Goal: Task Accomplishment & Management: Use online tool/utility

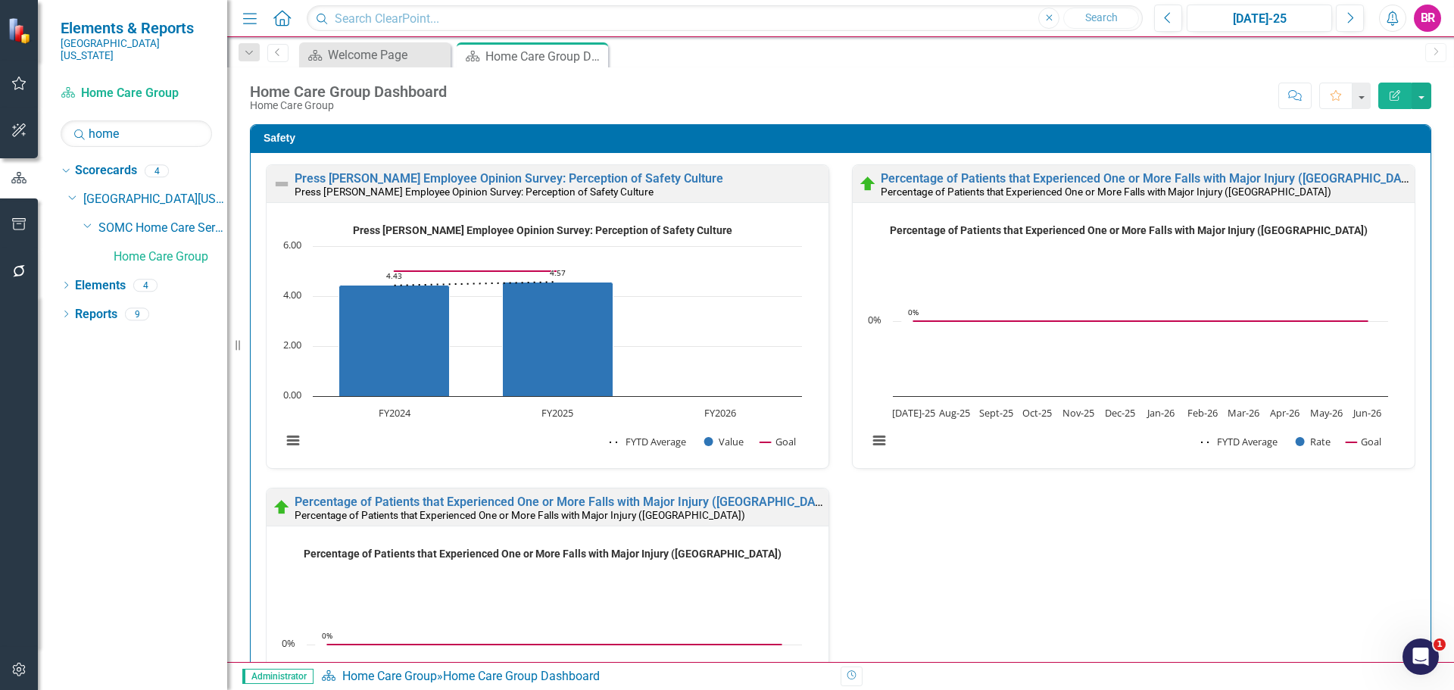
scroll to position [1, 0]
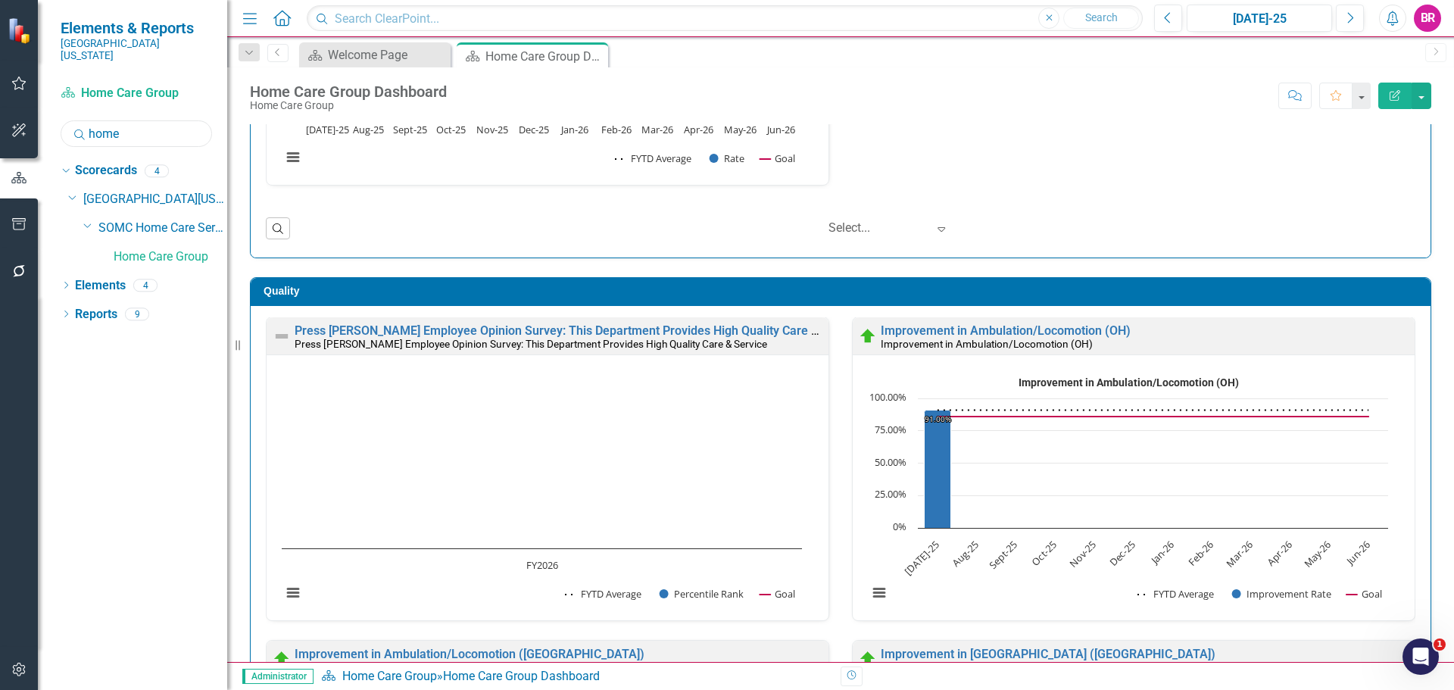
click at [138, 127] on input "home" at bounding box center [136, 133] width 151 height 27
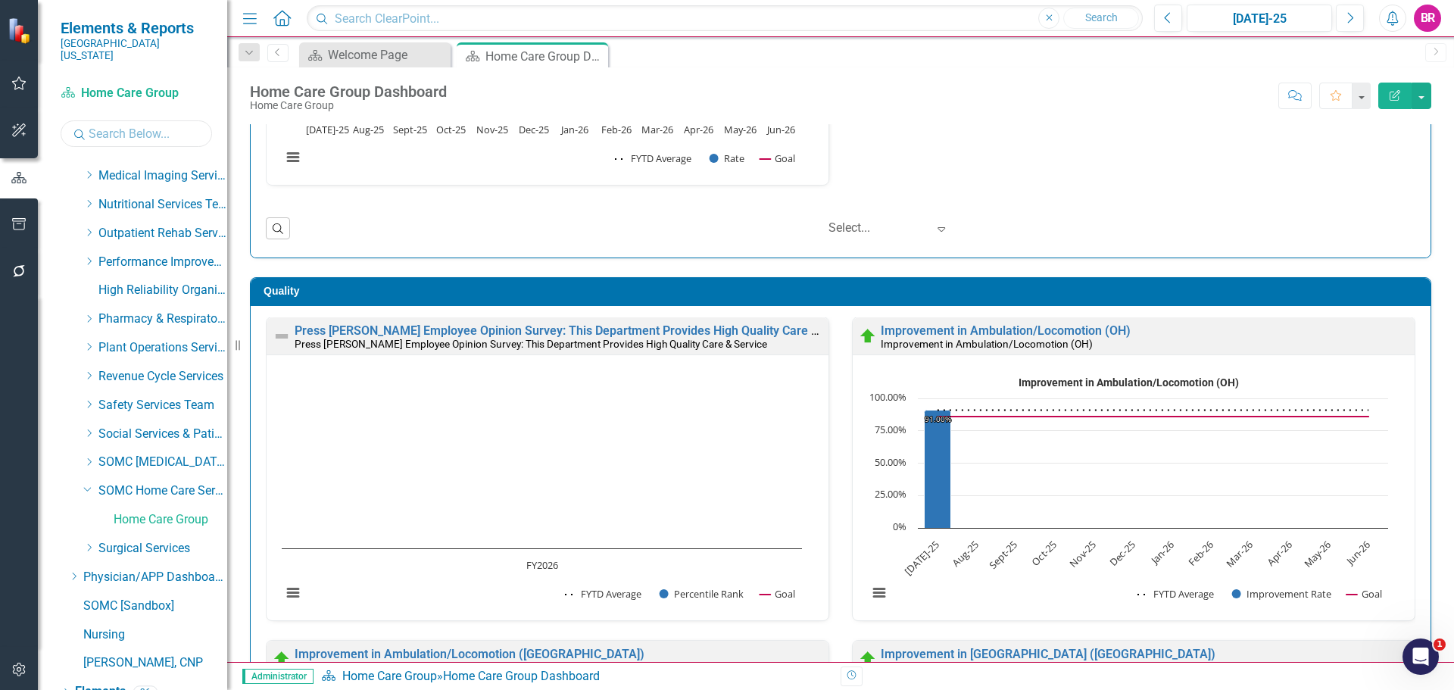
scroll to position [606, 0]
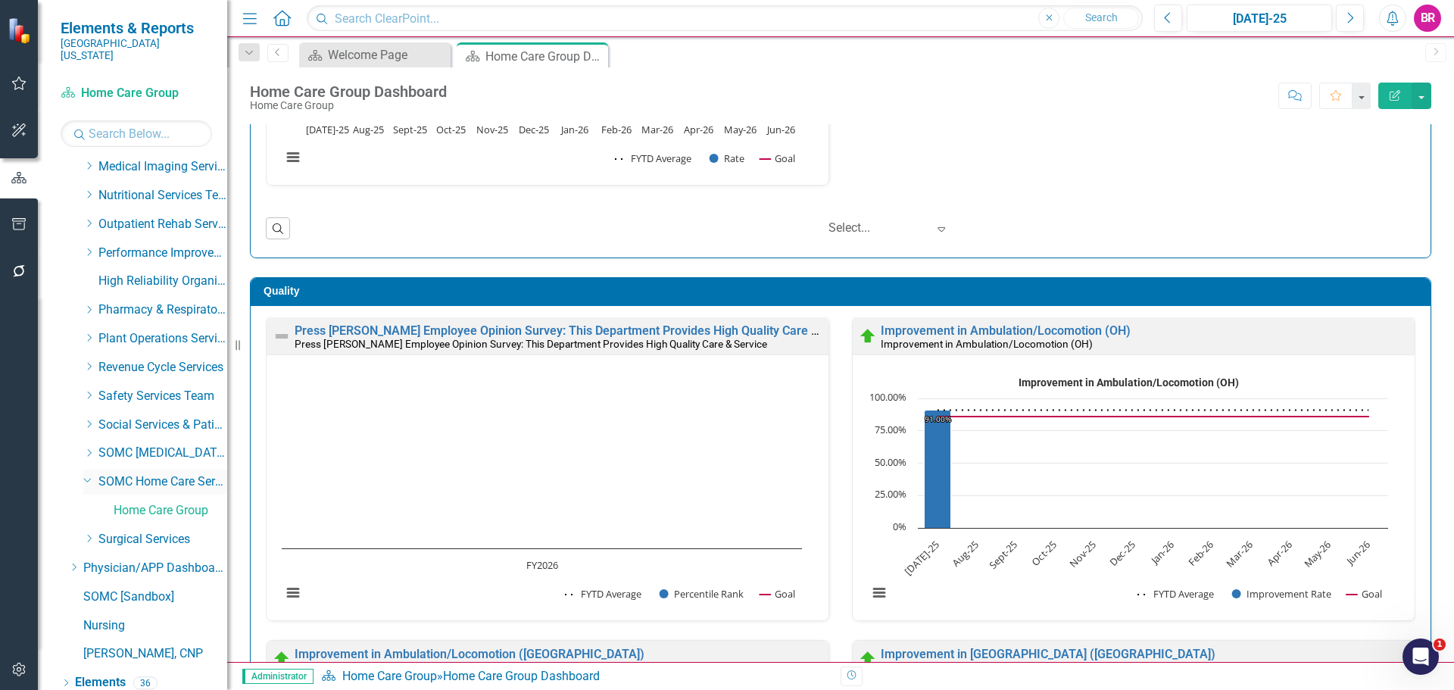
click at [86, 474] on icon "Dropdown" at bounding box center [87, 479] width 9 height 11
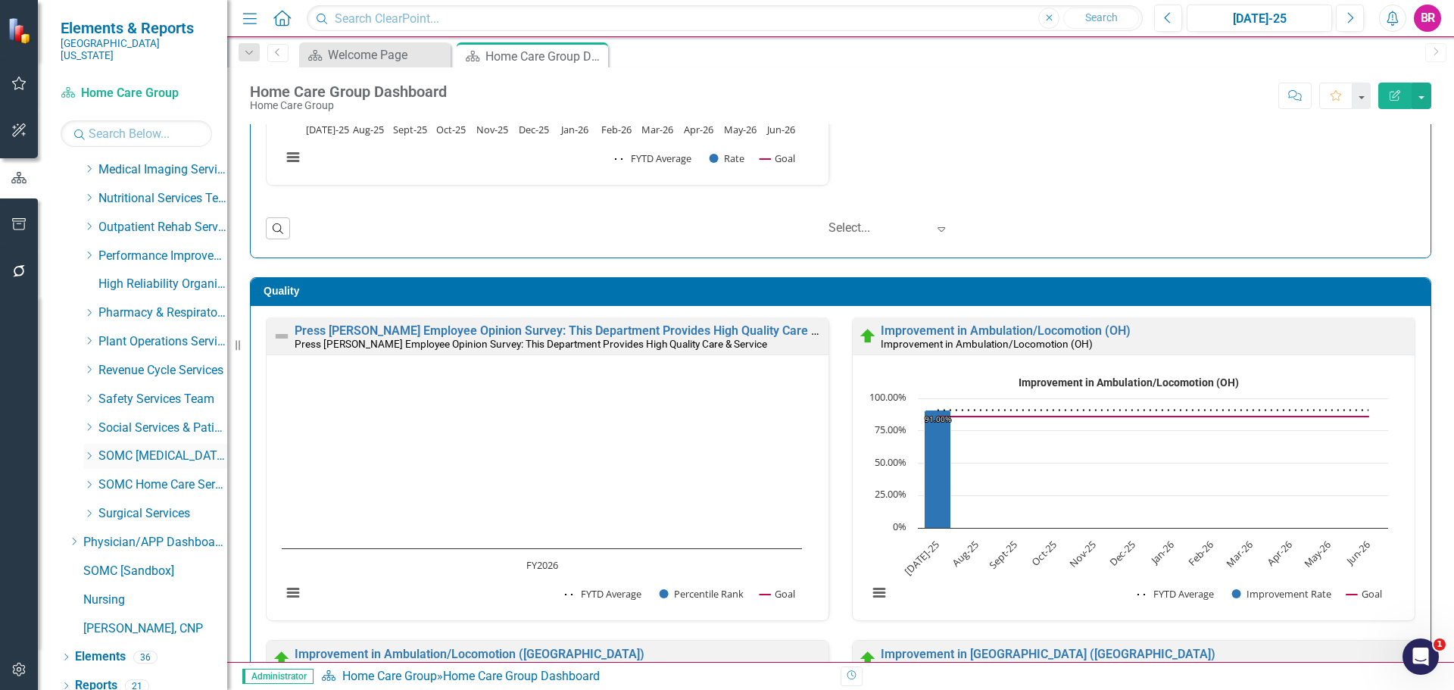
click at [86, 451] on icon "Dropdown" at bounding box center [88, 455] width 11 height 9
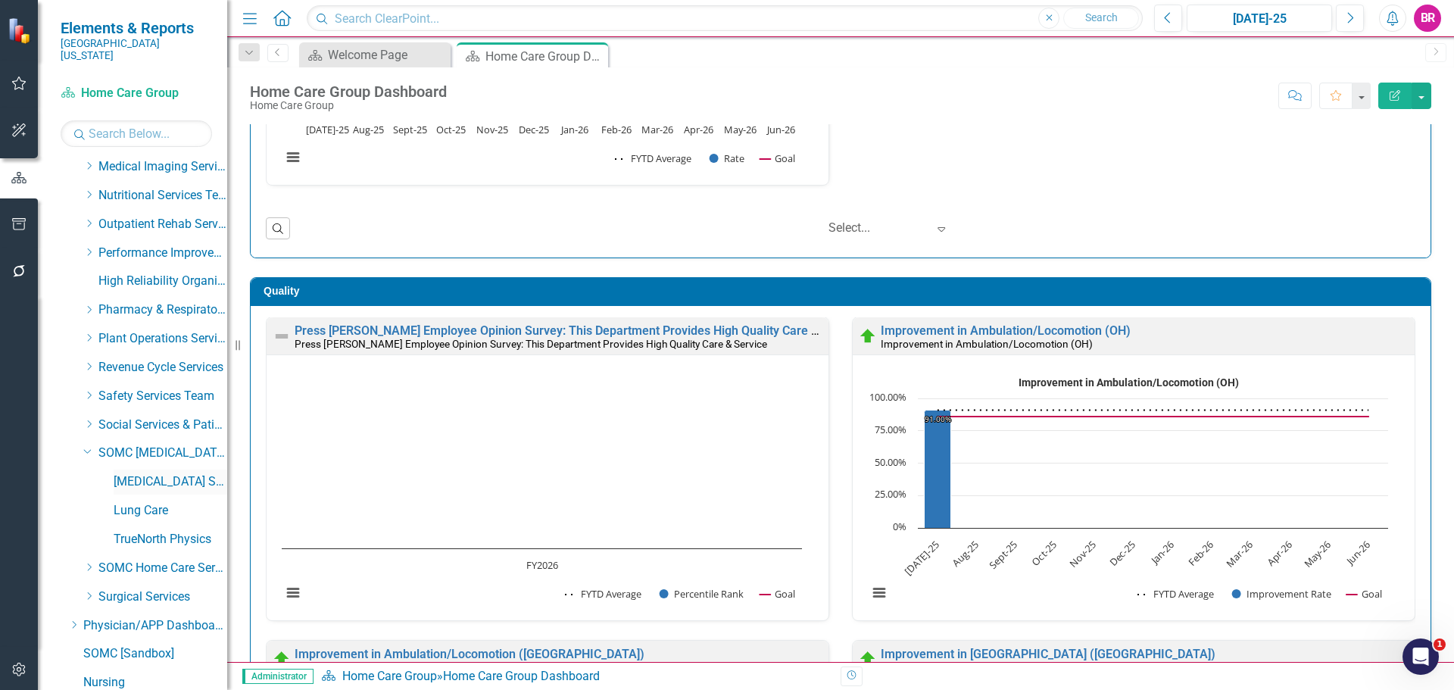
drag, startPoint x: 154, startPoint y: 467, endPoint x: 167, endPoint y: 469, distance: 13.7
click at [154, 473] on link "[MEDICAL_DATA] Services and Infusion" at bounding box center [171, 481] width 114 height 17
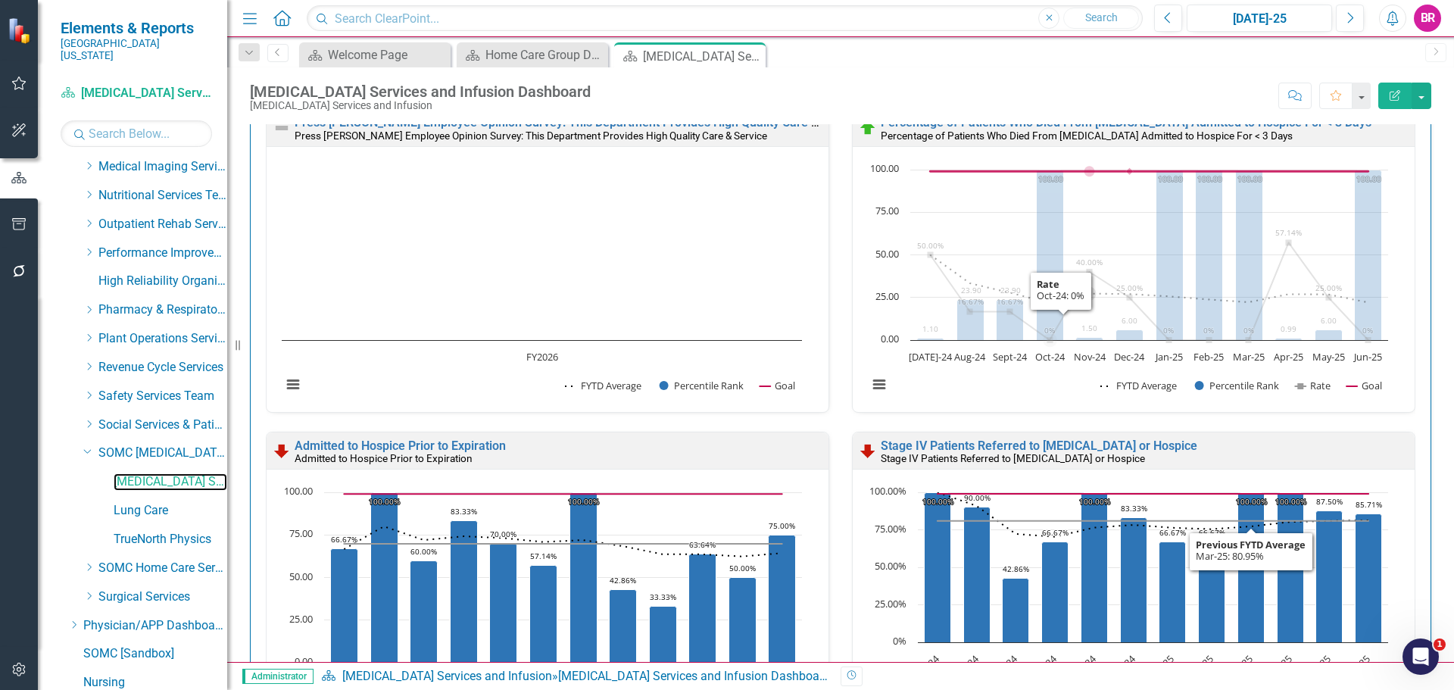
scroll to position [757, 0]
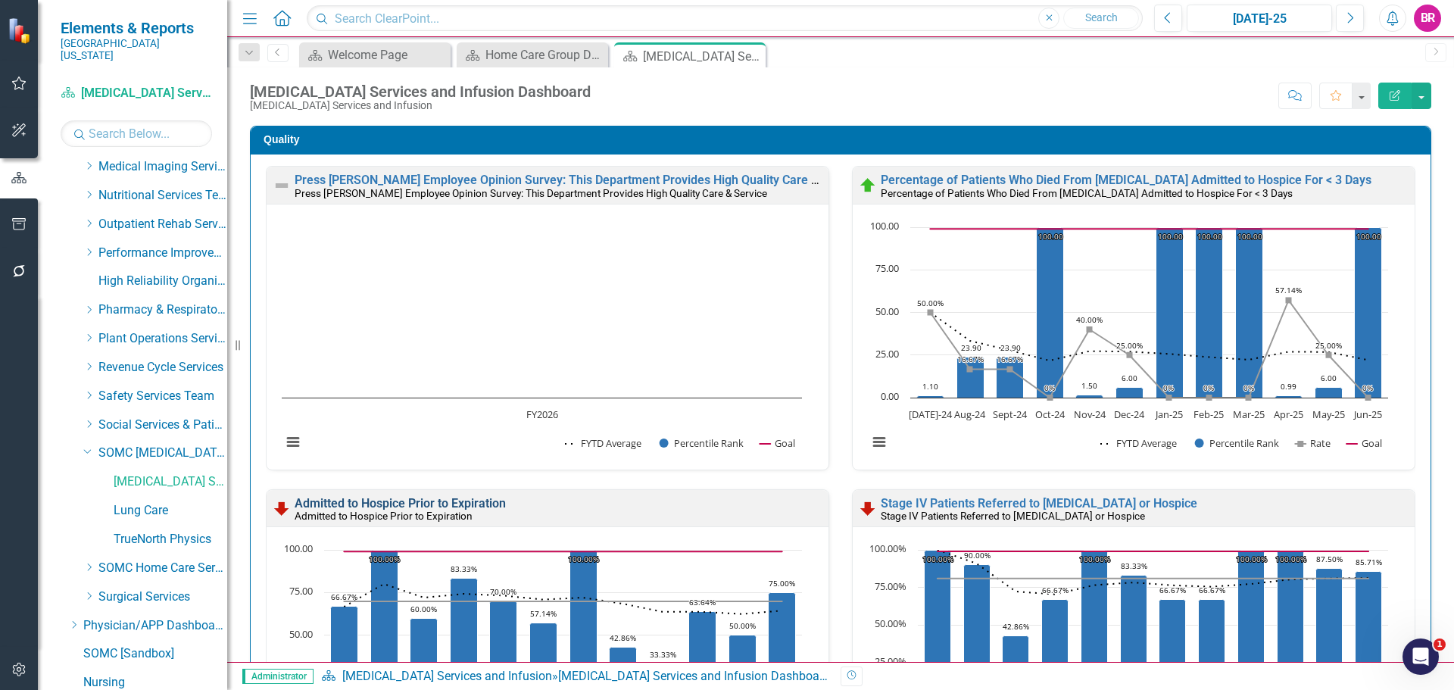
click at [437, 501] on link "Admitted to Hospice Prior to Expiration" at bounding box center [400, 503] width 211 height 14
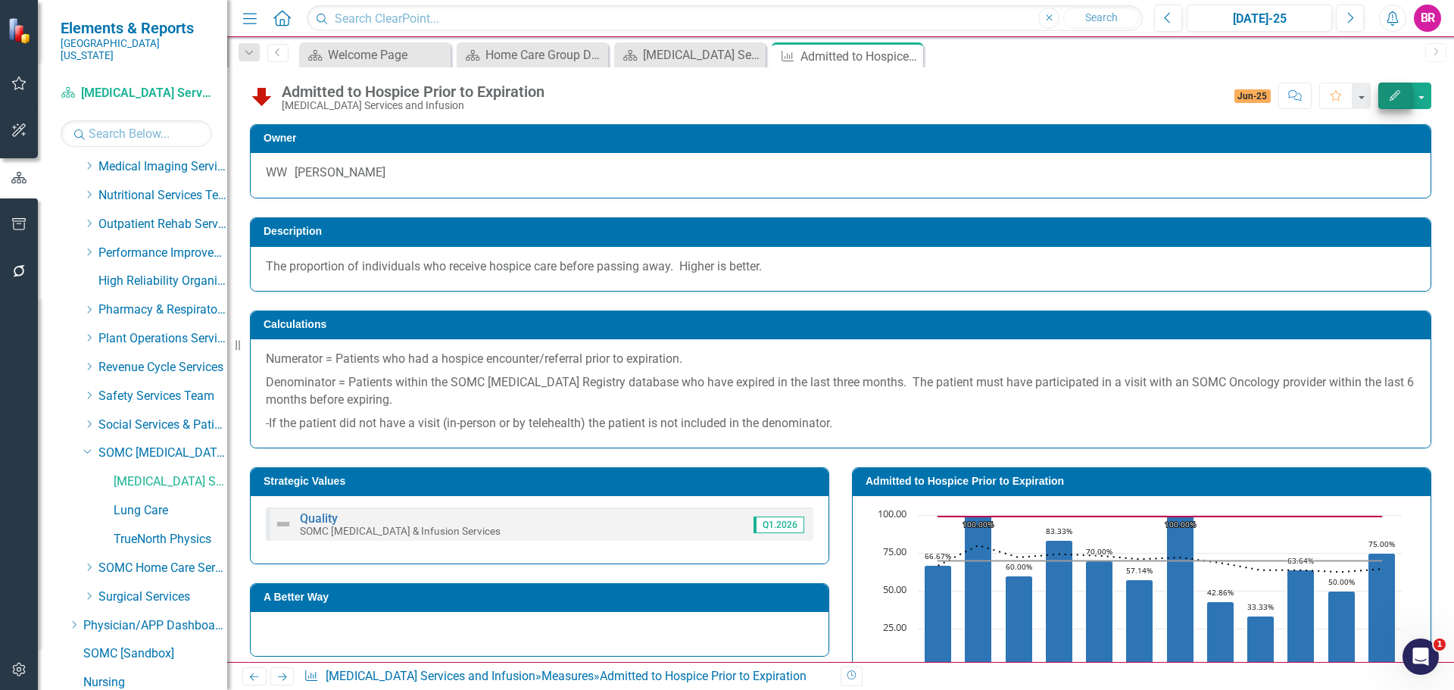
click at [1403, 93] on button "Edit" at bounding box center [1394, 96] width 33 height 27
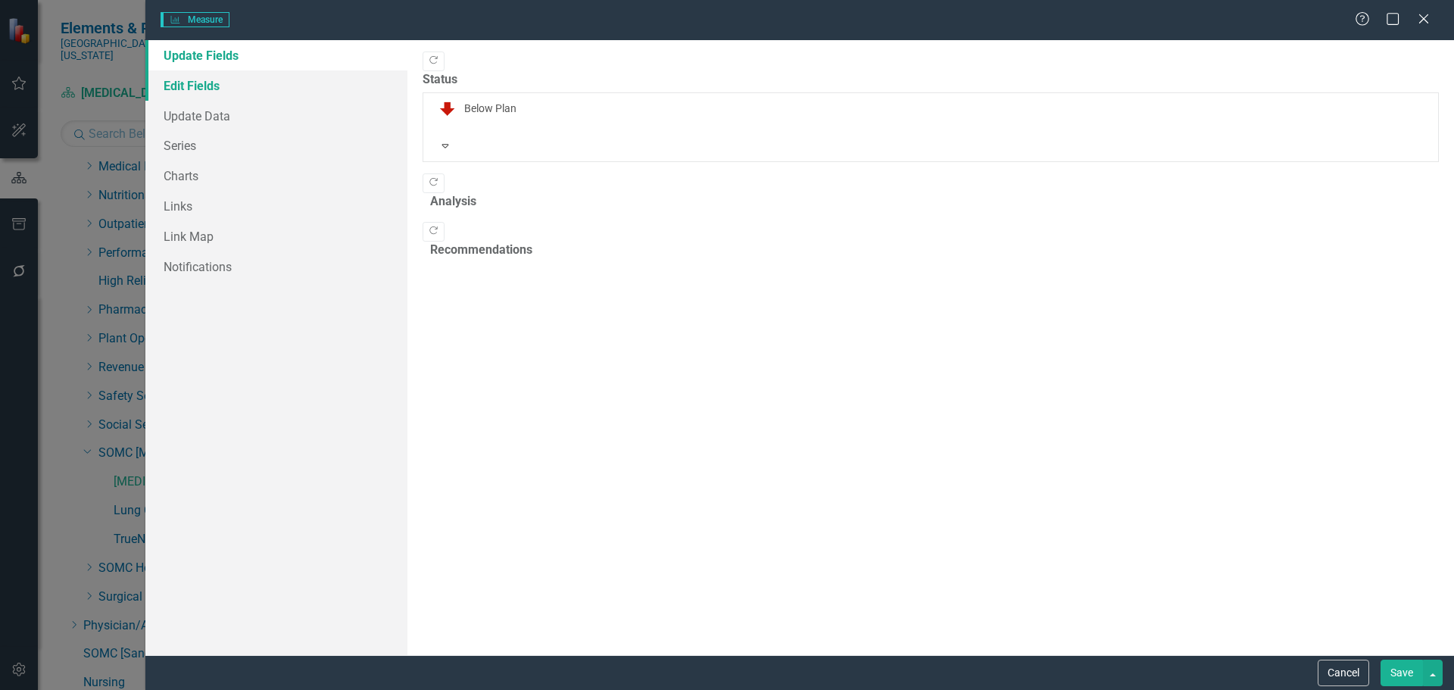
drag, startPoint x: 178, startPoint y: 83, endPoint x: 252, endPoint y: 101, distance: 76.4
click at [178, 85] on link "Edit Fields" at bounding box center [276, 85] width 262 height 30
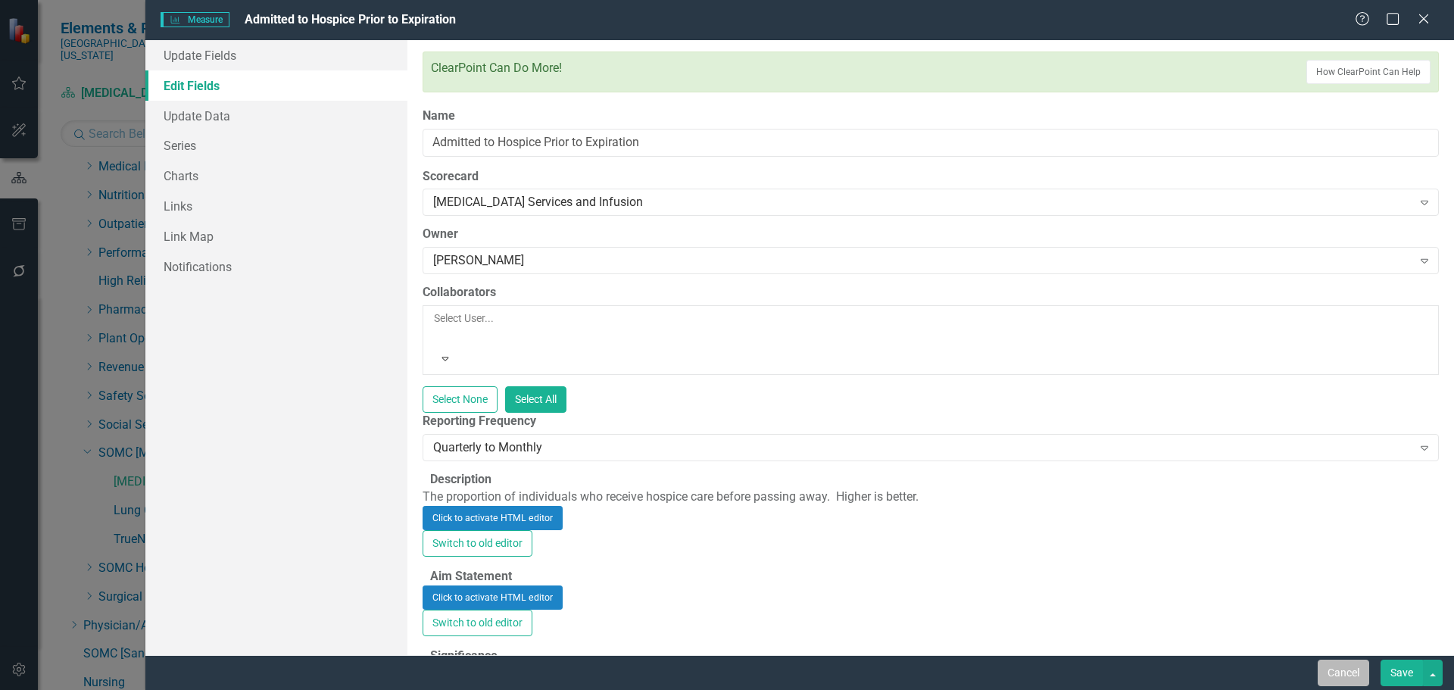
click at [1352, 670] on button "Cancel" at bounding box center [1342, 672] width 51 height 27
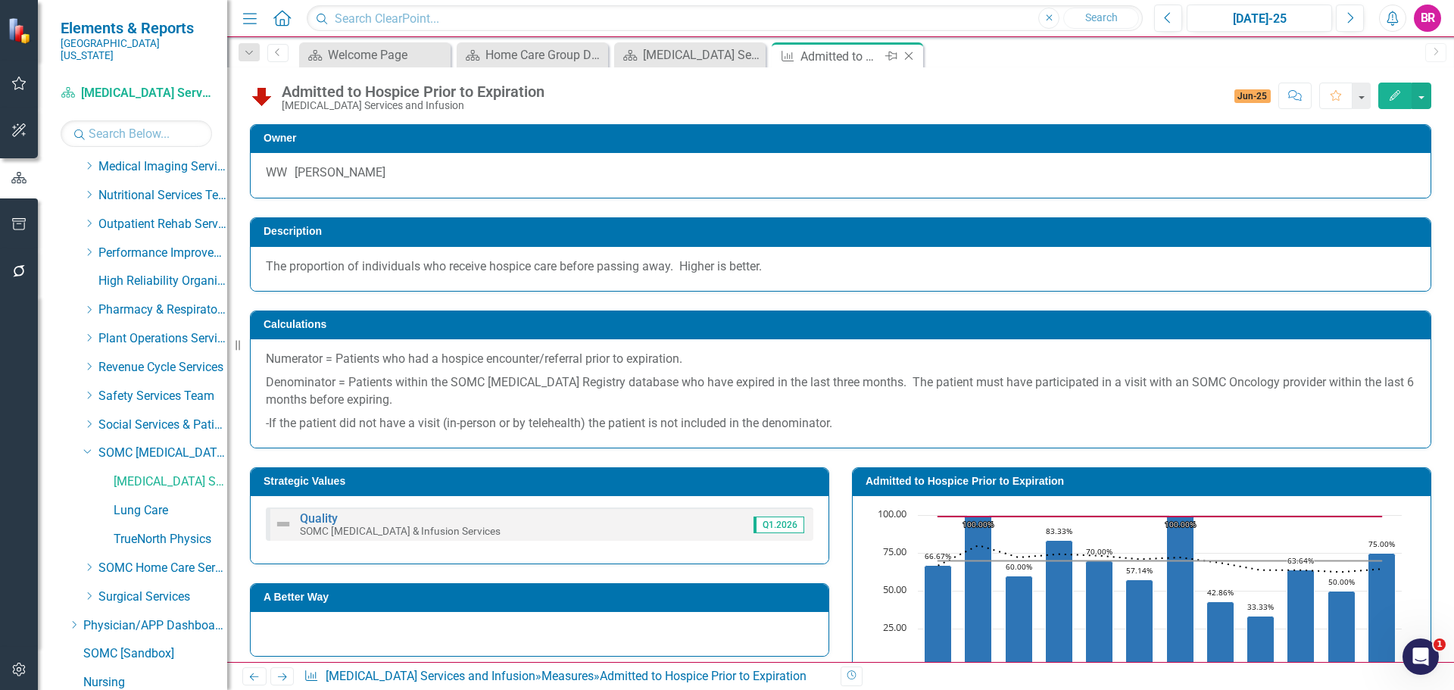
click at [913, 59] on icon "Close" at bounding box center [908, 56] width 15 height 12
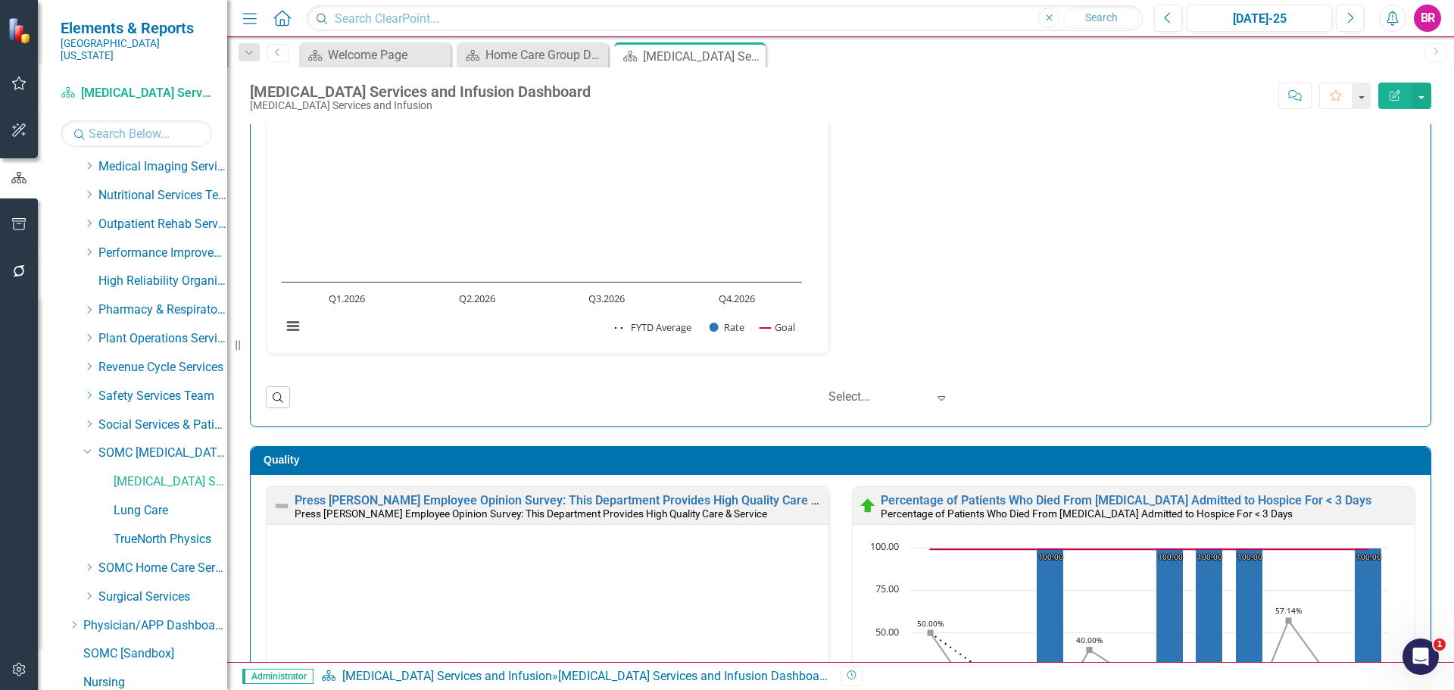
scroll to position [454, 0]
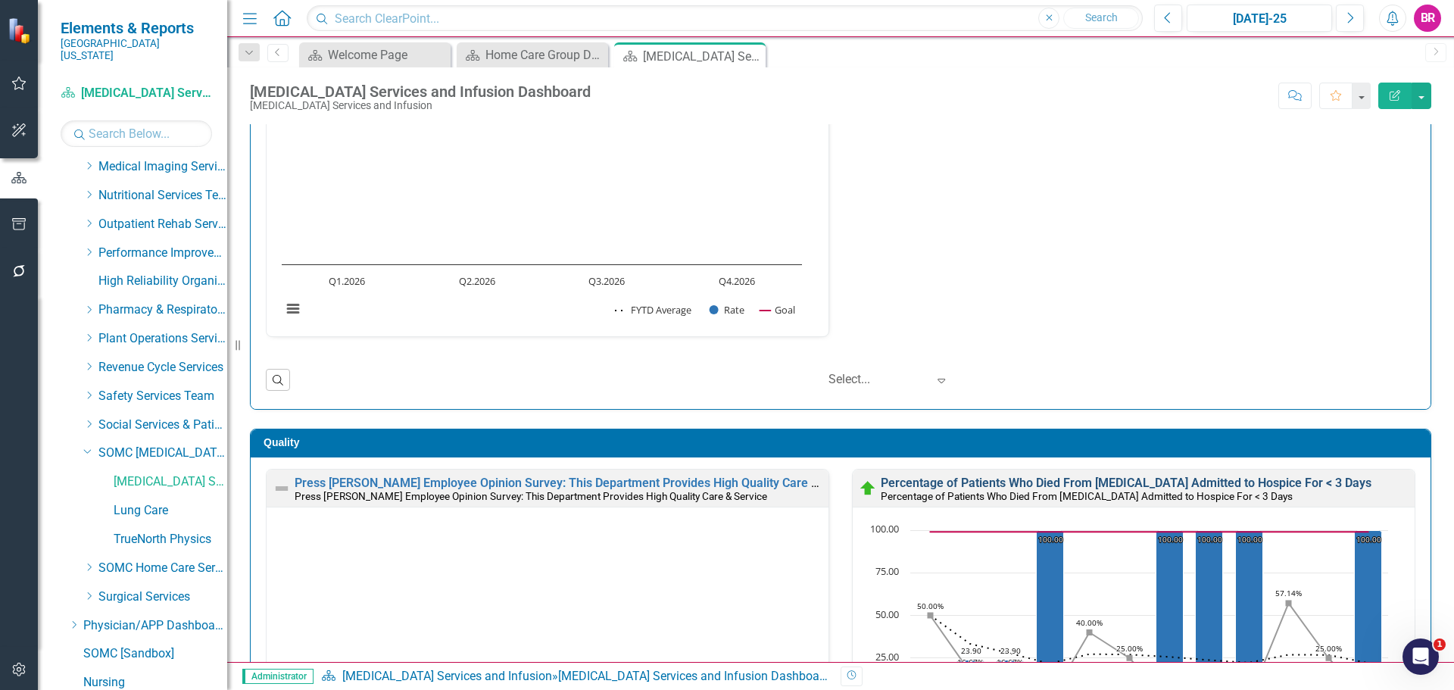
click at [1105, 480] on link "Percentage of Patients Who Died From [MEDICAL_DATA] Admitted to Hospice For < 3…" at bounding box center [1126, 482] width 491 height 14
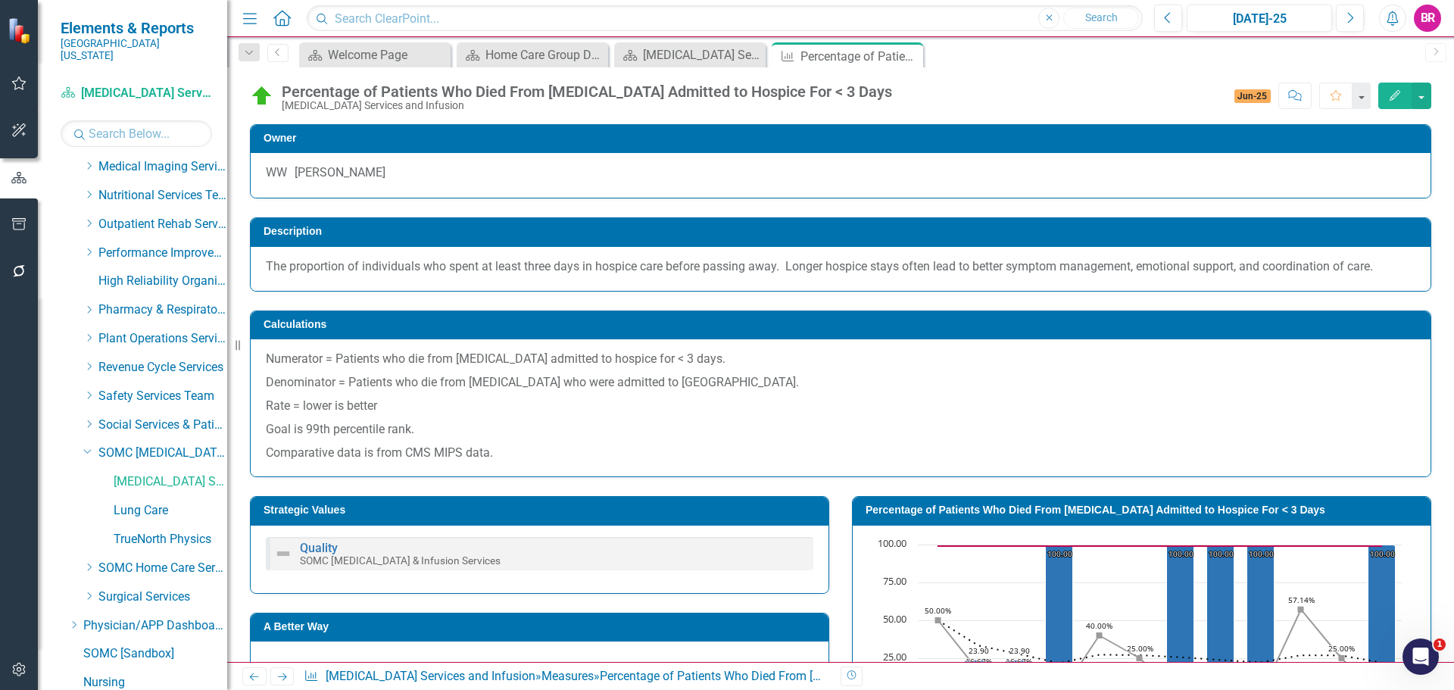
scroll to position [76, 0]
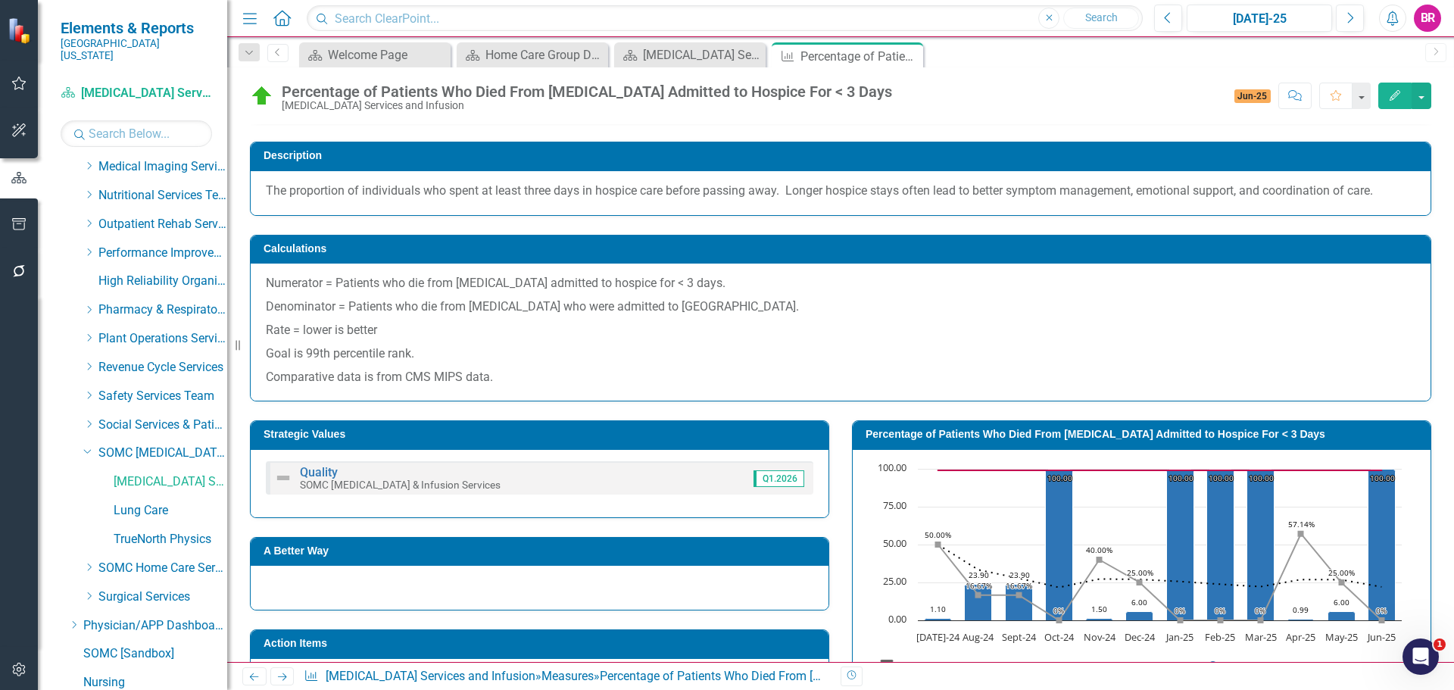
click at [974, 426] on div "Percentage of Patients Who Died From Cancer Admitted to Hospice For < 3 Days" at bounding box center [1142, 435] width 578 height 28
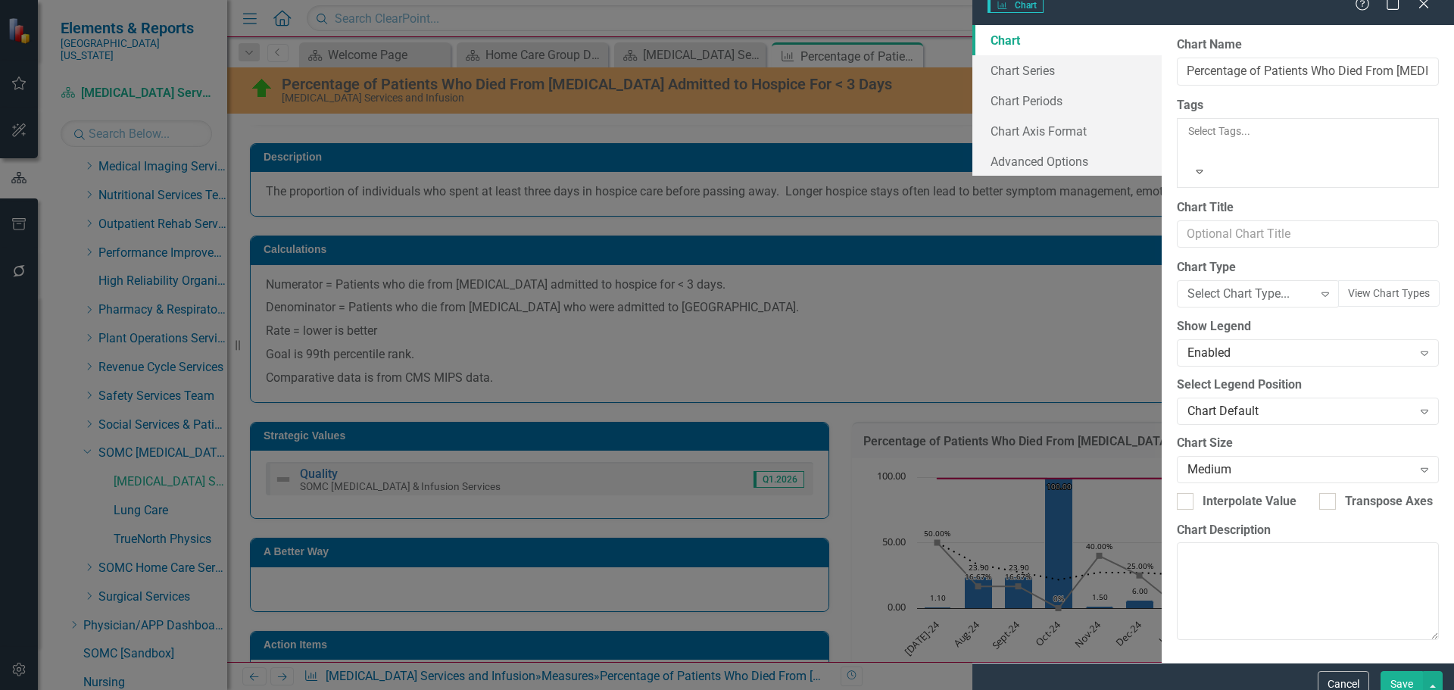
type input "Percentage of Patients Who Died From Cancer Admitted to Hospice For < 3 Days"
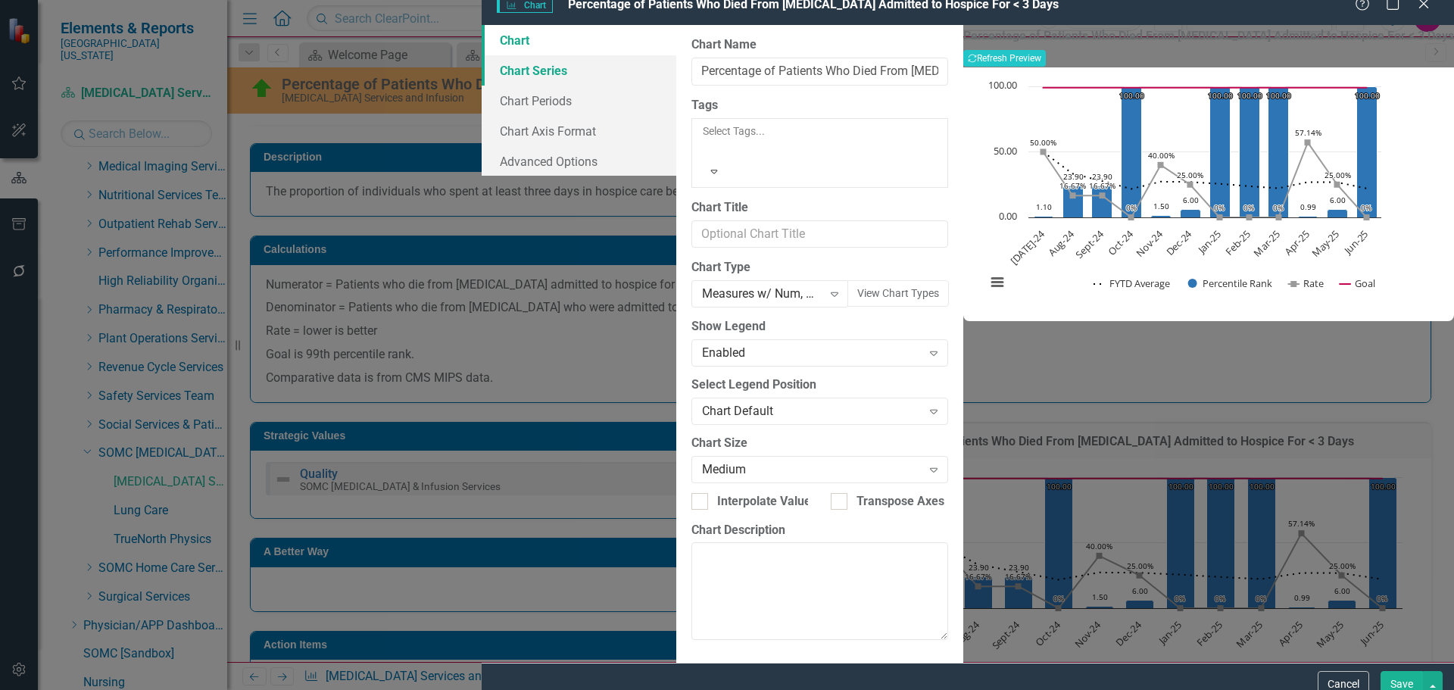
click at [482, 86] on link "Chart Series" at bounding box center [579, 70] width 195 height 30
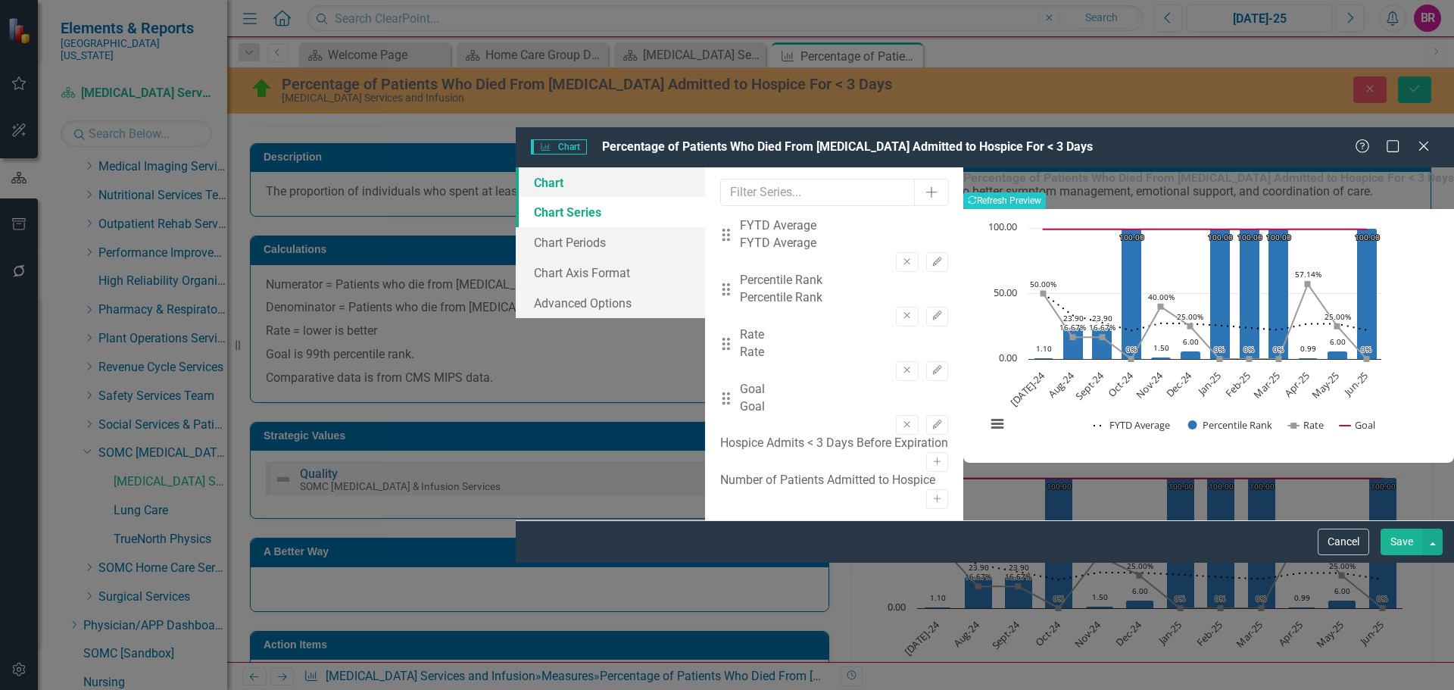
click at [516, 167] on link "Chart" at bounding box center [610, 182] width 189 height 30
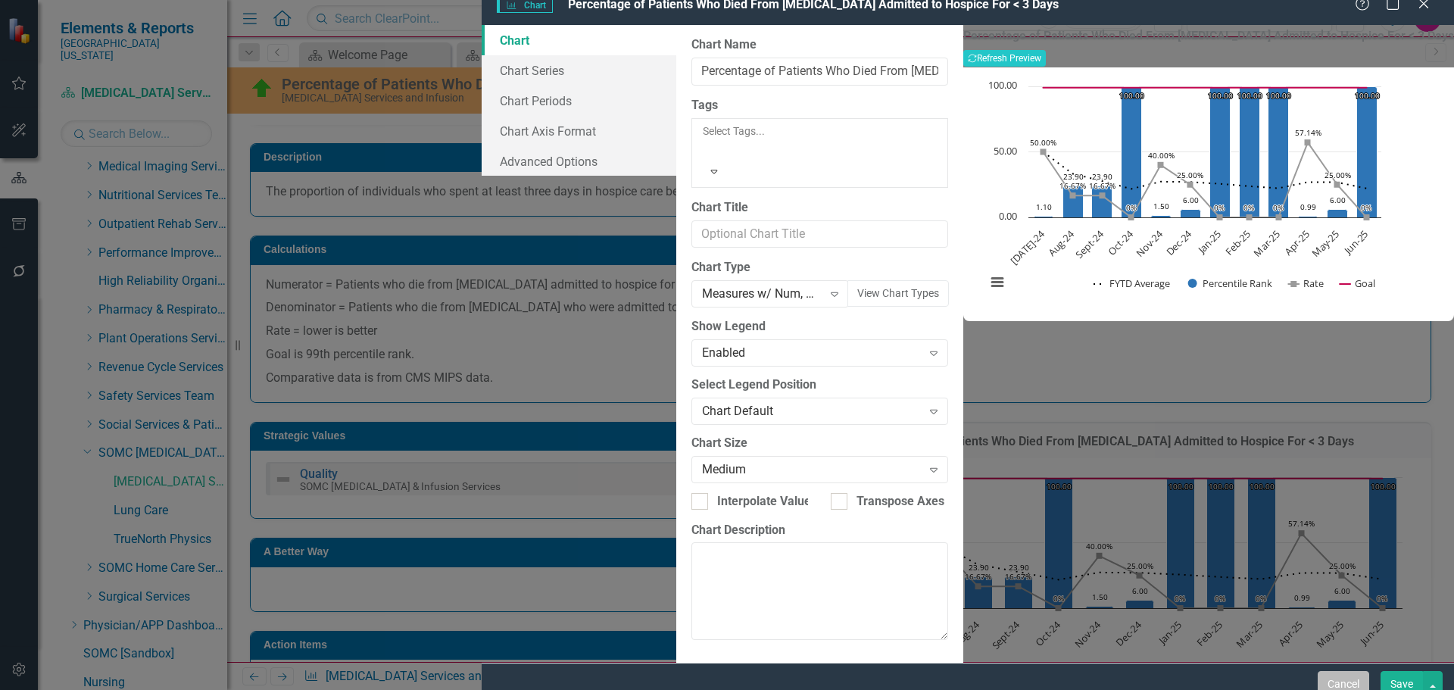
click at [1345, 671] on button "Cancel" at bounding box center [1342, 684] width 51 height 27
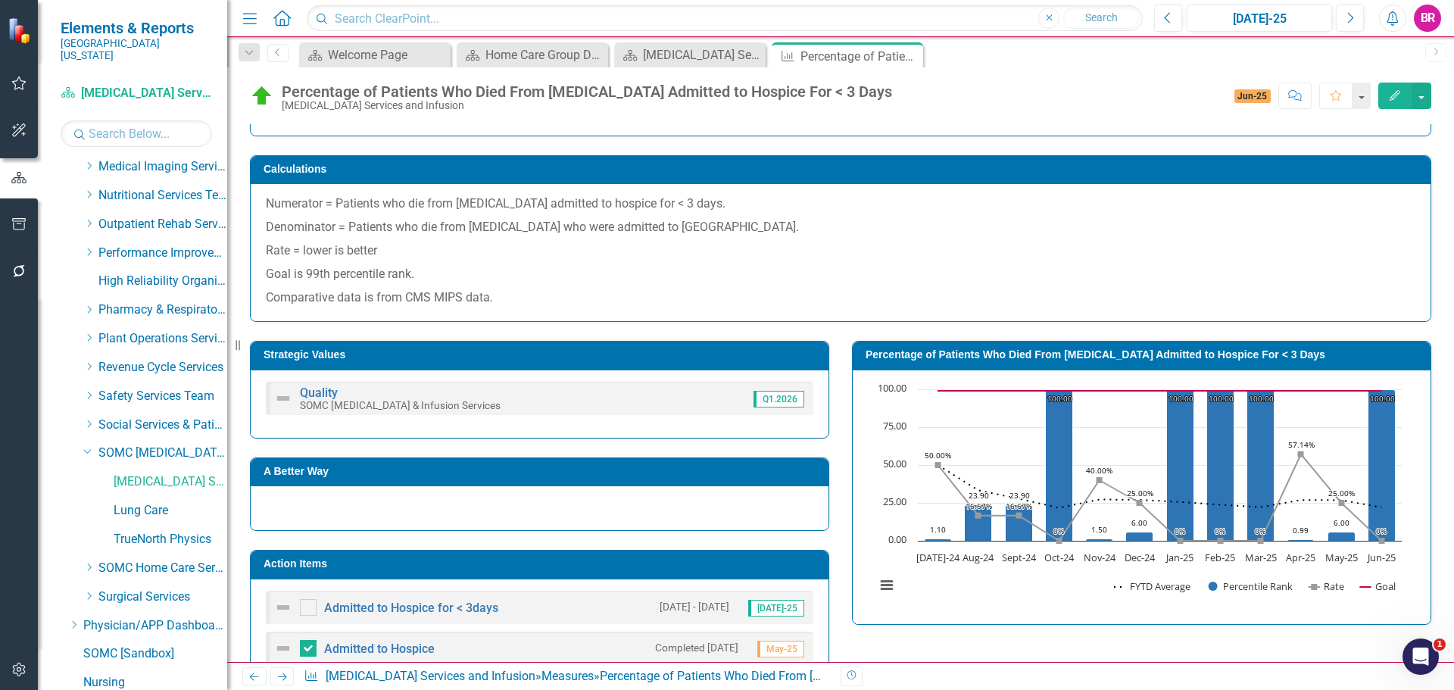
scroll to position [126, 0]
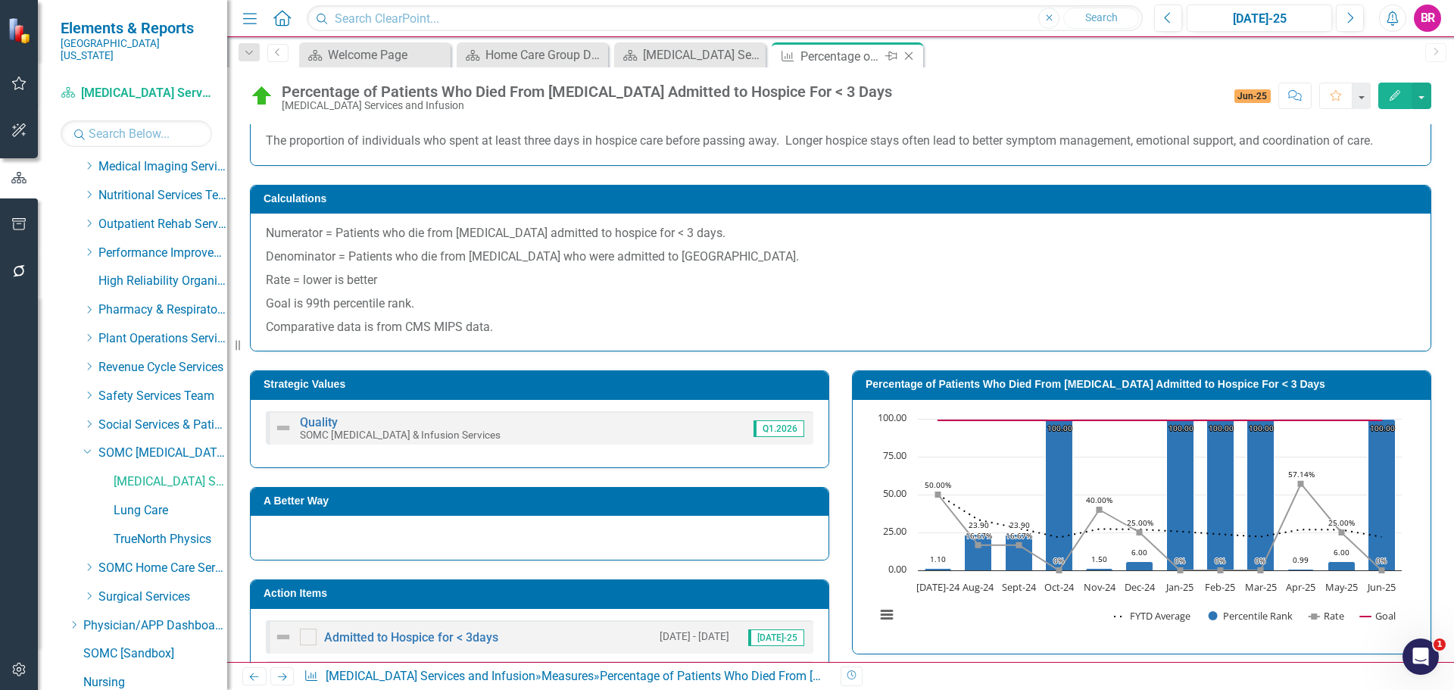
click at [910, 55] on icon "Close" at bounding box center [908, 56] width 15 height 12
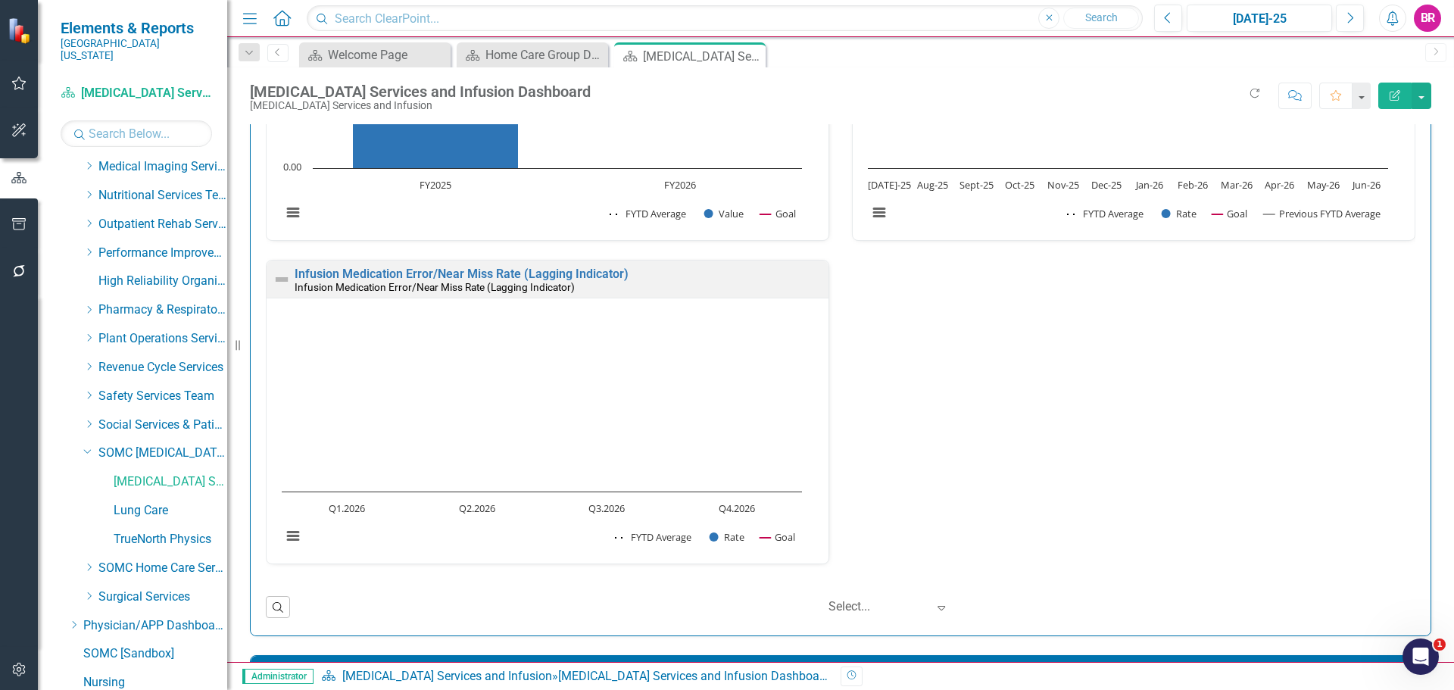
scroll to position [227, 0]
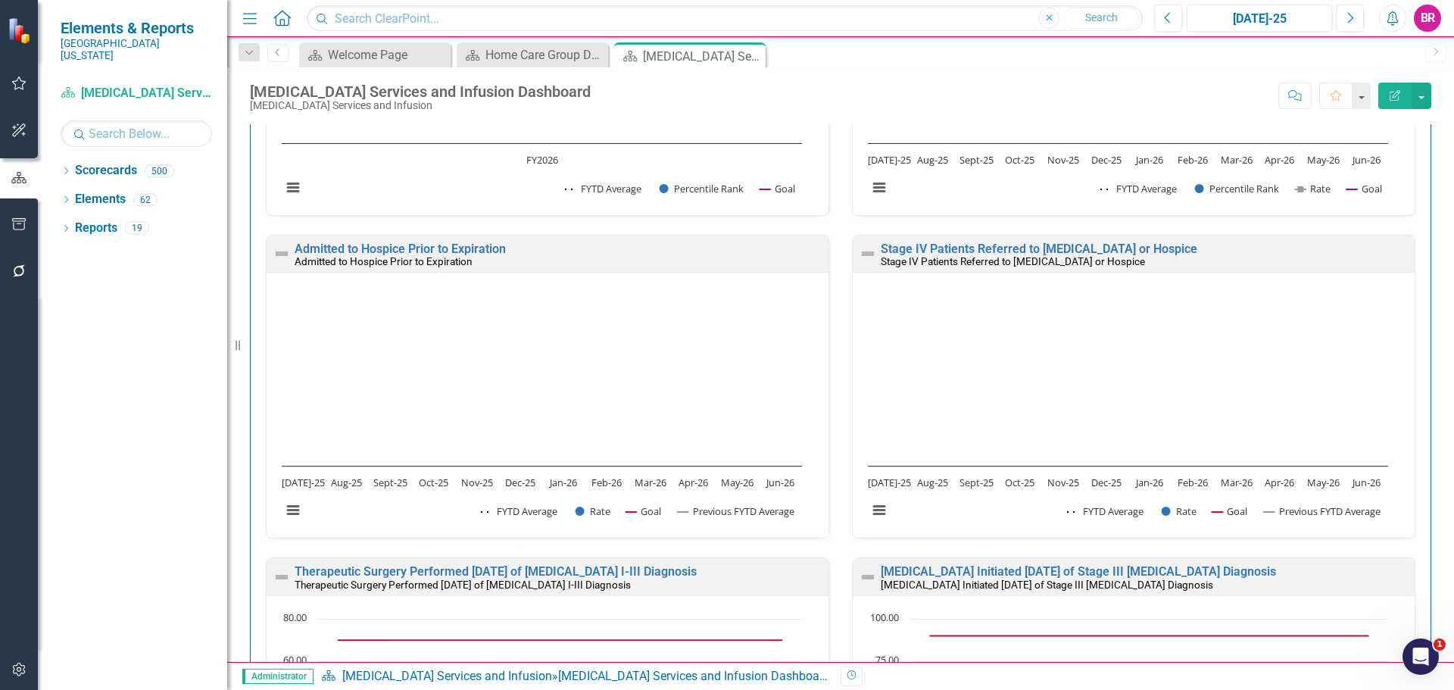
scroll to position [757, 0]
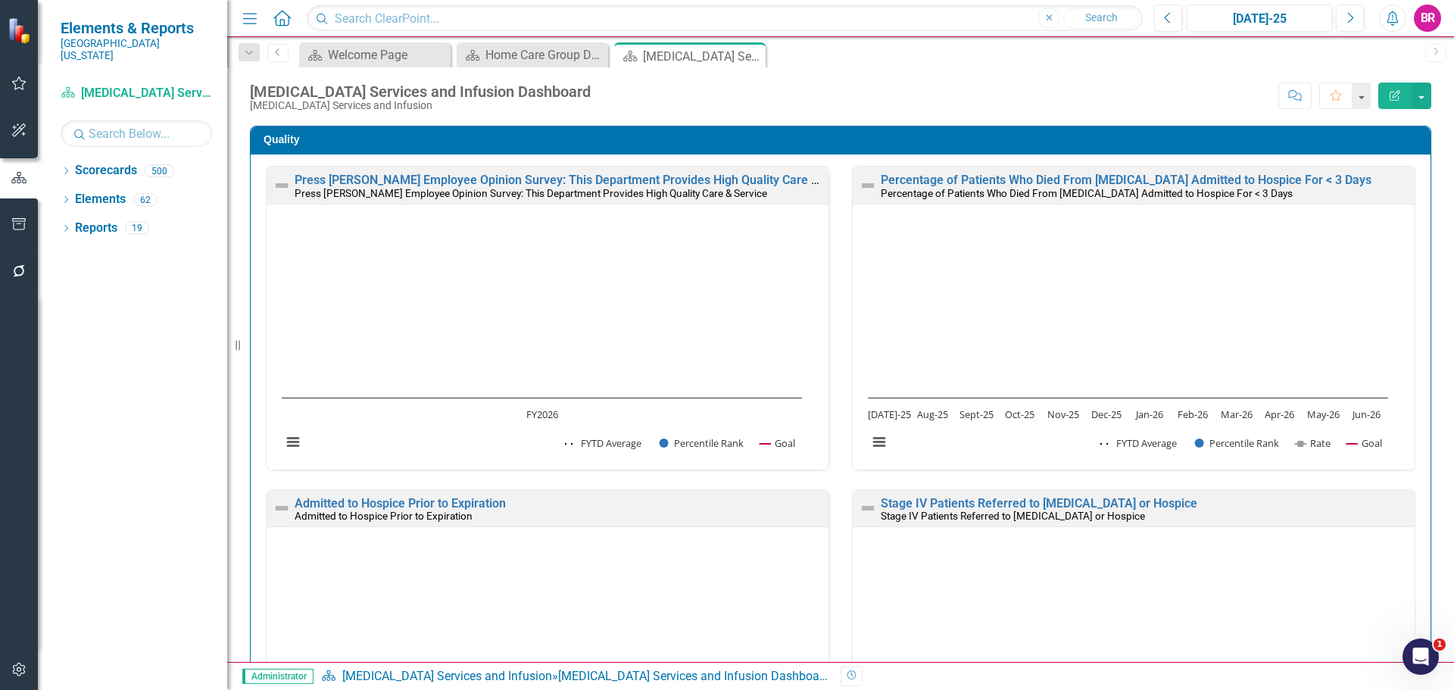
click at [695, 172] on div "Press Ganey Employee Opinion Survey: This Department Provides High Quality Care…" at bounding box center [548, 185] width 562 height 37
click at [695, 182] on link "Press [PERSON_NAME] Employee Opinion Survey: This Department Provides High Qual…" at bounding box center [579, 180] width 568 height 14
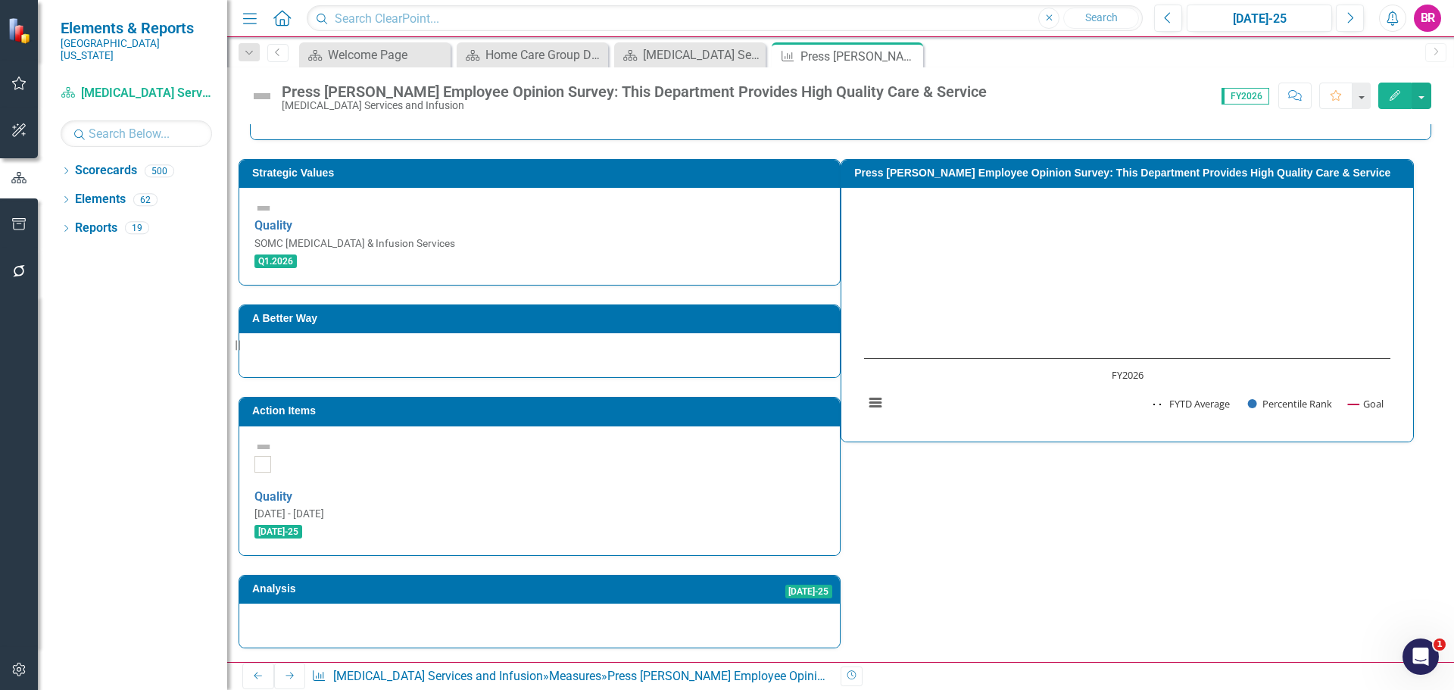
scroll to position [530, 0]
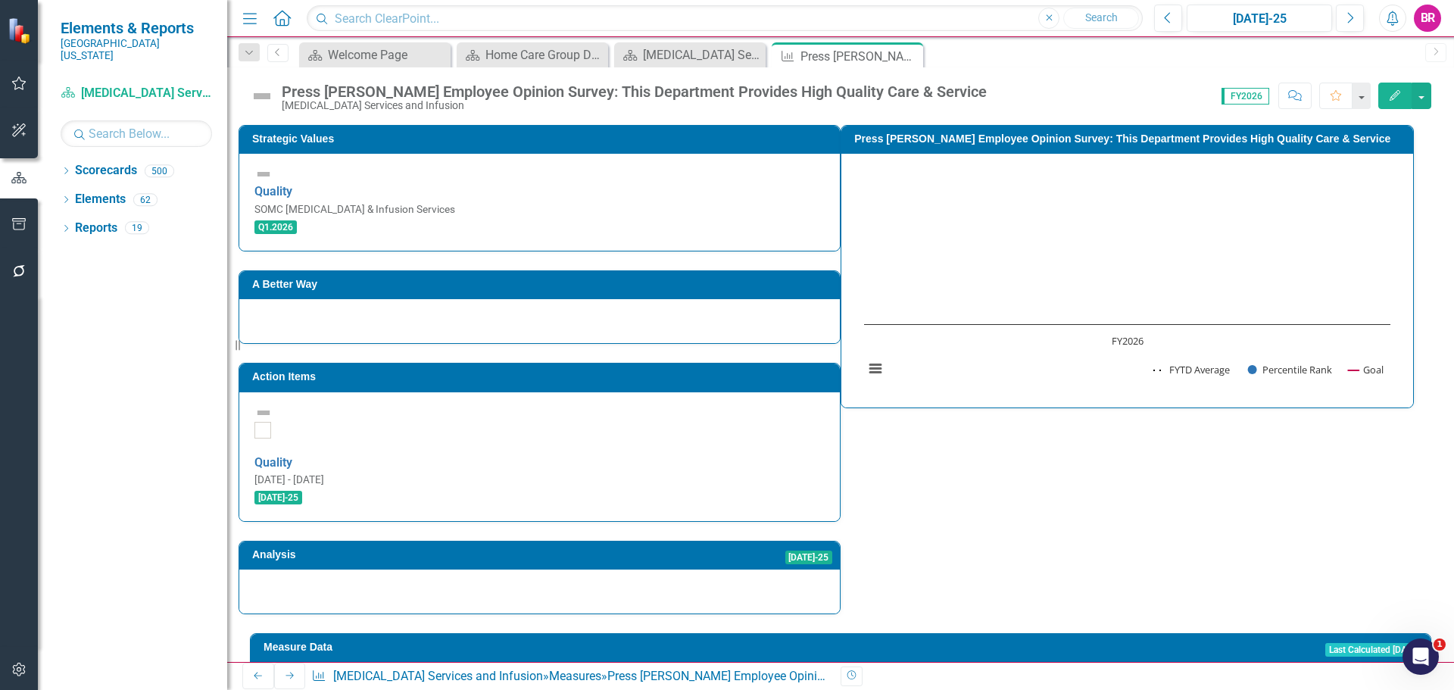
click at [656, 367] on td "Action Items" at bounding box center [542, 378] width 580 height 23
click at [657, 367] on td "Action Items" at bounding box center [542, 378] width 580 height 23
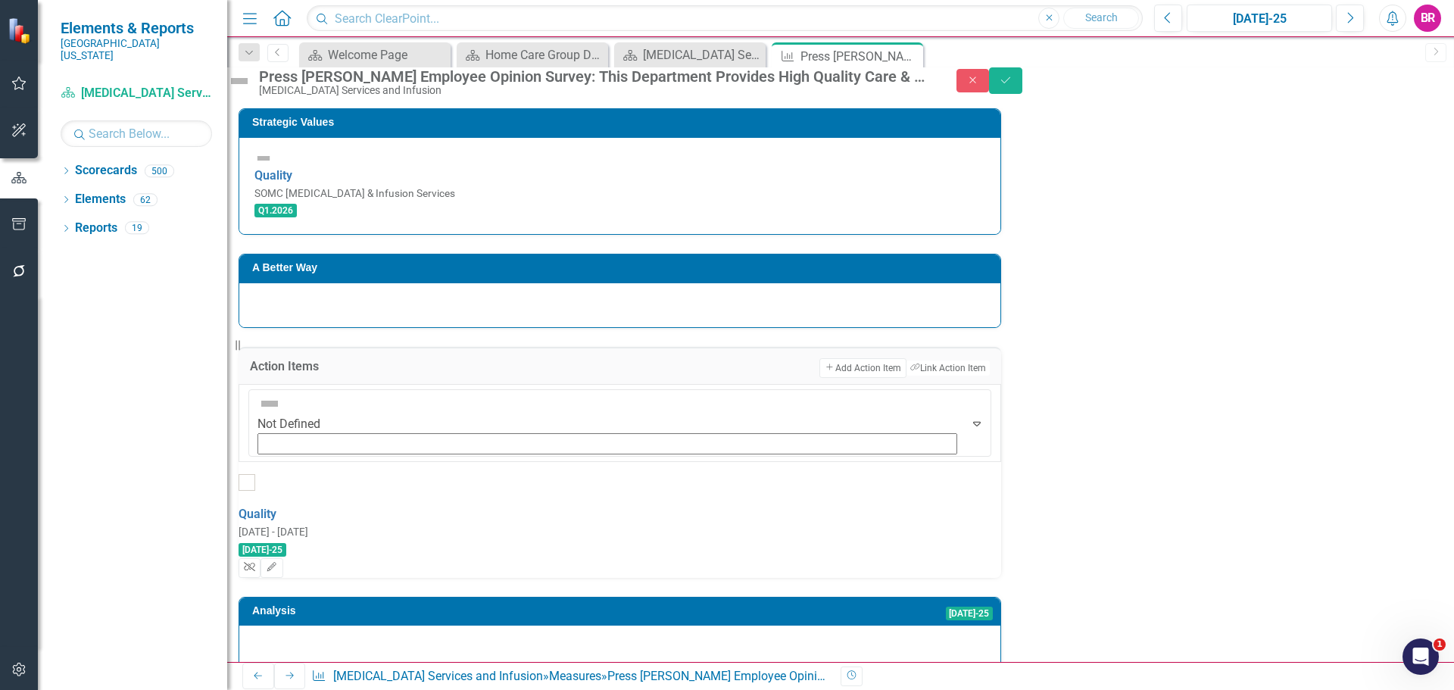
click at [255, 563] on icon "Unlink" at bounding box center [249, 567] width 11 height 9
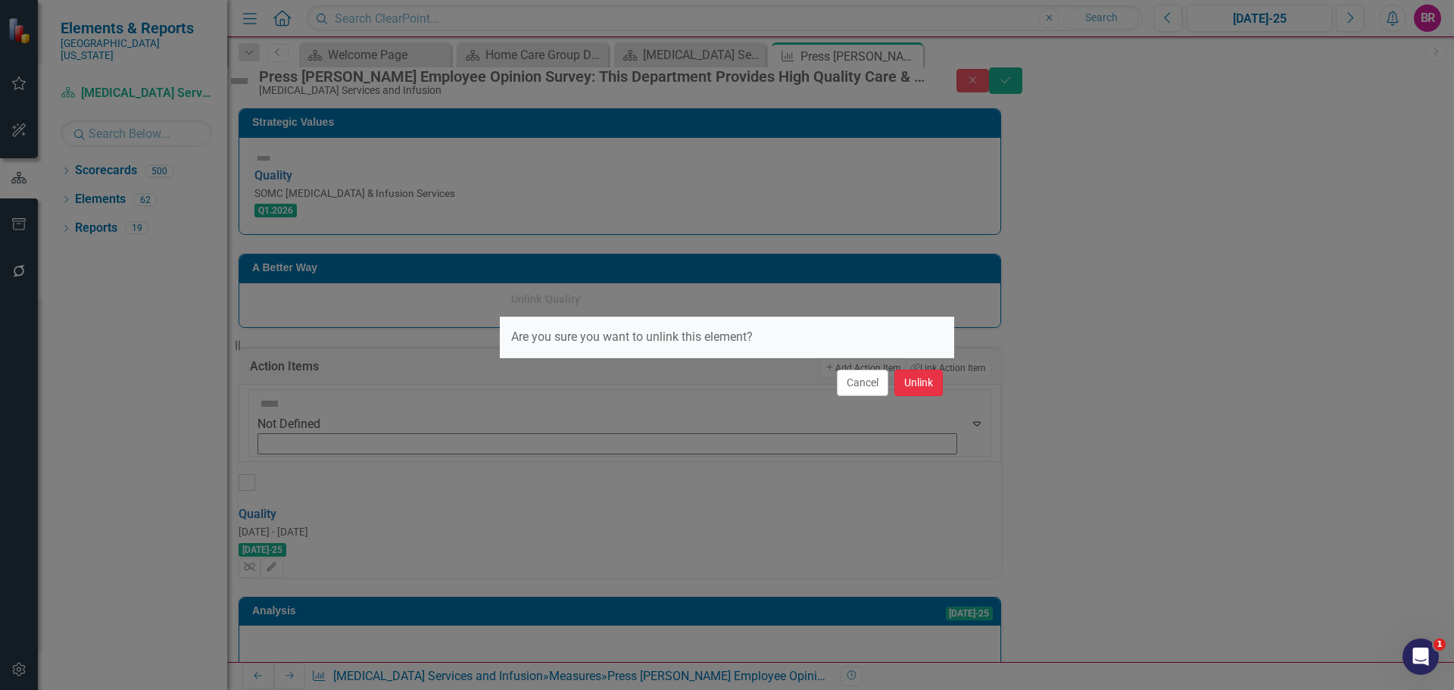
click at [906, 385] on button "Unlink" at bounding box center [918, 382] width 48 height 27
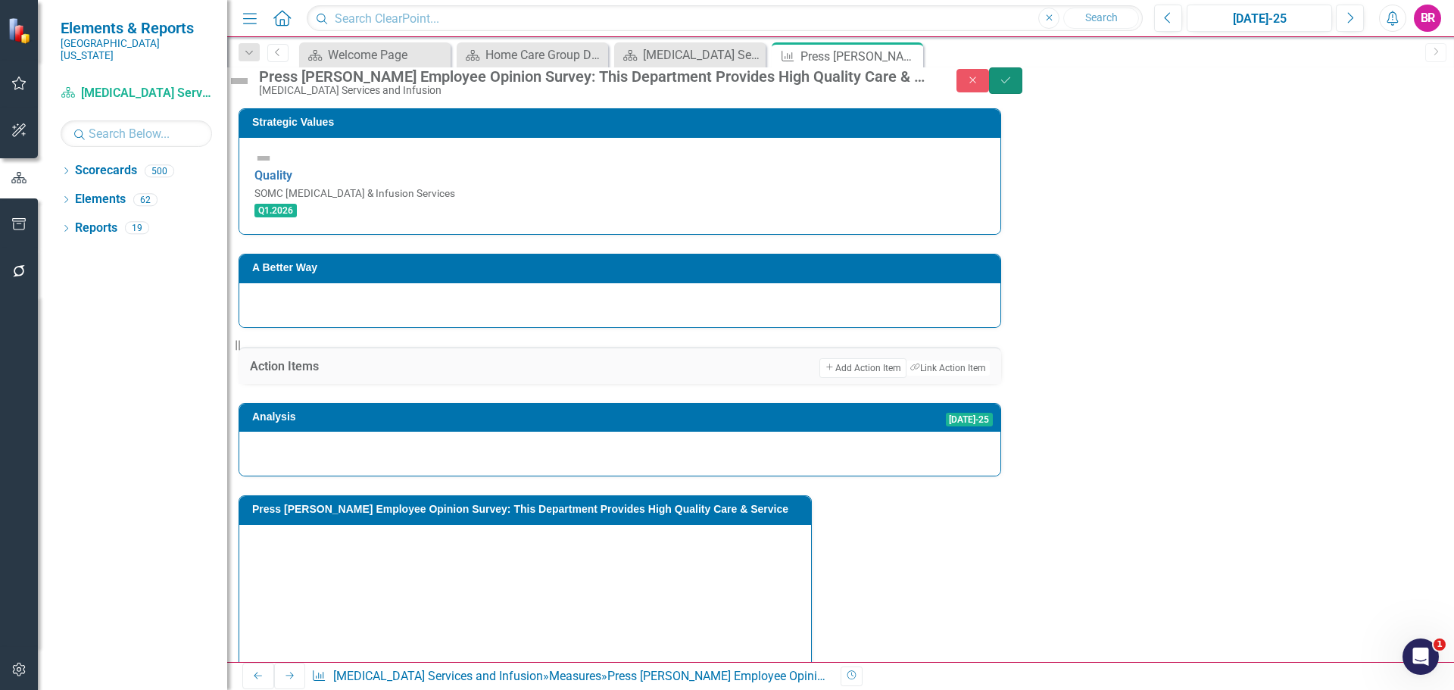
click at [1022, 94] on button "Save" at bounding box center [1005, 80] width 33 height 27
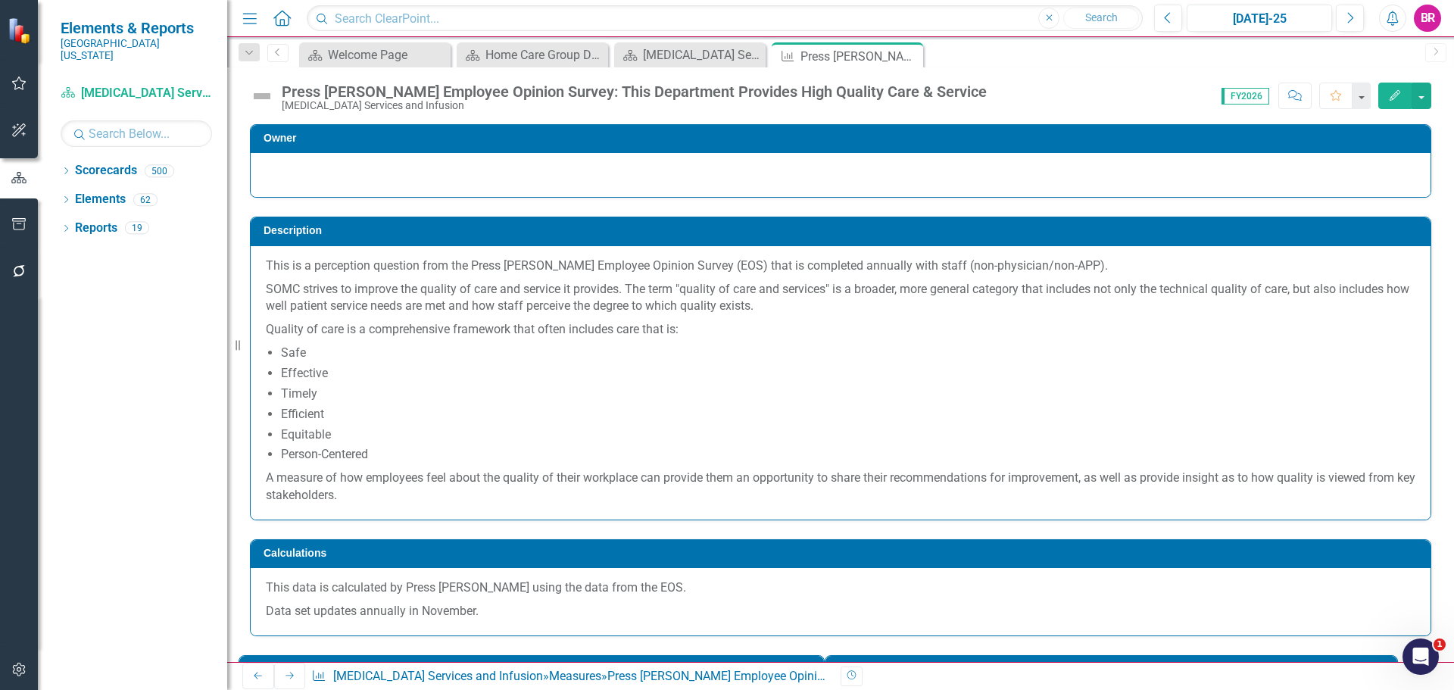
click at [285, 677] on icon at bounding box center [289, 675] width 8 height 7
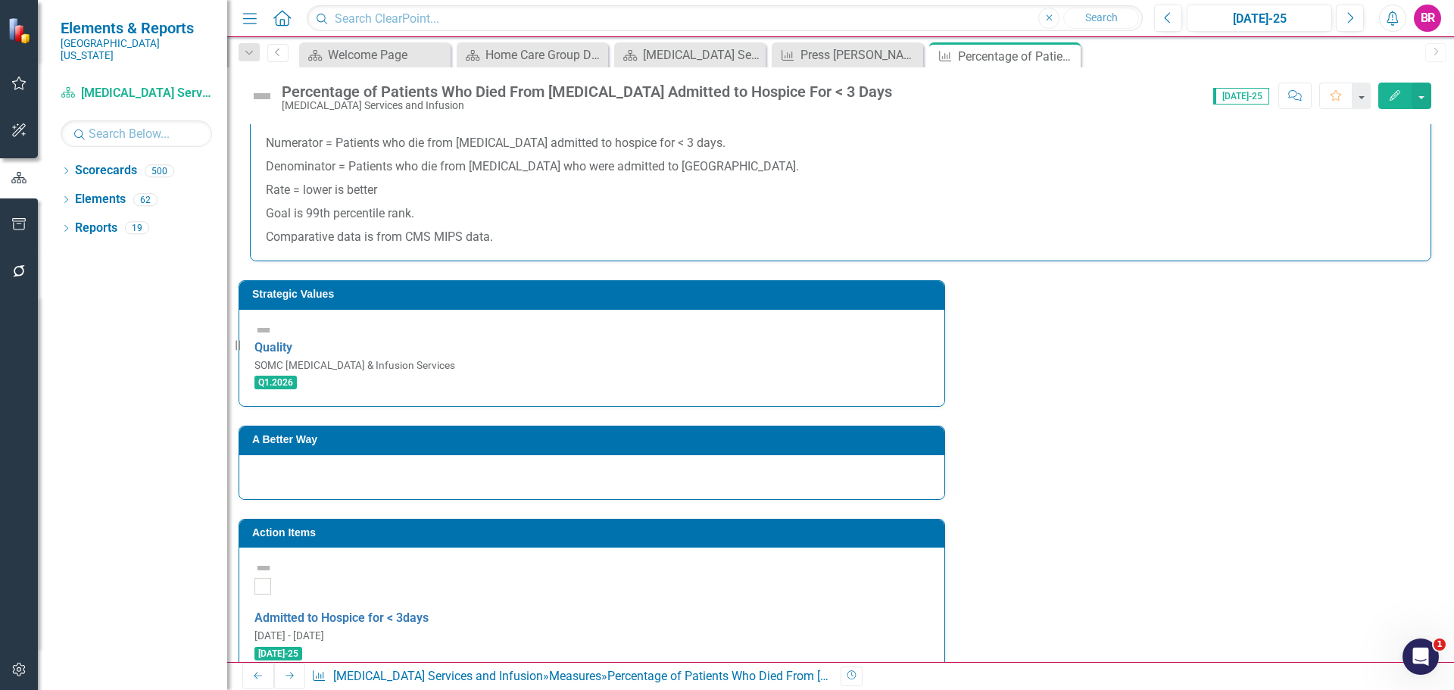
scroll to position [230, 0]
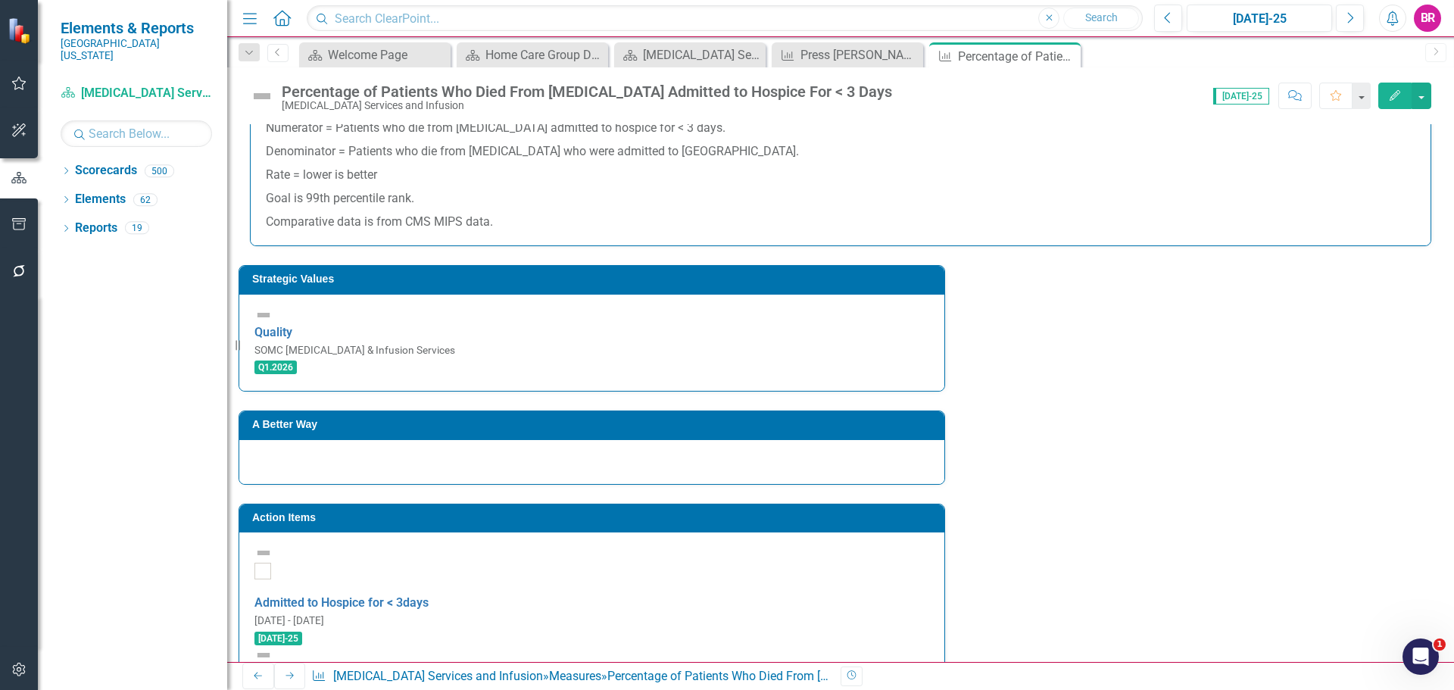
click at [619, 508] on td "Action Items" at bounding box center [594, 519] width 684 height 23
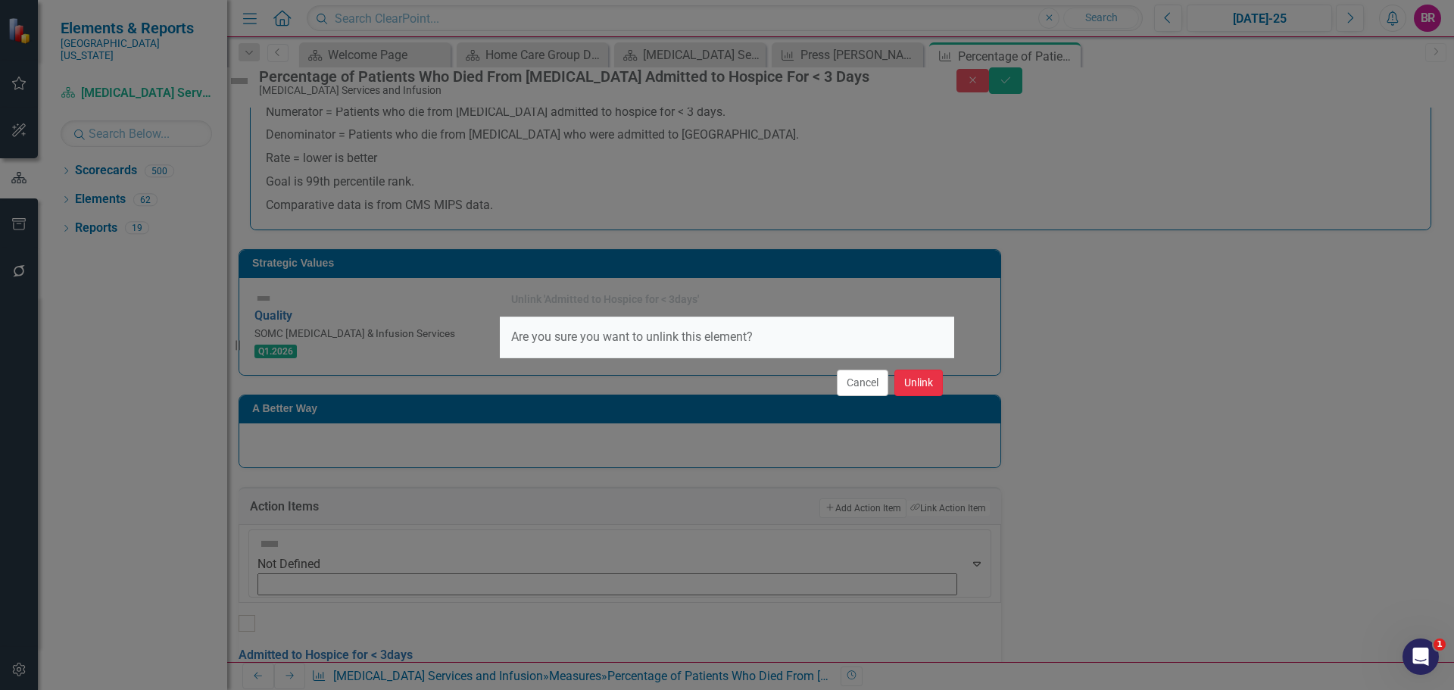
click at [918, 393] on button "Unlink" at bounding box center [918, 382] width 48 height 27
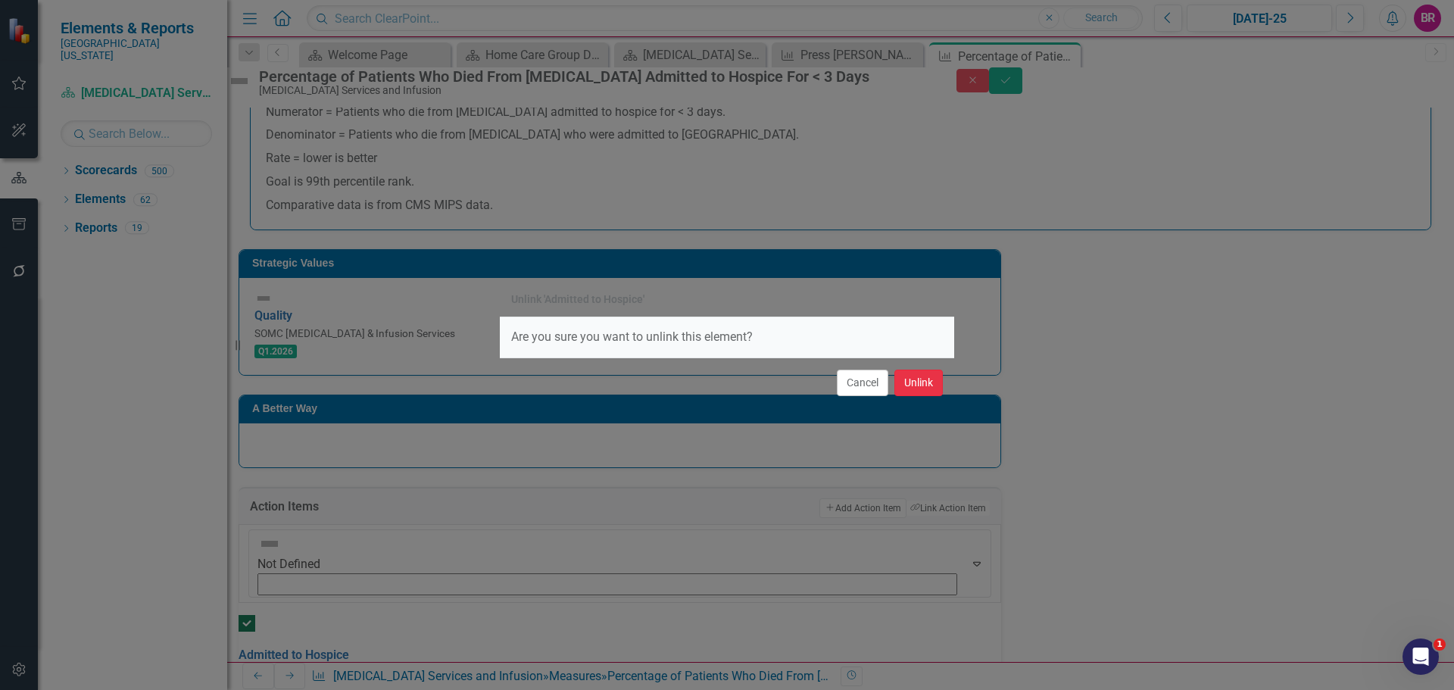
click at [921, 379] on button "Unlink" at bounding box center [918, 382] width 48 height 27
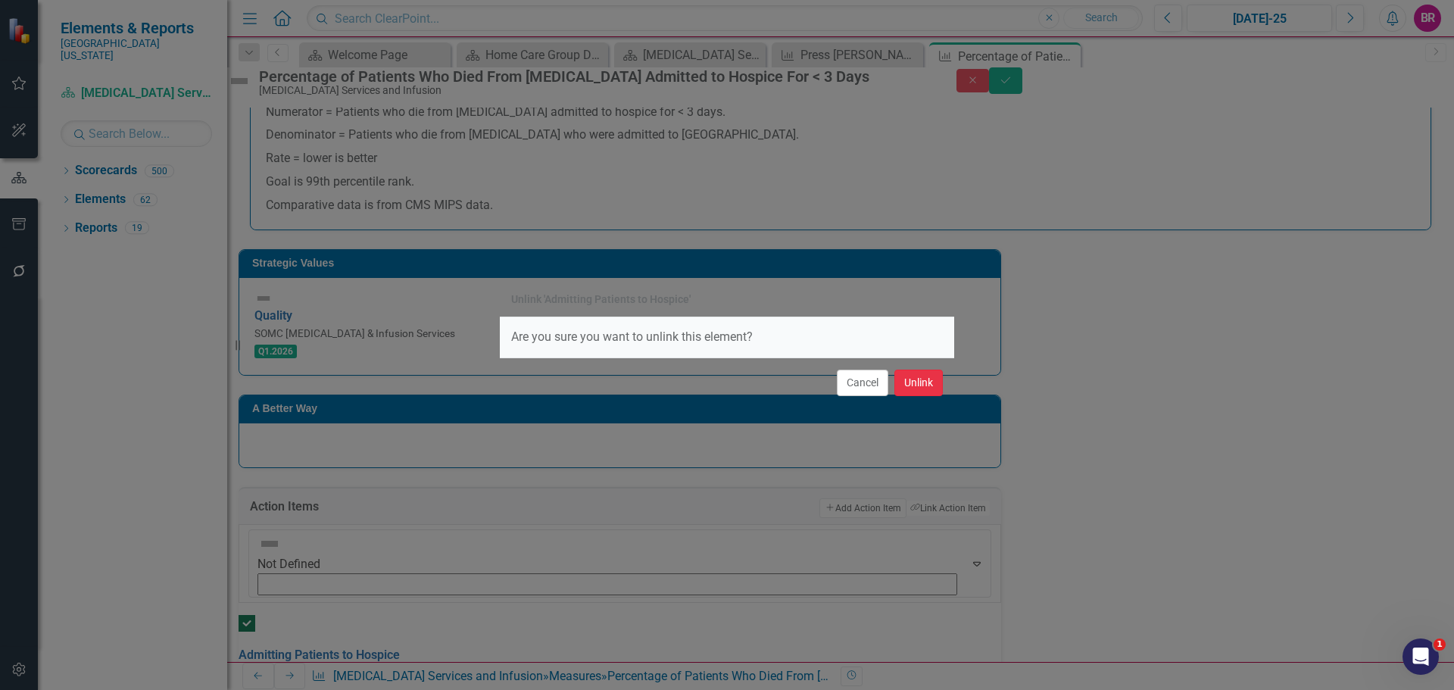
click at [928, 378] on button "Unlink" at bounding box center [918, 382] width 48 height 27
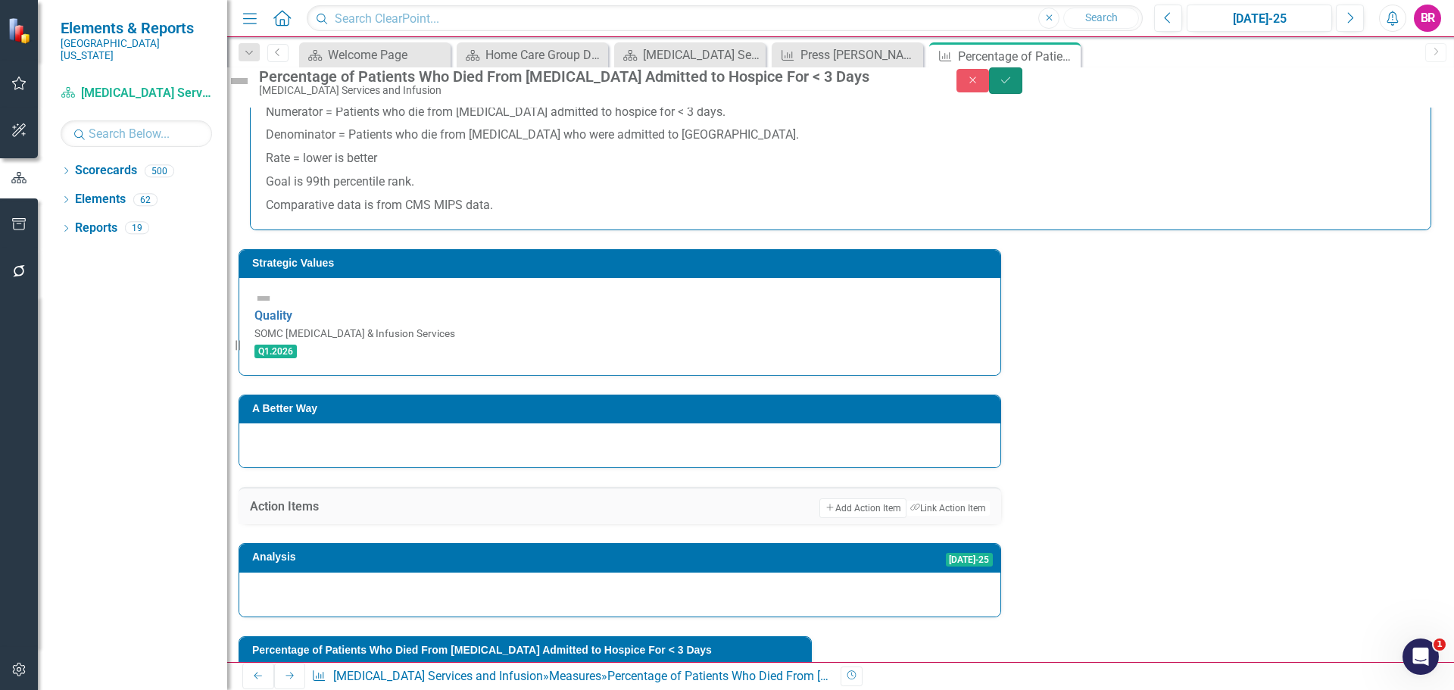
click at [1022, 92] on button "Save" at bounding box center [1005, 80] width 33 height 27
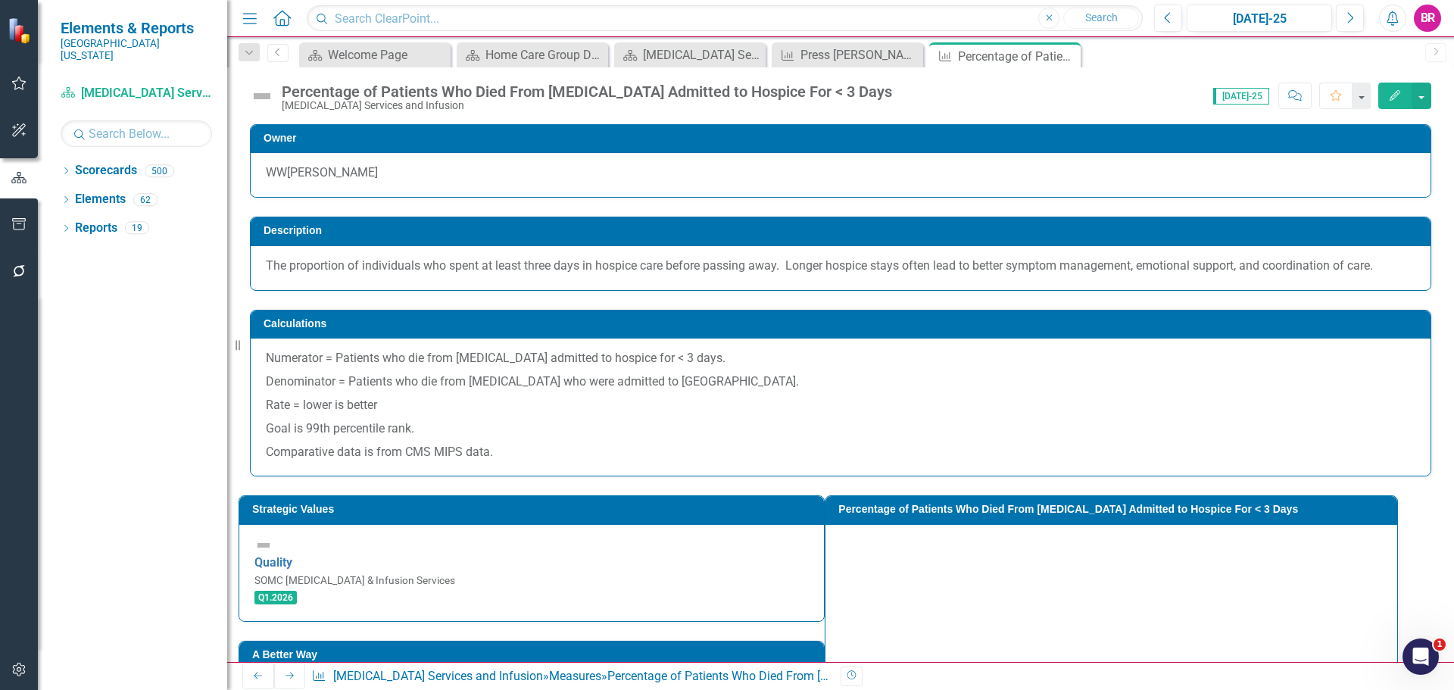
click at [285, 677] on icon at bounding box center [289, 675] width 8 height 7
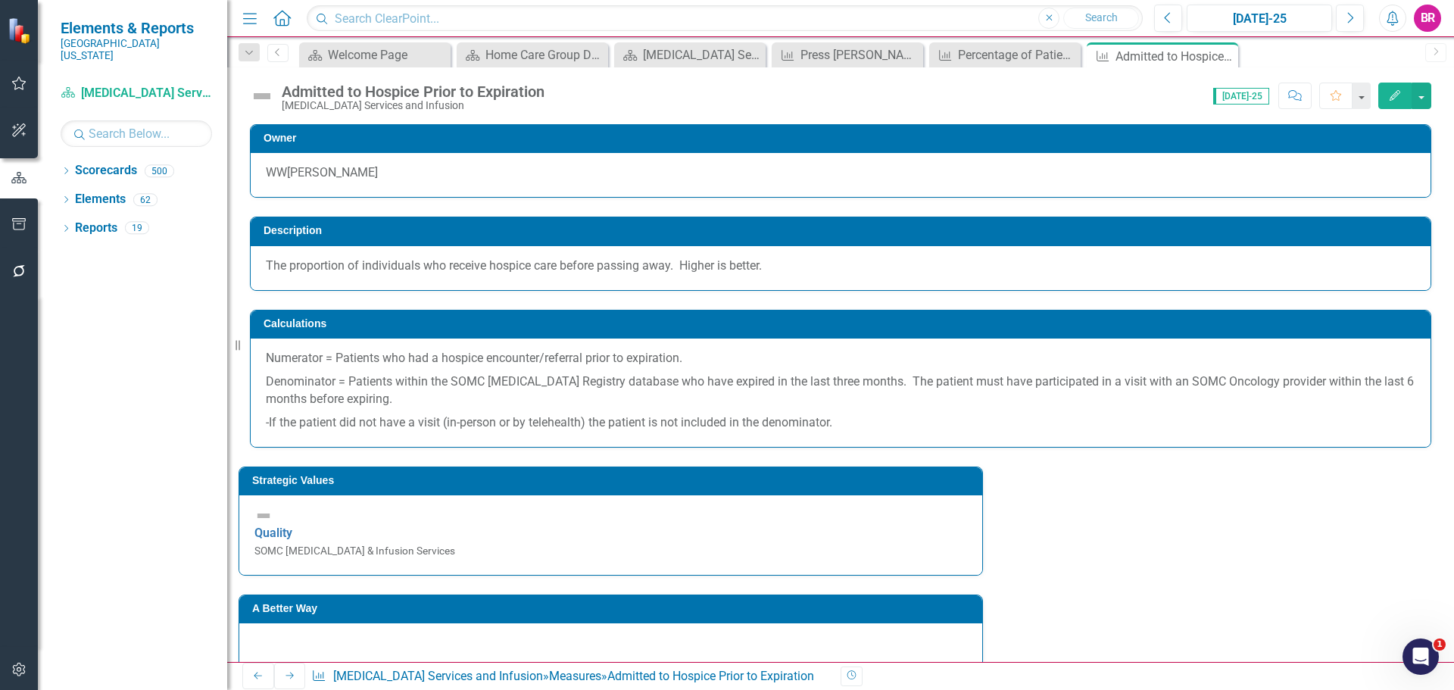
scroll to position [204, 0]
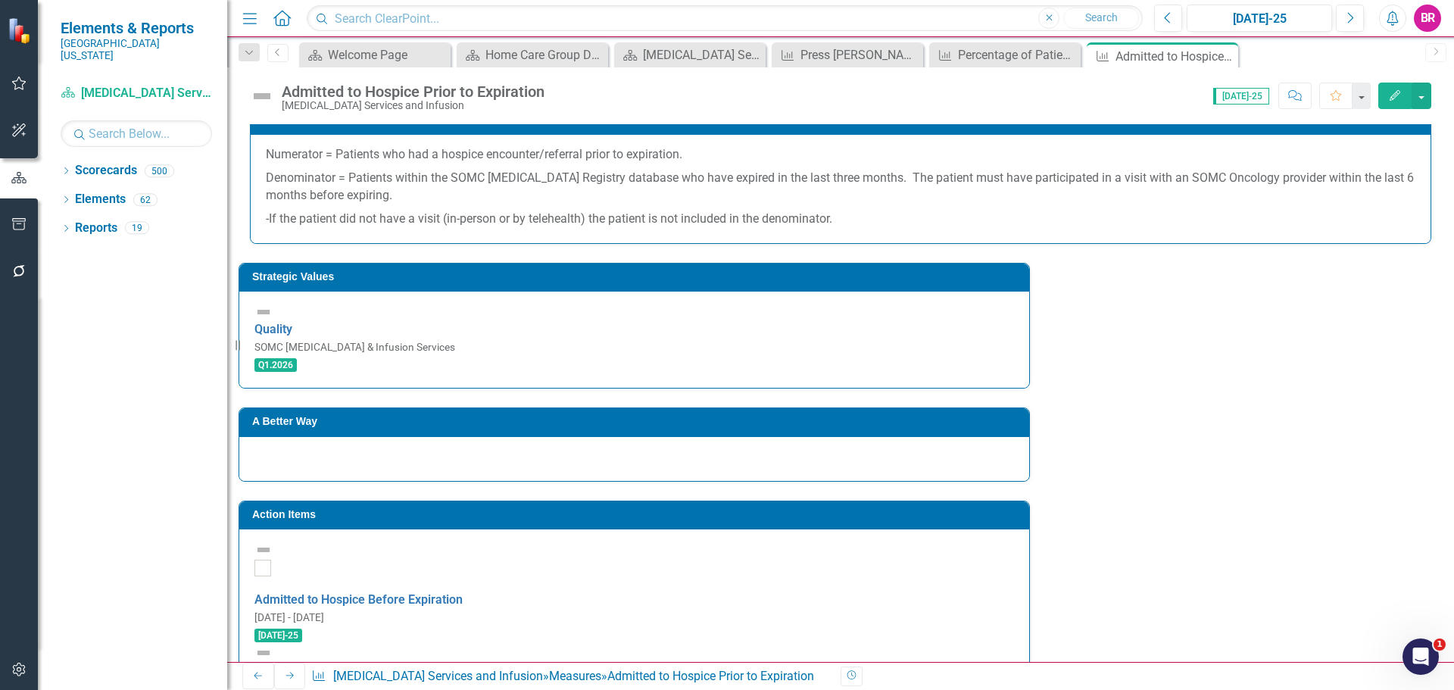
click at [585, 509] on h3 "Action Items" at bounding box center [636, 514] width 769 height 11
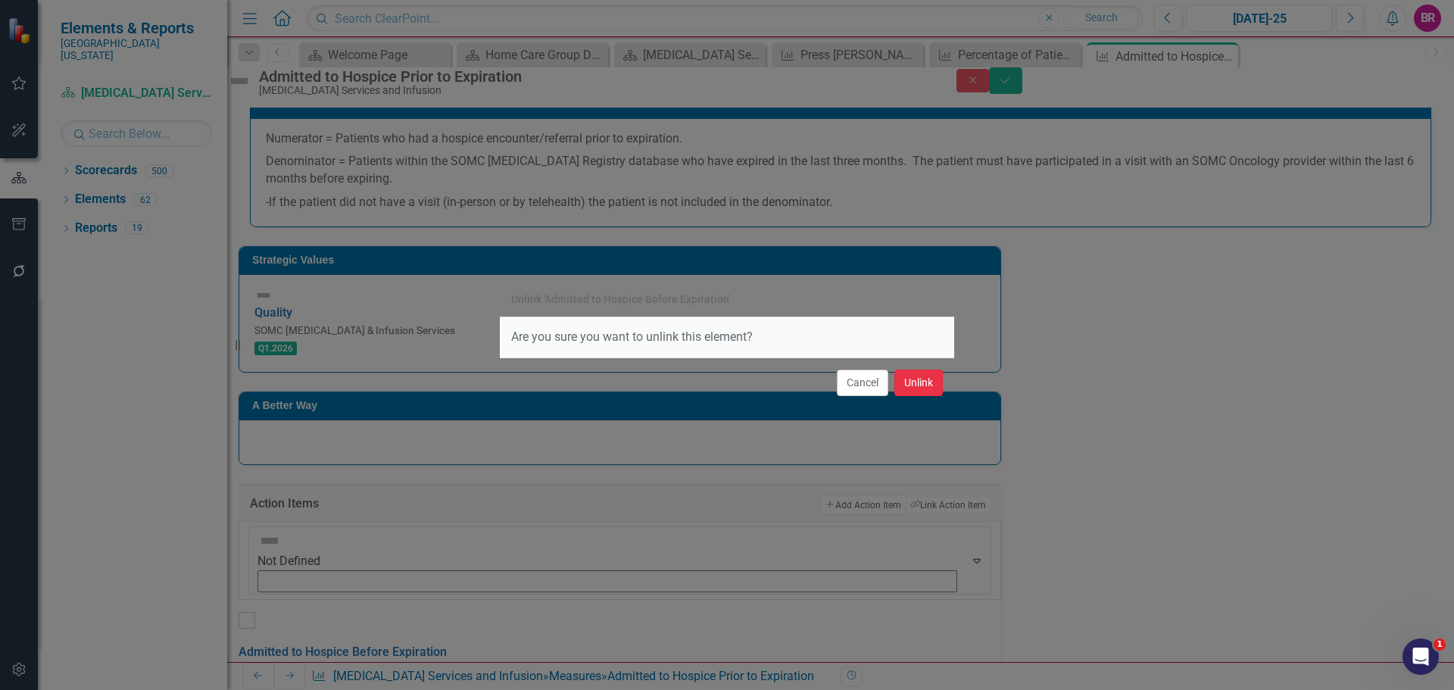
click at [930, 376] on button "Unlink" at bounding box center [918, 382] width 48 height 27
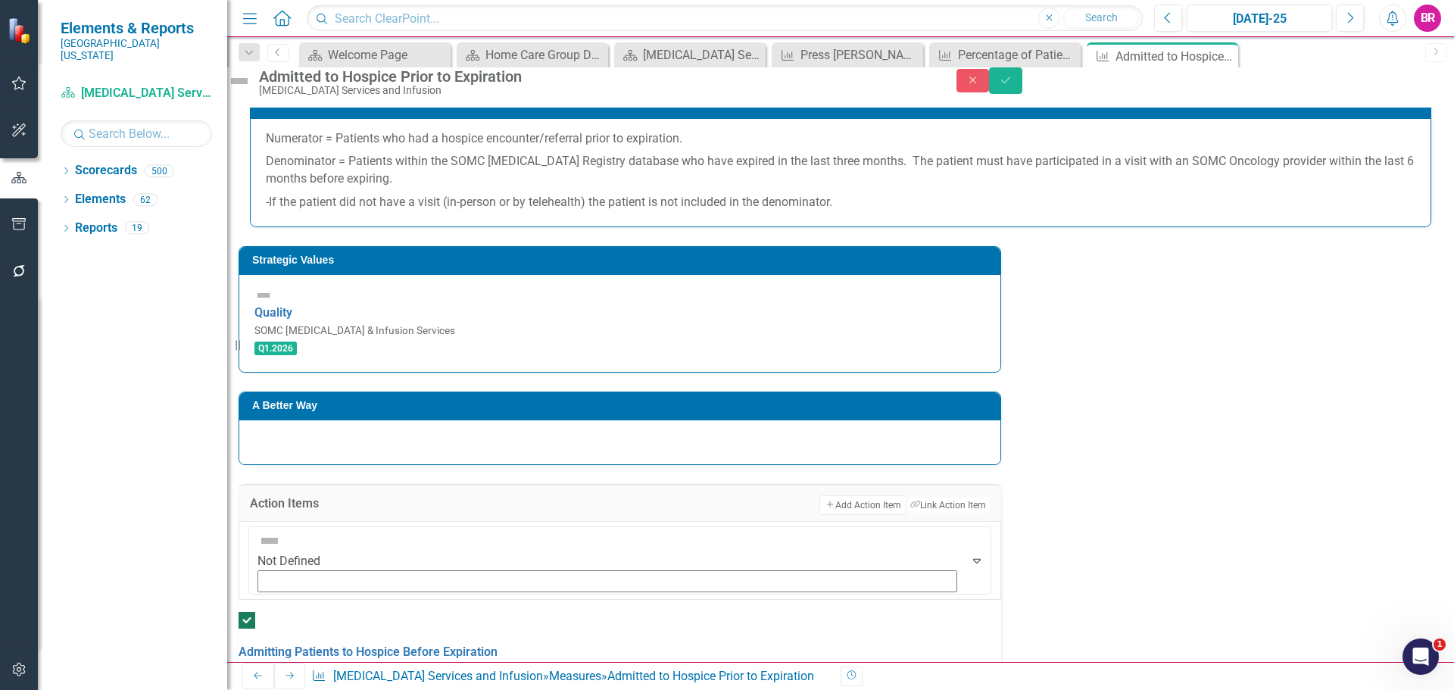
click at [277, 681] on span "May-25" at bounding box center [258, 688] width 39 height 14
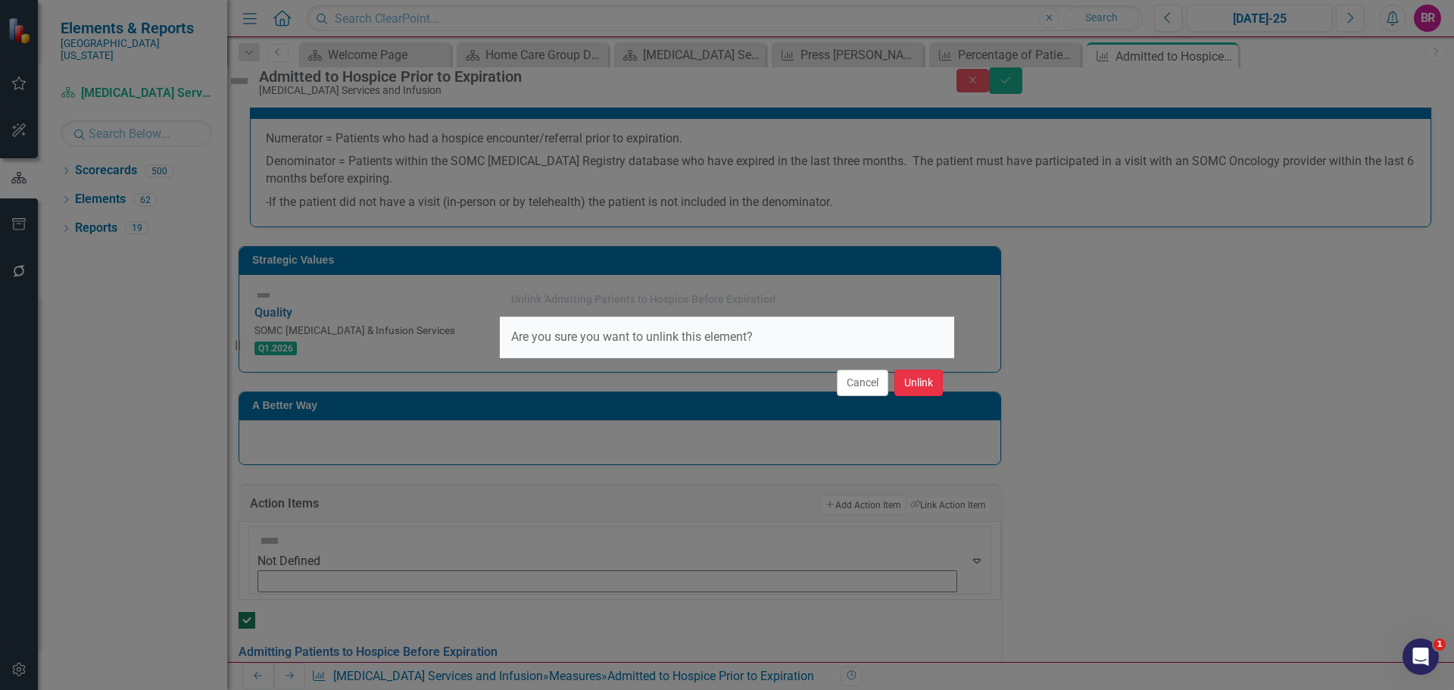
click at [937, 391] on button "Unlink" at bounding box center [918, 382] width 48 height 27
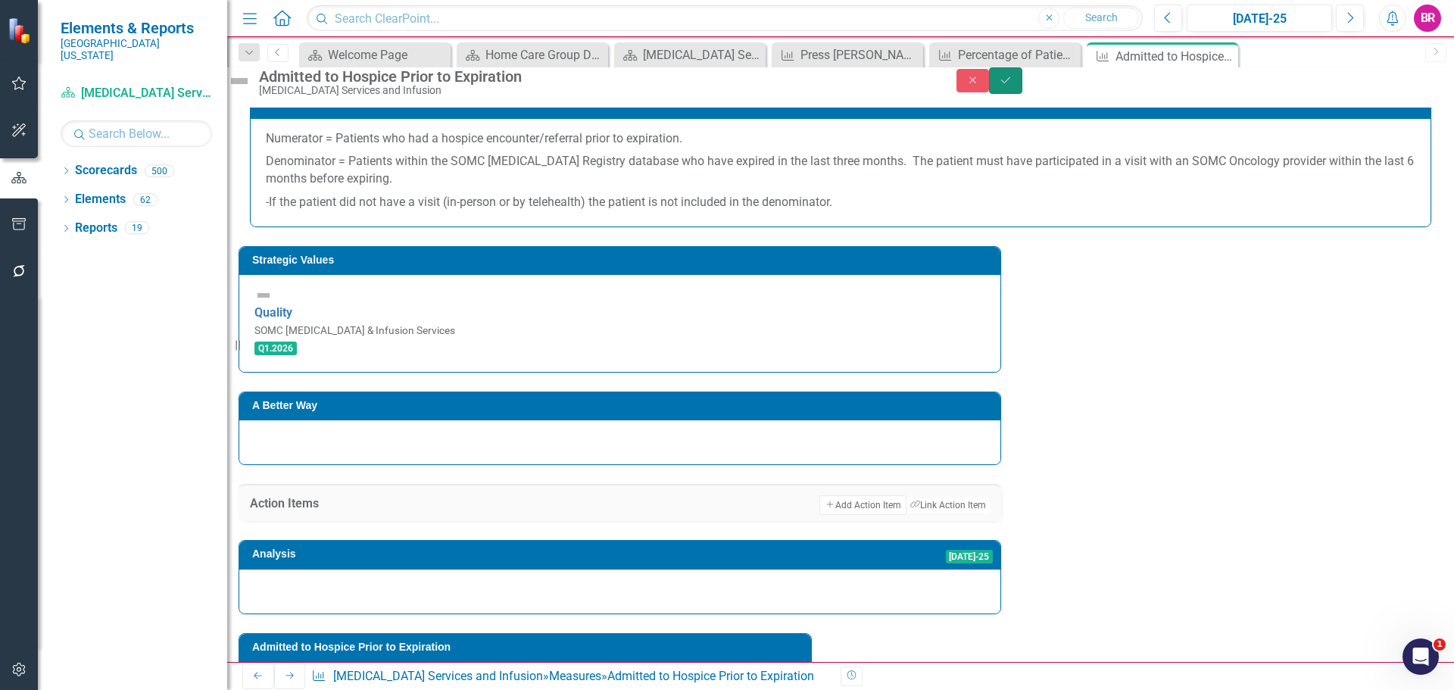
click at [1022, 94] on button "Save" at bounding box center [1005, 80] width 33 height 27
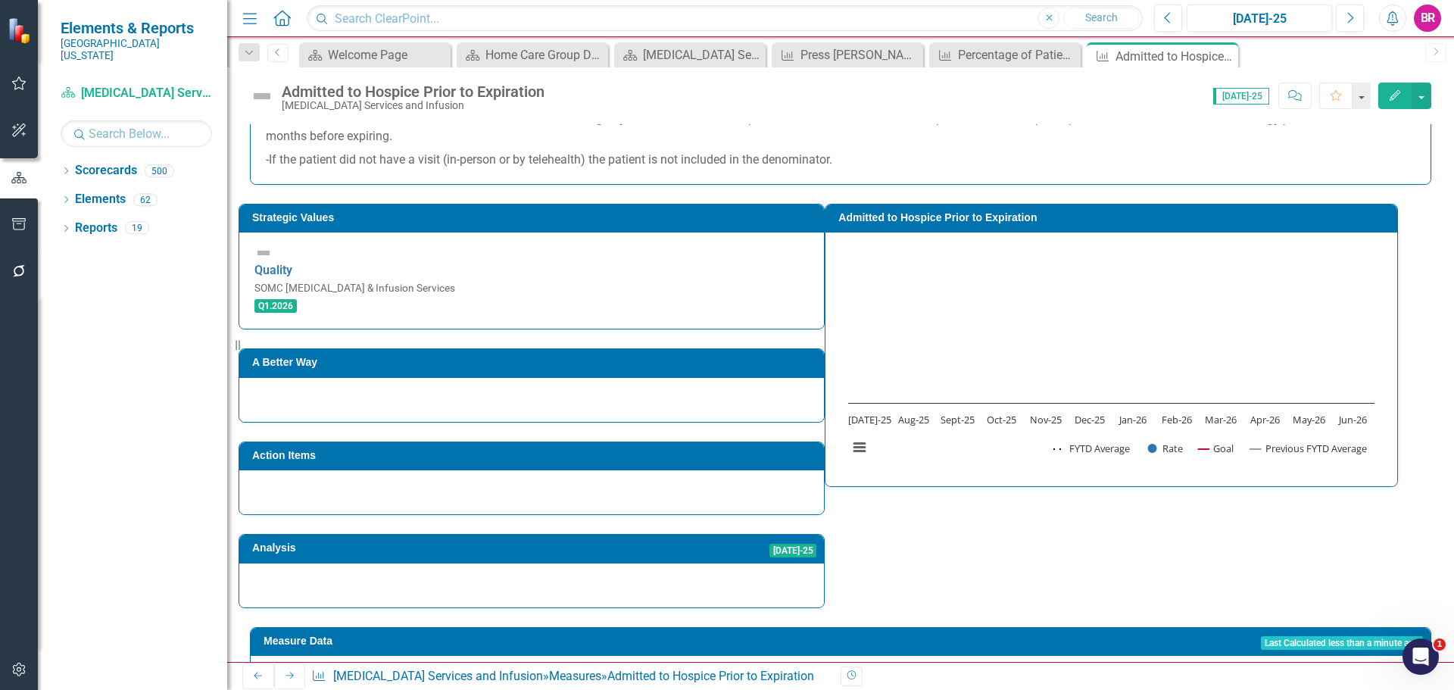
scroll to position [303, 0]
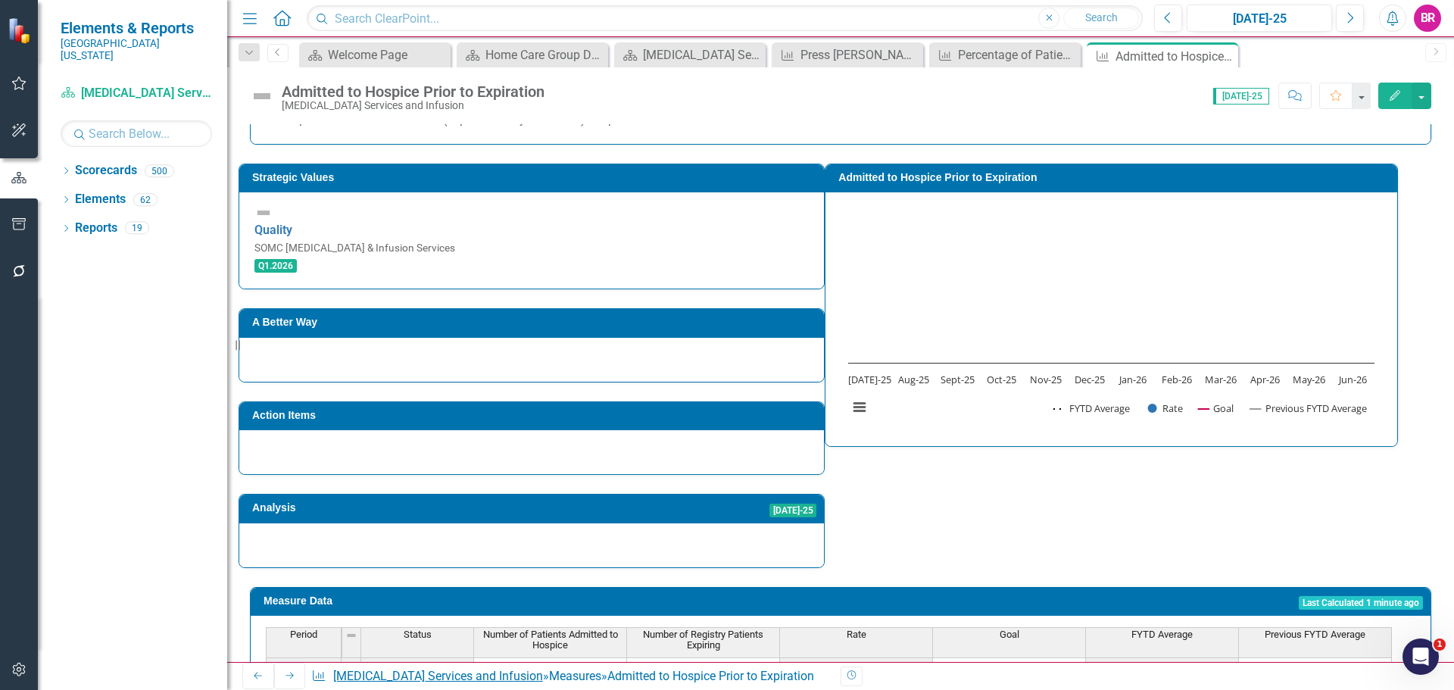
drag, startPoint x: 285, startPoint y: 675, endPoint x: 349, endPoint y: 672, distance: 64.4
click at [285, 675] on icon at bounding box center [289, 675] width 8 height 7
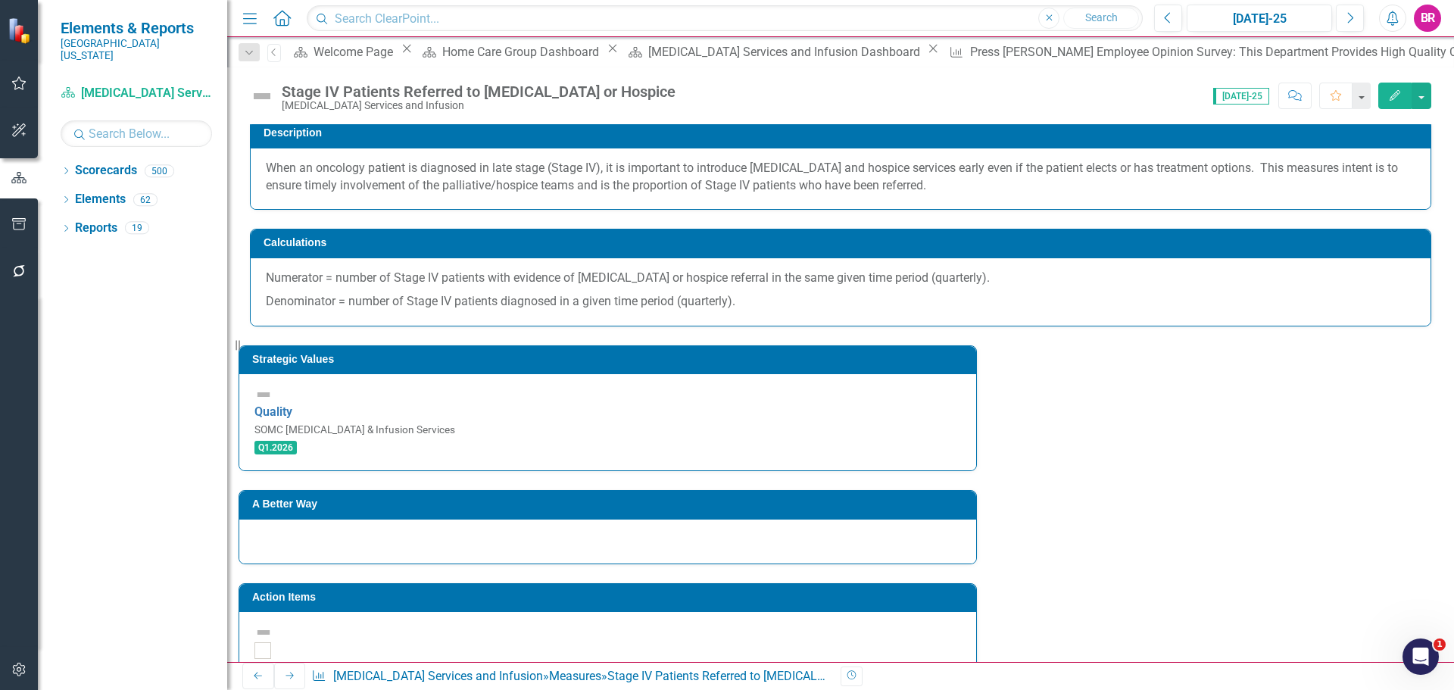
scroll to position [227, 0]
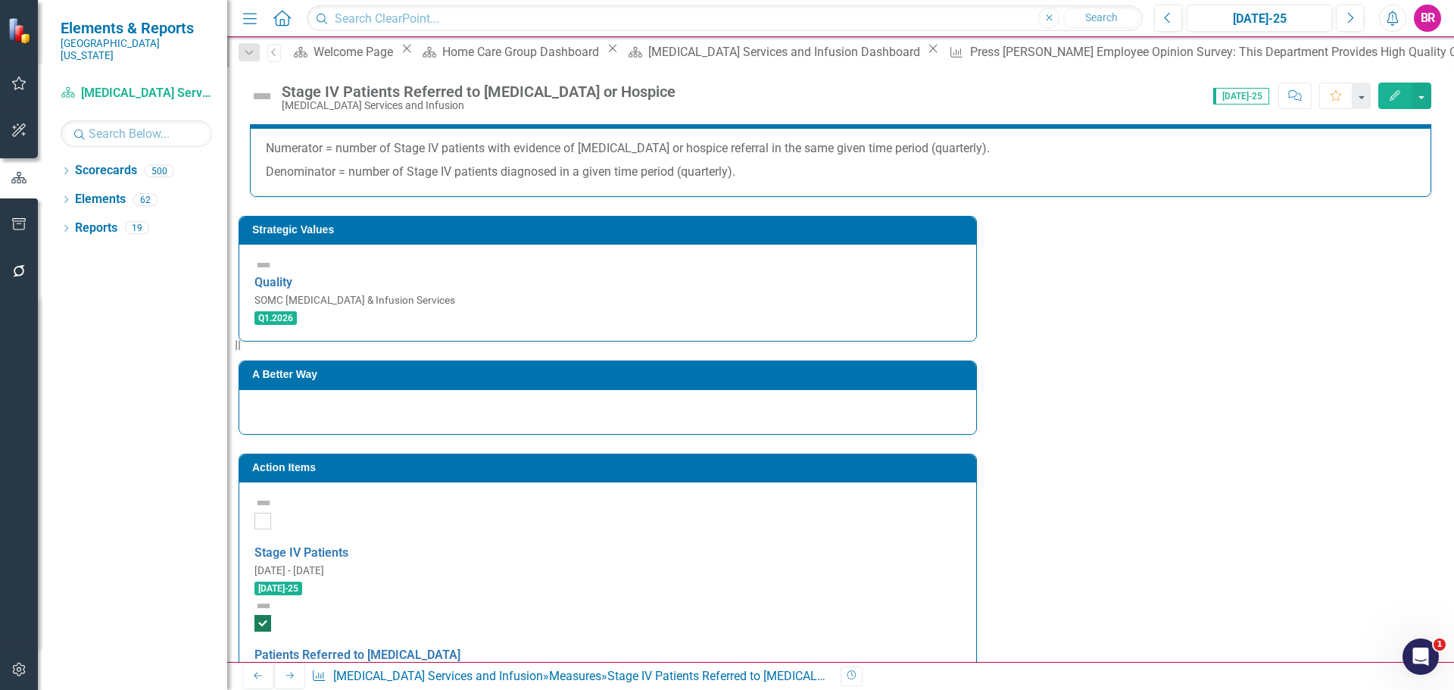
click at [663, 462] on h3 "Action Items" at bounding box center [610, 467] width 716 height 11
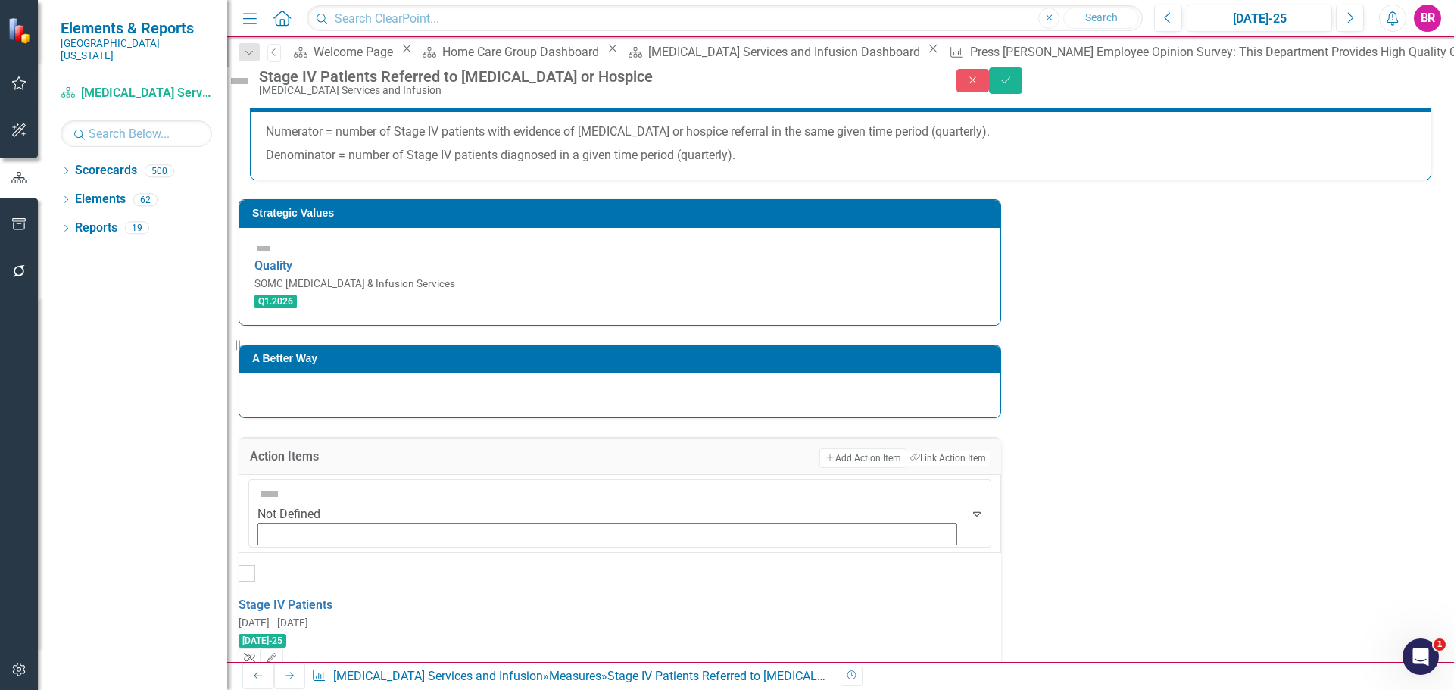
click at [255, 653] on icon "Unlink" at bounding box center [249, 657] width 11 height 9
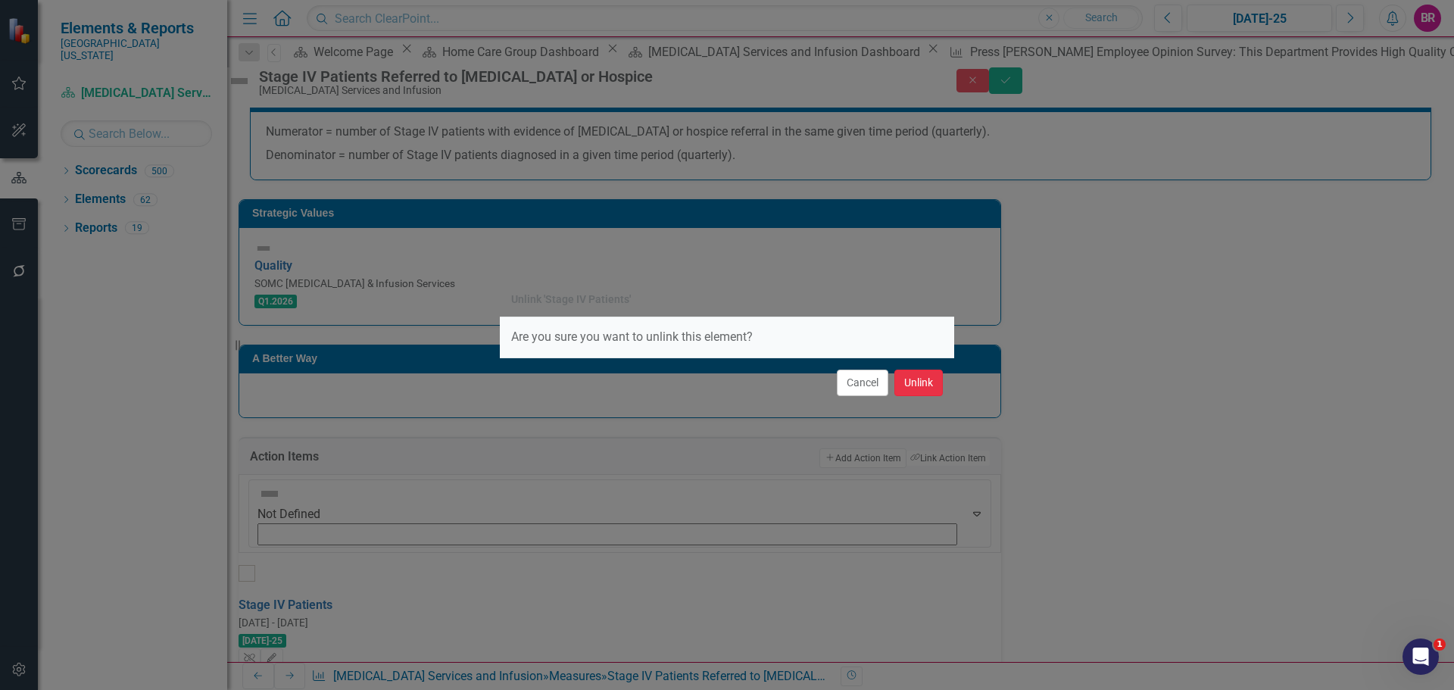
click at [914, 385] on button "Unlink" at bounding box center [918, 382] width 48 height 27
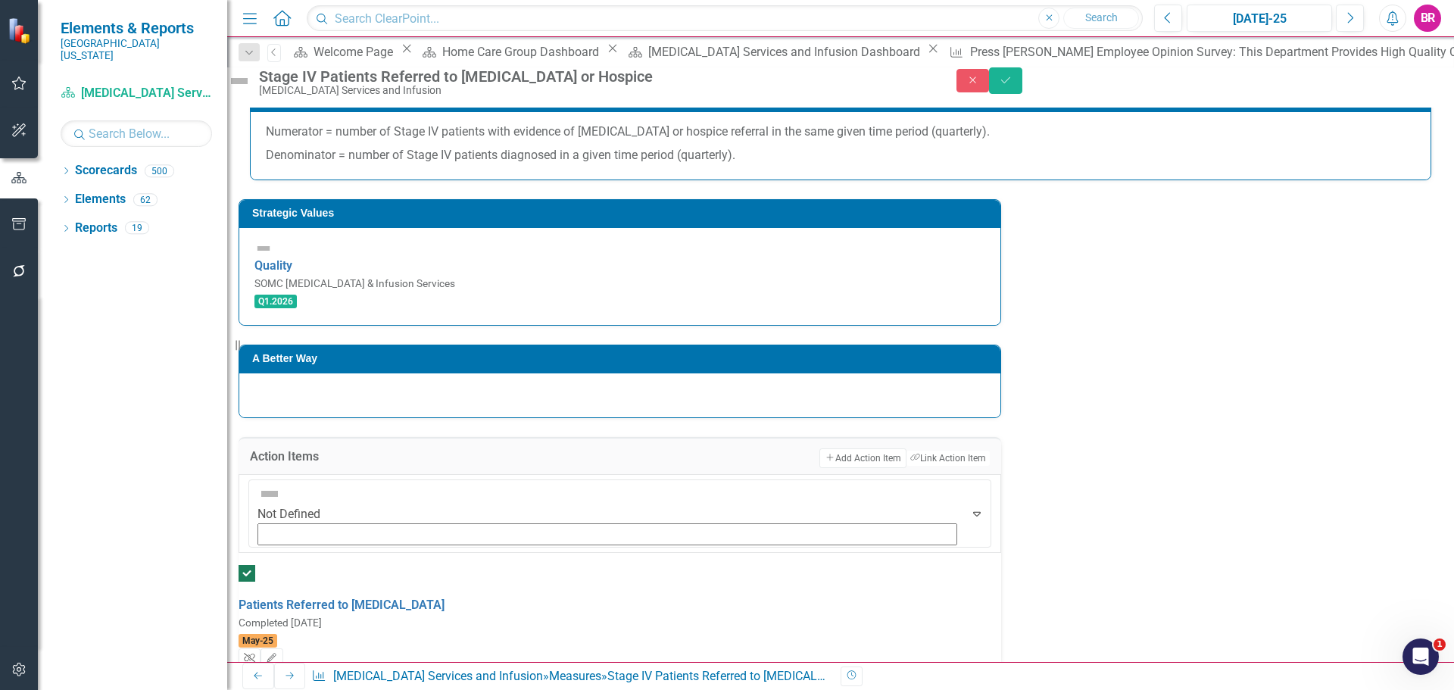
click at [255, 653] on icon "button" at bounding box center [249, 657] width 11 height 9
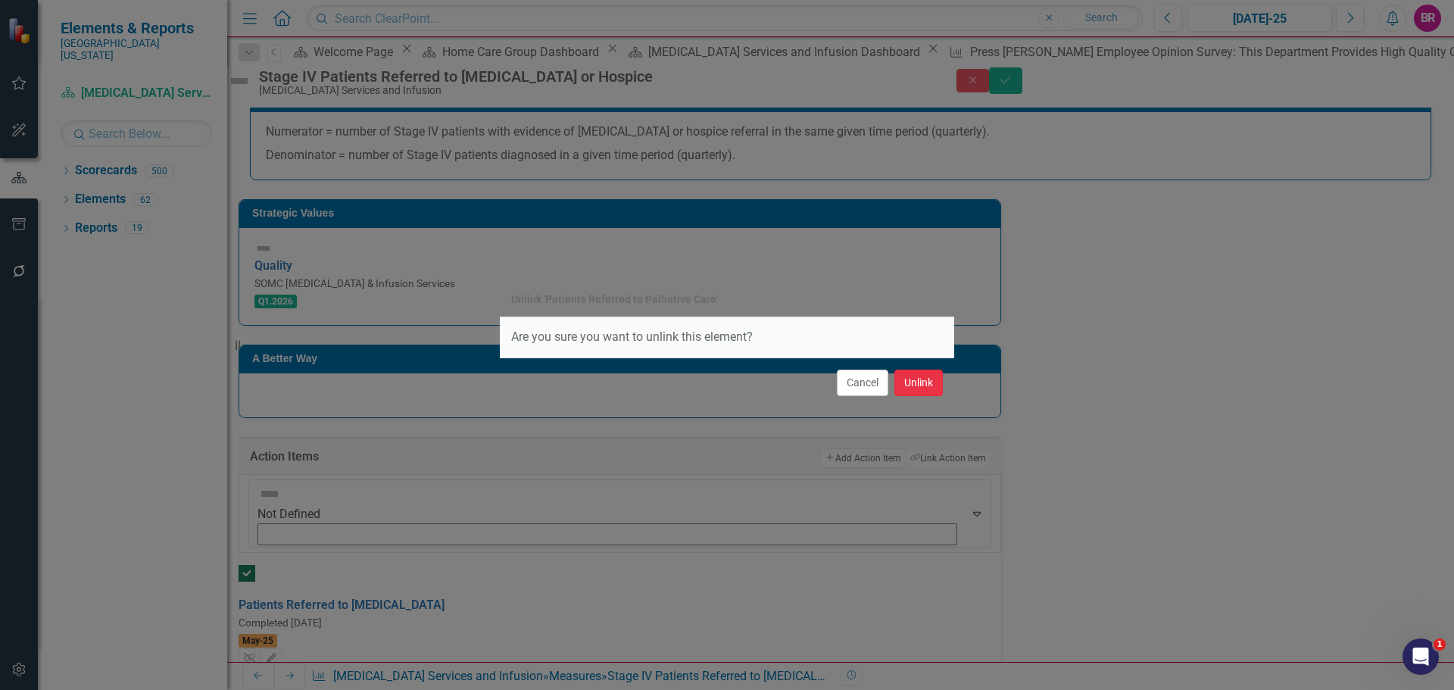
click at [920, 381] on button "Unlink" at bounding box center [918, 382] width 48 height 27
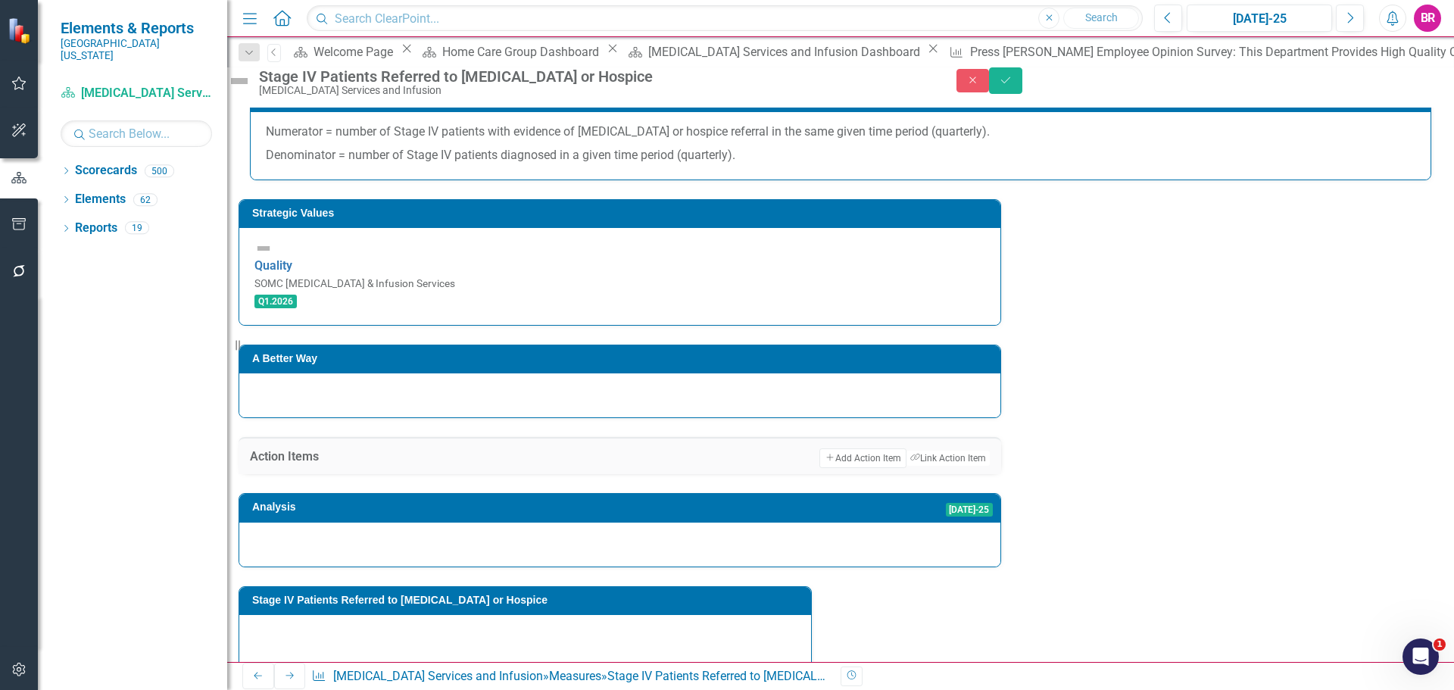
click at [1431, 88] on div "Close Save" at bounding box center [1205, 80] width 498 height 27
click at [1022, 94] on button "Save" at bounding box center [1005, 80] width 33 height 27
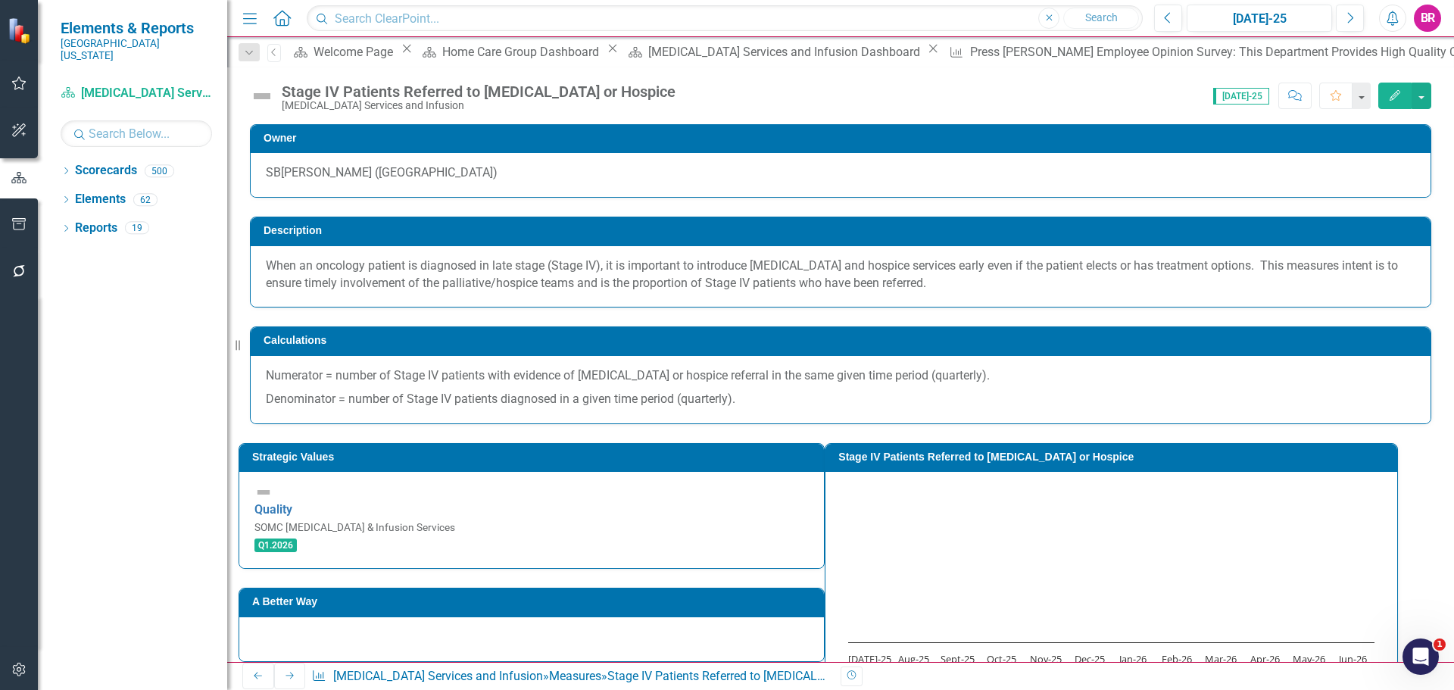
drag, startPoint x: 286, startPoint y: 676, endPoint x: 323, endPoint y: 679, distance: 37.2
click at [286, 676] on icon at bounding box center [289, 675] width 8 height 7
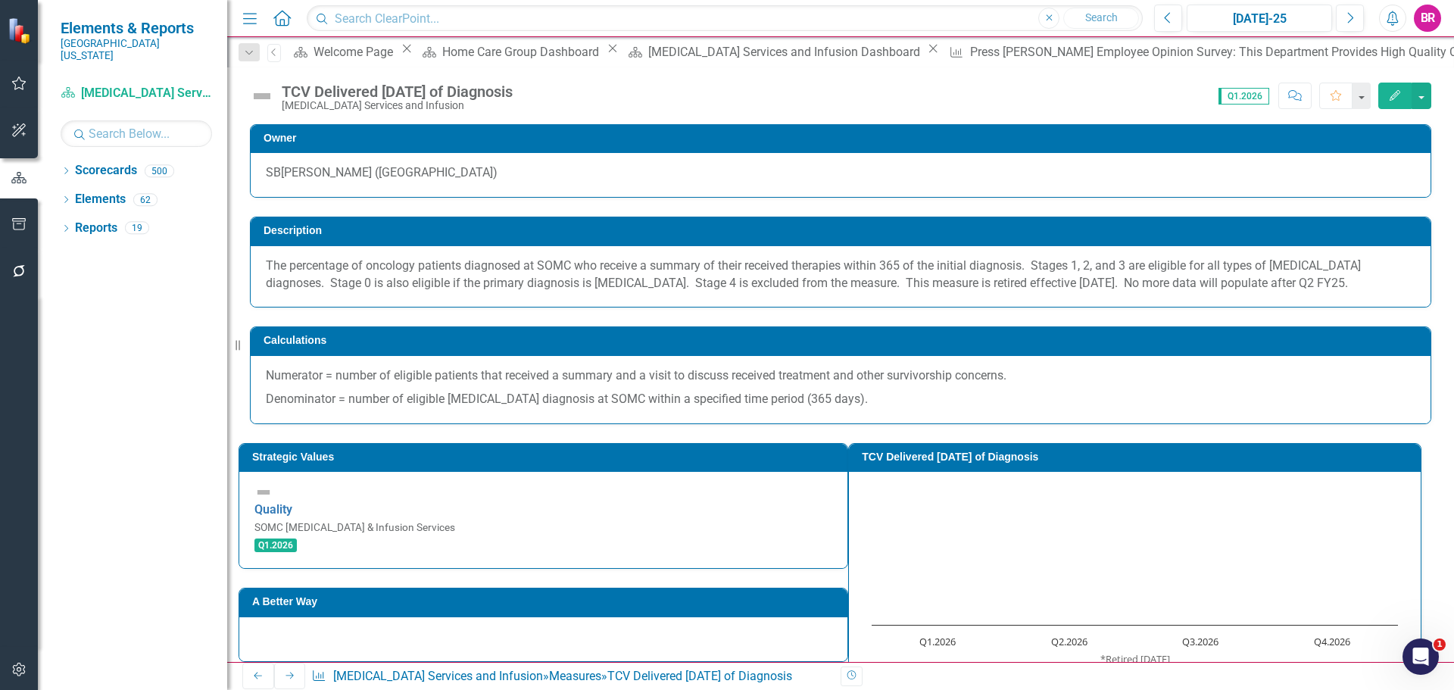
scroll to position [151, 0]
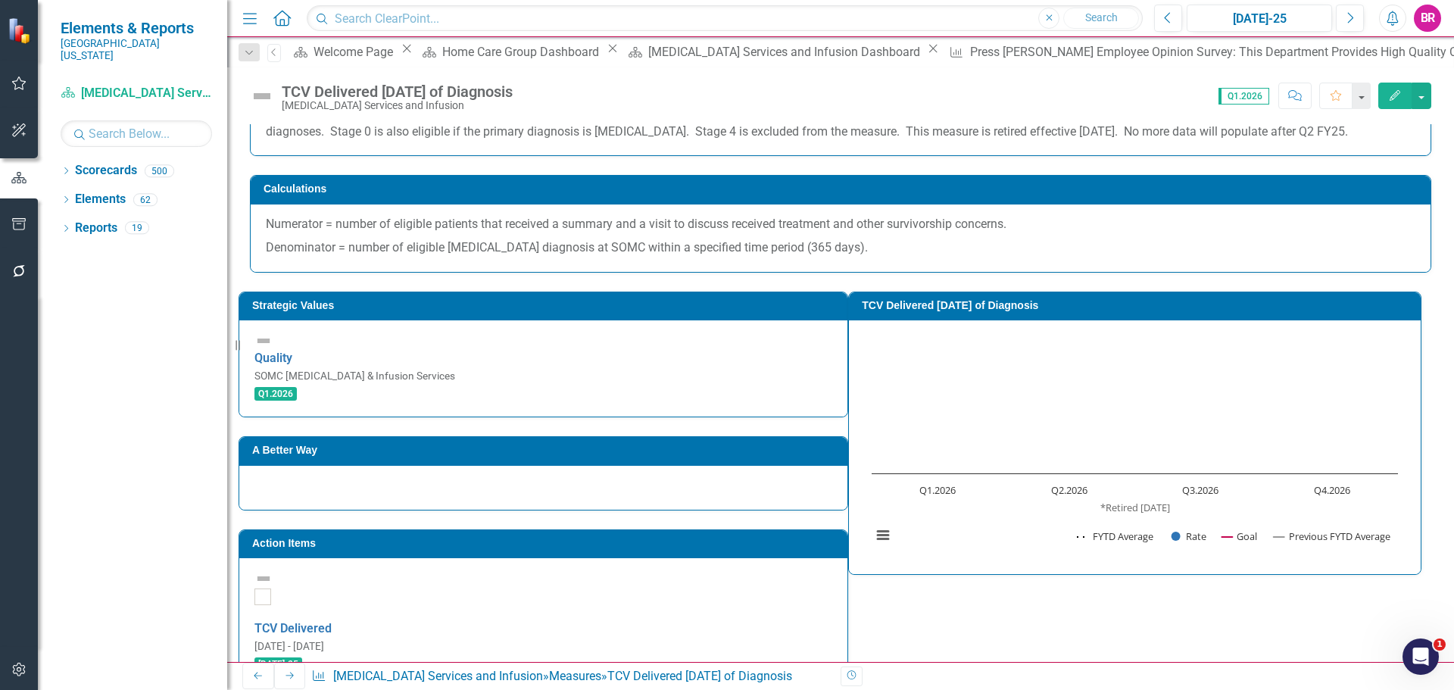
click at [753, 538] on h3 "Action Items" at bounding box center [546, 543] width 588 height 11
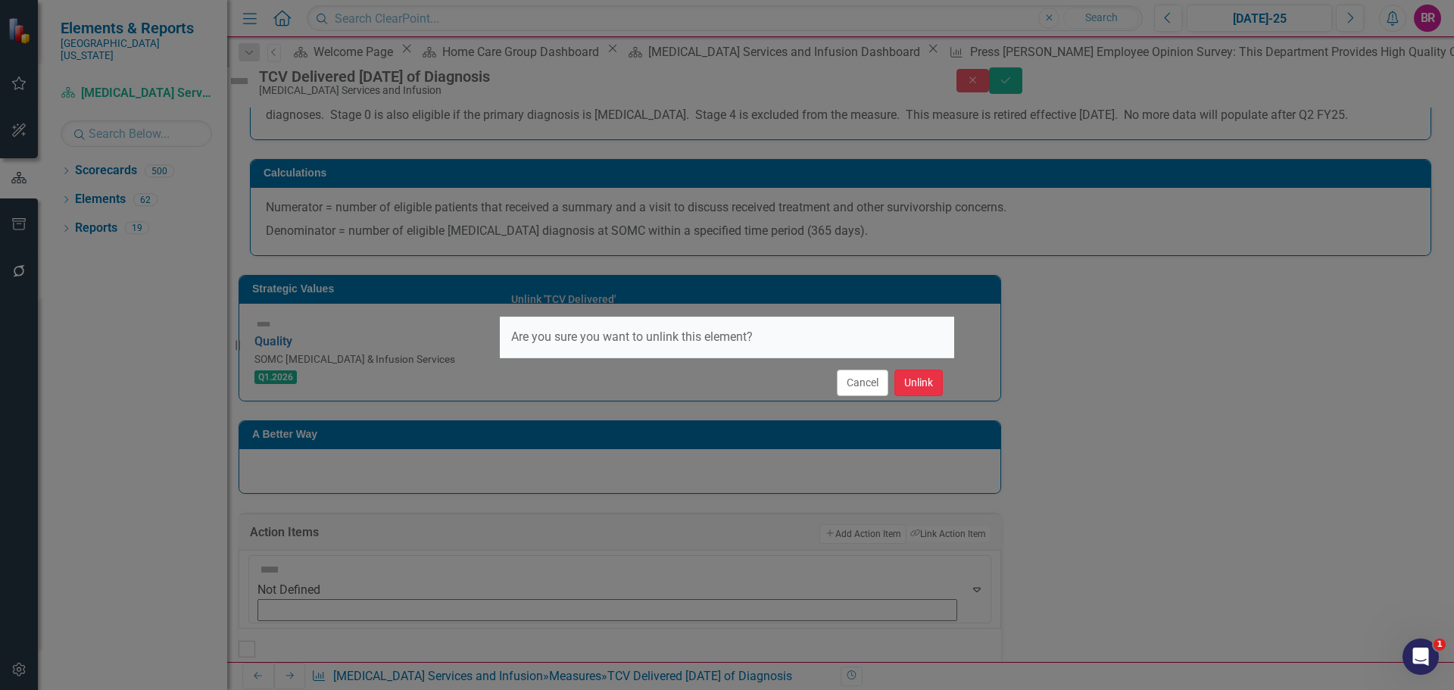
click at [919, 376] on button "Unlink" at bounding box center [918, 382] width 48 height 27
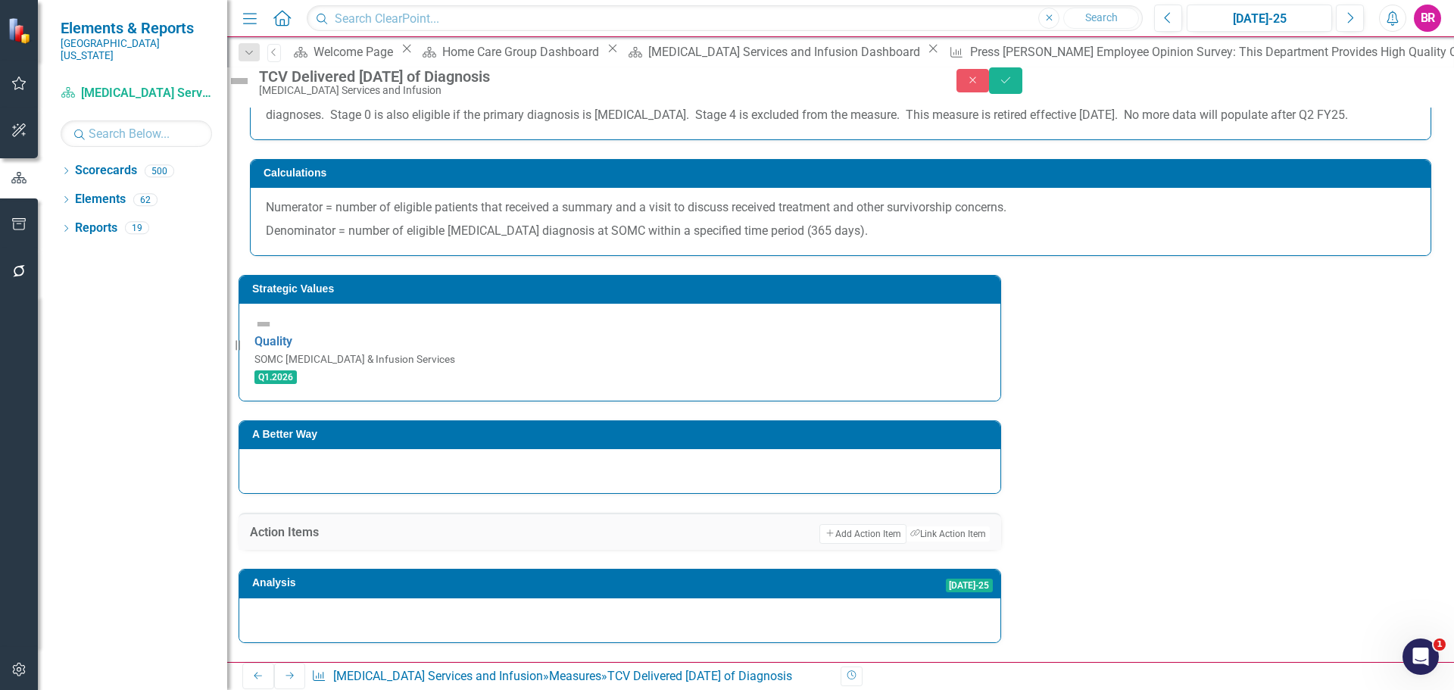
click at [1417, 96] on div "TCV Delivered Within 365 Days of Diagnosis Cancer Services and Infusion Close S…" at bounding box center [840, 81] width 1227 height 29
click at [1012, 86] on icon "Save" at bounding box center [1006, 80] width 14 height 11
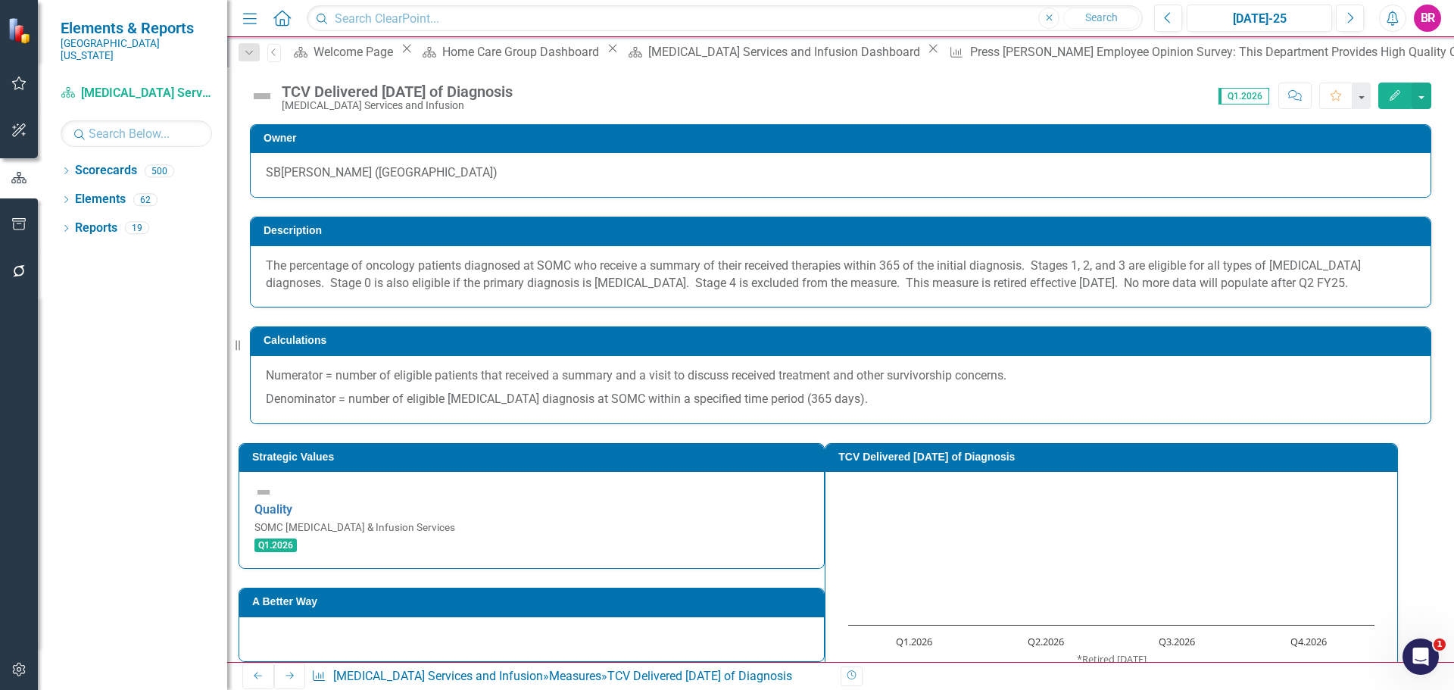
scroll to position [76, 0]
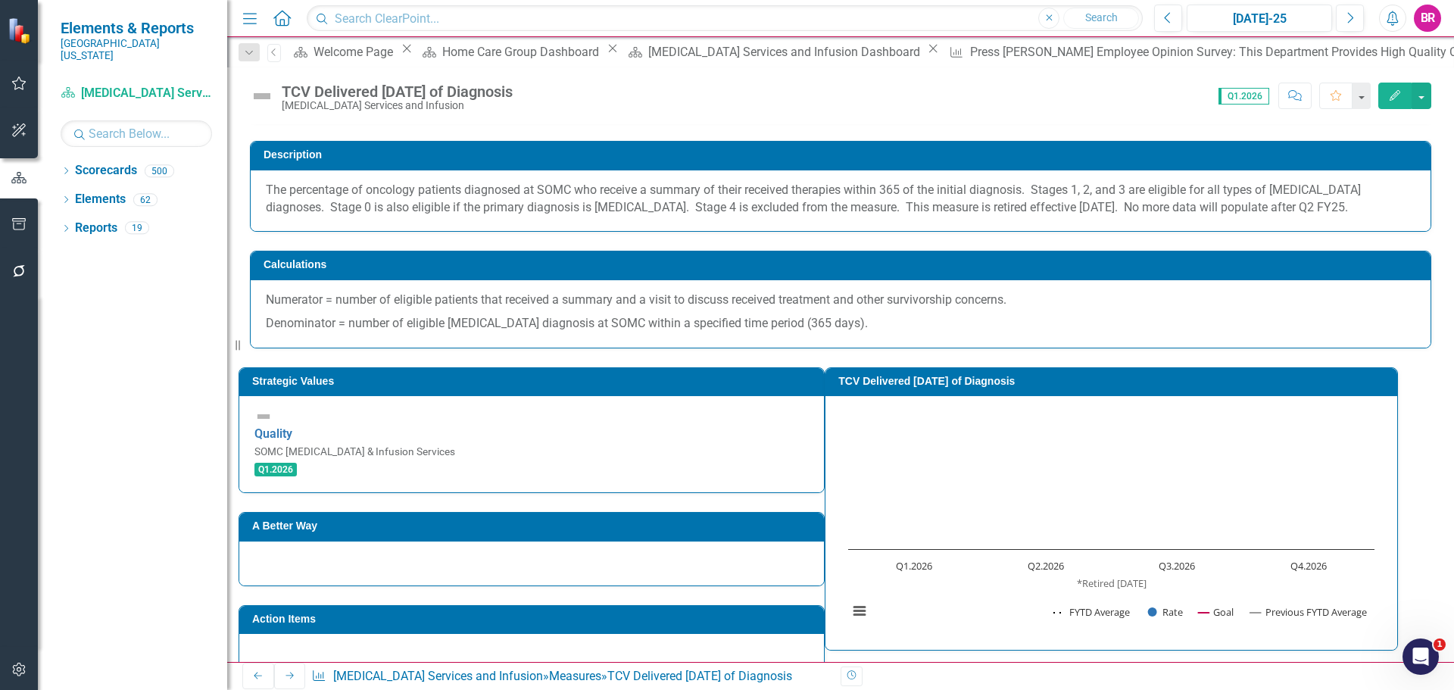
click at [275, 676] on link "Next" at bounding box center [290, 676] width 32 height 27
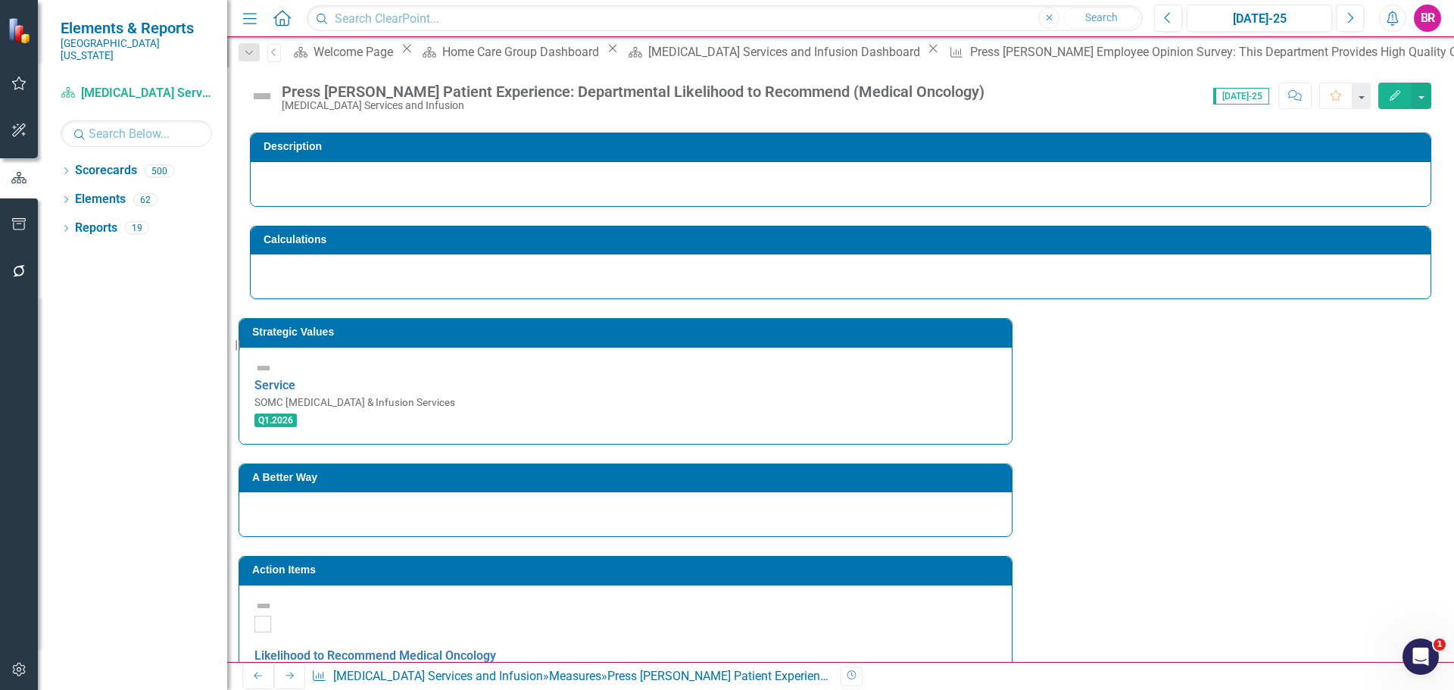
scroll to position [227, 0]
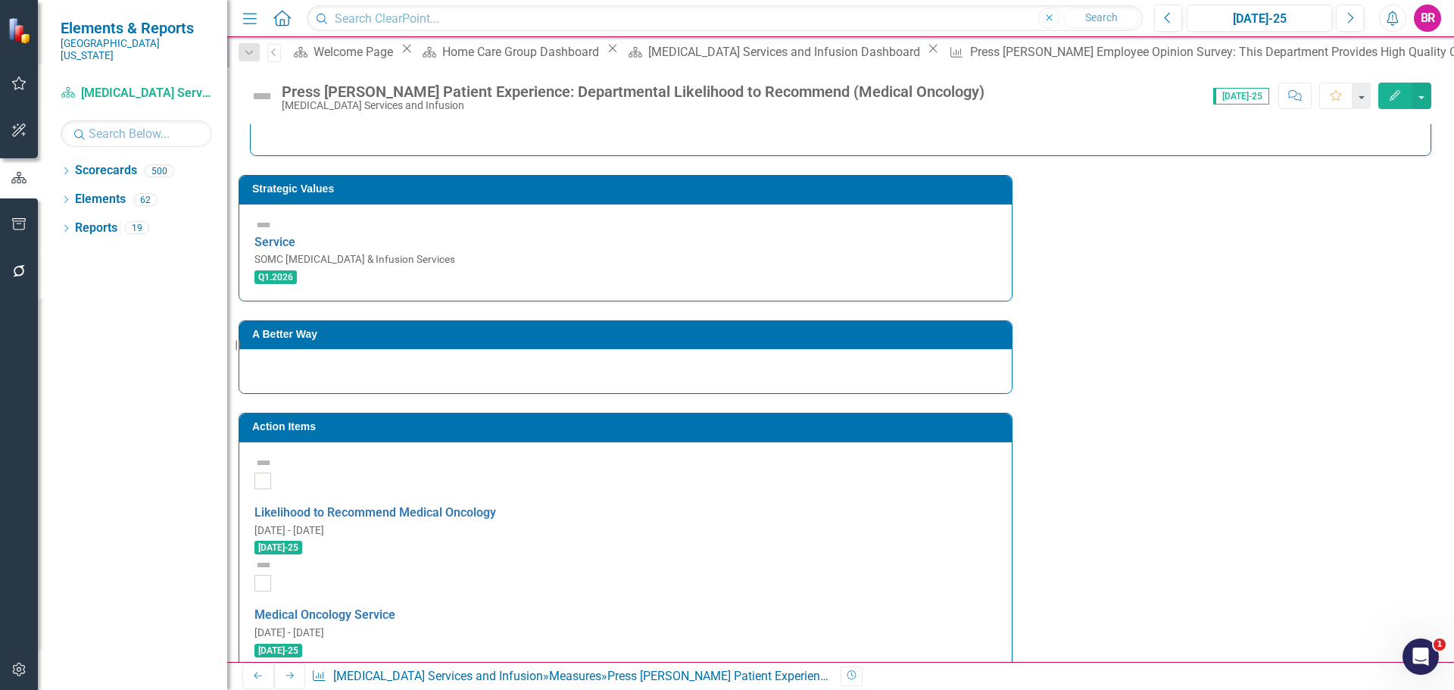
click at [731, 421] on h3 "Action Items" at bounding box center [628, 426] width 752 height 11
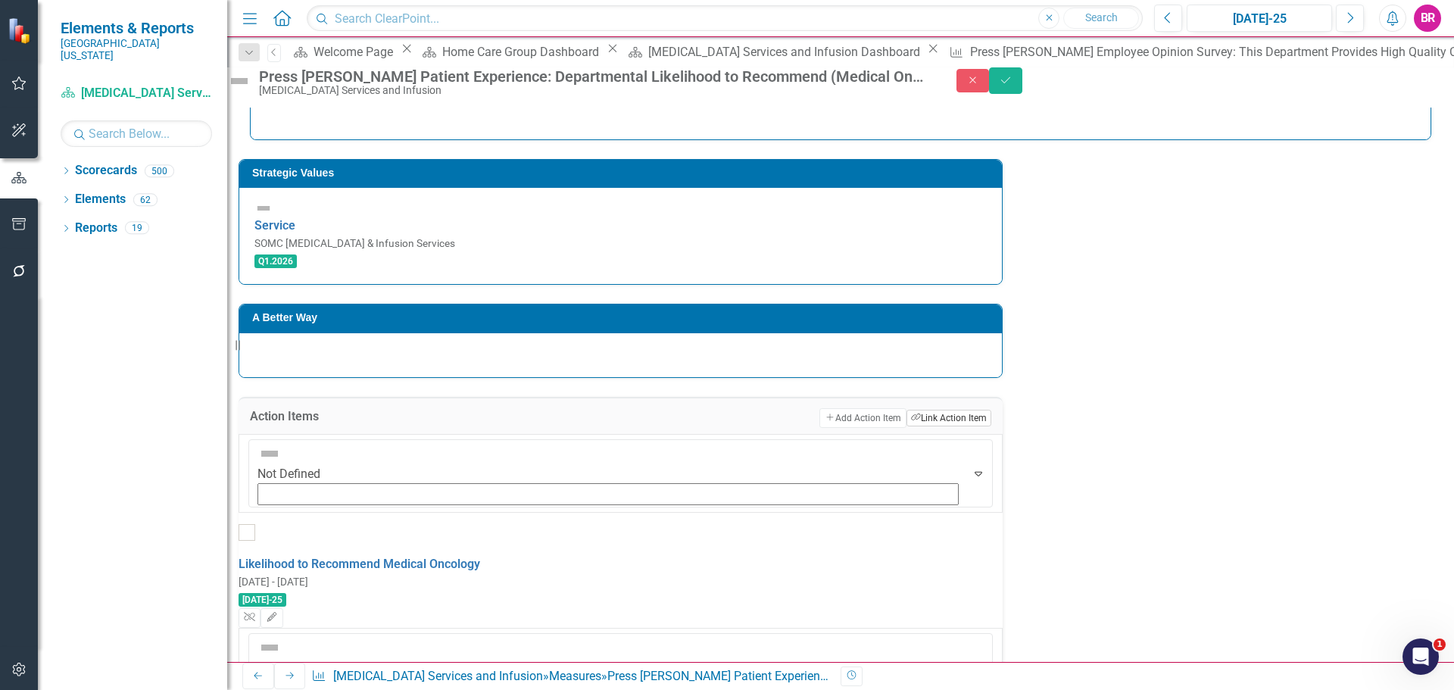
click at [906, 410] on button "Link Tag Link Action Item" at bounding box center [948, 418] width 85 height 17
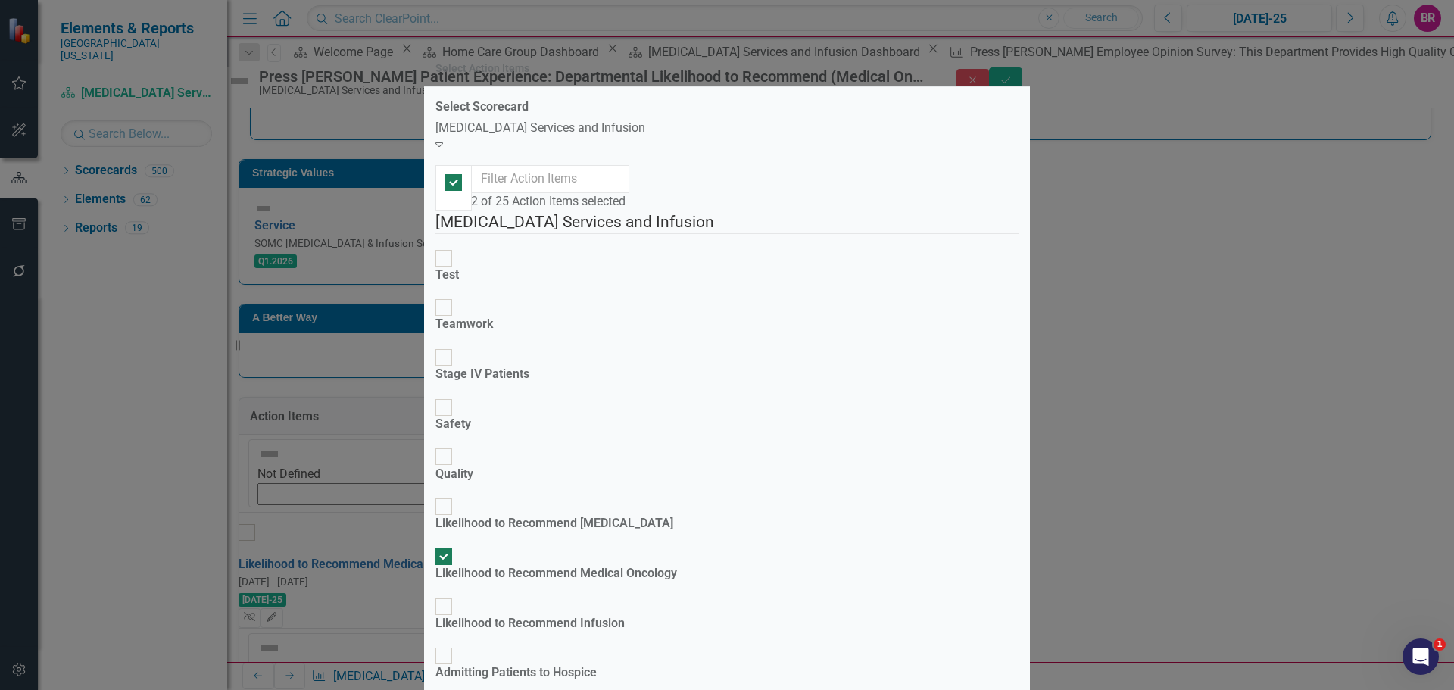
checkbox input "false"
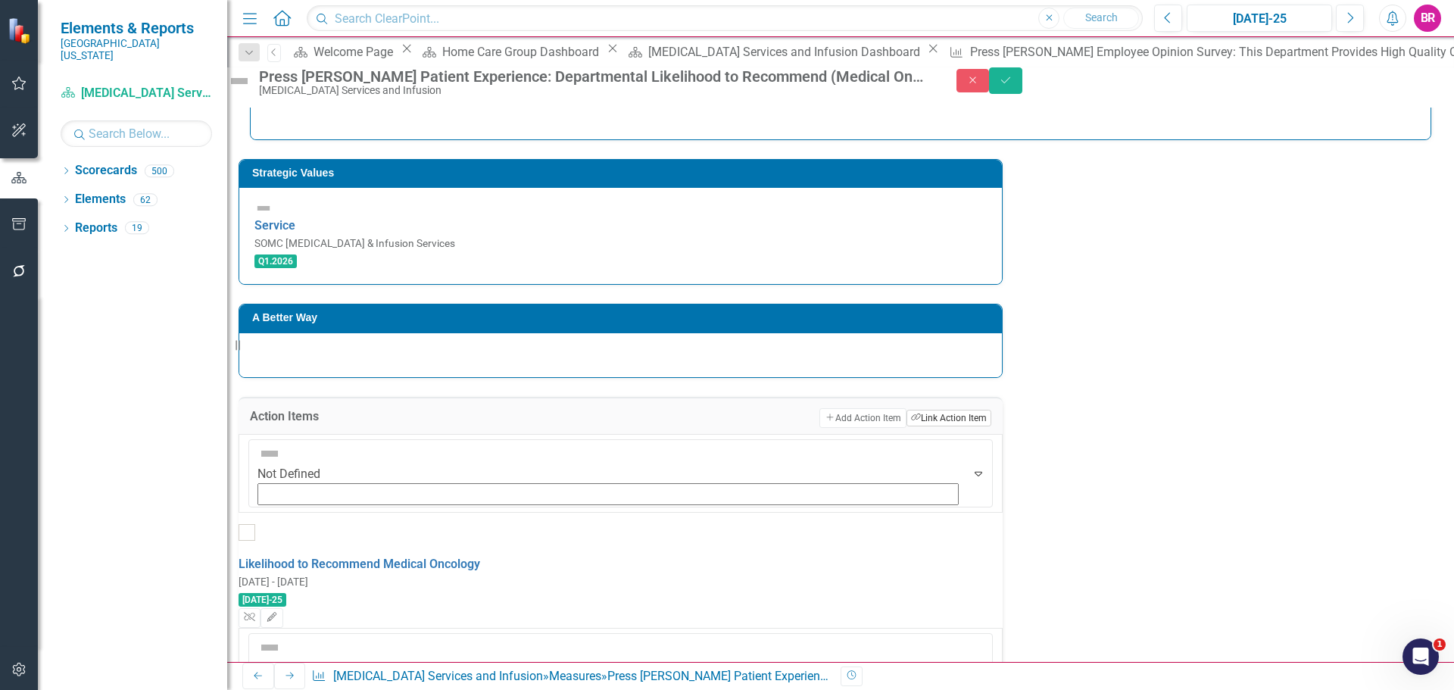
click at [906, 410] on button "Link Tag Link Action Item" at bounding box center [948, 418] width 85 height 17
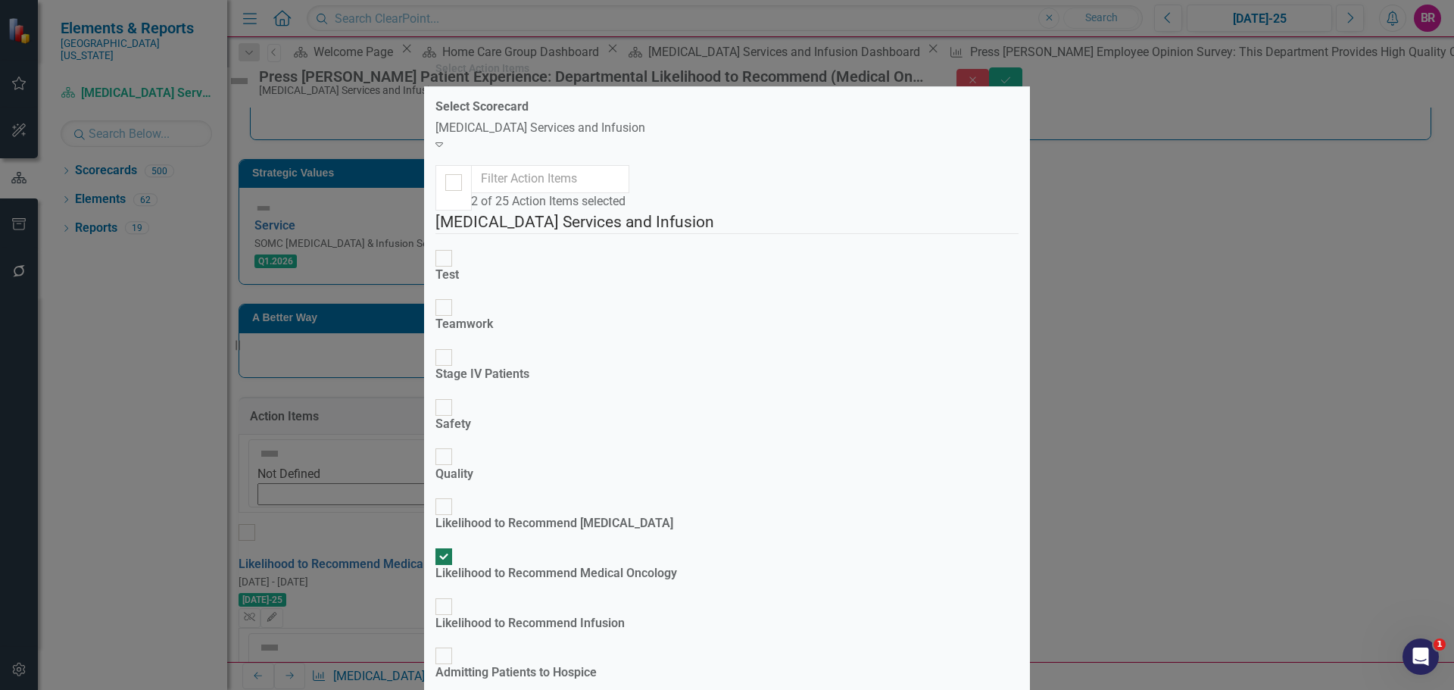
click at [657, 565] on div "Likelihood to Recommend Medical Oncology" at bounding box center [556, 573] width 242 height 17
click at [456, 544] on input "Likelihood to Recommend Medical Oncology" at bounding box center [443, 555] width 23 height 23
checkbox input "false"
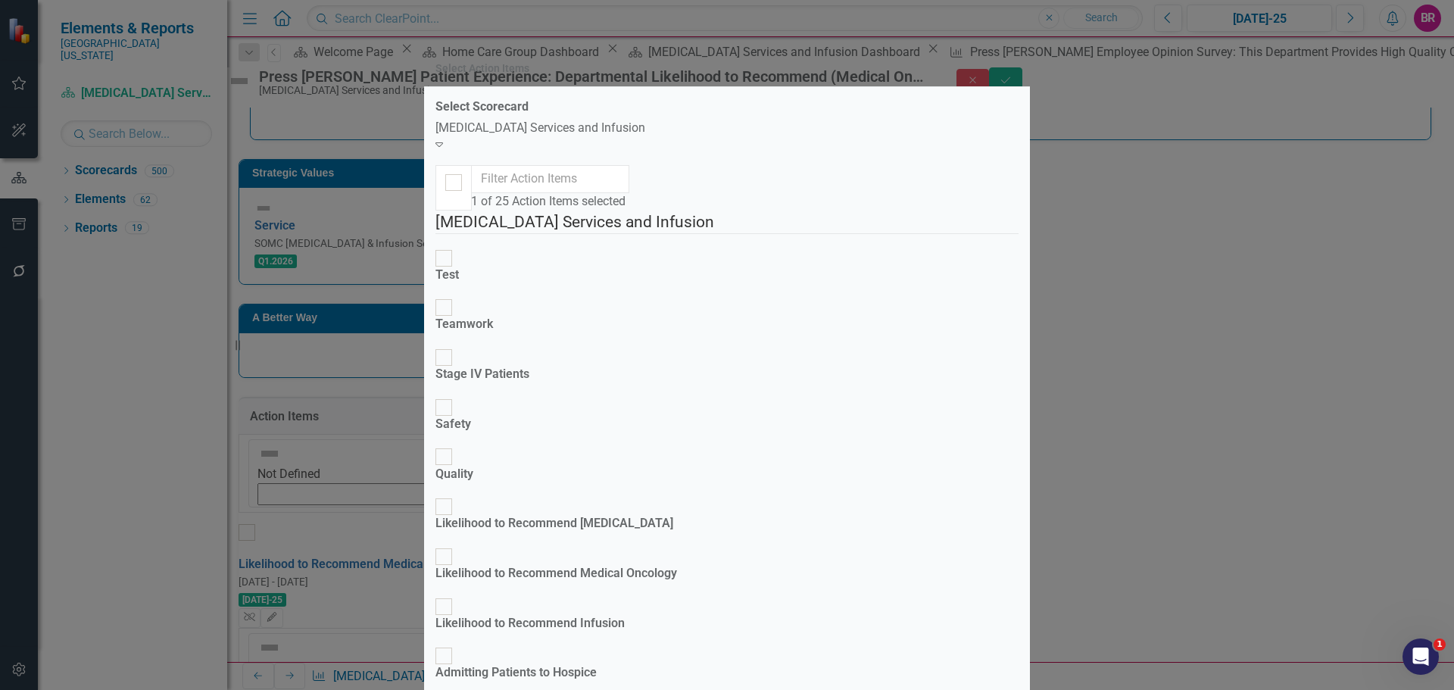
checkbox input "false"
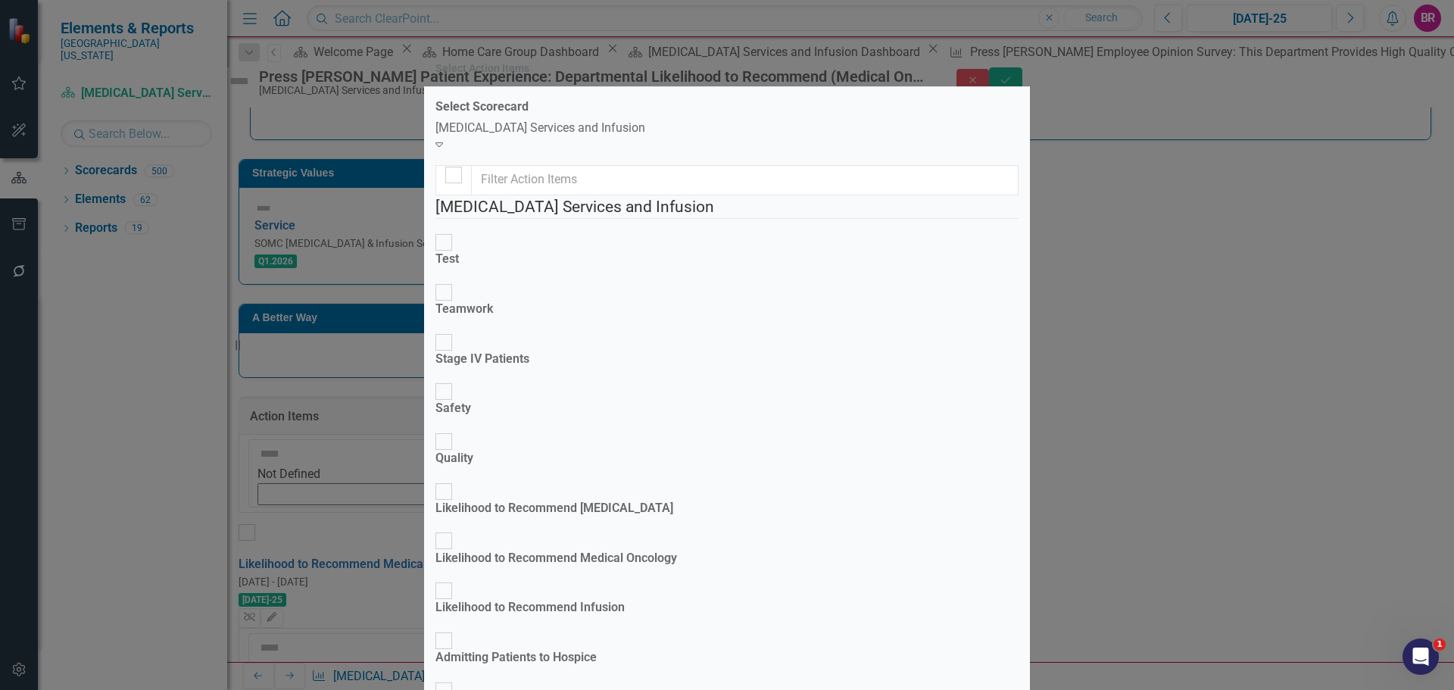
scroll to position [382, 0]
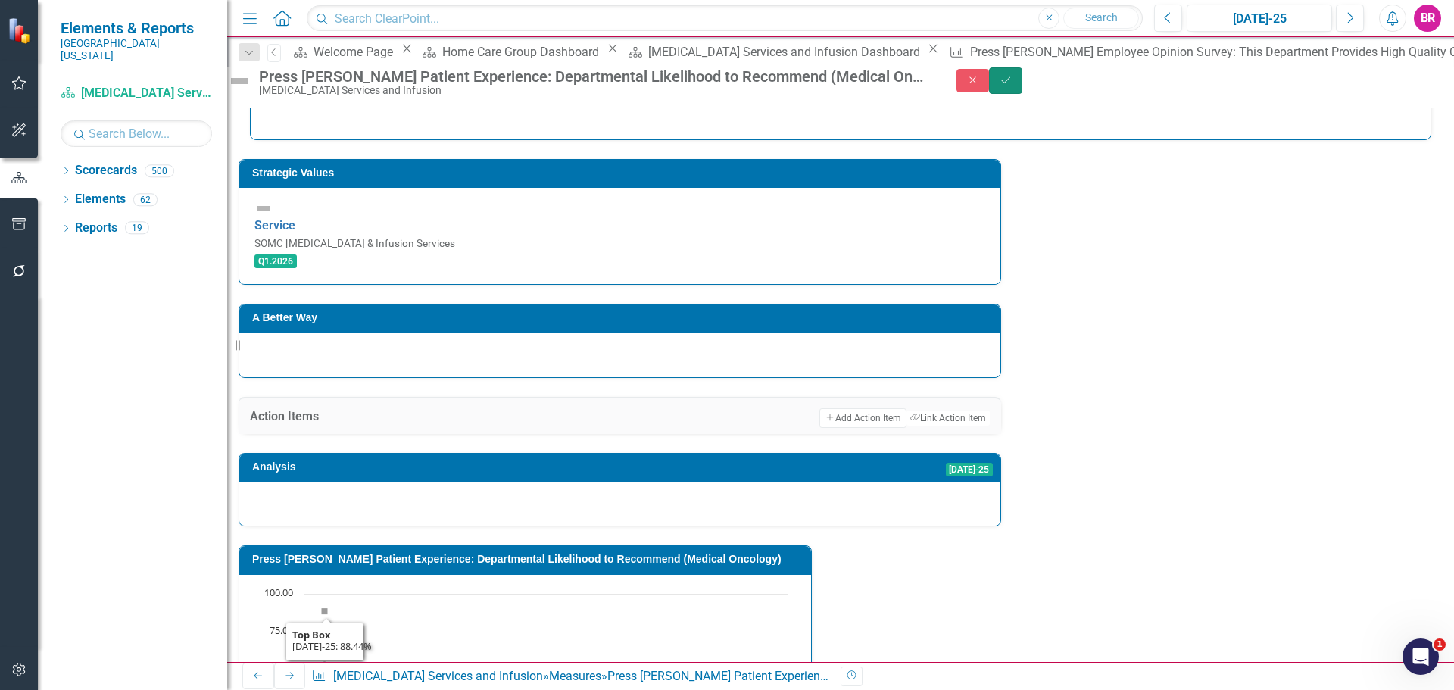
click at [1022, 83] on button "Save" at bounding box center [1005, 80] width 33 height 27
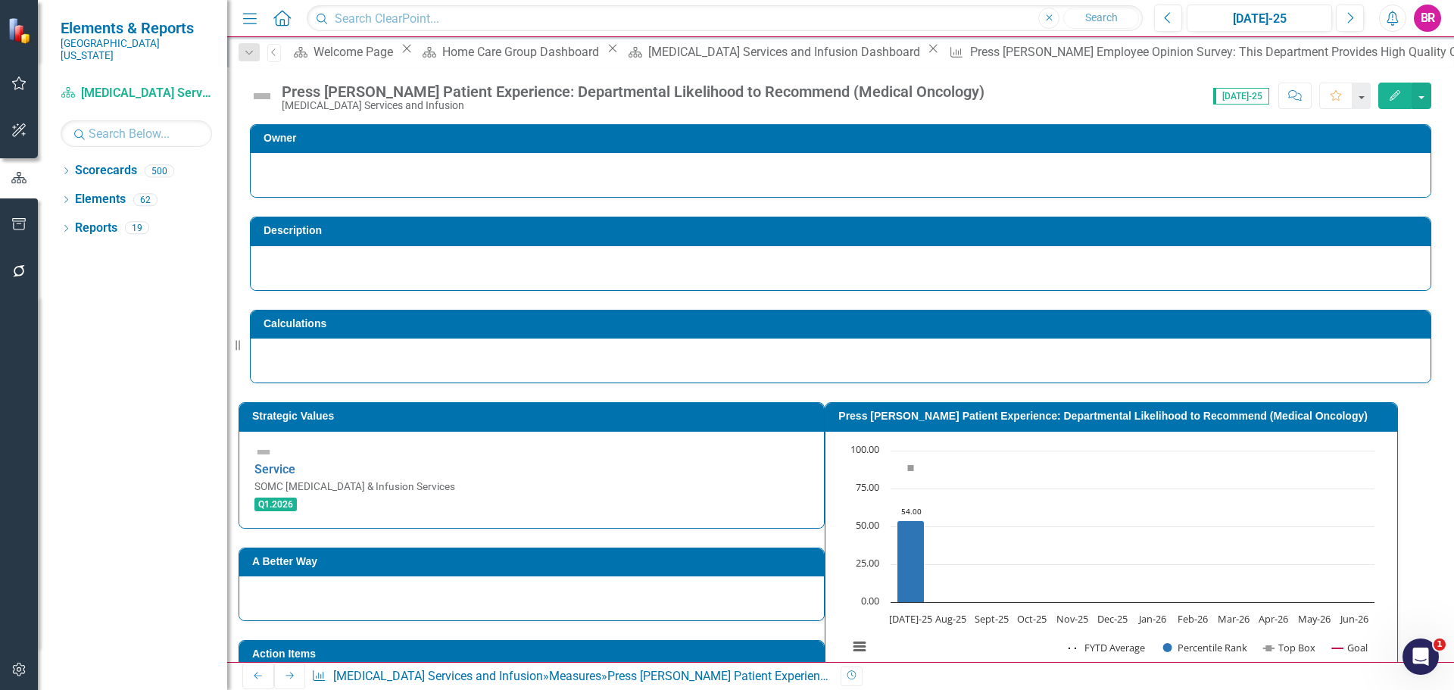
scroll to position [227, 0]
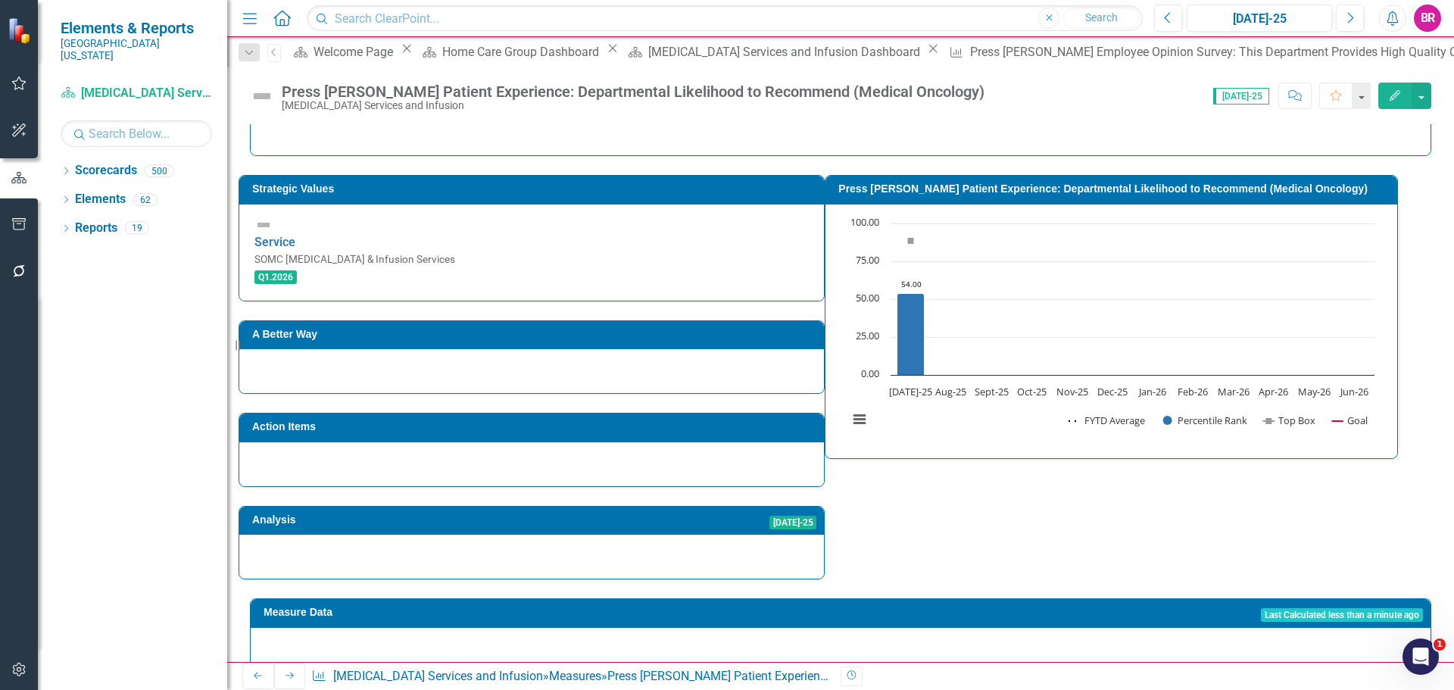
click at [287, 679] on icon "Next" at bounding box center [290, 675] width 12 height 9
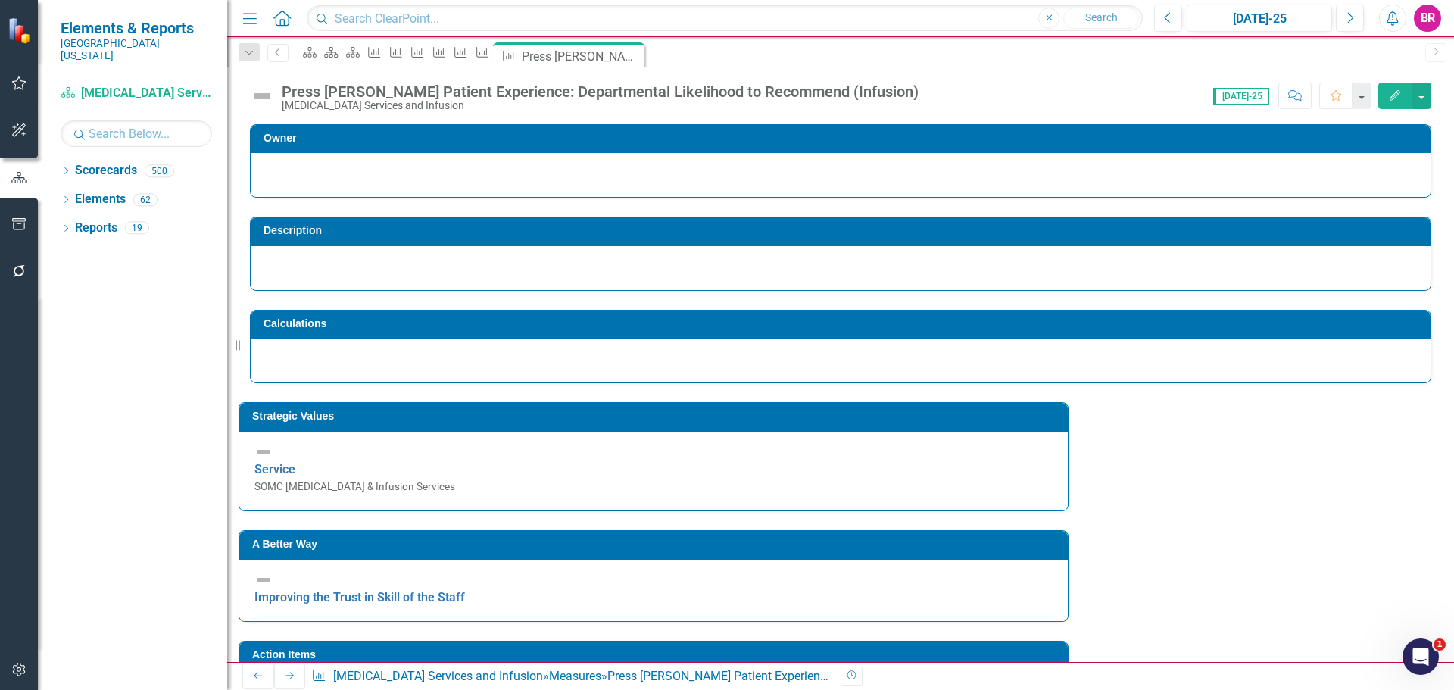
scroll to position [76, 0]
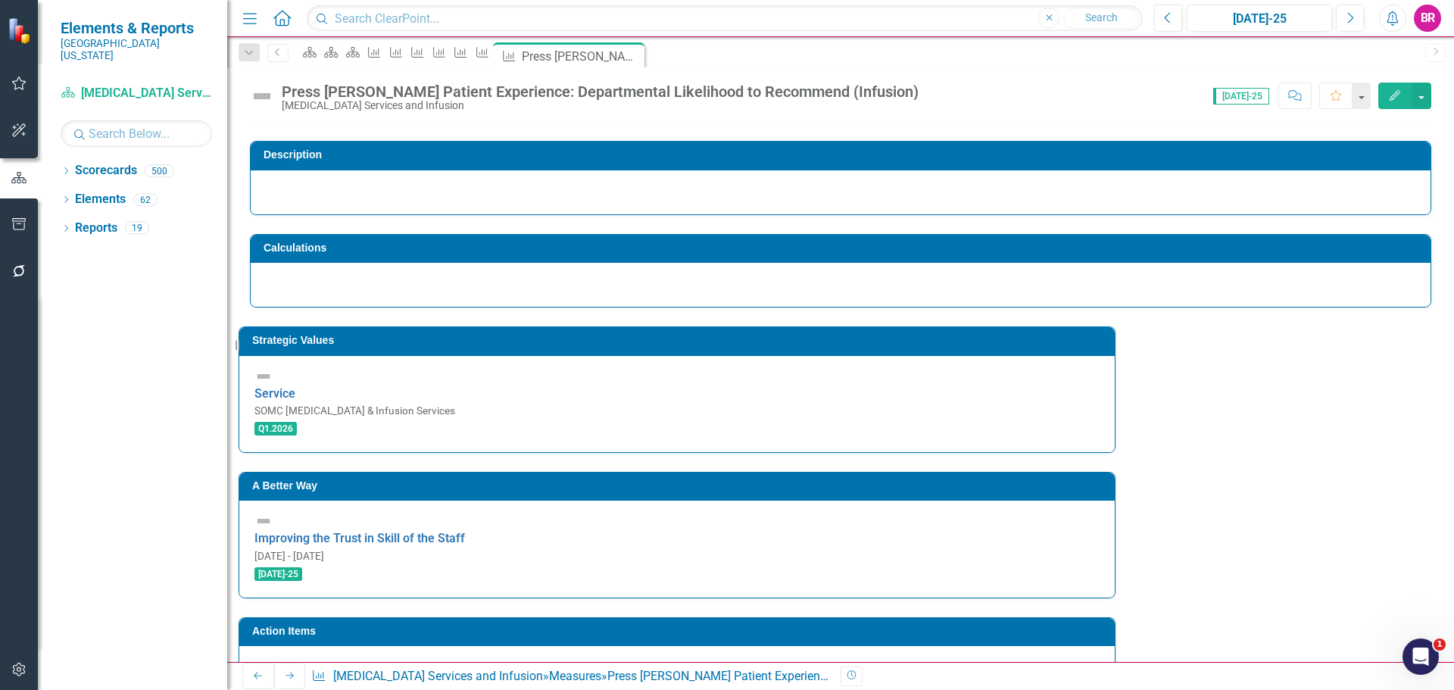
click at [644, 480] on h3 "A Better Way" at bounding box center [679, 485] width 855 height 11
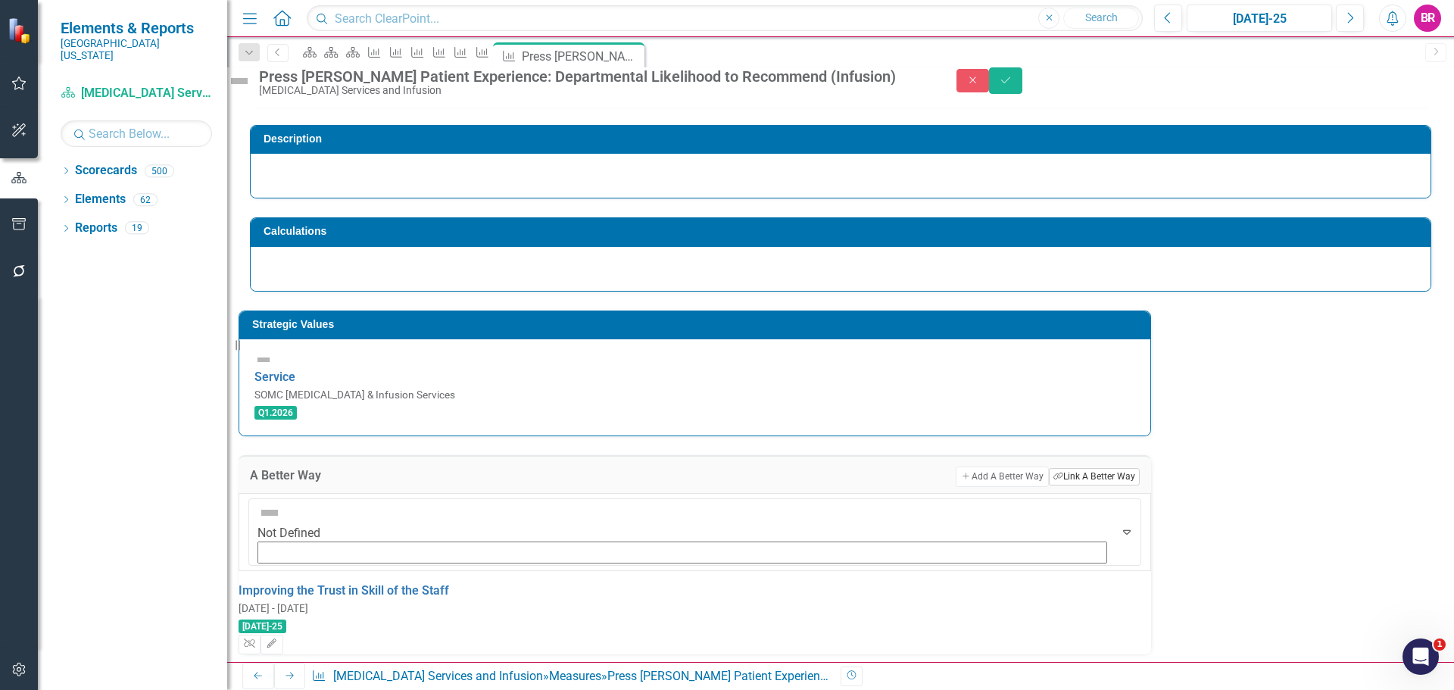
click at [1049, 468] on button "Link Tag Link A Better Way" at bounding box center [1094, 476] width 91 height 17
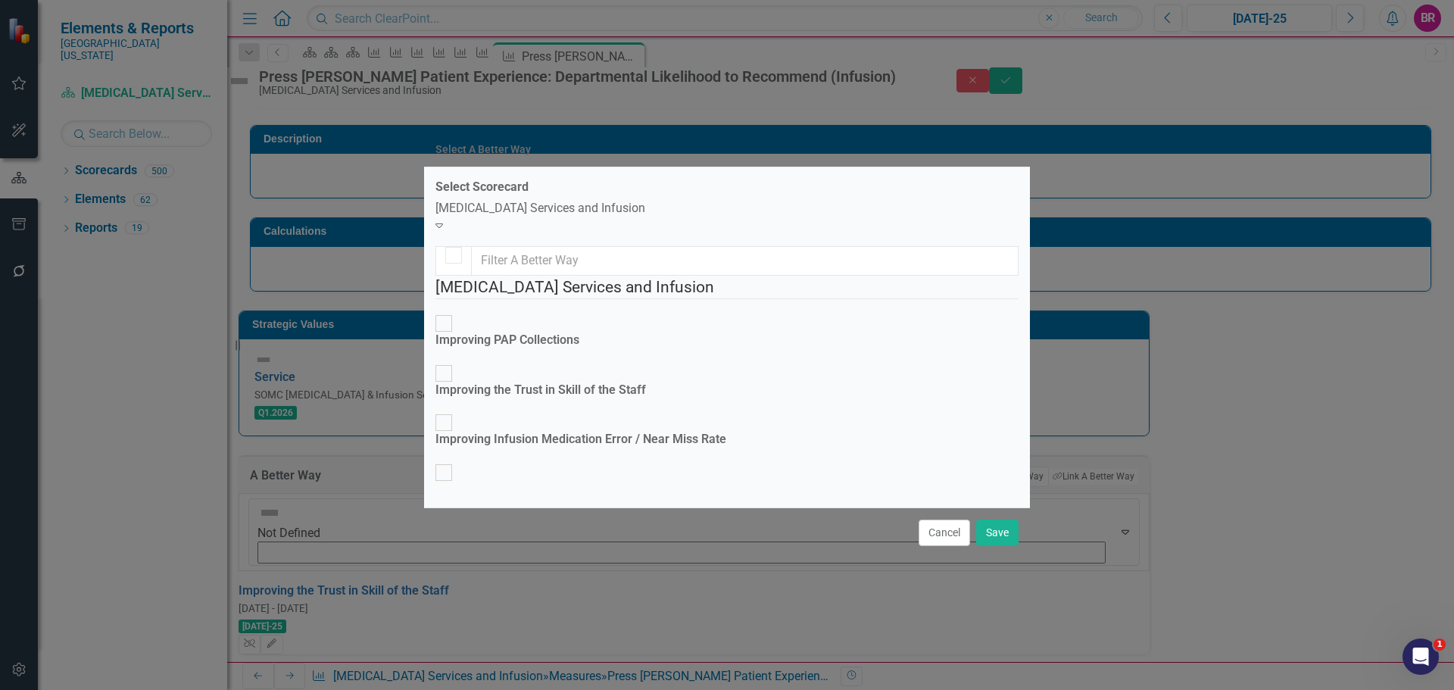
checkbox input "true"
checkbox input "false"
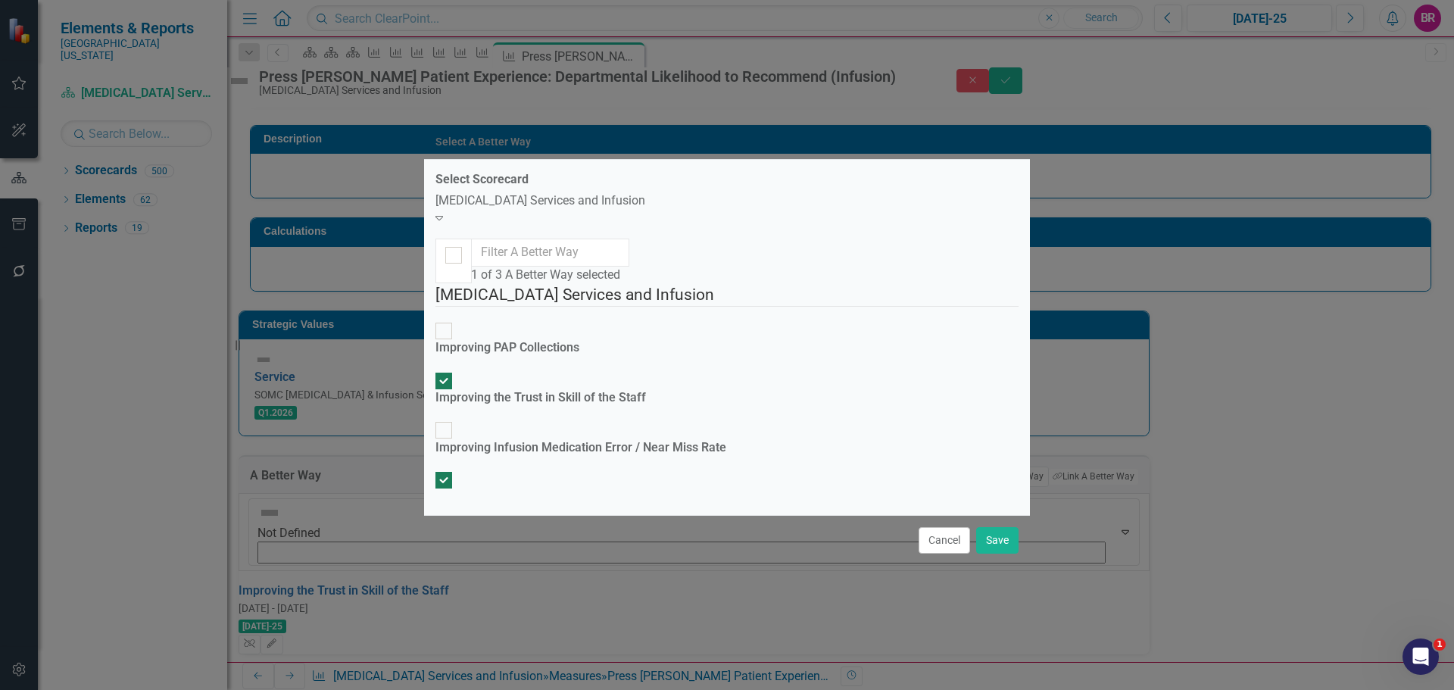
click at [557, 283] on fieldset "Cancer Services and Infusion Improving PAP Collections Improving the Trust in S…" at bounding box center [726, 393] width 583 height 220
click at [578, 389] on div "Improving the Trust in Skill of the Staff" at bounding box center [540, 397] width 210 height 17
click at [456, 369] on input "Improving the Trust in Skill of the Staff" at bounding box center [443, 380] width 23 height 23
checkbox input "false"
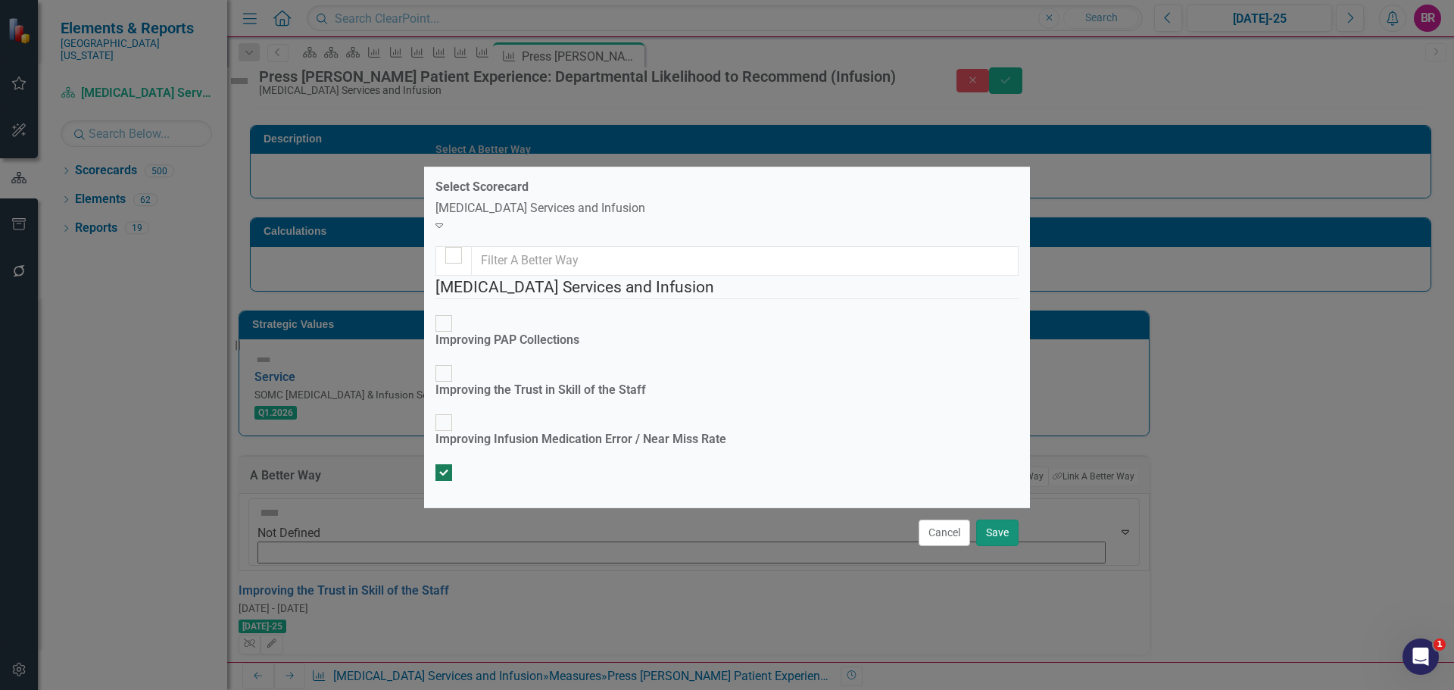
drag, startPoint x: 996, startPoint y: 612, endPoint x: 1029, endPoint y: 589, distance: 39.7
click at [997, 546] on button "Save" at bounding box center [997, 532] width 42 height 27
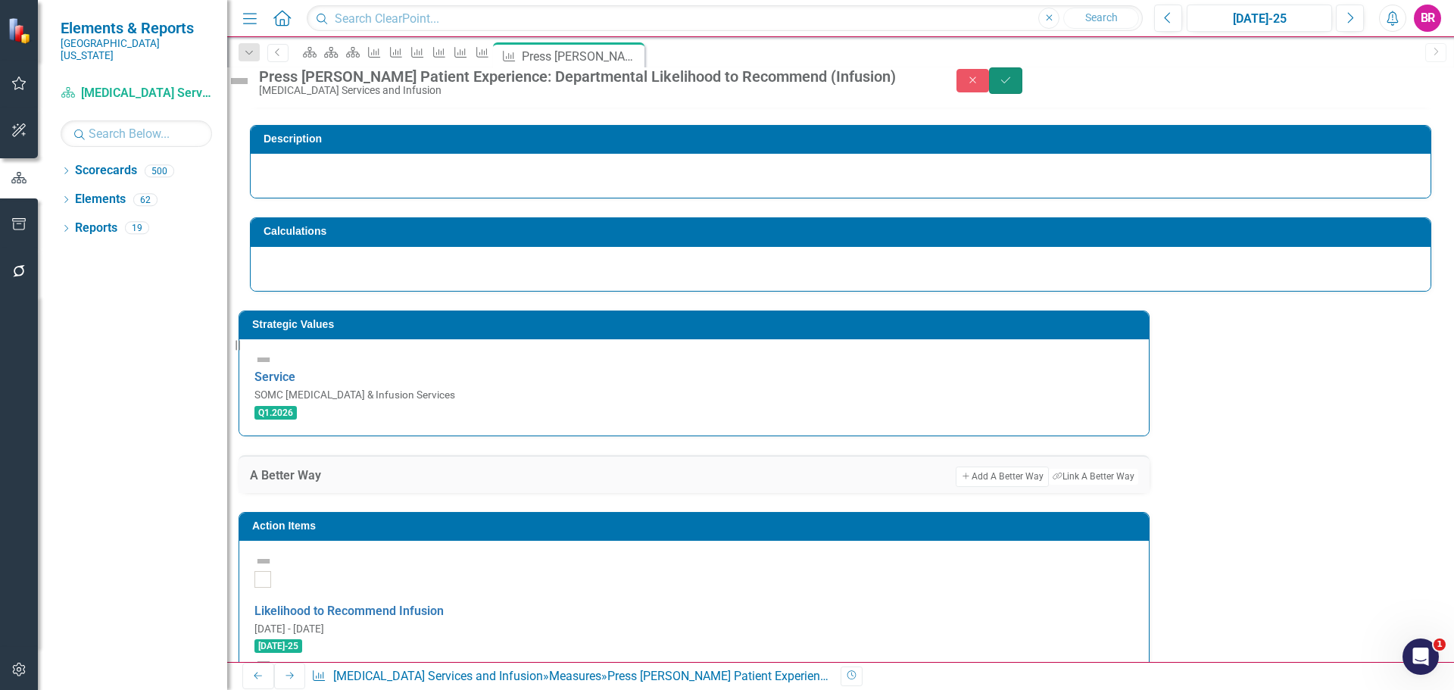
drag, startPoint x: 1412, startPoint y: 81, endPoint x: 1413, endPoint y: 91, distance: 9.9
click at [1022, 81] on button "Save" at bounding box center [1005, 80] width 33 height 27
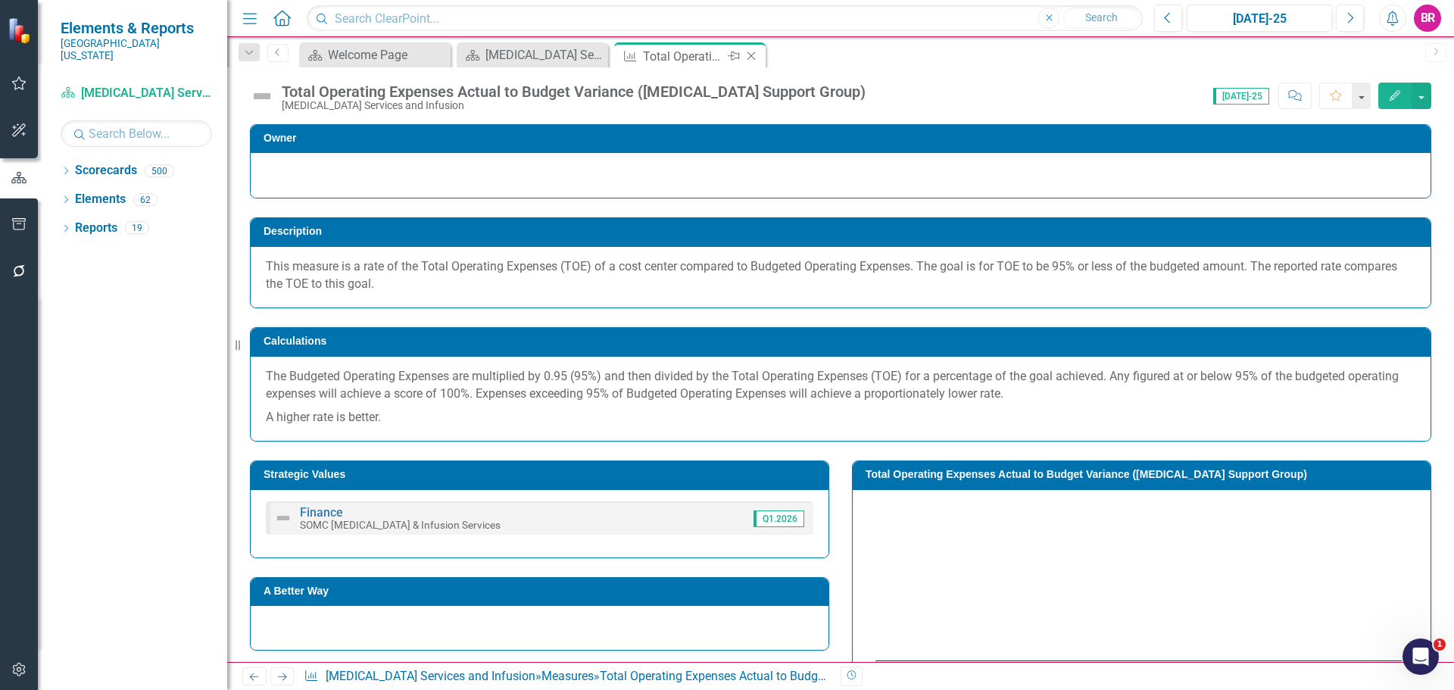
click at [749, 50] on icon "Close" at bounding box center [751, 56] width 15 height 12
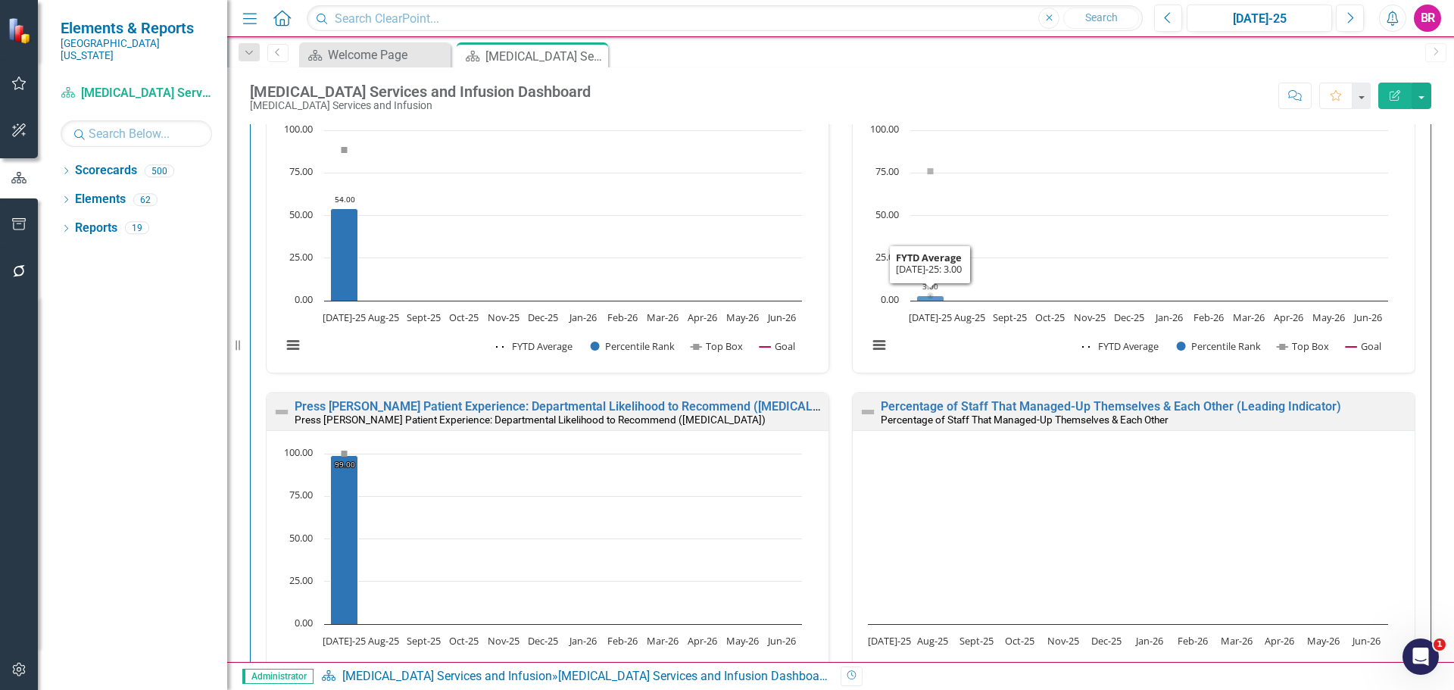
scroll to position [2271, 0]
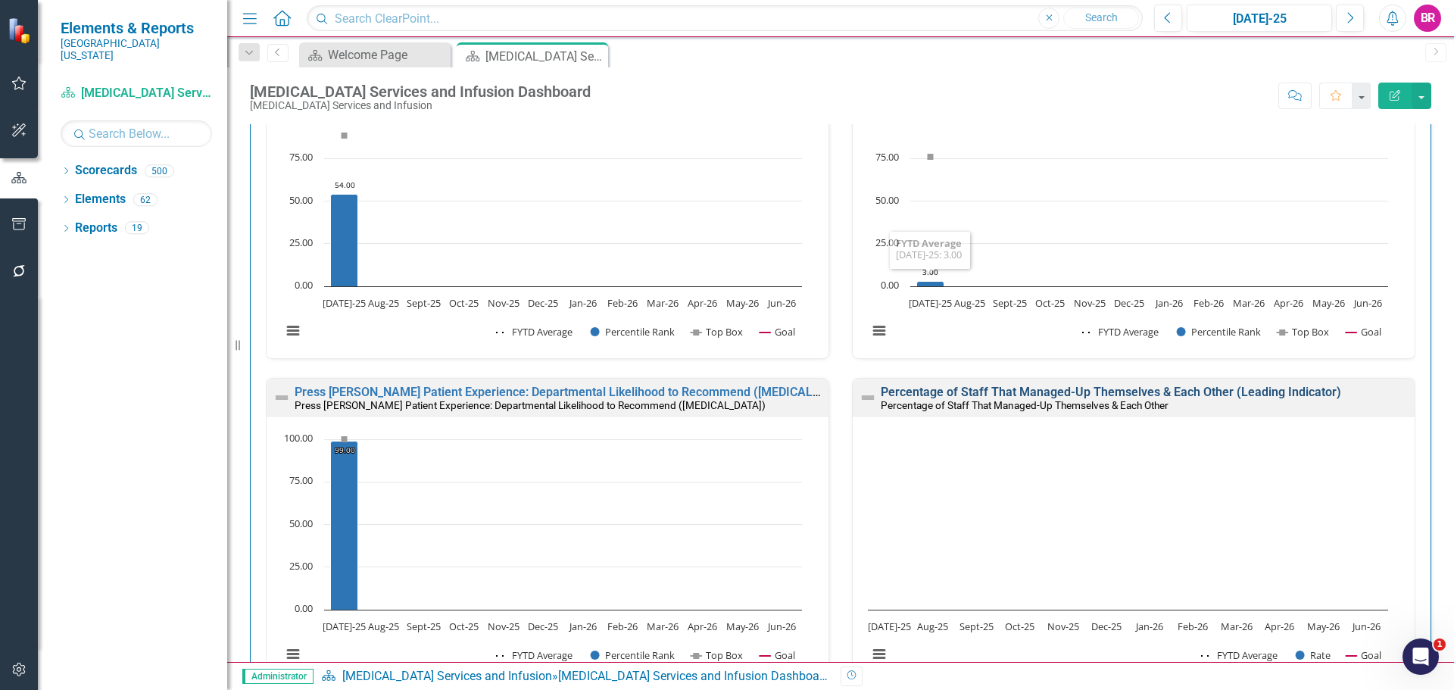
click at [1120, 390] on link "Percentage of Staff That Managed-Up Themselves & Each Other (Leading Indicator)" at bounding box center [1111, 392] width 460 height 14
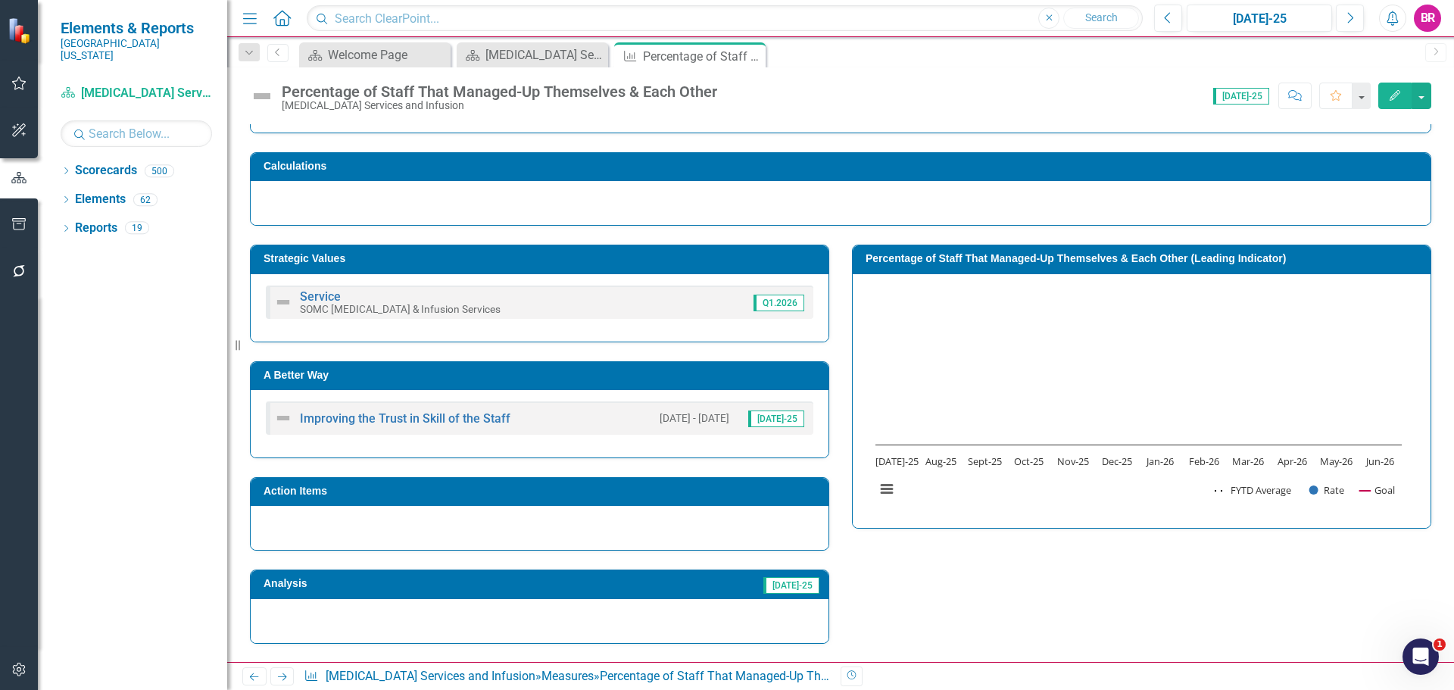
scroll to position [151, 0]
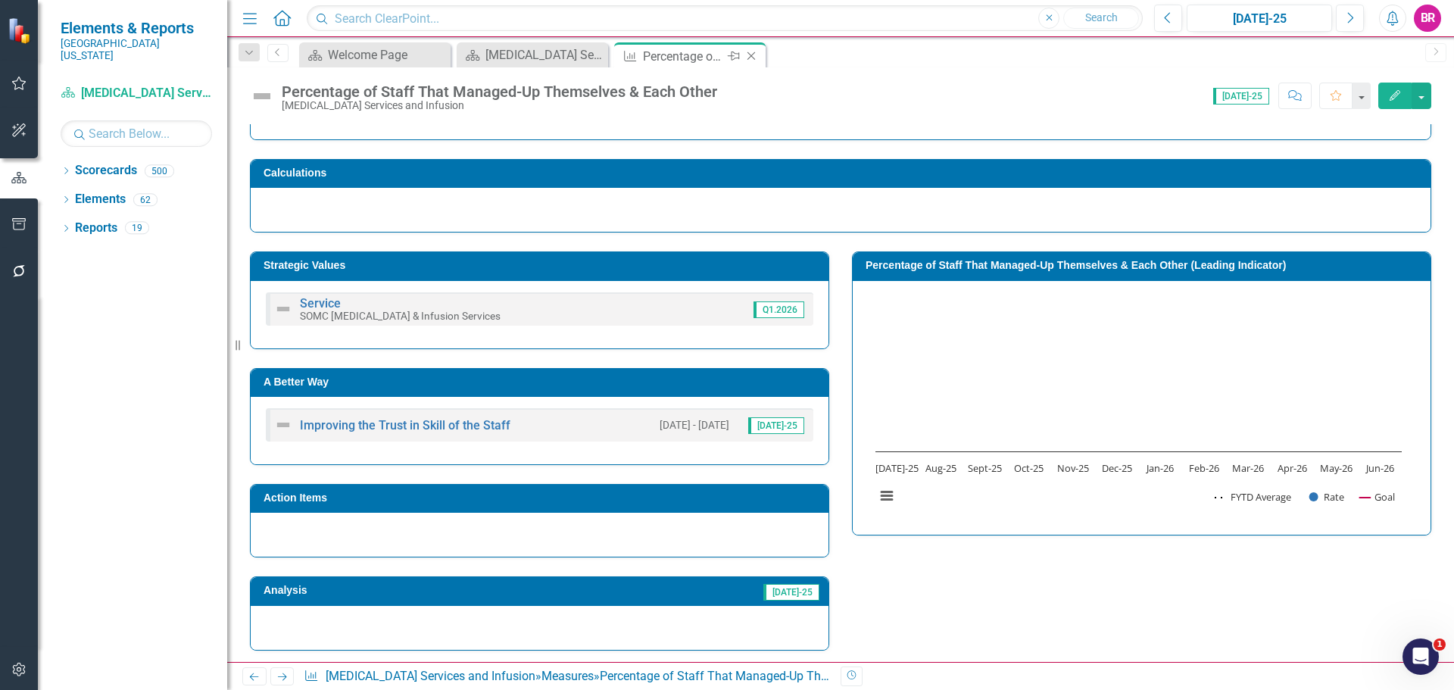
click at [751, 58] on icon "Close" at bounding box center [751, 56] width 15 height 12
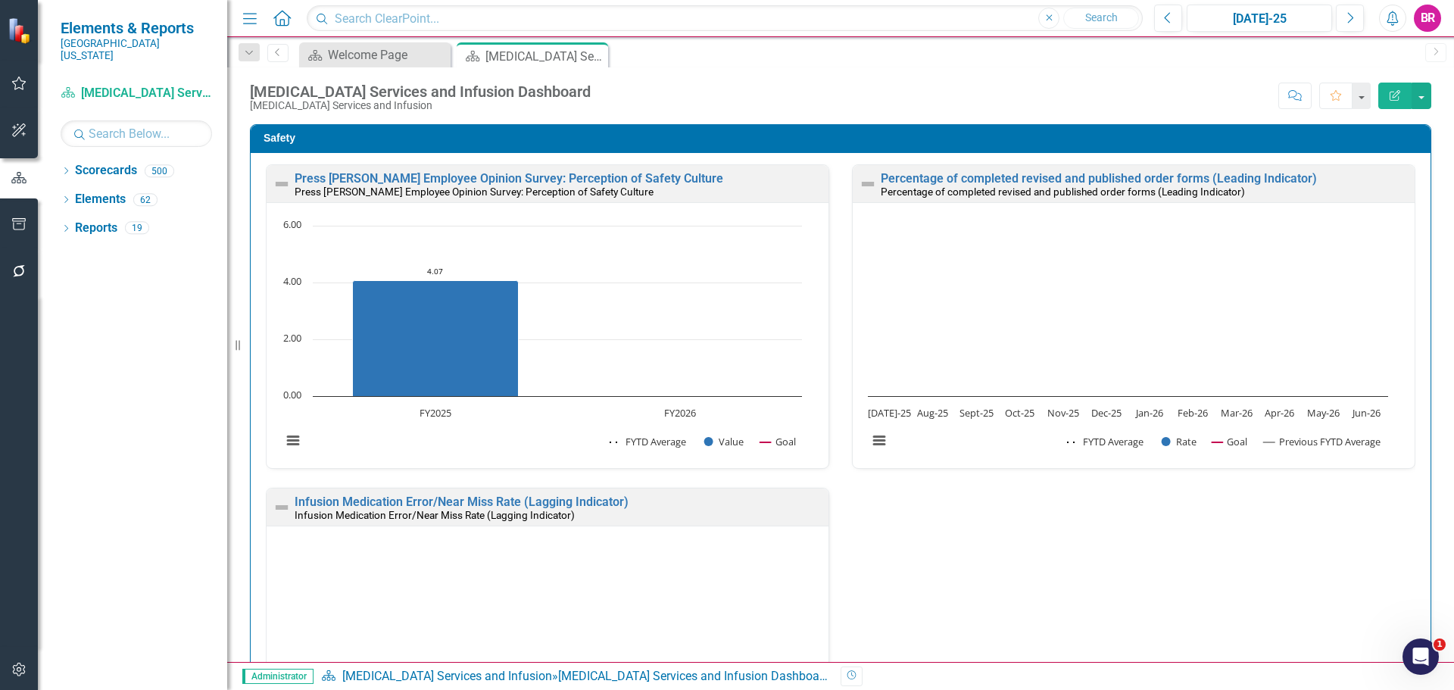
drag, startPoint x: 597, startPoint y: 56, endPoint x: 341, endPoint y: 8, distance: 260.5
click at [0, 0] on icon "Close" at bounding box center [0, 0] width 0 height 0
click at [390, 53] on div "Welcome Page" at bounding box center [378, 56] width 100 height 19
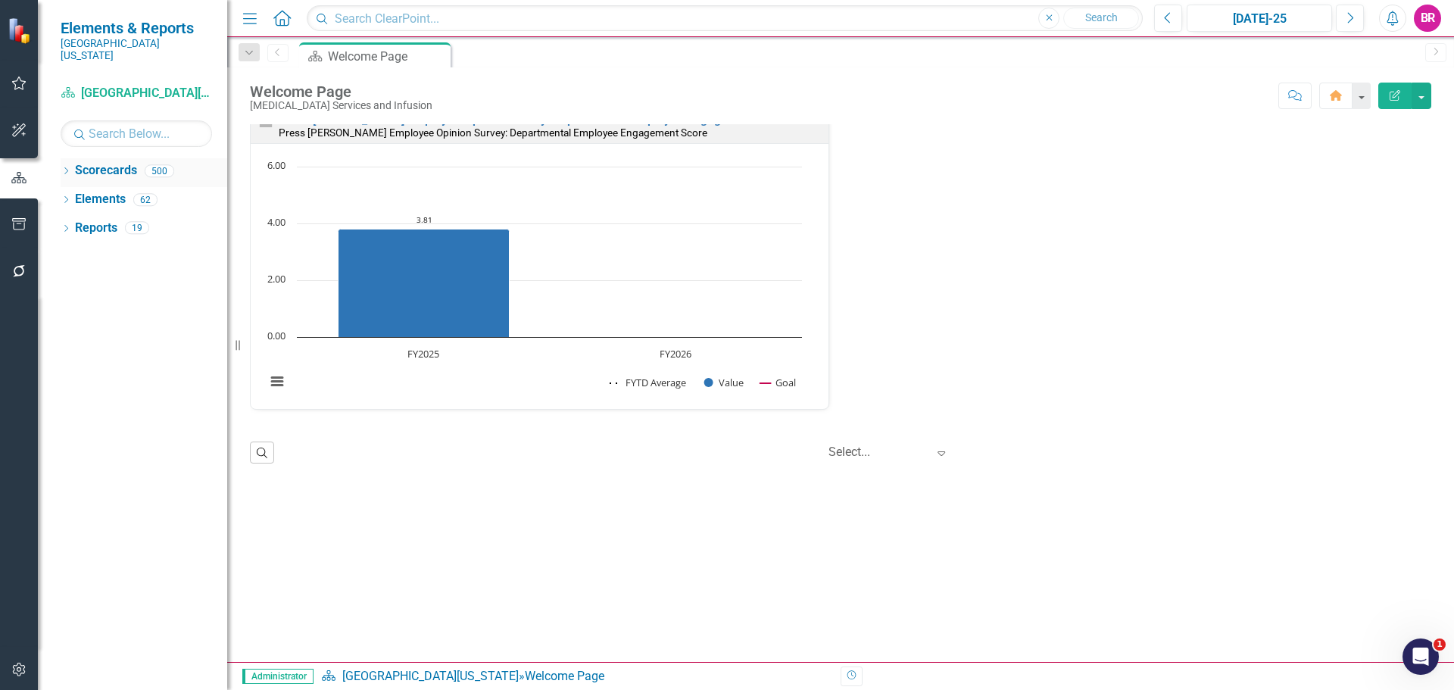
click at [68, 167] on icon at bounding box center [66, 170] width 4 height 7
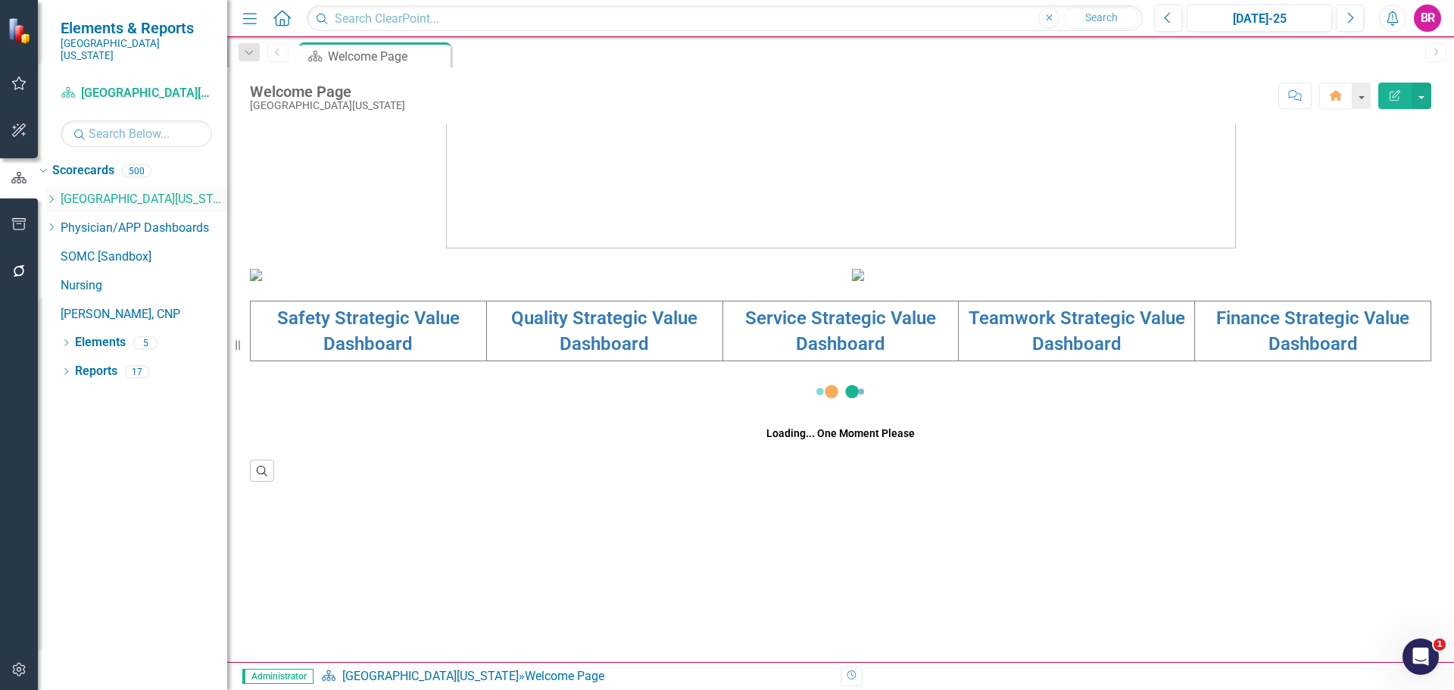
click at [57, 195] on icon "Dropdown" at bounding box center [50, 199] width 11 height 9
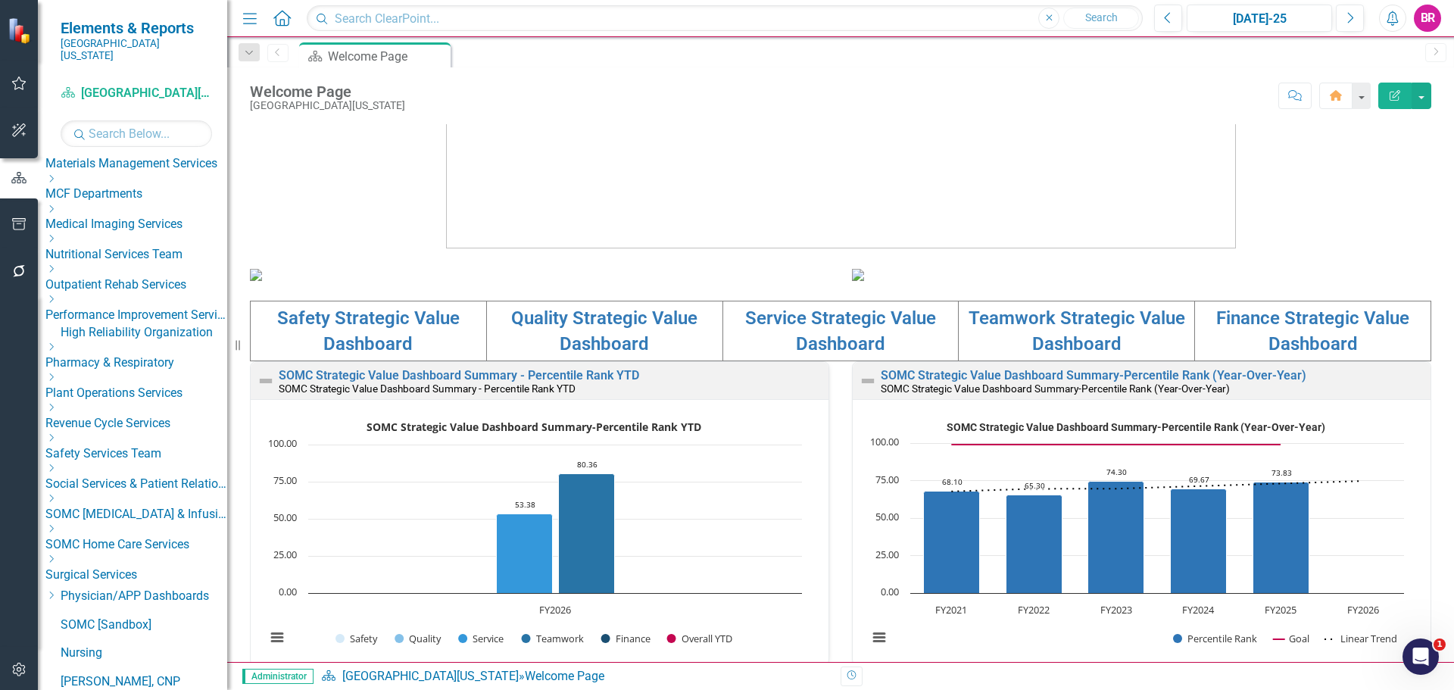
scroll to position [530, 0]
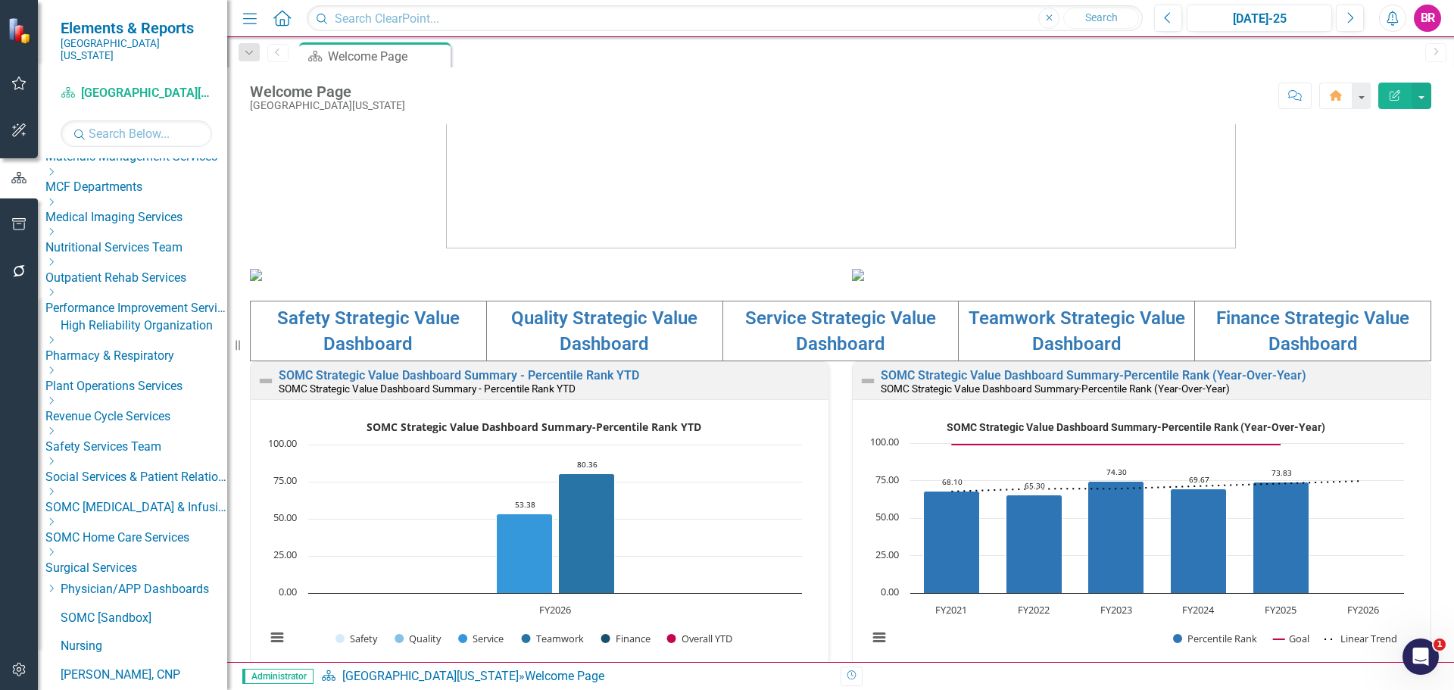
click at [170, 513] on link "SOMC [MEDICAL_DATA] & Infusion Services" at bounding box center [136, 507] width 182 height 17
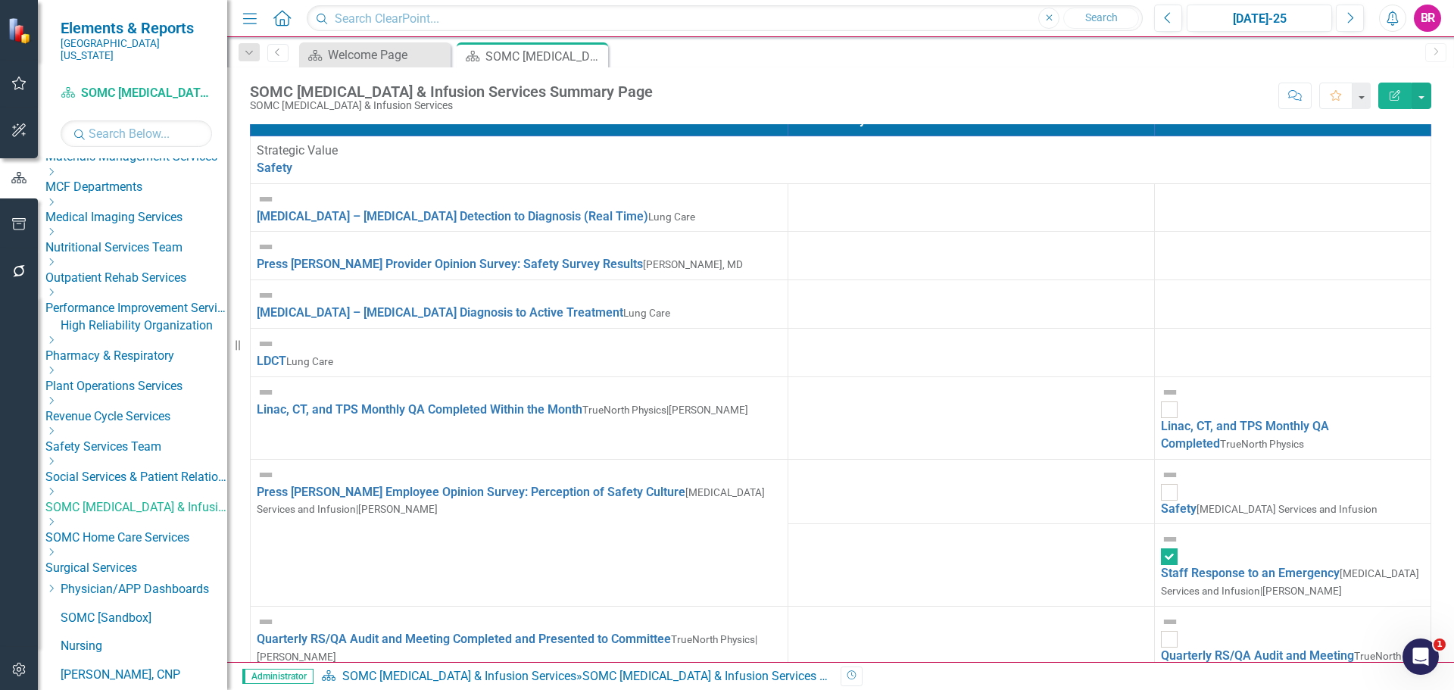
click at [57, 526] on icon "Dropdown" at bounding box center [50, 521] width 11 height 9
click at [151, 559] on link "Home Care Group" at bounding box center [144, 549] width 167 height 17
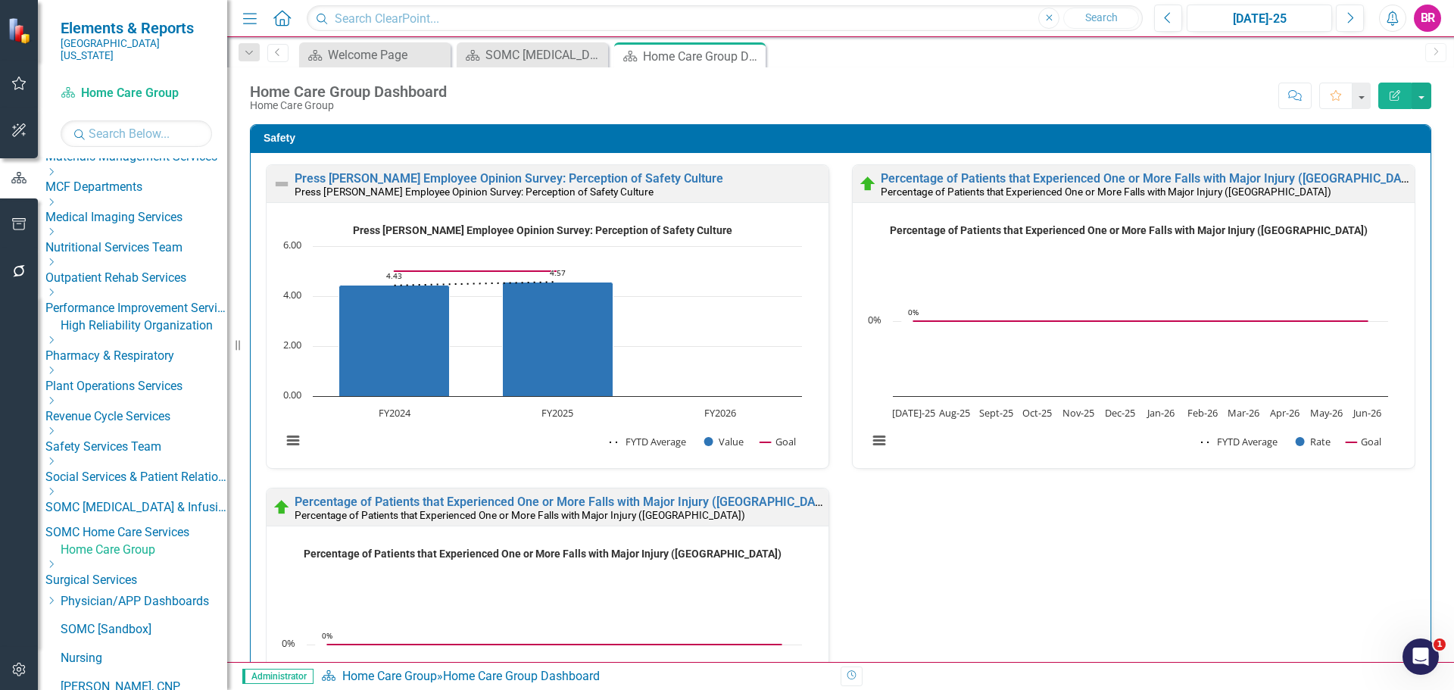
click at [1002, 554] on div "Press Ganey Employee Opinion Survey: Perception of Safety Culture Press Ganey E…" at bounding box center [840, 487] width 1172 height 646
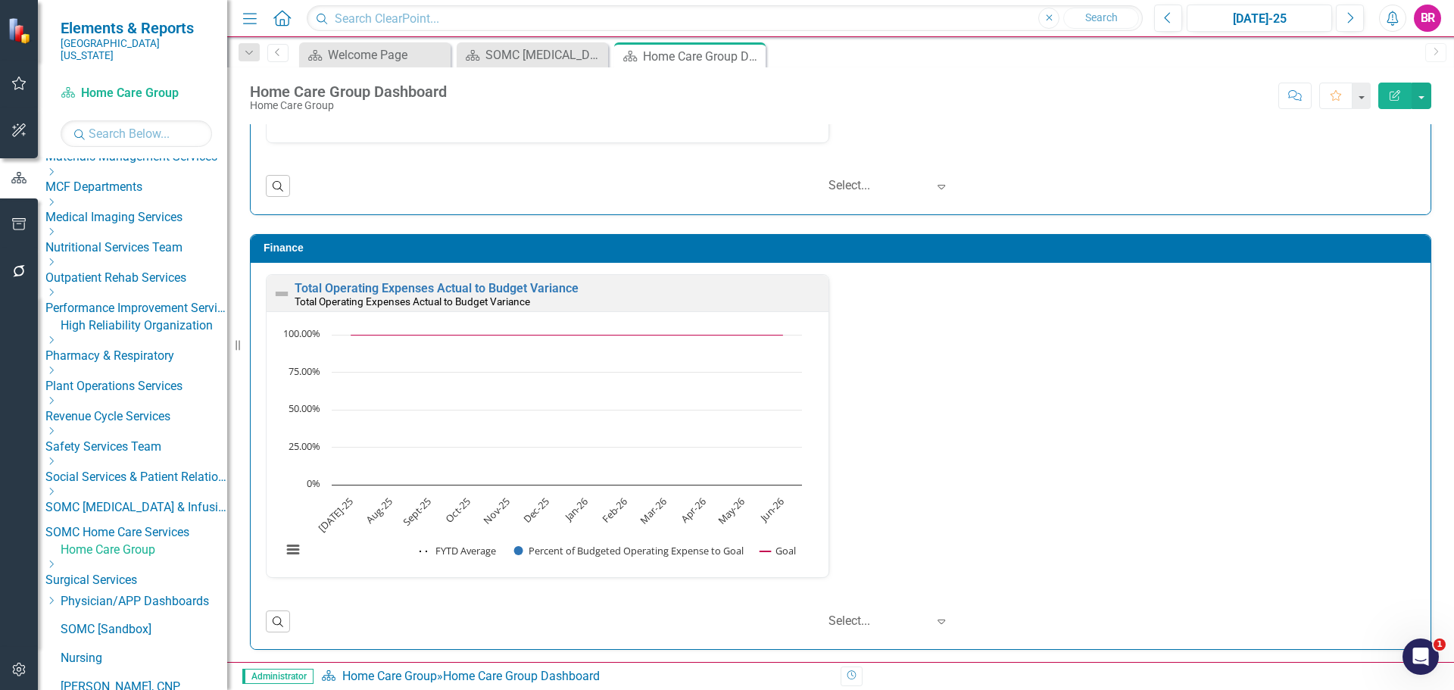
scroll to position [3573, 0]
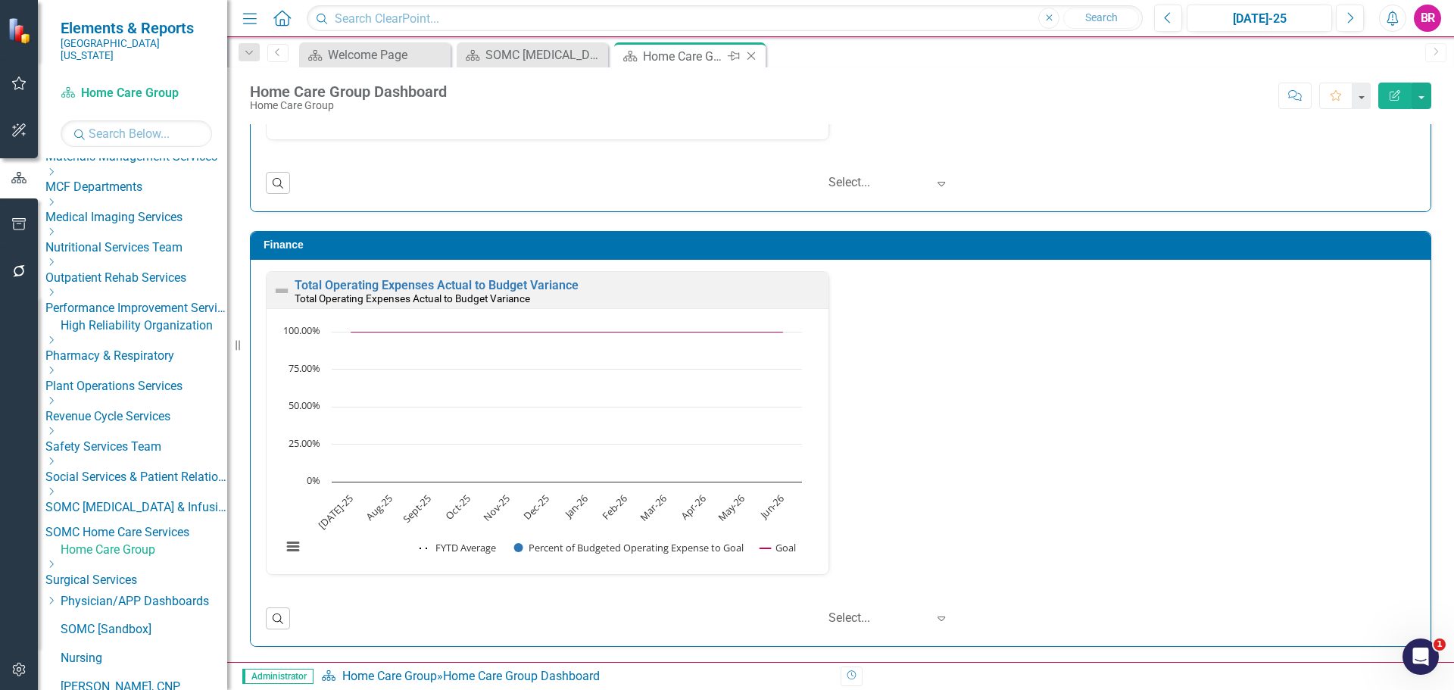
click at [754, 58] on icon "Close" at bounding box center [751, 56] width 15 height 12
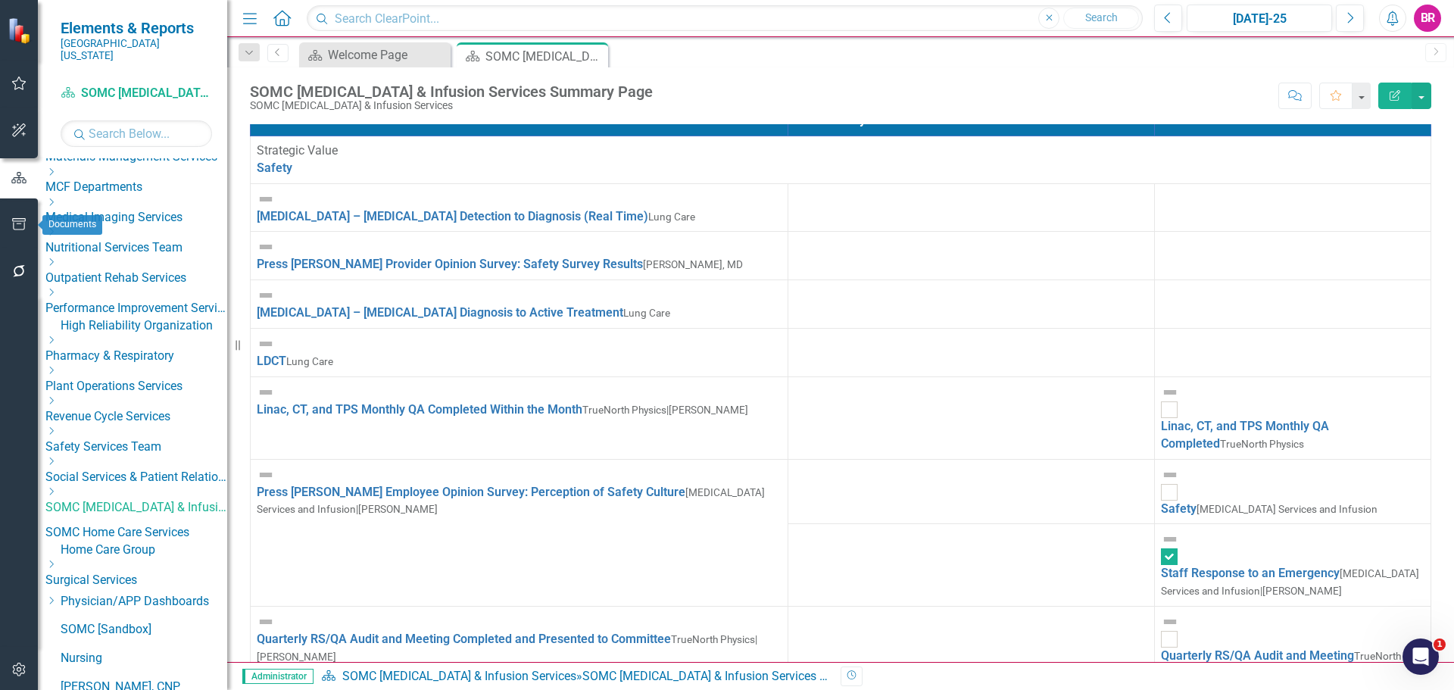
click at [13, 215] on button "button" at bounding box center [19, 225] width 34 height 32
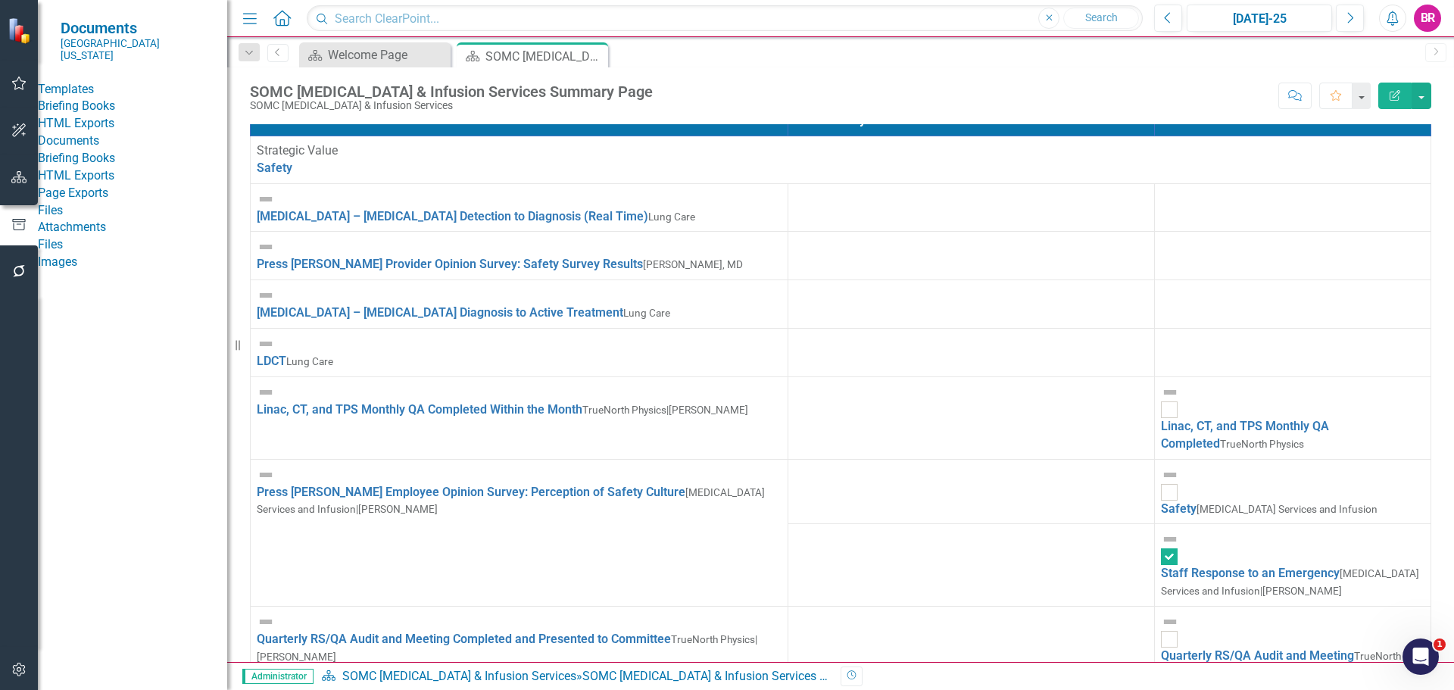
click at [85, 131] on link "HTML Exports" at bounding box center [132, 123] width 189 height 17
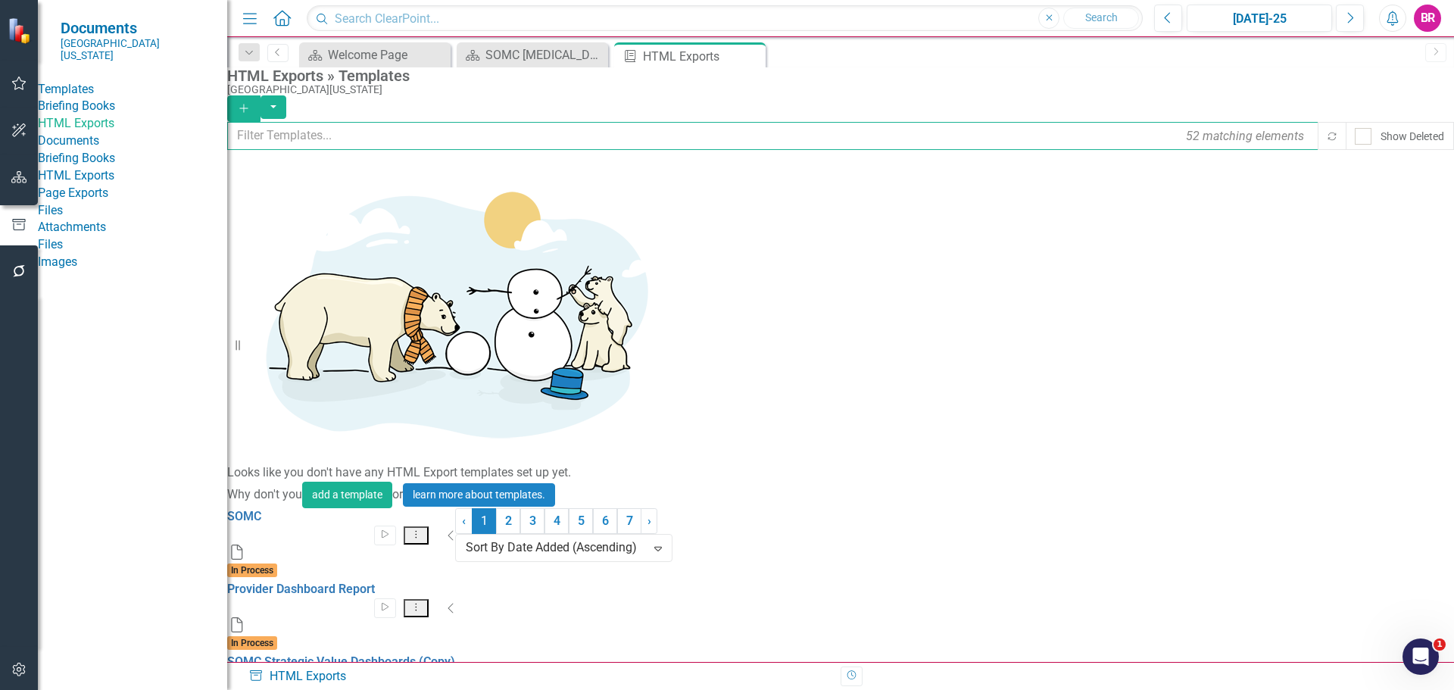
click at [328, 138] on input "text" at bounding box center [773, 136] width 1092 height 28
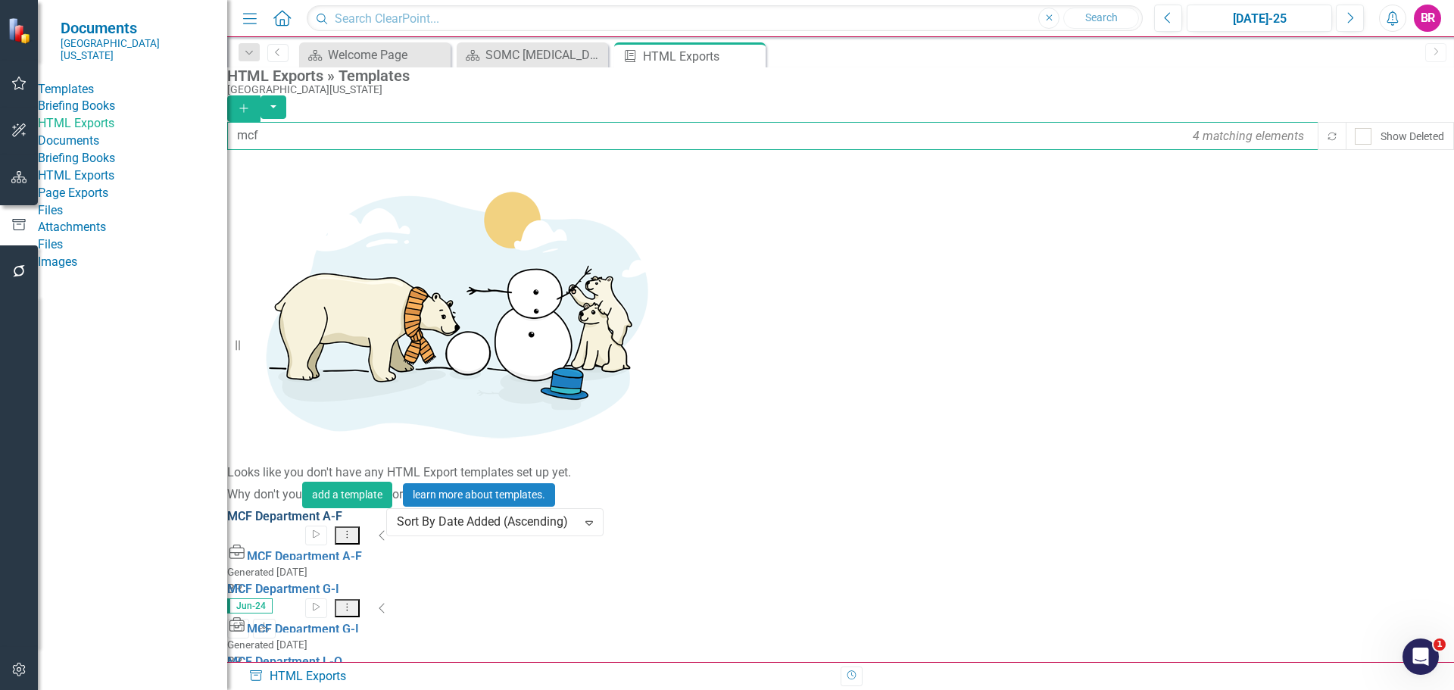
type input "mcf"
click at [342, 509] on link "MCF Department A-F" at bounding box center [284, 516] width 115 height 14
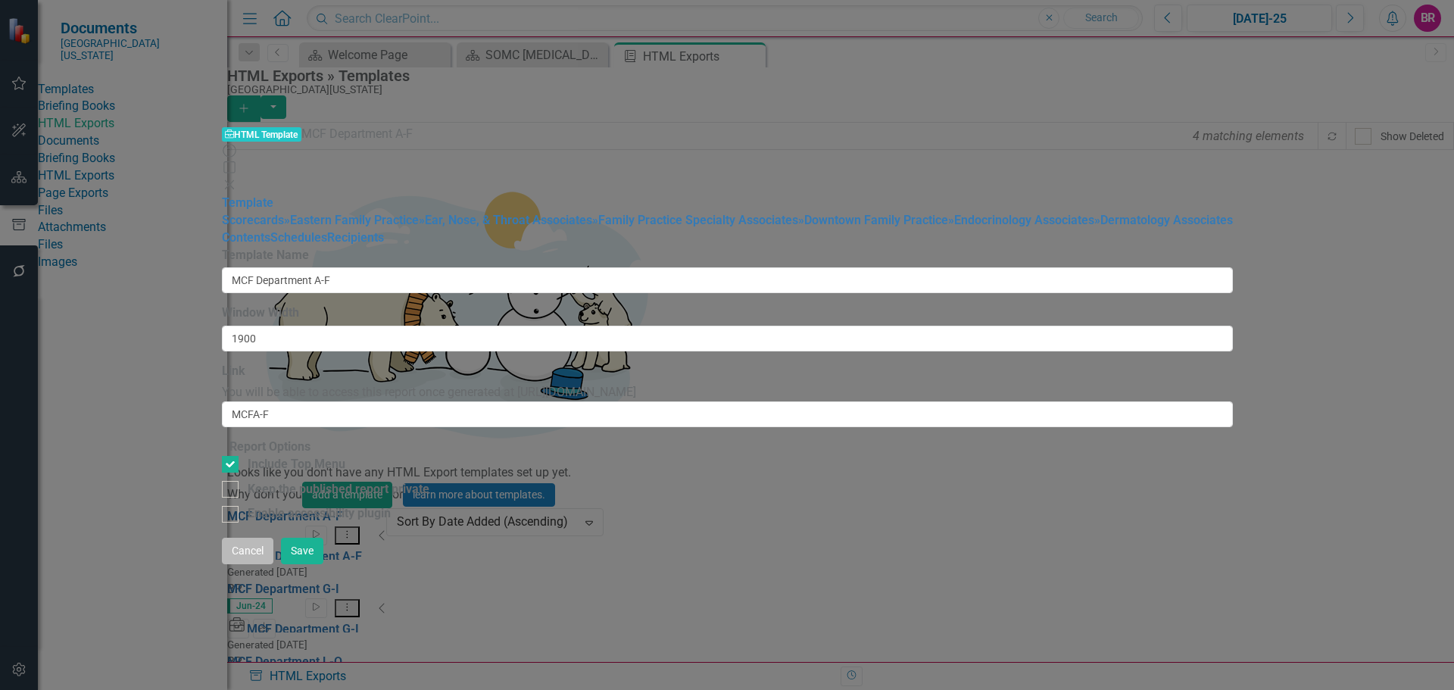
click at [273, 564] on button "Cancel" at bounding box center [247, 551] width 51 height 27
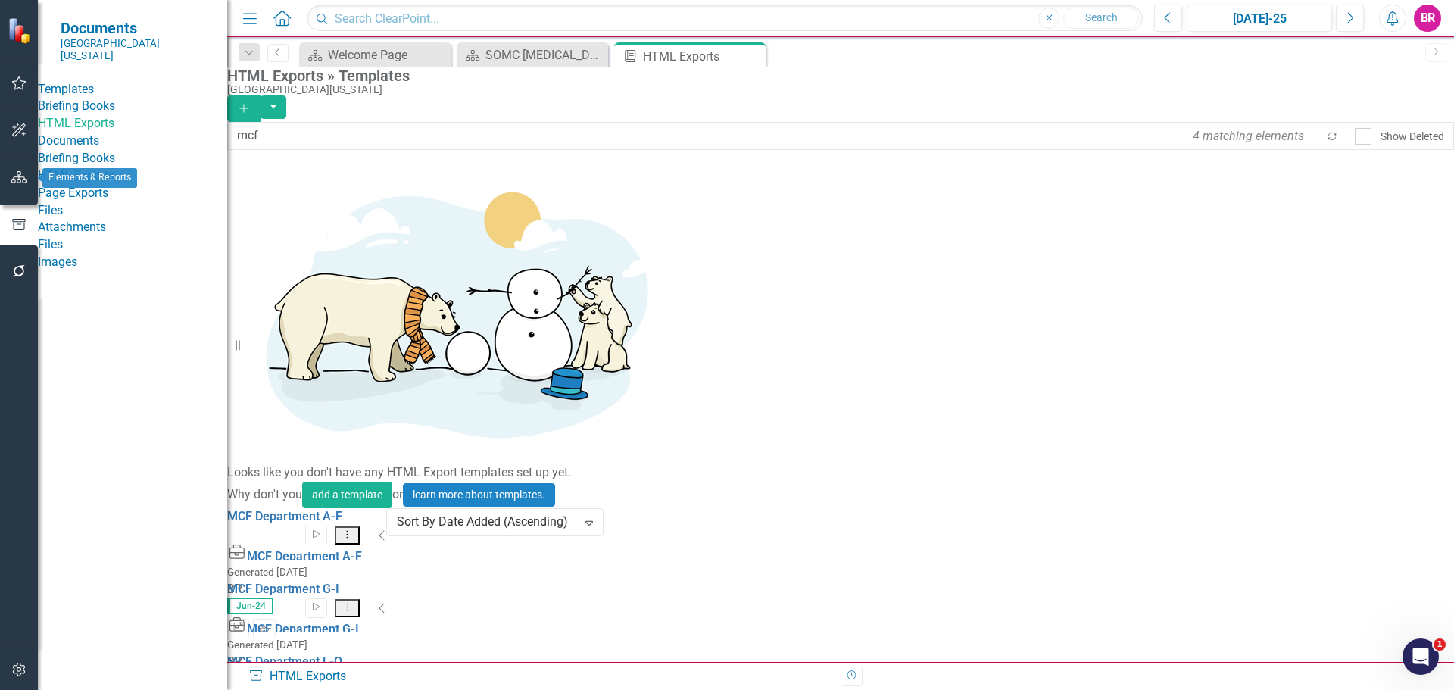
click at [24, 183] on icon "button" at bounding box center [19, 177] width 16 height 12
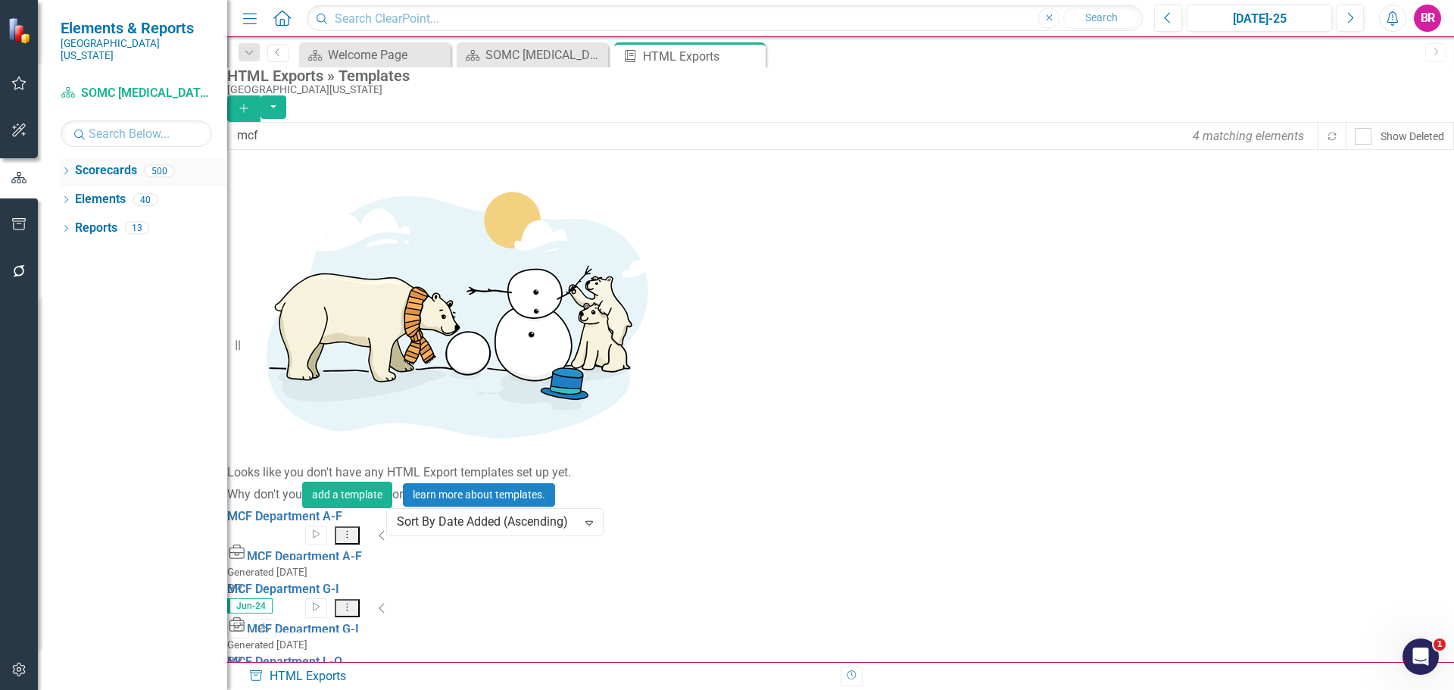
click at [69, 168] on icon "Dropdown" at bounding box center [66, 172] width 11 height 8
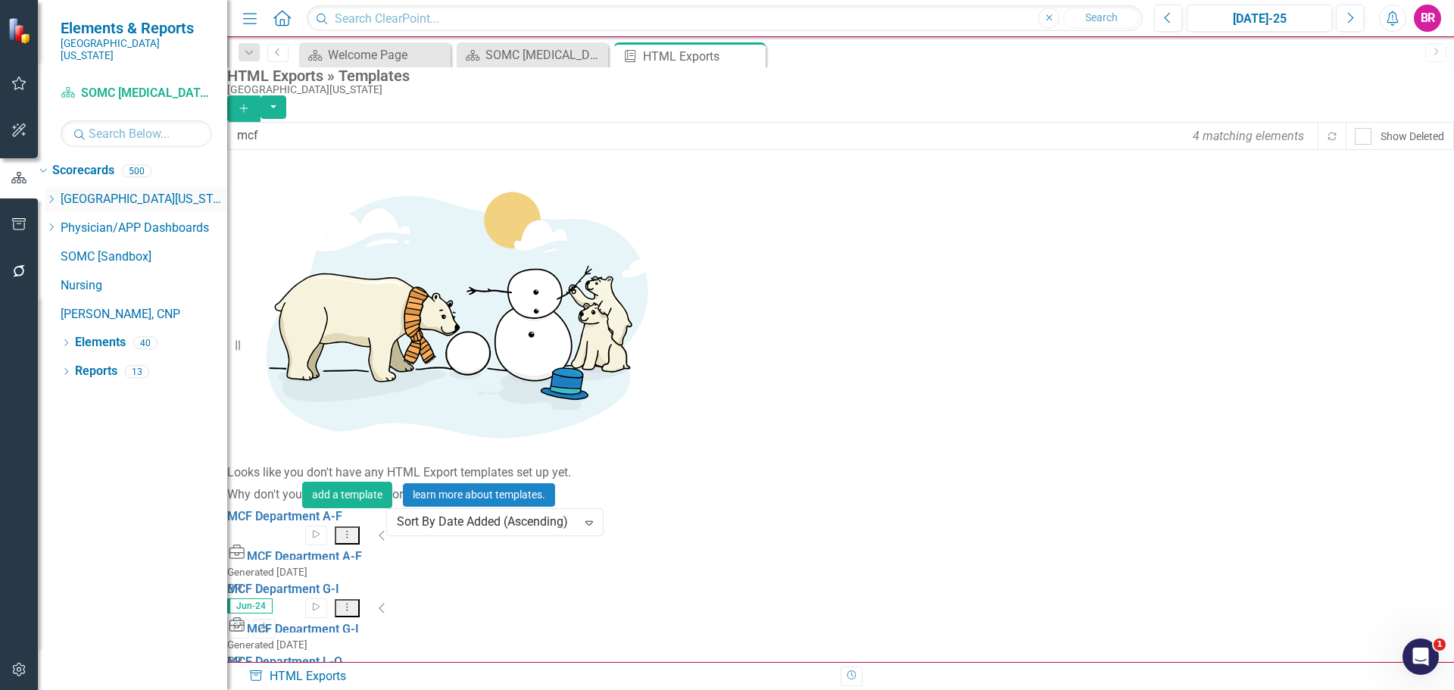
click at [57, 195] on icon "Dropdown" at bounding box center [50, 199] width 11 height 9
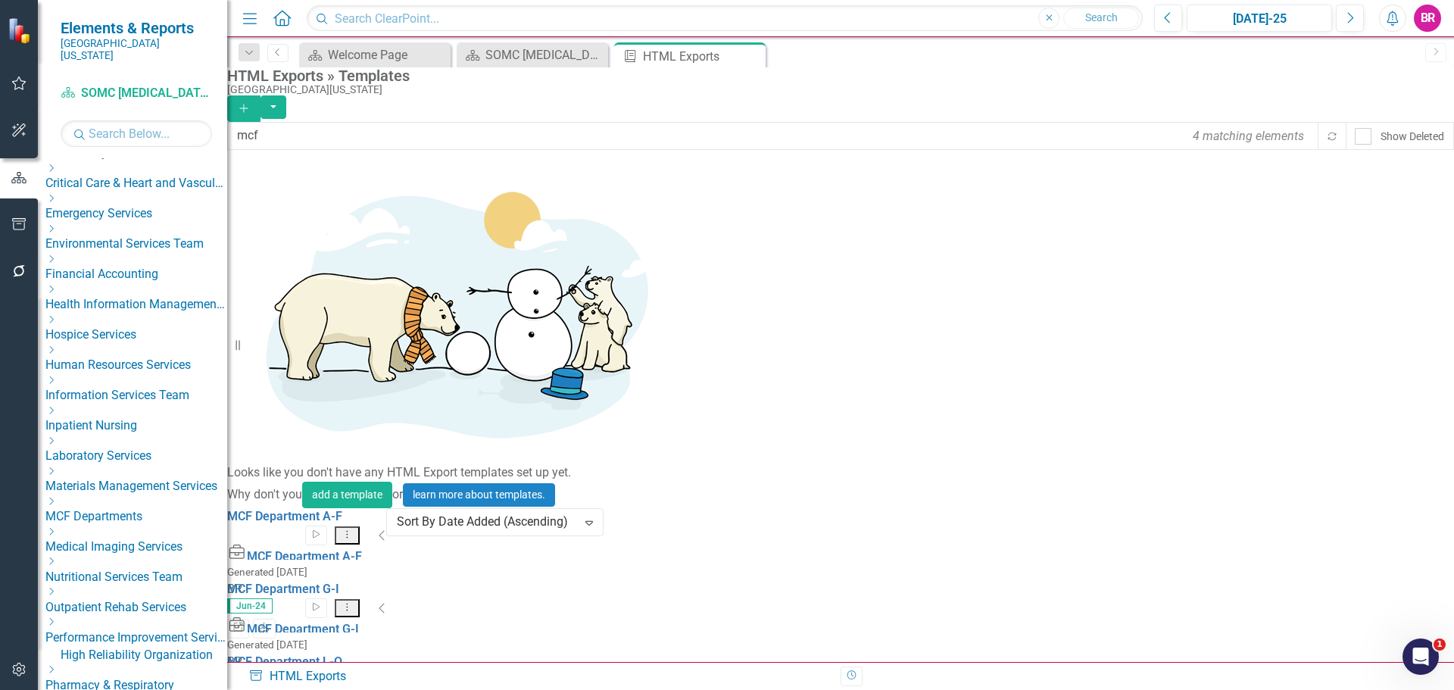
scroll to position [227, 0]
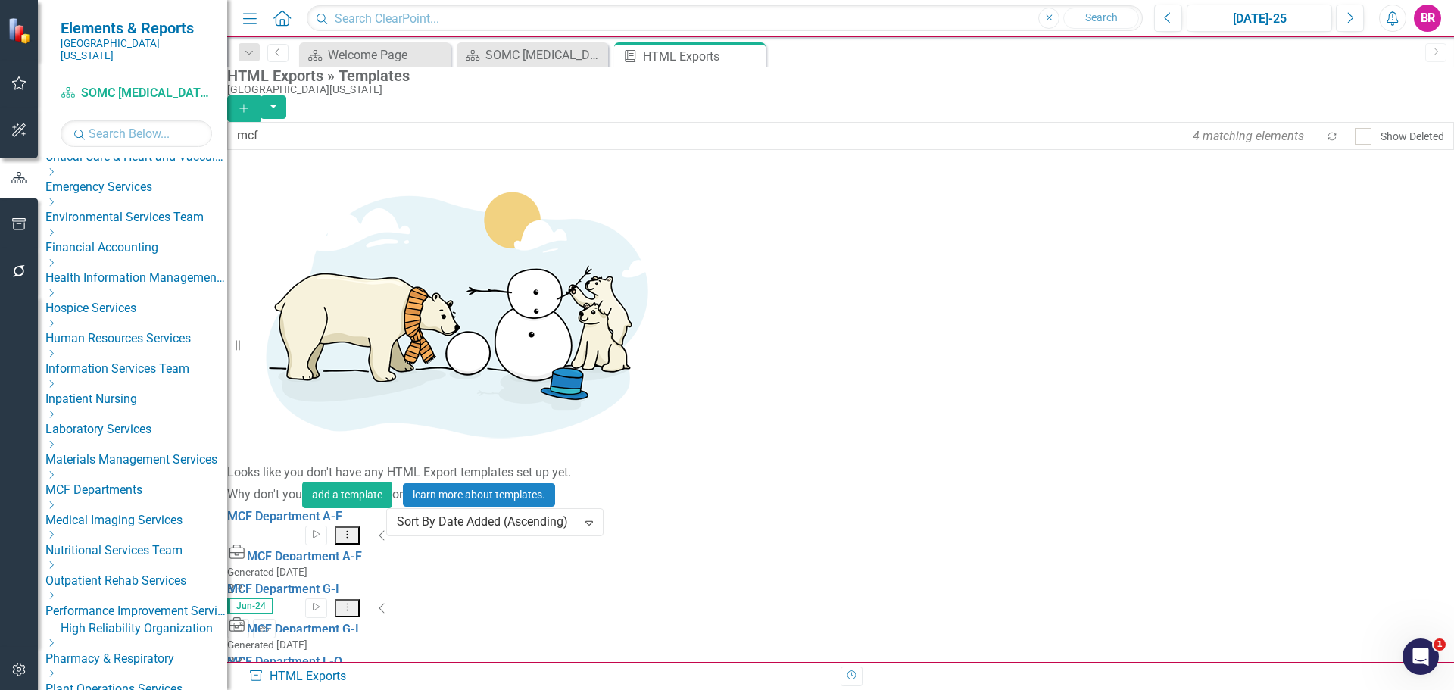
click at [57, 479] on icon "Dropdown" at bounding box center [50, 474] width 11 height 9
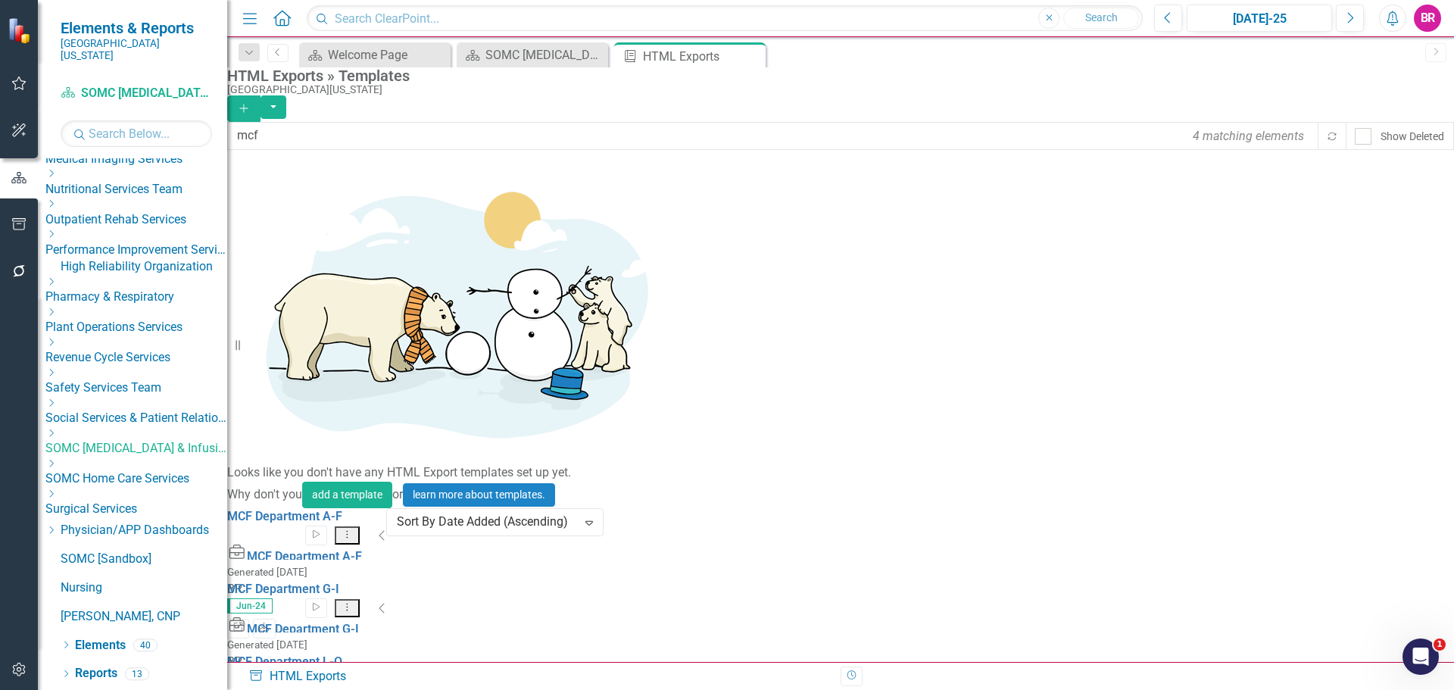
scroll to position [1817, 0]
drag, startPoint x: 151, startPoint y: 292, endPoint x: 153, endPoint y: 283, distance: 8.6
click at [151, 138] on link "Care Center" at bounding box center [144, 128] width 167 height 17
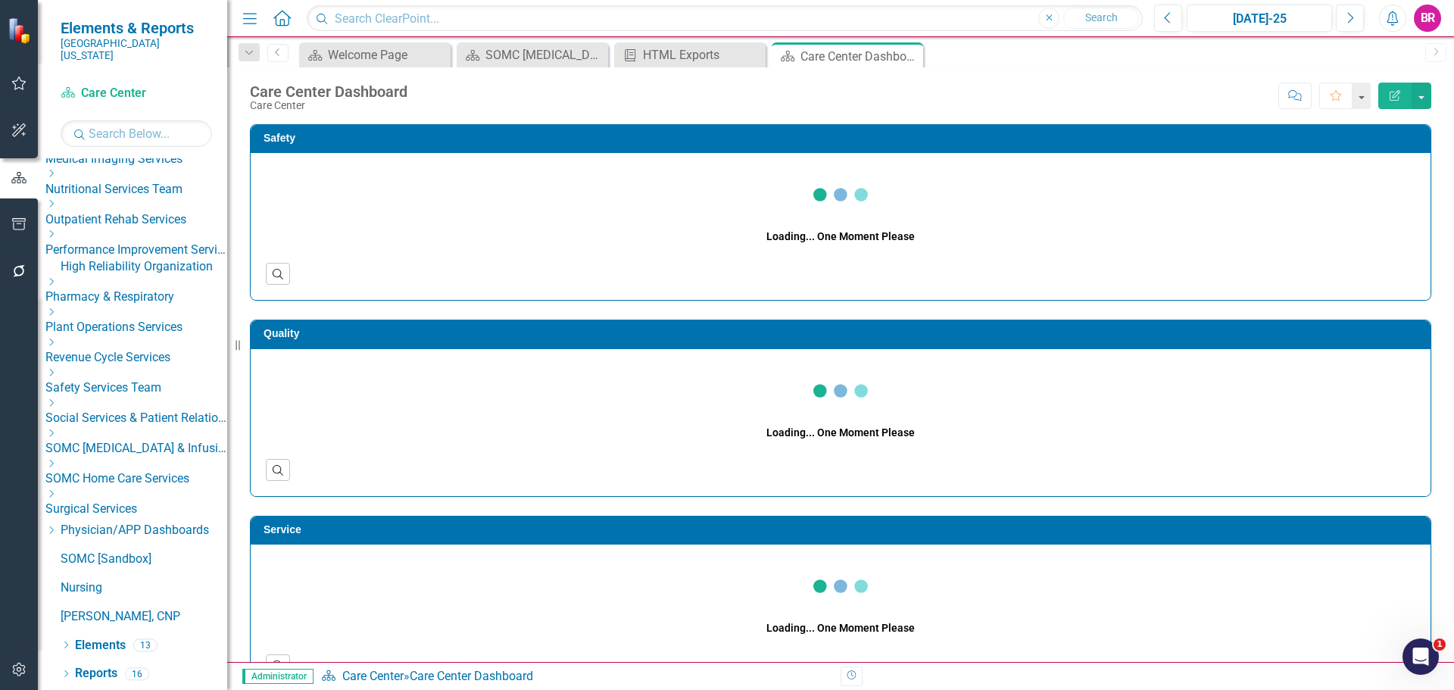
click at [1395, 99] on icon "Edit Report" at bounding box center [1395, 95] width 14 height 11
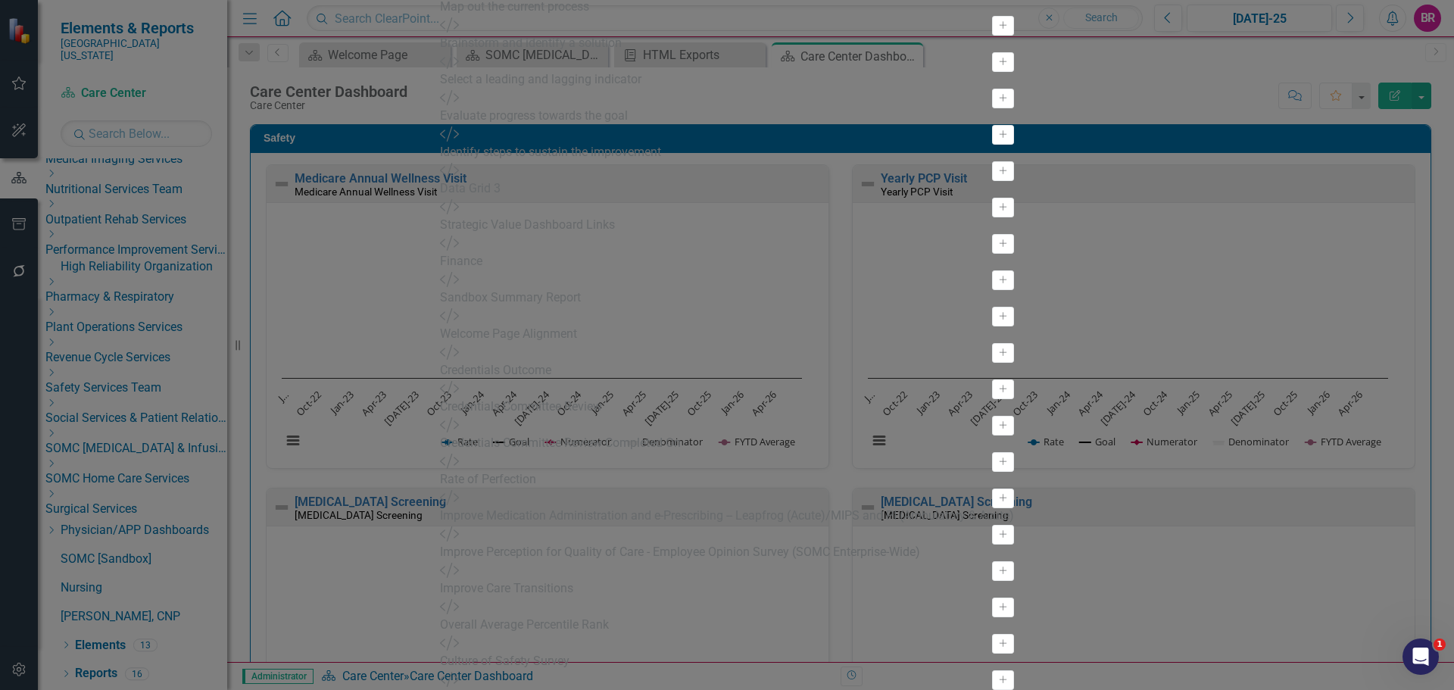
click at [1077, 83] on div "Score: N/A [DATE]-25 Completed Comment Favorite Edit Report" at bounding box center [923, 96] width 1016 height 26
click at [1423, 94] on button "button" at bounding box center [1421, 96] width 20 height 27
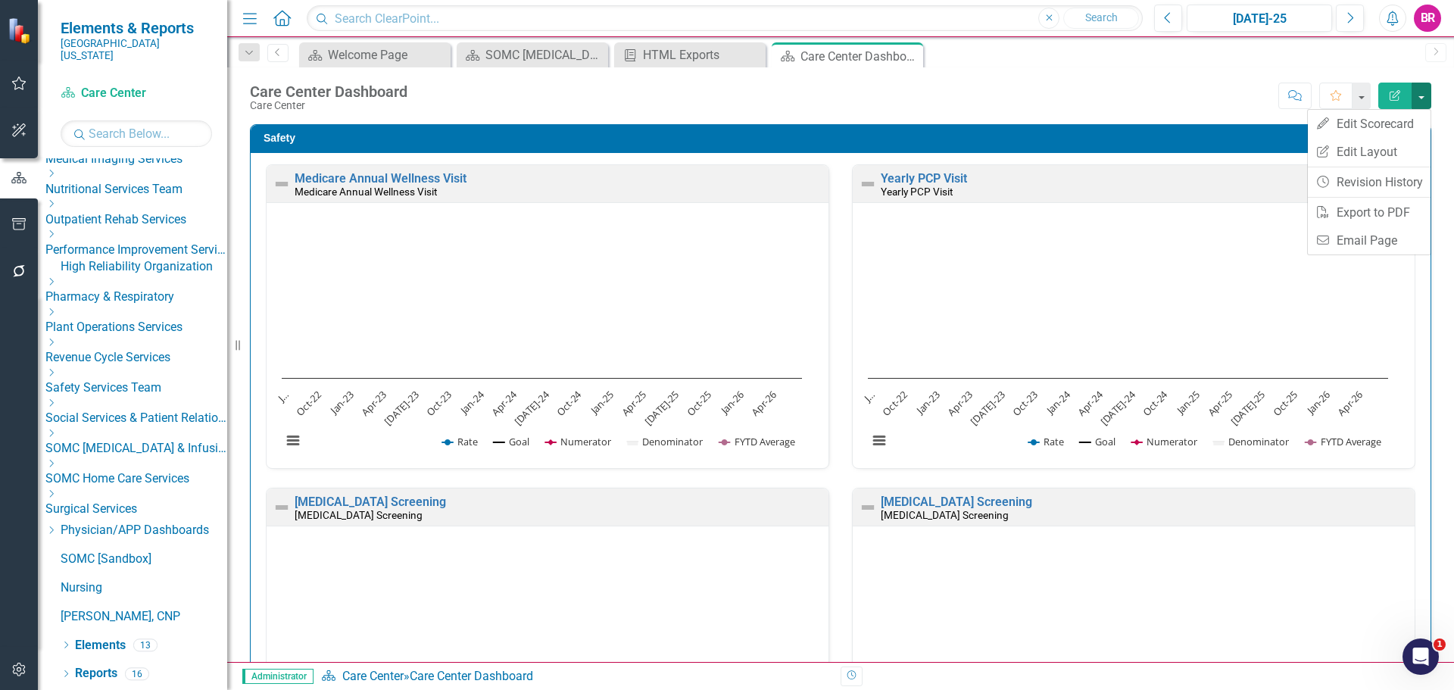
click at [1422, 98] on button "button" at bounding box center [1421, 96] width 20 height 27
click at [1403, 128] on link "Edit Edit Scorecard" at bounding box center [1369, 124] width 123 height 28
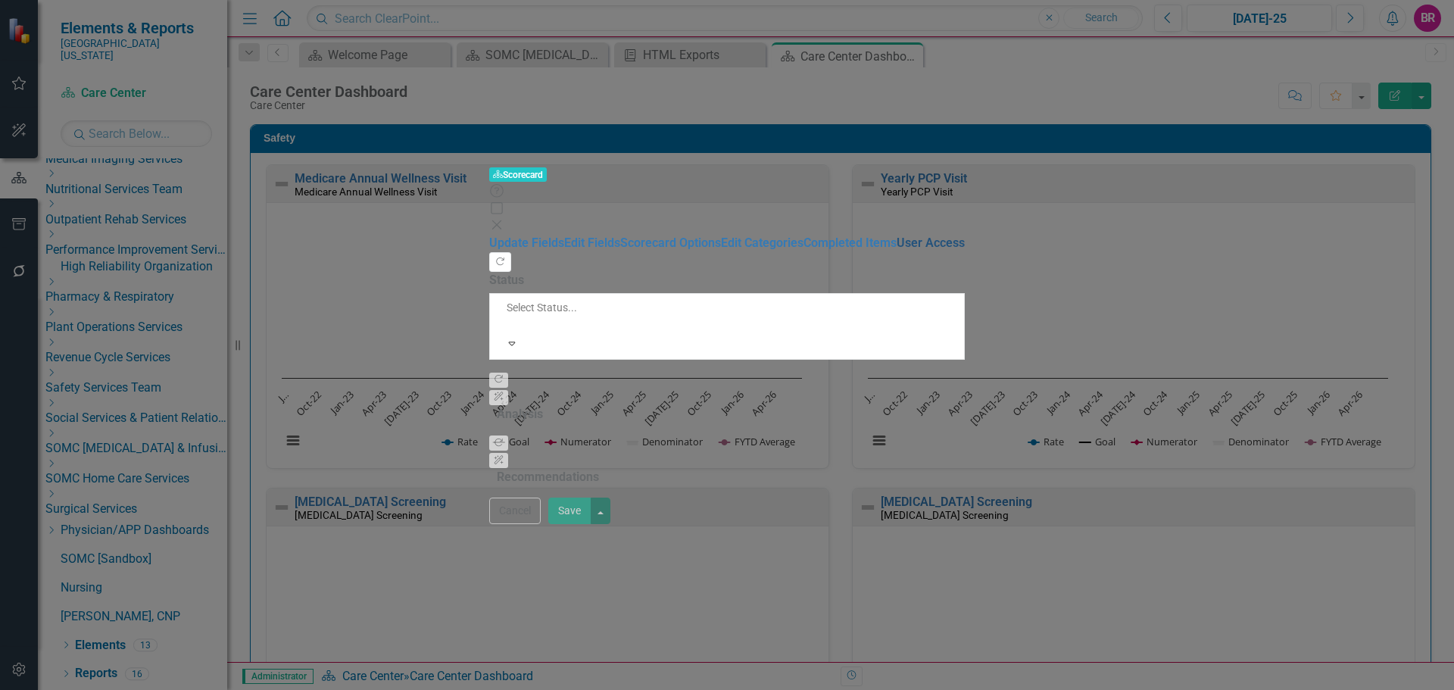
click at [896, 235] on link "User Access" at bounding box center [930, 242] width 68 height 14
click at [896, 234] on link "User Access" at bounding box center [930, 241] width 68 height 14
drag, startPoint x: 199, startPoint y: 211, endPoint x: 329, endPoint y: 197, distance: 131.0
click at [896, 234] on link "User Access" at bounding box center [930, 241] width 68 height 14
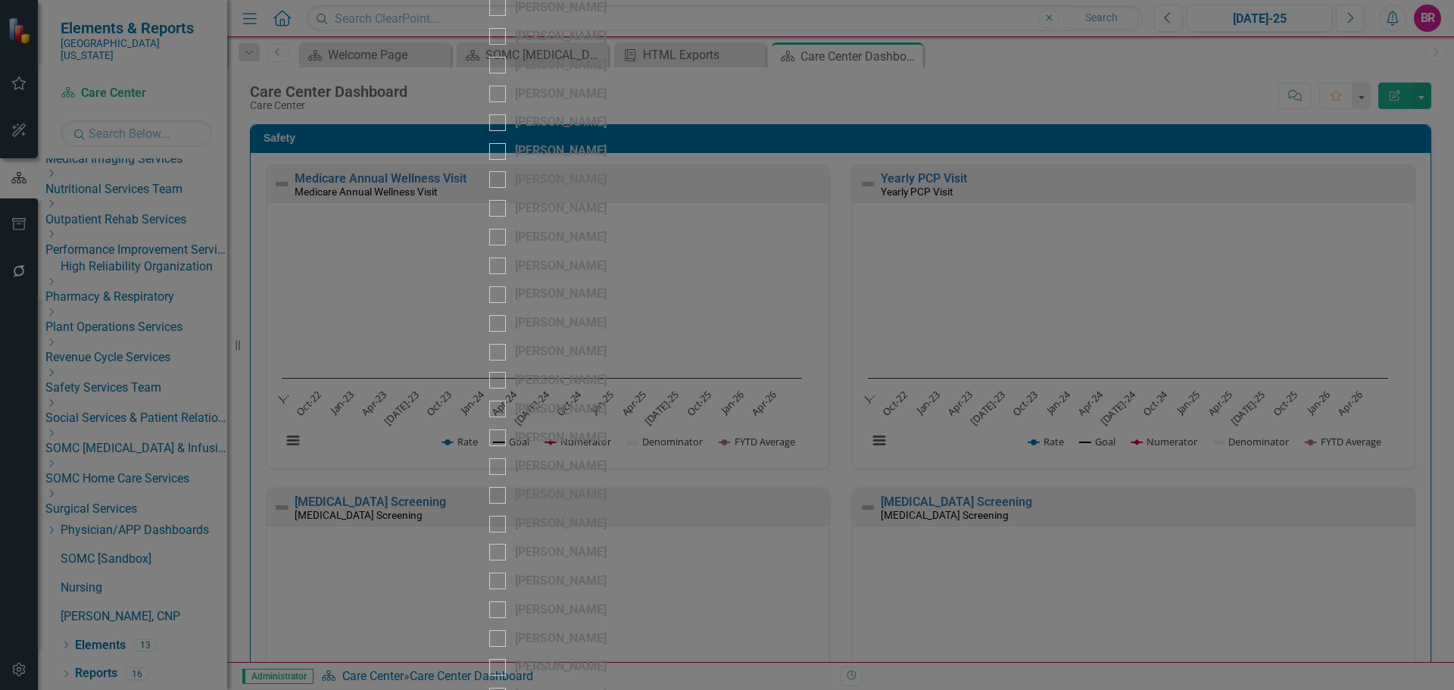
checkbox input "true"
checkbox input "false"
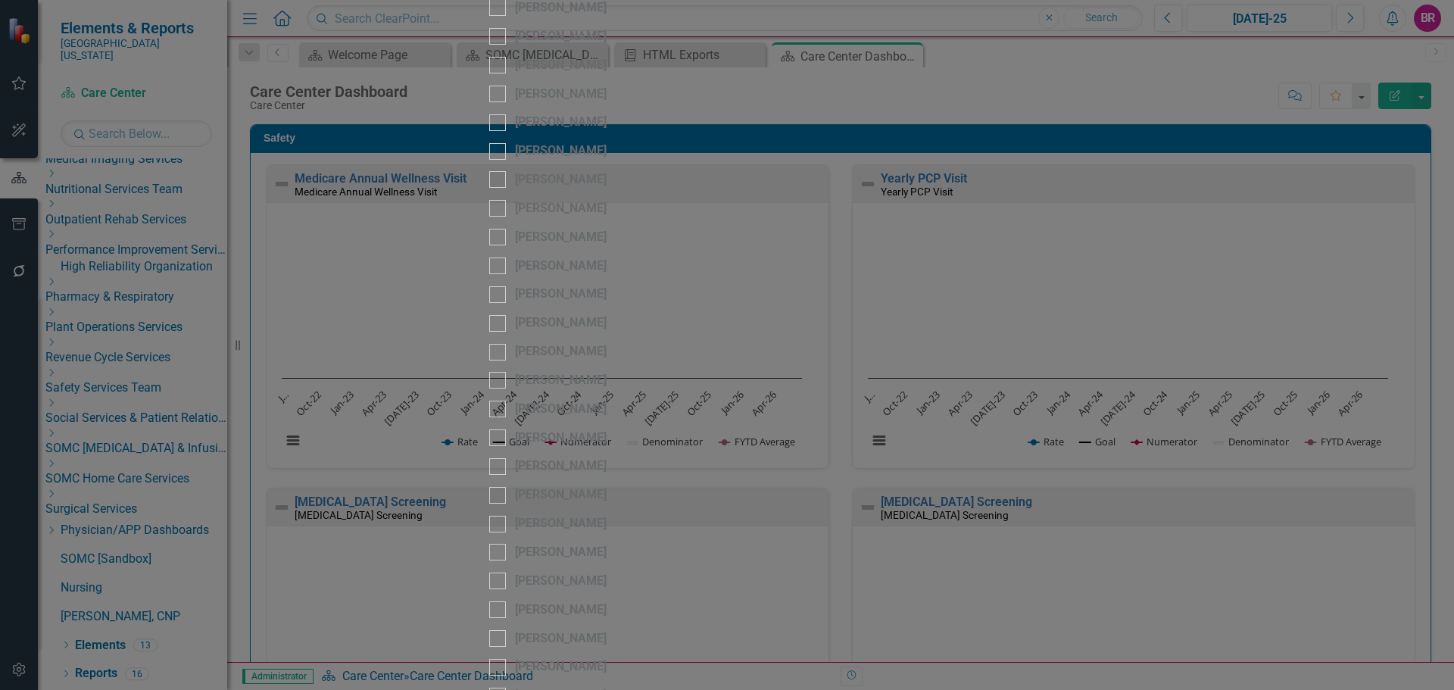
checkbox input "false"
checkbox input "true"
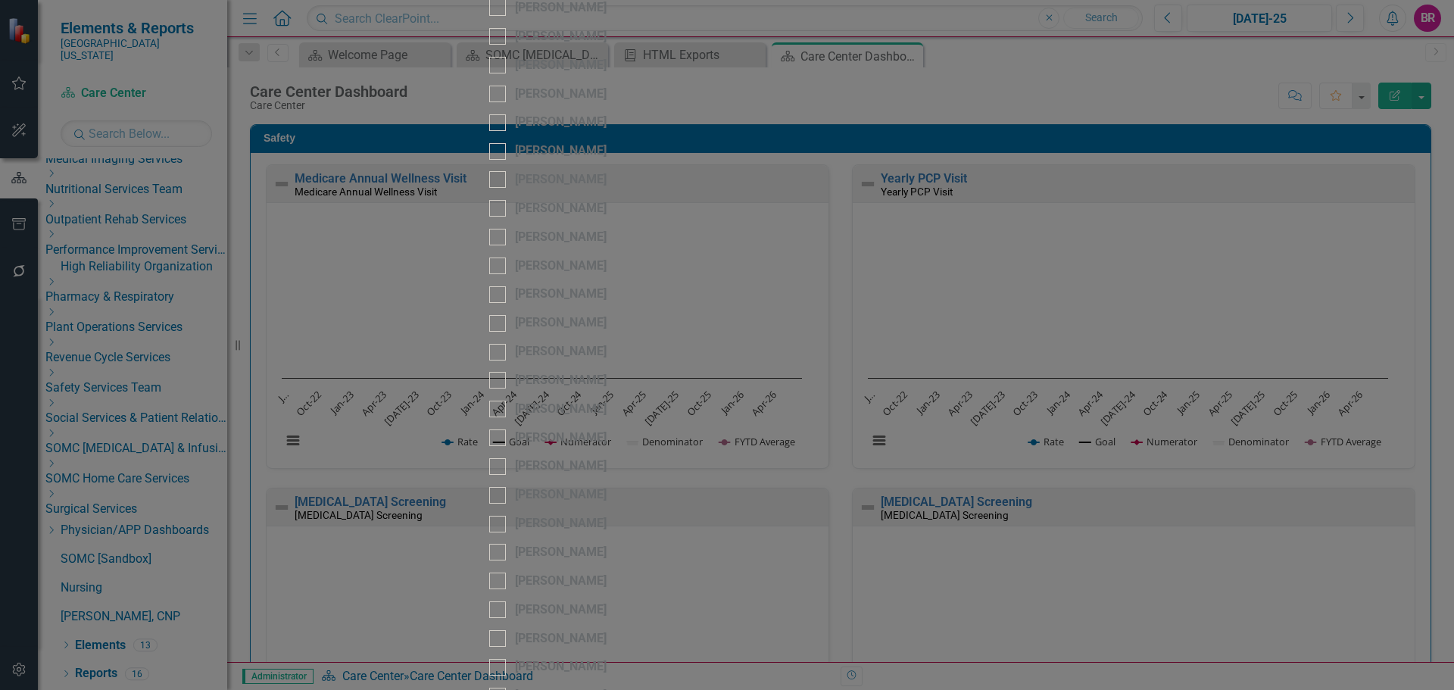
checkbox input "true"
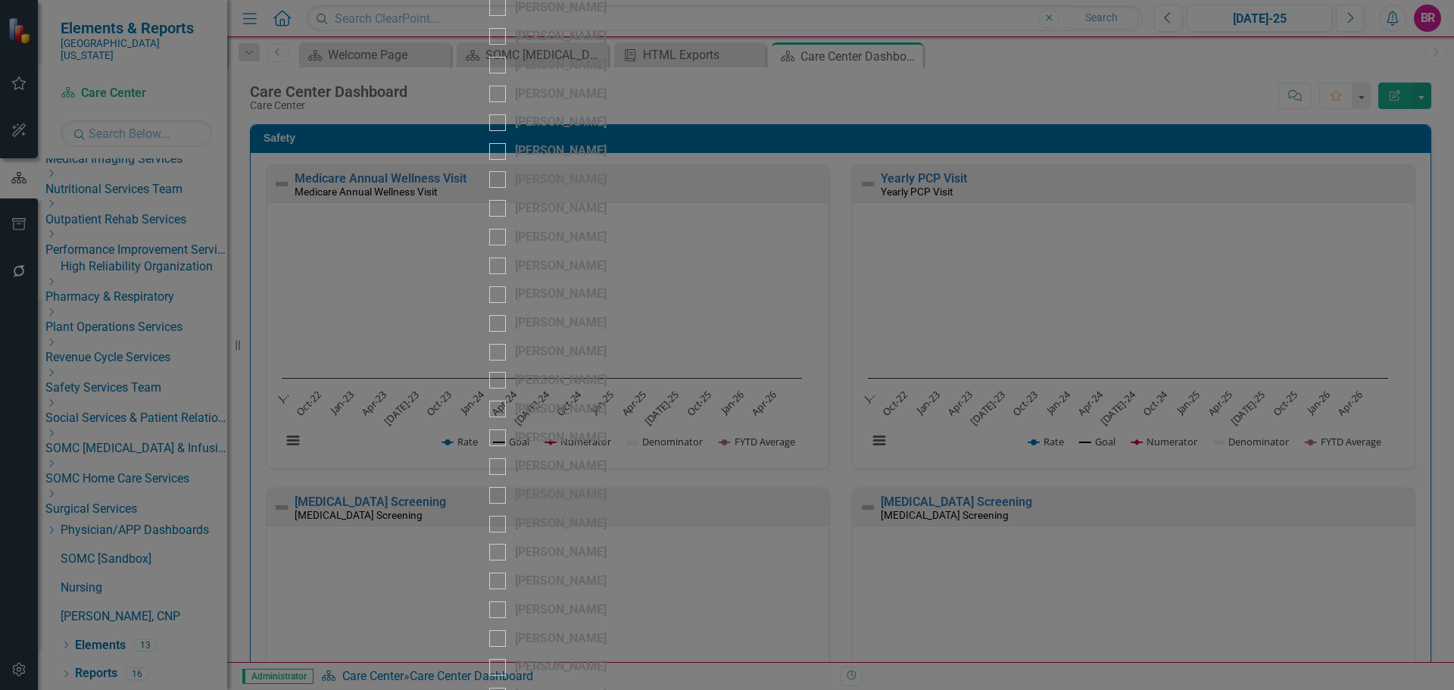
checkbox input "true"
drag, startPoint x: 1411, startPoint y: 677, endPoint x: 1330, endPoint y: 566, distance: 137.2
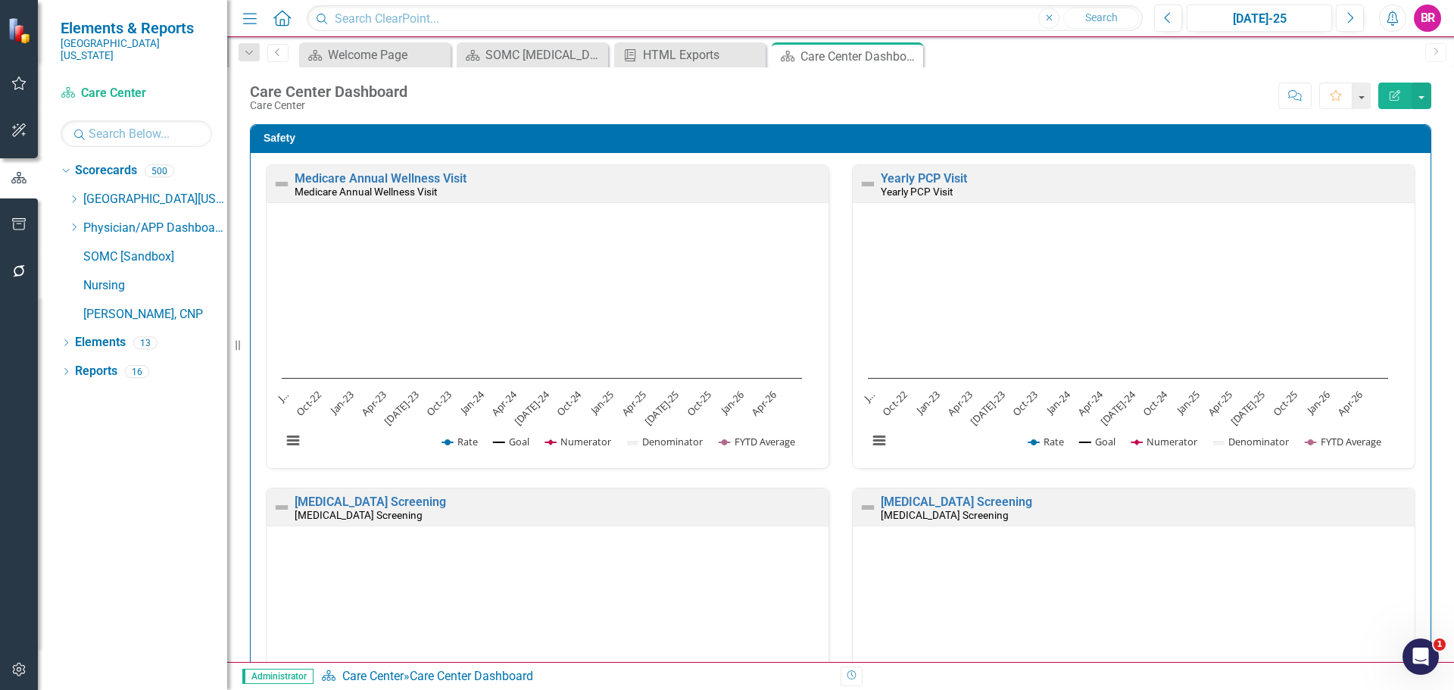
click at [935, 93] on div "Score: N/A [DATE]-25 Completed Comment Favorite Edit Report" at bounding box center [923, 96] width 1016 height 26
click at [911, 55] on icon "Close" at bounding box center [908, 56] width 15 height 12
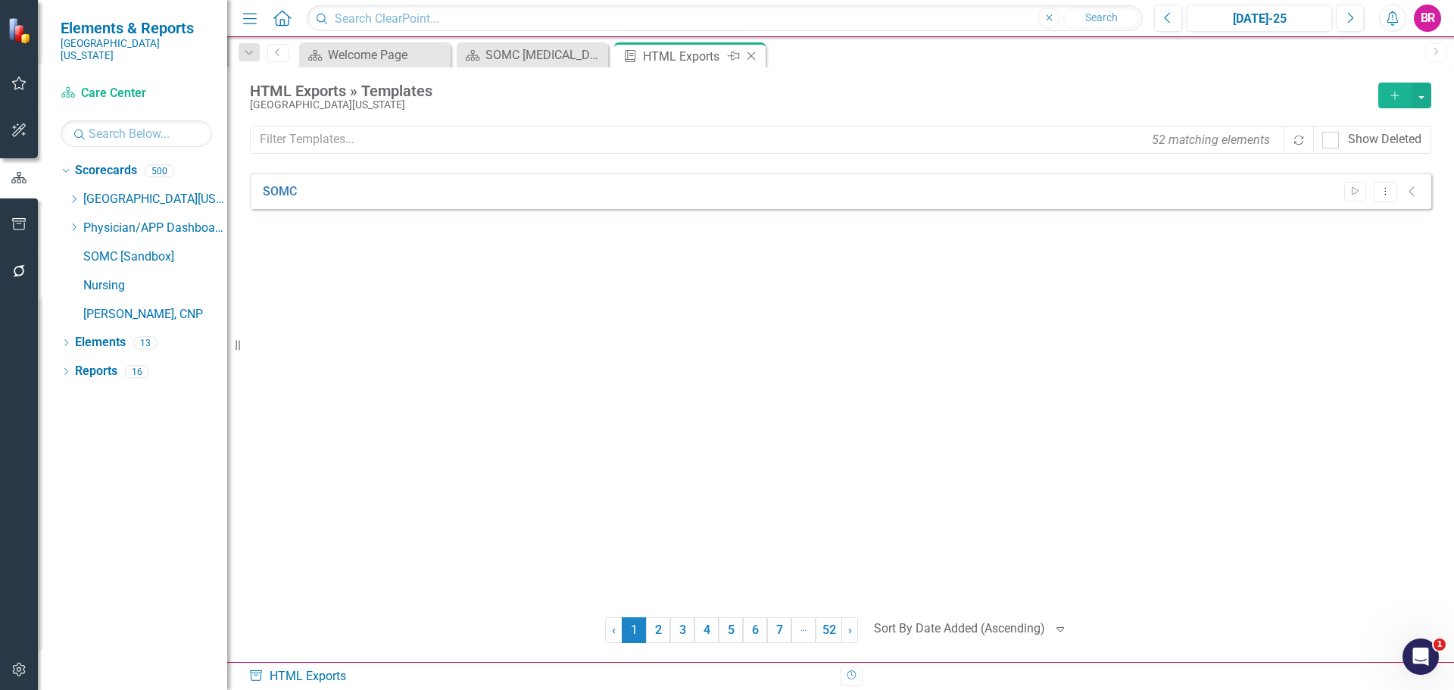
click at [753, 56] on icon "Close" at bounding box center [751, 56] width 15 height 12
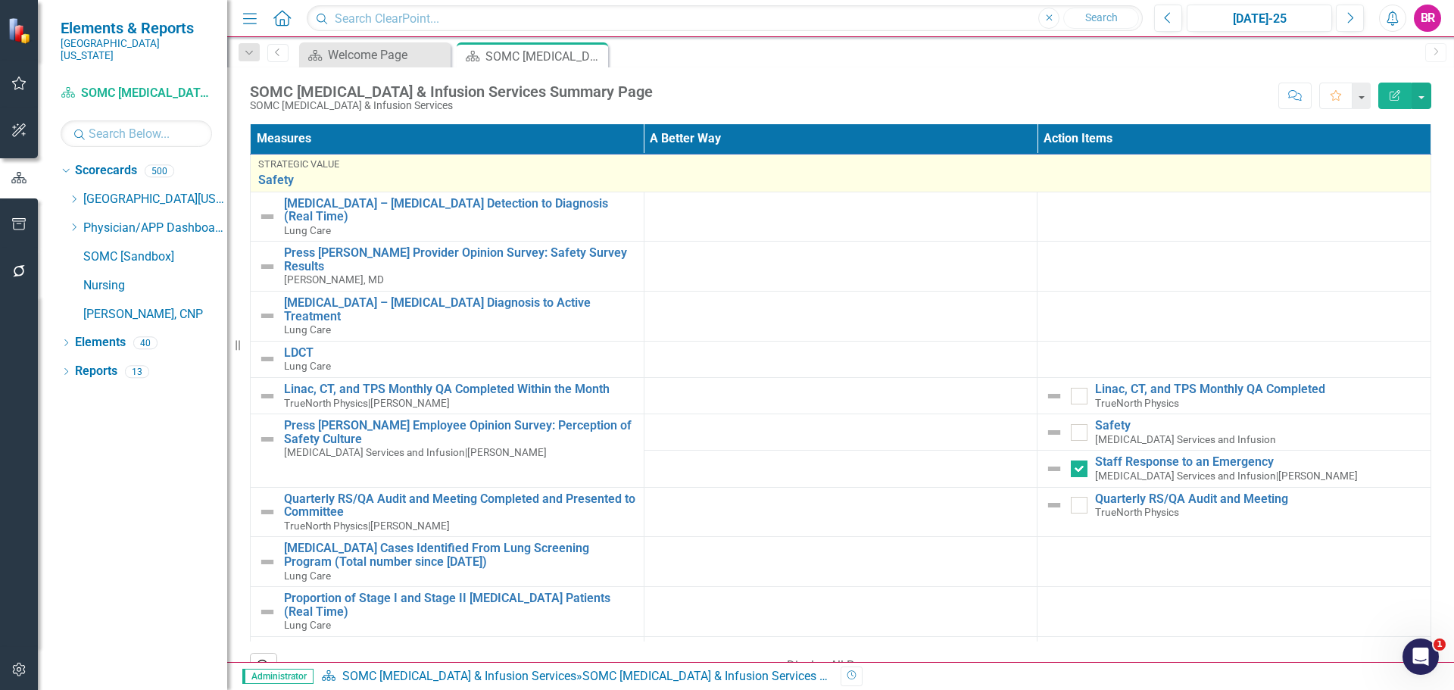
click at [345, 165] on div "Strategic Value" at bounding box center [840, 164] width 1165 height 11
click at [289, 177] on link "Safety" at bounding box center [840, 180] width 1165 height 14
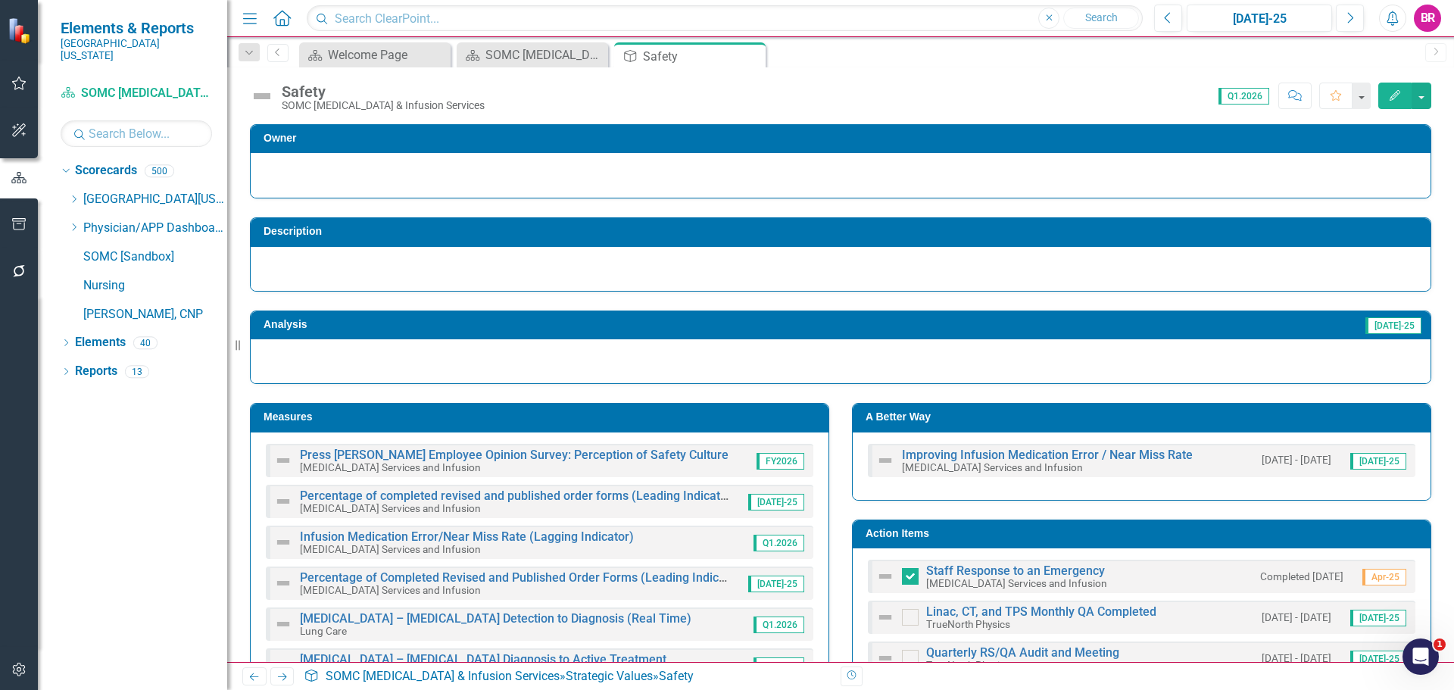
click at [631, 419] on h3 "Measures" at bounding box center [541, 416] width 557 height 11
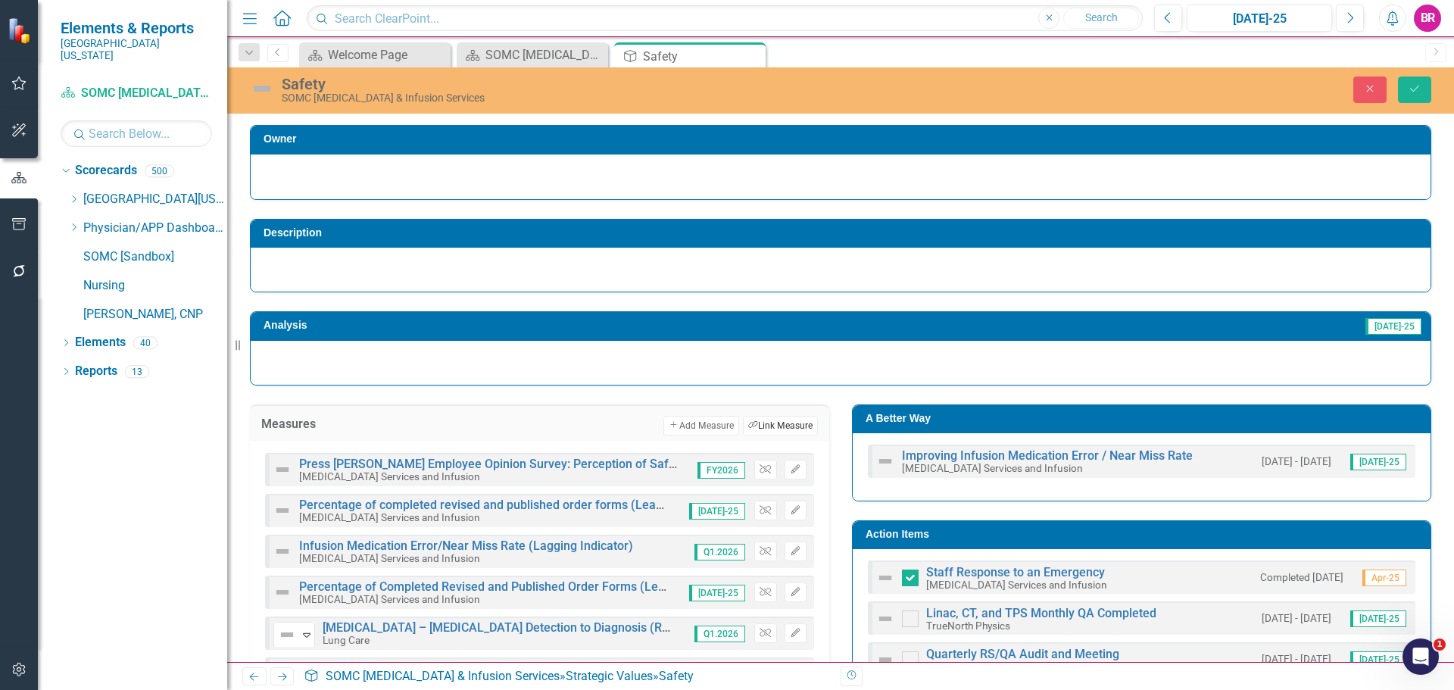
click at [786, 418] on button "Link Tag Link Measure" at bounding box center [780, 426] width 75 height 20
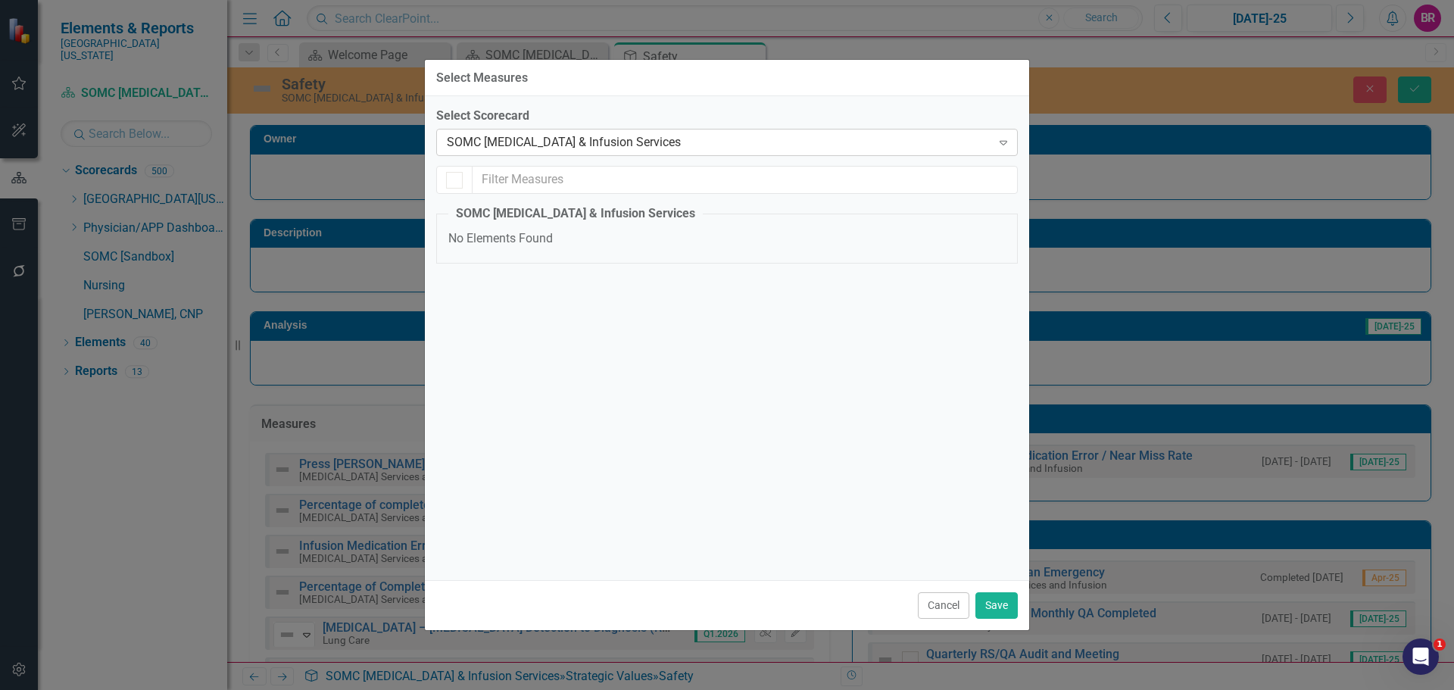
click at [645, 142] on div "SOMC [MEDICAL_DATA] & Infusion Services" at bounding box center [719, 142] width 544 height 17
type input "[PERSON_NAME]"
click at [632, 689] on div "[PERSON_NAME] , MD" at bounding box center [727, 698] width 1454 height 17
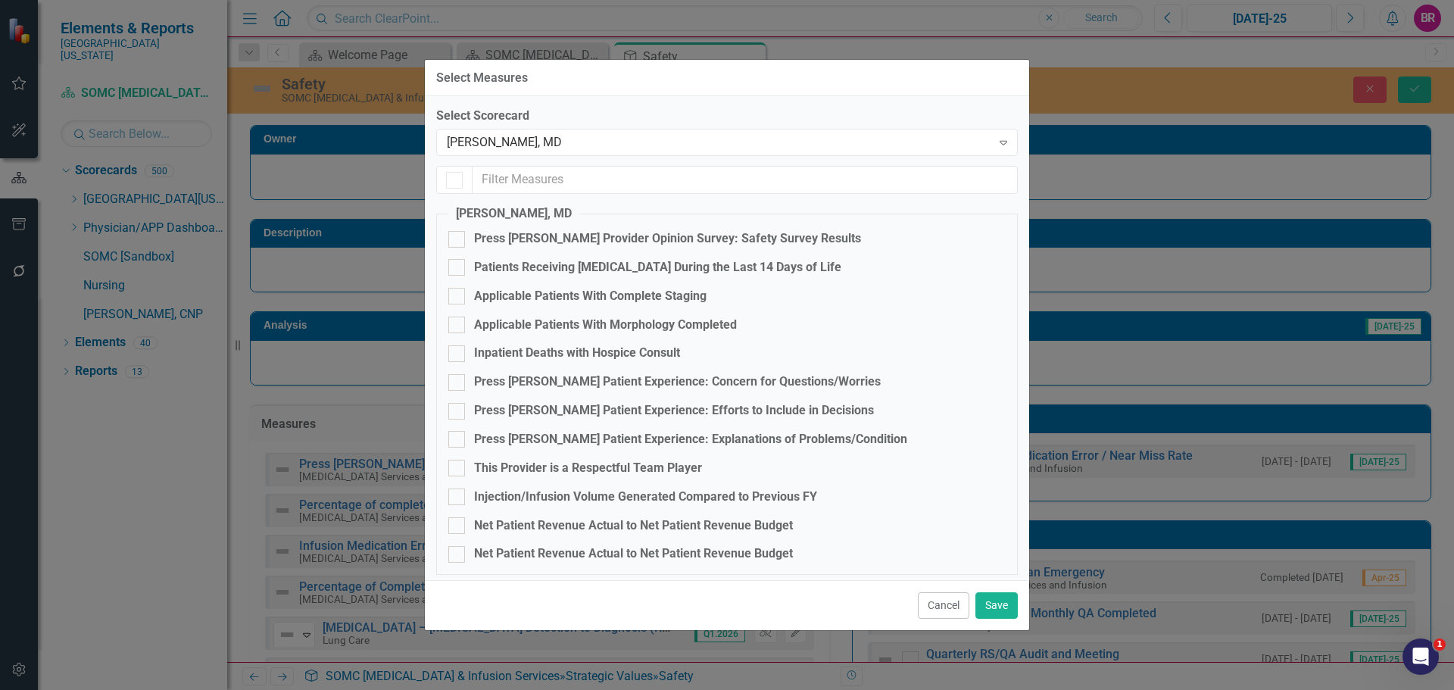
checkbox input "false"
click at [769, 239] on div "Press [PERSON_NAME] Provider Opinion Survey: Safety Survey Results" at bounding box center [667, 238] width 387 height 17
click at [458, 239] on input "Press [PERSON_NAME] Provider Opinion Survey: Safety Survey Results" at bounding box center [453, 236] width 10 height 10
checkbox input "true"
click at [1007, 608] on button "Save" at bounding box center [996, 605] width 42 height 27
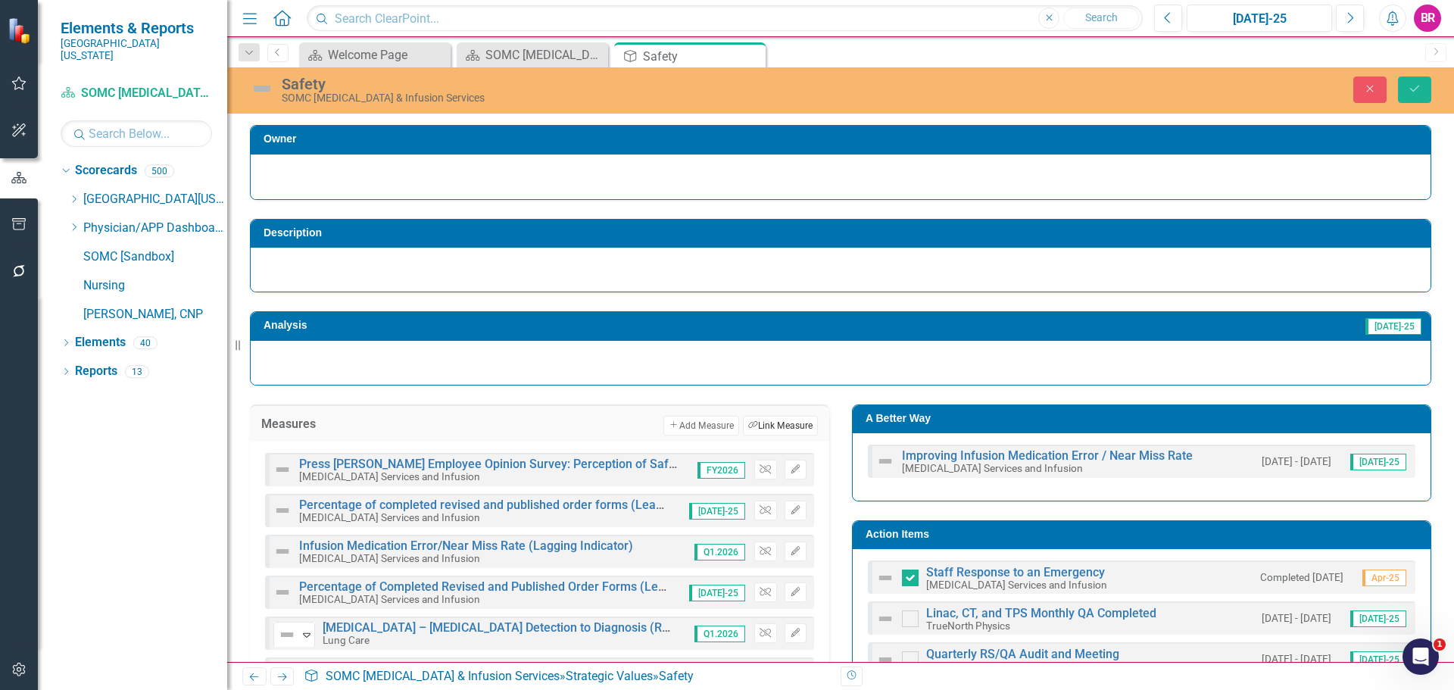
click at [766, 426] on button "Link Tag Link Measure" at bounding box center [780, 426] width 75 height 20
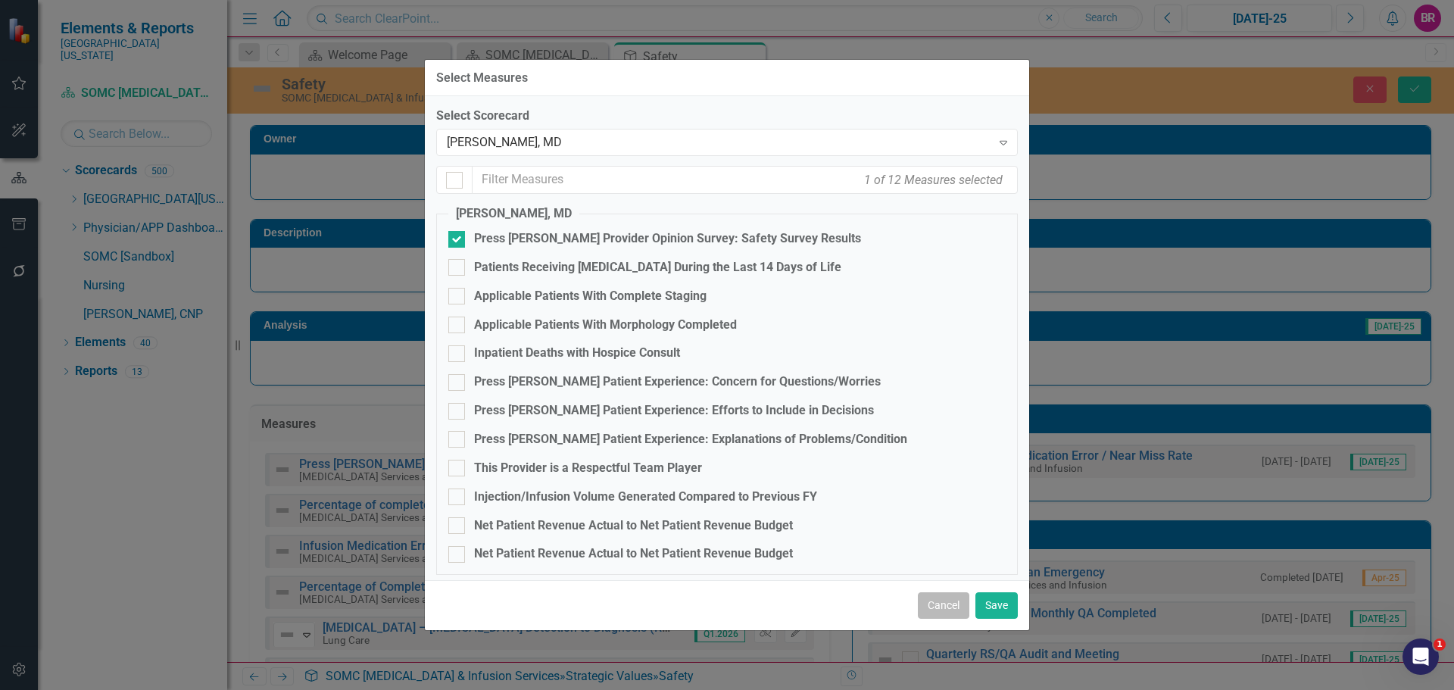
click at [942, 608] on button "Cancel" at bounding box center [943, 605] width 51 height 27
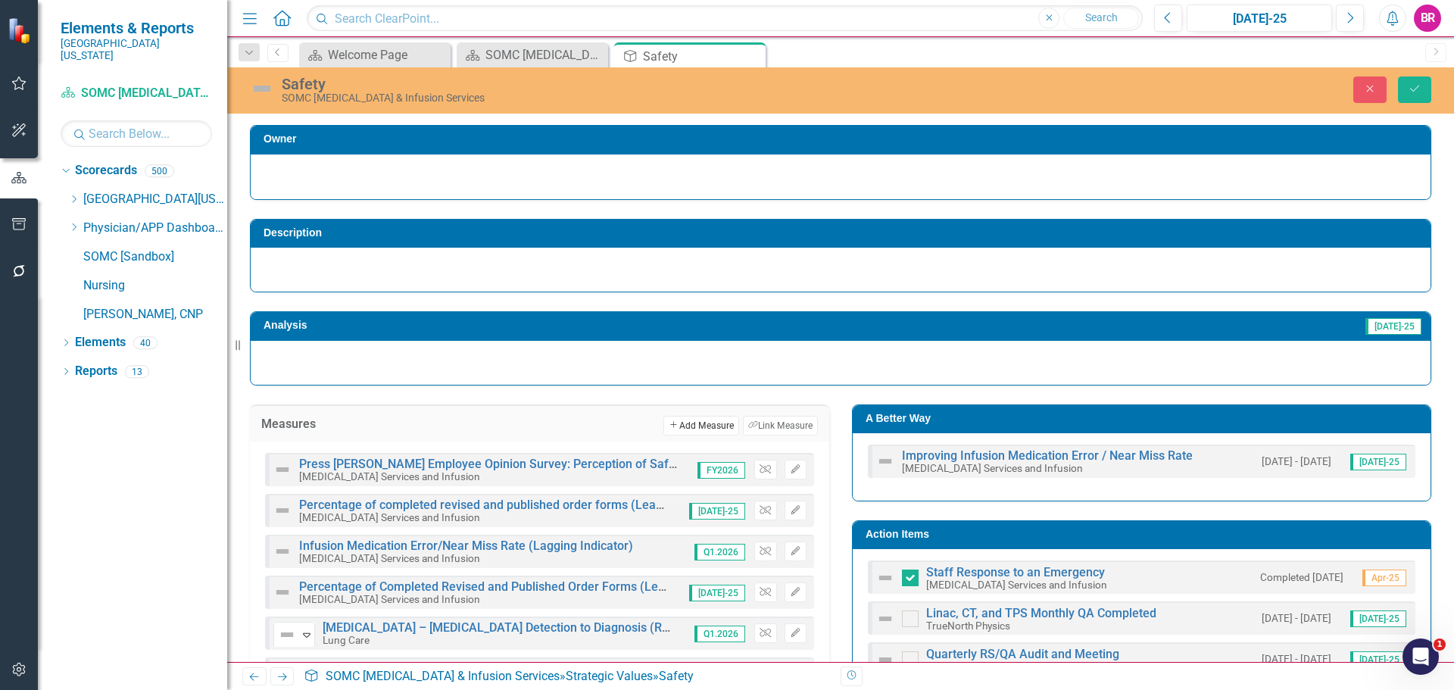
click at [684, 422] on button "Add Add Measure" at bounding box center [700, 426] width 75 height 20
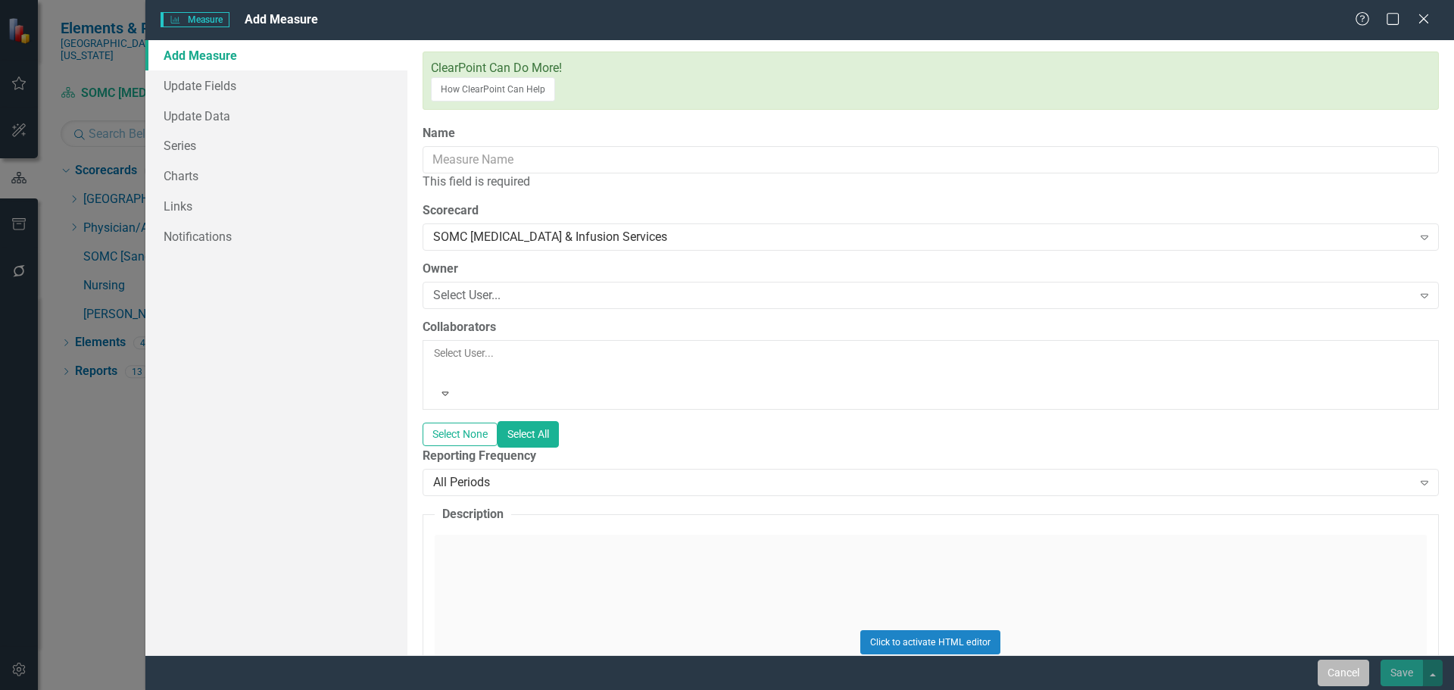
click at [1366, 681] on button "Cancel" at bounding box center [1342, 672] width 51 height 27
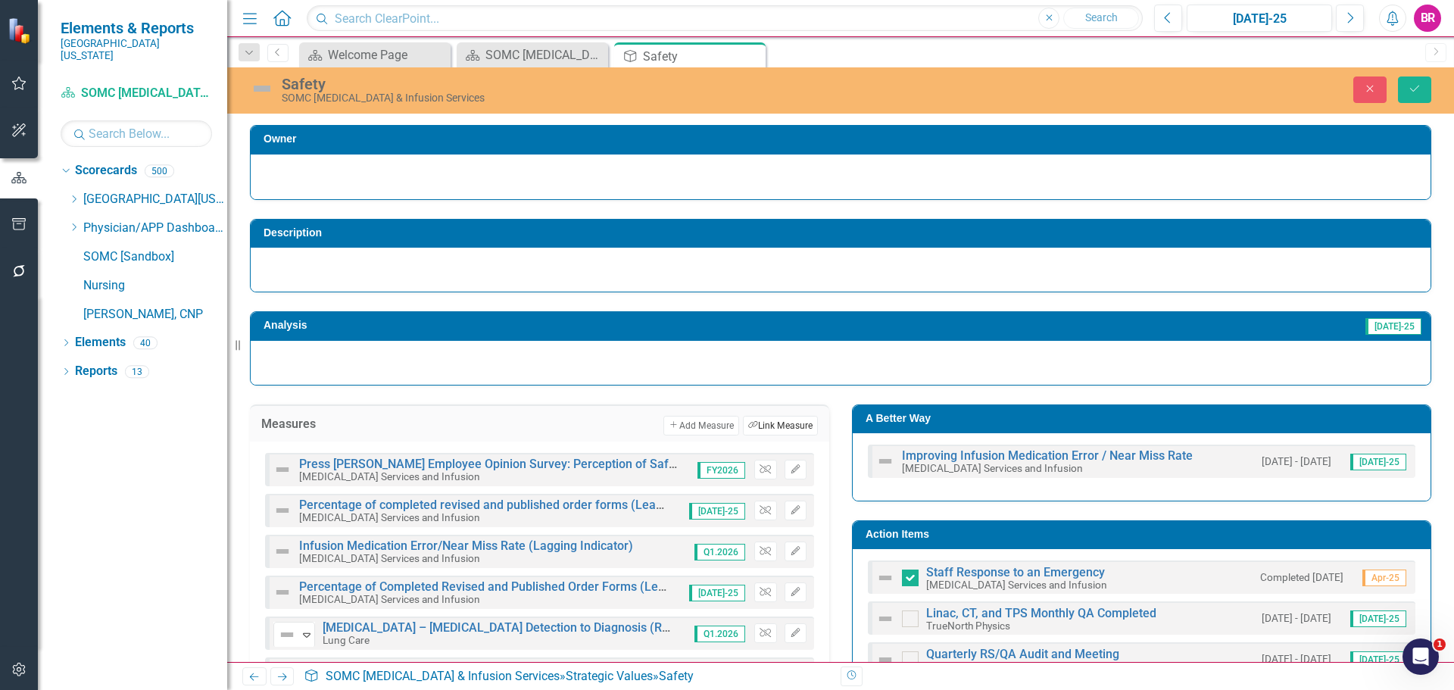
click at [757, 422] on button "Link Tag Link Measure" at bounding box center [780, 426] width 75 height 20
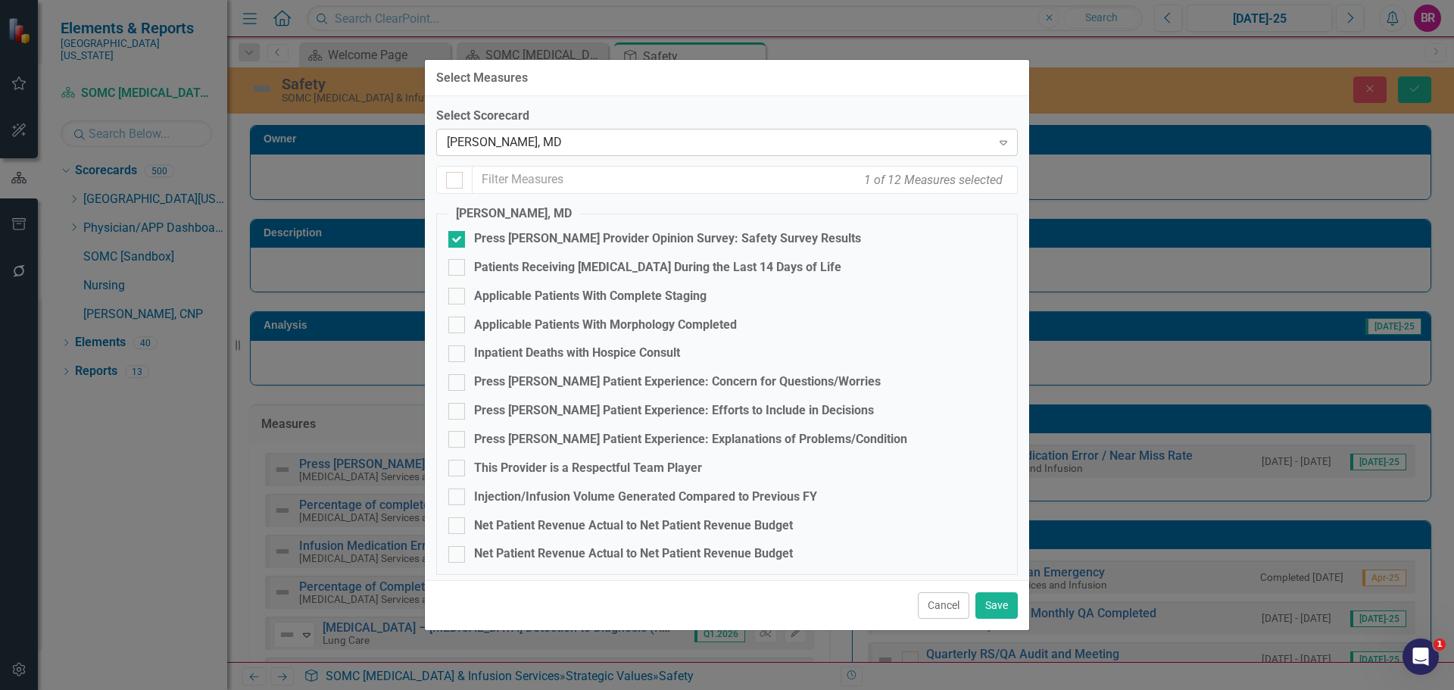
click at [578, 142] on div "[PERSON_NAME], MD" at bounding box center [719, 142] width 544 height 17
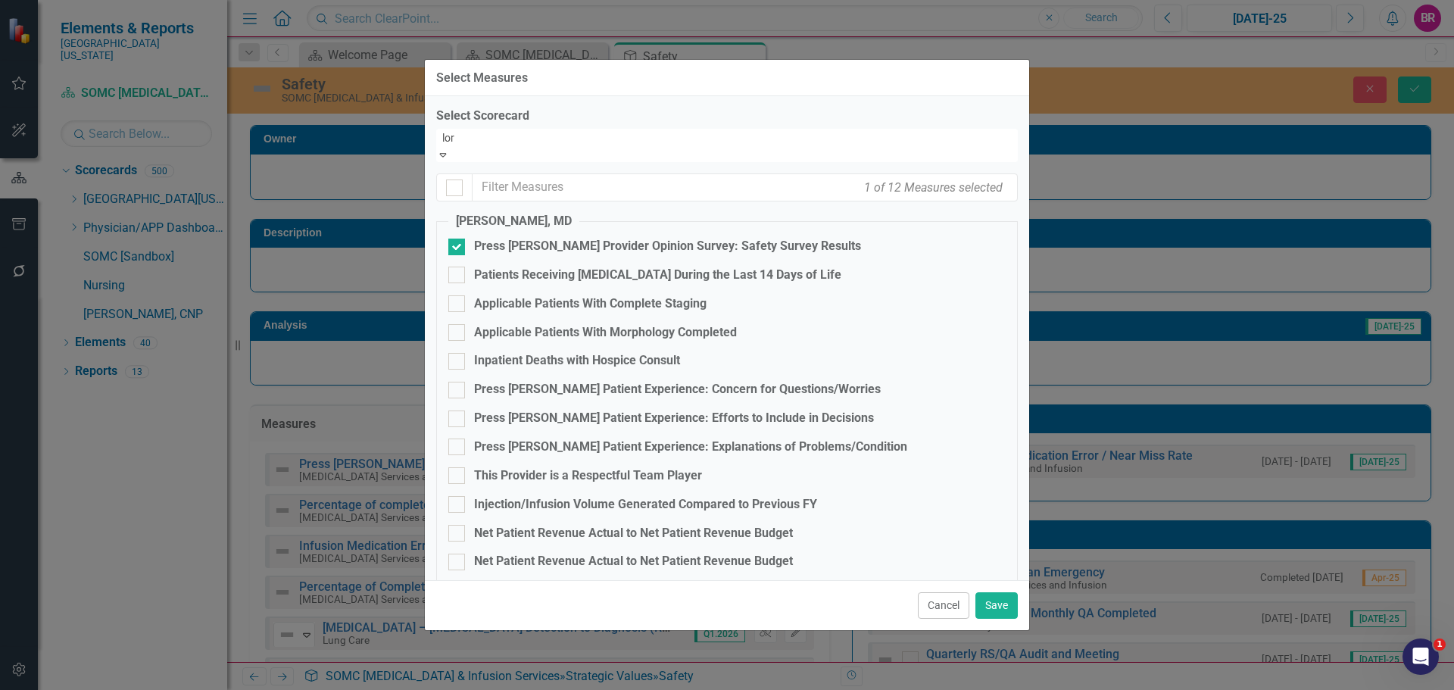
type input "lore"
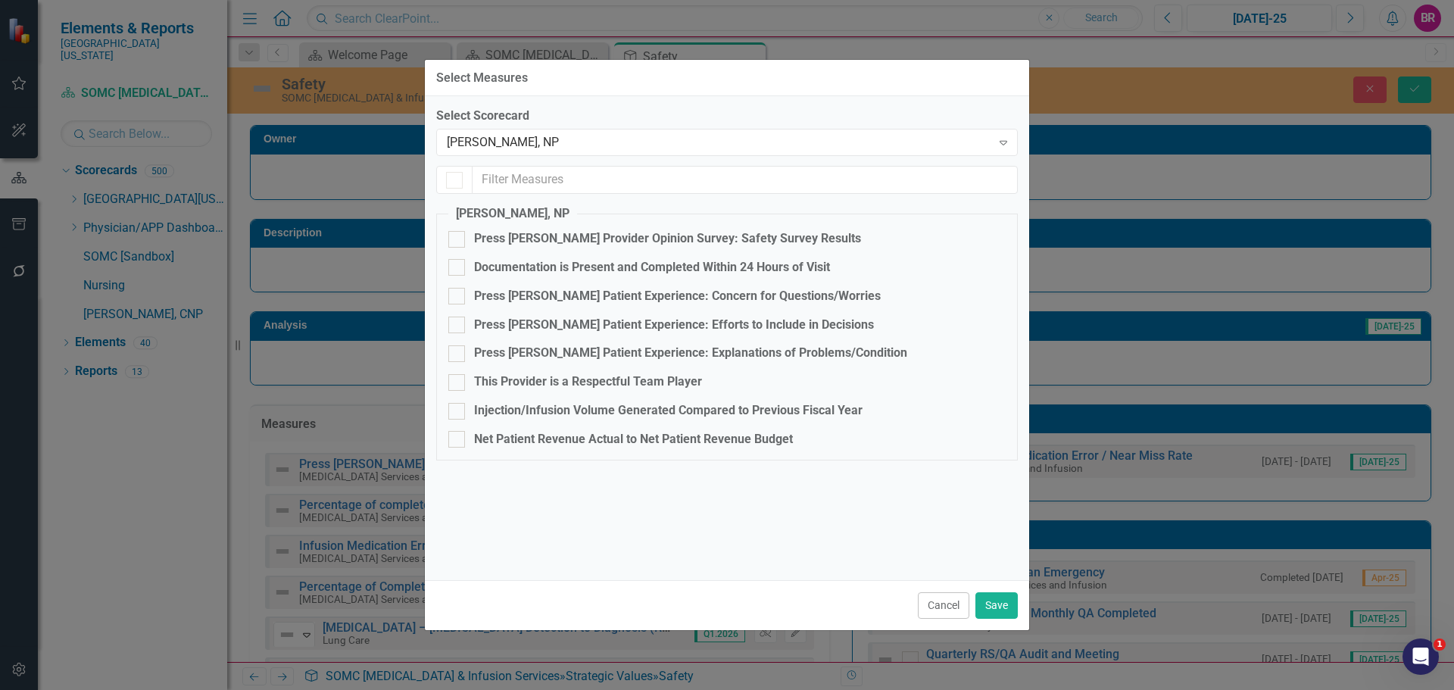
checkbox input "false"
click at [605, 242] on div "Press [PERSON_NAME] Provider Opinion Survey: Safety Survey Results" at bounding box center [667, 238] width 387 height 17
click at [458, 241] on input "Press [PERSON_NAME] Provider Opinion Survey: Safety Survey Results" at bounding box center [453, 236] width 10 height 10
checkbox input "true"
click at [993, 600] on button "Save" at bounding box center [996, 605] width 42 height 27
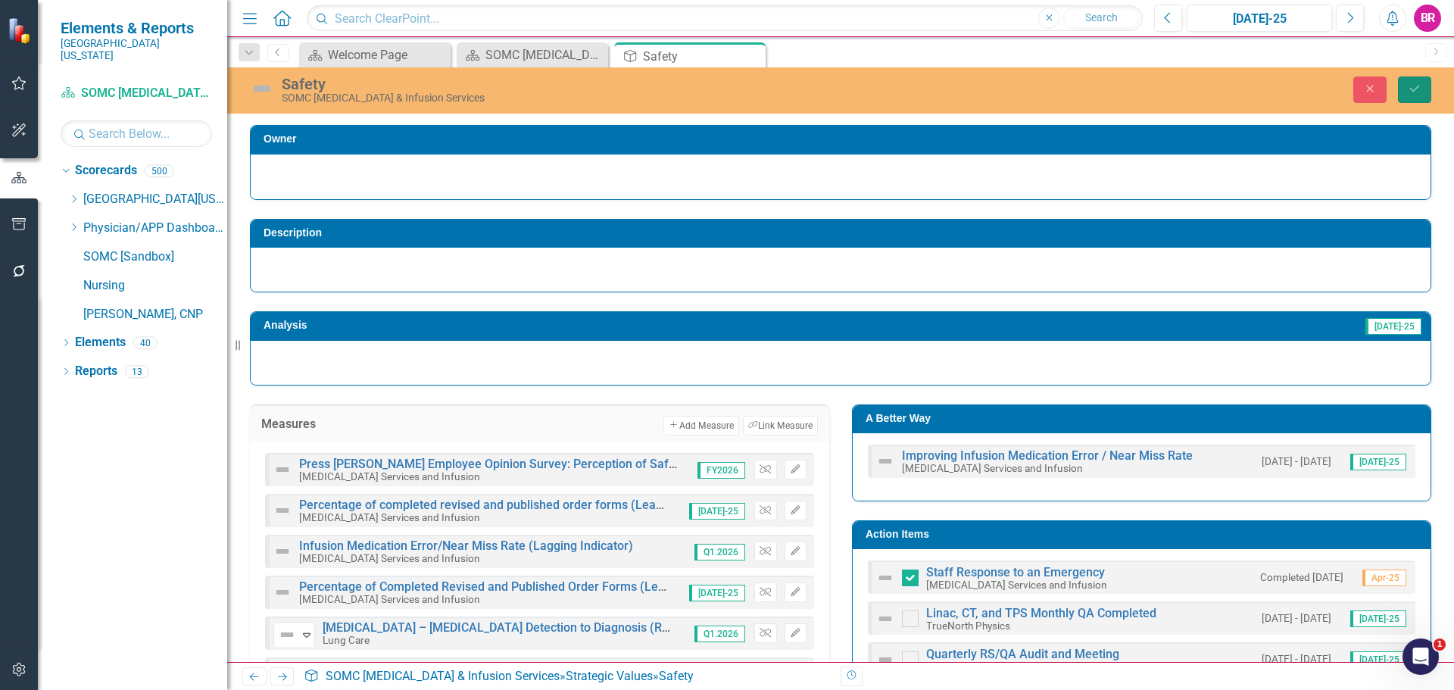
click at [1418, 89] on icon "Save" at bounding box center [1415, 88] width 14 height 11
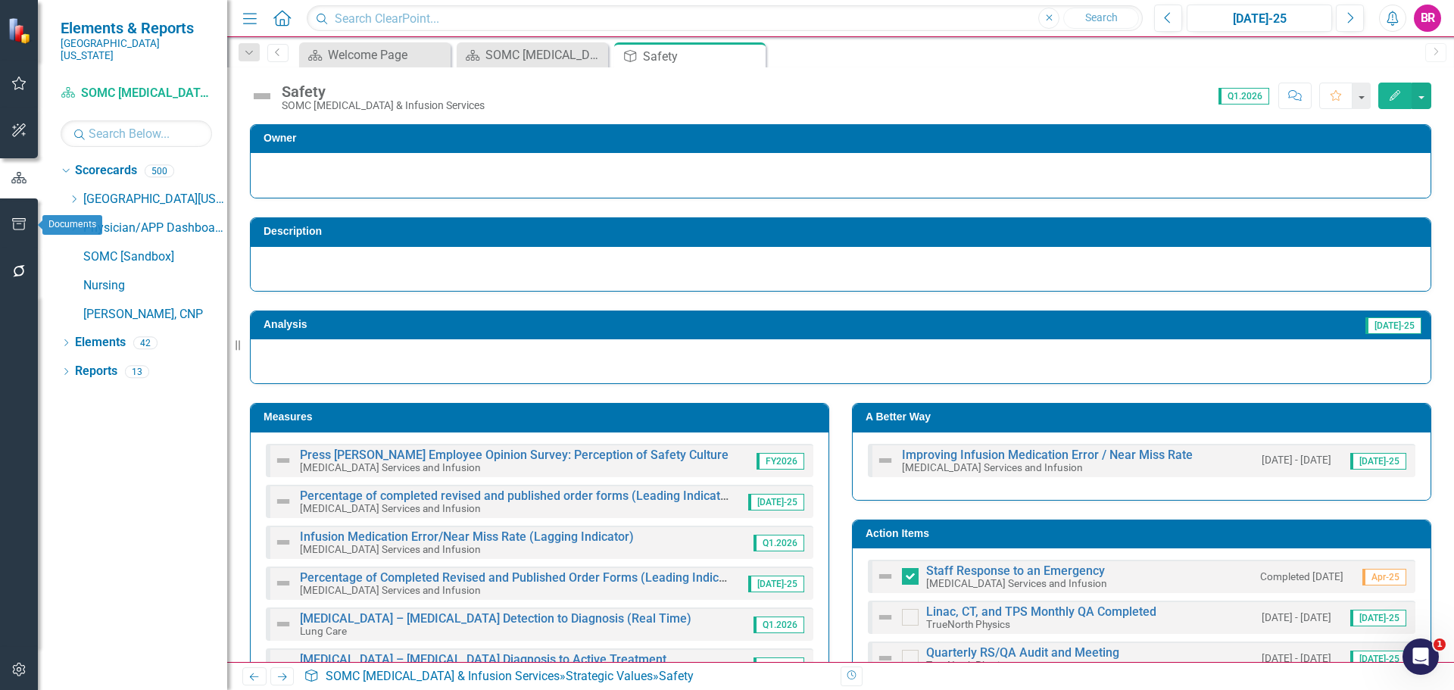
click at [20, 225] on icon "button" at bounding box center [19, 224] width 16 height 12
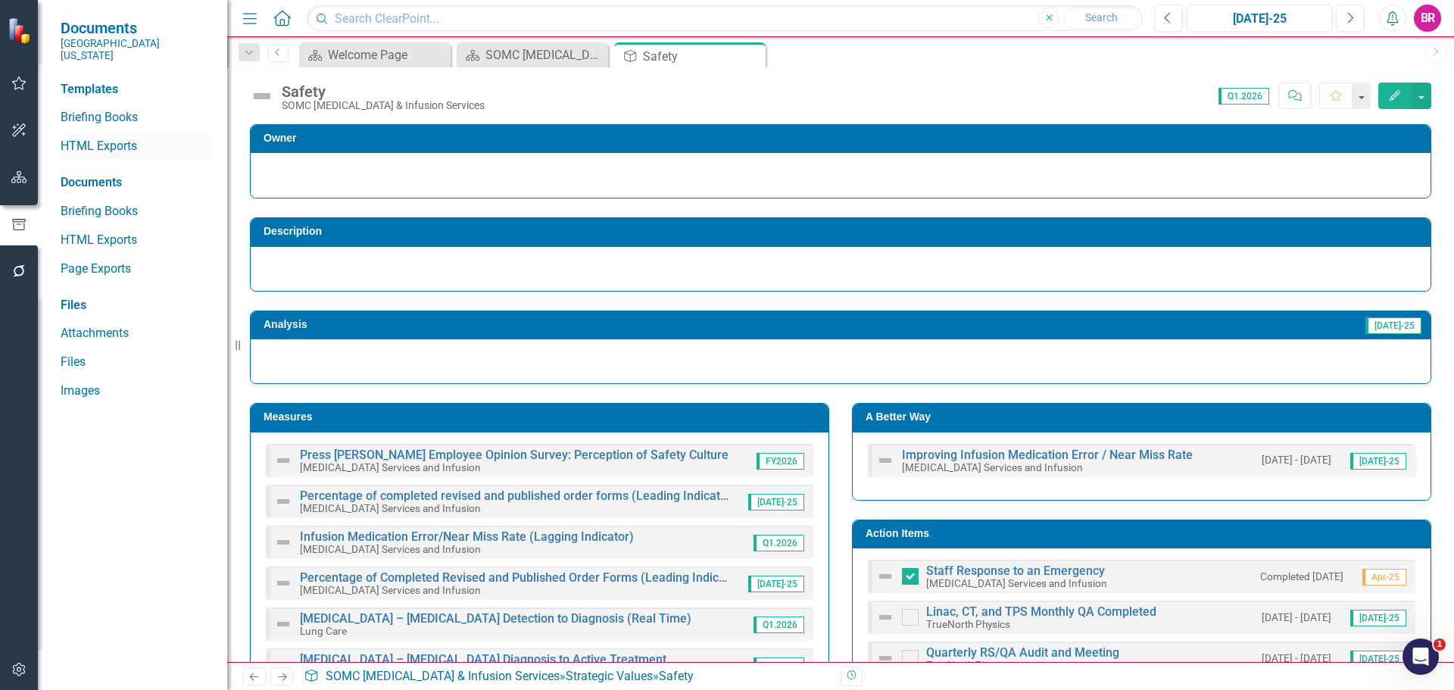
click at [92, 138] on link "HTML Exports" at bounding box center [136, 146] width 151 height 17
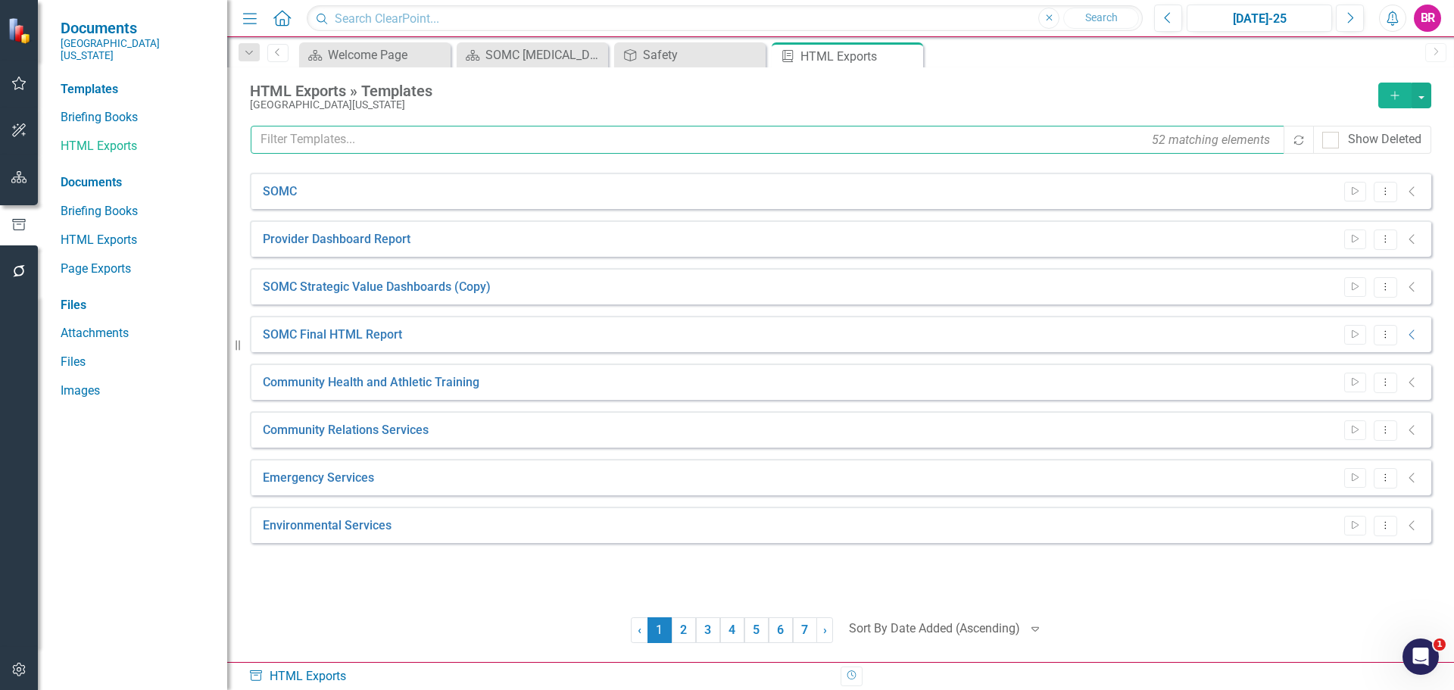
click at [374, 142] on input "text" at bounding box center [768, 140] width 1035 height 28
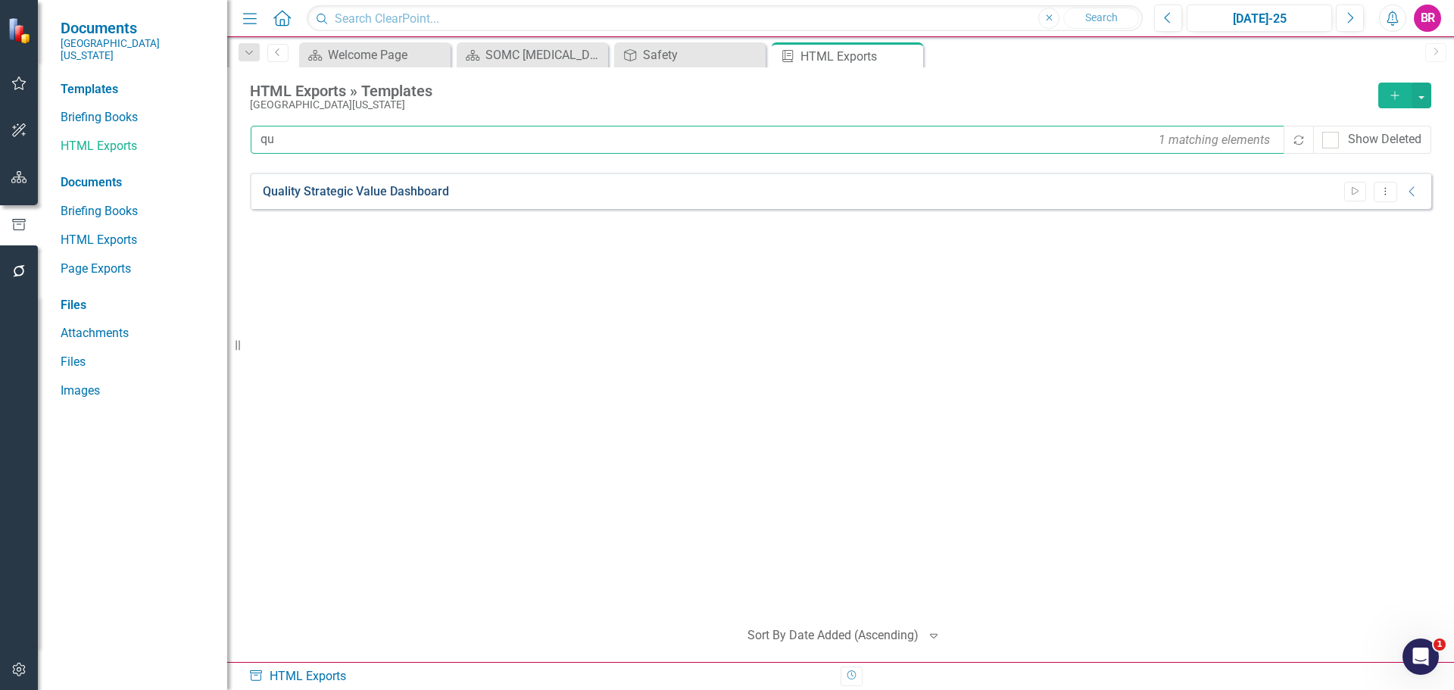
type input "qu"
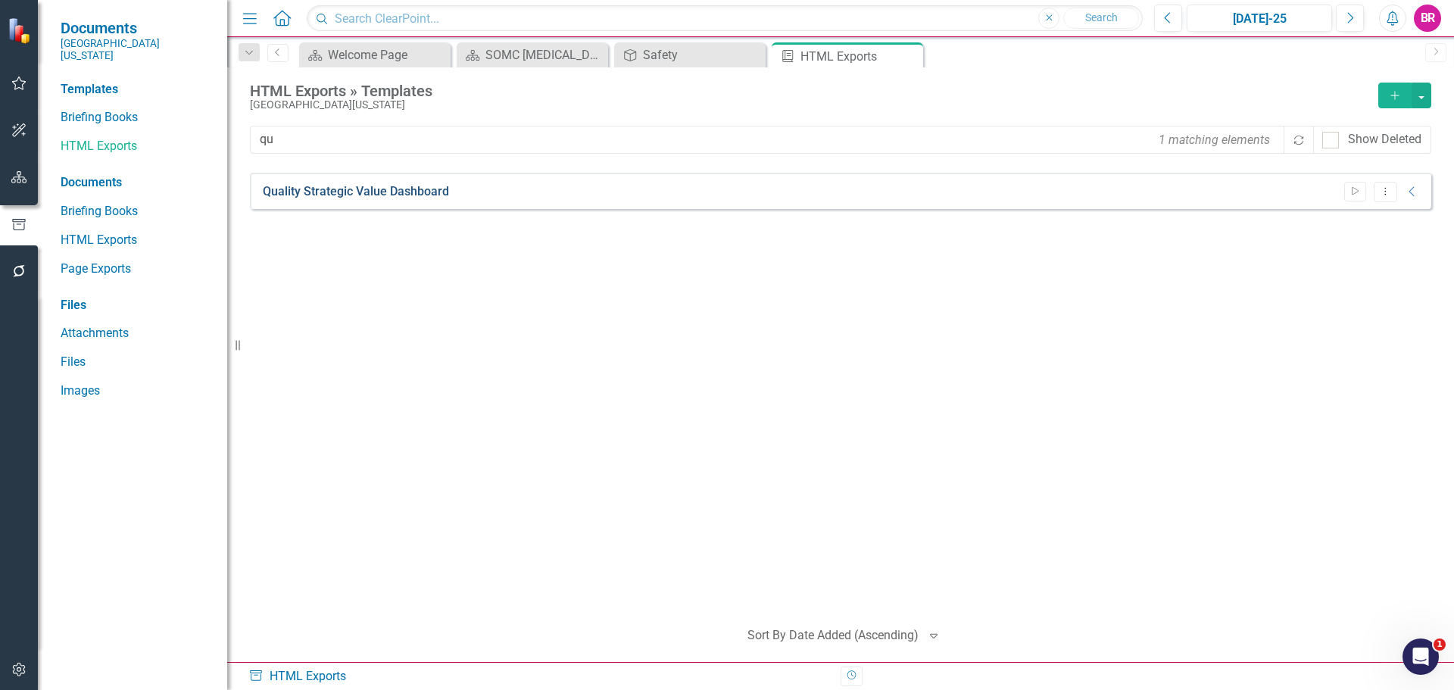
click at [414, 184] on link "Quality Strategic Value Dashboard" at bounding box center [356, 191] width 186 height 17
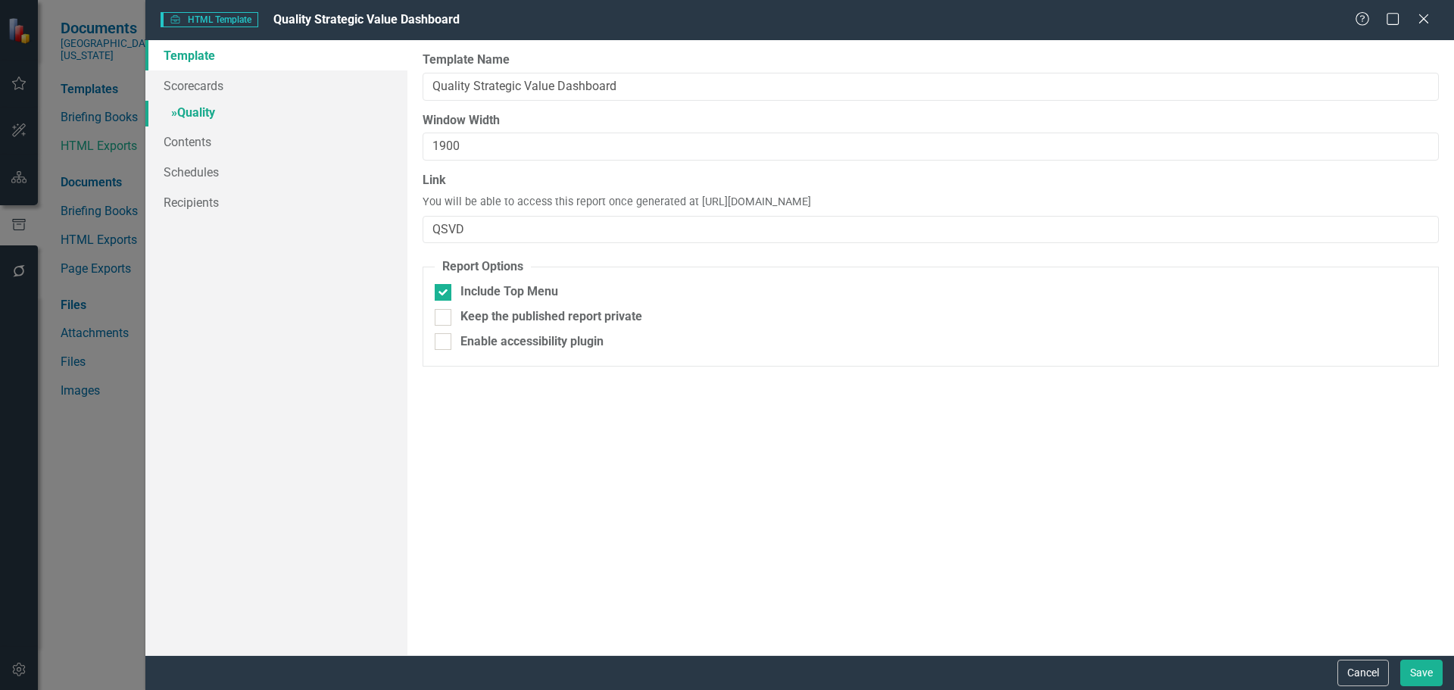
click at [210, 112] on link "» Quality" at bounding box center [276, 114] width 262 height 27
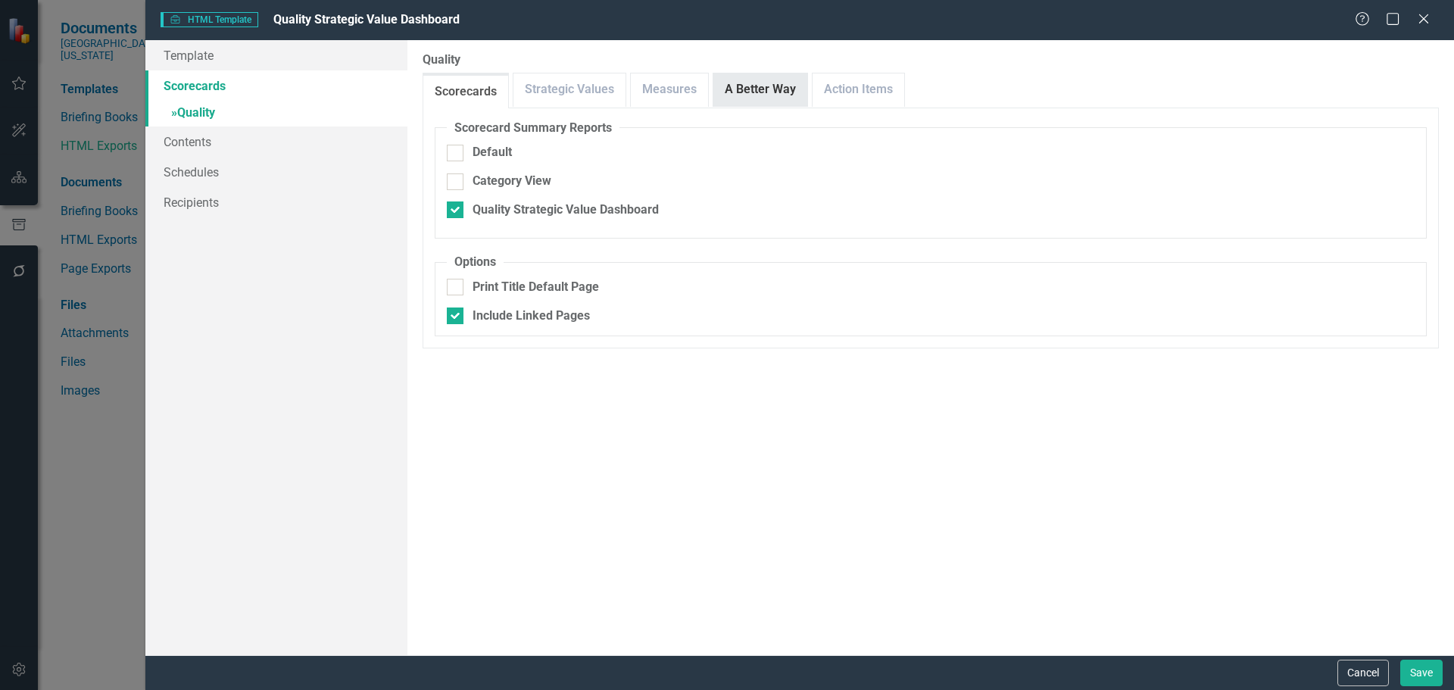
click at [769, 91] on link "A Better Way" at bounding box center [760, 89] width 94 height 33
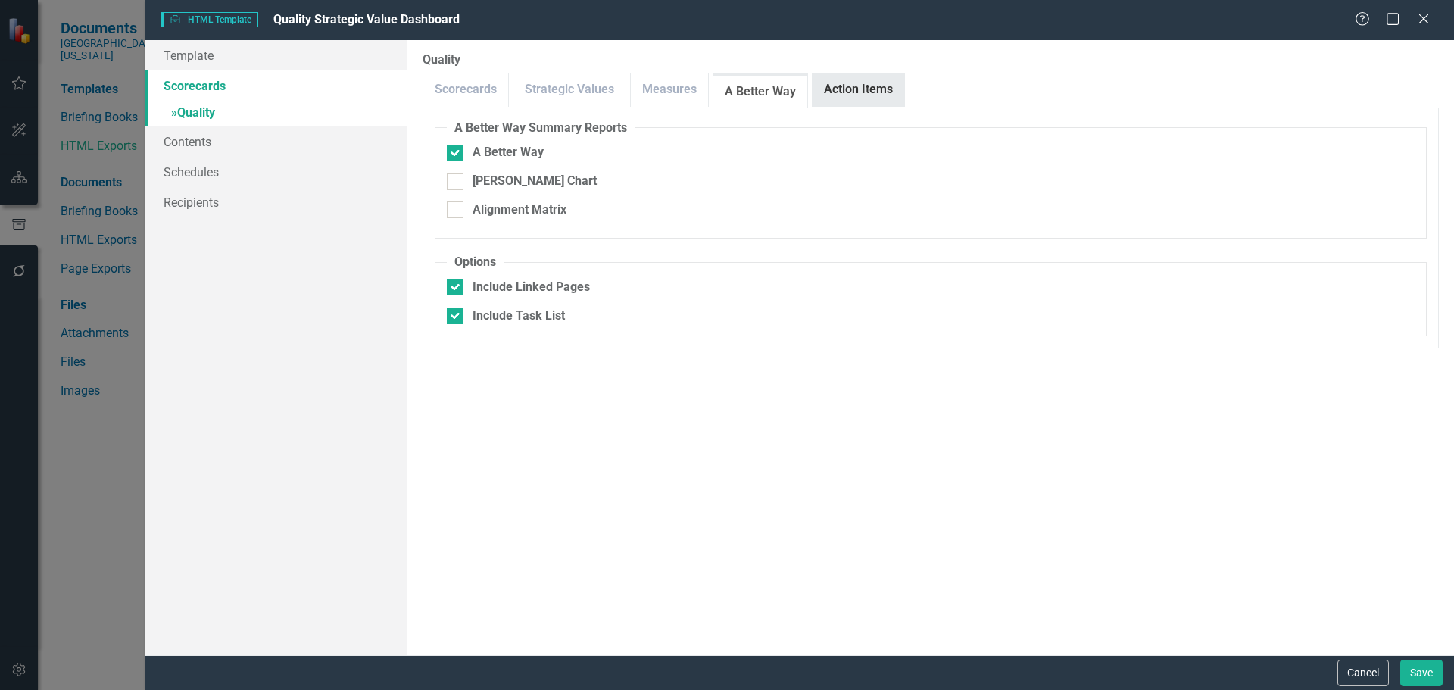
click at [834, 89] on link "Action Items" at bounding box center [858, 89] width 92 height 33
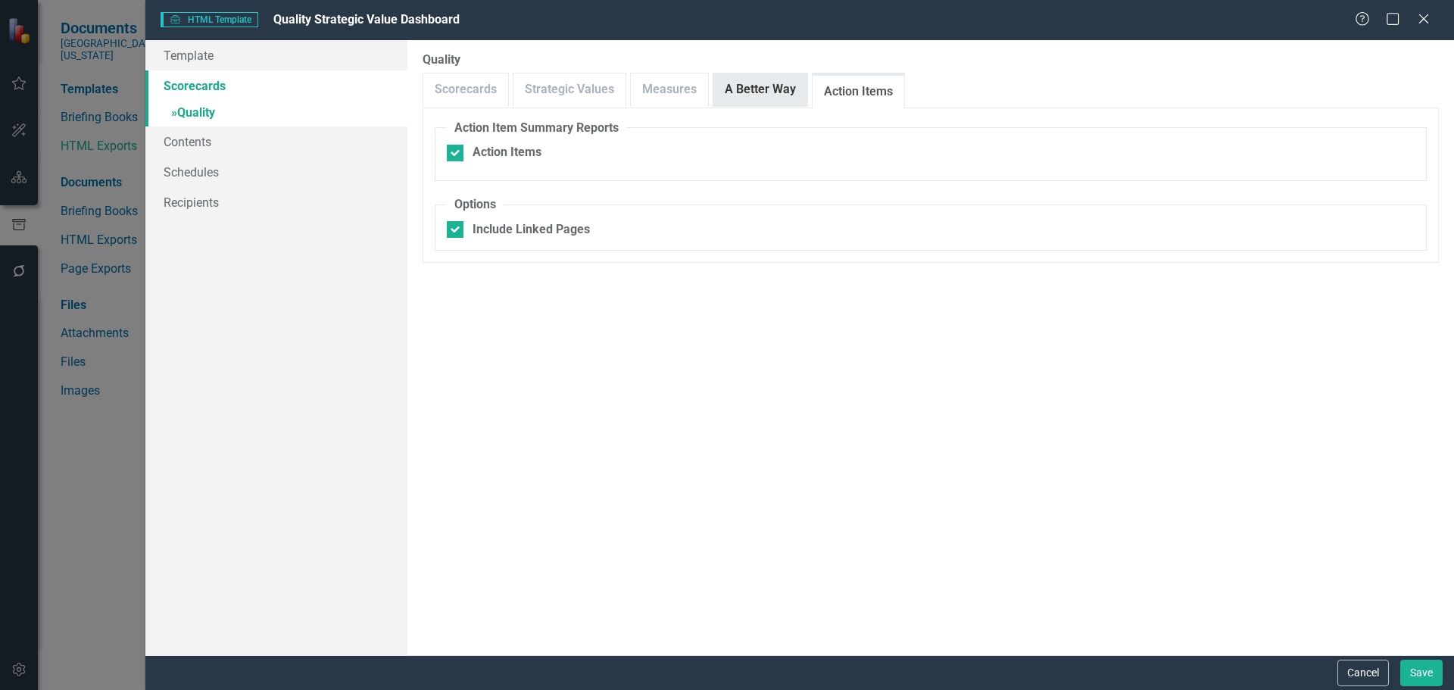
click at [739, 87] on link "A Better Way" at bounding box center [760, 89] width 94 height 33
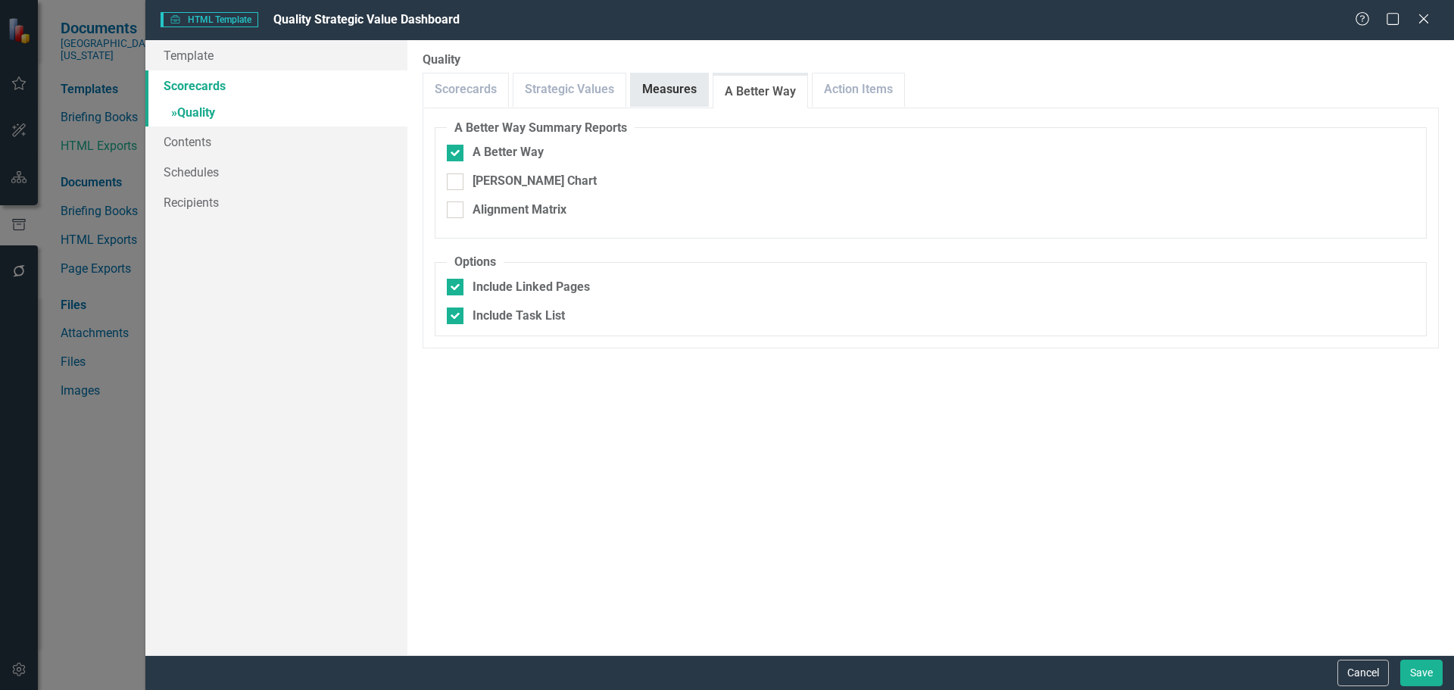
click at [631, 85] on link "Measures" at bounding box center [669, 89] width 77 height 33
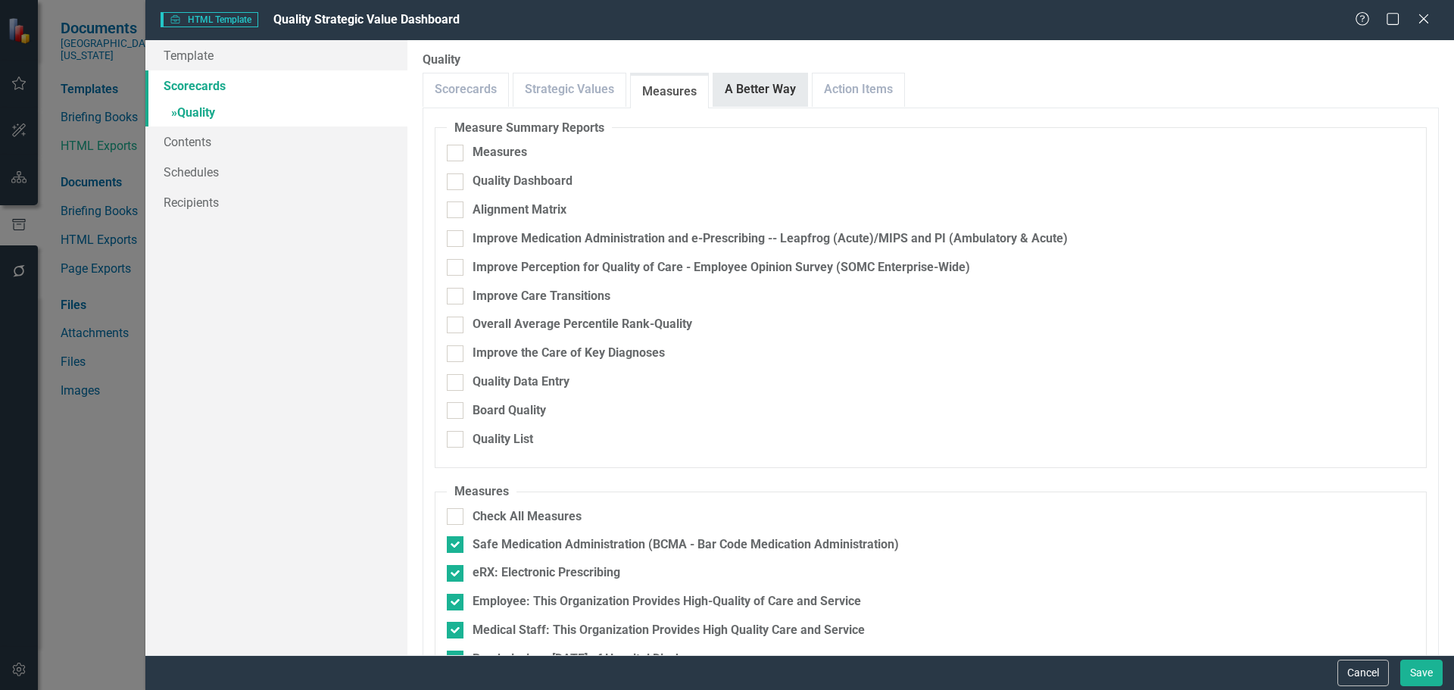
click at [772, 103] on link "A Better Way" at bounding box center [760, 89] width 94 height 33
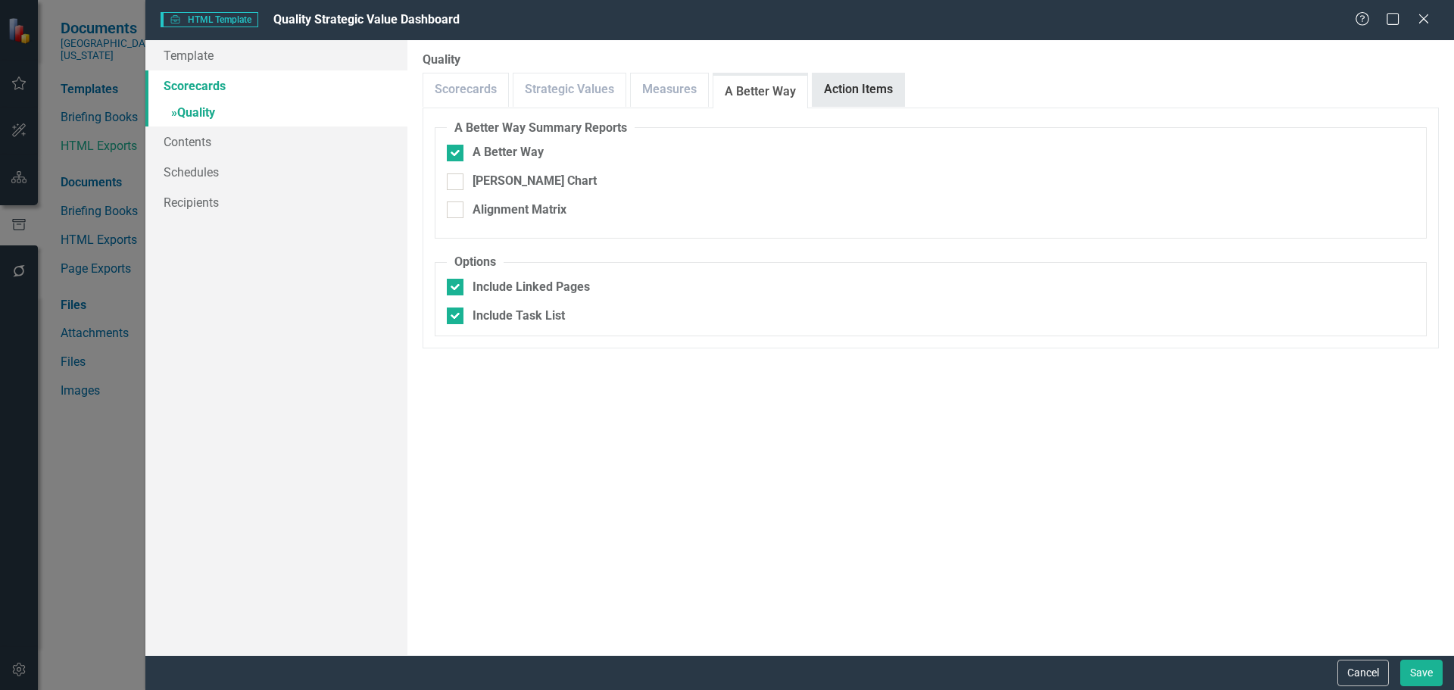
click at [860, 98] on link "Action Items" at bounding box center [858, 89] width 92 height 33
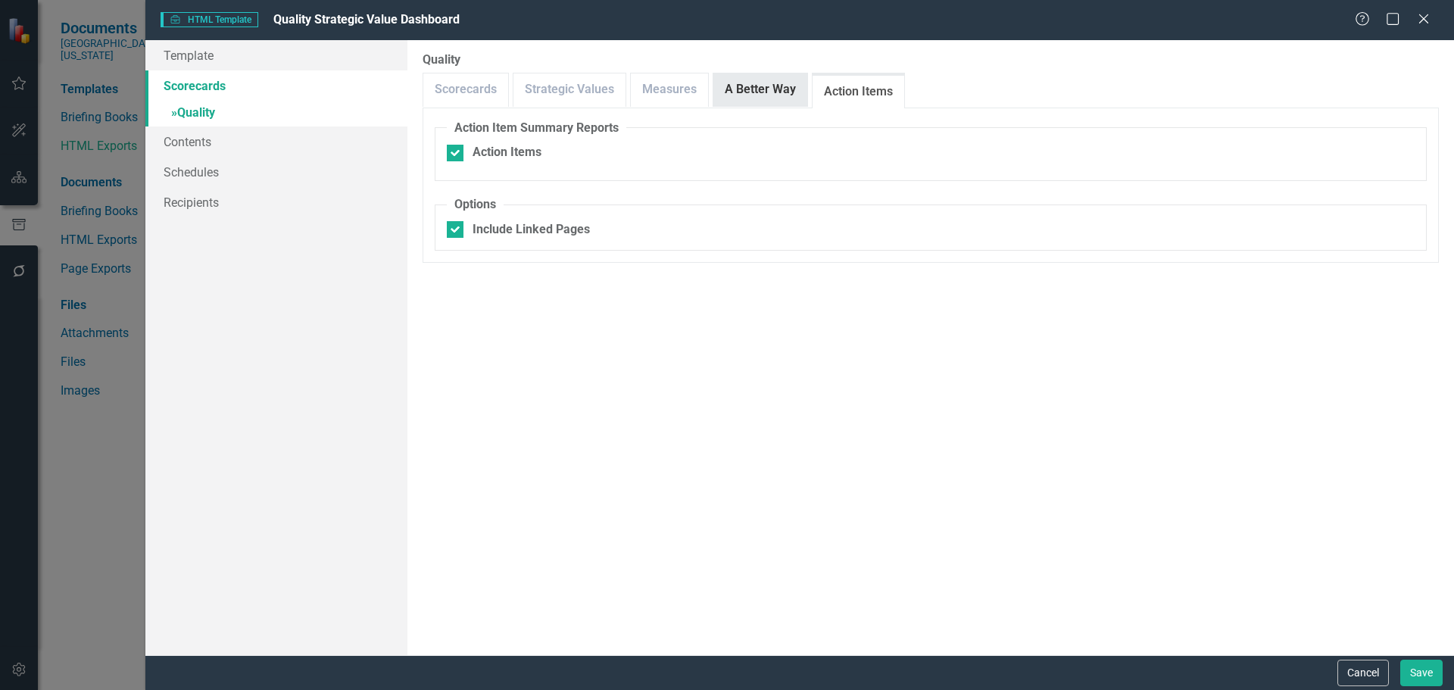
click at [751, 95] on link "A Better Way" at bounding box center [760, 89] width 94 height 33
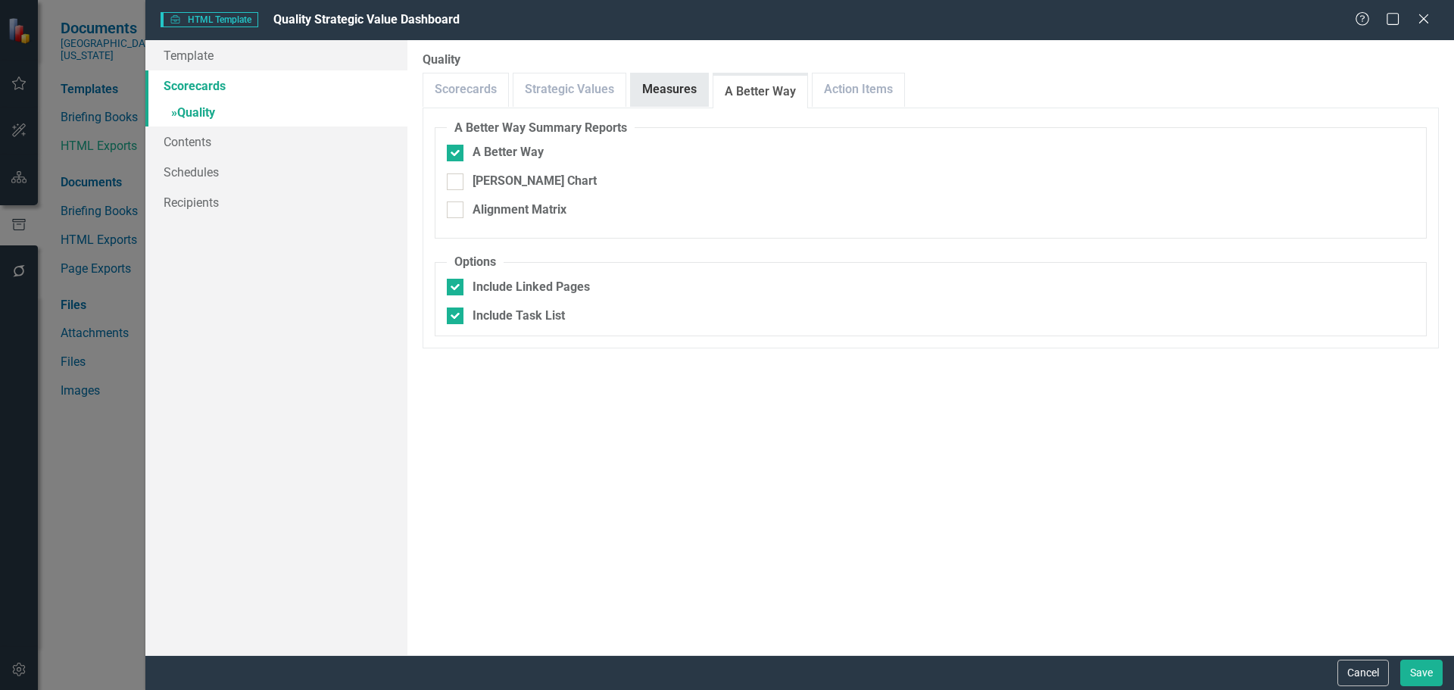
click at [662, 95] on link "Measures" at bounding box center [669, 89] width 77 height 33
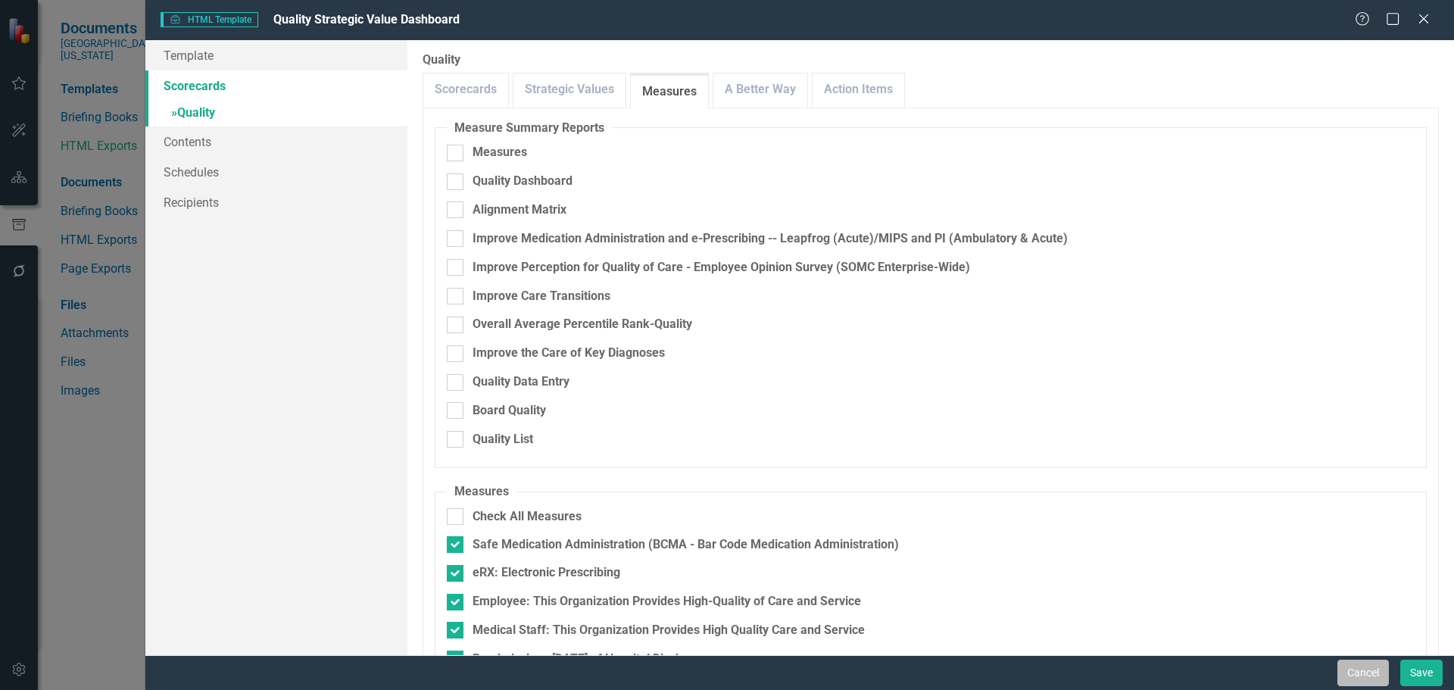
drag, startPoint x: 1383, startPoint y: 683, endPoint x: 1360, endPoint y: 659, distance: 32.7
click at [1383, 682] on button "Cancel" at bounding box center [1362, 672] width 51 height 27
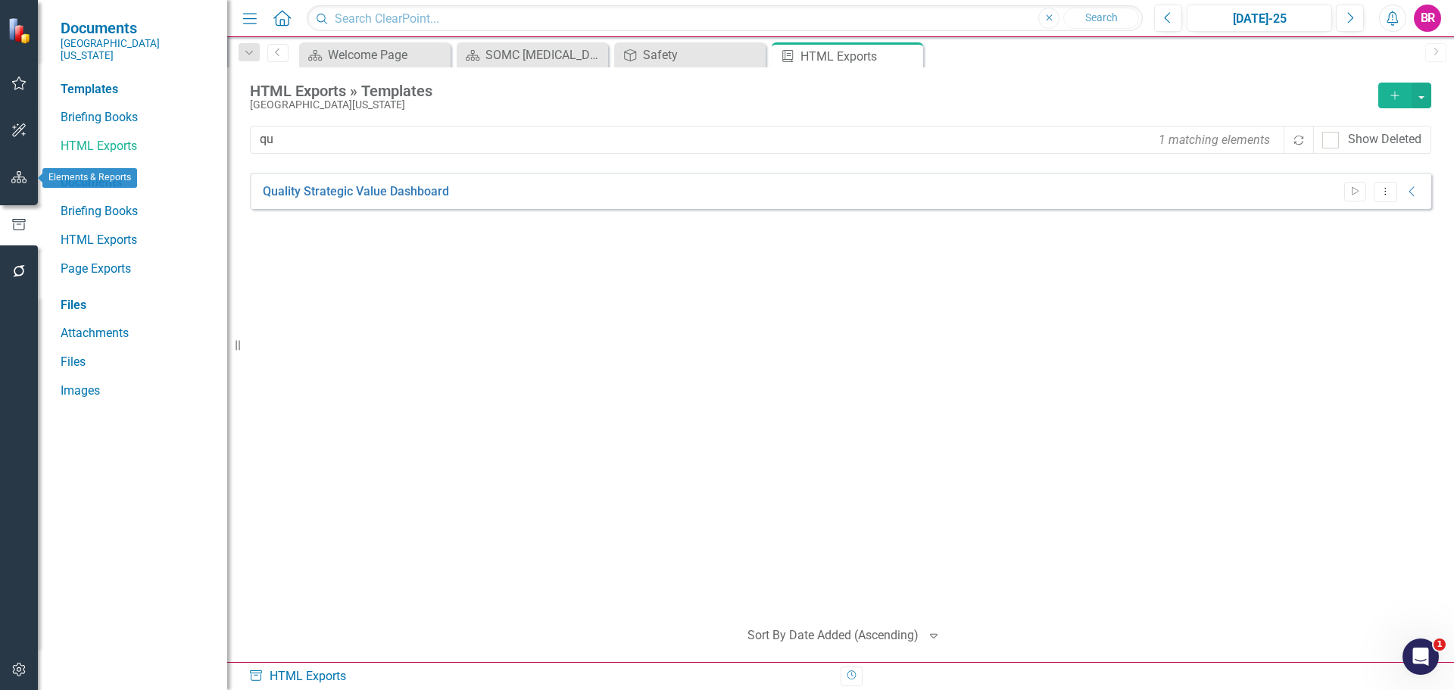
click at [17, 181] on icon "button" at bounding box center [19, 177] width 16 height 12
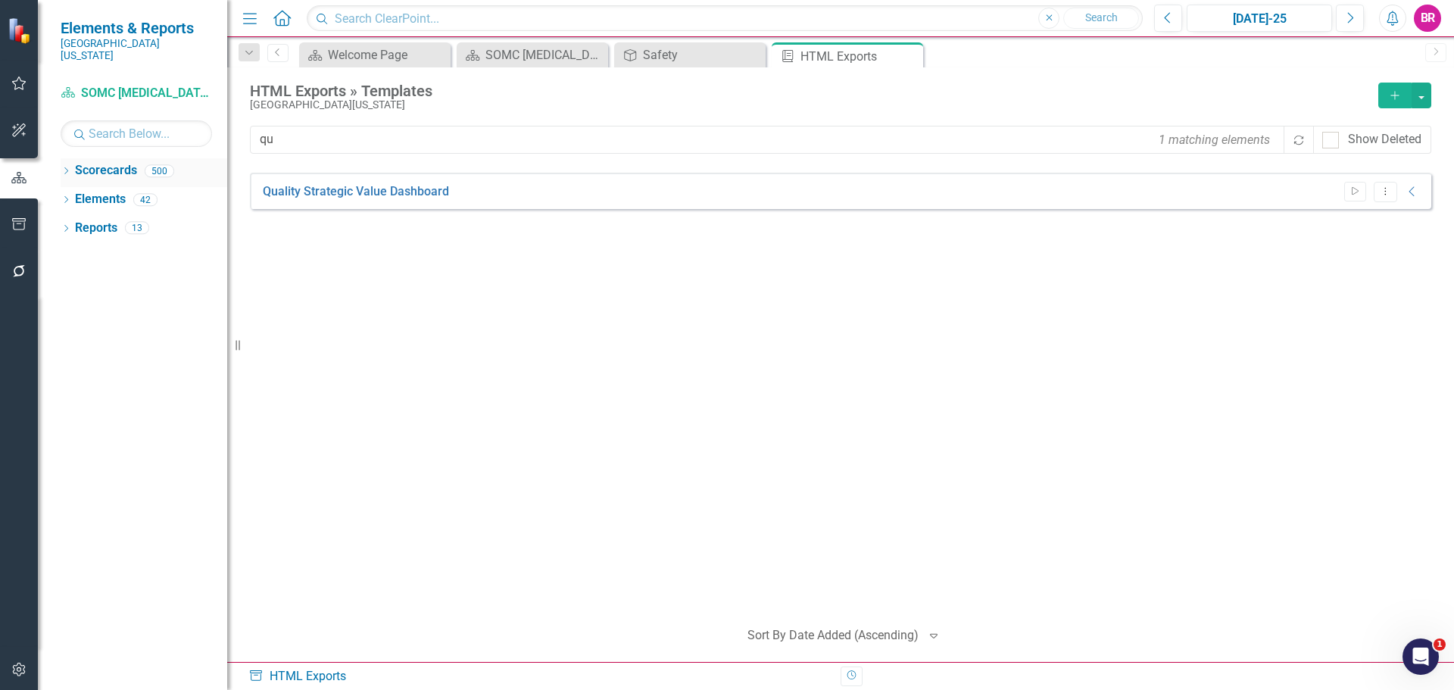
click at [64, 158] on div "Dropdown Scorecards 500" at bounding box center [144, 172] width 167 height 29
click at [67, 168] on icon "Dropdown" at bounding box center [66, 172] width 11 height 8
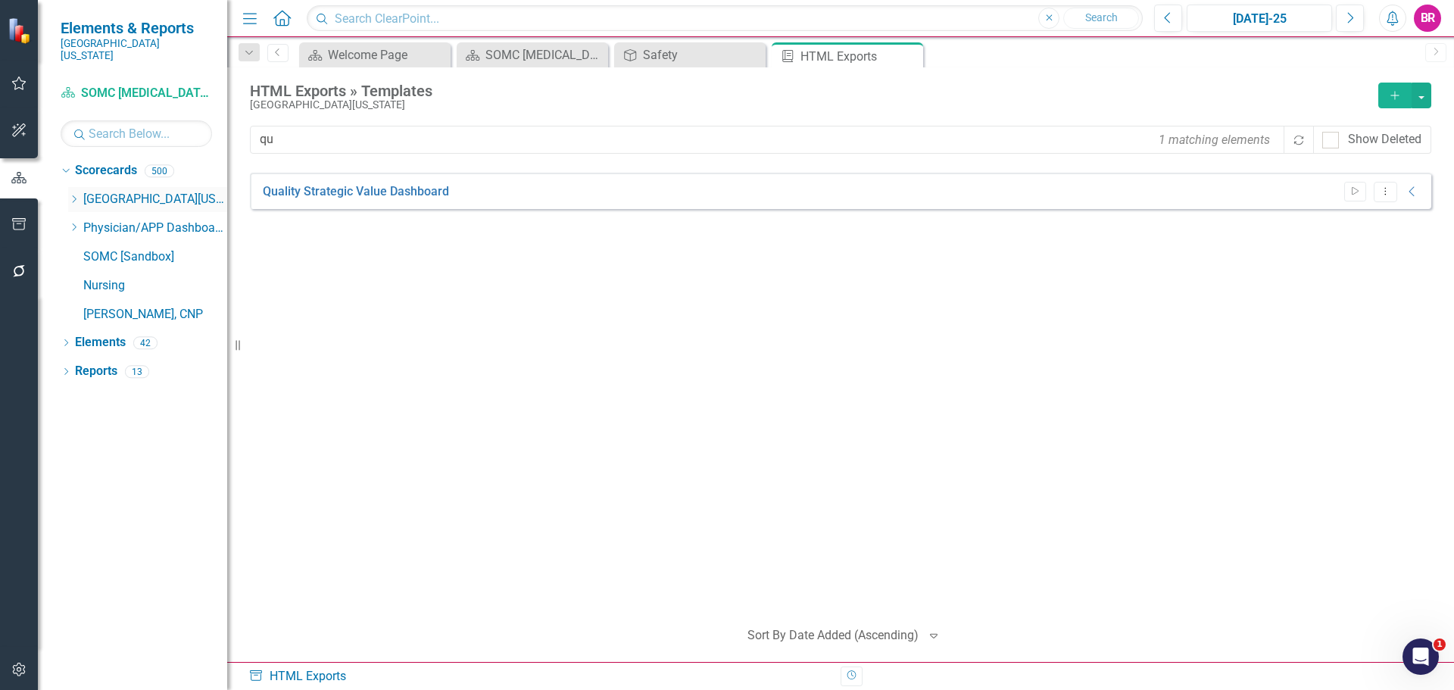
click at [74, 193] on div "Dropdown" at bounding box center [73, 199] width 11 height 13
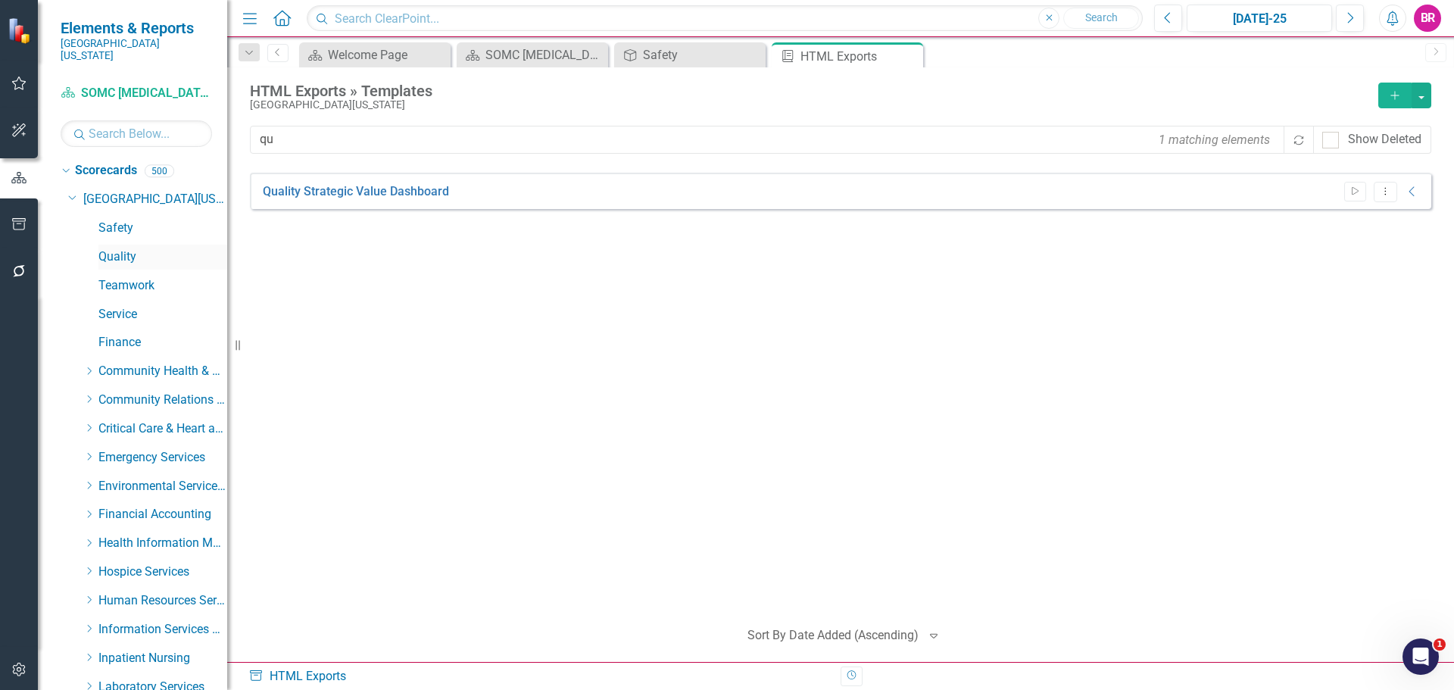
click at [122, 248] on link "Quality" at bounding box center [162, 256] width 129 height 17
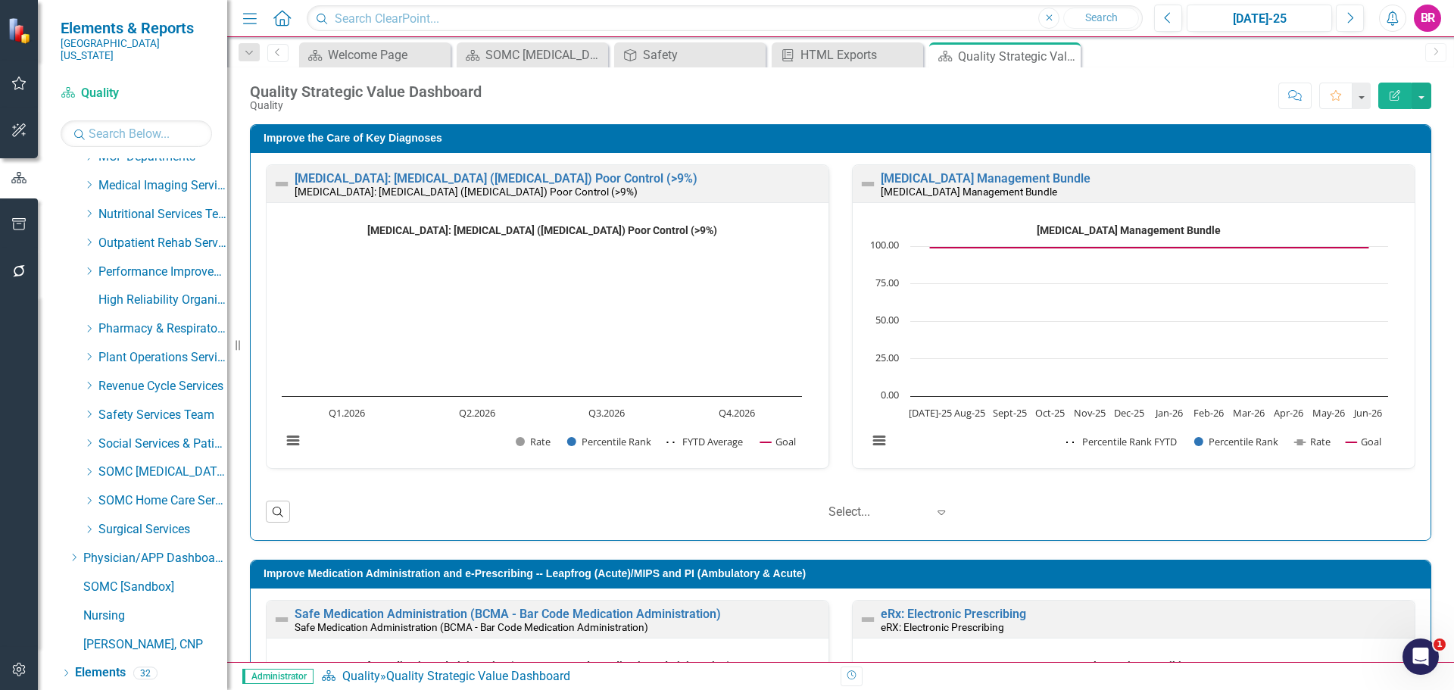
scroll to position [603, 0]
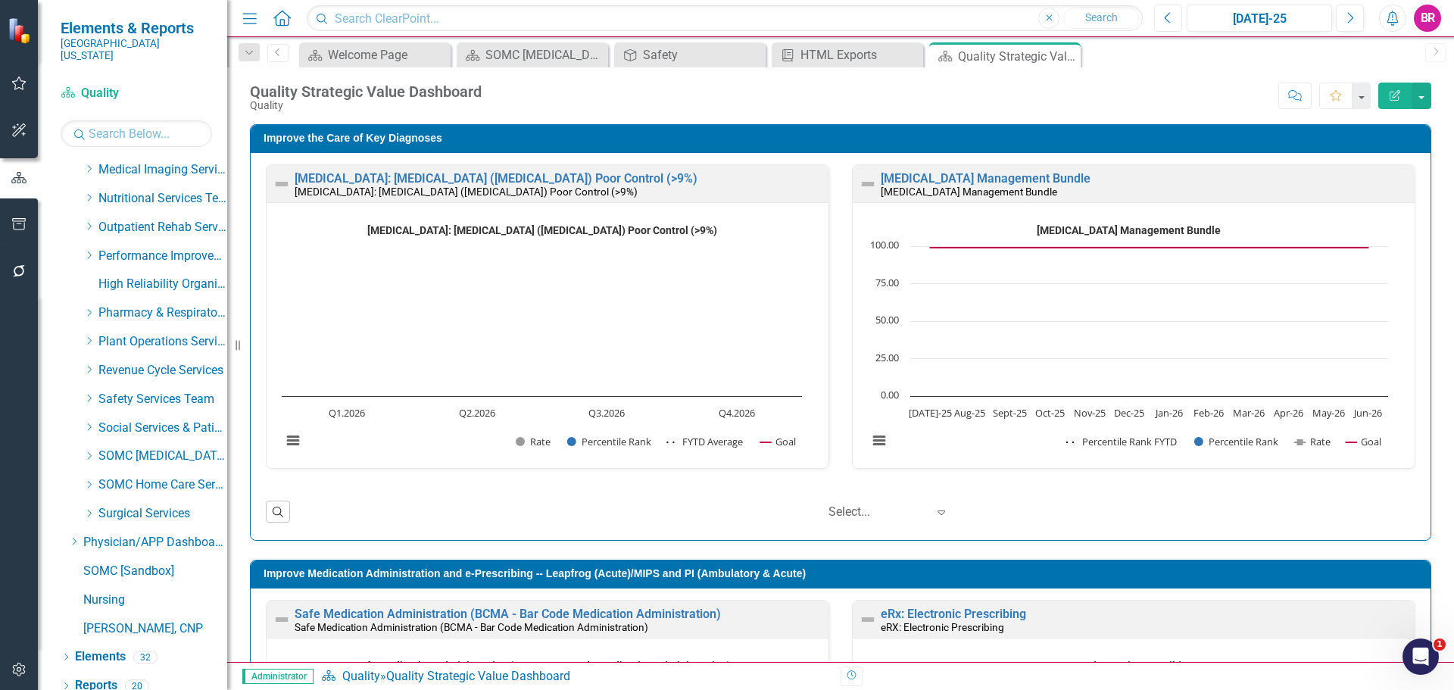
click at [1177, 15] on button "Previous" at bounding box center [1168, 18] width 28 height 27
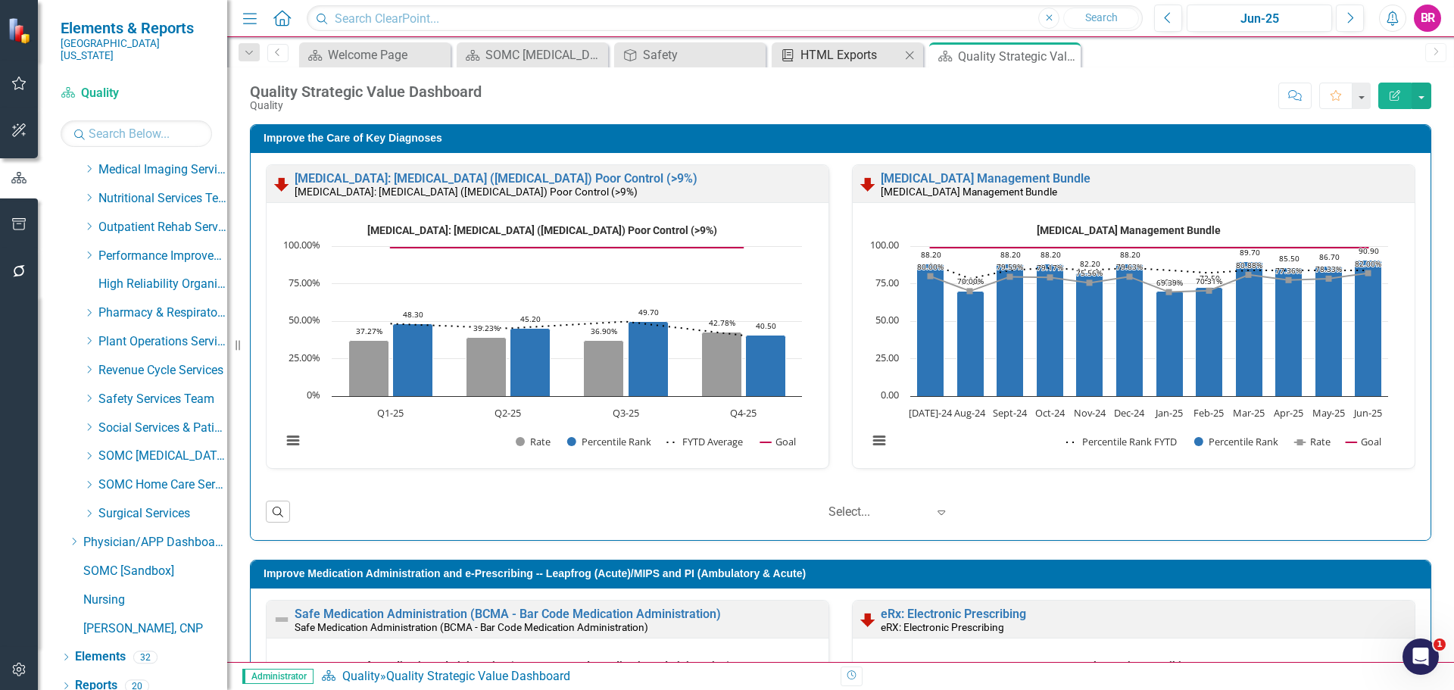
click at [860, 51] on div "HTML Exports" at bounding box center [850, 54] width 100 height 19
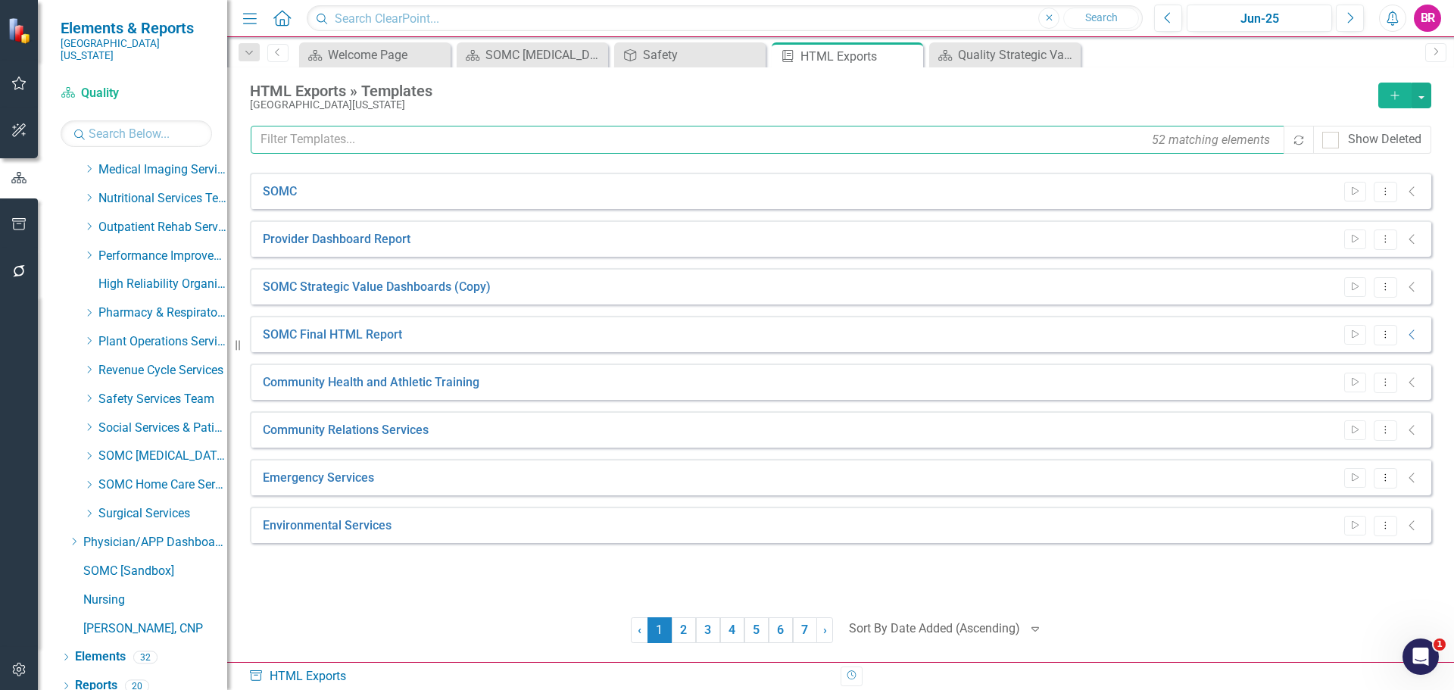
click at [407, 141] on input "text" at bounding box center [768, 140] width 1035 height 28
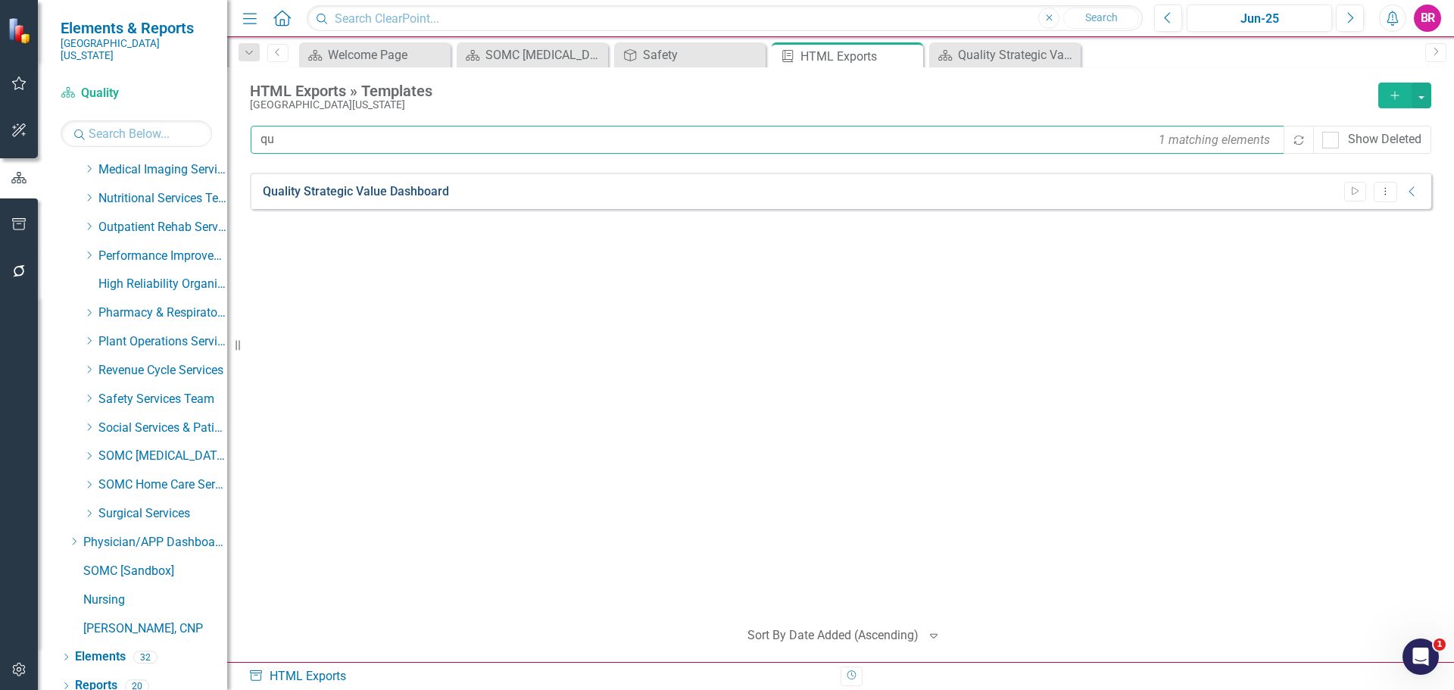
type input "qu"
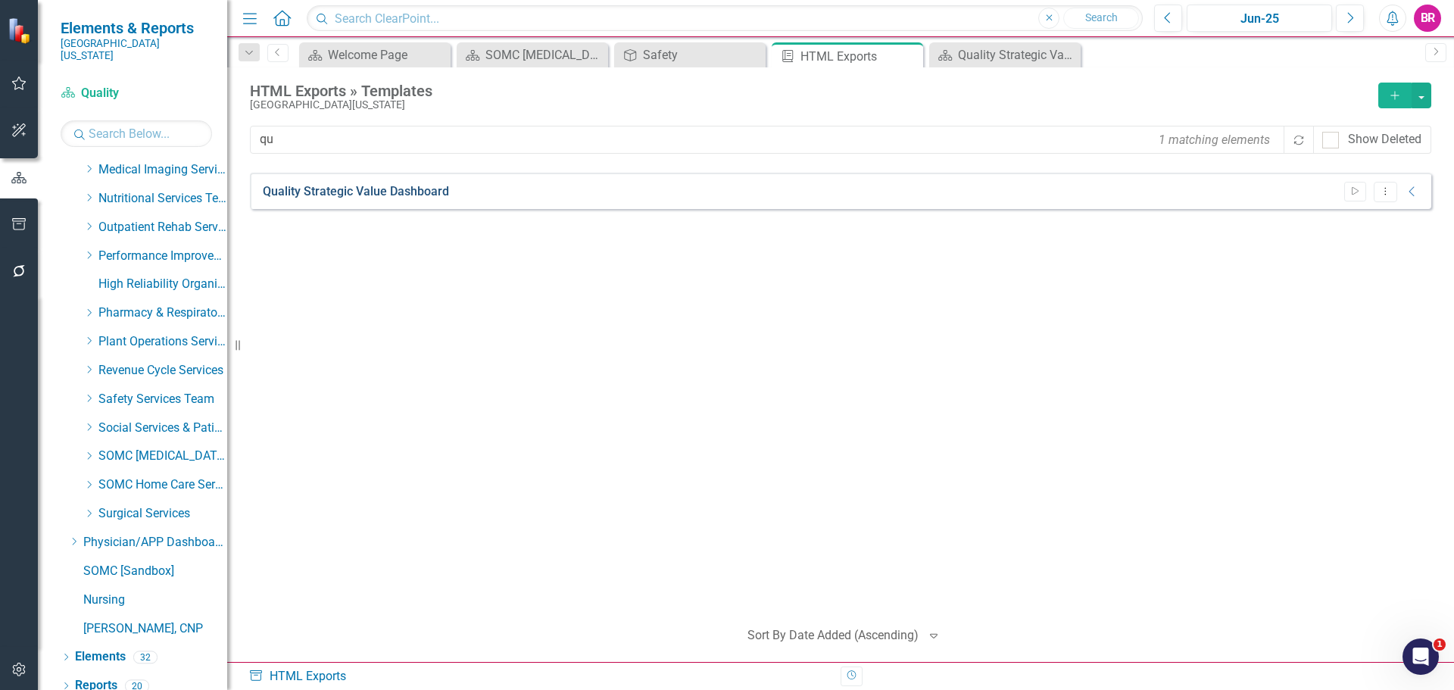
click at [402, 188] on link "Quality Strategic Value Dashboard" at bounding box center [356, 191] width 186 height 17
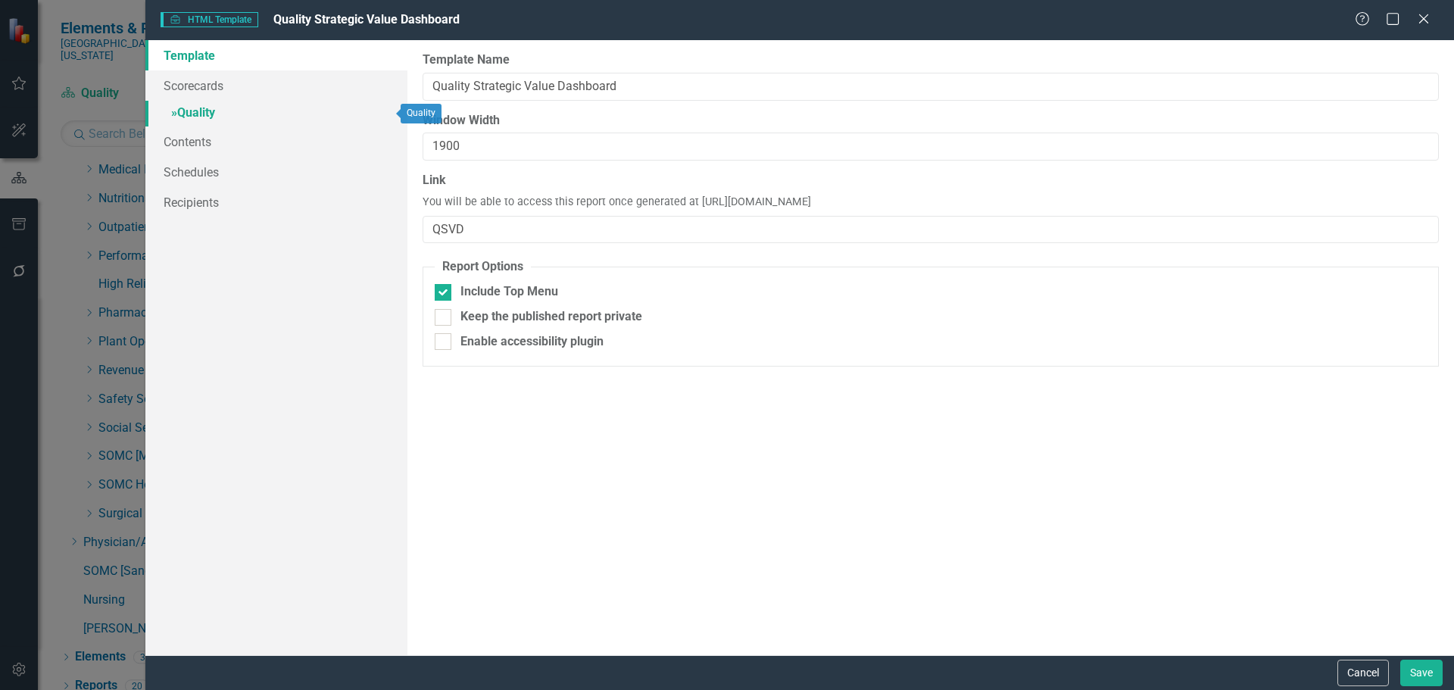
click at [195, 108] on link "» Quality" at bounding box center [276, 114] width 262 height 27
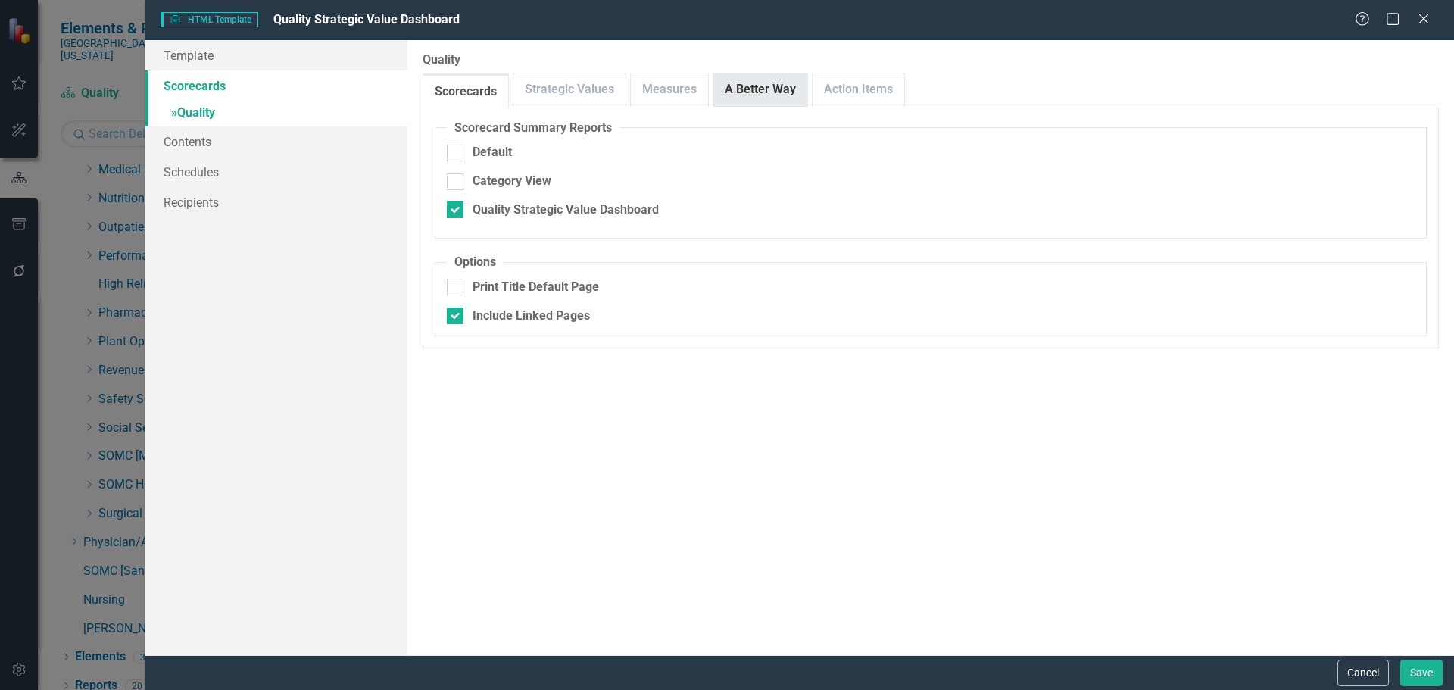
click at [769, 92] on link "A Better Way" at bounding box center [760, 89] width 94 height 33
drag, startPoint x: 1370, startPoint y: 671, endPoint x: 1348, endPoint y: 665, distance: 22.8
click at [1369, 671] on button "Cancel" at bounding box center [1362, 672] width 51 height 27
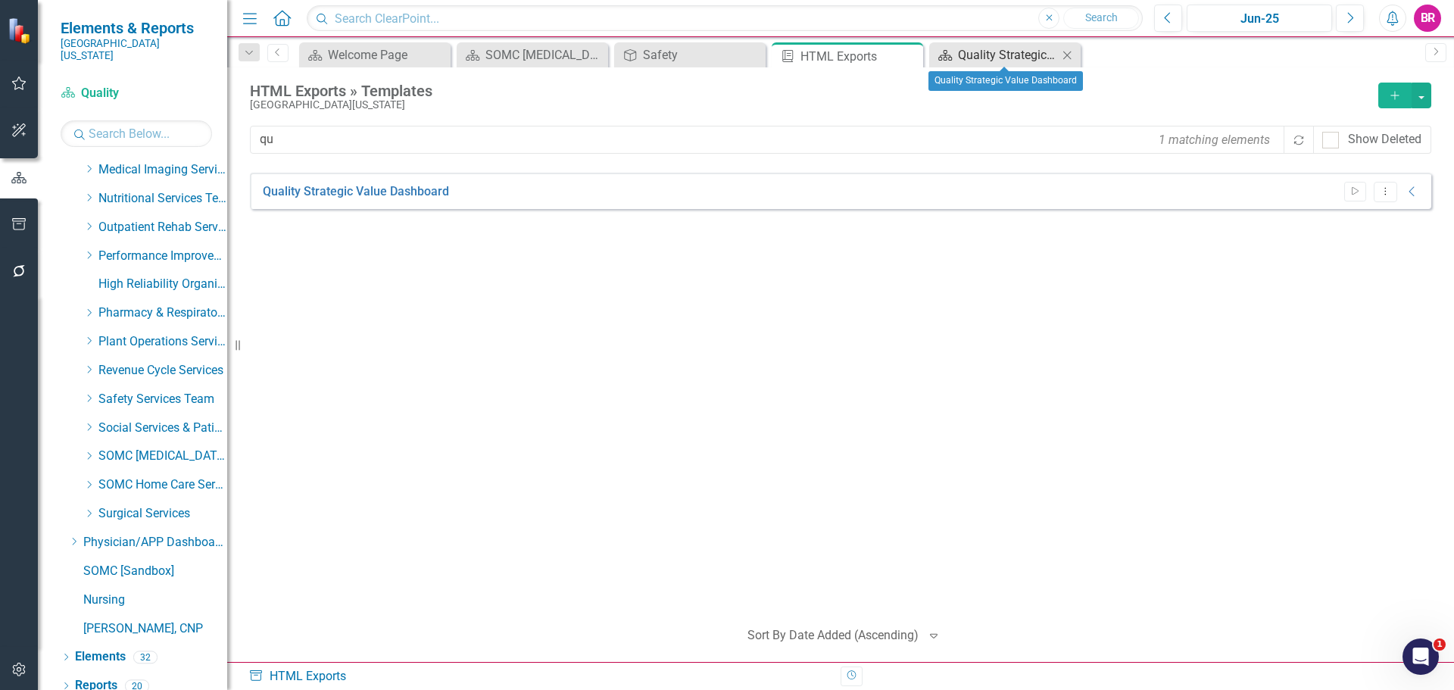
click at [977, 54] on div "Quality Strategic Value Dashboard" at bounding box center [1008, 54] width 100 height 19
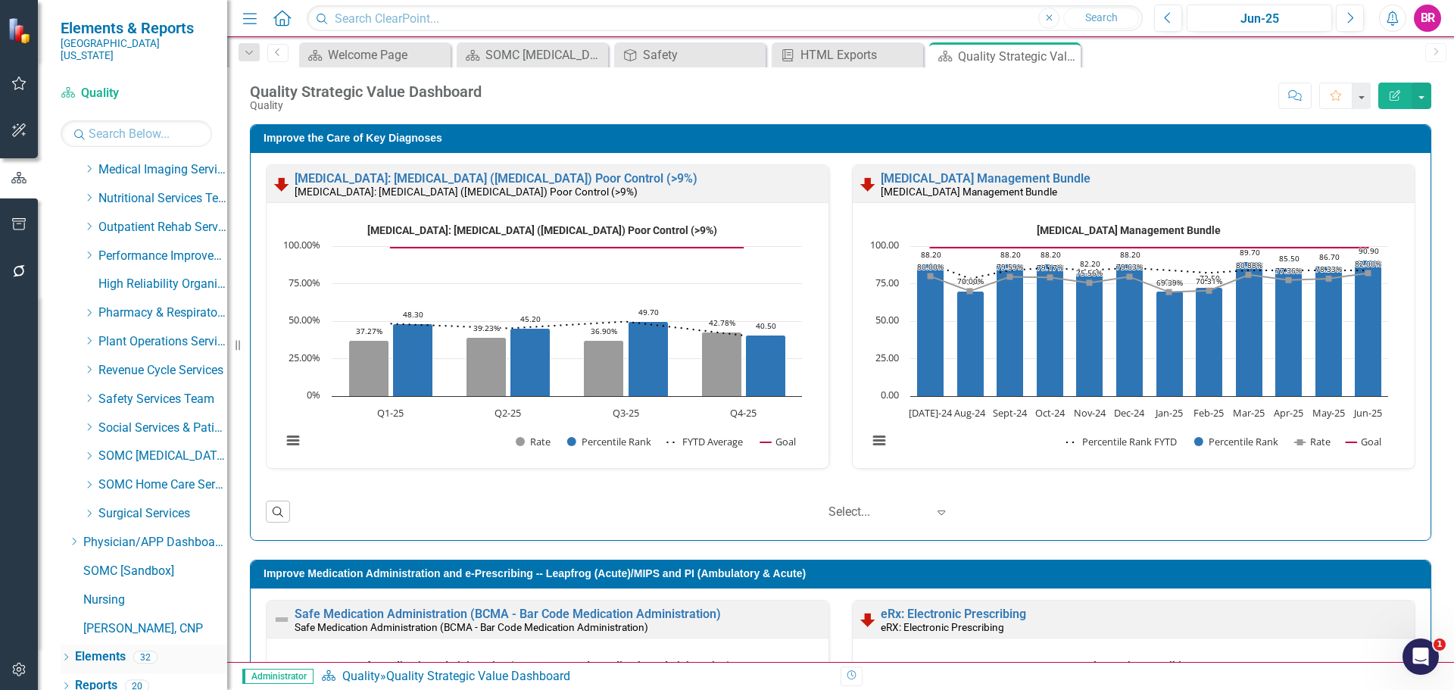
click at [108, 648] on link "Elements" at bounding box center [100, 656] width 51 height 17
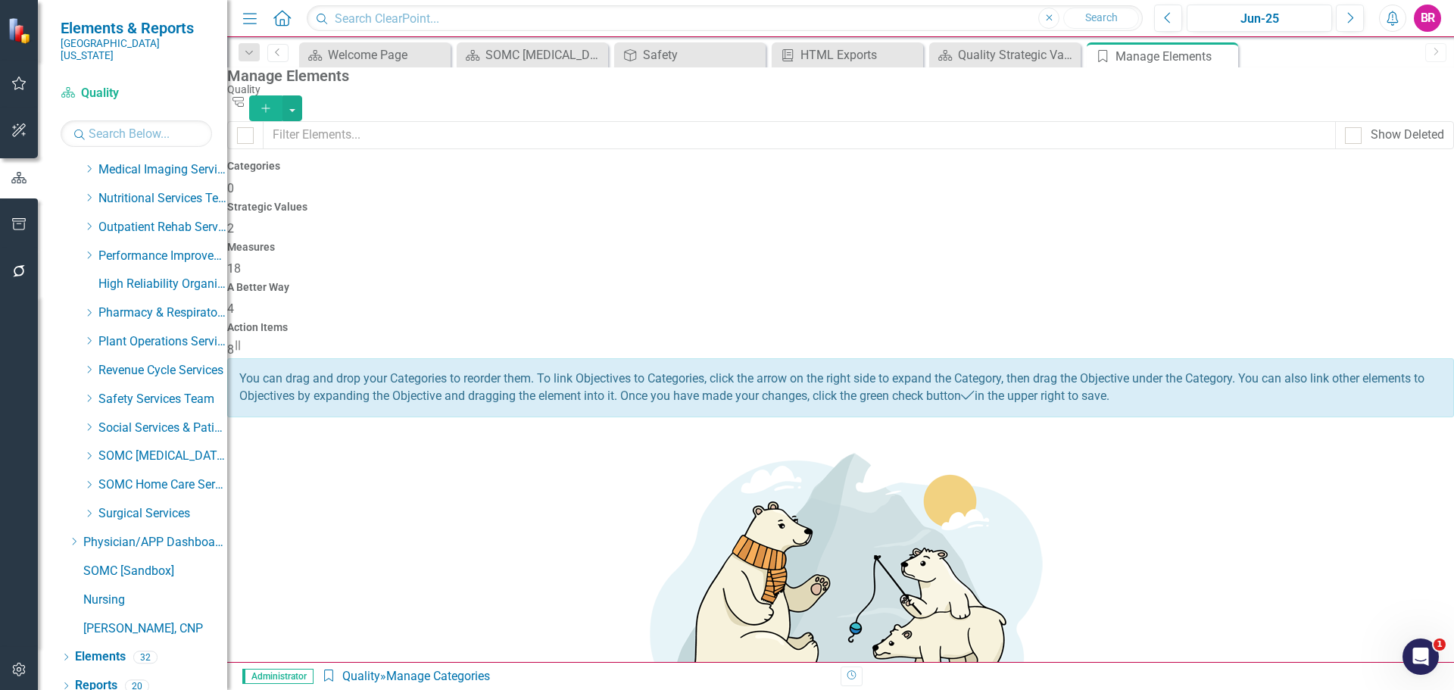
click at [1080, 282] on h4 "A Better Way" at bounding box center [840, 287] width 1227 height 11
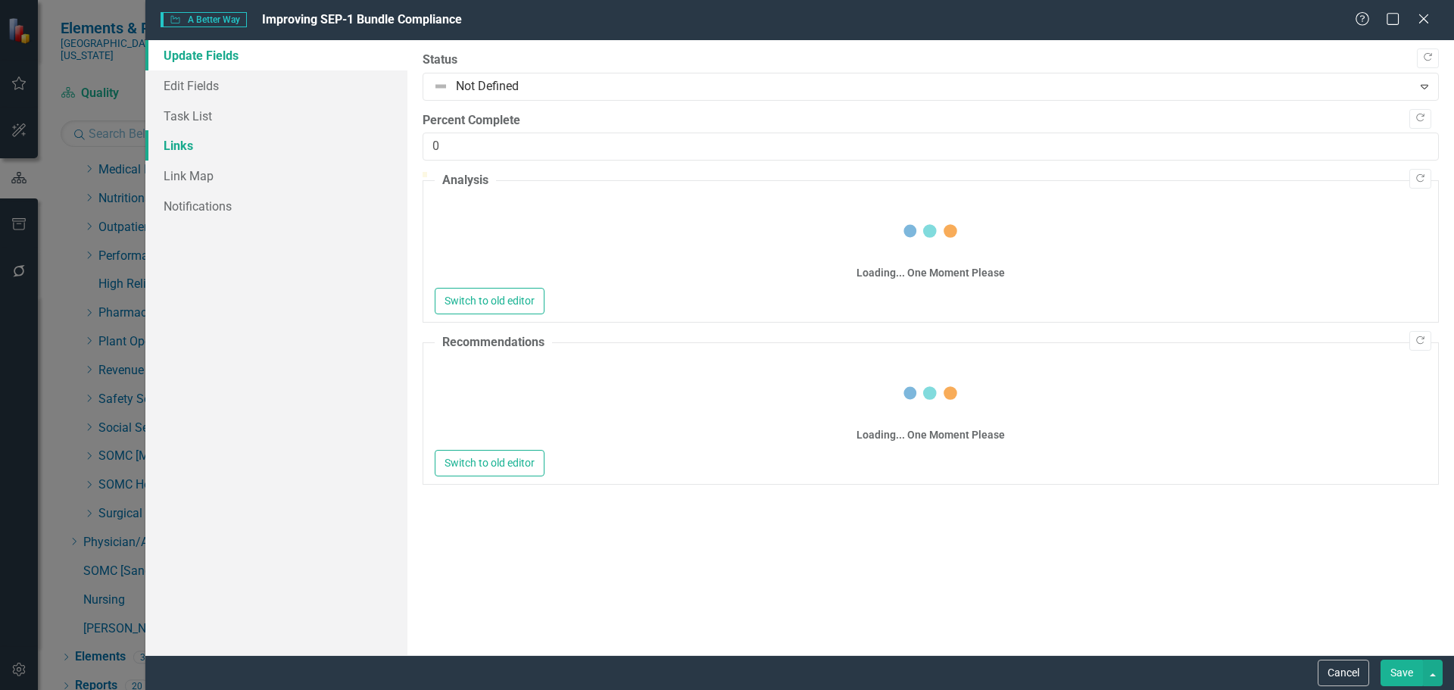
click at [187, 144] on link "Links" at bounding box center [276, 145] width 262 height 30
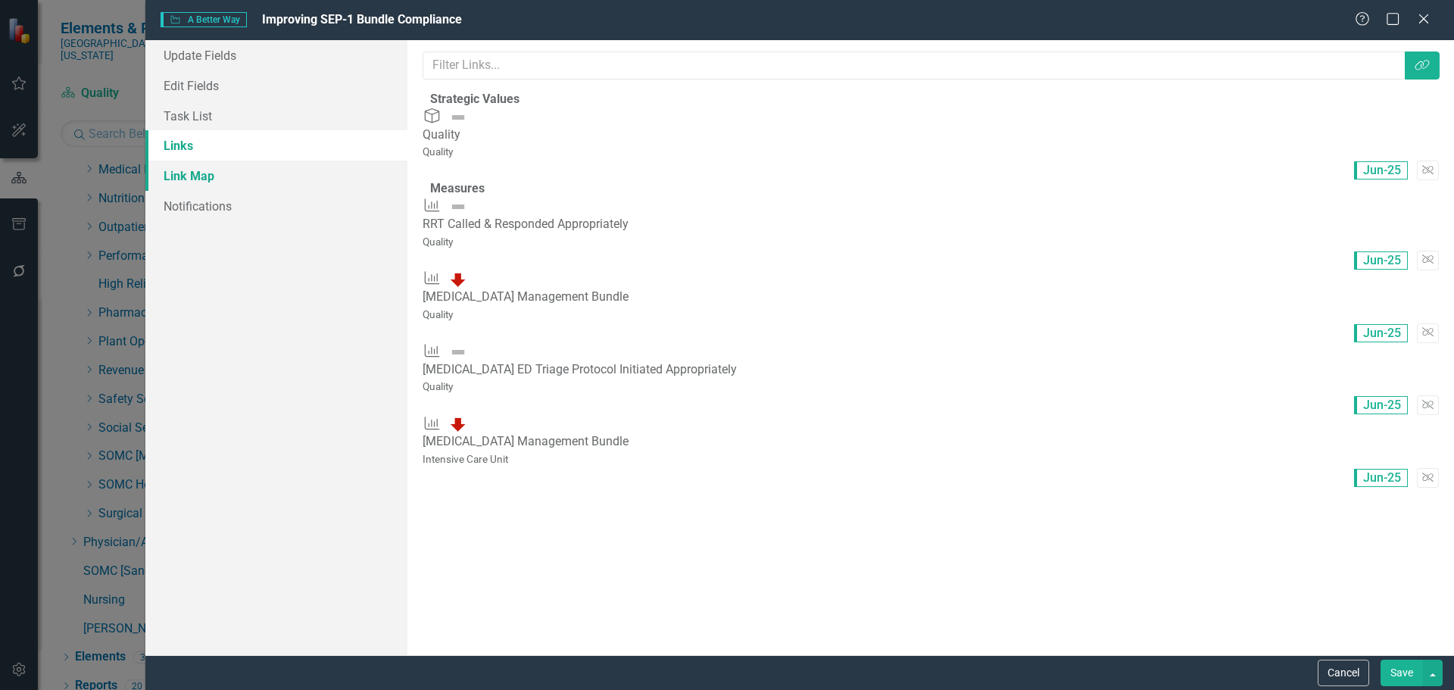
click at [182, 182] on link "Link Map" at bounding box center [276, 176] width 262 height 30
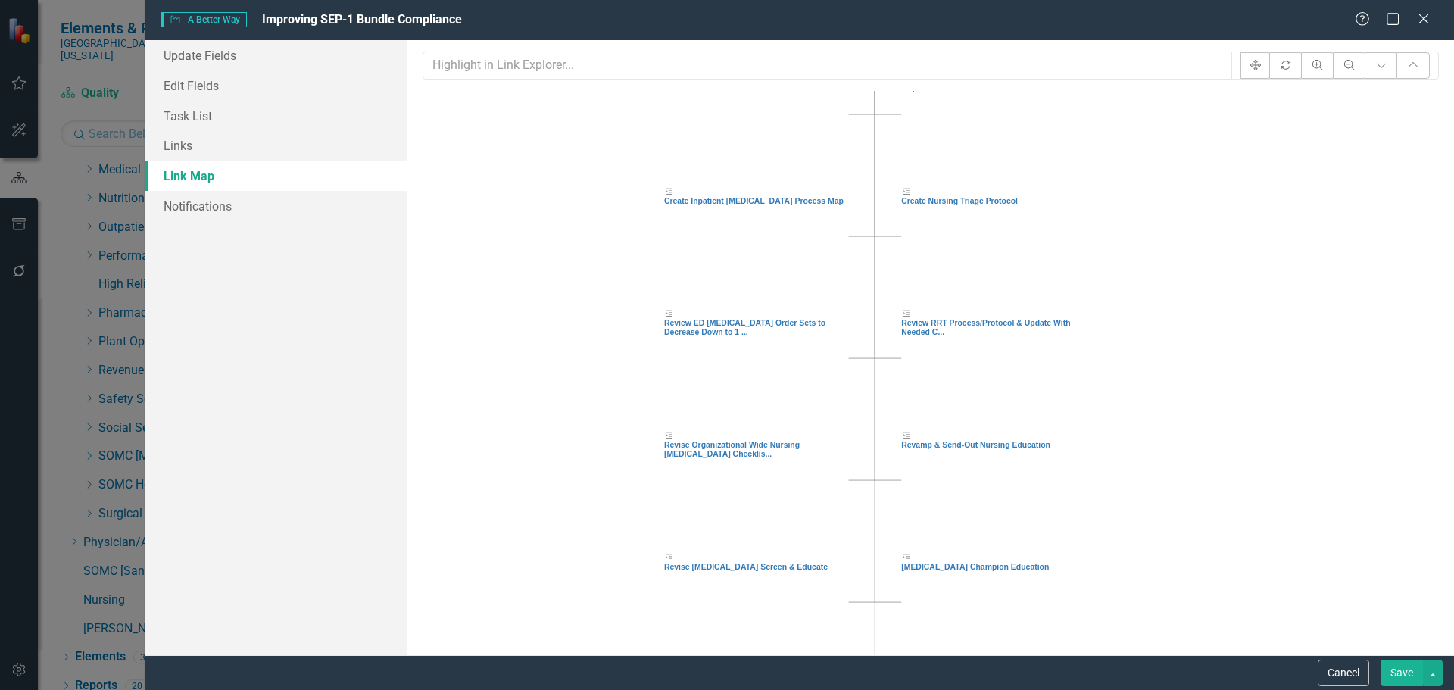
drag, startPoint x: 1252, startPoint y: 557, endPoint x: 1161, endPoint y: -18, distance: 581.8
click at [1161, 0] on html "Elements & Reports Southern Ohio Medical Center Scorecard Quality Search Dropdo…" at bounding box center [727, 345] width 1454 height 690
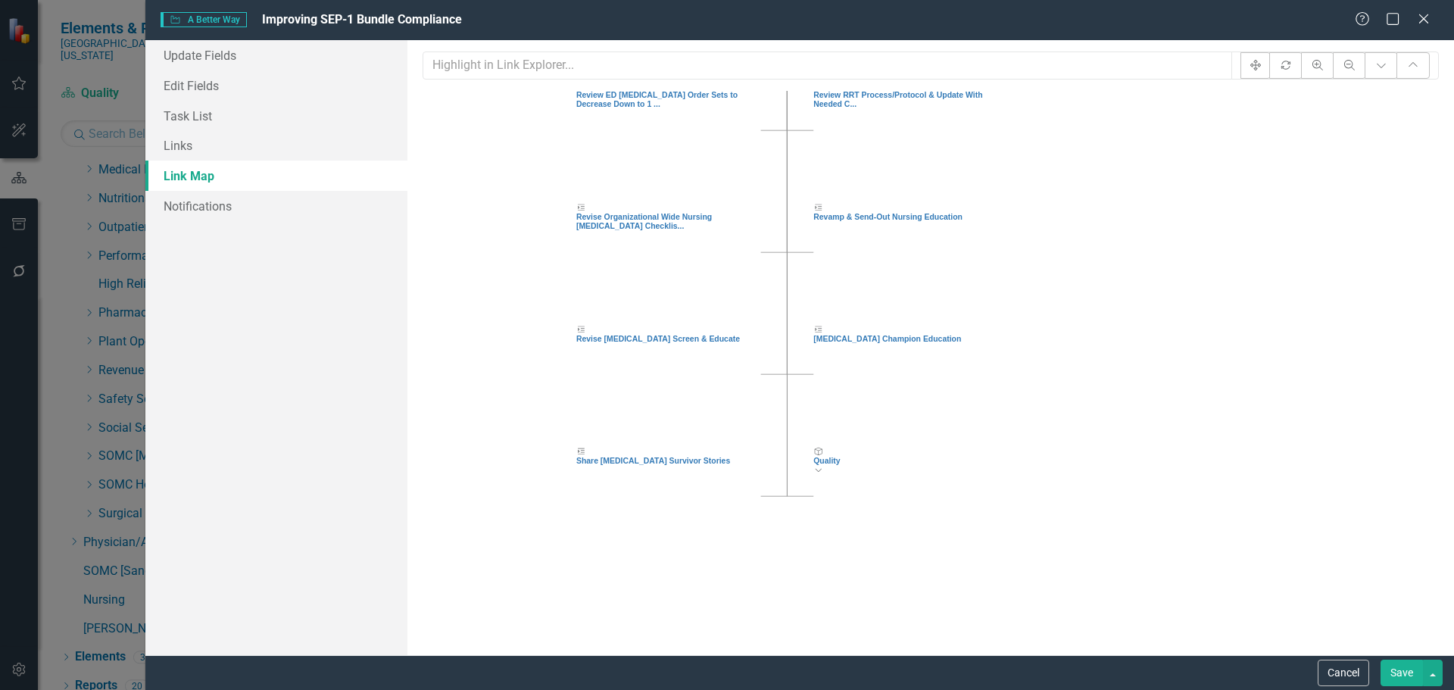
drag, startPoint x: 1224, startPoint y: 399, endPoint x: 1115, endPoint y: 55, distance: 361.3
click at [1115, 62] on div "Fit icon.rotate Zoom In Zoom Out Expand Chart Collapse Chart A Better Way Impro…" at bounding box center [930, 377] width 1016 height 653
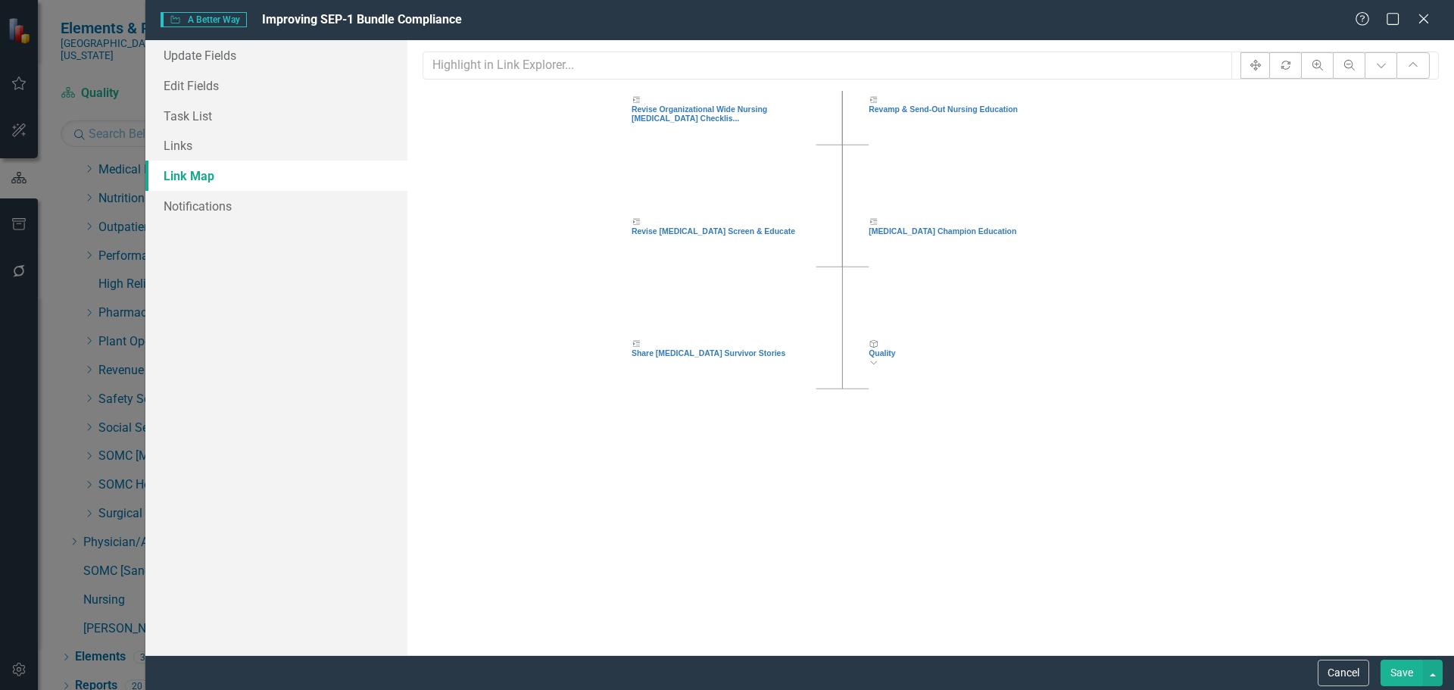
drag, startPoint x: 1119, startPoint y: 413, endPoint x: 1196, endPoint y: 417, distance: 77.3
click at [1196, 417] on icon "A Better Way Improving SEP-1 Bundle Compliance Collapse Chart Measure RRT Calle…" at bounding box center [929, 398] width 1015 height 614
click at [179, 142] on link "Links" at bounding box center [276, 145] width 262 height 30
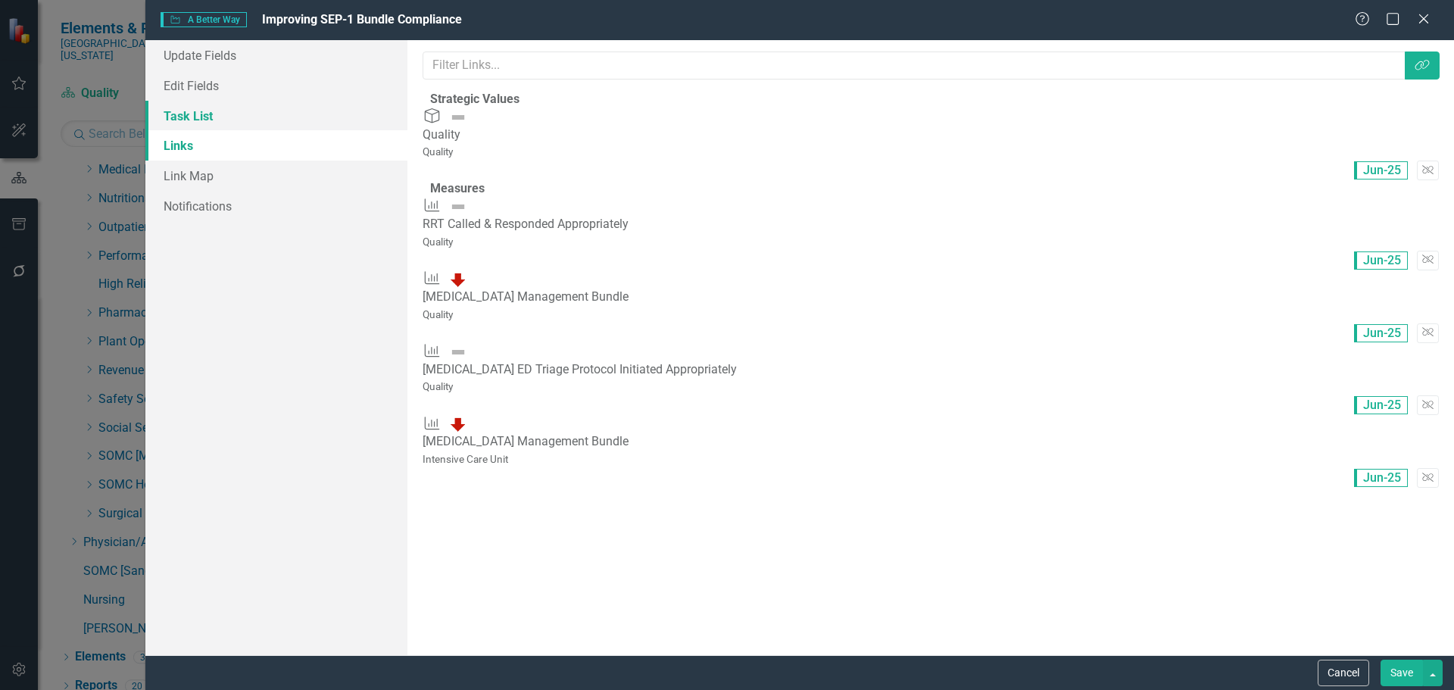
click at [182, 120] on link "Task List" at bounding box center [276, 116] width 262 height 30
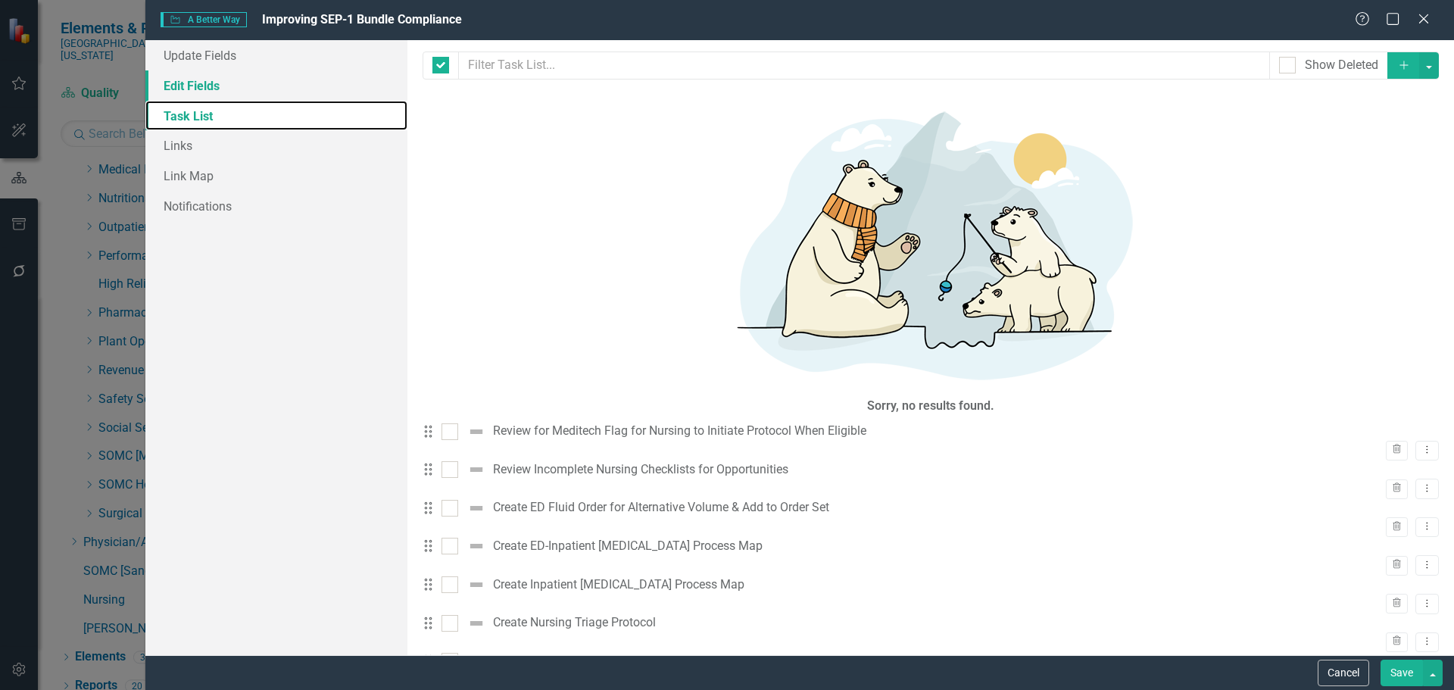
checkbox input "false"
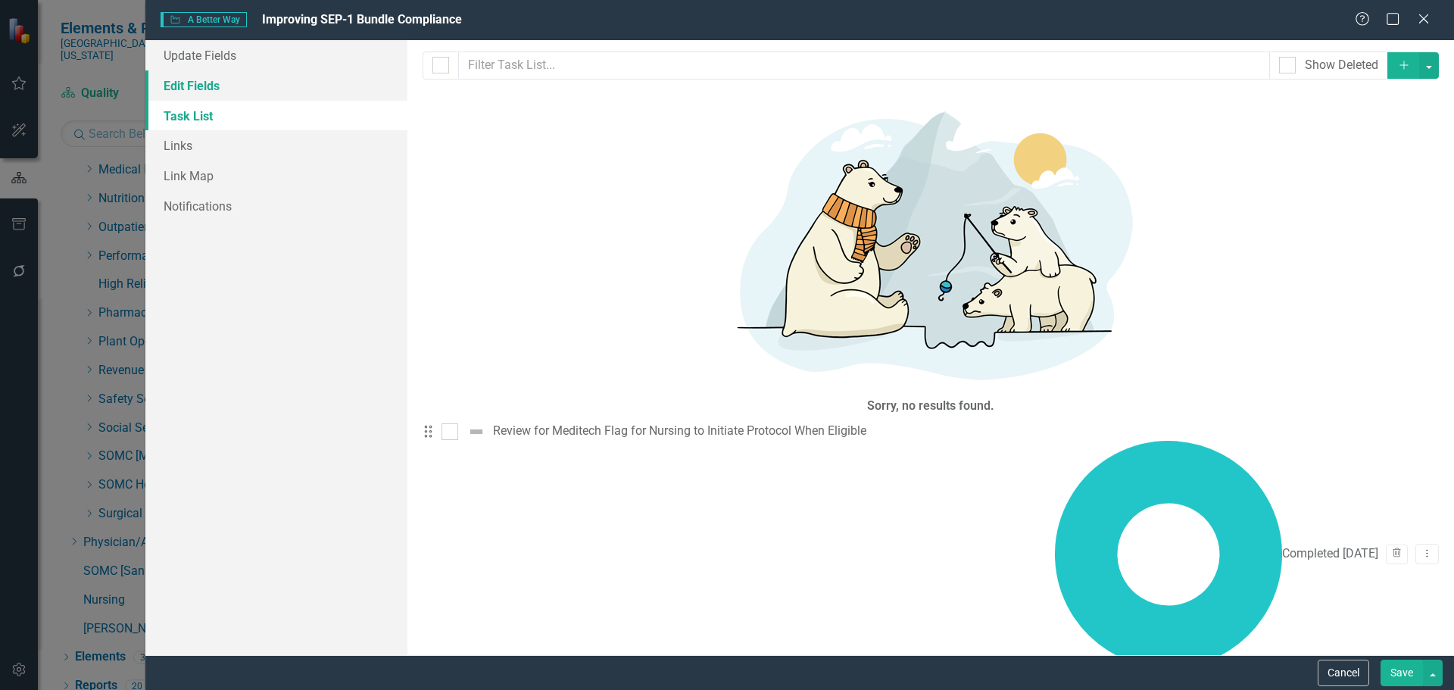
click at [197, 89] on link "Edit Fields" at bounding box center [276, 85] width 262 height 30
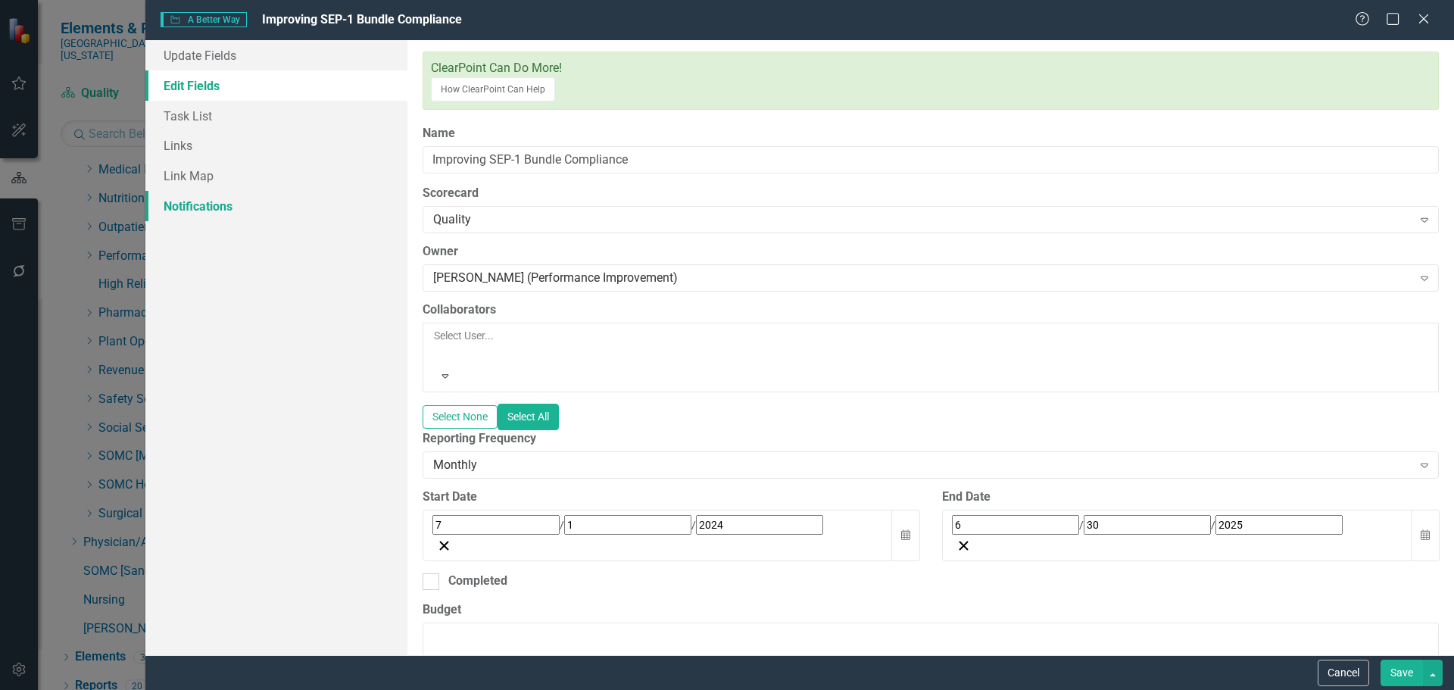
click at [201, 211] on link "Notifications" at bounding box center [276, 206] width 262 height 30
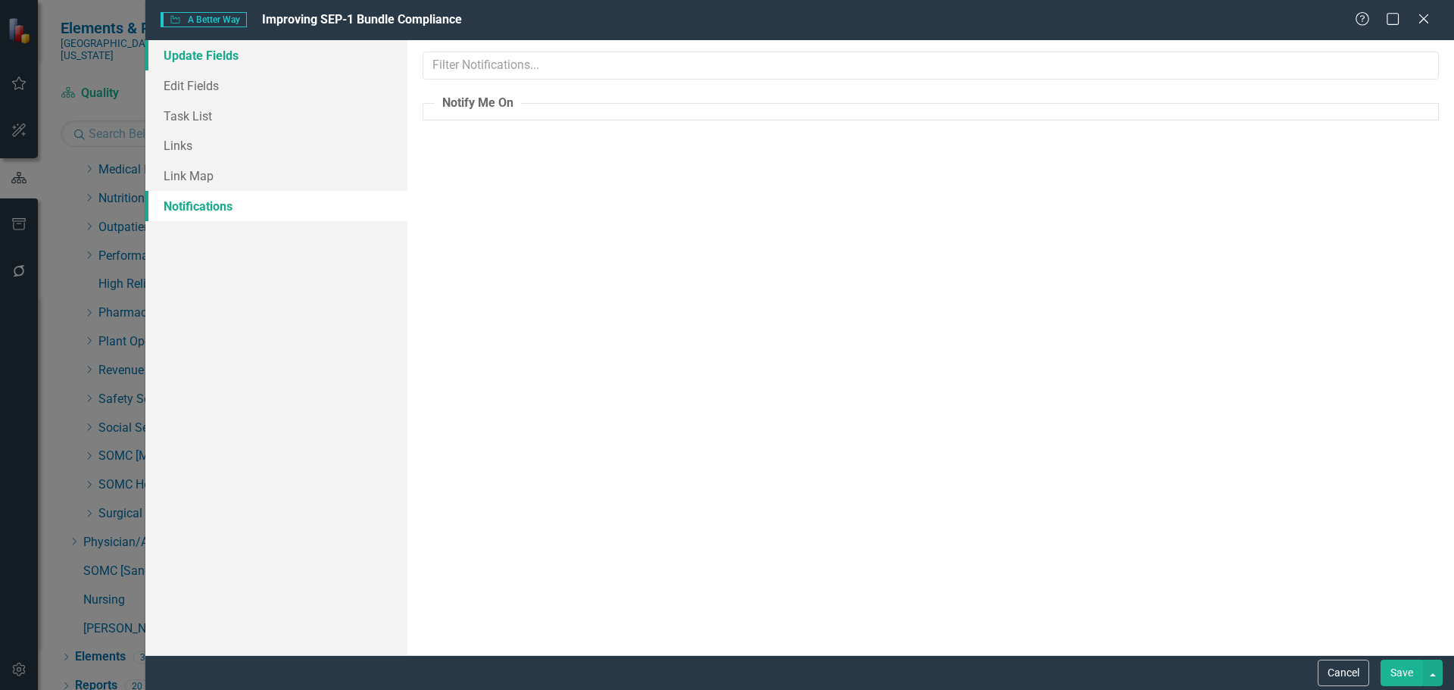
click at [241, 45] on link "Update Fields" at bounding box center [276, 55] width 262 height 30
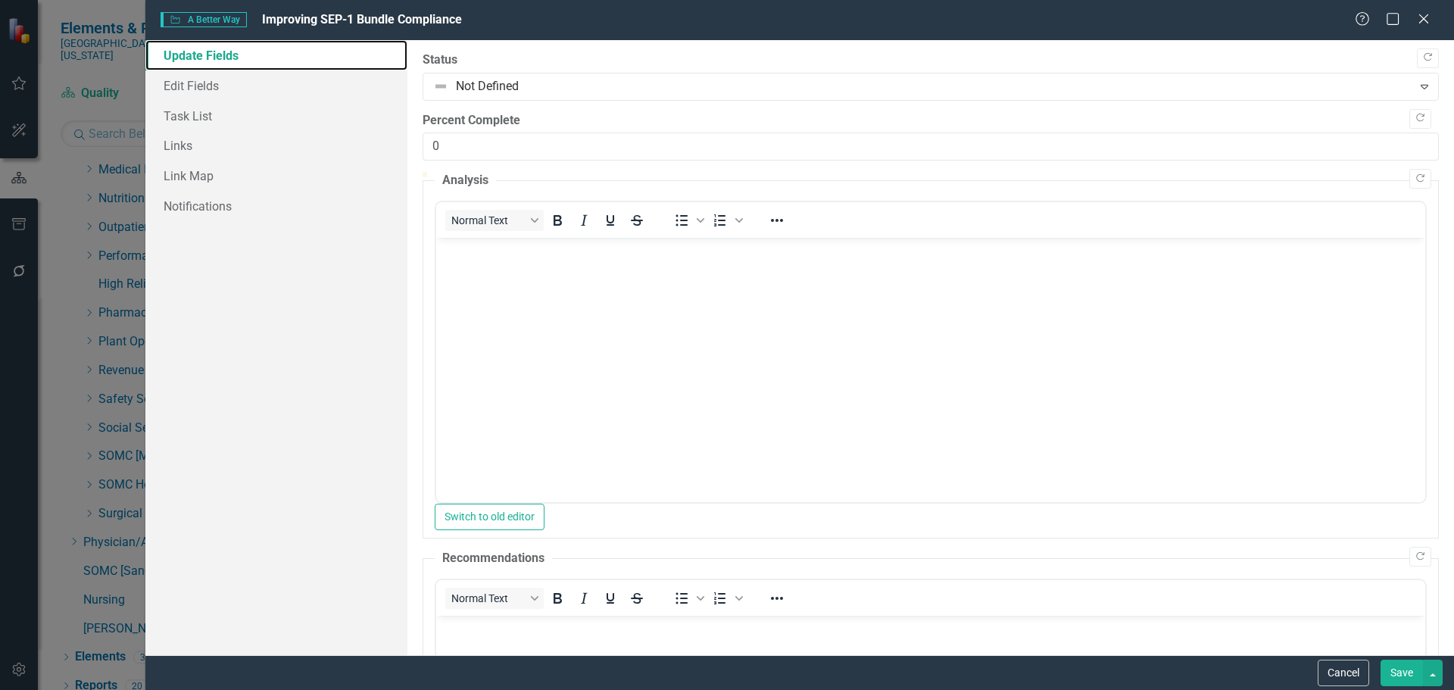
scroll to position [333, 0]
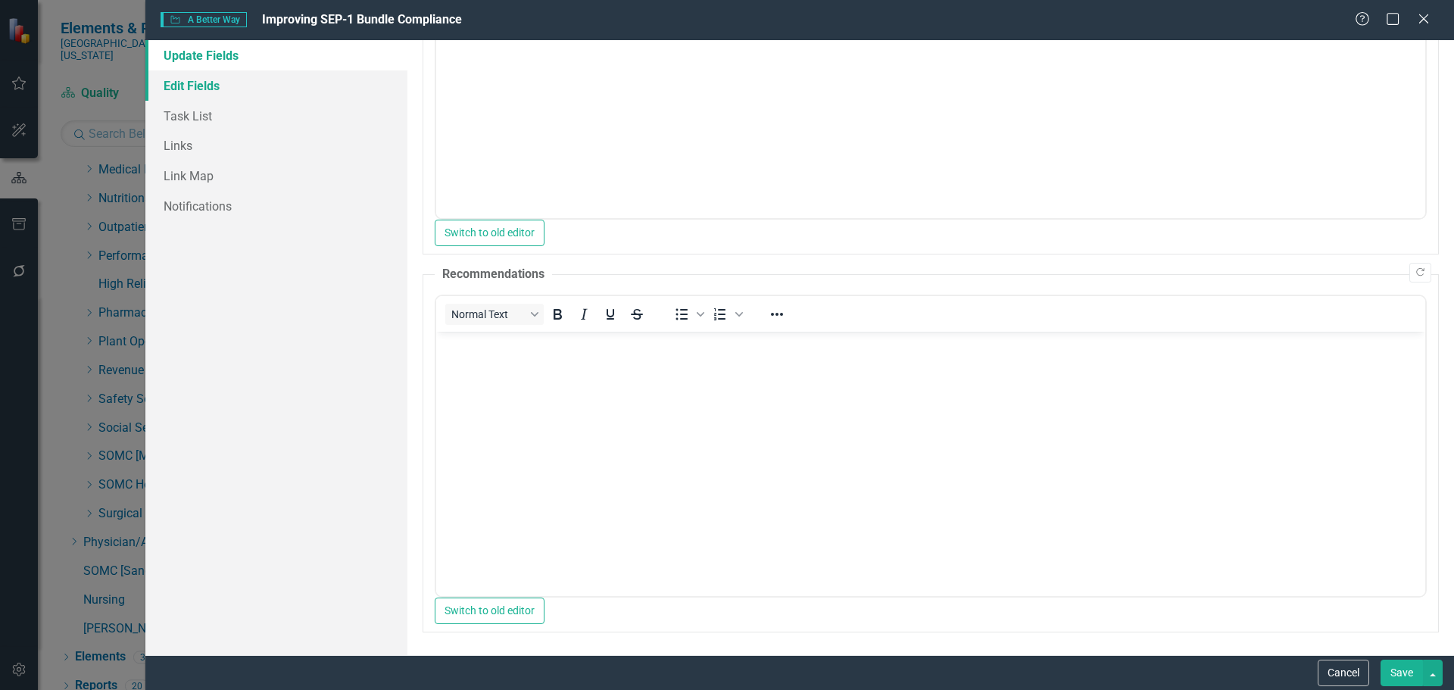
click at [200, 81] on link "Edit Fields" at bounding box center [276, 85] width 262 height 30
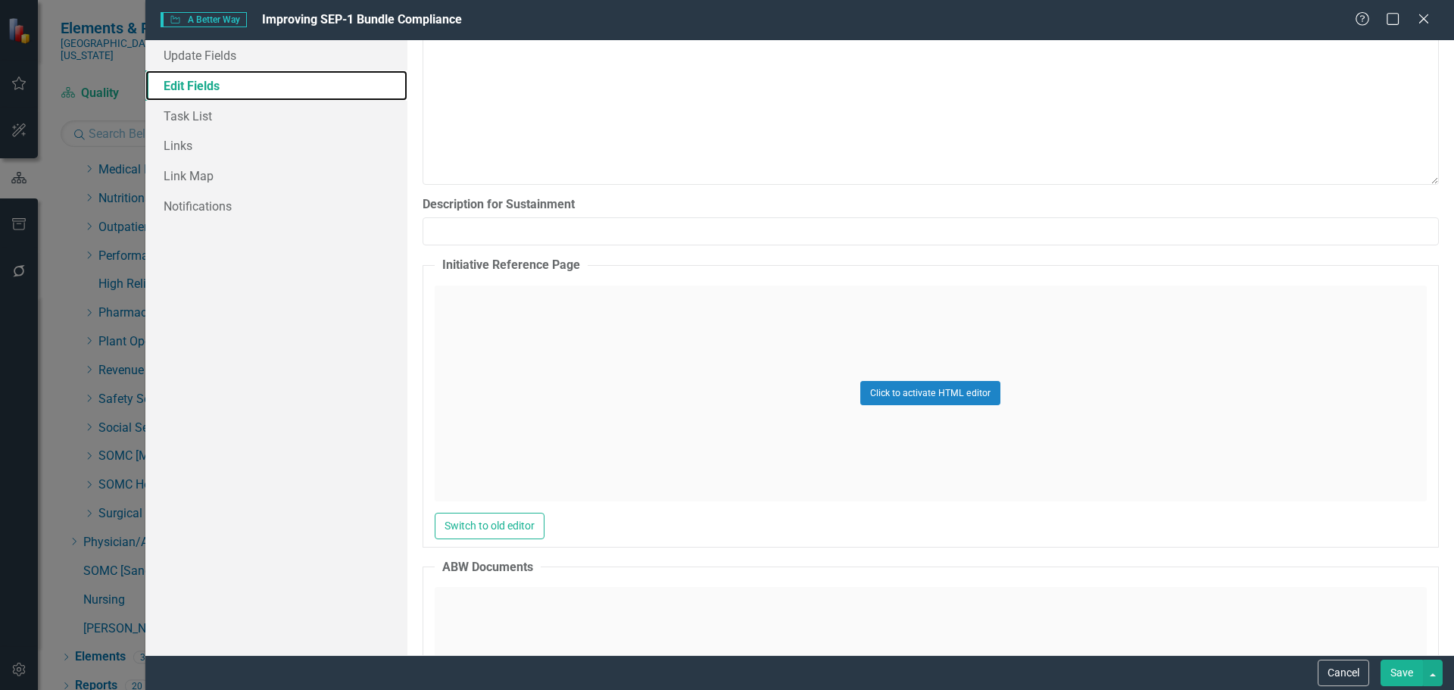
scroll to position [7572, 0]
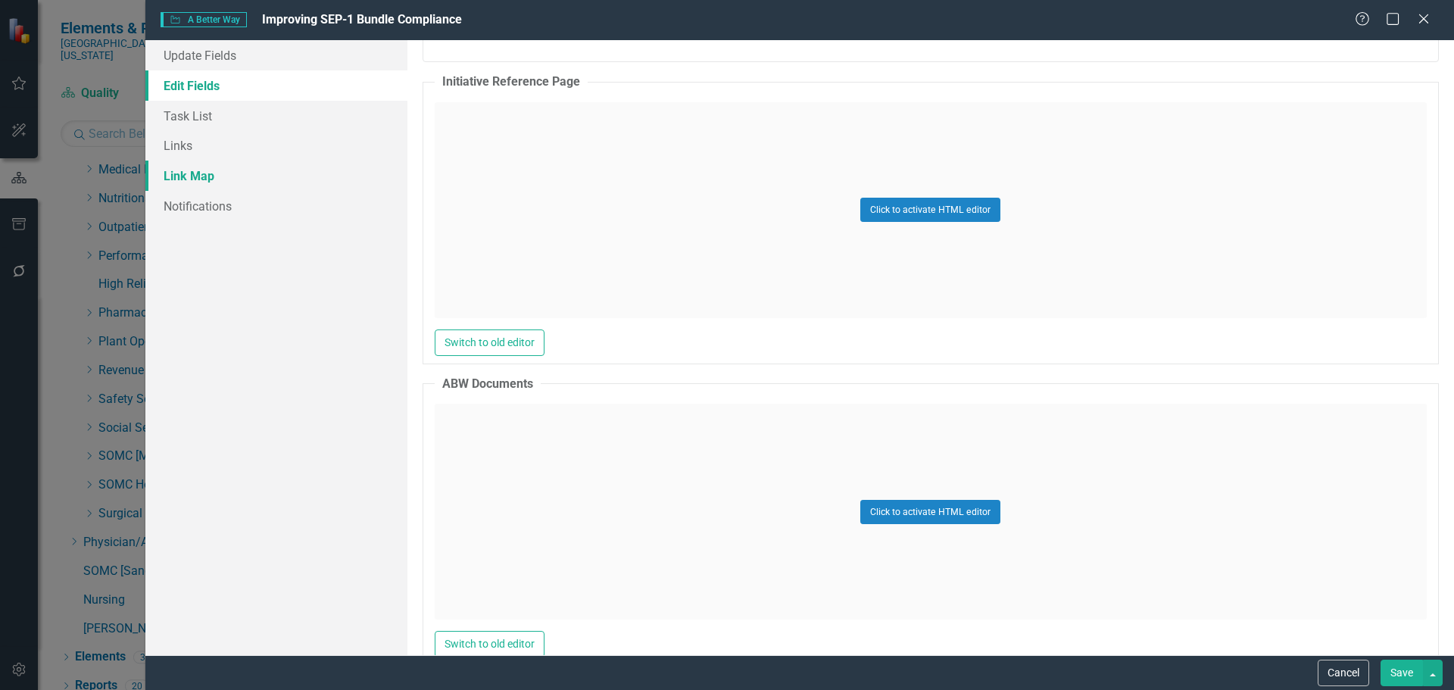
drag, startPoint x: 207, startPoint y: 173, endPoint x: 215, endPoint y: 176, distance: 8.9
click at [207, 173] on link "Link Map" at bounding box center [276, 176] width 262 height 30
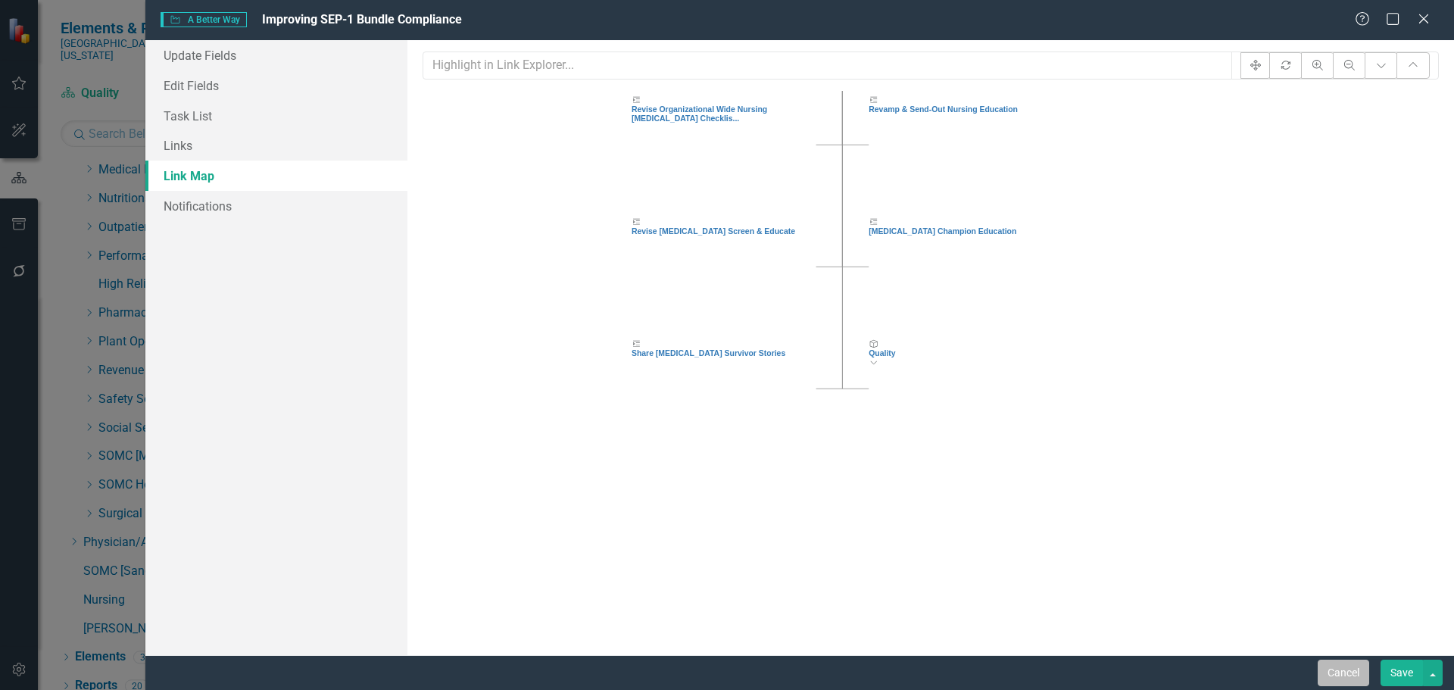
click at [1343, 671] on button "Cancel" at bounding box center [1342, 672] width 51 height 27
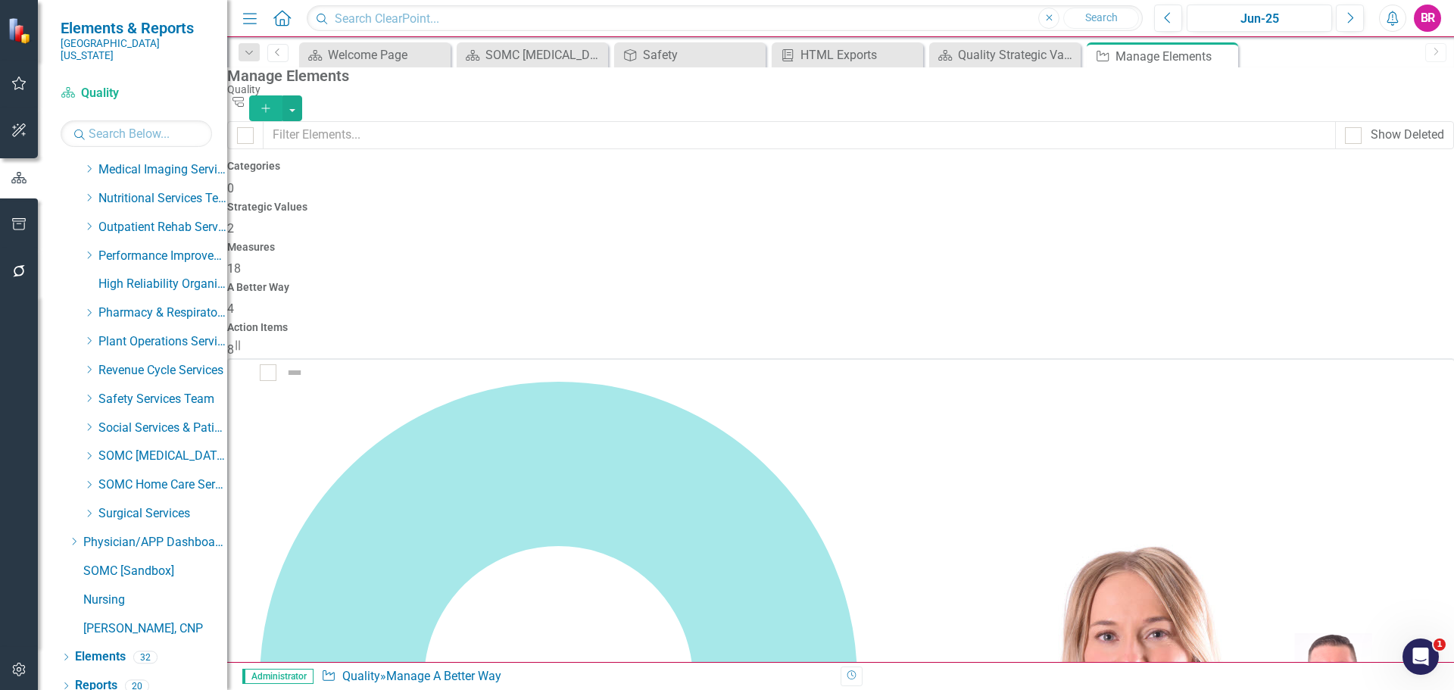
click at [1224, 58] on icon "Close" at bounding box center [1223, 56] width 15 height 12
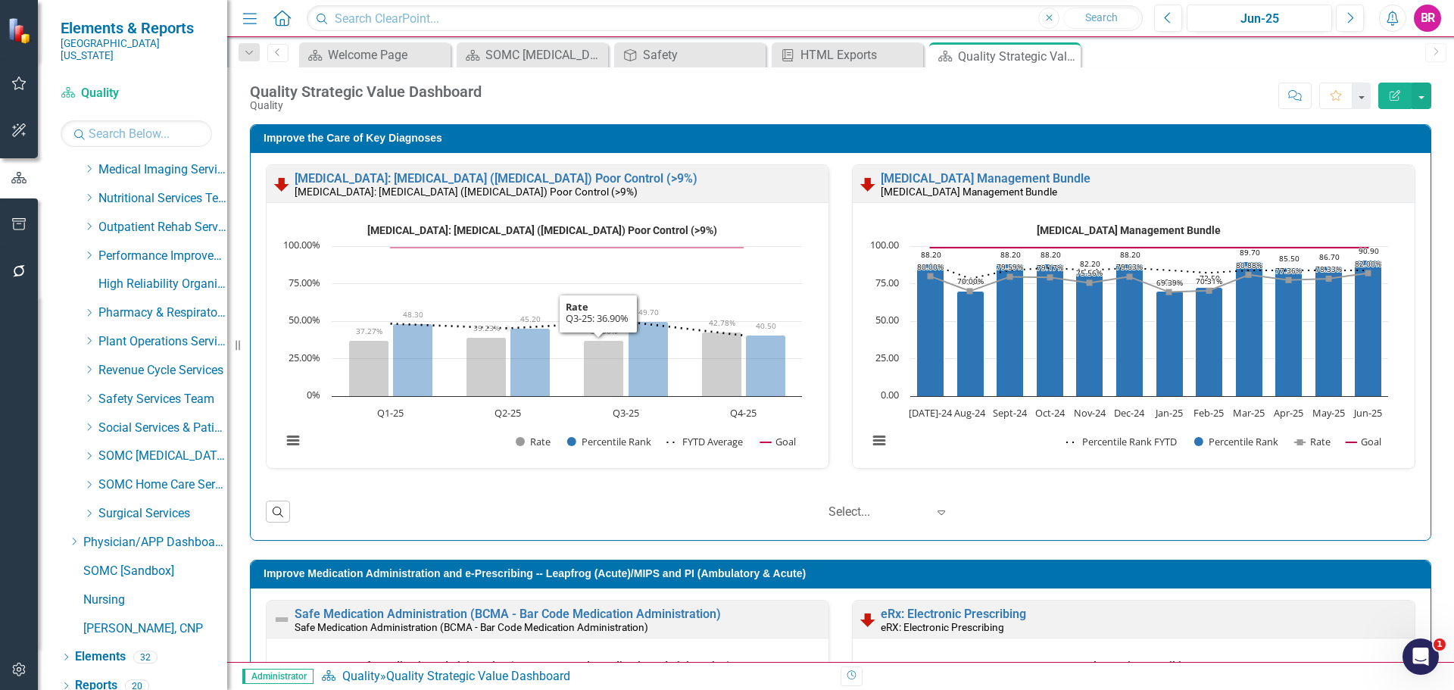
scroll to position [1, 0]
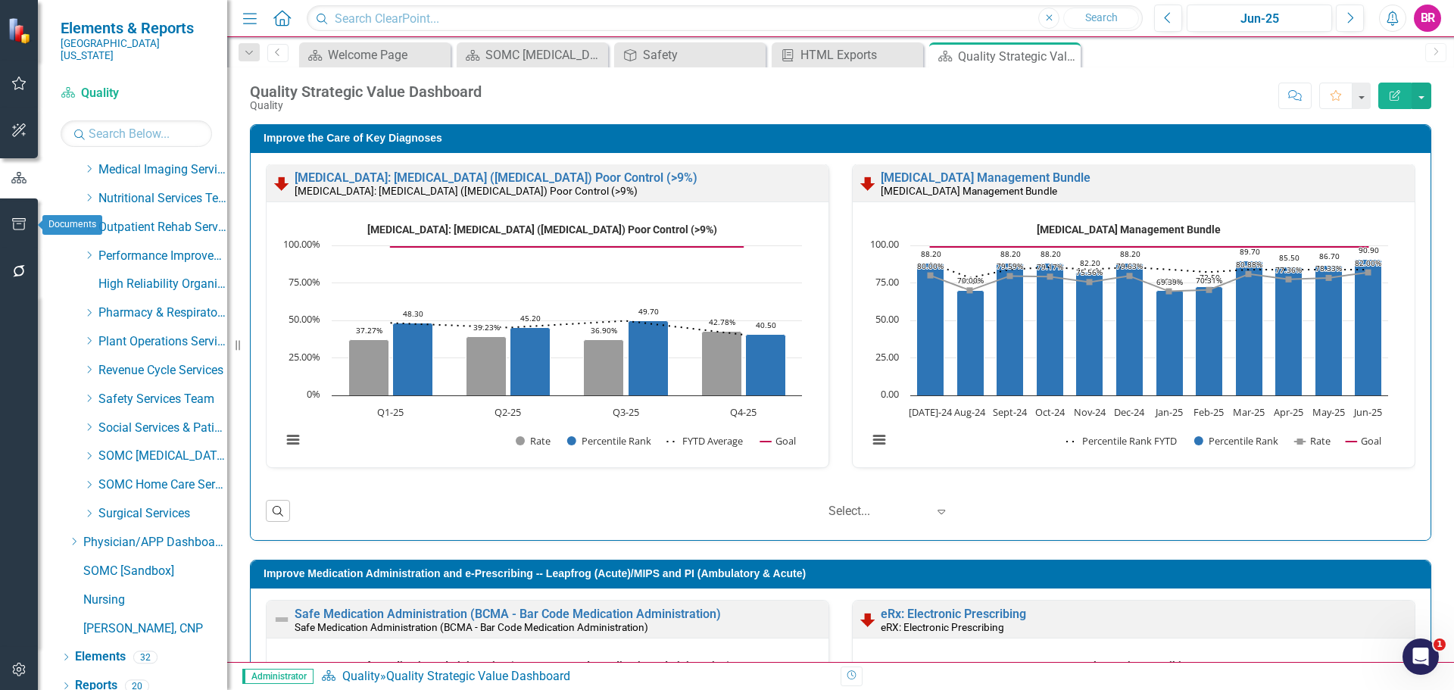
click at [36, 231] on button "button" at bounding box center [19, 225] width 34 height 32
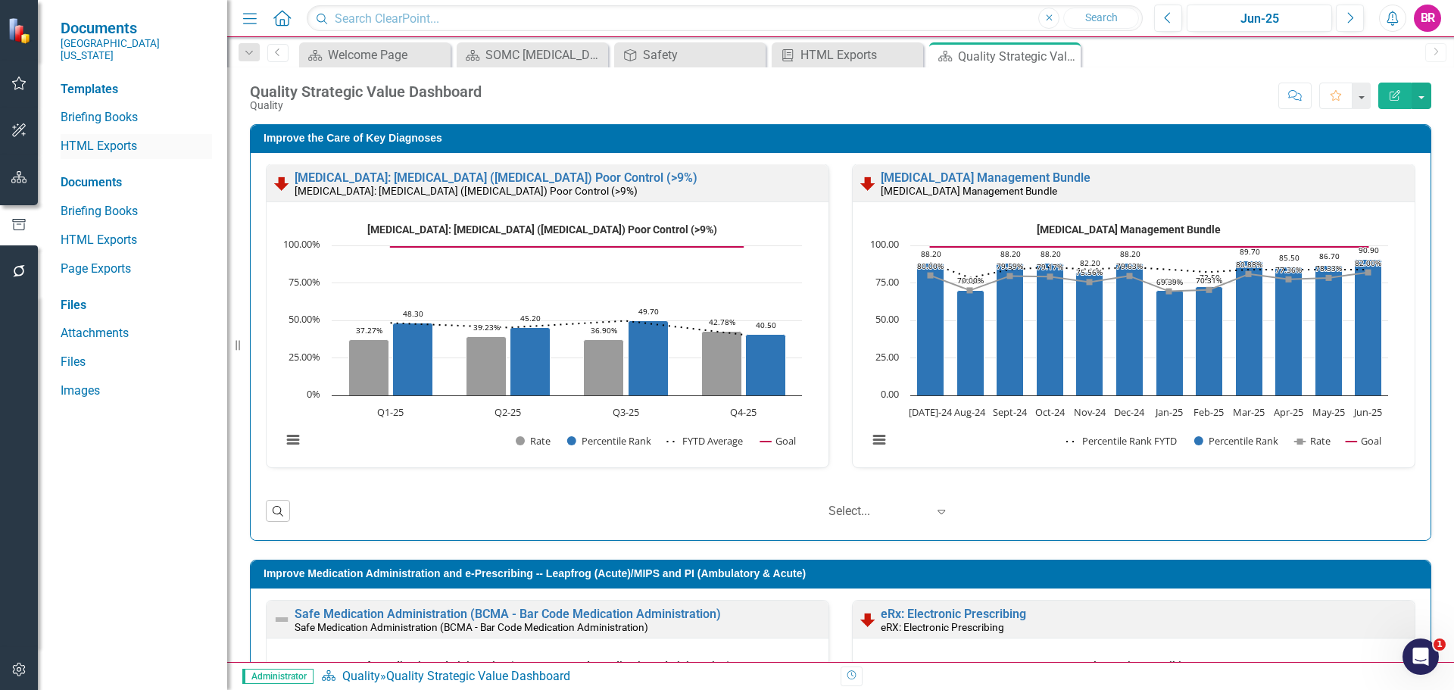
click at [126, 138] on link "HTML Exports" at bounding box center [136, 146] width 151 height 17
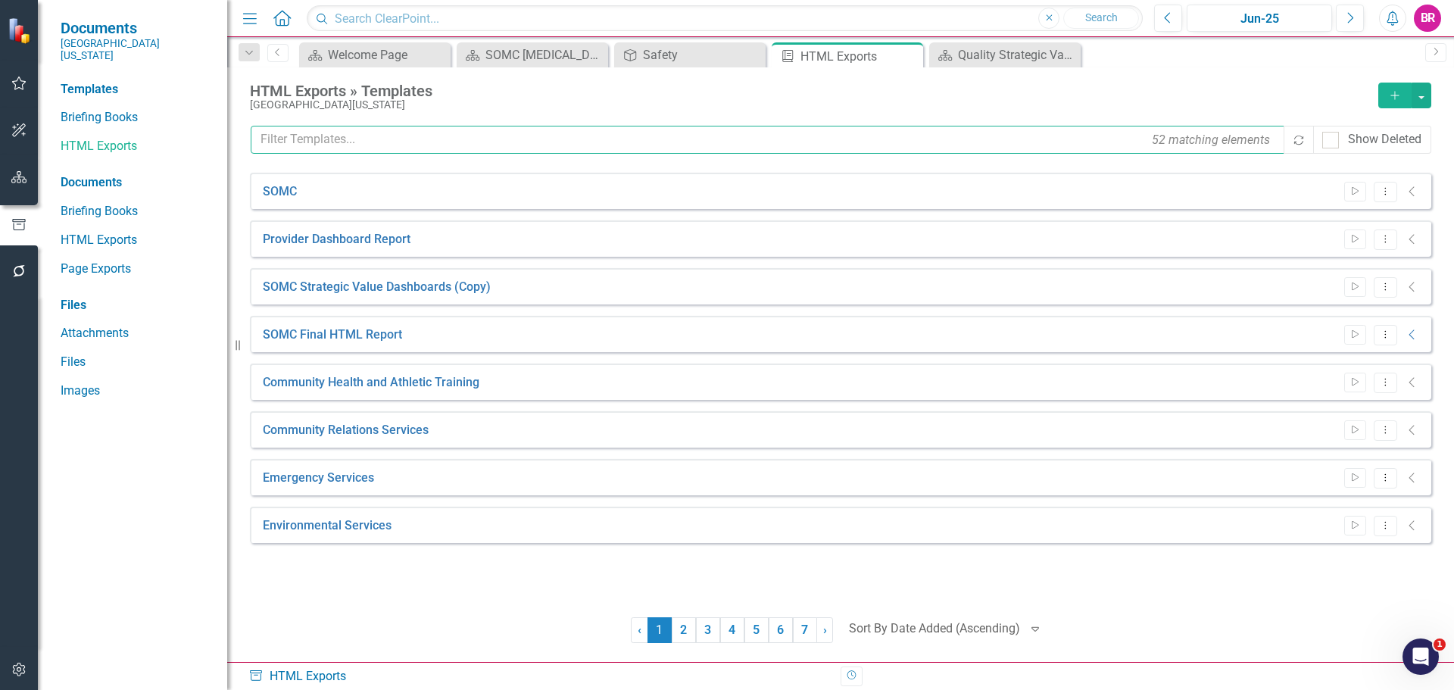
click at [341, 142] on input "text" at bounding box center [768, 140] width 1035 height 28
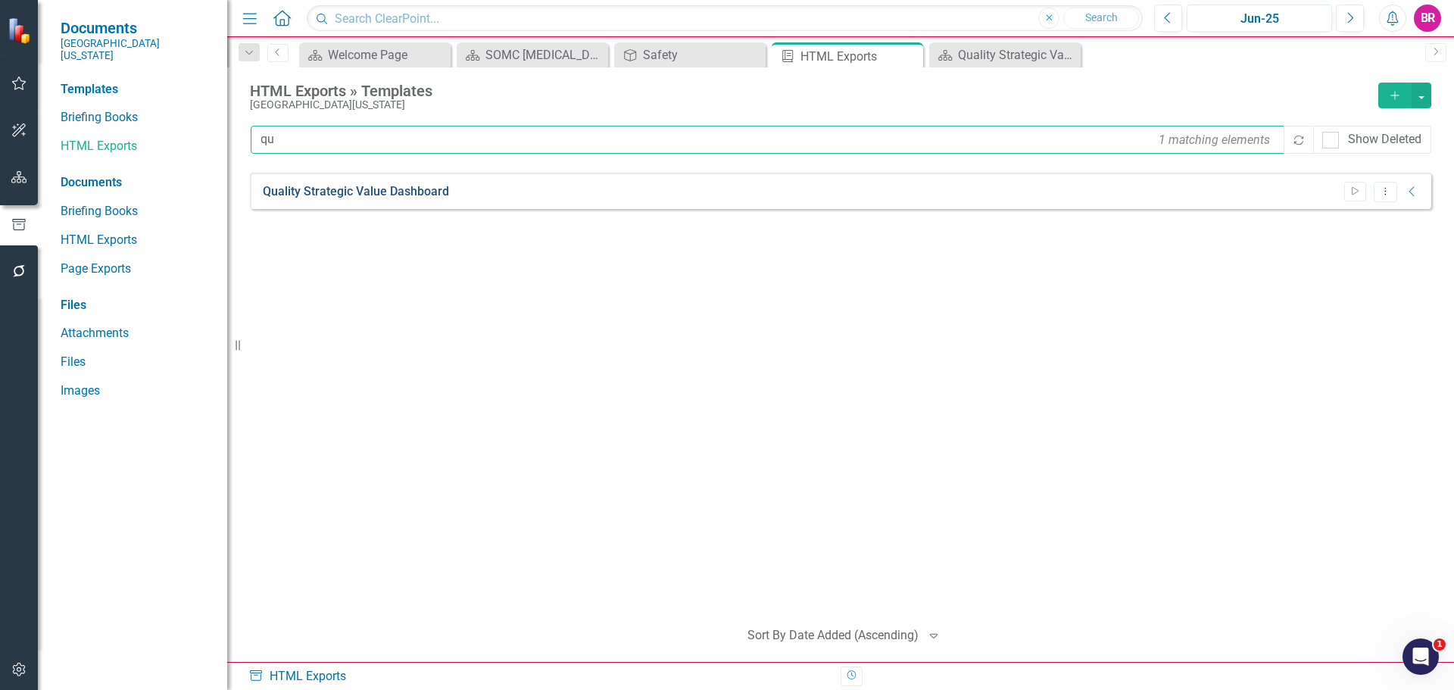
type input "qu"
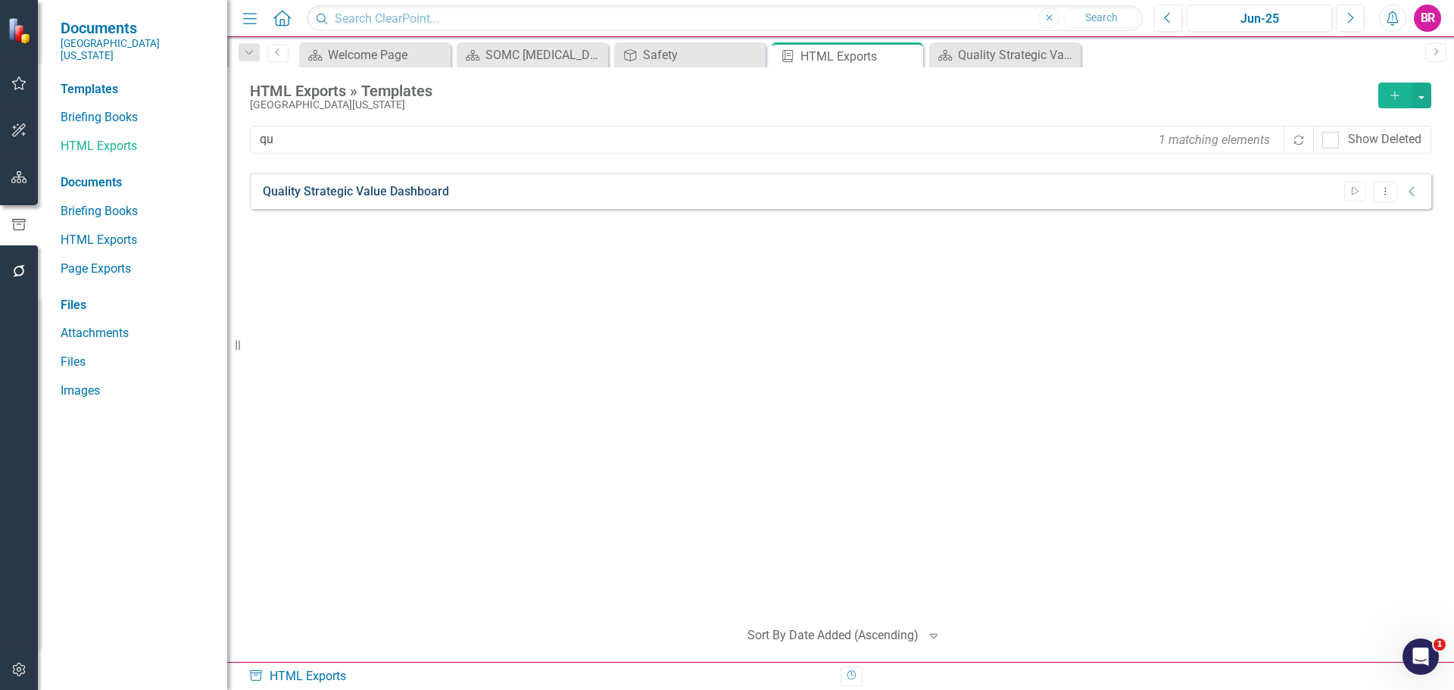
click at [358, 195] on link "Quality Strategic Value Dashboard" at bounding box center [356, 191] width 186 height 17
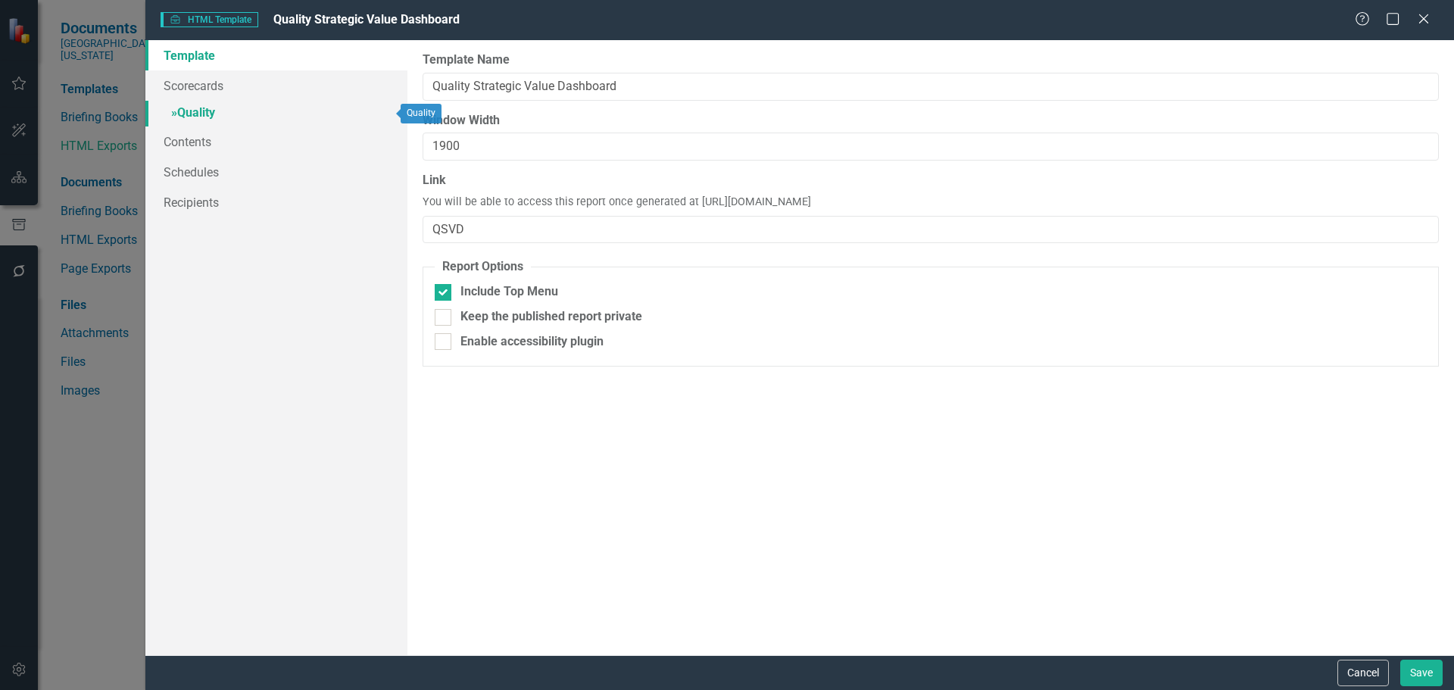
drag, startPoint x: 196, startPoint y: 113, endPoint x: 216, endPoint y: 115, distance: 19.8
click at [196, 113] on link "» Quality" at bounding box center [276, 114] width 262 height 27
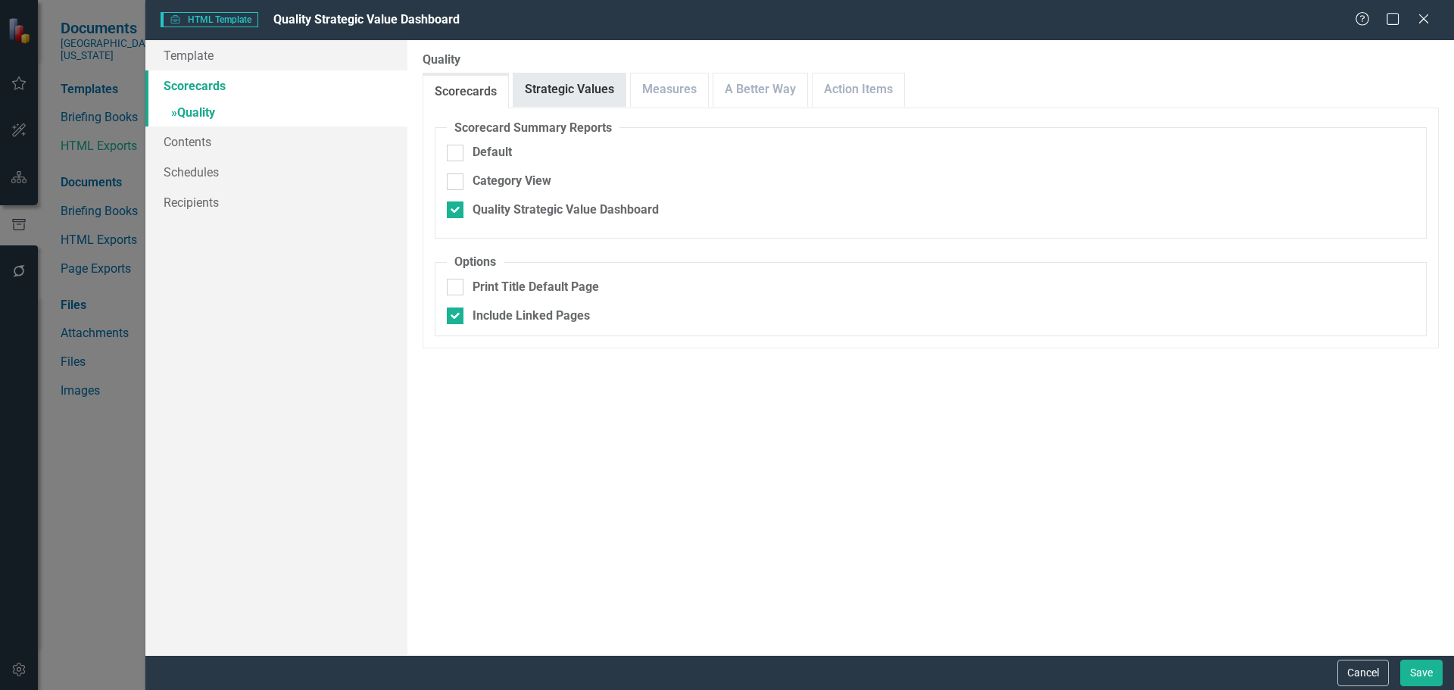
click at [569, 104] on link "Strategic Values" at bounding box center [569, 89] width 112 height 33
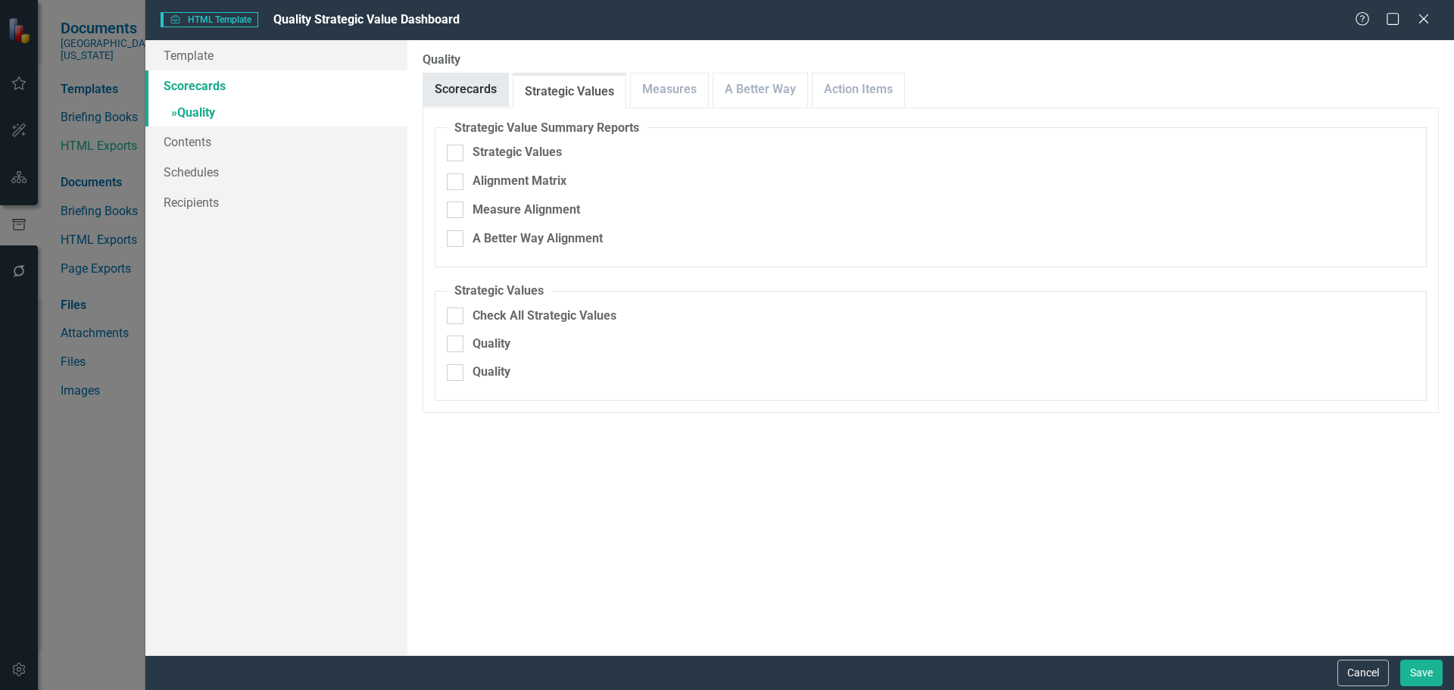
click at [471, 75] on link "Scorecards" at bounding box center [465, 89] width 85 height 33
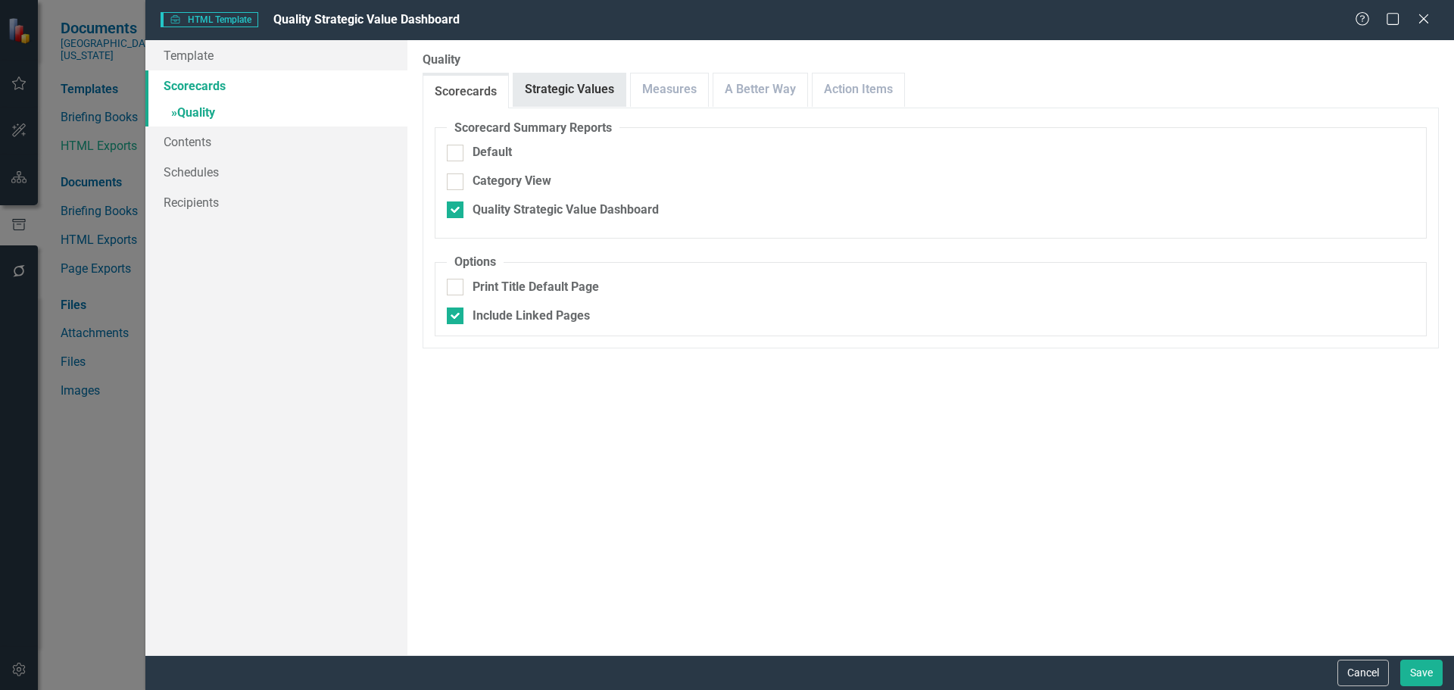
click at [562, 80] on link "Strategic Values" at bounding box center [569, 89] width 112 height 33
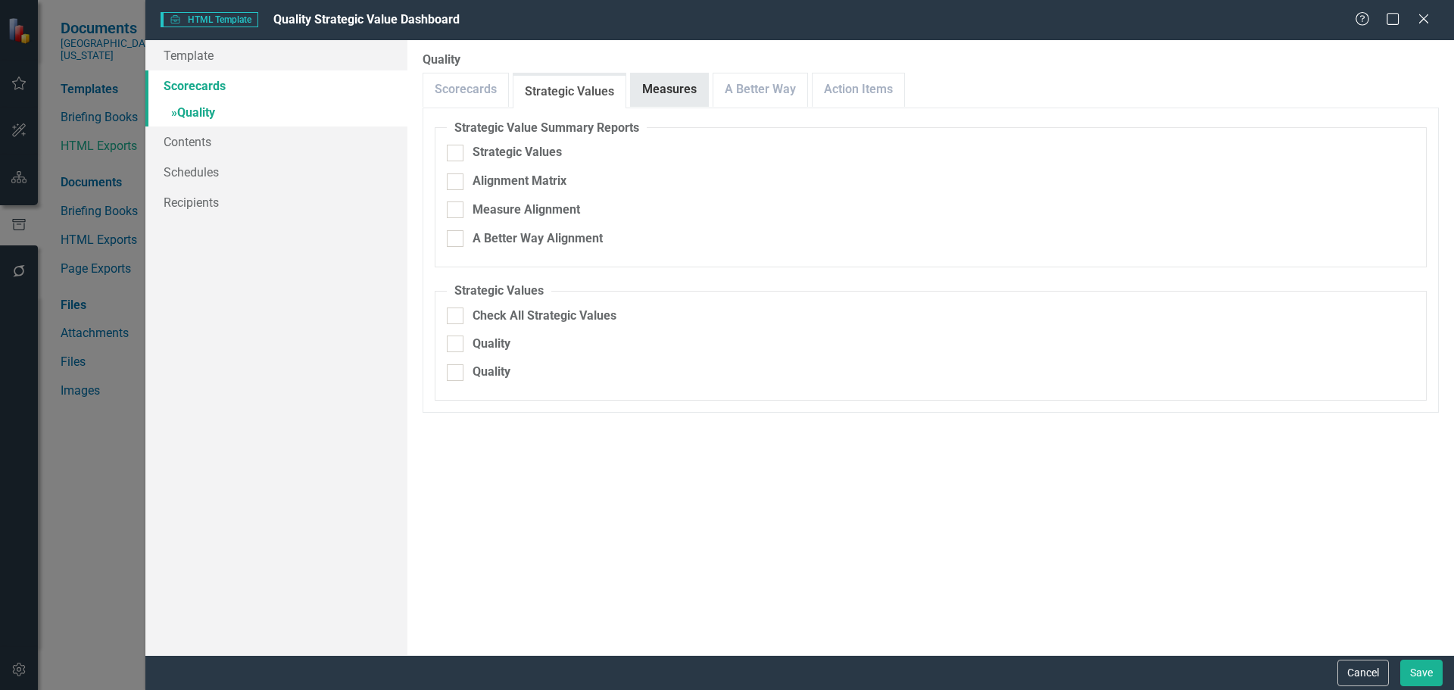
click at [663, 89] on link "Measures" at bounding box center [669, 89] width 77 height 33
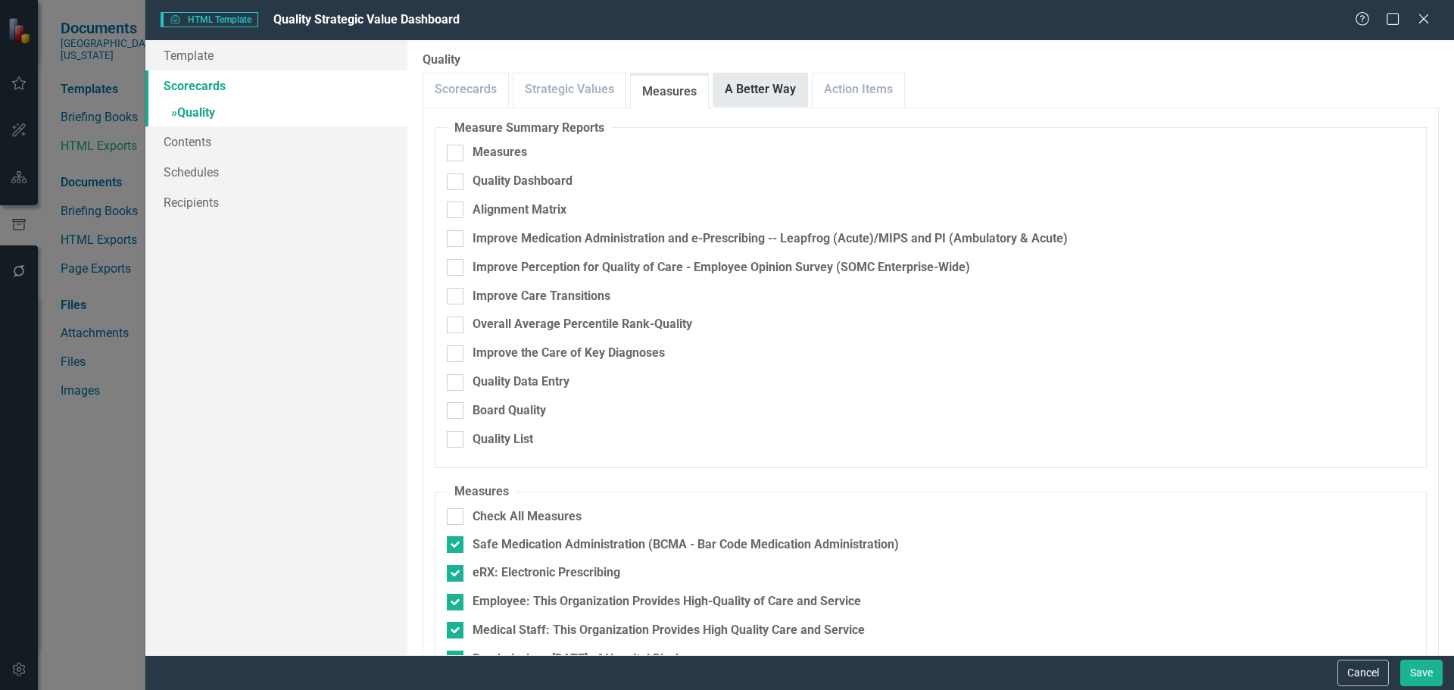
drag, startPoint x: 733, startPoint y: 80, endPoint x: 744, endPoint y: 80, distance: 11.4
click at [733, 80] on link "A Better Way" at bounding box center [760, 89] width 94 height 33
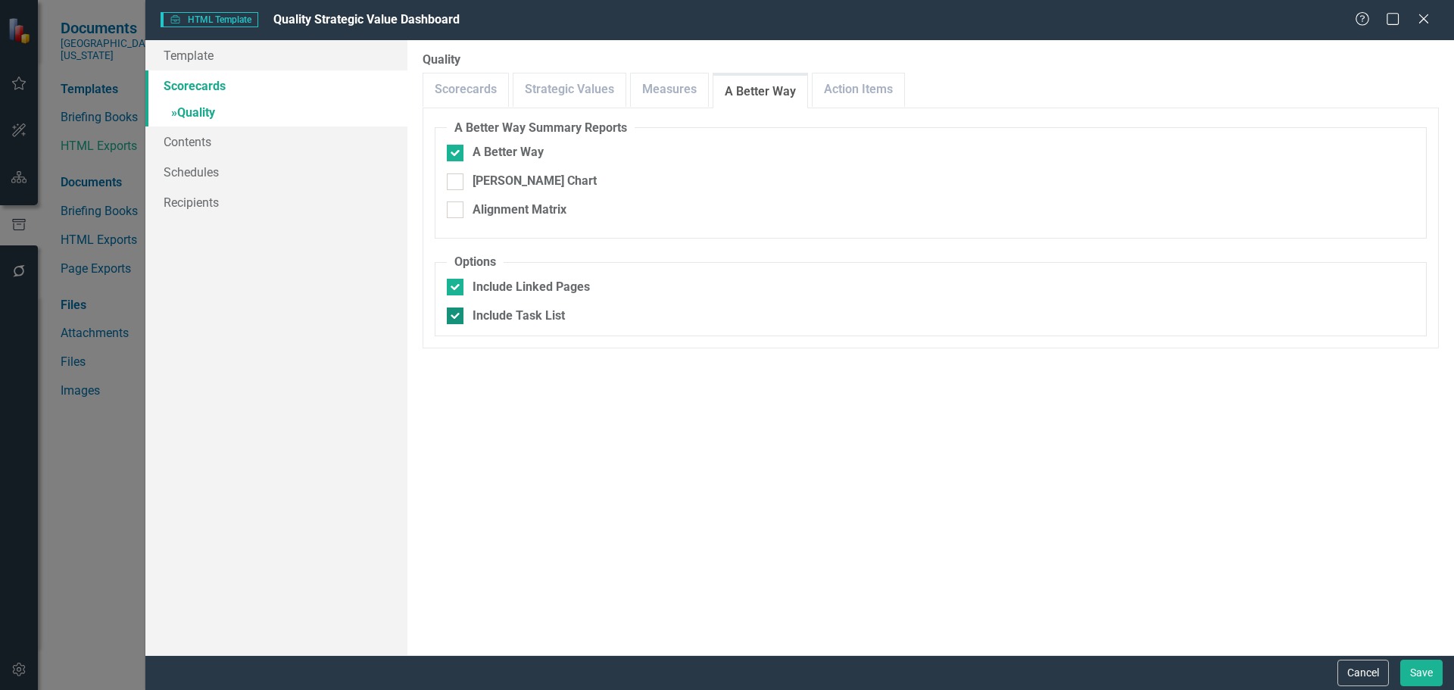
click at [526, 308] on div "Include Task List" at bounding box center [518, 315] width 92 height 17
click at [457, 308] on input "Include Task List" at bounding box center [452, 312] width 10 height 10
click at [526, 308] on div "Include Task List" at bounding box center [518, 315] width 92 height 17
click at [457, 308] on input "Include Task List" at bounding box center [452, 312] width 10 height 10
checkbox input "true"
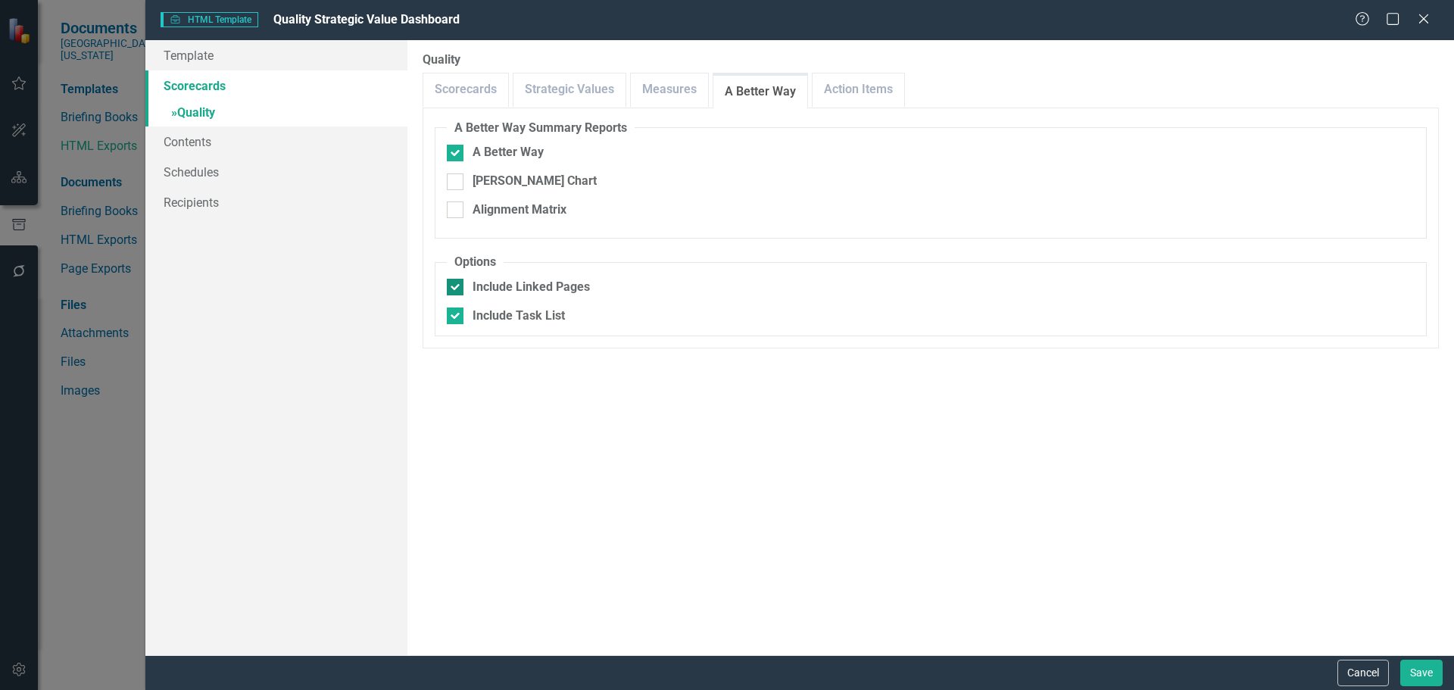
click at [526, 279] on div "Include Linked Pages" at bounding box center [530, 287] width 117 height 17
click at [457, 279] on input "Include Linked Pages" at bounding box center [452, 284] width 10 height 10
checkbox input "false"
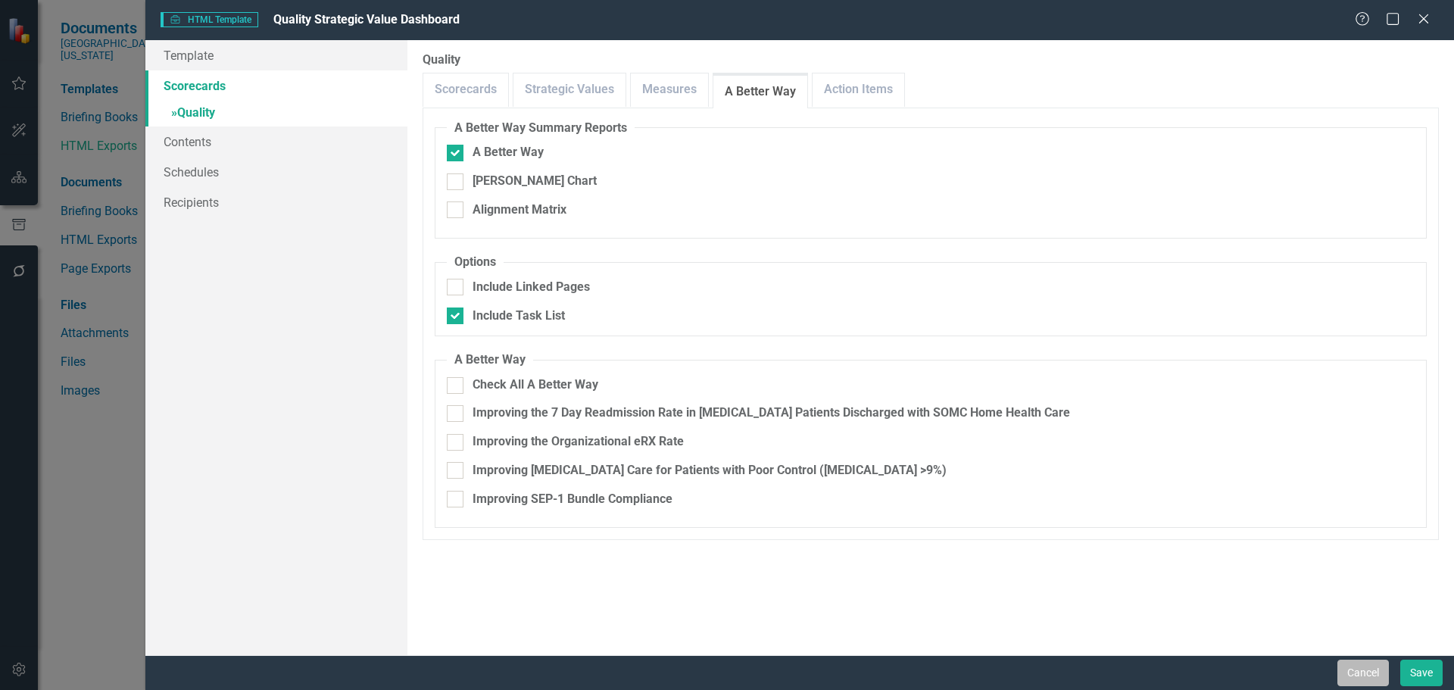
click at [1337, 662] on button "Cancel" at bounding box center [1362, 672] width 51 height 27
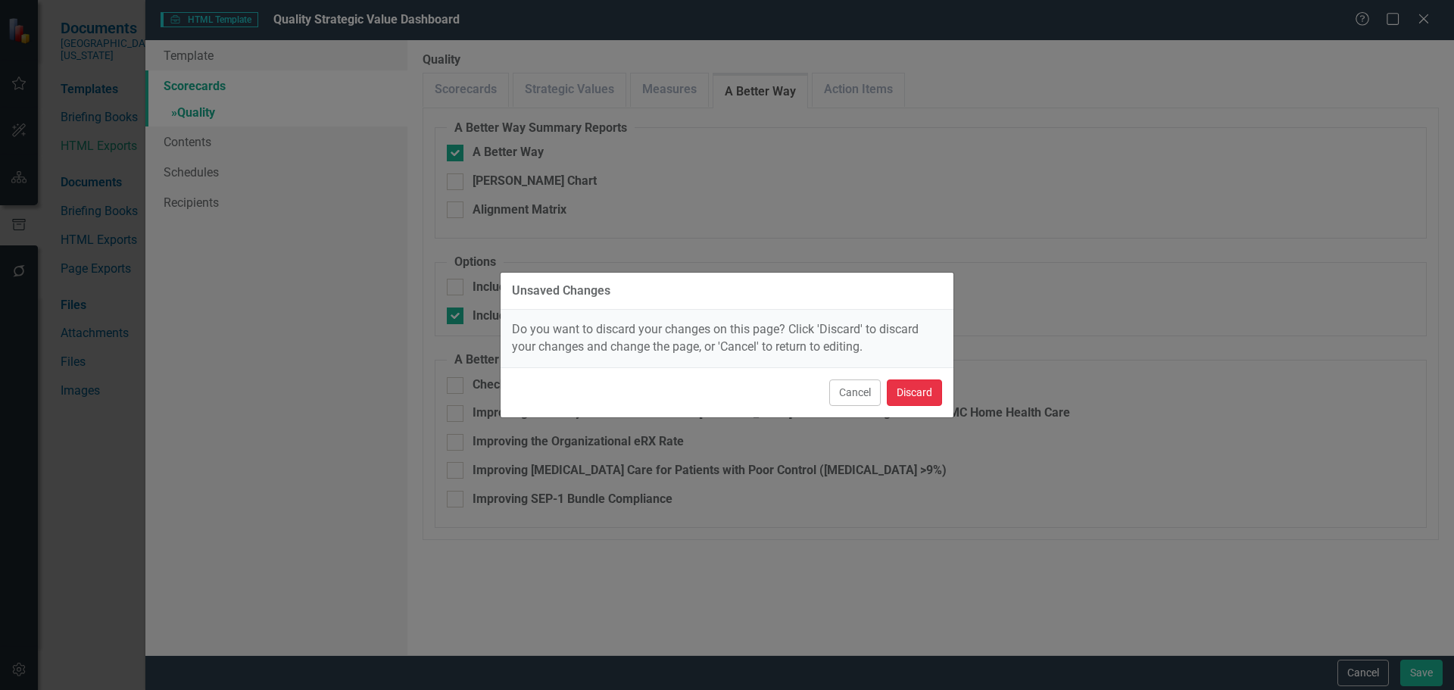
click at [911, 400] on button "Discard" at bounding box center [914, 392] width 55 height 27
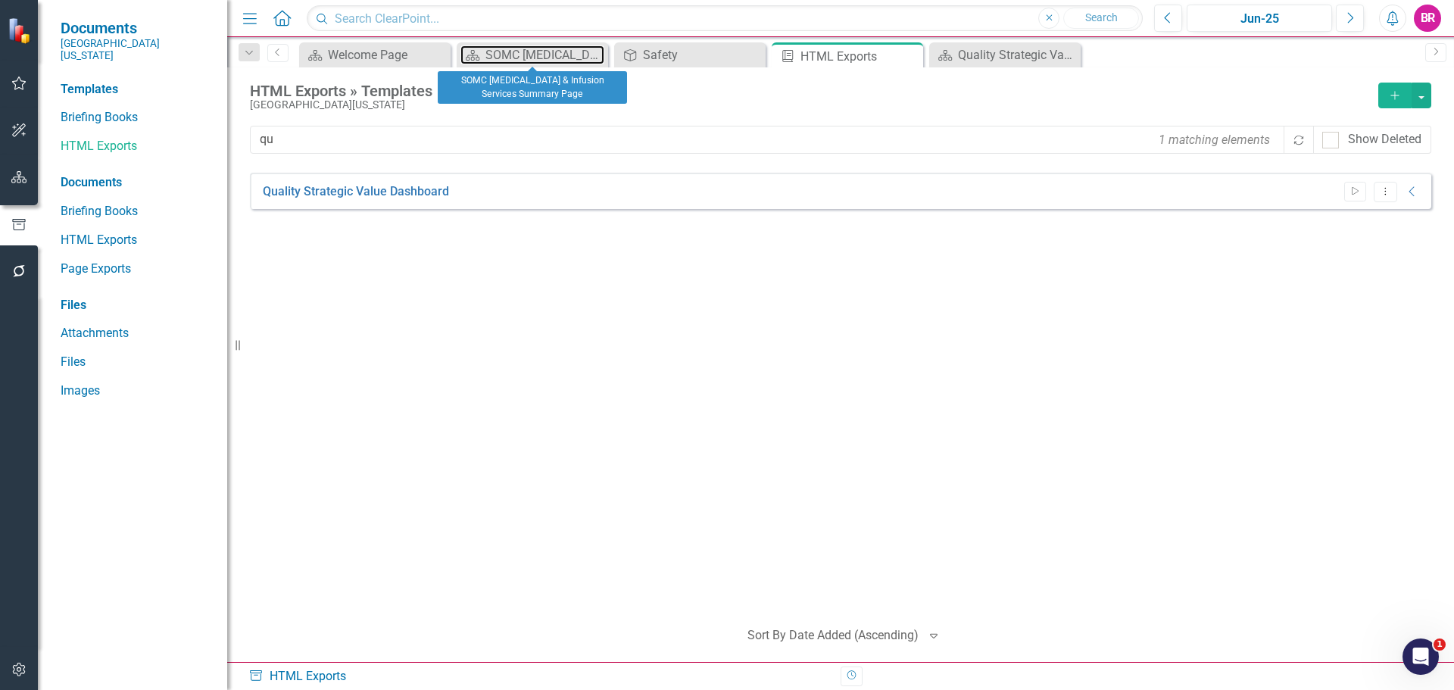
drag, startPoint x: 537, startPoint y: 52, endPoint x: 702, endPoint y: 31, distance: 166.4
click at [537, 52] on div "SOMC [MEDICAL_DATA] & Infusion Services Summary Page" at bounding box center [544, 54] width 119 height 19
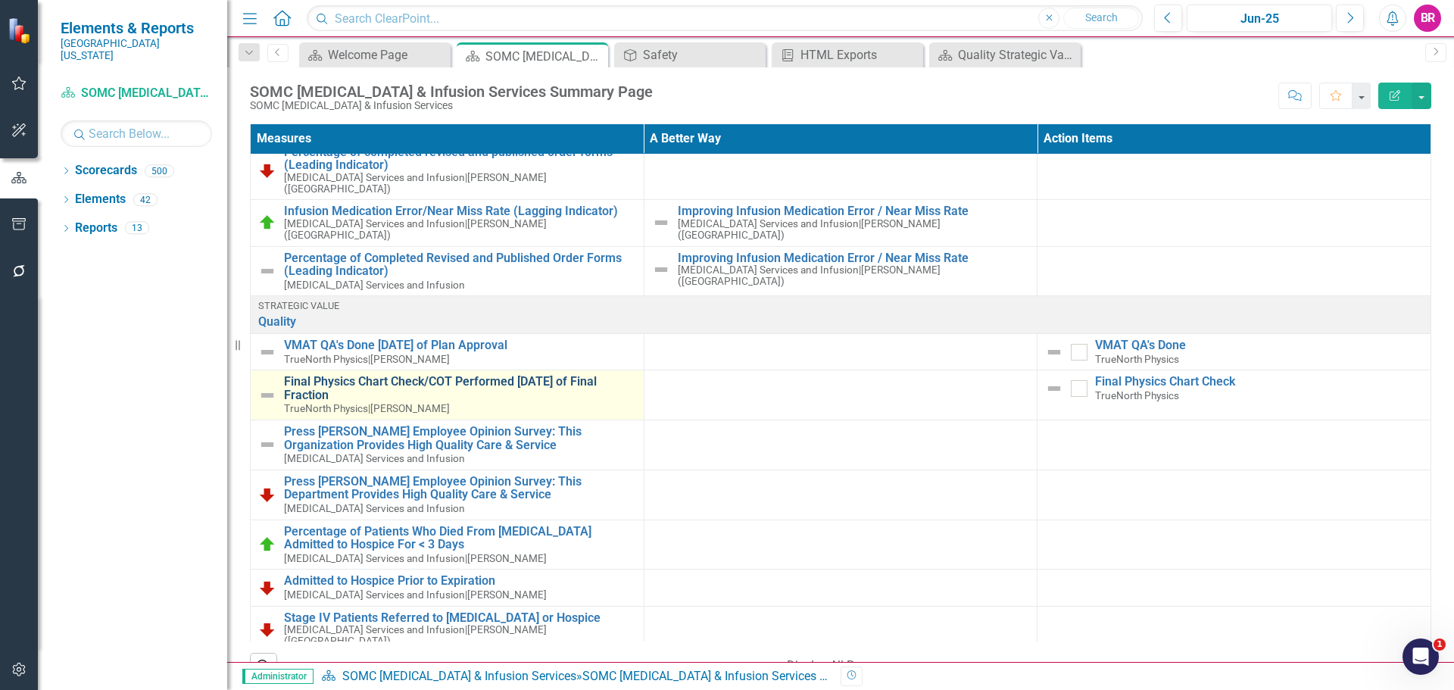
scroll to position [606, 0]
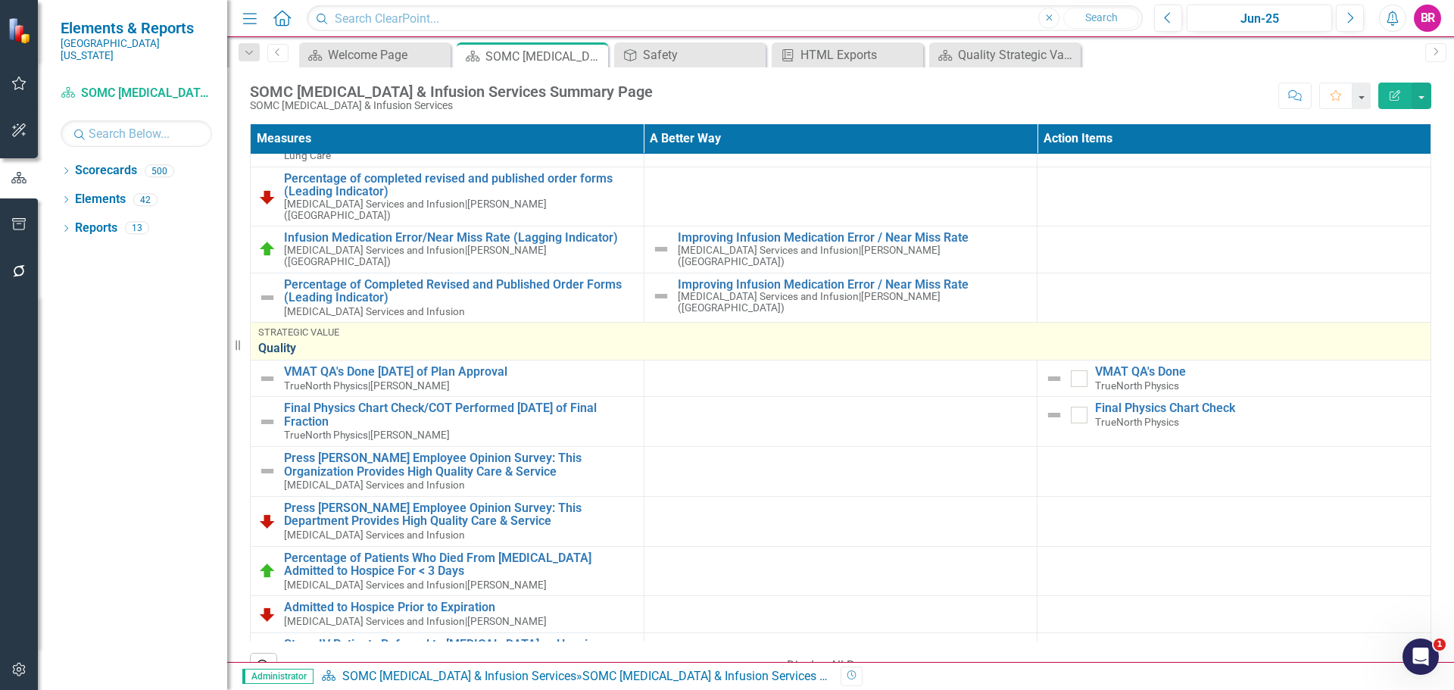
click at [295, 341] on link "Quality" at bounding box center [840, 348] width 1165 height 14
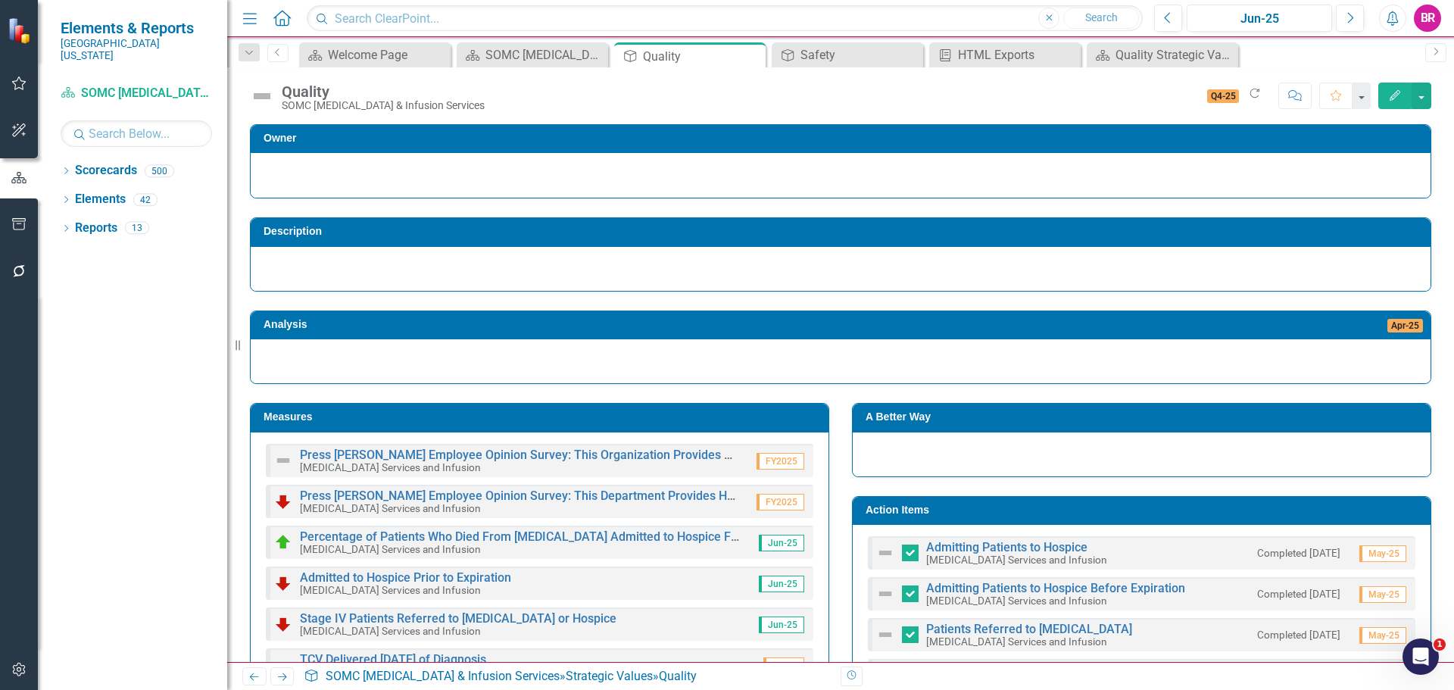
click at [750, 426] on td "Measures" at bounding box center [541, 418] width 557 height 23
click at [747, 418] on h3 "Measures" at bounding box center [541, 416] width 557 height 11
click at [747, 415] on h3 "Measures" at bounding box center [541, 416] width 557 height 11
click at [350, 414] on h3 "Measures" at bounding box center [541, 416] width 557 height 11
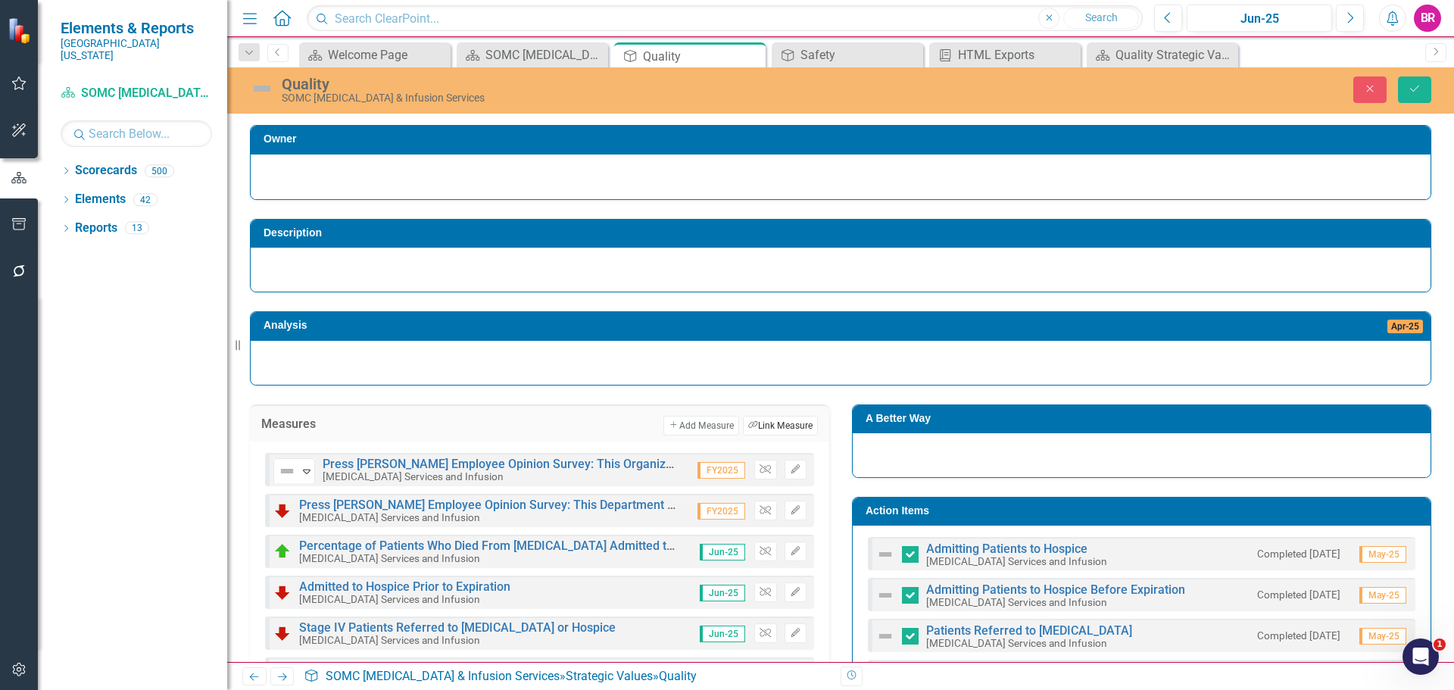
click at [758, 427] on button "Link Tag Link Measure" at bounding box center [780, 426] width 75 height 20
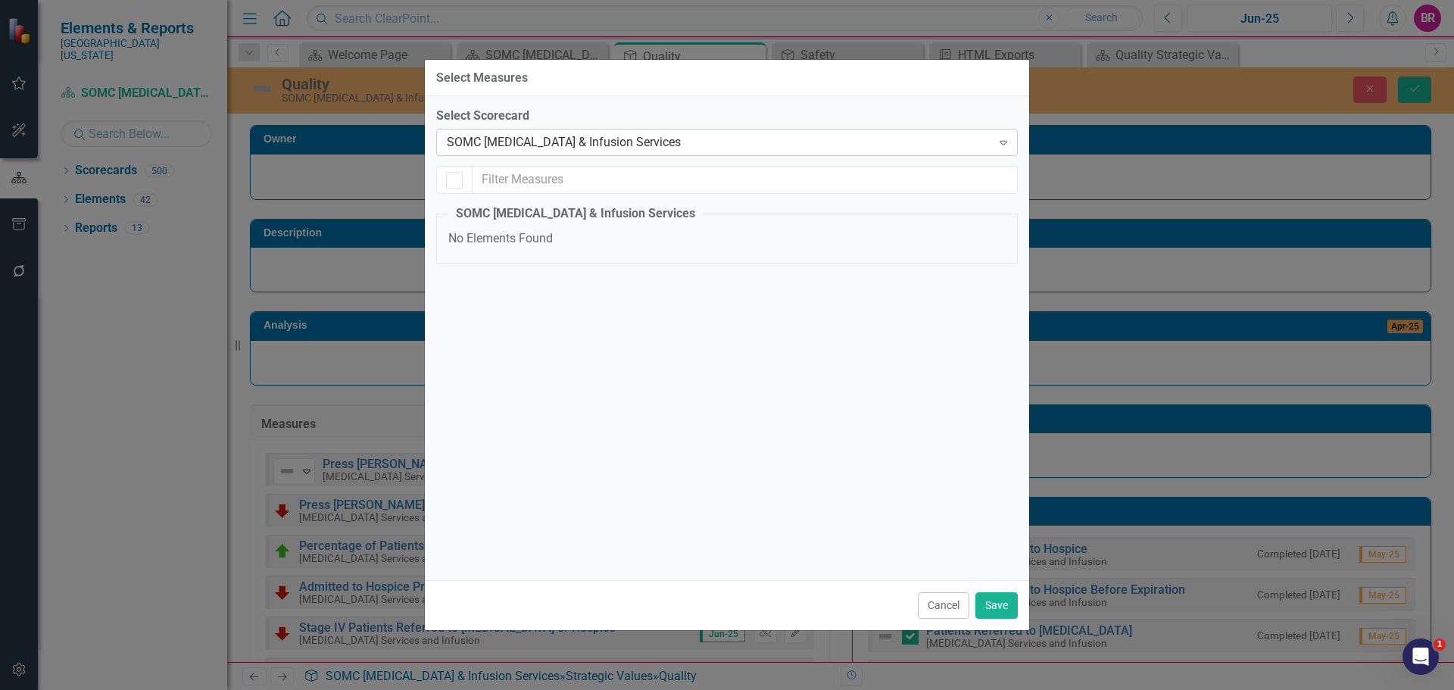
click at [555, 142] on div "SOMC [MEDICAL_DATA] & Infusion Services" at bounding box center [719, 142] width 544 height 17
type input "Liu"
click at [558, 689] on div "Yinong Liu , MD" at bounding box center [727, 698] width 1454 height 17
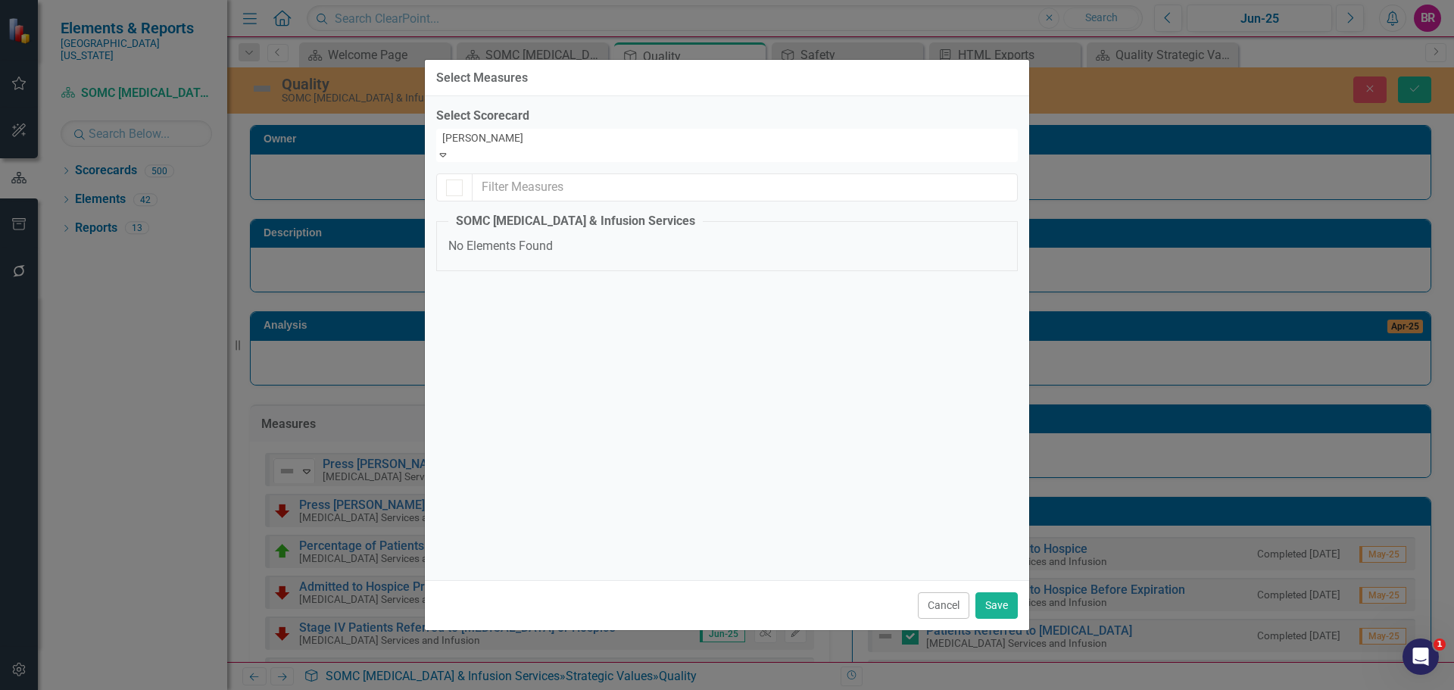
checkbox input "false"
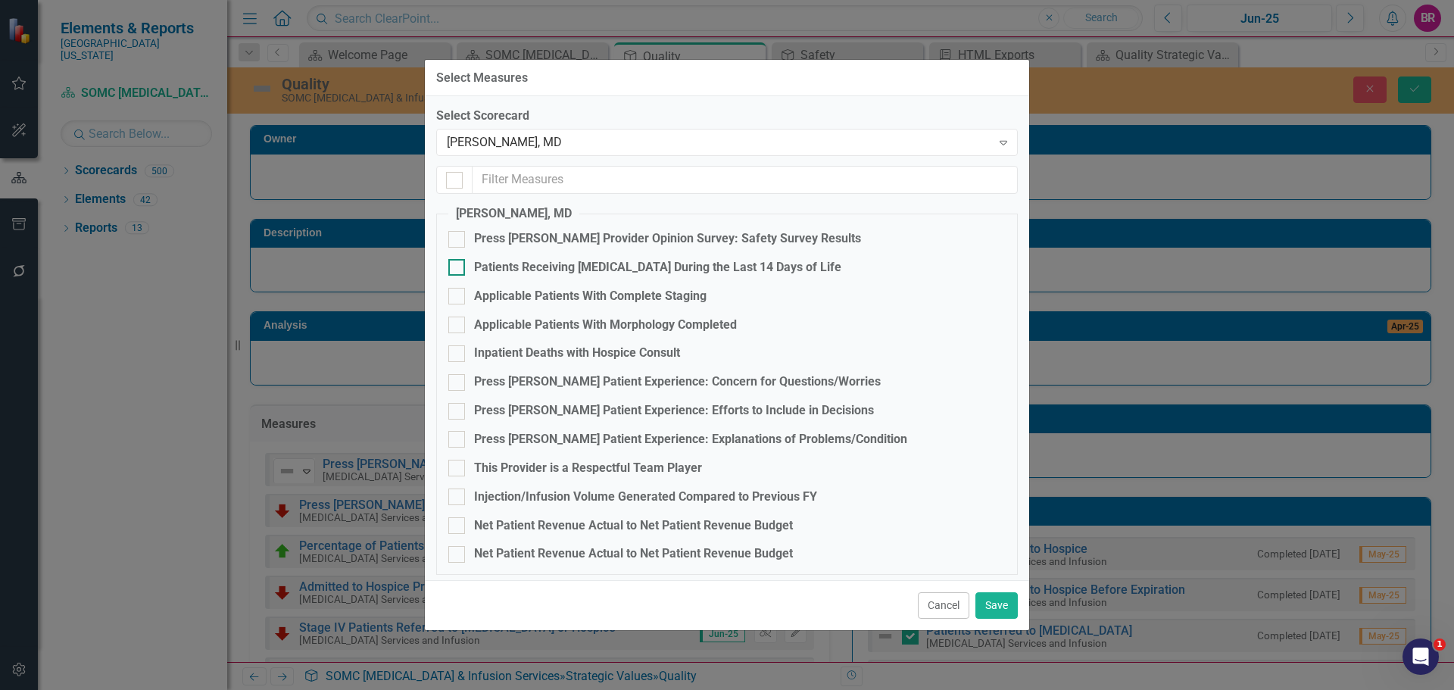
click at [673, 257] on fieldset "Yinong Liu, MD Press Ganey Provider Opinion Survey: Safety Survey Results Patie…" at bounding box center [726, 389] width 581 height 369
click at [672, 265] on div "Patients Receiving [MEDICAL_DATA] During the Last 14 Days of Life" at bounding box center [657, 267] width 367 height 17
click at [458, 265] on input "Patients Receiving [MEDICAL_DATA] During the Last 14 Days of Life" at bounding box center [453, 264] width 10 height 10
checkbox input "true"
click at [623, 298] on div "Applicable Patients With Complete Staging" at bounding box center [590, 296] width 232 height 17
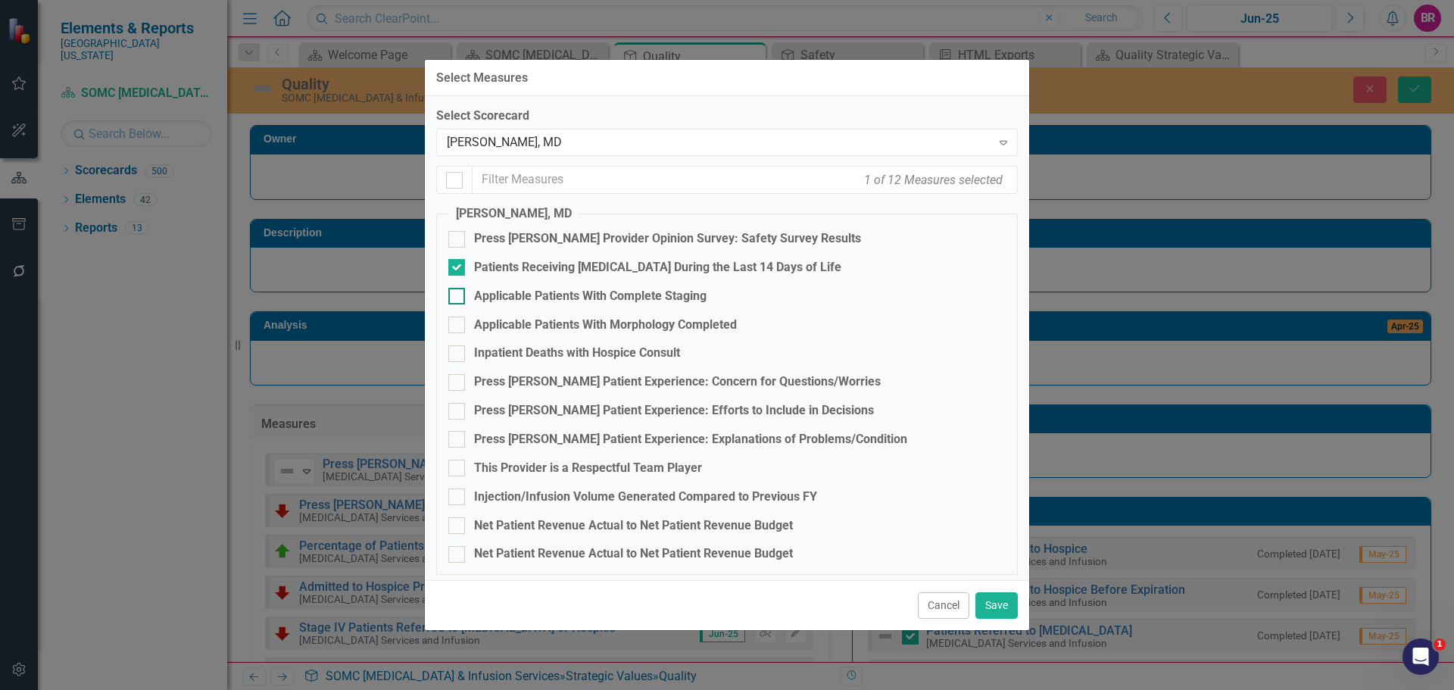
click at [458, 298] on input "Applicable Patients With Complete Staging" at bounding box center [453, 293] width 10 height 10
checkbox input "true"
click at [616, 326] on div "Applicable Patients With Morphology Completed" at bounding box center [605, 324] width 263 height 17
click at [458, 326] on input "Applicable Patients With Morphology Completed" at bounding box center [453, 321] width 10 height 10
checkbox input "true"
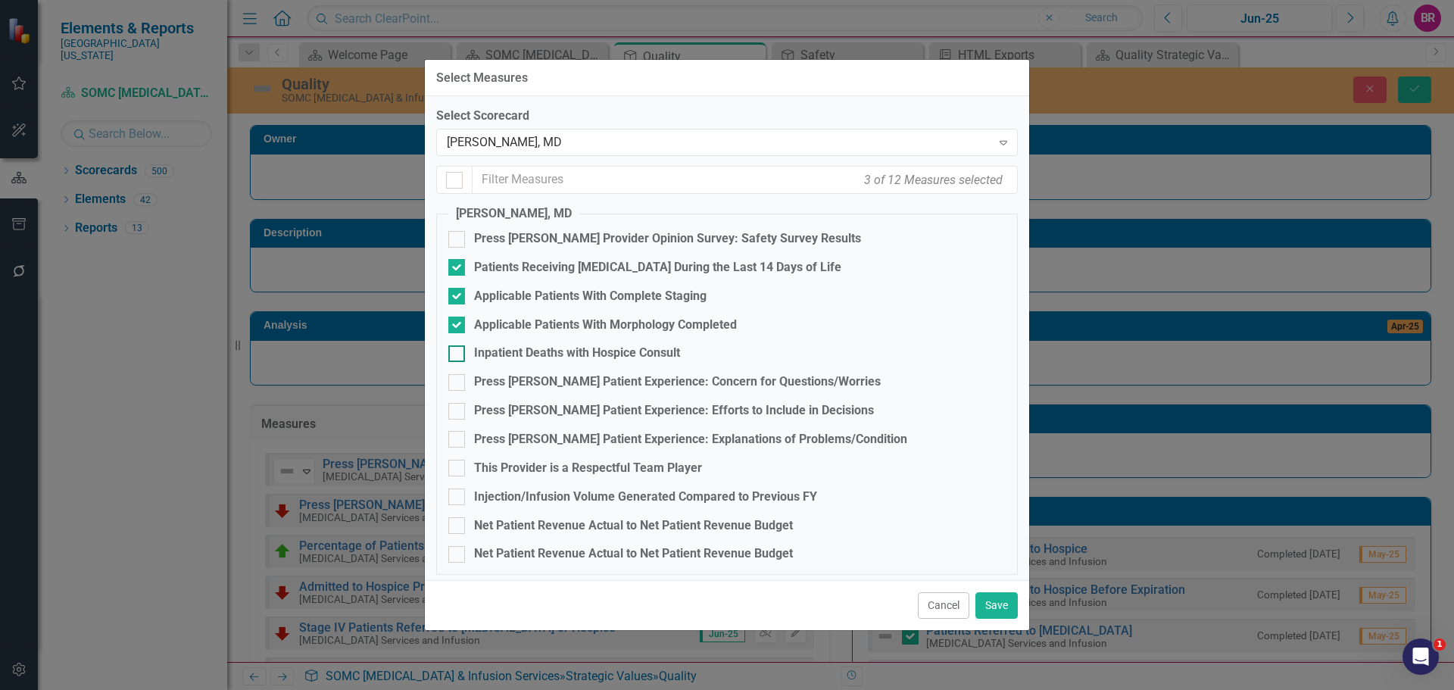
click at [610, 352] on div "Inpatient Deaths with Hospice Consult" at bounding box center [577, 353] width 206 height 17
click at [458, 352] on input "Inpatient Deaths with Hospice Consult" at bounding box center [453, 350] width 10 height 10
checkbox input "true"
click at [1009, 609] on button "Save" at bounding box center [996, 605] width 42 height 27
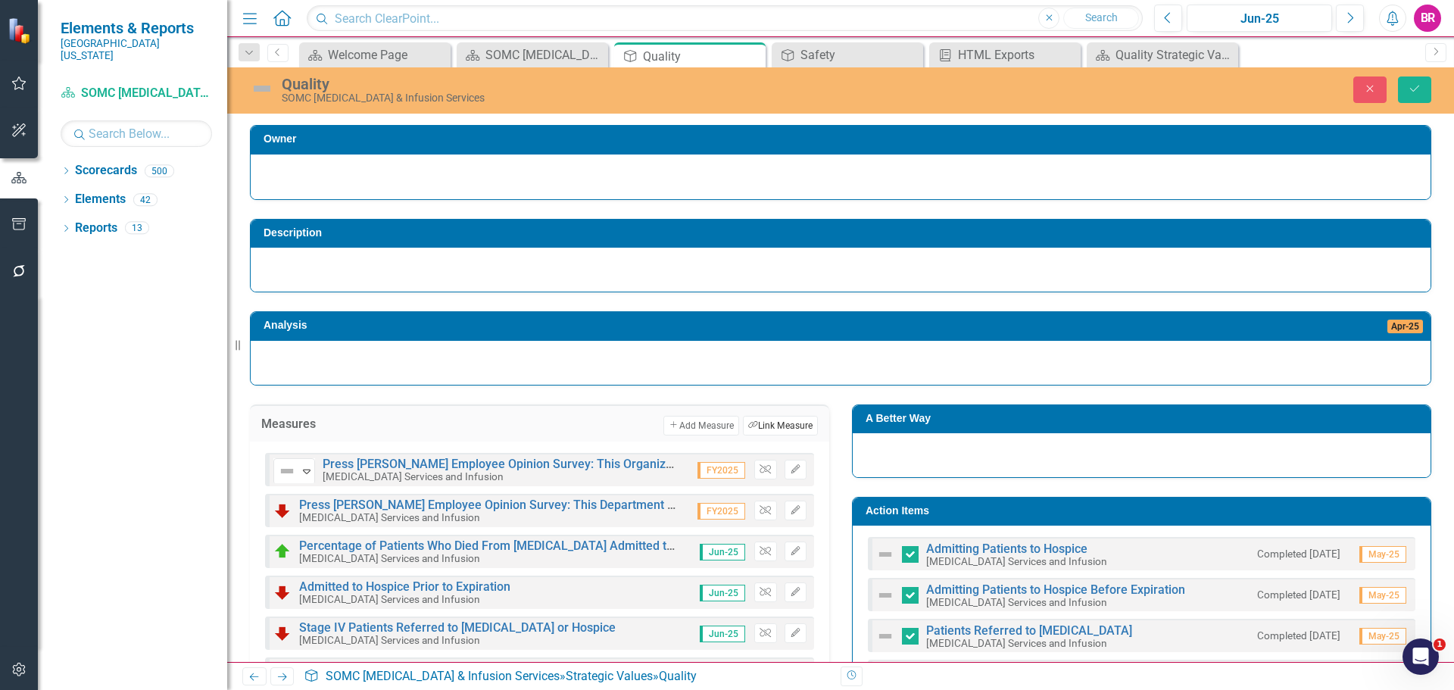
click at [762, 427] on button "Link Tag Link Measure" at bounding box center [780, 426] width 75 height 20
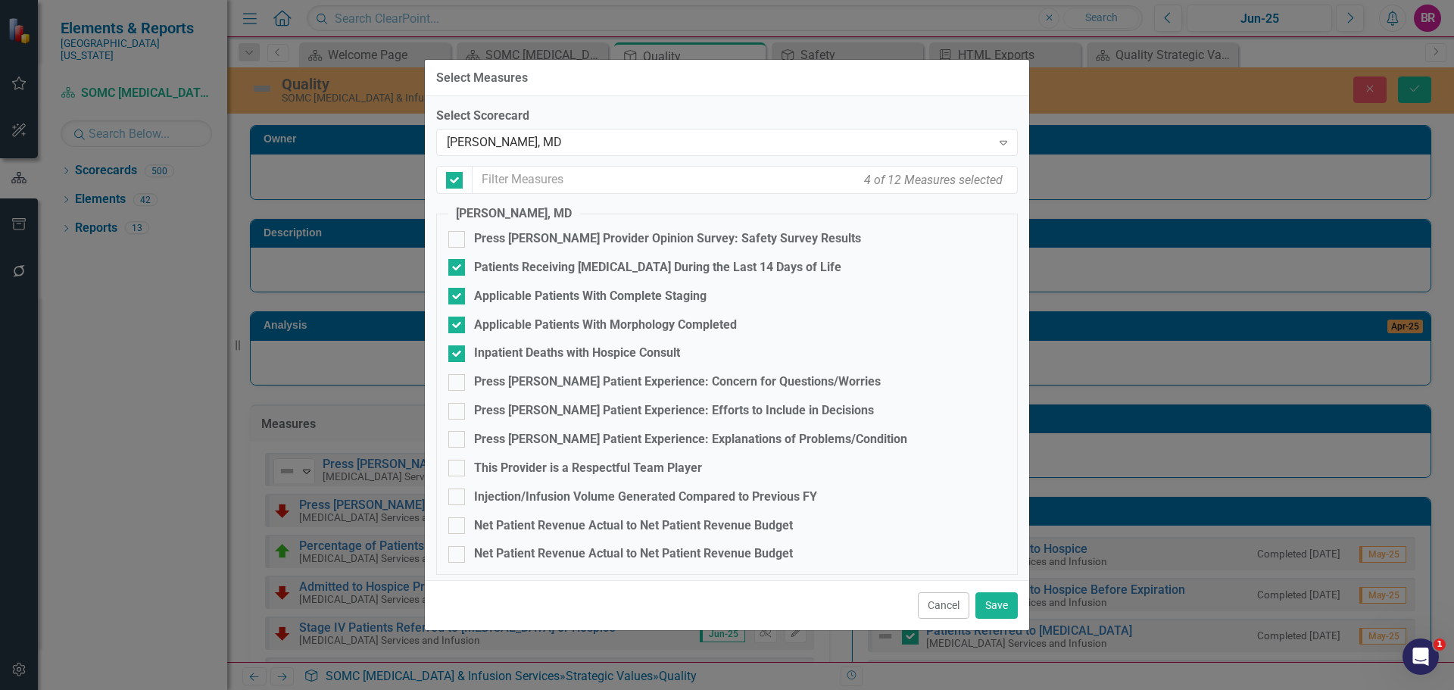
checkbox input "false"
click at [613, 143] on div "[PERSON_NAME], MD" at bounding box center [719, 142] width 544 height 17
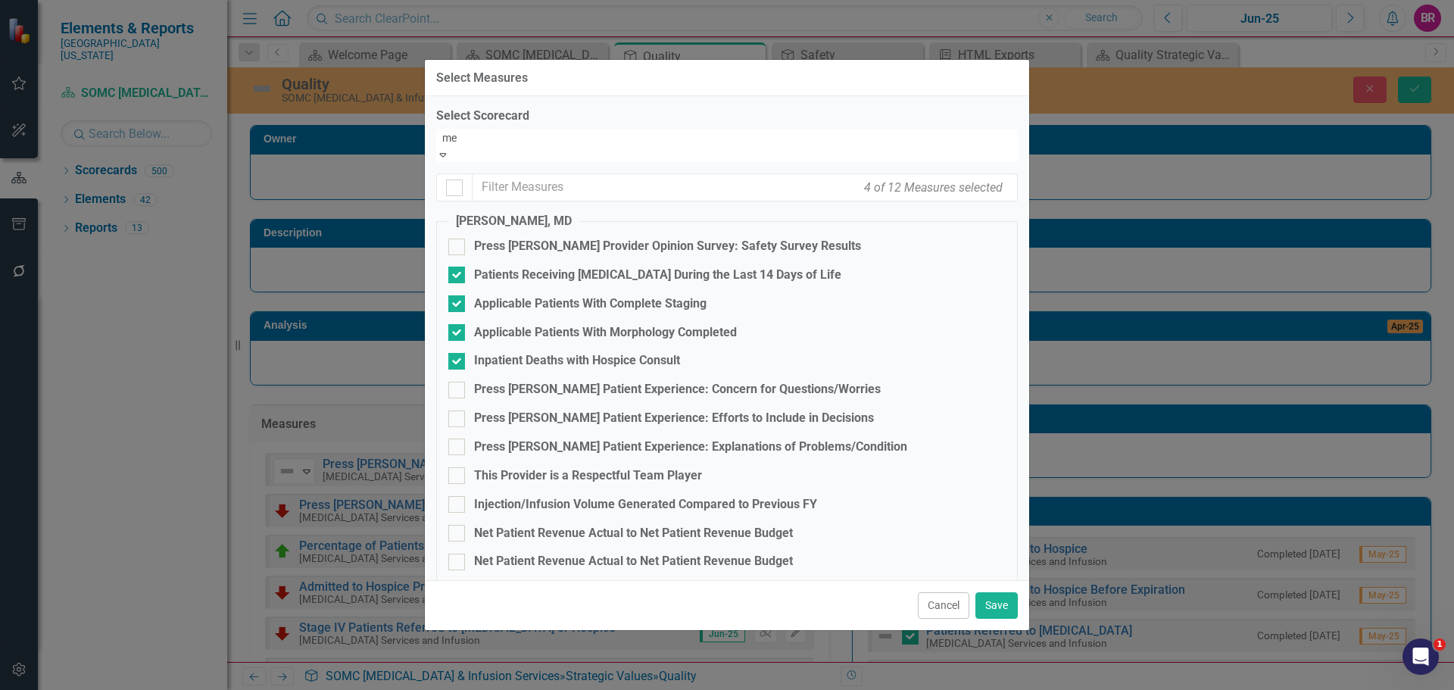
scroll to position [1066, 0]
type input "met"
click at [107, 689] on span "Nanda Met huku, MD" at bounding box center [53, 698] width 107 height 14
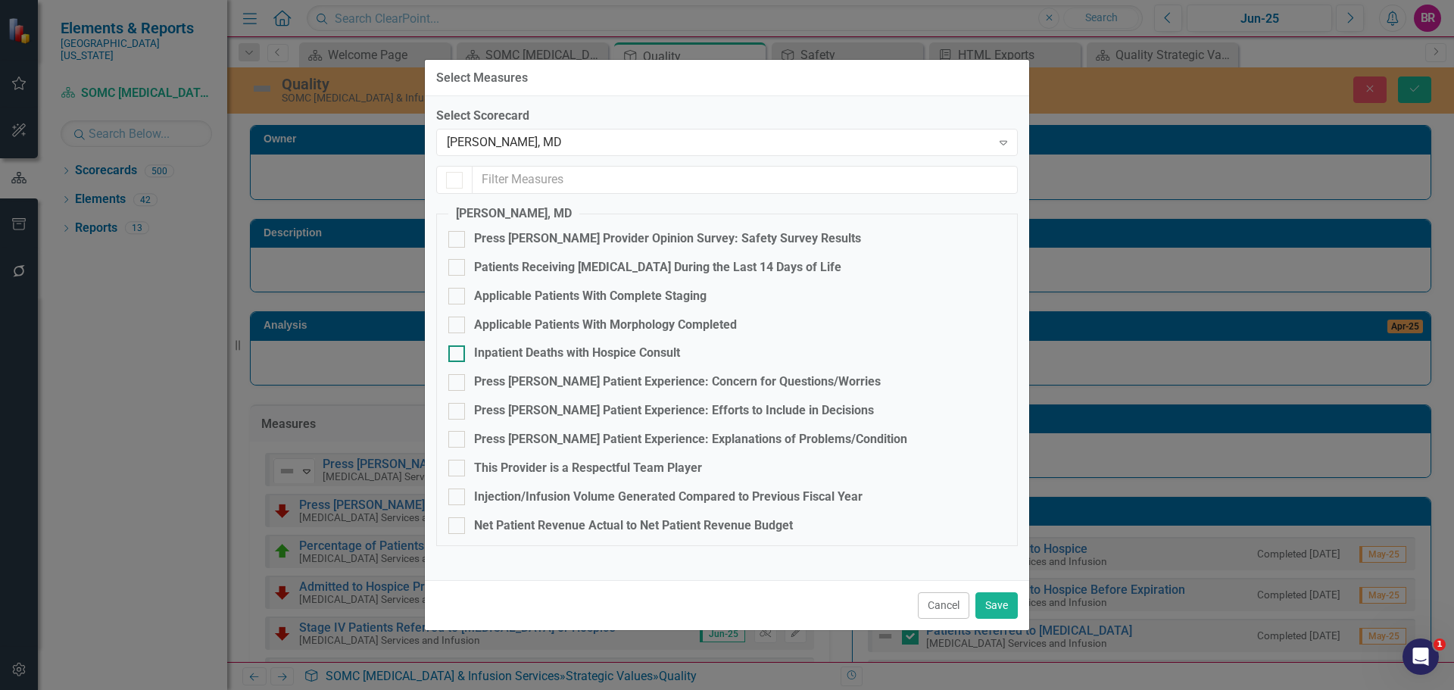
checkbox input "false"
click at [550, 263] on div "Patients Receiving Chemotherapy During the Last 14 Days of Life" at bounding box center [657, 267] width 367 height 17
click at [458, 263] on input "Patients Receiving Chemotherapy During the Last 14 Days of Life" at bounding box center [453, 264] width 10 height 10
checkbox input "true"
click at [538, 292] on div "Applicable Patients With Complete Staging" at bounding box center [590, 296] width 232 height 17
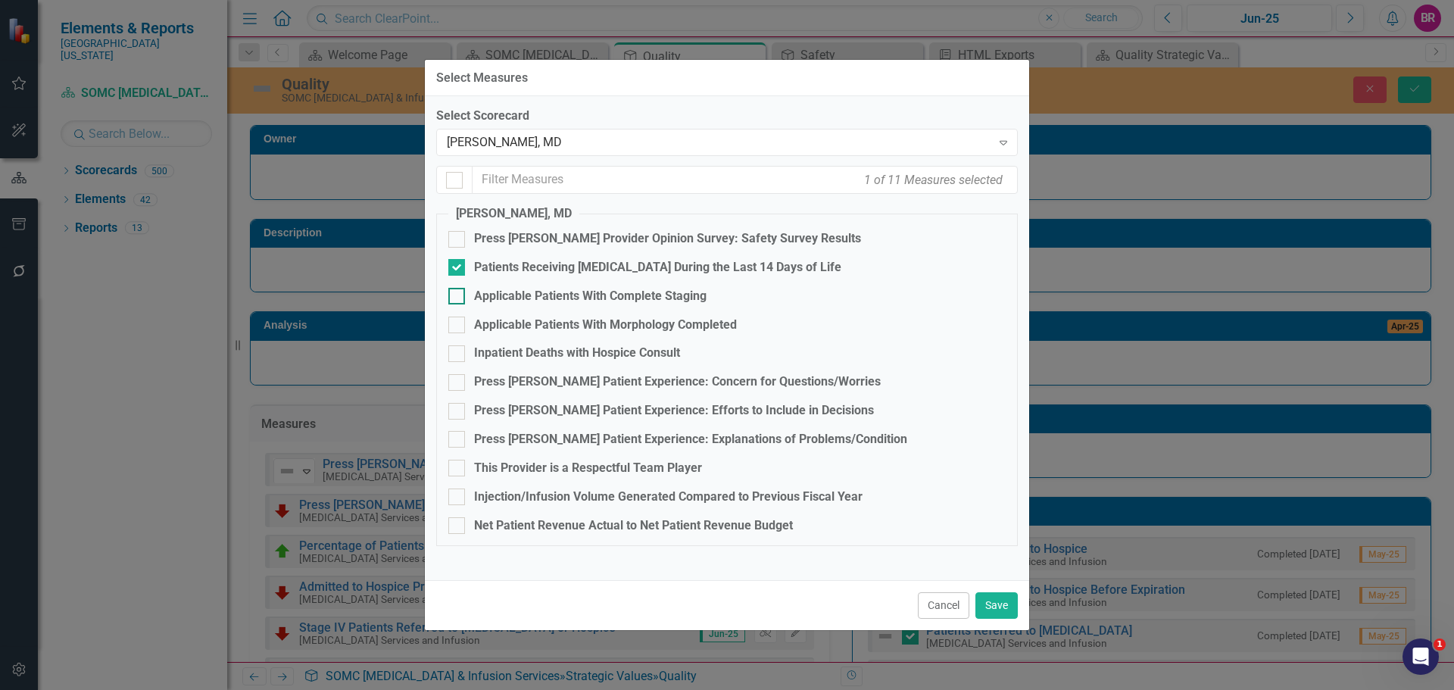
click at [458, 292] on input "Applicable Patients With Complete Staging" at bounding box center [453, 293] width 10 height 10
checkbox input "true"
click at [538, 320] on div "Applicable Patients With Morphology Completed" at bounding box center [605, 324] width 263 height 17
click at [458, 320] on input "Applicable Patients With Morphology Completed" at bounding box center [453, 321] width 10 height 10
checkbox input "true"
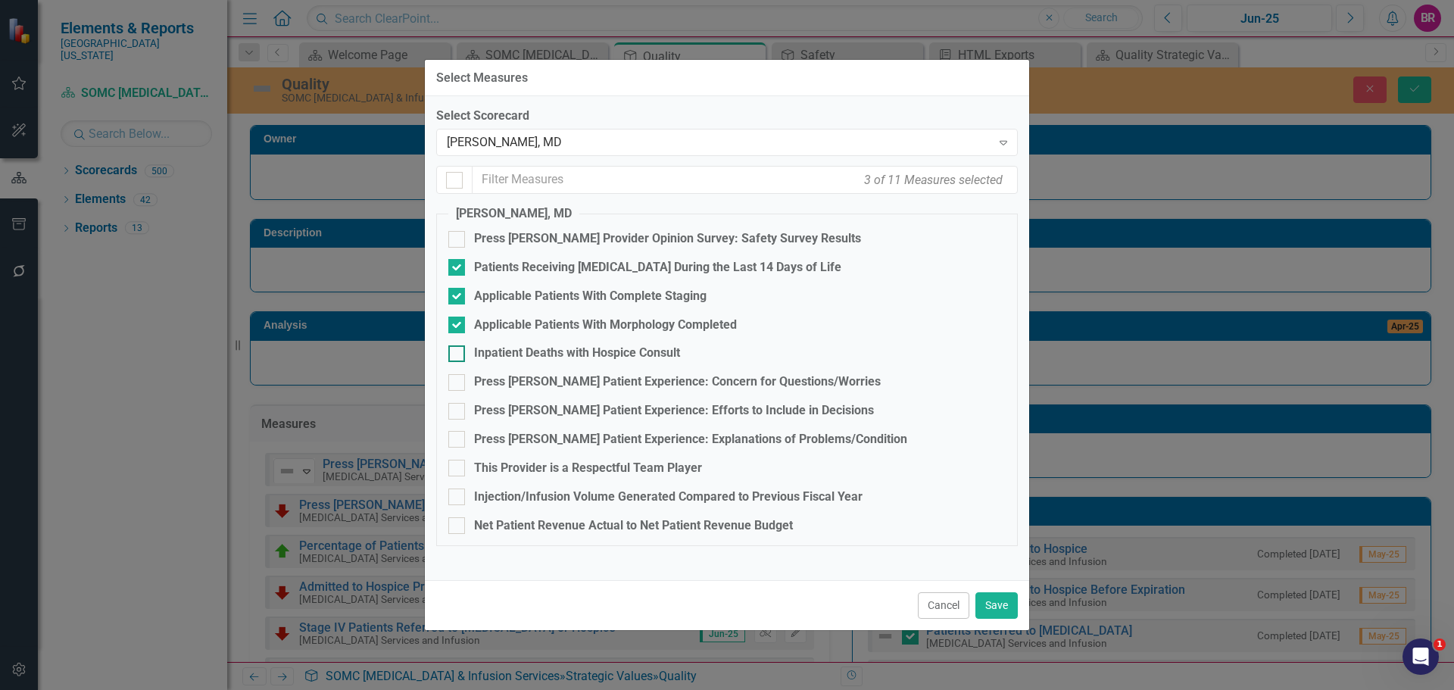
click at [541, 359] on div "Inpatient Deaths with Hospice Consult" at bounding box center [577, 353] width 206 height 17
click at [458, 355] on input "Inpatient Deaths with Hospice Consult" at bounding box center [453, 350] width 10 height 10
checkbox input "true"
click at [1001, 606] on button "Save" at bounding box center [996, 605] width 42 height 27
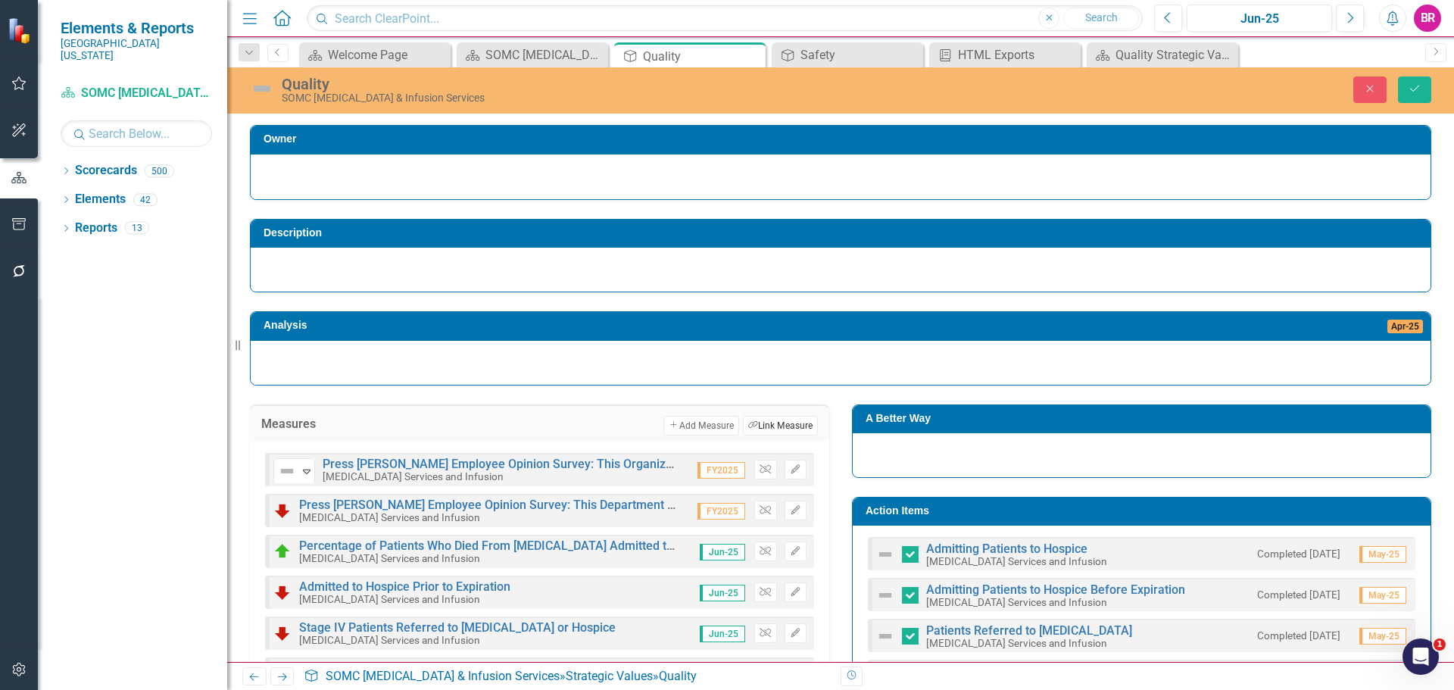
click at [783, 429] on button "Link Tag Link Measure" at bounding box center [780, 426] width 75 height 20
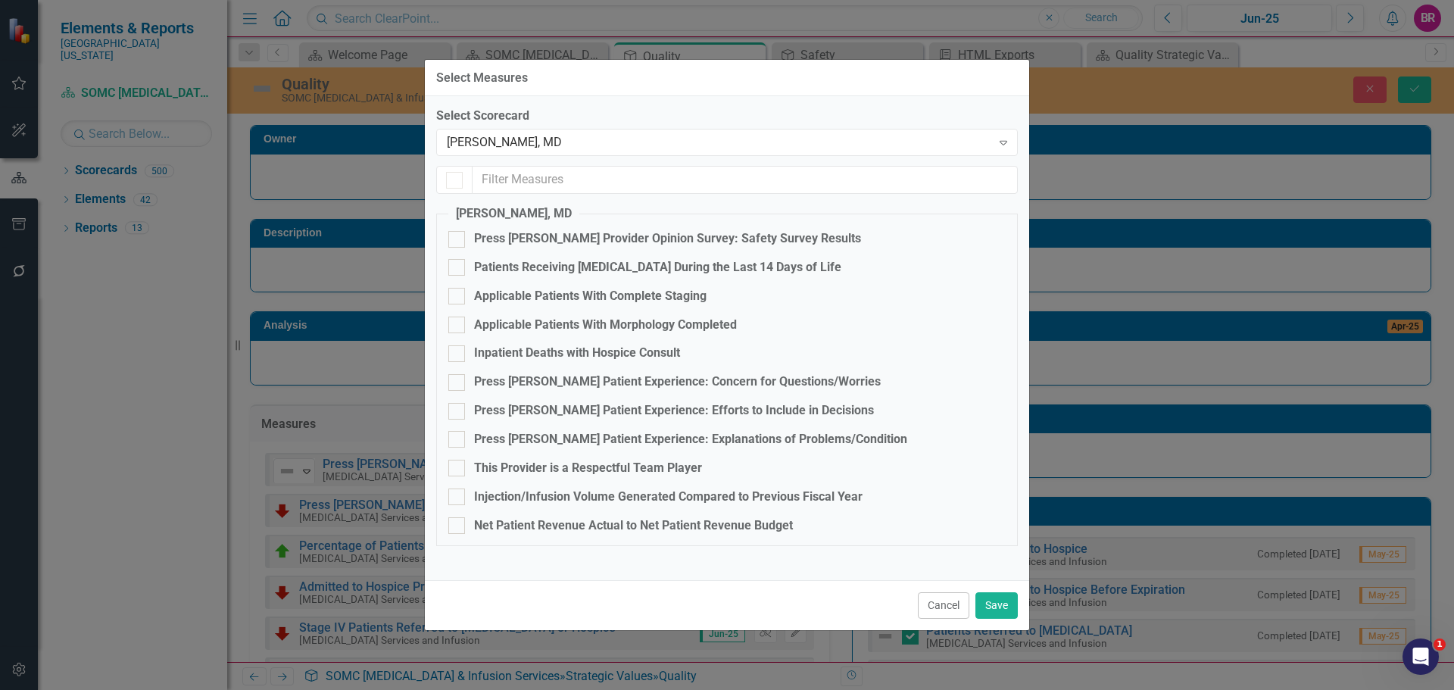
checkbox input "true"
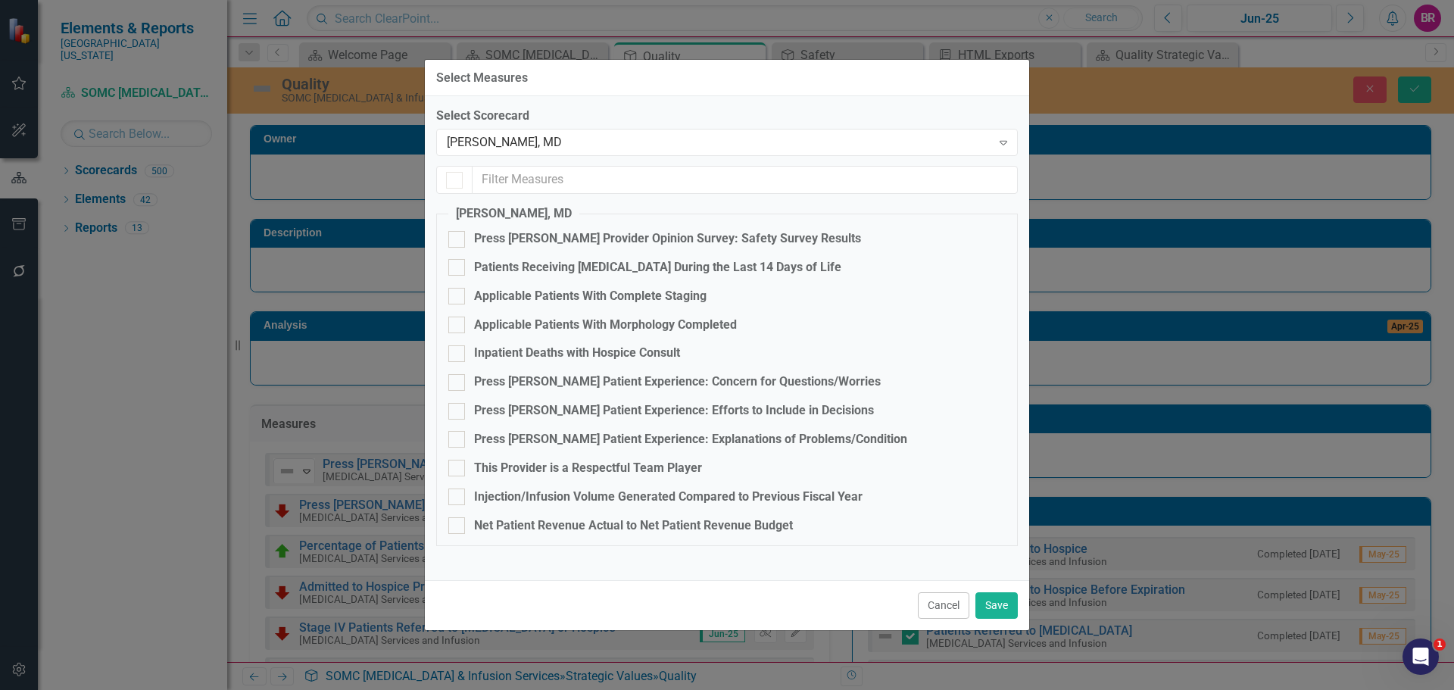
checkbox input "false"
click at [656, 140] on div "Nanda Methuku, MD" at bounding box center [719, 142] width 544 height 17
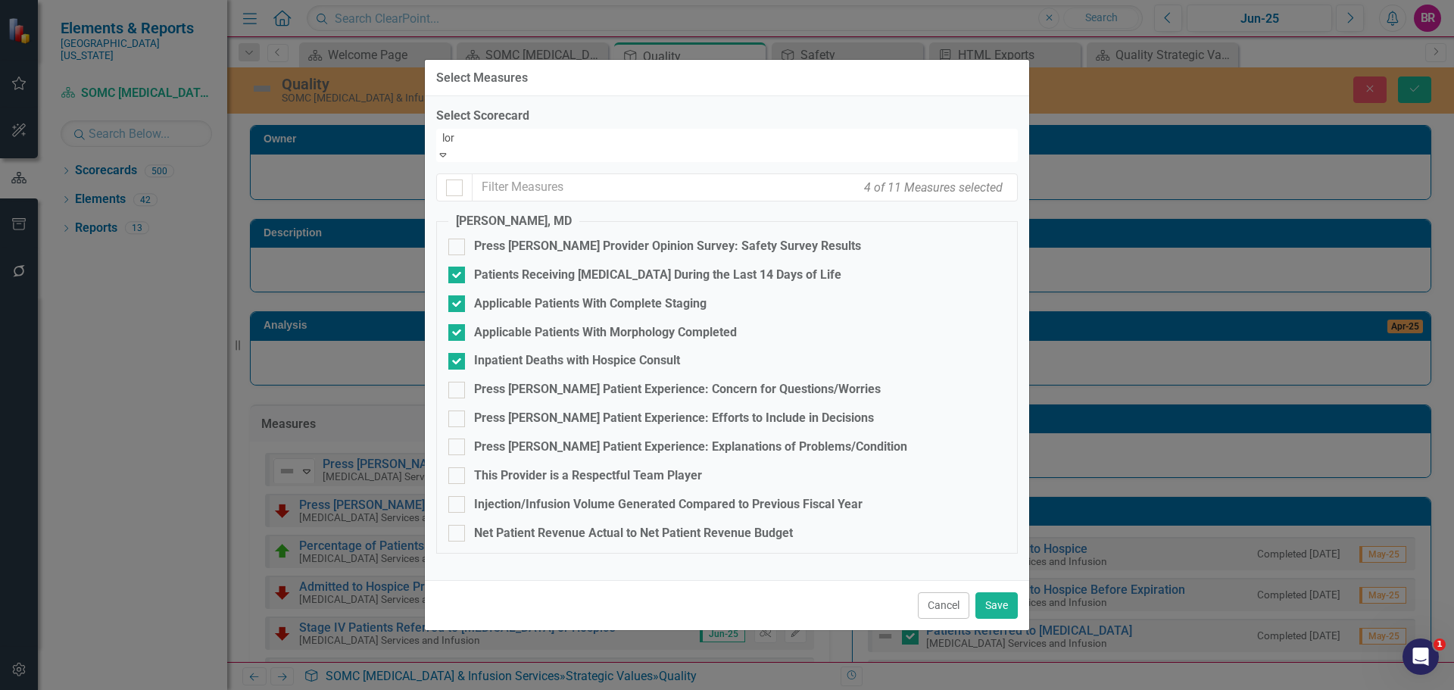
type input "lore"
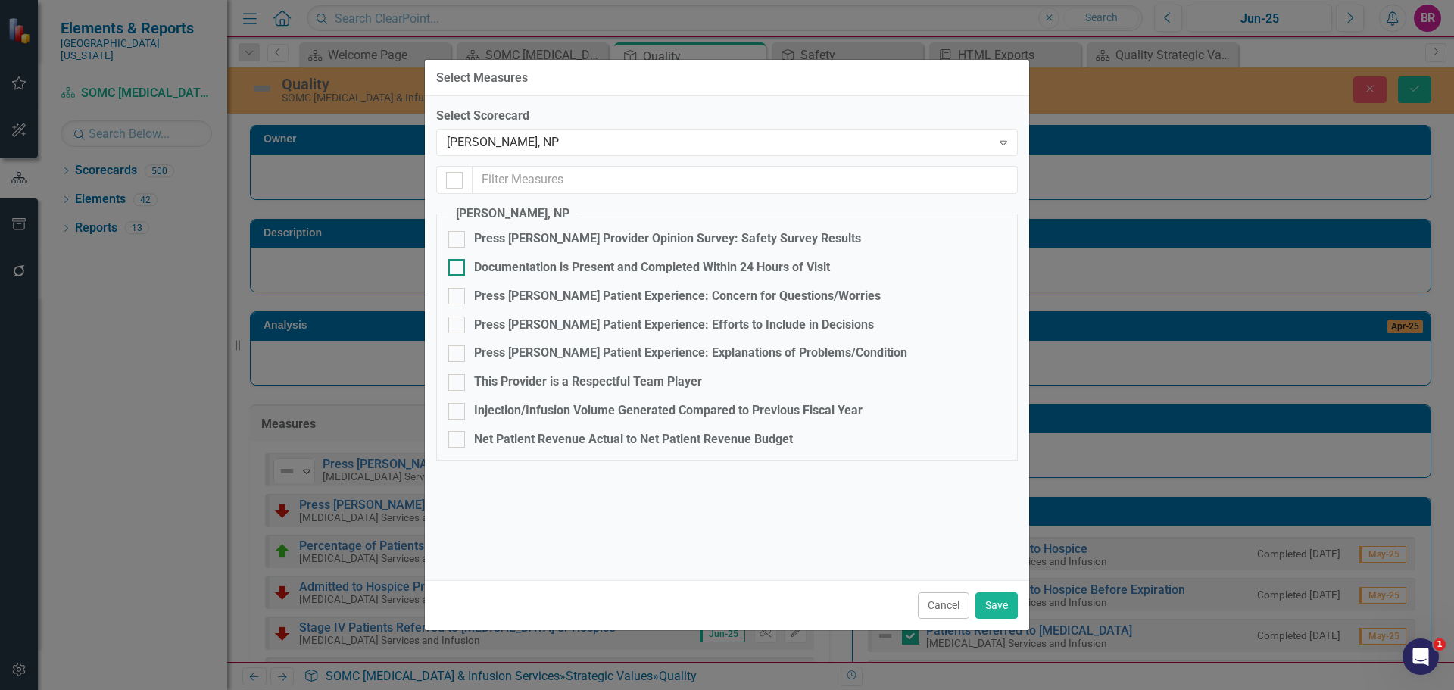
click at [627, 267] on div "Documentation is Present and Completed Within 24 Hours of Visit" at bounding box center [652, 267] width 356 height 17
click at [458, 267] on input "Documentation is Present and Completed Within 24 Hours of Visit" at bounding box center [453, 264] width 10 height 10
checkbox input "true"
click at [1011, 605] on button "Save" at bounding box center [996, 605] width 42 height 27
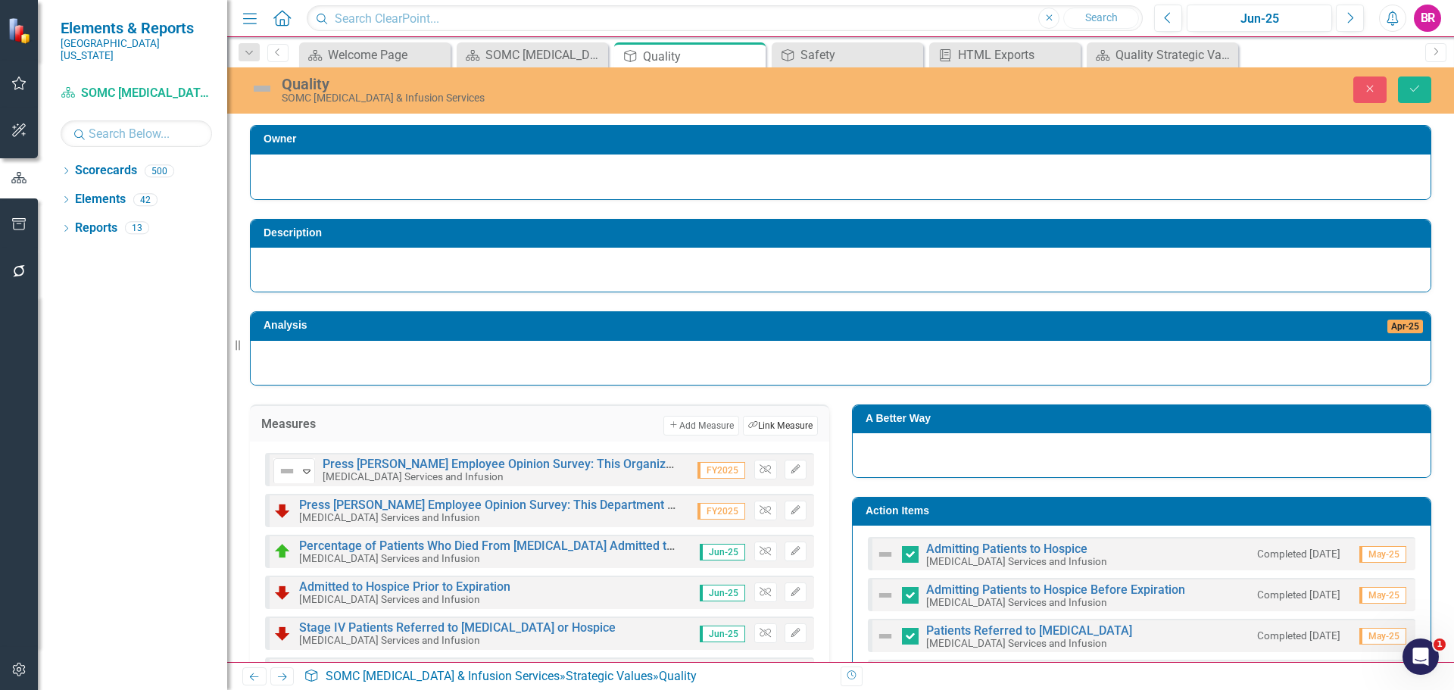
click at [779, 426] on button "Link Tag Link Measure" at bounding box center [780, 426] width 75 height 20
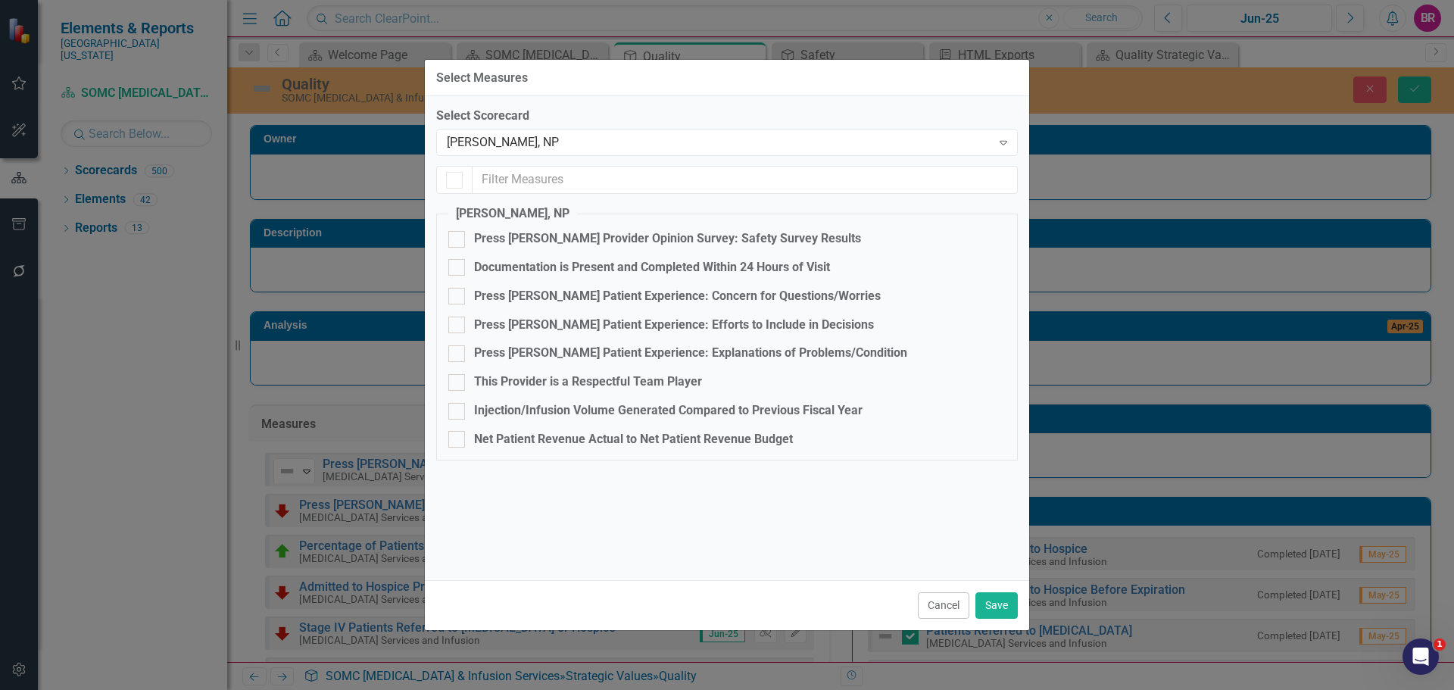
checkbox input "true"
checkbox input "false"
click at [584, 131] on div "Chad Lore, NP Expand" at bounding box center [726, 142] width 581 height 27
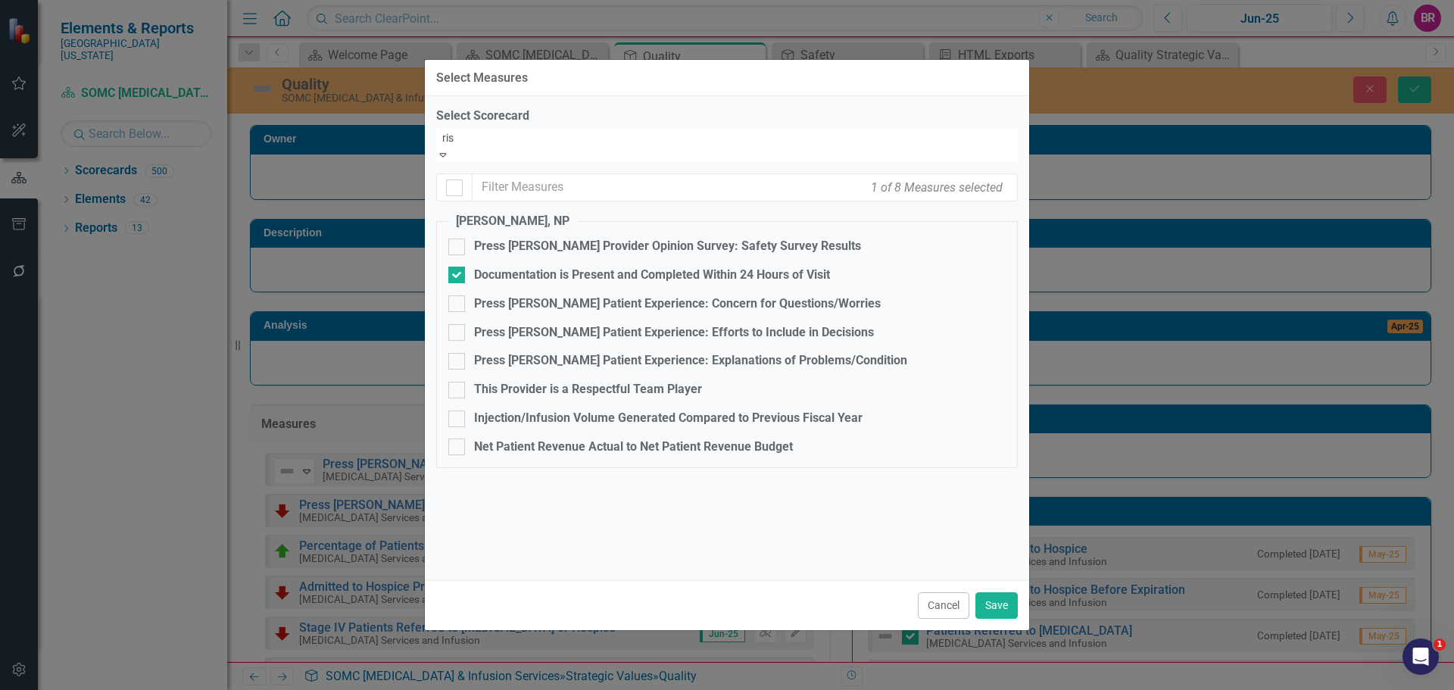
scroll to position [96, 0]
type input "risn"
click at [558, 689] on div "Ashley Risn er, NP" at bounding box center [727, 698] width 1454 height 17
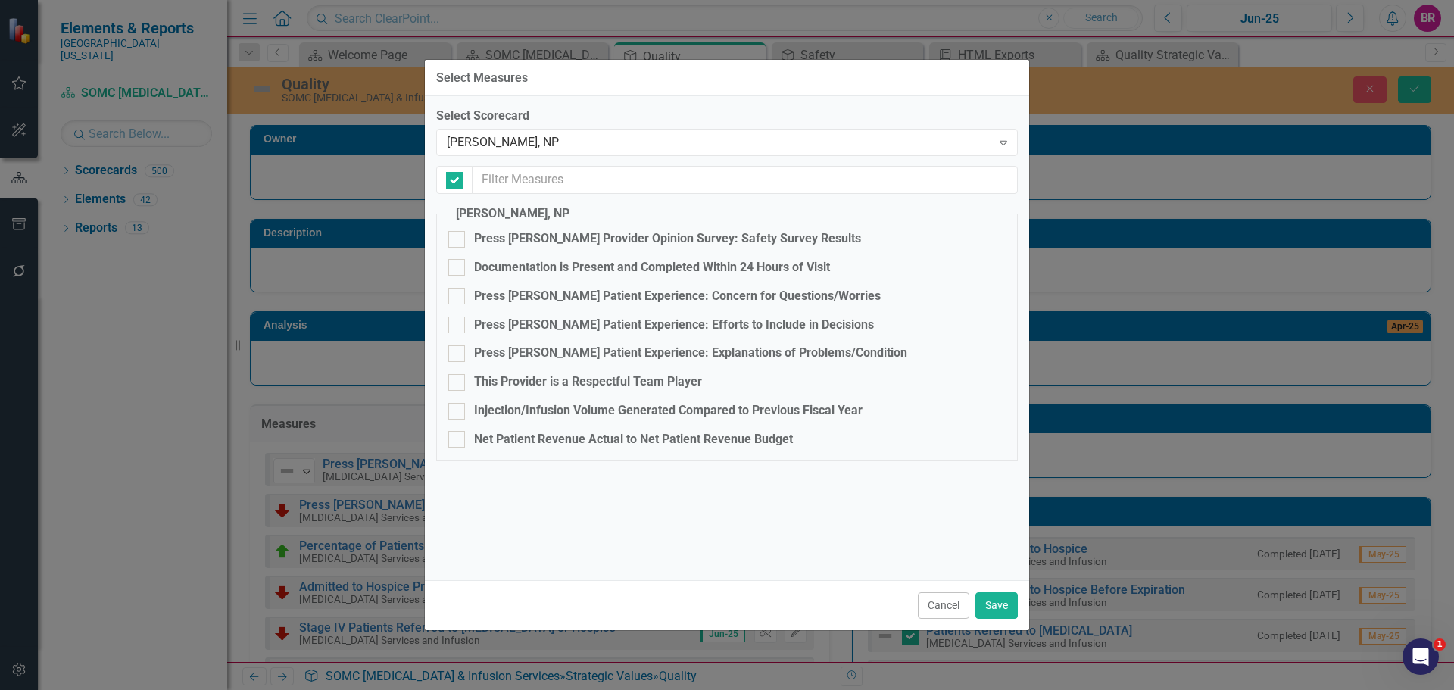
checkbox input "false"
click at [575, 271] on div "Documentation is Present and Completed Within 24 Hours of Visit" at bounding box center [652, 267] width 356 height 17
click at [458, 269] on input "Documentation is Present and Completed Within 24 Hours of Visit" at bounding box center [453, 264] width 10 height 10
checkbox input "true"
click at [1002, 613] on button "Save" at bounding box center [996, 605] width 42 height 27
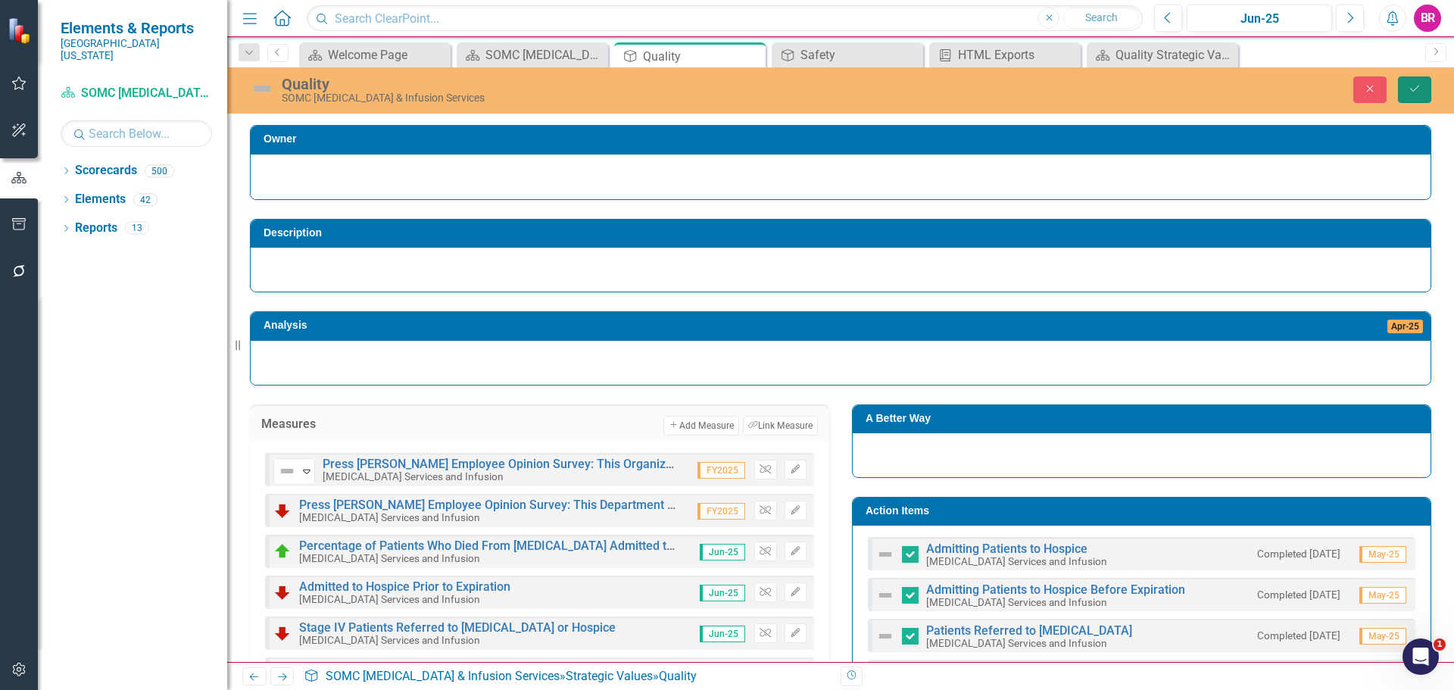
click at [1414, 95] on button "Save" at bounding box center [1414, 89] width 33 height 27
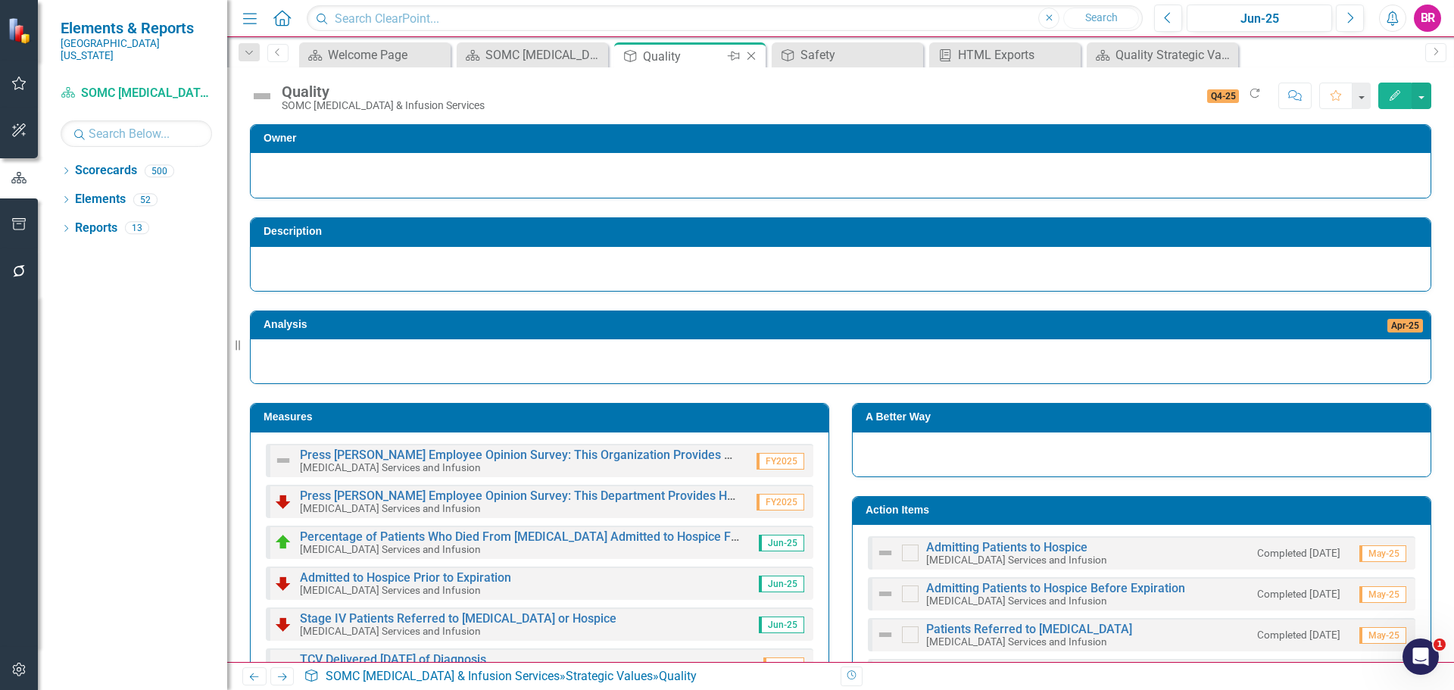
checkbox input "false"
checkbox input "true"
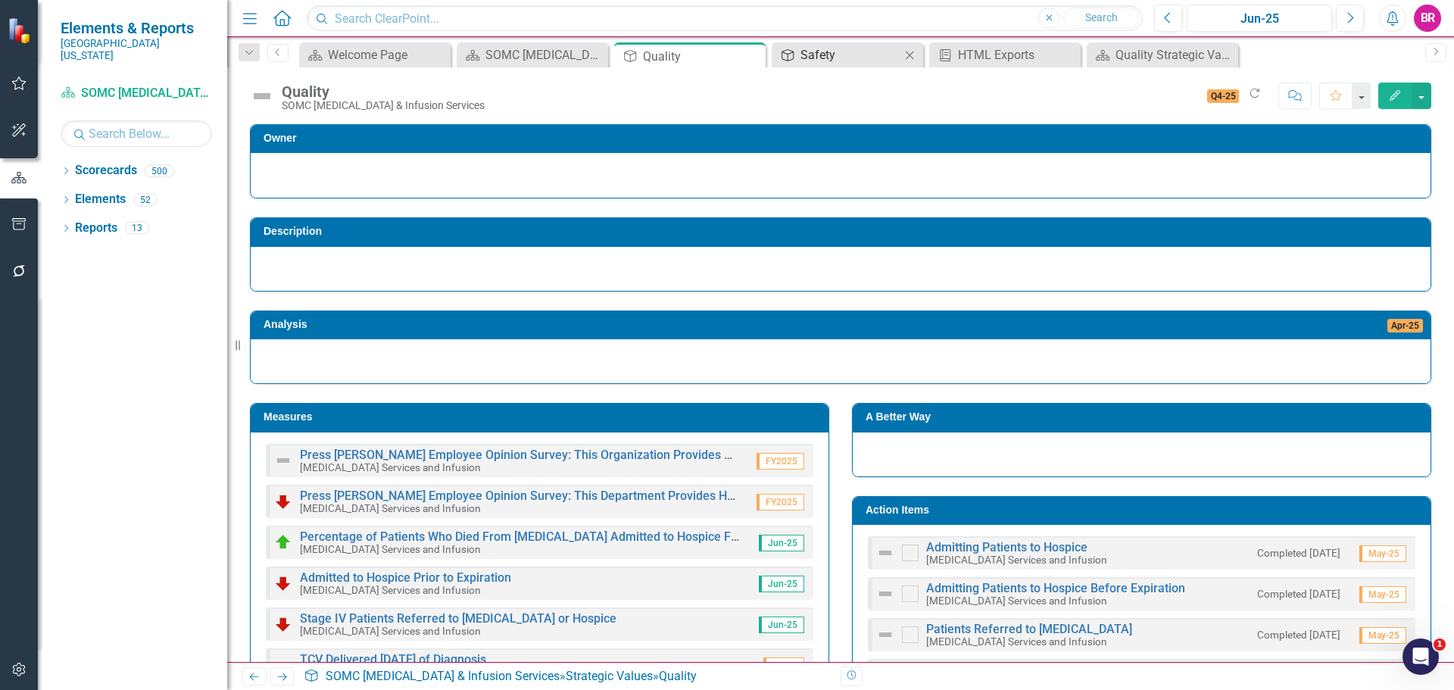
checkbox input "true"
click at [826, 57] on div "Safety" at bounding box center [850, 54] width 100 height 19
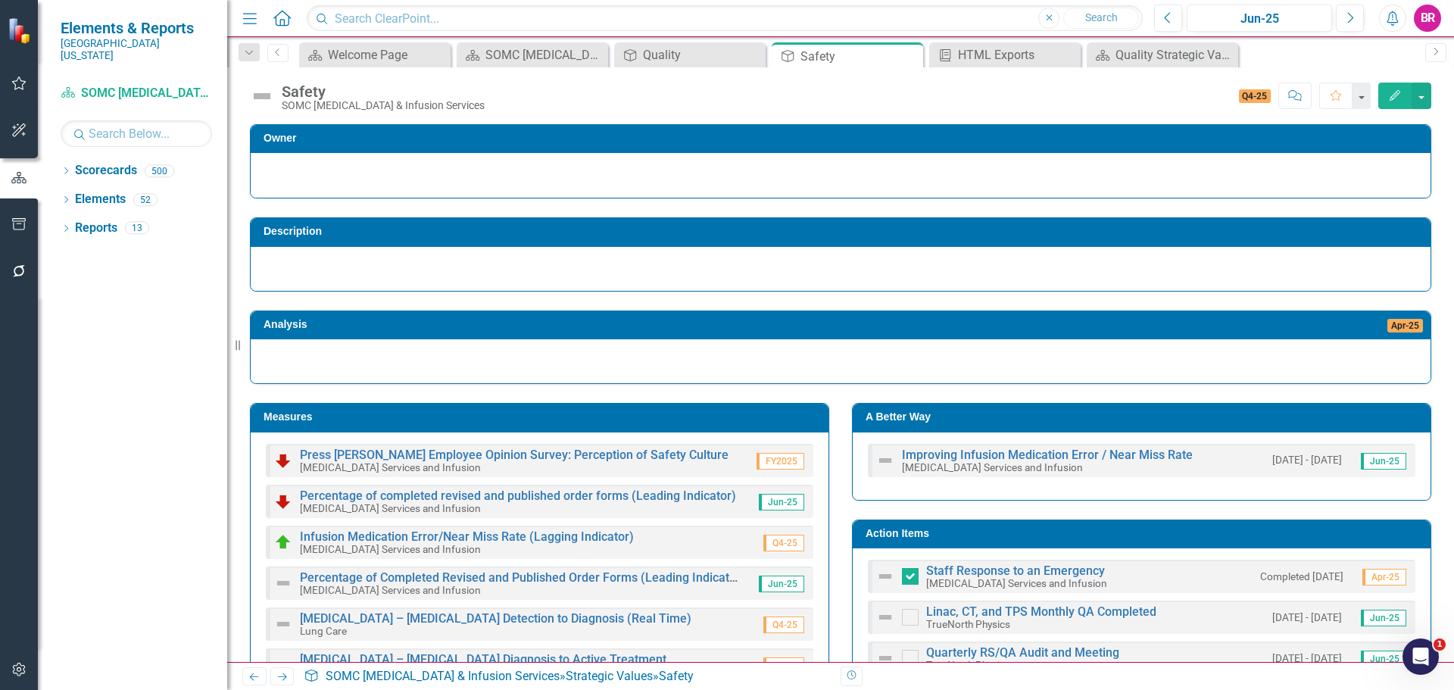
click at [440, 425] on td "Measures" at bounding box center [541, 418] width 557 height 23
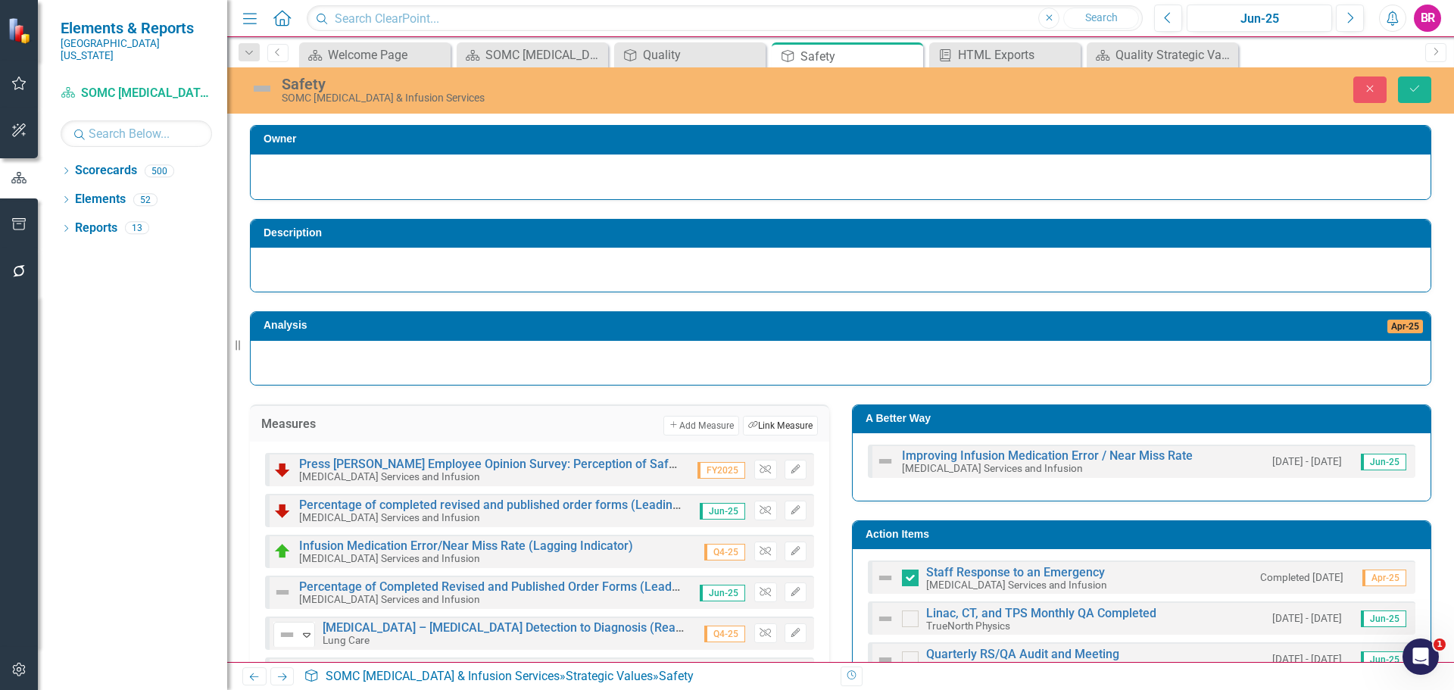
click at [774, 432] on button "Link Tag Link Measure" at bounding box center [780, 426] width 75 height 20
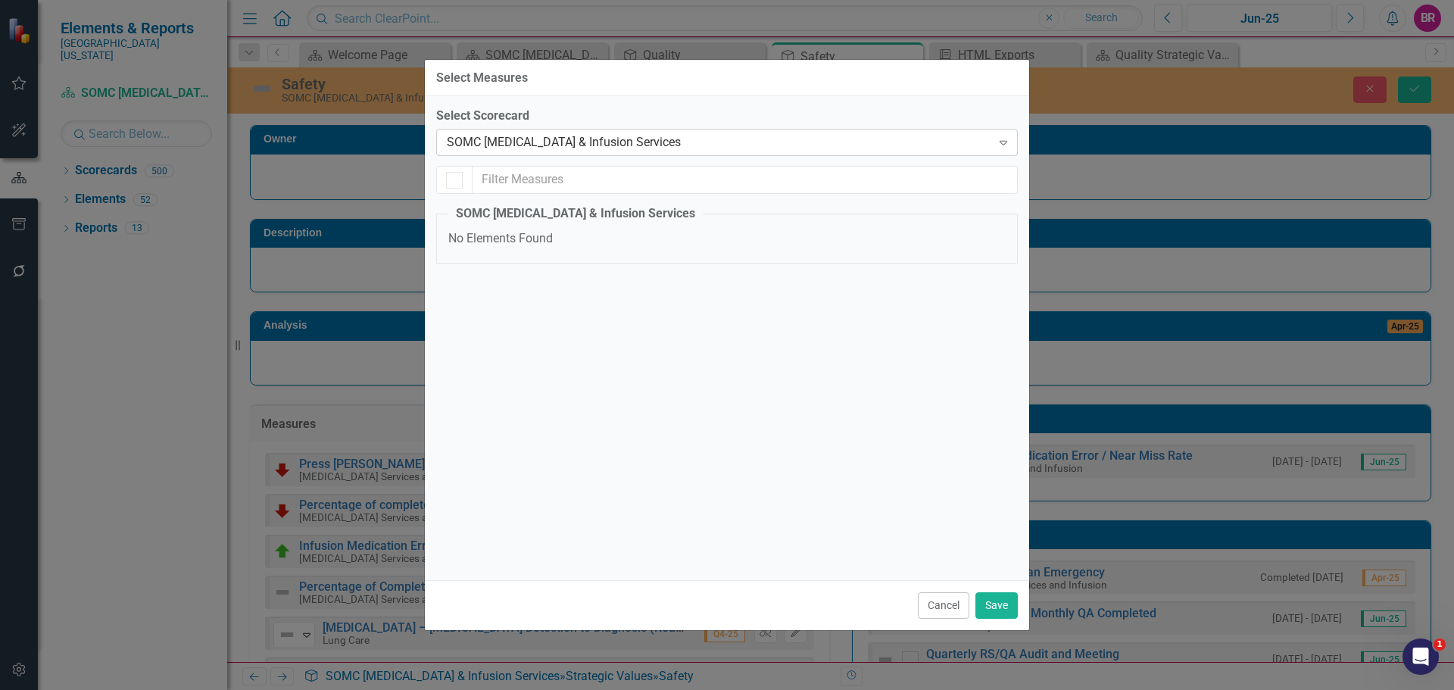
click at [662, 137] on div "SOMC [MEDICAL_DATA] & Infusion Services" at bounding box center [719, 142] width 544 height 17
type input "risn"
click at [581, 689] on div "Ashley Risn er, NP" at bounding box center [727, 698] width 1454 height 17
checkbox input "false"
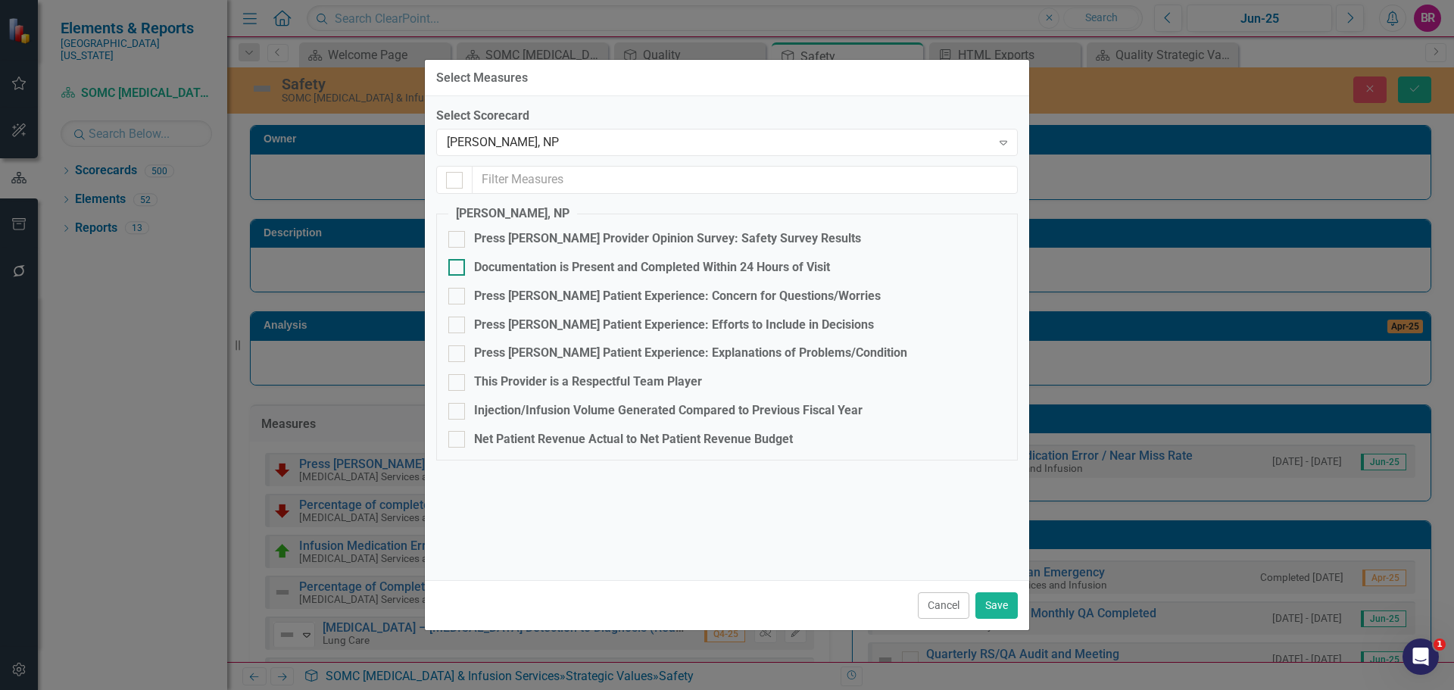
click at [581, 267] on div "Documentation is Present and Completed Within 24 Hours of Visit" at bounding box center [652, 267] width 356 height 17
click at [458, 267] on input "Documentation is Present and Completed Within 24 Hours of Visit" at bounding box center [453, 264] width 10 height 10
checkbox input "true"
click at [990, 593] on button "Save" at bounding box center [996, 605] width 42 height 27
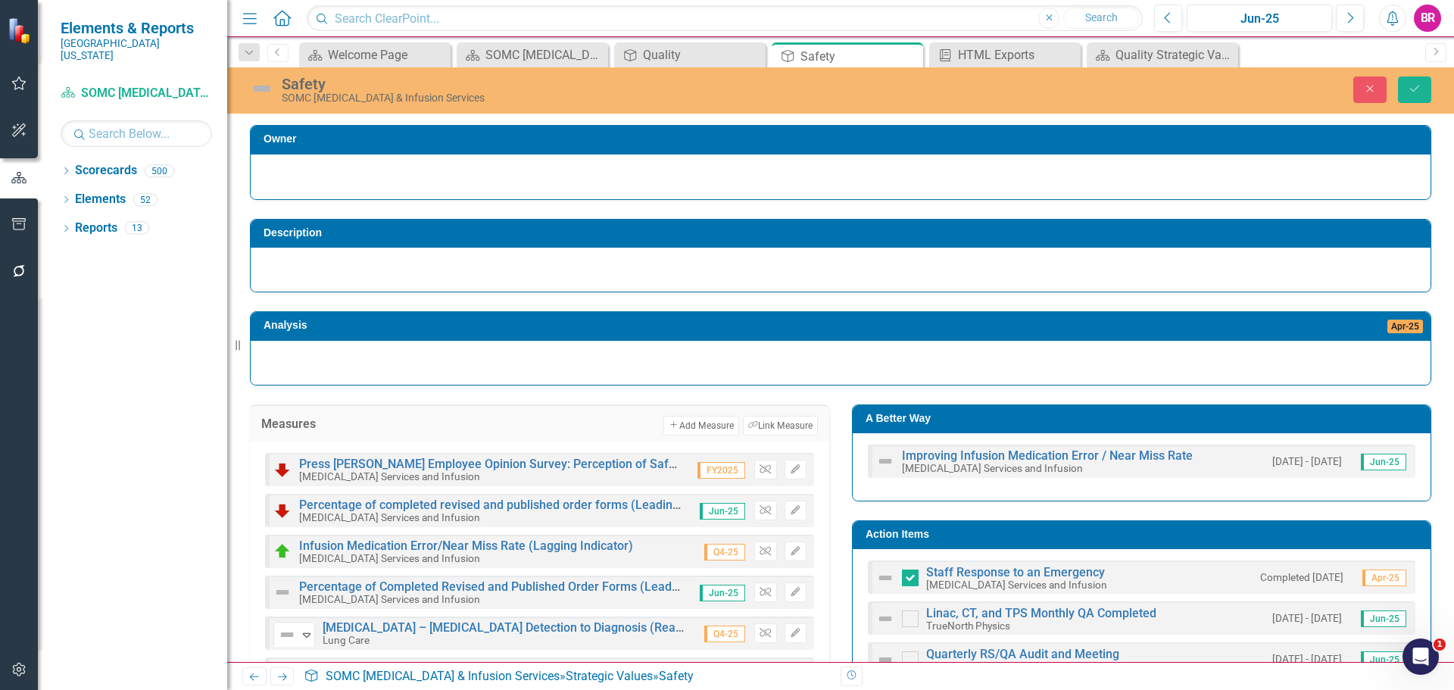
click at [1433, 93] on div "Close Save" at bounding box center [1198, 89] width 488 height 27
click at [1423, 90] on button "Save" at bounding box center [1414, 89] width 33 height 27
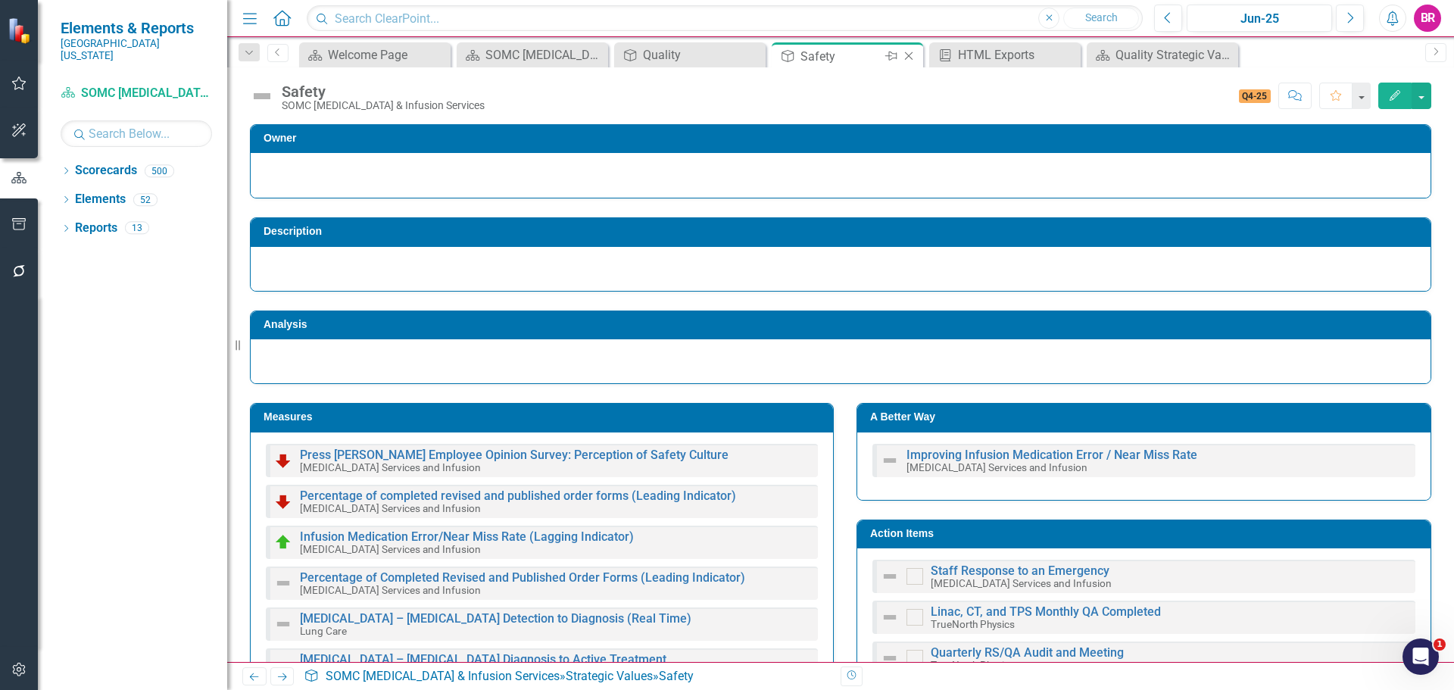
checkbox input "true"
click at [908, 55] on icon "Close" at bounding box center [908, 56] width 15 height 12
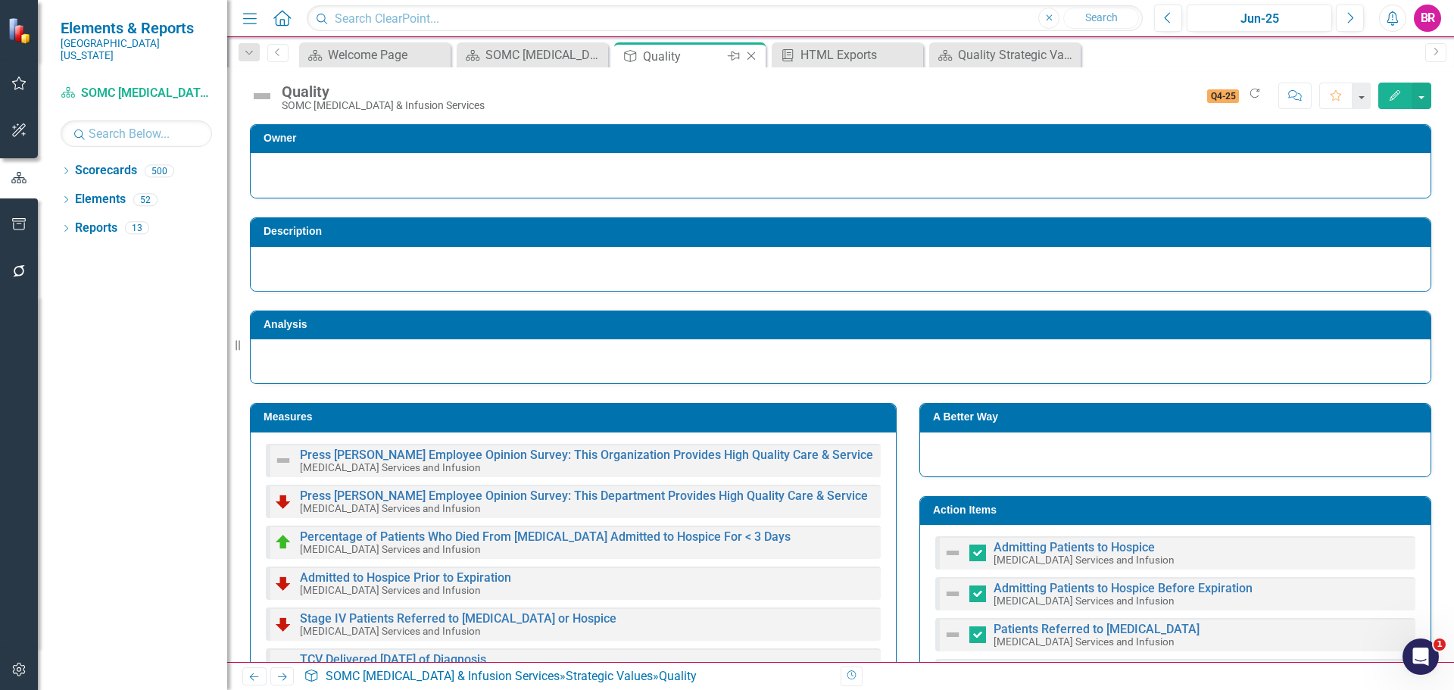
click at [753, 55] on icon "Close" at bounding box center [751, 56] width 15 height 12
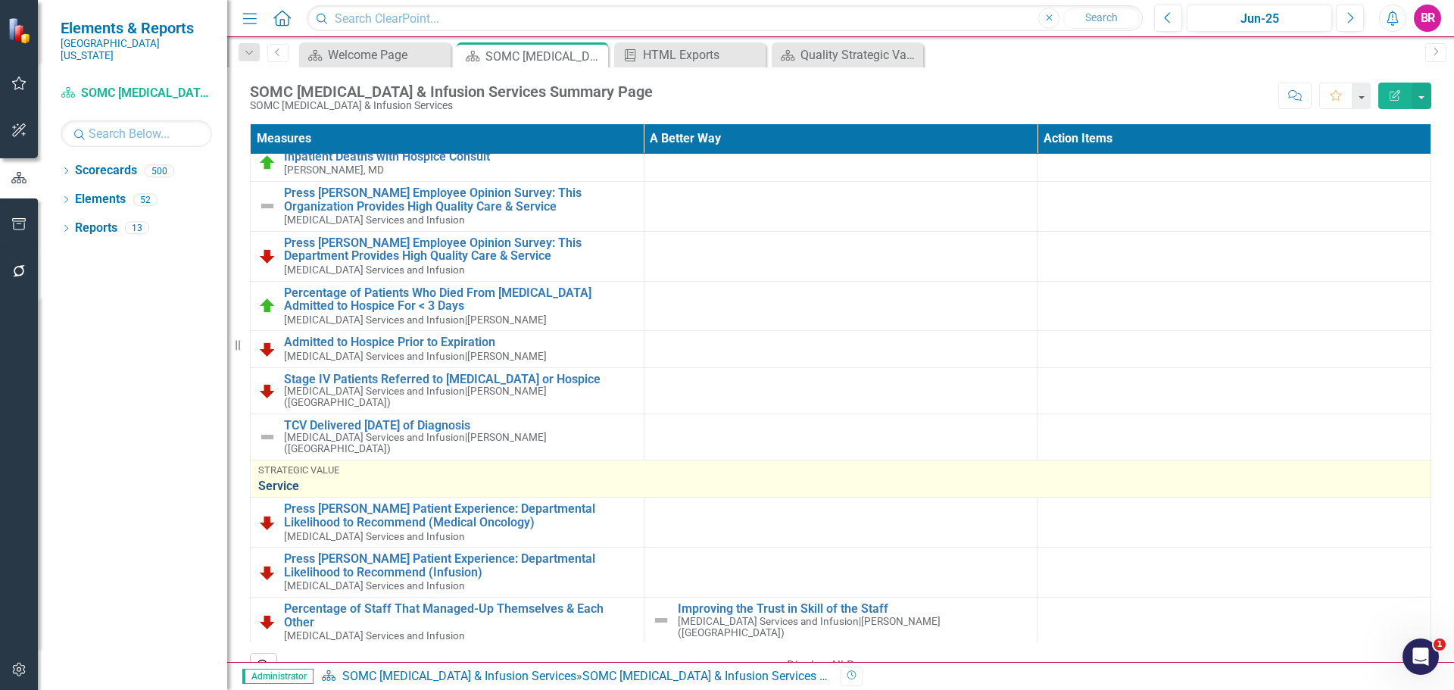
scroll to position [1439, 0]
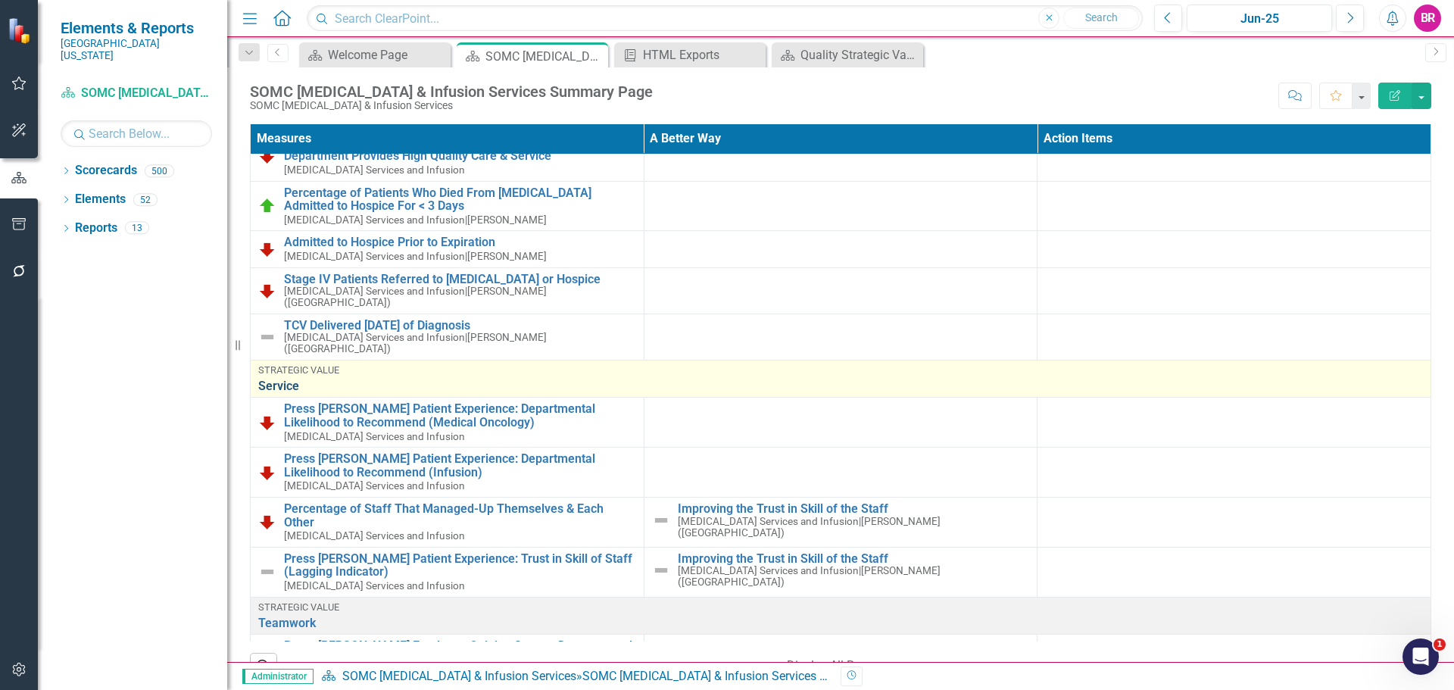
click at [505, 379] on link "Service" at bounding box center [840, 386] width 1165 height 14
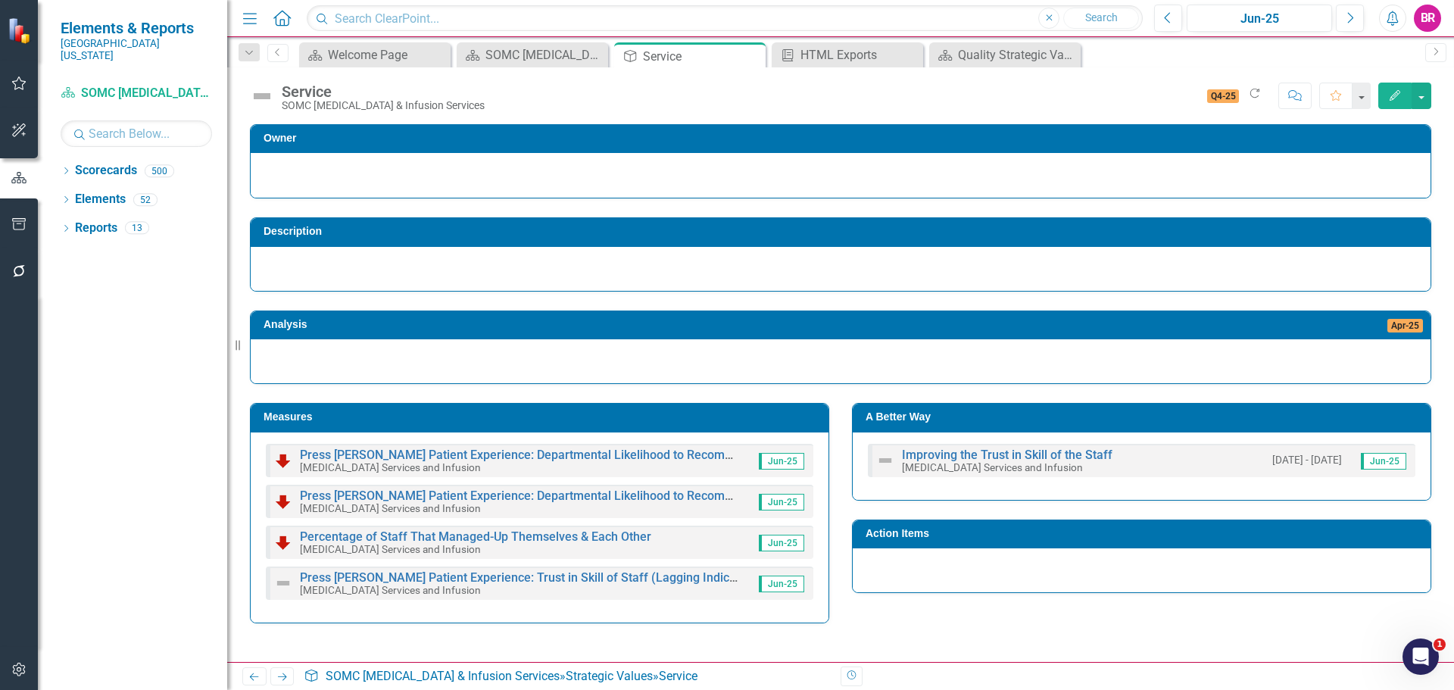
click at [433, 419] on h3 "Measures" at bounding box center [541, 416] width 557 height 11
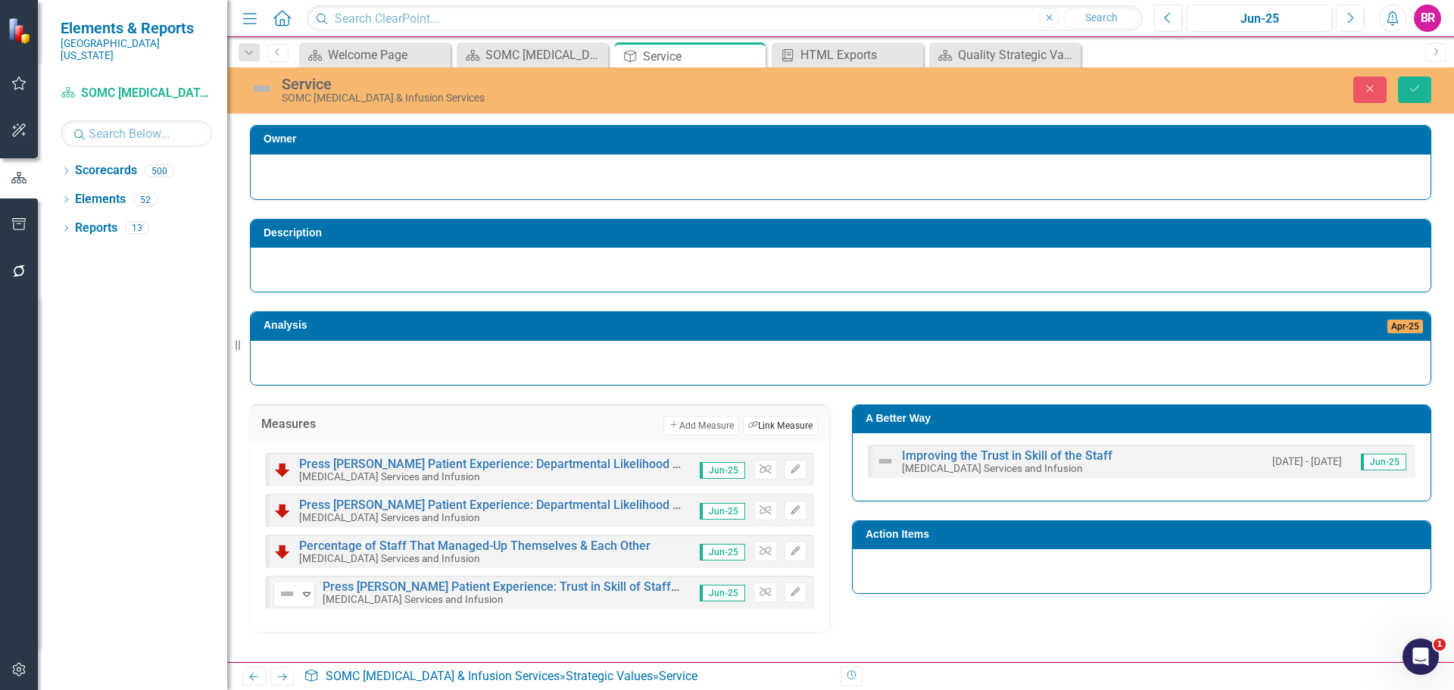
click at [807, 427] on button "Link Tag Link Measure" at bounding box center [780, 426] width 75 height 20
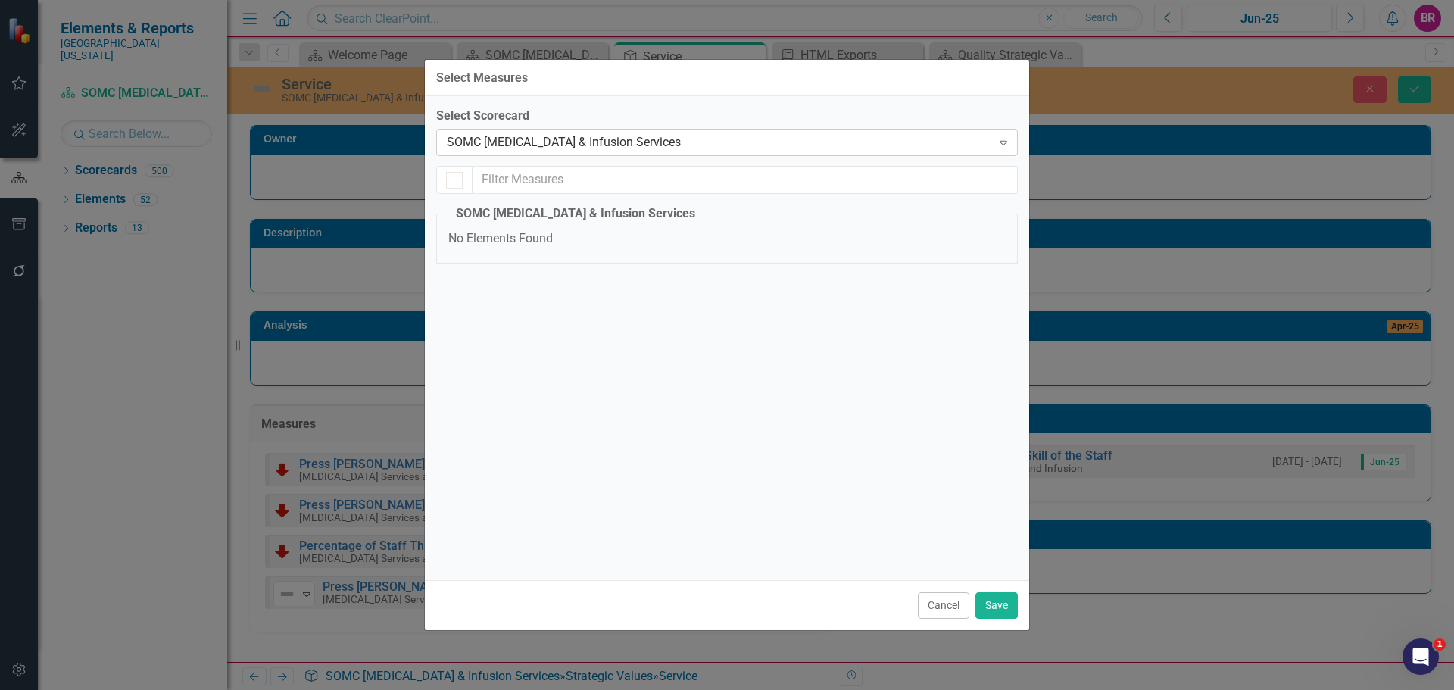
click at [598, 148] on div "SOMC [MEDICAL_DATA] & Infusion Services" at bounding box center [719, 142] width 544 height 17
type input "liu"
click at [590, 689] on div "Yinong Liu , MD" at bounding box center [727, 698] width 1454 height 17
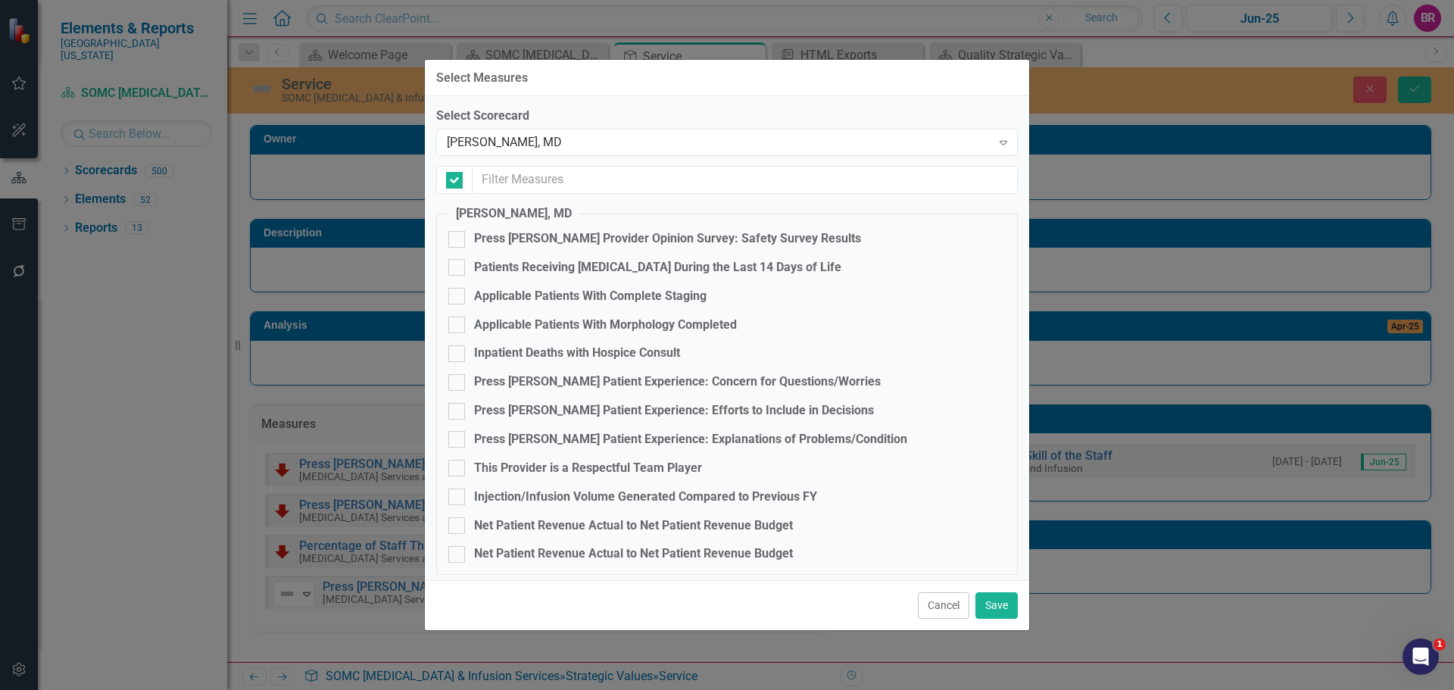
checkbox input "false"
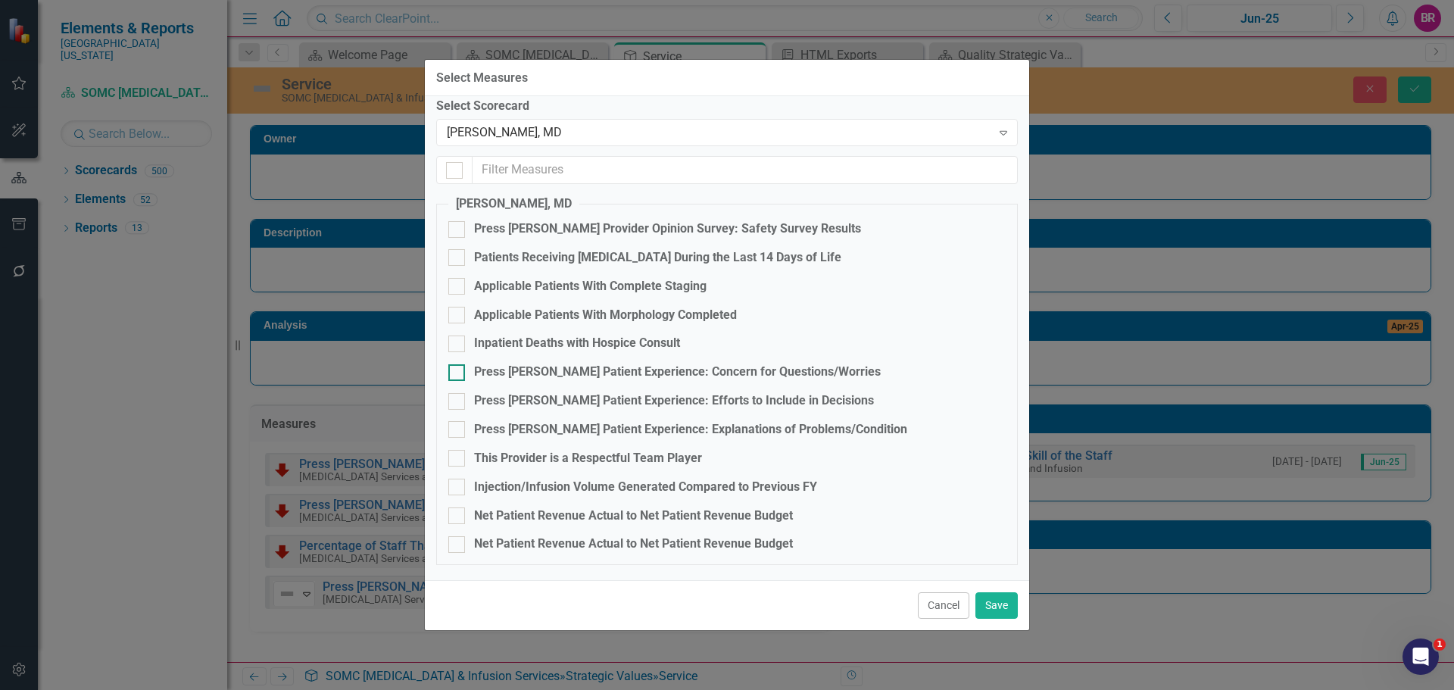
click at [579, 369] on div "Press Ganey Patient Experience: Concern for Questions/Worries" at bounding box center [677, 371] width 407 height 17
click at [458, 369] on input "Press Ganey Patient Experience: Concern for Questions/Worries" at bounding box center [453, 369] width 10 height 10
checkbox input "true"
click at [579, 396] on div "Press Ganey Patient Experience: Efforts to Include in Decisions" at bounding box center [674, 400] width 400 height 17
click at [458, 396] on input "Press Ganey Patient Experience: Efforts to Include in Decisions" at bounding box center [453, 398] width 10 height 10
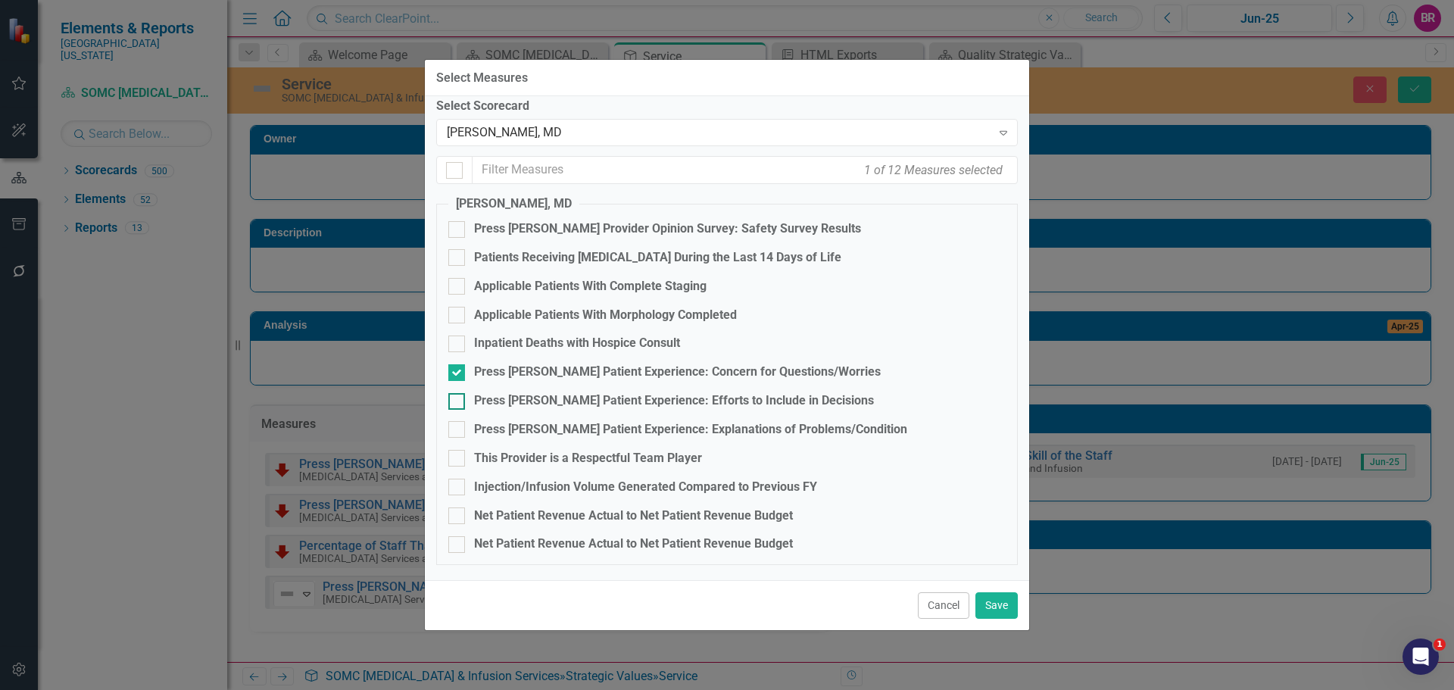
checkbox input "true"
click at [579, 426] on div "Press Ganey Patient Experience: Explanations of Problems/Condition" at bounding box center [690, 429] width 433 height 17
click at [458, 426] on input "Press Ganey Patient Experience: Explanations of Problems/Condition" at bounding box center [453, 426] width 10 height 10
checkbox input "true"
click at [611, 126] on div "Yinong Liu, MD" at bounding box center [719, 132] width 544 height 17
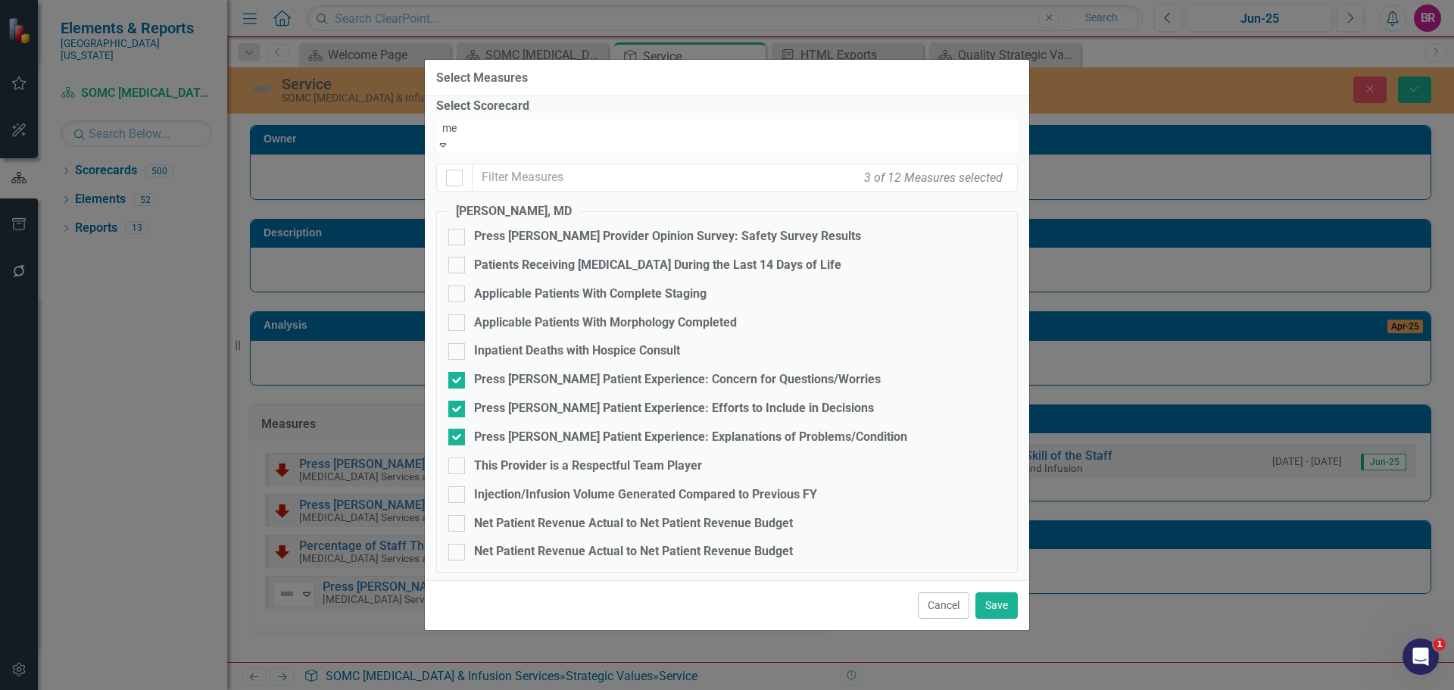
scroll to position [1066, 0]
type input "met"
click at [566, 689] on div "Nanda Met huku, MD" at bounding box center [727, 698] width 1454 height 17
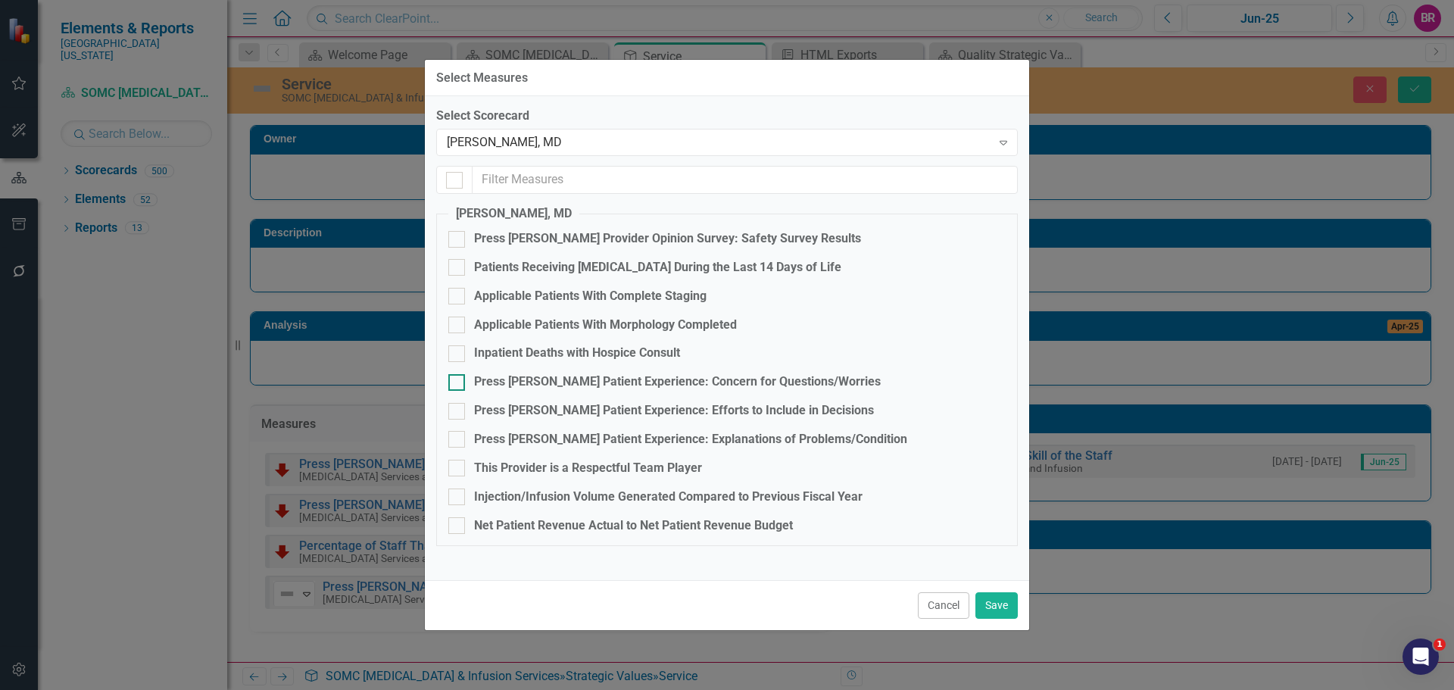
click at [551, 380] on div "Press Ganey Patient Experience: Concern for Questions/Worries" at bounding box center [677, 381] width 407 height 17
click at [458, 380] on input "Press Ganey Patient Experience: Concern for Questions/Worries" at bounding box center [453, 379] width 10 height 10
checkbox input "true"
click at [550, 411] on div "Press Ganey Patient Experience: Efforts to Include in Decisions" at bounding box center [674, 410] width 400 height 17
click at [458, 411] on input "Press Ganey Patient Experience: Efforts to Include in Decisions" at bounding box center [453, 408] width 10 height 10
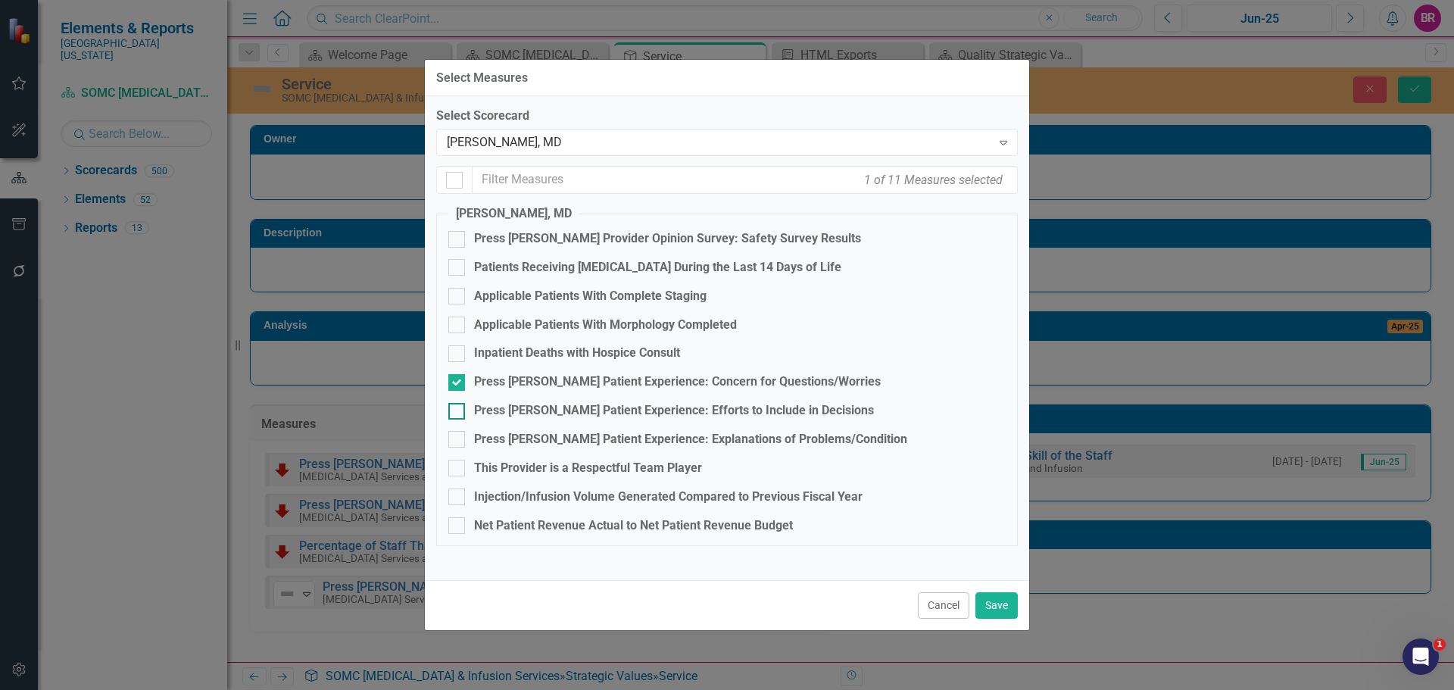
checkbox input "true"
click at [553, 434] on div "Press Ganey Patient Experience: Explanations of Problems/Condition" at bounding box center [690, 439] width 433 height 17
click at [458, 434] on input "Press Ganey Patient Experience: Explanations of Problems/Condition" at bounding box center [453, 436] width 10 height 10
checkbox input "true"
click at [585, 139] on div "Nanda Methuku, MD" at bounding box center [719, 142] width 544 height 17
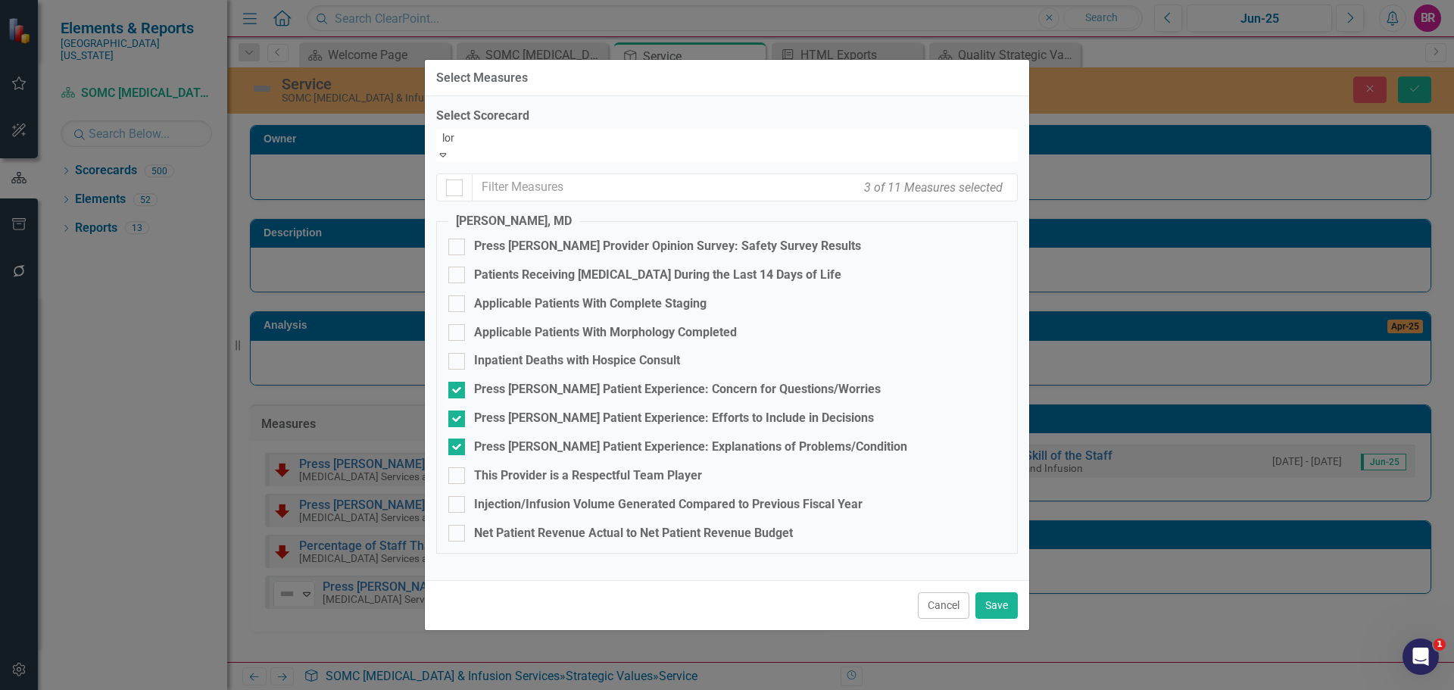
type input "lore"
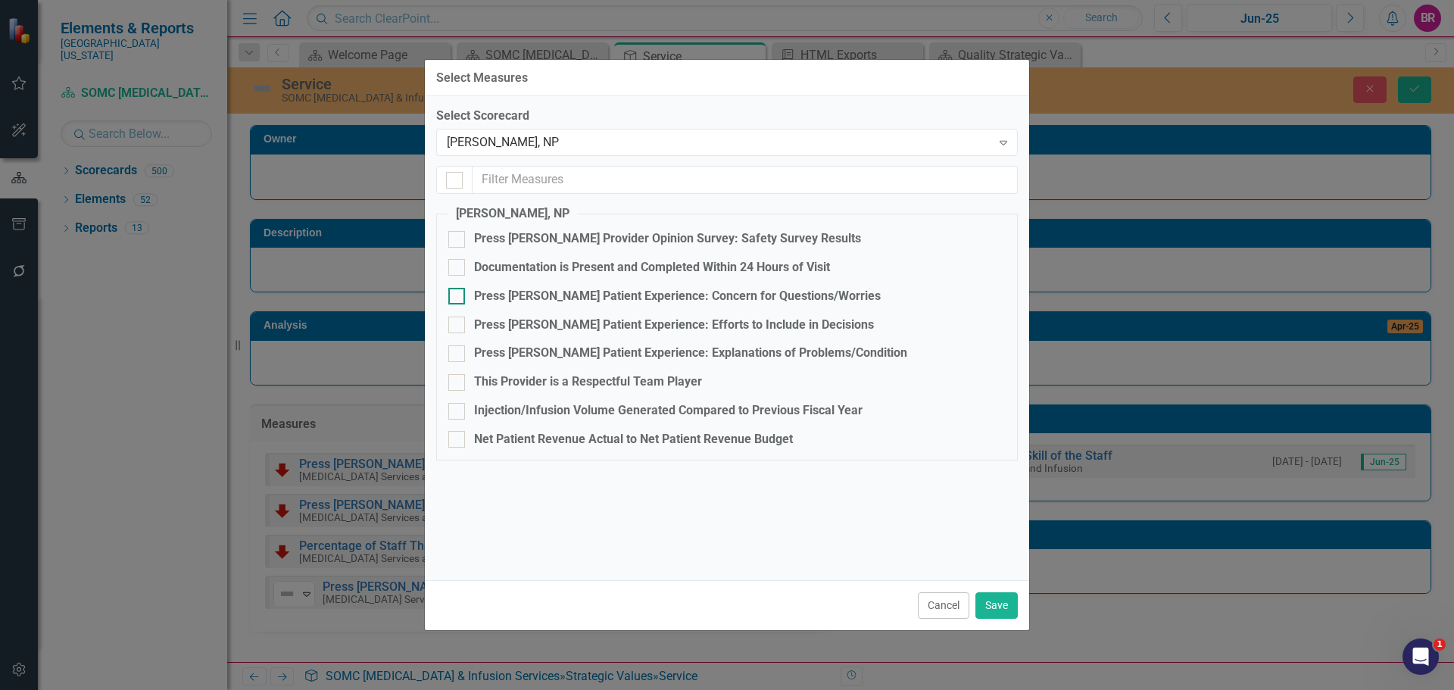
click at [578, 293] on div "Press Ganey Patient Experience: Concern for Questions/Worries" at bounding box center [677, 296] width 407 height 17
click at [458, 293] on input "Press Ganey Patient Experience: Concern for Questions/Worries" at bounding box center [453, 293] width 10 height 10
checkbox input "true"
click at [579, 323] on div "Press Ganey Patient Experience: Efforts to Include in Decisions" at bounding box center [674, 324] width 400 height 17
click at [458, 323] on input "Press Ganey Patient Experience: Efforts to Include in Decisions" at bounding box center [453, 321] width 10 height 10
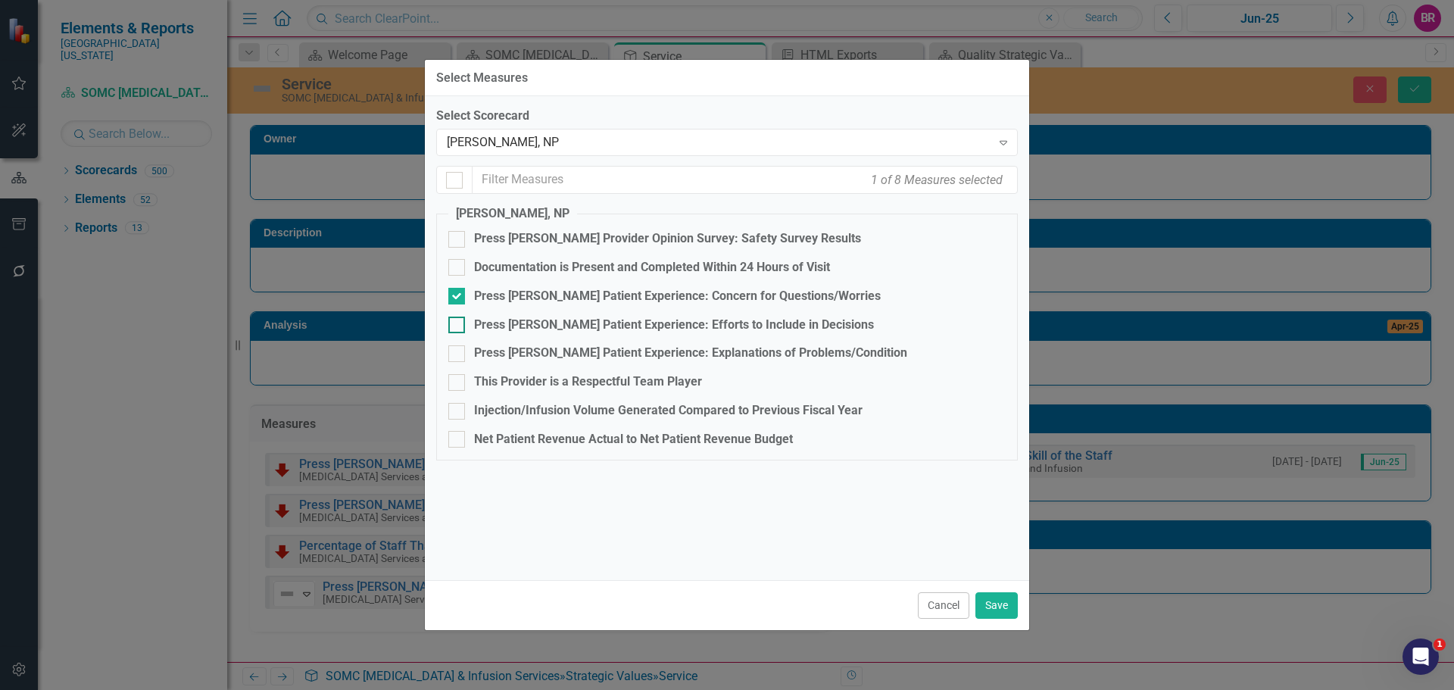
checkbox input "true"
click at [579, 355] on div "Press Ganey Patient Experience: Explanations of Problems/Condition" at bounding box center [690, 353] width 433 height 17
click at [458, 355] on input "Press Ganey Patient Experience: Explanations of Problems/Condition" at bounding box center [453, 350] width 10 height 10
checkbox input "true"
click at [545, 140] on div "Chad Lore, NP" at bounding box center [719, 142] width 544 height 17
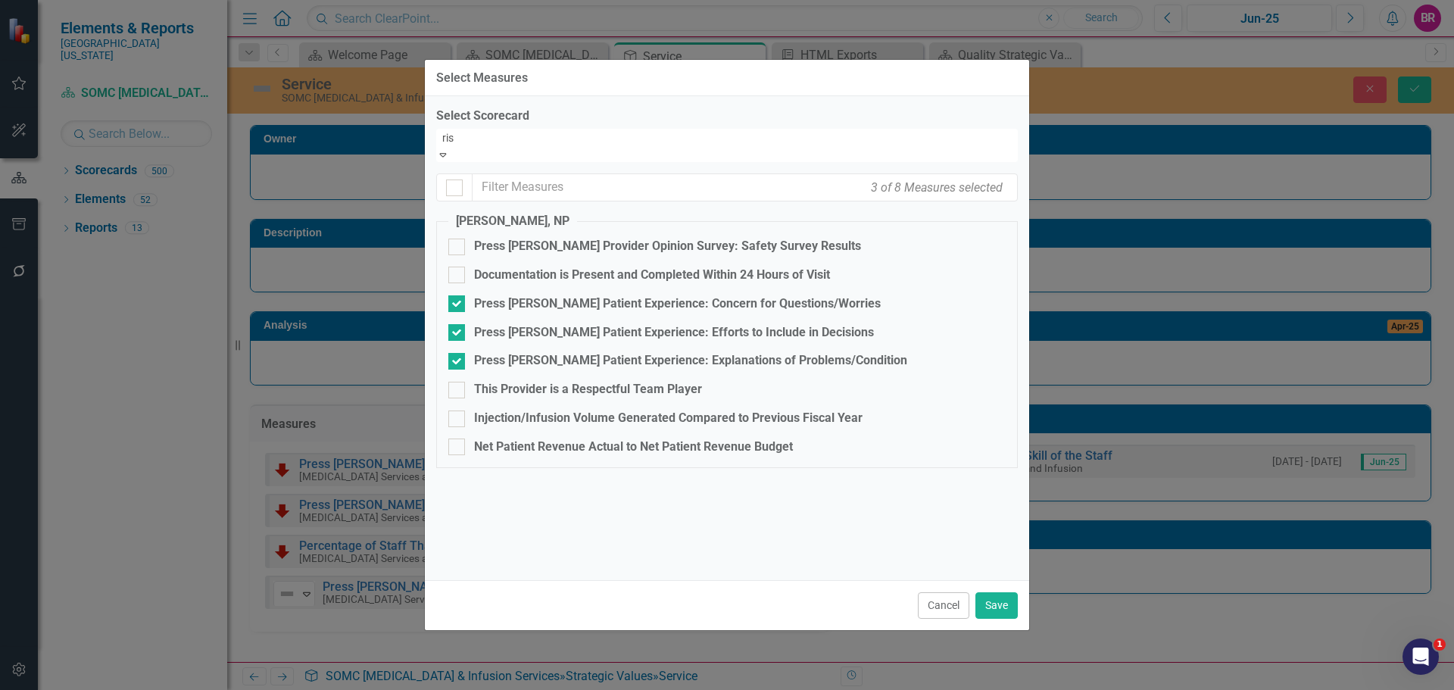
scroll to position [96, 0]
type input "risn"
click at [145, 689] on span "Ashley Risn er, NP" at bounding box center [72, 698] width 145 height 14
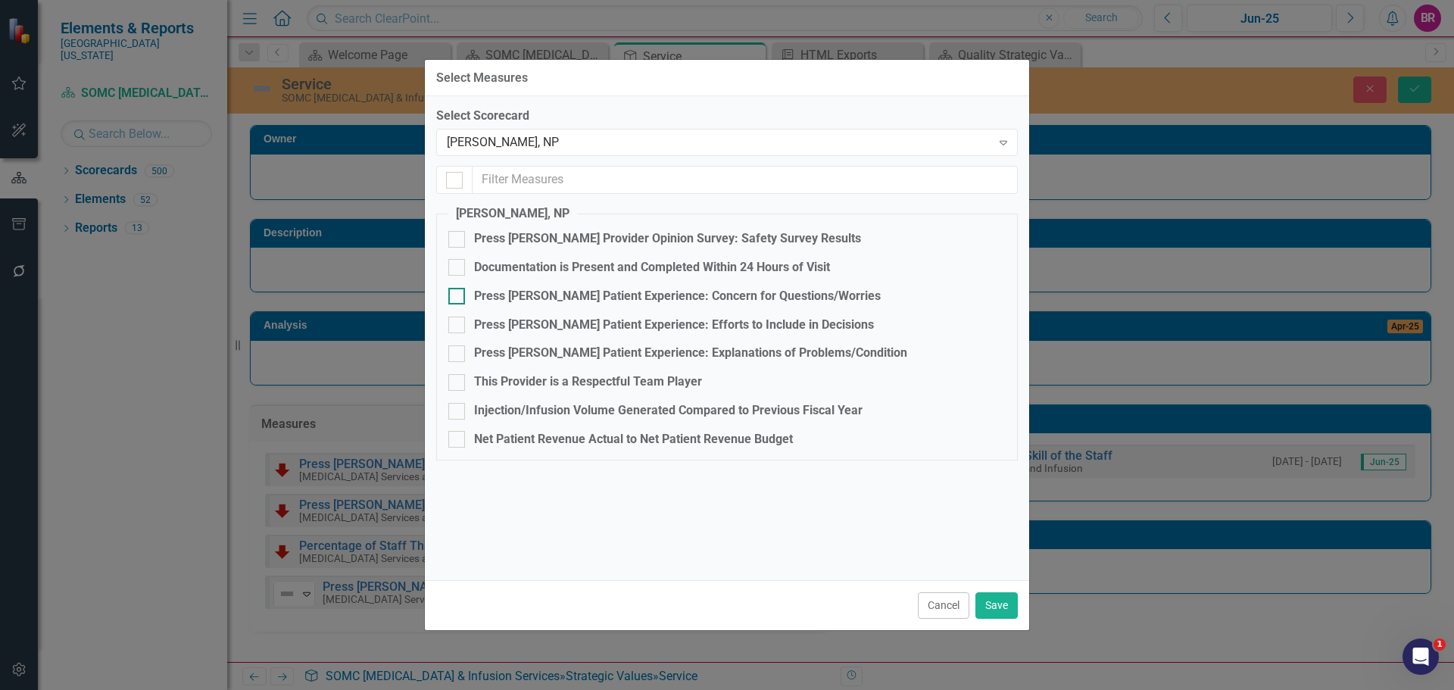
click at [544, 291] on div "Press Ganey Patient Experience: Concern for Questions/Worries" at bounding box center [677, 296] width 407 height 17
click at [458, 291] on input "Press Ganey Patient Experience: Concern for Questions/Worries" at bounding box center [453, 293] width 10 height 10
checkbox input "true"
click at [550, 313] on fieldset "Ashley Risner, NP Press Ganey Provider Opinion Survey: Safety Survey Results Do…" at bounding box center [726, 332] width 581 height 255
click at [565, 328] on div "Press Ganey Patient Experience: Efforts to Include in Decisions" at bounding box center [674, 324] width 400 height 17
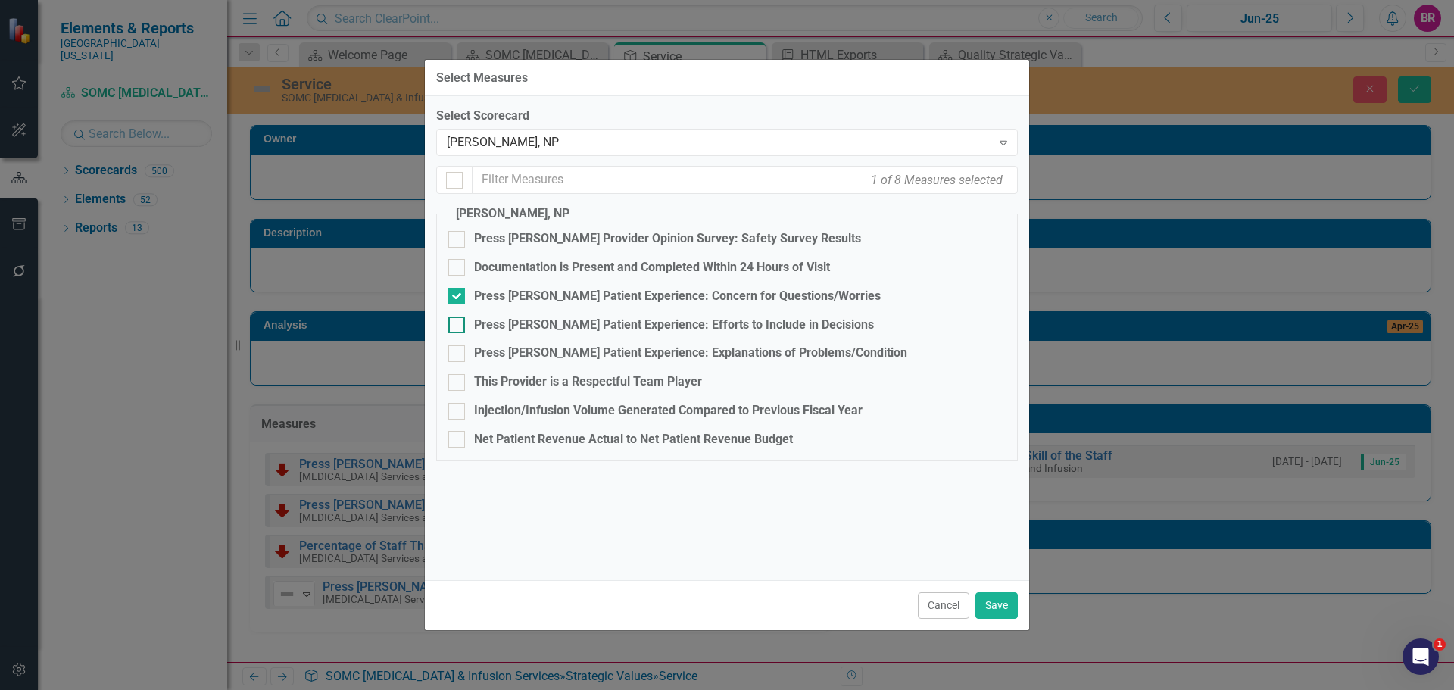
click at [458, 326] on input "Press Ganey Patient Experience: Efforts to Include in Decisions" at bounding box center [453, 321] width 10 height 10
checkbox input "true"
click at [566, 361] on div "Press Ganey Patient Experience: Explanations of Problems/Condition" at bounding box center [690, 353] width 433 height 17
click at [458, 355] on input "Press Ganey Patient Experience: Explanations of Problems/Condition" at bounding box center [453, 350] width 10 height 10
checkbox input "true"
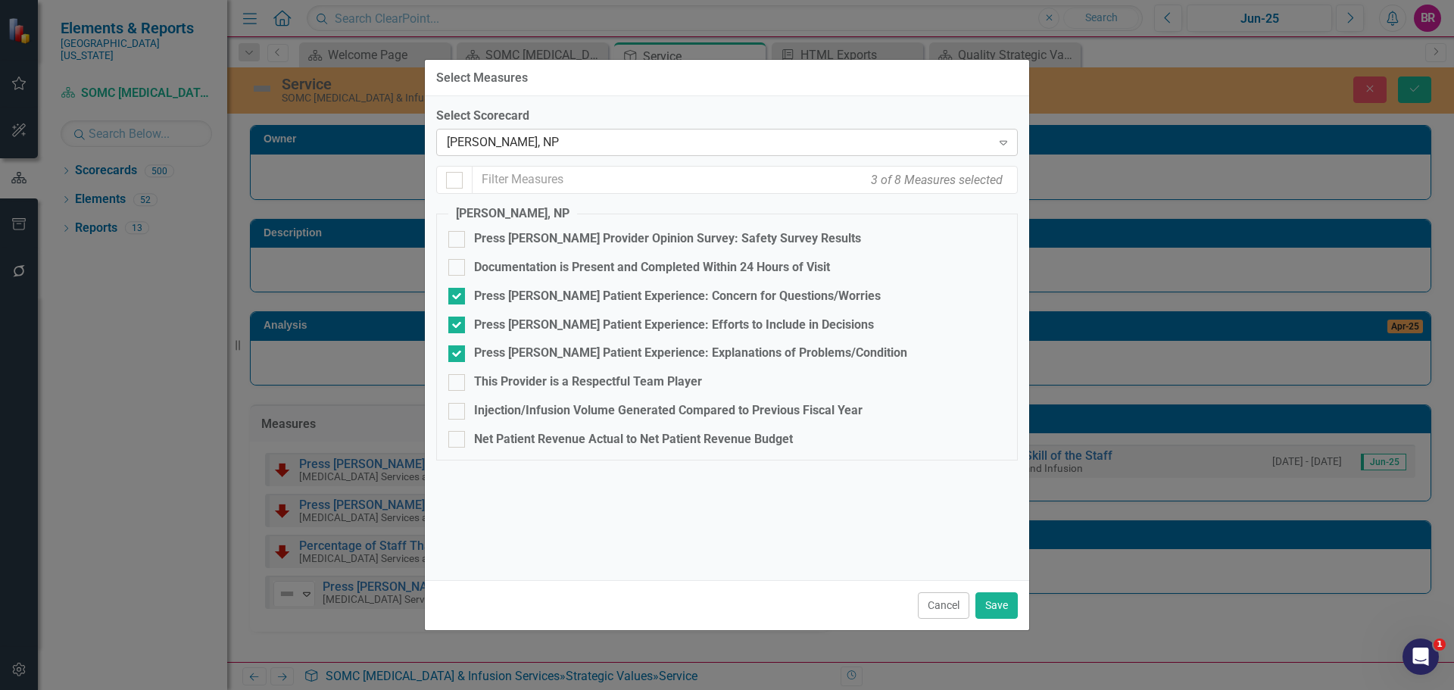
click at [616, 134] on div "Ashley Risner, NP" at bounding box center [719, 142] width 544 height 17
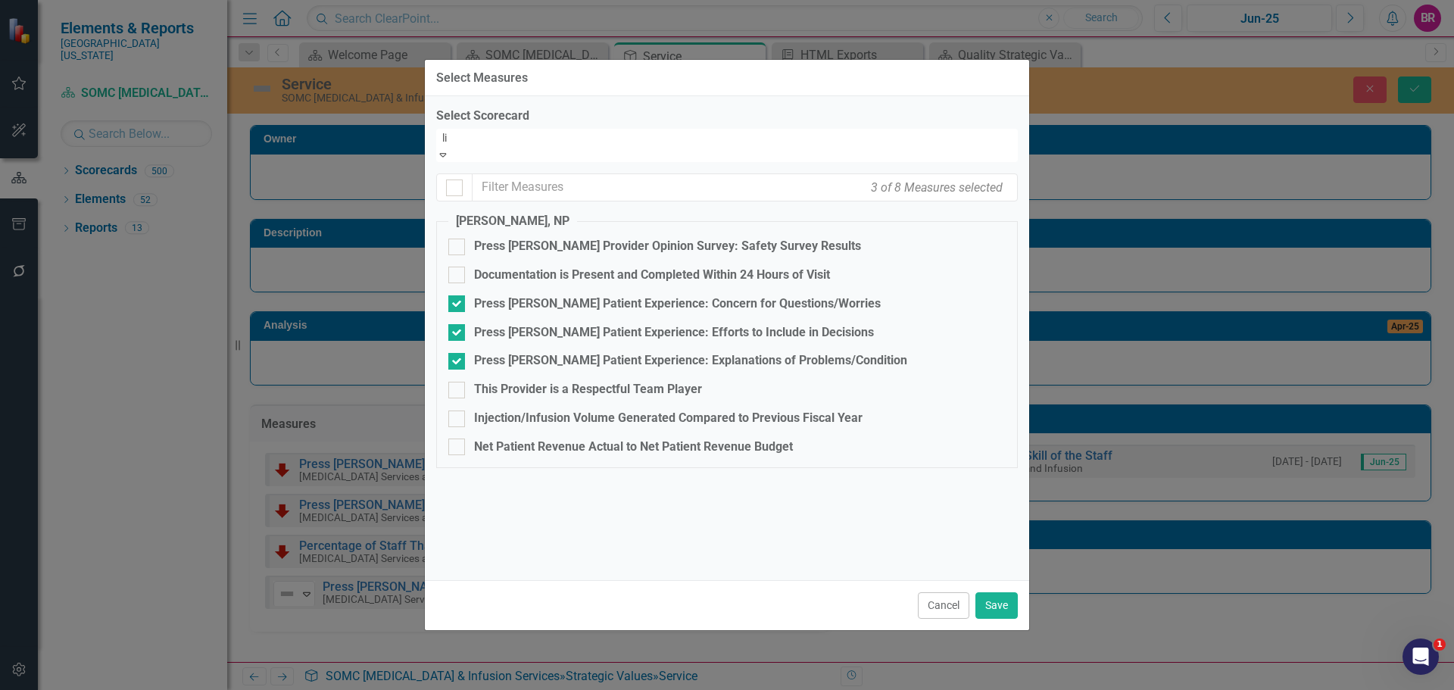
scroll to position [693, 0]
type input "liu"
click at [596, 689] on div "Yinong Liu , MD" at bounding box center [727, 698] width 1454 height 17
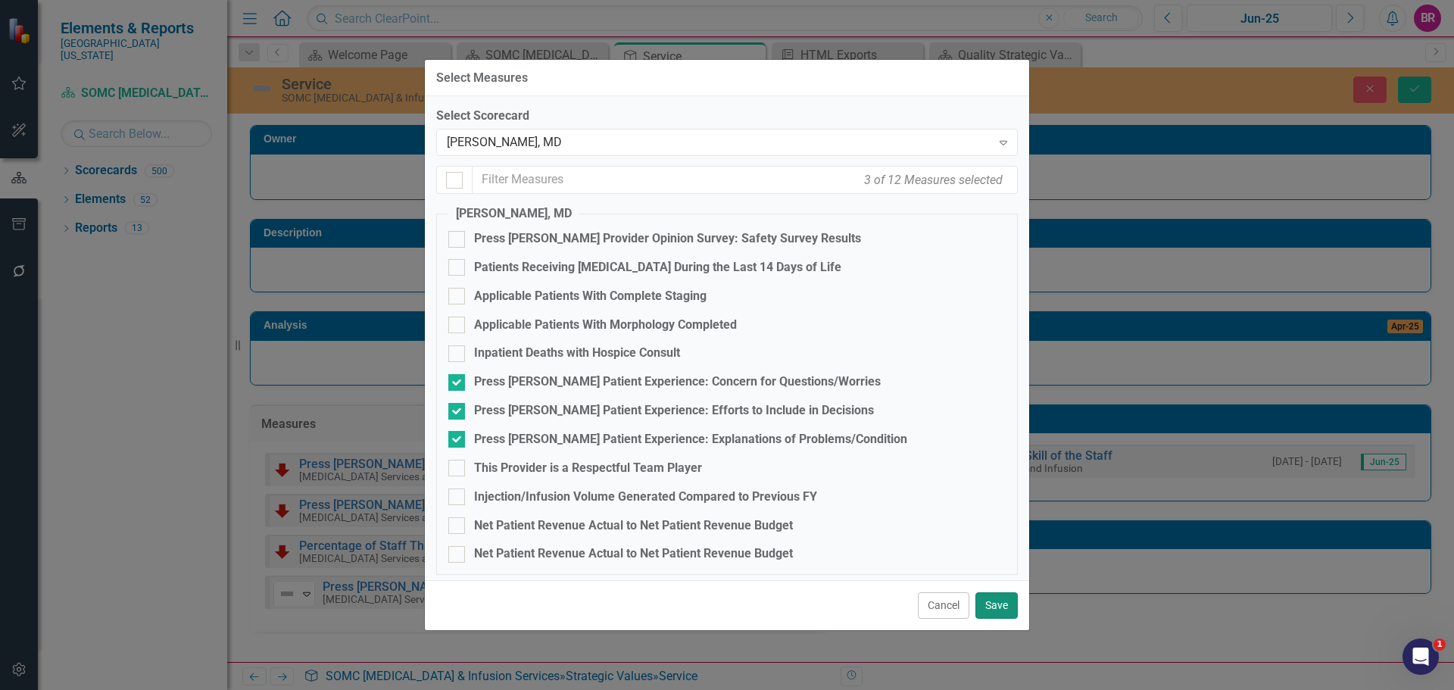
click at [998, 603] on button "Save" at bounding box center [996, 605] width 42 height 27
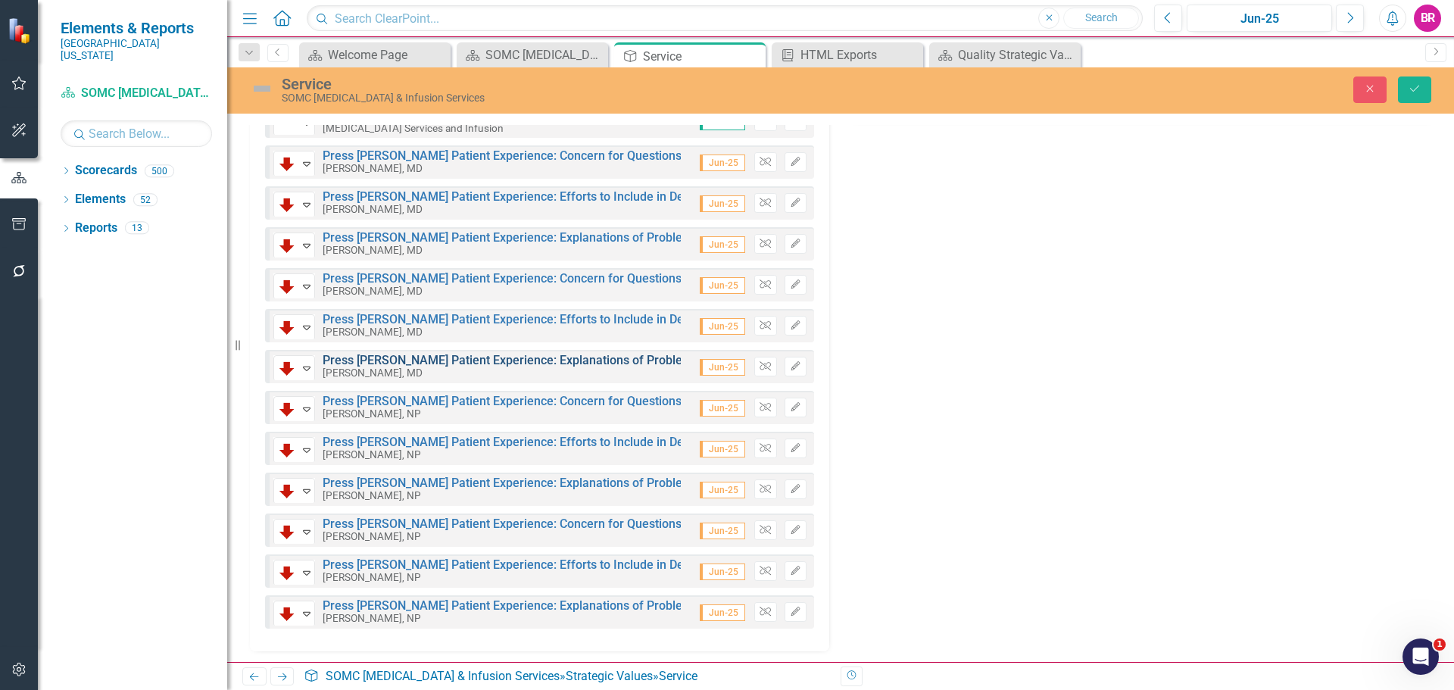
scroll to position [475, 0]
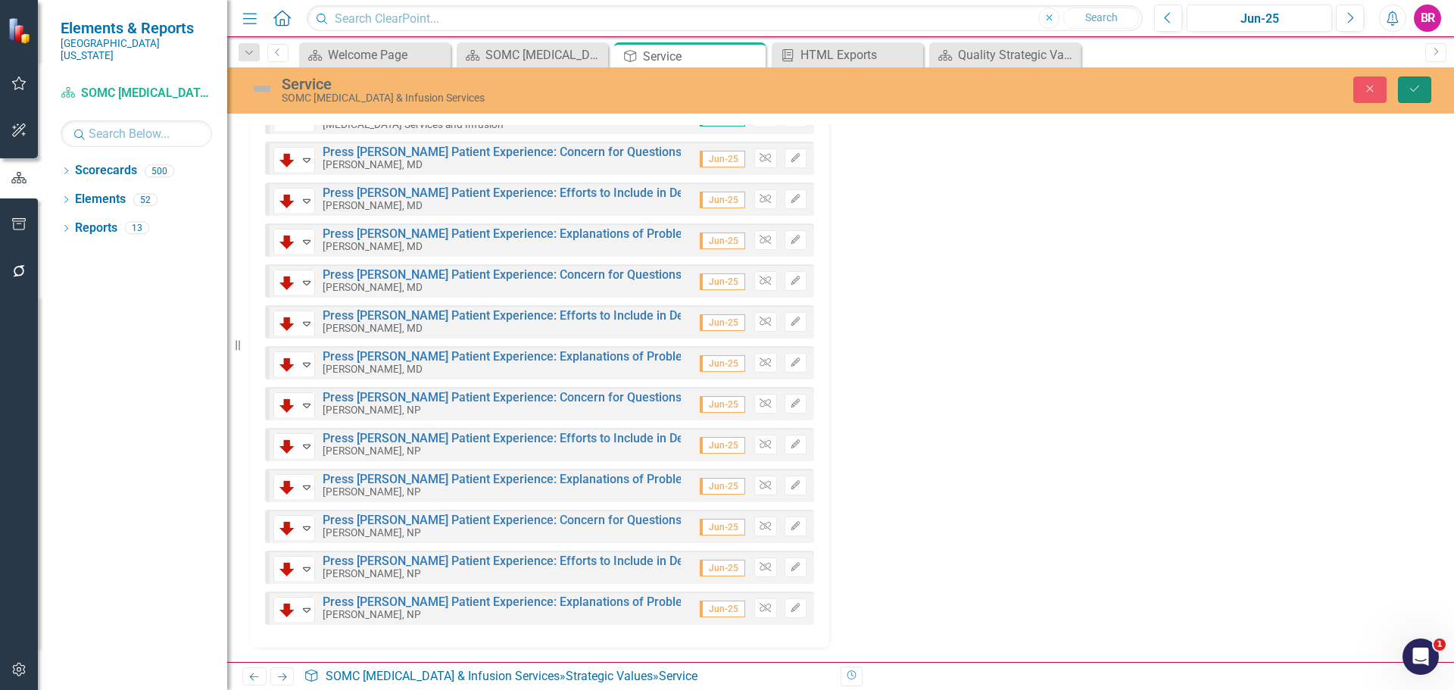
click at [1421, 89] on button "Save" at bounding box center [1414, 89] width 33 height 27
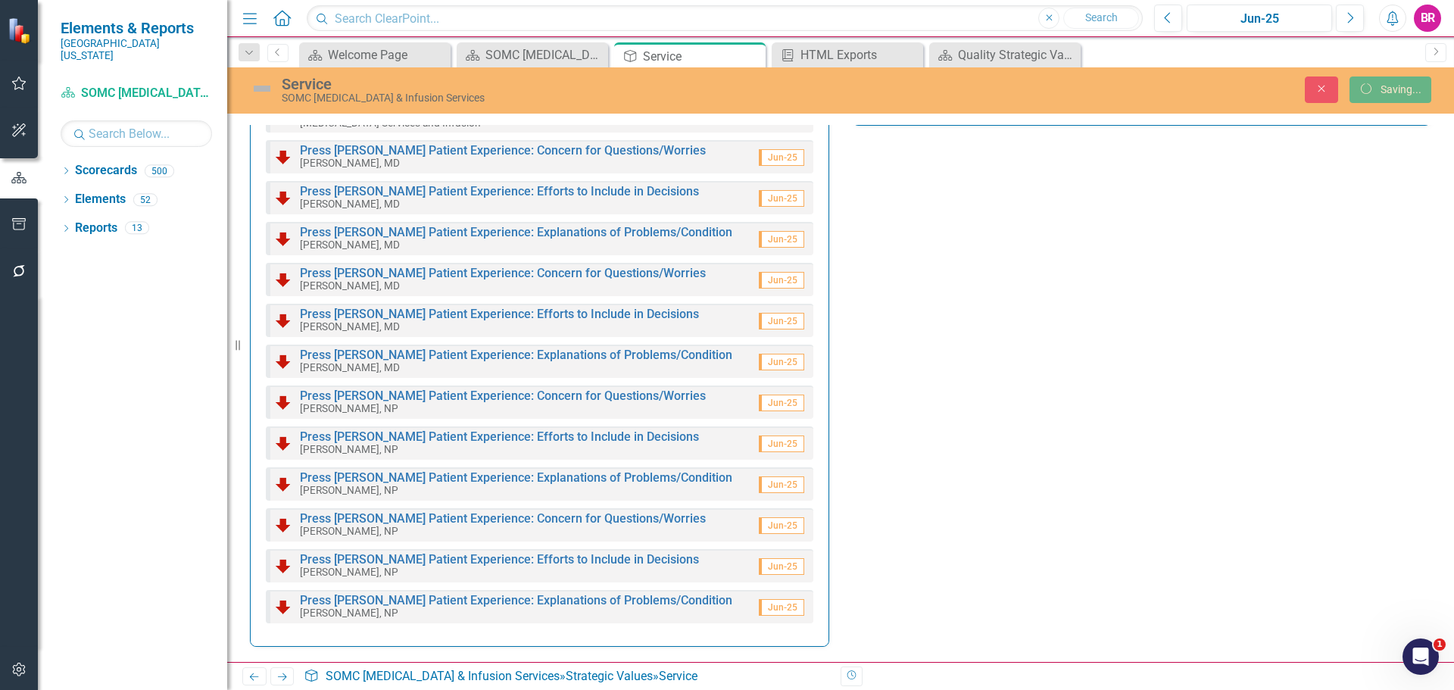
scroll to position [468, 0]
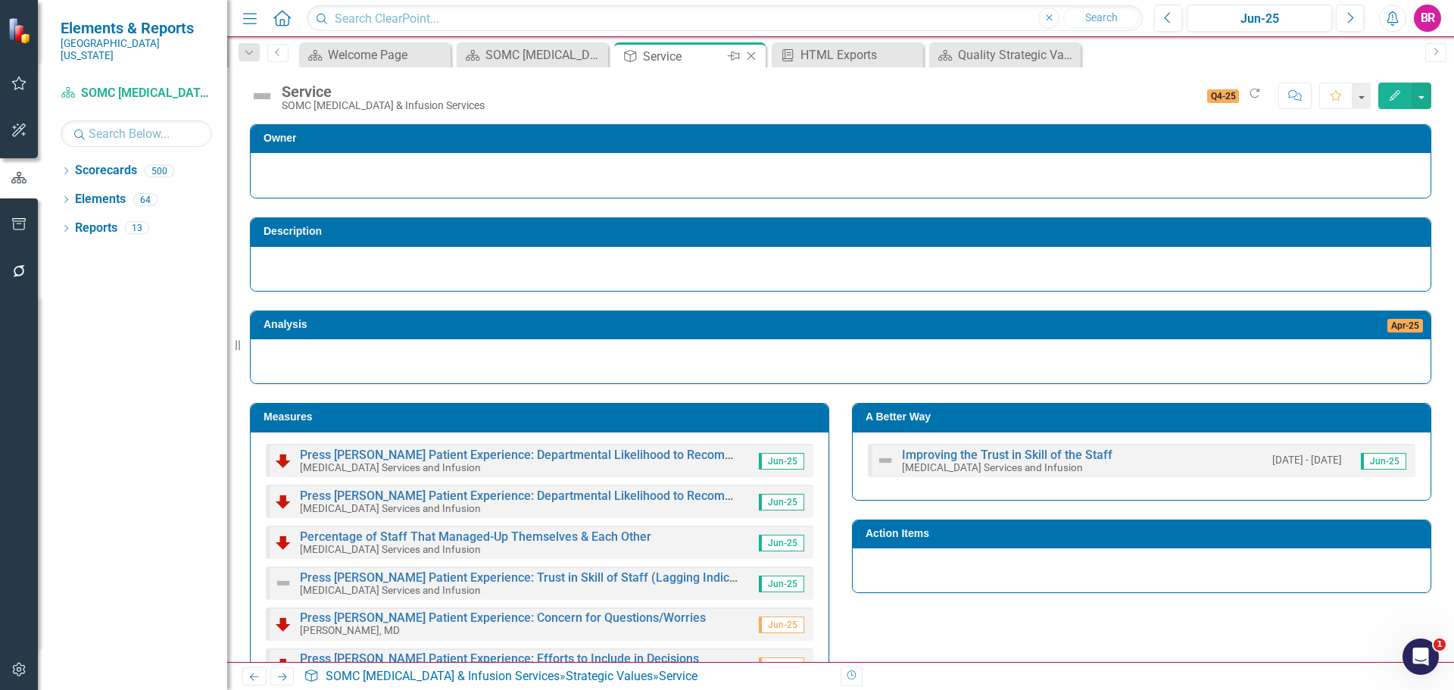
click at [751, 55] on icon "Close" at bounding box center [751, 56] width 15 height 12
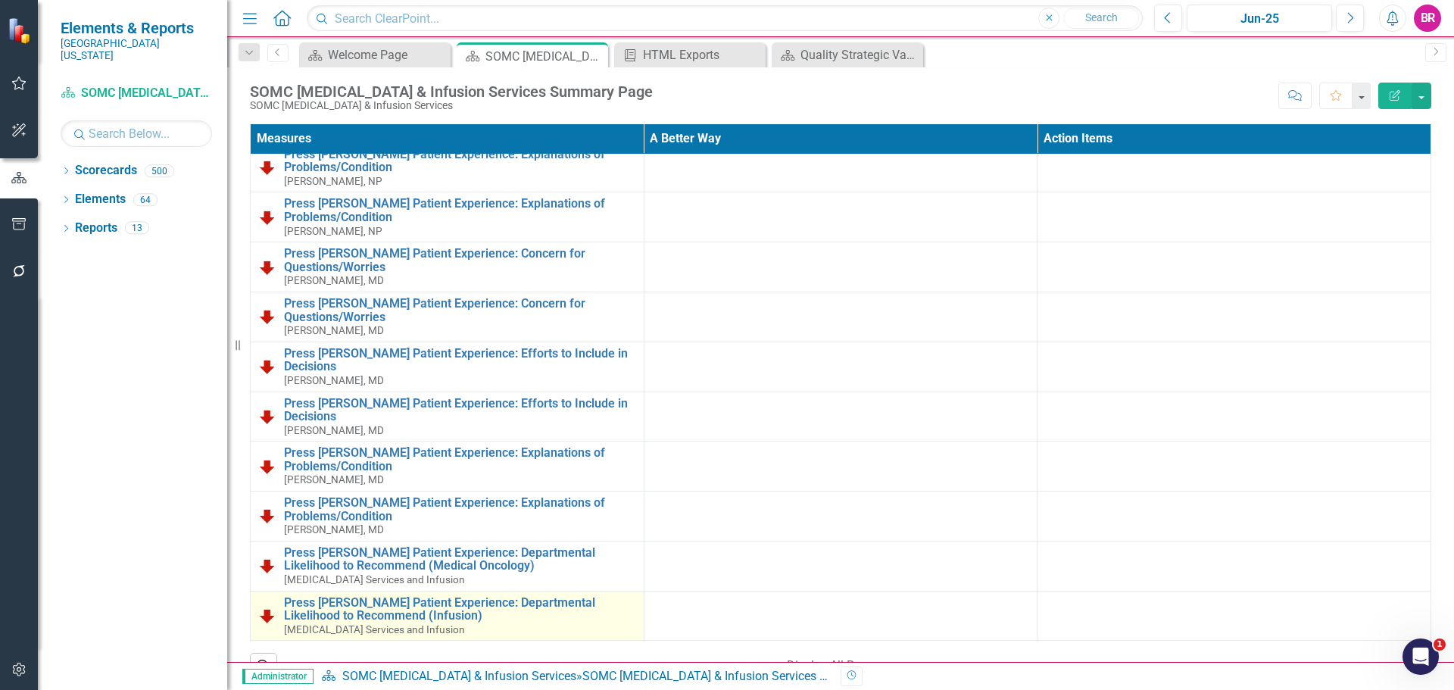
scroll to position [2044, 0]
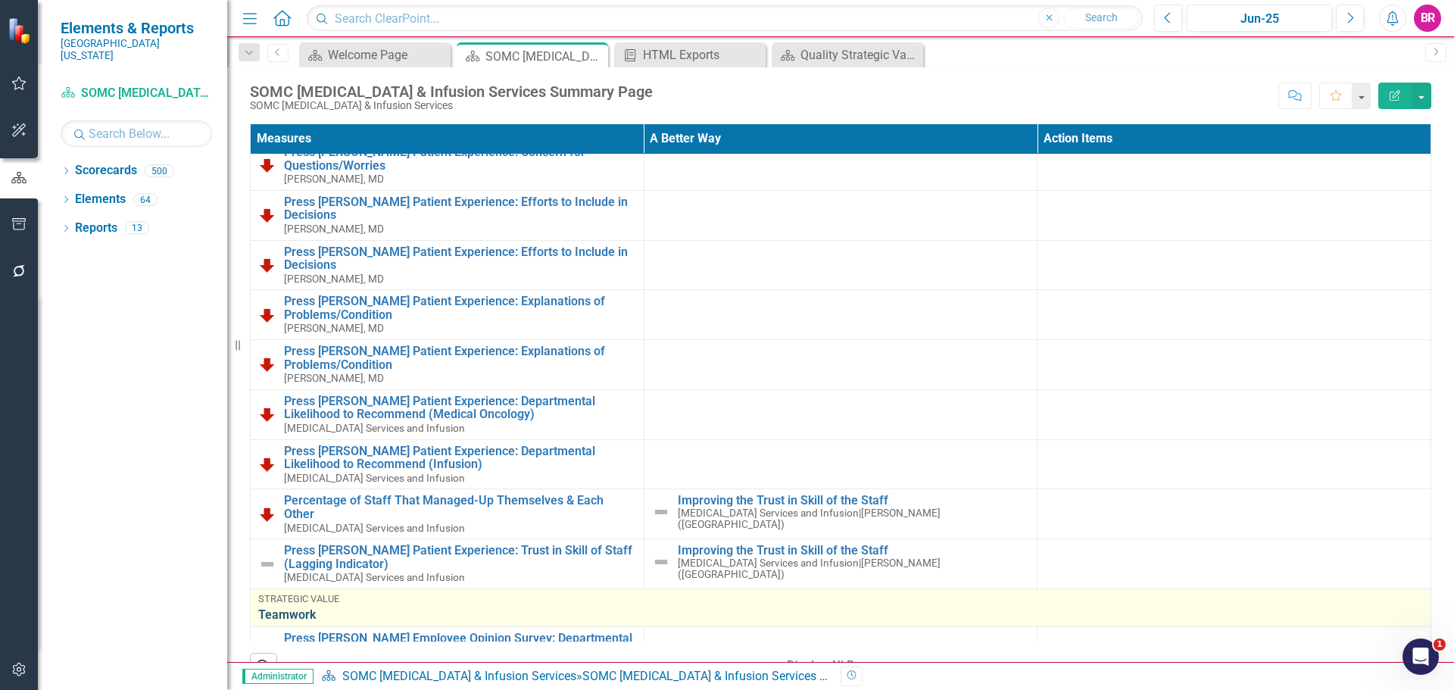
click at [314, 608] on link "Teamwork" at bounding box center [840, 615] width 1165 height 14
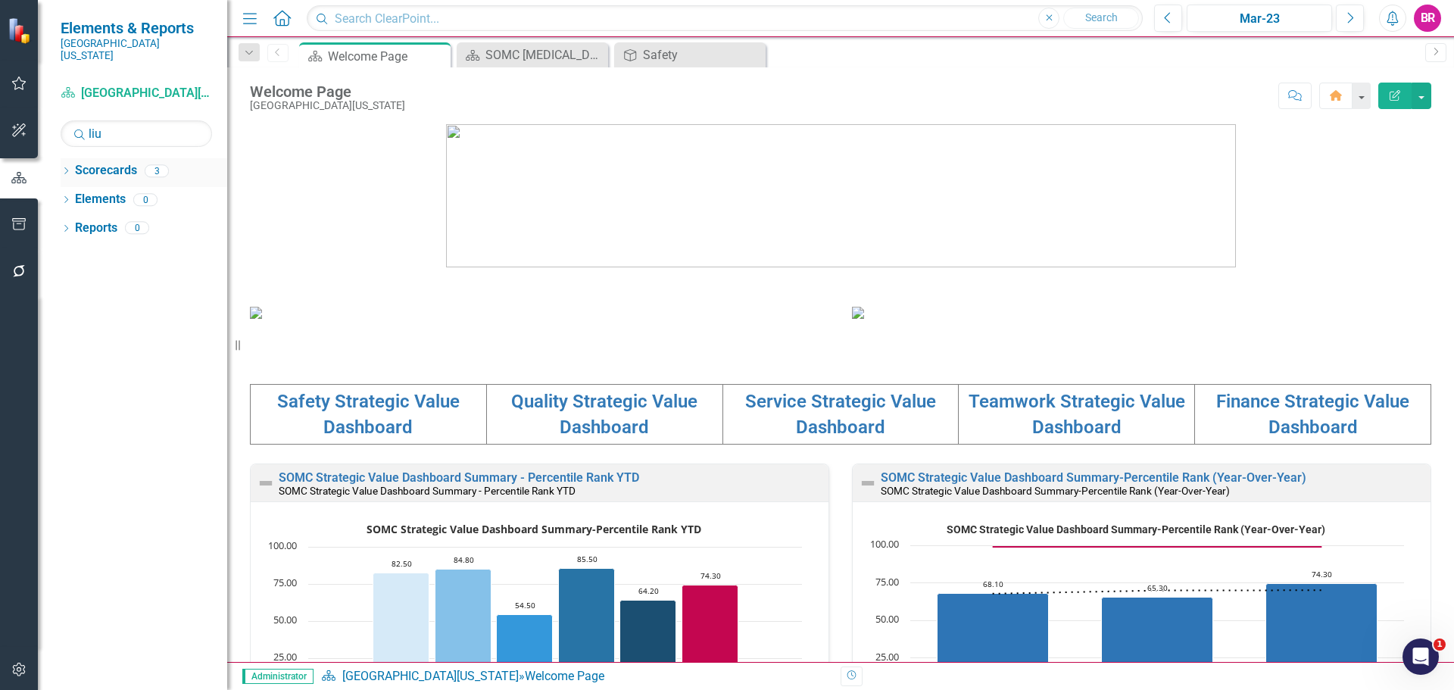
click at [66, 168] on icon "Dropdown" at bounding box center [66, 172] width 11 height 8
click at [140, 248] on link "[PERSON_NAME], MD" at bounding box center [171, 256] width 114 height 17
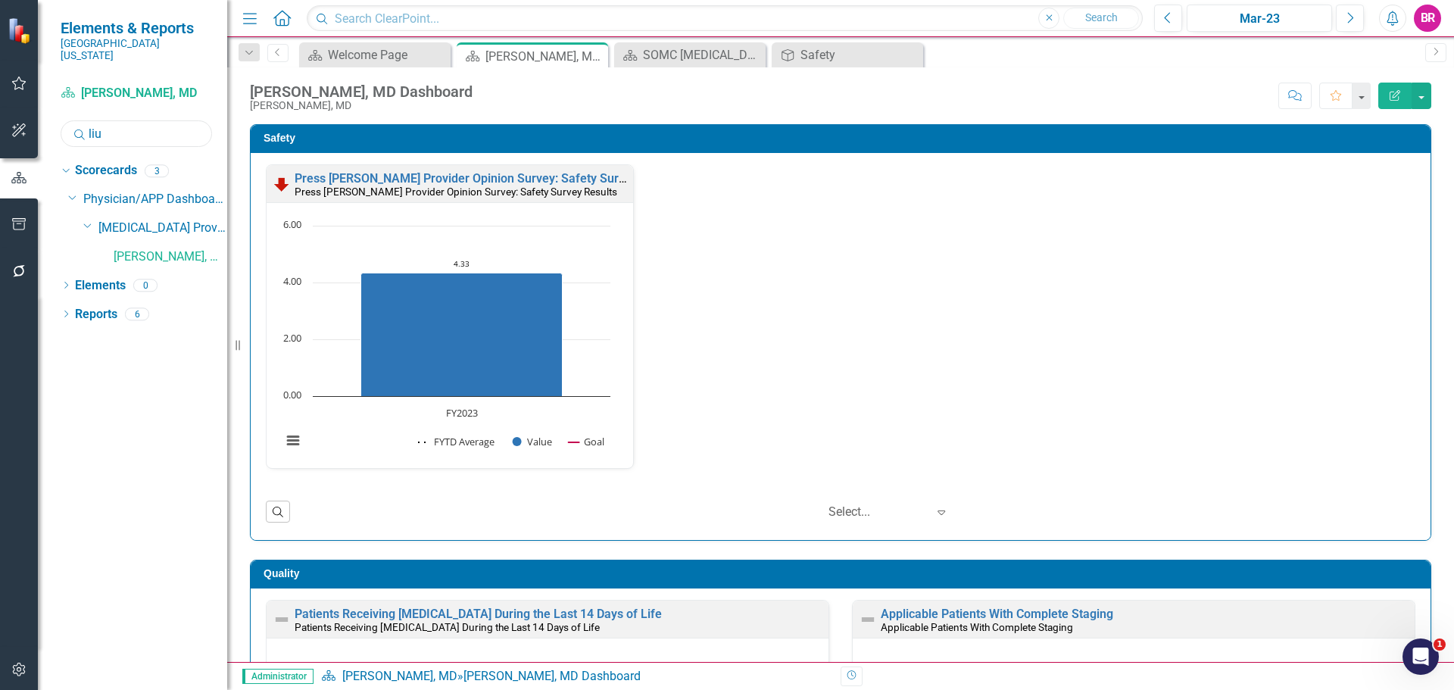
click at [135, 125] on input "liu" at bounding box center [136, 133] width 151 height 27
click at [160, 248] on link "[PERSON_NAME], MD" at bounding box center [171, 256] width 114 height 17
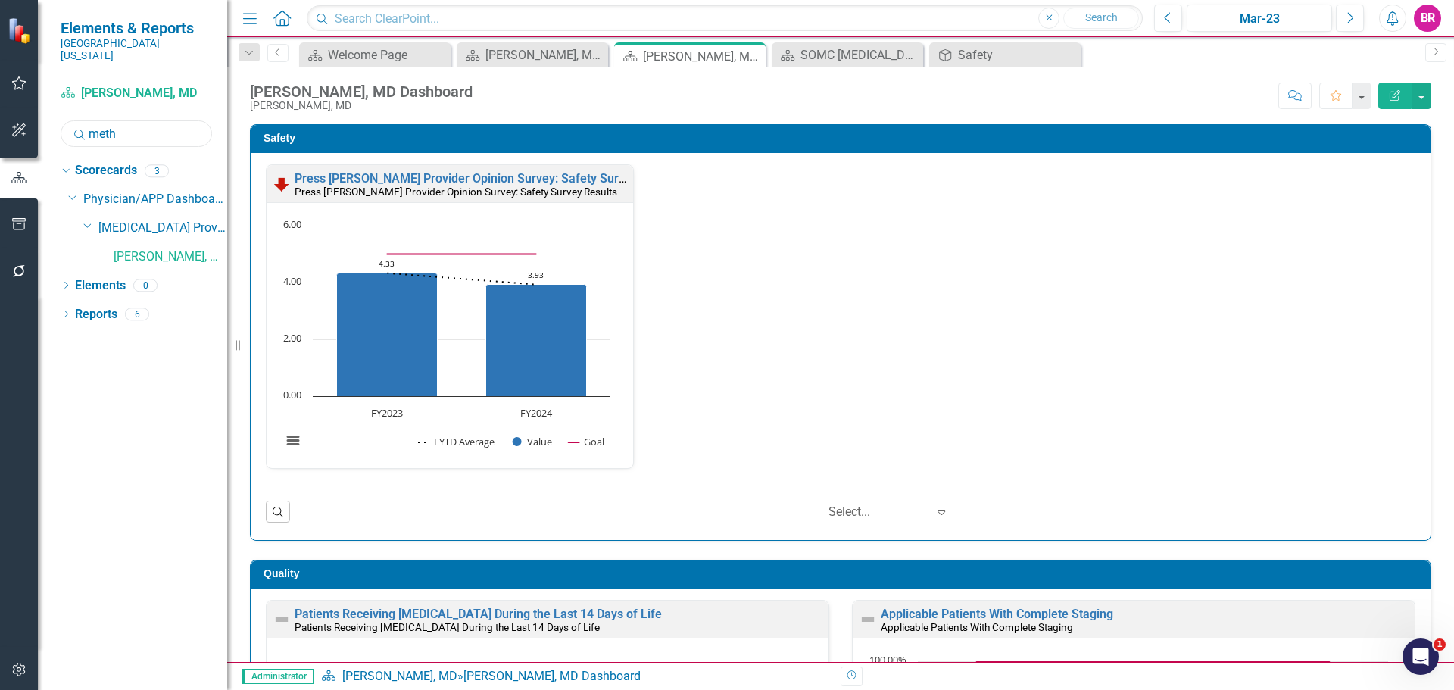
click at [169, 120] on input "meth" at bounding box center [136, 133] width 151 height 27
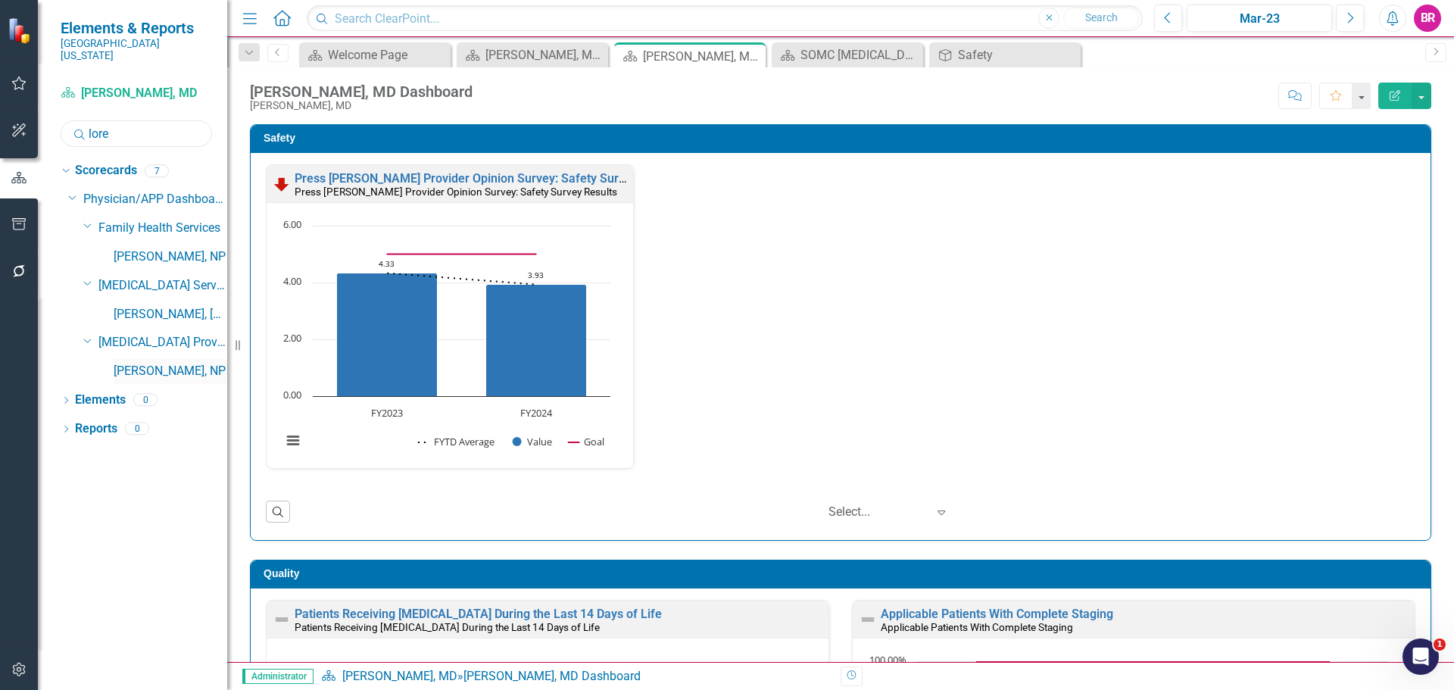
type input "lore"
click at [151, 363] on link "[PERSON_NAME], NP" at bounding box center [171, 371] width 114 height 17
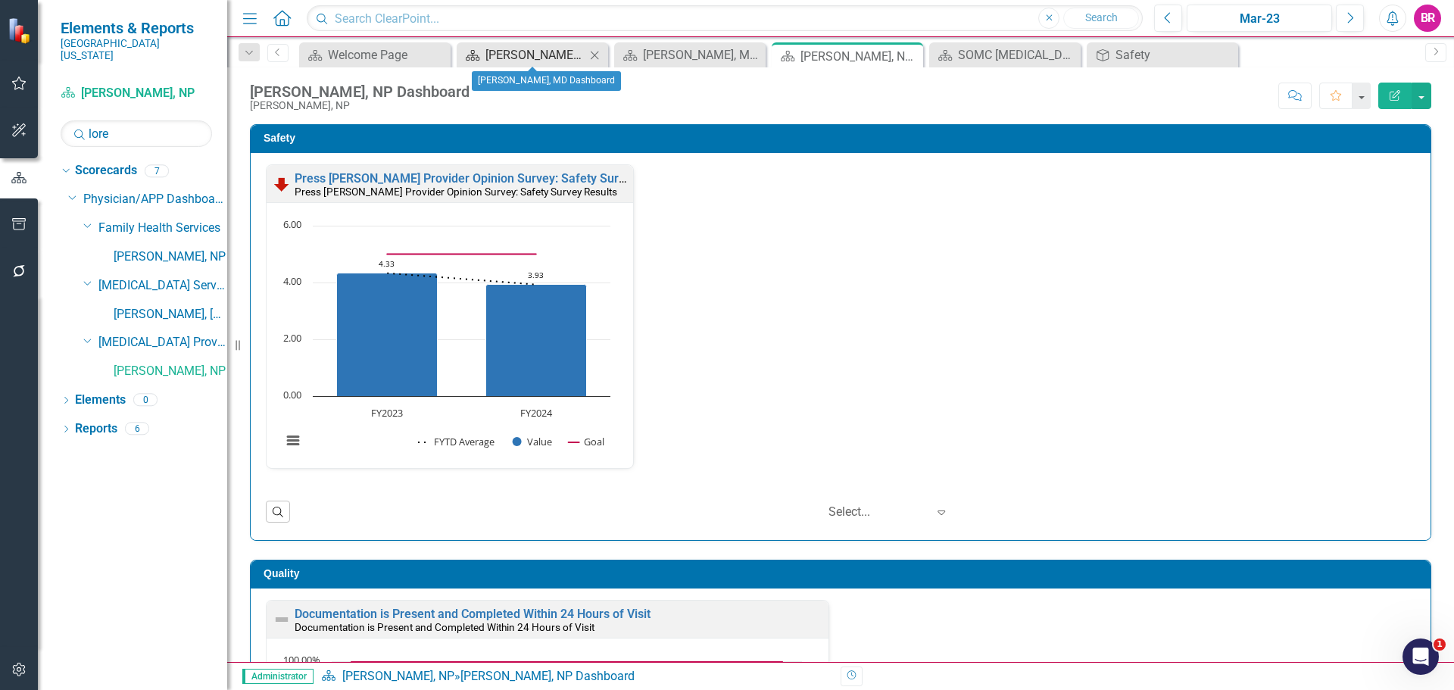
click at [515, 51] on div "[PERSON_NAME], MD Dashboard" at bounding box center [535, 54] width 100 height 19
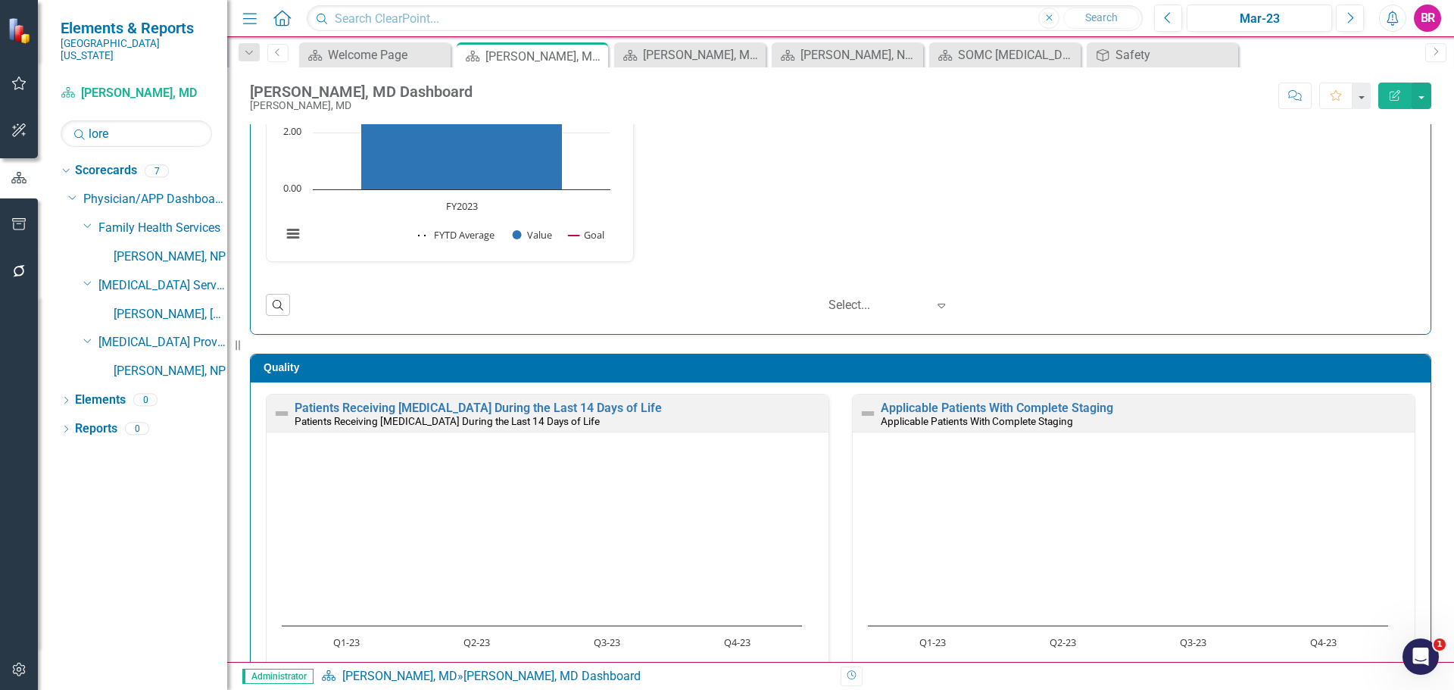
scroll to position [151, 0]
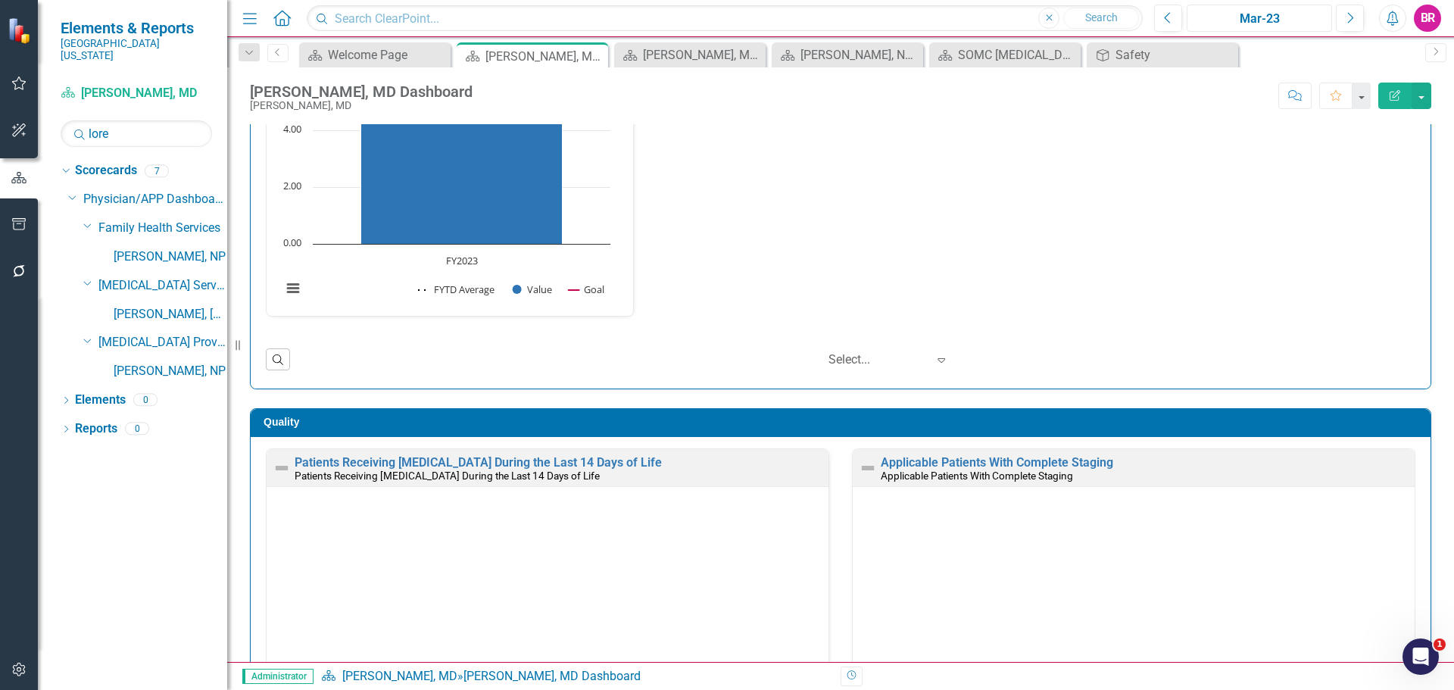
click at [1282, 21] on div "Mar-23" at bounding box center [1259, 19] width 135 height 18
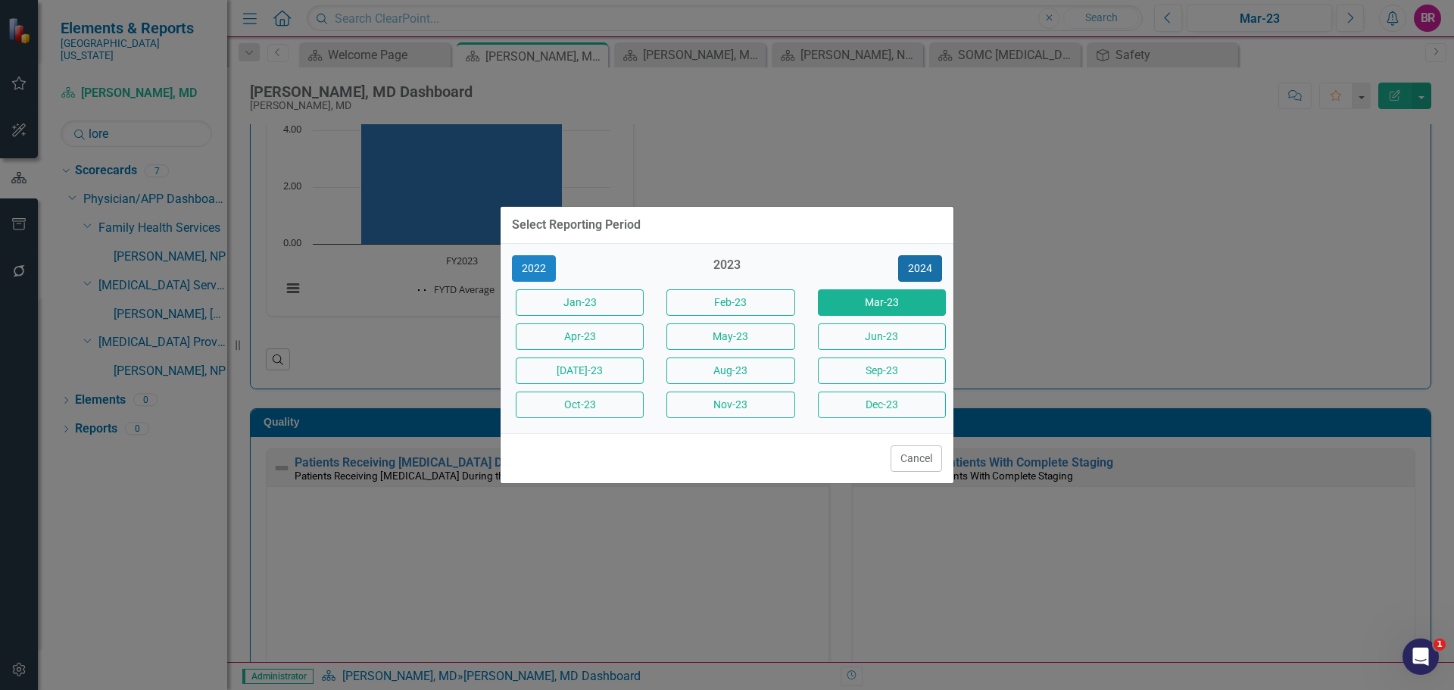
click at [921, 268] on button "2024" at bounding box center [920, 268] width 44 height 27
click at [921, 268] on button "2025" at bounding box center [920, 268] width 44 height 27
click at [914, 338] on button "Jun-25" at bounding box center [882, 336] width 128 height 27
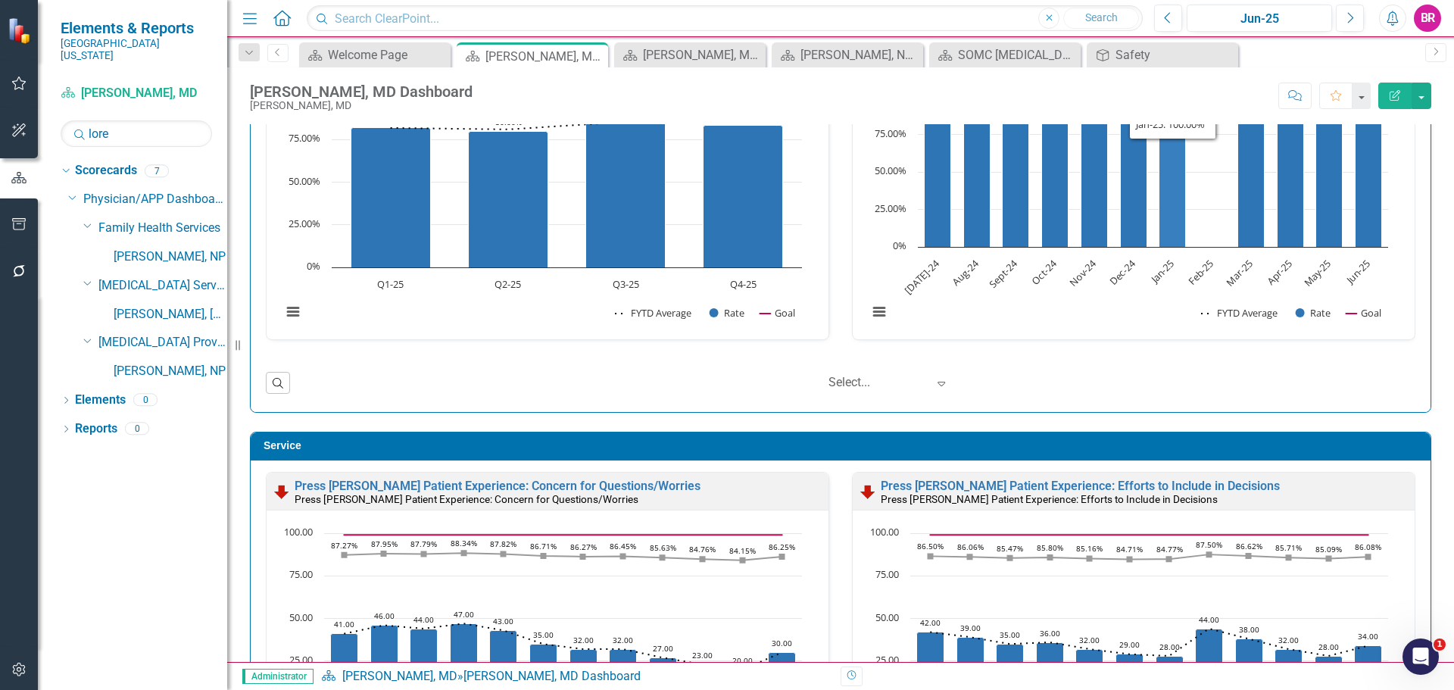
scroll to position [909, 0]
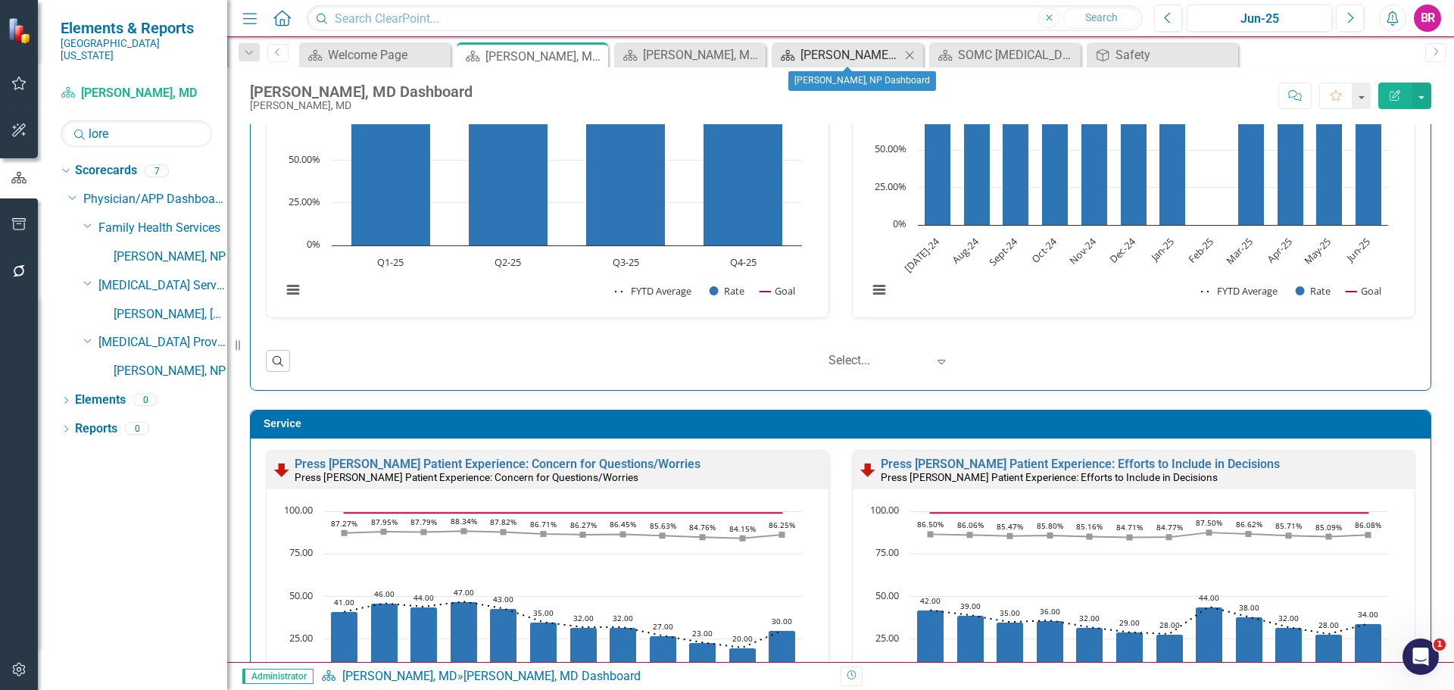
click at [882, 48] on div "Chad Lore, NP Dashboard" at bounding box center [850, 54] width 100 height 19
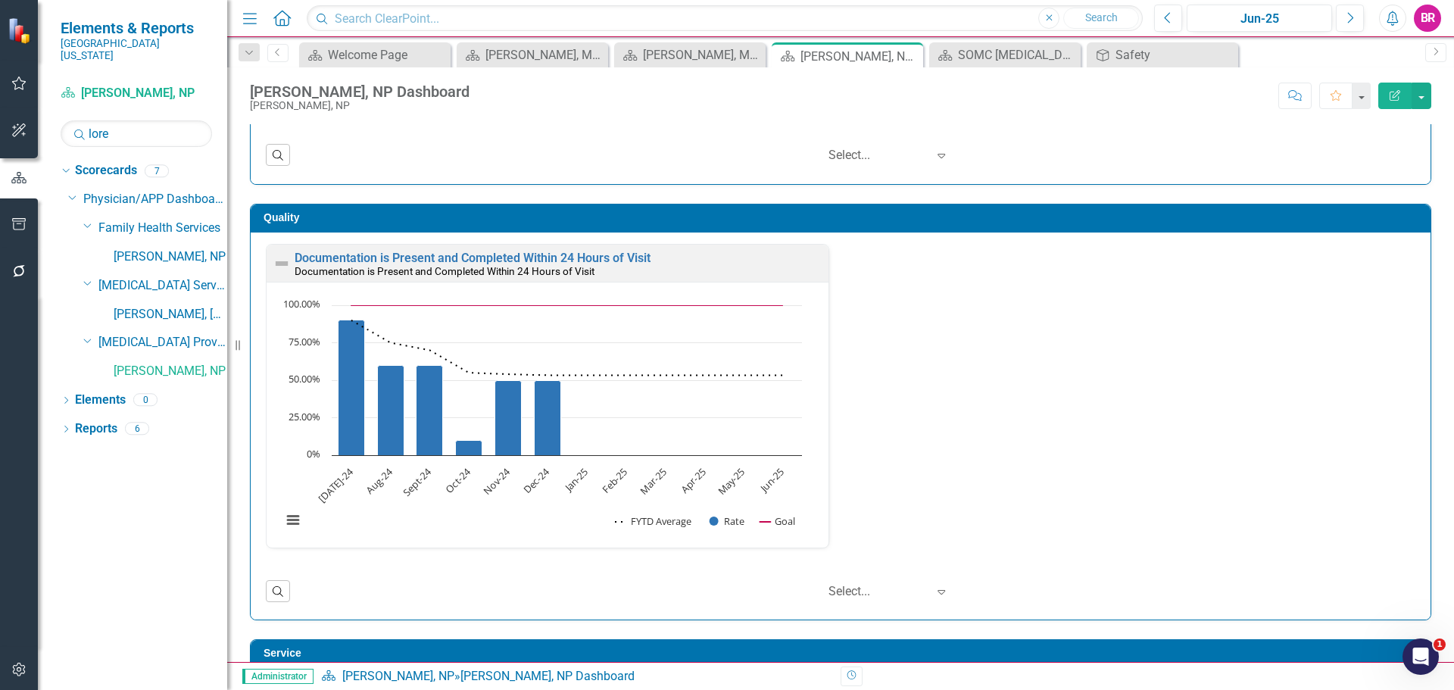
scroll to position [454, 0]
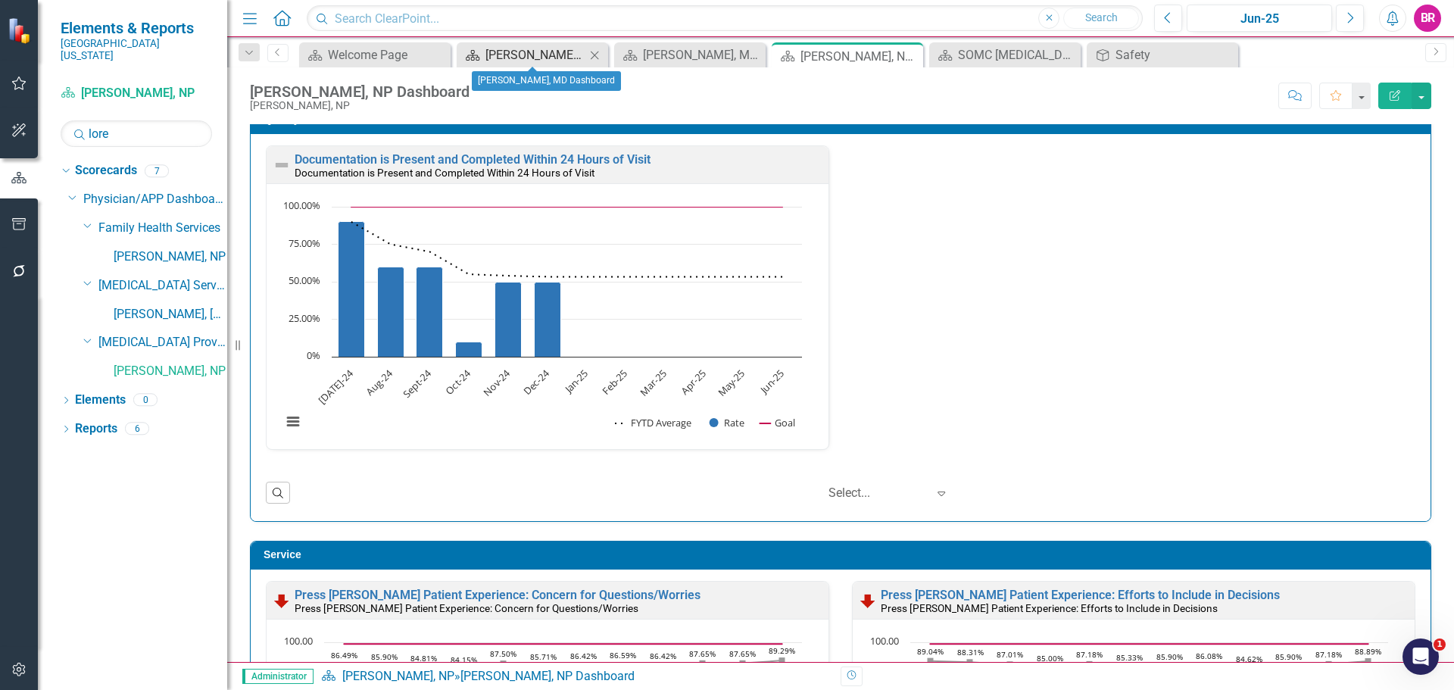
click at [563, 56] on div "Yinong Liu, MD Dashboard" at bounding box center [535, 54] width 100 height 19
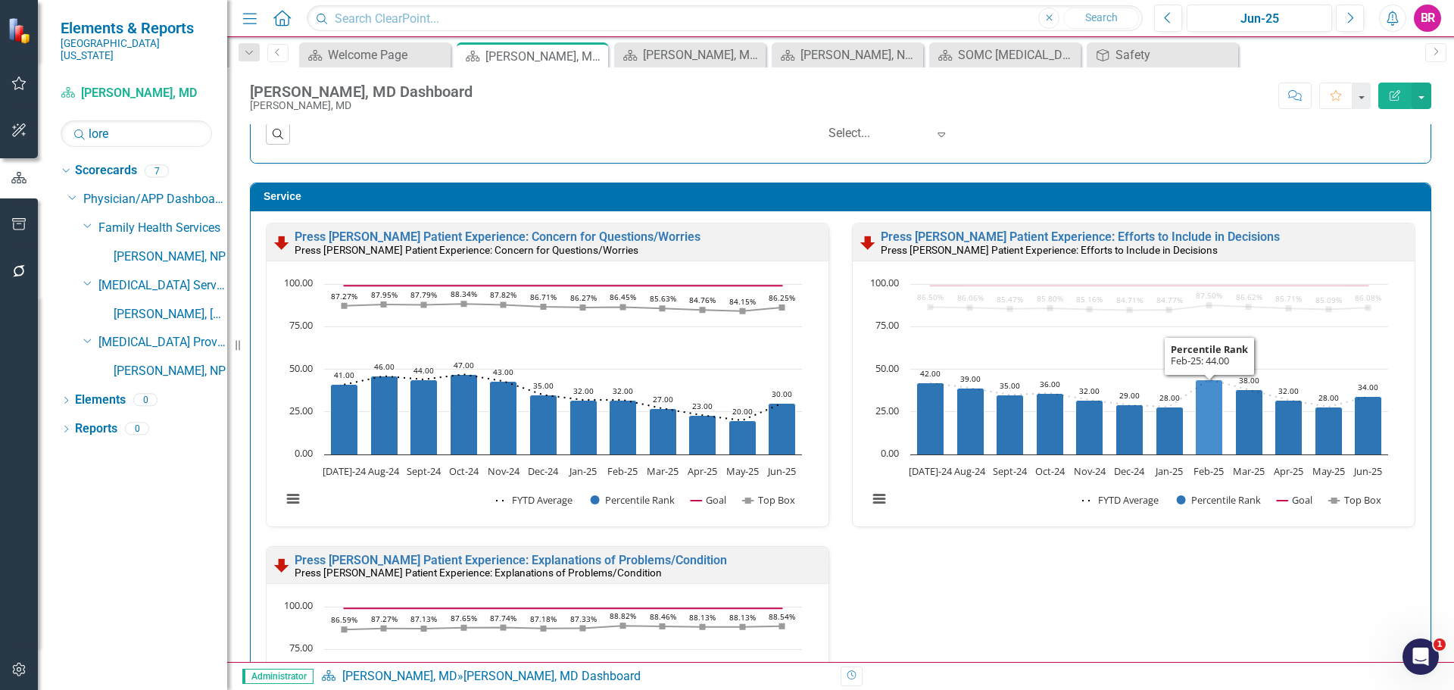
scroll to position [1, 0]
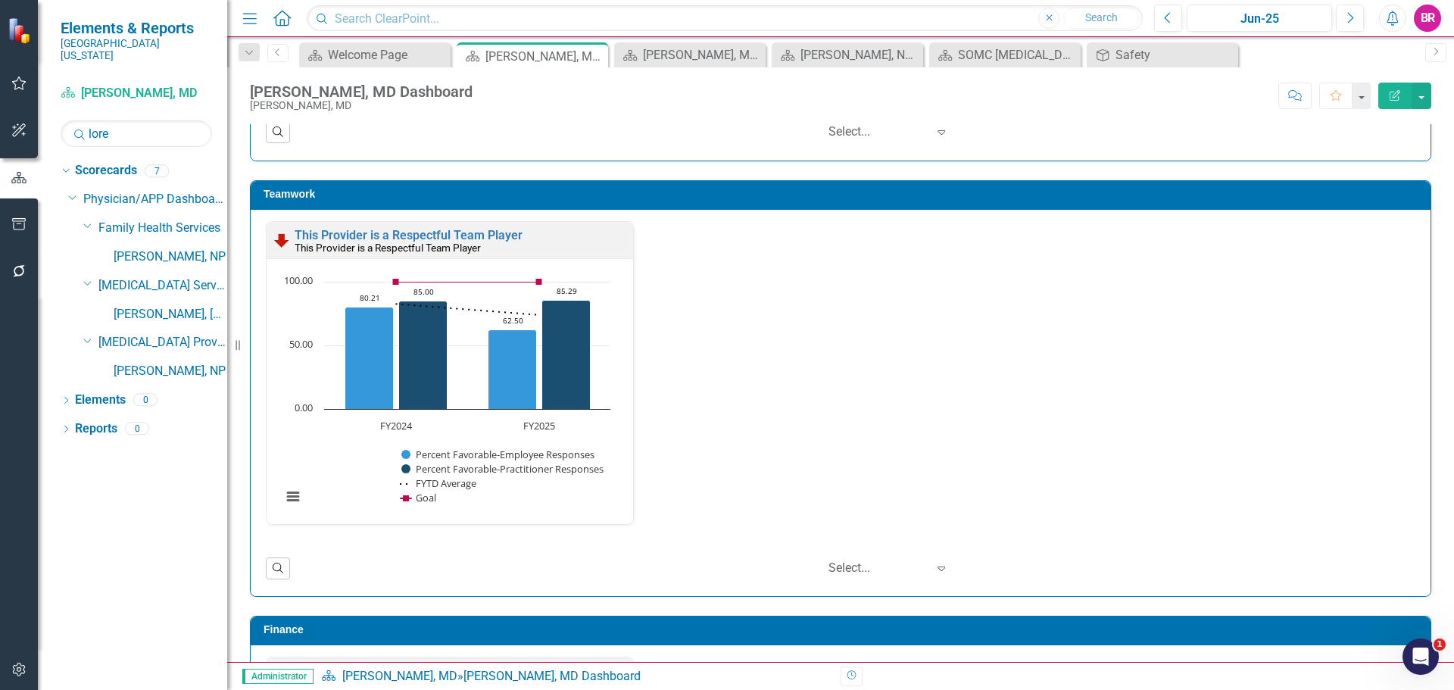
scroll to position [1893, 0]
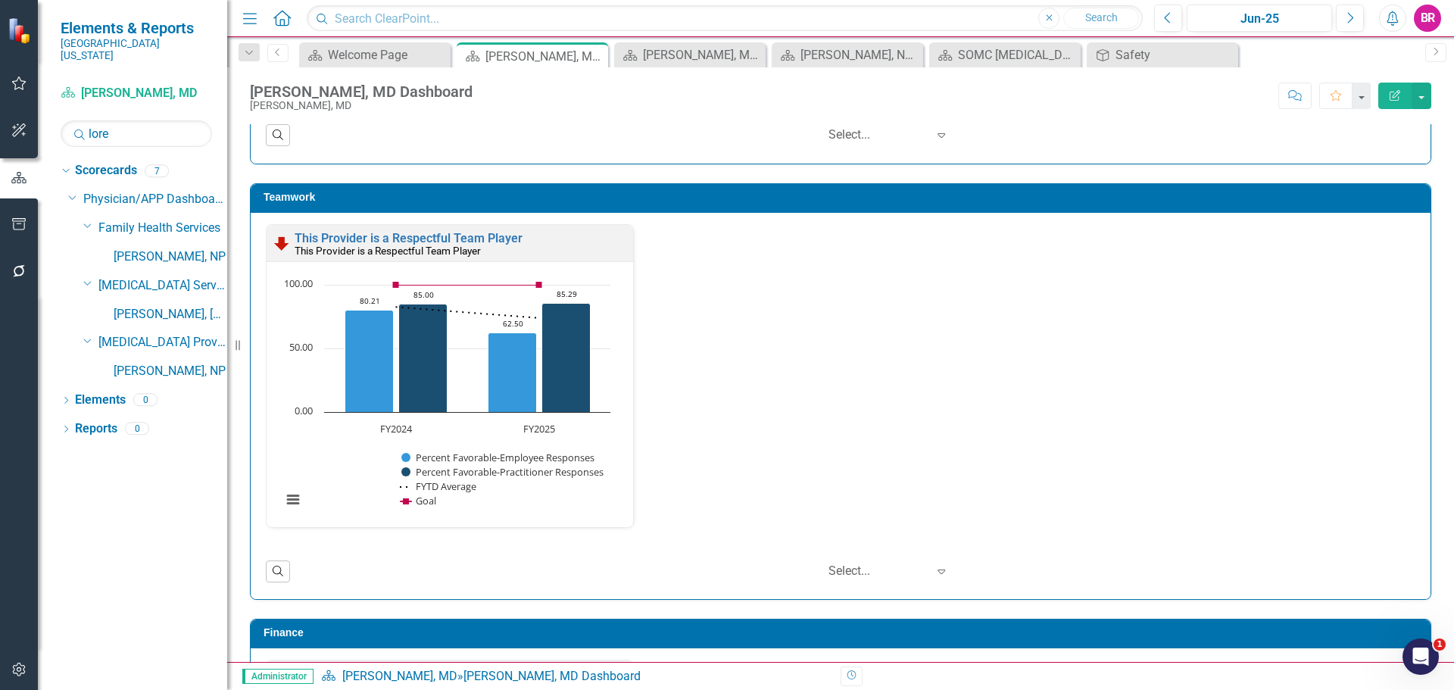
click at [1295, 417] on div "This Provider is a Respectful Team Player This Provider is a Respectful Team Pl…" at bounding box center [840, 385] width 1172 height 323
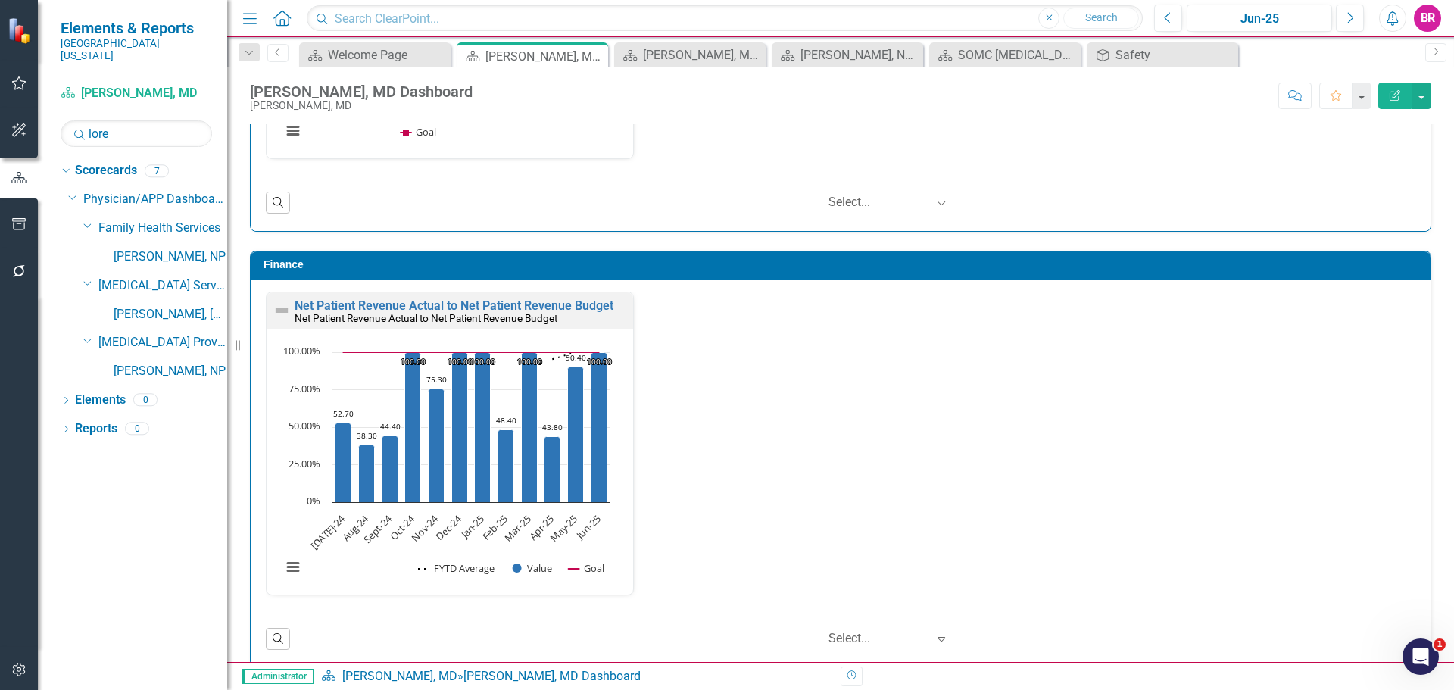
scroll to position [2244, 0]
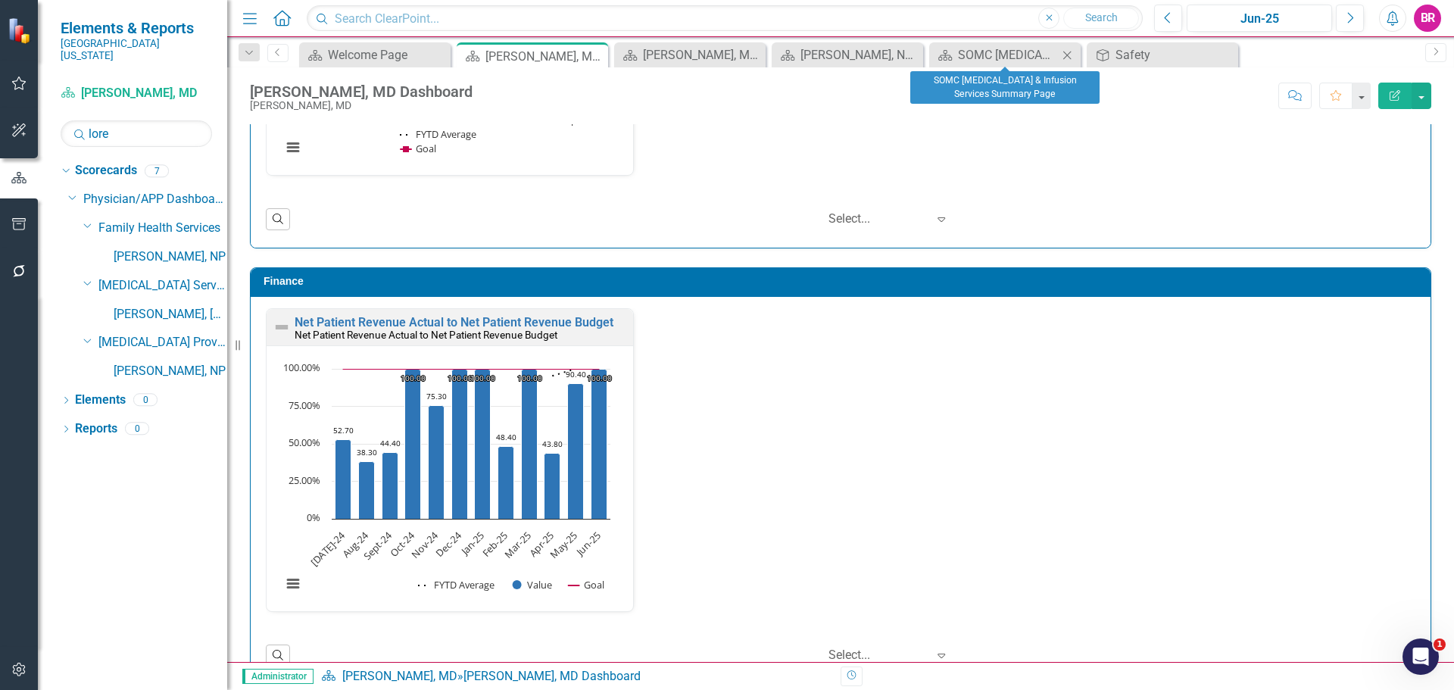
click at [1002, 65] on div "Scorecard SOMC [MEDICAL_DATA] & Infusion Services Summary Page Close" at bounding box center [1004, 54] width 151 height 25
click at [1018, 53] on div "SOMC [MEDICAL_DATA] & Infusion Services Summary Page" at bounding box center [1008, 54] width 100 height 19
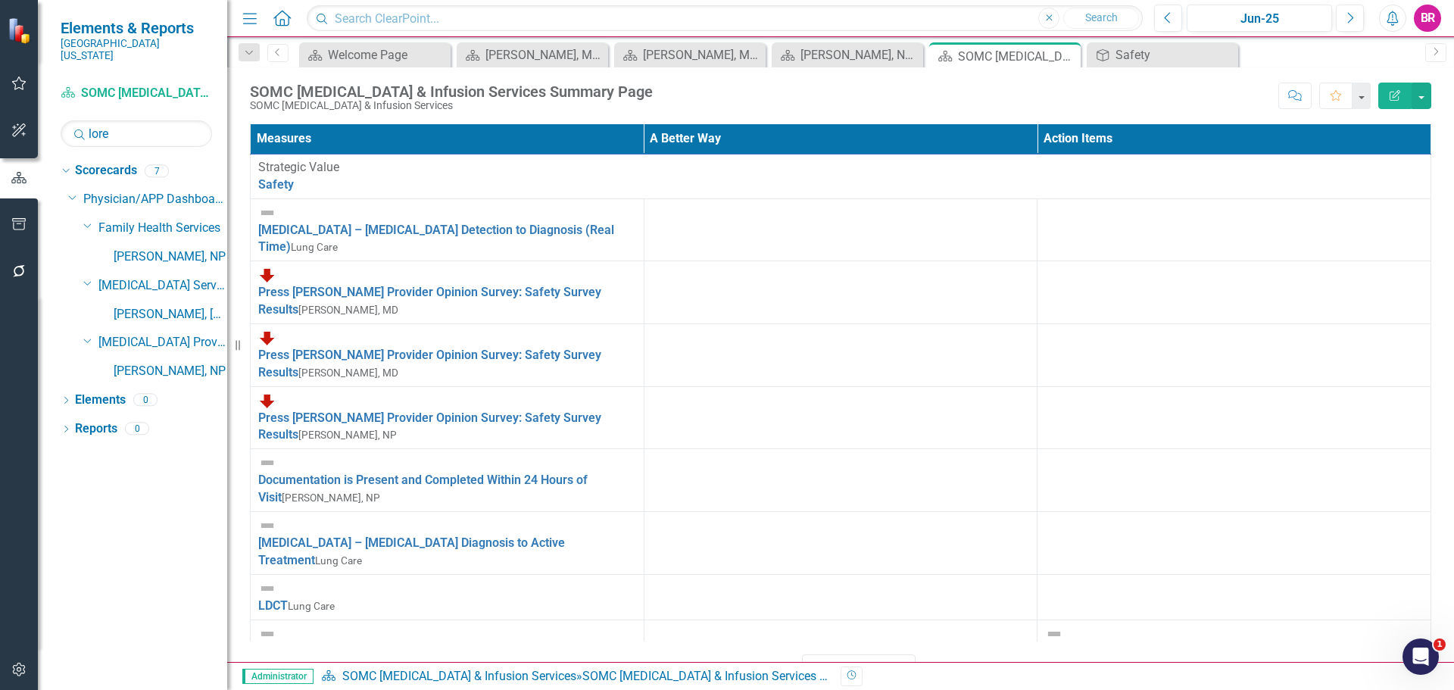
click at [123, 137] on div "Scorecard SOMC [MEDICAL_DATA] & Infusion Services Search lore Sorry, no results…" at bounding box center [132, 385] width 189 height 609
click at [128, 127] on input "lore" at bounding box center [136, 133] width 151 height 27
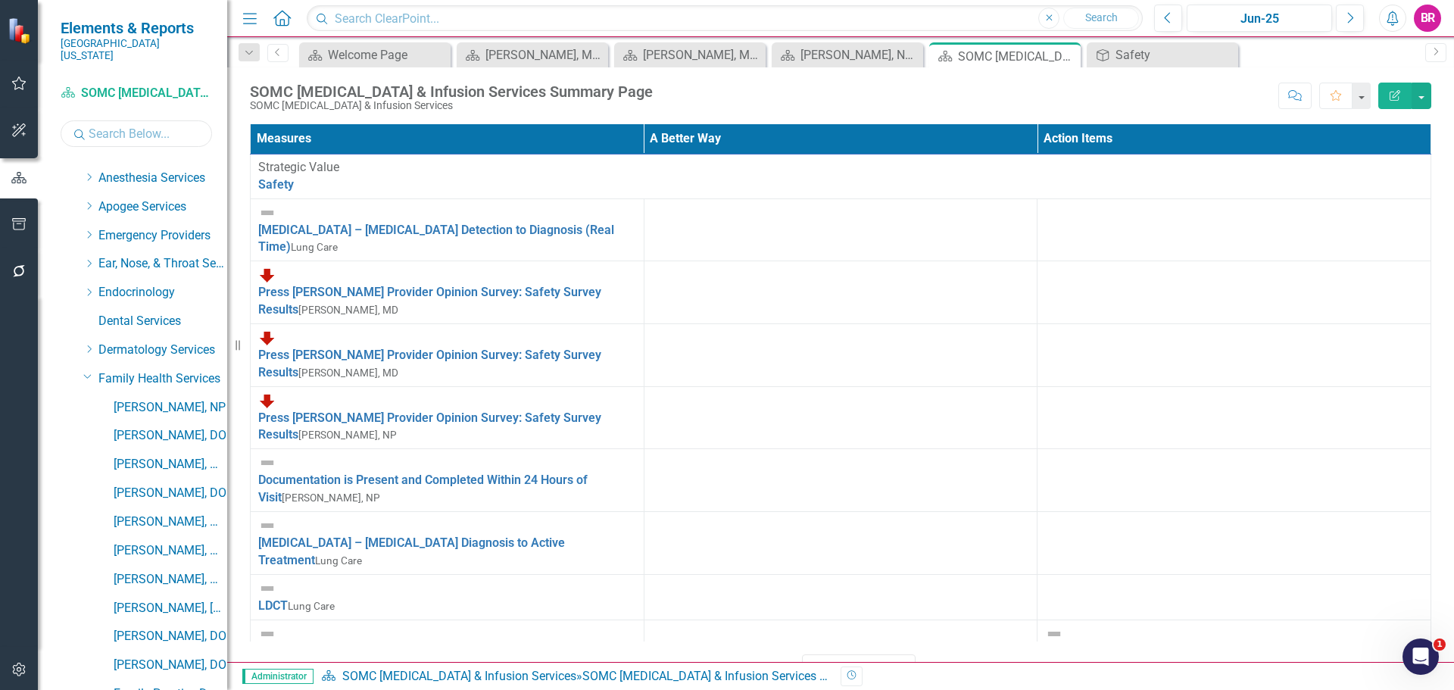
scroll to position [76, 0]
click at [91, 373] on icon "Dropdown" at bounding box center [87, 378] width 9 height 11
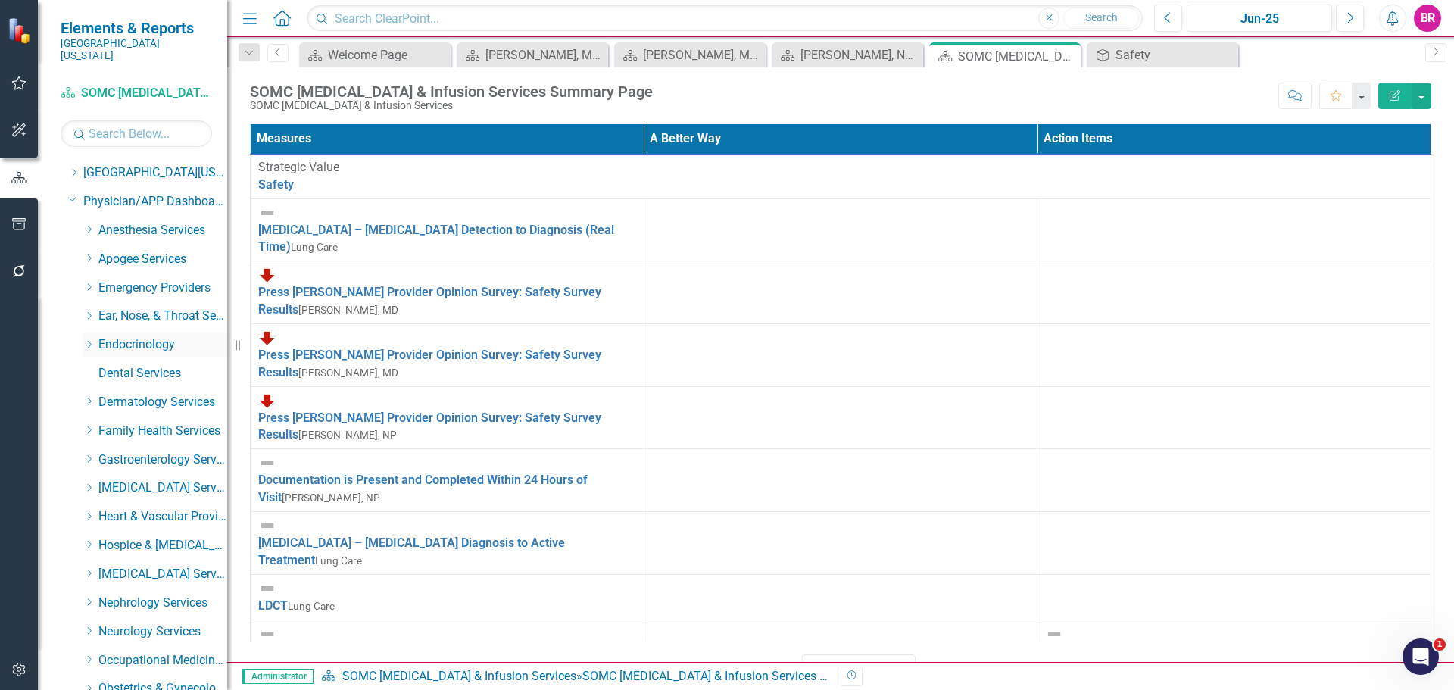
scroll to position [0, 0]
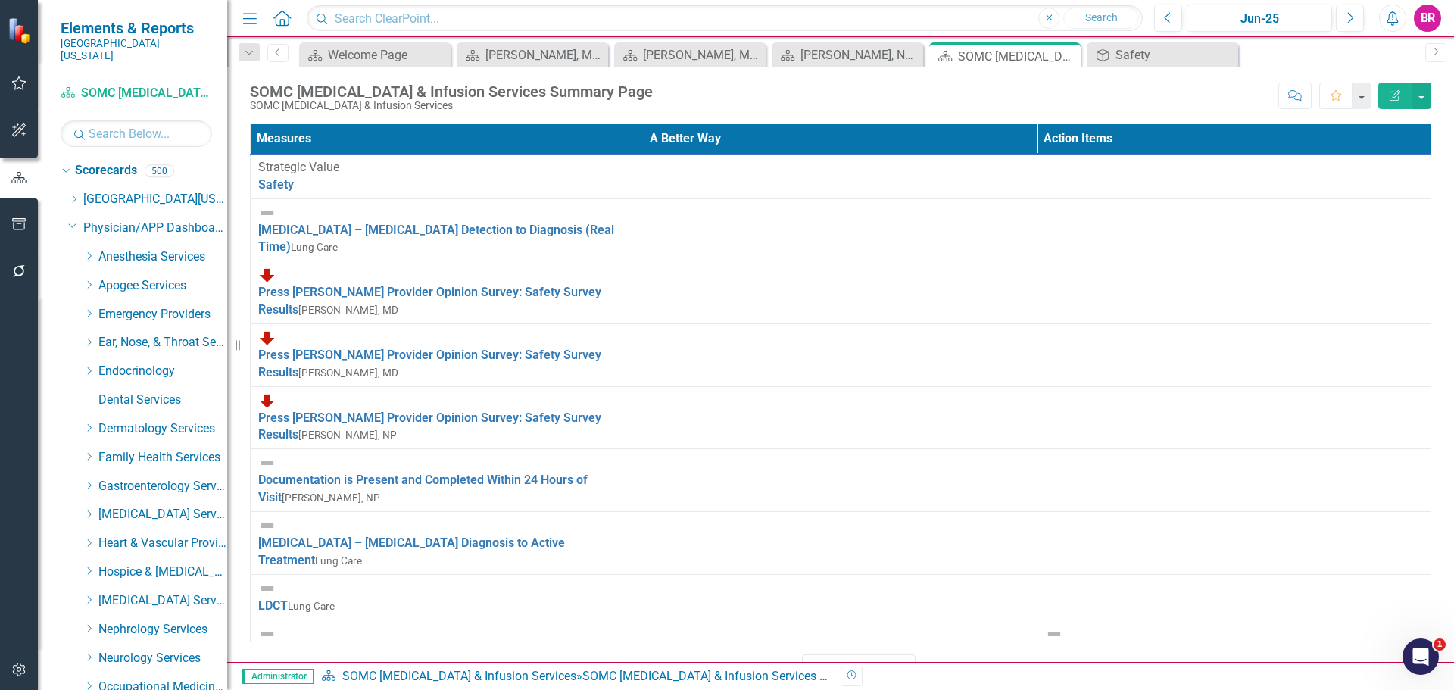
click at [69, 220] on icon "Dropdown" at bounding box center [72, 225] width 9 height 11
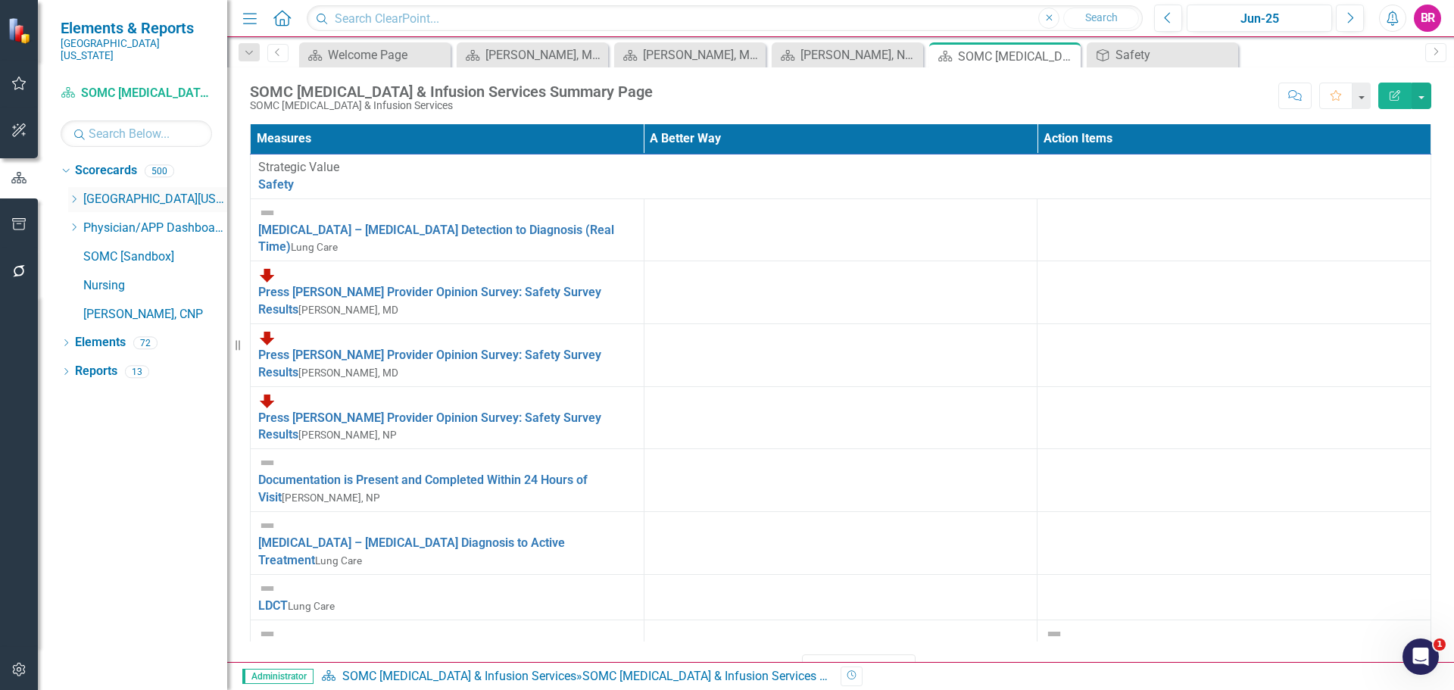
click at [73, 195] on icon at bounding box center [75, 199] width 4 height 8
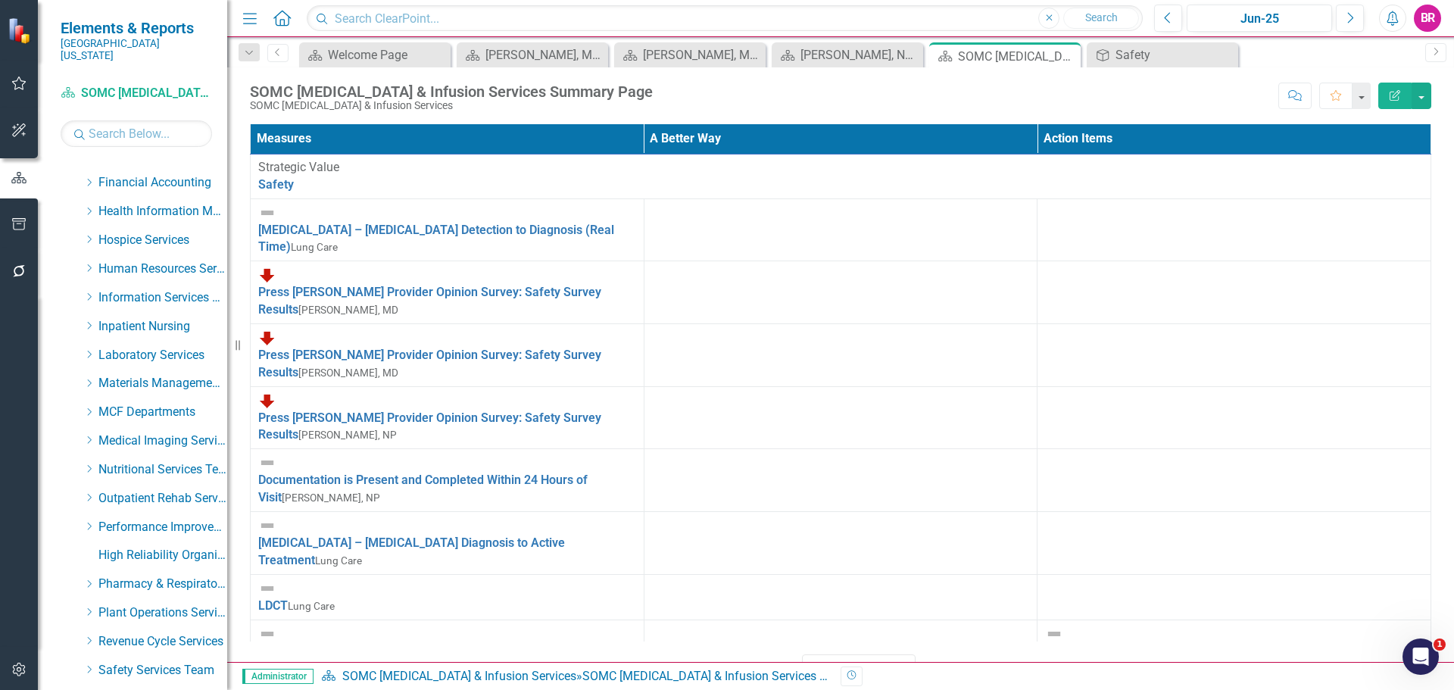
scroll to position [530, 0]
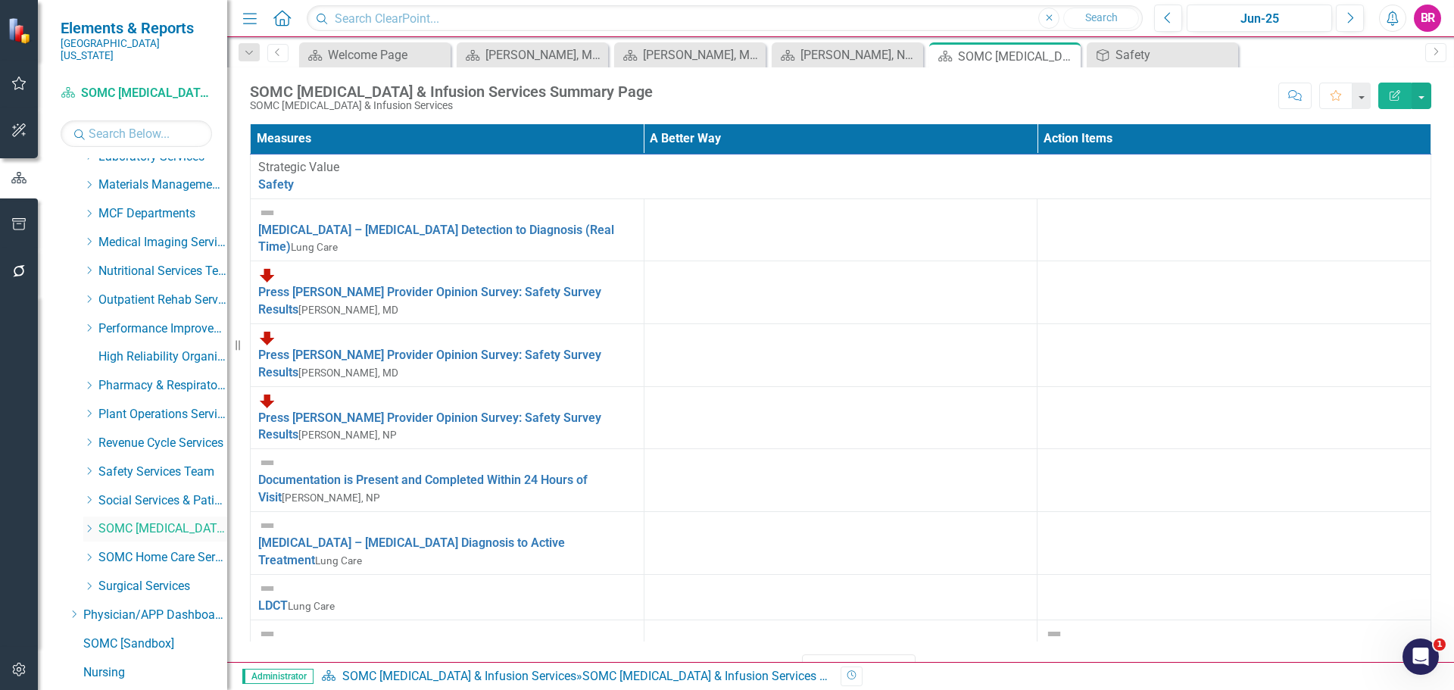
click at [88, 524] on icon "Dropdown" at bounding box center [88, 528] width 11 height 9
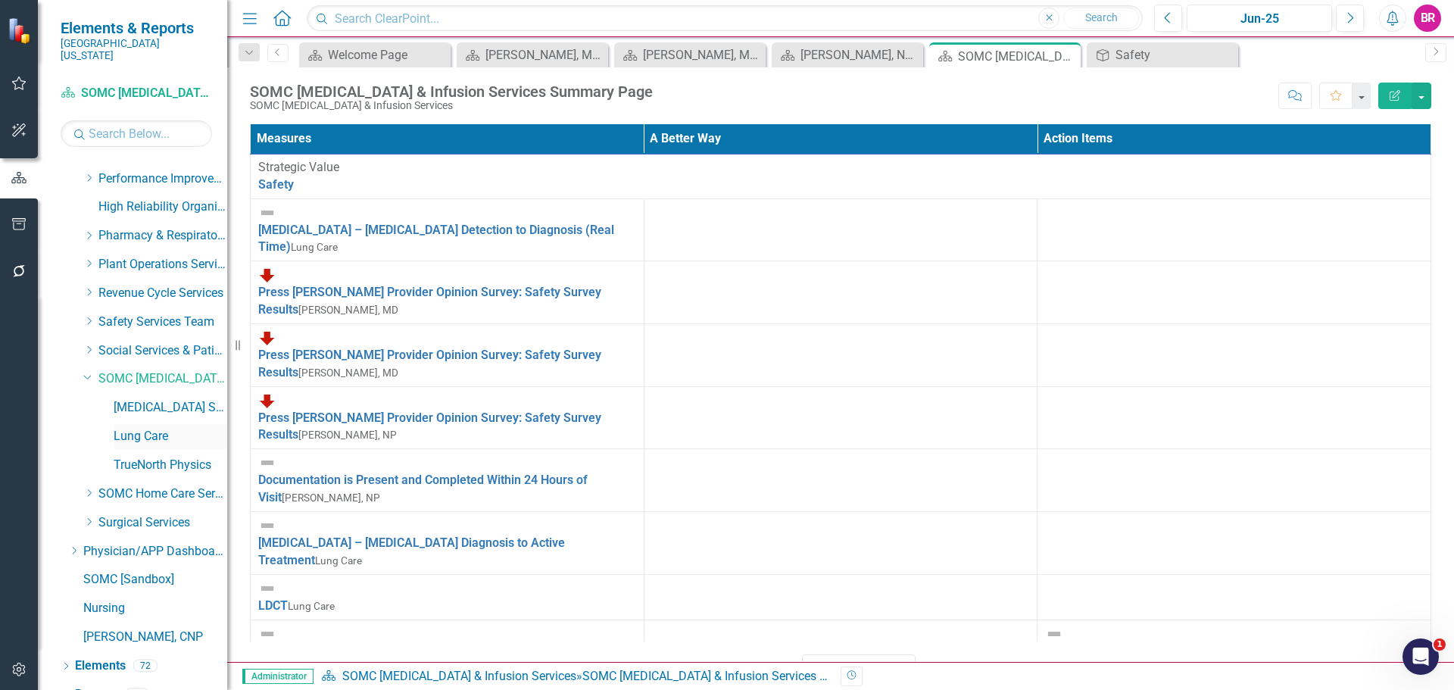
scroll to position [681, 0]
click at [164, 398] on link "[MEDICAL_DATA] Services and Infusion" at bounding box center [171, 406] width 114 height 17
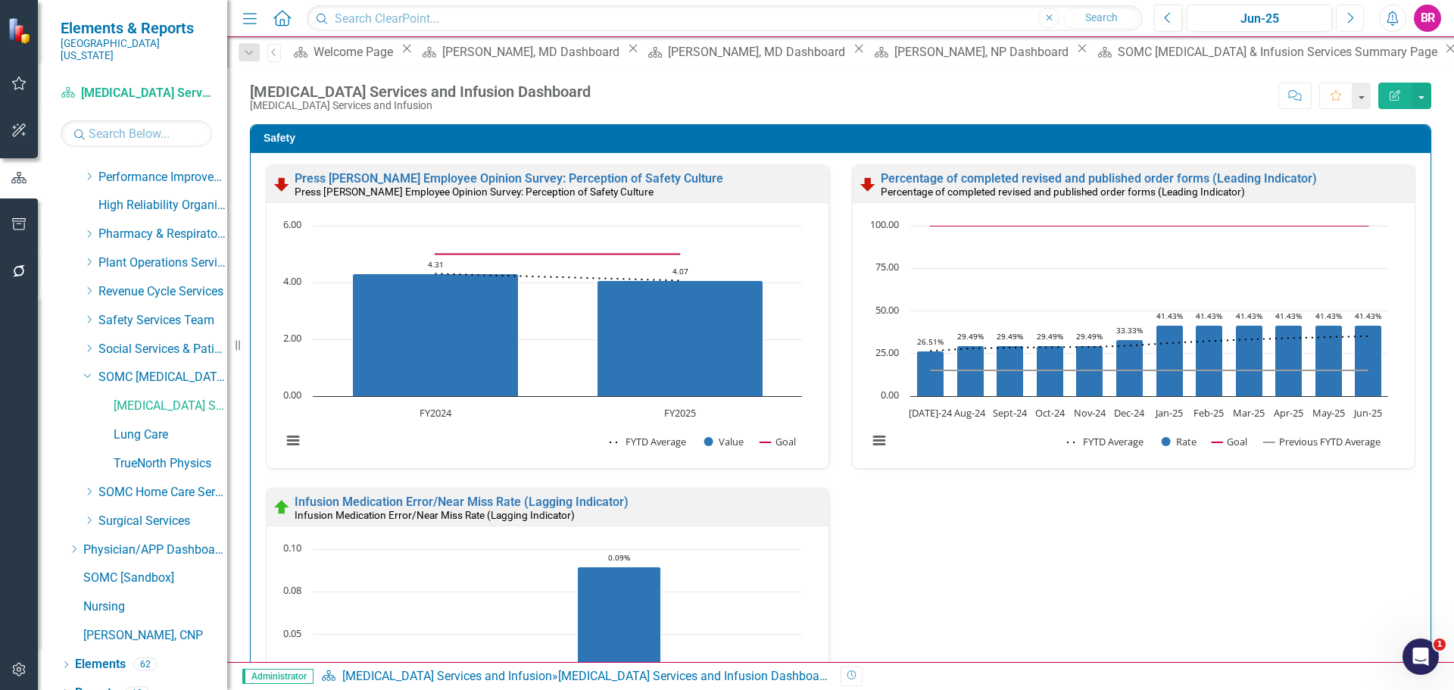
click at [1355, 23] on button "Next" at bounding box center [1350, 18] width 28 height 27
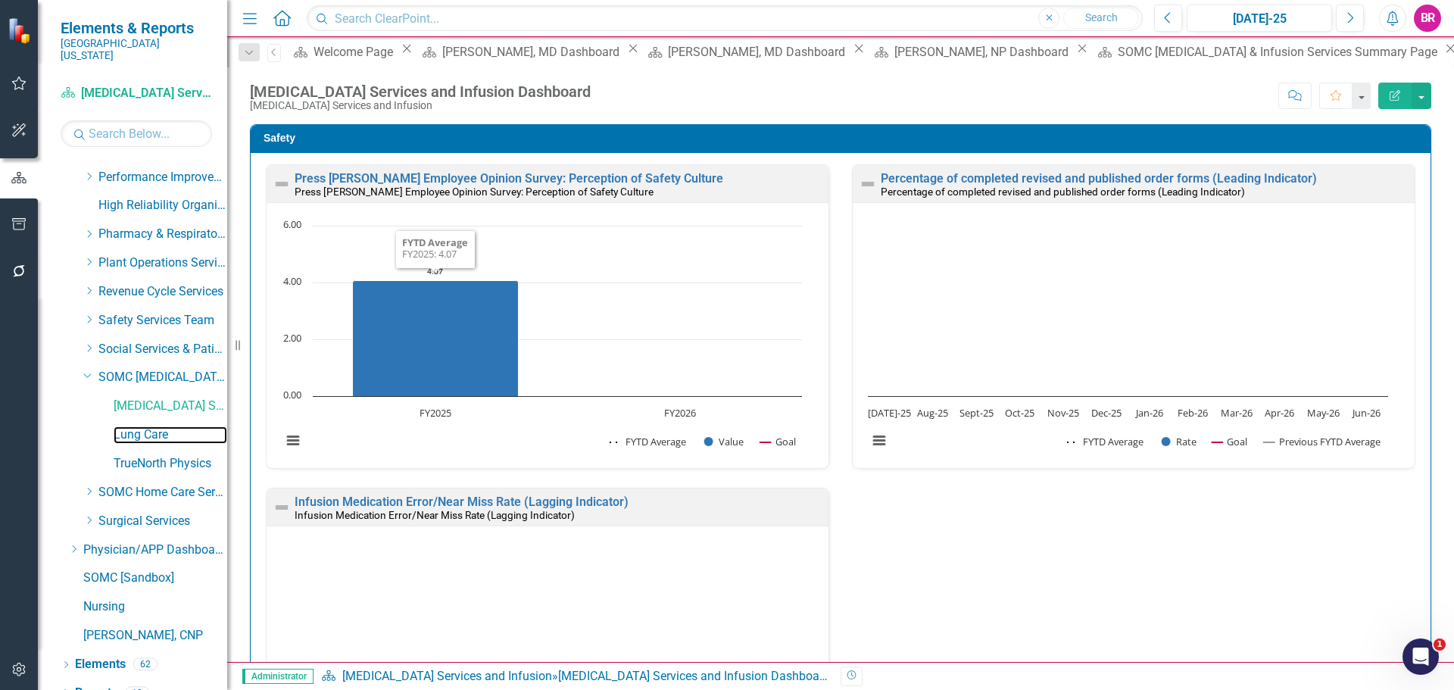
drag, startPoint x: 154, startPoint y: 419, endPoint x: 606, endPoint y: 447, distance: 452.9
click at [154, 426] on link "Lung Care" at bounding box center [171, 434] width 114 height 17
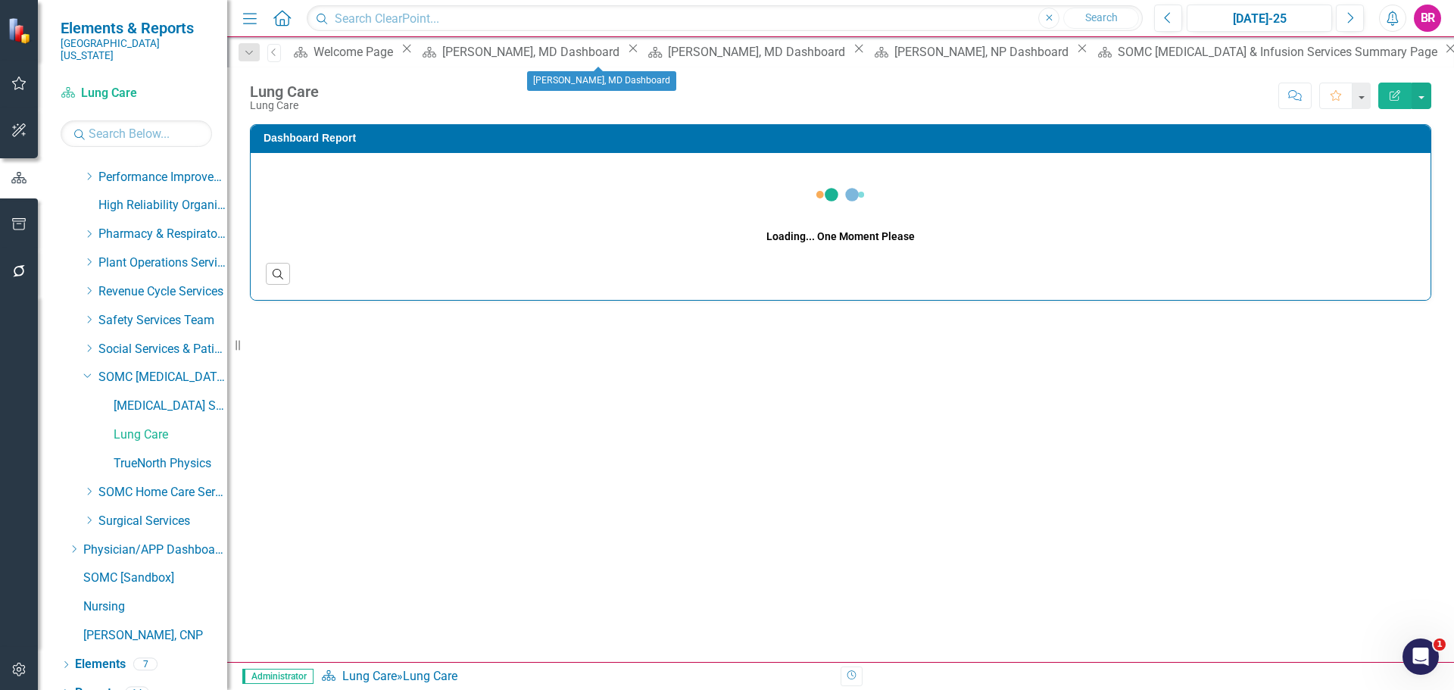
click at [625, 55] on icon "Close" at bounding box center [632, 48] width 15 height 12
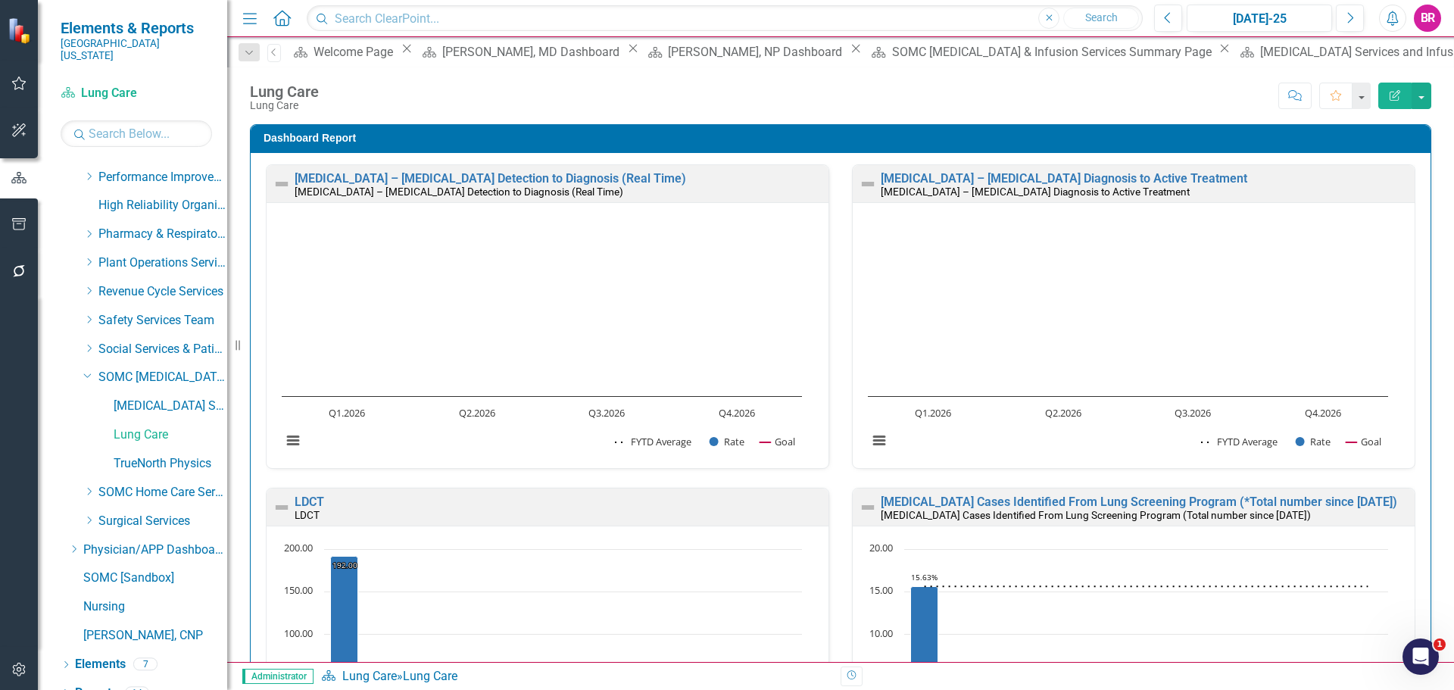
click at [625, 55] on icon "Close" at bounding box center [632, 48] width 15 height 12
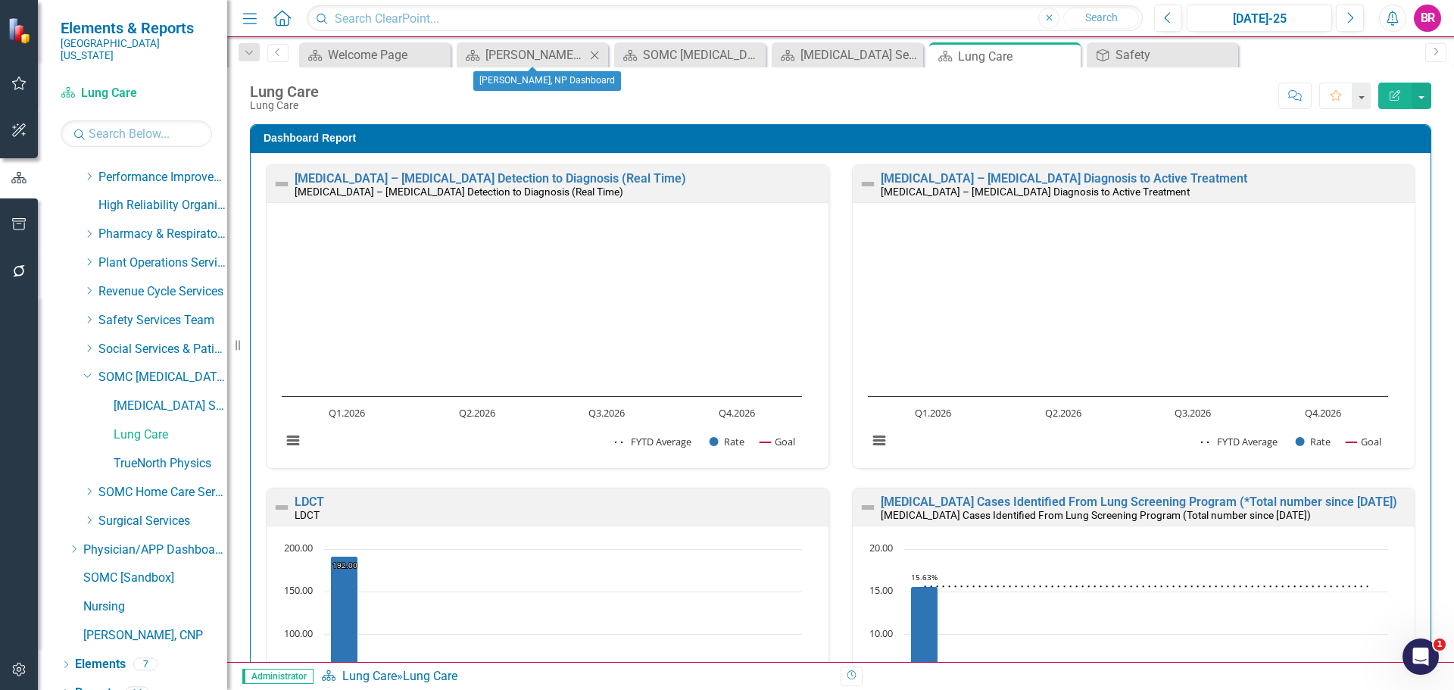
click at [591, 55] on icon "Close" at bounding box center [594, 55] width 15 height 12
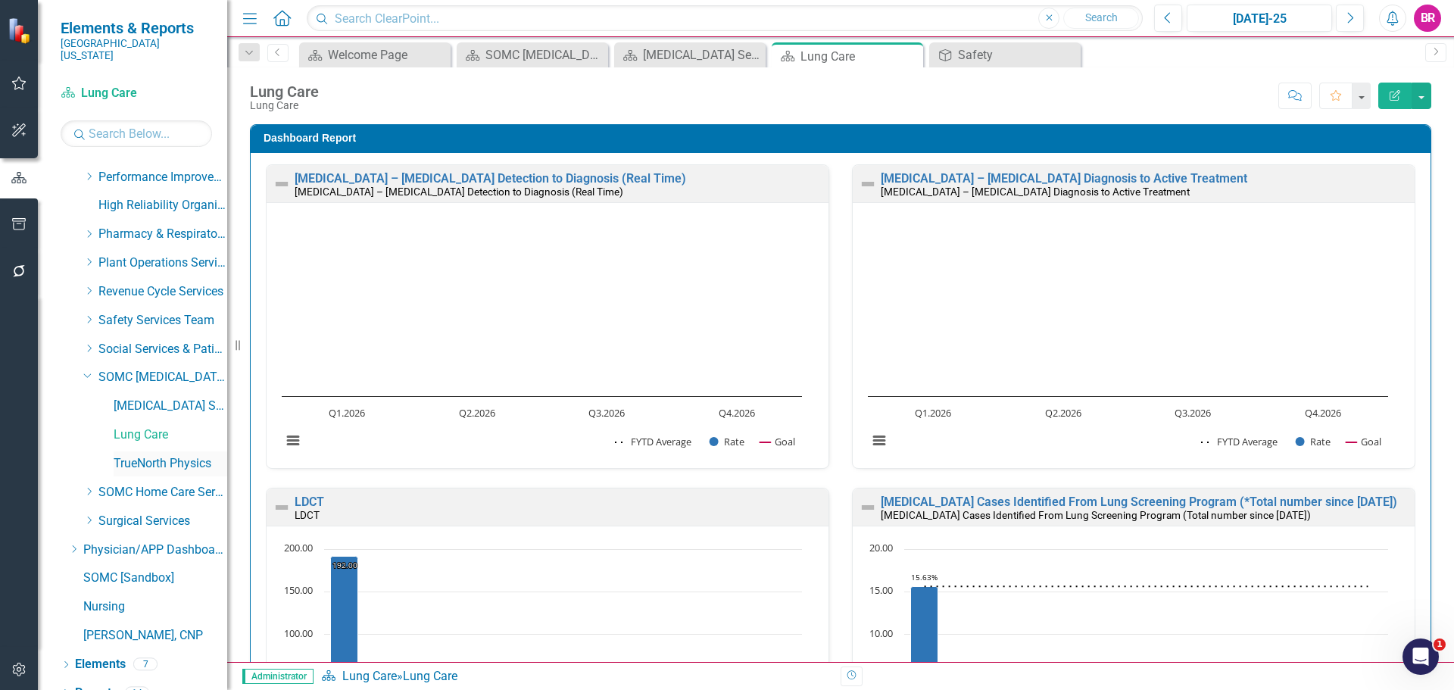
click at [189, 455] on link "TrueNorth Physics" at bounding box center [171, 463] width 114 height 17
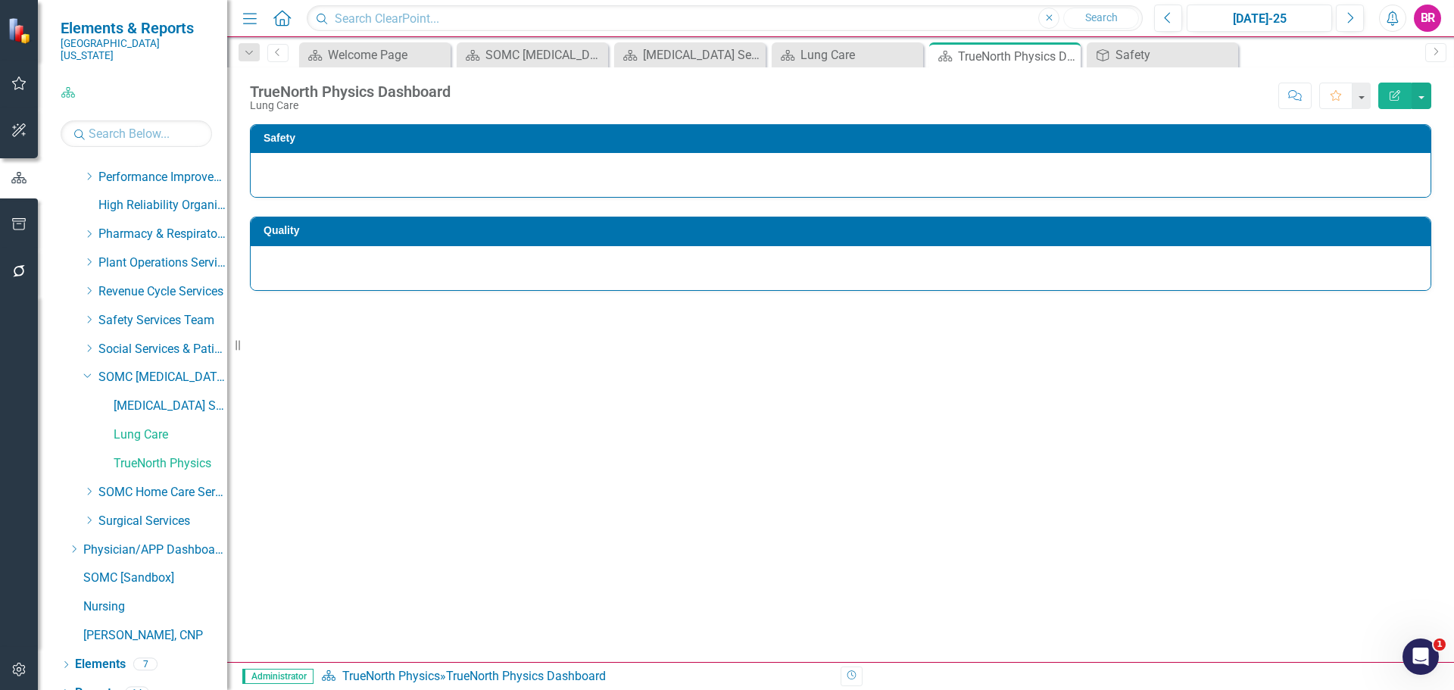
click at [0, 0] on icon "Close" at bounding box center [0, 0] width 0 height 0
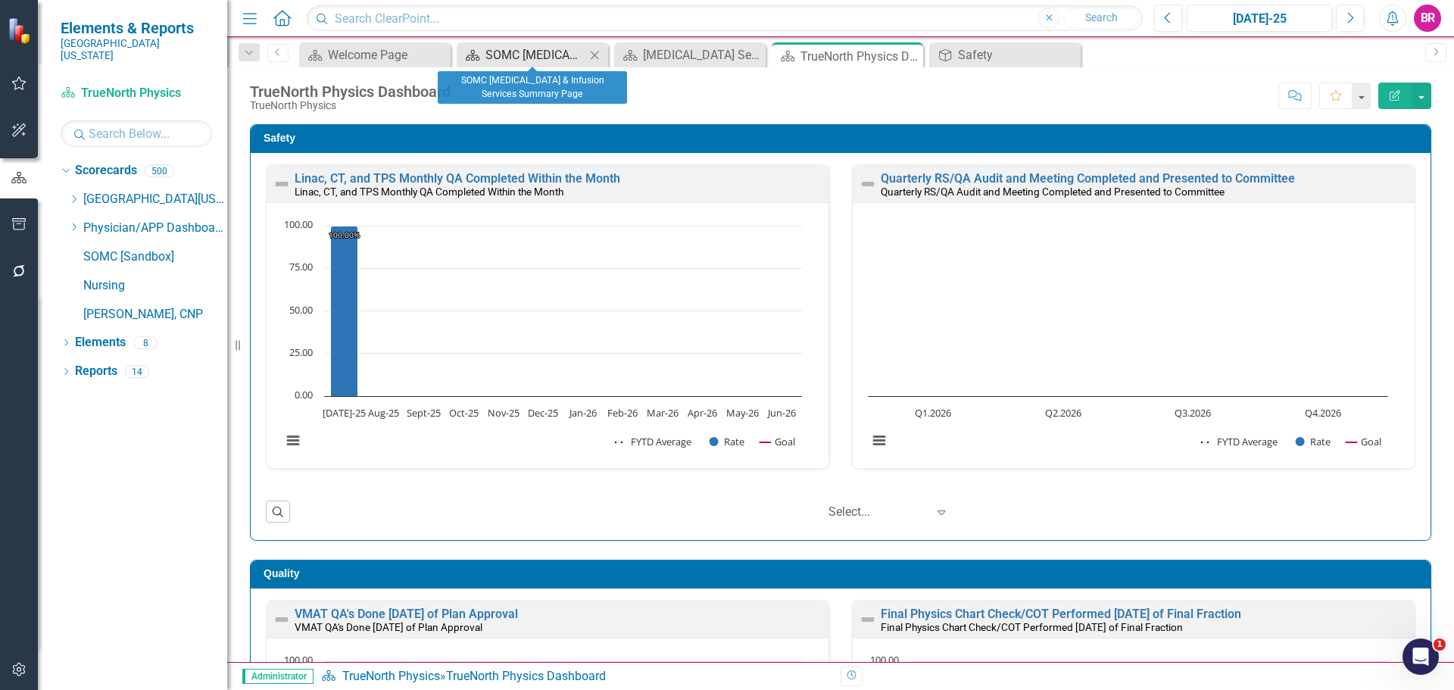
click at [559, 55] on div "SOMC [MEDICAL_DATA] & Infusion Services Summary Page" at bounding box center [535, 54] width 100 height 19
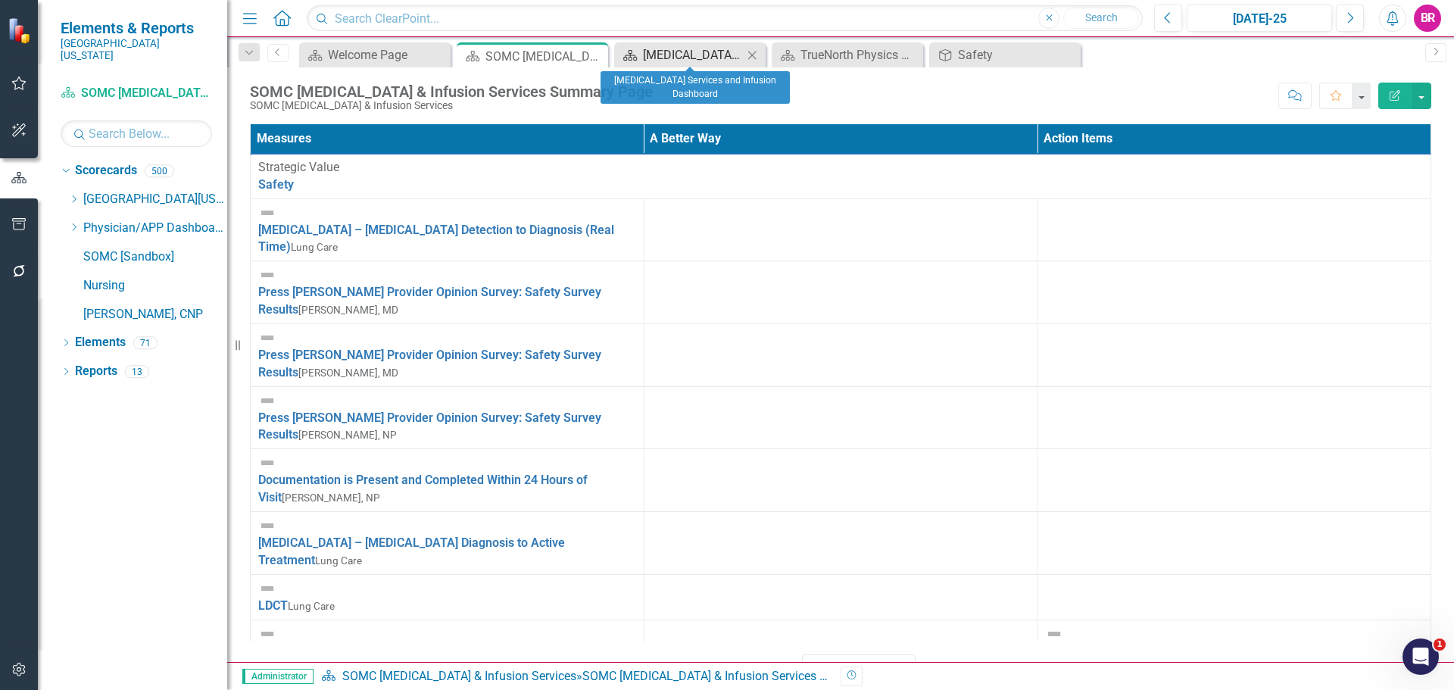
click at [644, 55] on div "Cancer Services and Infusion Dashboard" at bounding box center [693, 54] width 100 height 19
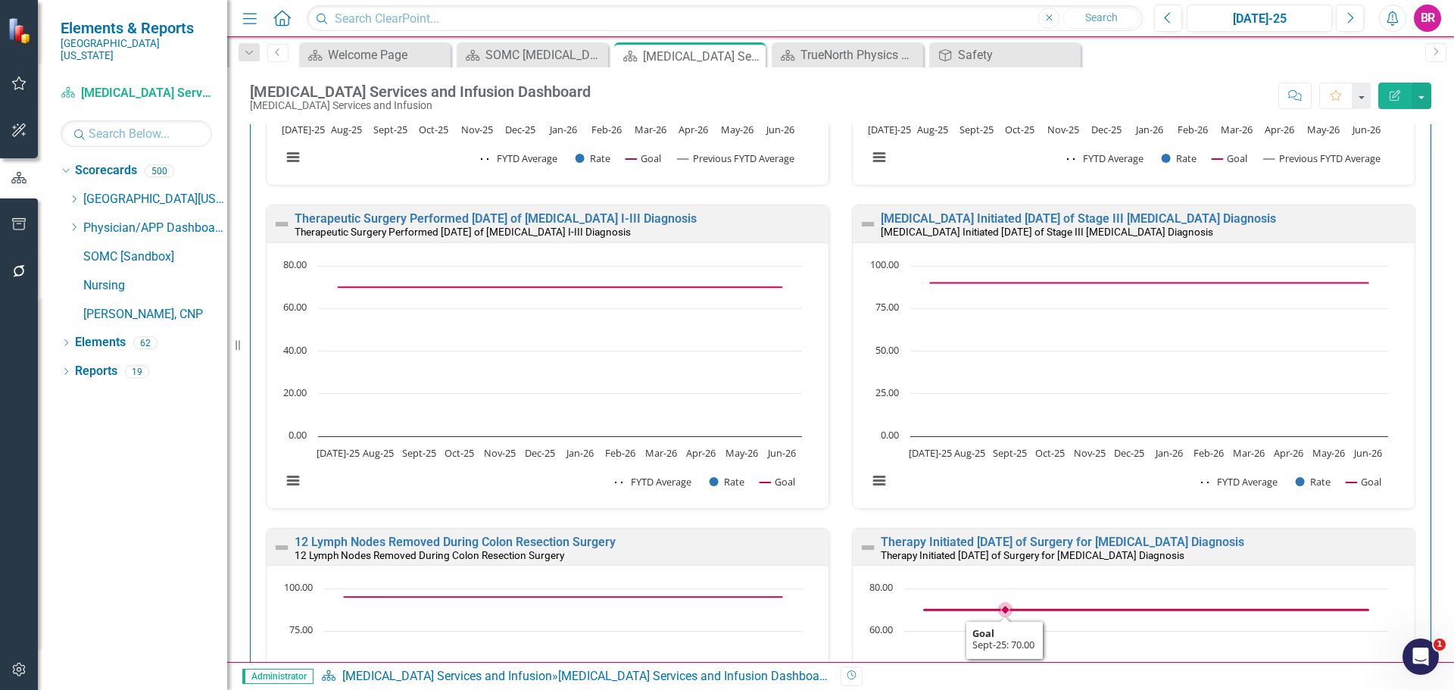
scroll to position [1363, 0]
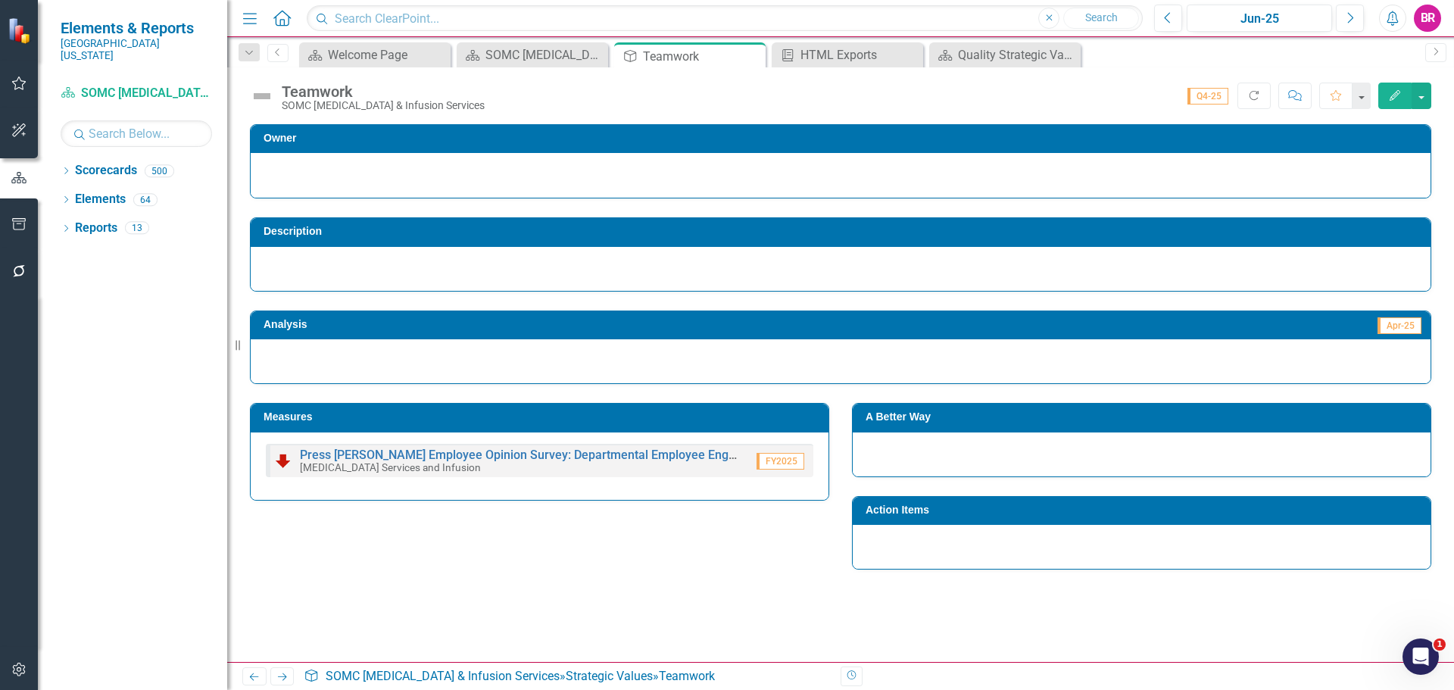
click at [761, 421] on h3 "Measures" at bounding box center [541, 416] width 557 height 11
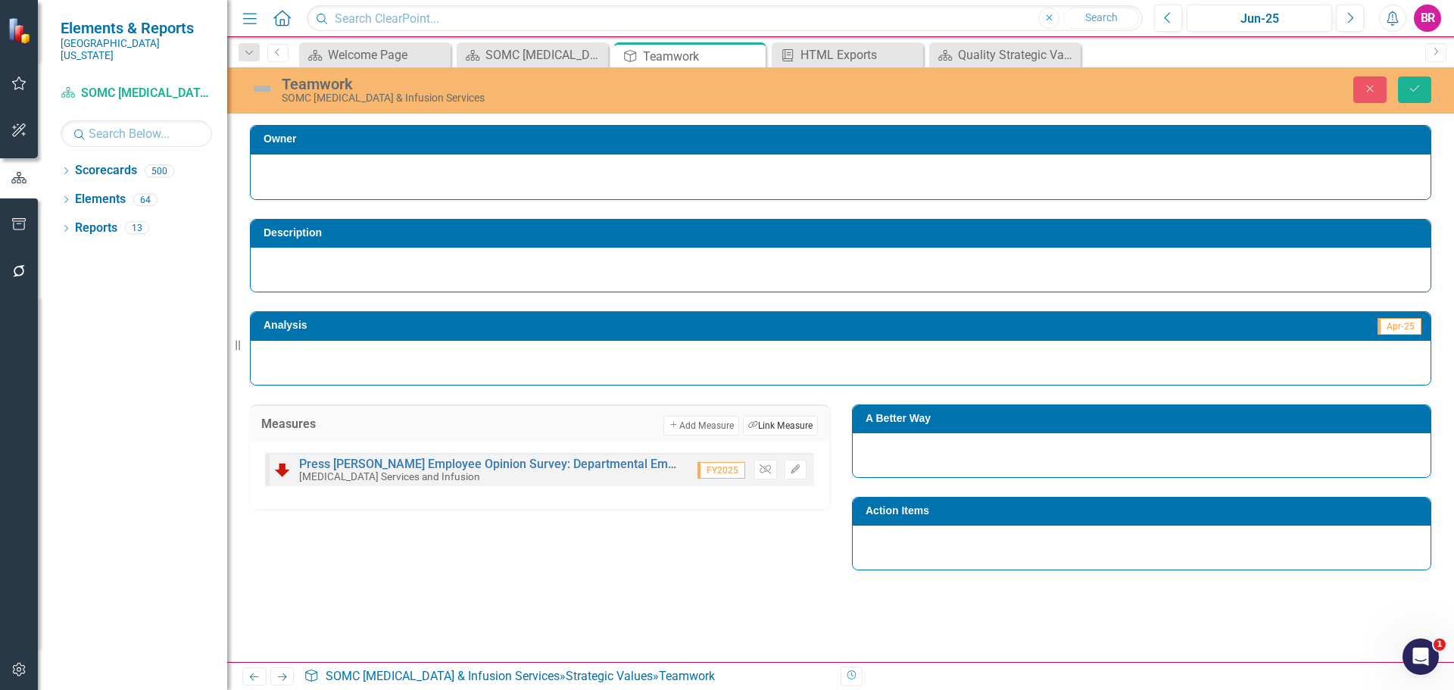
click at [761, 423] on button "Link Tag Link Measure" at bounding box center [780, 426] width 75 height 20
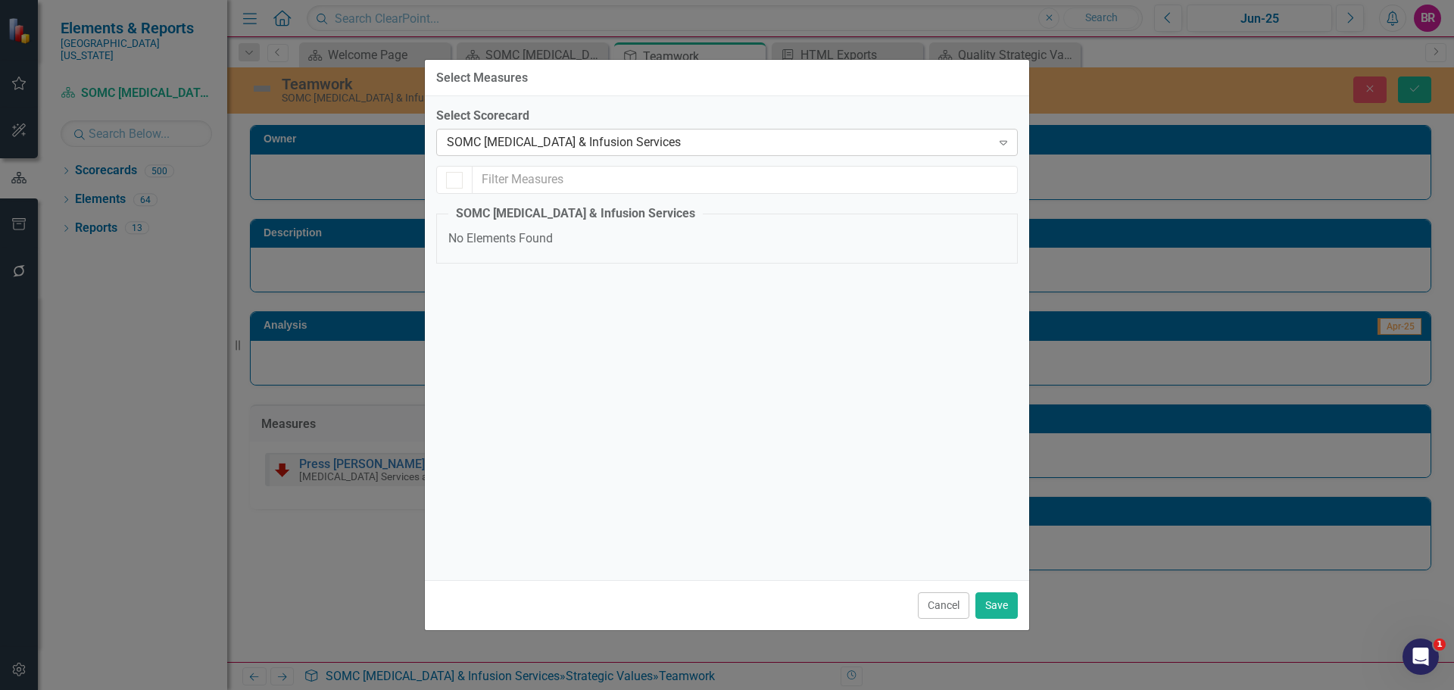
click at [645, 136] on div "SOMC [MEDICAL_DATA] & Infusion Services" at bounding box center [719, 142] width 544 height 17
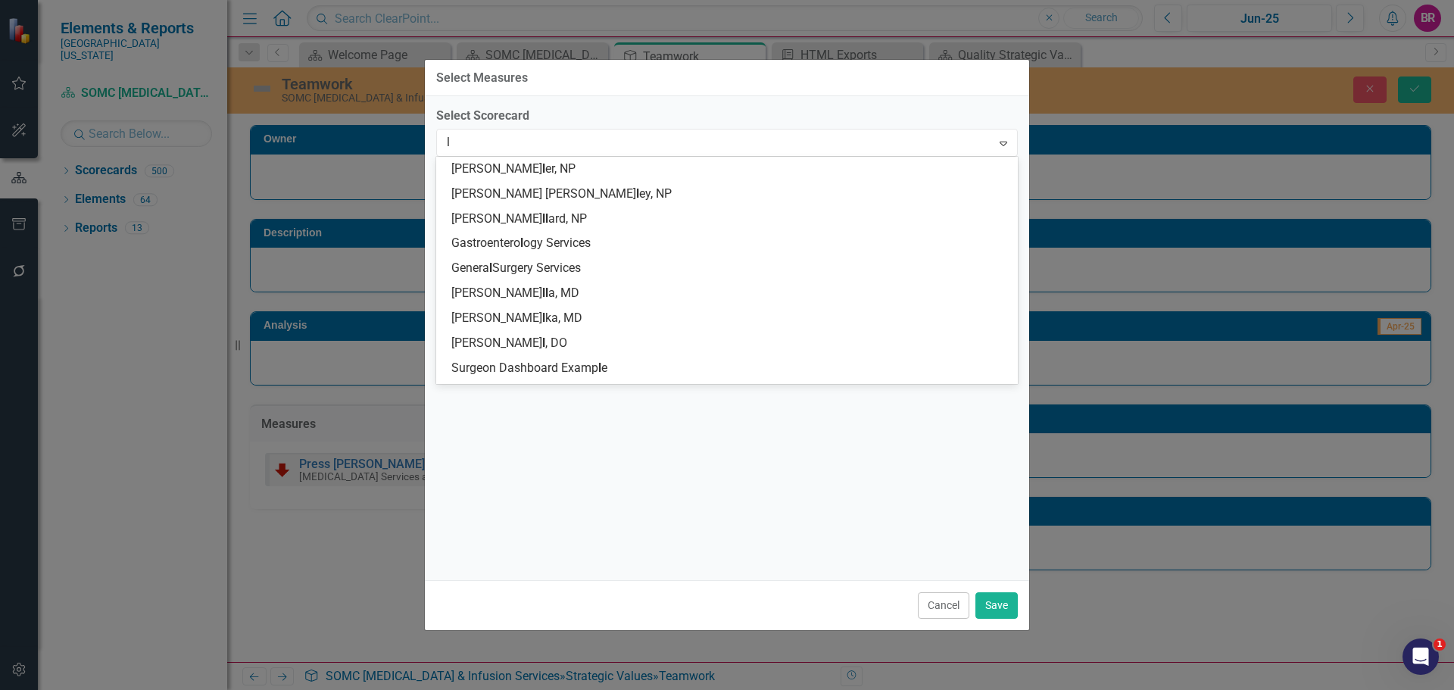
scroll to position [1, 0]
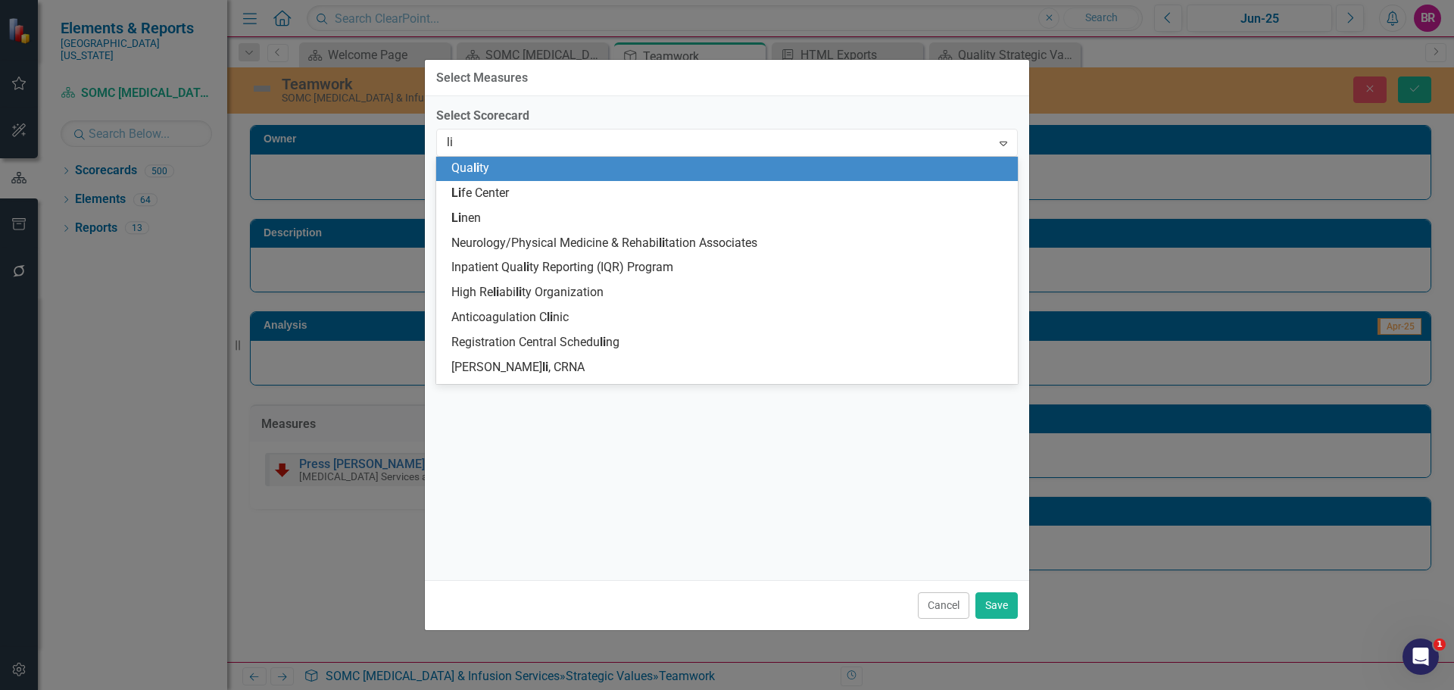
type input "liu"
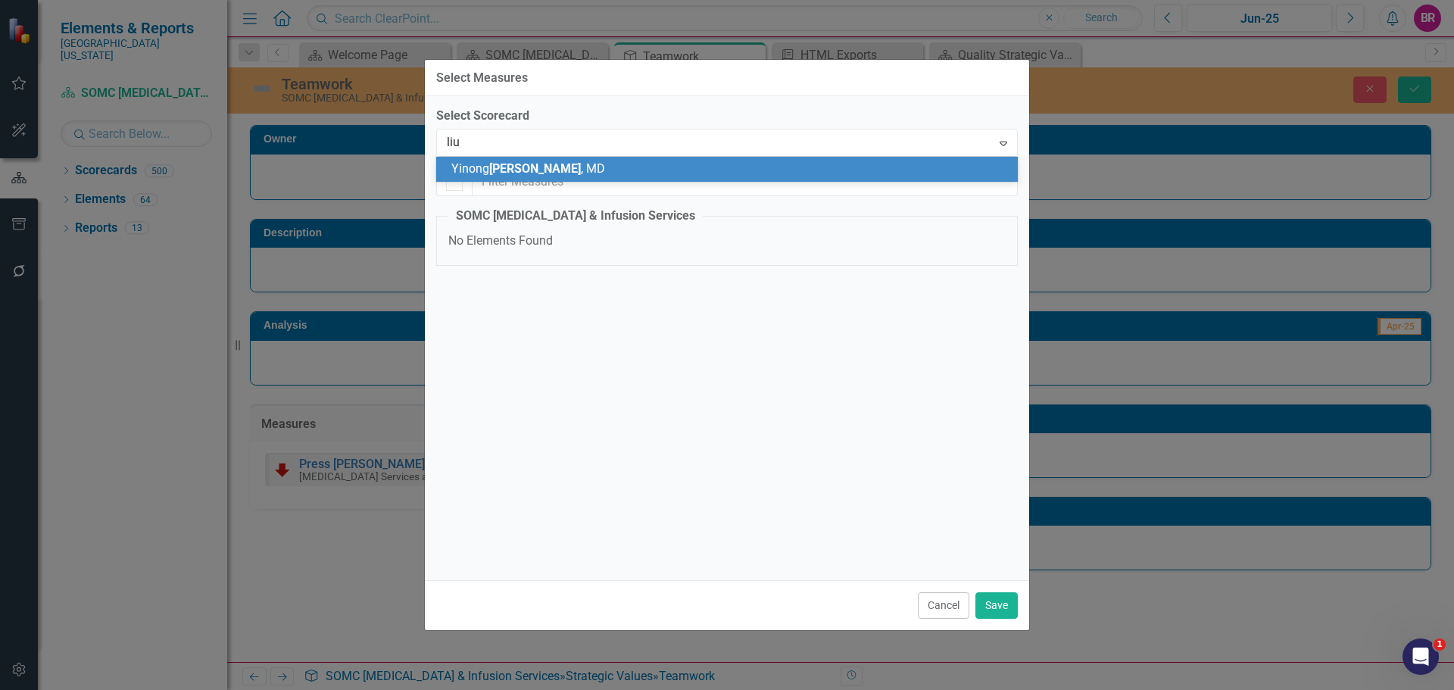
click at [606, 165] on div "[PERSON_NAME] , MD" at bounding box center [729, 169] width 557 height 17
checkbox input "false"
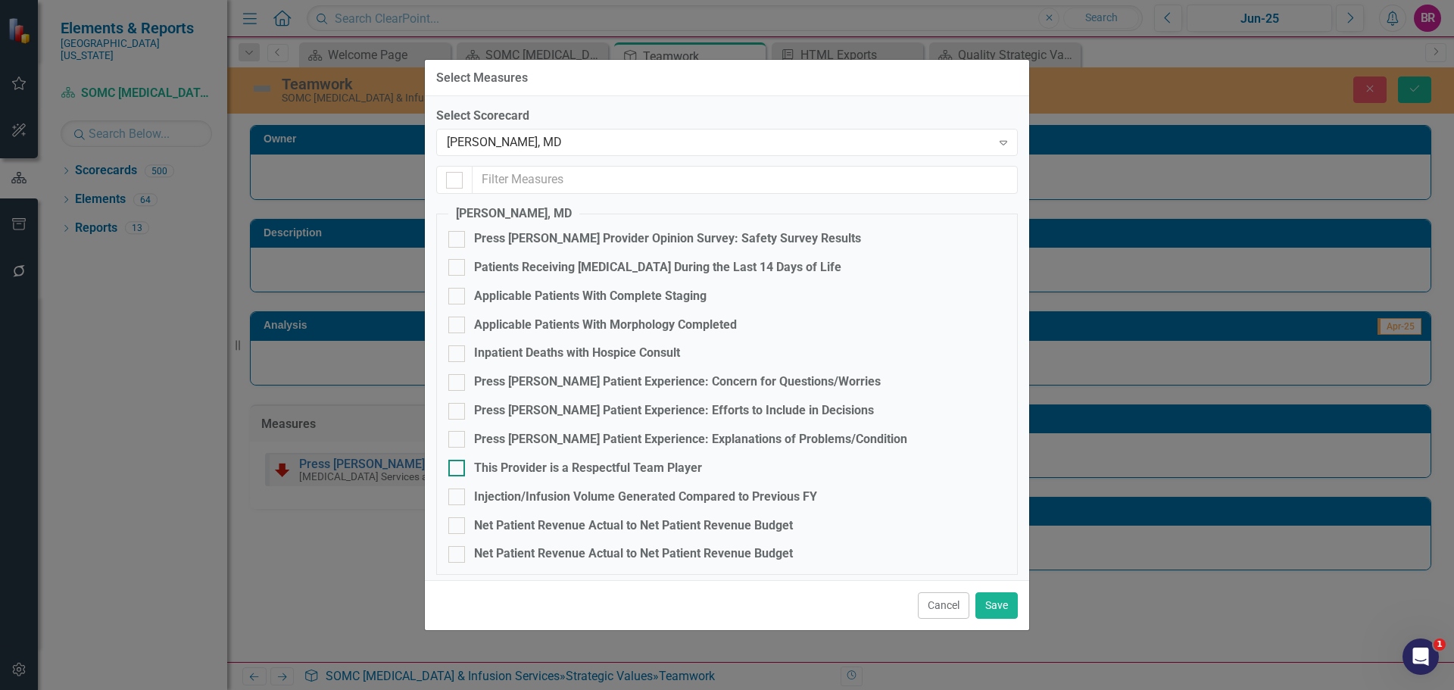
click at [606, 470] on div "This Provider is a Respectful Team Player" at bounding box center [588, 468] width 228 height 17
click at [458, 469] on input "This Provider is a Respectful Team Player" at bounding box center [453, 465] width 10 height 10
checkbox input "true"
click at [983, 604] on button "Save" at bounding box center [996, 605] width 42 height 27
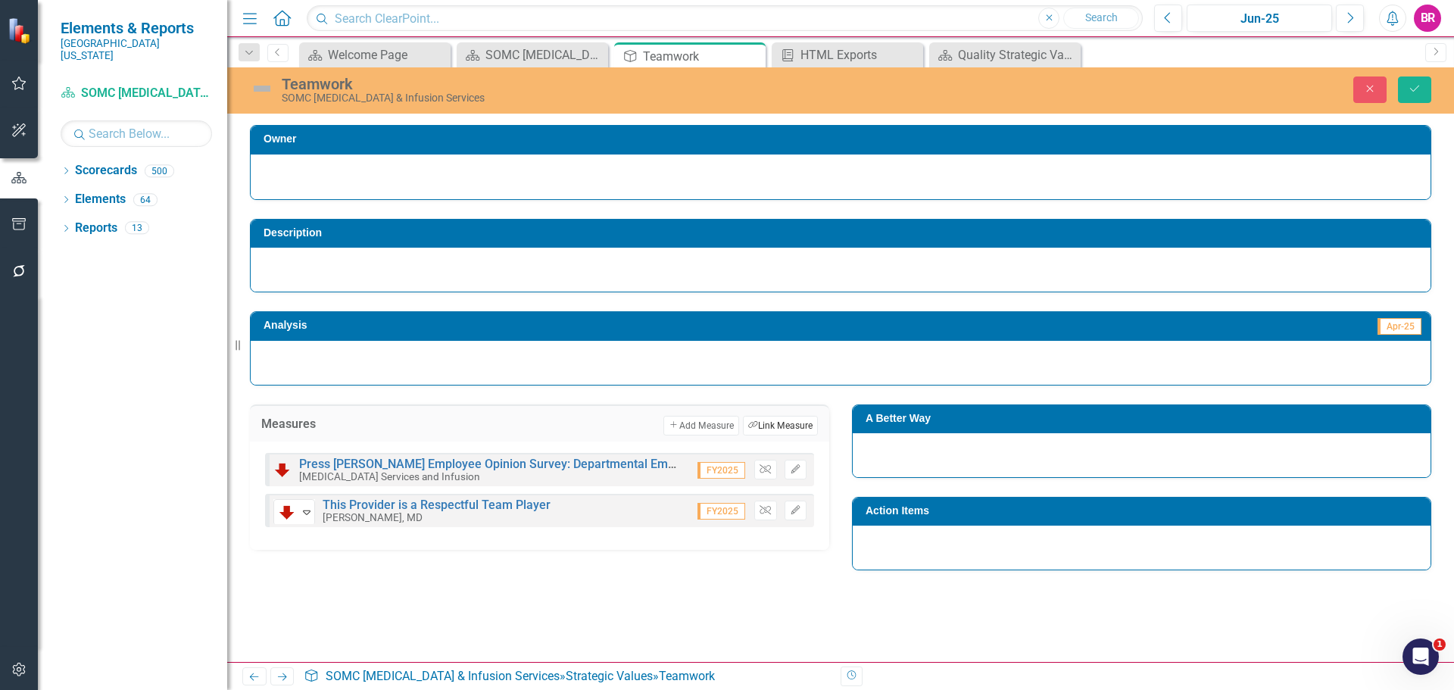
click at [783, 424] on button "Link Tag Link Measure" at bounding box center [780, 426] width 75 height 20
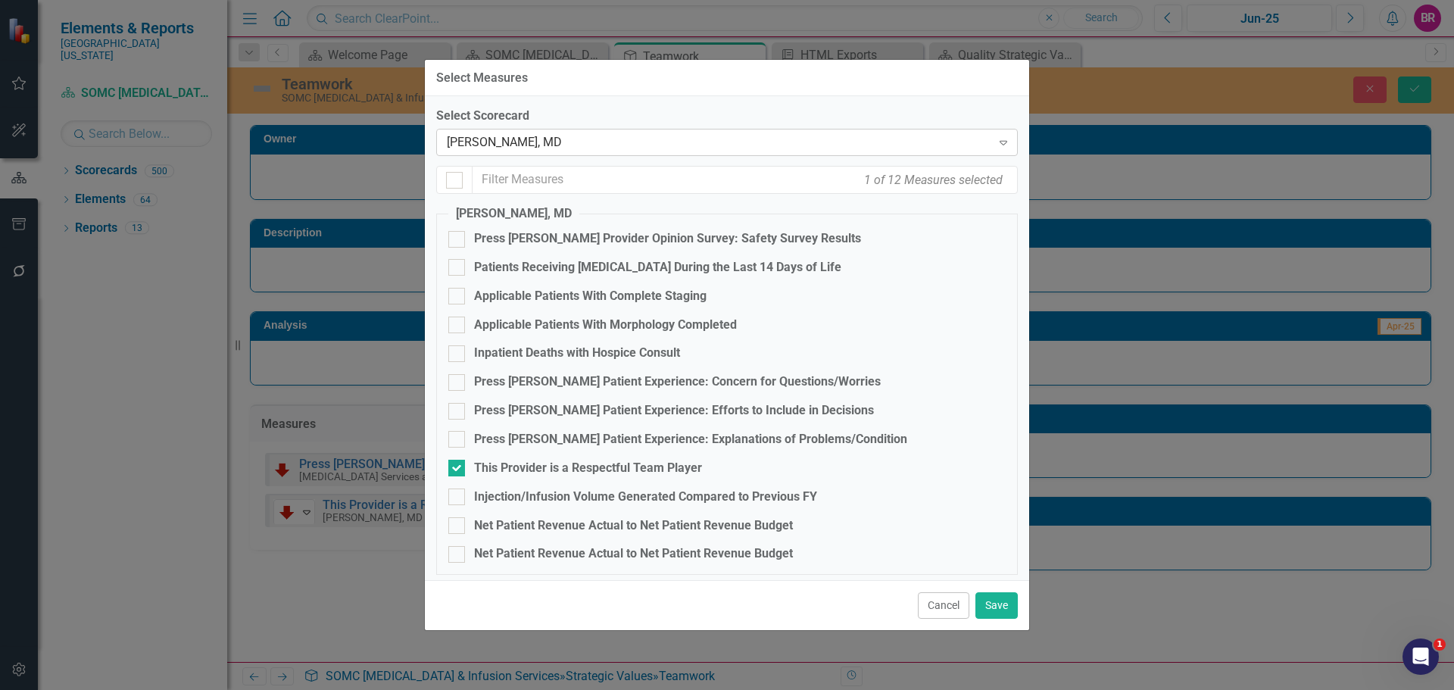
click at [585, 134] on div "[PERSON_NAME], MD" at bounding box center [719, 142] width 544 height 17
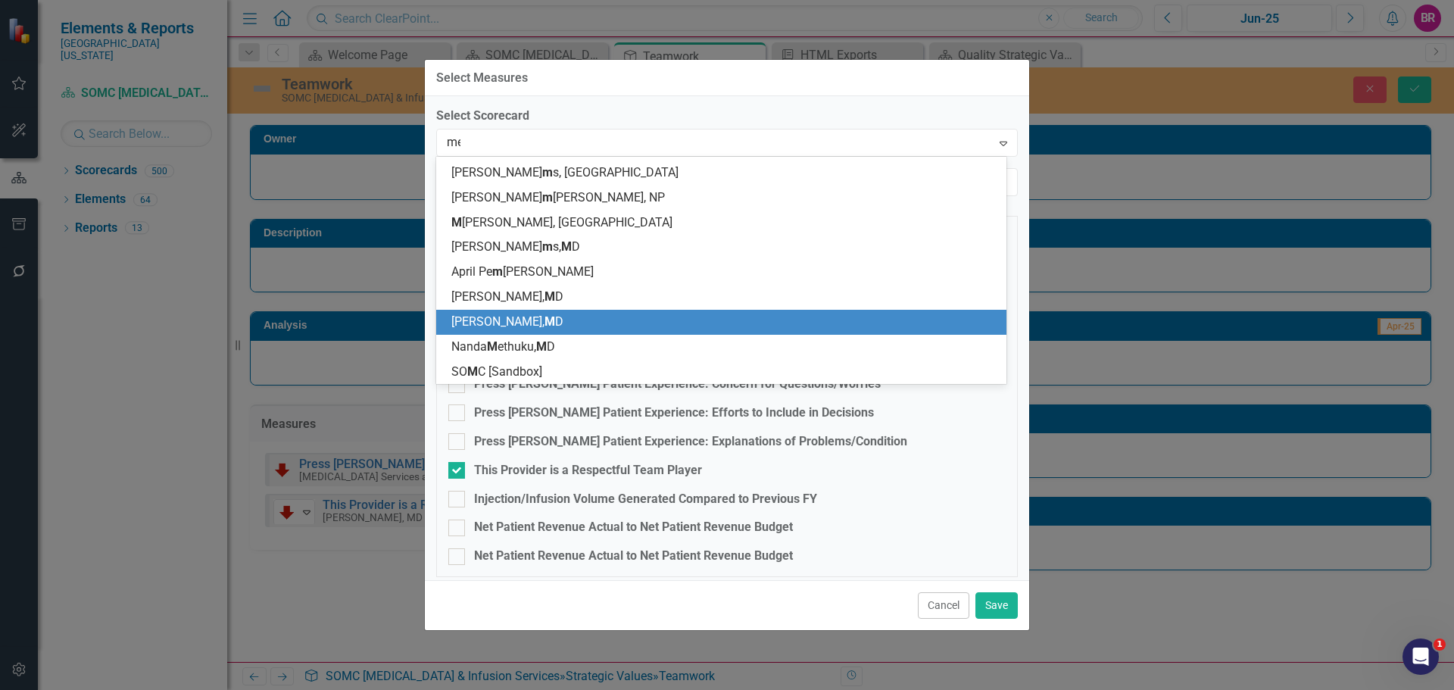
scroll to position [1066, 0]
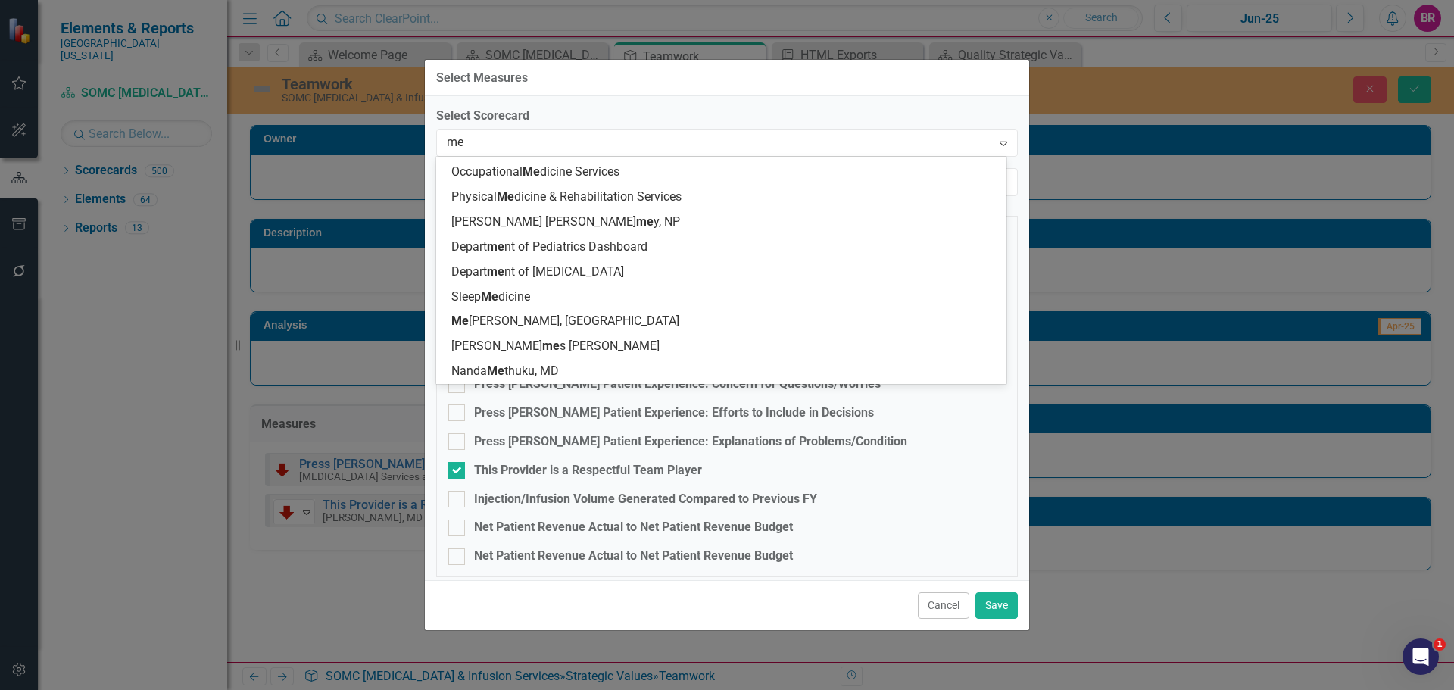
type input "met"
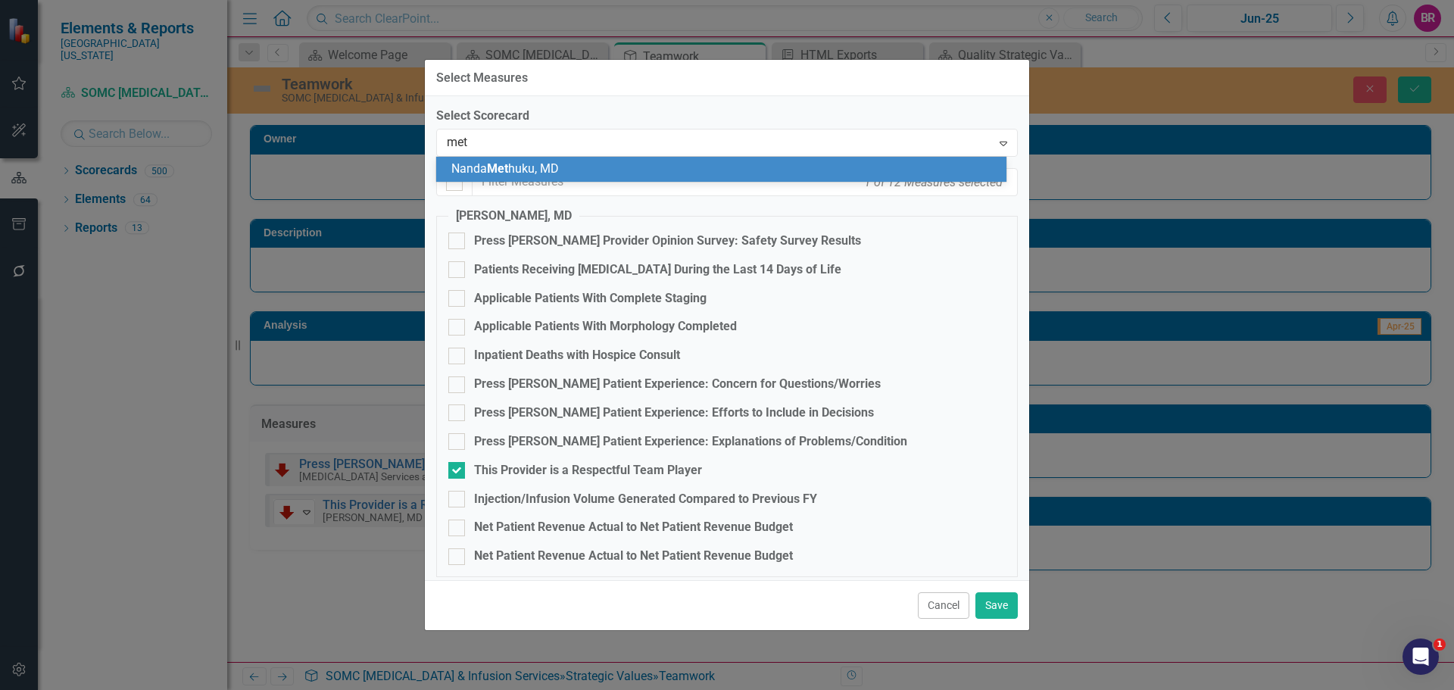
click at [546, 175] on span "Nanda Met huku, MD" at bounding box center [505, 168] width 108 height 14
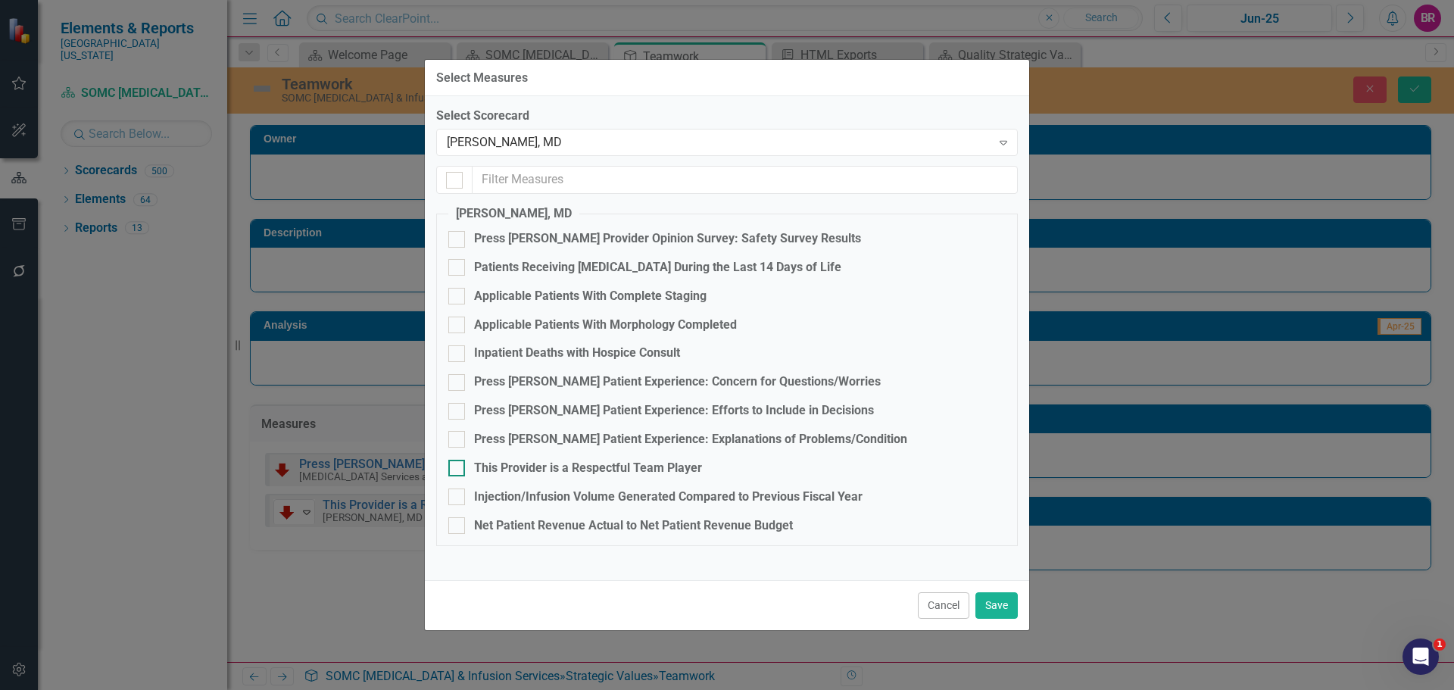
click at [563, 466] on div "This Provider is a Respectful Team Player" at bounding box center [588, 468] width 228 height 17
click at [458, 466] on input "This Provider is a Respectful Team Player" at bounding box center [453, 465] width 10 height 10
checkbox input "true"
click at [592, 140] on div "[PERSON_NAME], MD" at bounding box center [719, 142] width 544 height 17
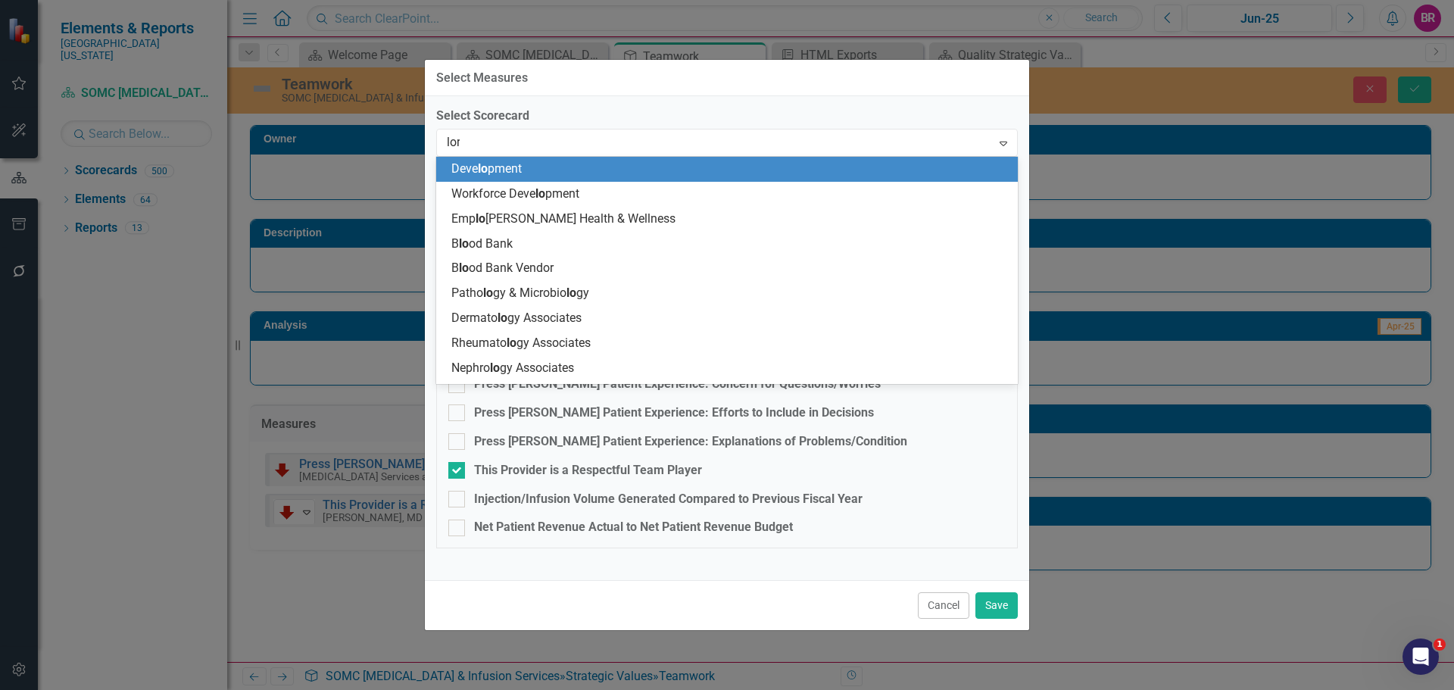
type input "lore"
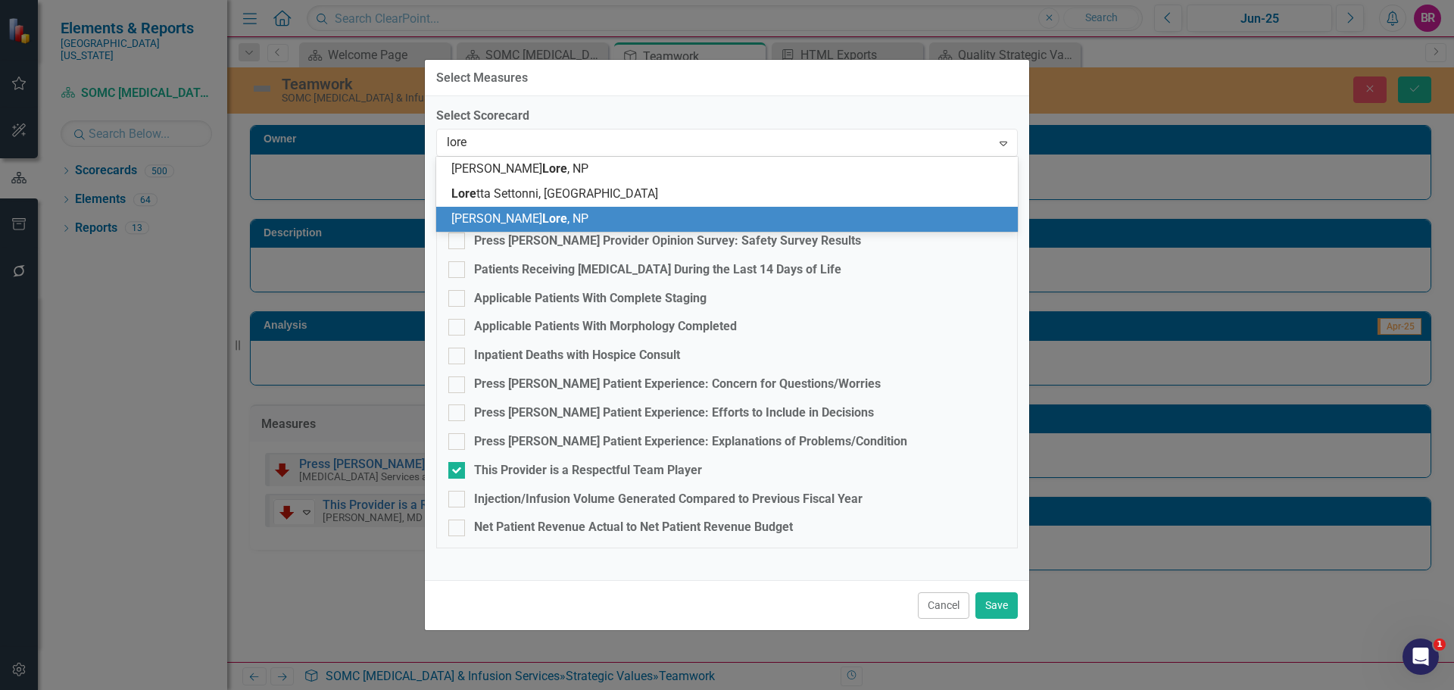
click at [542, 223] on span "Lore" at bounding box center [554, 218] width 25 height 14
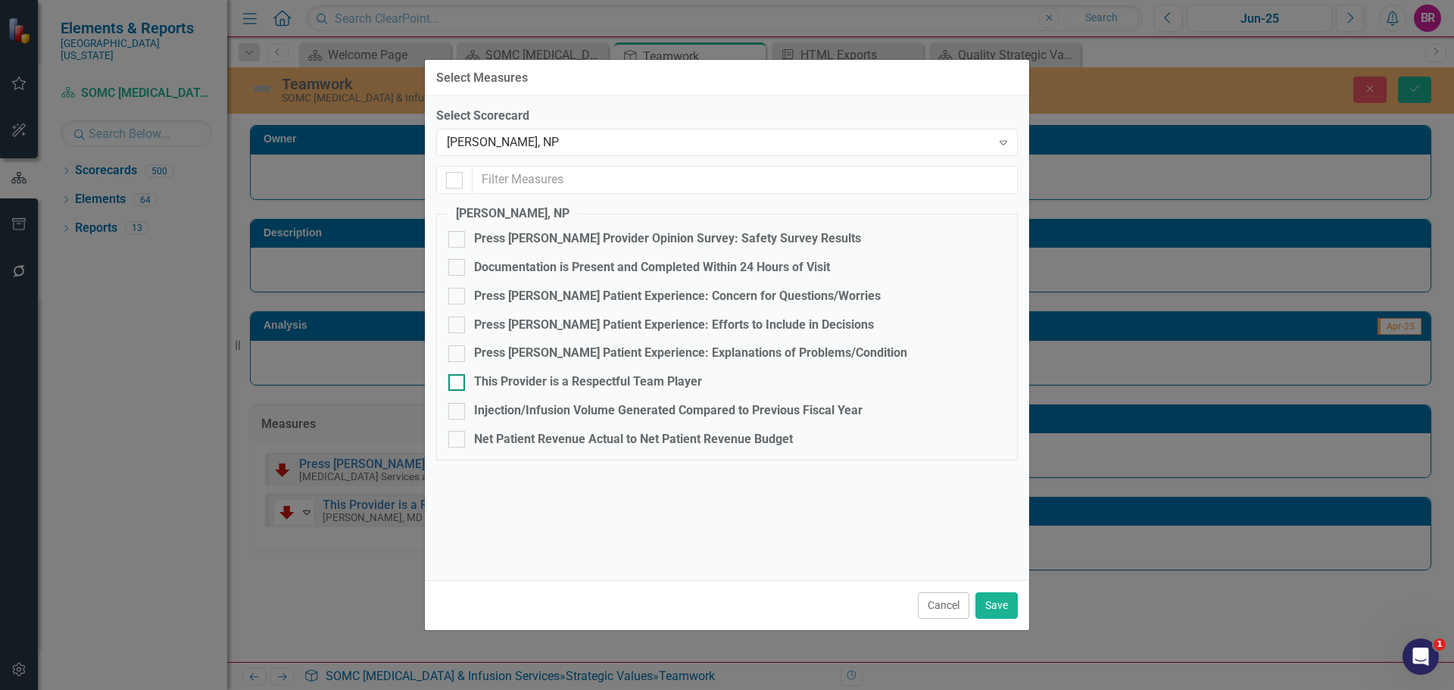
click at [586, 379] on div "This Provider is a Respectful Team Player" at bounding box center [588, 381] width 228 height 17
click at [458, 379] on input "This Provider is a Respectful Team Player" at bounding box center [453, 379] width 10 height 10
checkbox input "true"
click at [569, 132] on div "[PERSON_NAME], NP Expand" at bounding box center [726, 142] width 581 height 27
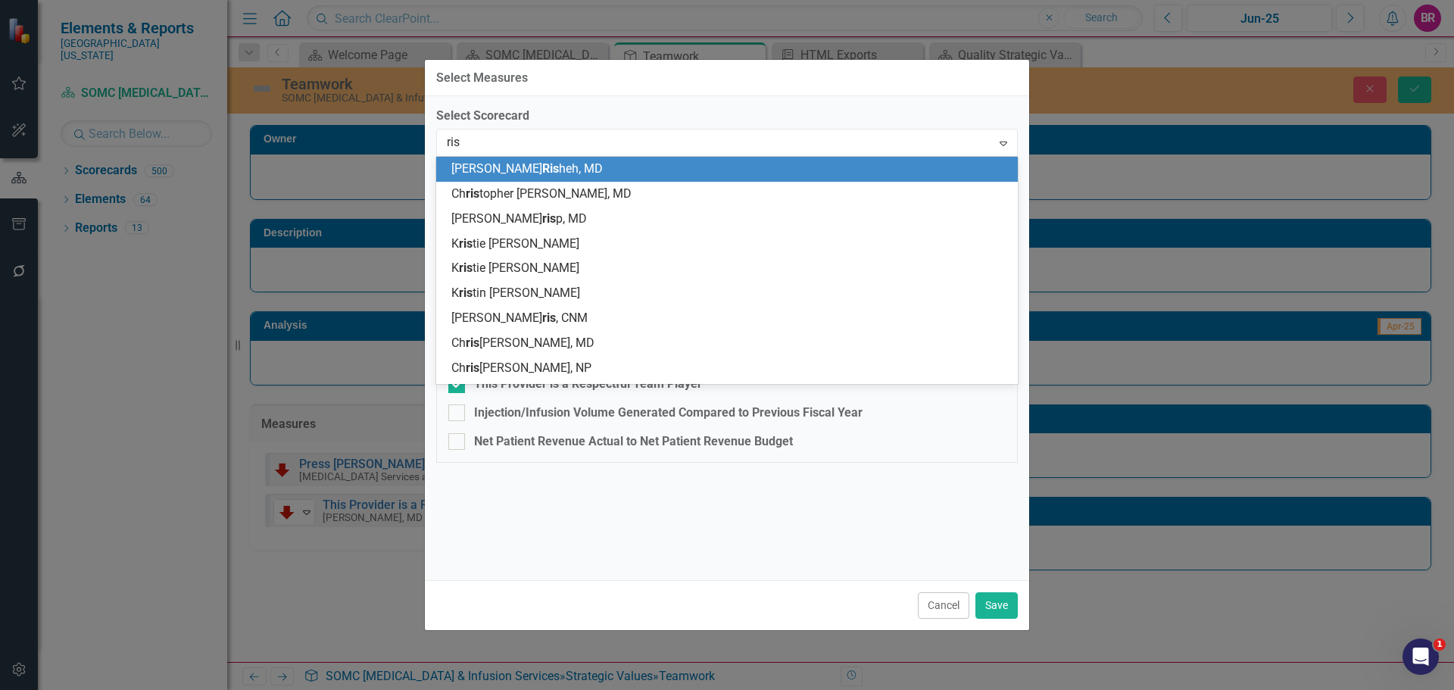
type input "risn"
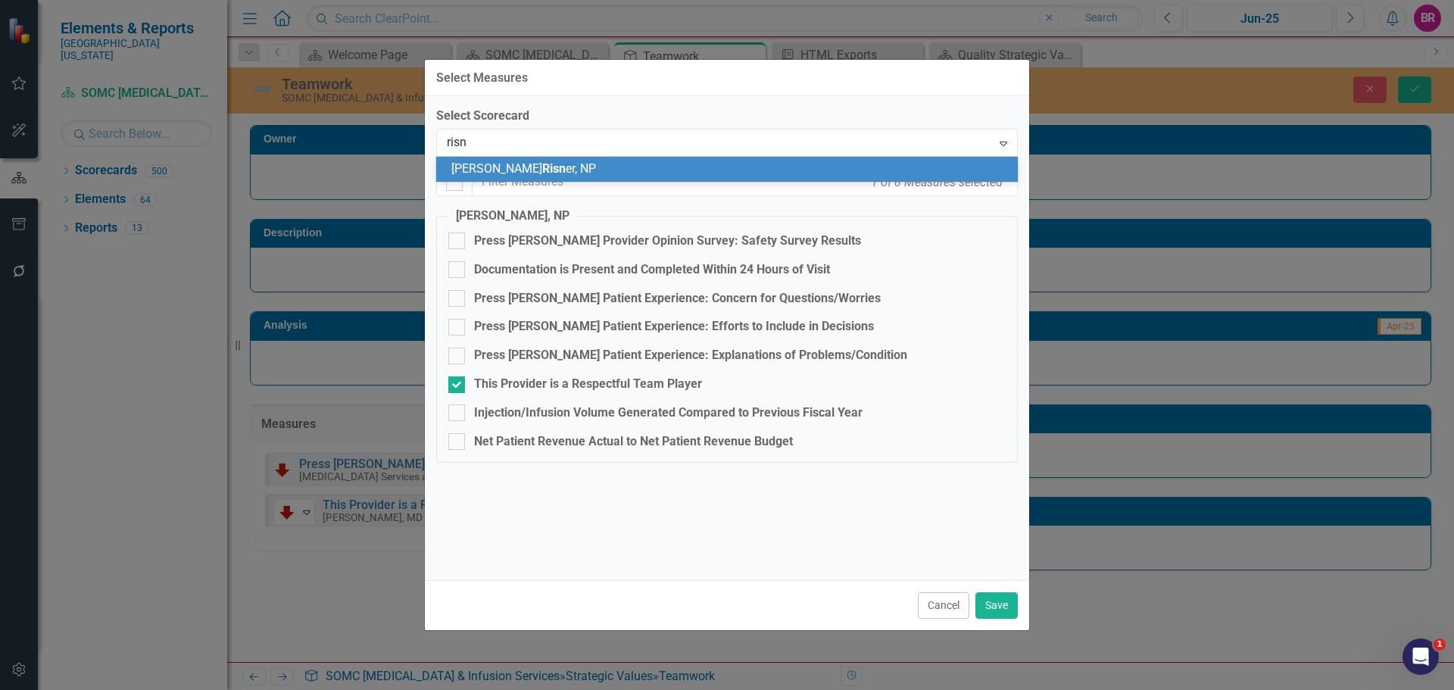
click at [568, 167] on div "[PERSON_NAME] er, NP" at bounding box center [729, 169] width 557 height 17
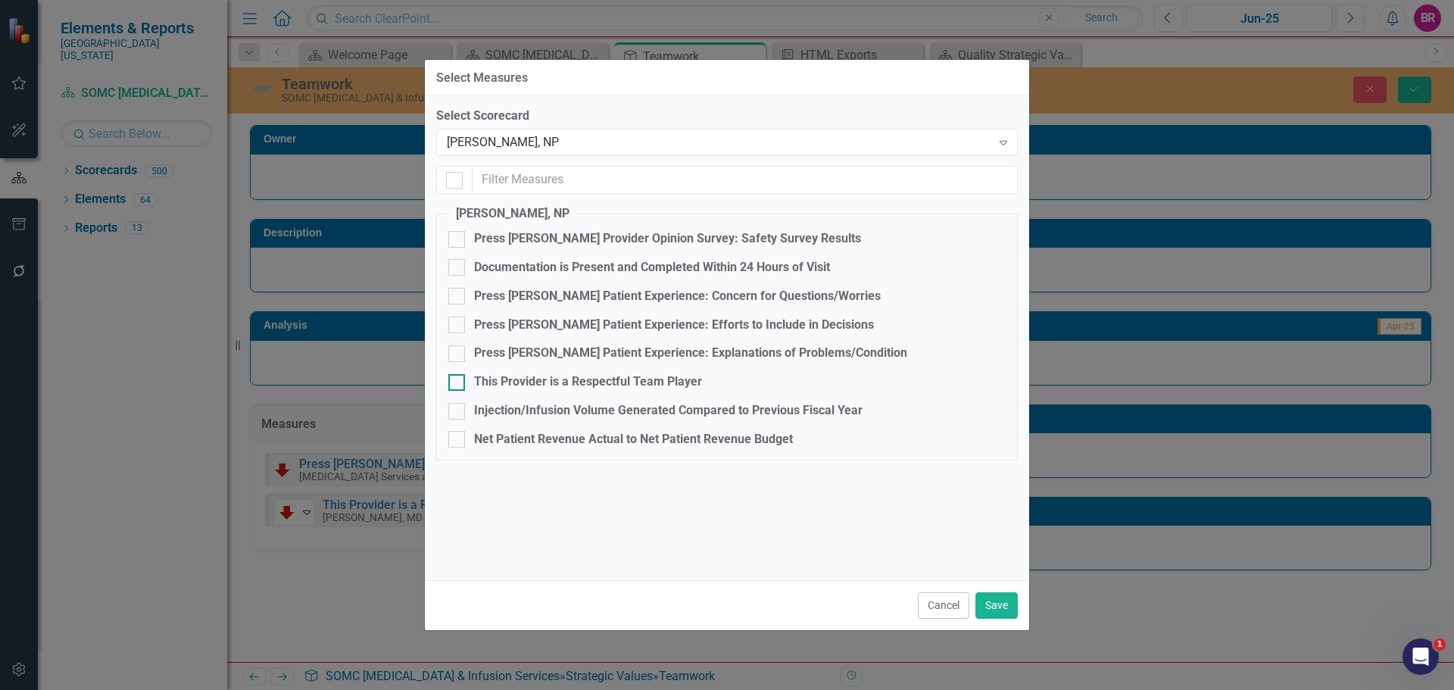
click at [616, 380] on div "This Provider is a Respectful Team Player" at bounding box center [588, 381] width 228 height 17
click at [458, 380] on input "This Provider is a Respectful Team Player" at bounding box center [453, 379] width 10 height 10
checkbox input "true"
click at [996, 604] on button "Save" at bounding box center [996, 605] width 42 height 27
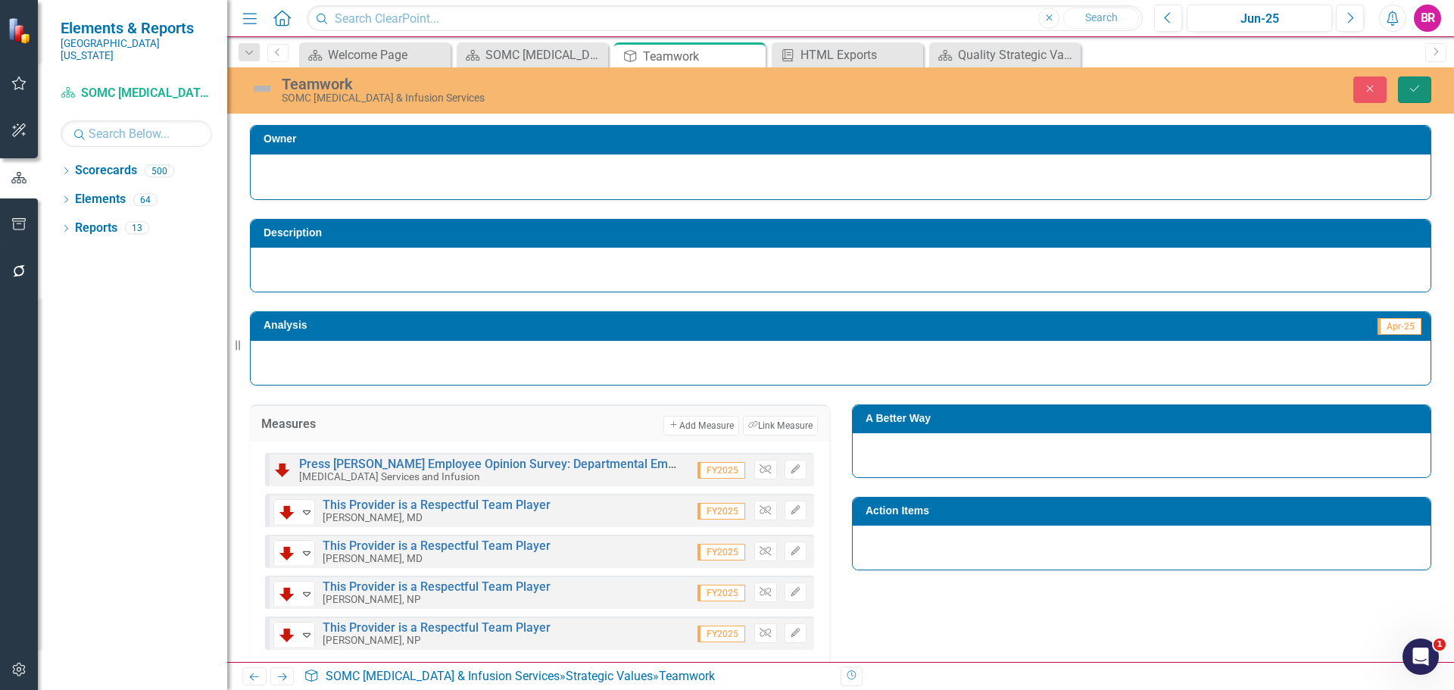
click at [1420, 93] on icon "Save" at bounding box center [1415, 88] width 14 height 11
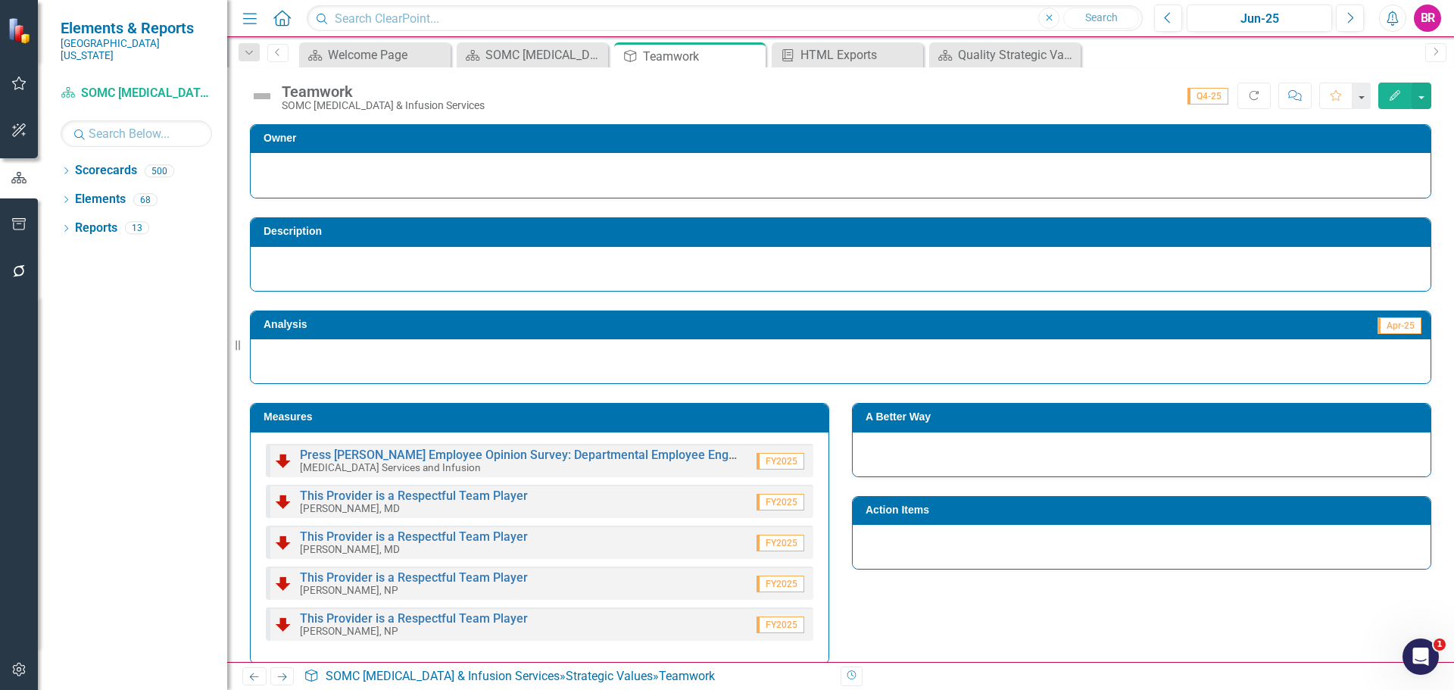
drag, startPoint x: 749, startPoint y: 55, endPoint x: 733, endPoint y: 26, distance: 33.5
click at [0, 0] on icon "Close" at bounding box center [0, 0] width 0 height 0
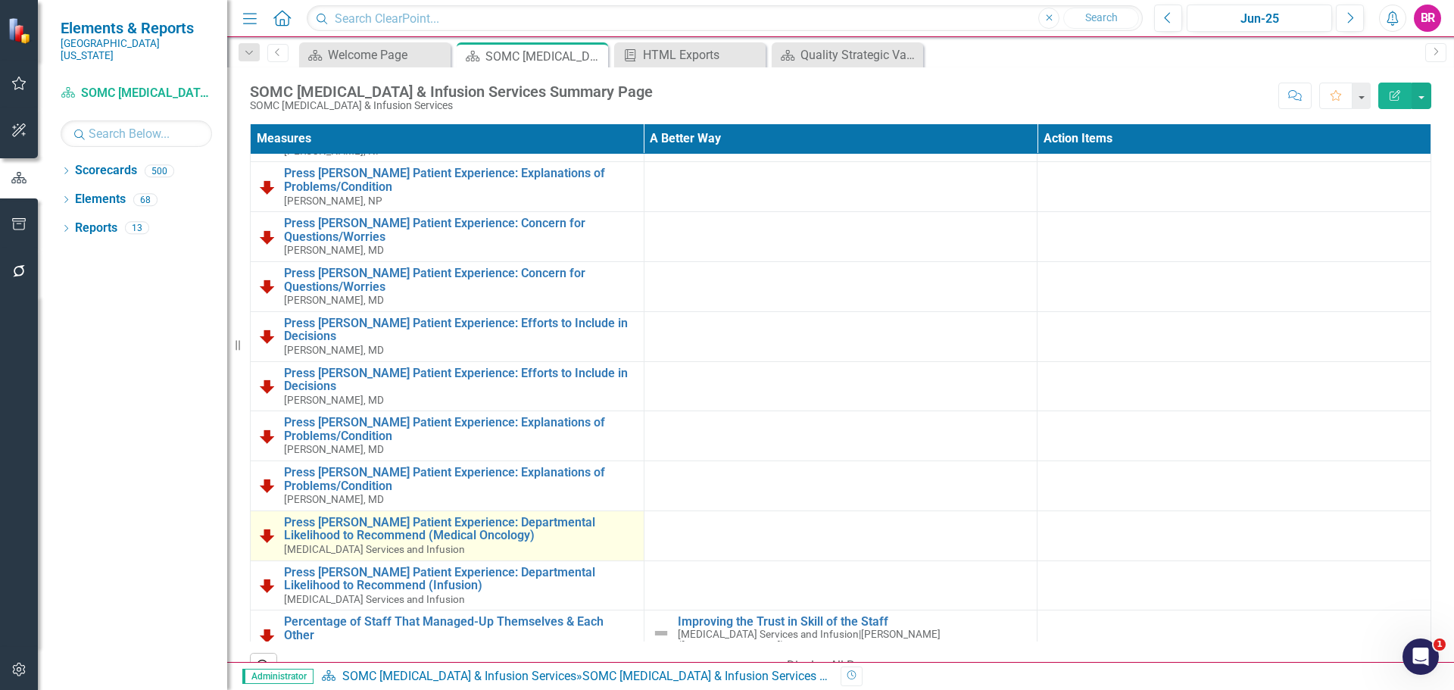
scroll to position [2271, 0]
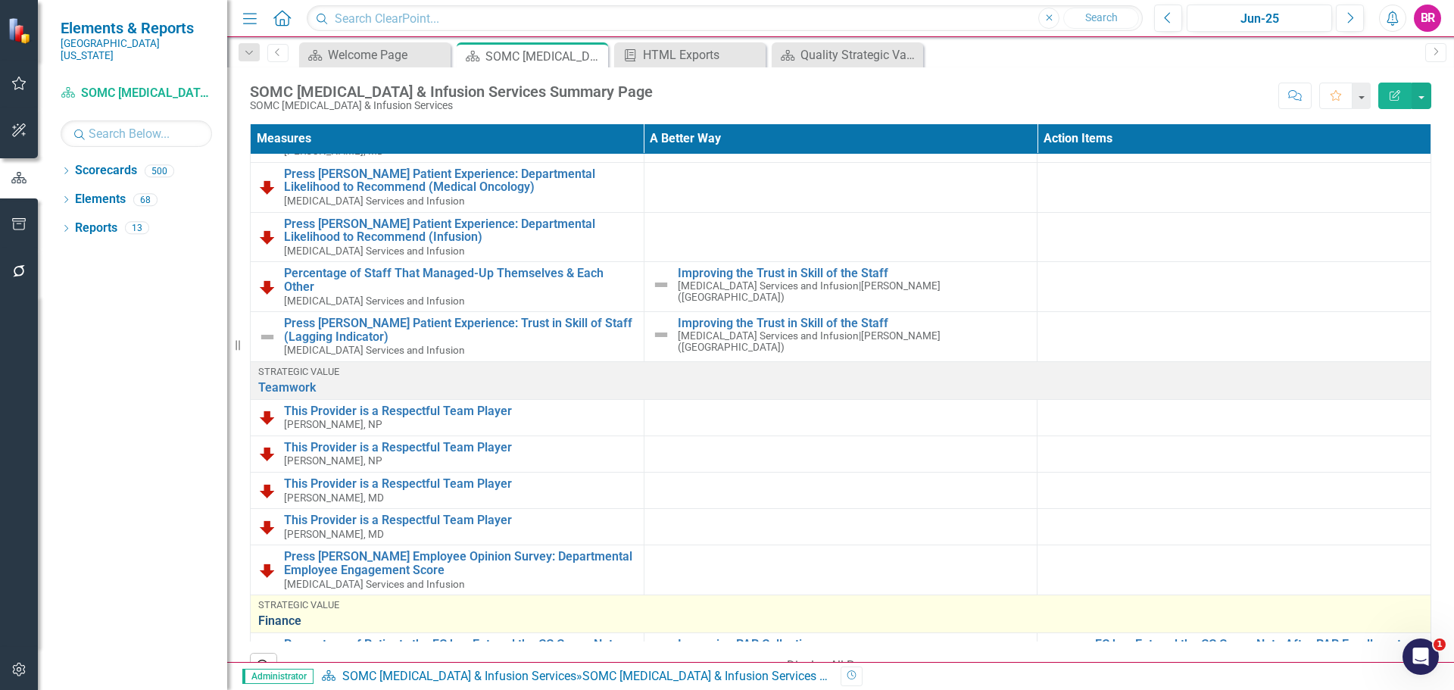
click at [392, 614] on link "Finance" at bounding box center [840, 621] width 1165 height 14
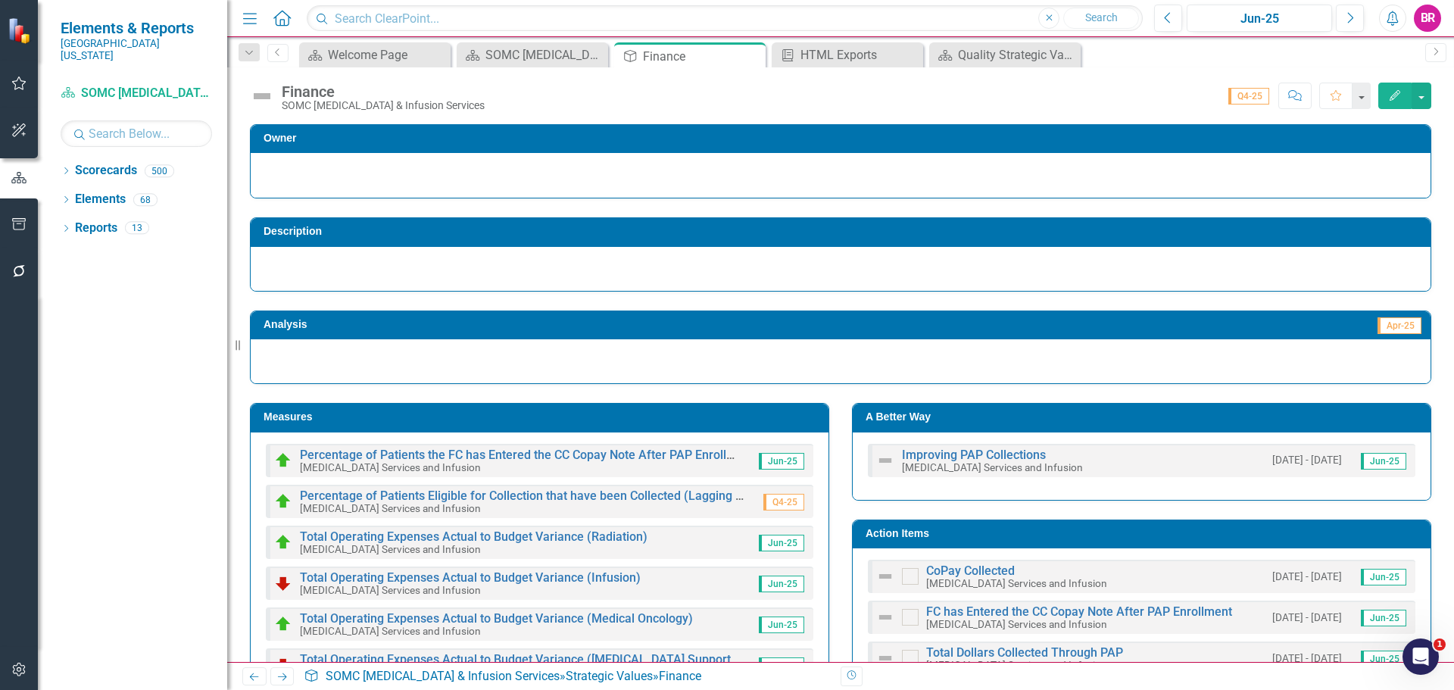
click at [741, 426] on td "Measures" at bounding box center [541, 418] width 557 height 23
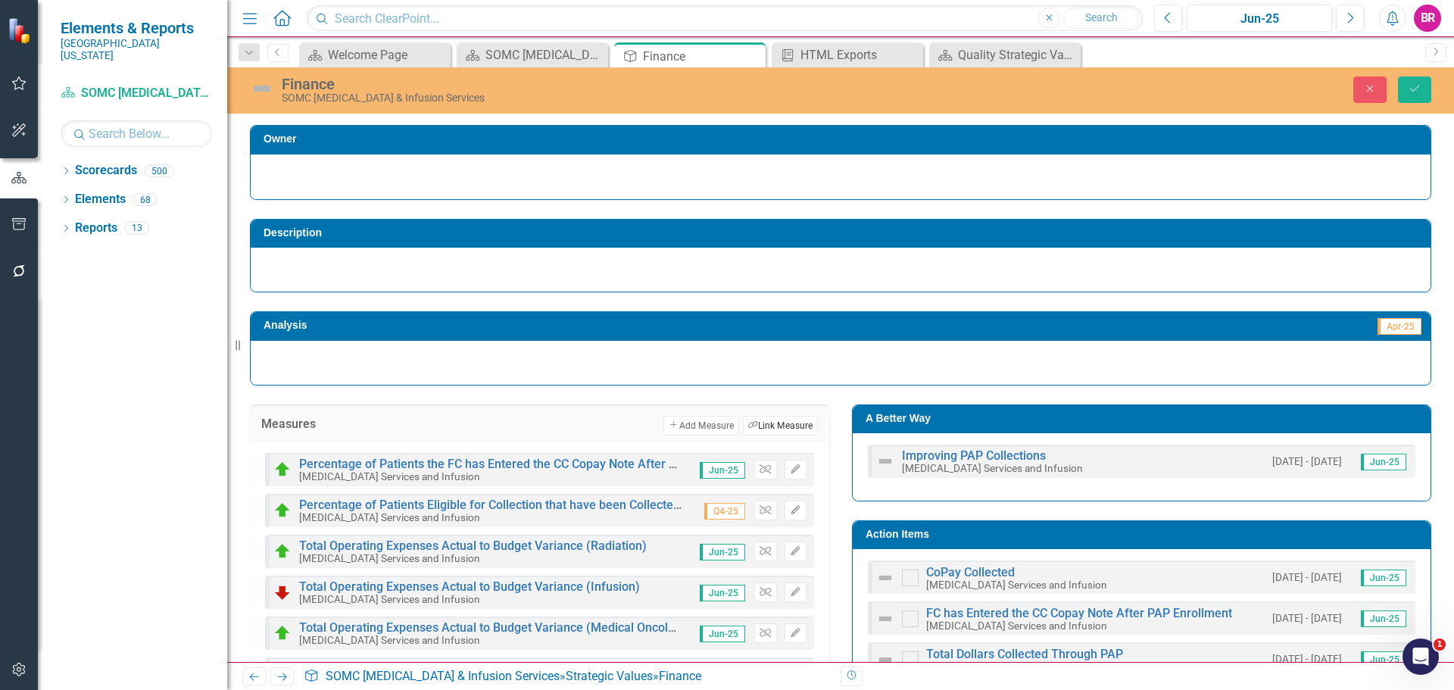
click at [761, 427] on button "Link Tag Link Measure" at bounding box center [780, 426] width 75 height 20
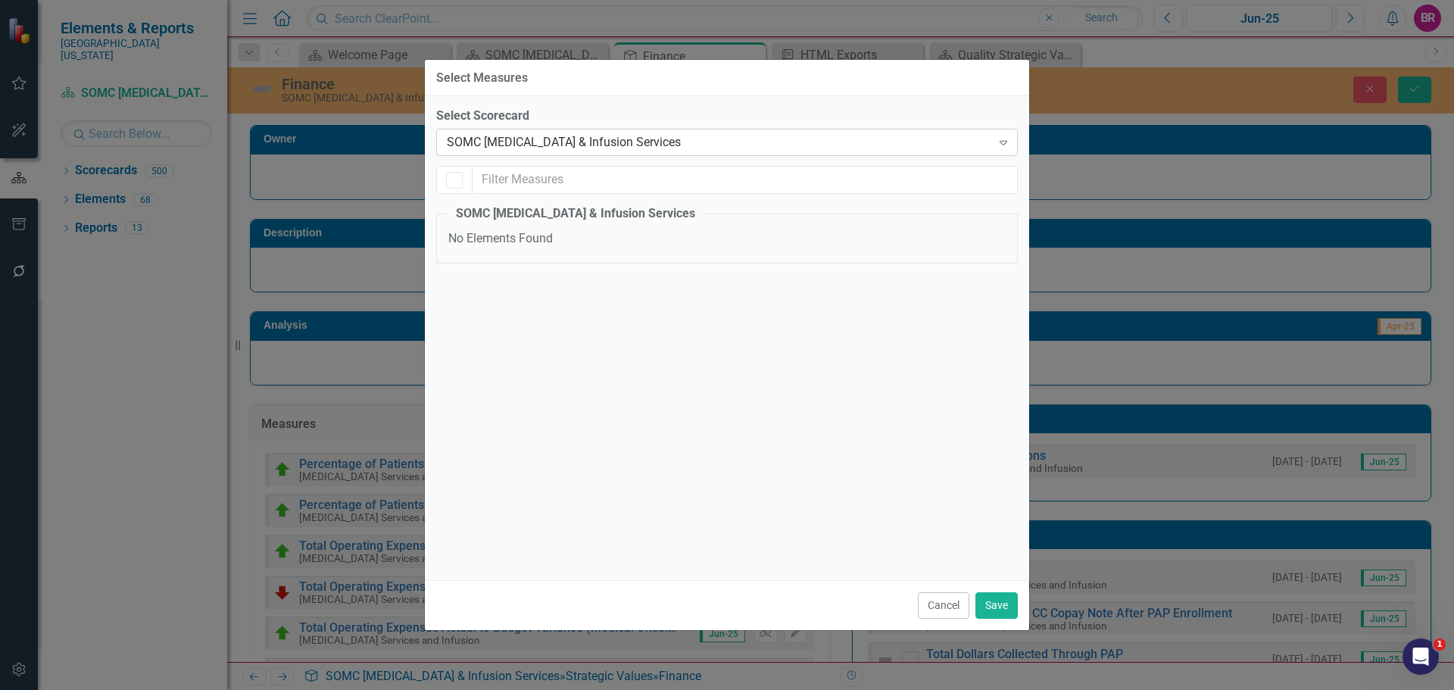
click at [646, 139] on div "SOMC [MEDICAL_DATA] & Infusion Services" at bounding box center [719, 142] width 544 height 17
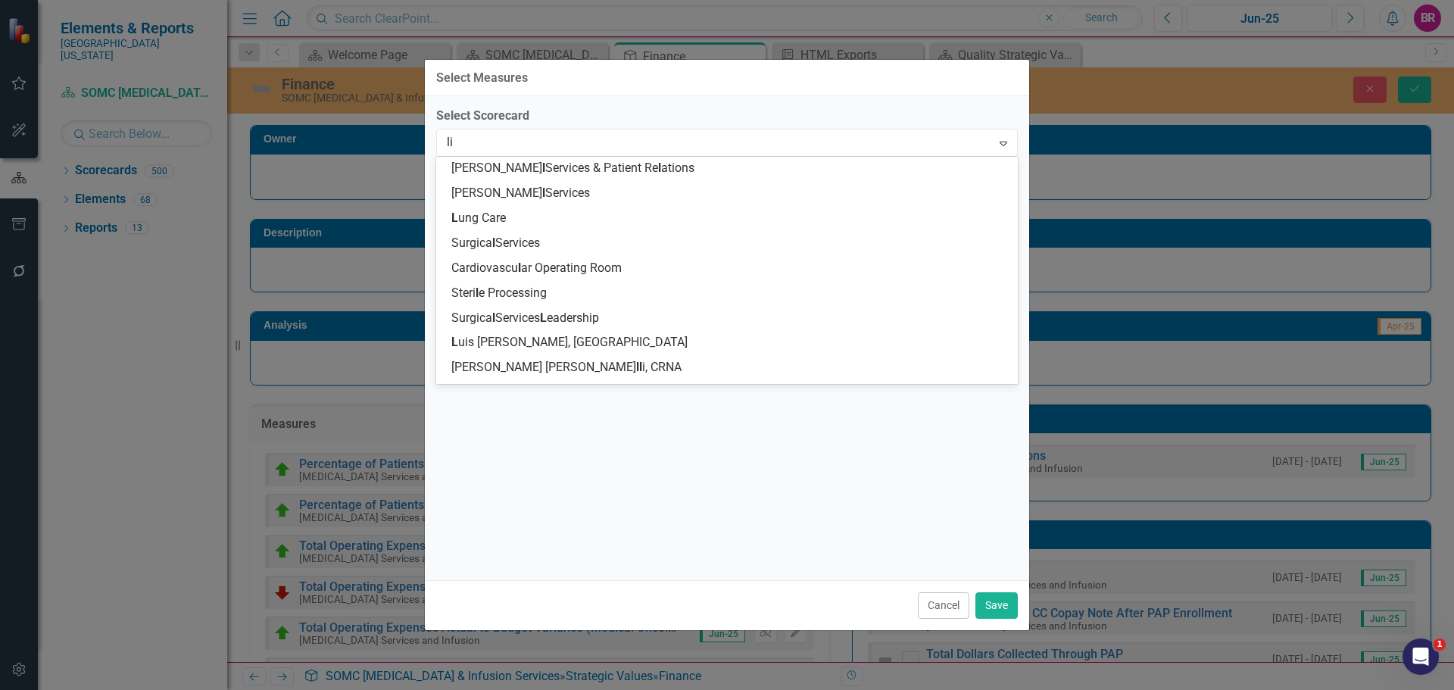
scroll to position [1, 0]
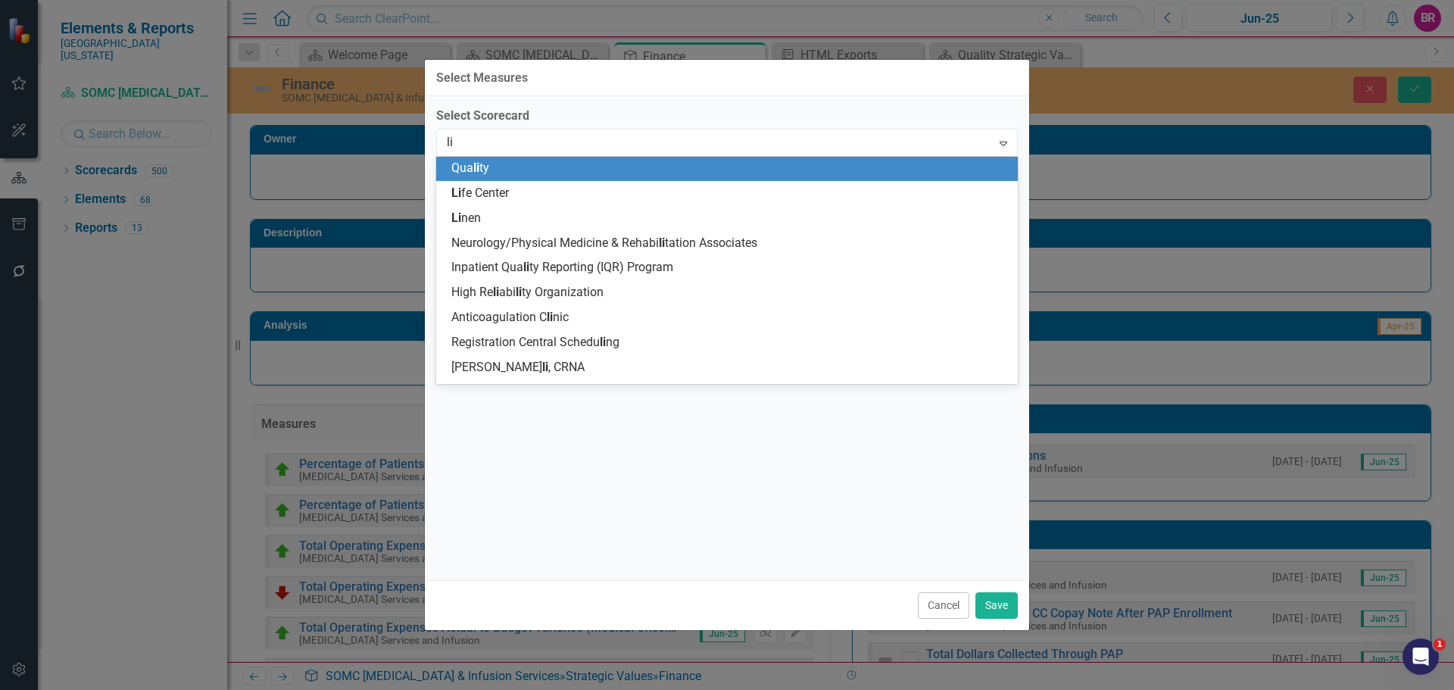
type input "liu"
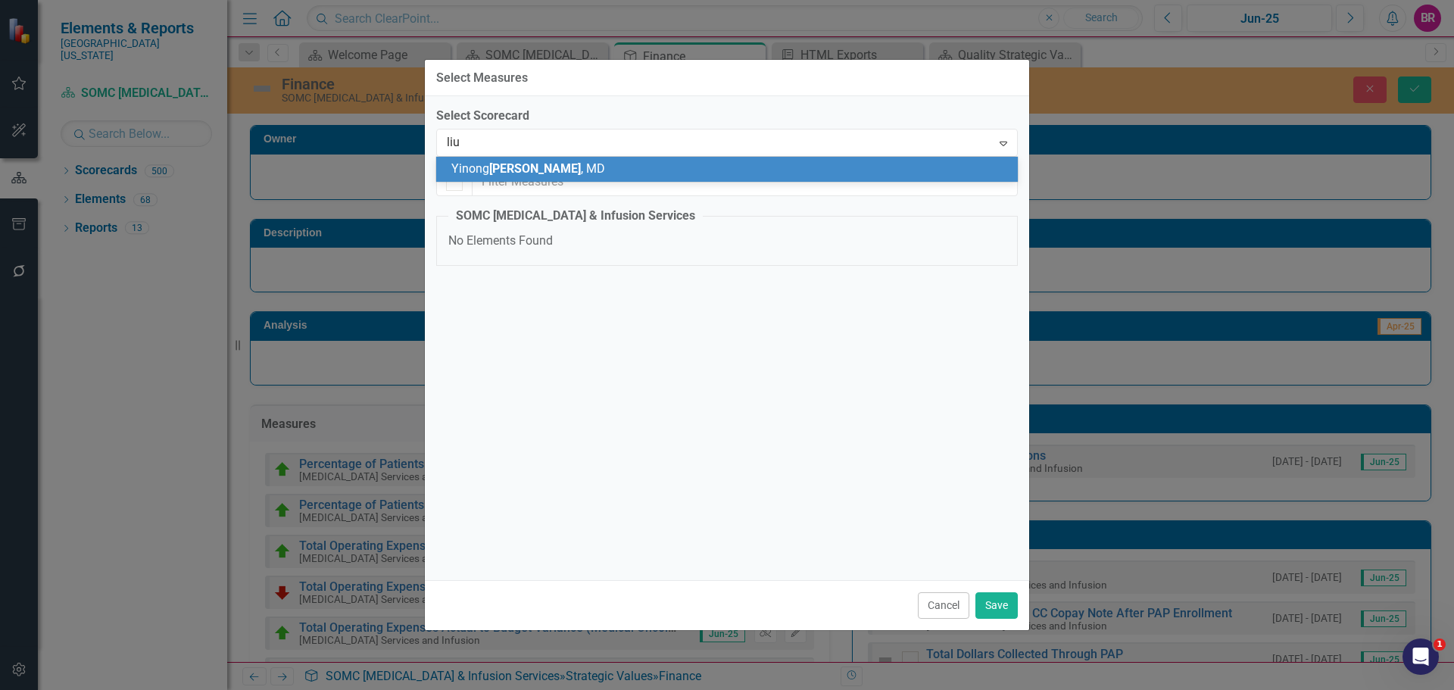
click at [580, 168] on div "Yinong Liu , MD" at bounding box center [729, 169] width 557 height 17
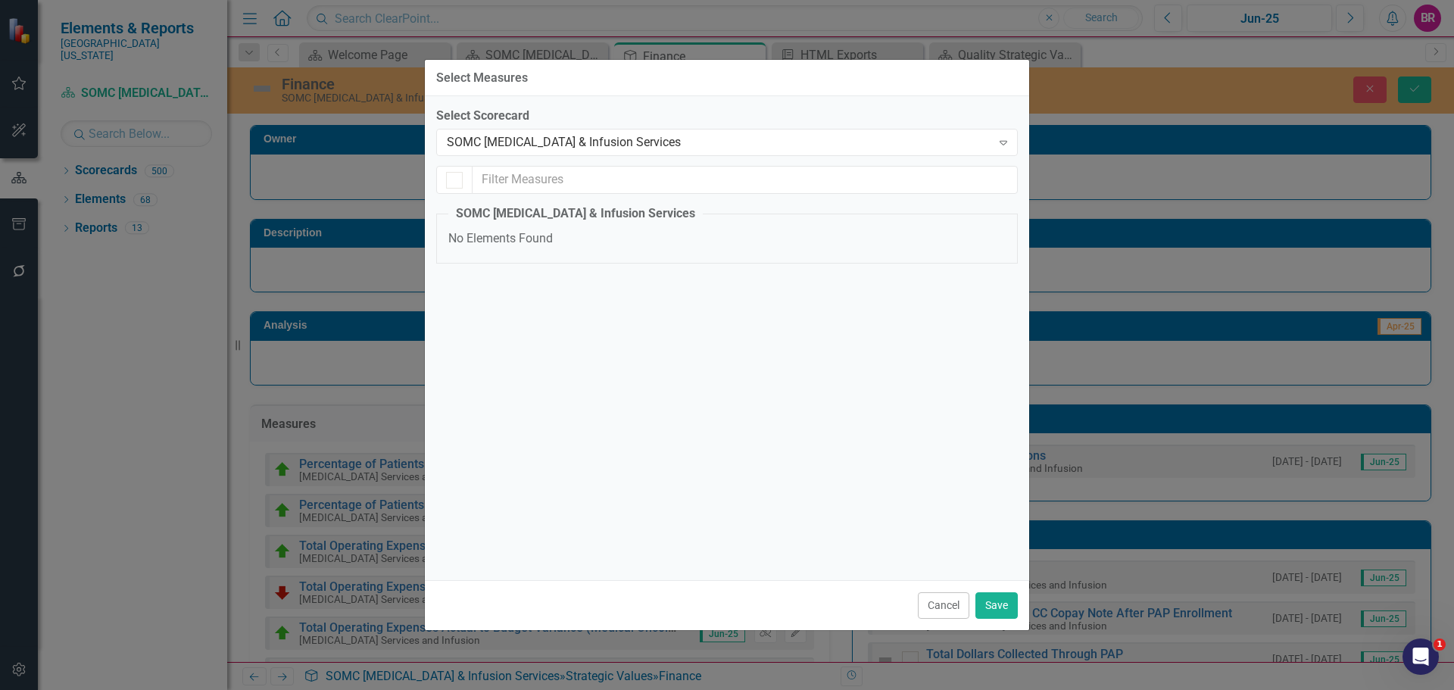
checkbox input "false"
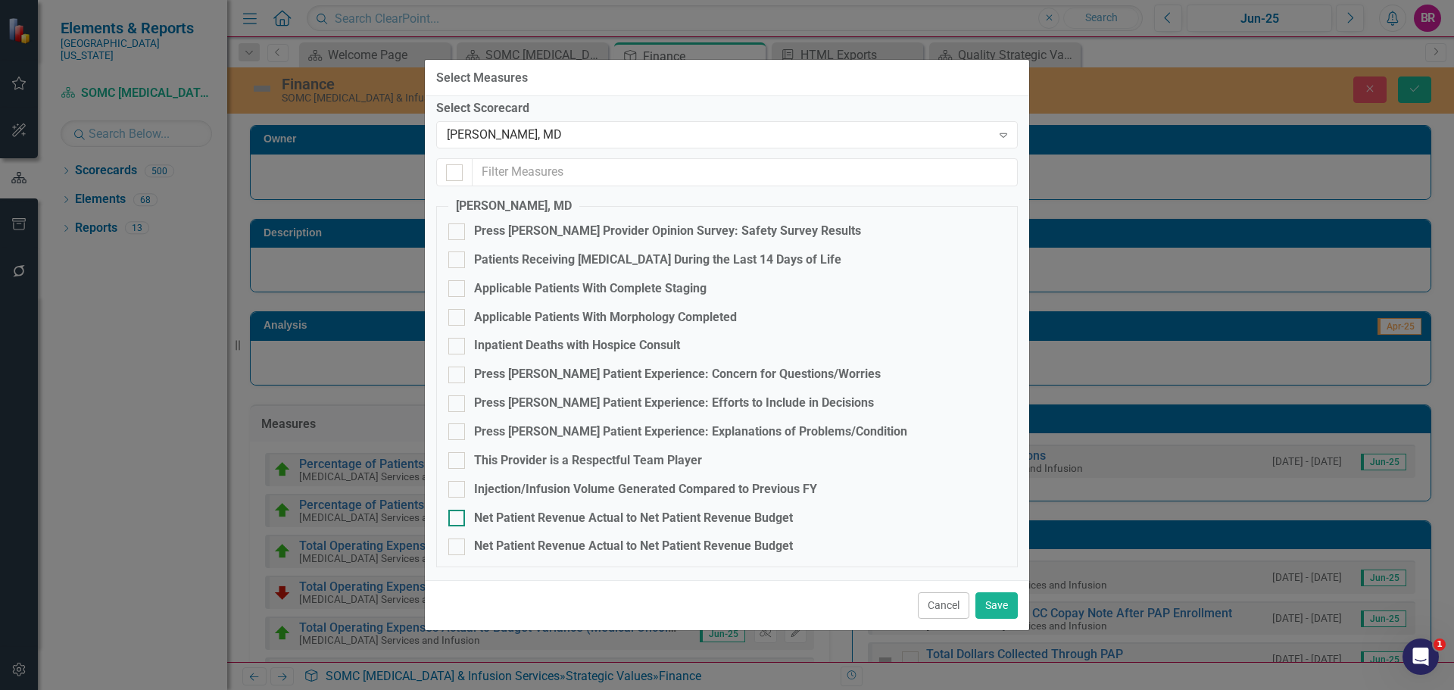
scroll to position [10, 0]
click at [634, 517] on div "Net Patient Revenue Actual to Net Patient Revenue Budget" at bounding box center [633, 515] width 319 height 17
click at [458, 517] on input "Net Patient Revenue Actual to Net Patient Revenue Budget" at bounding box center [453, 512] width 10 height 10
checkbox input "true"
click at [619, 126] on div "Yinong Liu, MD Expand" at bounding box center [726, 132] width 581 height 27
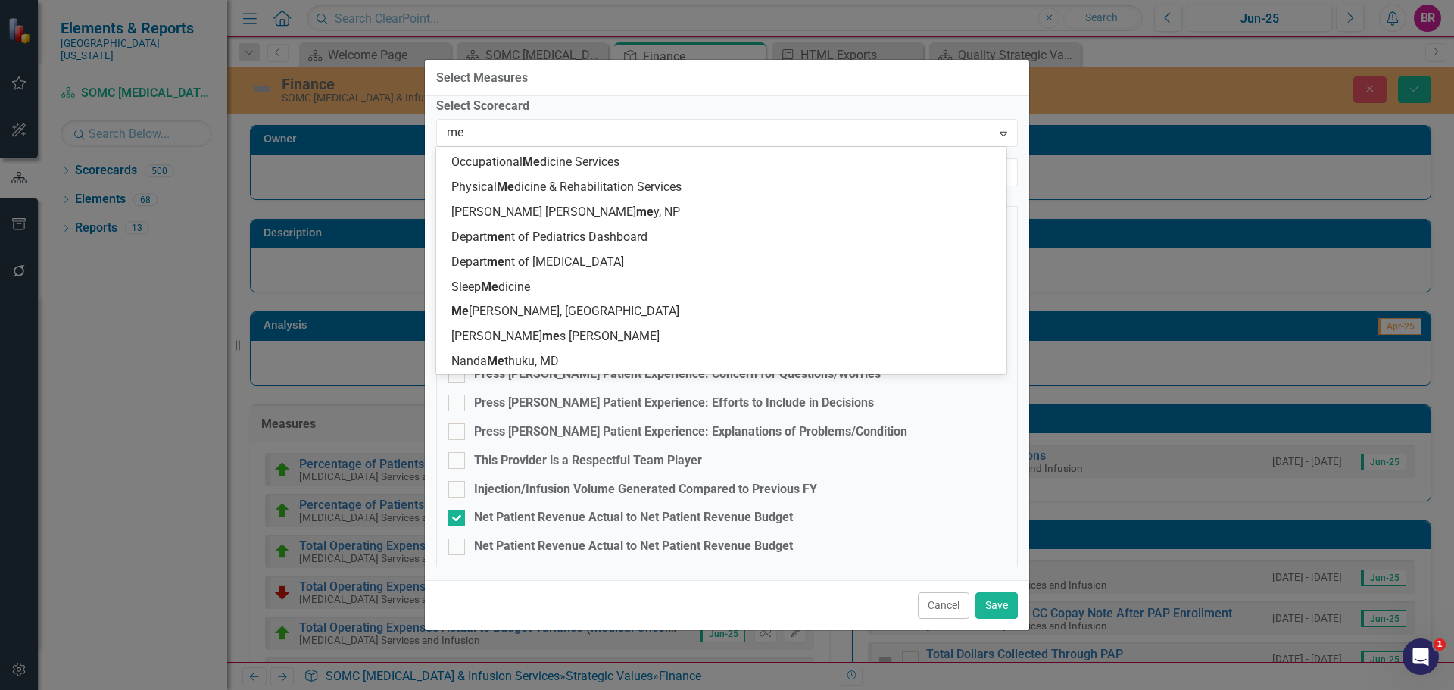
scroll to position [1066, 0]
type input "met"
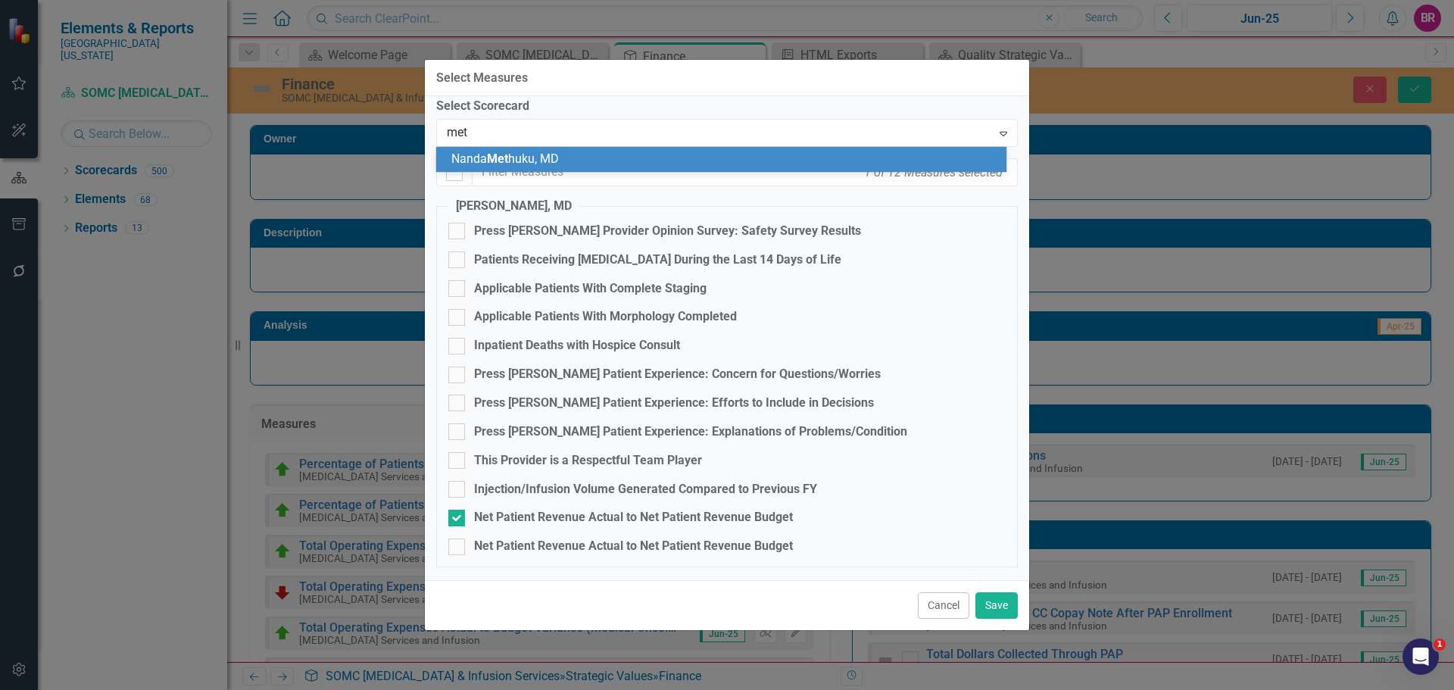
click at [596, 163] on div "Nanda Met huku, MD" at bounding box center [724, 159] width 546 height 17
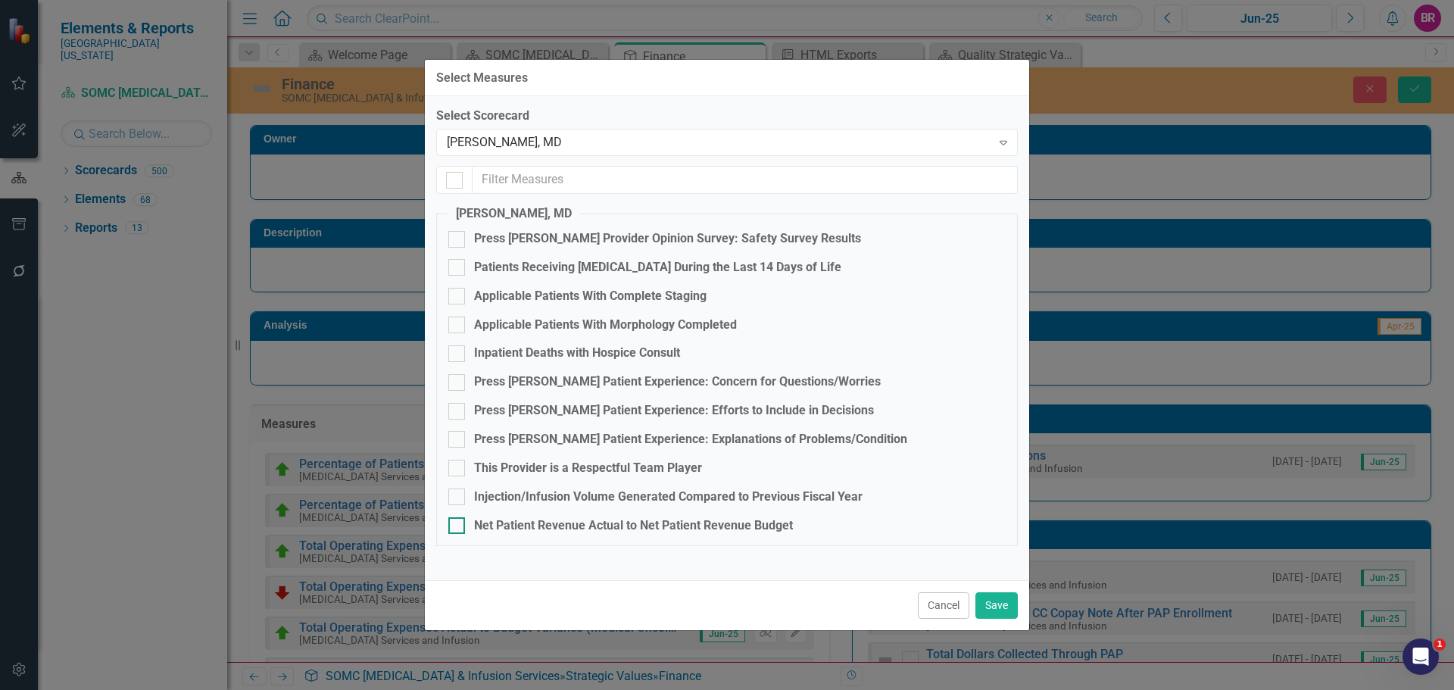
click at [734, 525] on div "Net Patient Revenue Actual to Net Patient Revenue Budget" at bounding box center [633, 525] width 319 height 17
click at [458, 525] on input "Net Patient Revenue Actual to Net Patient Revenue Budget" at bounding box center [453, 522] width 10 height 10
checkbox input "true"
click at [611, 139] on div "[PERSON_NAME], MD" at bounding box center [719, 142] width 544 height 17
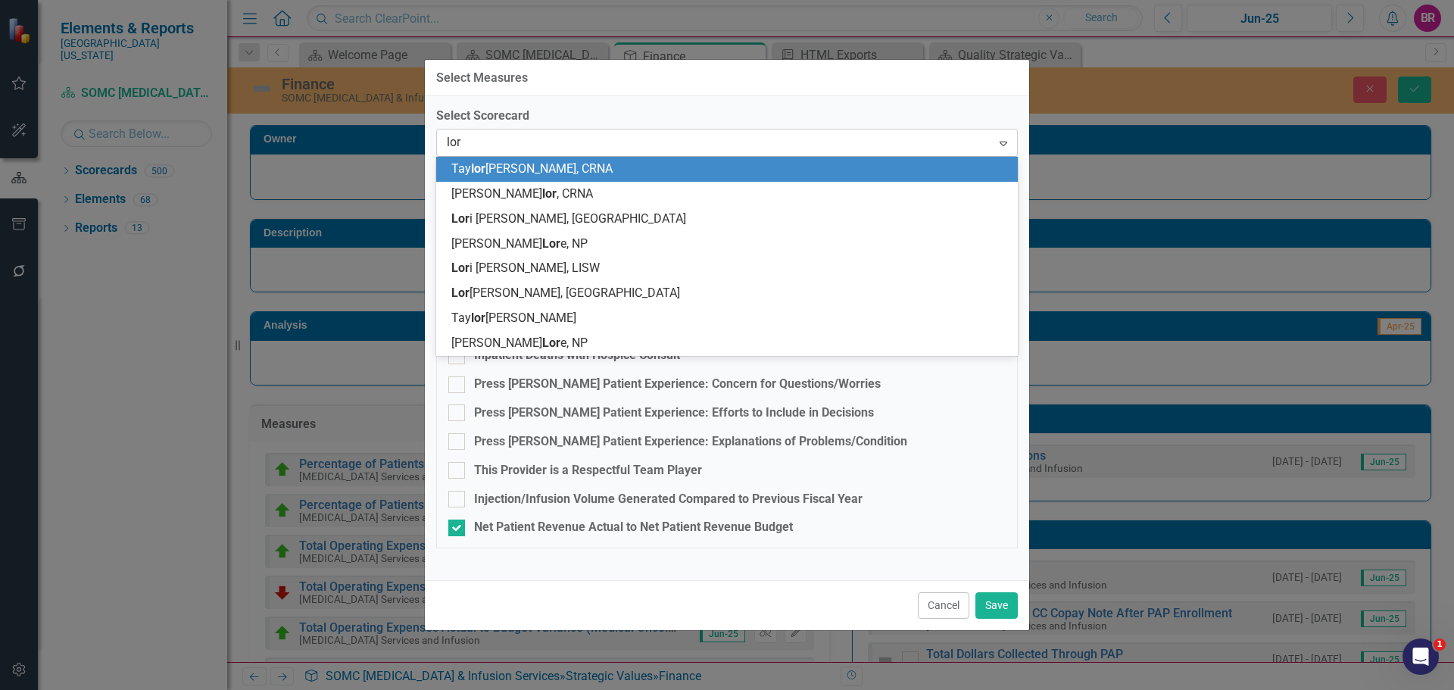
type input "lore"
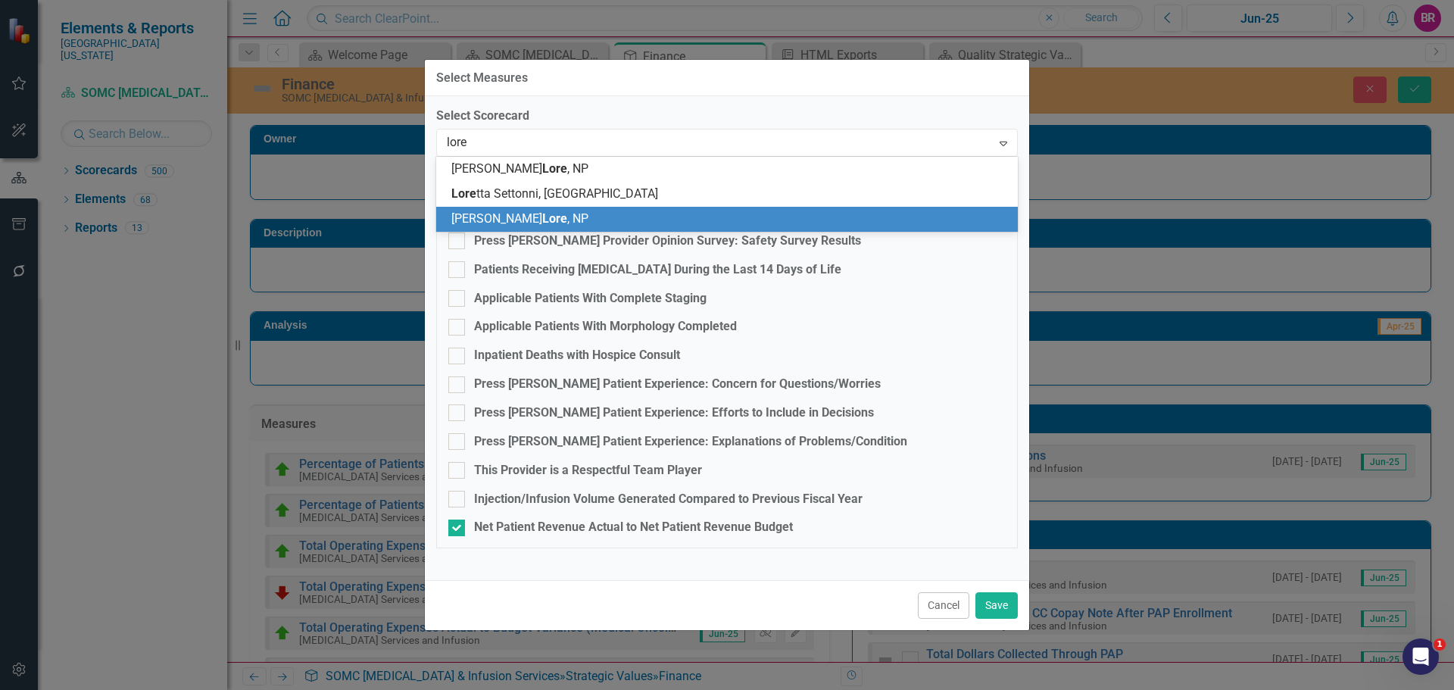
click at [527, 223] on span "Chad Lore , NP" at bounding box center [519, 218] width 137 height 14
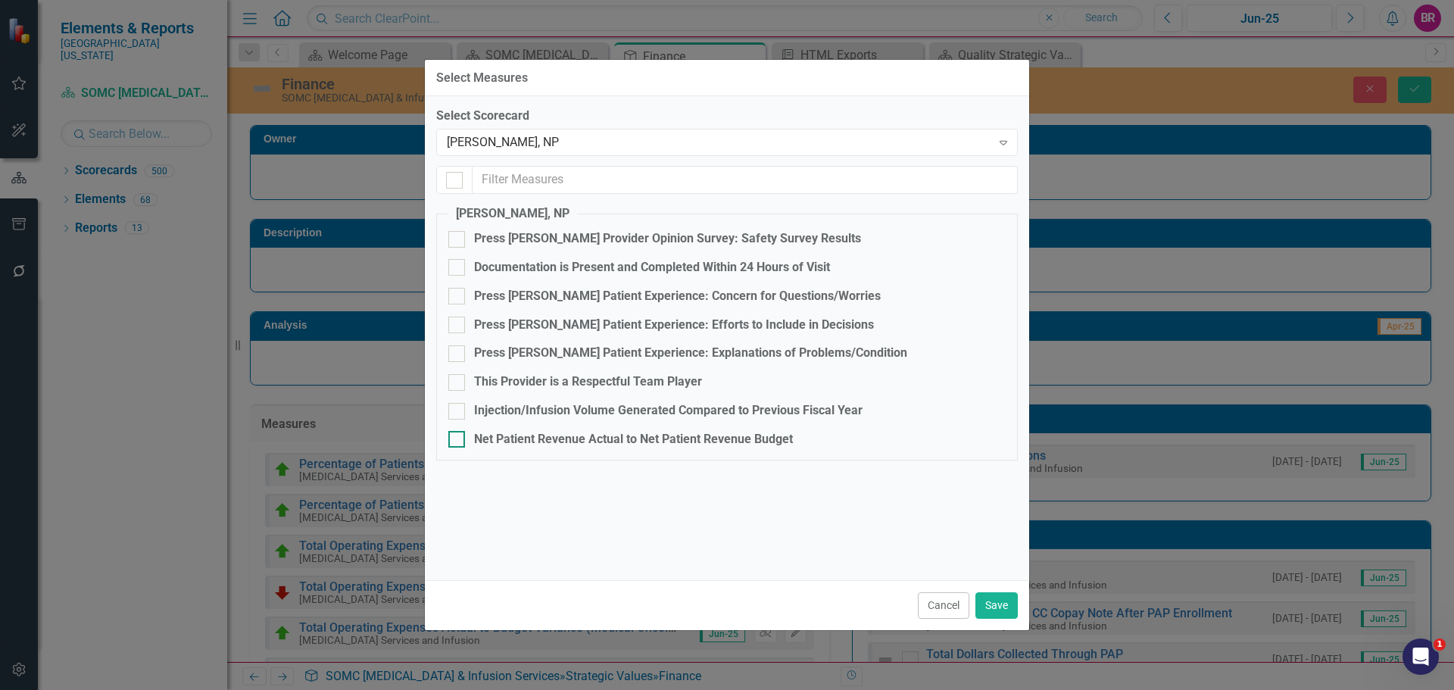
click at [636, 439] on div "Net Patient Revenue Actual to Net Patient Revenue Budget" at bounding box center [633, 439] width 319 height 17
click at [458, 439] on input "Net Patient Revenue Actual to Net Patient Revenue Budget" at bounding box center [453, 436] width 10 height 10
checkbox input "true"
click at [539, 143] on div "[PERSON_NAME], NP" at bounding box center [719, 142] width 544 height 17
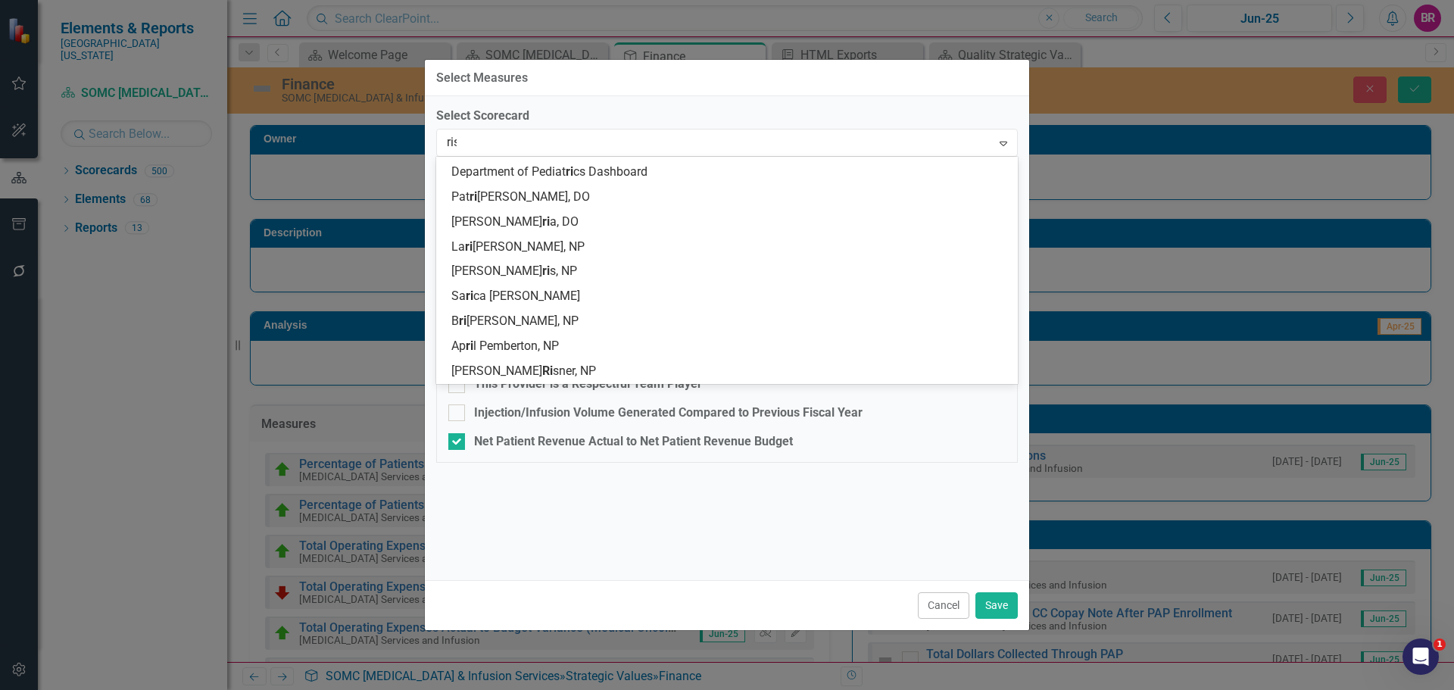
scroll to position [96, 0]
type input "risn"
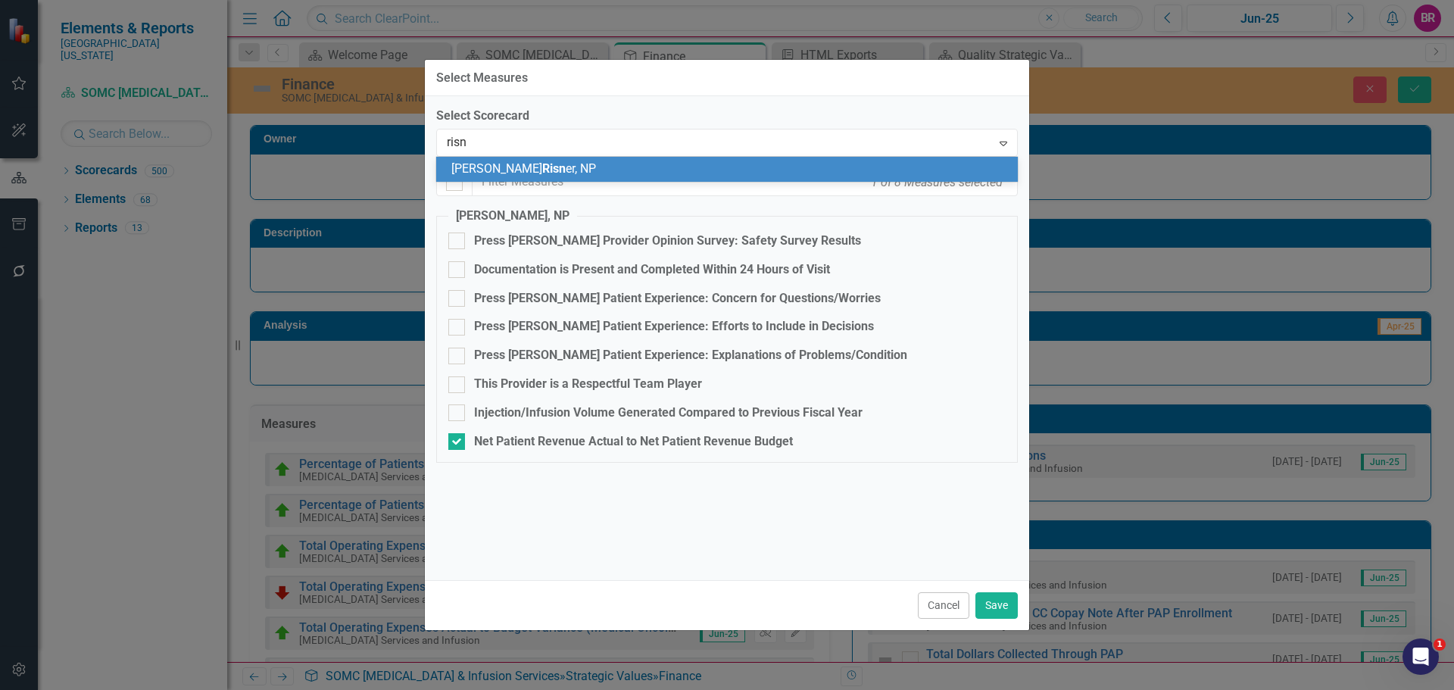
click at [530, 173] on span "Ashley Risn er, NP" at bounding box center [523, 168] width 145 height 14
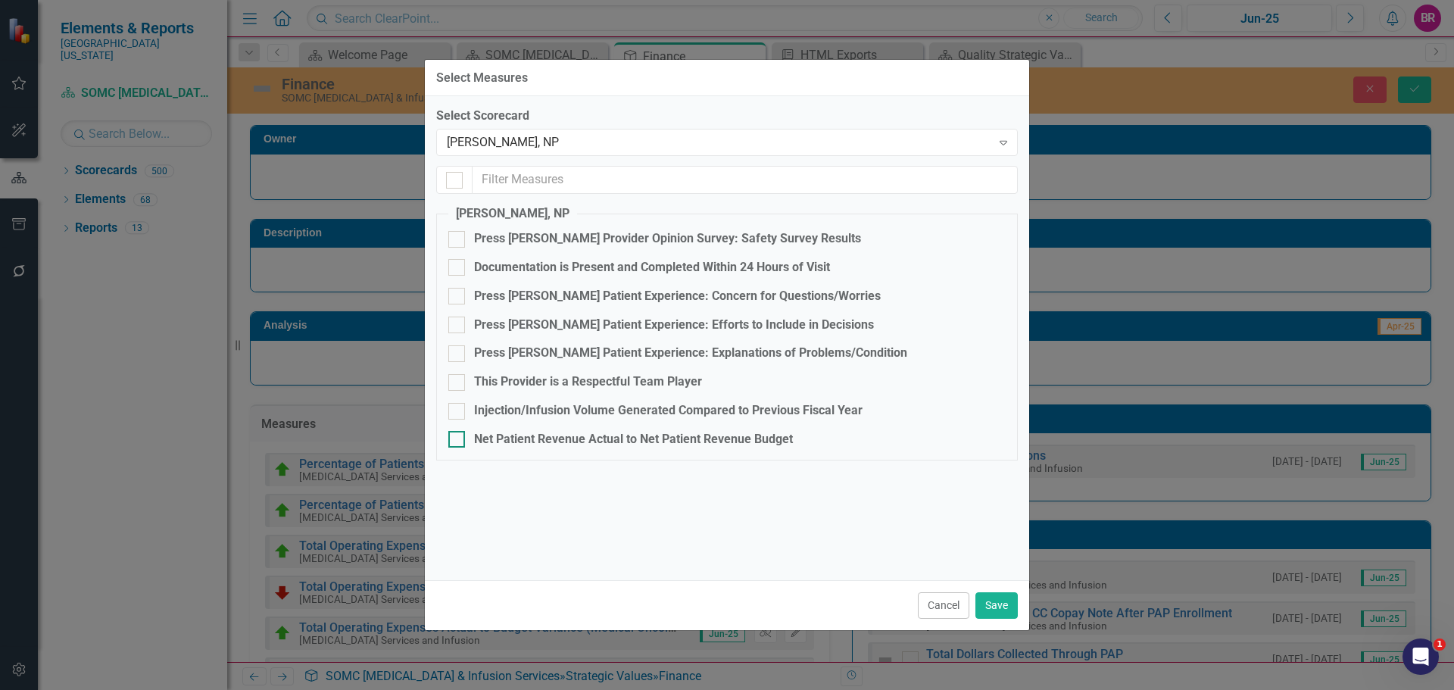
click at [631, 438] on div "Net Patient Revenue Actual to Net Patient Revenue Budget" at bounding box center [633, 439] width 319 height 17
click at [458, 438] on input "Net Patient Revenue Actual to Net Patient Revenue Budget" at bounding box center [453, 436] width 10 height 10
checkbox input "true"
click at [992, 605] on button "Save" at bounding box center [996, 605] width 42 height 27
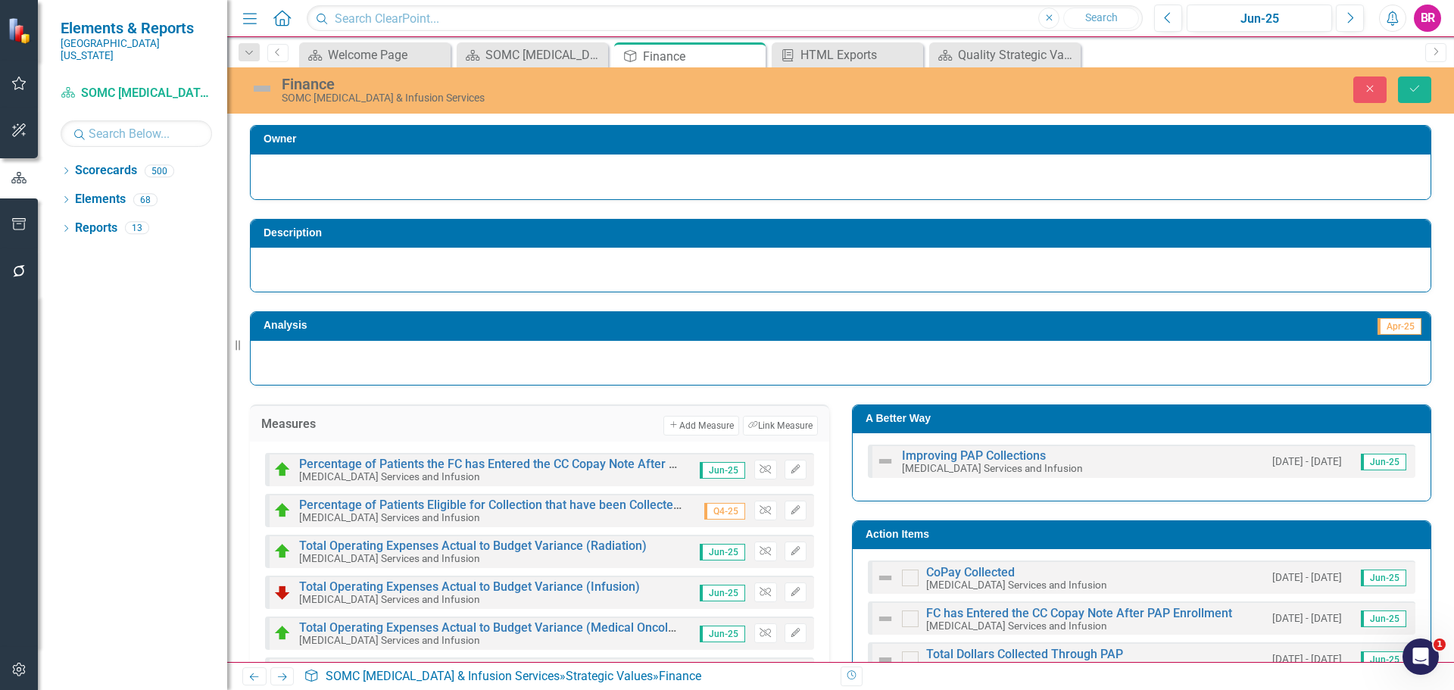
click at [1396, 71] on div "Finance SOMC Cancer & Infusion Services Close Save" at bounding box center [840, 90] width 1227 height 46
click at [1419, 96] on button "Save" at bounding box center [1414, 89] width 33 height 27
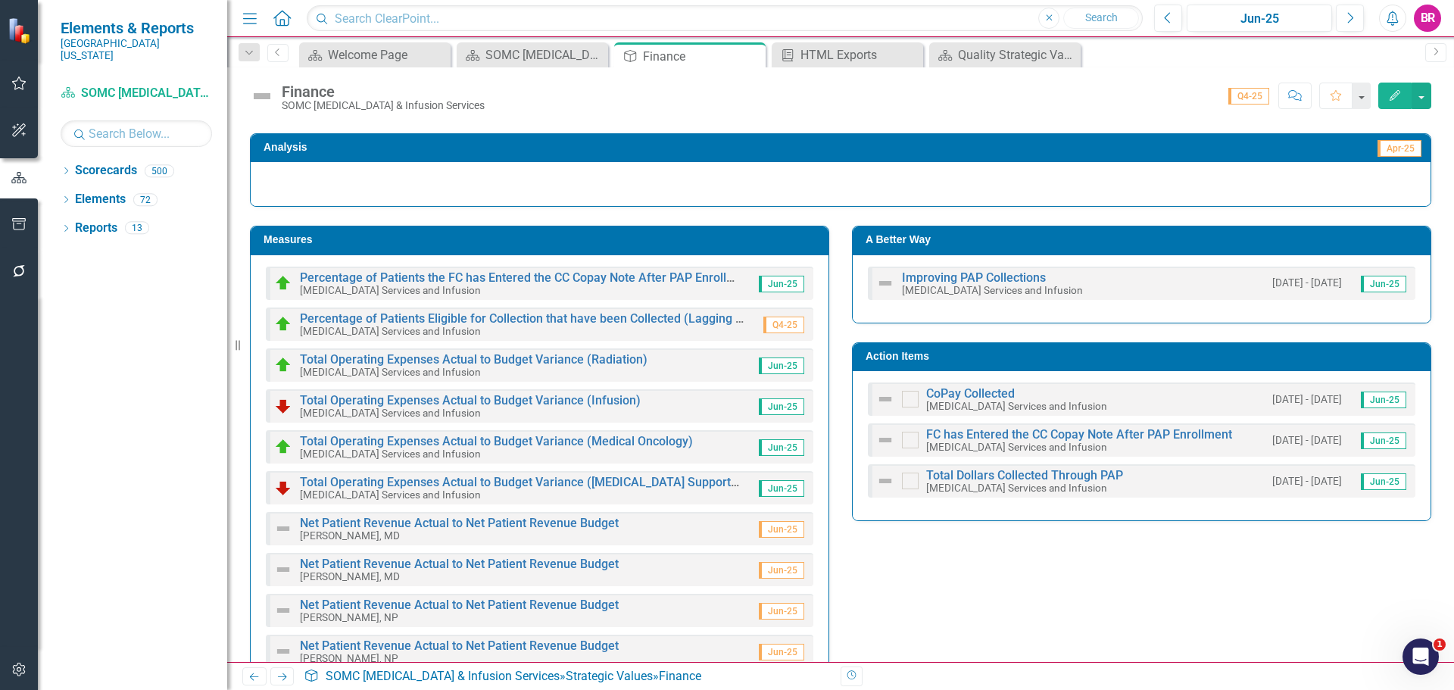
scroll to position [222, 0]
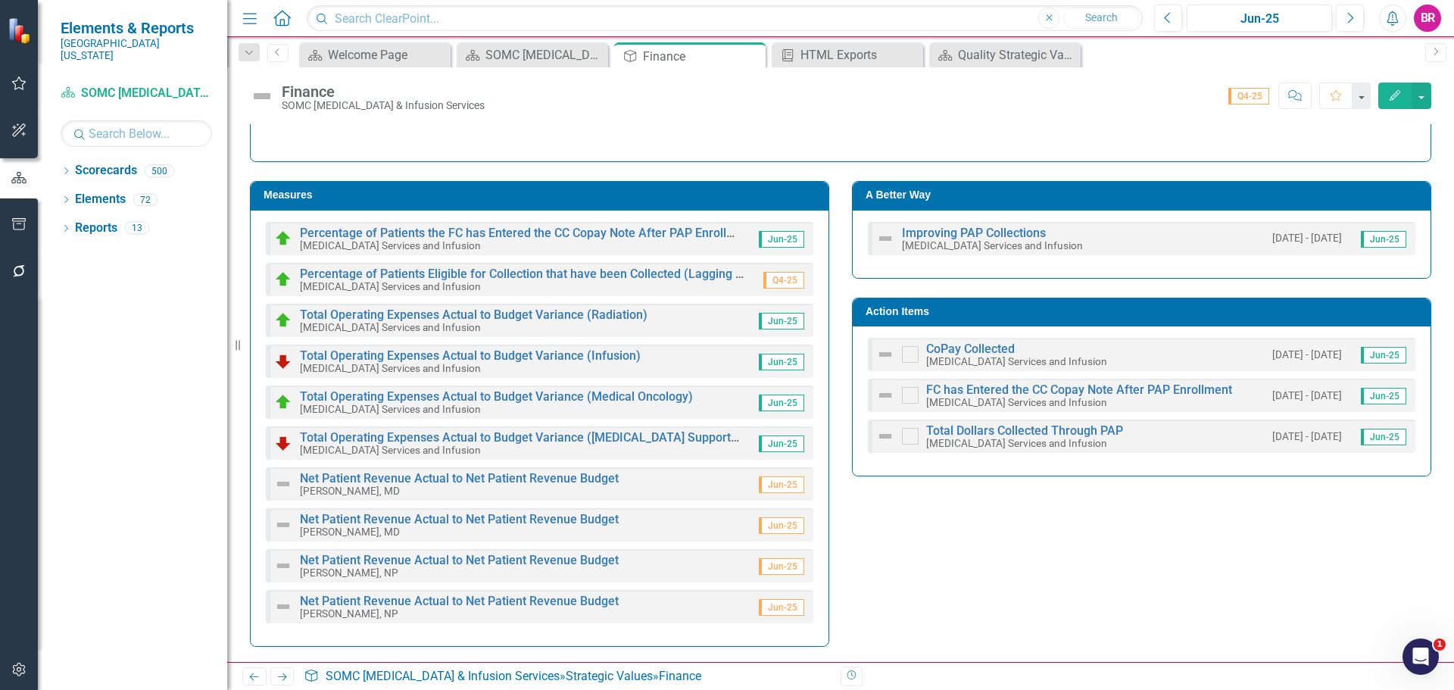
drag, startPoint x: 755, startPoint y: 55, endPoint x: 19, endPoint y: 232, distance: 757.0
click at [0, 0] on icon "Close" at bounding box center [0, 0] width 0 height 0
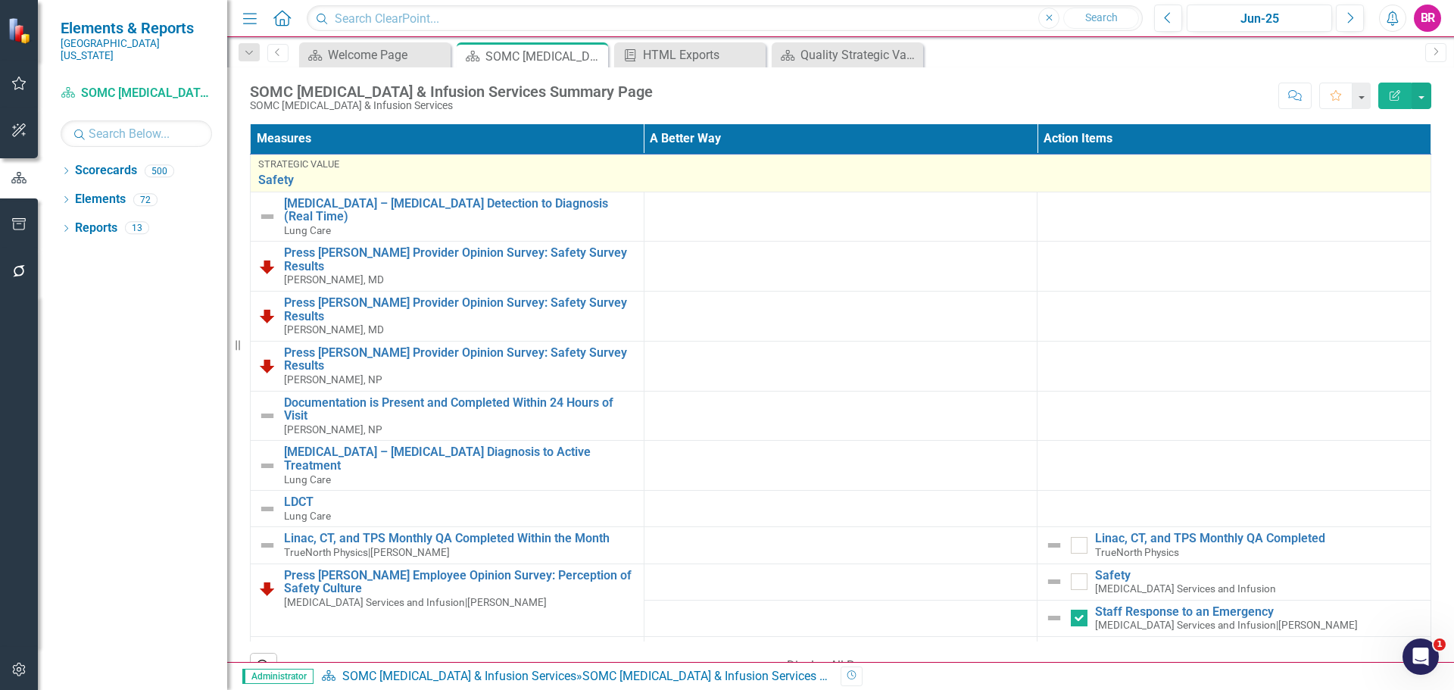
click at [304, 161] on div "Strategic Value" at bounding box center [840, 164] width 1165 height 11
click at [280, 179] on link "Safety" at bounding box center [840, 180] width 1165 height 14
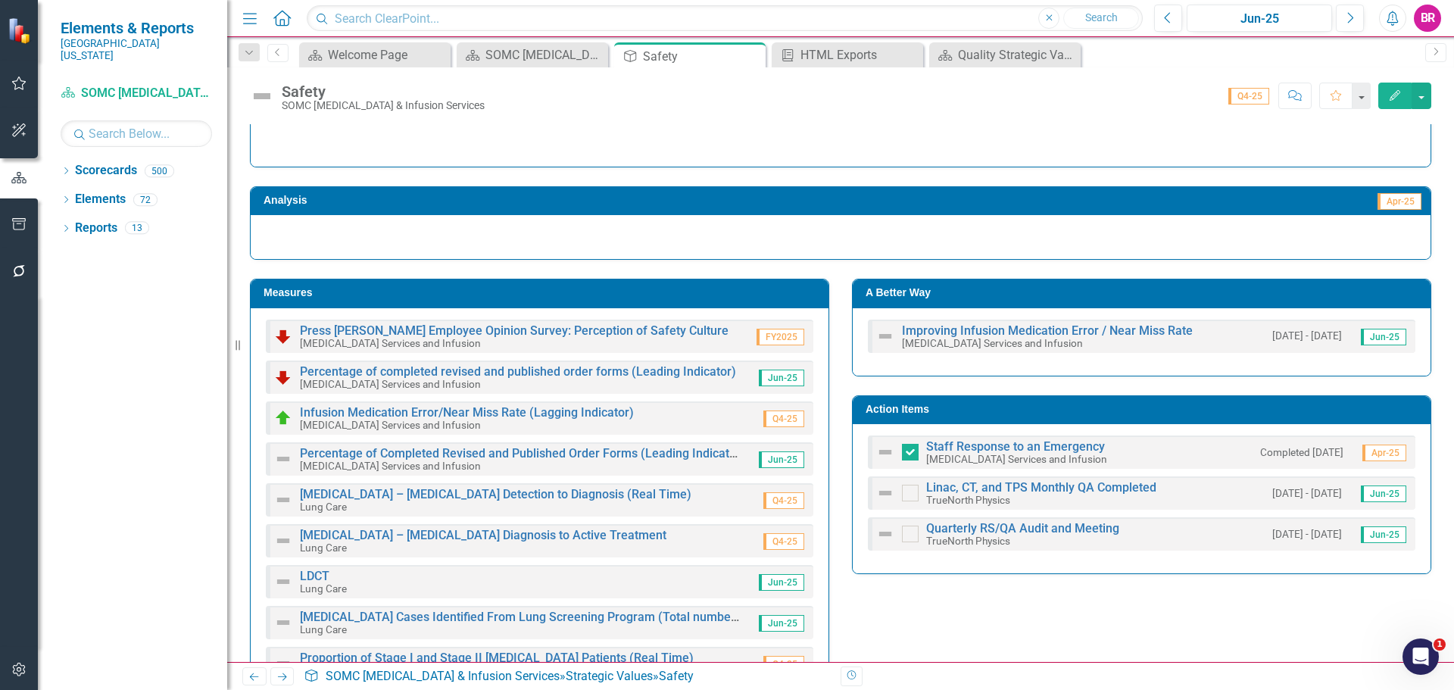
scroll to position [151, 0]
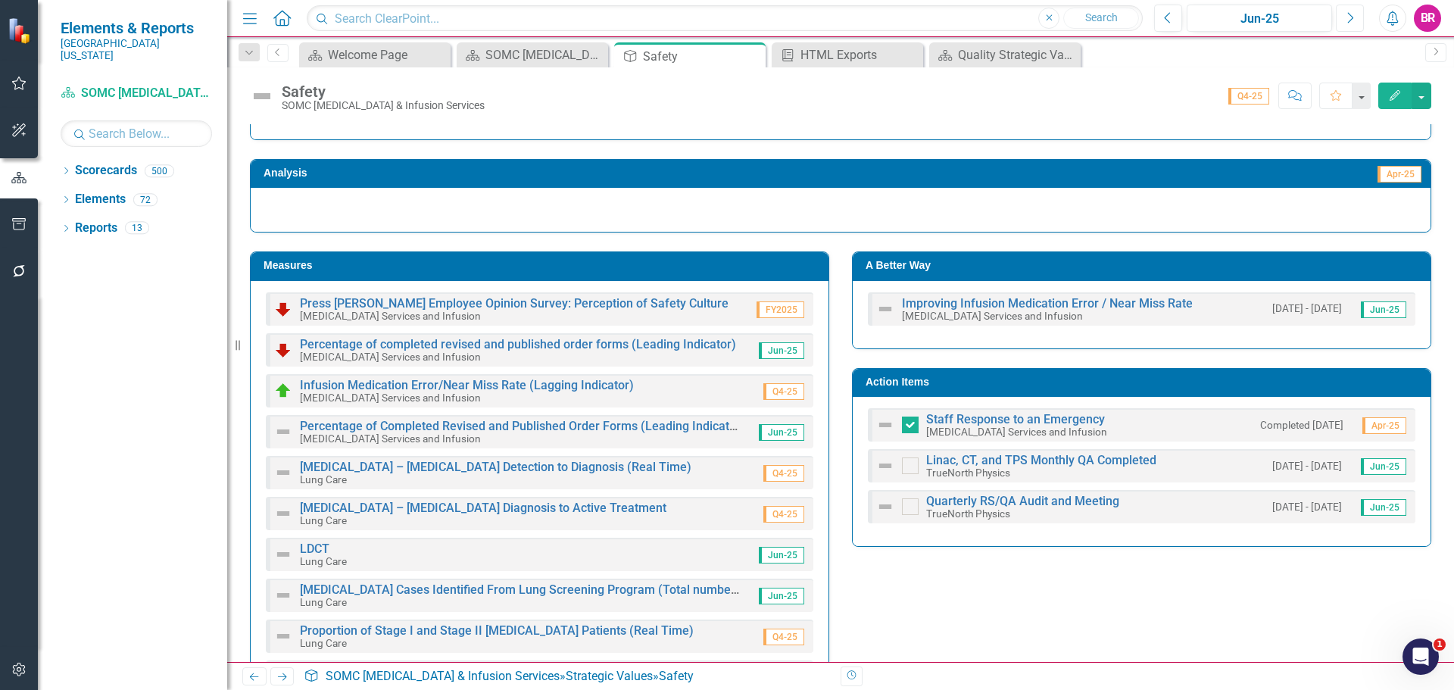
click at [1345, 19] on icon "Next" at bounding box center [1349, 18] width 8 height 14
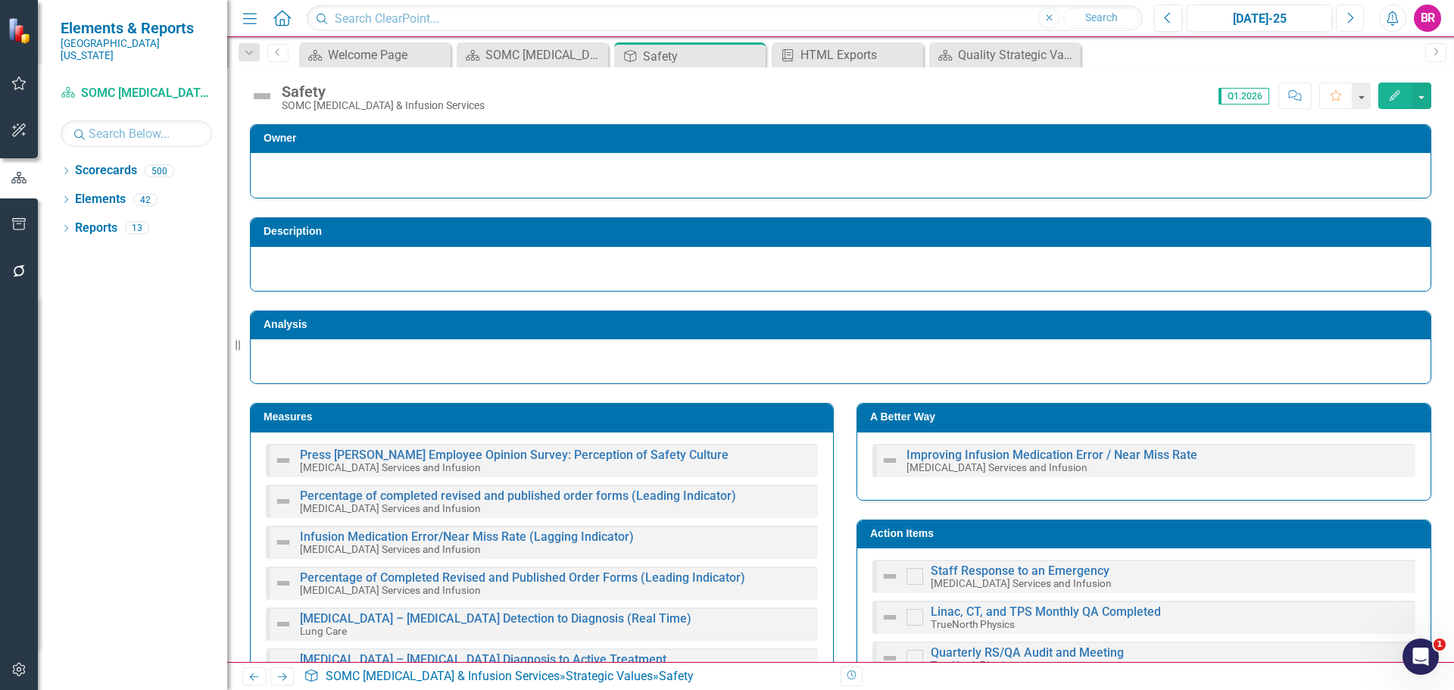
checkbox input "true"
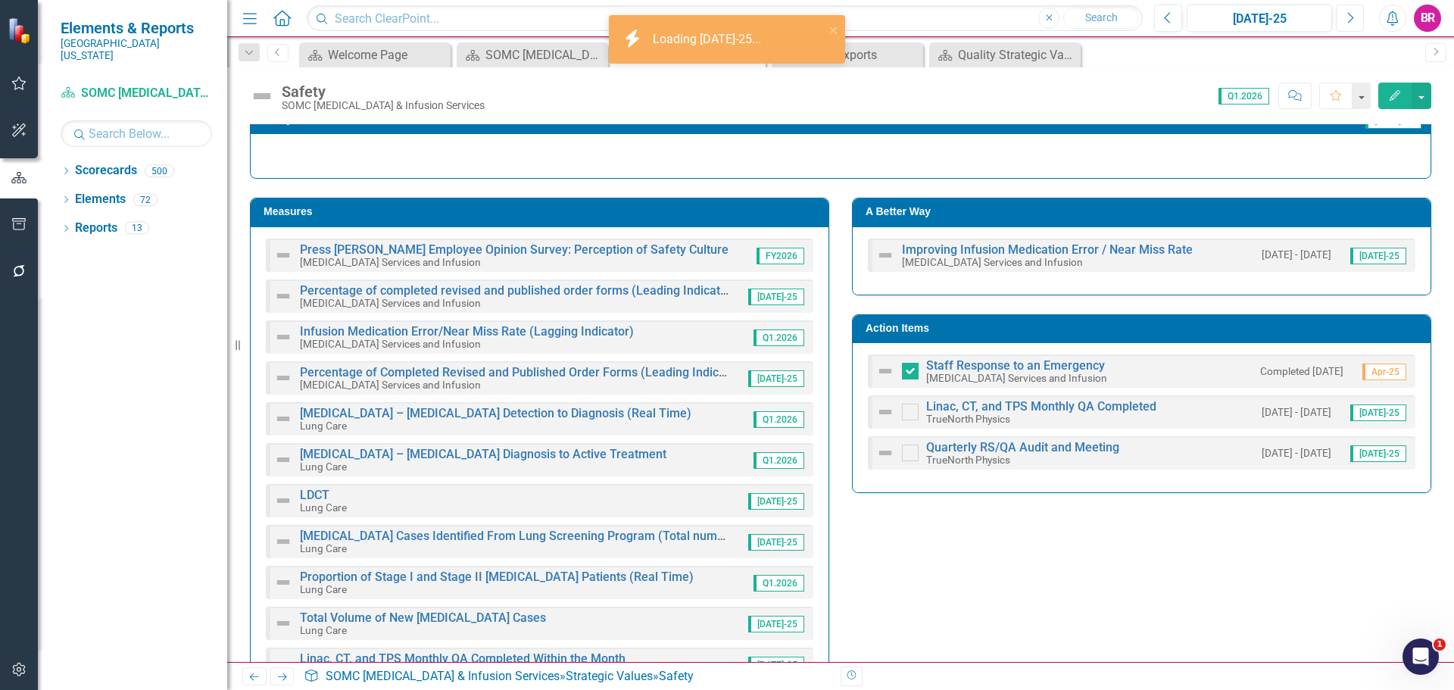
scroll to position [227, 0]
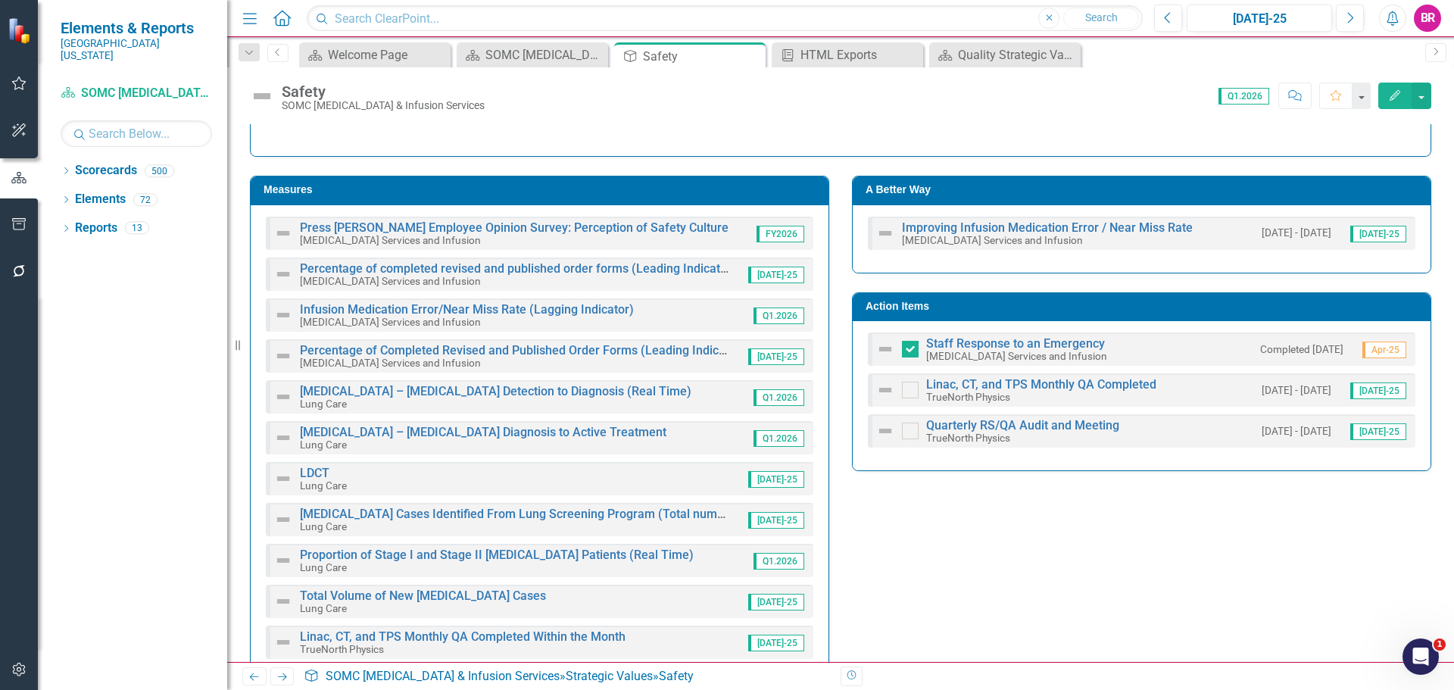
click at [729, 362] on div "Percentage of Completed Revised and Published Order Forms (Leading Indicator) C…" at bounding box center [514, 357] width 429 height 24
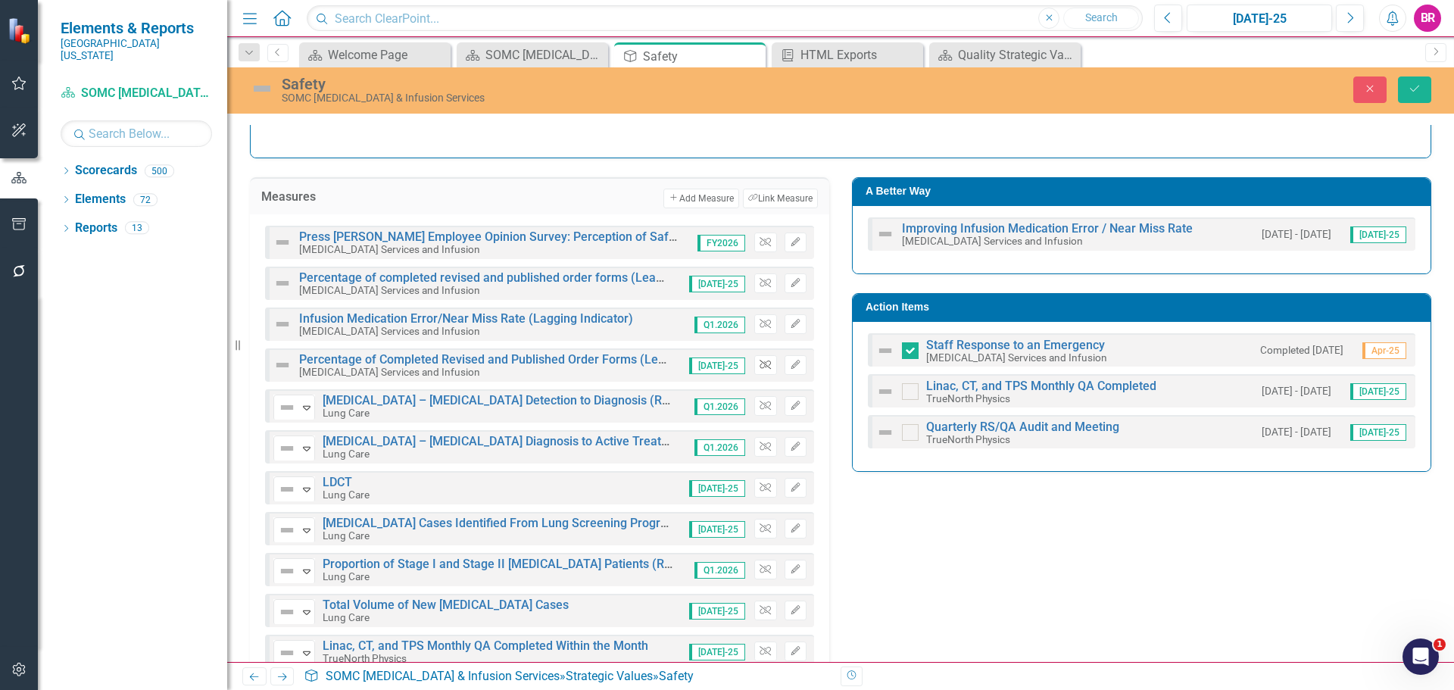
click at [759, 366] on icon "Unlink" at bounding box center [764, 364] width 11 height 9
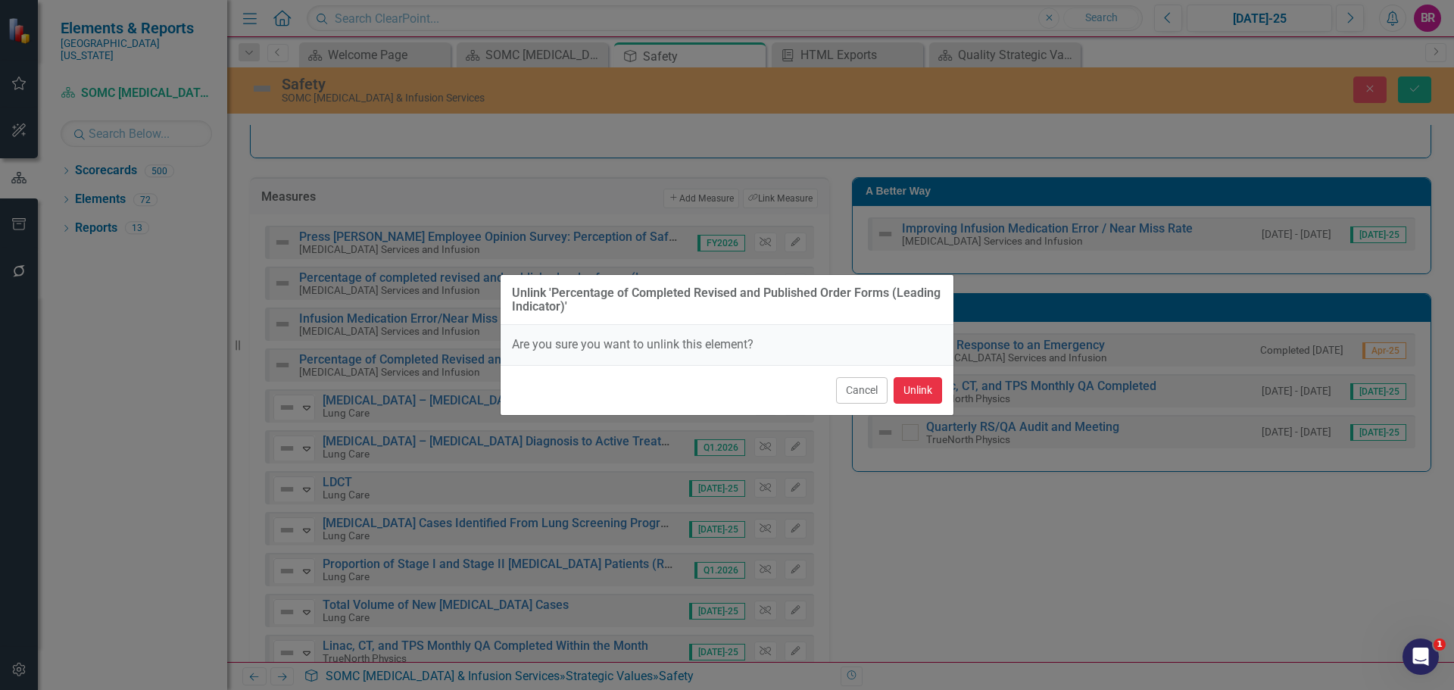
click at [915, 391] on button "Unlink" at bounding box center [917, 390] width 48 height 27
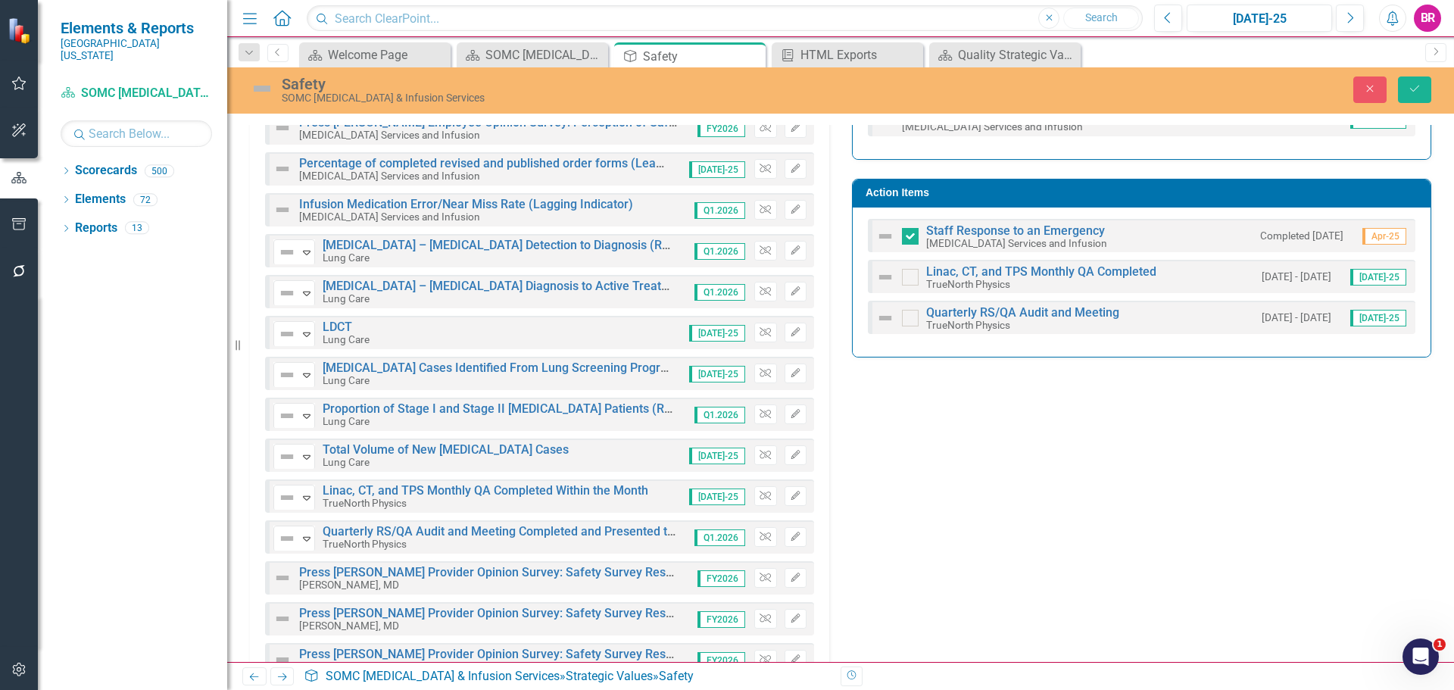
scroll to position [358, 0]
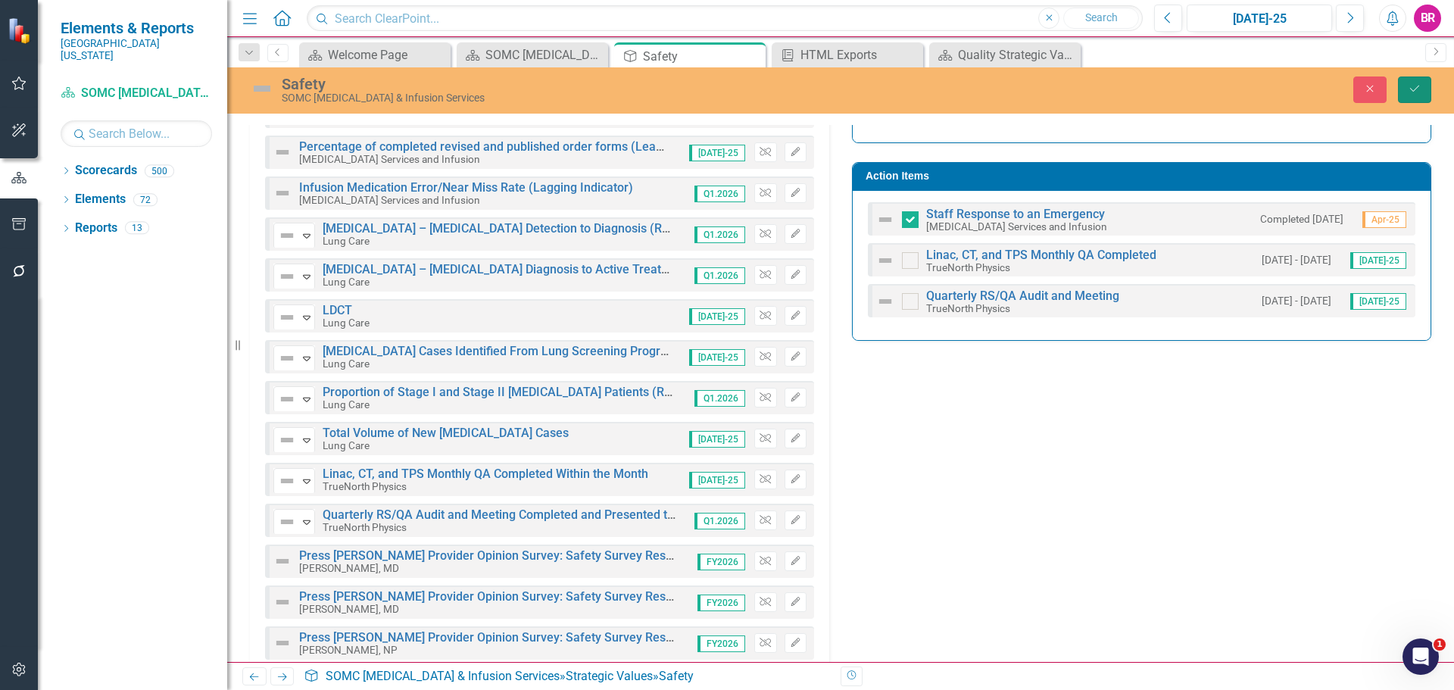
click at [1406, 94] on button "Save" at bounding box center [1414, 89] width 33 height 27
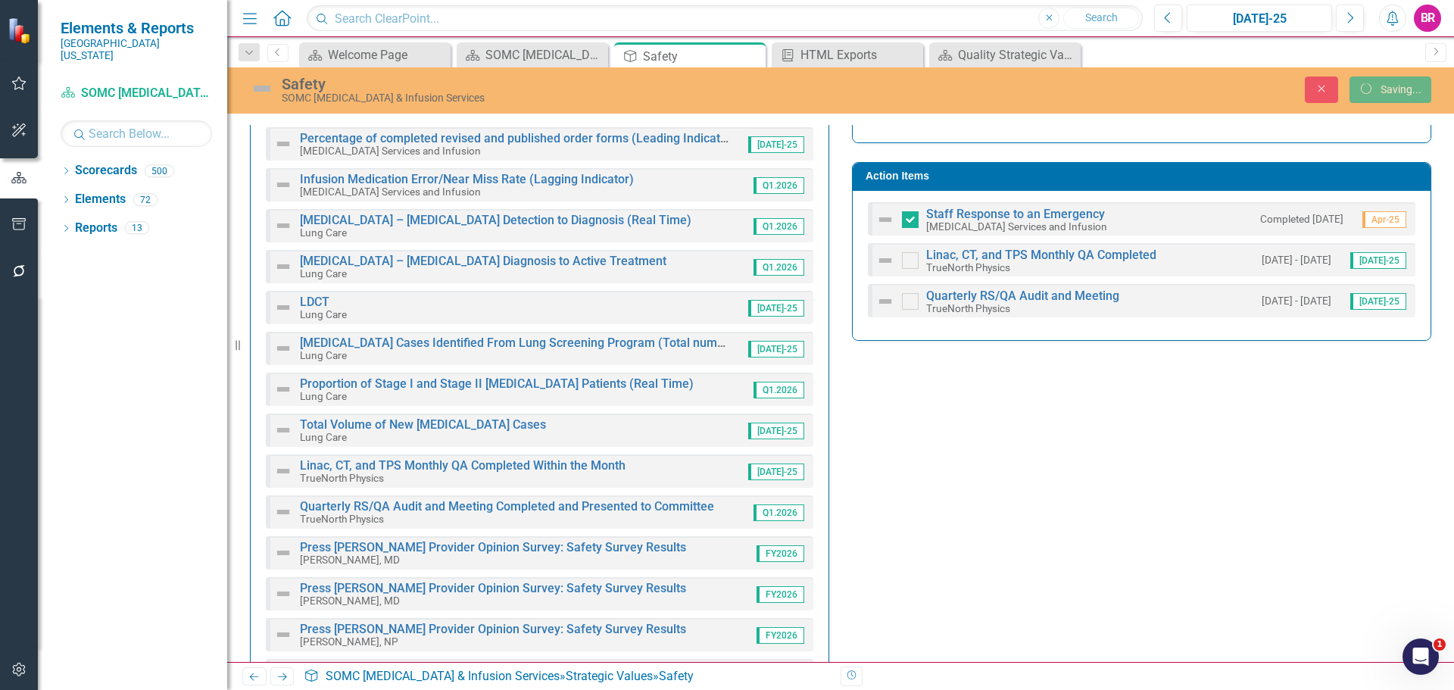
scroll to position [351, 0]
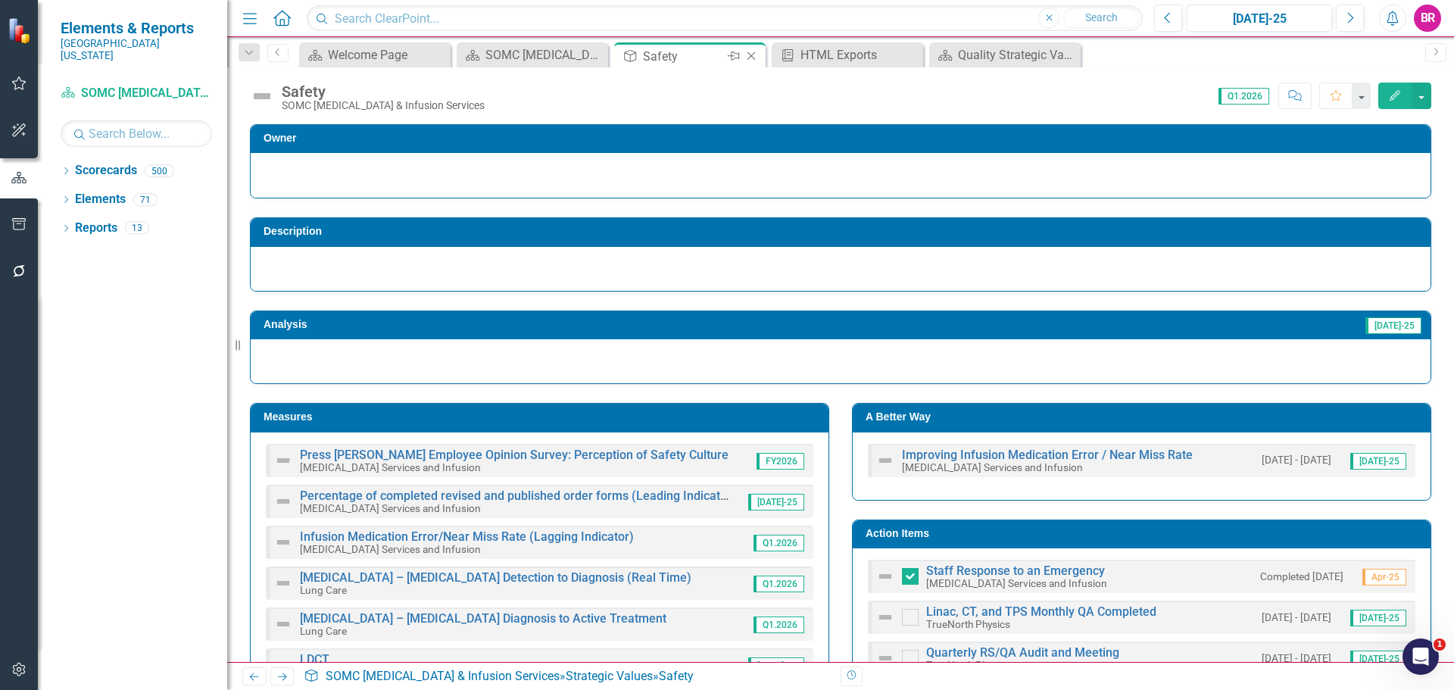
click at [753, 55] on icon at bounding box center [751, 56] width 8 height 8
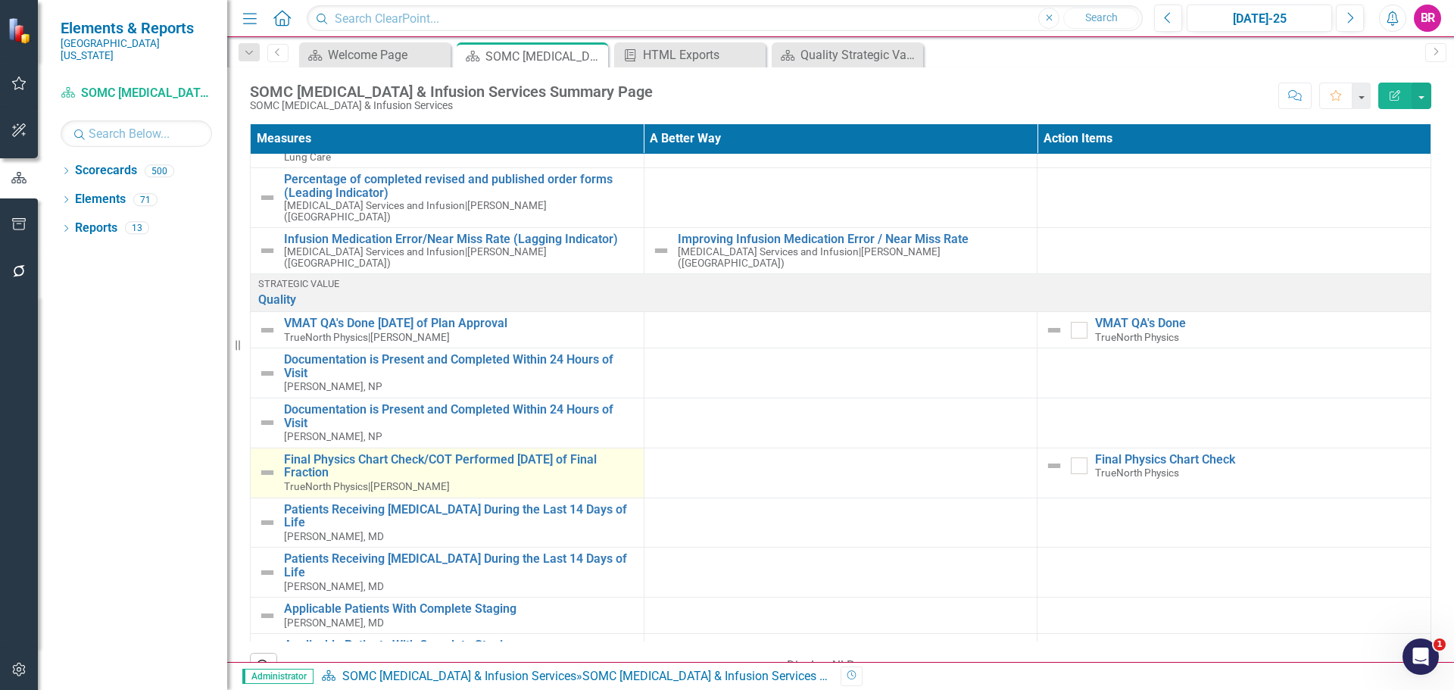
scroll to position [681, 0]
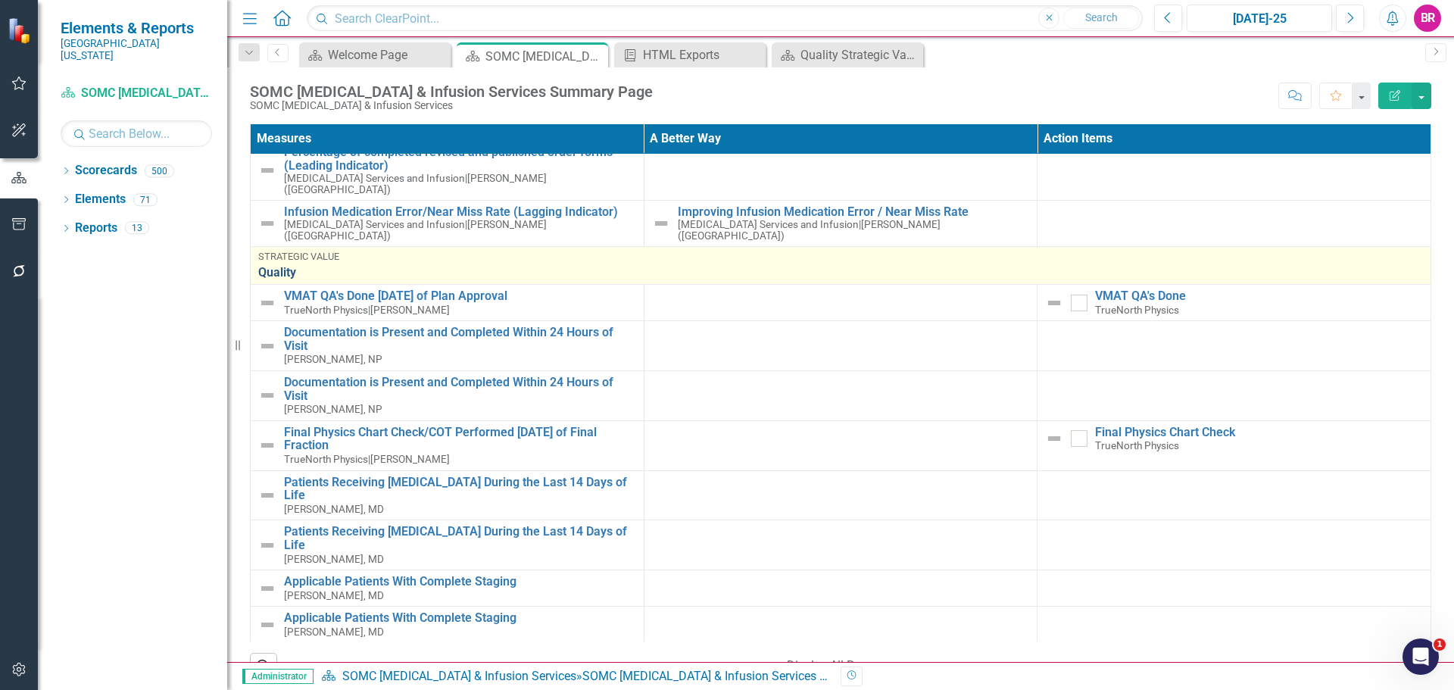
click at [355, 266] on link "Quality" at bounding box center [840, 273] width 1165 height 14
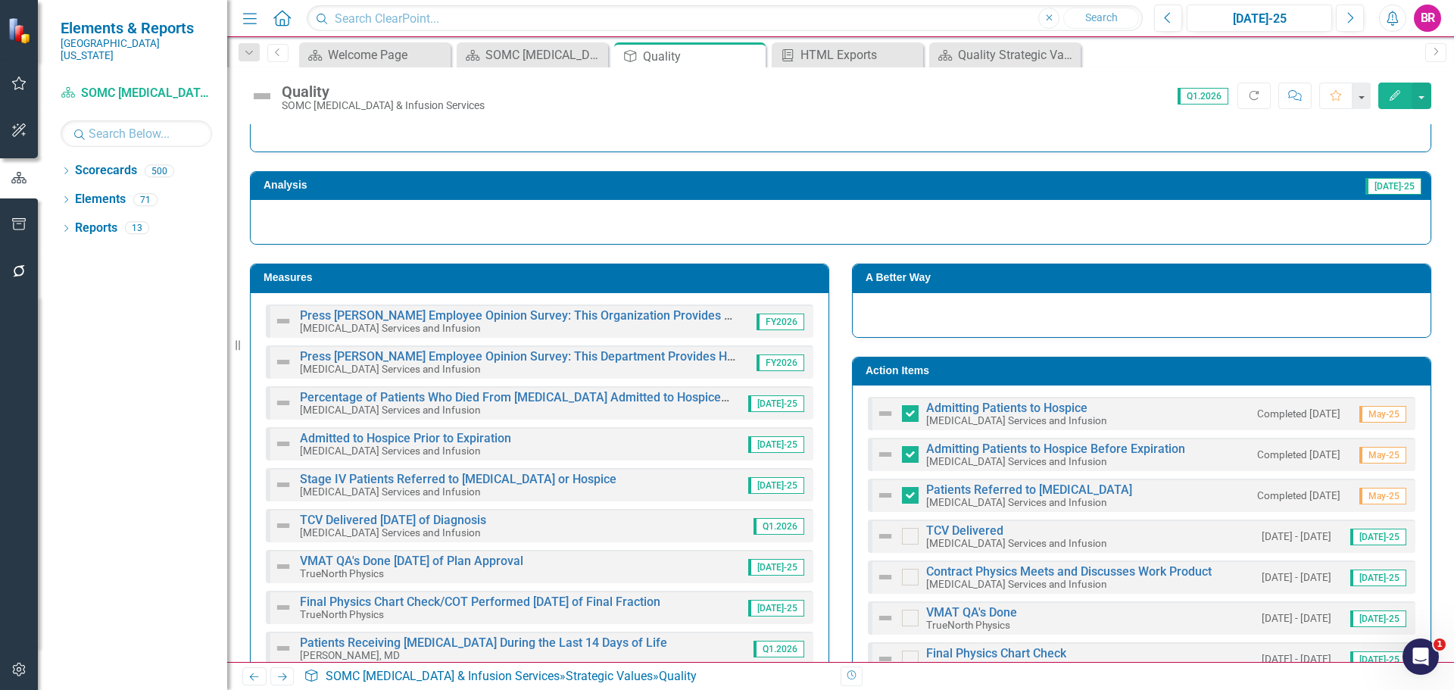
scroll to position [151, 0]
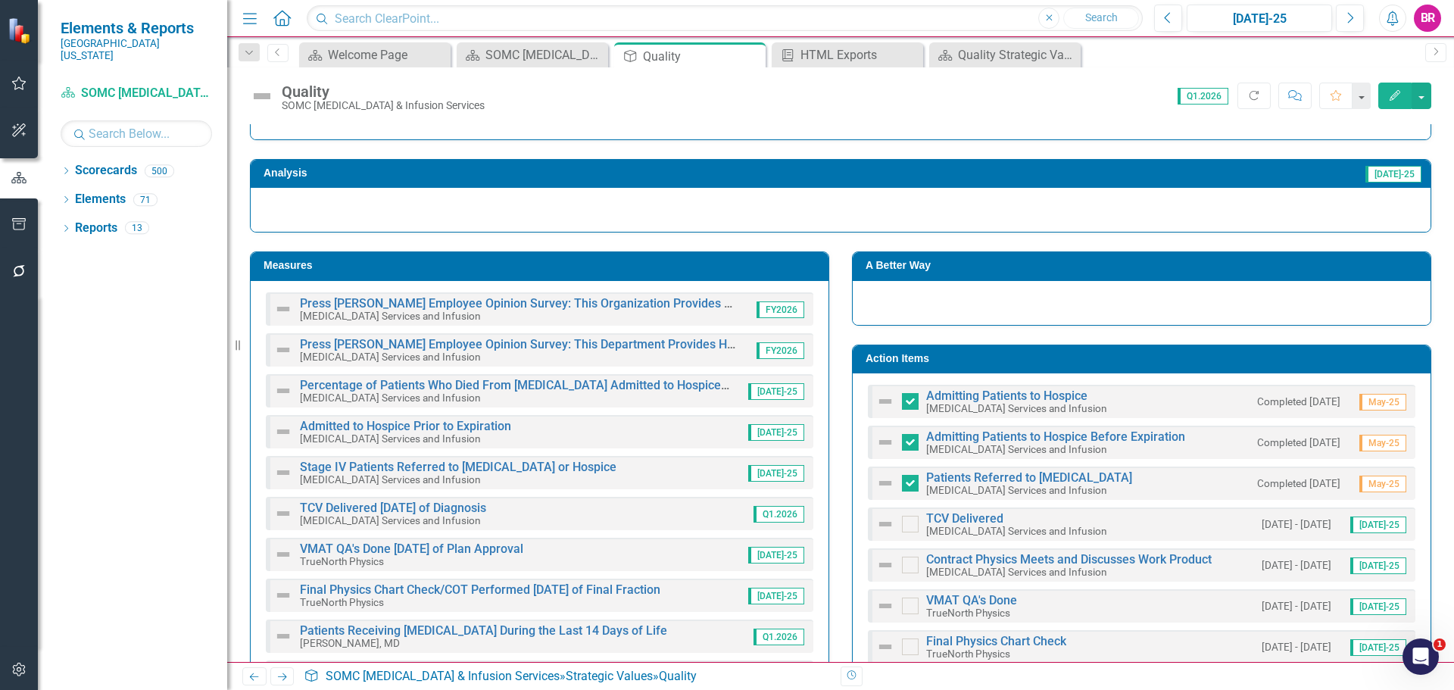
click at [932, 361] on h3 "Action Items" at bounding box center [1143, 358] width 557 height 11
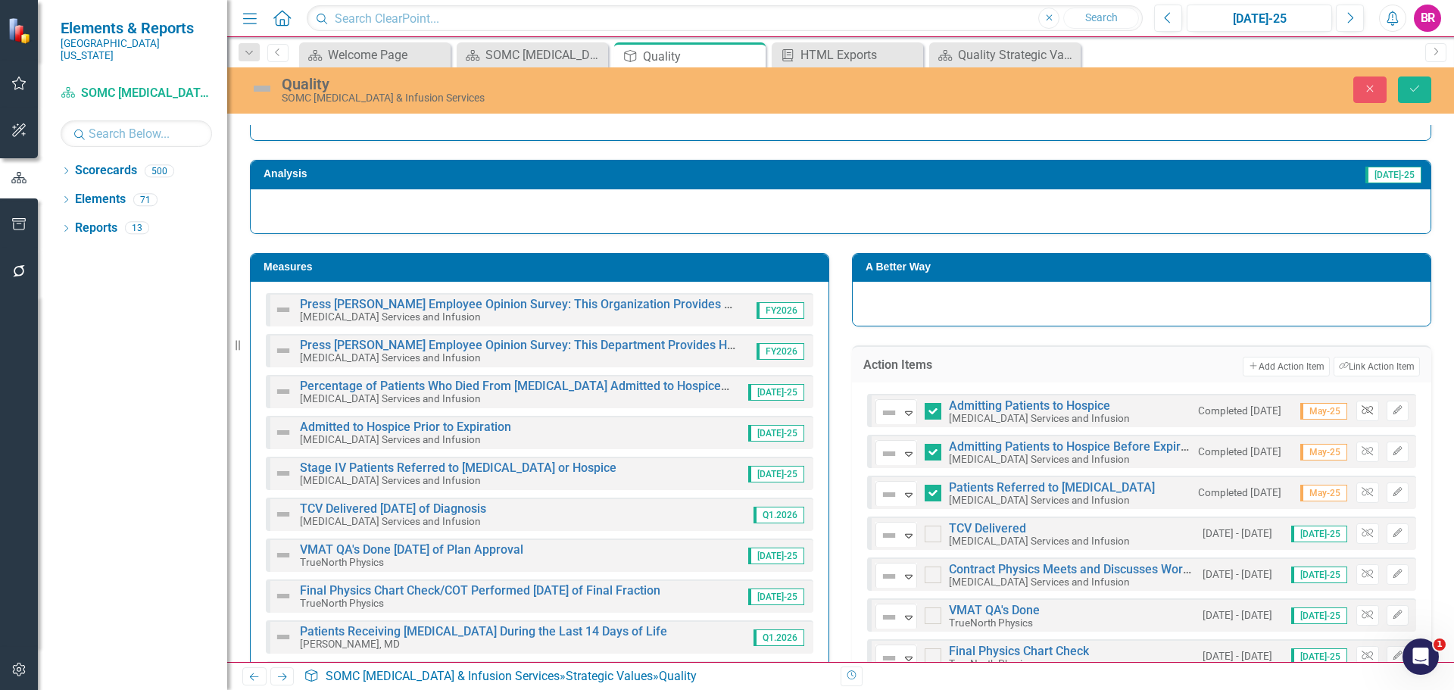
click at [1362, 413] on button "Unlink" at bounding box center [1367, 411] width 22 height 20
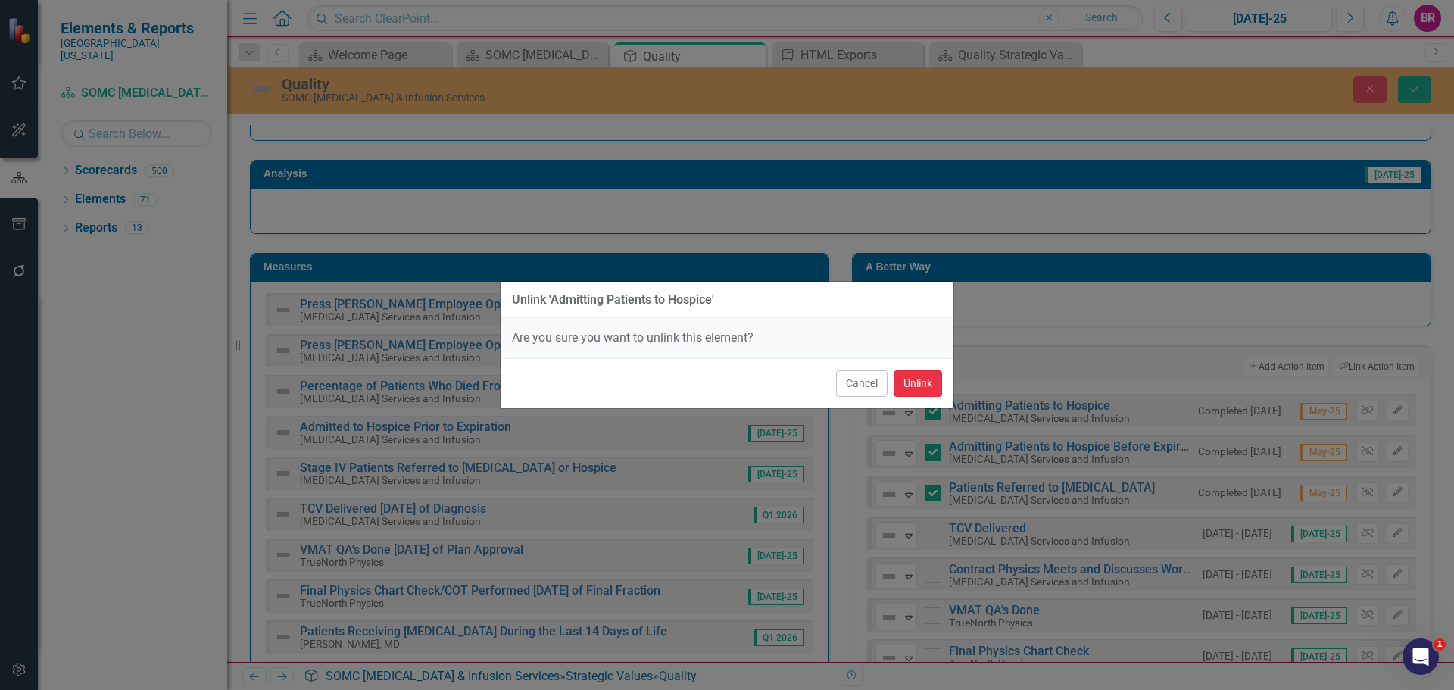
click at [923, 387] on button "Unlink" at bounding box center [917, 383] width 48 height 27
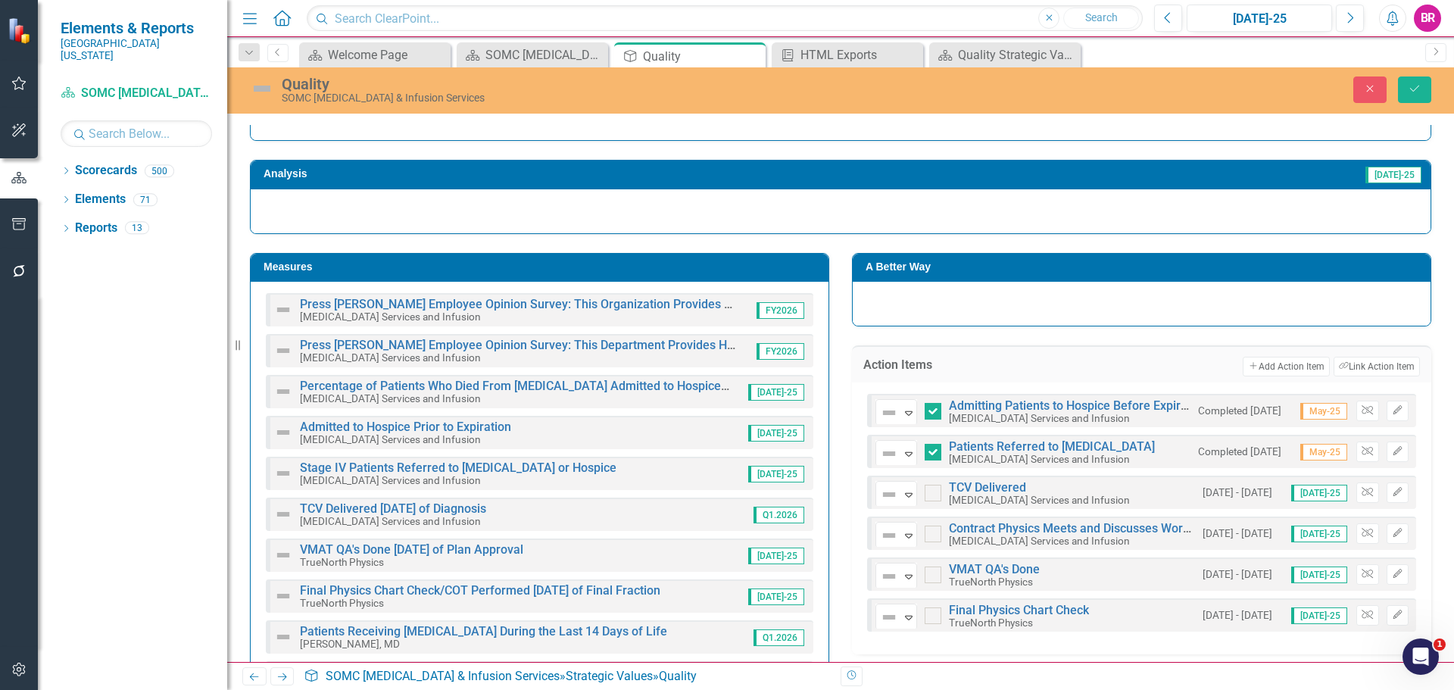
click at [757, 270] on h3 "Measures" at bounding box center [541, 266] width 557 height 11
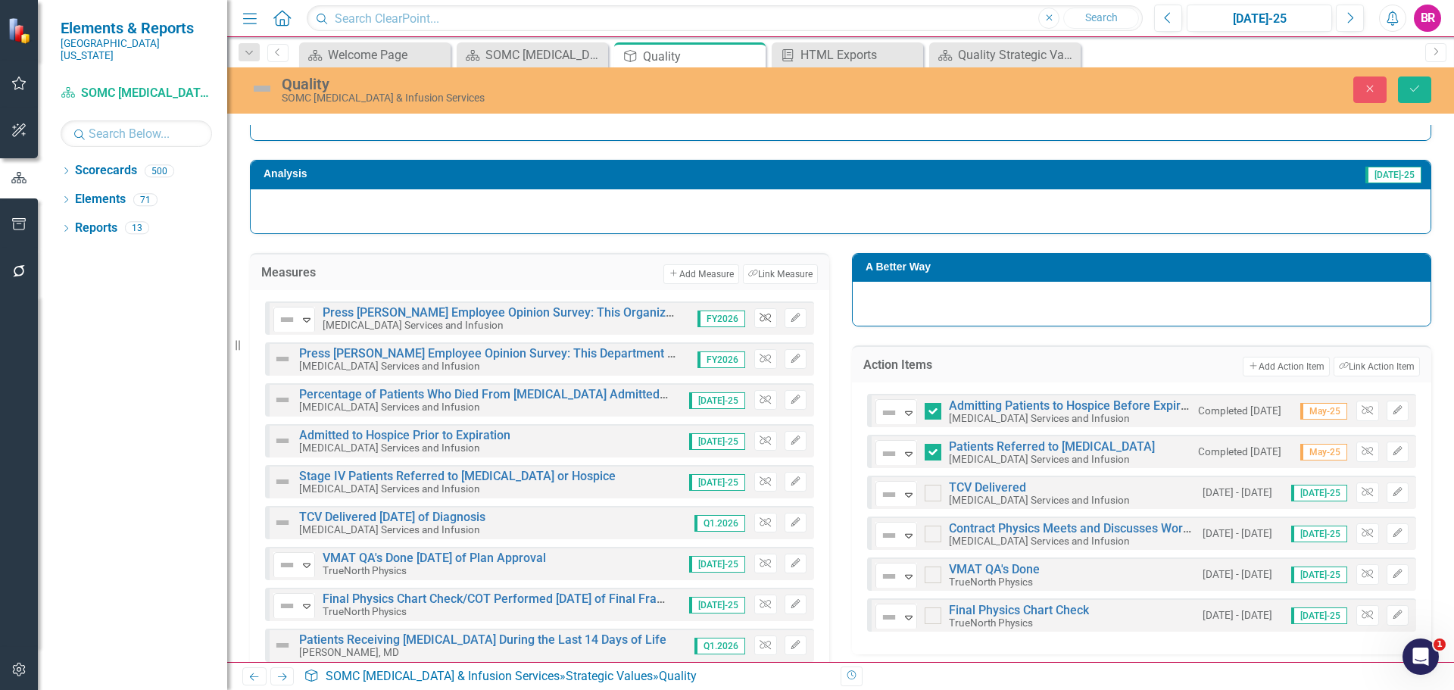
click at [759, 320] on icon "Unlink" at bounding box center [764, 317] width 11 height 9
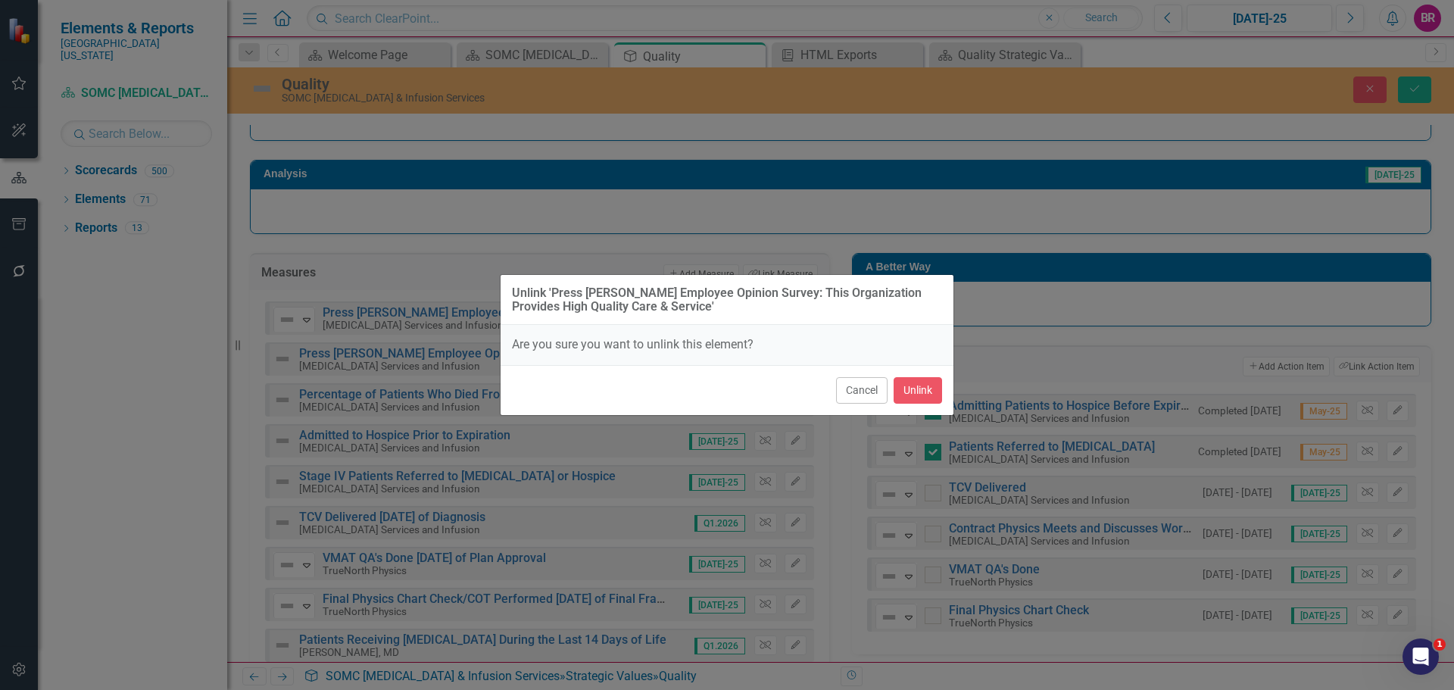
click at [943, 398] on div "Cancel Unlink" at bounding box center [726, 390] width 453 height 50
click at [940, 398] on button "Unlink" at bounding box center [917, 390] width 48 height 27
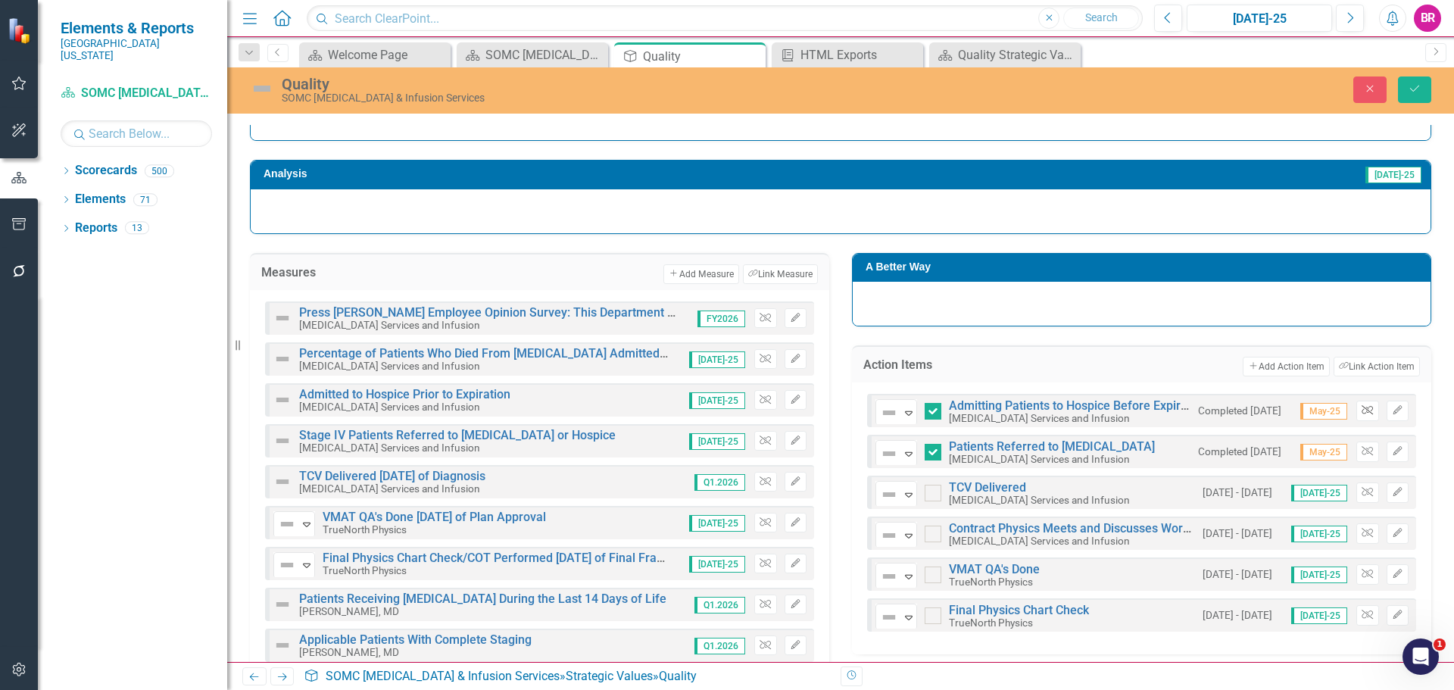
click at [1361, 411] on icon "Unlink" at bounding box center [1366, 410] width 11 height 9
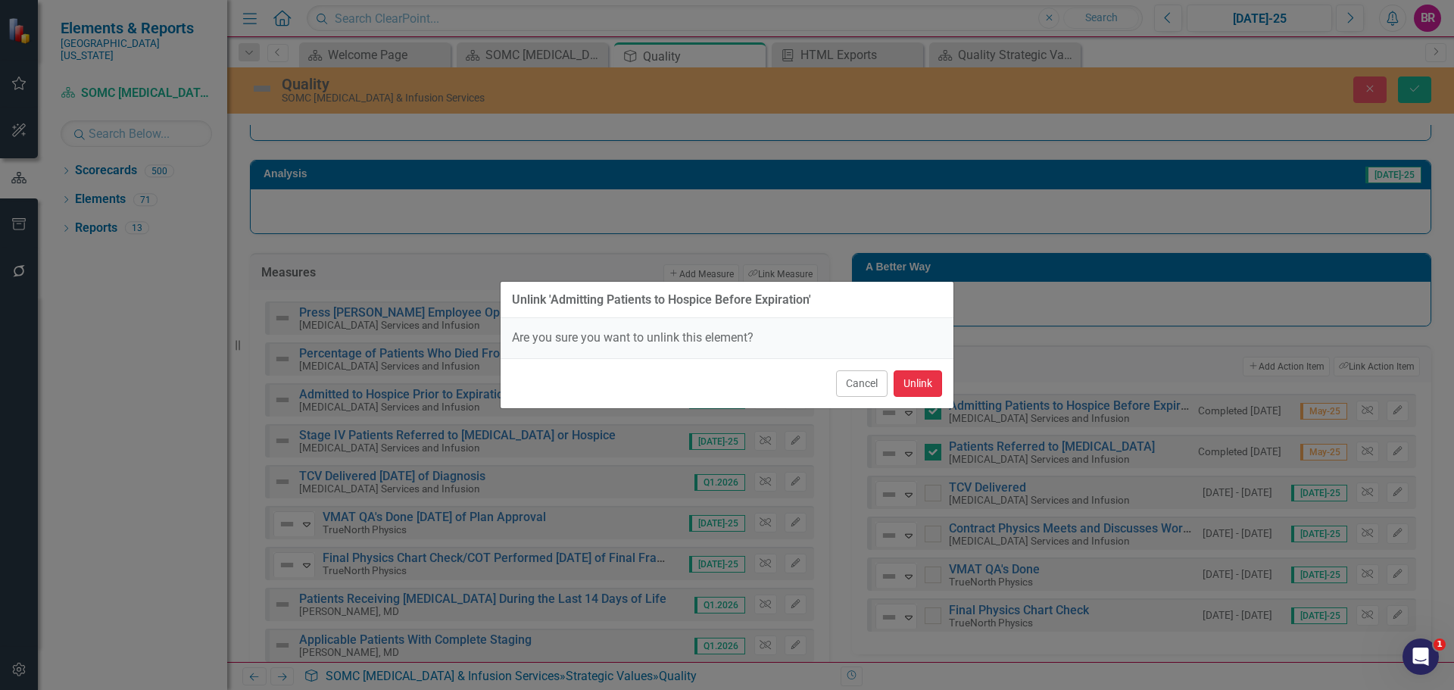
click at [918, 383] on button "Unlink" at bounding box center [917, 383] width 48 height 27
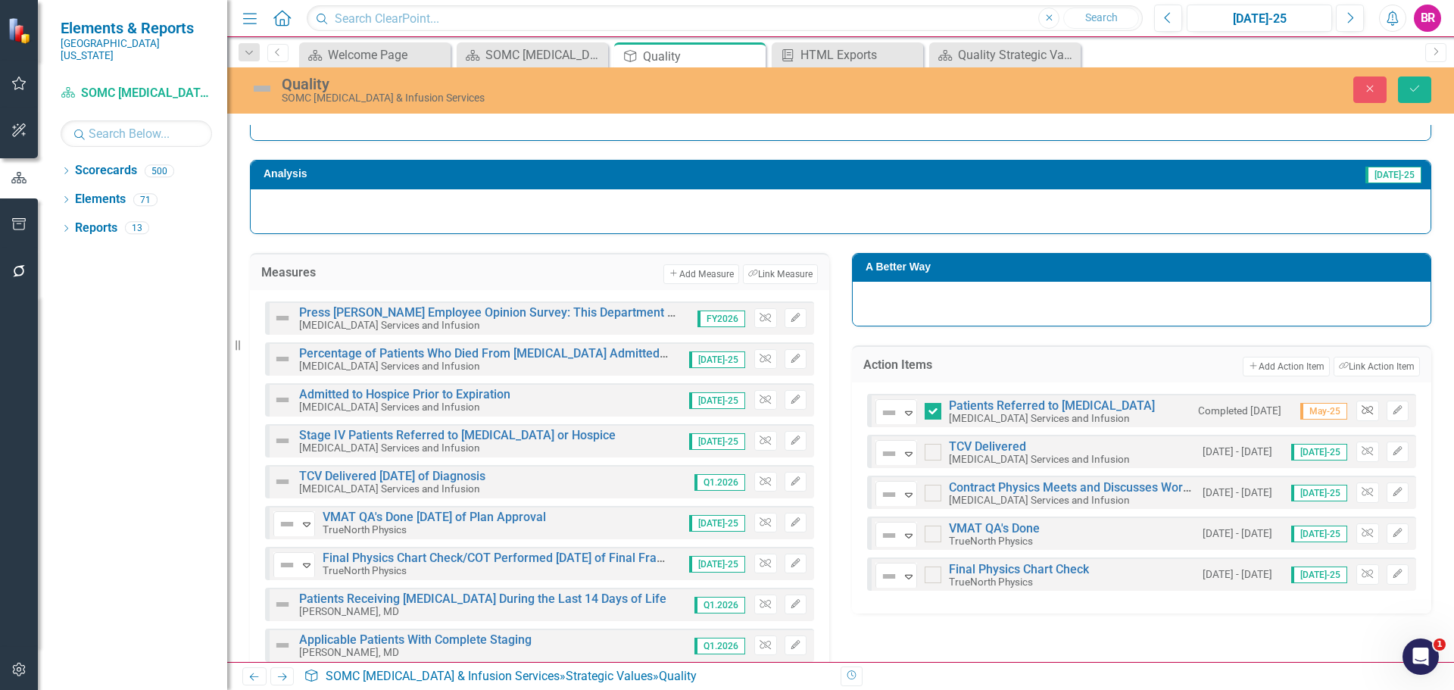
click at [1361, 413] on icon "Unlink" at bounding box center [1366, 410] width 11 height 9
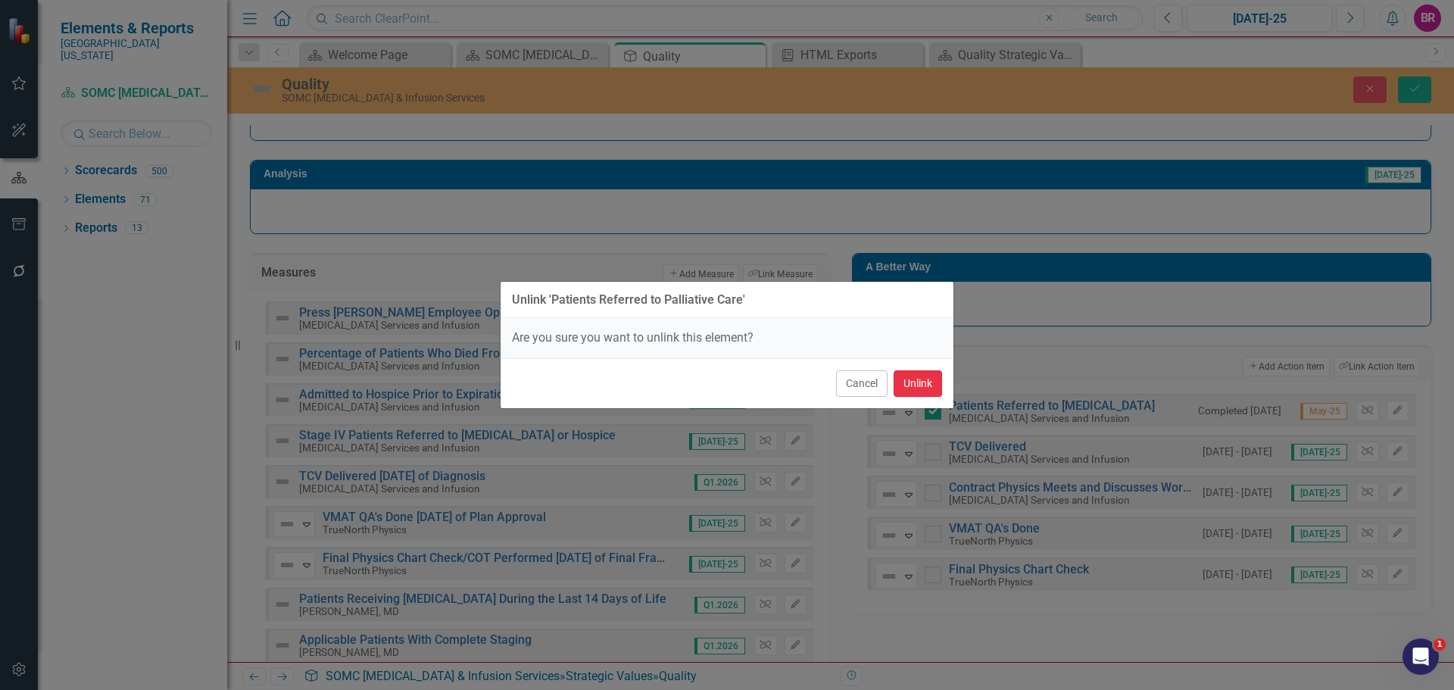
click at [906, 385] on button "Unlink" at bounding box center [917, 383] width 48 height 27
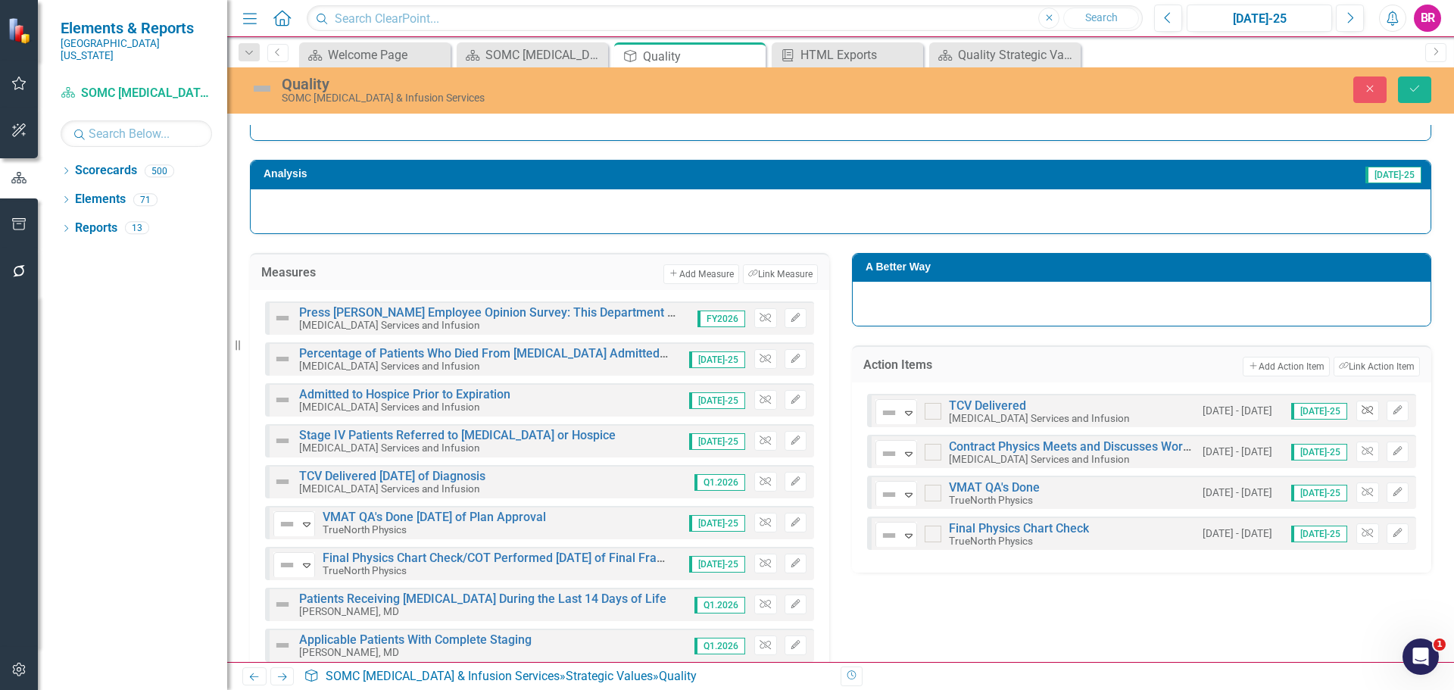
click at [1365, 413] on button "Unlink" at bounding box center [1367, 411] width 22 height 20
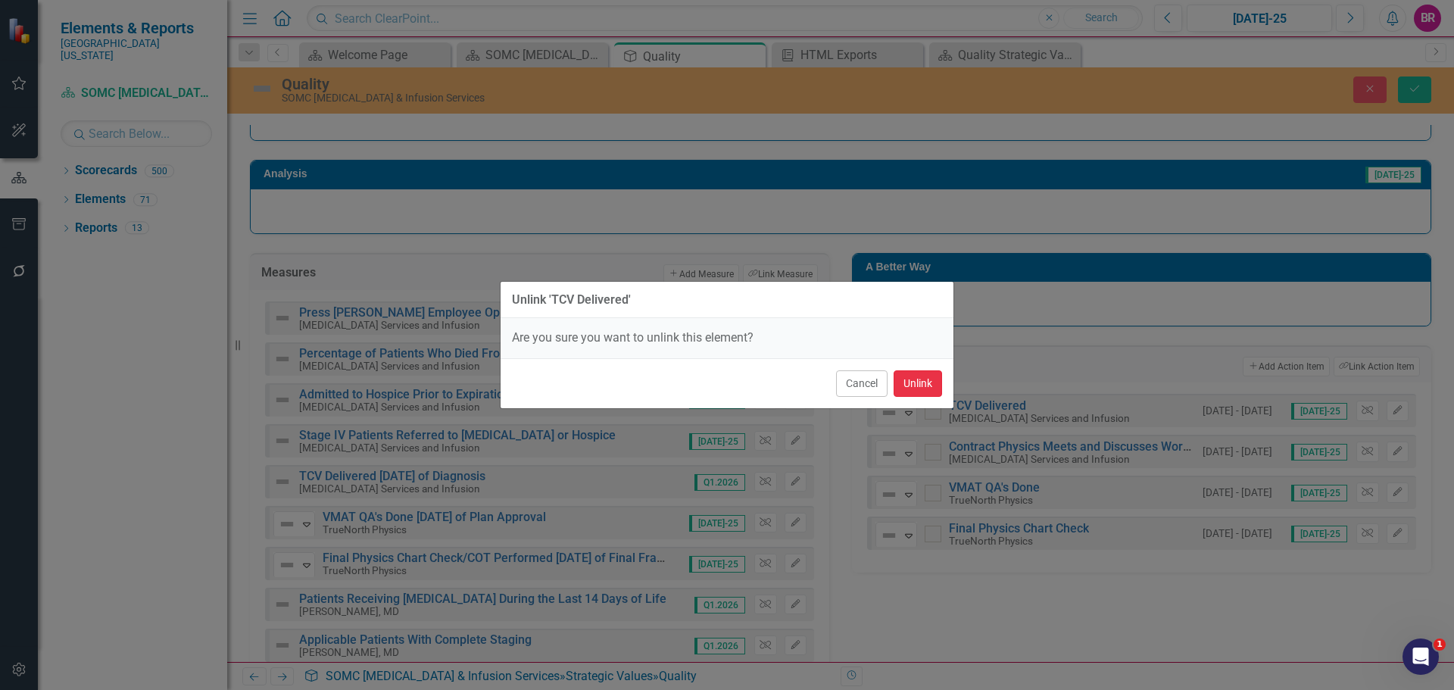
click at [915, 386] on button "Unlink" at bounding box center [917, 383] width 48 height 27
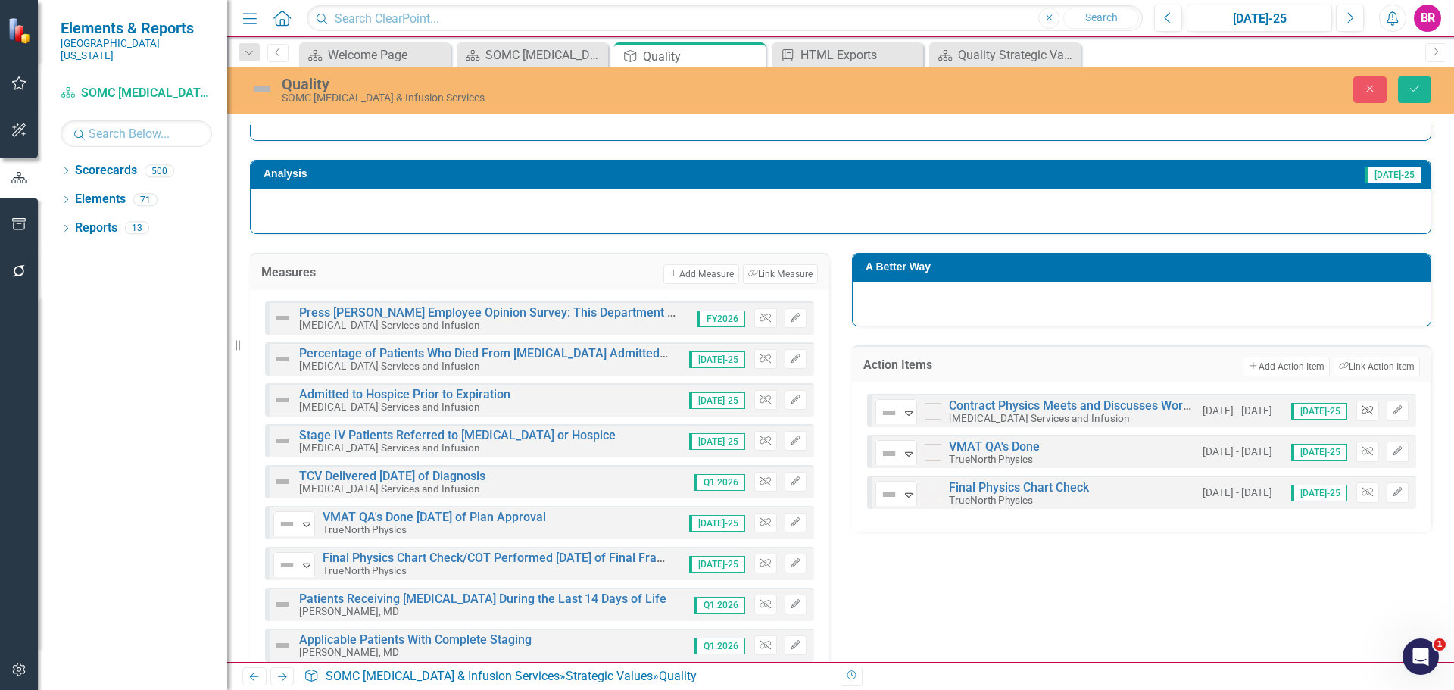
click at [1356, 416] on button "Unlink" at bounding box center [1367, 411] width 22 height 20
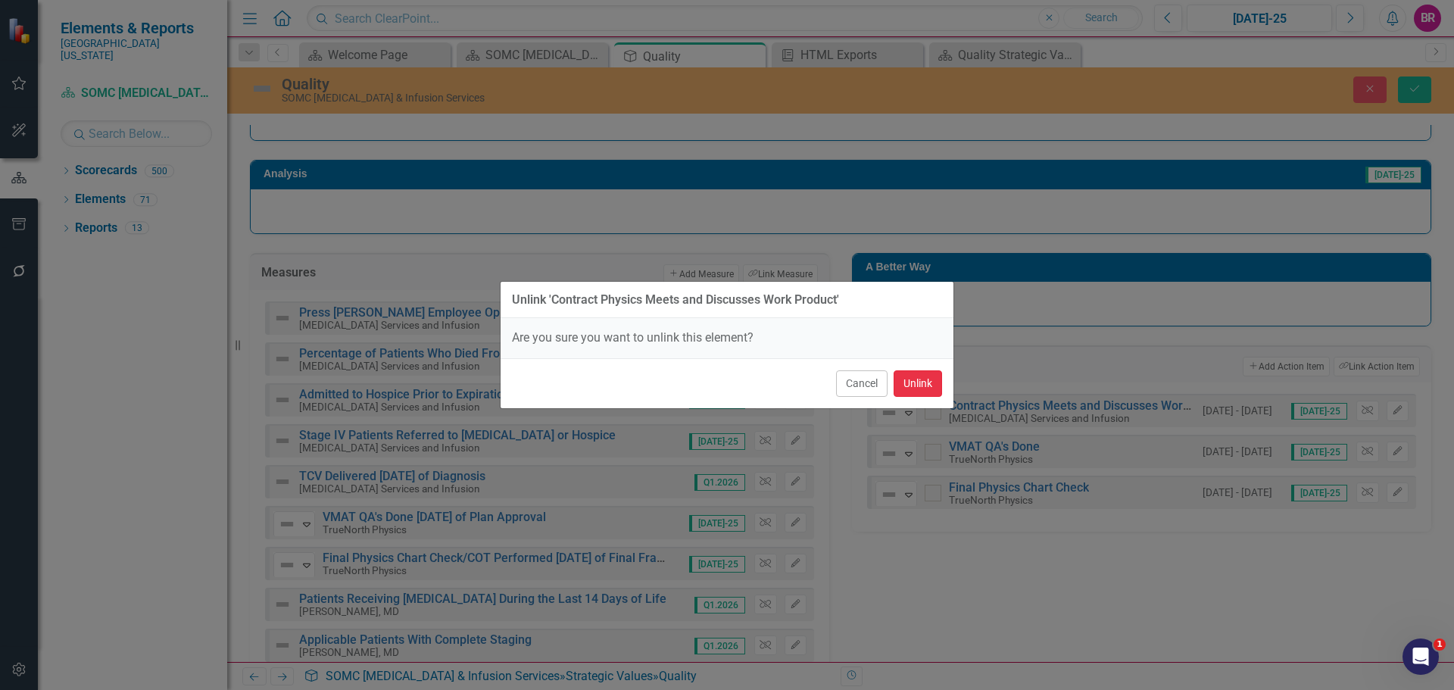
drag, startPoint x: 924, startPoint y: 382, endPoint x: 1097, endPoint y: 394, distance: 173.0
click at [925, 382] on button "Unlink" at bounding box center [917, 383] width 48 height 27
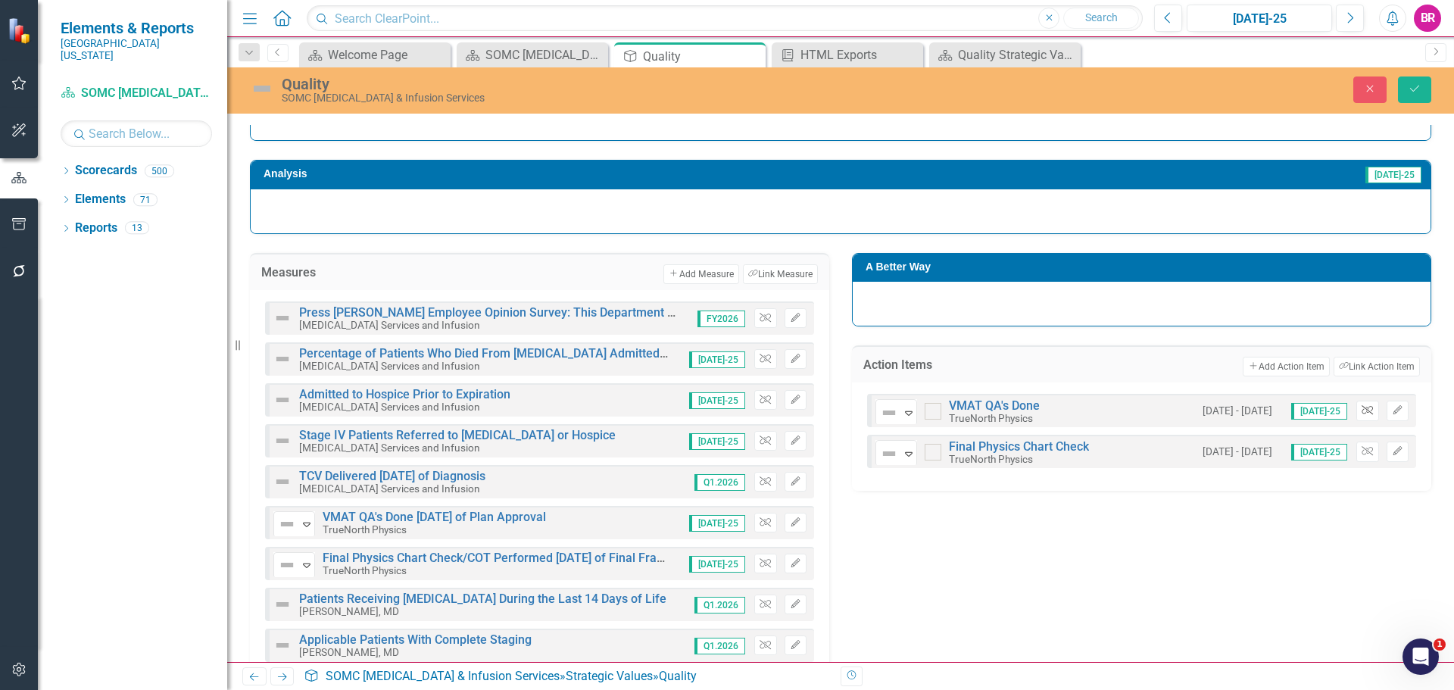
click at [1361, 411] on icon "Unlink" at bounding box center [1366, 410] width 11 height 9
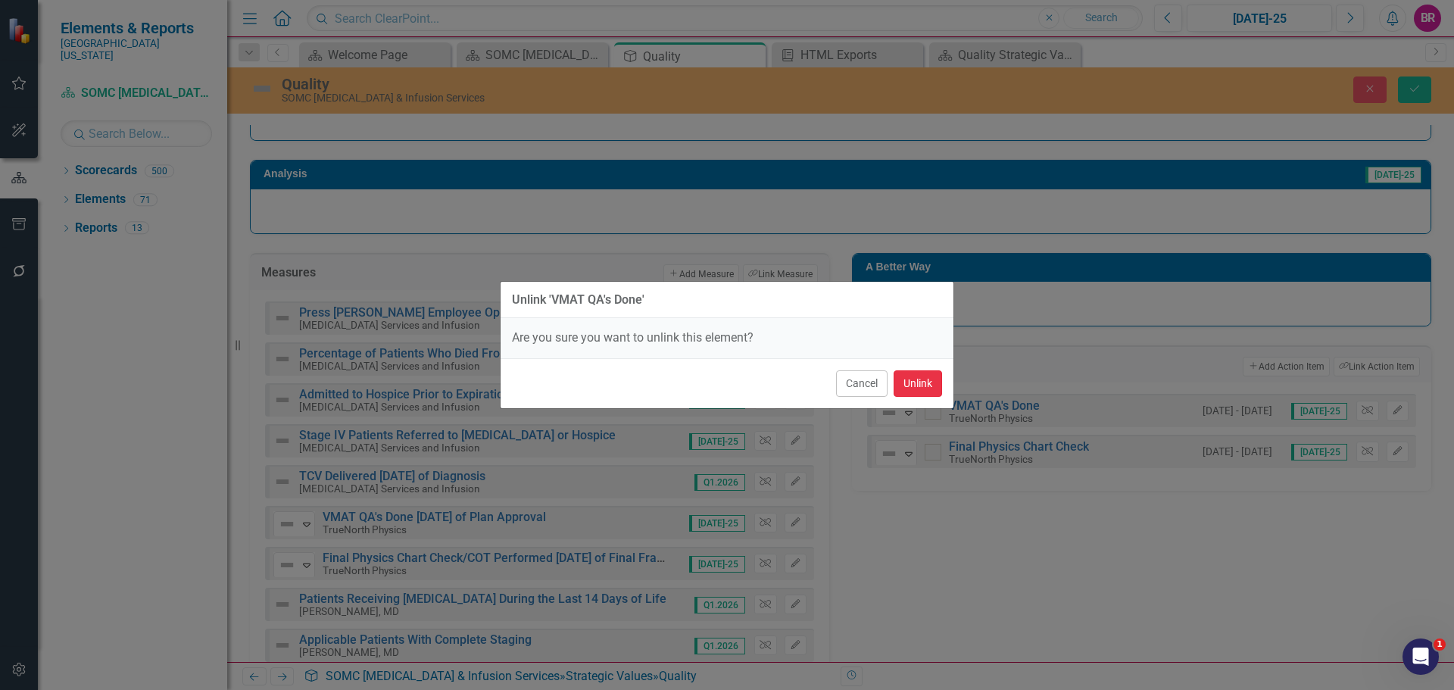
click at [912, 380] on button "Unlink" at bounding box center [917, 383] width 48 height 27
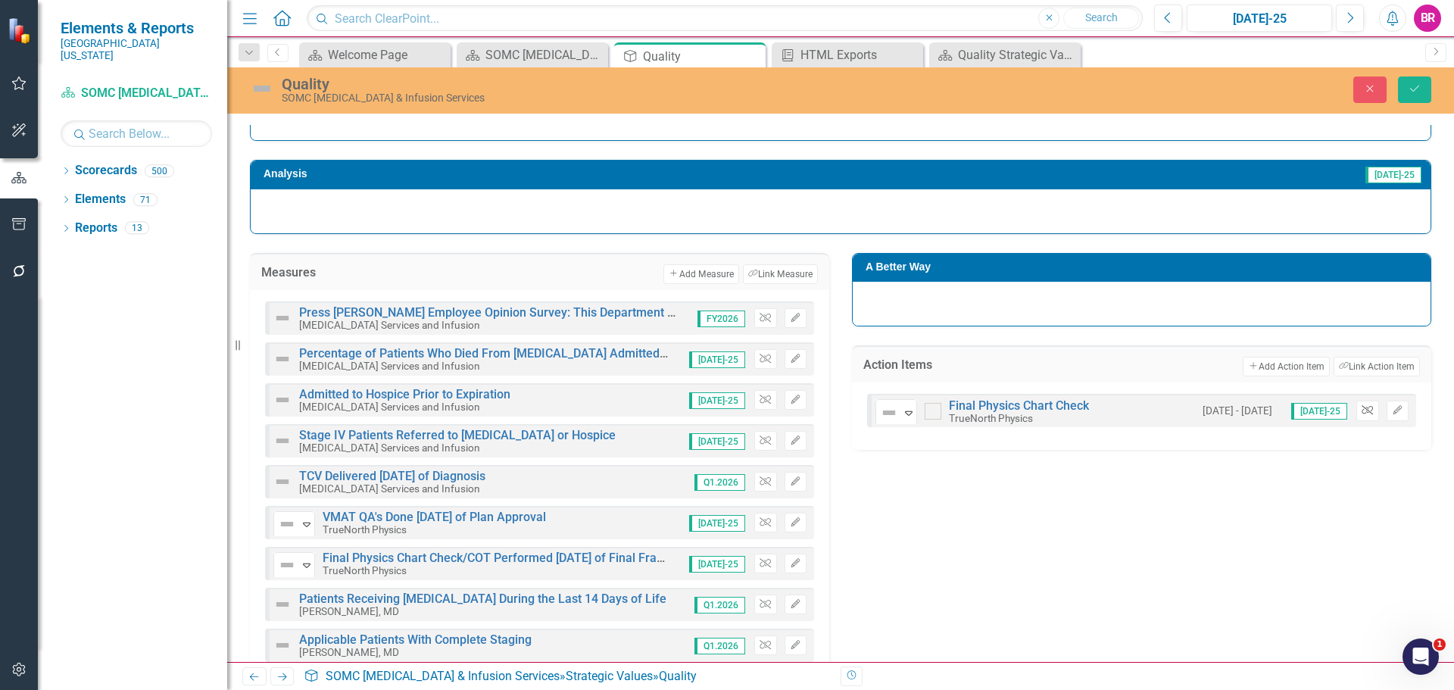
click at [1363, 409] on button "Unlink" at bounding box center [1367, 411] width 22 height 20
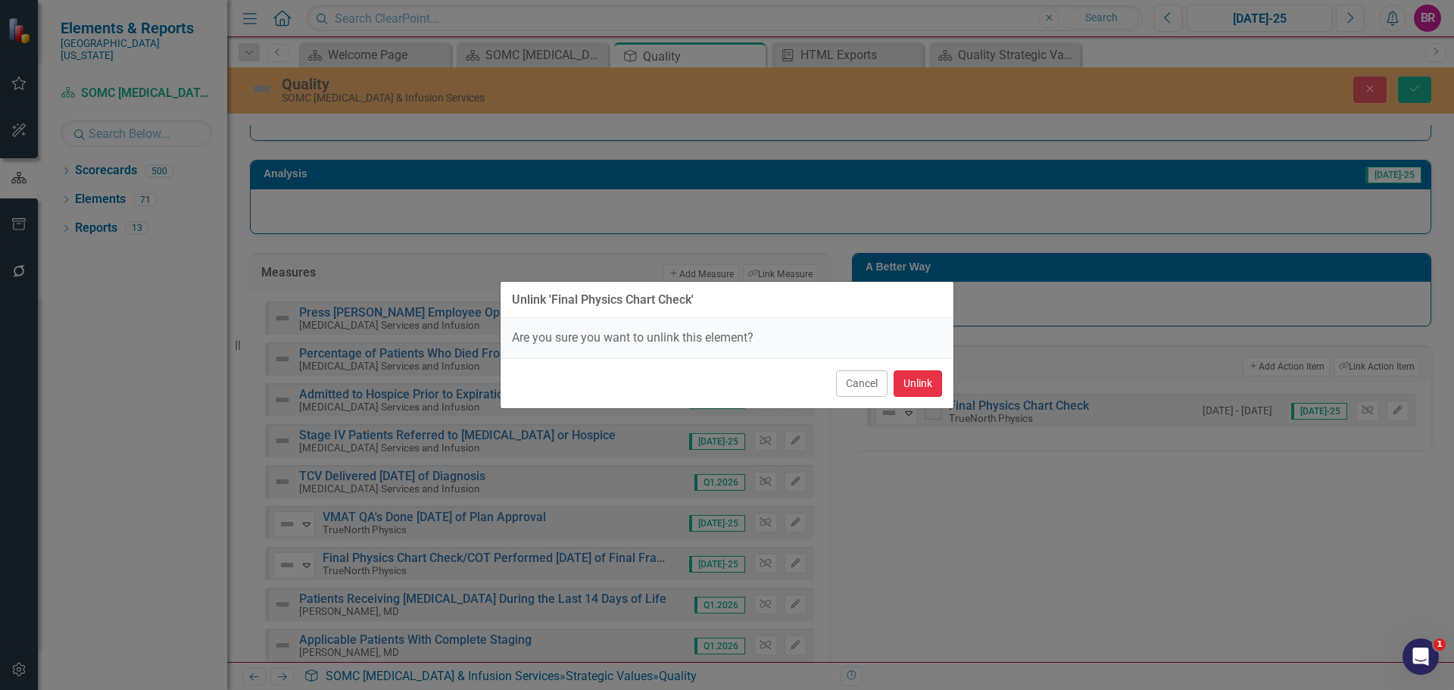
click at [925, 384] on button "Unlink" at bounding box center [917, 383] width 48 height 27
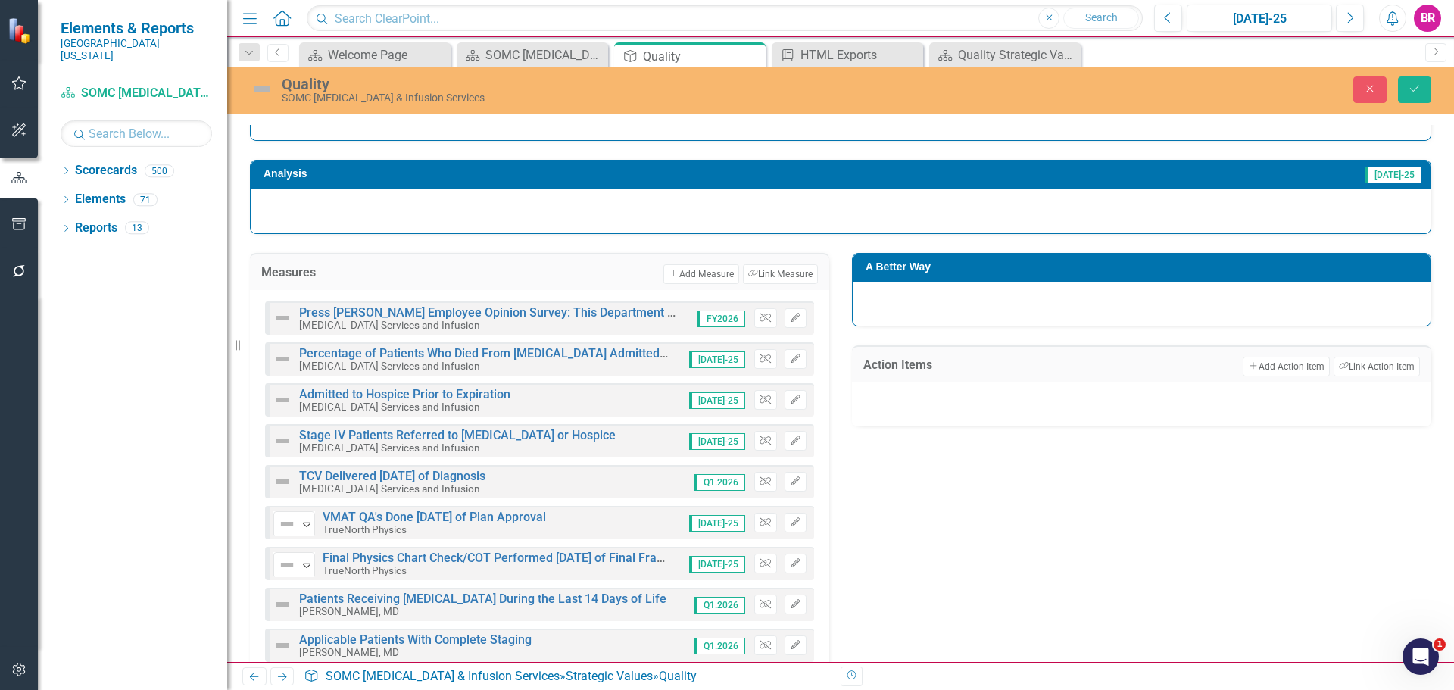
scroll to position [227, 0]
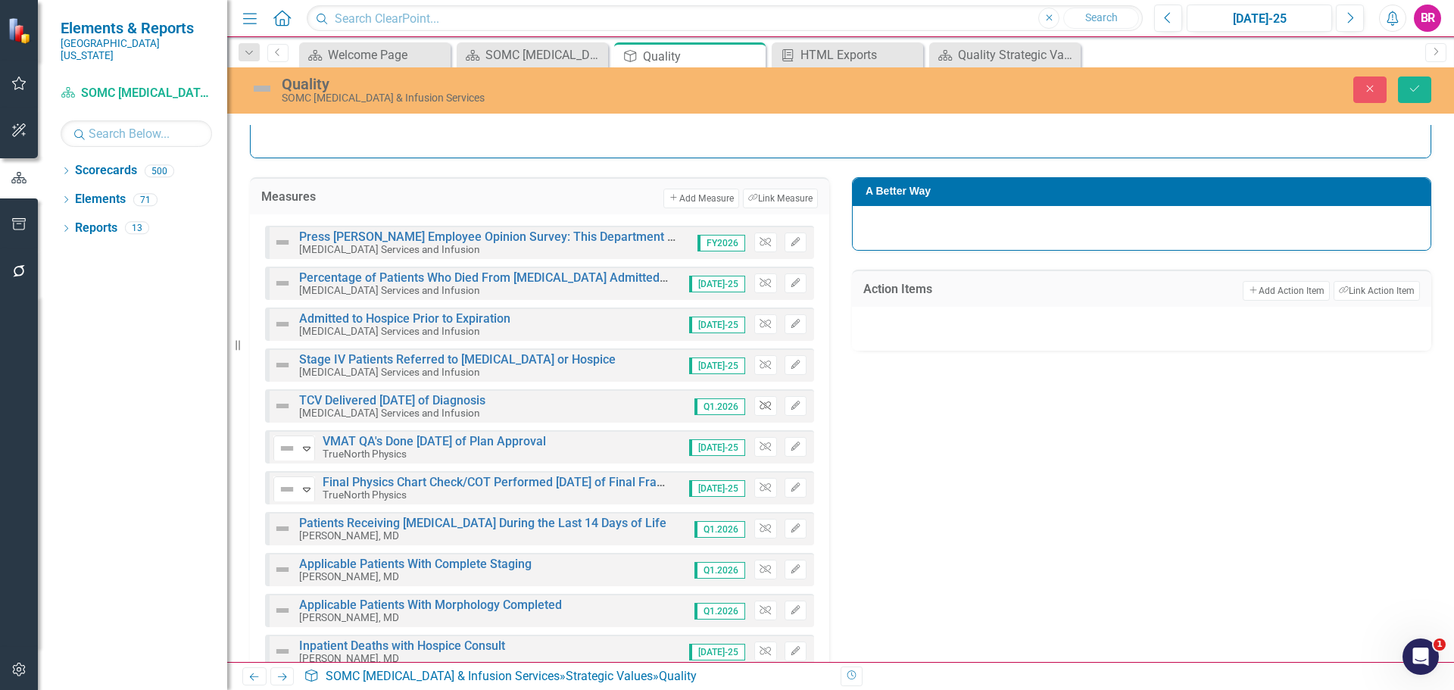
click at [759, 404] on icon "button" at bounding box center [764, 405] width 11 height 9
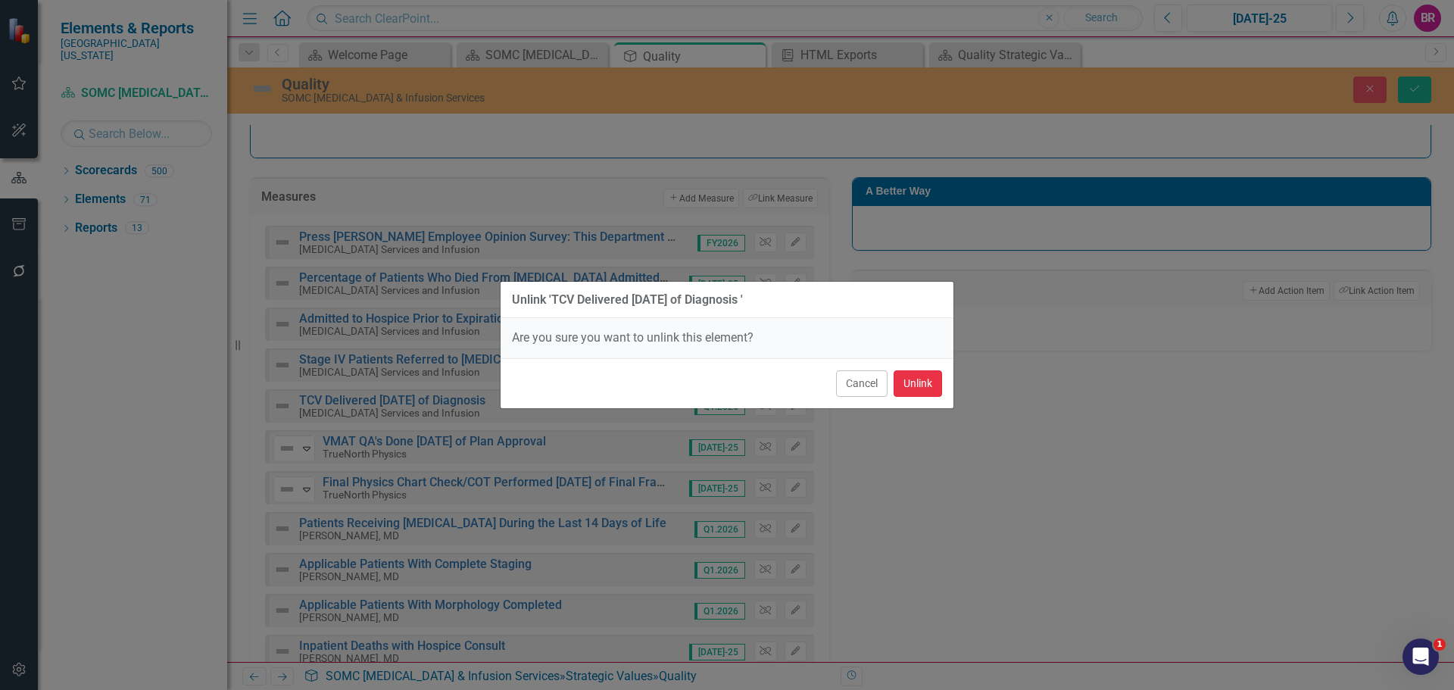
click at [924, 384] on button "Unlink" at bounding box center [917, 383] width 48 height 27
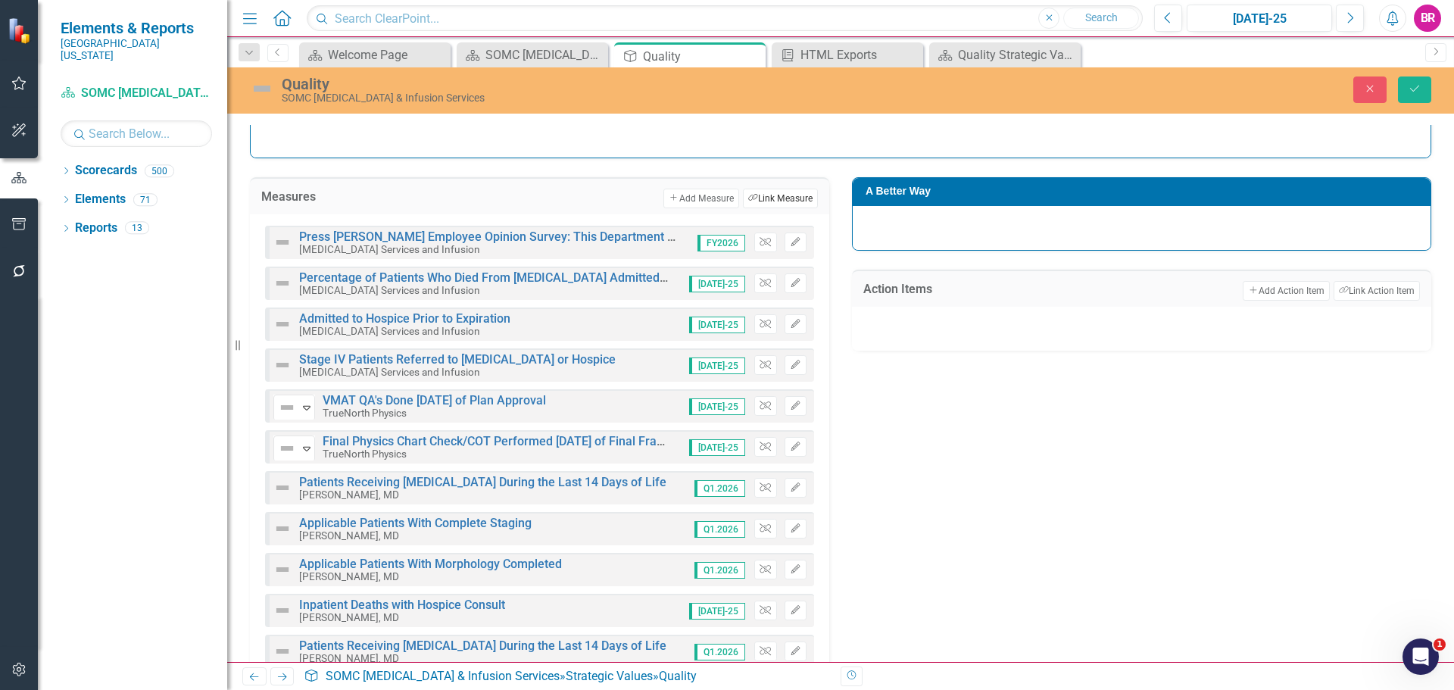
click at [762, 197] on button "Link Tag Link Measure" at bounding box center [780, 199] width 75 height 20
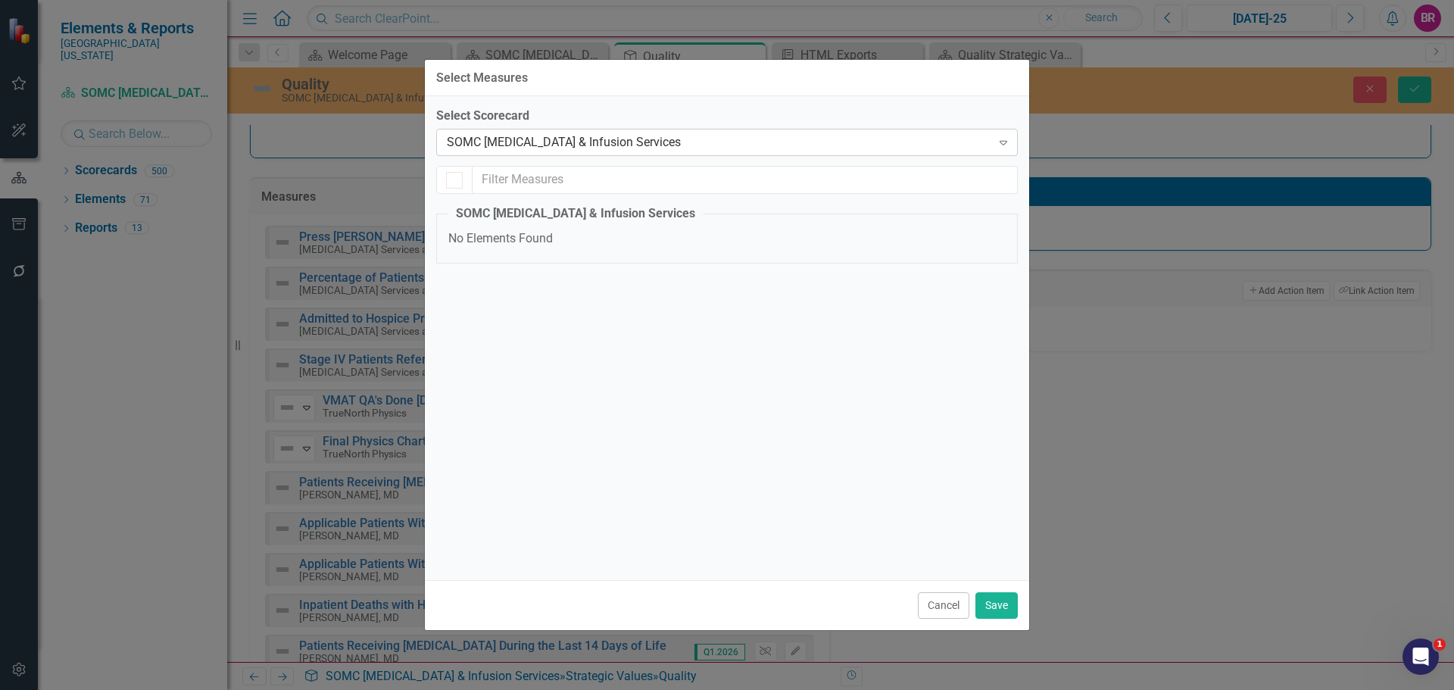
click at [700, 145] on div "SOMC [MEDICAL_DATA] & Infusion Services" at bounding box center [719, 142] width 544 height 17
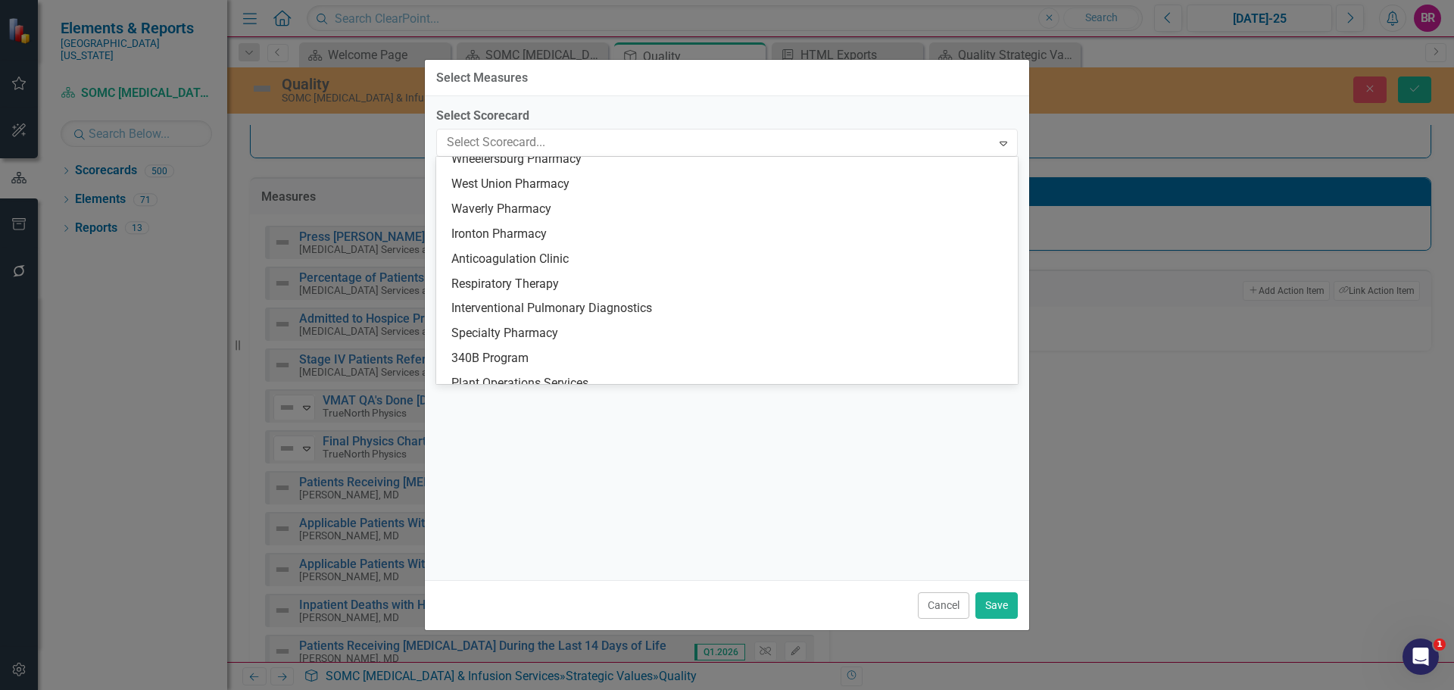
scroll to position [4178, 0]
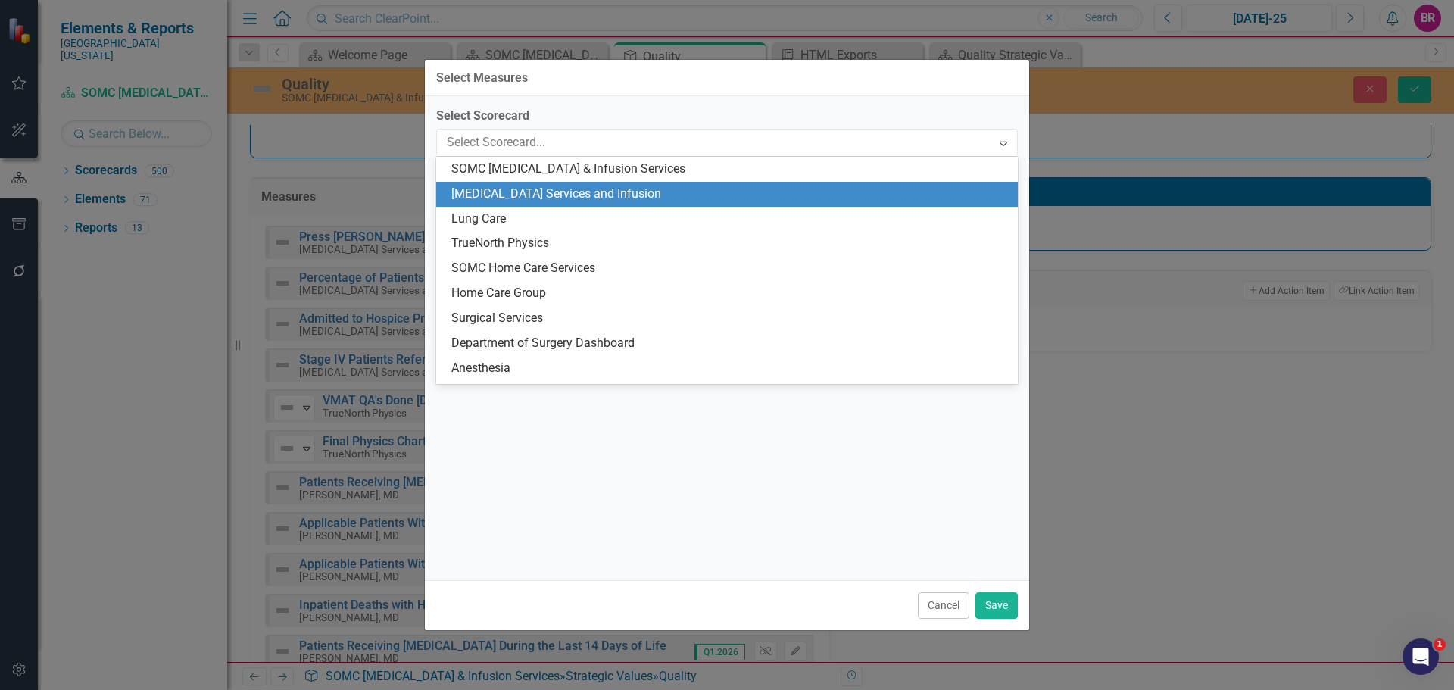
click at [612, 192] on div "[MEDICAL_DATA] Services and Infusion" at bounding box center [729, 194] width 557 height 17
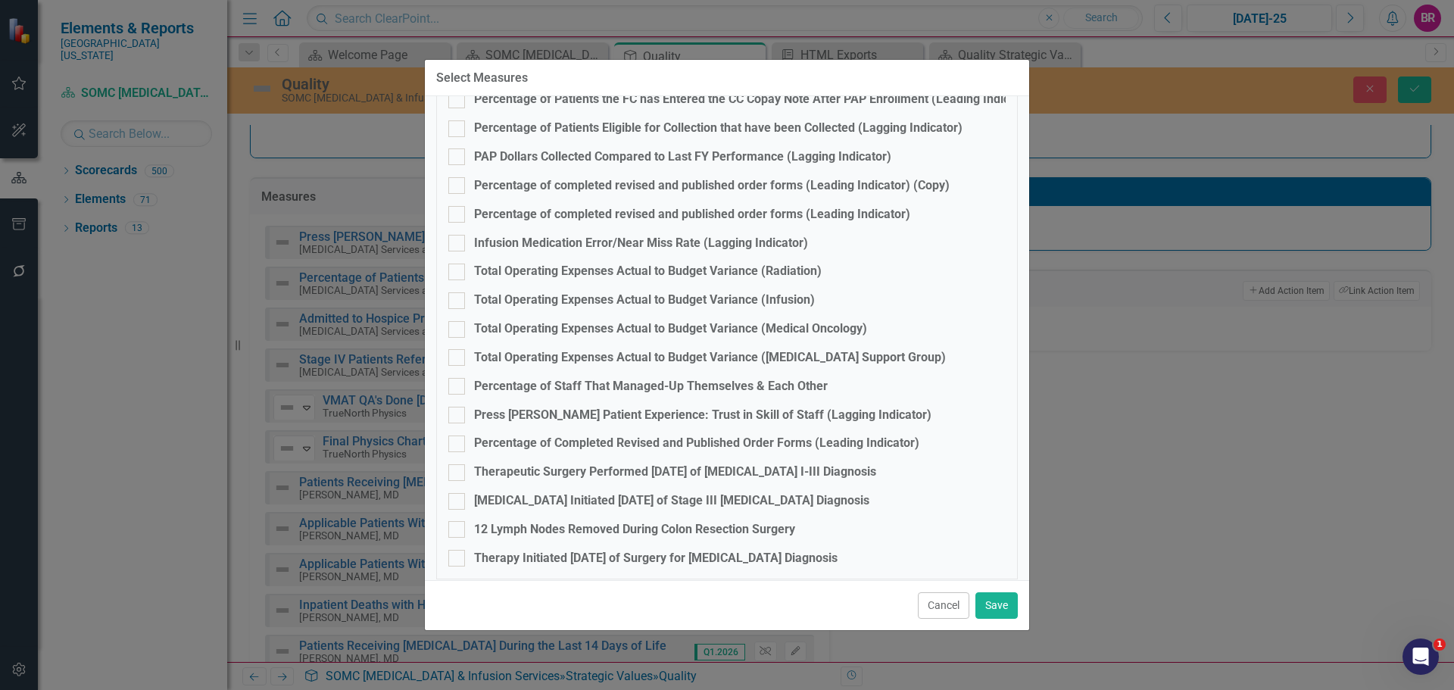
scroll to position [468, 0]
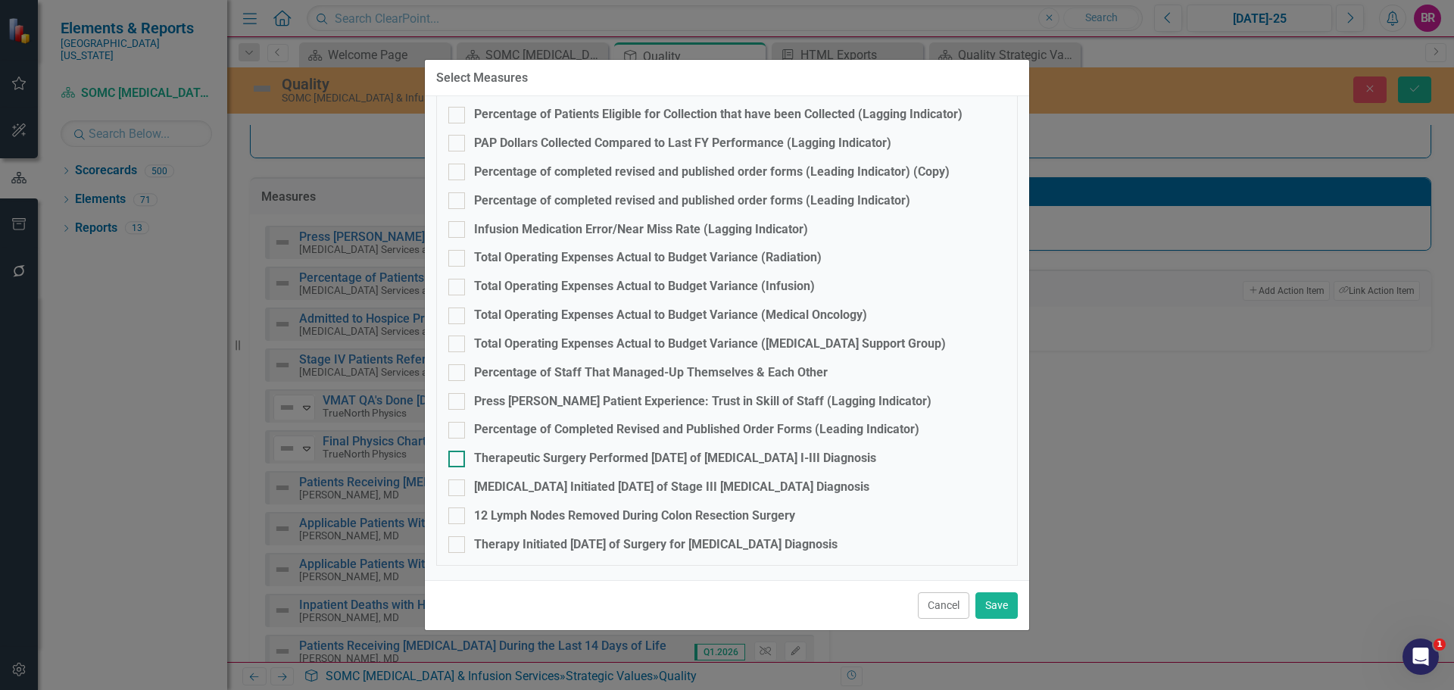
click at [531, 456] on div "Therapeutic Surgery Performed [DATE] of [MEDICAL_DATA] I-III Diagnosis" at bounding box center [675, 458] width 402 height 17
click at [458, 456] on input "Therapeutic Surgery Performed [DATE] of [MEDICAL_DATA] I-III Diagnosis" at bounding box center [453, 456] width 10 height 10
checkbox input "true"
click at [527, 488] on div "[MEDICAL_DATA] Initiated [DATE] of Stage III [MEDICAL_DATA] Diagnosis" at bounding box center [671, 487] width 395 height 17
click at [458, 488] on input "[MEDICAL_DATA] Initiated [DATE] of Stage III [MEDICAL_DATA] Diagnosis" at bounding box center [453, 484] width 10 height 10
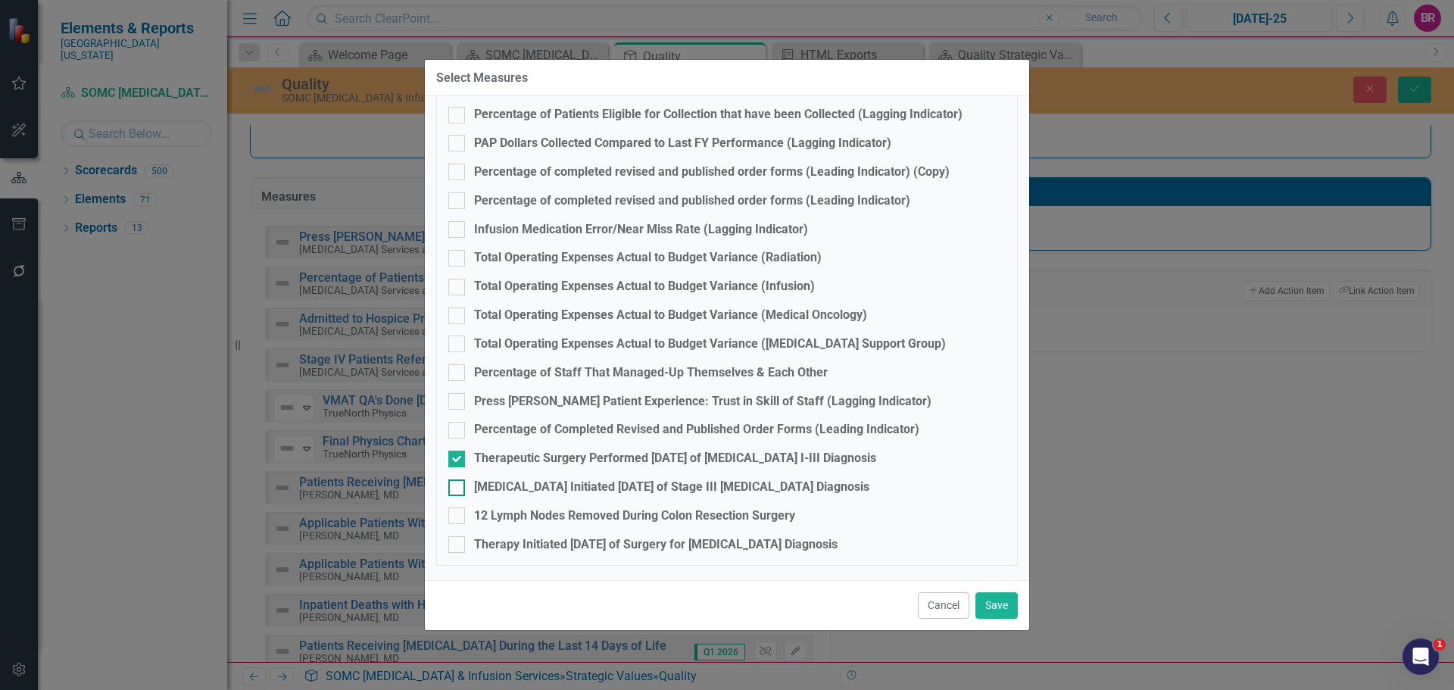
checkbox input "true"
click at [528, 513] on div "12 Lymph Nodes Removed During Colon Resection Surgery" at bounding box center [634, 515] width 321 height 17
click at [458, 513] on input "12 Lymph Nodes Removed During Colon Resection Surgery" at bounding box center [453, 512] width 10 height 10
checkbox input "true"
click at [537, 541] on div "Therapy Initiated [DATE] of Surgery for [MEDICAL_DATA] Diagnosis" at bounding box center [655, 544] width 363 height 17
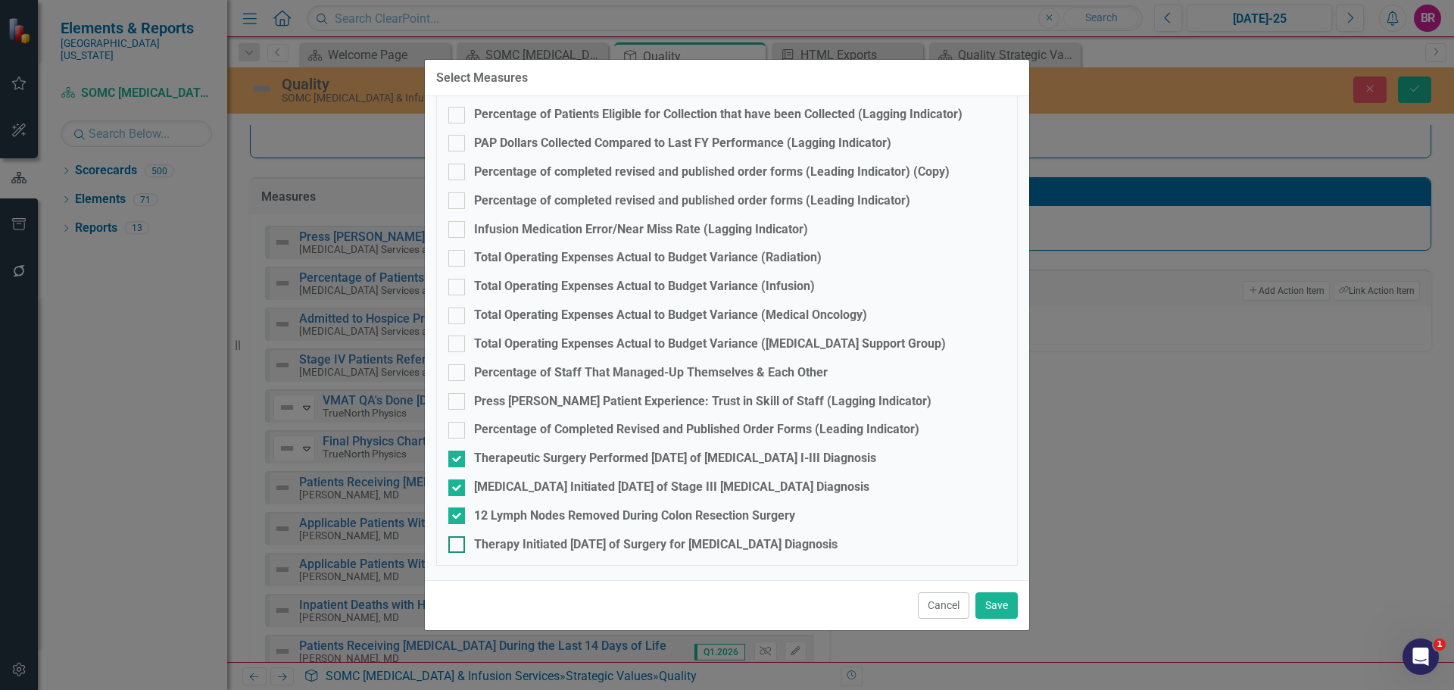
click at [458, 541] on input "Therapy Initiated [DATE] of Surgery for [MEDICAL_DATA] Diagnosis" at bounding box center [453, 541] width 10 height 10
checkbox input "true"
click at [1006, 603] on button "Save" at bounding box center [996, 605] width 42 height 27
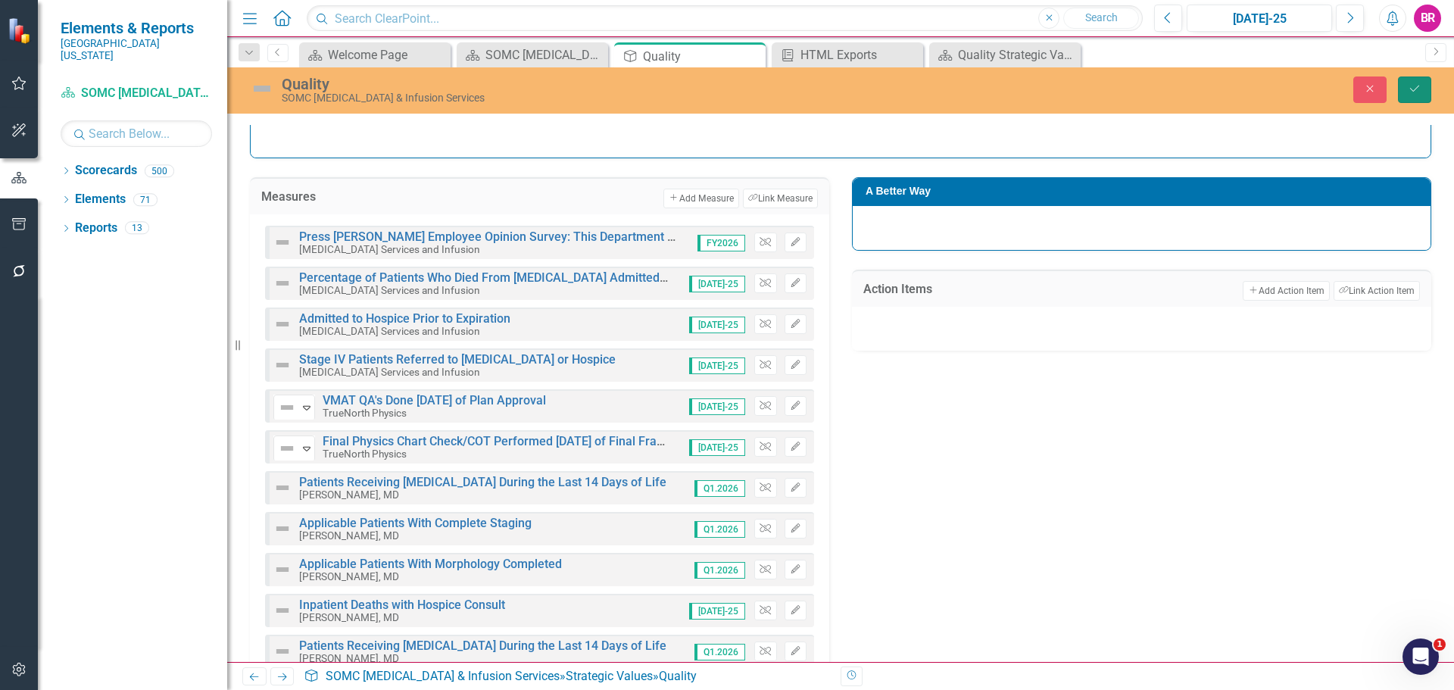
click at [1413, 92] on icon "Save" at bounding box center [1415, 88] width 14 height 11
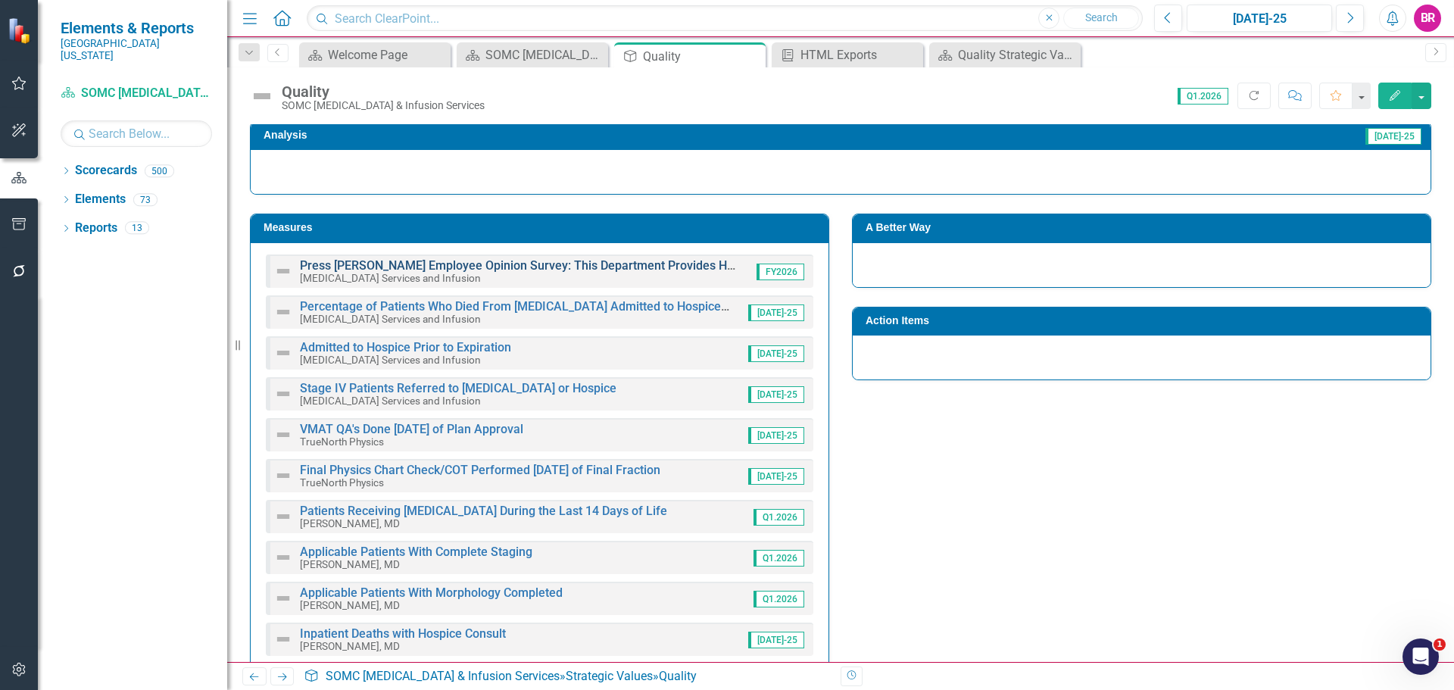
scroll to position [176, 0]
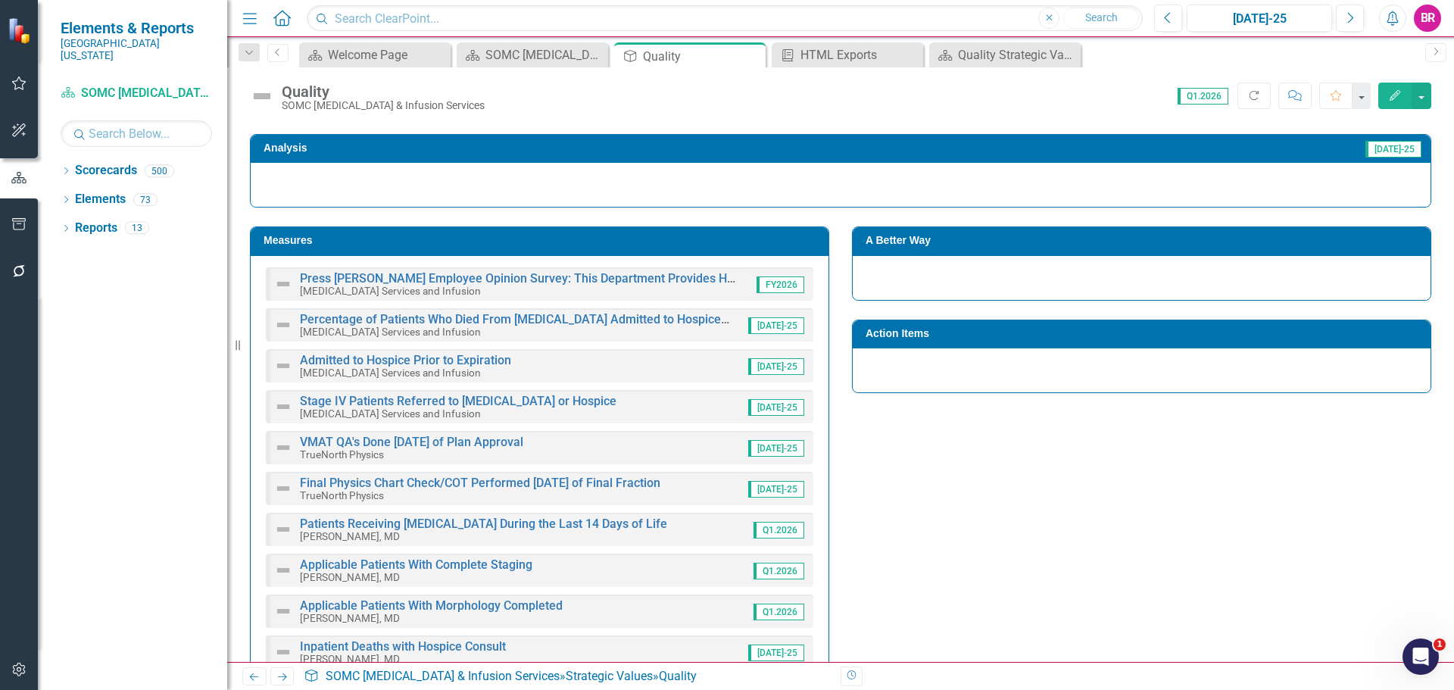
click at [419, 239] on h3 "Measures" at bounding box center [541, 240] width 557 height 11
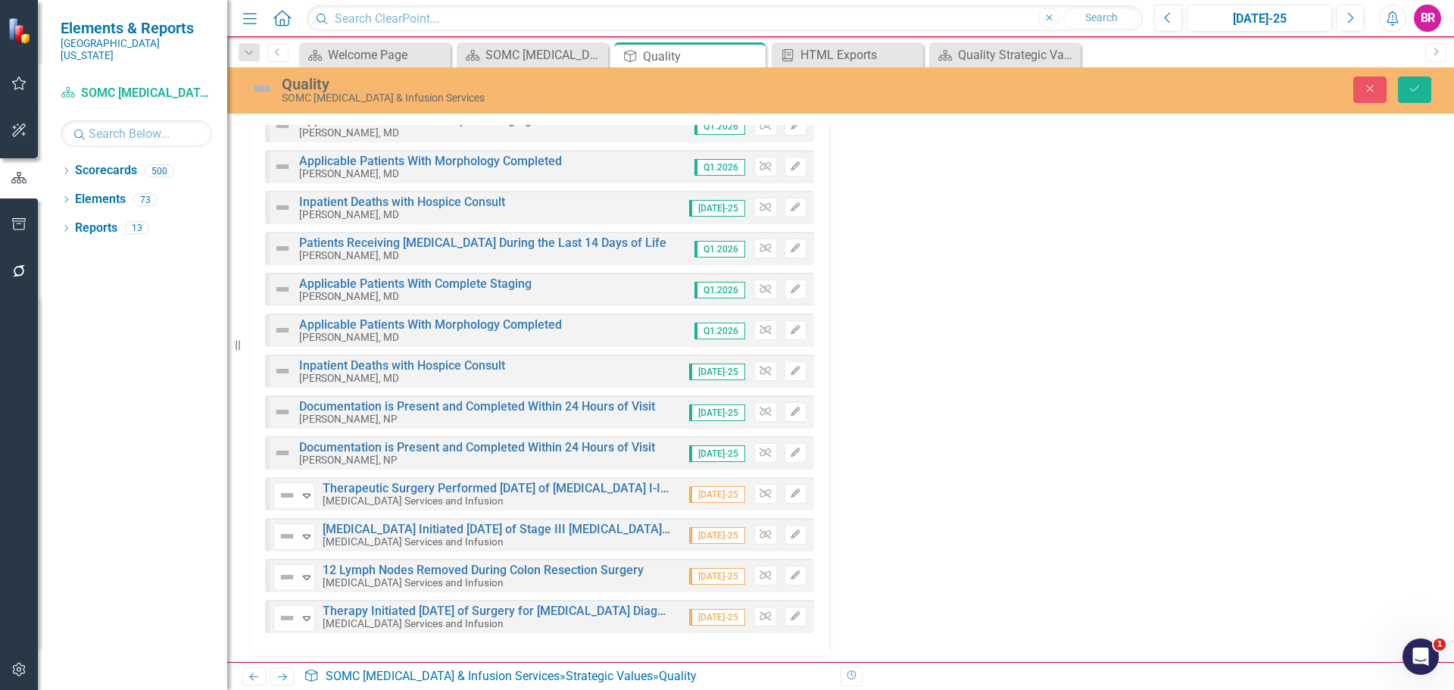
scroll to position [631, 0]
drag, startPoint x: 806, startPoint y: 500, endPoint x: 818, endPoint y: 454, distance: 47.7
click at [818, 454] on div "Press Ganey Employee Opinion Survey: This Department Provides High Quality Care…" at bounding box center [539, 233] width 579 height 844
drag, startPoint x: 484, startPoint y: 501, endPoint x: 478, endPoint y: 471, distance: 30.9
click at [478, 471] on div "Press Ganey Employee Opinion Survey: This Department Provides High Quality Care…" at bounding box center [539, 233] width 579 height 844
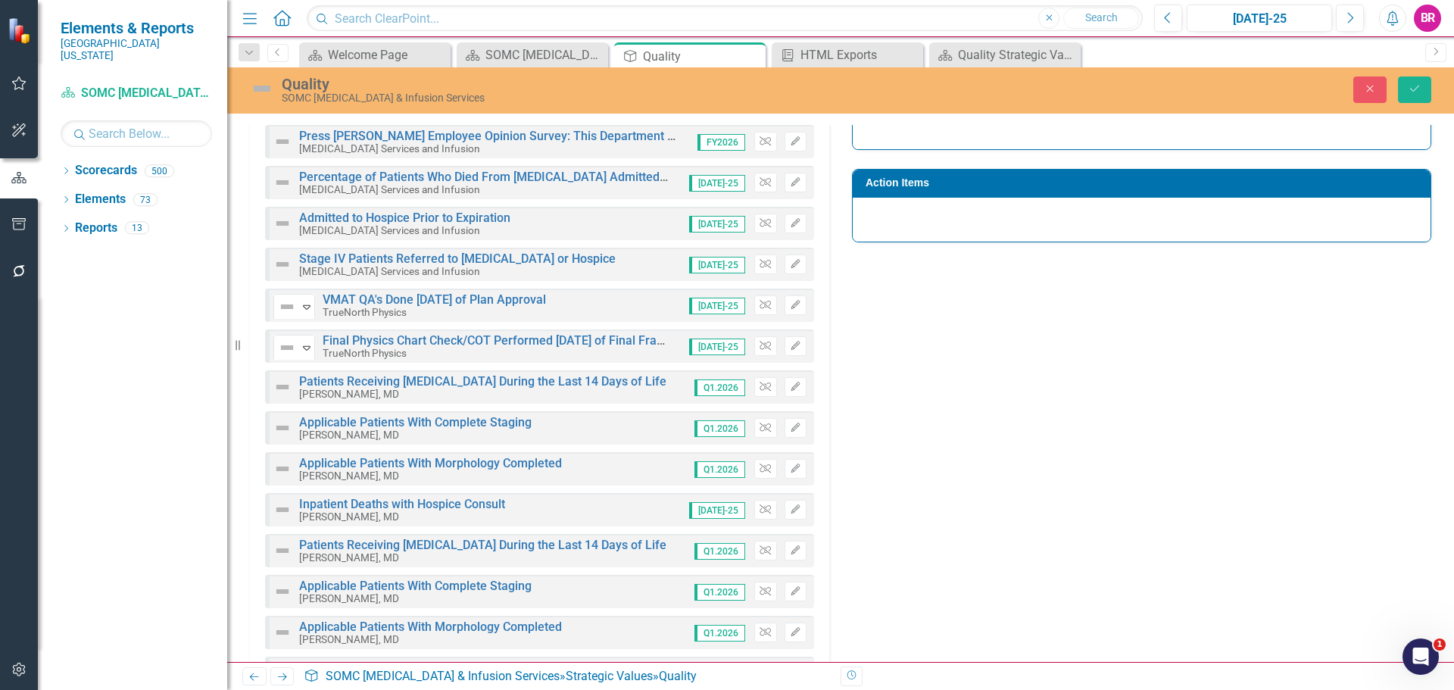
scroll to position [252, 0]
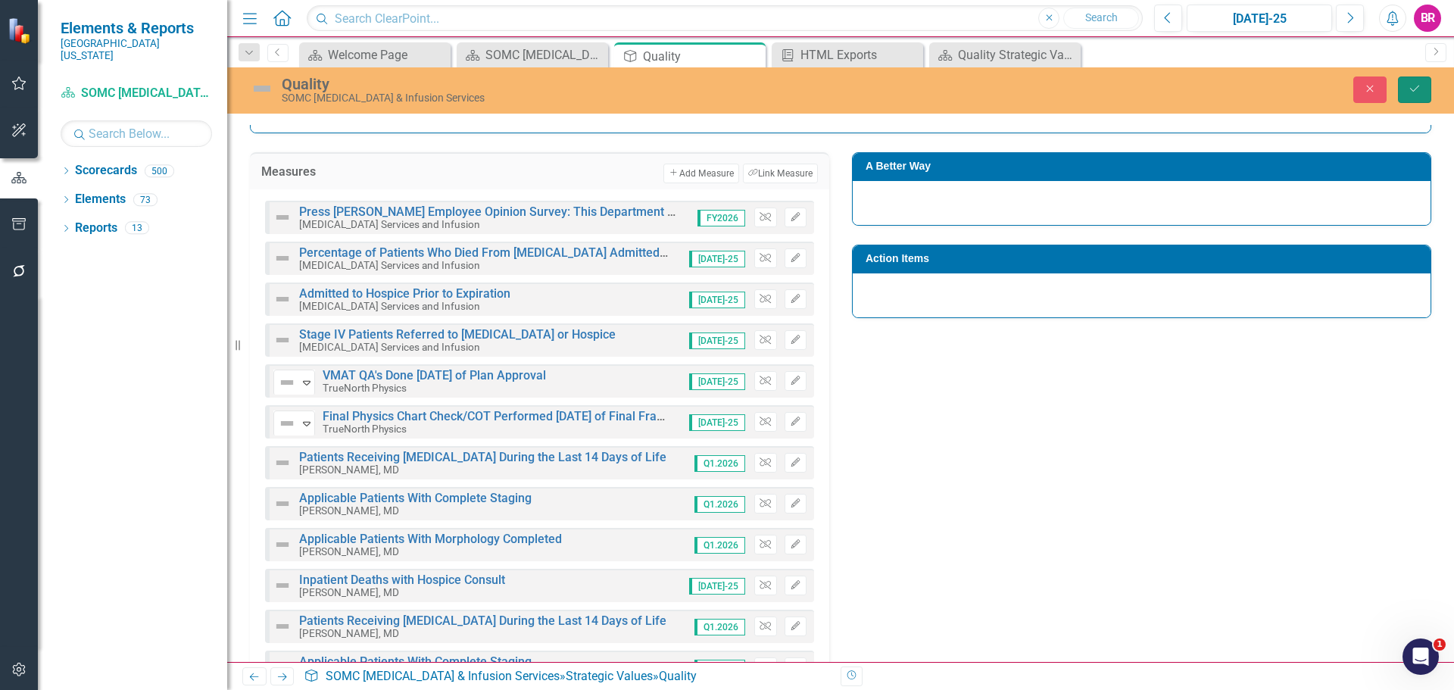
click at [1427, 101] on button "Save" at bounding box center [1414, 89] width 33 height 27
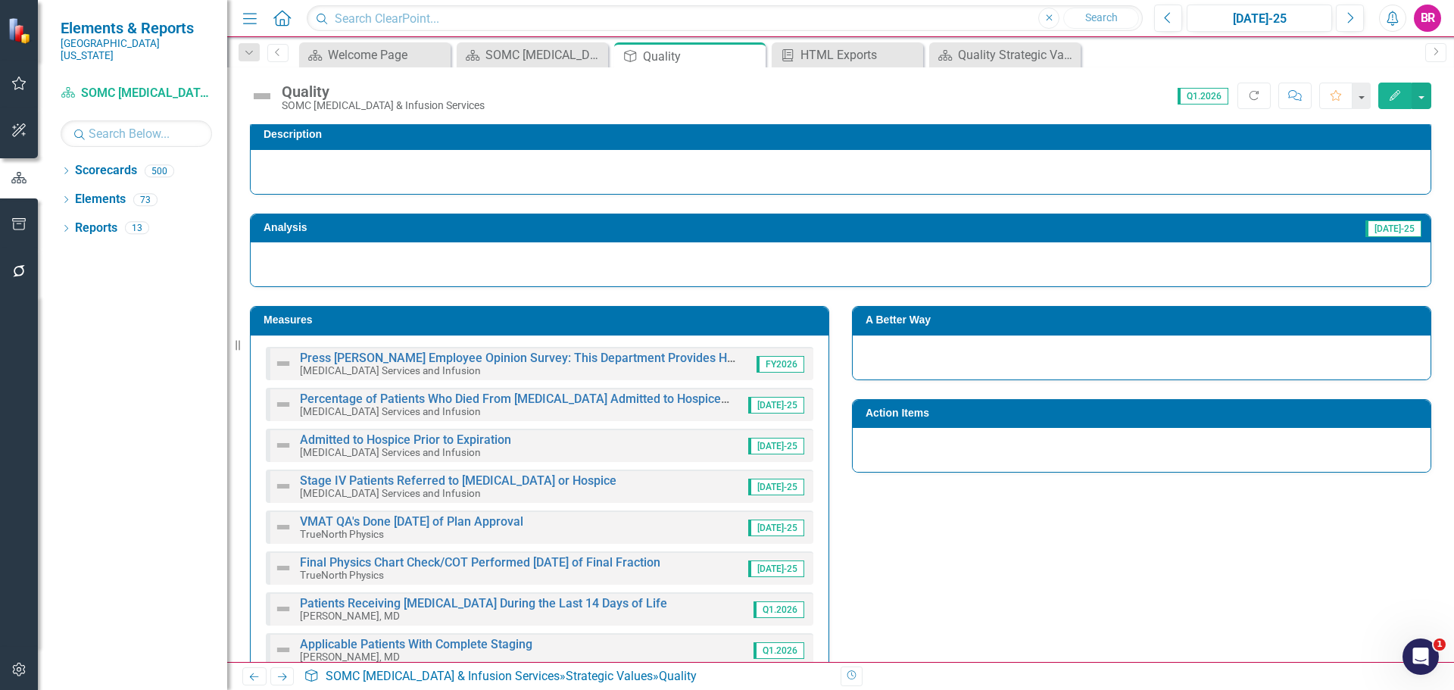
scroll to position [76, 0]
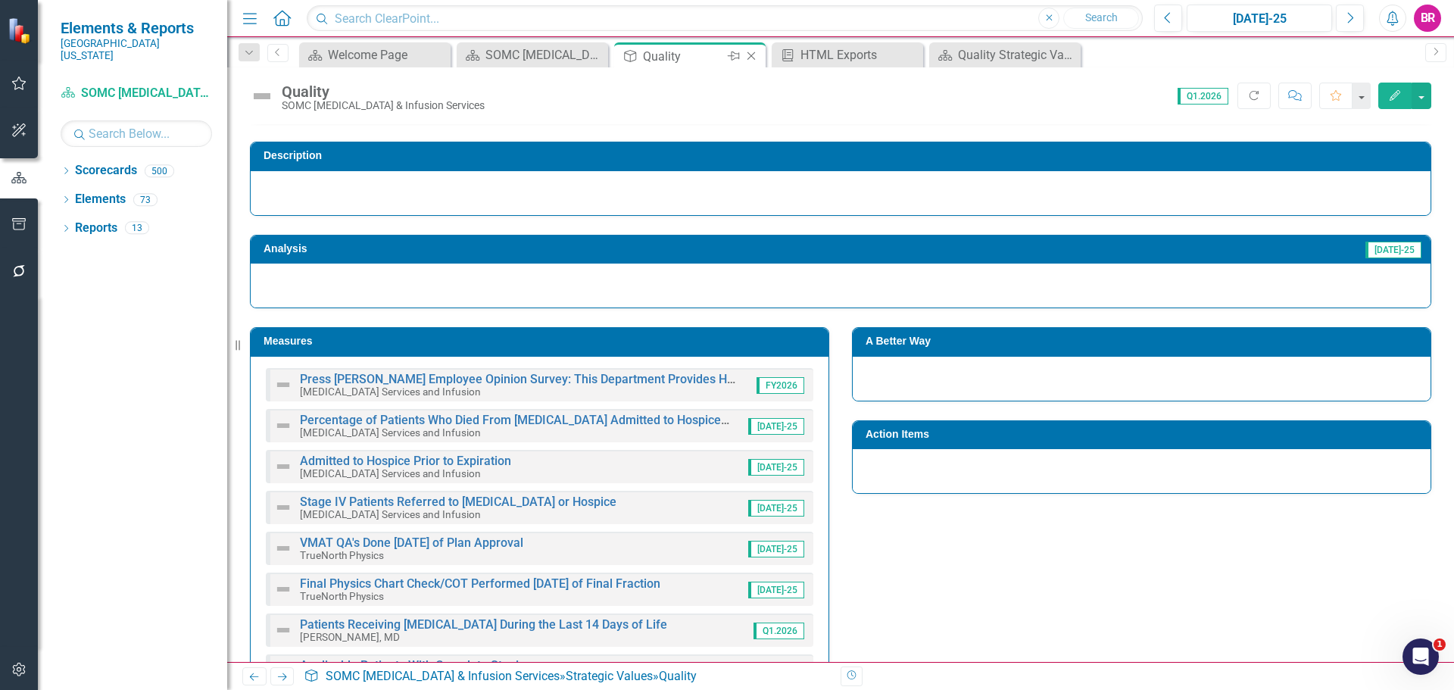
click at [744, 57] on icon "Close" at bounding box center [751, 56] width 15 height 12
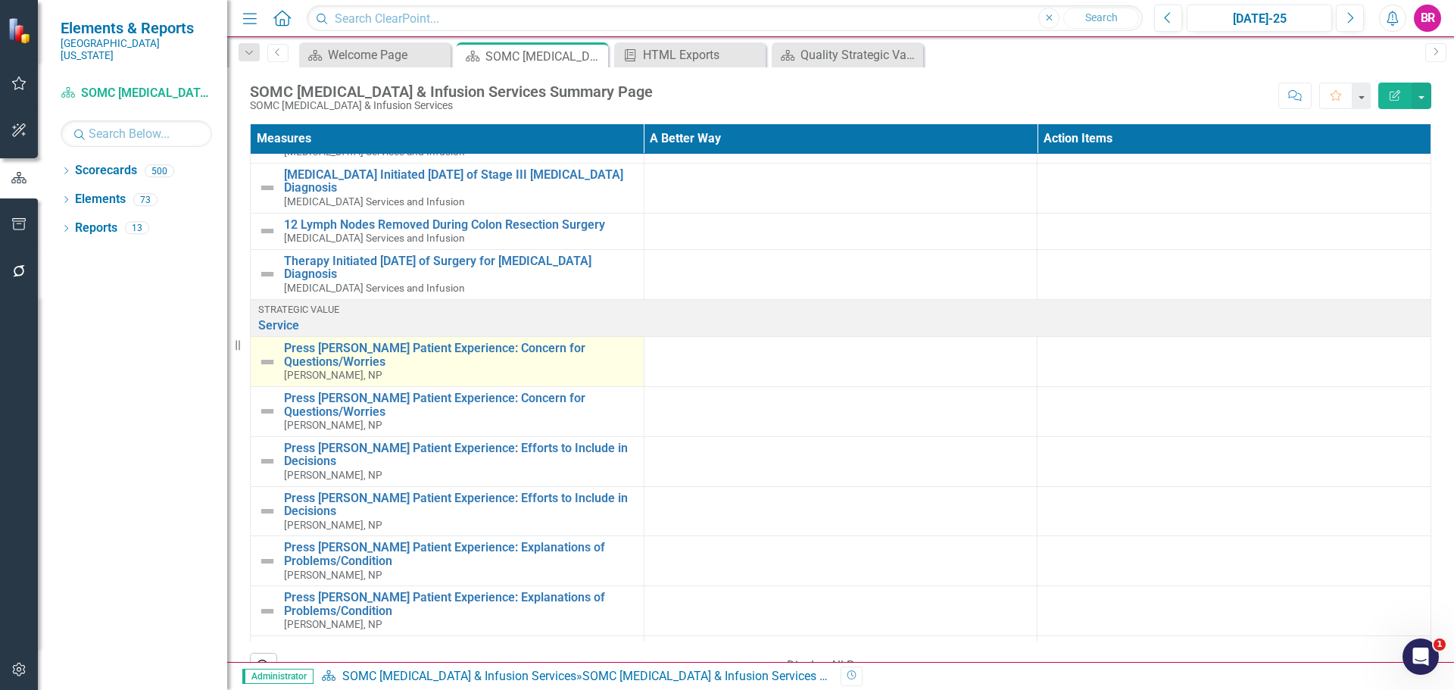
scroll to position [1514, 0]
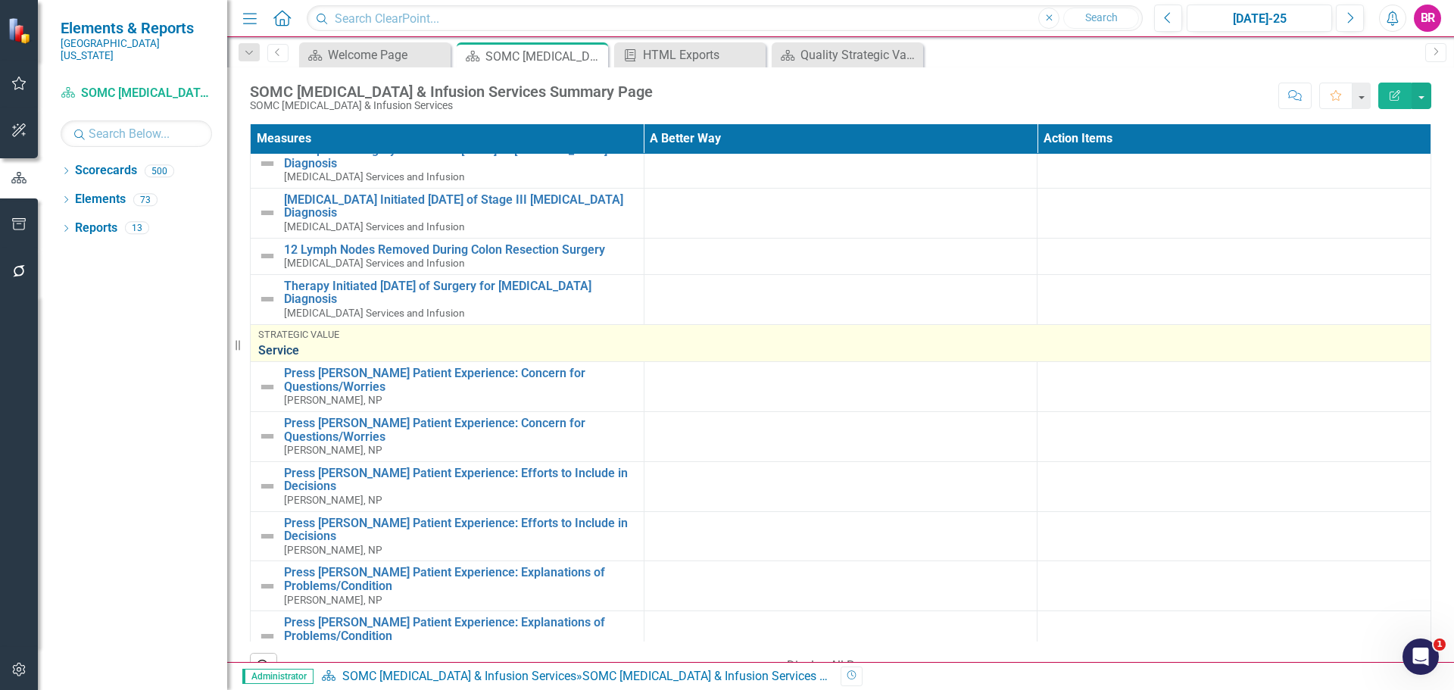
click at [271, 344] on link "Service" at bounding box center [840, 351] width 1165 height 14
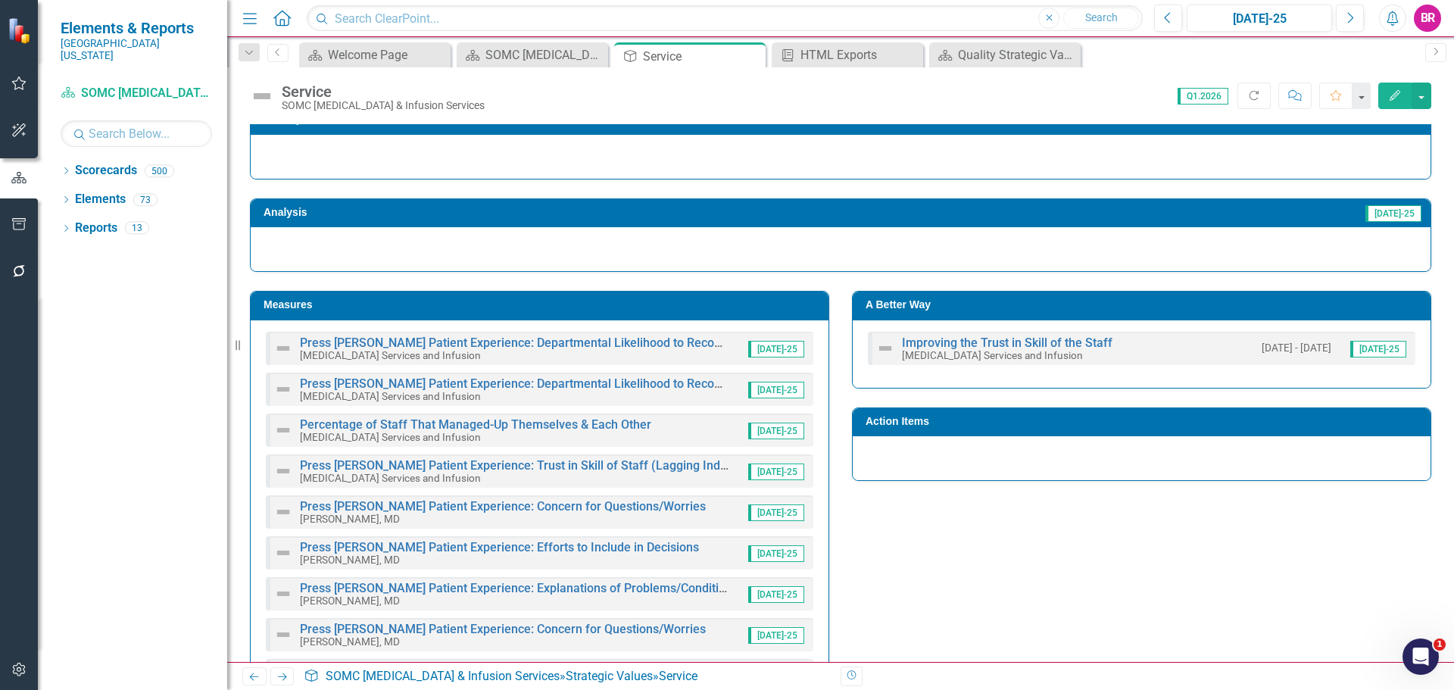
scroll to position [151, 0]
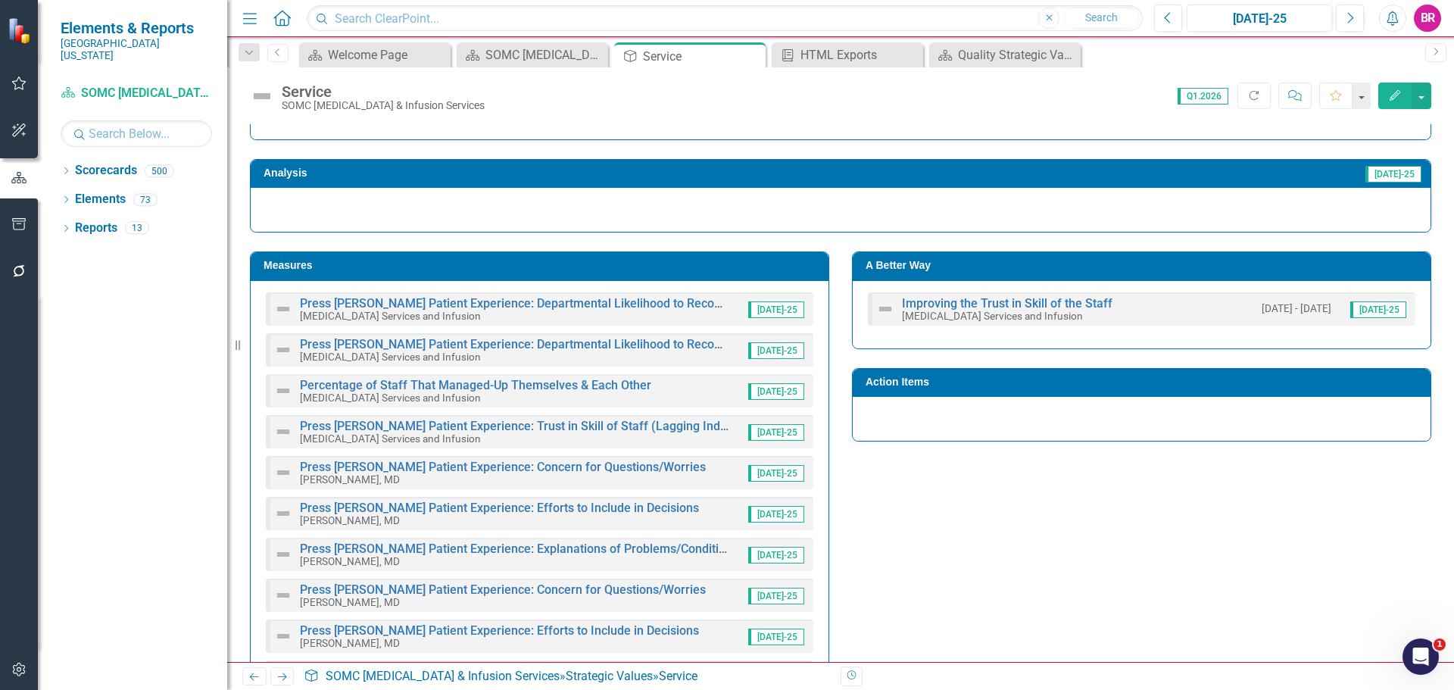
click at [564, 277] on td "Measures" at bounding box center [541, 267] width 557 height 23
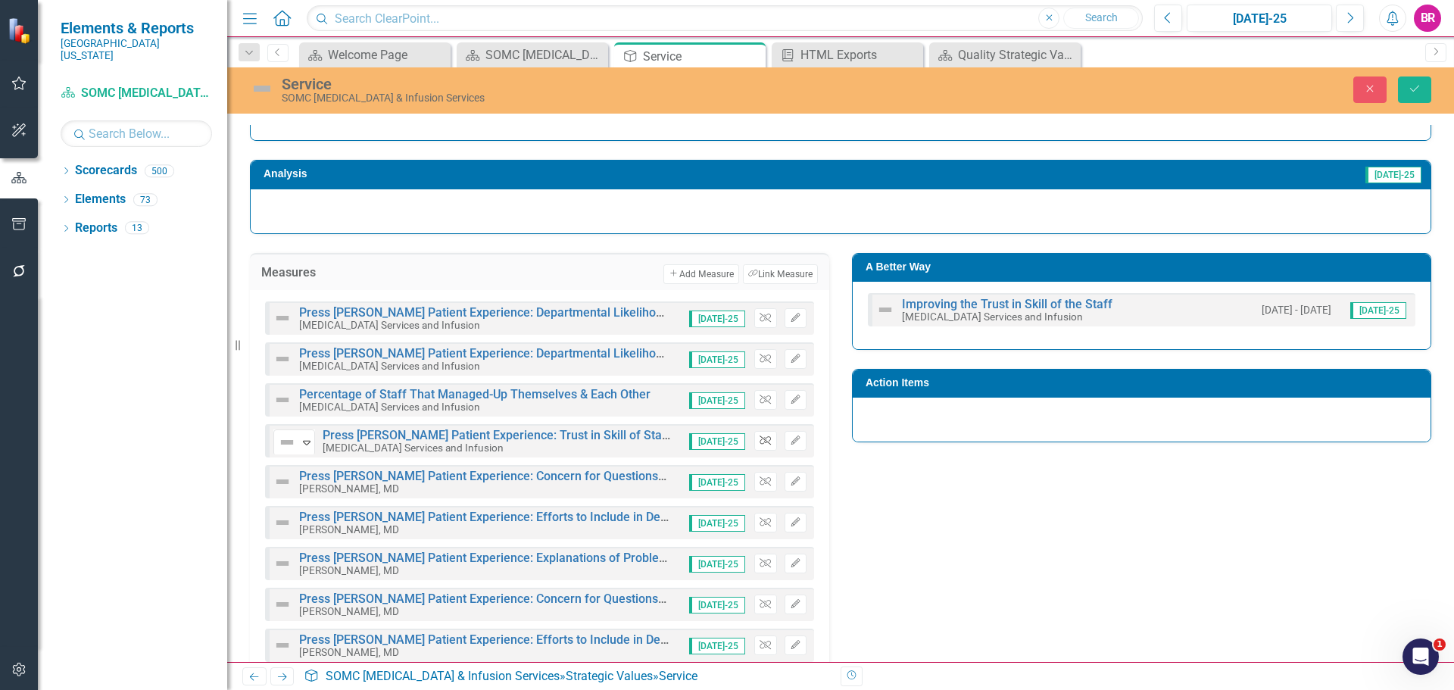
click at [759, 443] on icon "Unlink" at bounding box center [764, 440] width 11 height 9
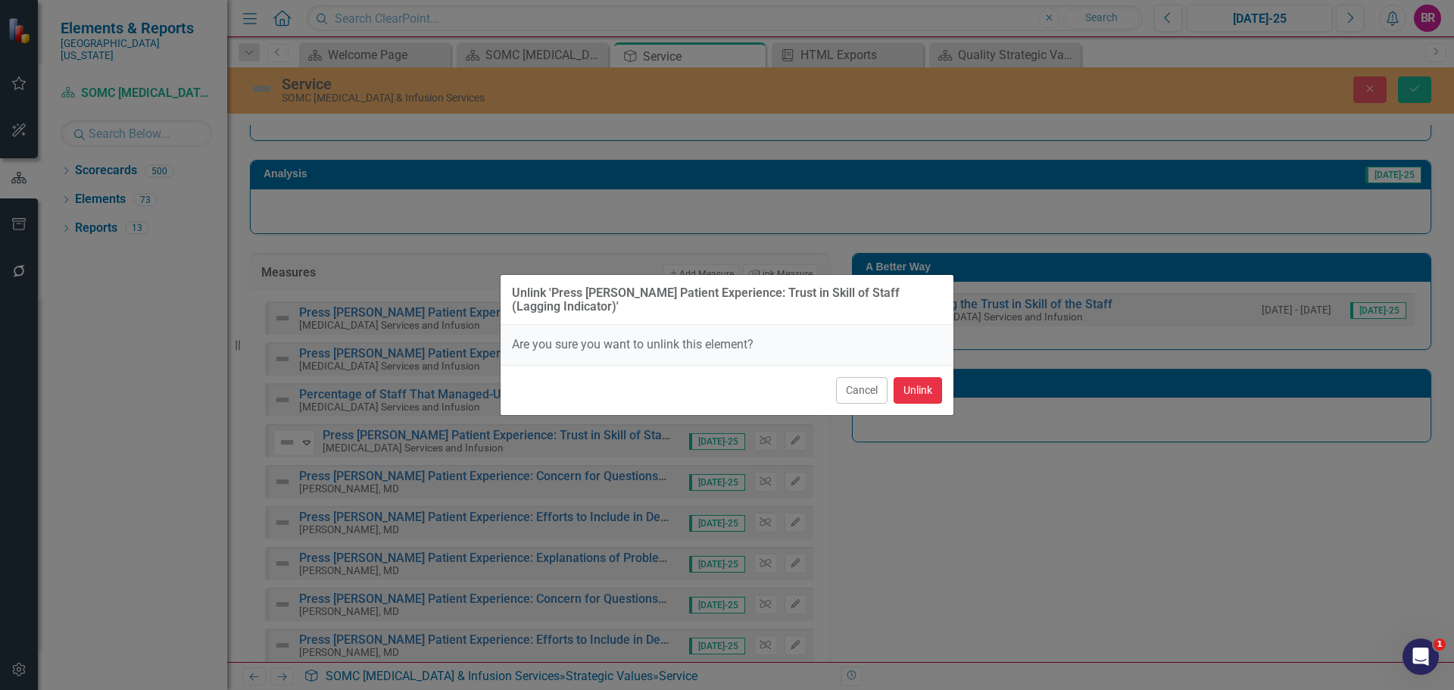
click at [917, 390] on button "Unlink" at bounding box center [917, 390] width 48 height 27
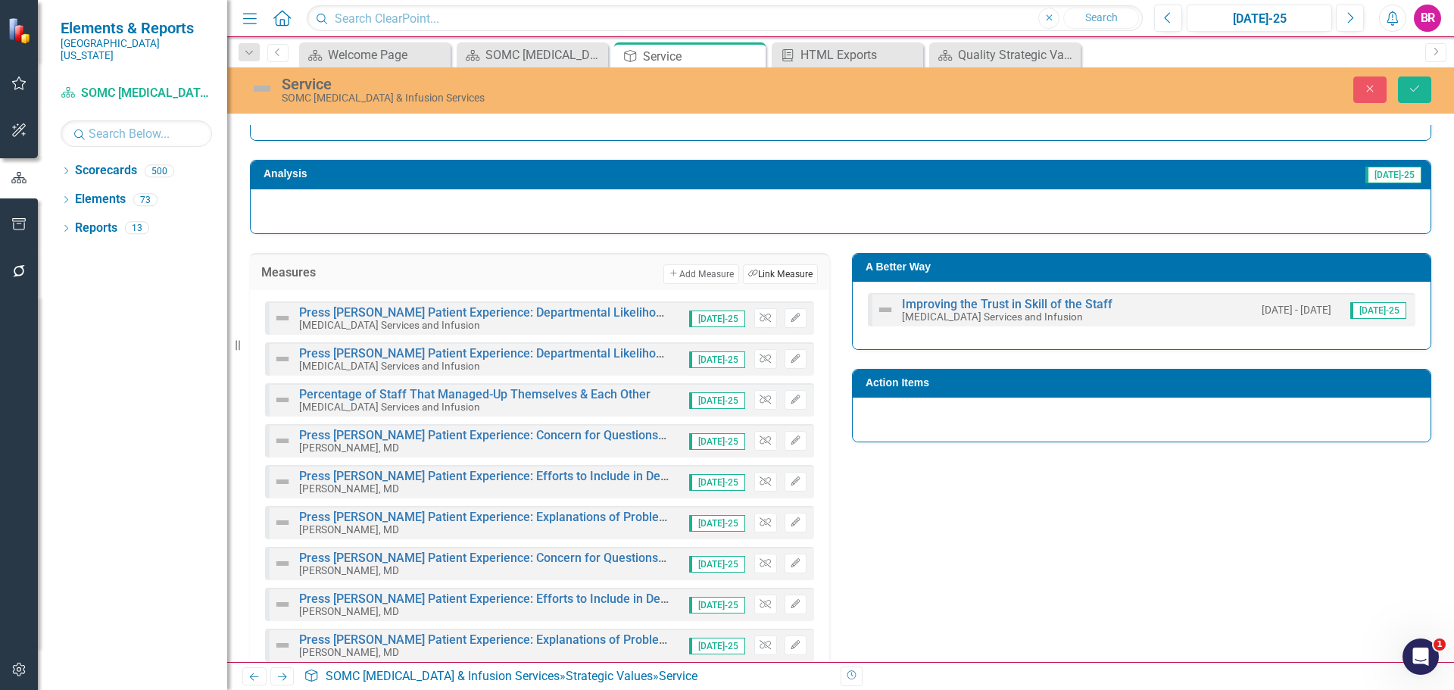
click at [770, 277] on button "Link Tag Link Measure" at bounding box center [780, 274] width 75 height 20
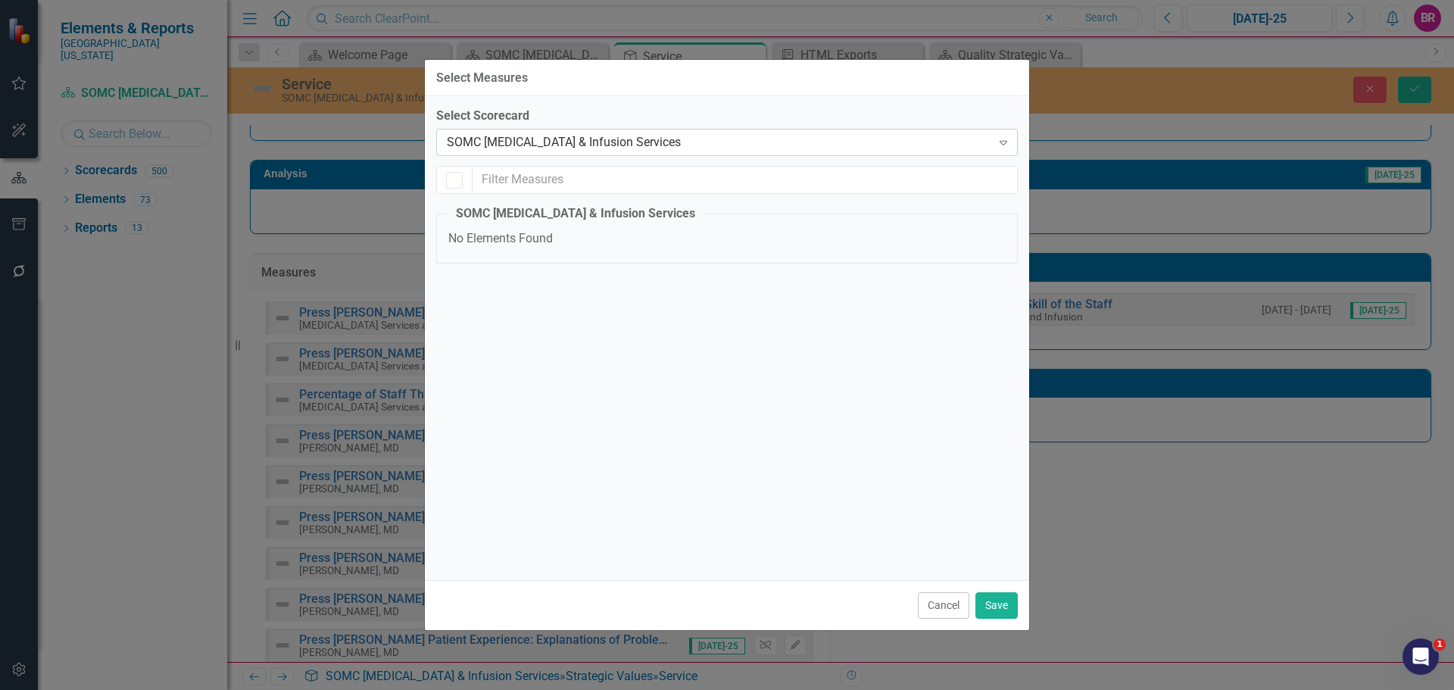
click at [695, 151] on div "SOMC [MEDICAL_DATA] & Infusion Services" at bounding box center [719, 142] width 544 height 17
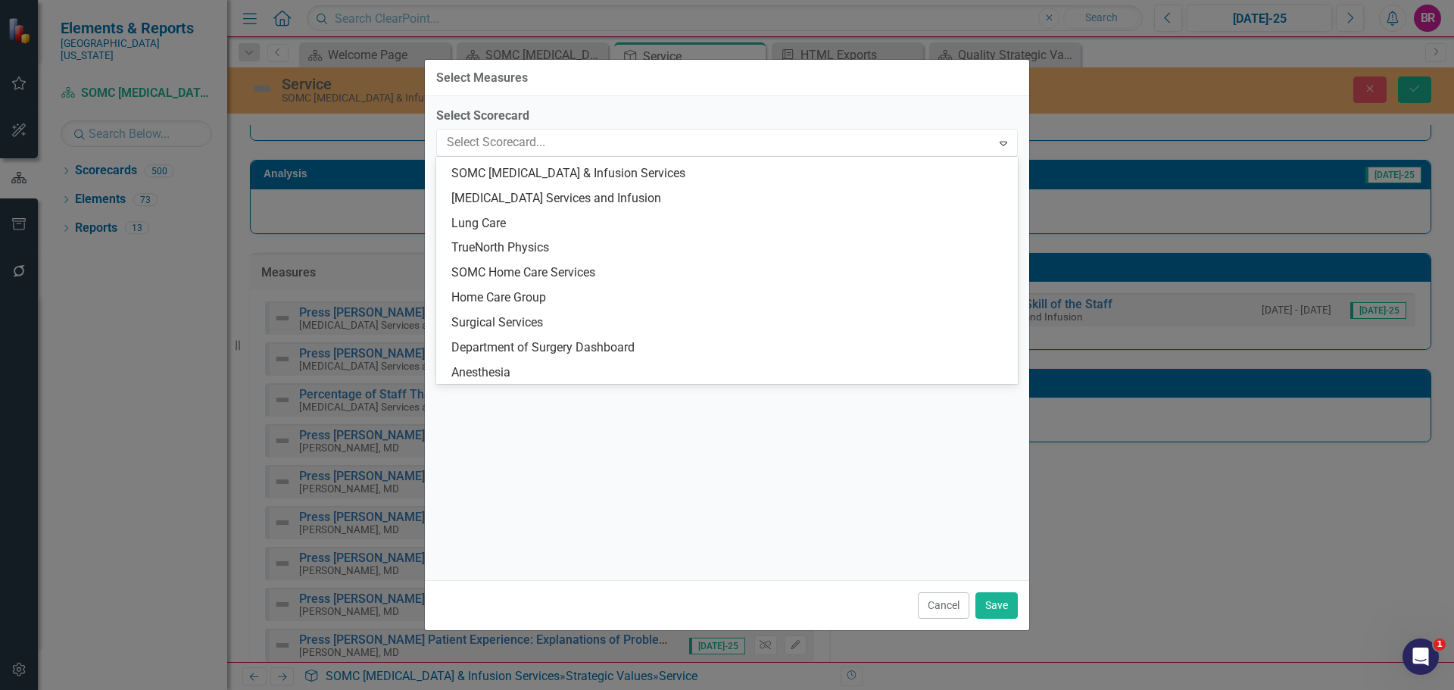
scroll to position [4178, 0]
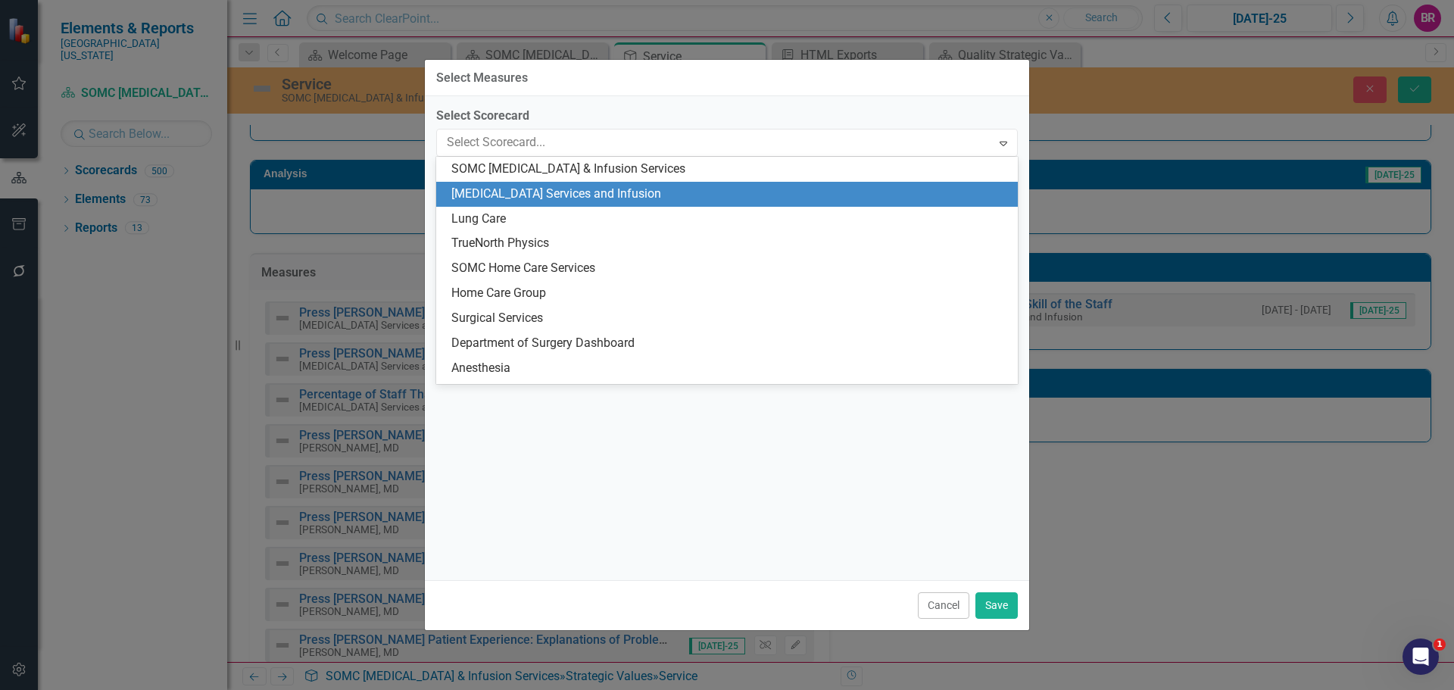
click at [663, 198] on div "Cancer Services and Infusion" at bounding box center [729, 194] width 557 height 17
checkbox input "false"
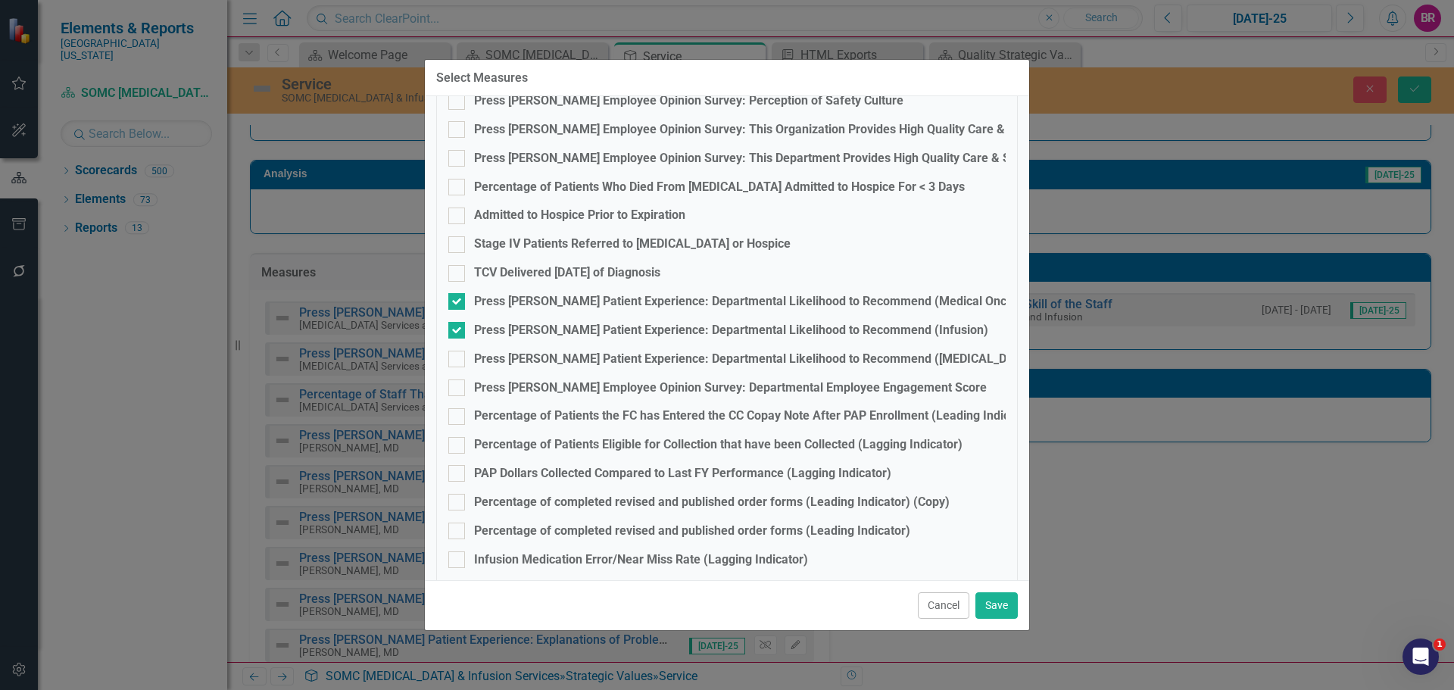
scroll to position [151, 0]
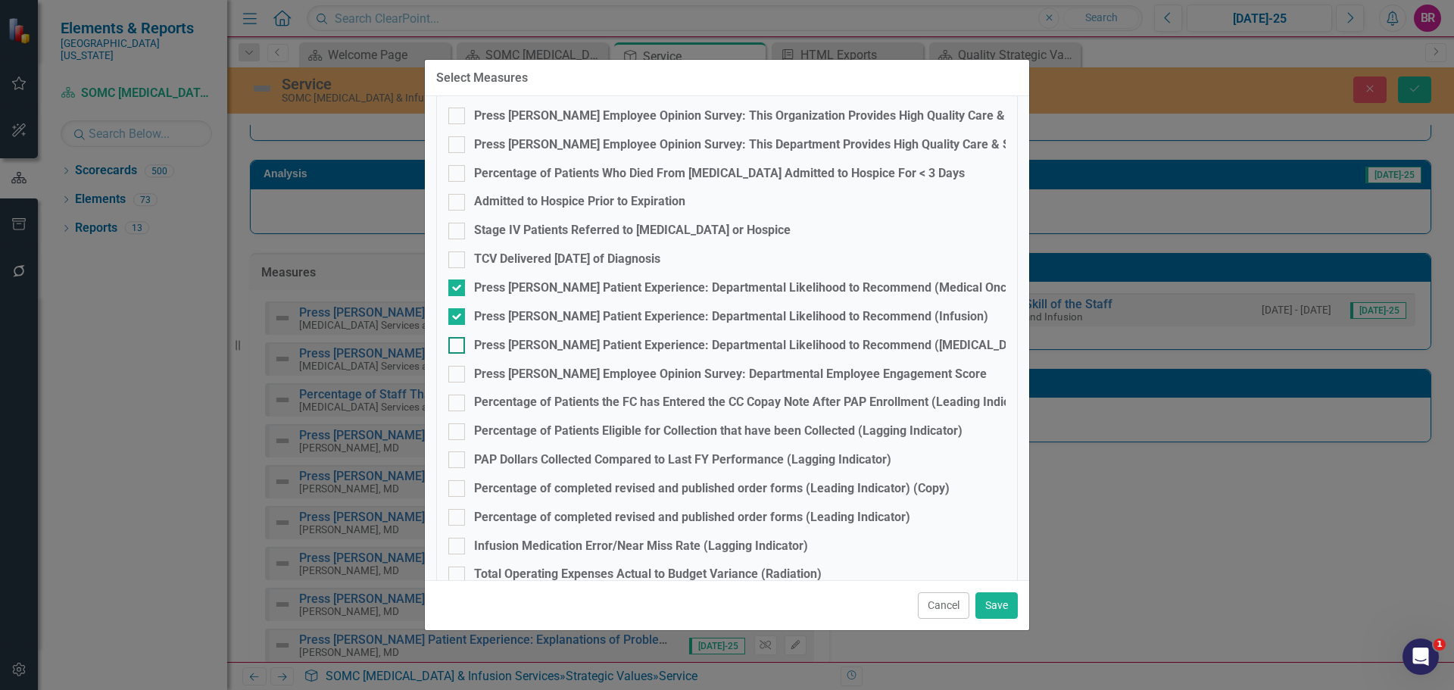
click at [685, 346] on div "Press Ganey Patient Experience: Departmental Likelihood to Recommend (Radiation…" at bounding box center [755, 345] width 563 height 17
click at [458, 346] on input "Press Ganey Patient Experience: Departmental Likelihood to Recommend (Radiation…" at bounding box center [453, 342] width 10 height 10
checkbox input "true"
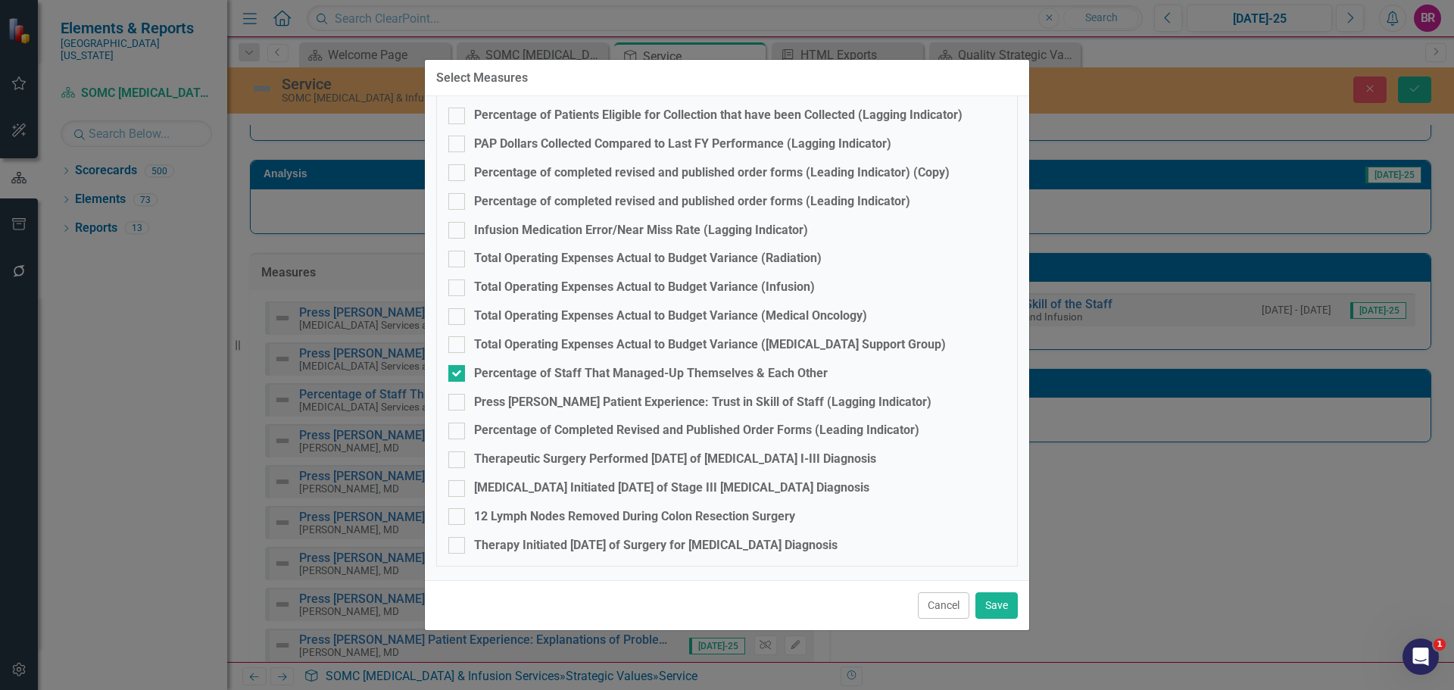
scroll to position [468, 0]
click at [1008, 595] on button "Save" at bounding box center [996, 605] width 42 height 27
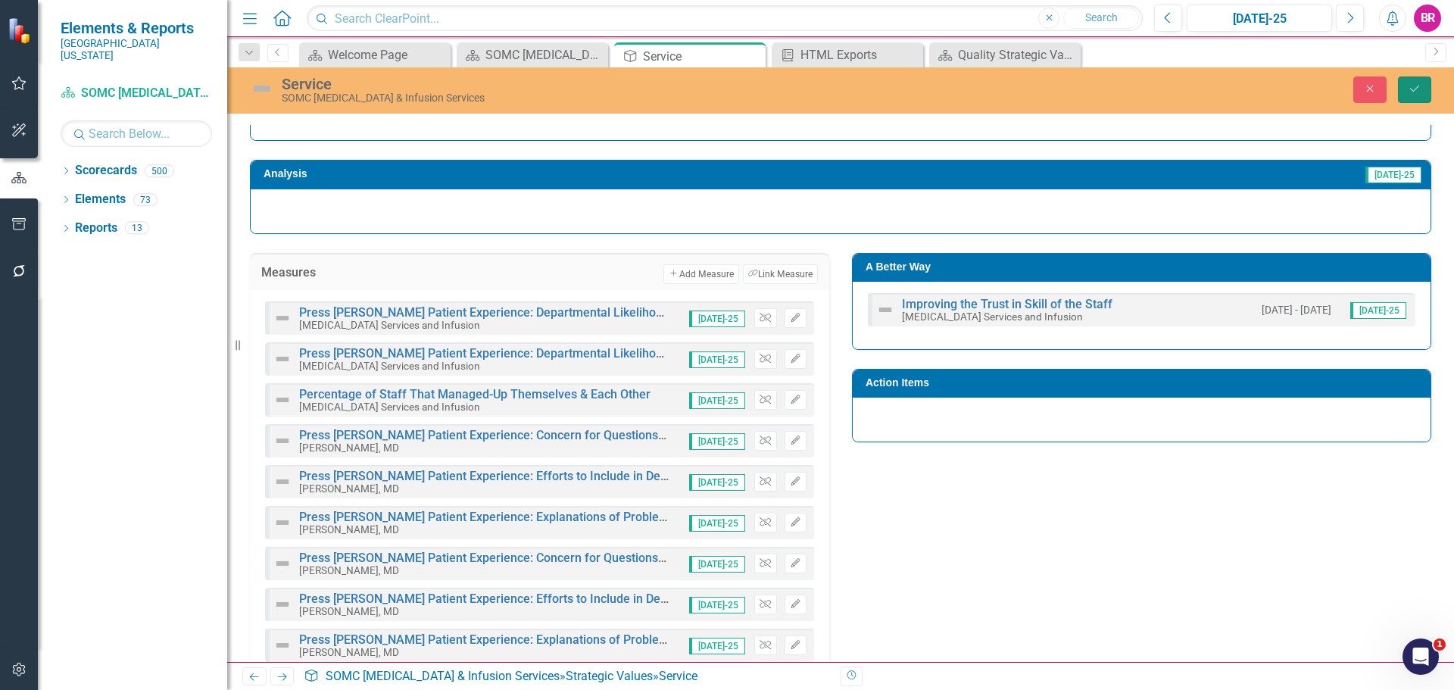
click at [1420, 90] on icon "Save" at bounding box center [1415, 88] width 14 height 11
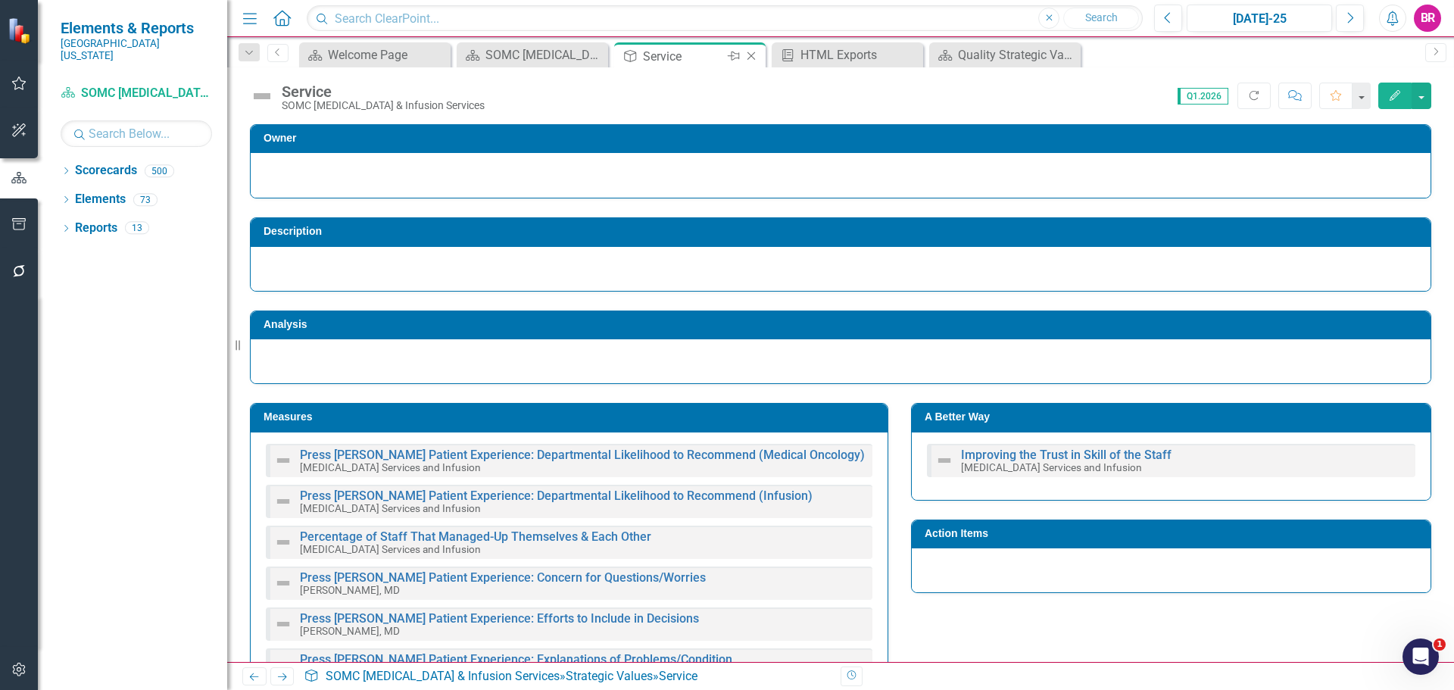
click at [751, 59] on icon "Close" at bounding box center [751, 56] width 15 height 12
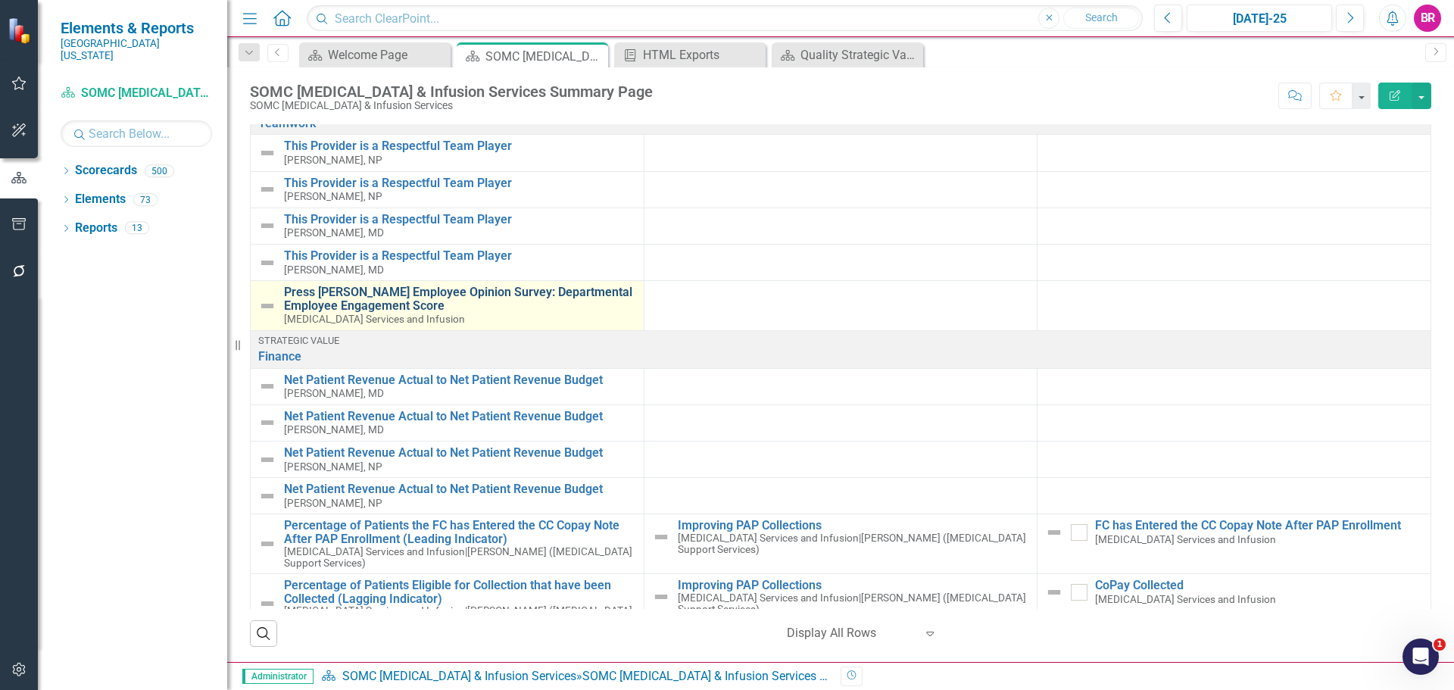
scroll to position [2516, 0]
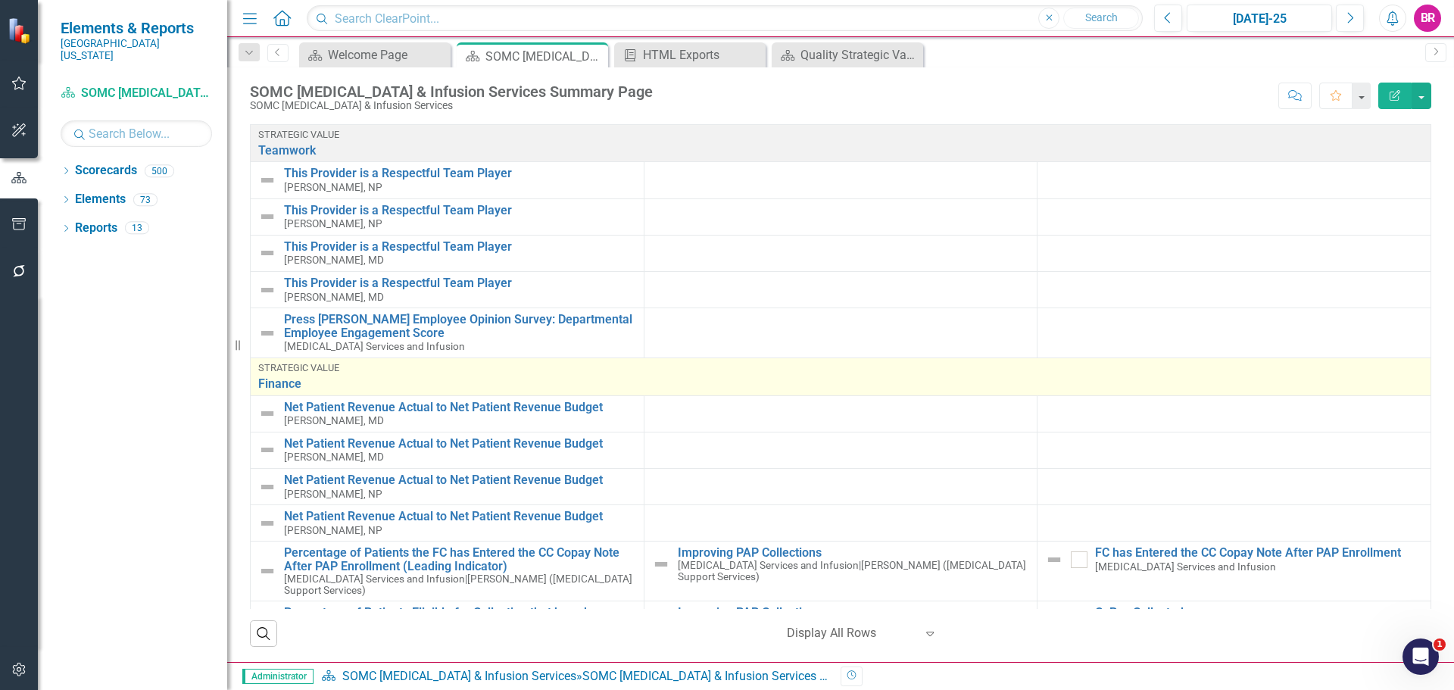
click at [286, 357] on td "Strategic Value Finance Link Map View Link Map Edit Edit Strategic Value Link O…" at bounding box center [841, 376] width 1180 height 38
click at [285, 377] on link "Finance" at bounding box center [840, 384] width 1165 height 14
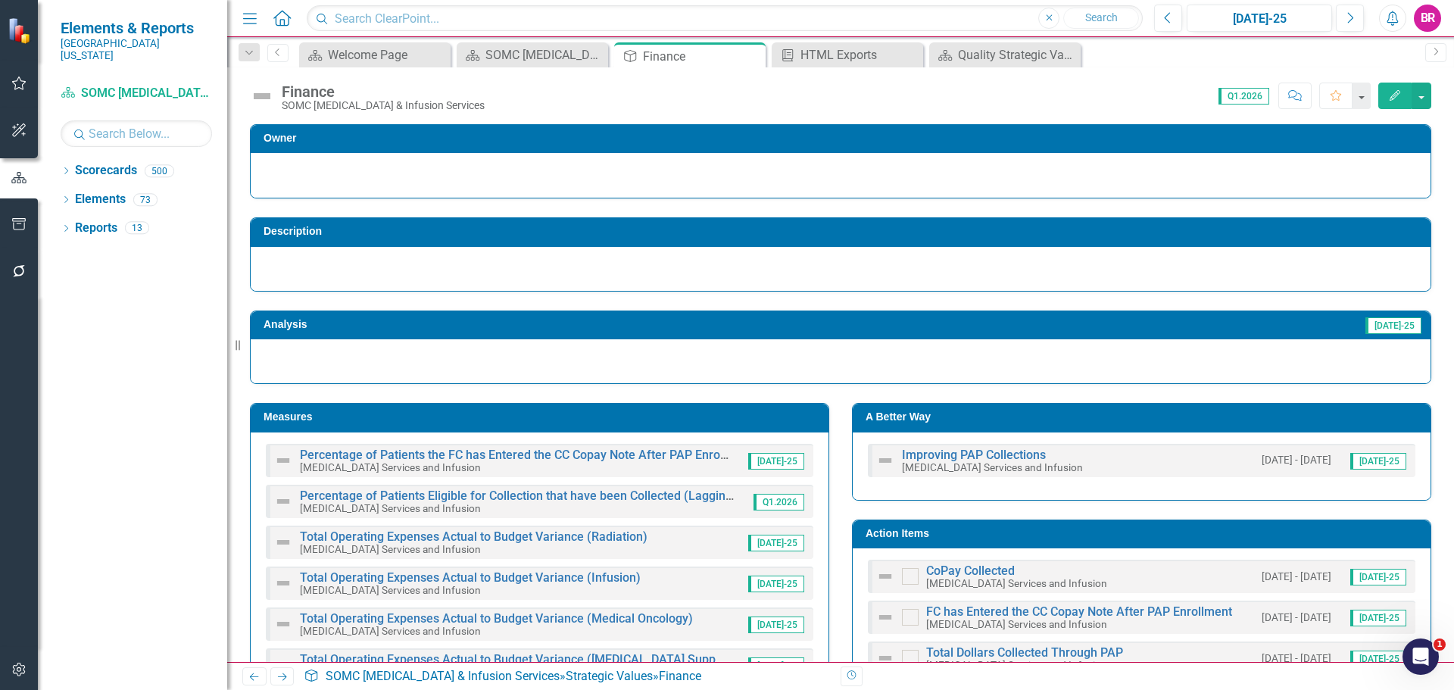
click at [965, 529] on h3 "Action Items" at bounding box center [1143, 533] width 557 height 11
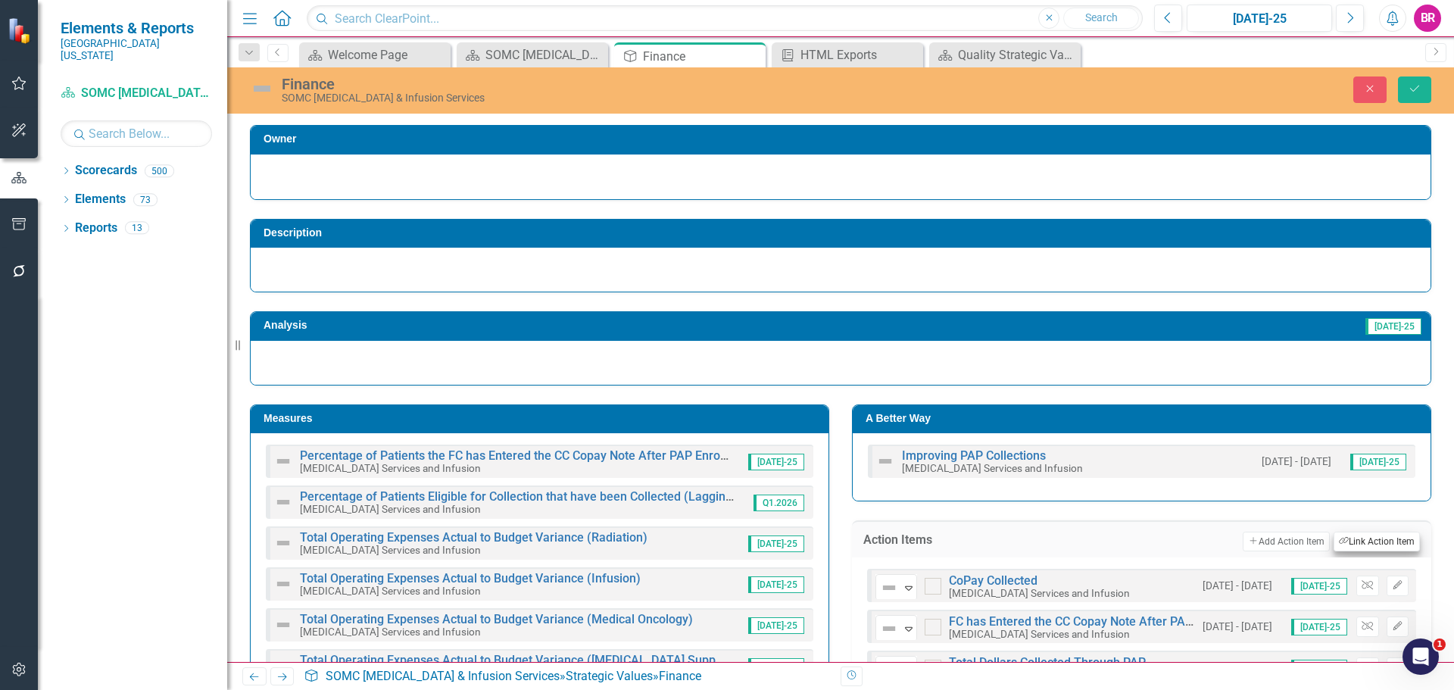
scroll to position [76, 0]
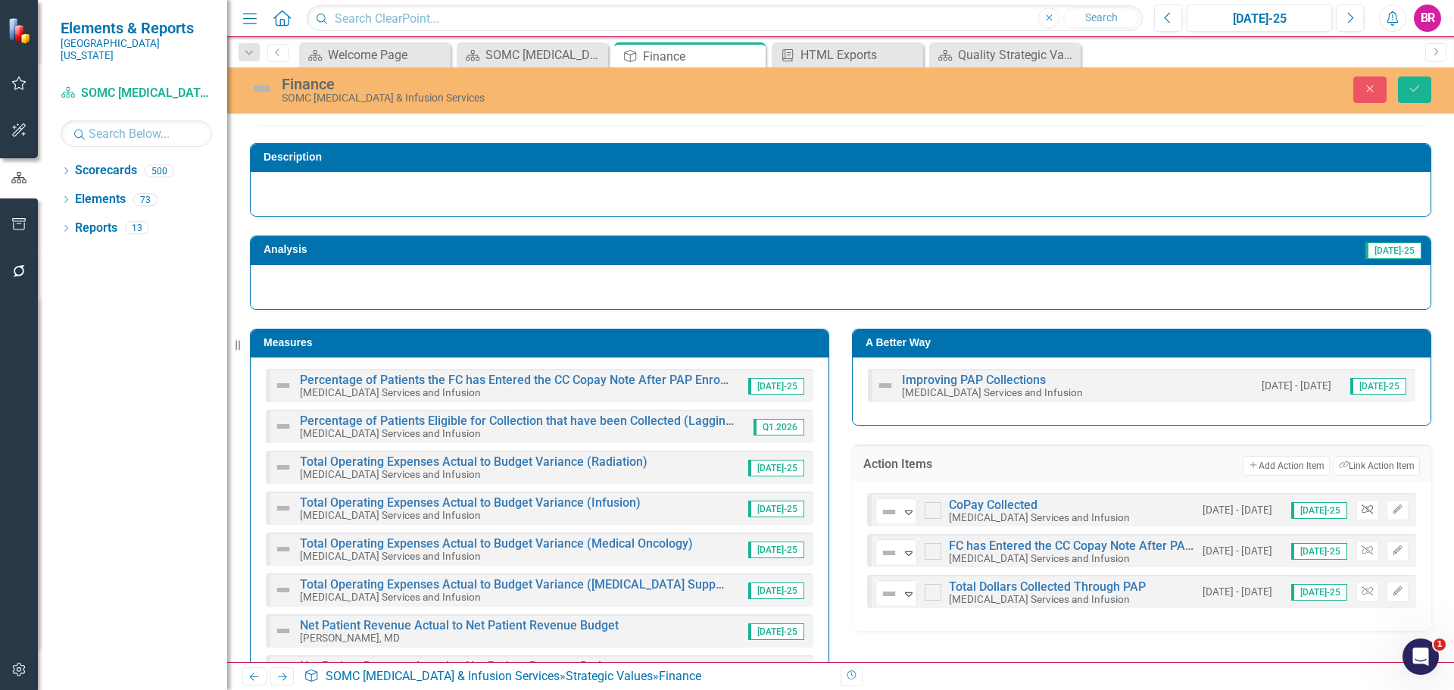
click at [1361, 512] on icon "Unlink" at bounding box center [1366, 509] width 11 height 9
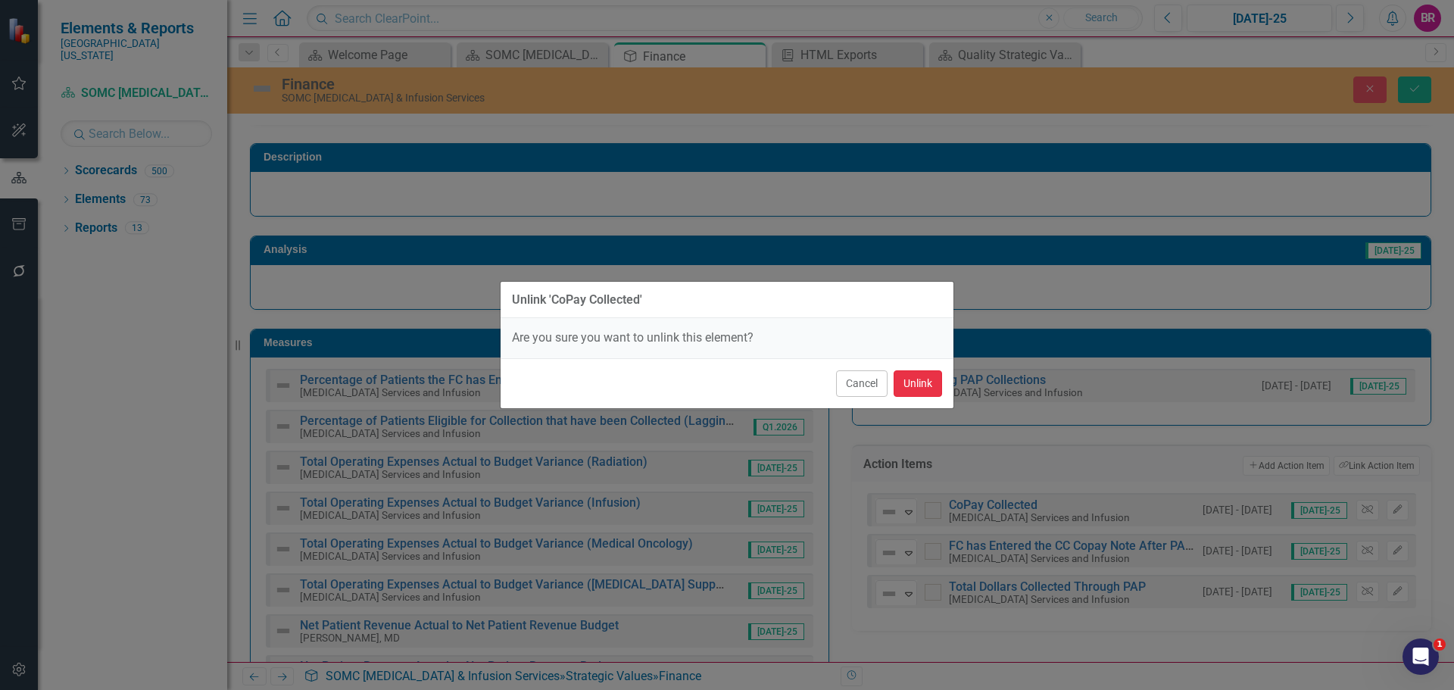
click at [920, 382] on button "Unlink" at bounding box center [917, 383] width 48 height 27
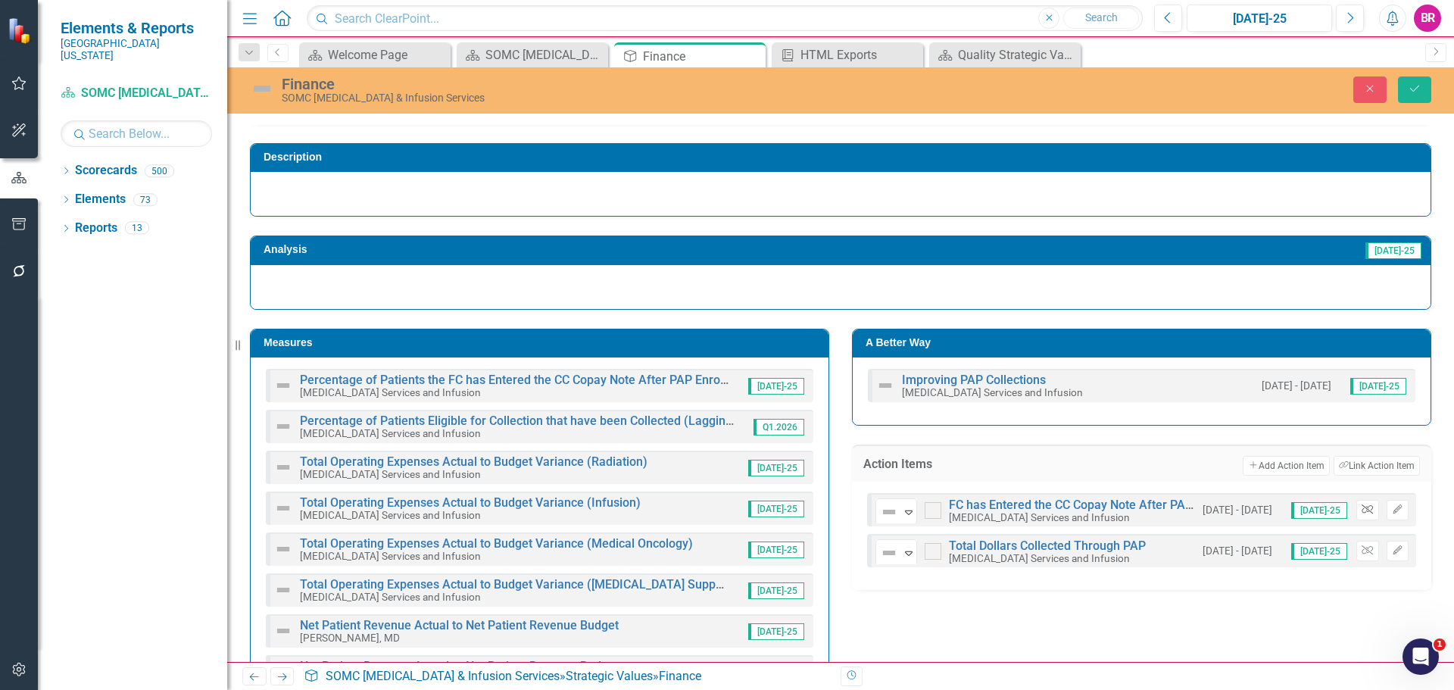
click at [1361, 509] on icon "Unlink" at bounding box center [1366, 509] width 11 height 9
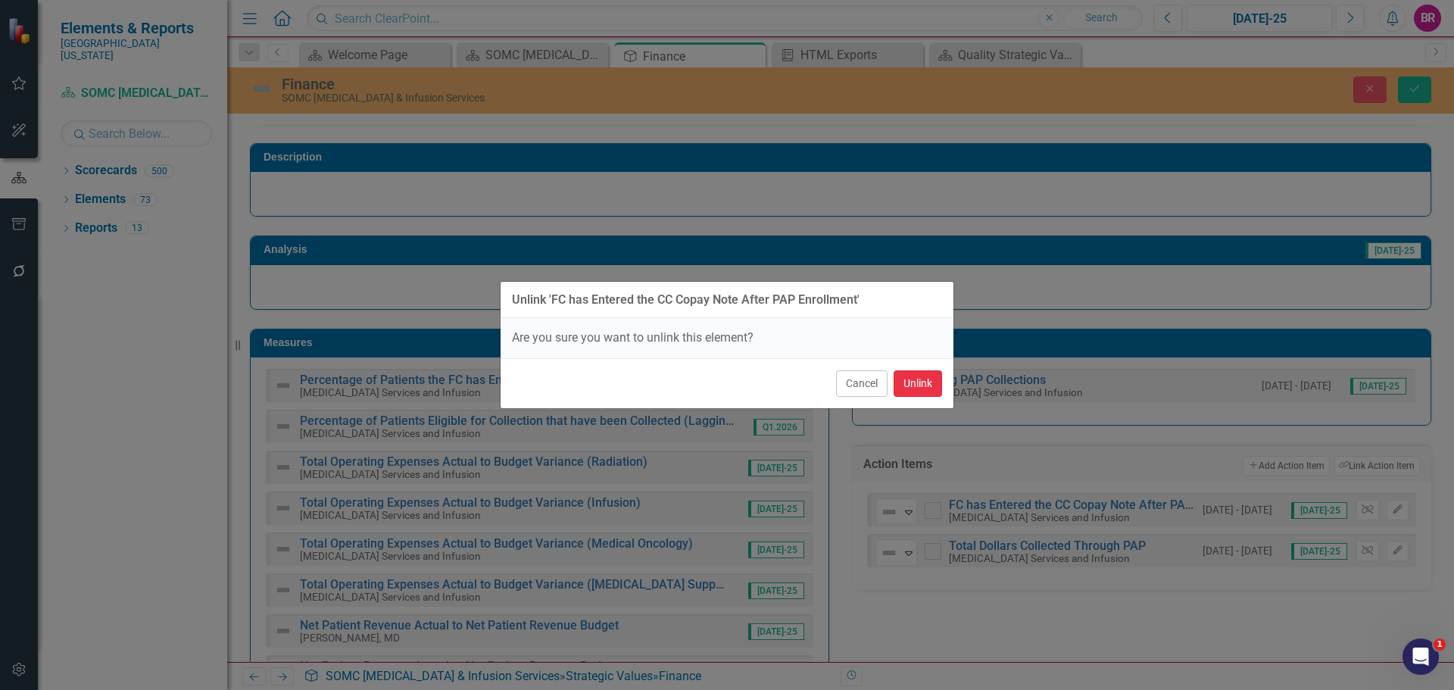
click at [917, 379] on button "Unlink" at bounding box center [917, 383] width 48 height 27
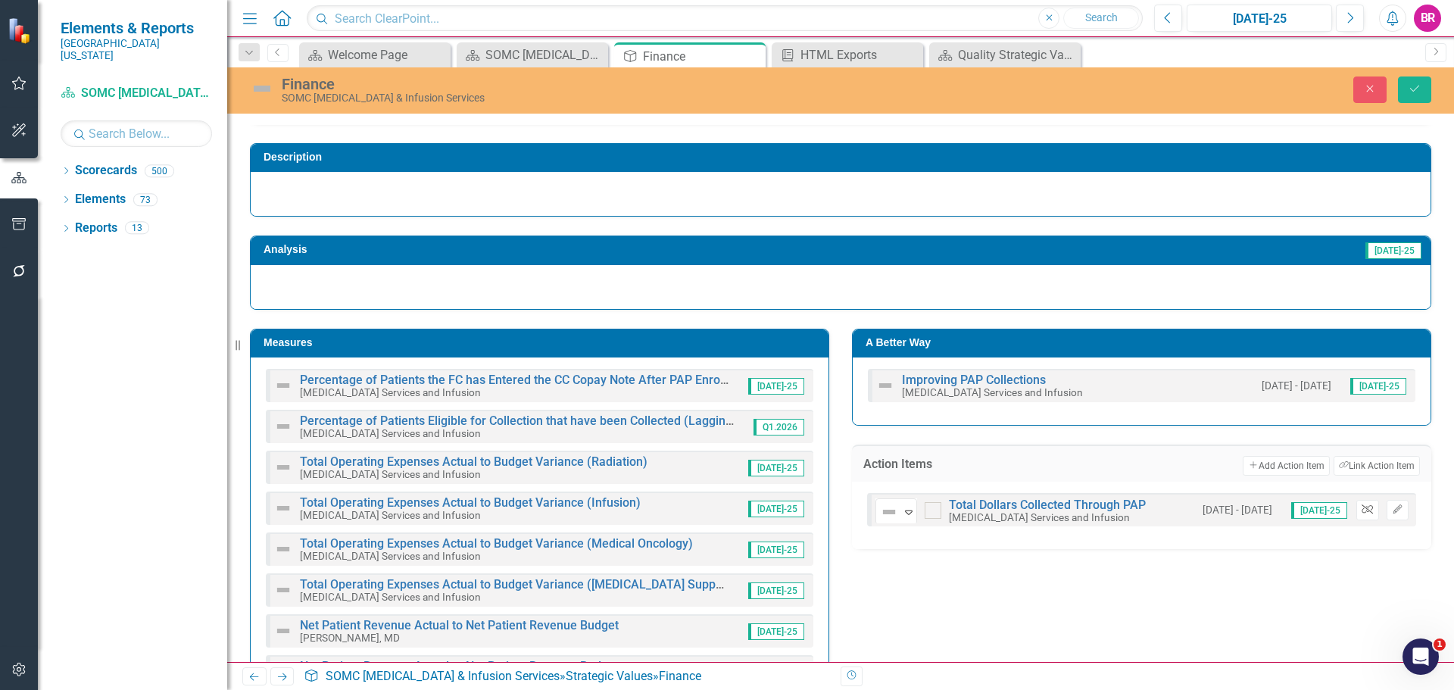
click at [1361, 507] on icon "Unlink" at bounding box center [1366, 509] width 11 height 9
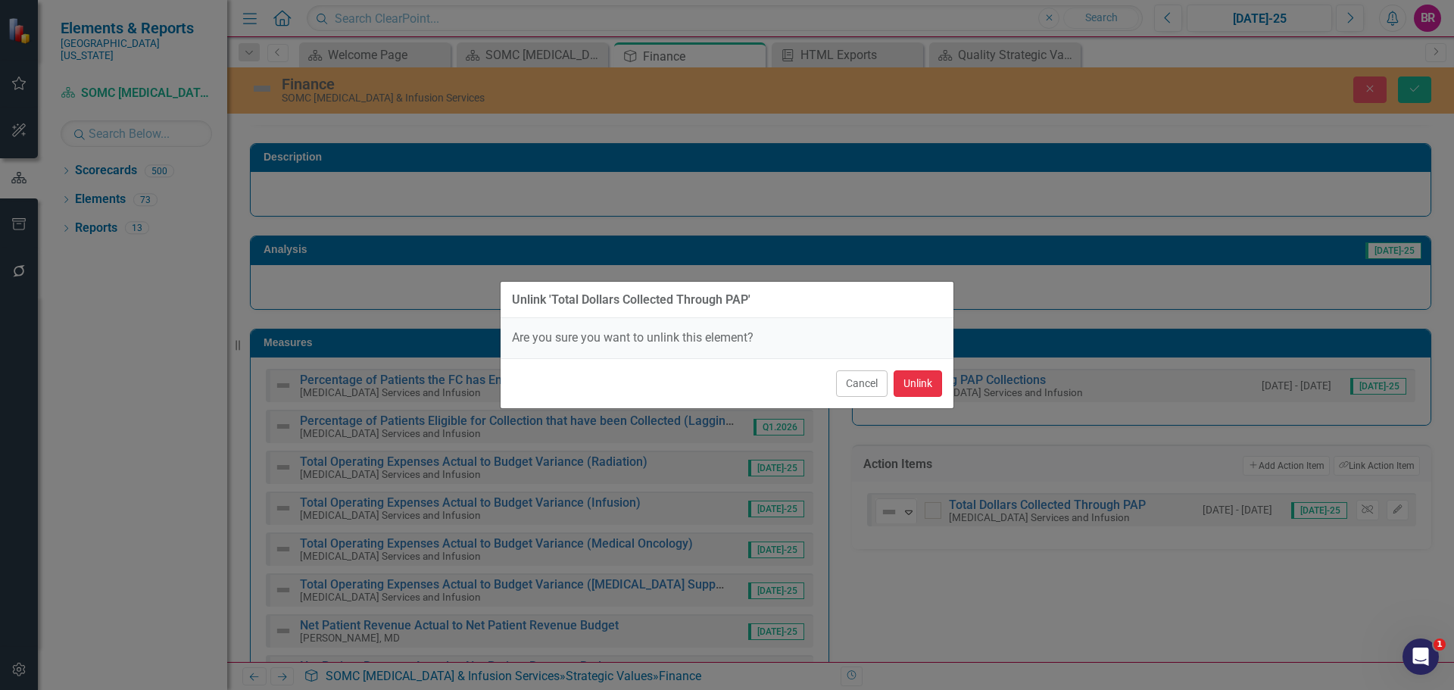
click at [921, 382] on button "Unlink" at bounding box center [917, 383] width 48 height 27
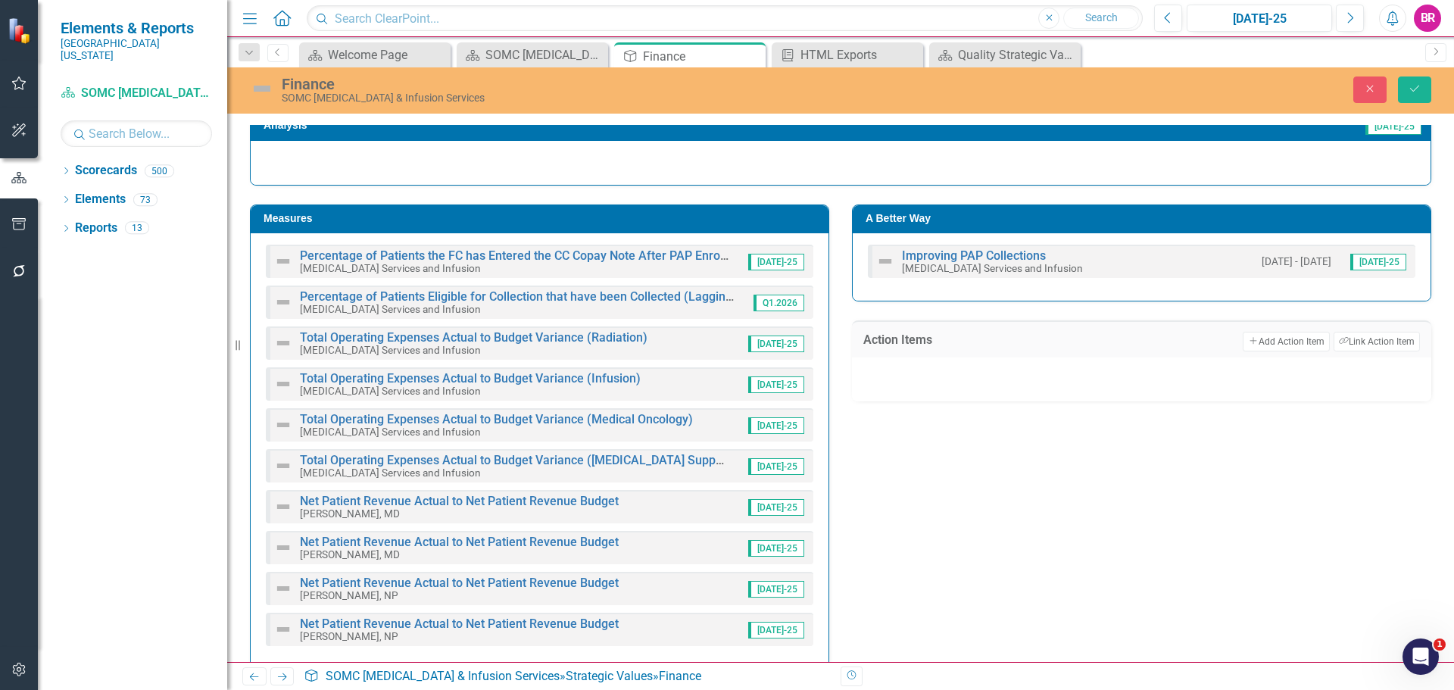
scroll to position [223, 0]
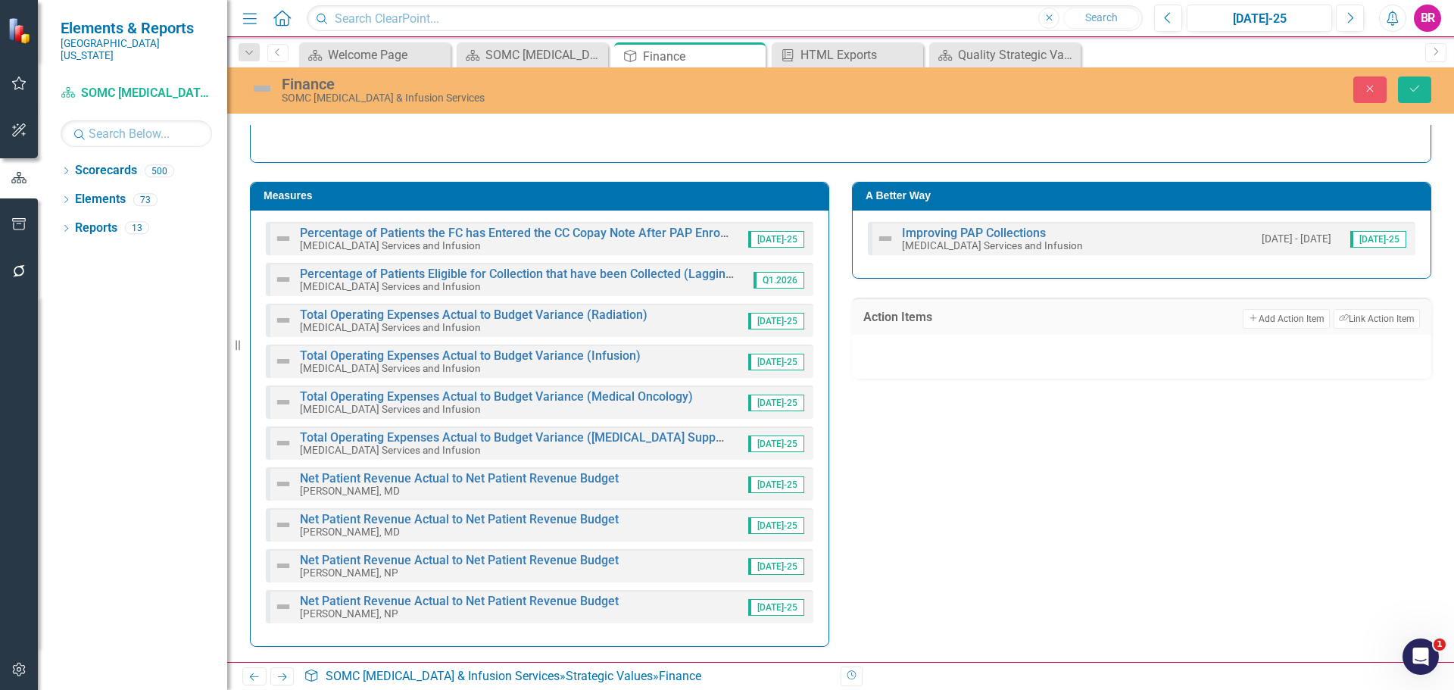
click at [377, 184] on div "Measures" at bounding box center [540, 196] width 578 height 28
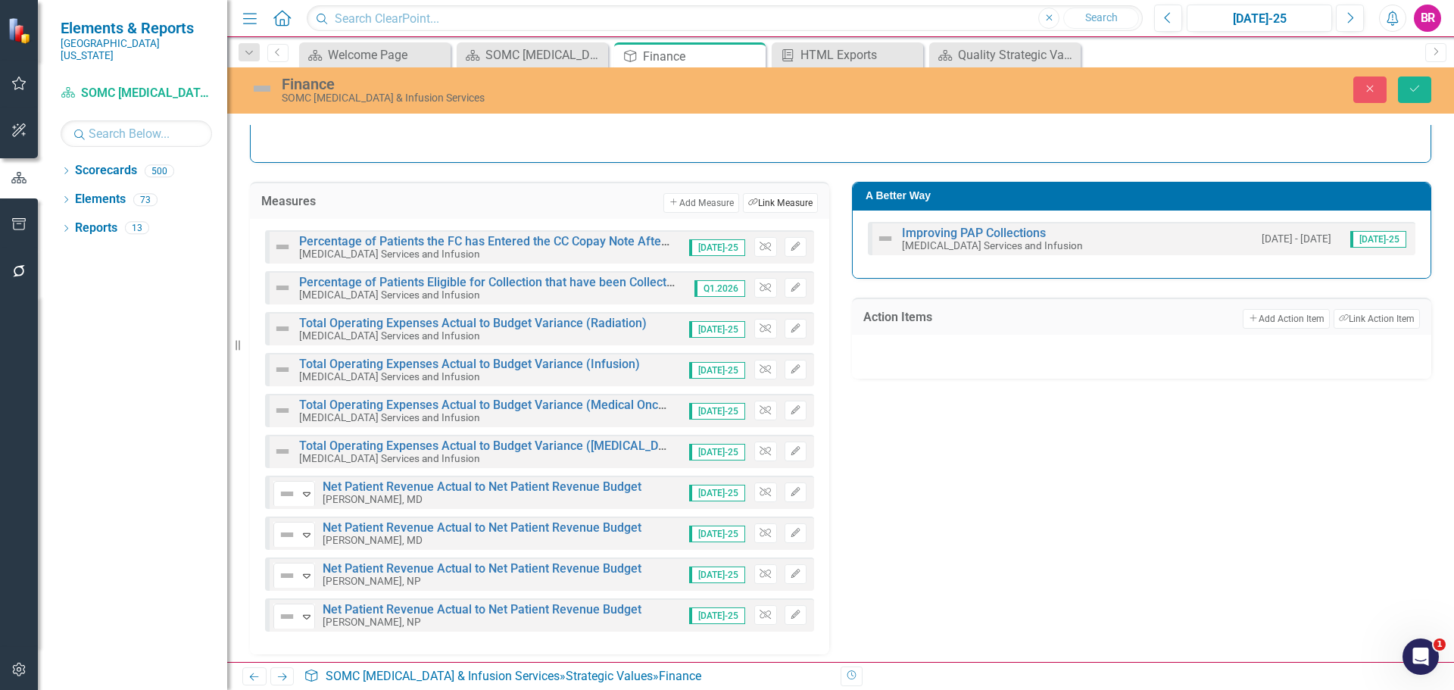
click at [765, 206] on button "Link Tag Link Measure" at bounding box center [780, 203] width 75 height 20
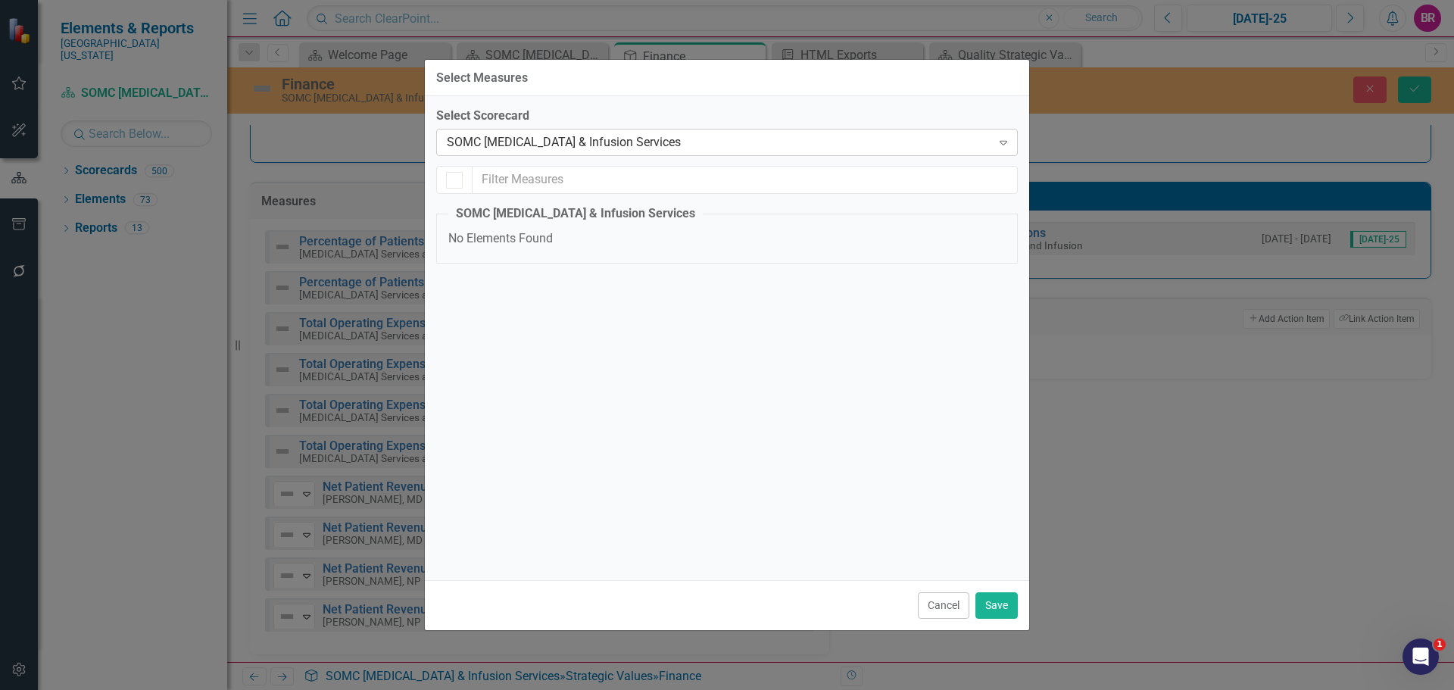
click at [628, 139] on div "SOMC [MEDICAL_DATA] & Infusion Services" at bounding box center [719, 142] width 544 height 17
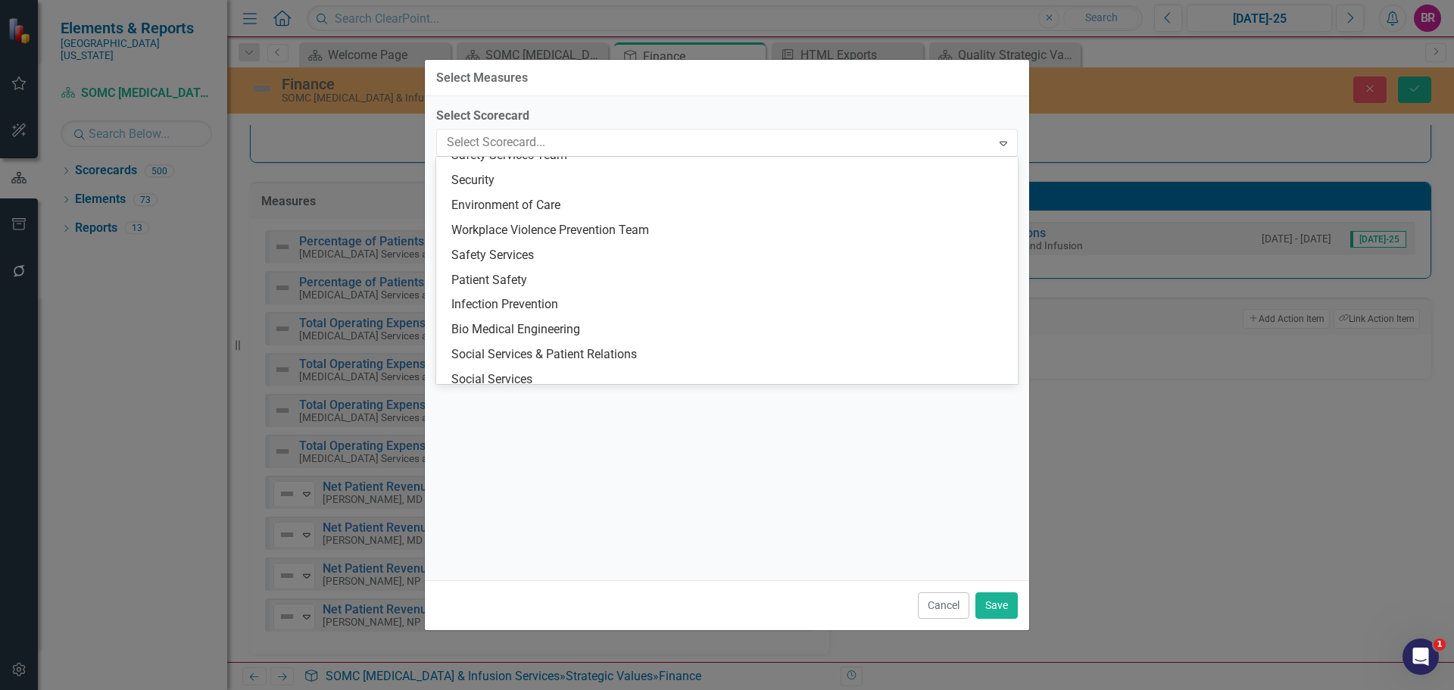
scroll to position [4178, 0]
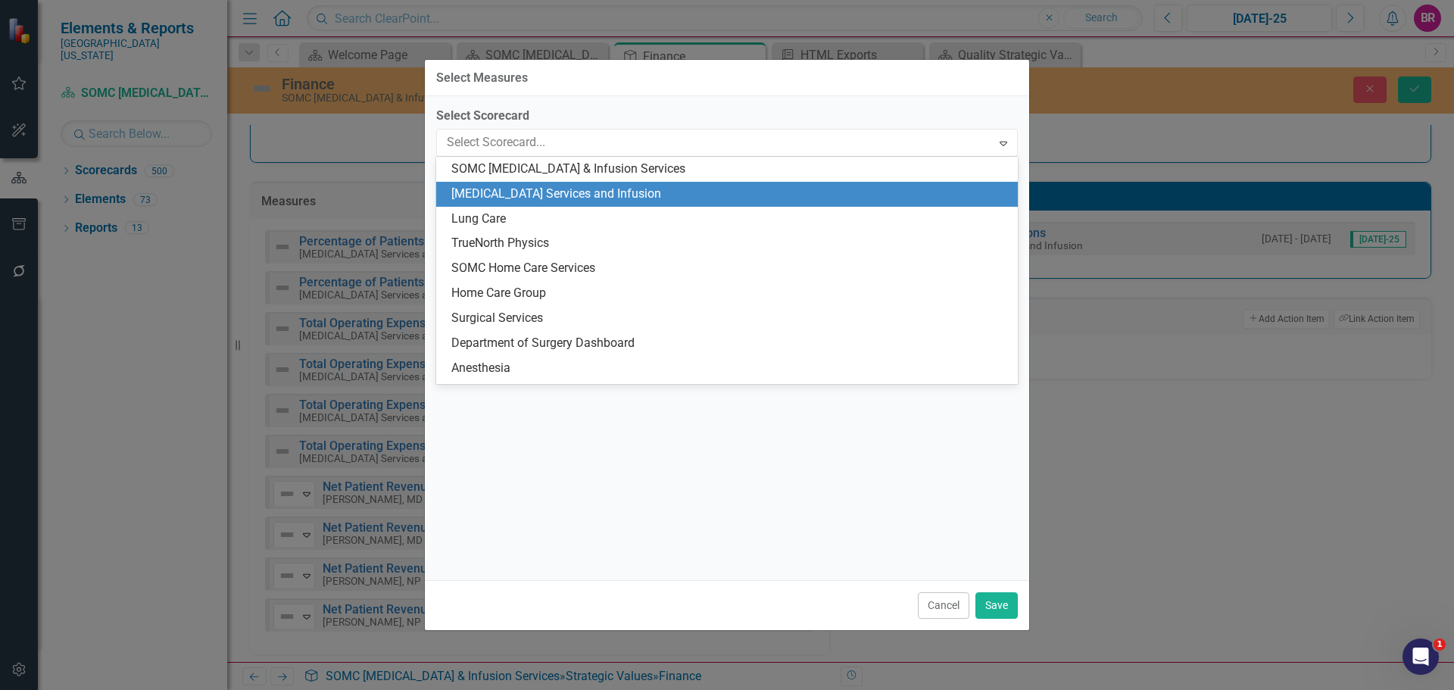
click at [586, 196] on div "Cancer Services and Infusion" at bounding box center [729, 194] width 557 height 17
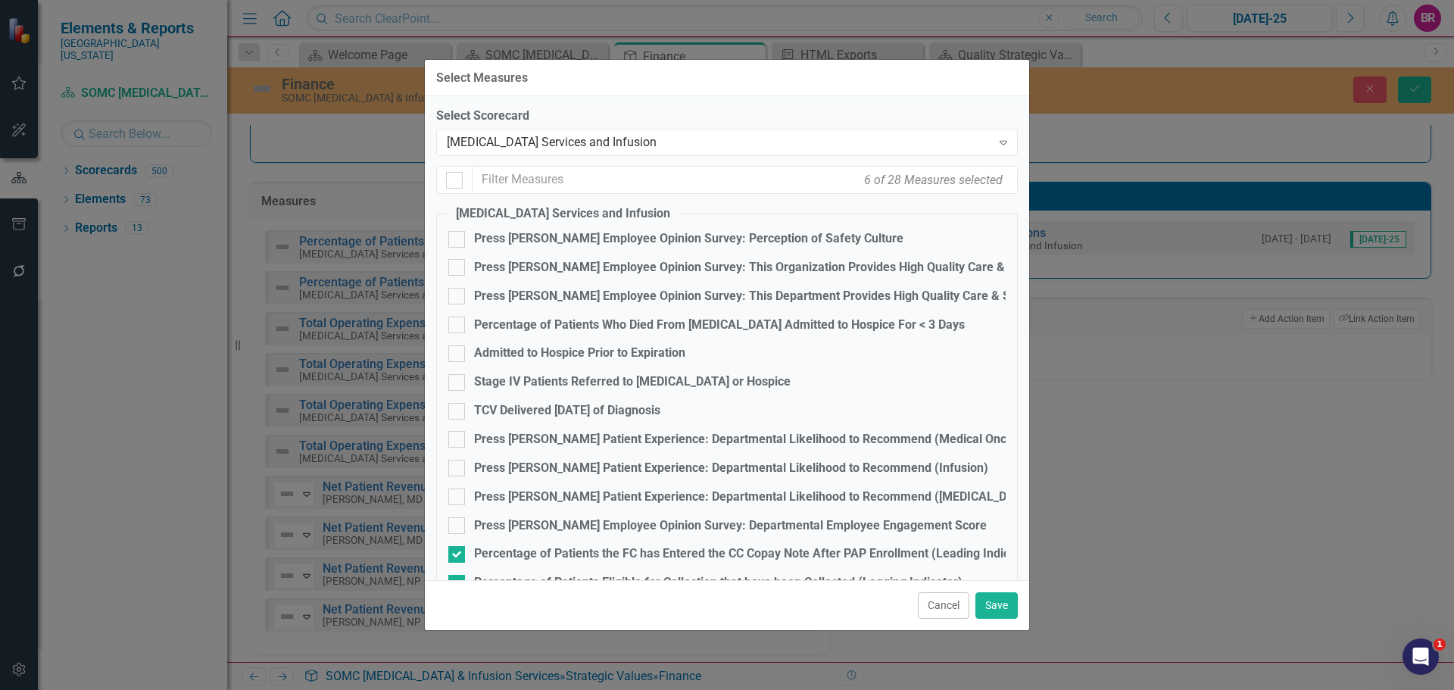
checkbox input "false"
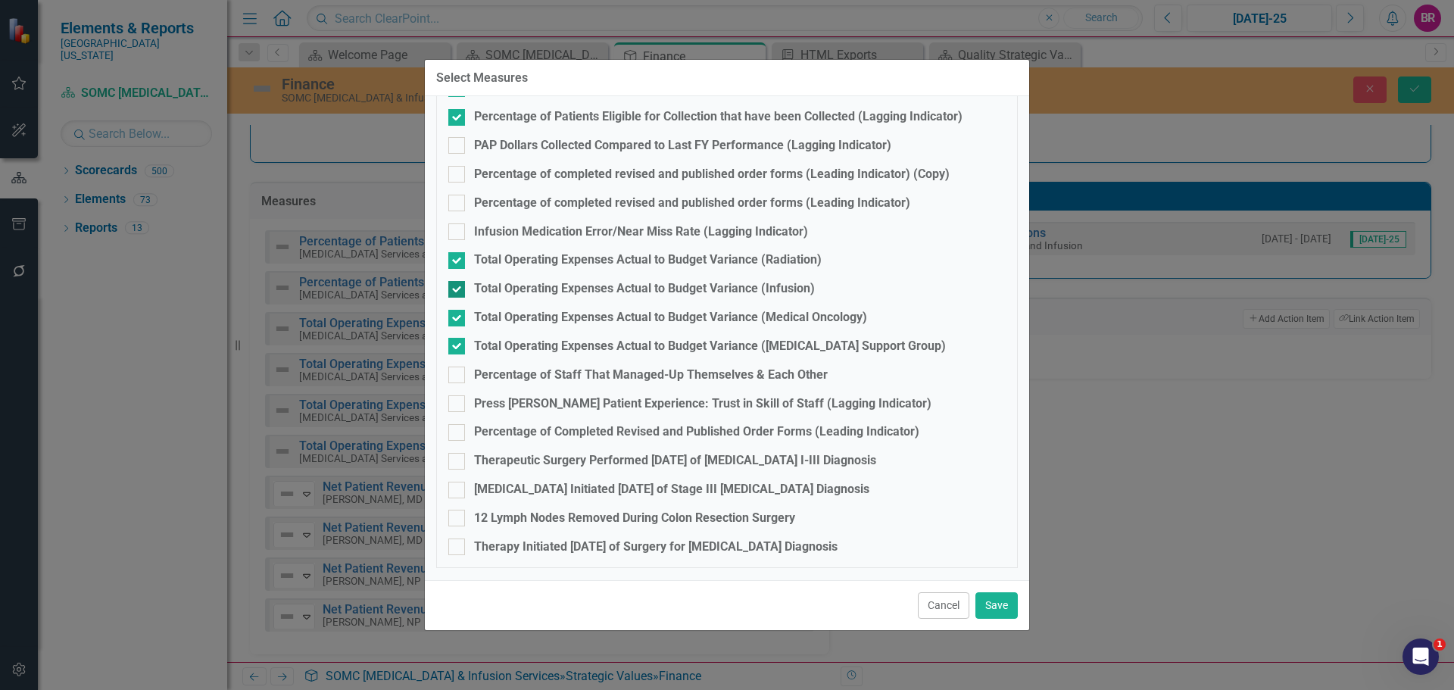
scroll to position [468, 0]
click at [569, 145] on div "PAP Dollars Collected Compared to Last FY Performance (Lagging Indicator)" at bounding box center [682, 143] width 417 height 17
click at [458, 145] on input "PAP Dollars Collected Compared to Last FY Performance (Lagging Indicator)" at bounding box center [453, 140] width 10 height 10
checkbox input "true"
click at [1011, 606] on button "Save" at bounding box center [996, 605] width 42 height 27
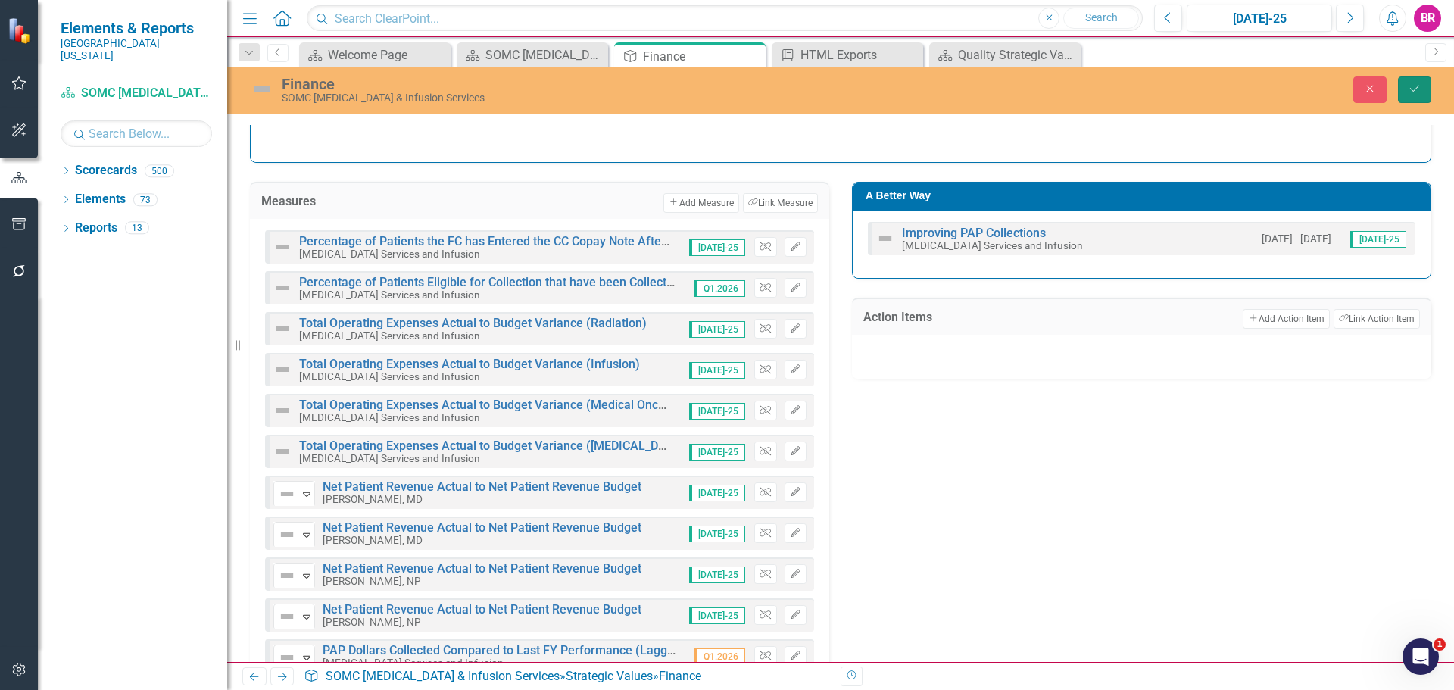
click at [1405, 94] on button "Save" at bounding box center [1414, 89] width 33 height 27
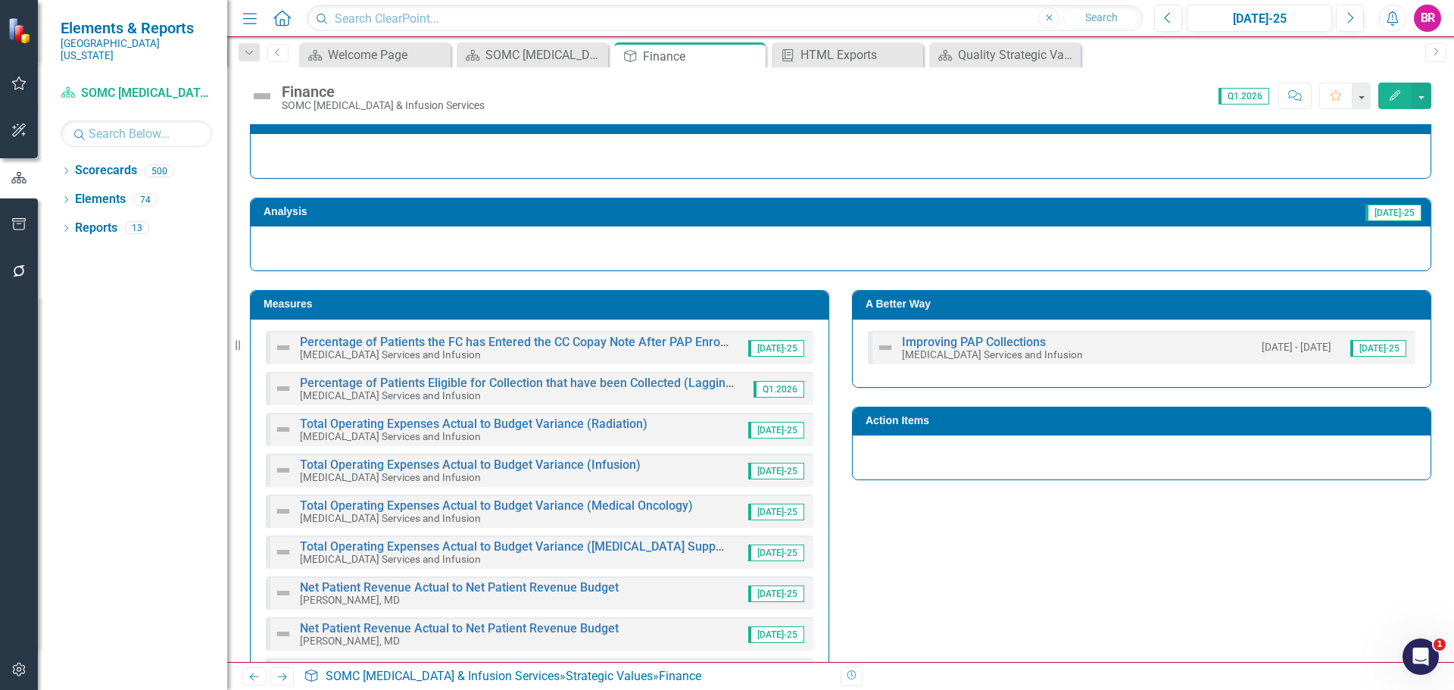
scroll to position [151, 0]
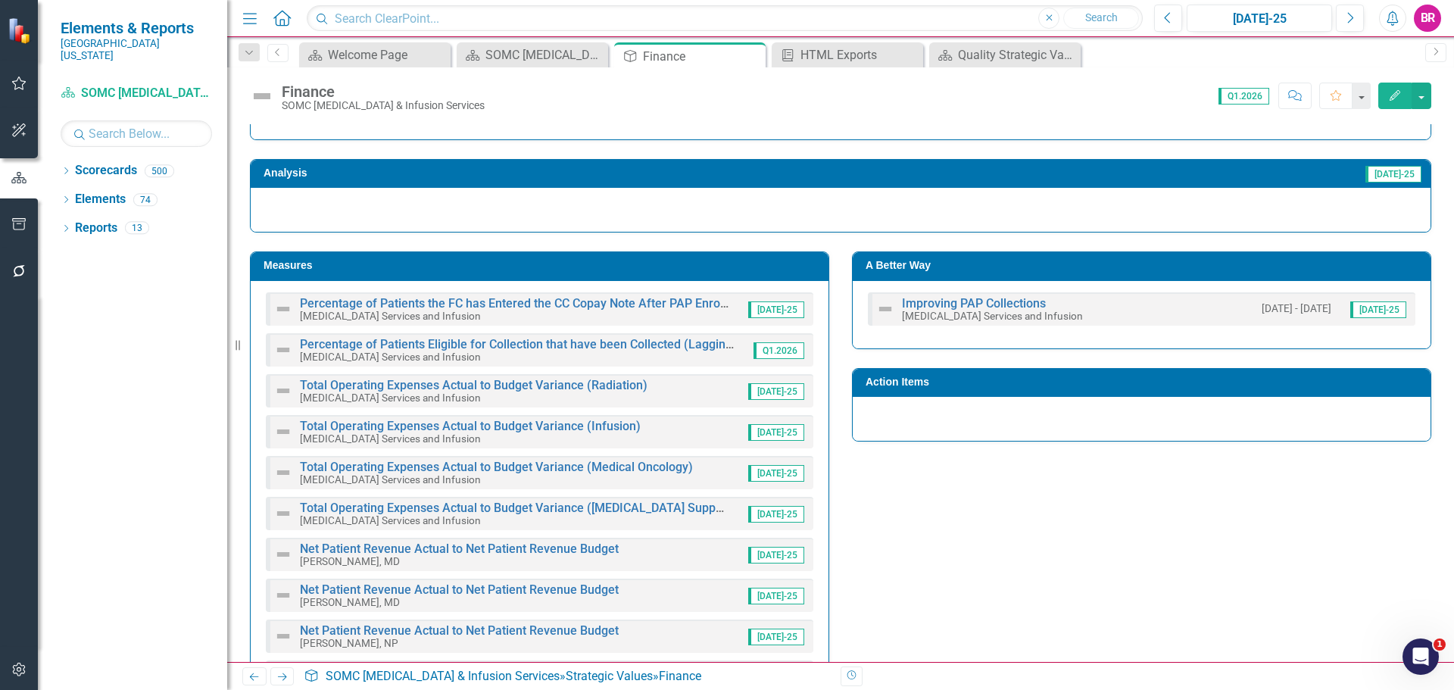
click at [1043, 261] on h3 "A Better Way" at bounding box center [1143, 265] width 557 height 11
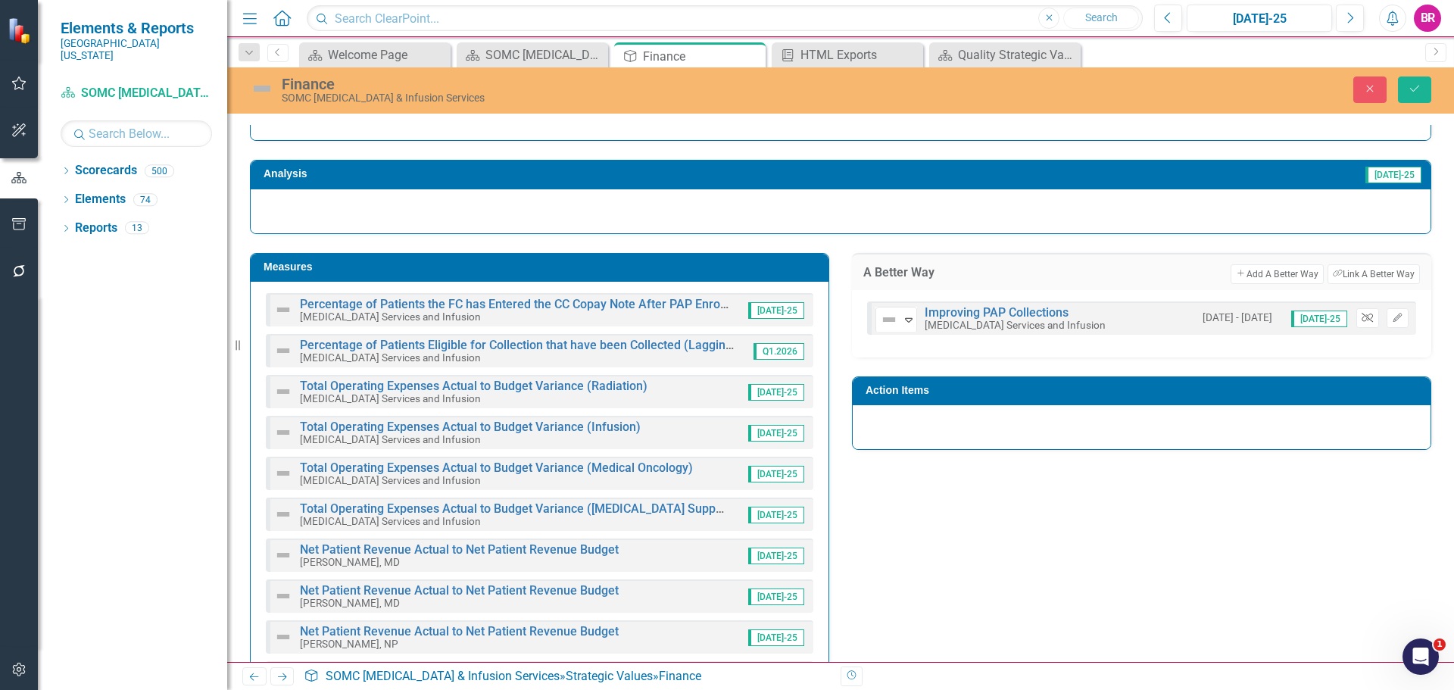
click at [1361, 313] on icon "Unlink" at bounding box center [1366, 317] width 11 height 9
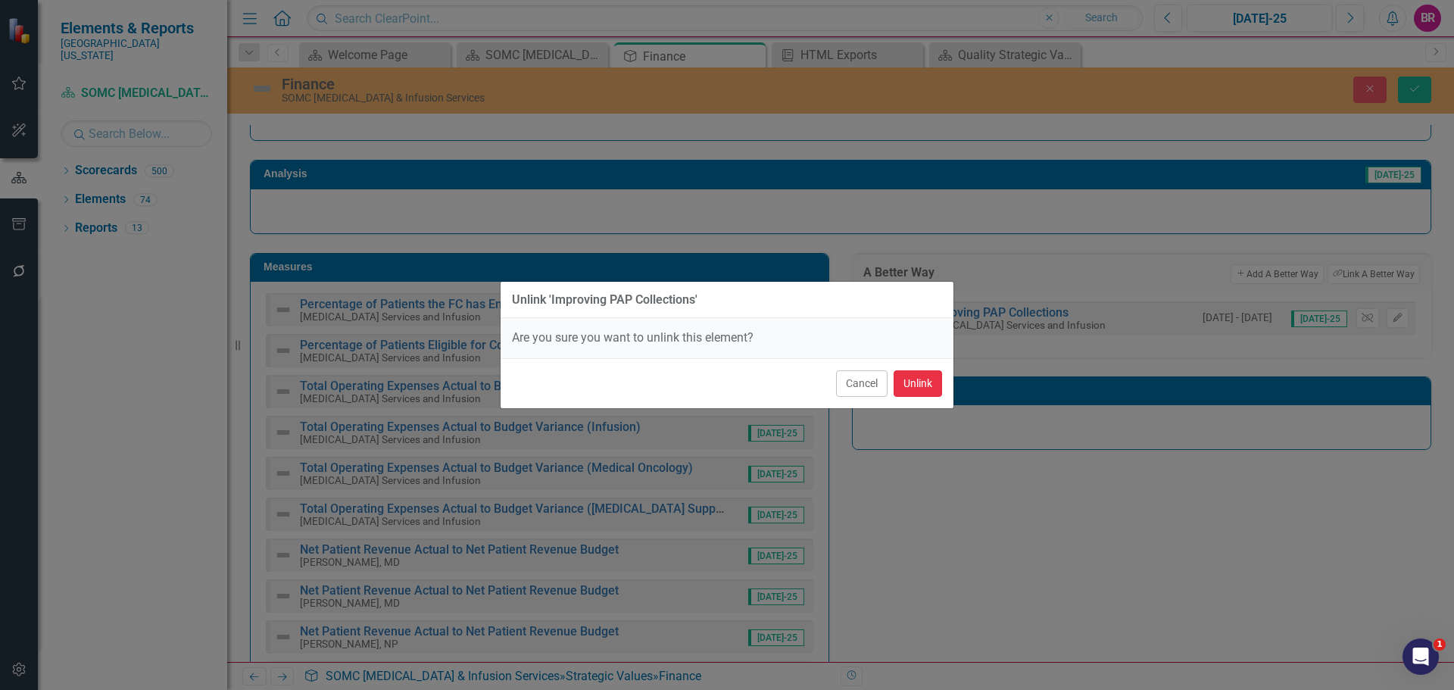
click at [926, 391] on button "Unlink" at bounding box center [917, 383] width 48 height 27
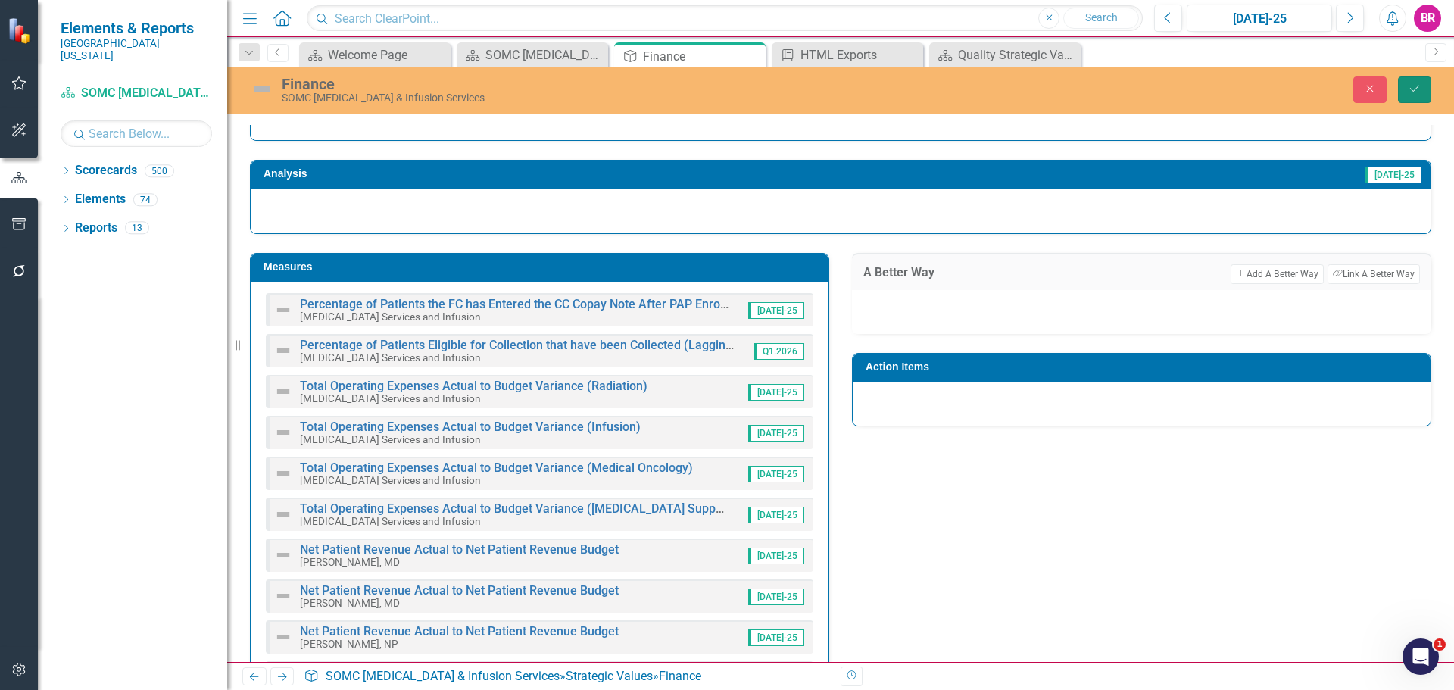
click at [1412, 87] on icon "Save" at bounding box center [1415, 88] width 14 height 11
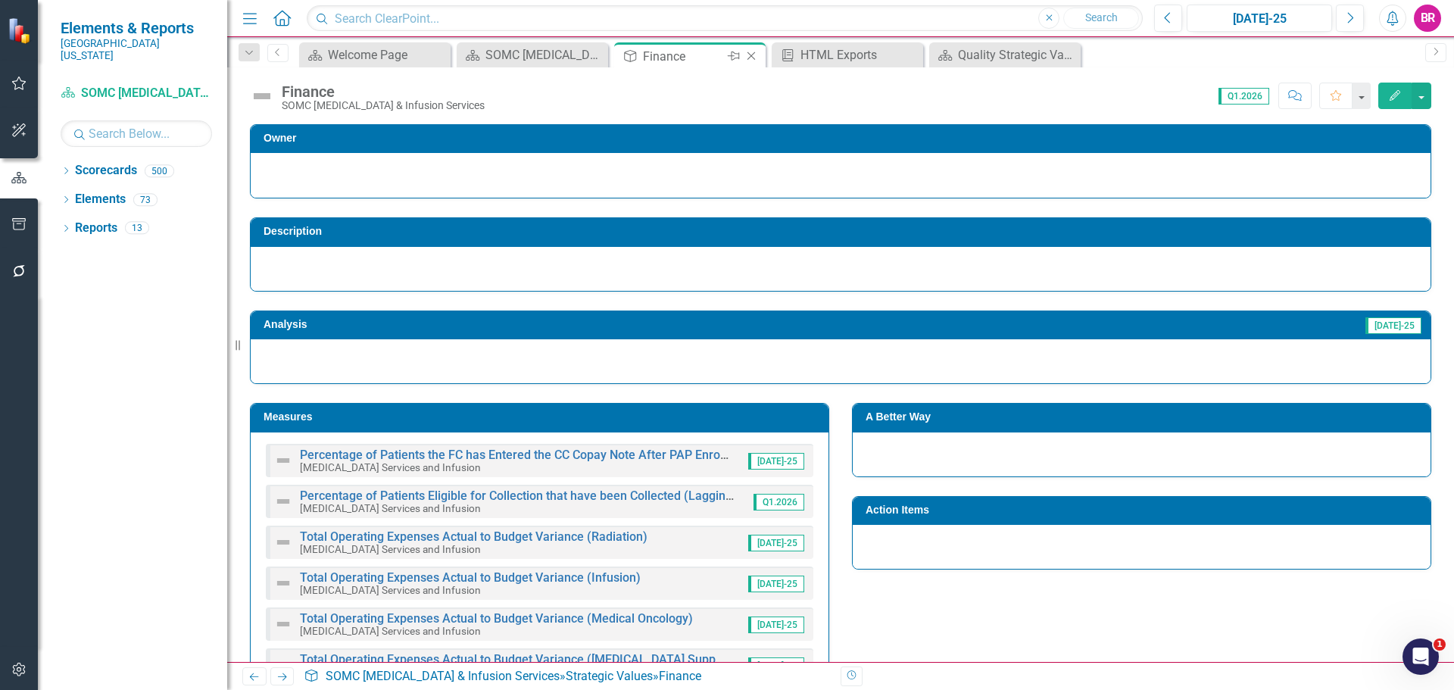
click at [751, 52] on icon "Close" at bounding box center [751, 56] width 15 height 12
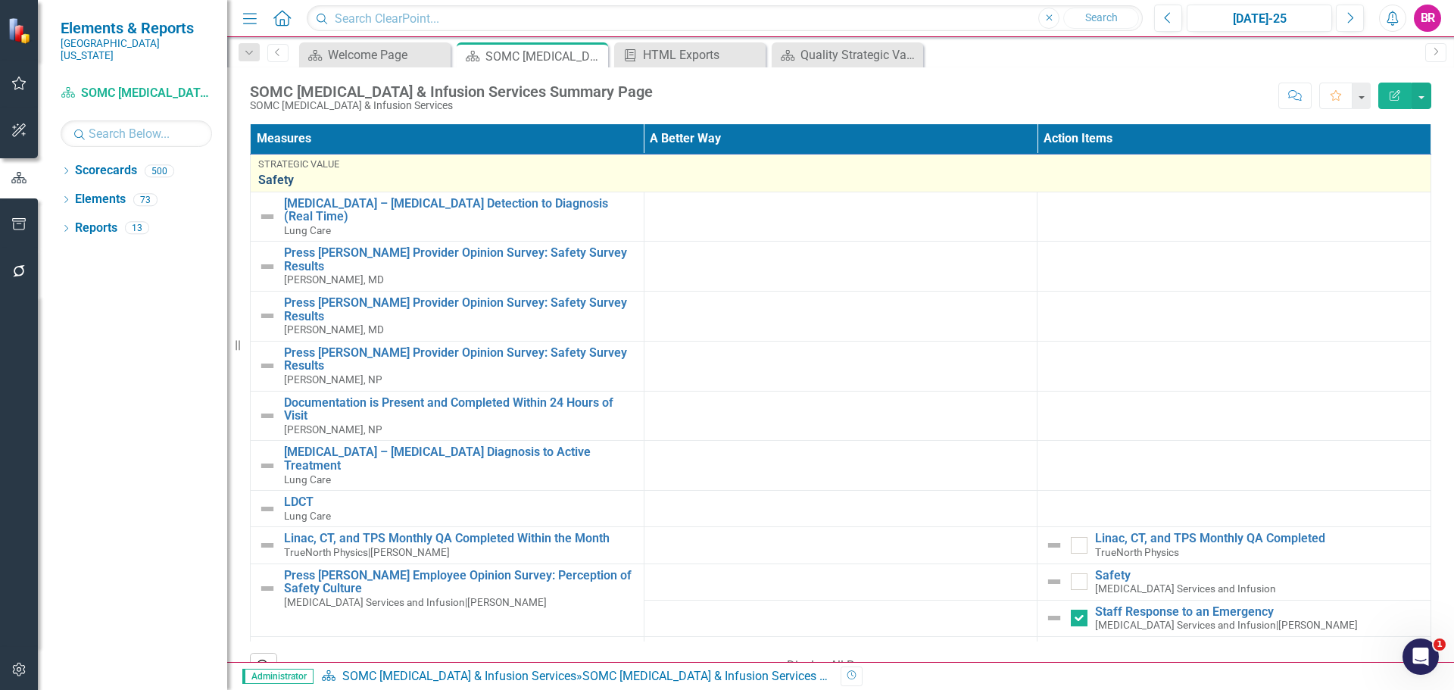
click at [277, 179] on link "Safety" at bounding box center [840, 180] width 1165 height 14
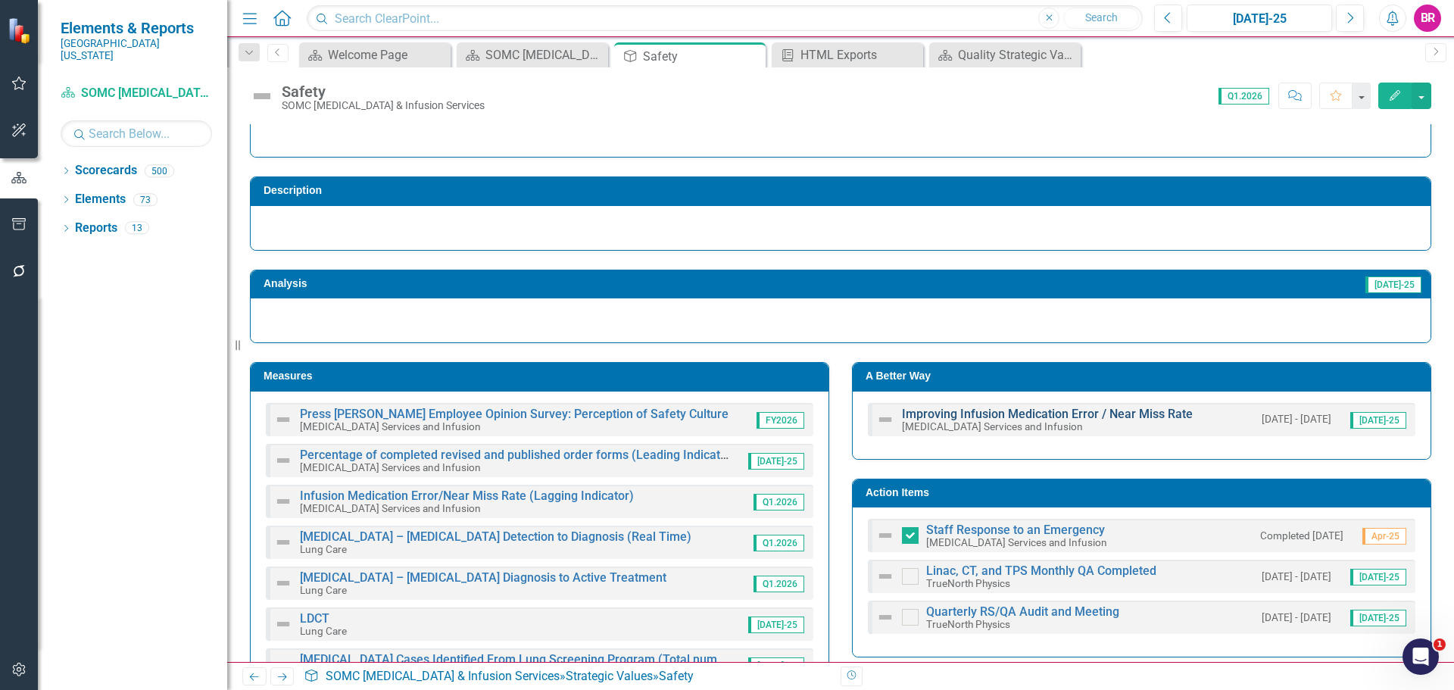
scroll to position [76, 0]
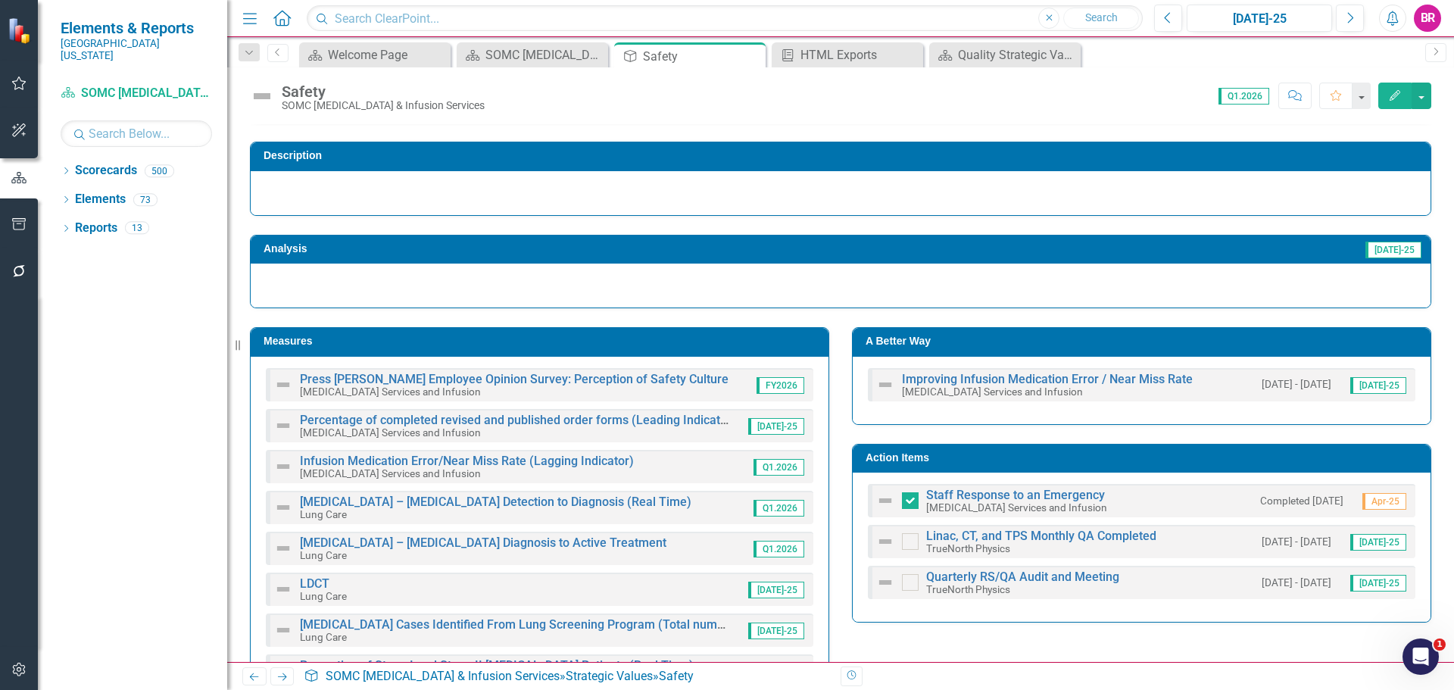
click at [1085, 339] on h3 "A Better Way" at bounding box center [1143, 340] width 557 height 11
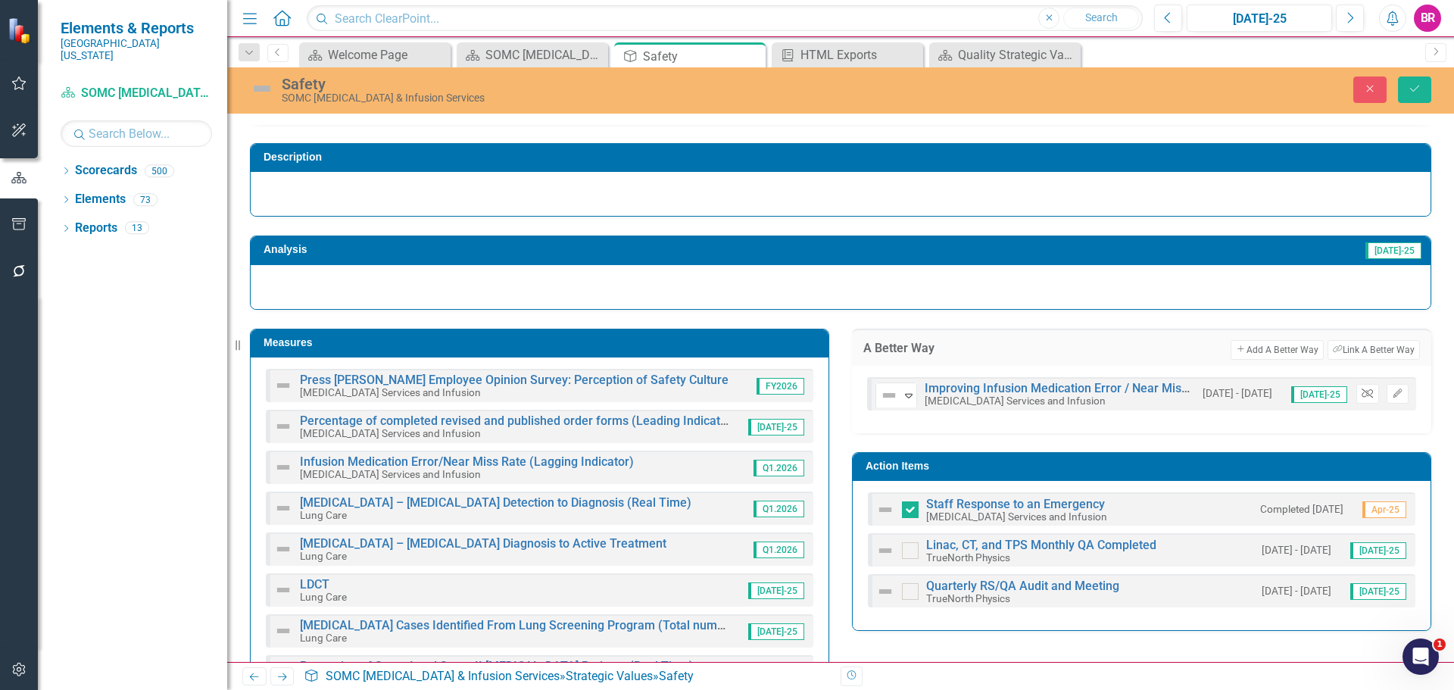
click at [1358, 398] on button "Unlink" at bounding box center [1367, 394] width 22 height 20
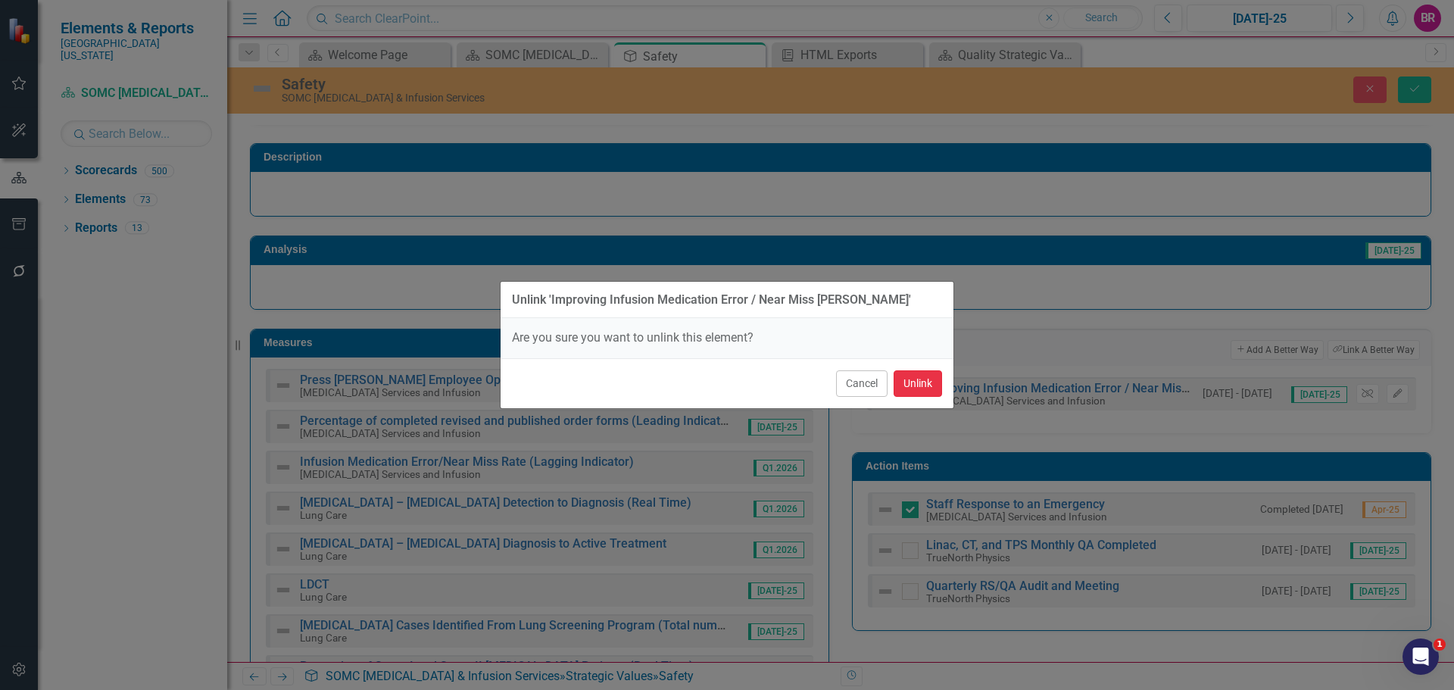
click at [903, 380] on button "Unlink" at bounding box center [917, 383] width 48 height 27
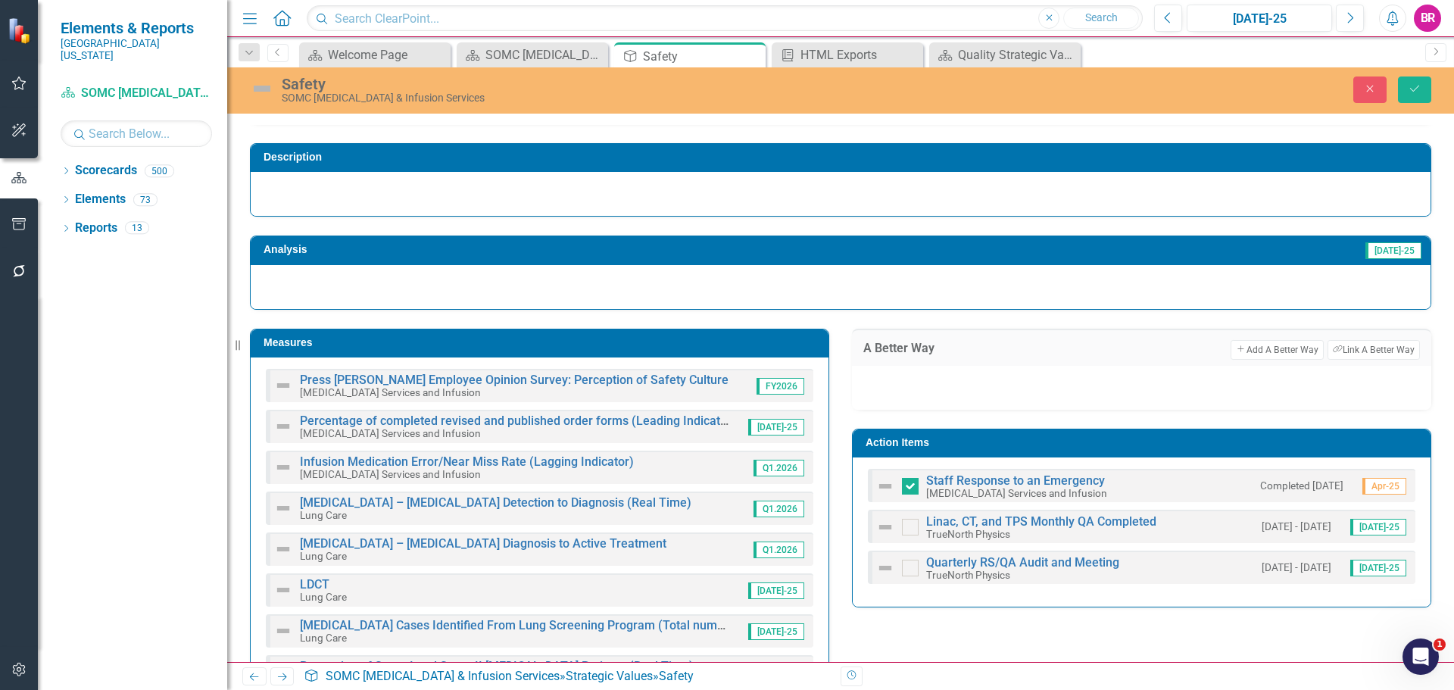
click at [1334, 444] on h3 "Action Items" at bounding box center [1143, 442] width 557 height 11
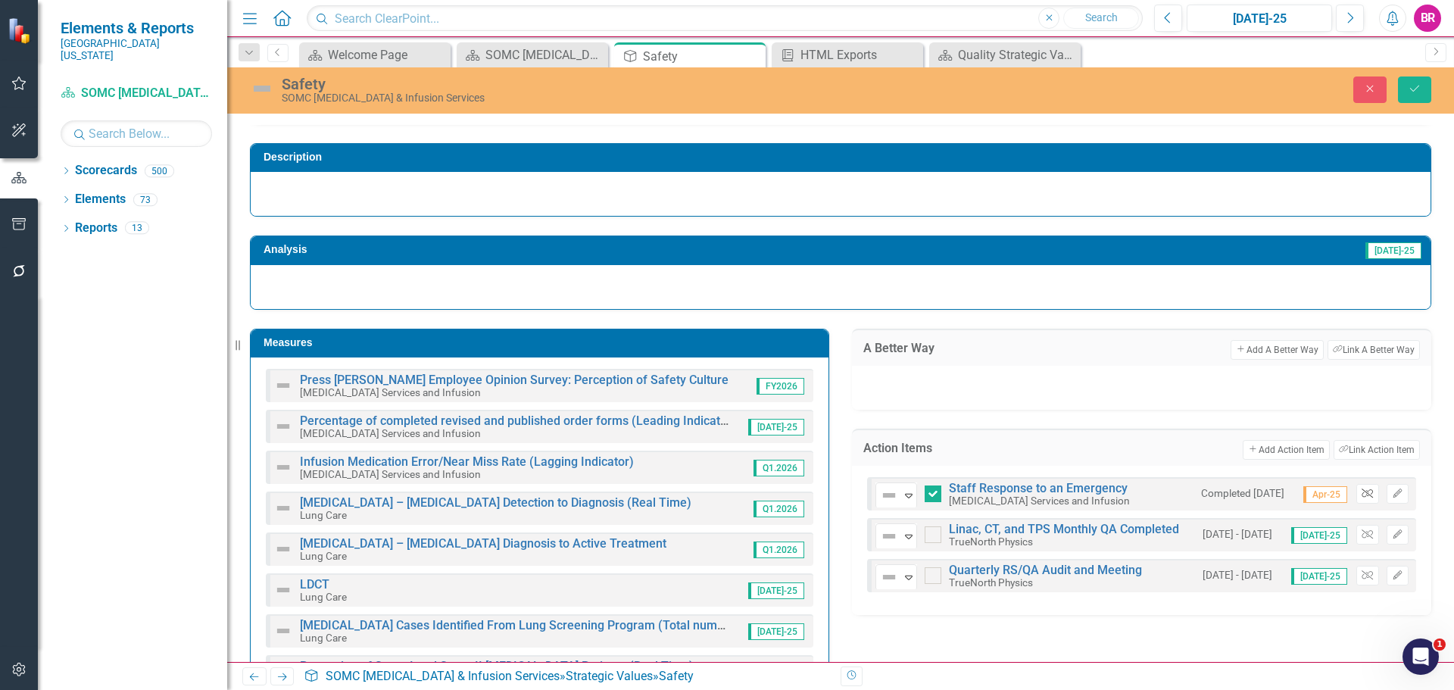
click at [1356, 500] on button "Unlink" at bounding box center [1367, 494] width 22 height 20
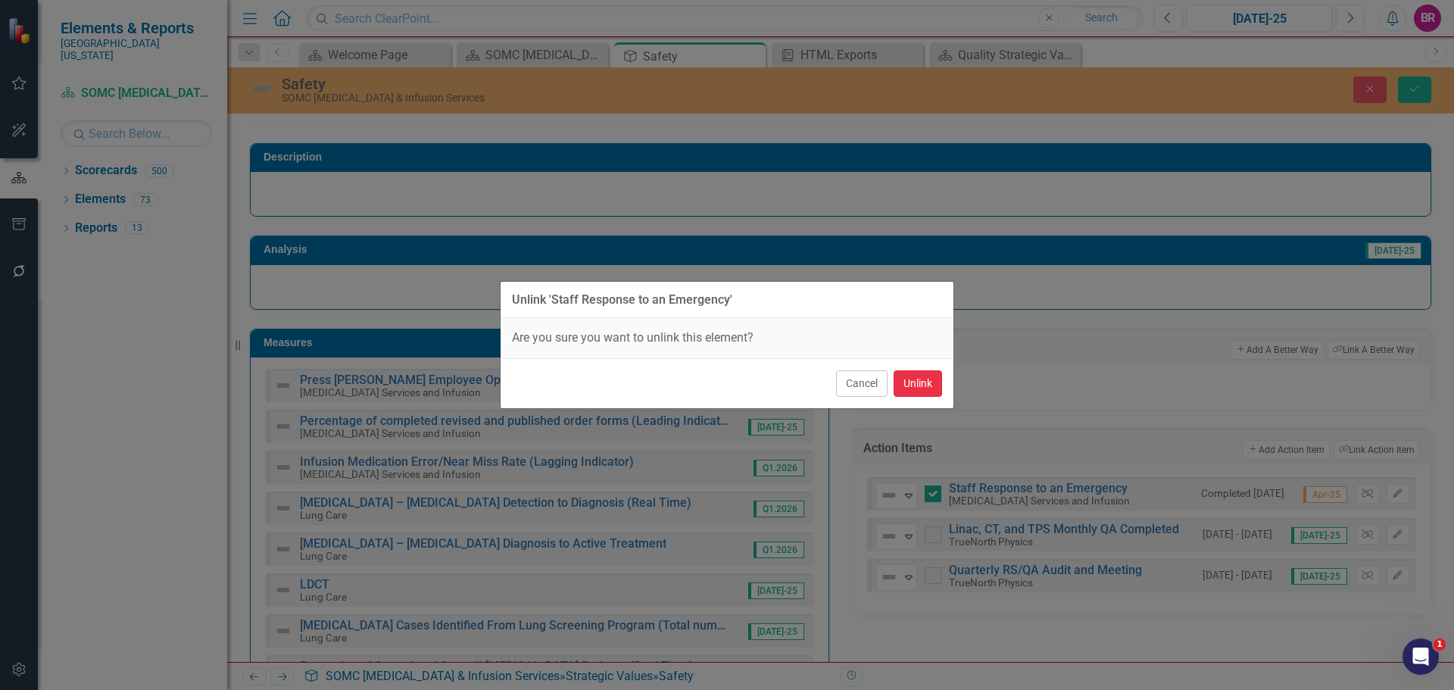
click at [930, 389] on button "Unlink" at bounding box center [917, 383] width 48 height 27
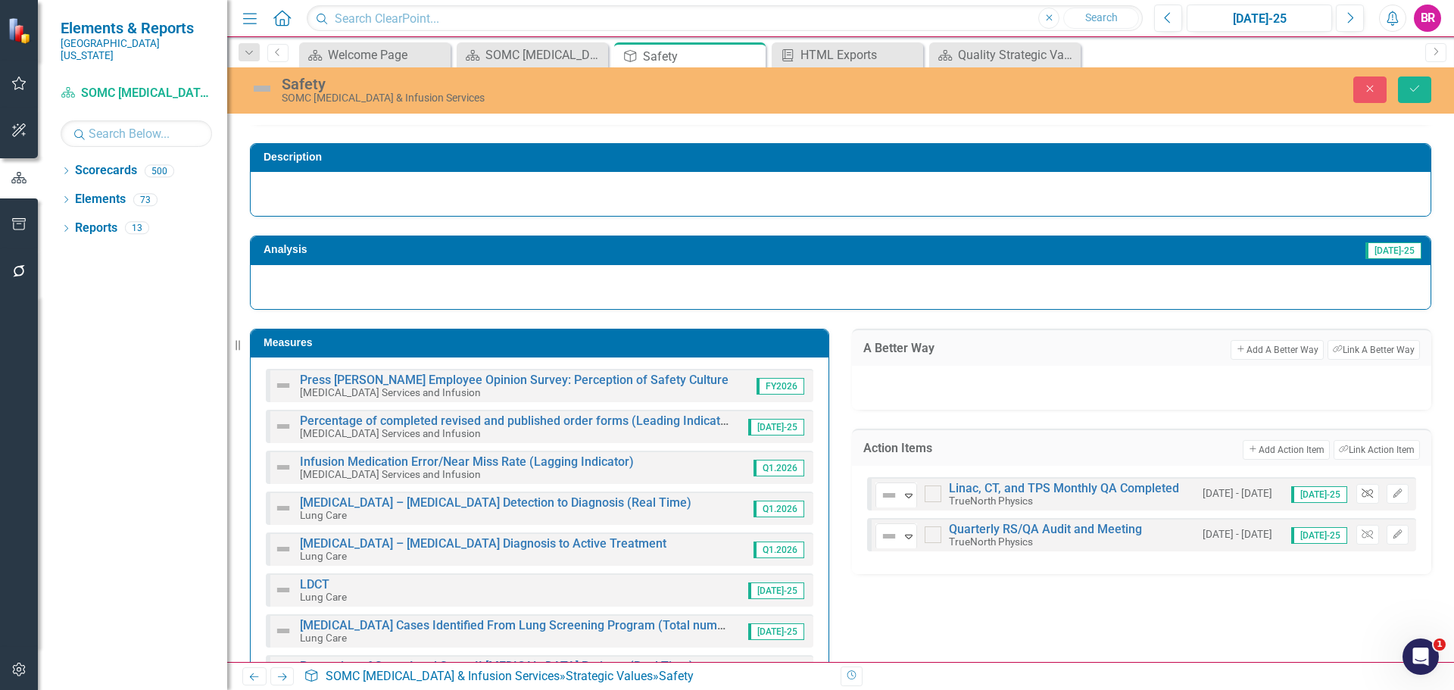
click at [1361, 496] on icon "Unlink" at bounding box center [1366, 493] width 11 height 9
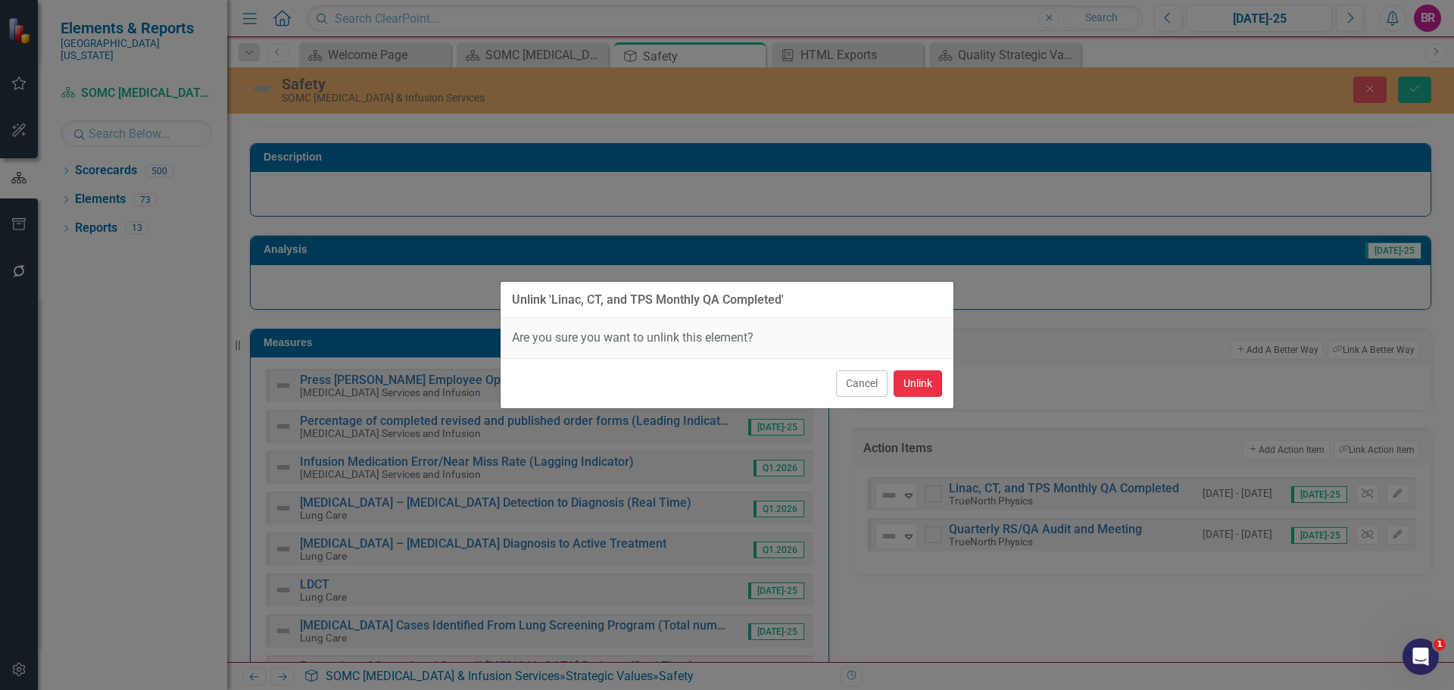
click at [916, 376] on button "Unlink" at bounding box center [917, 383] width 48 height 27
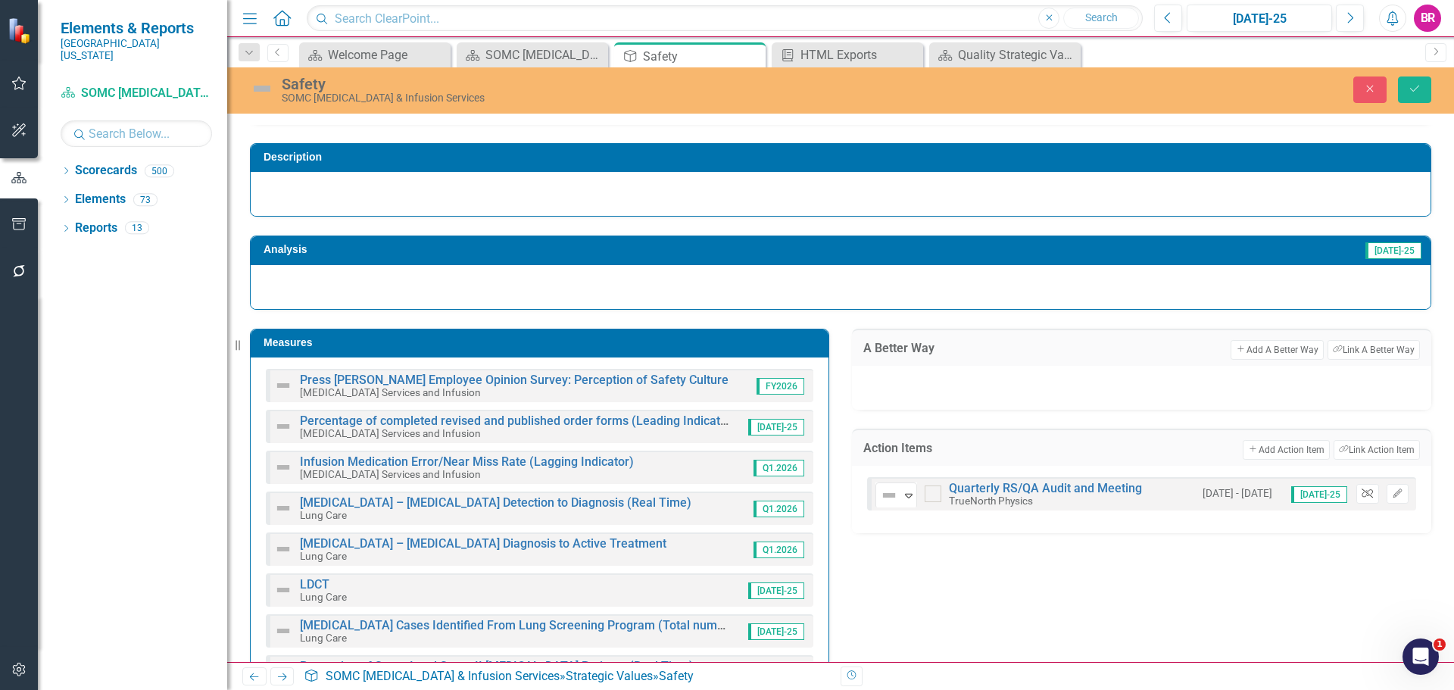
click at [1361, 493] on icon "button" at bounding box center [1366, 492] width 11 height 9
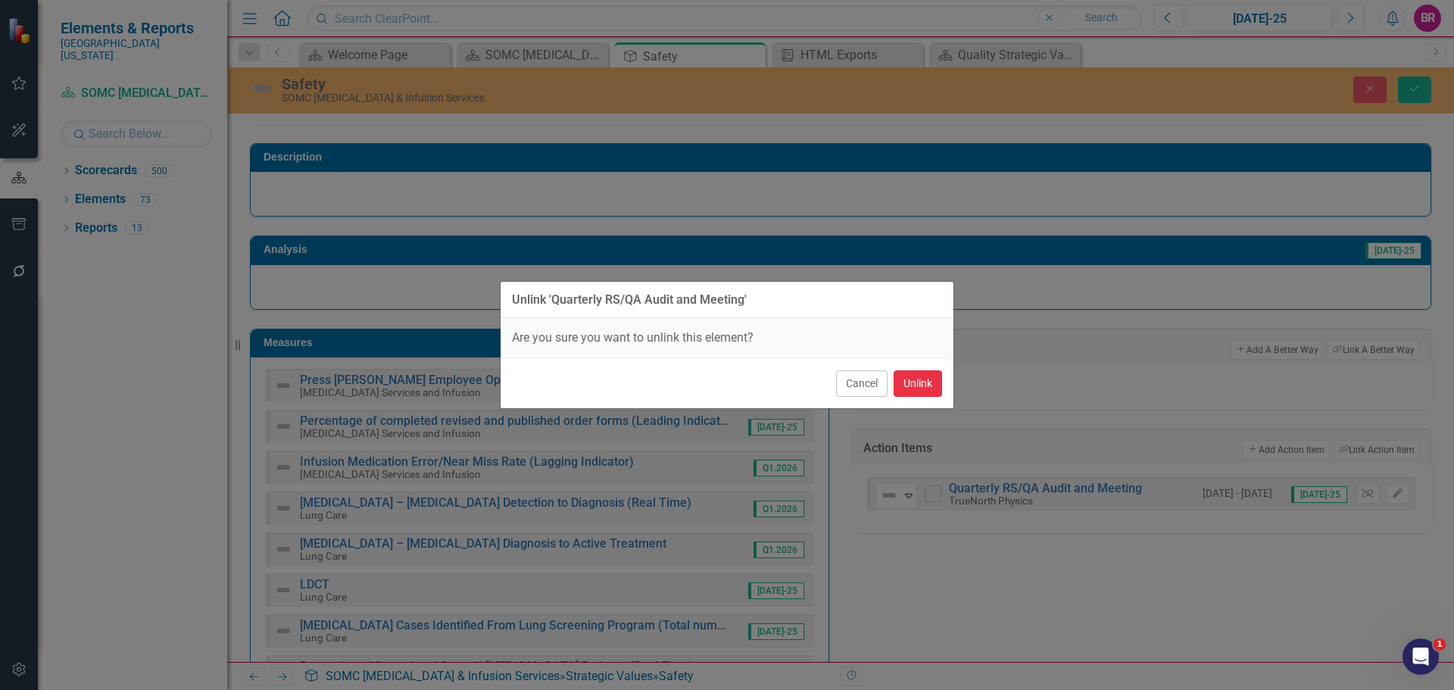
click at [906, 379] on button "Unlink" at bounding box center [917, 383] width 48 height 27
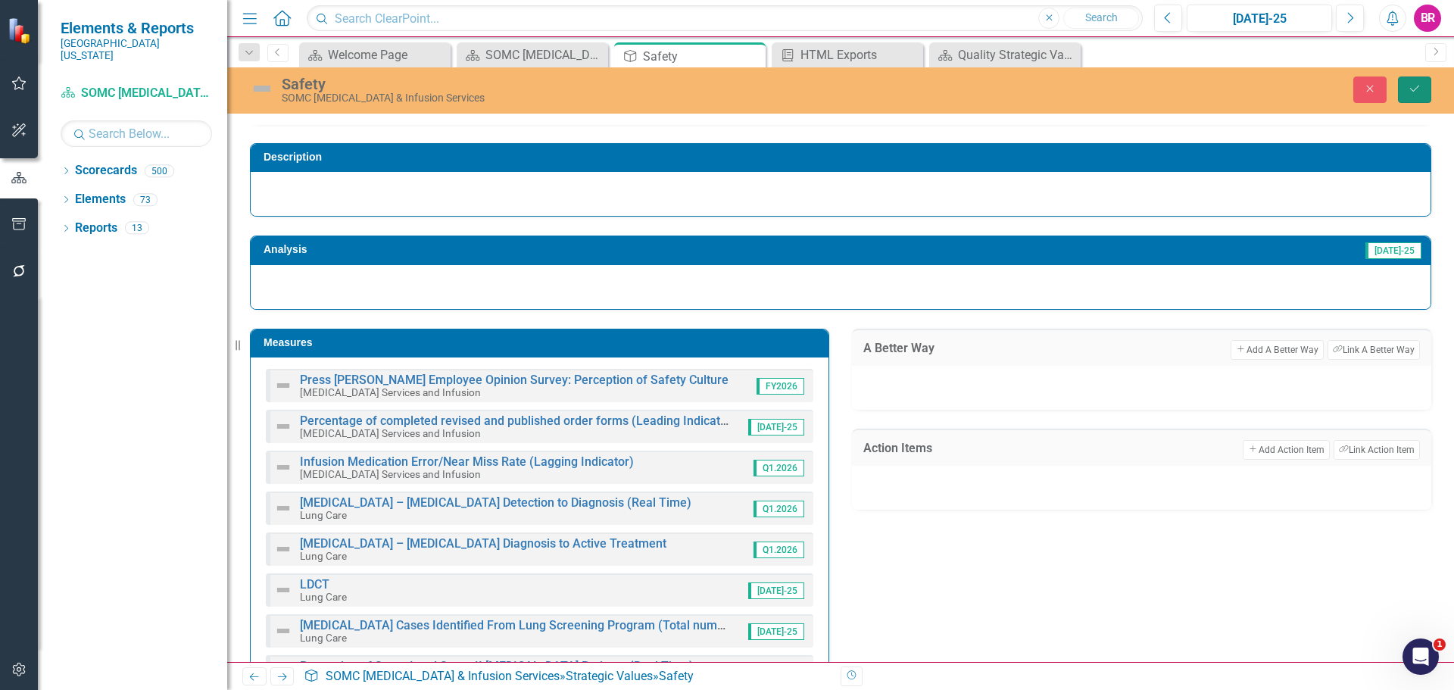
click at [1412, 87] on icon "Save" at bounding box center [1415, 88] width 14 height 11
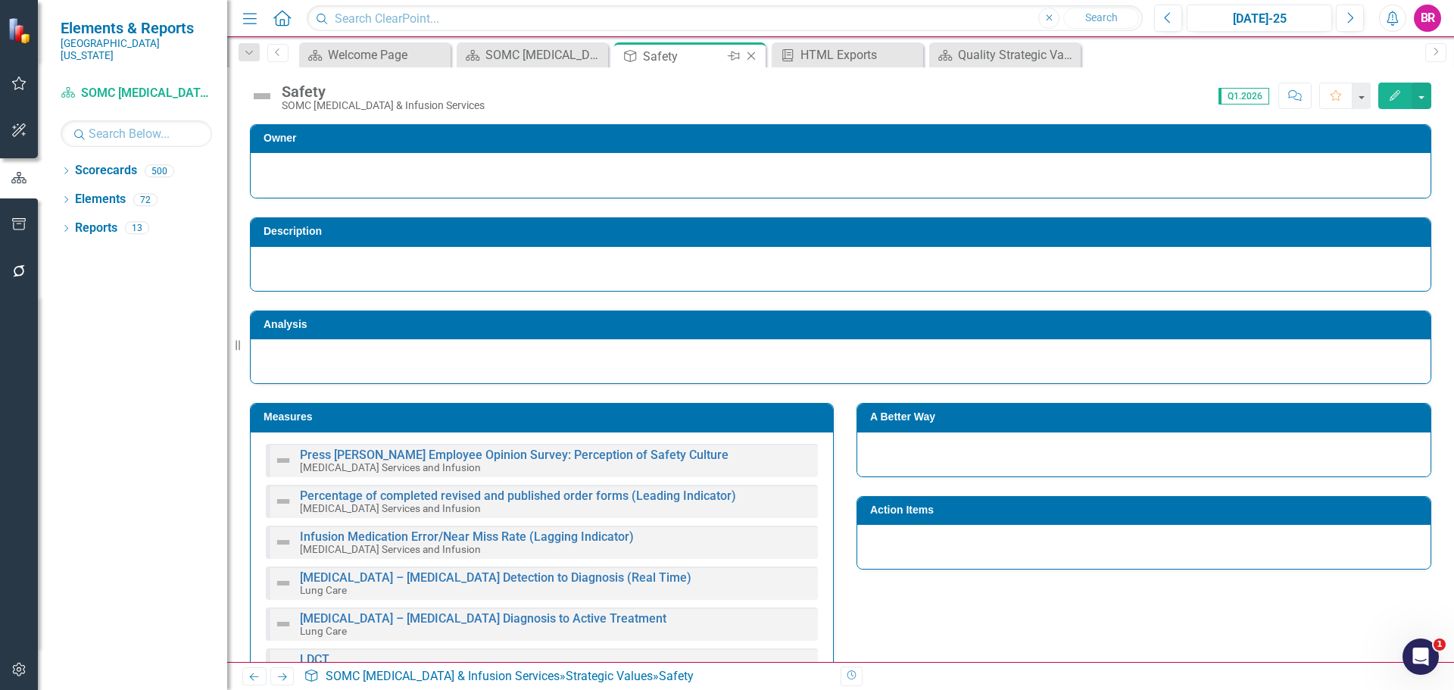
click at [750, 61] on icon "Close" at bounding box center [751, 56] width 15 height 12
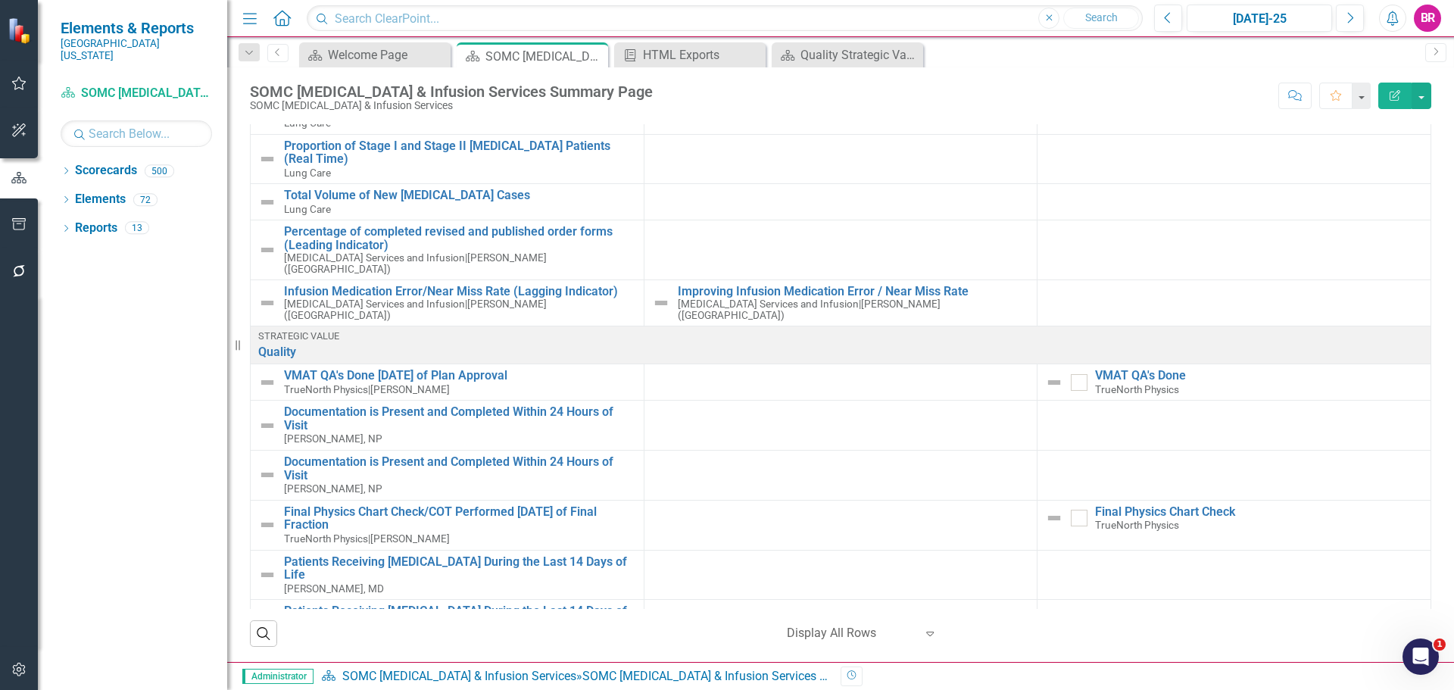
scroll to position [606, 0]
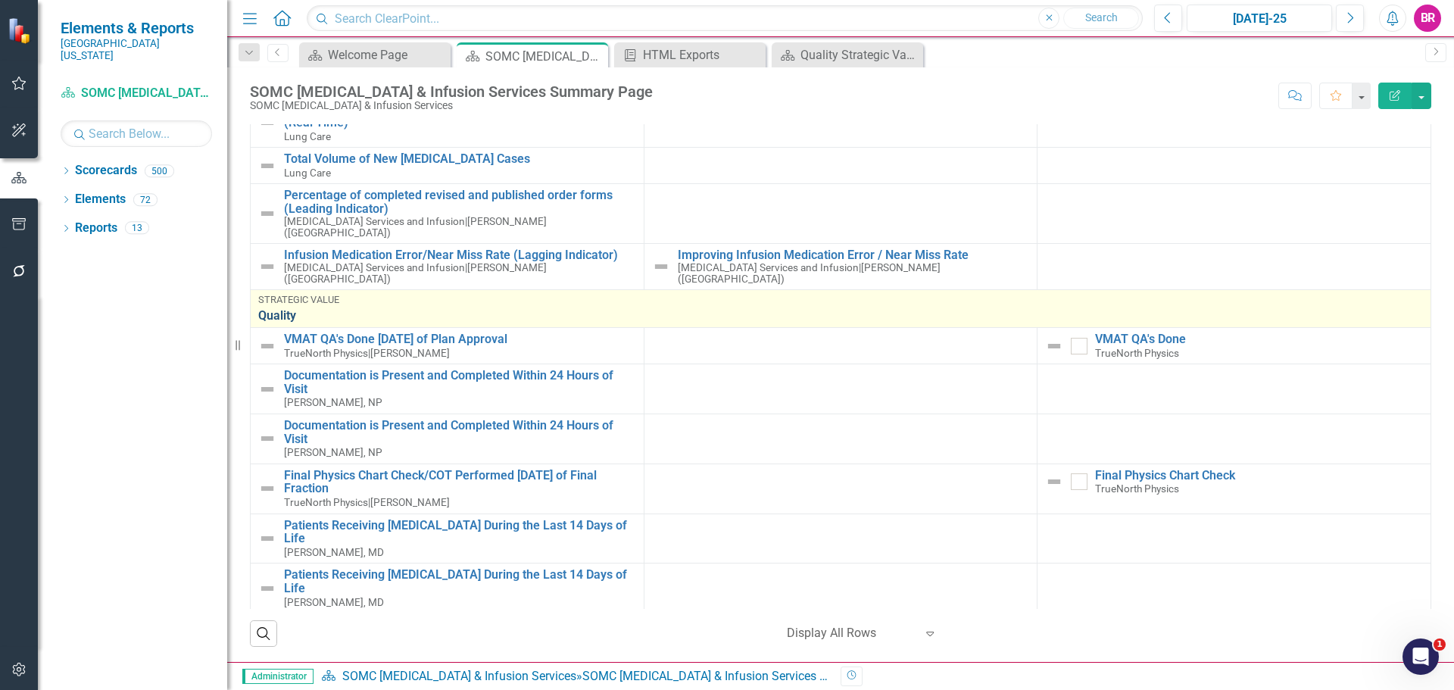
click at [351, 309] on link "Quality" at bounding box center [840, 316] width 1165 height 14
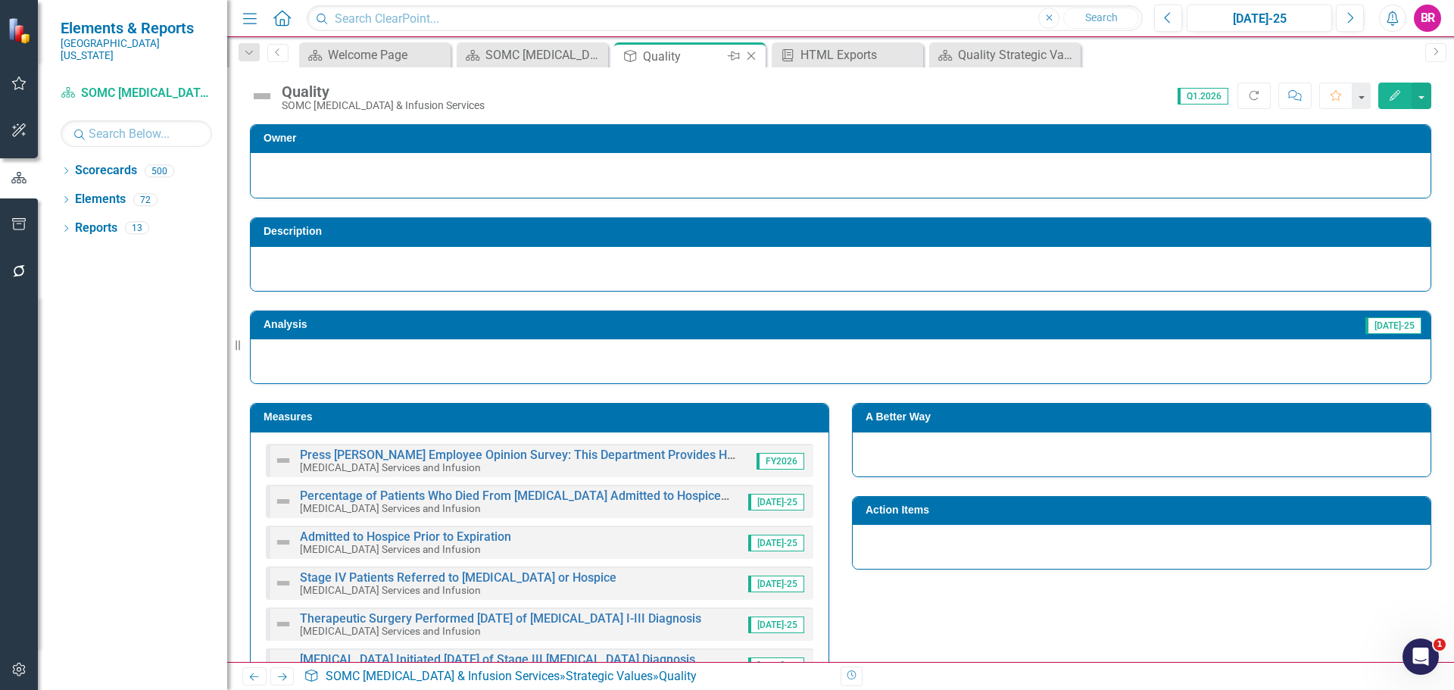
click at [752, 55] on icon at bounding box center [751, 56] width 8 height 8
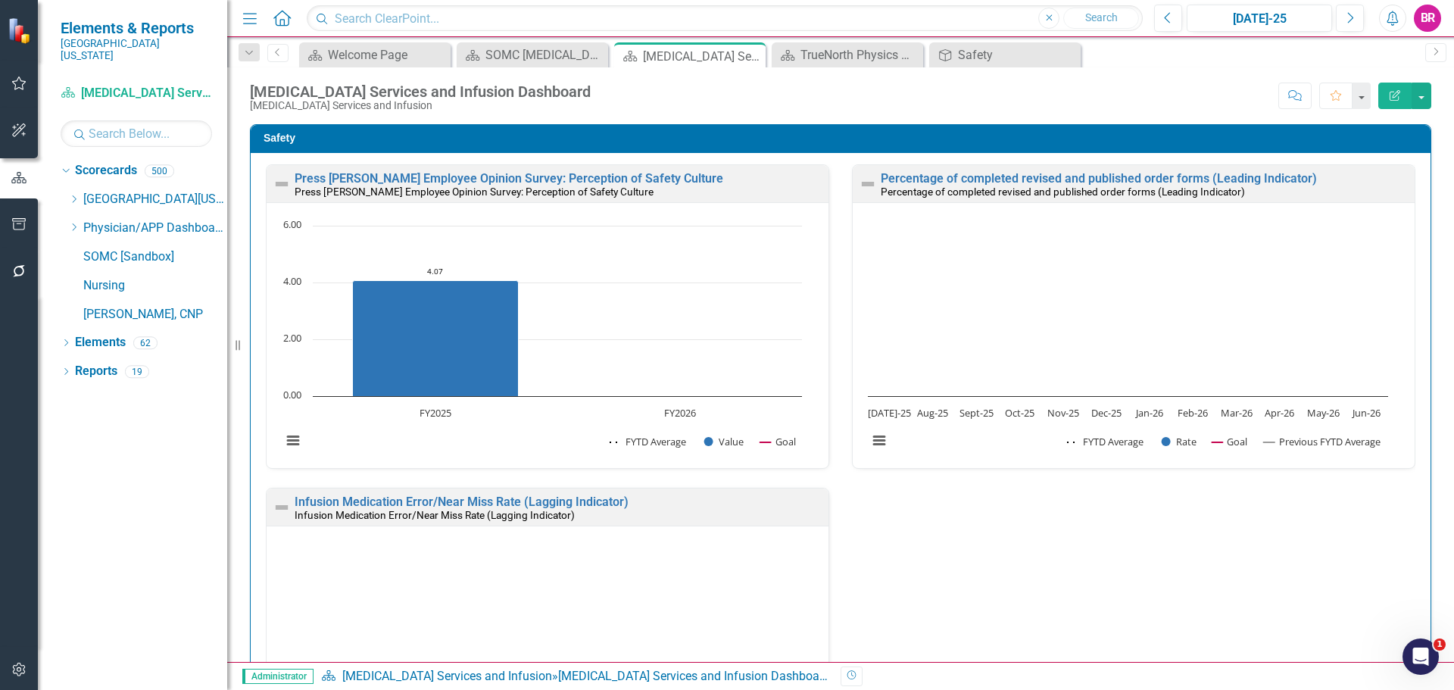
scroll to position [1, 0]
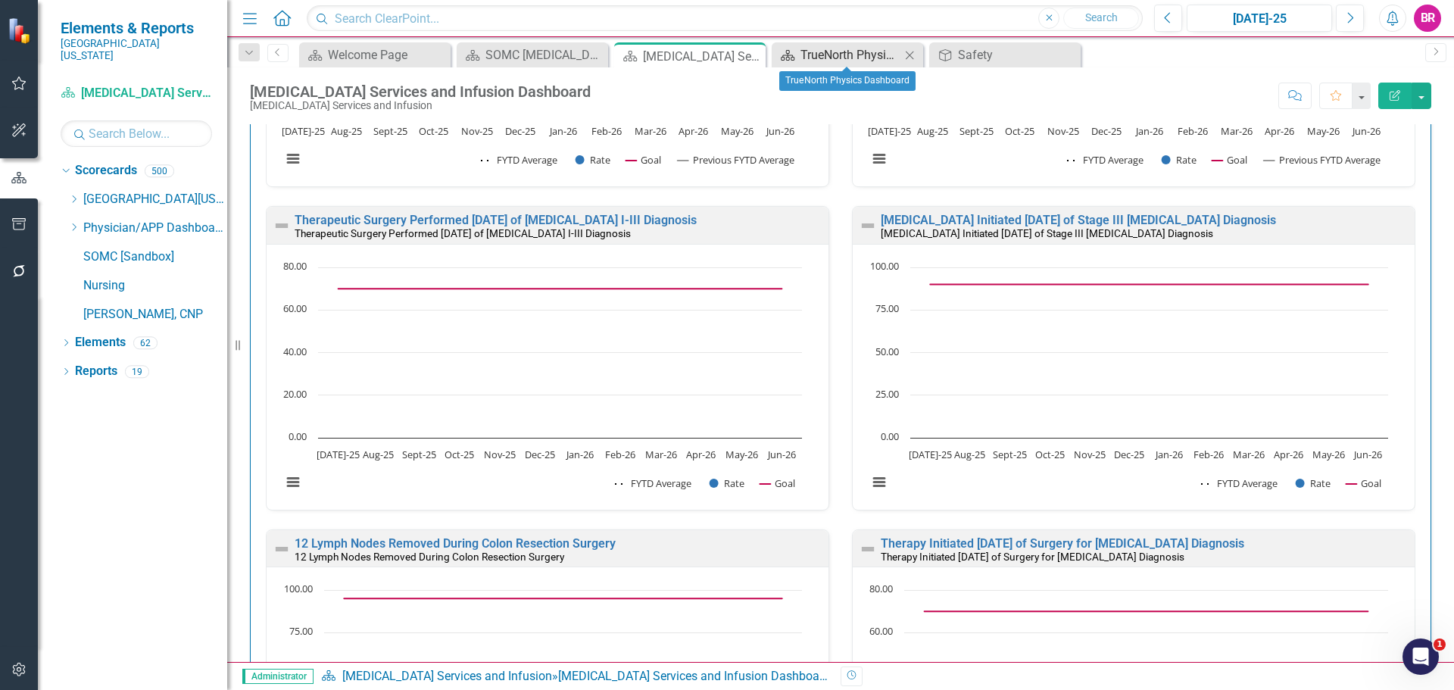
click at [868, 49] on div "TrueNorth Physics Dashboard" at bounding box center [850, 54] width 100 height 19
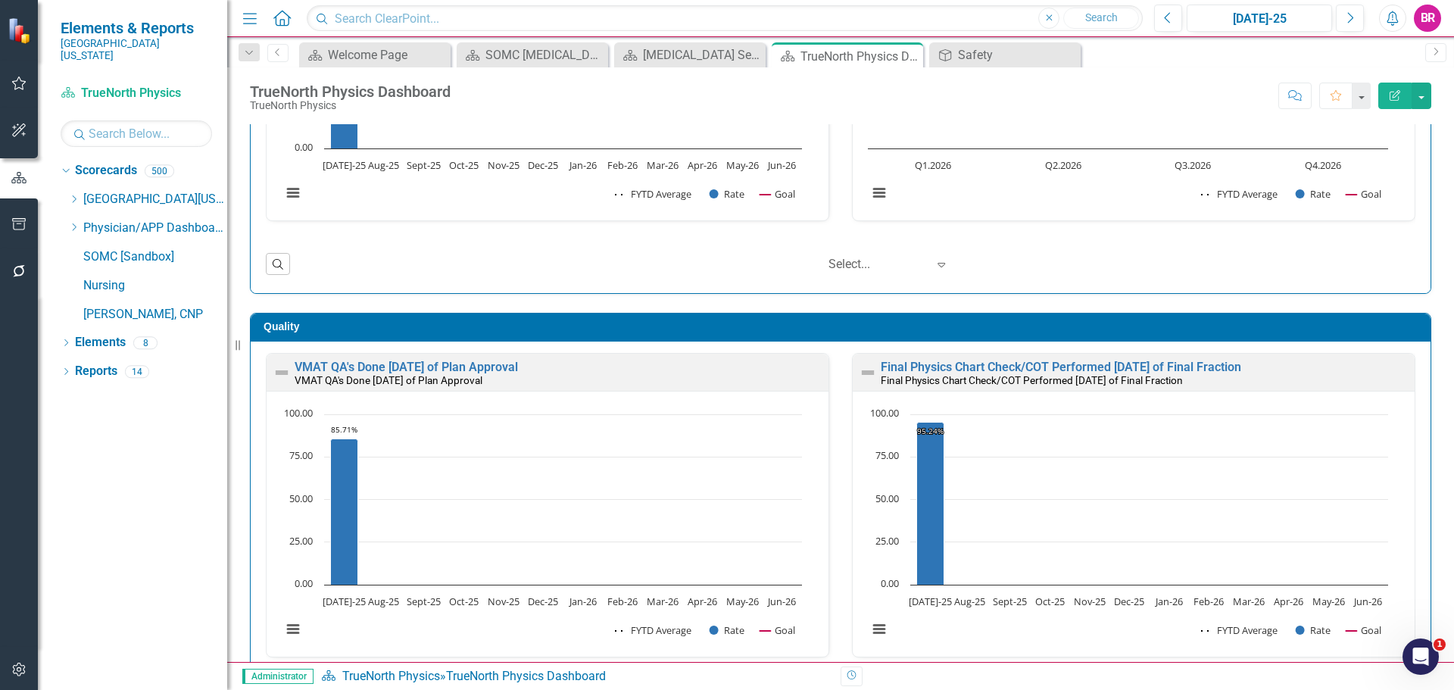
scroll to position [329, 0]
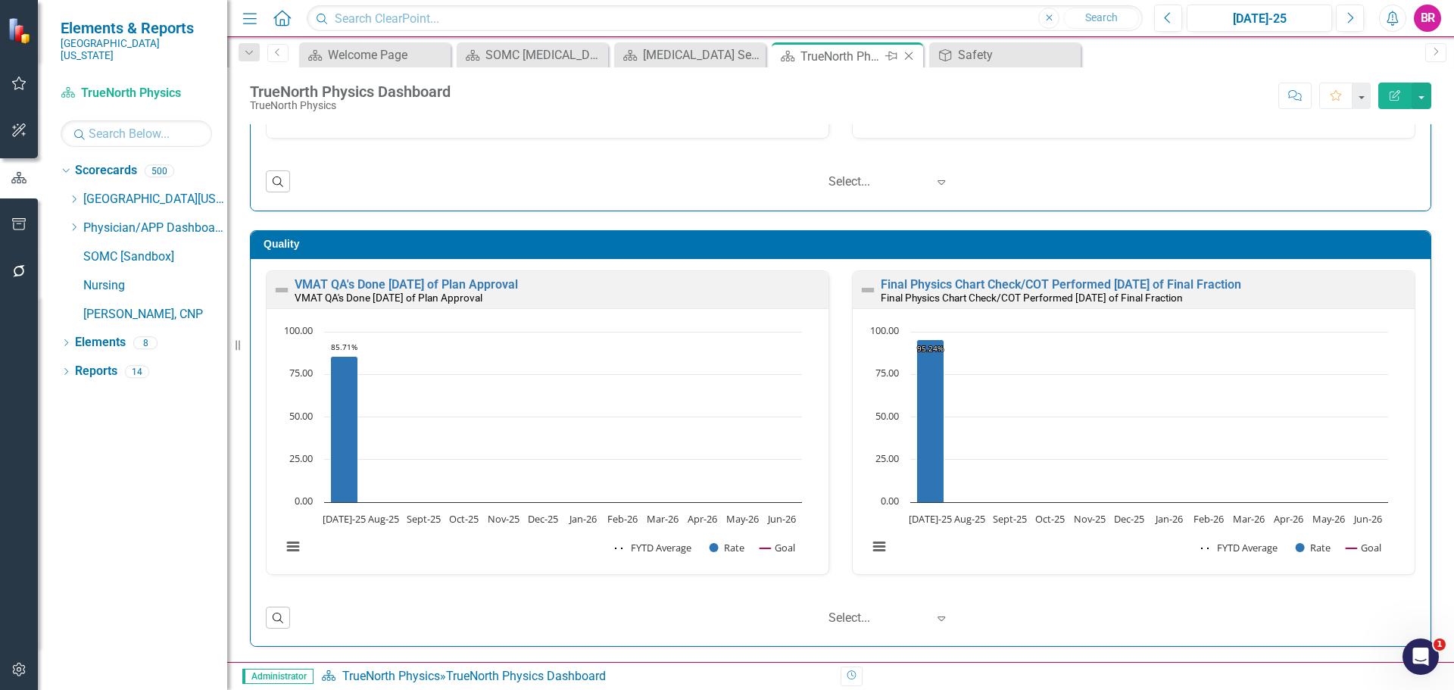
click at [904, 54] on icon "Close" at bounding box center [908, 56] width 15 height 12
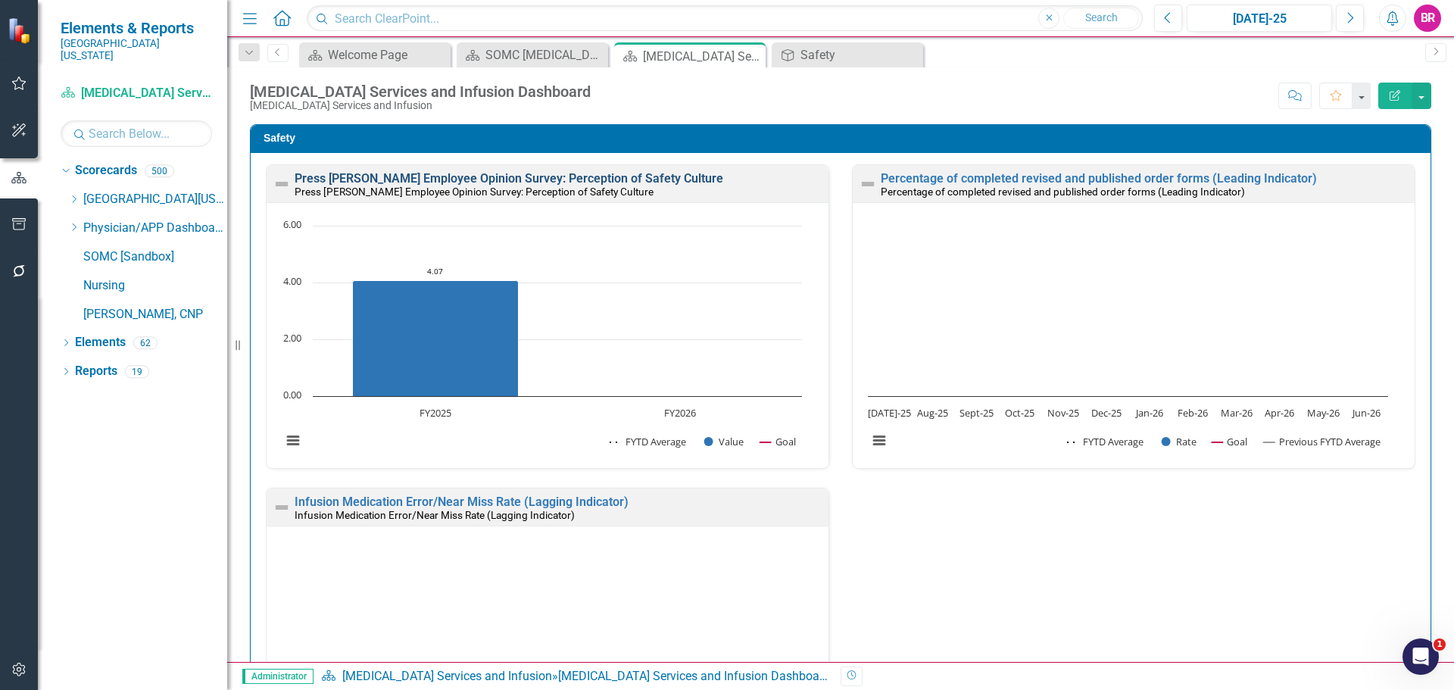
click at [544, 176] on link "Press [PERSON_NAME] Employee Opinion Survey: Perception of Safety Culture" at bounding box center [509, 178] width 429 height 14
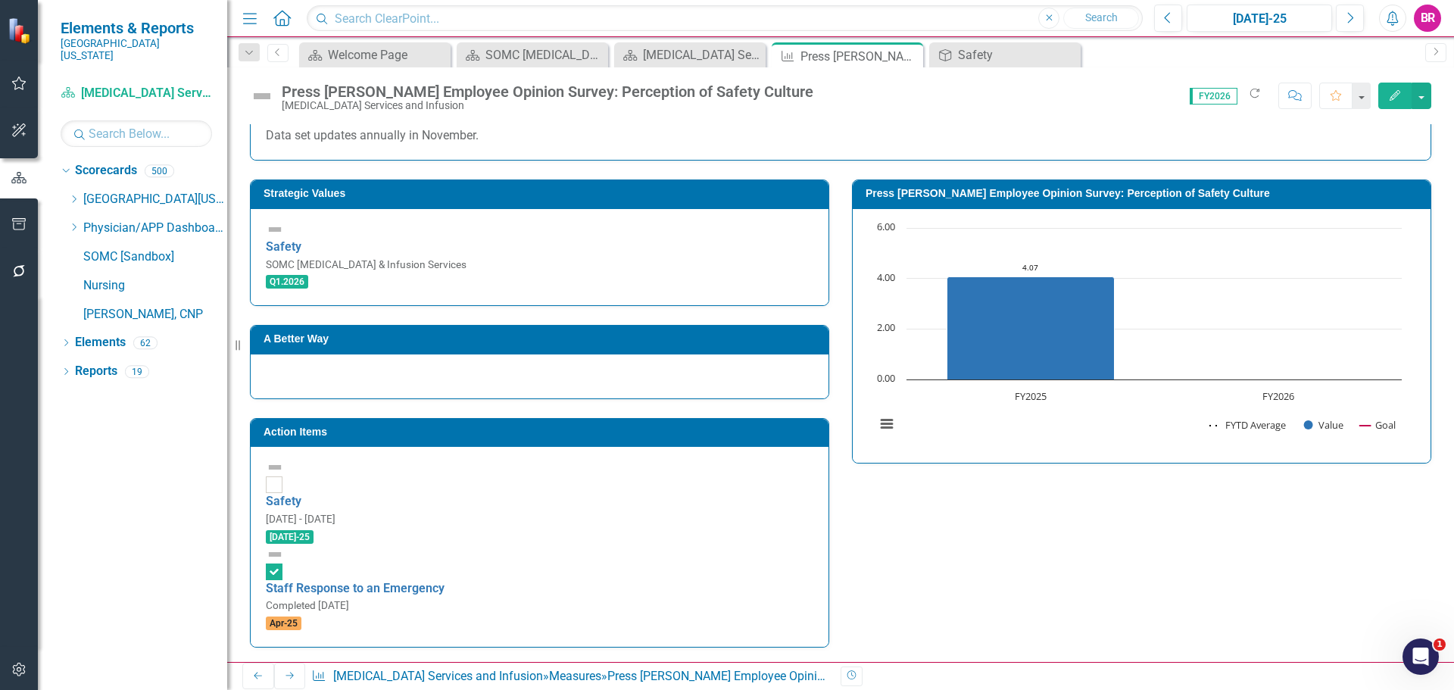
scroll to position [530, 0]
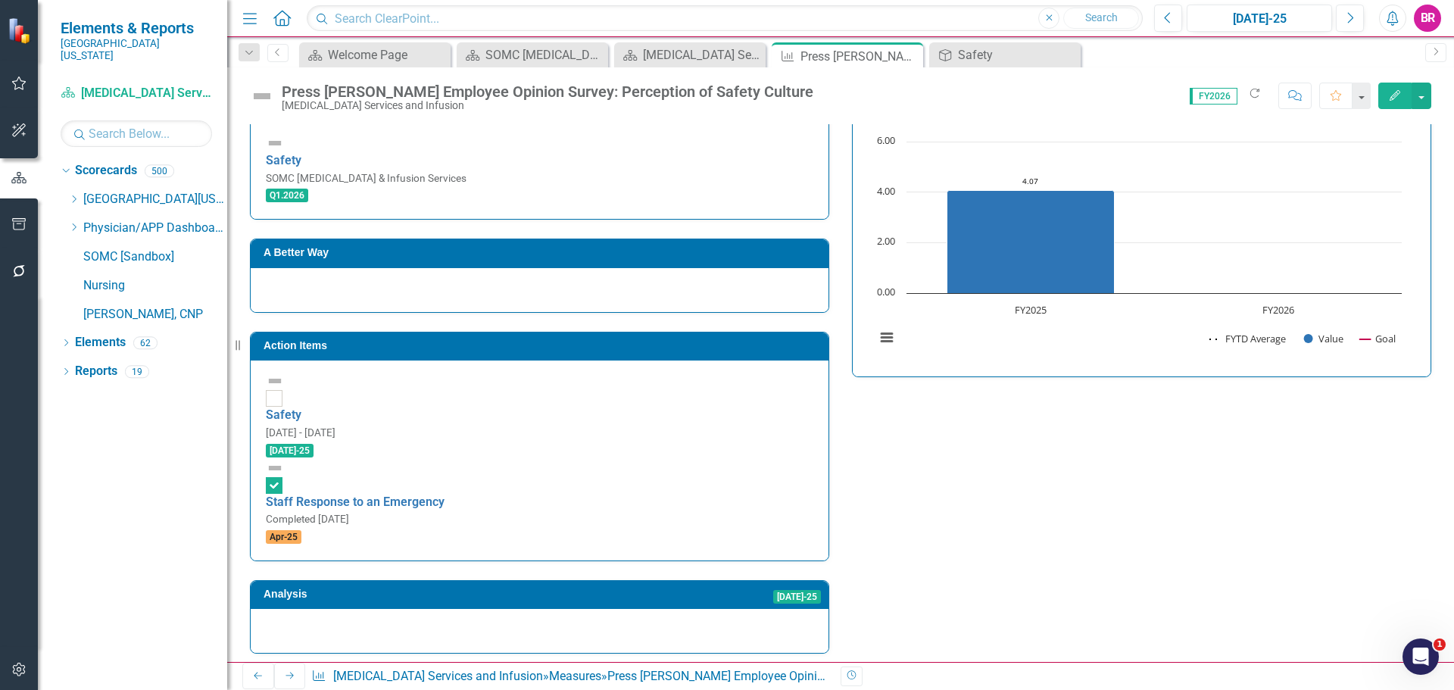
click at [722, 340] on h3 "Action Items" at bounding box center [541, 345] width 557 height 11
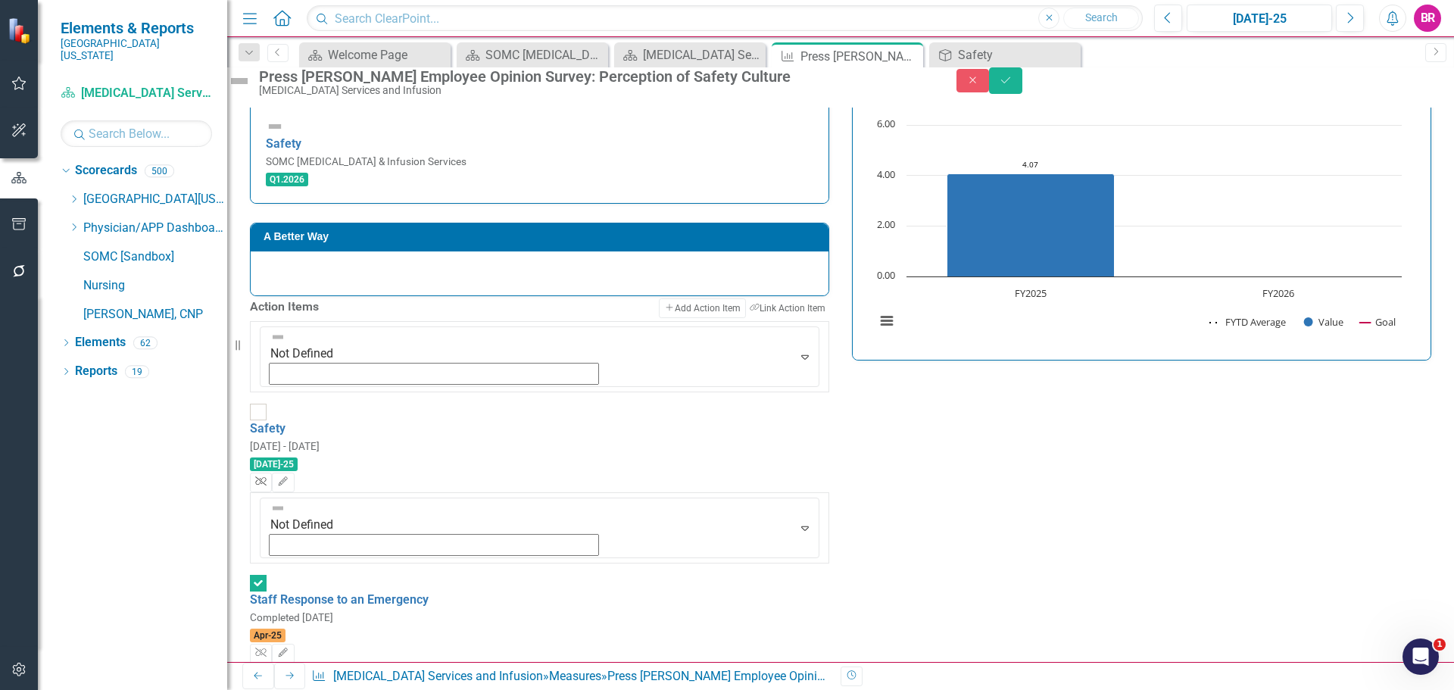
click at [272, 472] on button "Unlink" at bounding box center [261, 482] width 22 height 20
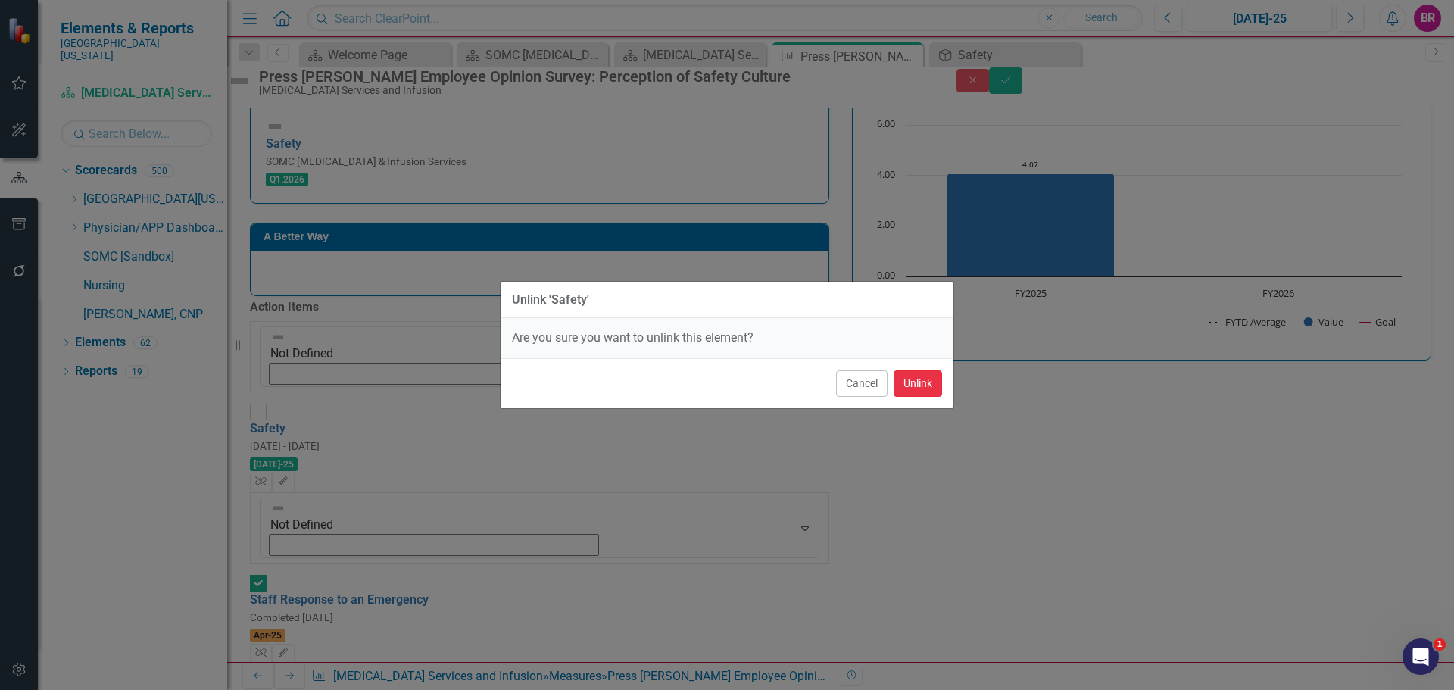
click at [921, 385] on button "Unlink" at bounding box center [917, 383] width 48 height 27
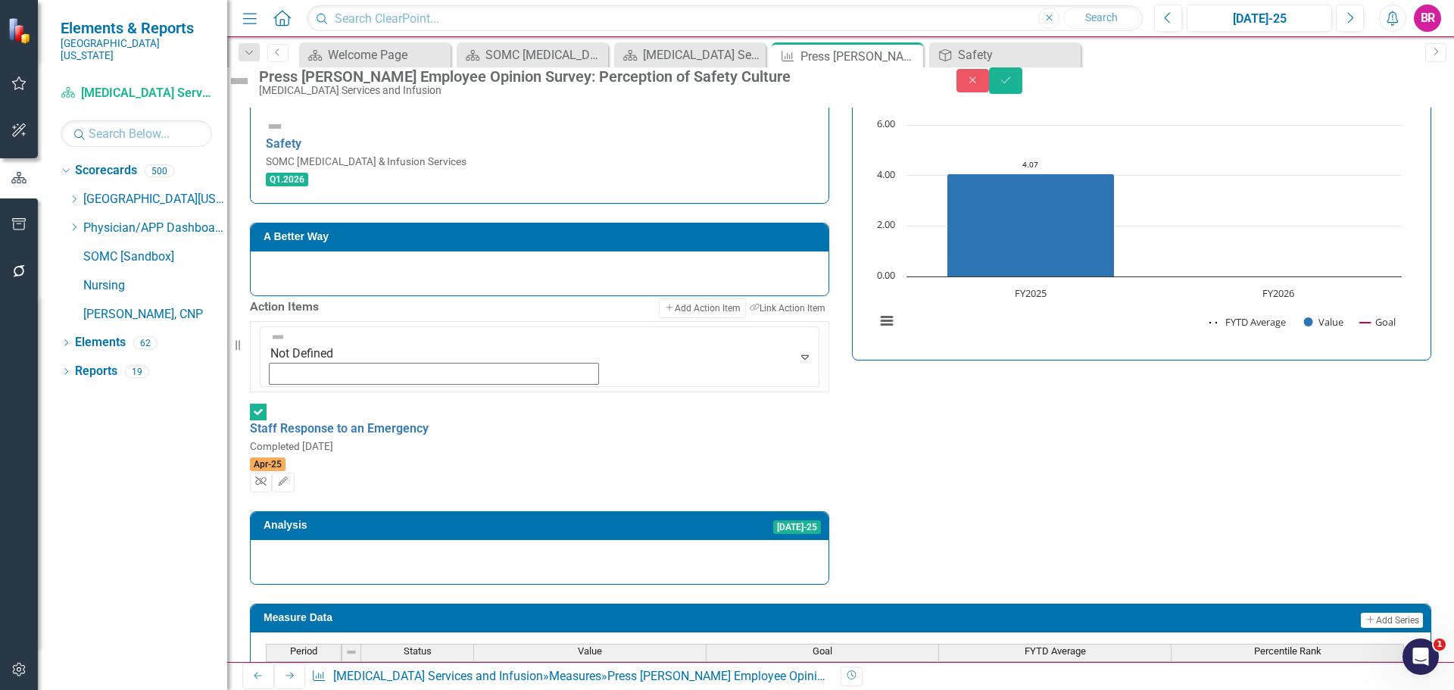
click at [272, 472] on button "Unlink" at bounding box center [261, 482] width 22 height 20
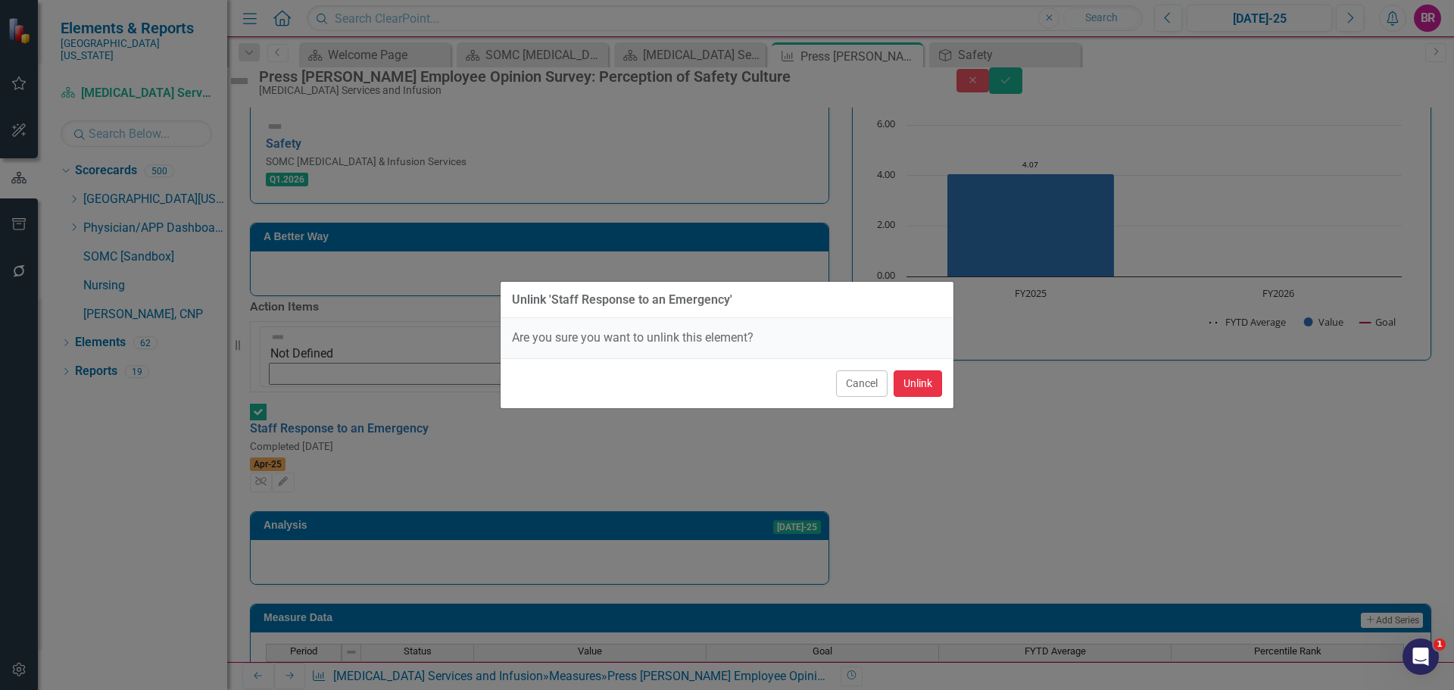
click at [912, 391] on button "Unlink" at bounding box center [917, 383] width 48 height 27
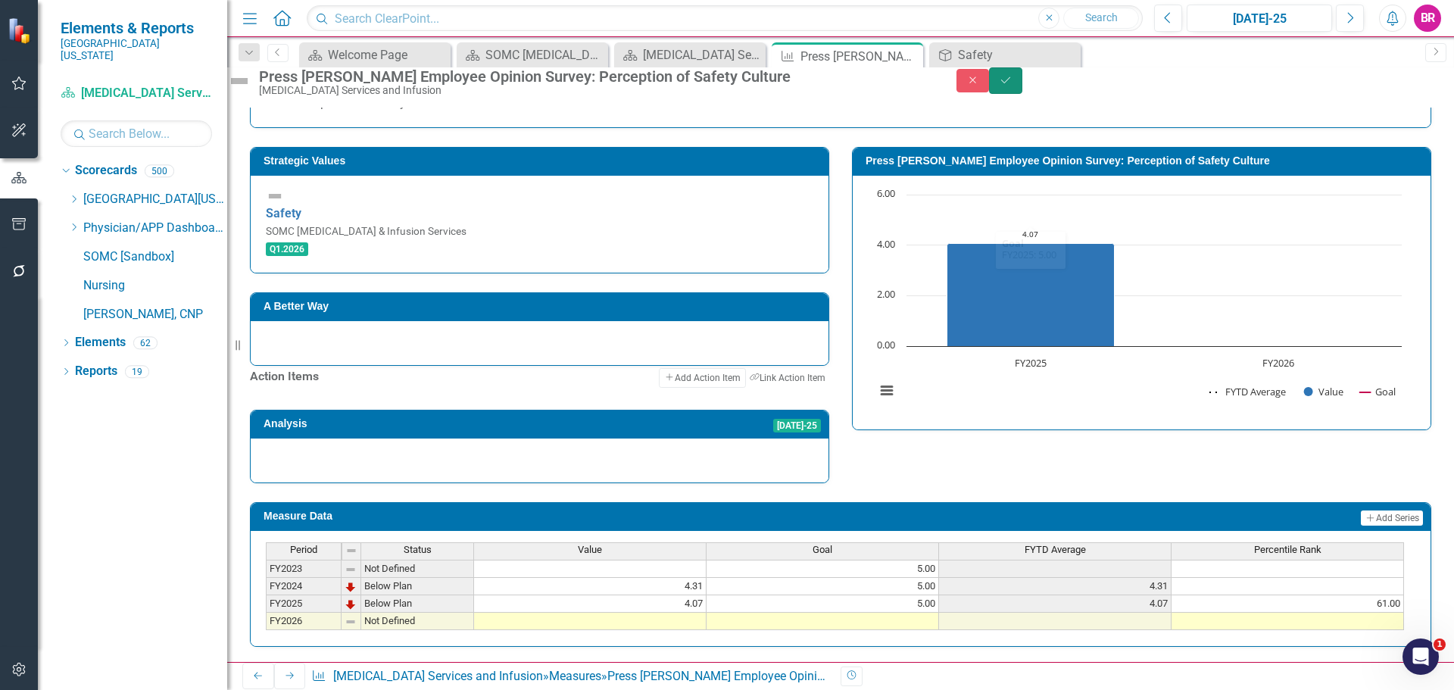
click at [1010, 83] on icon "submit" at bounding box center [1005, 79] width 9 height 6
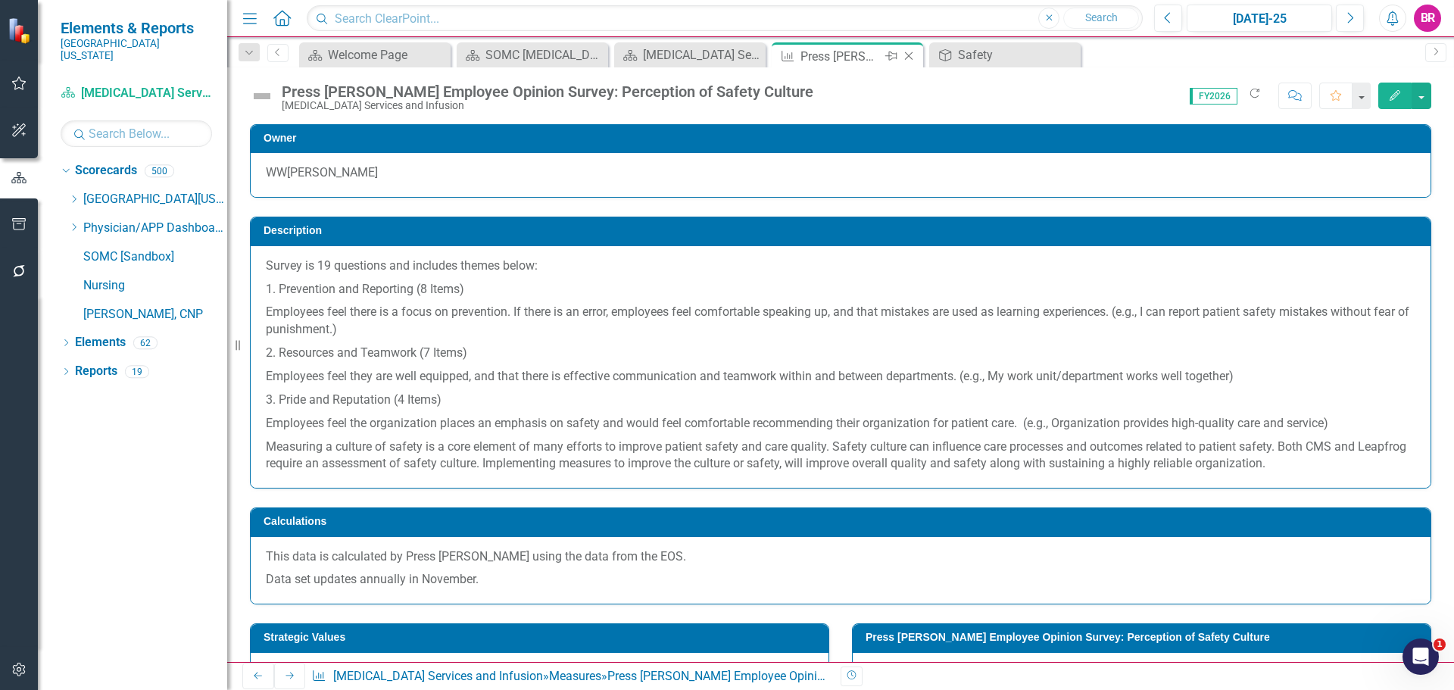
click at [910, 56] on icon "Close" at bounding box center [908, 56] width 15 height 12
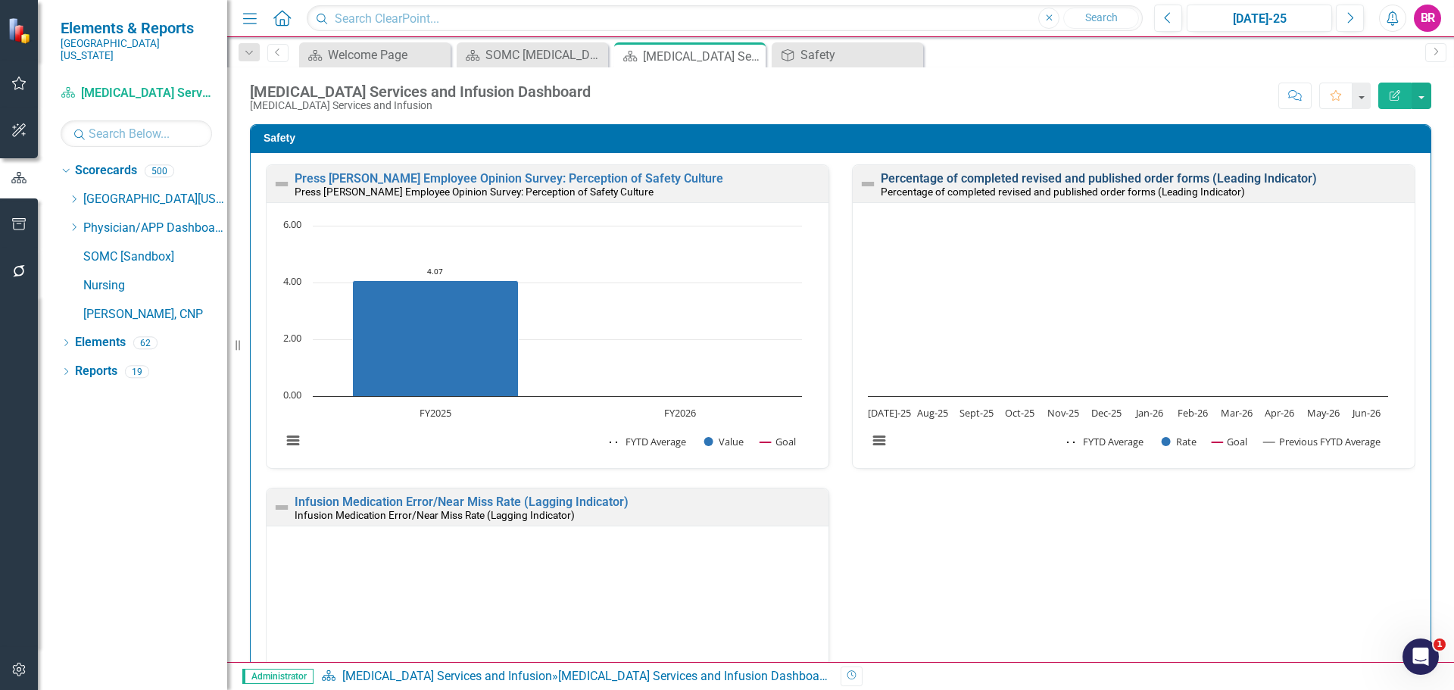
scroll to position [1, 0]
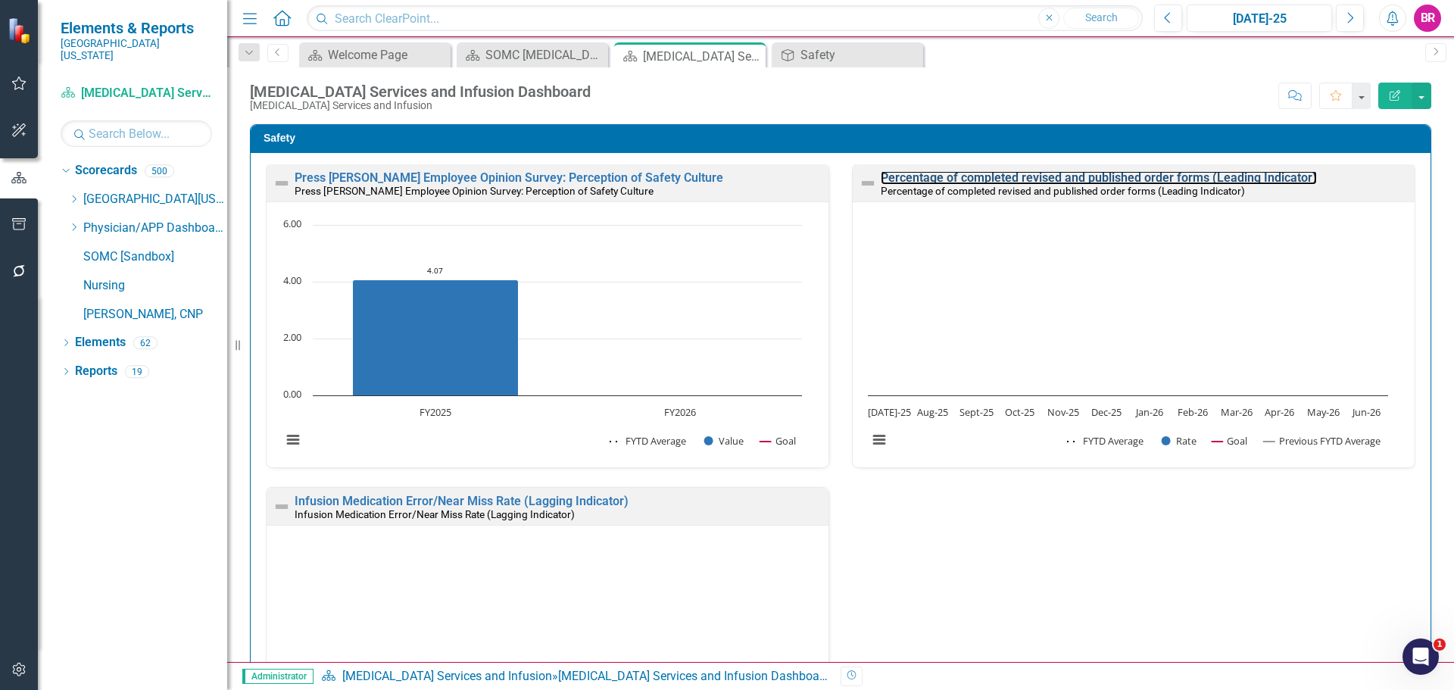
click at [1034, 176] on link "Percentage of completed revised and published order forms (Leading Indicator)" at bounding box center [1099, 177] width 436 height 14
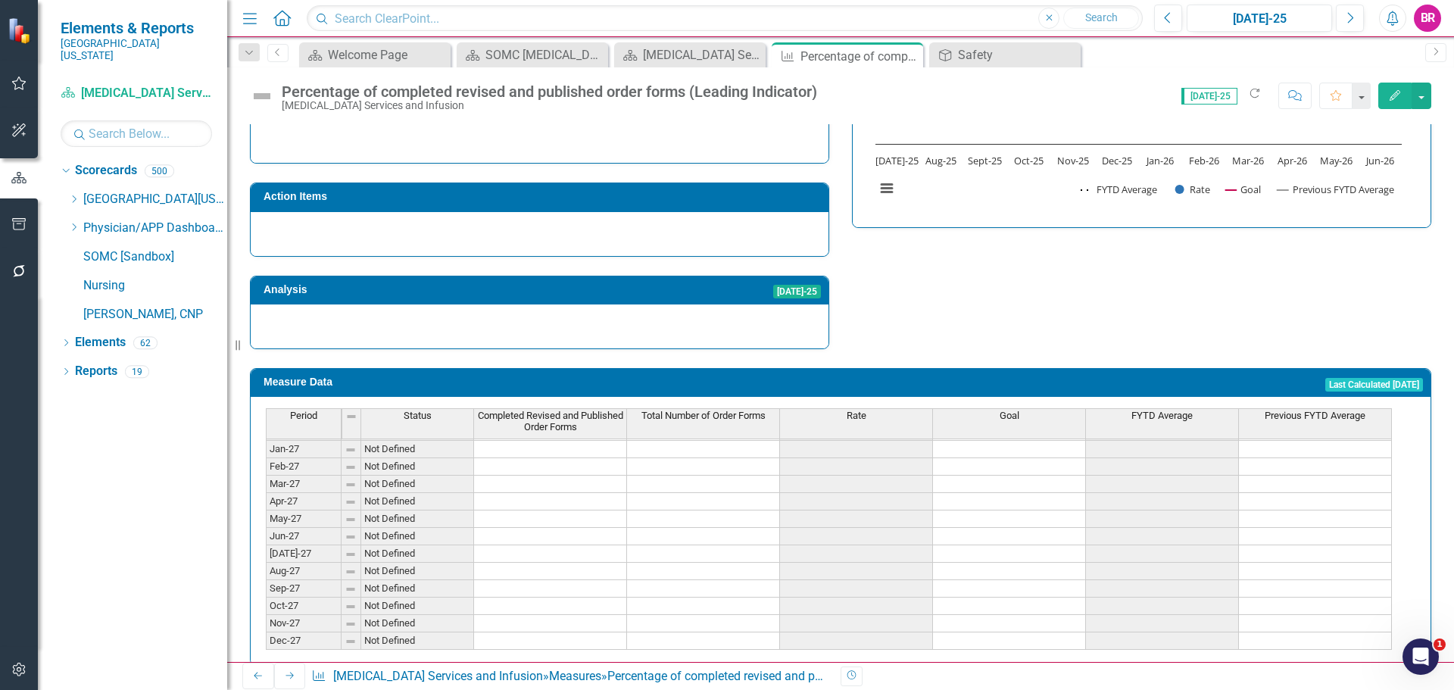
scroll to position [850, 0]
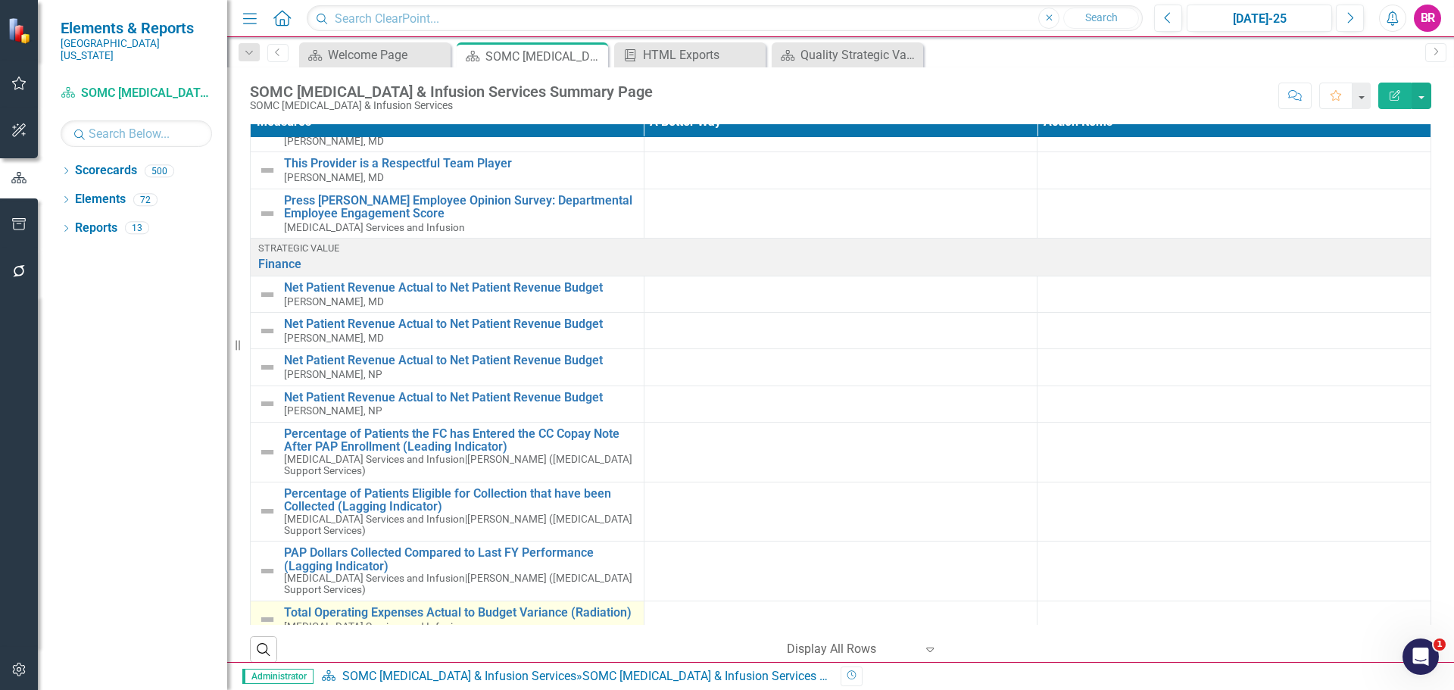
scroll to position [33, 0]
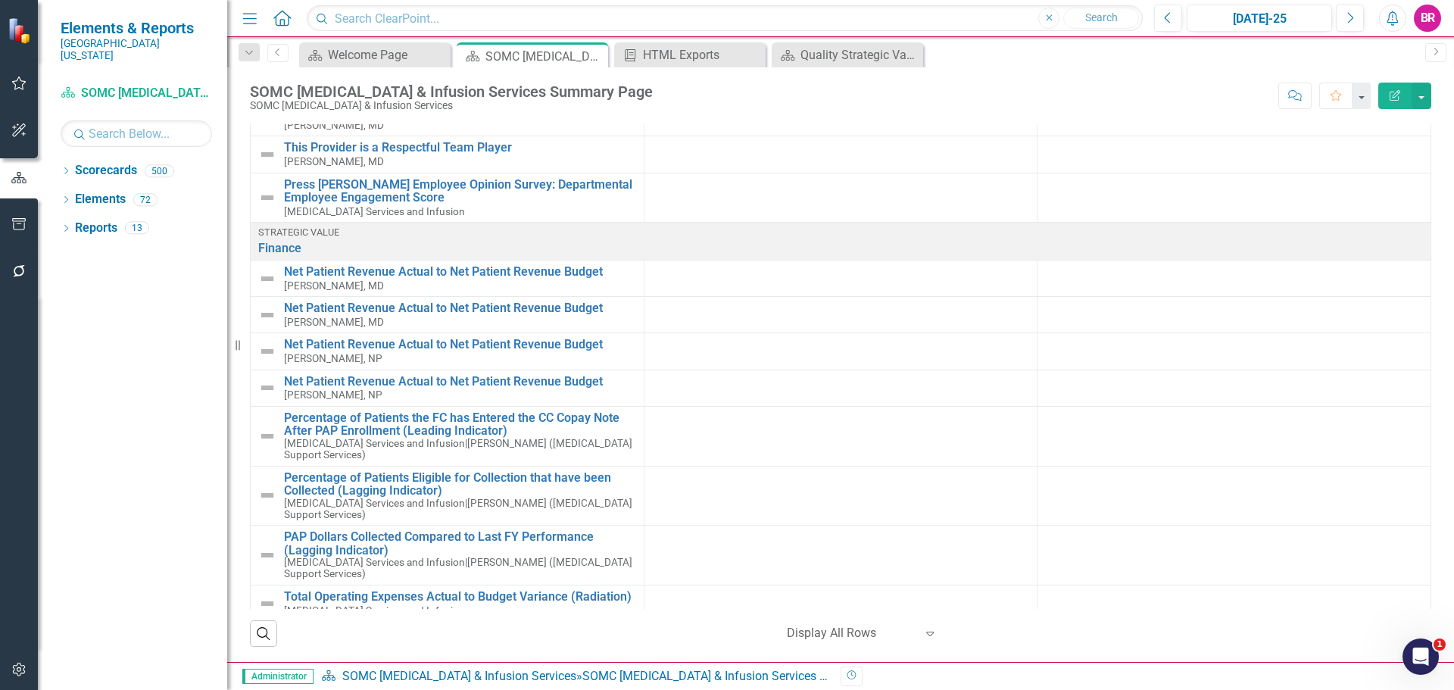
drag, startPoint x: 594, startPoint y: 56, endPoint x: 576, endPoint y: 101, distance: 48.9
click at [0, 0] on icon "Close" at bounding box center [0, 0] width 0 height 0
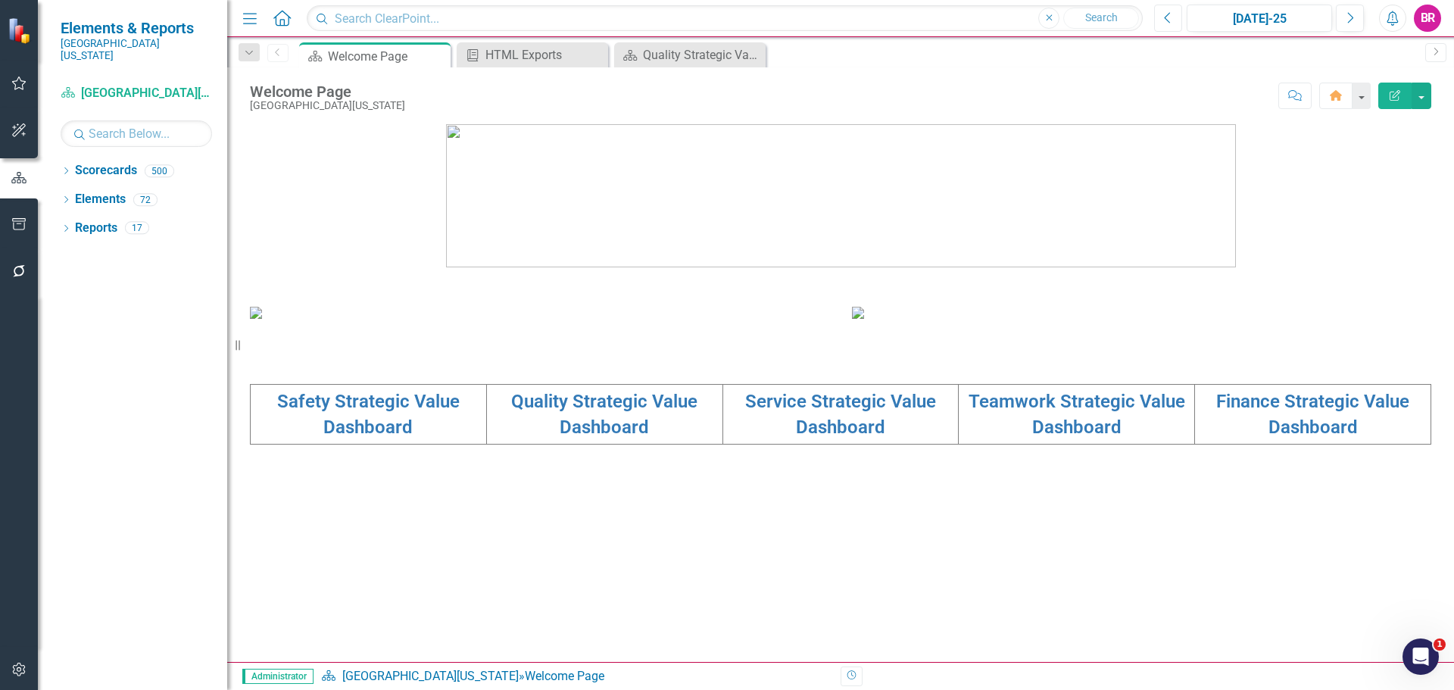
click at [1169, 12] on icon "Previous" at bounding box center [1168, 18] width 8 height 14
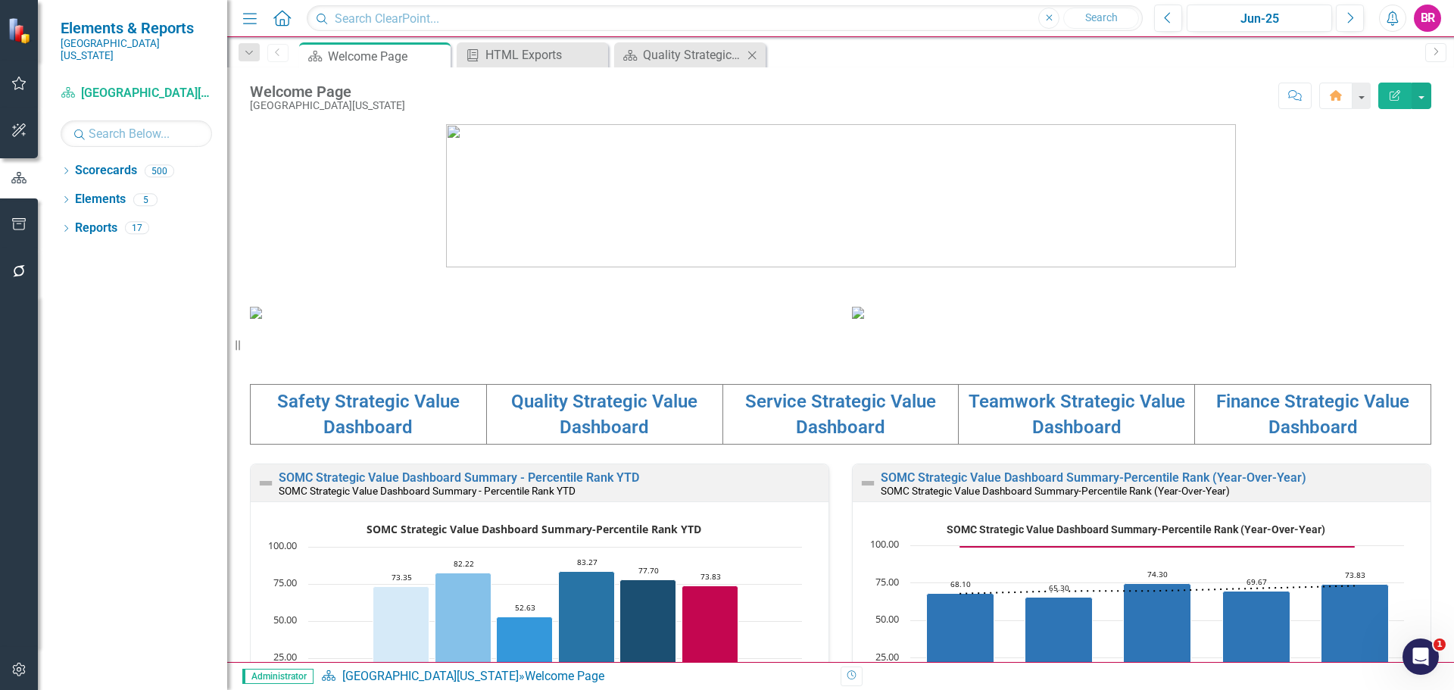
click at [753, 51] on icon "Close" at bounding box center [751, 55] width 15 height 12
click at [522, 53] on div "HTML Exports" at bounding box center [535, 54] width 100 height 19
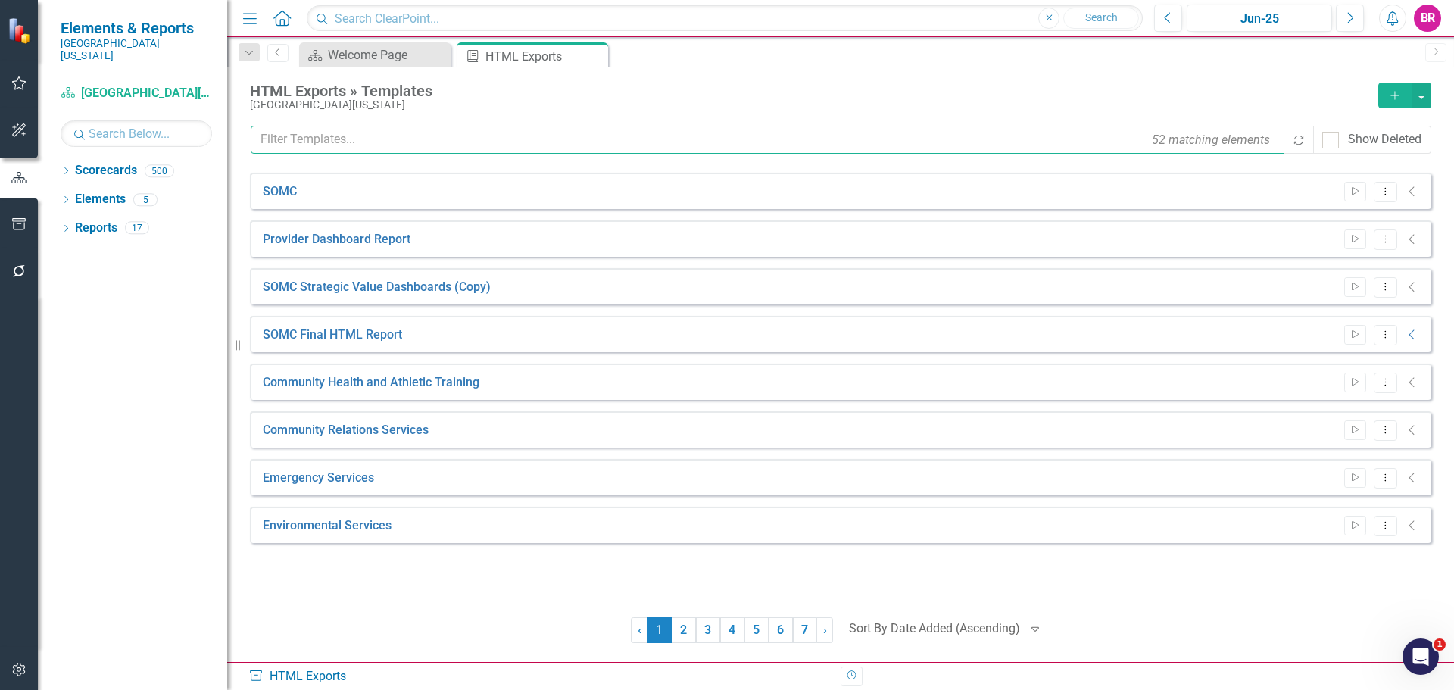
click at [453, 139] on input "text" at bounding box center [768, 140] width 1035 height 28
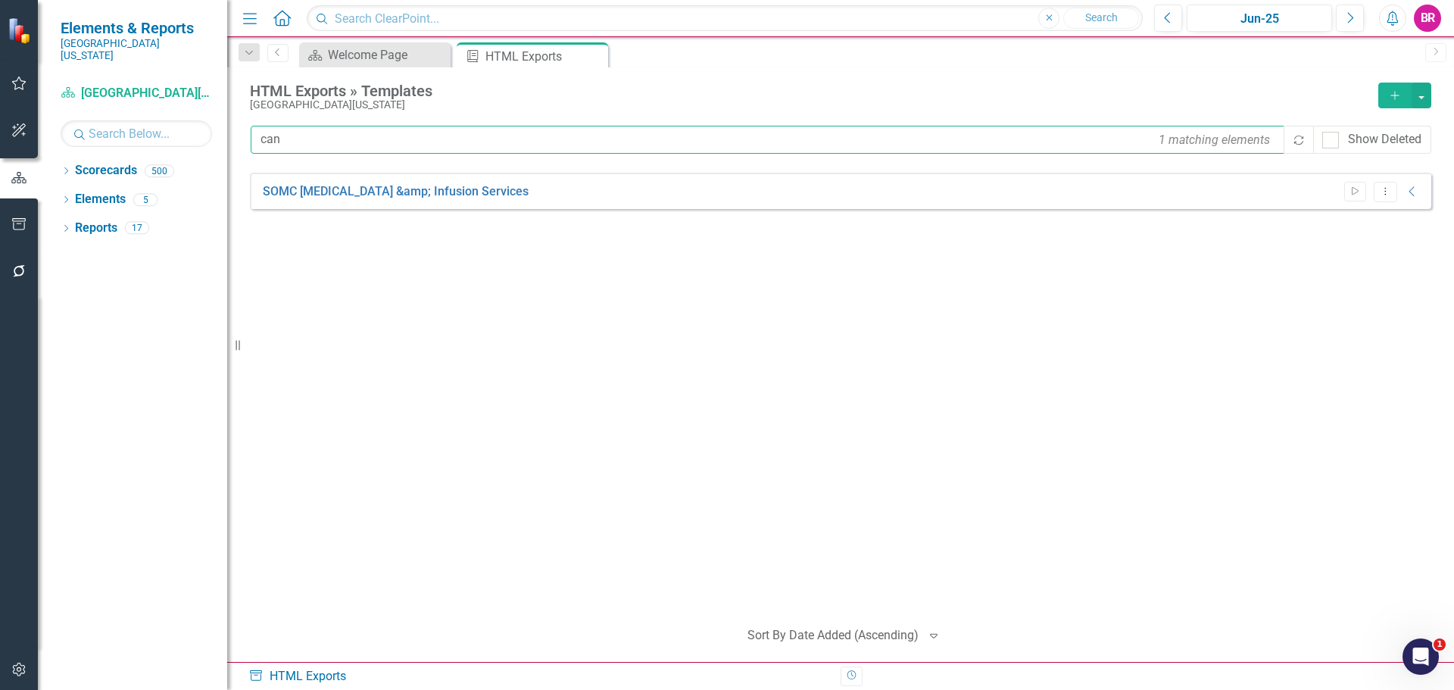
type input "can"
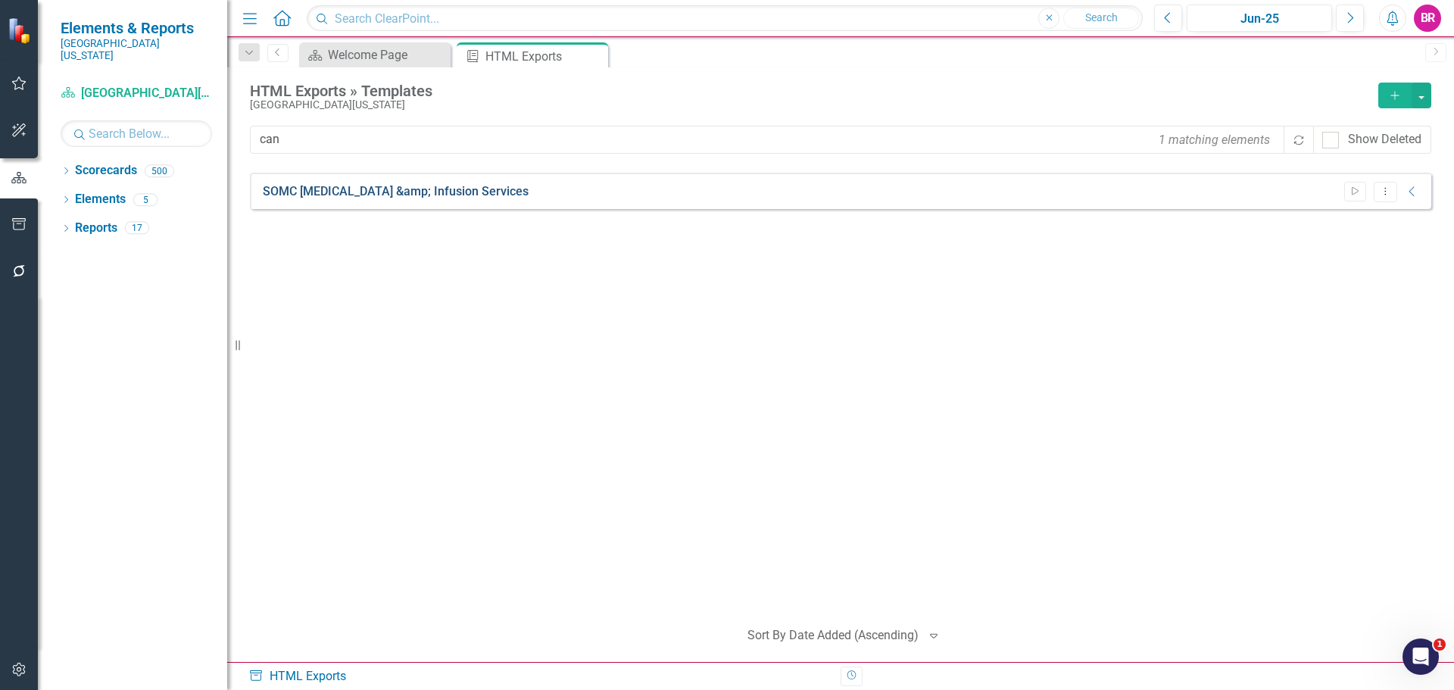
click at [454, 194] on link "SOMC [MEDICAL_DATA] &amp; Infusion Services" at bounding box center [396, 191] width 266 height 17
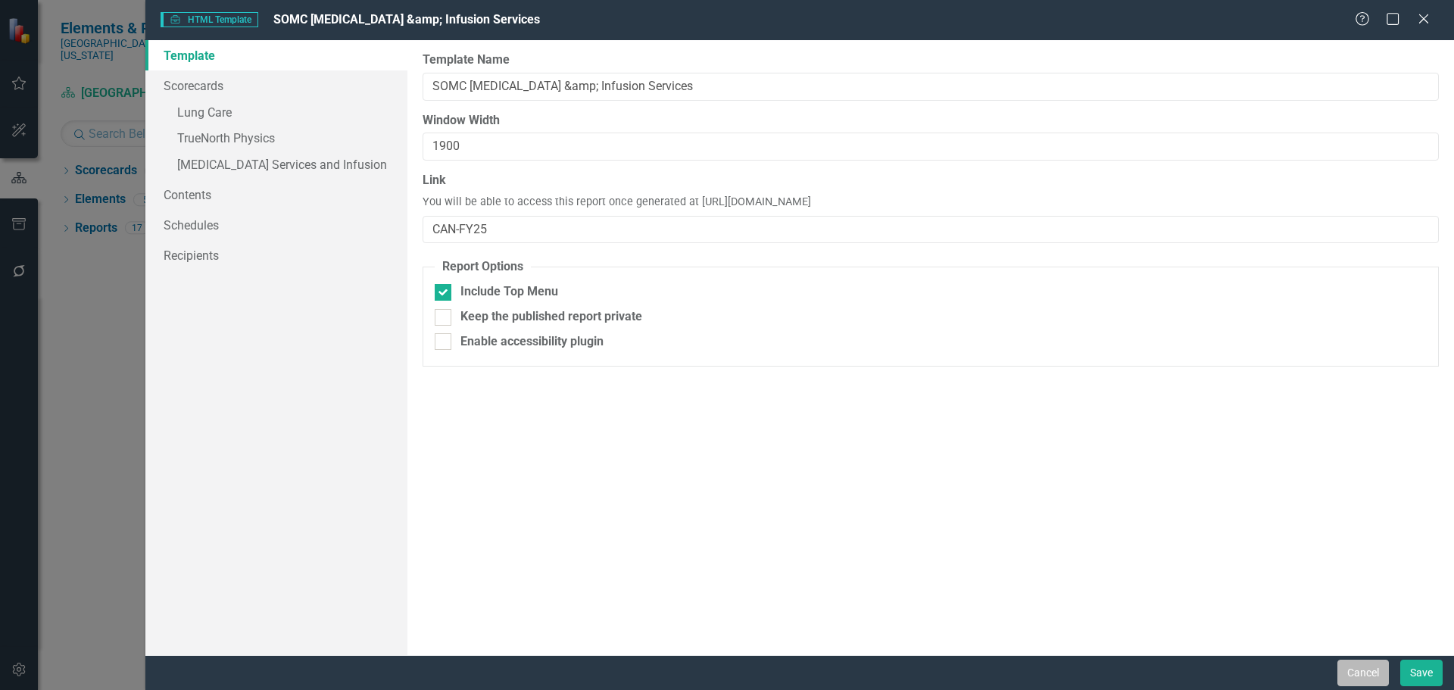
click at [1365, 671] on button "Cancel" at bounding box center [1362, 672] width 51 height 27
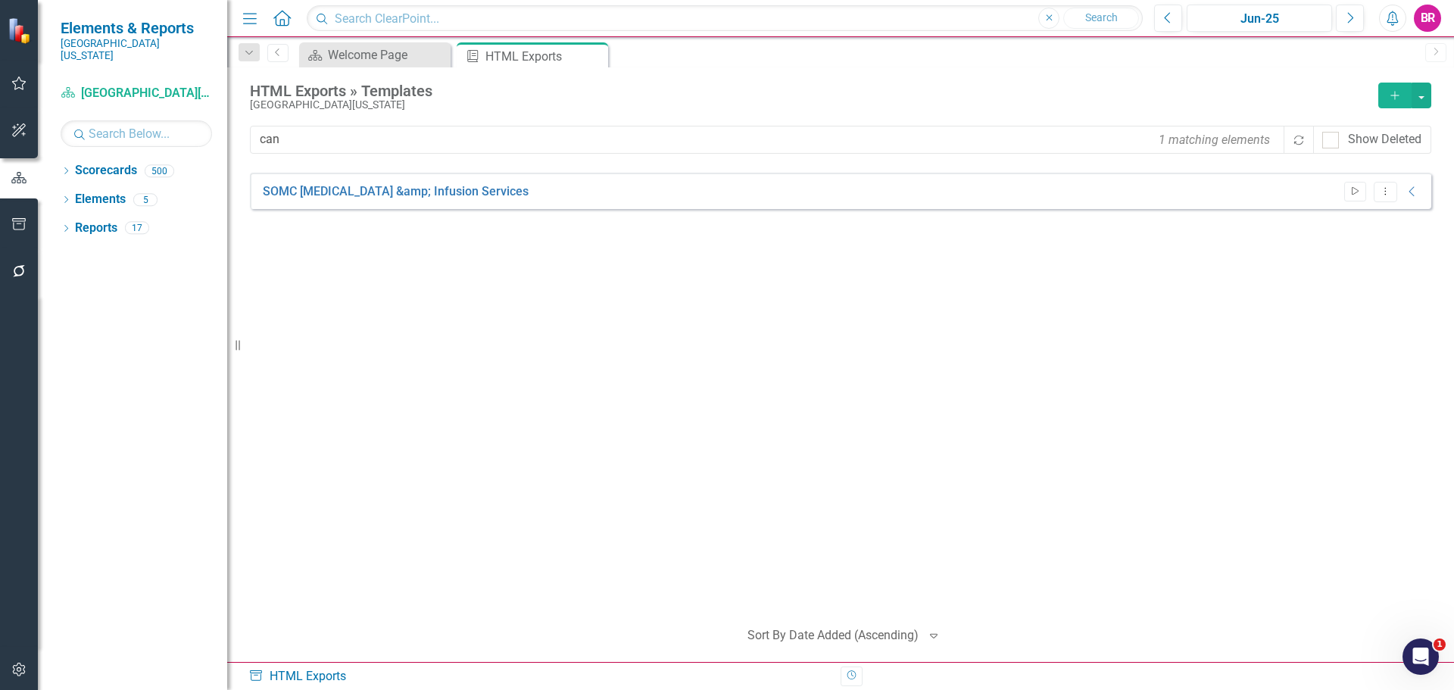
click at [1351, 195] on icon "Start" at bounding box center [1354, 191] width 11 height 9
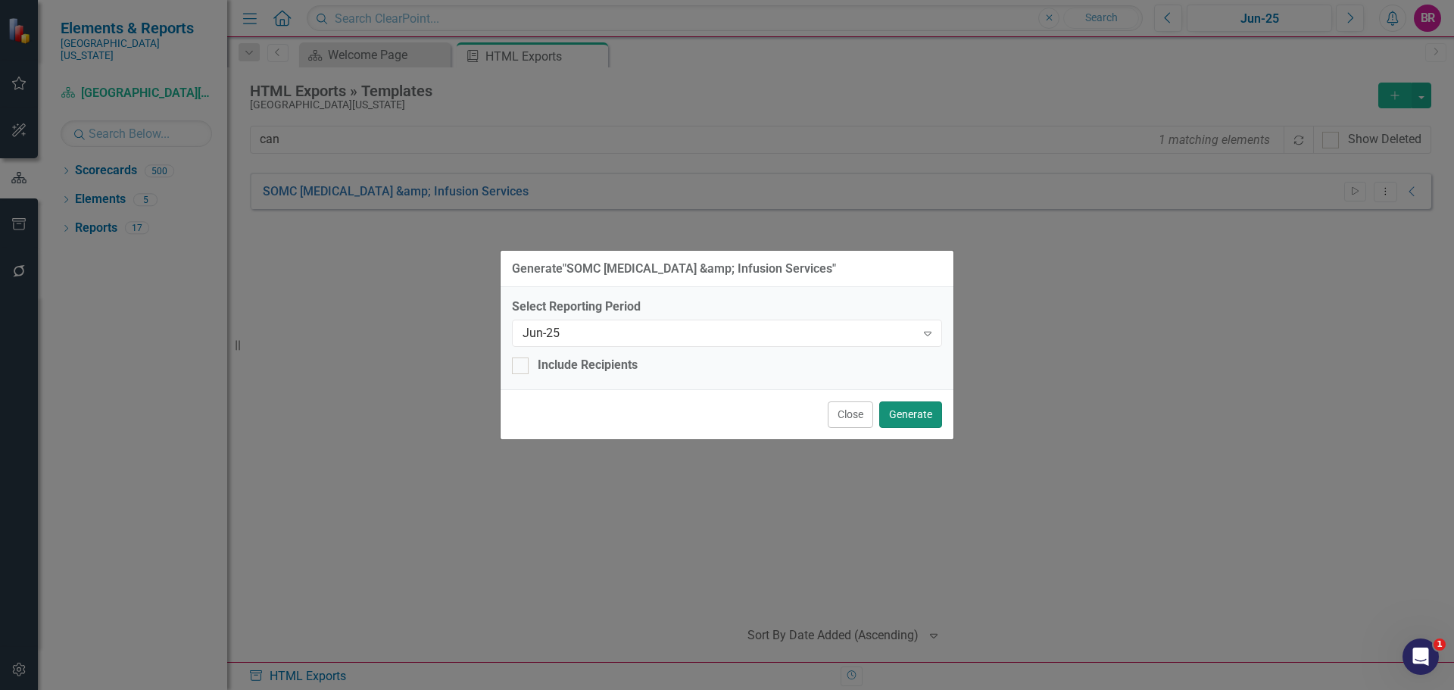
click at [915, 410] on button "Generate" at bounding box center [910, 414] width 63 height 27
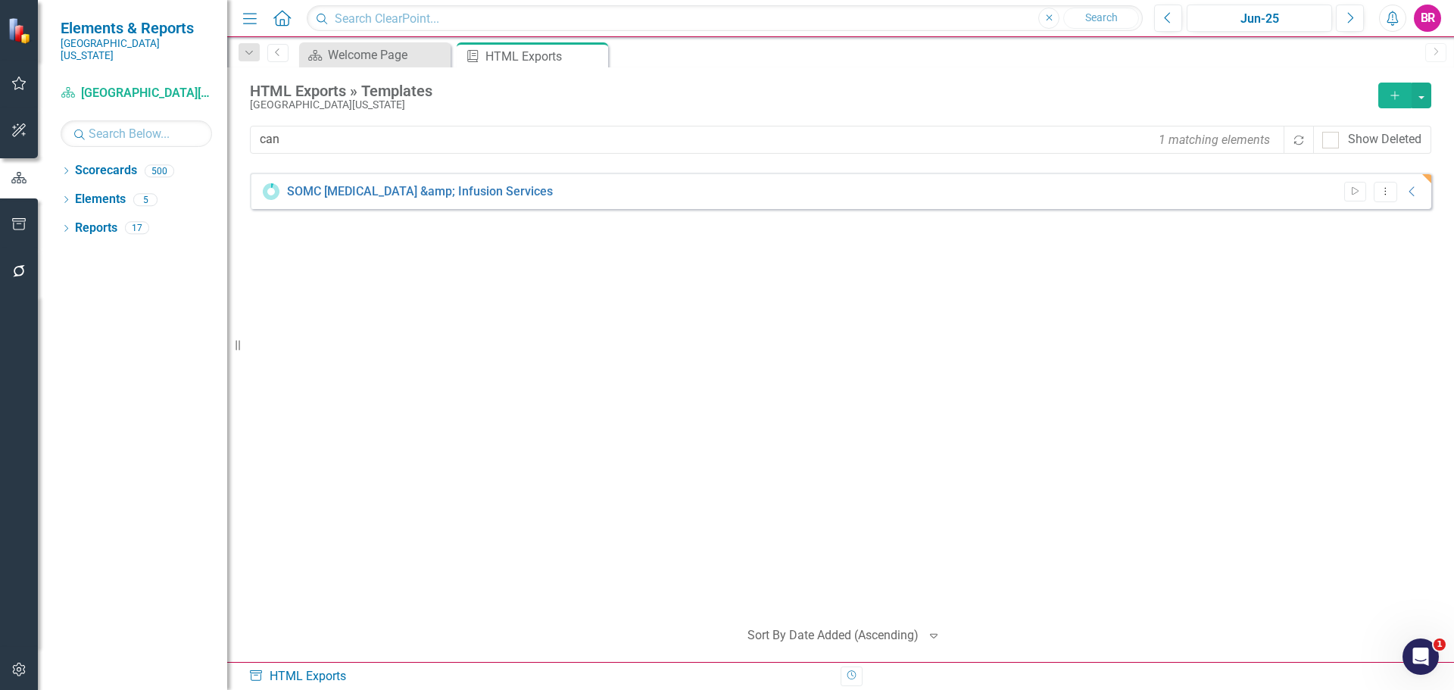
click at [434, 389] on div "SOMC [MEDICAL_DATA] &amp; Infusion Services Start Dropdown Menu Collapse HTML S…" at bounding box center [840, 389] width 1181 height 432
click at [390, 193] on link "SOMC [MEDICAL_DATA] &amp; Infusion Services" at bounding box center [396, 191] width 266 height 17
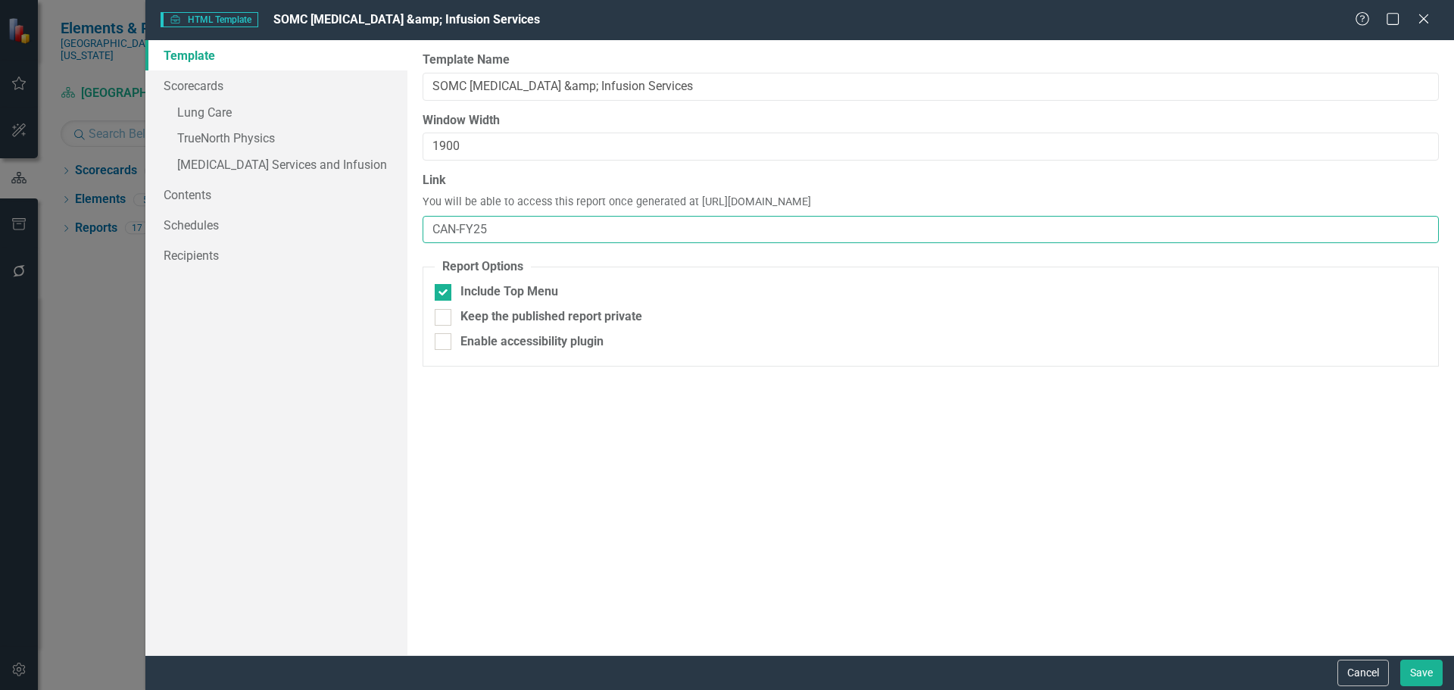
drag, startPoint x: 498, startPoint y: 227, endPoint x: 454, endPoint y: 233, distance: 45.1
click at [454, 233] on input "CAN-FY25" at bounding box center [930, 230] width 1016 height 28
type input "CAN"
click at [234, 110] on link "» Lung Care" at bounding box center [276, 114] width 262 height 27
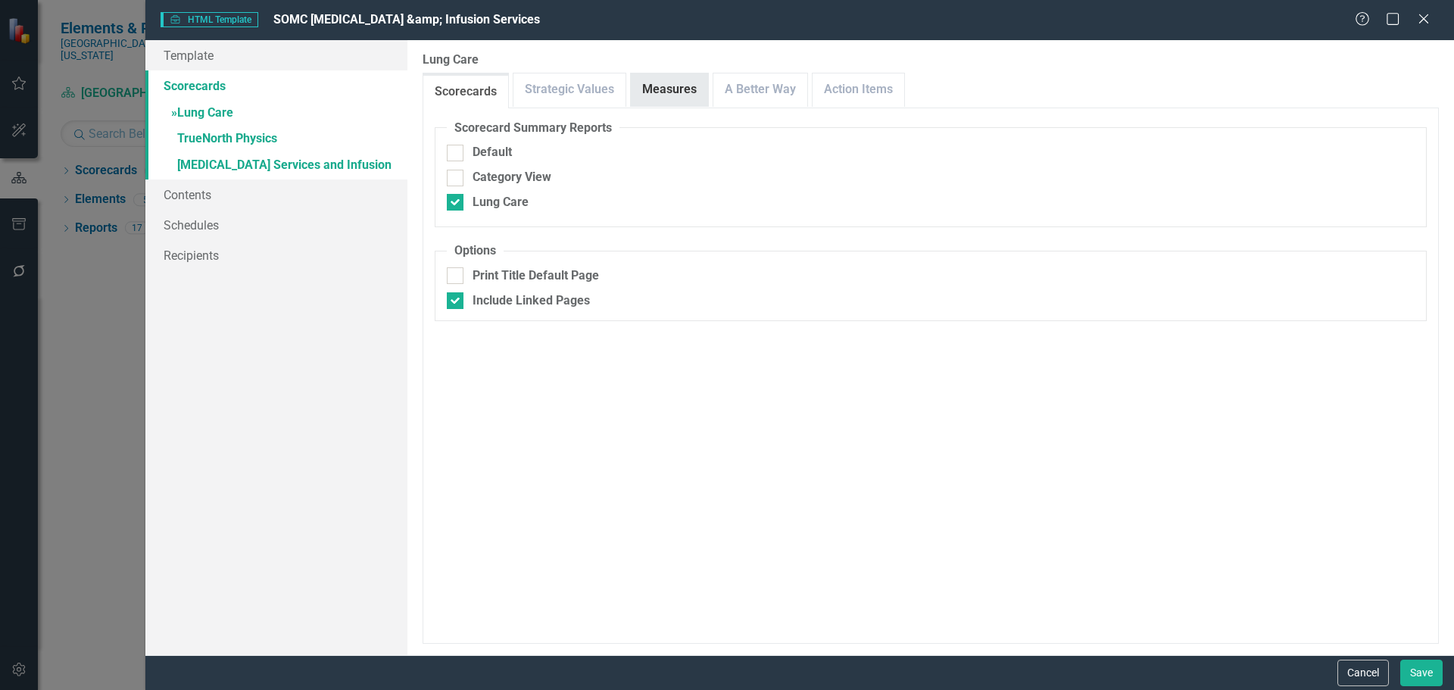
click at [667, 93] on link "Measures" at bounding box center [669, 89] width 77 height 33
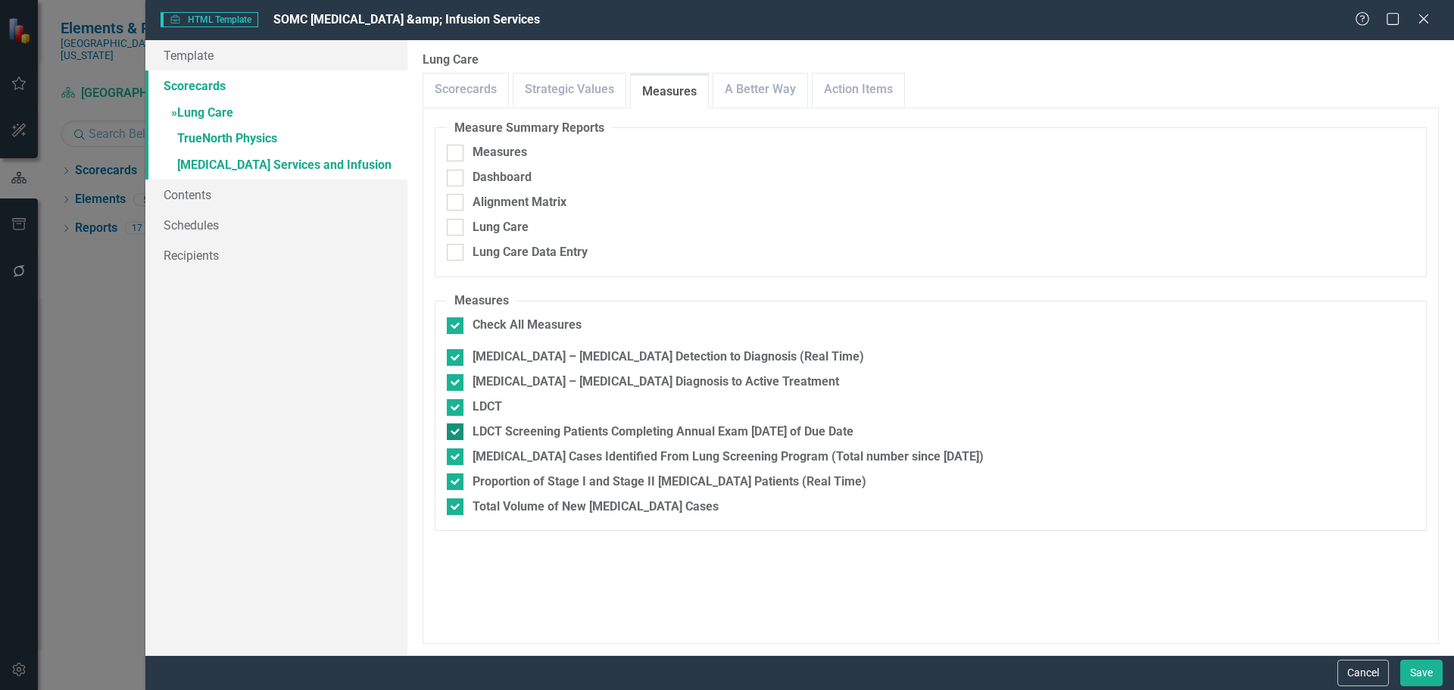
click at [539, 426] on div "LDCT Screening Patients Completing Annual Exam [DATE] of Due Date" at bounding box center [662, 431] width 381 height 17
click at [457, 426] on input "LDCT Screening Patients Completing Annual Exam [DATE] of Due Date" at bounding box center [452, 428] width 10 height 10
checkbox input "false"
click at [755, 88] on link "A Better Way" at bounding box center [760, 89] width 94 height 33
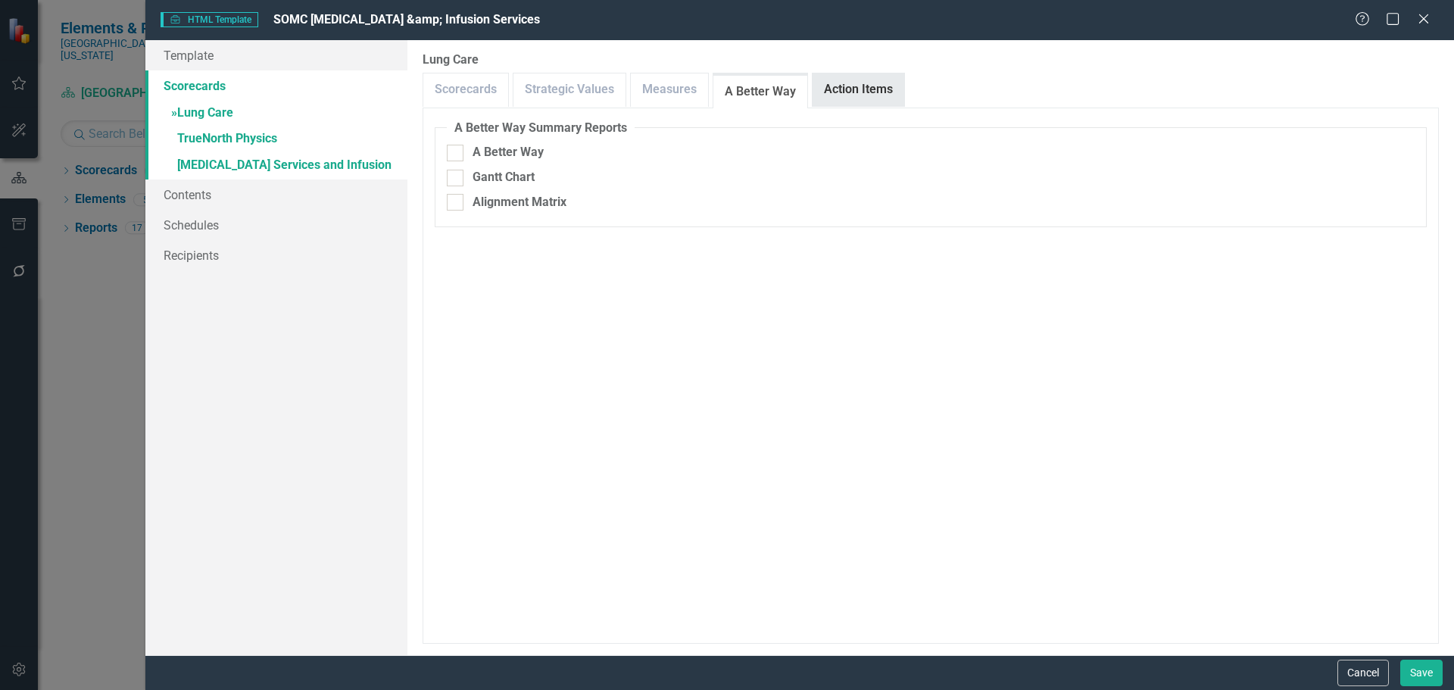
click at [844, 88] on link "Action Items" at bounding box center [858, 89] width 92 height 33
click at [246, 135] on link "» TrueNorth Physics" at bounding box center [276, 139] width 262 height 27
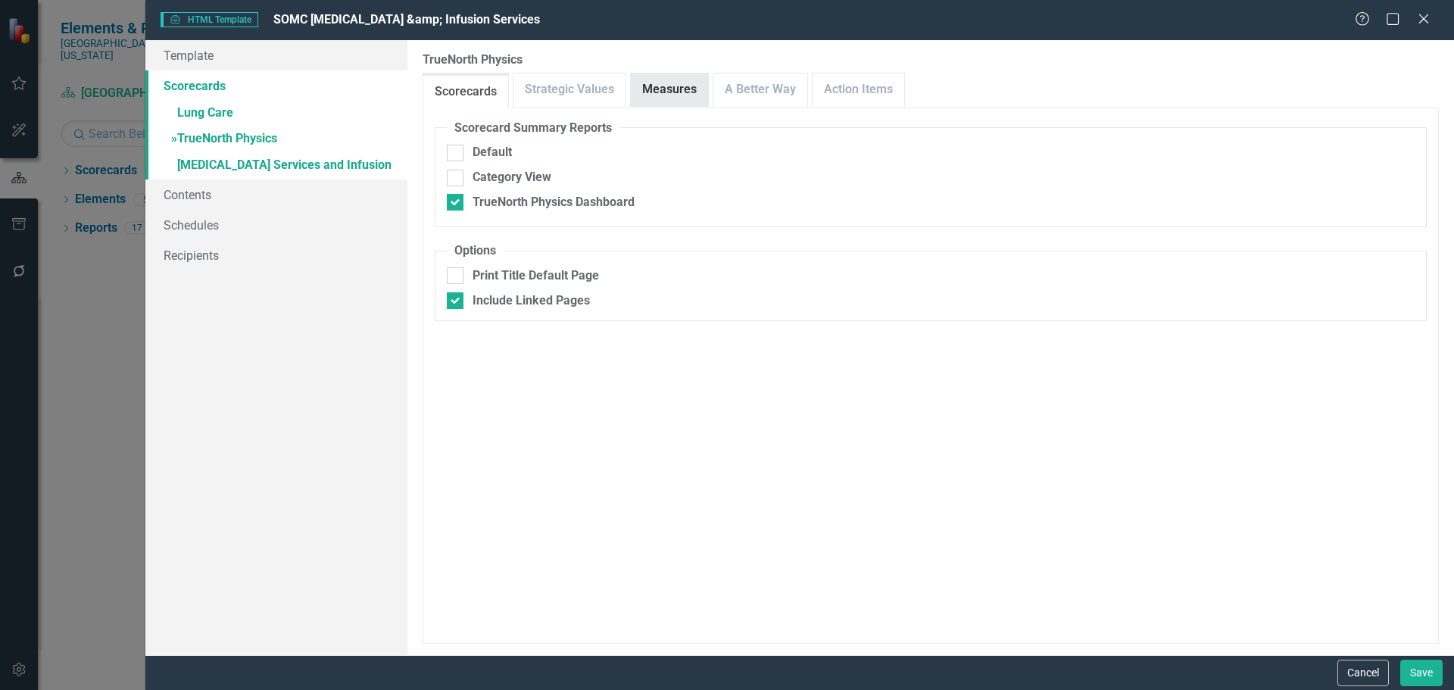
click at [675, 83] on link "Measures" at bounding box center [669, 89] width 77 height 33
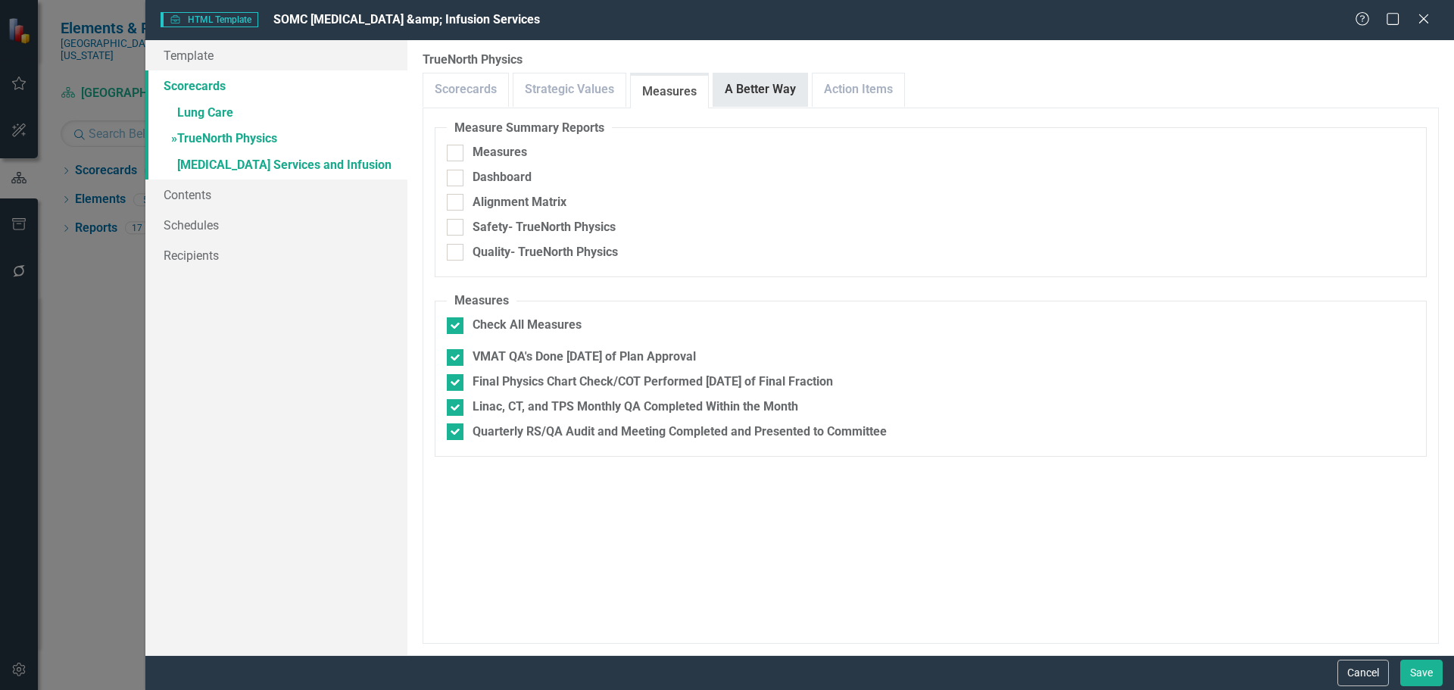
click at [750, 89] on link "A Better Way" at bounding box center [760, 89] width 94 height 33
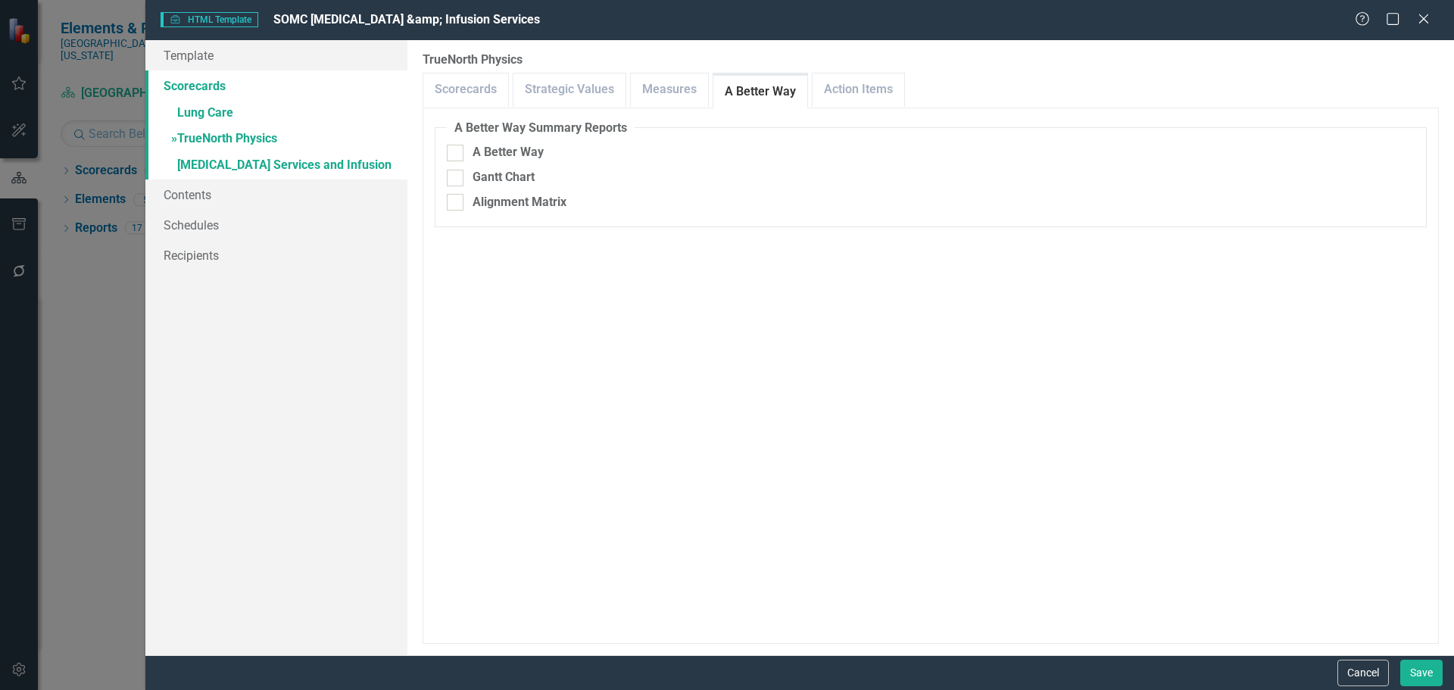
click at [801, 89] on link "A Better Way" at bounding box center [760, 92] width 94 height 33
click at [821, 89] on link "Action Items" at bounding box center [858, 89] width 92 height 33
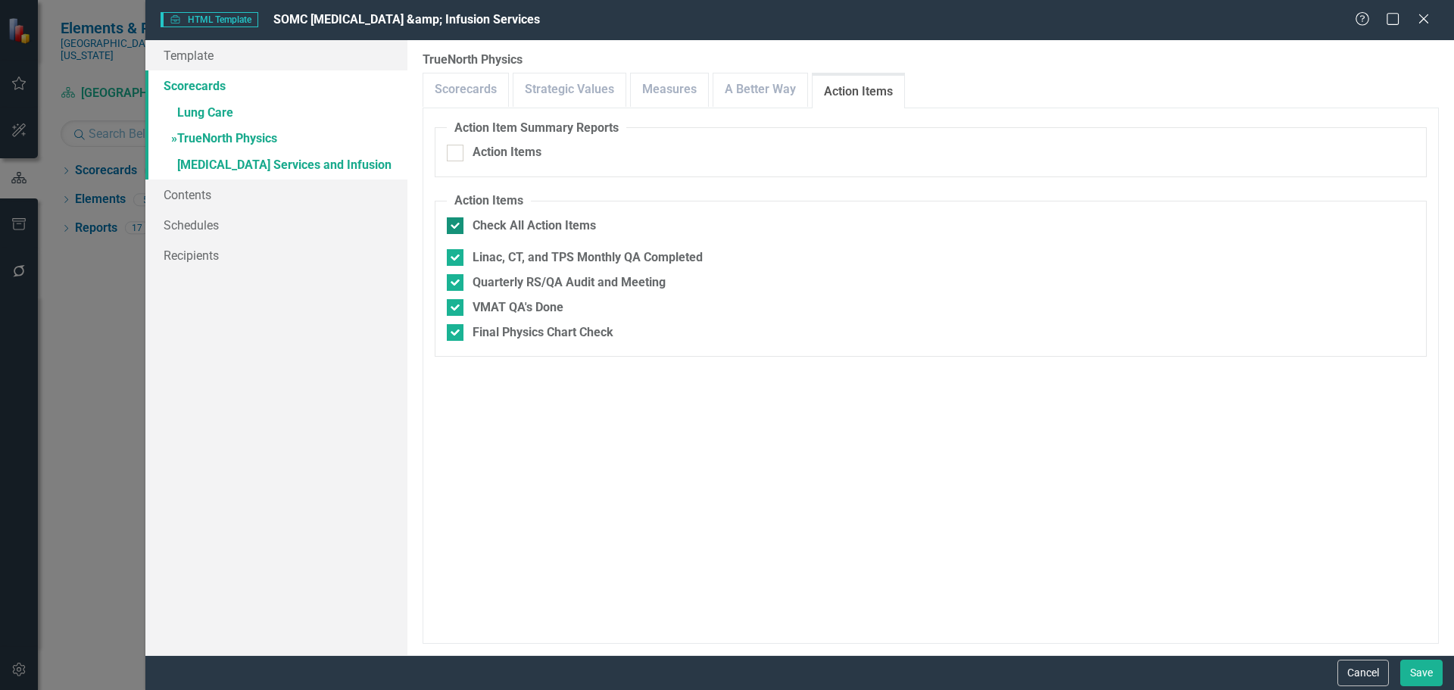
click at [518, 229] on div "Check All Action Items" at bounding box center [533, 225] width 123 height 17
click at [457, 227] on input "Check All Action Items" at bounding box center [452, 222] width 10 height 10
checkbox input "false"
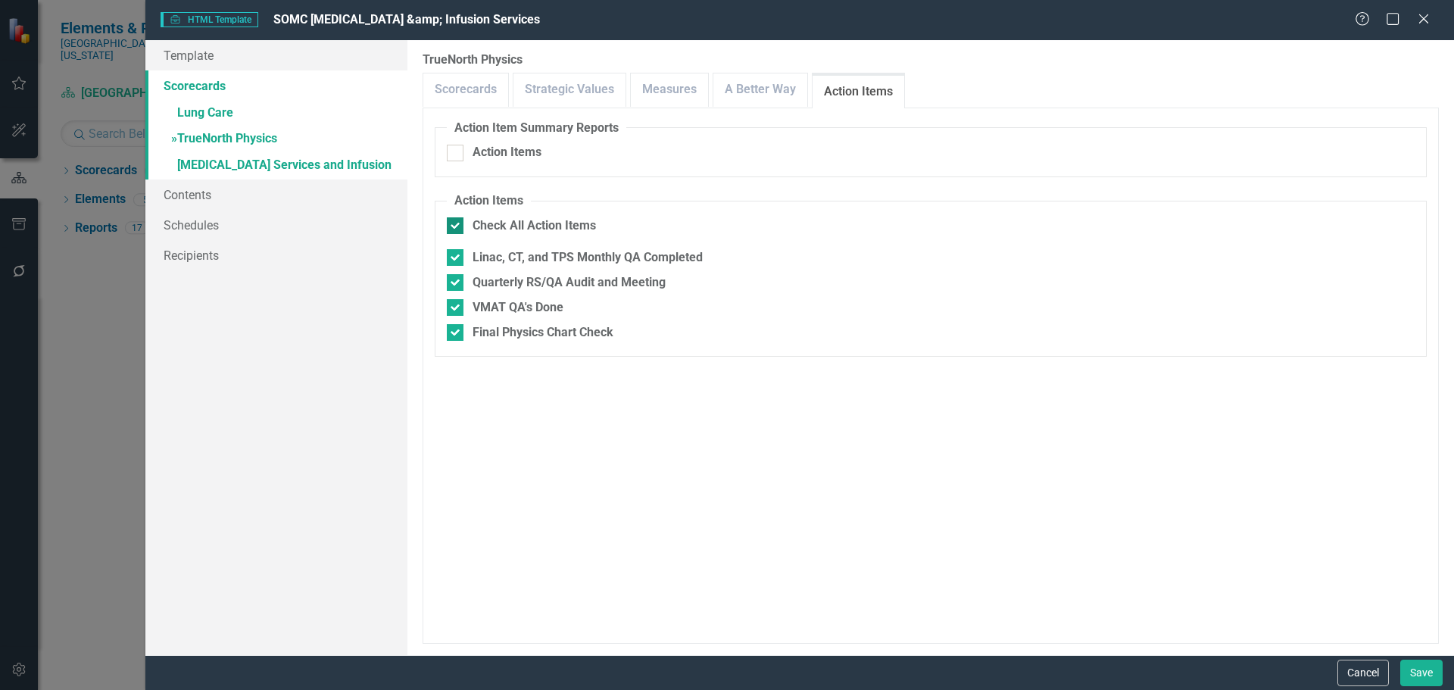
checkbox input "false"
click at [759, 92] on link "A Better Way" at bounding box center [760, 89] width 94 height 33
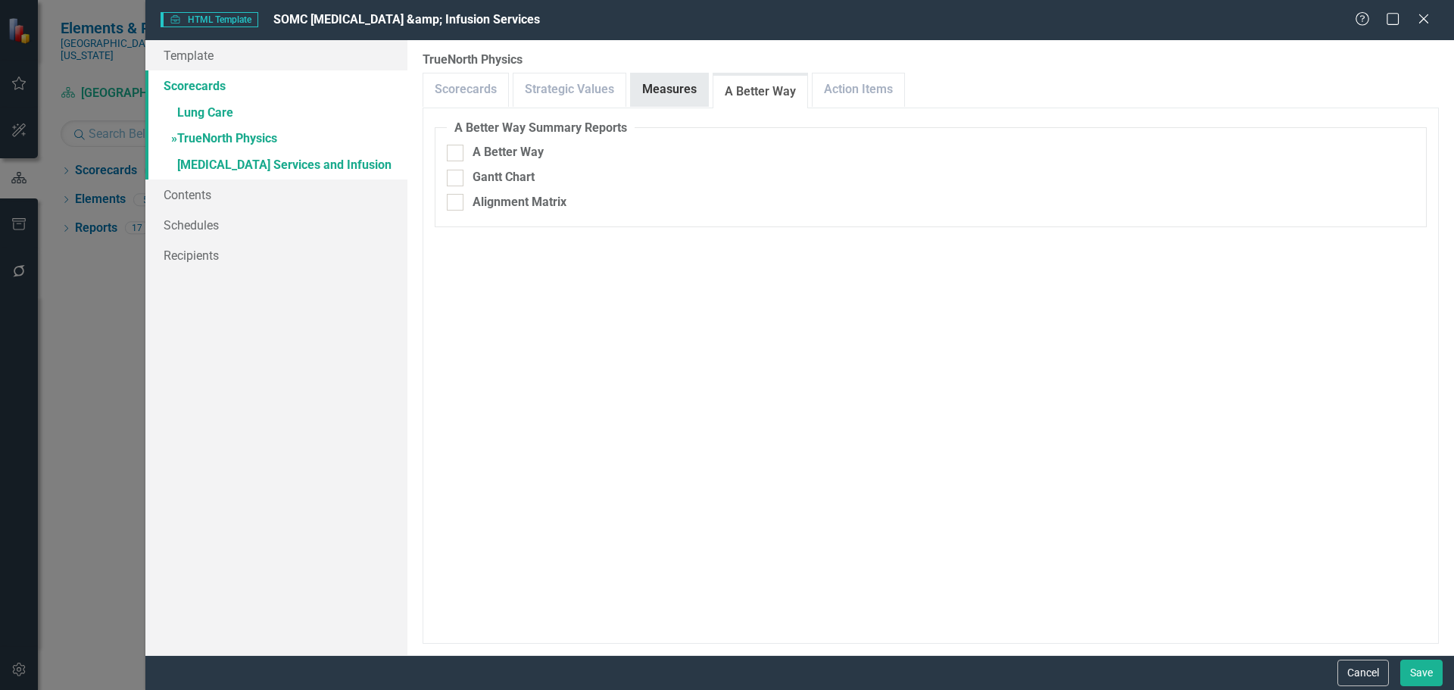
click at [658, 92] on link "Measures" at bounding box center [669, 89] width 77 height 33
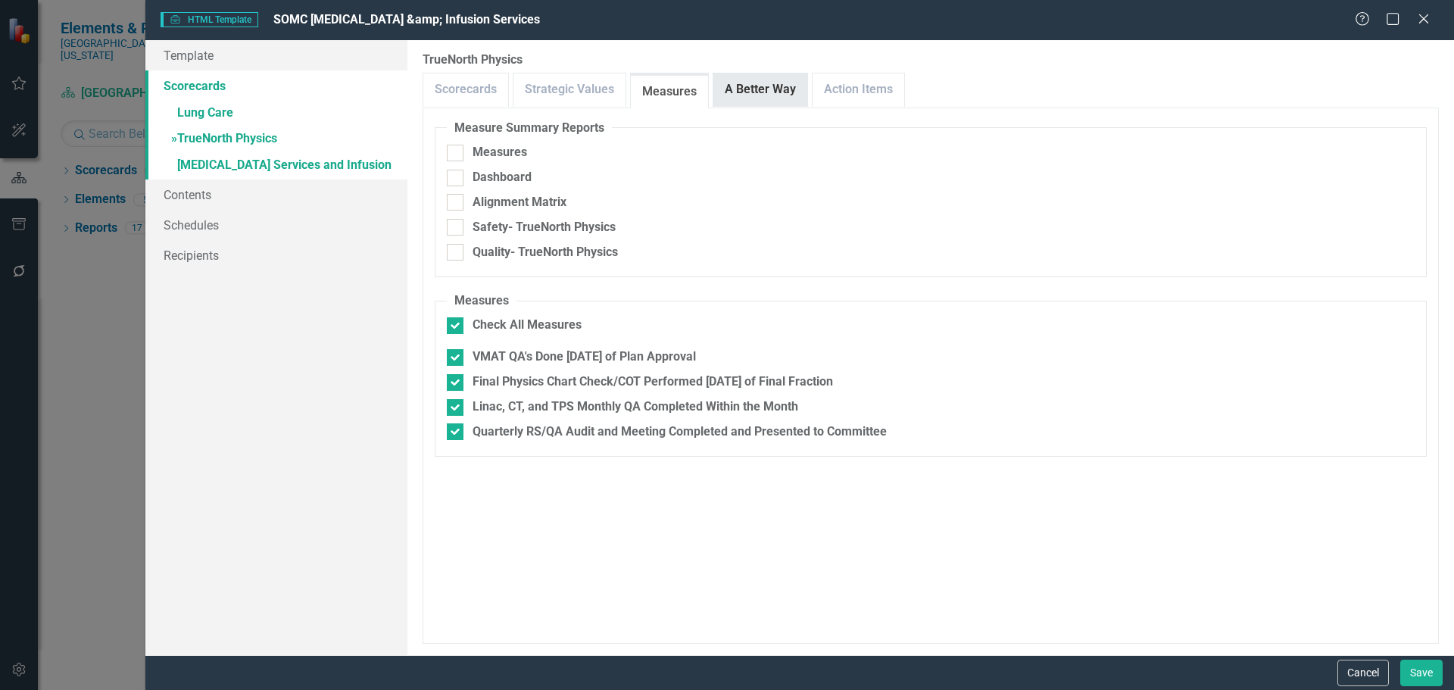
click at [769, 88] on link "A Better Way" at bounding box center [760, 89] width 94 height 33
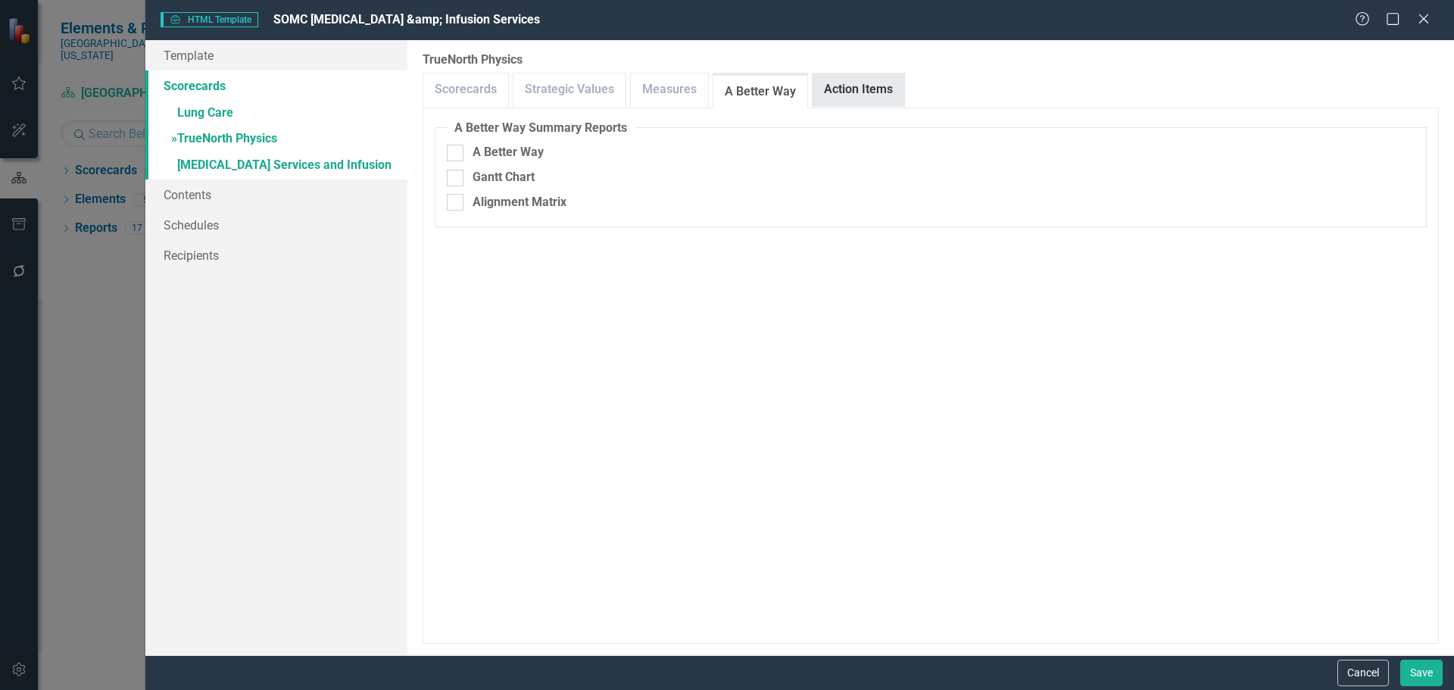
click at [859, 82] on link "Action Items" at bounding box center [858, 89] width 92 height 33
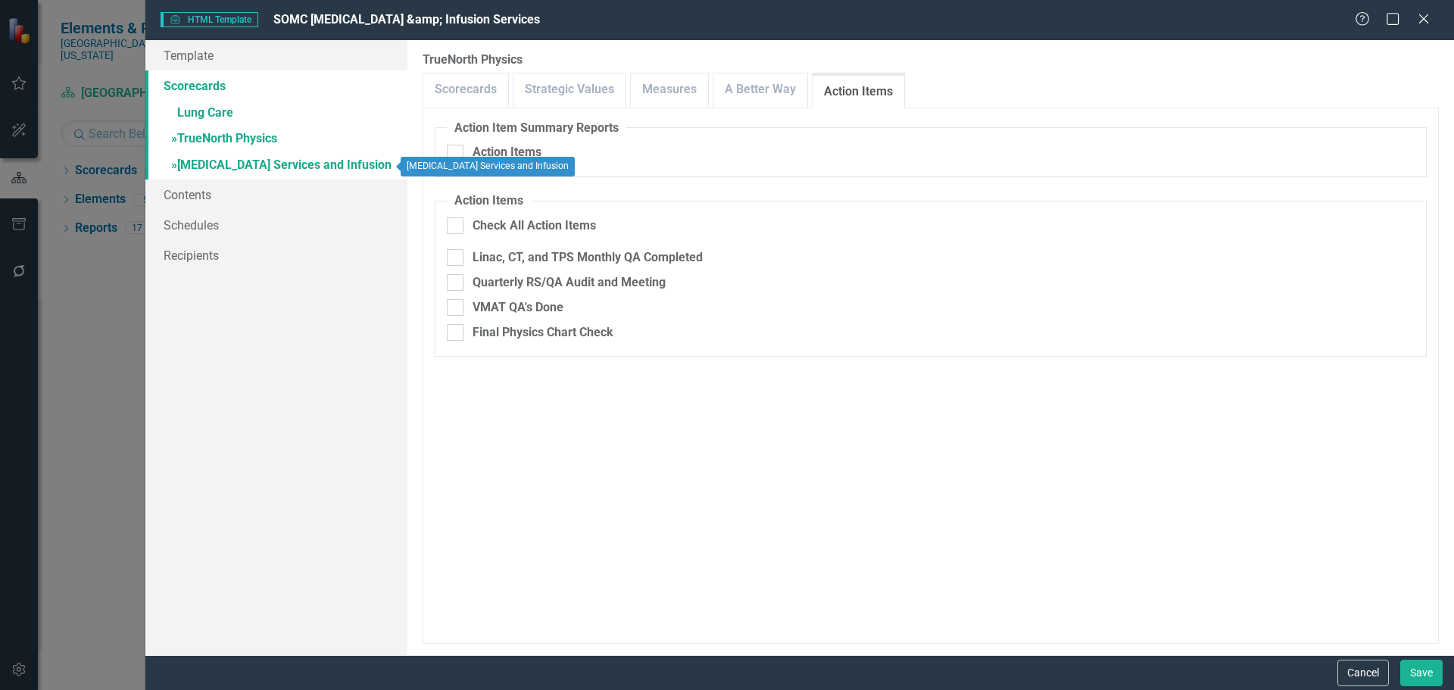
click at [193, 166] on link "» [MEDICAL_DATA] Services and Infusion" at bounding box center [276, 166] width 262 height 27
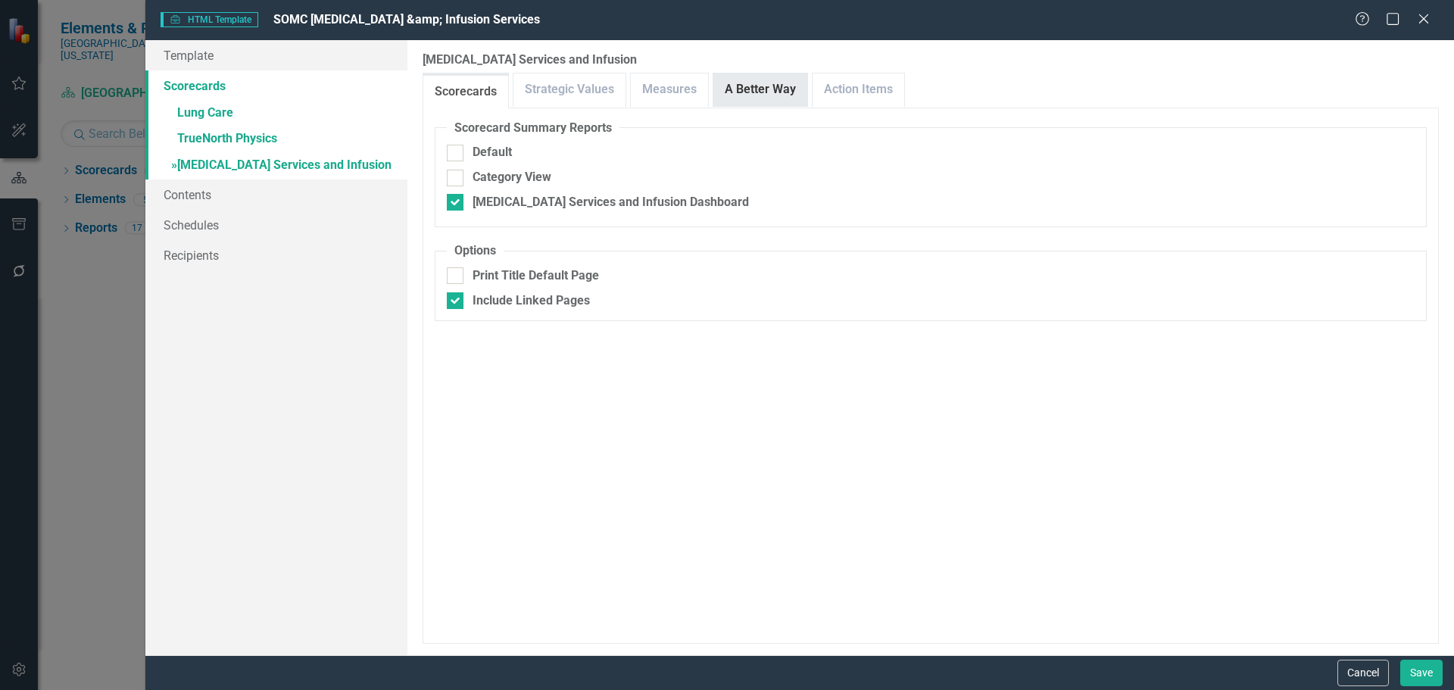
click at [782, 90] on link "A Better Way" at bounding box center [760, 89] width 94 height 33
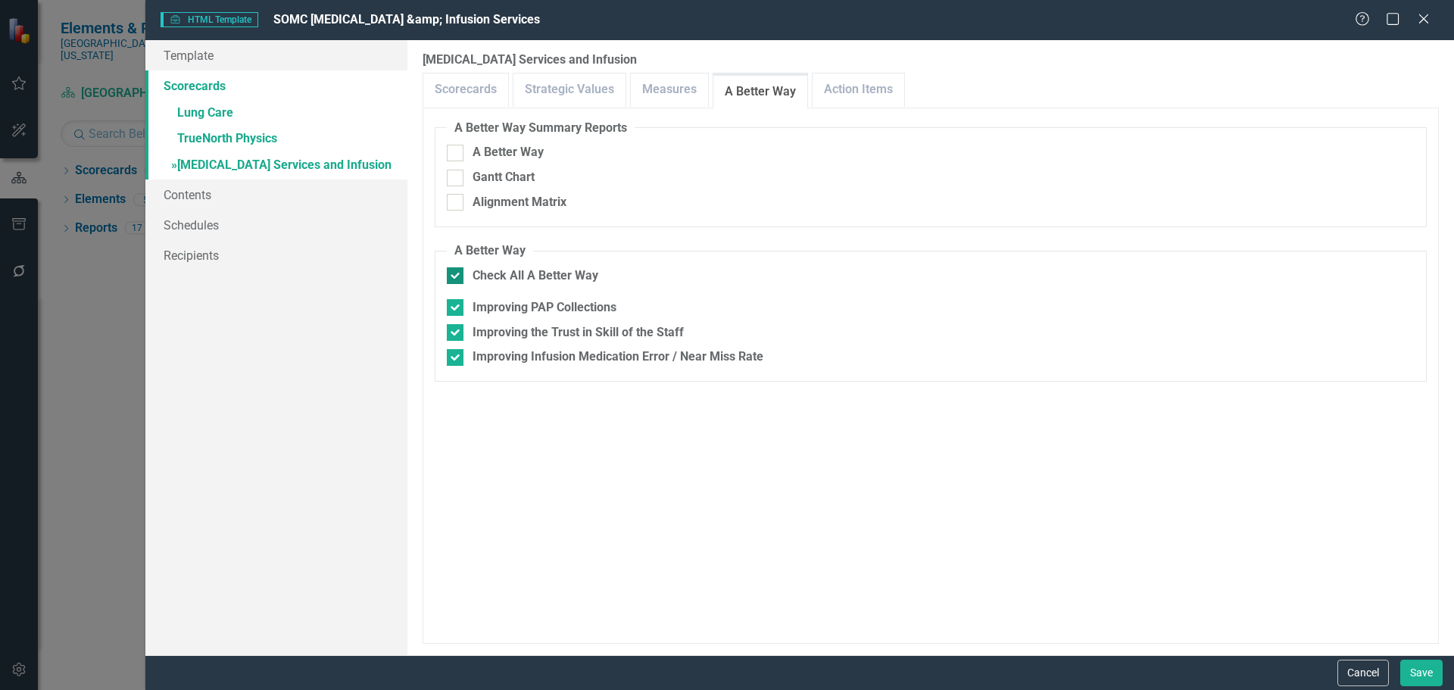
click at [521, 274] on div "Check All A Better Way" at bounding box center [535, 275] width 126 height 17
click at [457, 274] on input "Check All A Better Way" at bounding box center [452, 272] width 10 height 10
checkbox input "false"
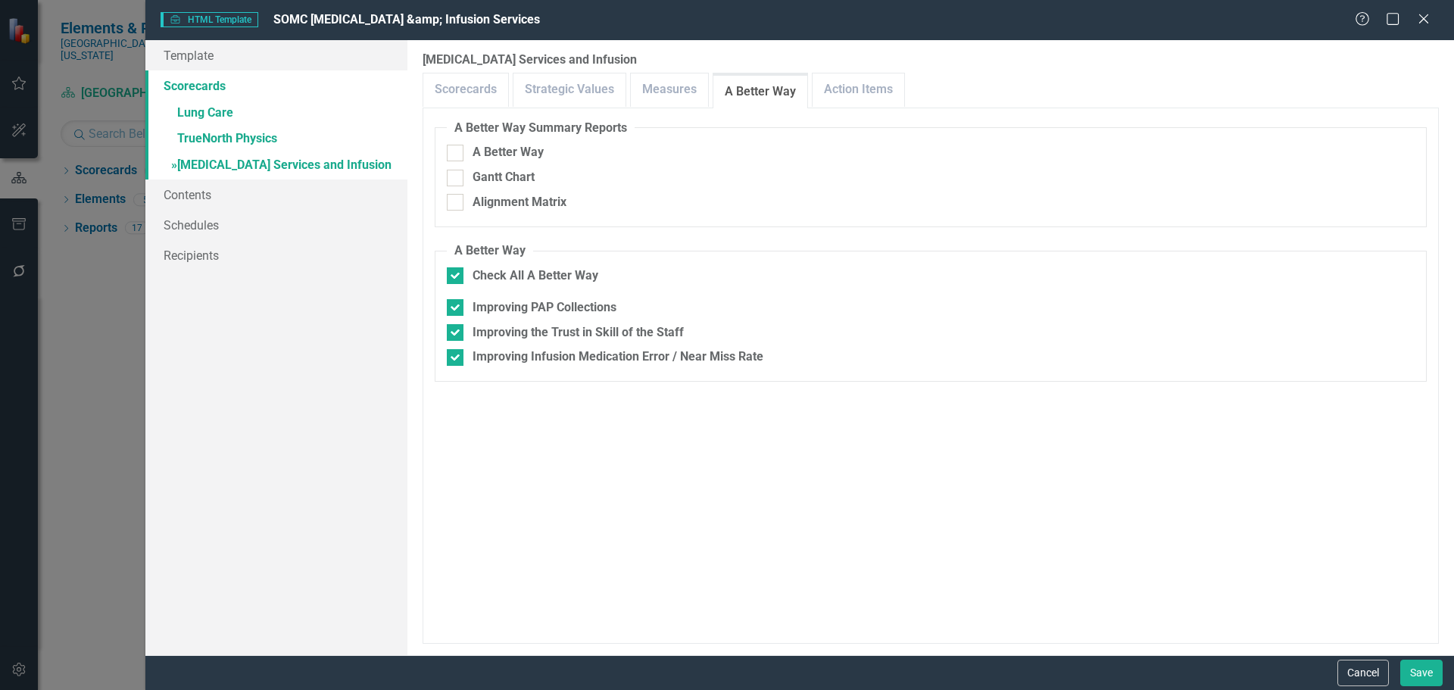
checkbox input "false"
click at [859, 98] on link "Action Items" at bounding box center [858, 89] width 92 height 33
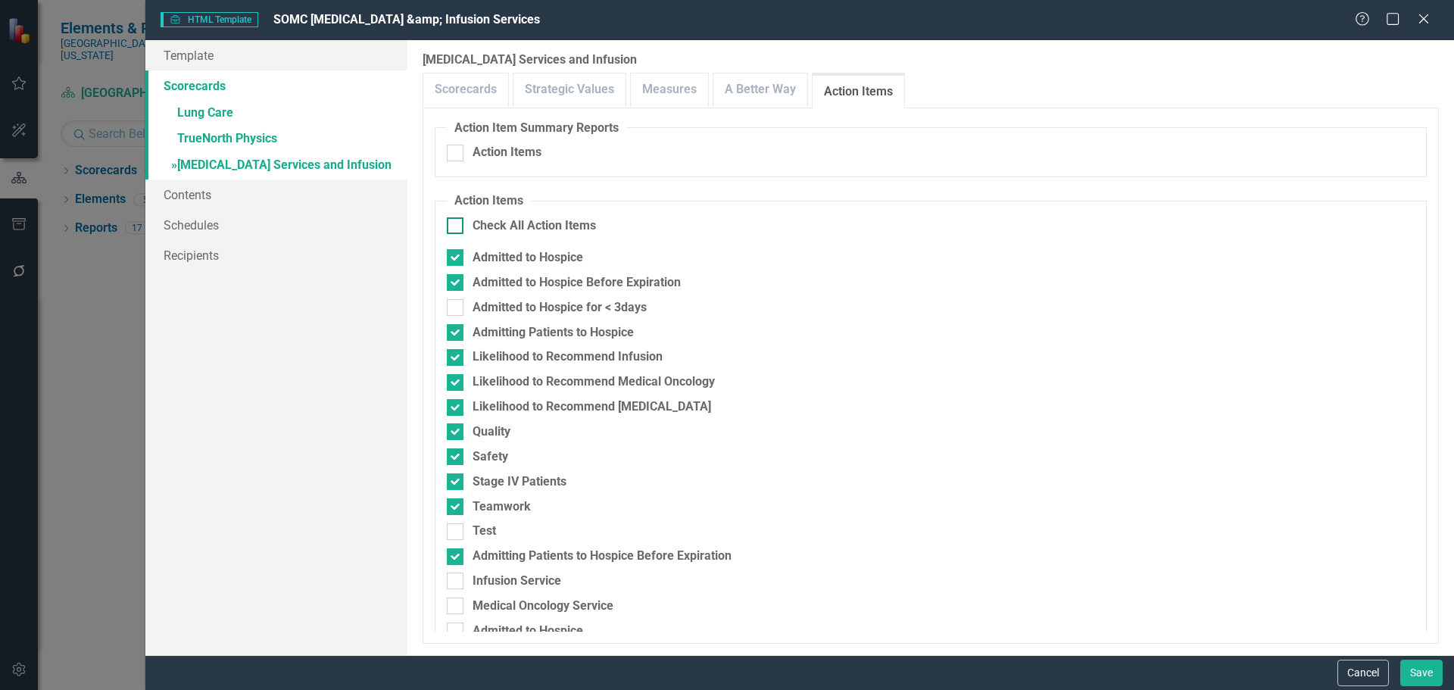
click at [488, 221] on div "Check All Action Items" at bounding box center [533, 225] width 123 height 17
click at [457, 221] on input "Check All Action Items" at bounding box center [452, 222] width 10 height 10
checkbox input "true"
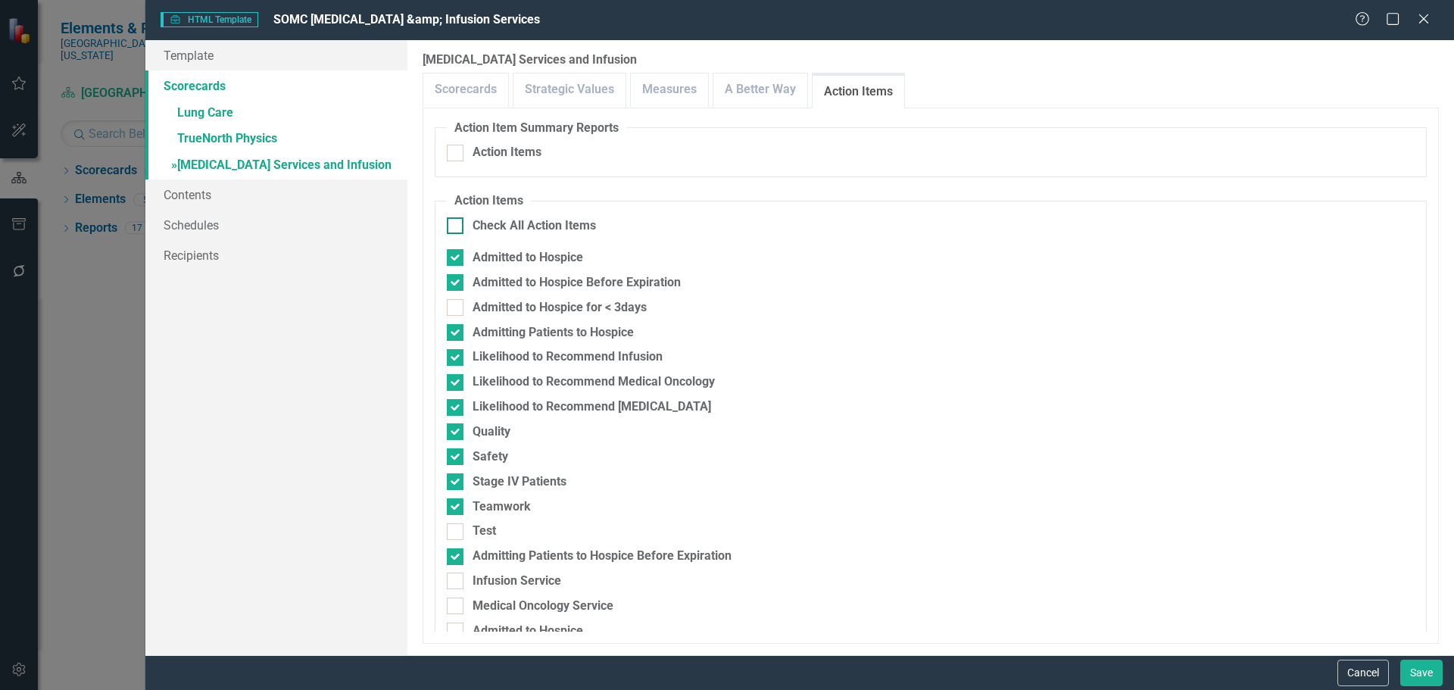
checkbox input "true"
click at [488, 223] on div "Check All Action Items" at bounding box center [533, 225] width 123 height 17
click at [457, 223] on input "Check All Action Items" at bounding box center [452, 222] width 10 height 10
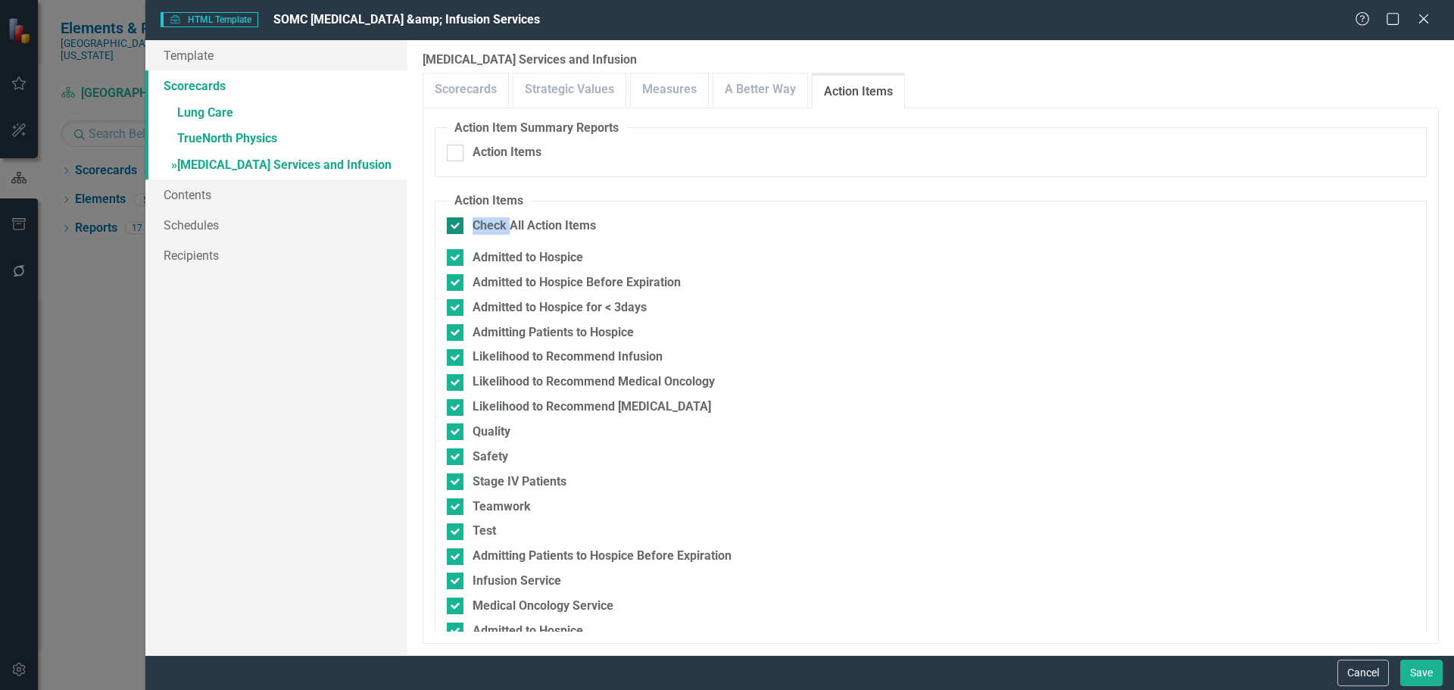
checkbox input "false"
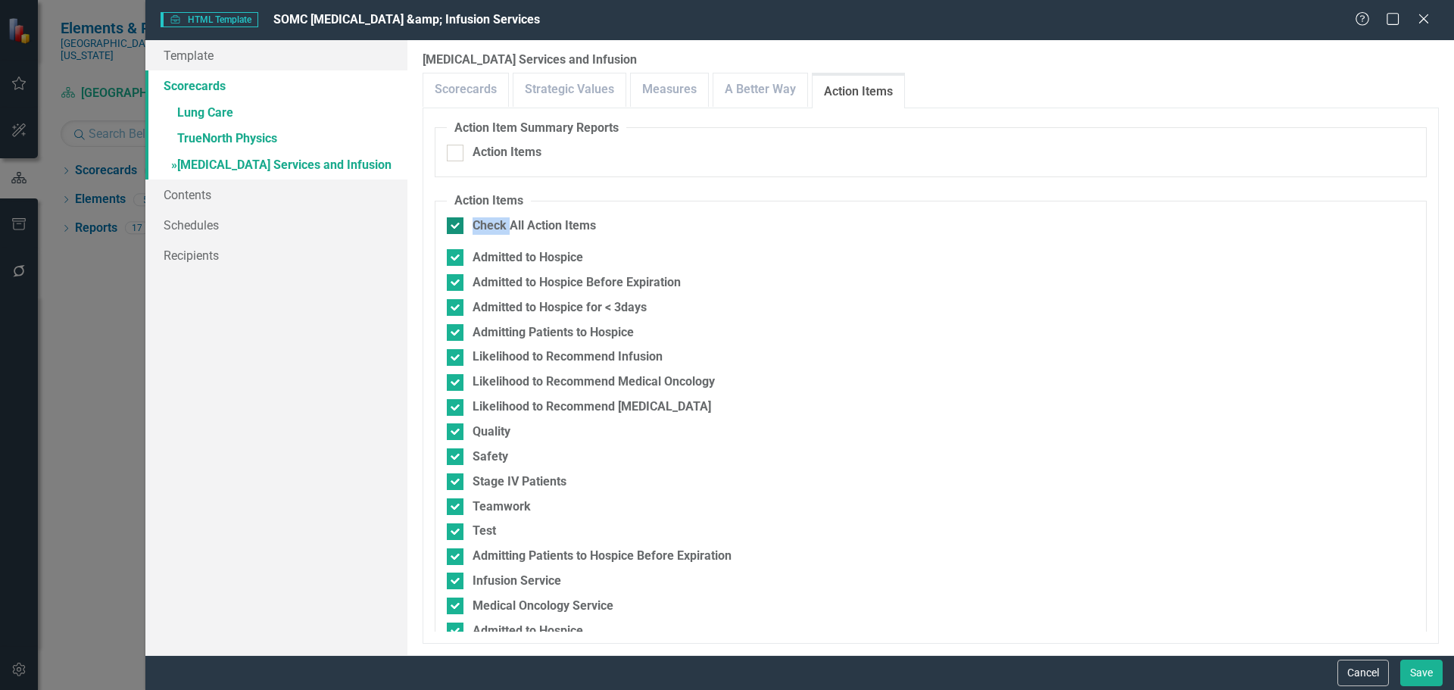
checkbox input "false"
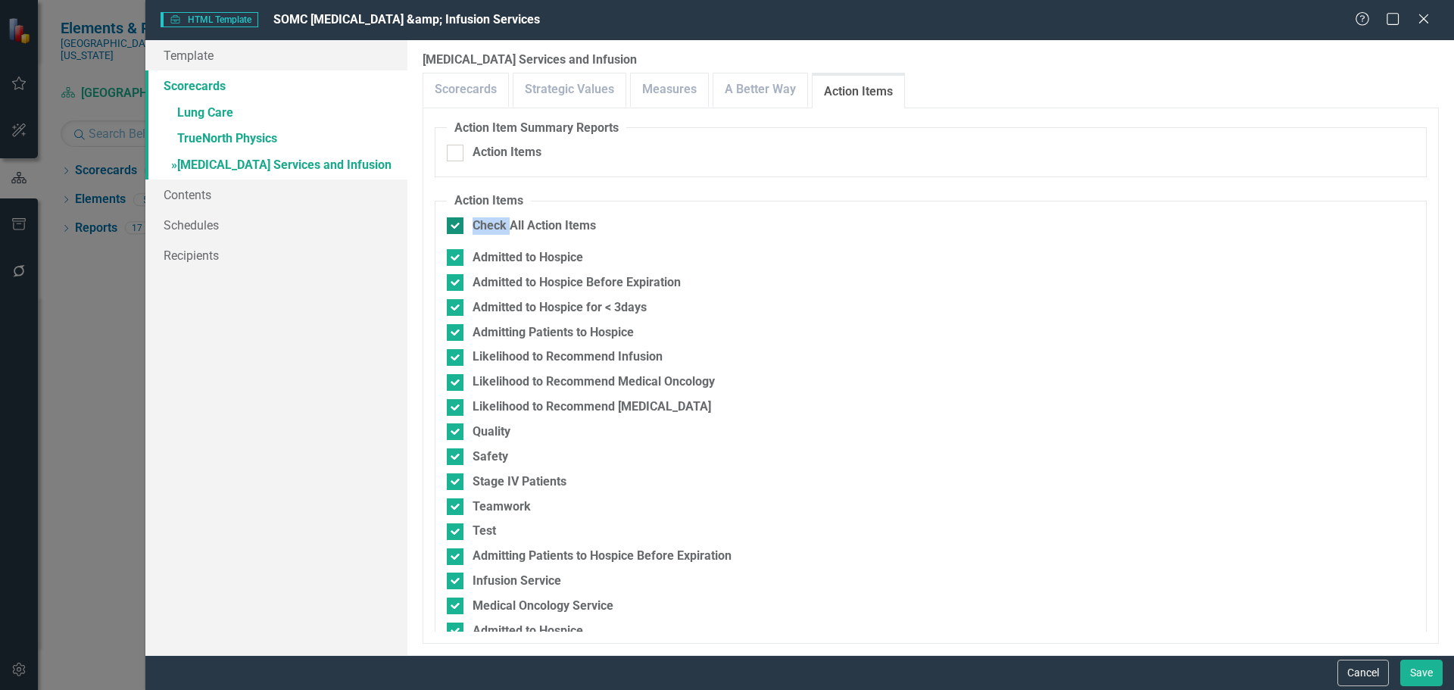
checkbox input "false"
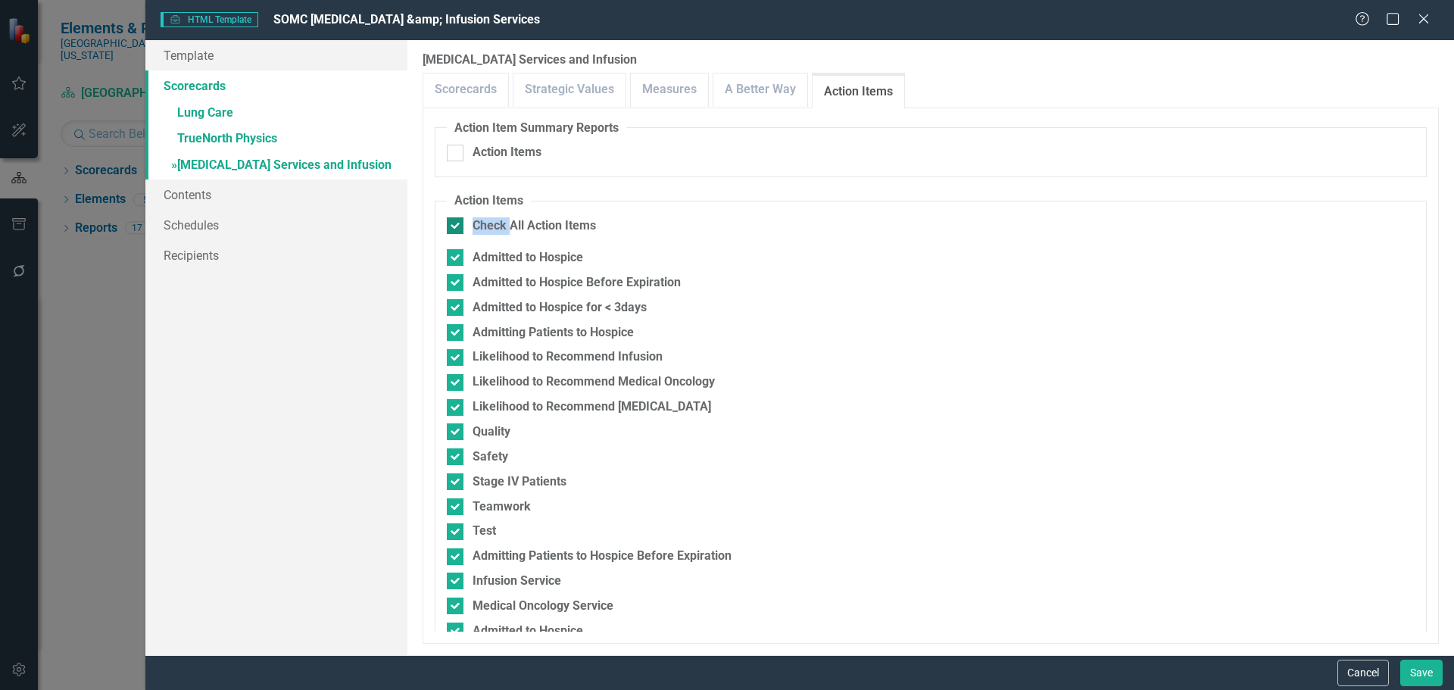
checkbox input "false"
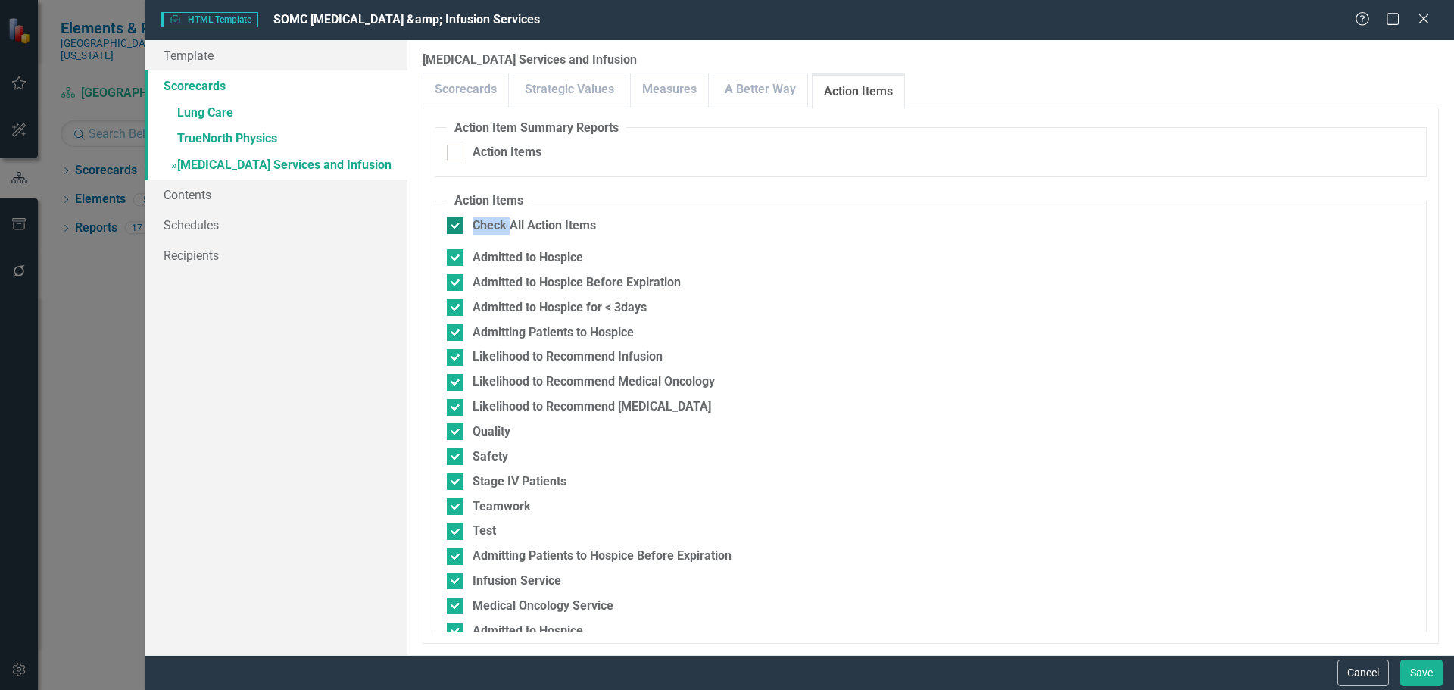
checkbox input "false"
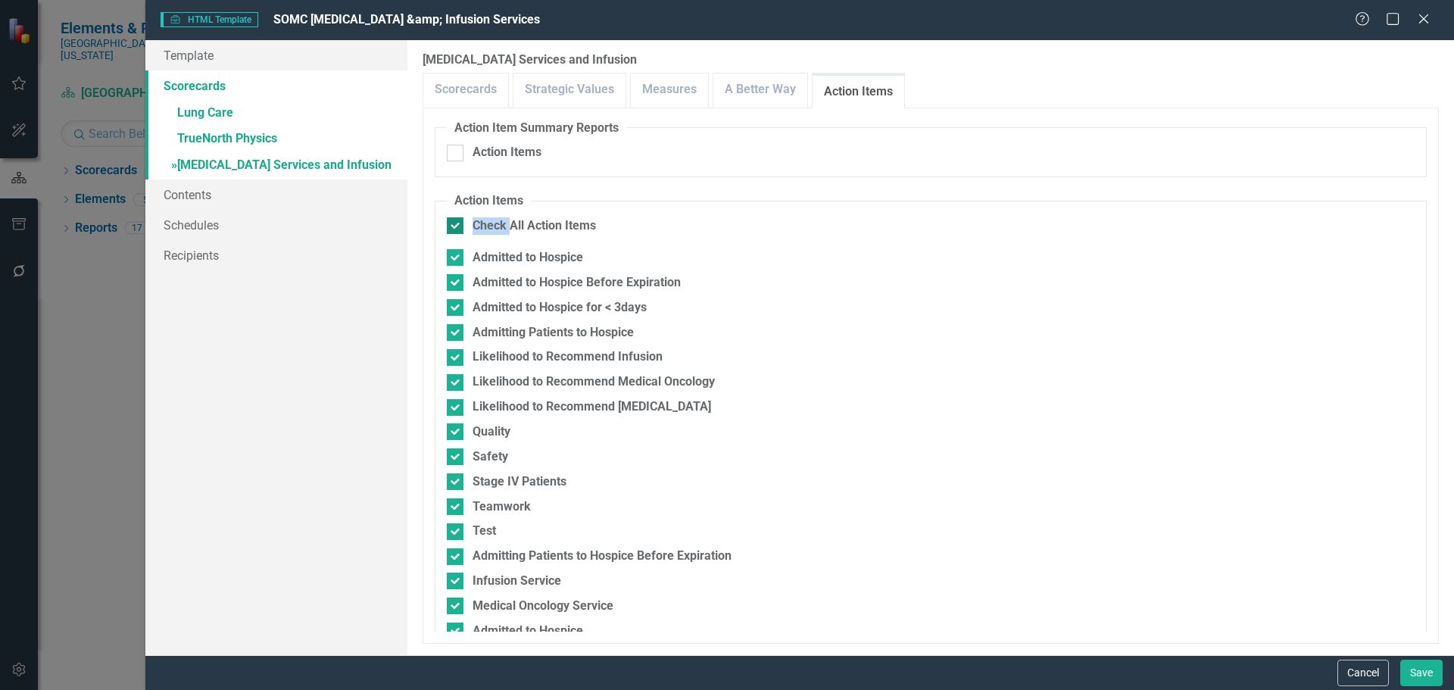
checkbox input "false"
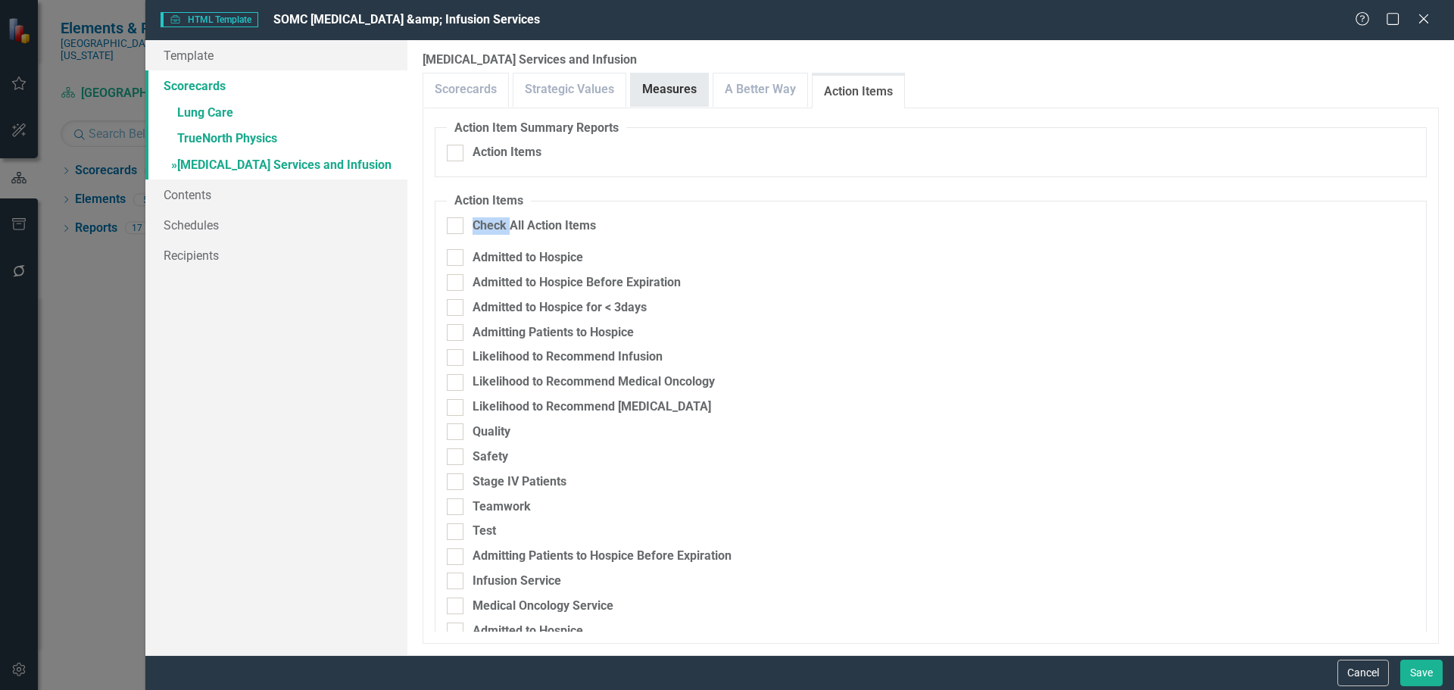
click at [641, 82] on link "Measures" at bounding box center [669, 89] width 77 height 33
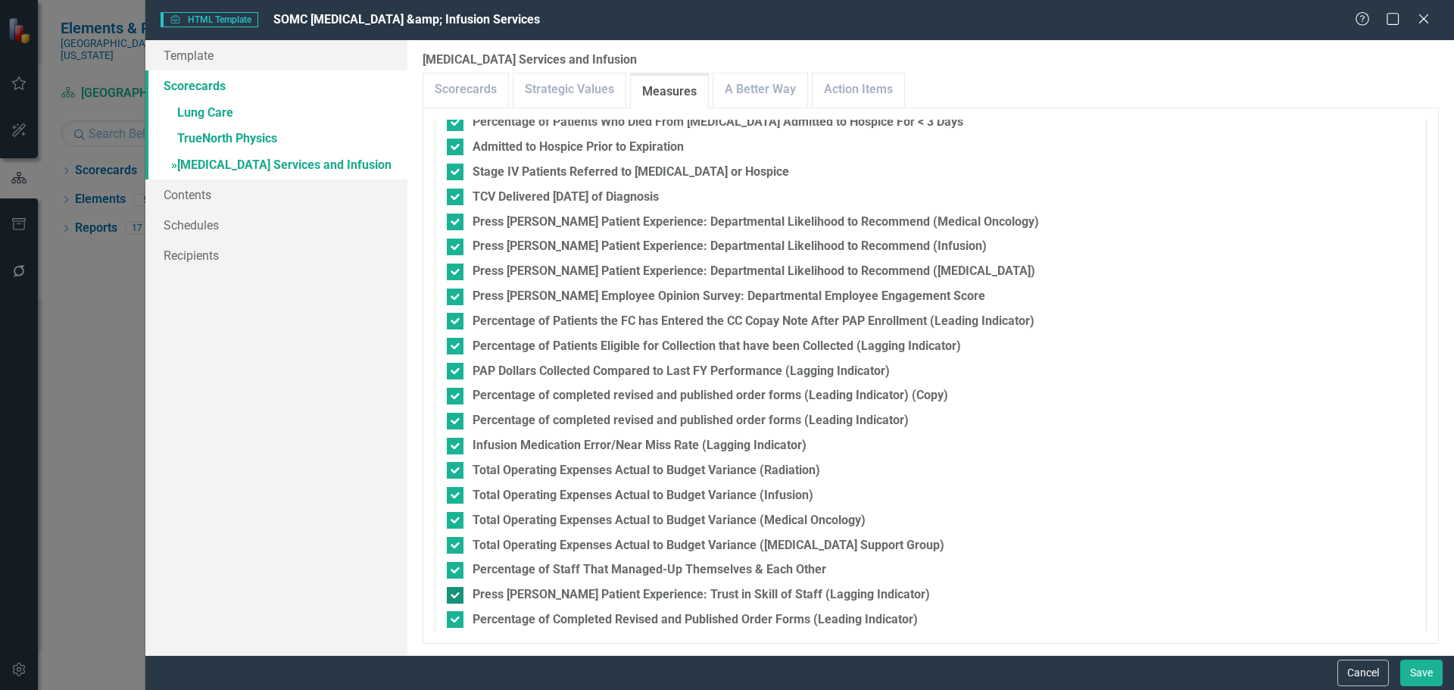
scroll to position [546, 0]
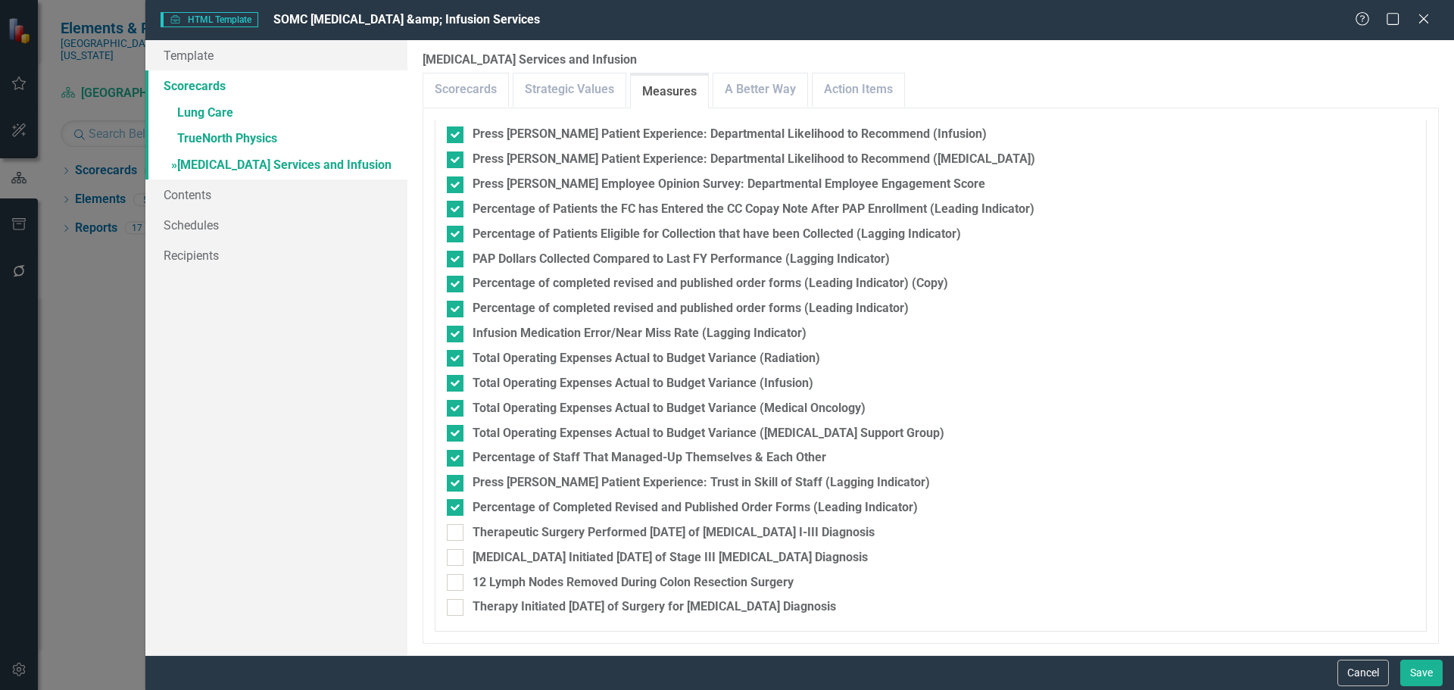
click at [597, 538] on div "Therapeutic Surgery Performed [DATE] of [MEDICAL_DATA] I-III Diagnosis" at bounding box center [673, 532] width 402 height 17
click at [457, 534] on input "Therapeutic Surgery Performed [DATE] of [MEDICAL_DATA] I-III Diagnosis" at bounding box center [452, 529] width 10 height 10
checkbox input "true"
click at [578, 560] on div "[MEDICAL_DATA] Initiated [DATE] of Stage III [MEDICAL_DATA] Diagnosis" at bounding box center [669, 557] width 395 height 17
click at [457, 559] on input "[MEDICAL_DATA] Initiated [DATE] of Stage III [MEDICAL_DATA] Diagnosis" at bounding box center [452, 554] width 10 height 10
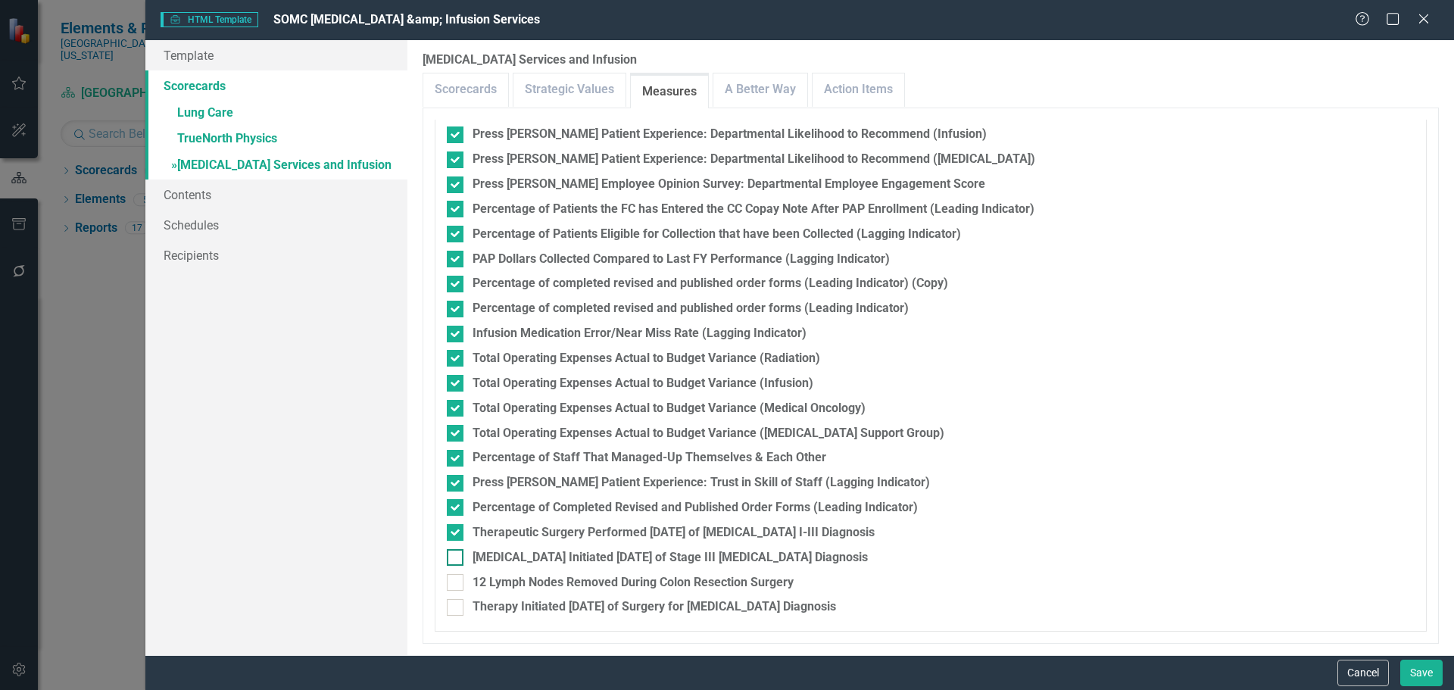
checkbox input "true"
click at [569, 585] on div "12 Lymph Nodes Removed During Colon Resection Surgery" at bounding box center [632, 582] width 321 height 17
click at [457, 584] on input "12 Lymph Nodes Removed During Colon Resection Surgery" at bounding box center [452, 579] width 10 height 10
checkbox input "true"
click at [568, 605] on div "Therapy Initiated [DATE] of Surgery for [MEDICAL_DATA] Diagnosis" at bounding box center [653, 606] width 363 height 17
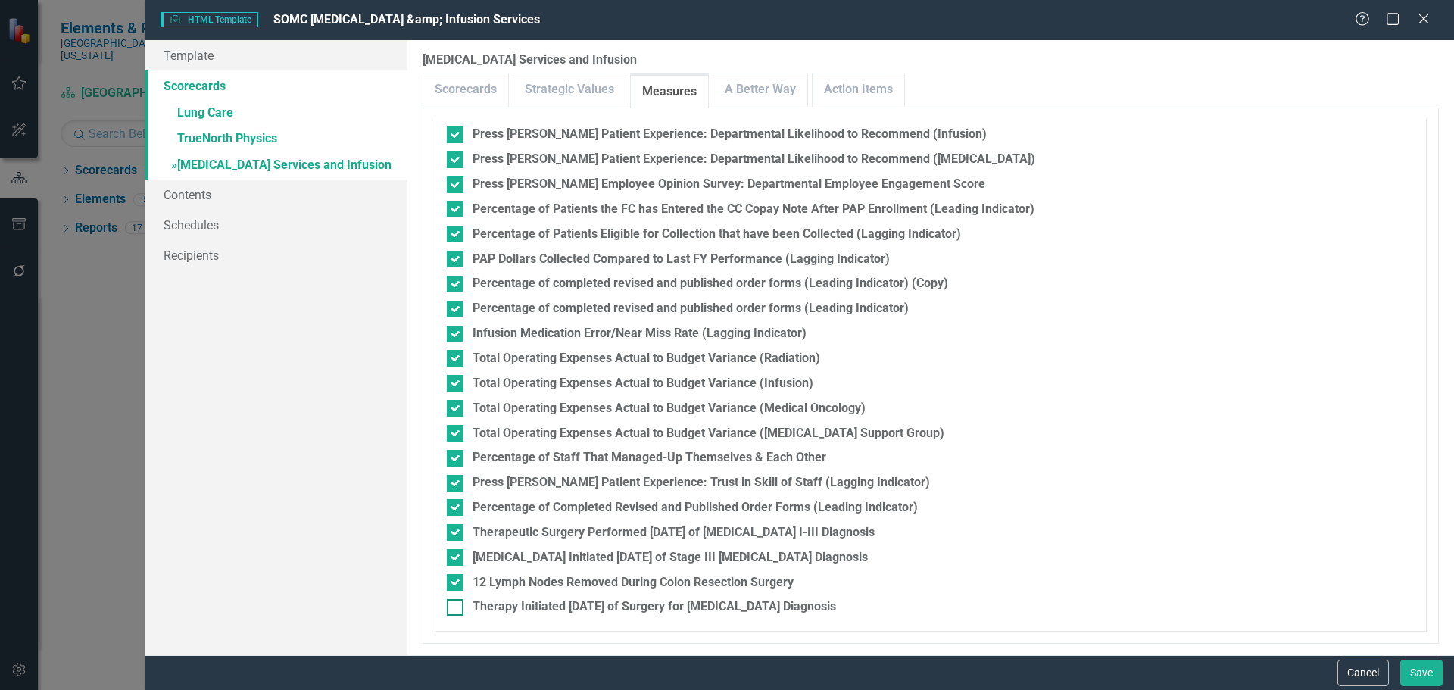
click at [457, 605] on input "Therapy Initiated [DATE] of Surgery for [MEDICAL_DATA] Diagnosis" at bounding box center [452, 604] width 10 height 10
checkbox input "true"
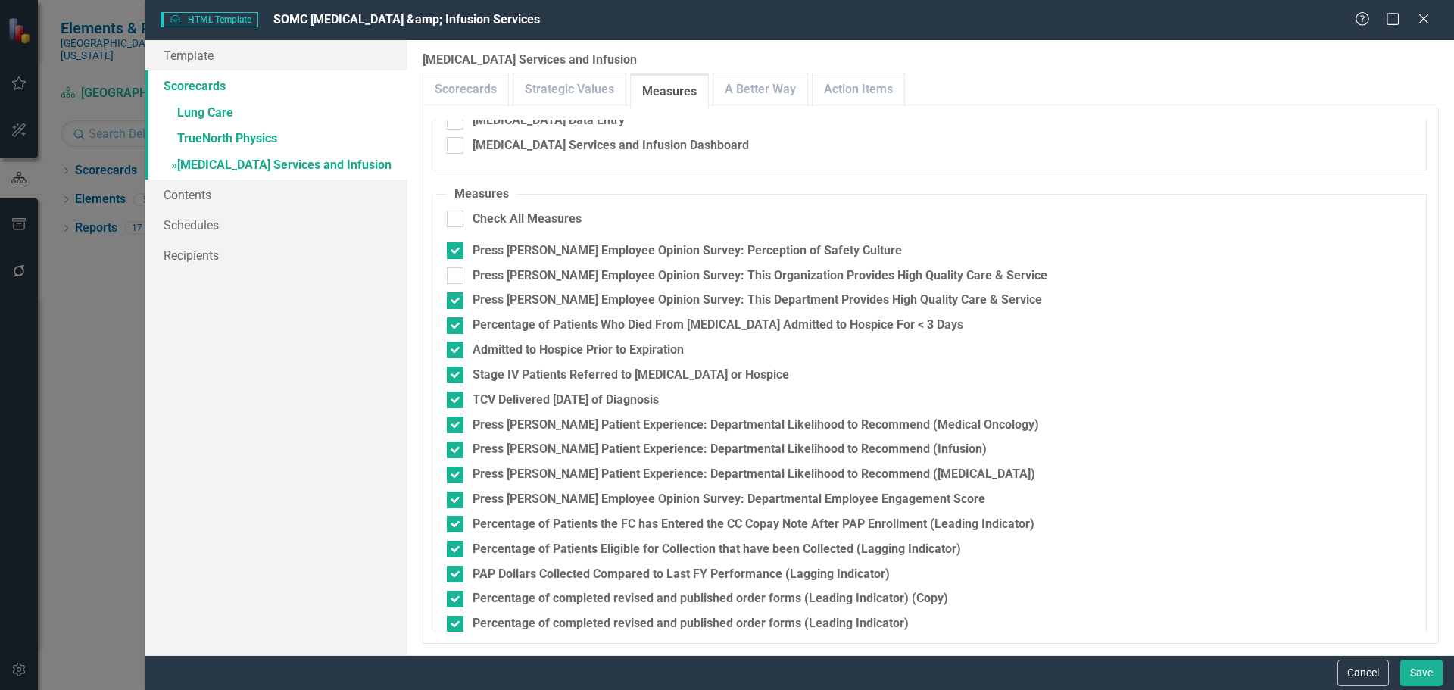
scroll to position [243, 0]
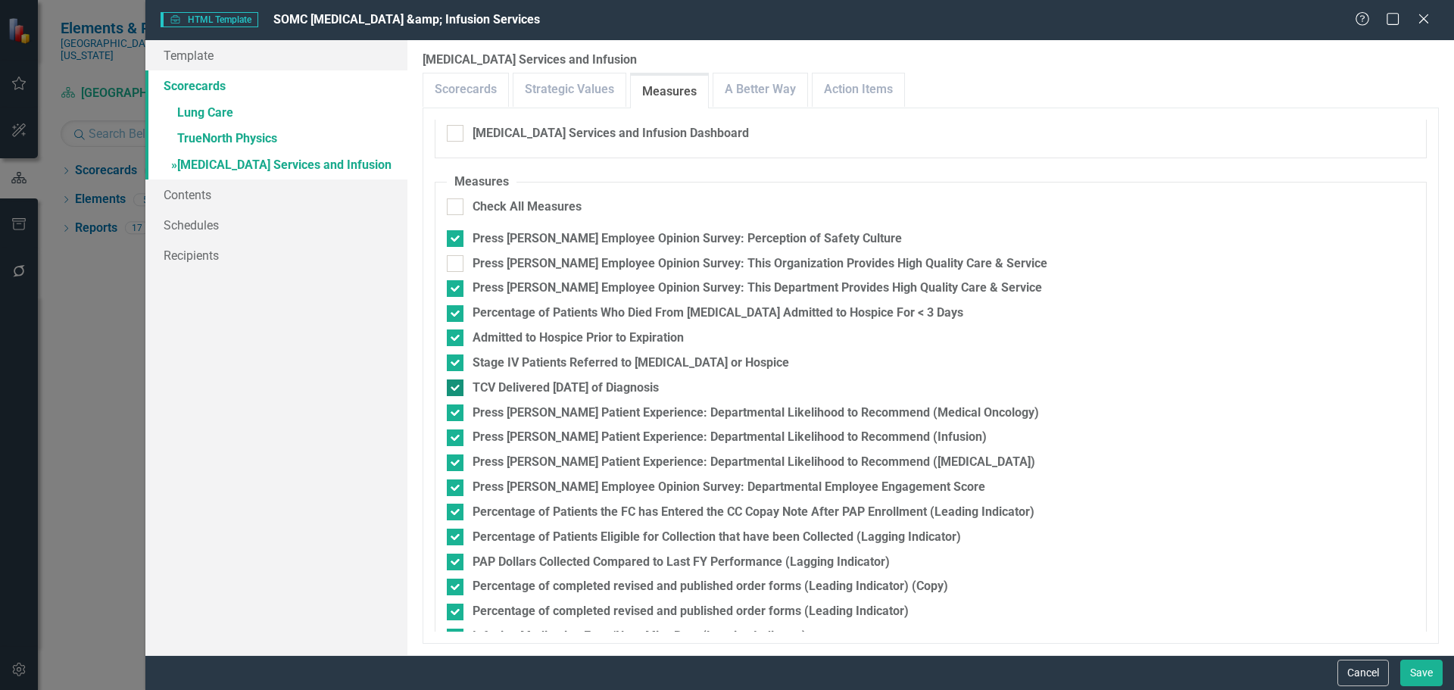
click at [518, 386] on div "TCV Delivered Within 365 Days of Diagnosis" at bounding box center [565, 387] width 186 height 17
click at [457, 386] on input "TCV Delivered Within 365 Days of Diagnosis" at bounding box center [452, 384] width 10 height 10
checkbox input "false"
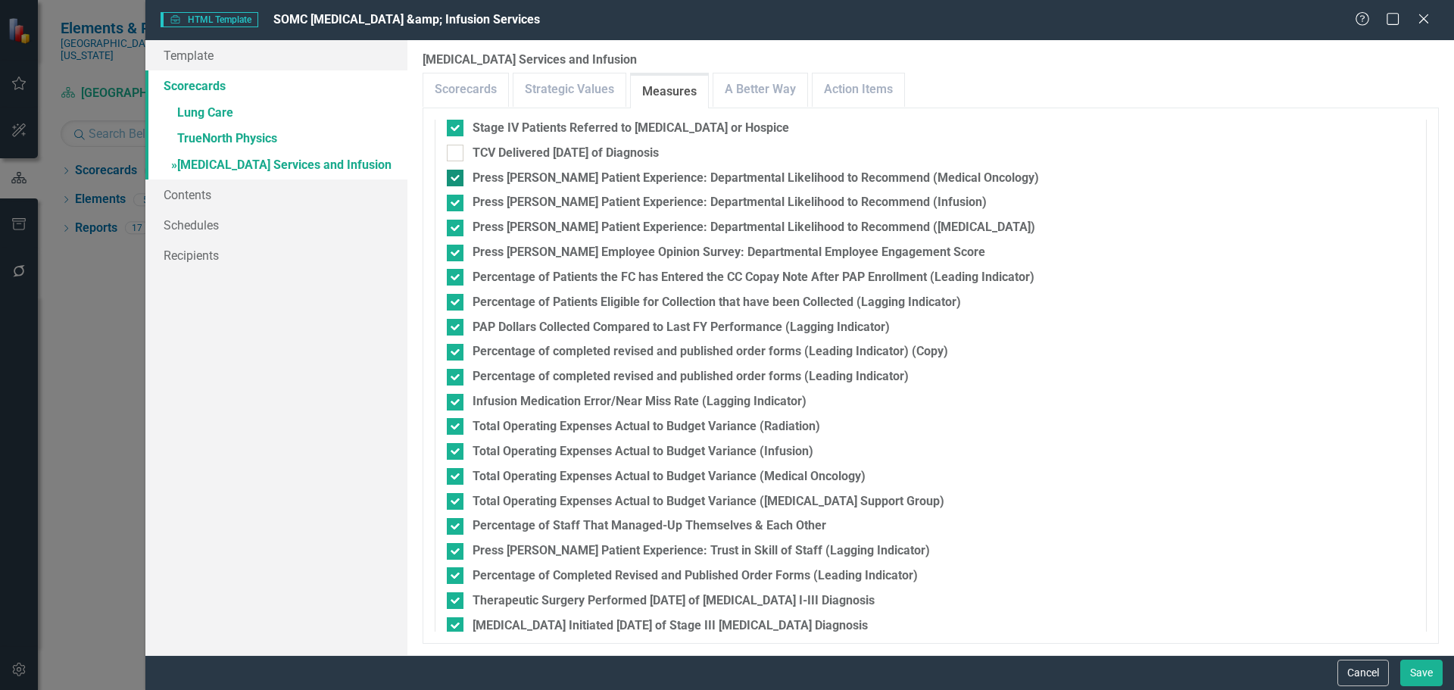
scroll to position [546, 0]
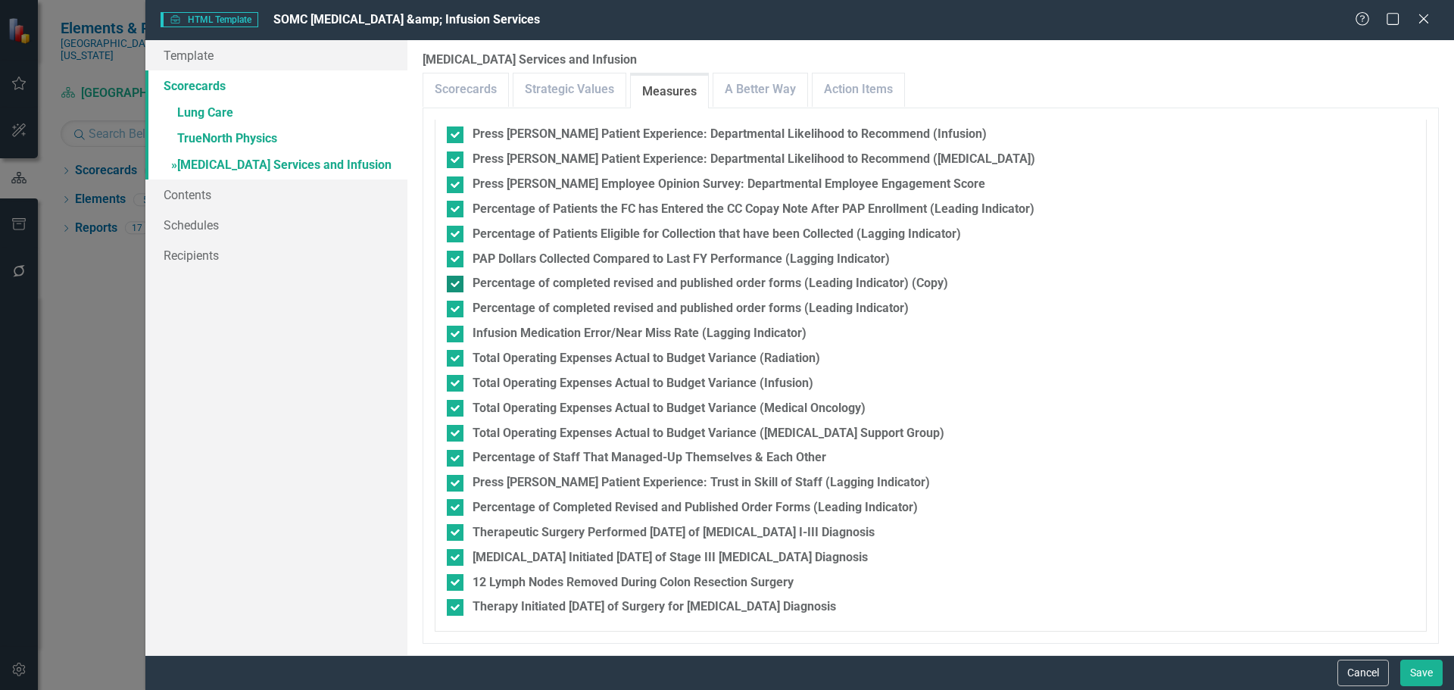
click at [638, 285] on div "Percentage of completed revised and published order forms (Leading Indicator) (…" at bounding box center [709, 283] width 475 height 17
click at [457, 285] on input "Percentage of completed revised and published order forms (Leading Indicator) (…" at bounding box center [452, 281] width 10 height 10
checkbox input "false"
click at [522, 456] on div "Percentage of Staff That Managed-Up Themselves & Each Other" at bounding box center [649, 457] width 354 height 17
click at [457, 456] on input "Percentage of Staff That Managed-Up Themselves & Each Other" at bounding box center [452, 455] width 10 height 10
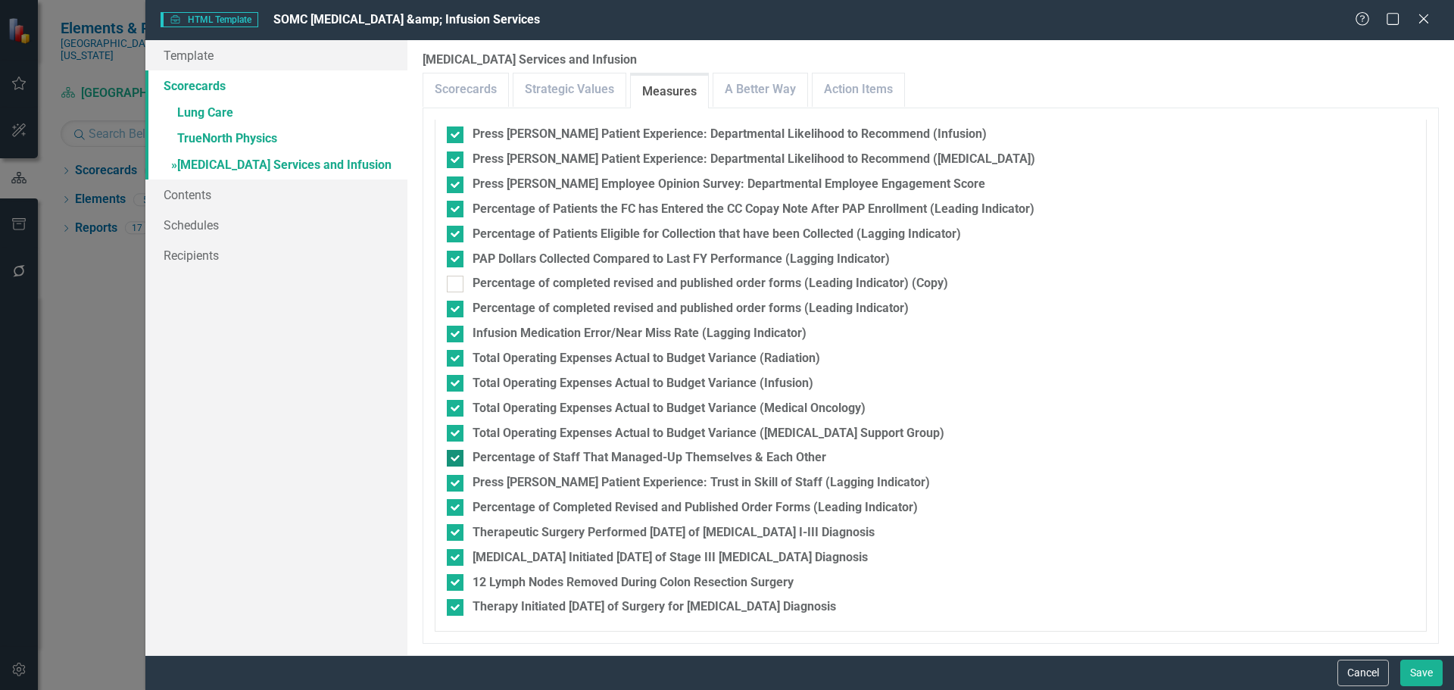
checkbox input "false"
click at [580, 482] on div "Press Ganey Patient Experience: Trust in Skill of Staff (Lagging Indicator)" at bounding box center [700, 482] width 457 height 17
click at [457, 482] on input "Press Ganey Patient Experience: Trust in Skill of Staff (Lagging Indicator)" at bounding box center [452, 480] width 10 height 10
checkbox input "false"
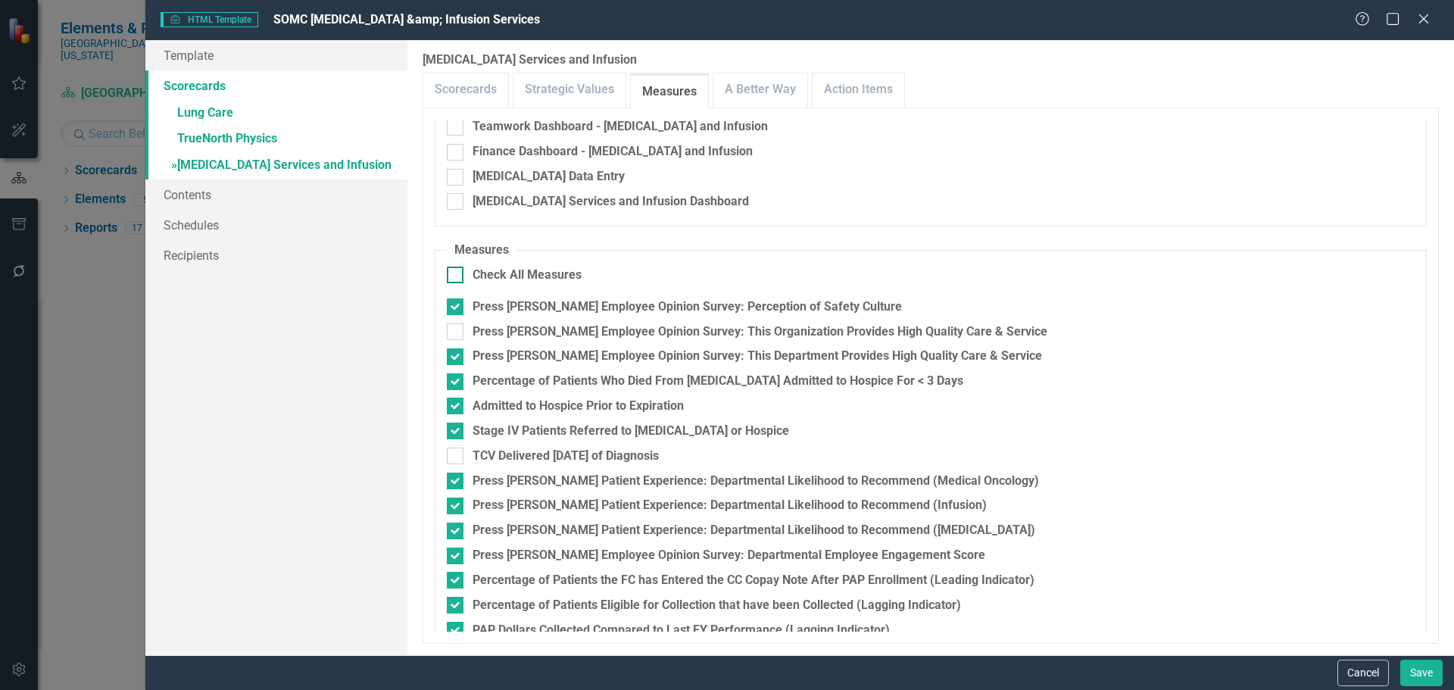
scroll to position [167, 0]
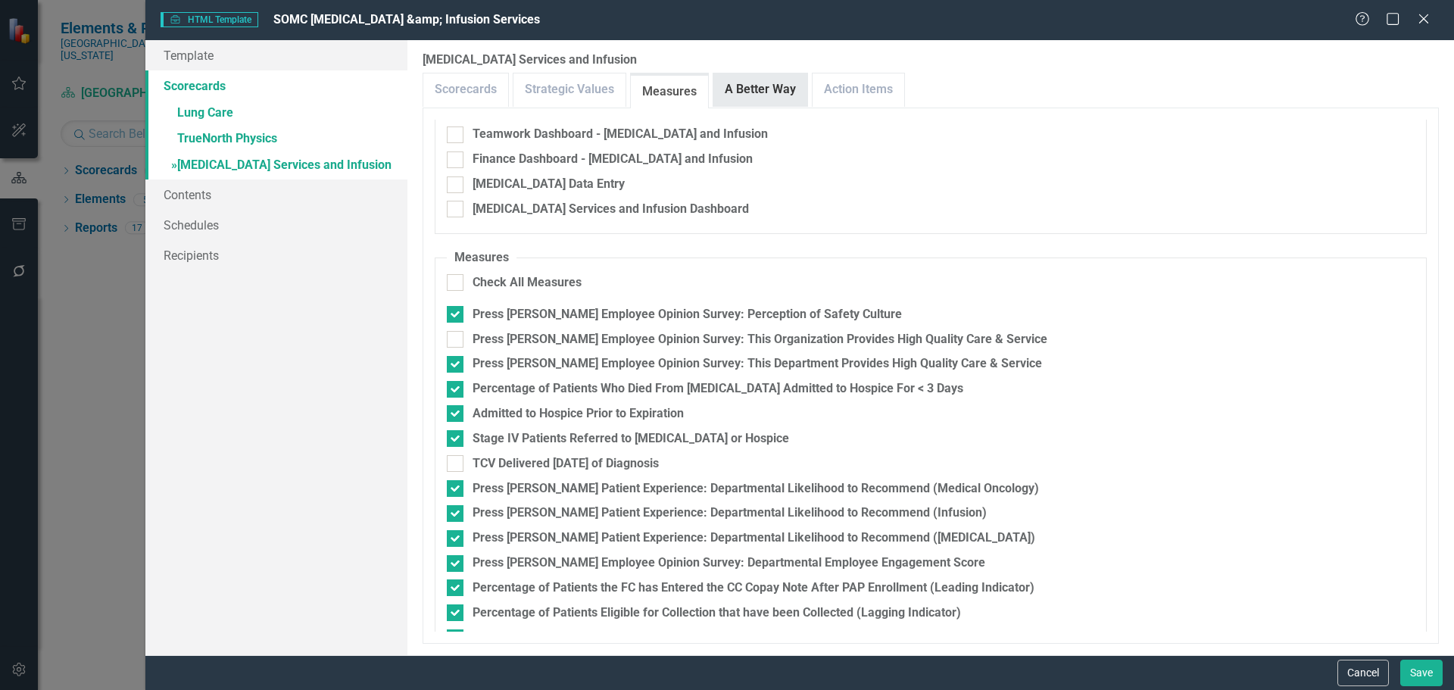
click at [755, 89] on link "A Better Way" at bounding box center [760, 89] width 94 height 33
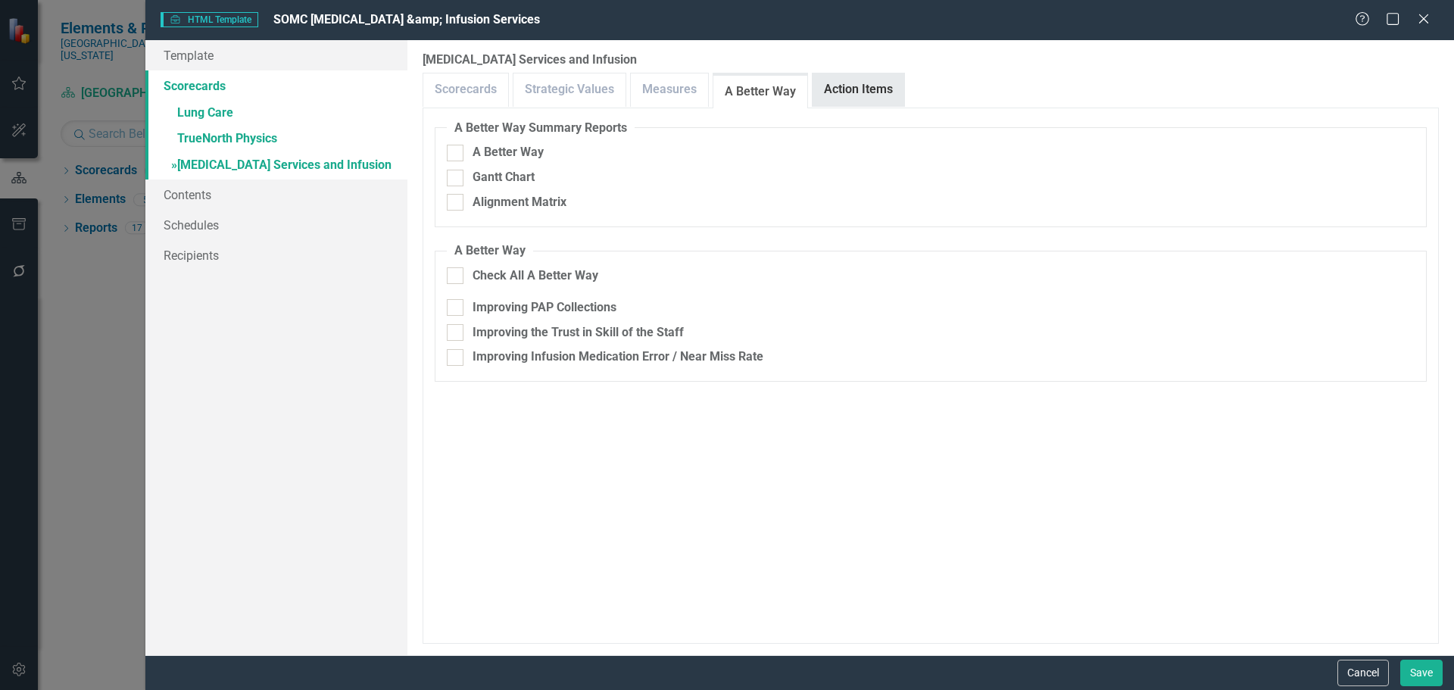
click at [862, 88] on link "Action Items" at bounding box center [858, 89] width 92 height 33
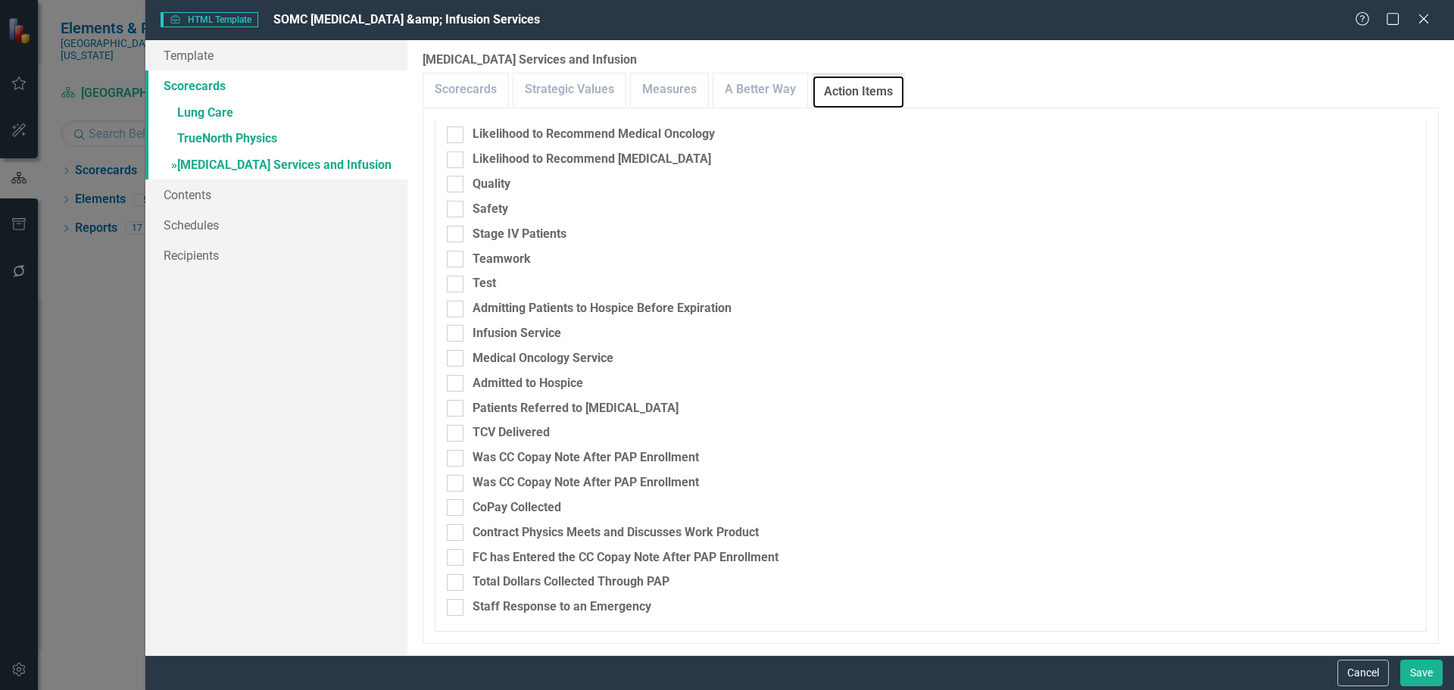
scroll to position [0, 0]
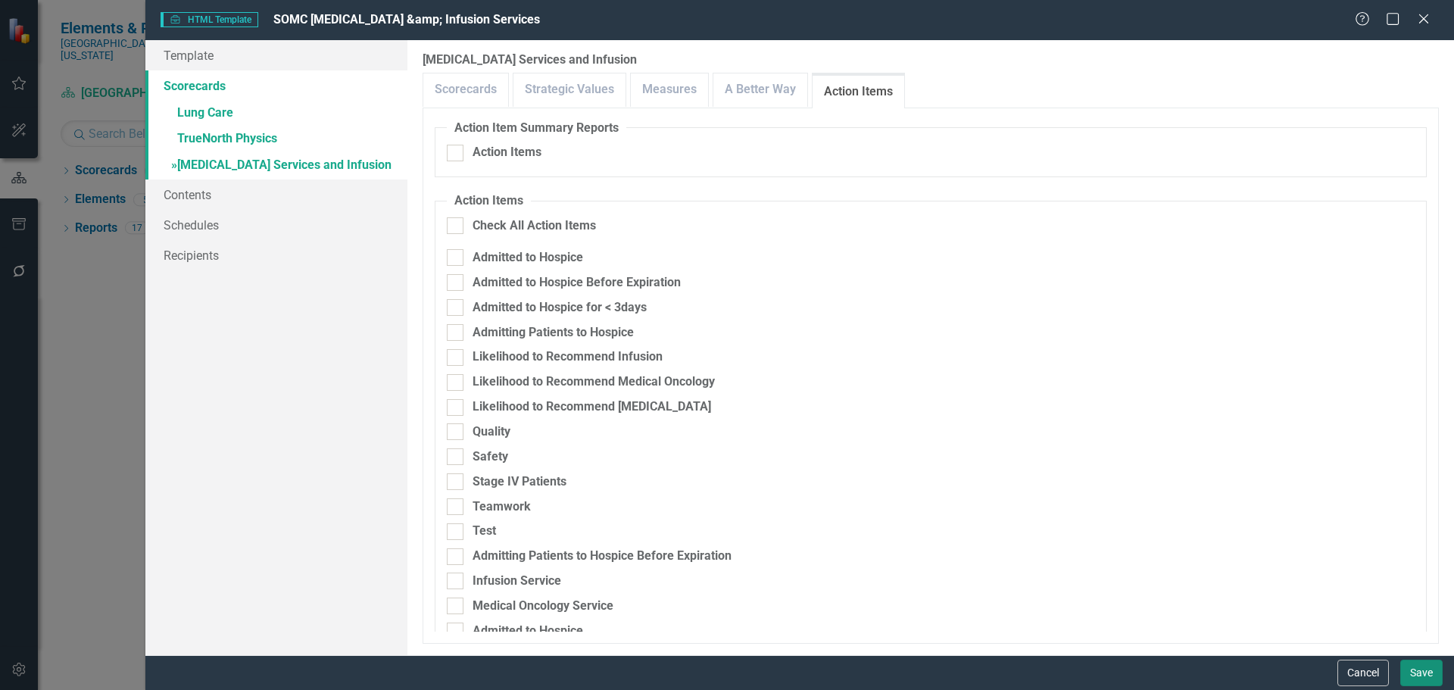
click at [1433, 672] on button "Save" at bounding box center [1421, 672] width 42 height 27
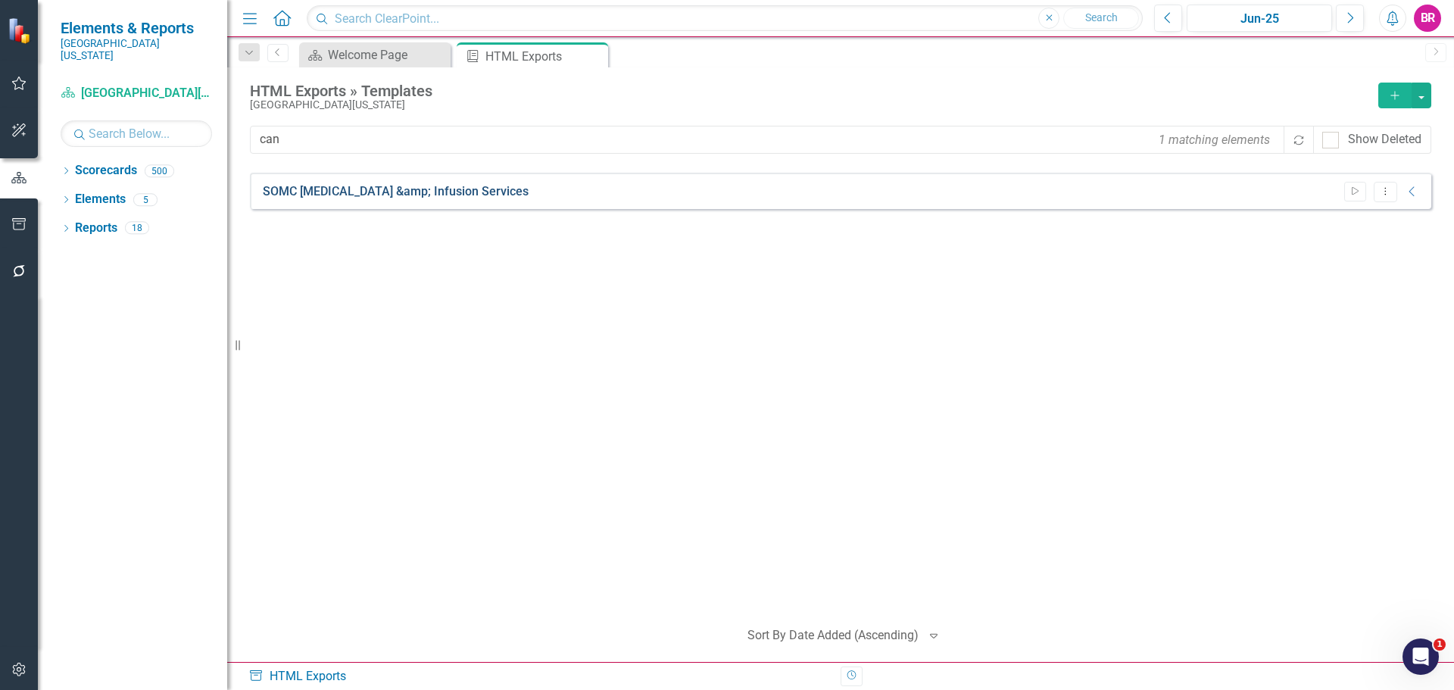
click at [422, 194] on link "SOMC Cancer &amp; Infusion Services" at bounding box center [396, 191] width 266 height 17
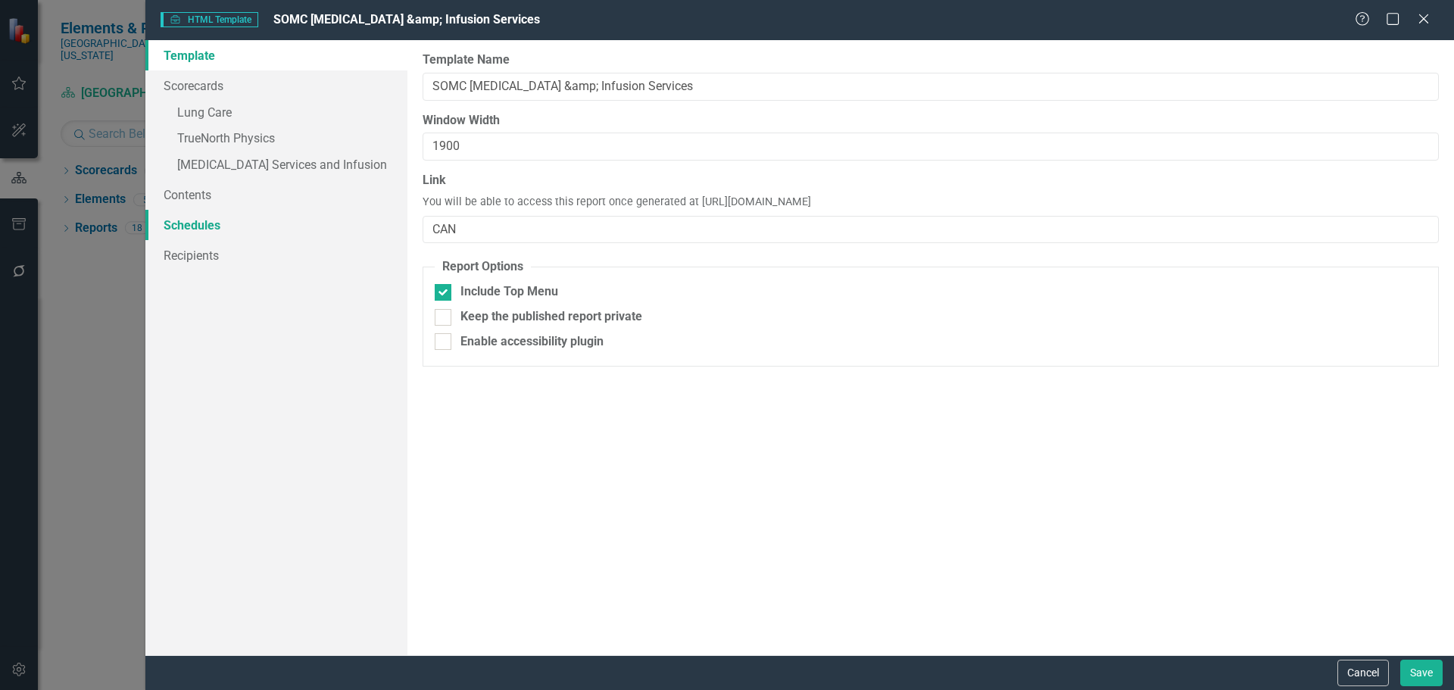
click at [195, 230] on link "Schedules" at bounding box center [276, 225] width 262 height 30
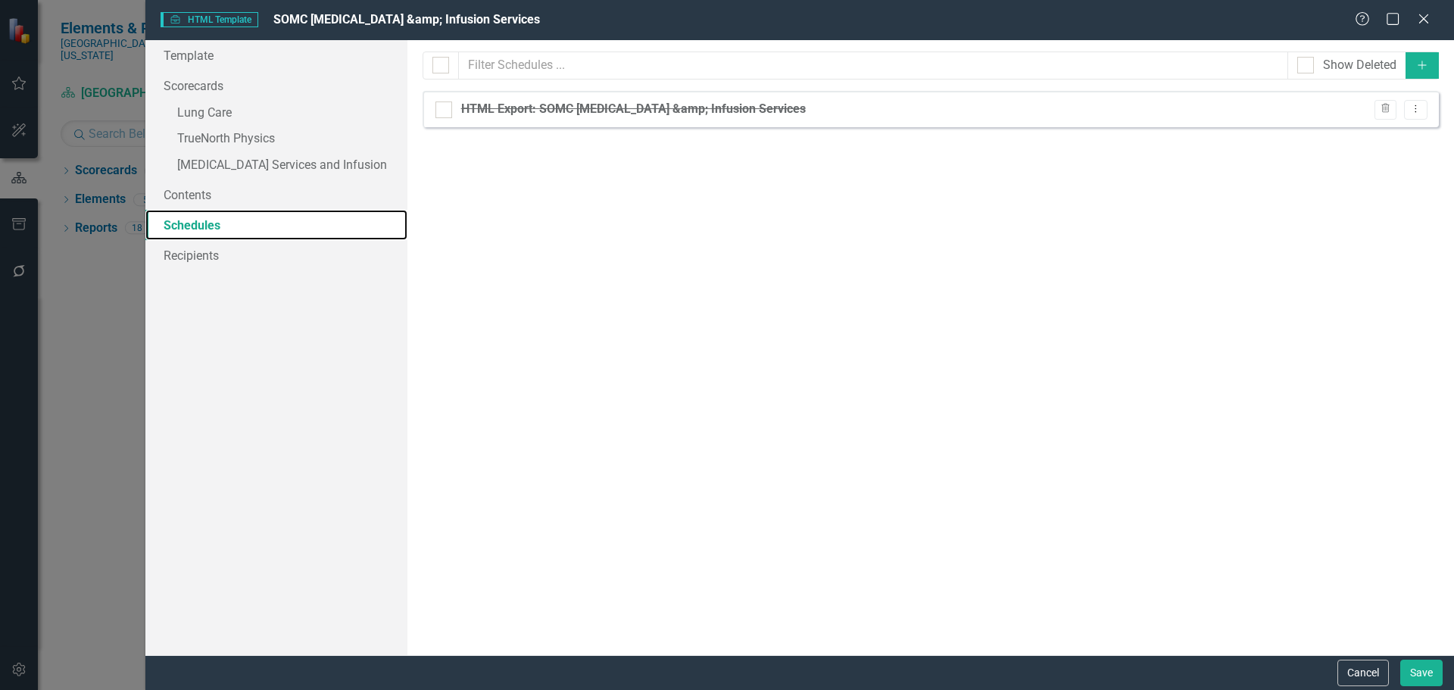
checkbox input "false"
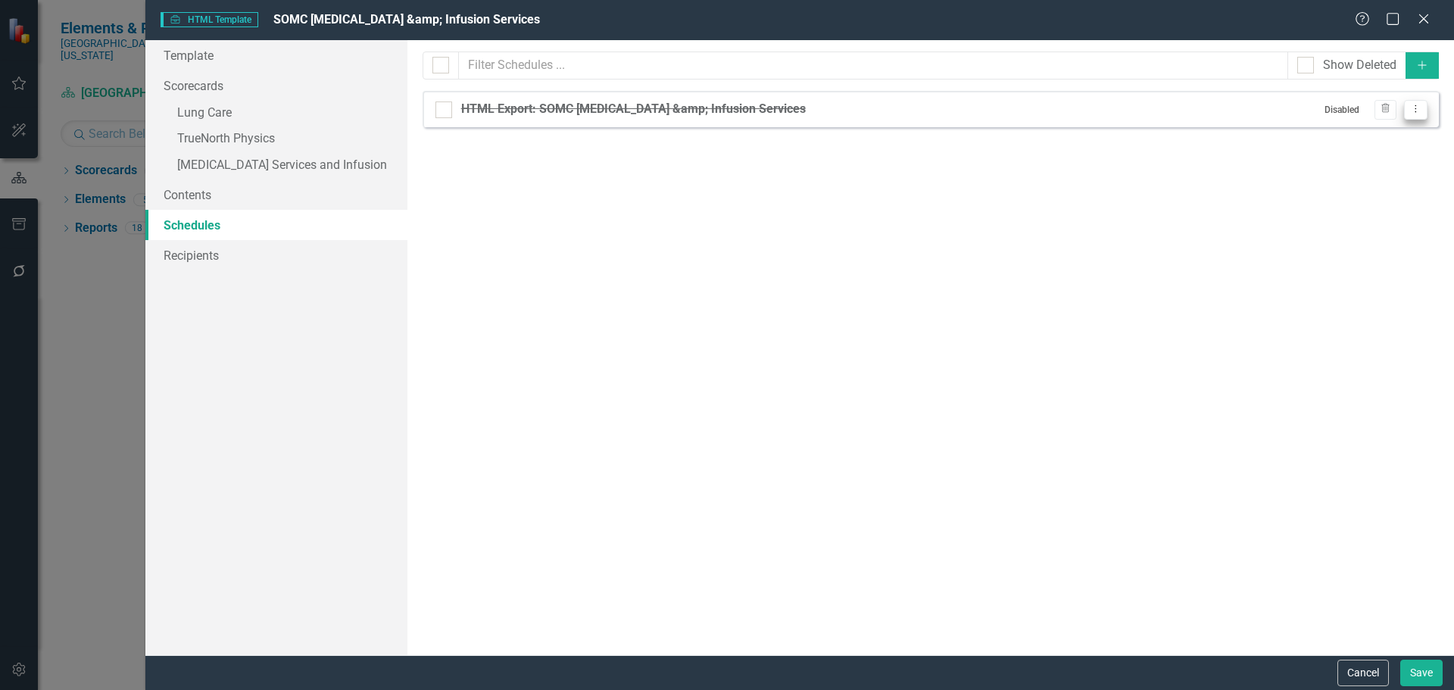
click at [1417, 111] on icon "Dropdown Menu" at bounding box center [1415, 109] width 13 height 10
click at [1398, 139] on link "Edit Edit Schedule" at bounding box center [1356, 134] width 139 height 28
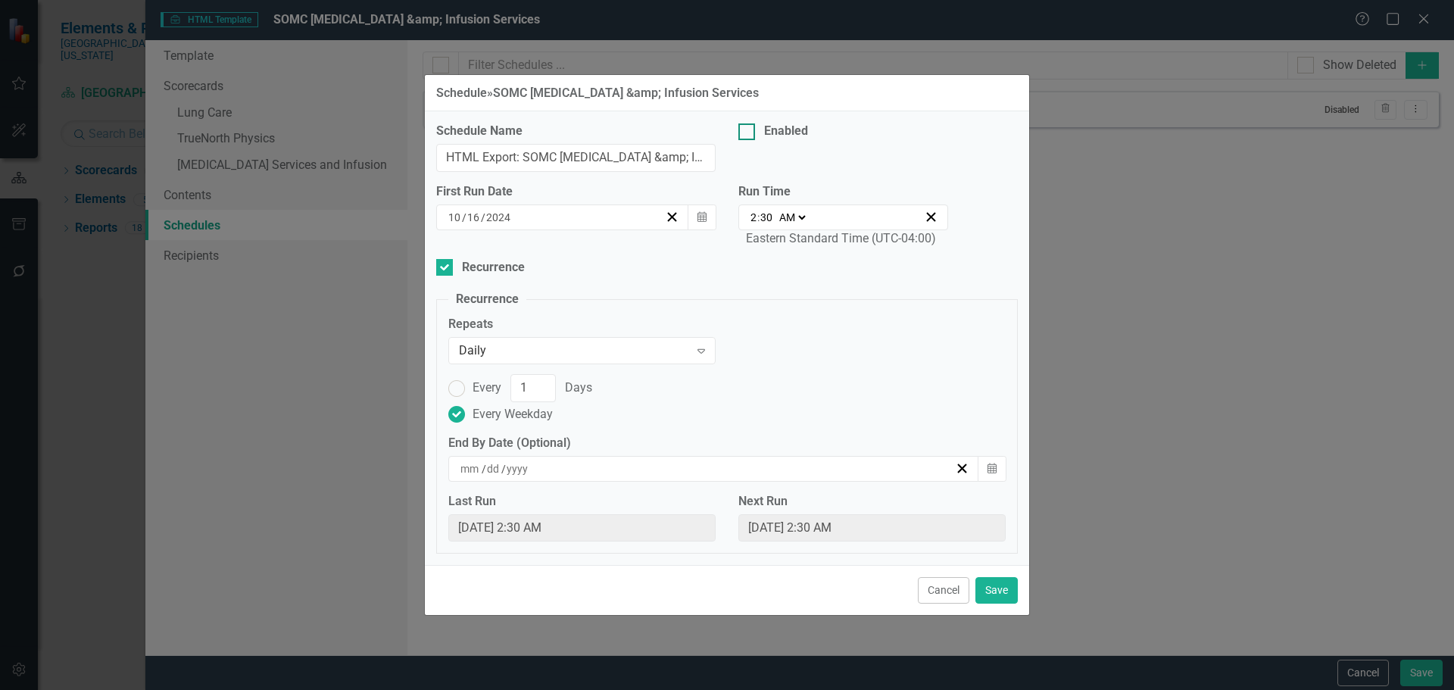
click at [768, 130] on div "Enabled" at bounding box center [786, 131] width 44 height 17
click at [748, 130] on input "Enabled" at bounding box center [743, 128] width 10 height 10
checkbox input "true"
click at [706, 219] on button "Calendar" at bounding box center [701, 217] width 29 height 26
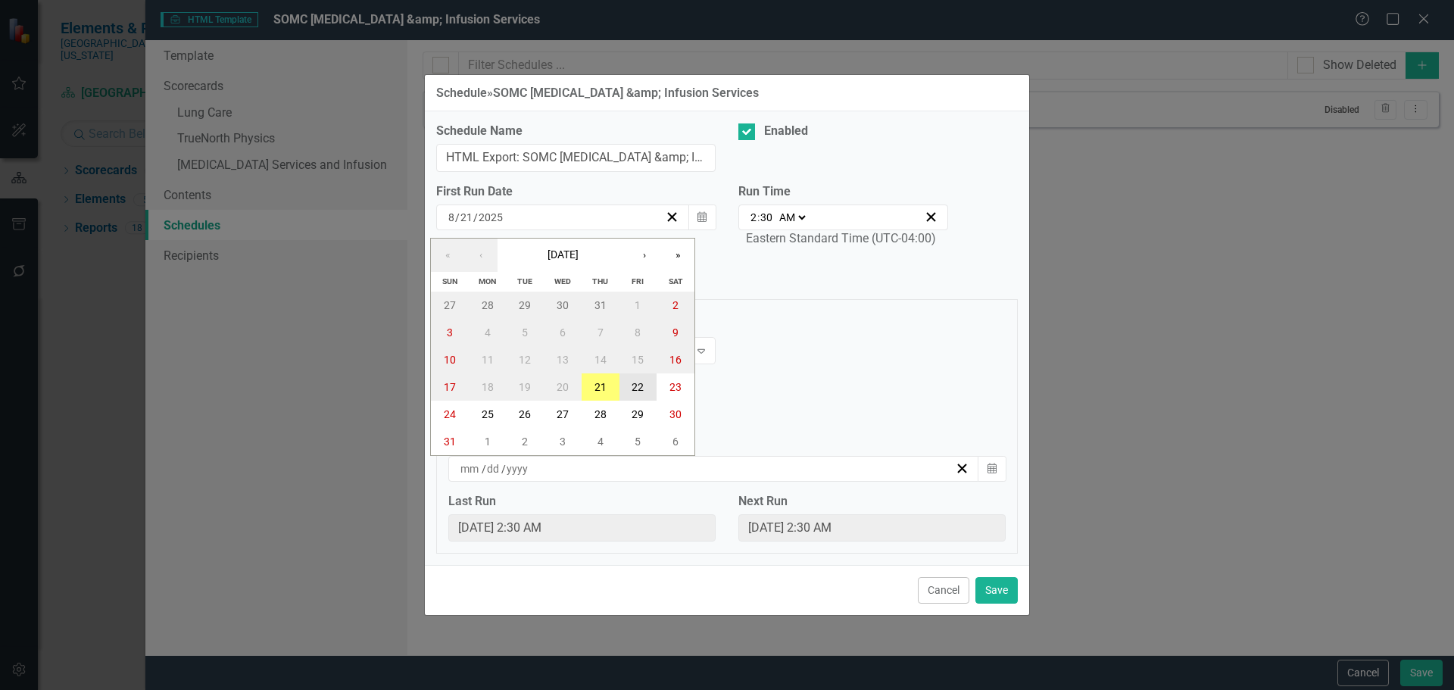
click at [650, 389] on button "22" at bounding box center [638, 386] width 38 height 27
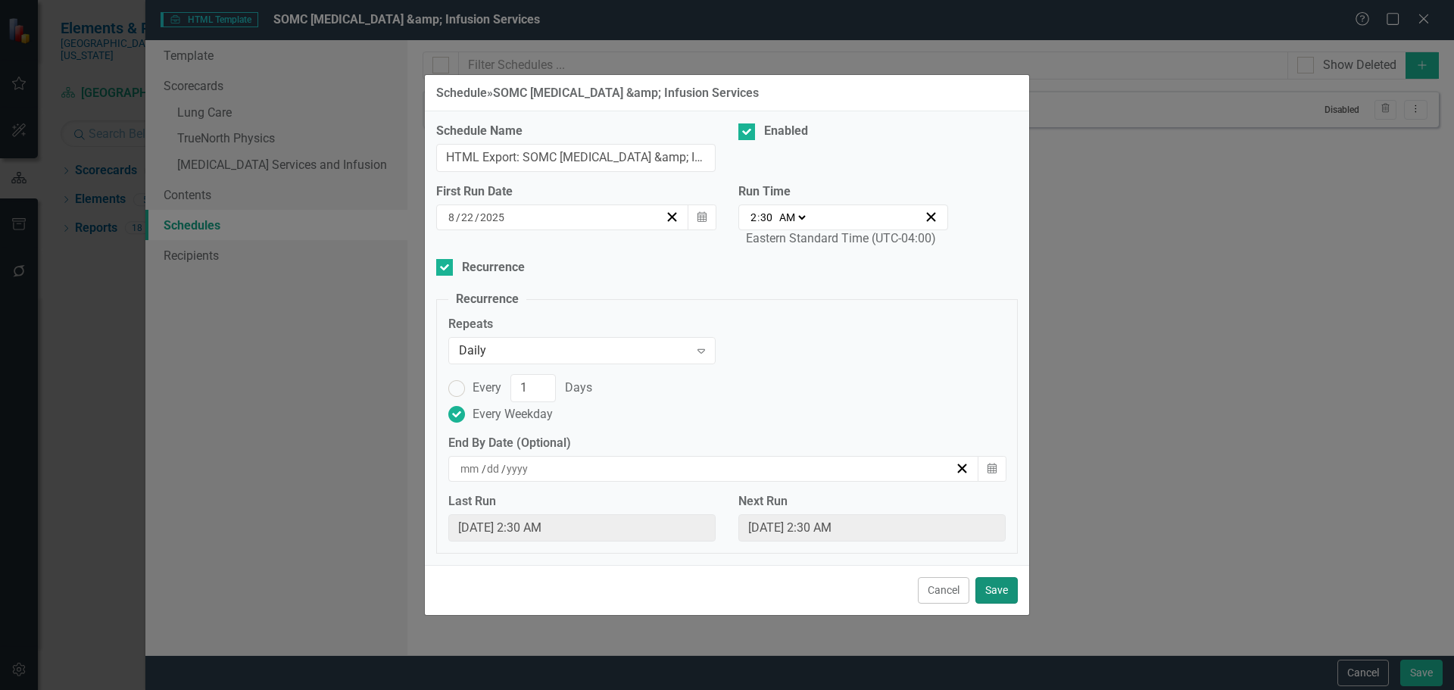
click at [993, 594] on button "Save" at bounding box center [996, 590] width 42 height 27
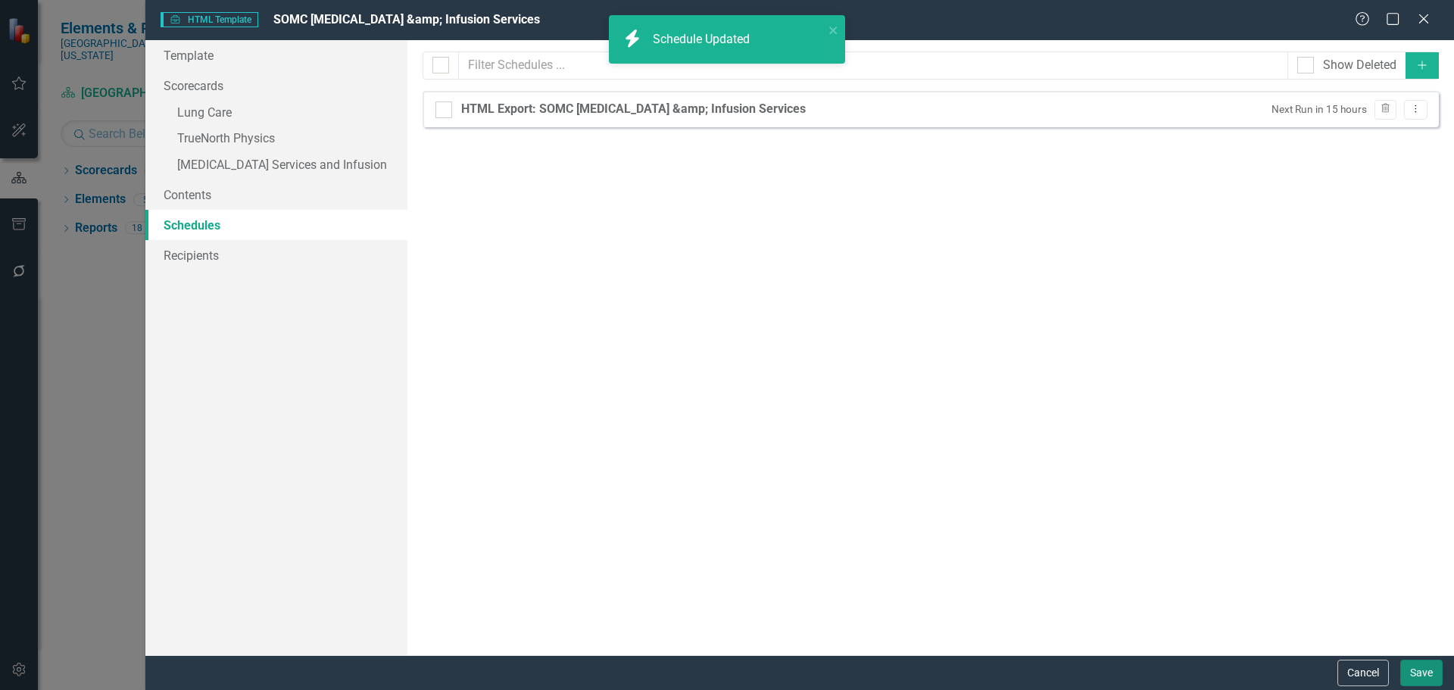
click at [1430, 675] on button "Save" at bounding box center [1421, 672] width 42 height 27
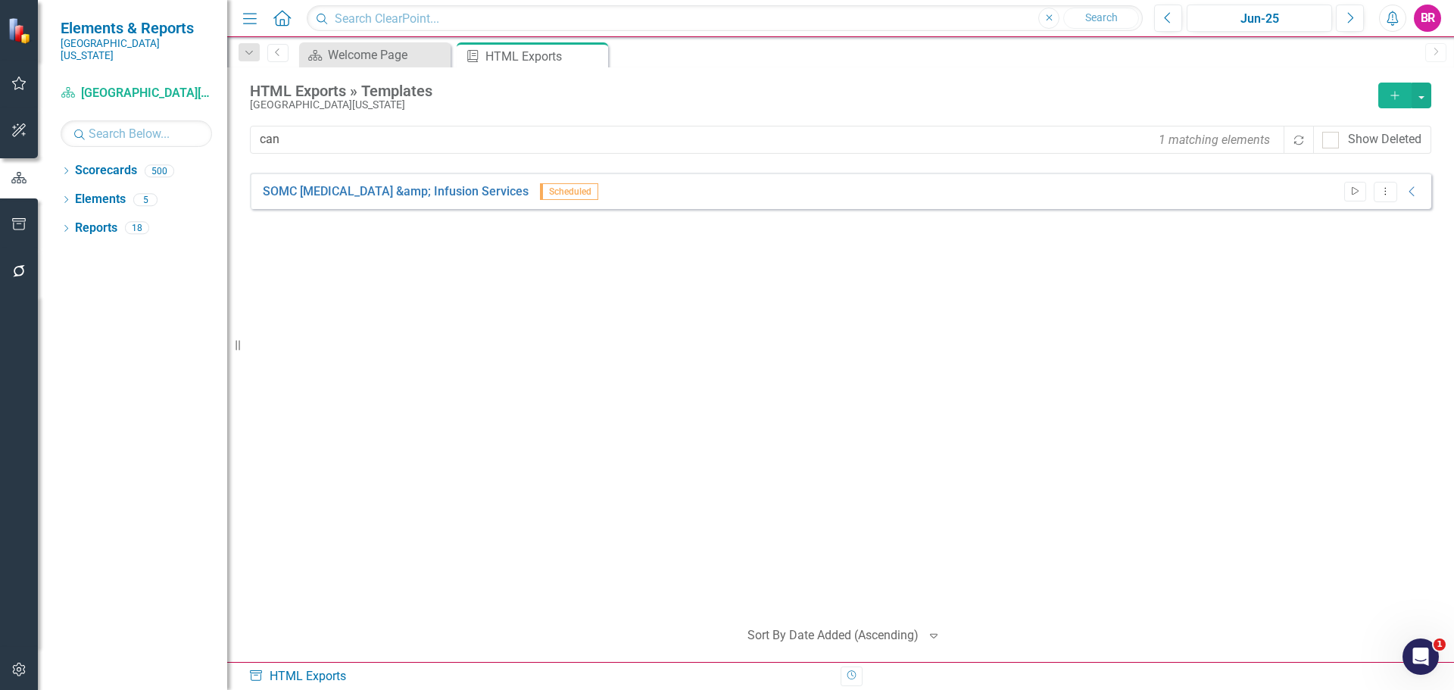
click at [1357, 197] on button "Start" at bounding box center [1355, 192] width 22 height 20
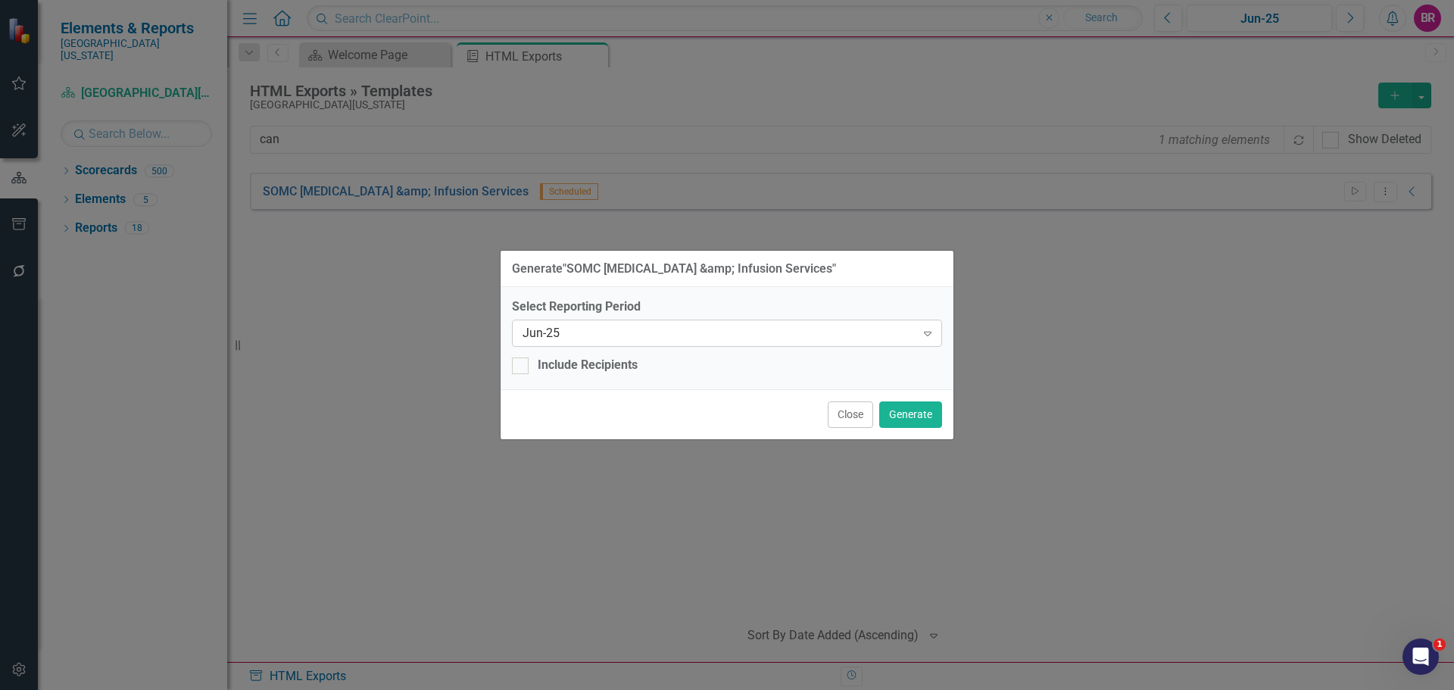
click at [932, 332] on icon "Expand" at bounding box center [927, 333] width 15 height 12
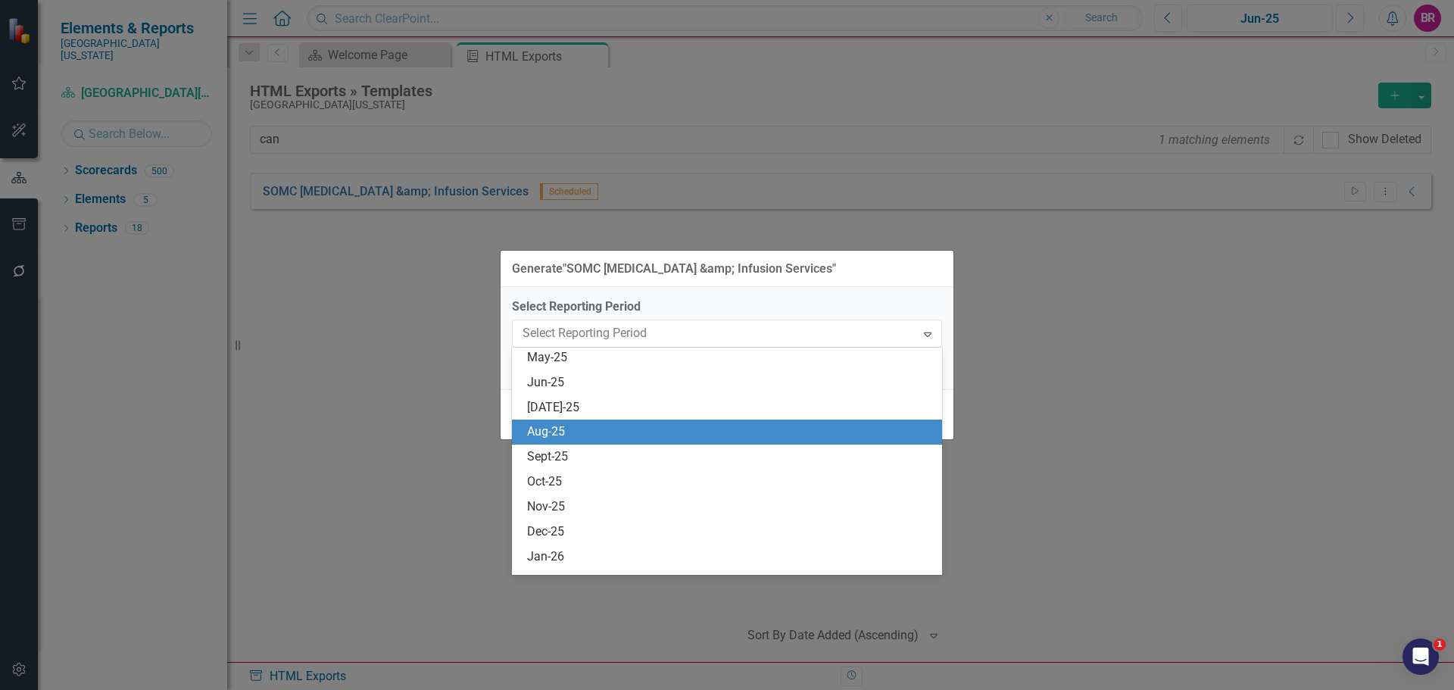
scroll to position [1144, 0]
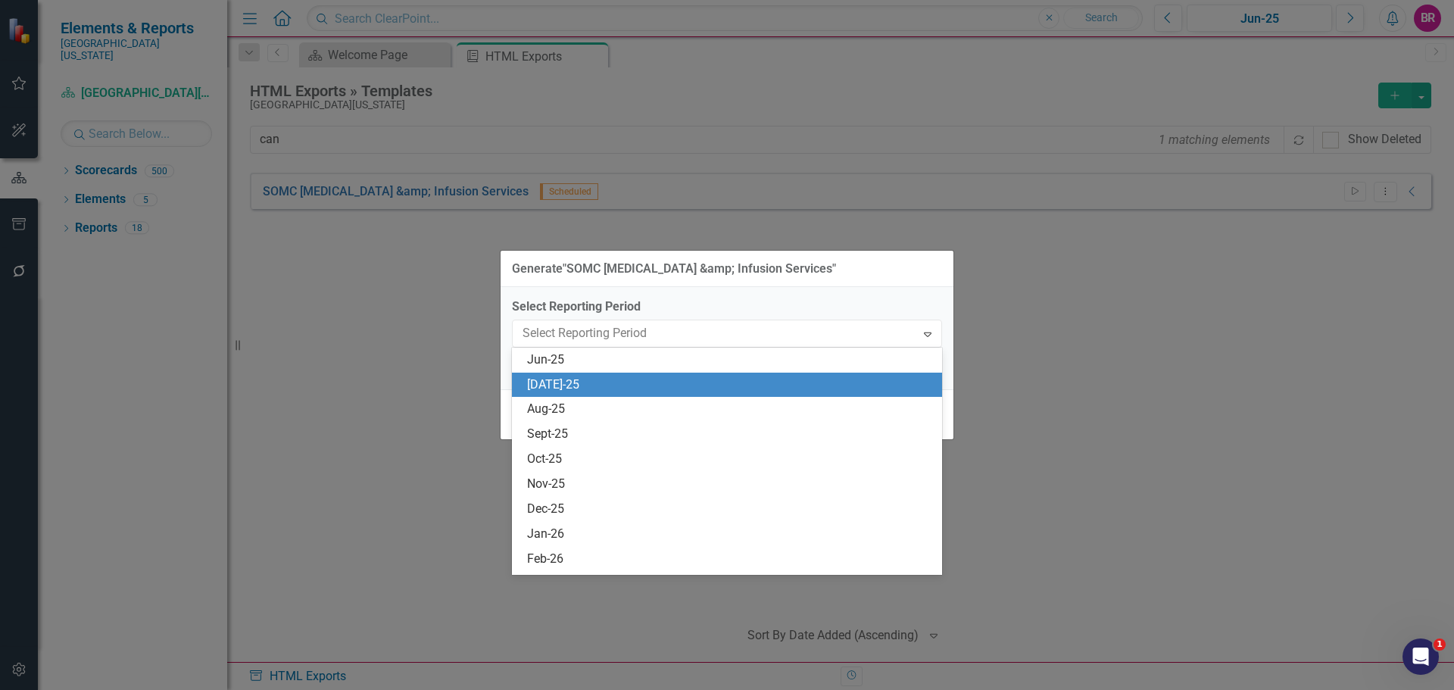
click at [803, 394] on div "[DATE]-25" at bounding box center [727, 385] width 430 height 25
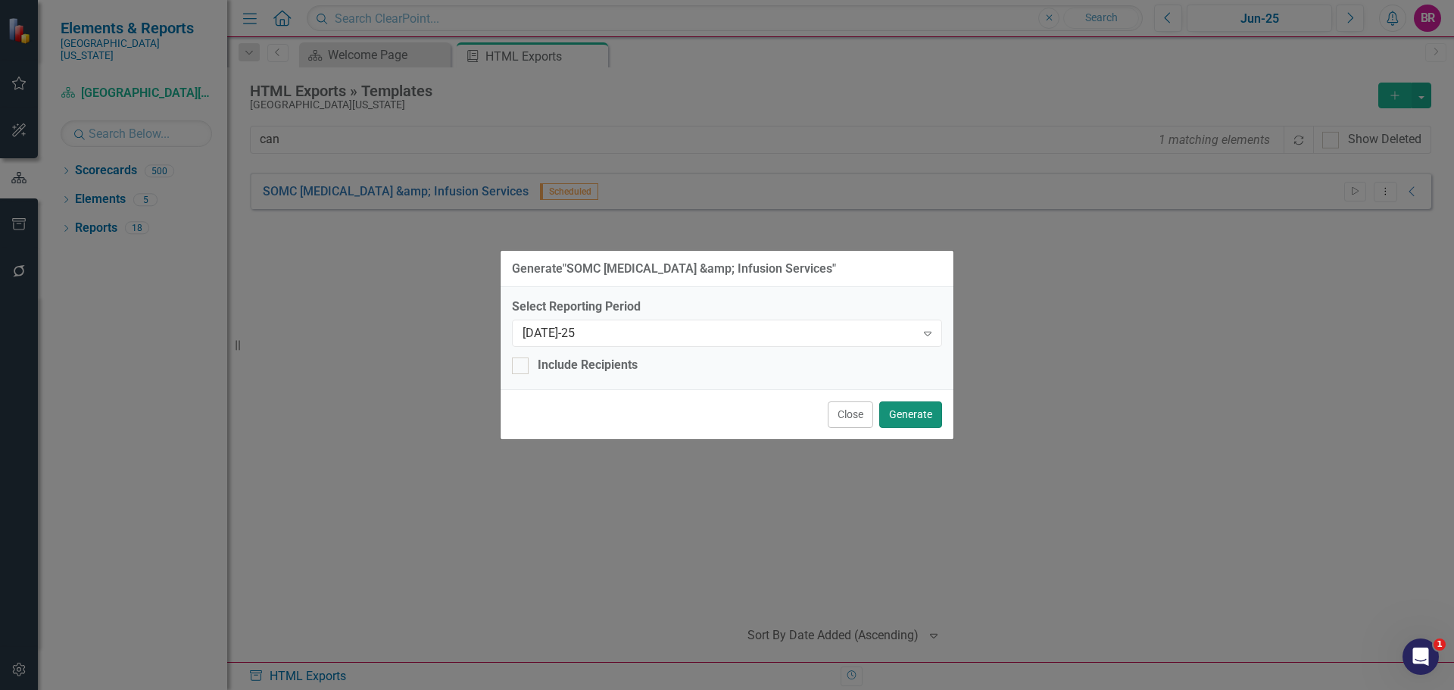
click at [931, 416] on button "Generate" at bounding box center [910, 414] width 63 height 27
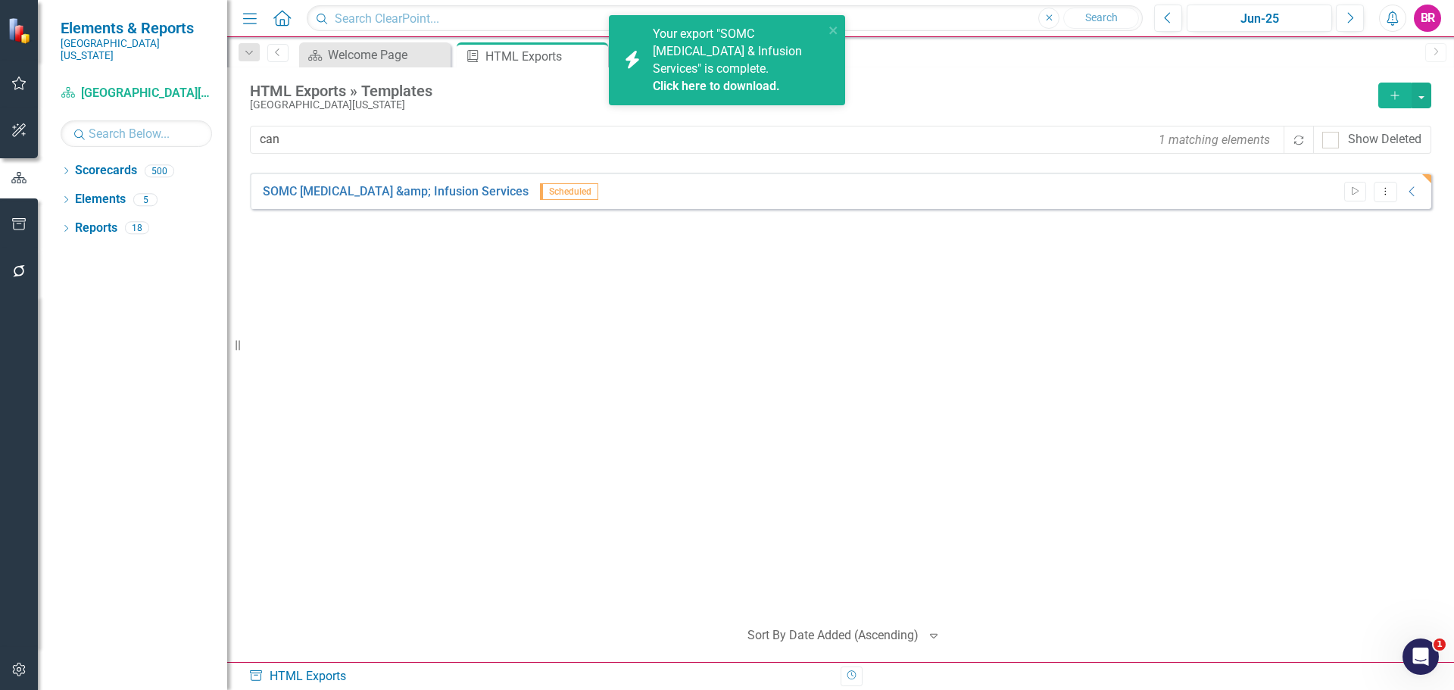
drag, startPoint x: 827, startPoint y: 27, endPoint x: 746, endPoint y: 39, distance: 81.8
click at [827, 27] on div "icon.bolt Your export "SOMC Cancer & Infusion Services" is complete. Click here…" at bounding box center [722, 60] width 214 height 78
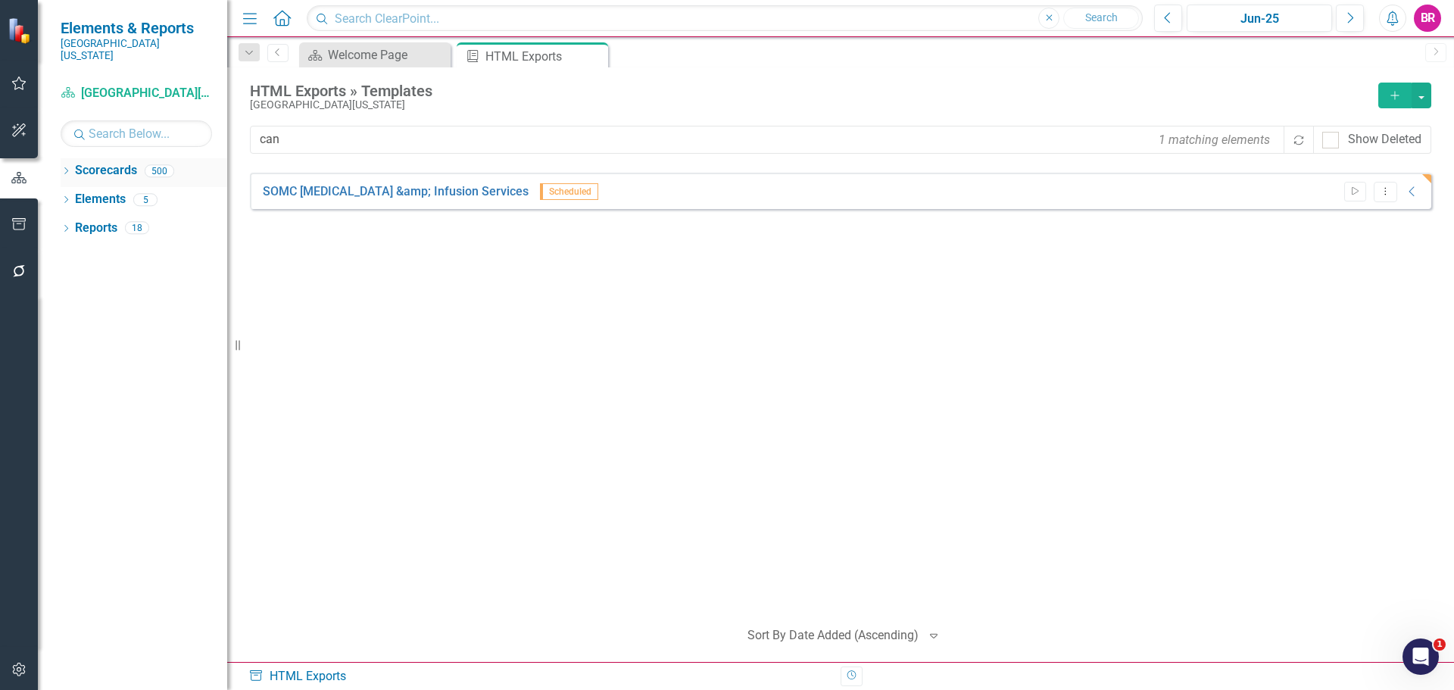
click at [66, 168] on icon "Dropdown" at bounding box center [66, 172] width 11 height 8
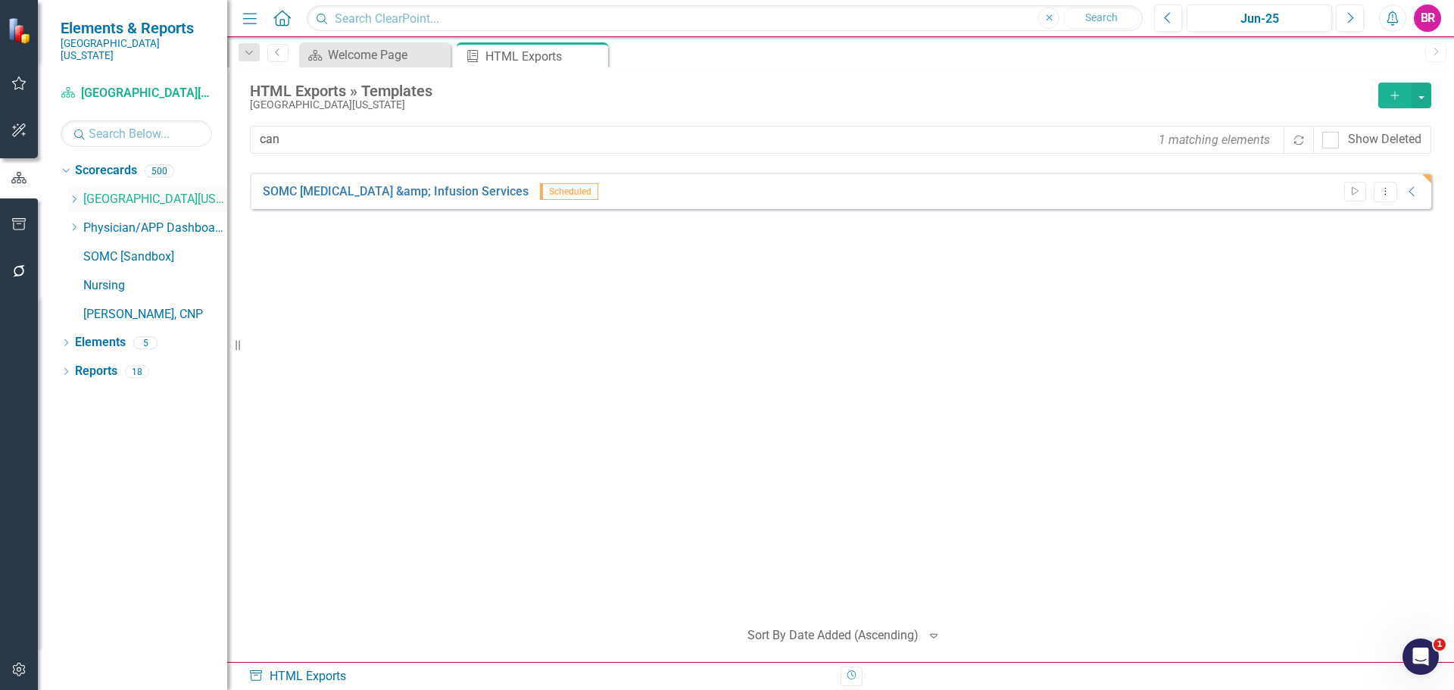
click at [73, 195] on icon "Dropdown" at bounding box center [73, 199] width 11 height 9
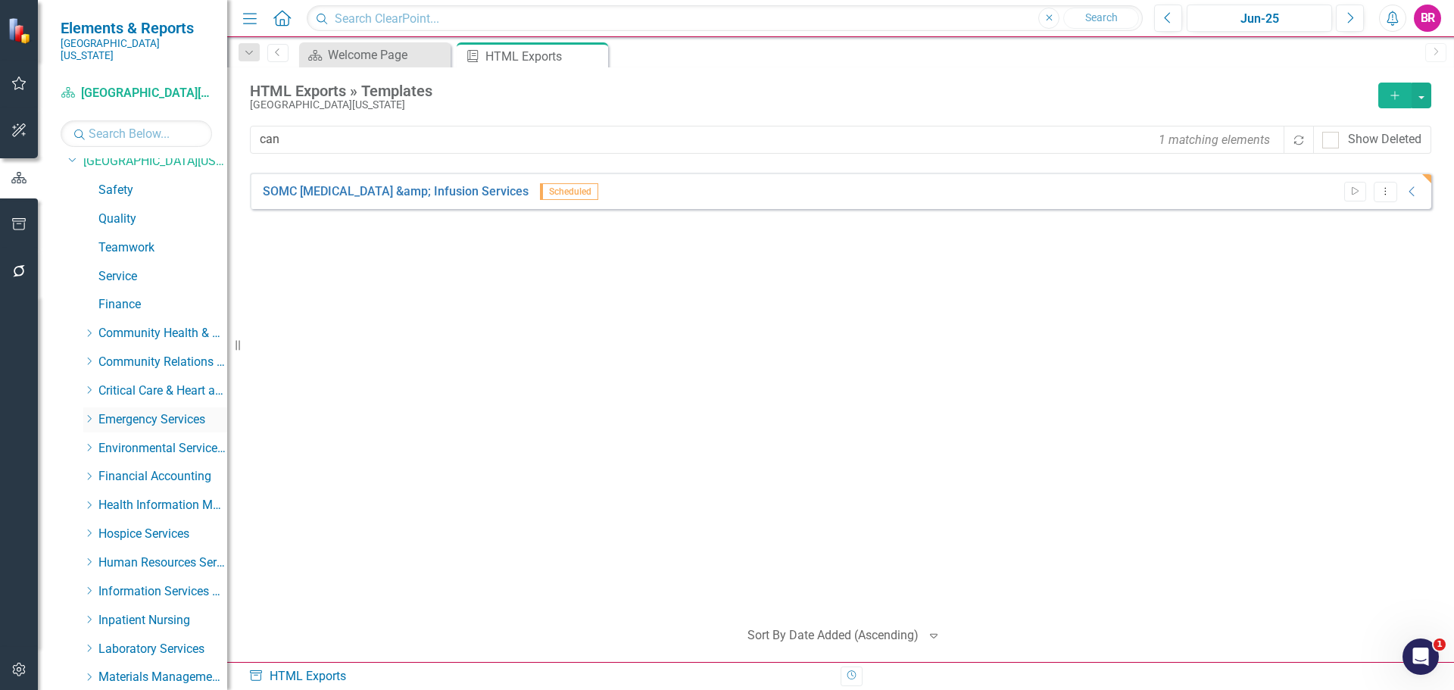
scroll to position [76, 0]
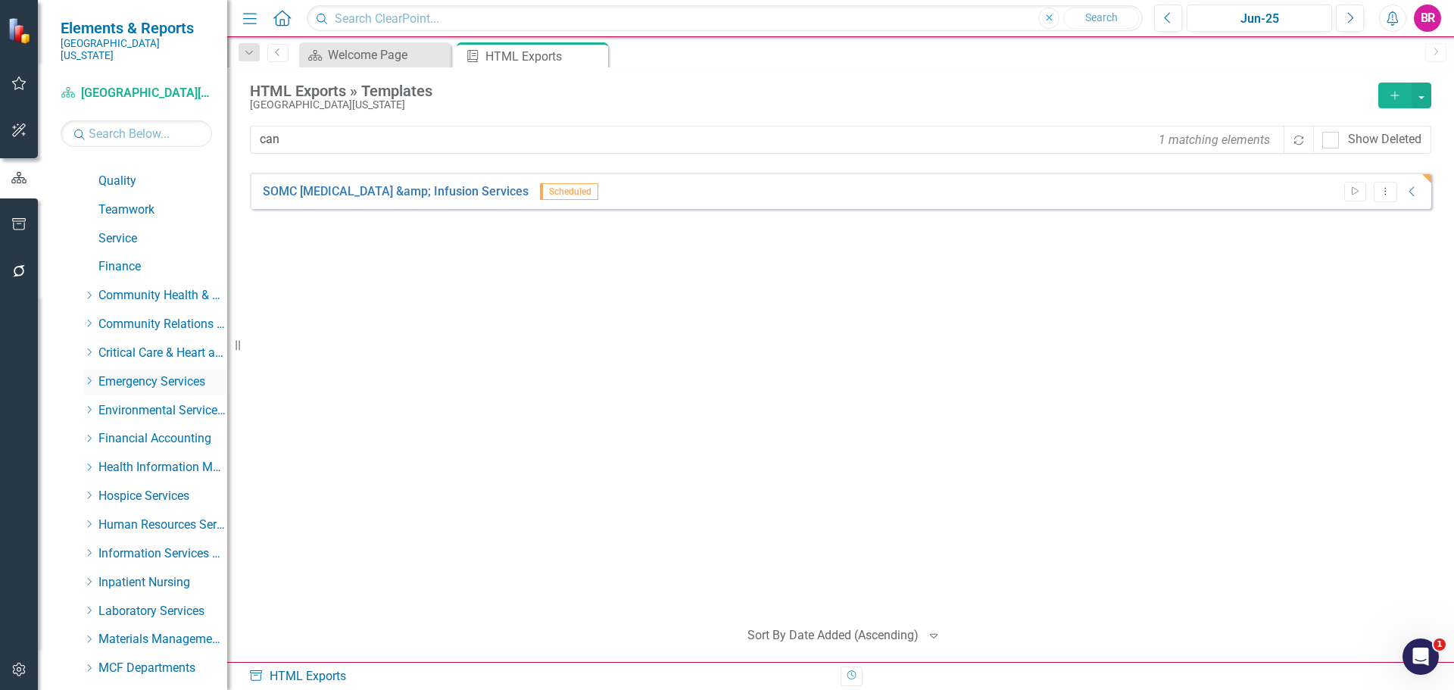
click at [88, 376] on icon "Dropdown" at bounding box center [88, 380] width 11 height 9
click at [145, 402] on link "Emergency Department" at bounding box center [171, 410] width 114 height 17
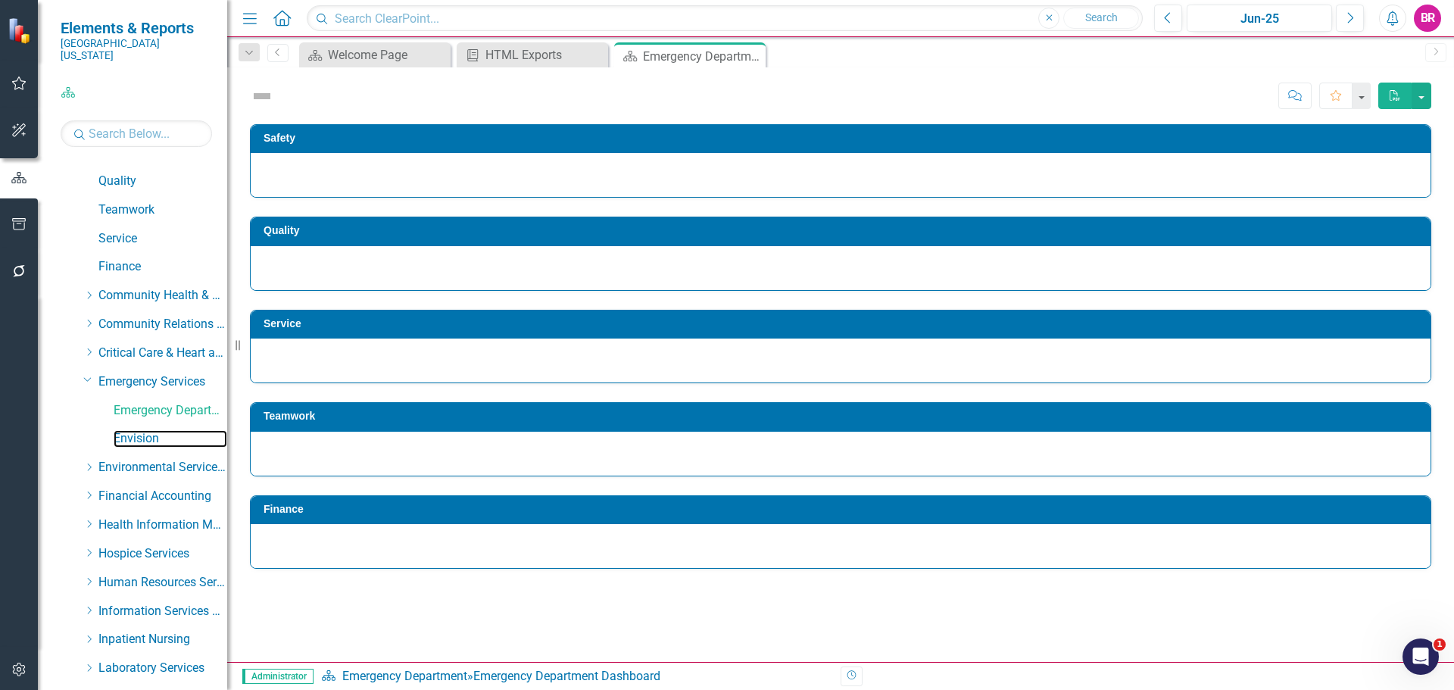
click at [139, 430] on link "Envision" at bounding box center [171, 438] width 114 height 17
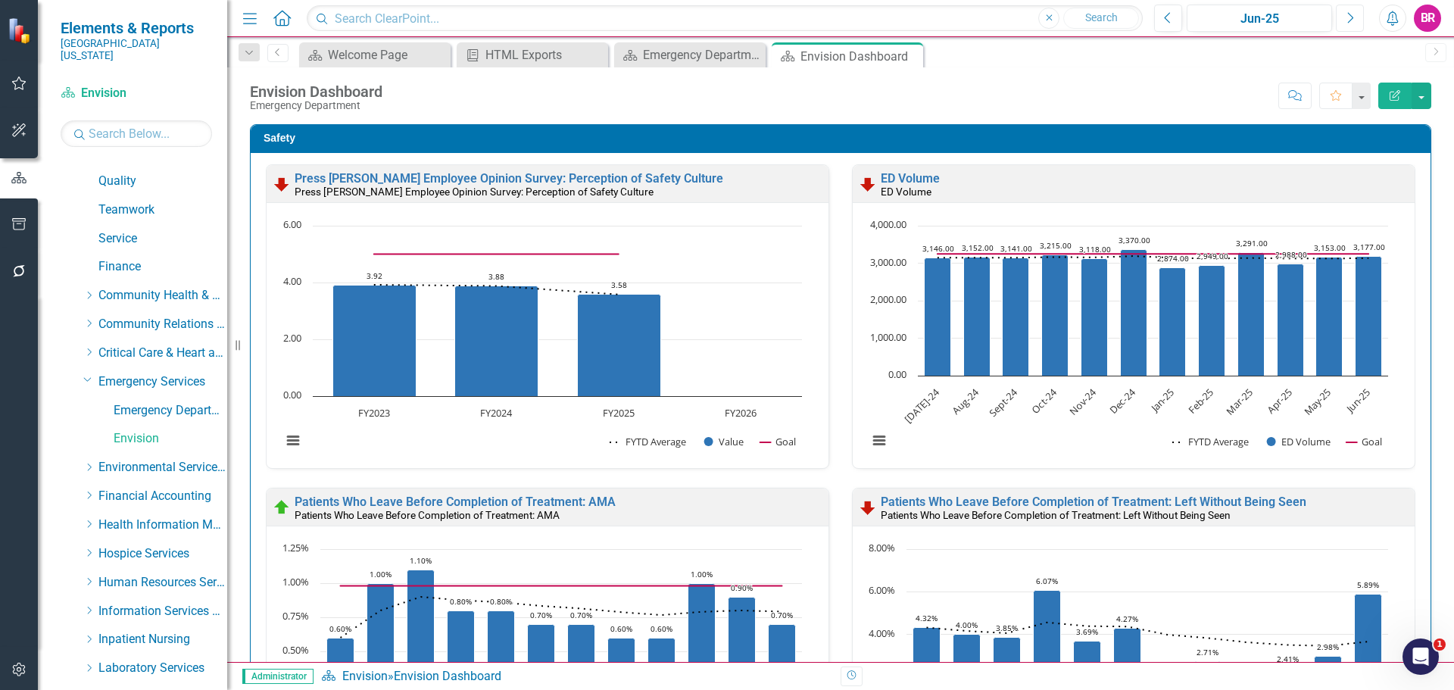
click at [1349, 19] on icon "Next" at bounding box center [1349, 18] width 8 height 14
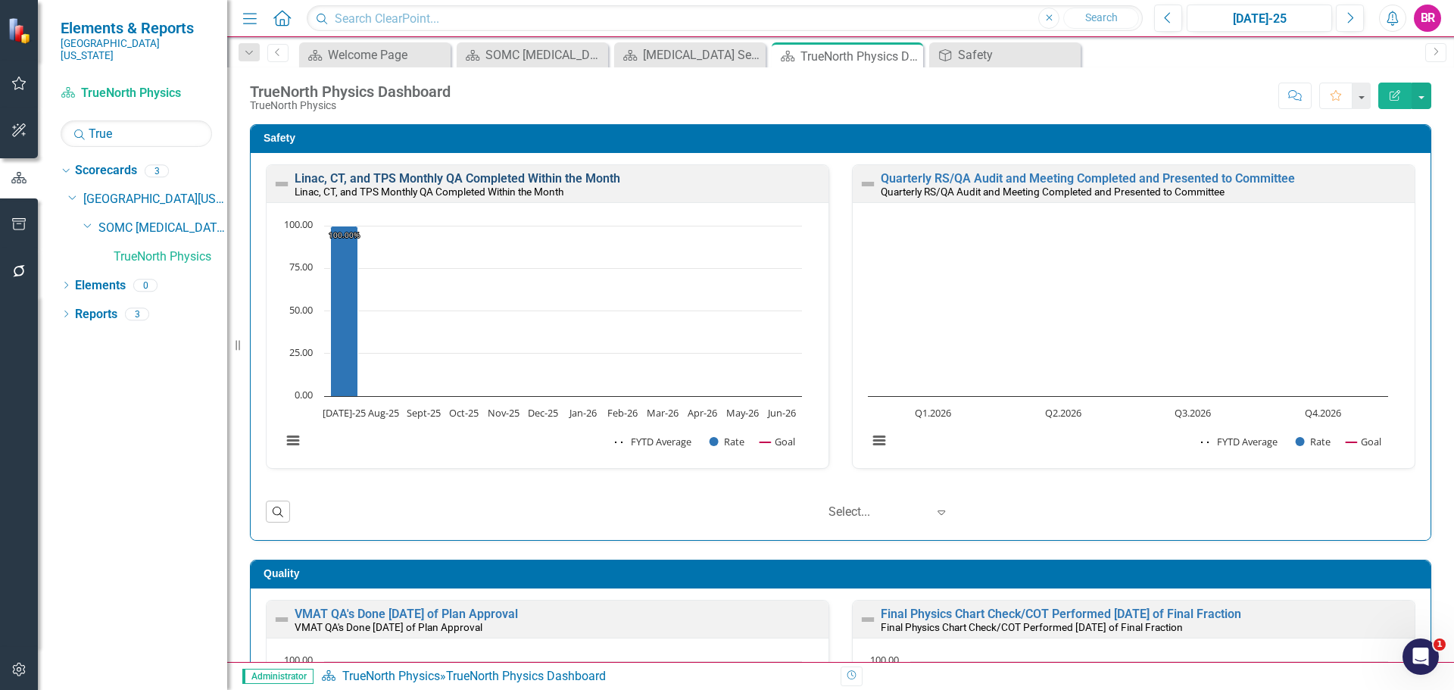
click at [521, 176] on link "Linac, CT, and TPS Monthly QA Completed Within the Month" at bounding box center [458, 178] width 326 height 14
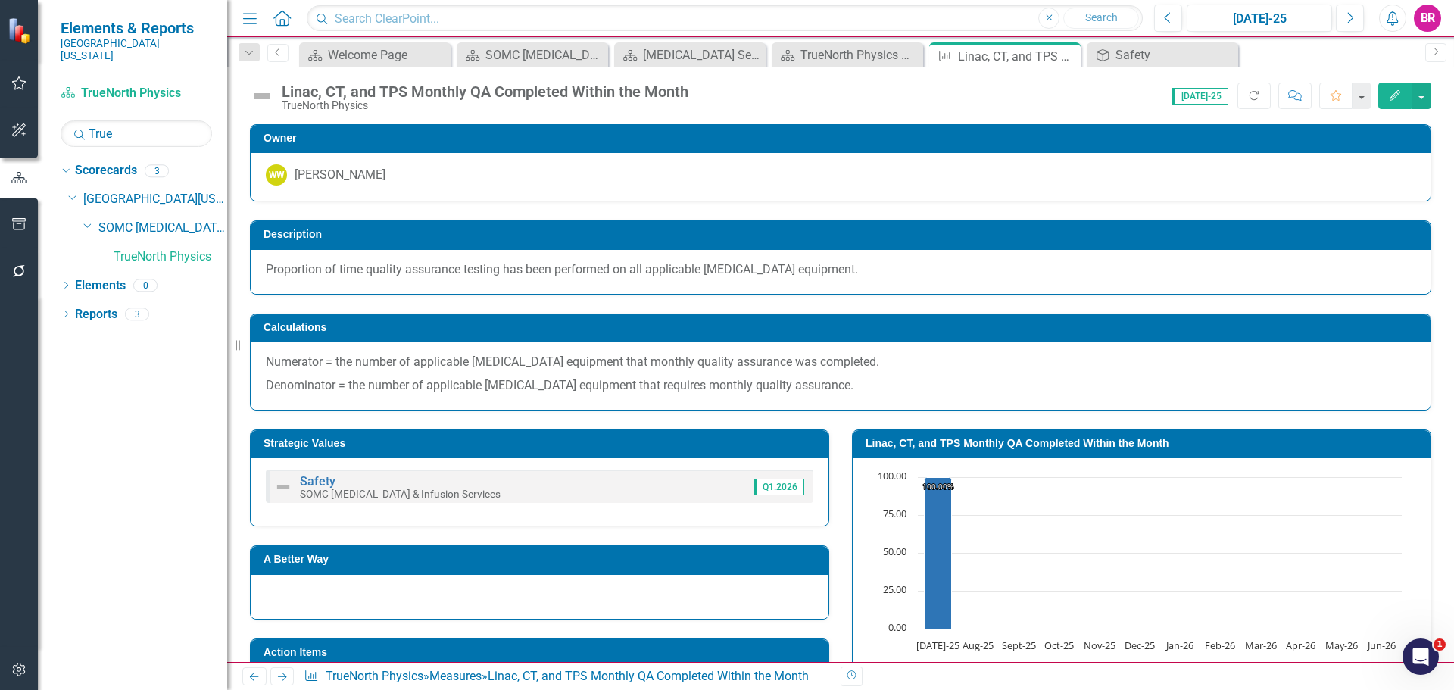
scroll to position [303, 0]
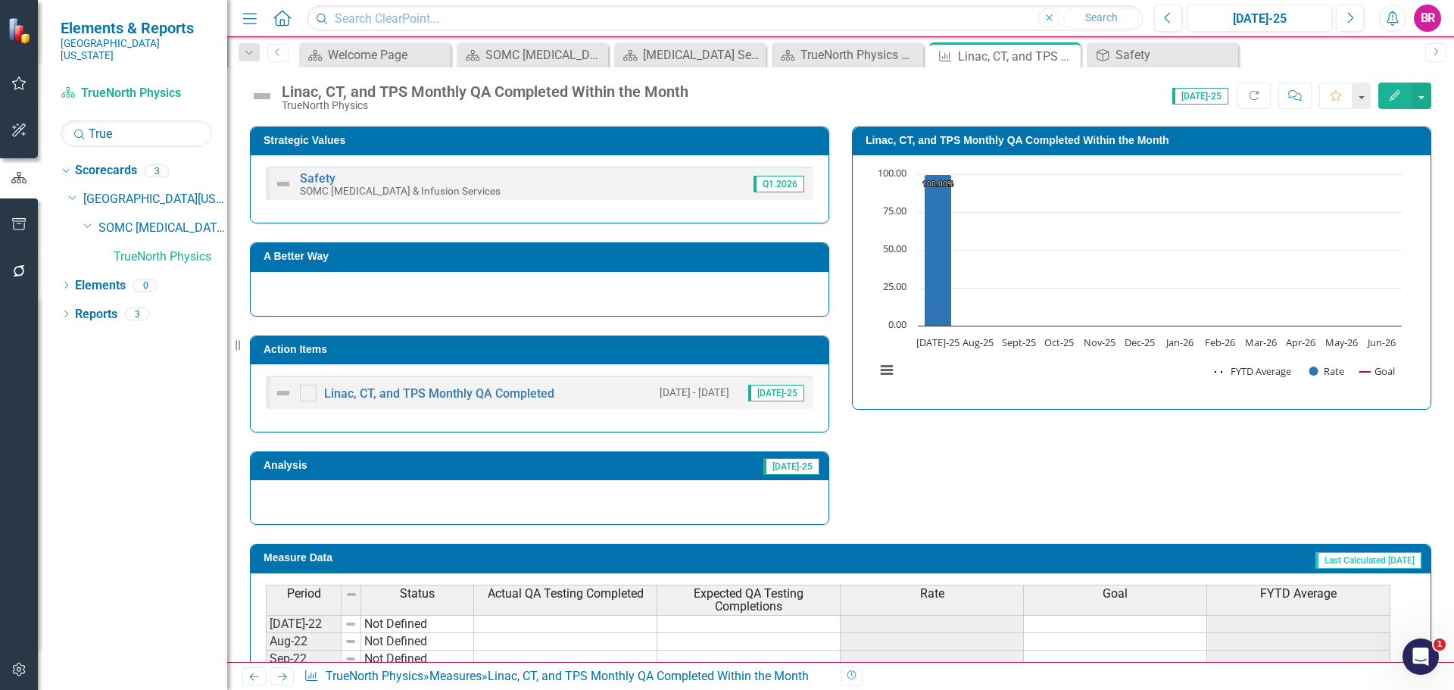
click at [642, 351] on h3 "Action Items" at bounding box center [541, 349] width 557 height 11
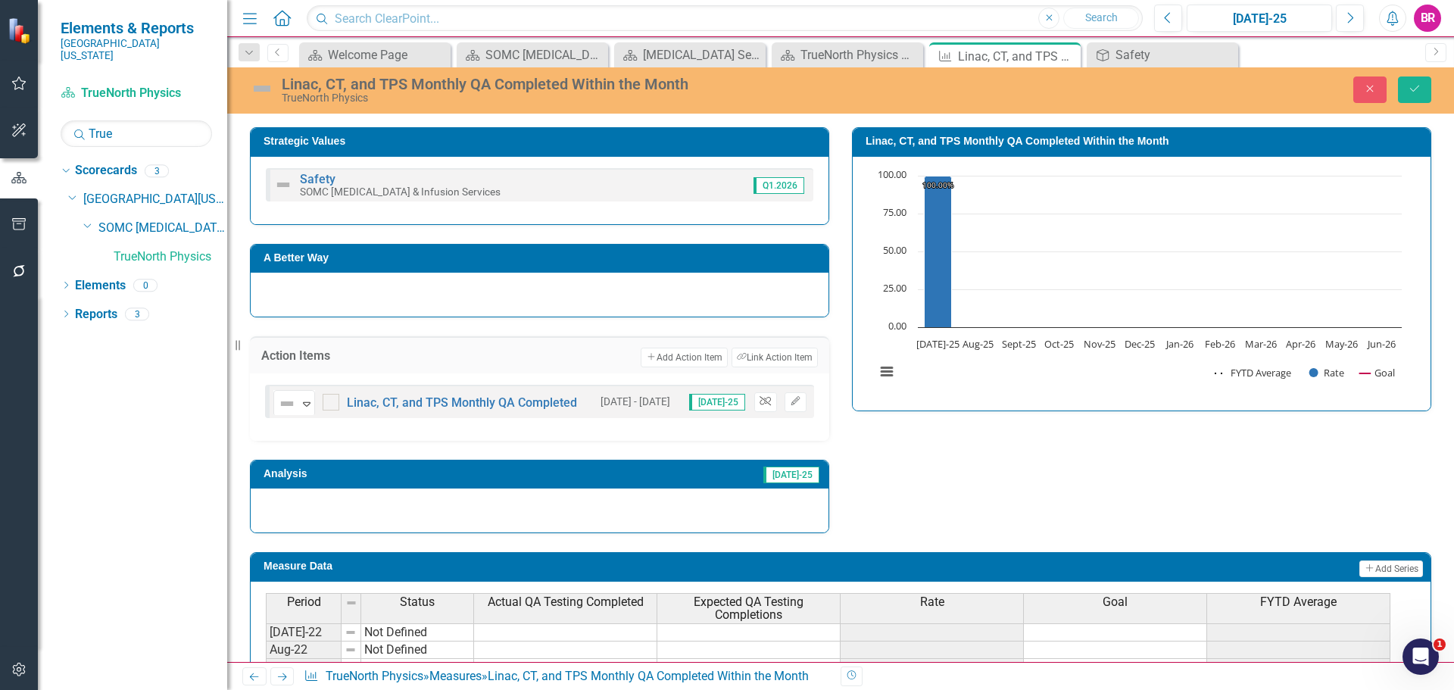
click at [760, 401] on icon "button" at bounding box center [764, 400] width 11 height 9
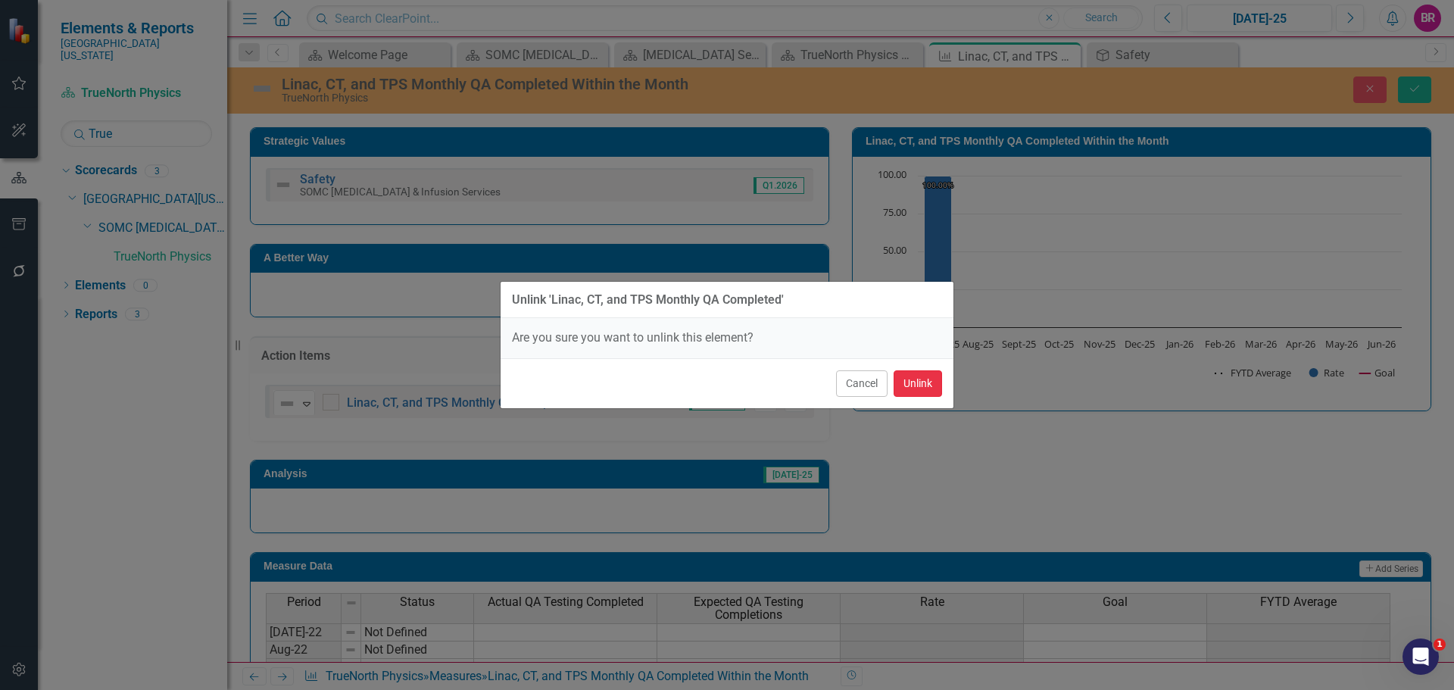
click at [905, 379] on button "Unlink" at bounding box center [917, 383] width 48 height 27
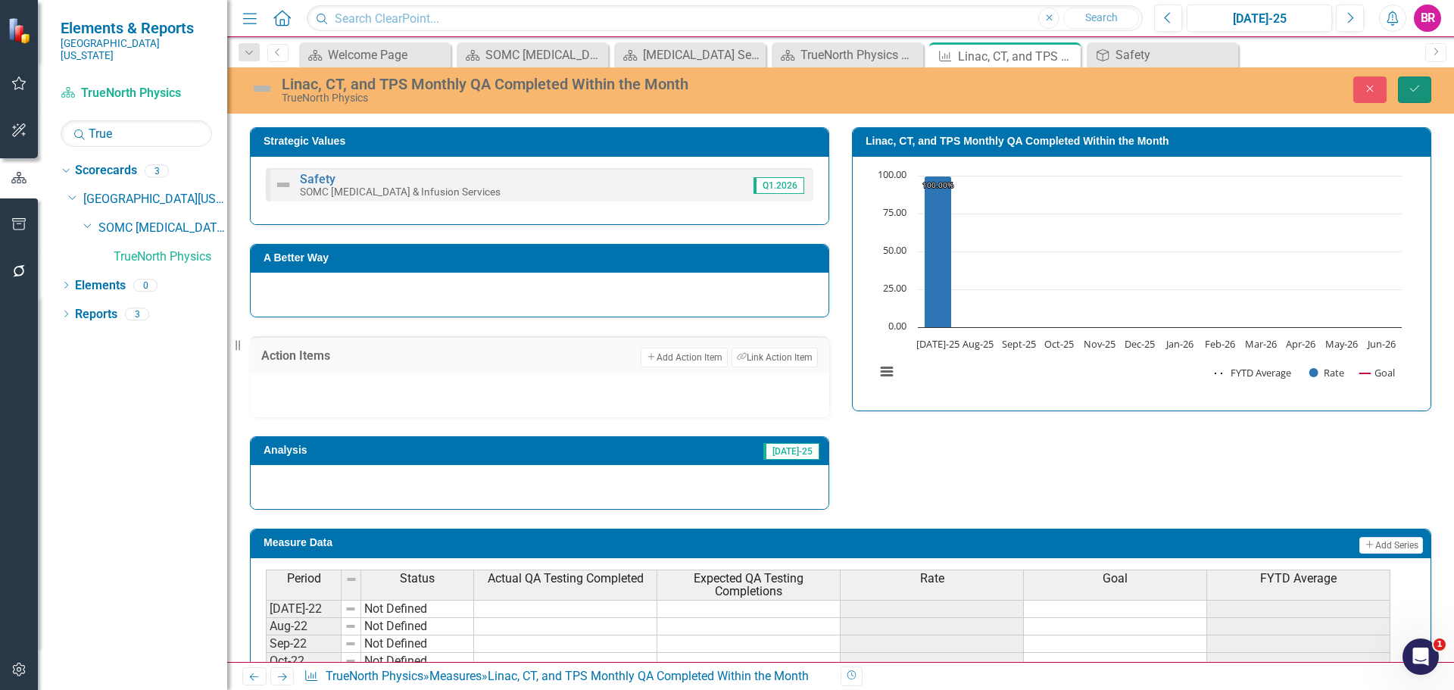
click at [1418, 95] on button "Save" at bounding box center [1414, 89] width 33 height 27
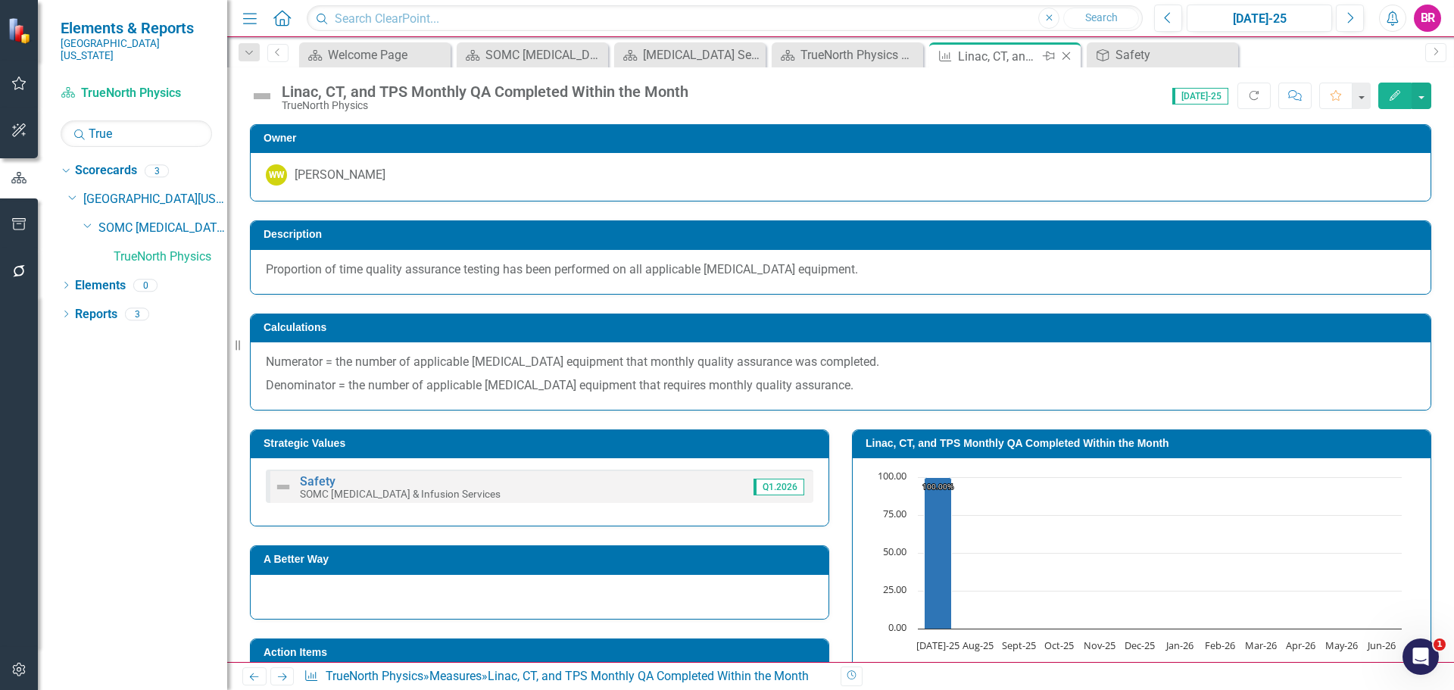
click at [1065, 55] on icon at bounding box center [1066, 56] width 8 height 8
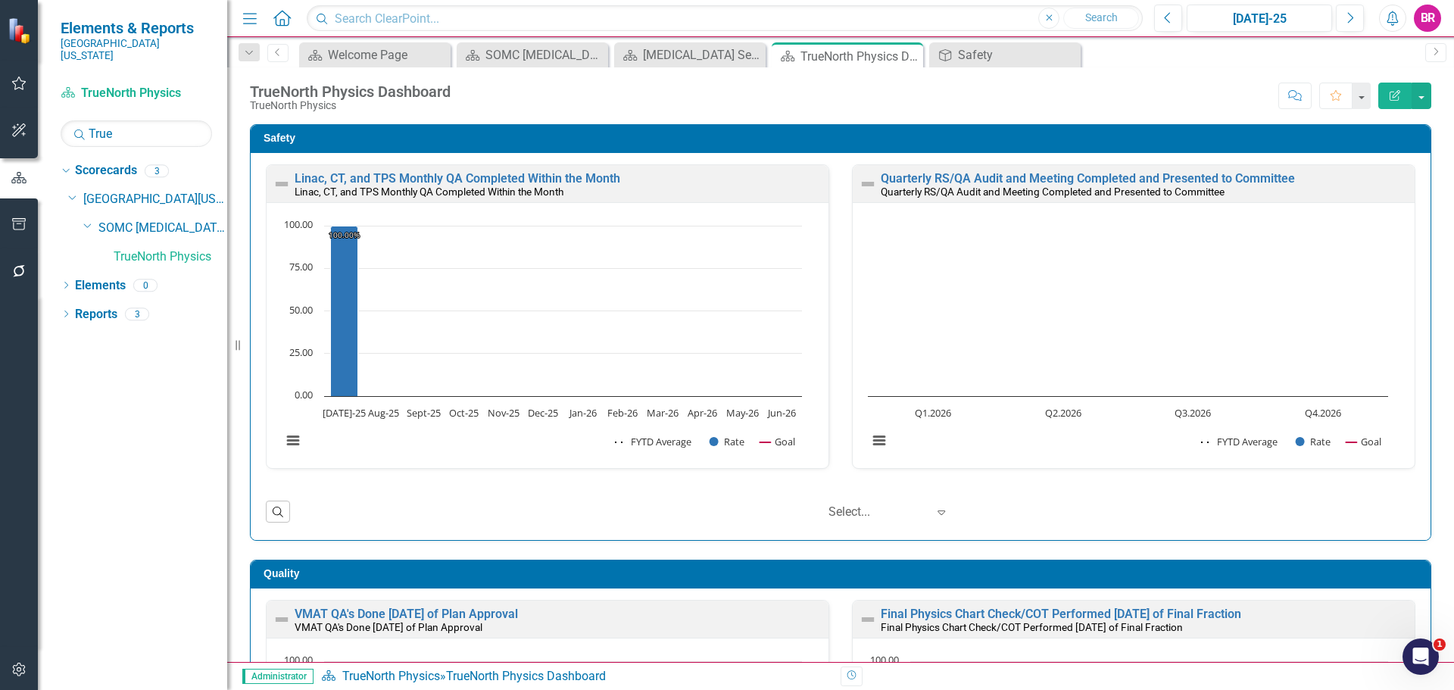
click at [974, 170] on div "Quarterly RS/QA Audit and Meeting Completed and Presented to Committee Quarterl…" at bounding box center [1134, 183] width 562 height 37
click at [981, 189] on small "Quarterly RS/QA Audit and Meeting Completed and Presented to Committee" at bounding box center [1053, 192] width 344 height 12
click at [986, 173] on link "Quarterly RS/QA Audit and Meeting Completed and Presented to Committee" at bounding box center [1088, 178] width 414 height 14
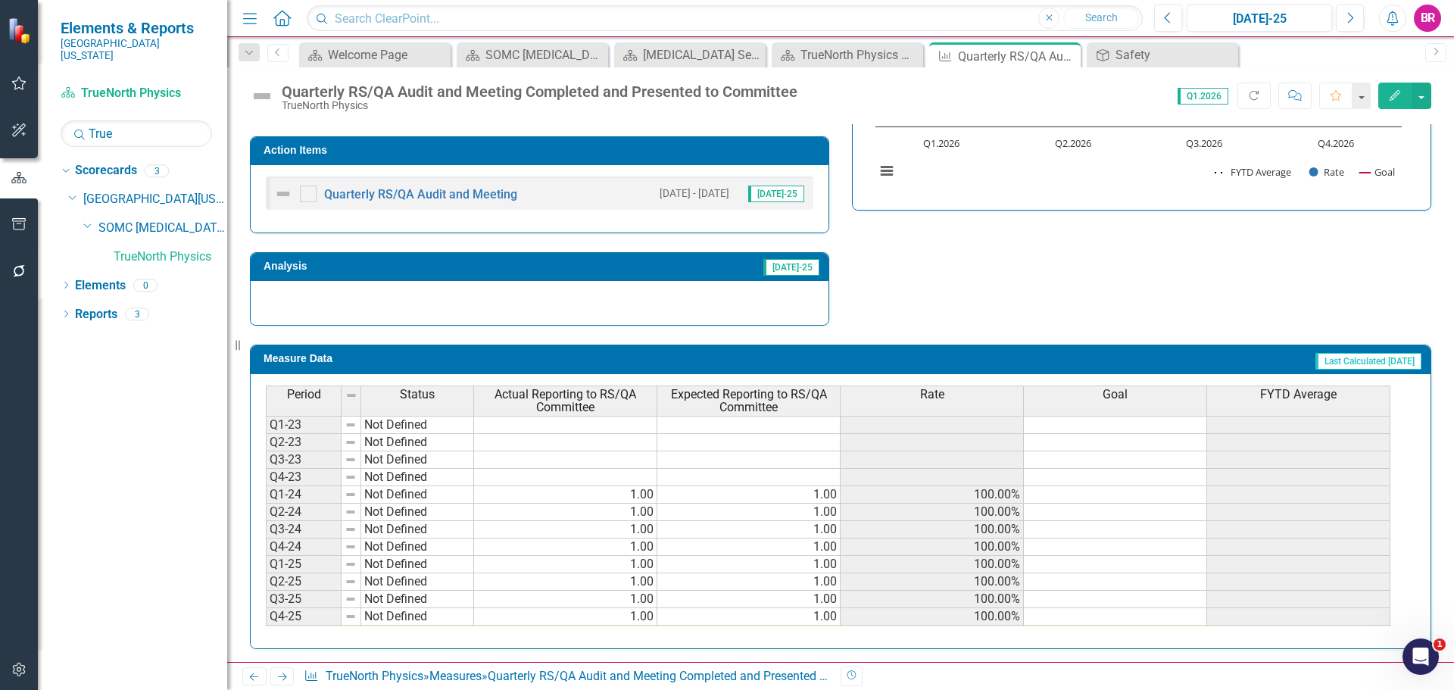
scroll to position [504, 0]
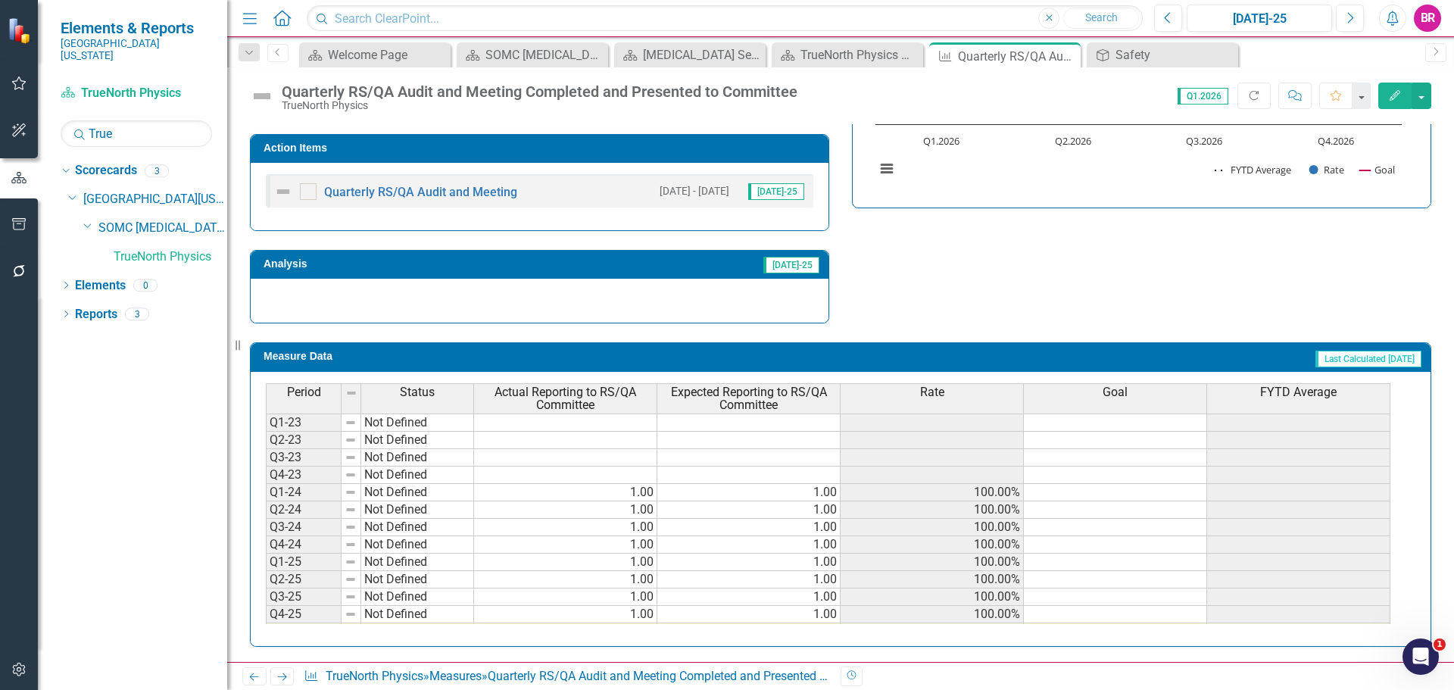
click at [575, 147] on h3 "Action Items" at bounding box center [541, 147] width 557 height 11
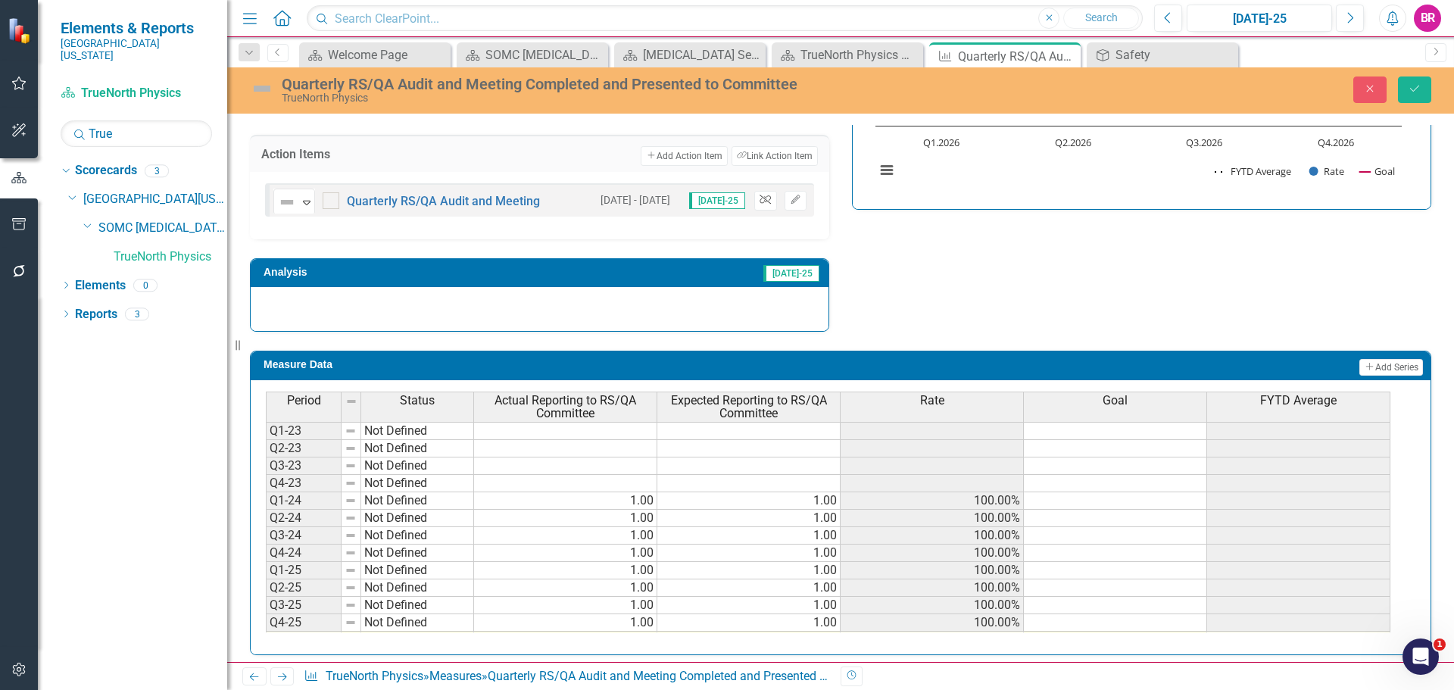
click at [761, 198] on icon "Unlink" at bounding box center [764, 199] width 11 height 9
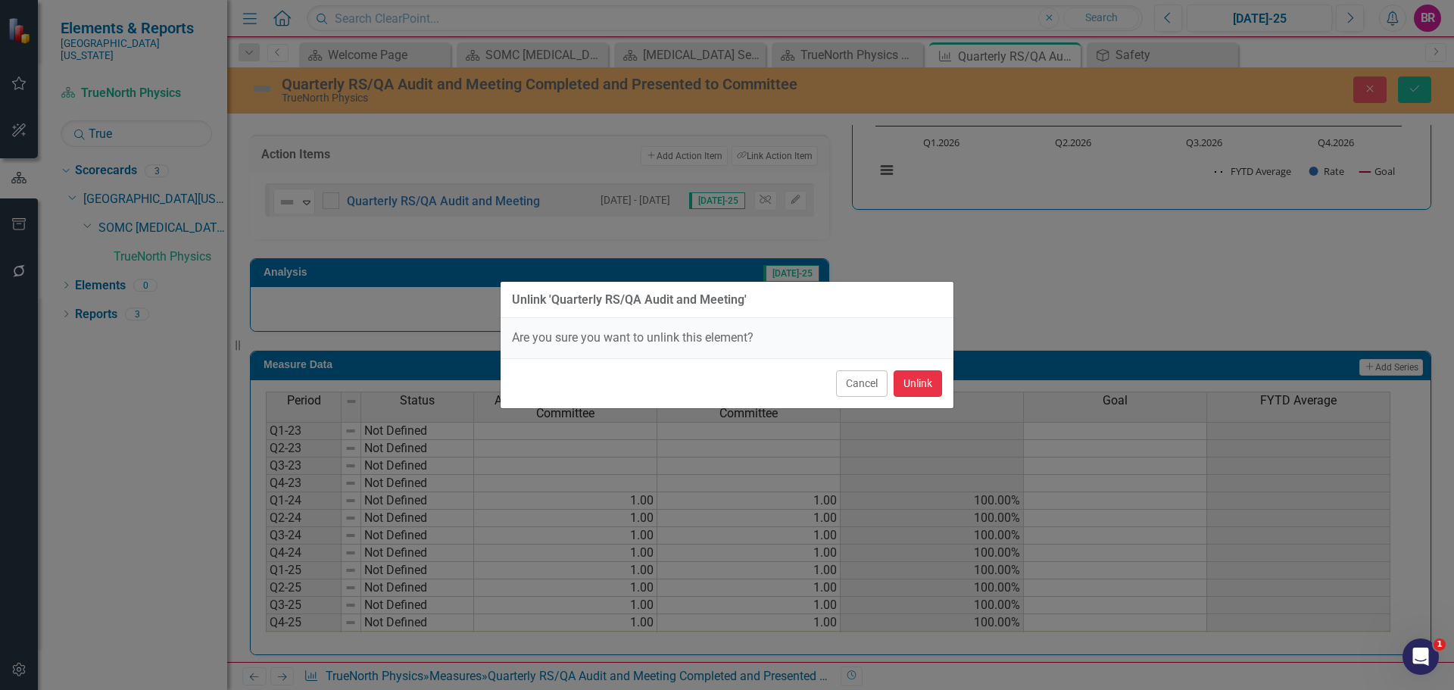
click at [912, 375] on button "Unlink" at bounding box center [917, 383] width 48 height 27
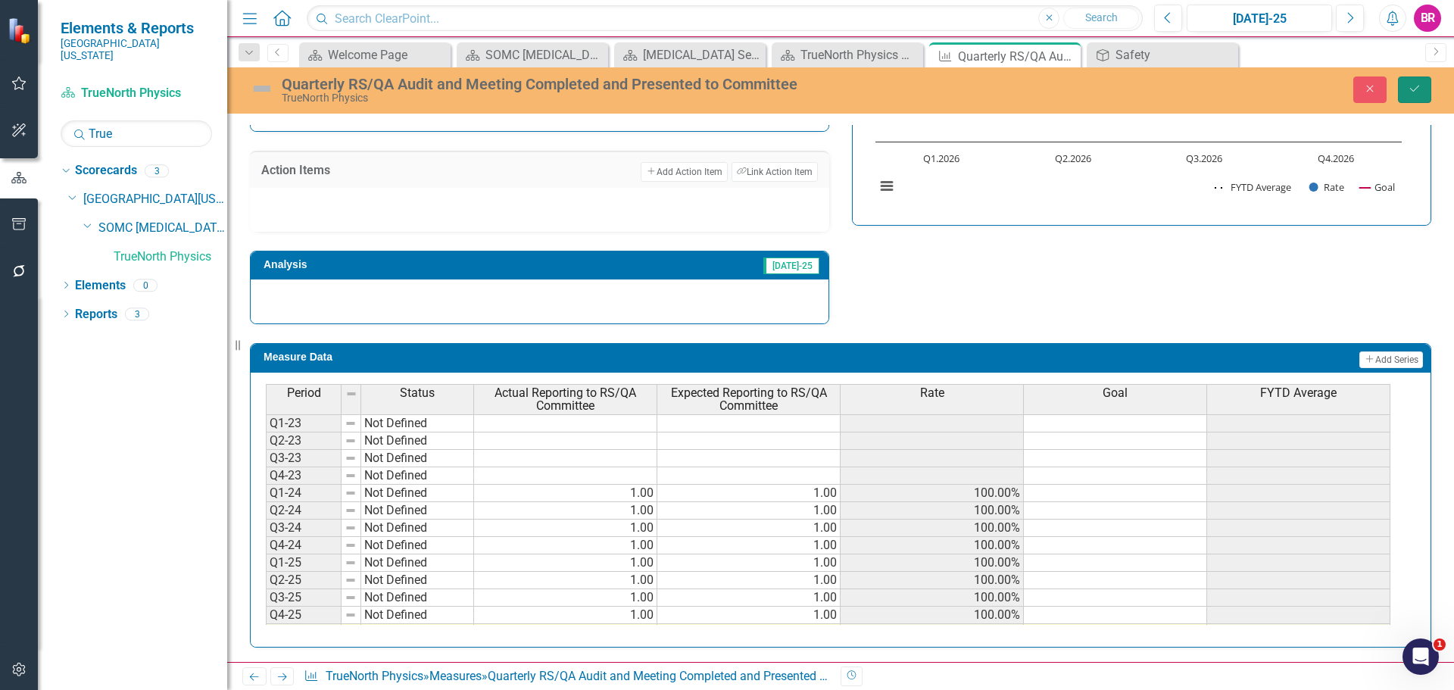
click at [1420, 89] on icon "Save" at bounding box center [1415, 88] width 14 height 11
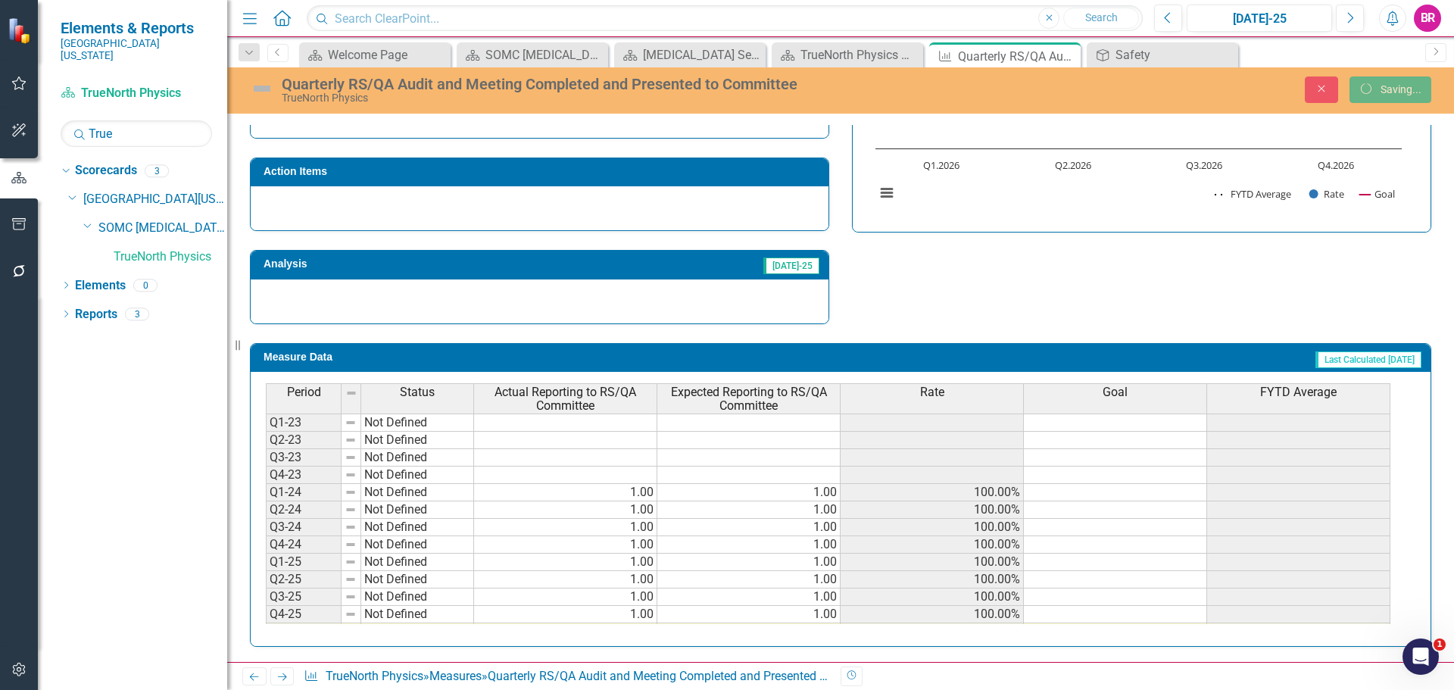
scroll to position [482, 0]
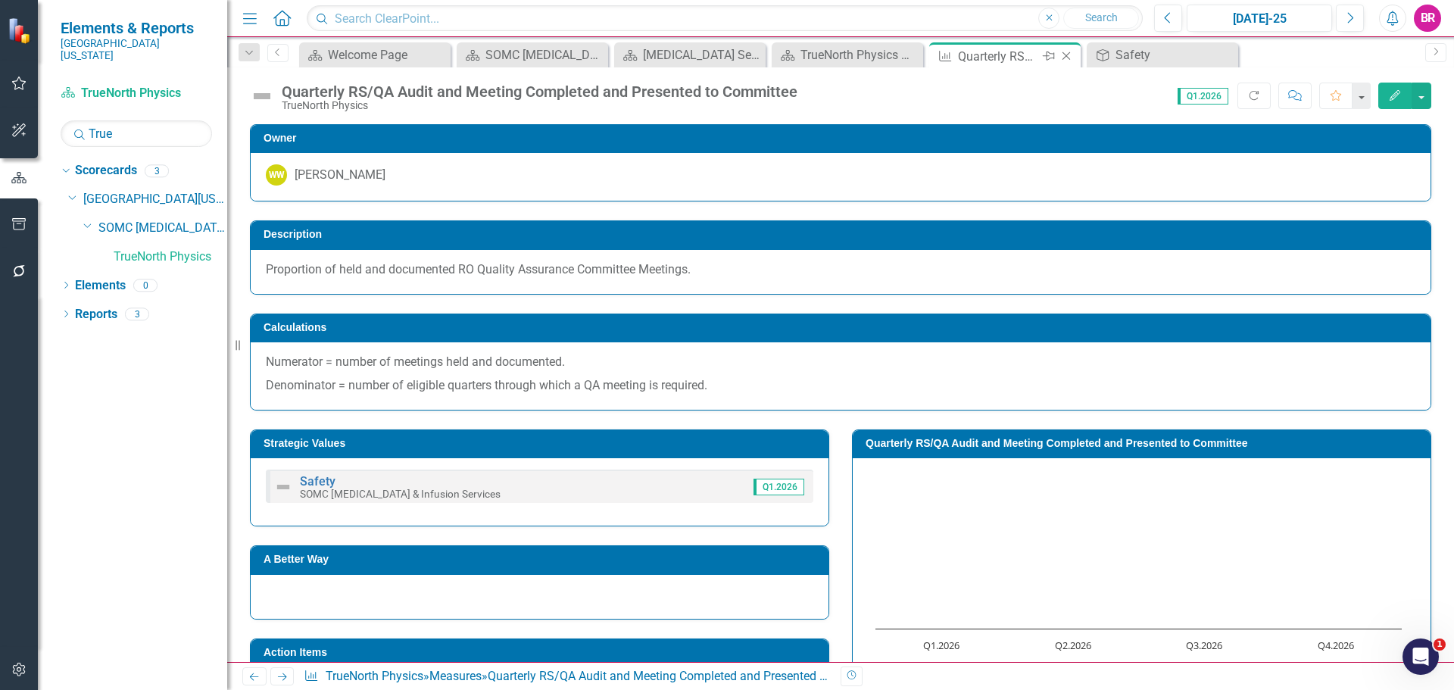
click at [1065, 61] on icon "Close" at bounding box center [1066, 56] width 15 height 12
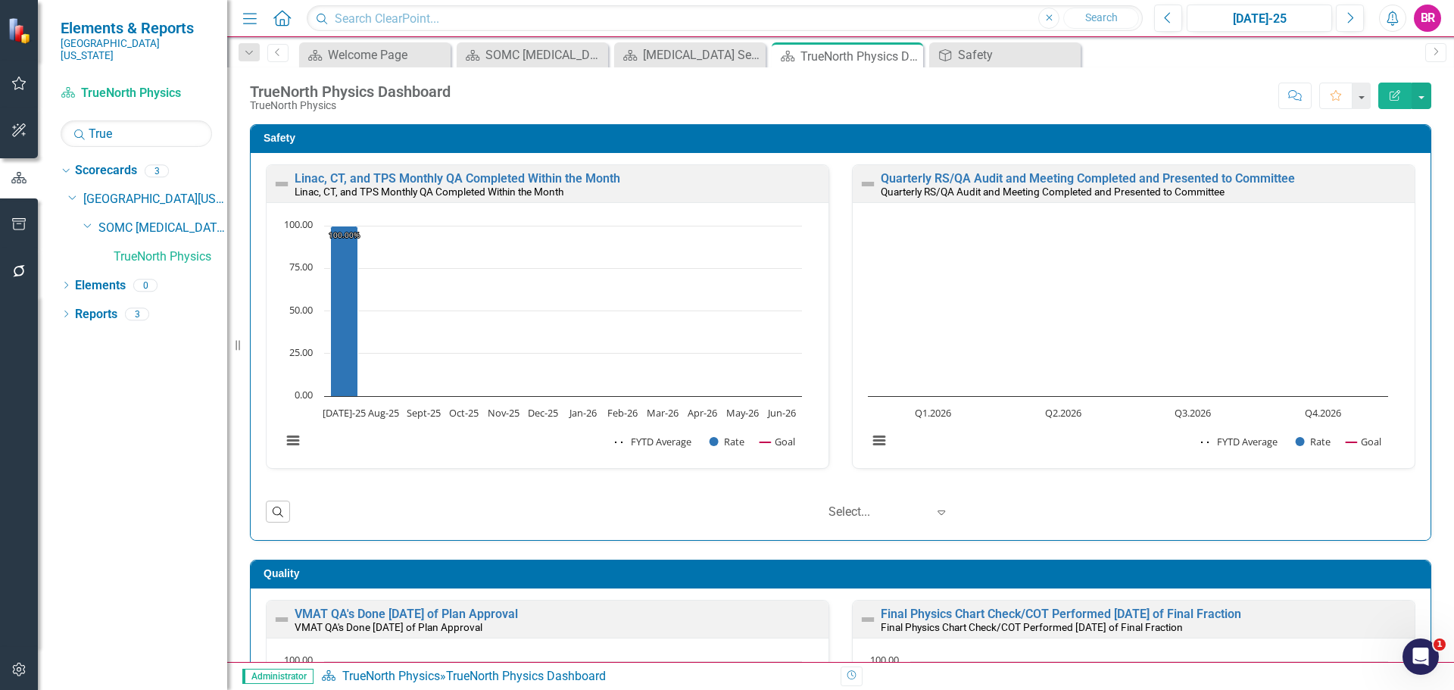
click at [1425, 181] on div "Safety Linac, CT, and TPS Monthly QA Completed Within the Month Linac, [GEOGRAP…" at bounding box center [841, 322] width 1204 height 435
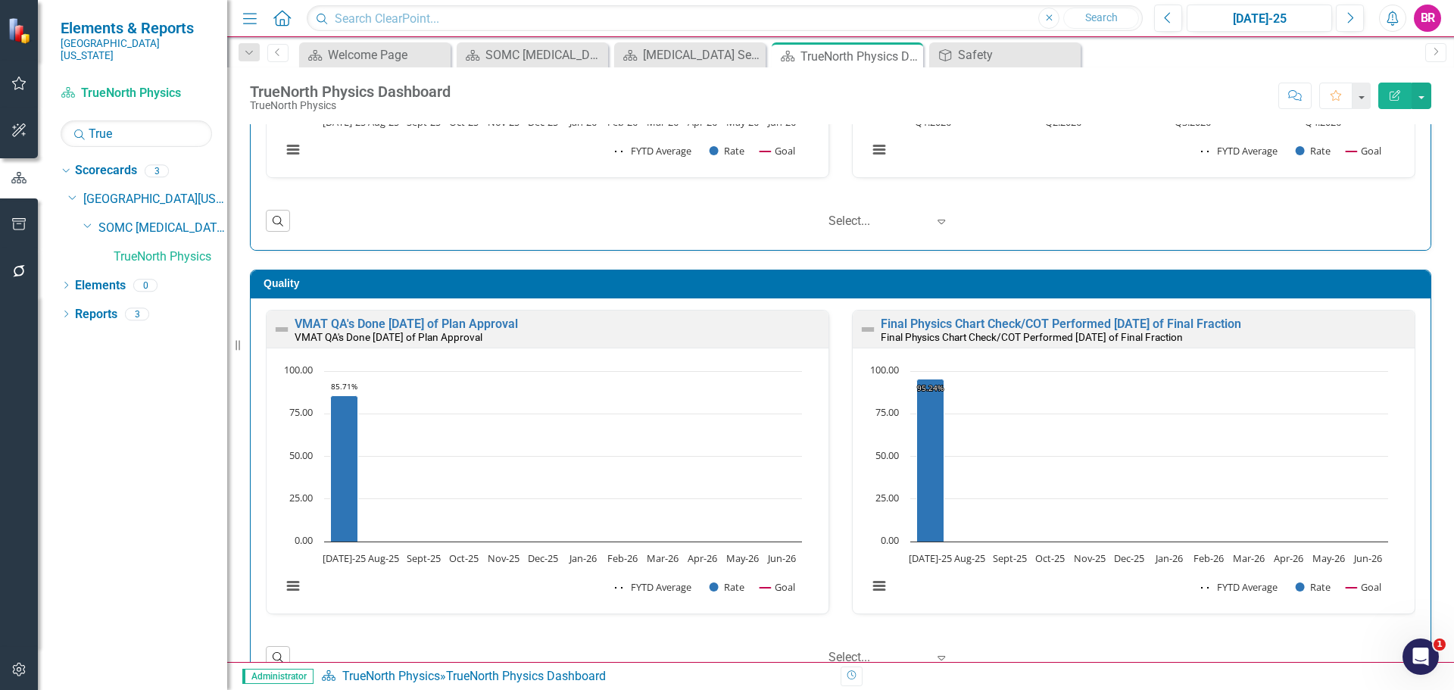
scroll to position [303, 0]
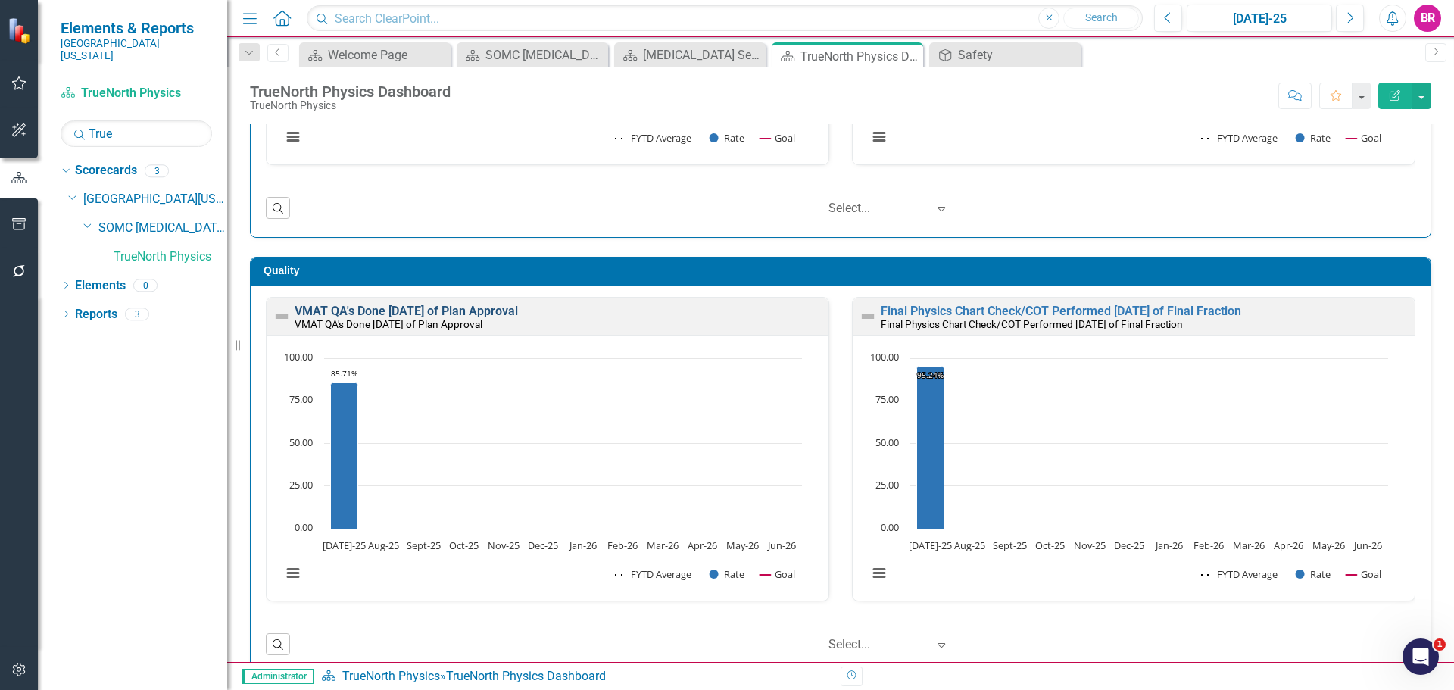
click at [518, 310] on link "VMAT QA's Done [DATE] of Plan Approval" at bounding box center [406, 311] width 223 height 14
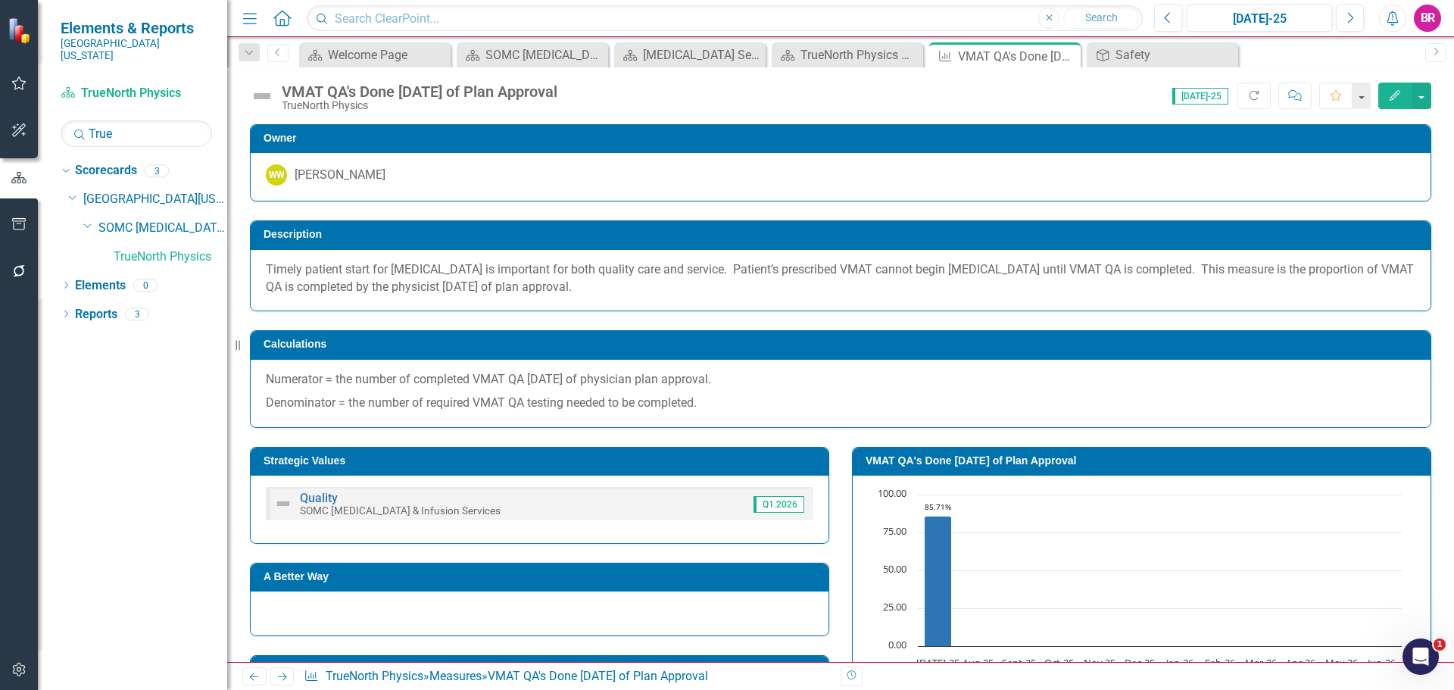
scroll to position [303, 0]
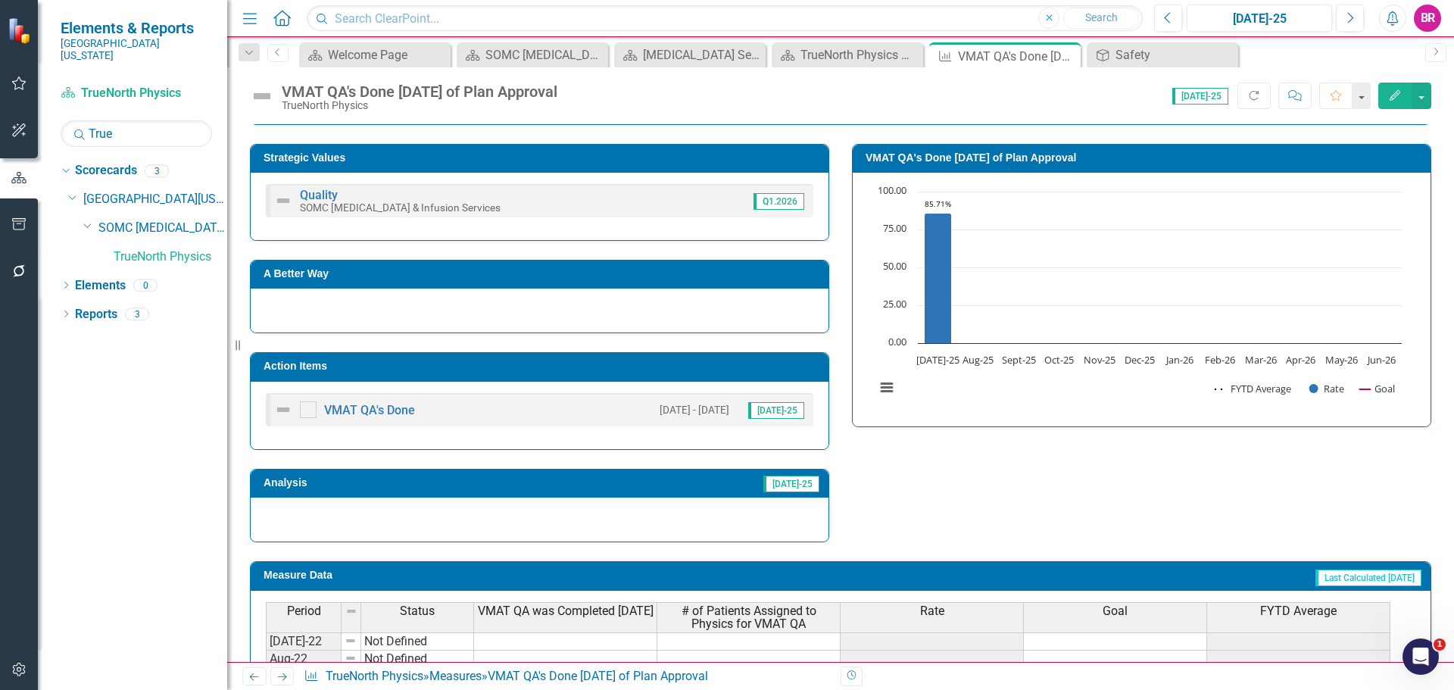
click at [606, 373] on td "Action Items" at bounding box center [541, 368] width 557 height 23
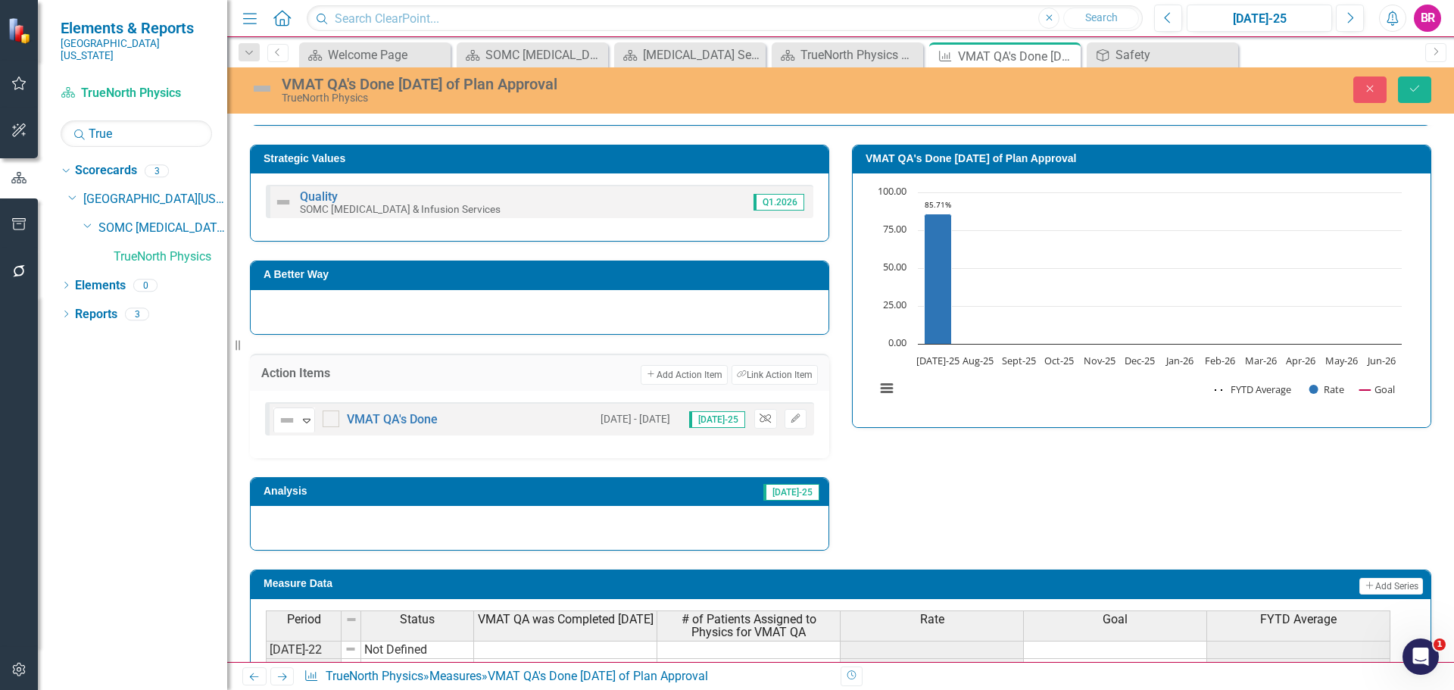
click at [758, 424] on button "Unlink" at bounding box center [765, 419] width 22 height 20
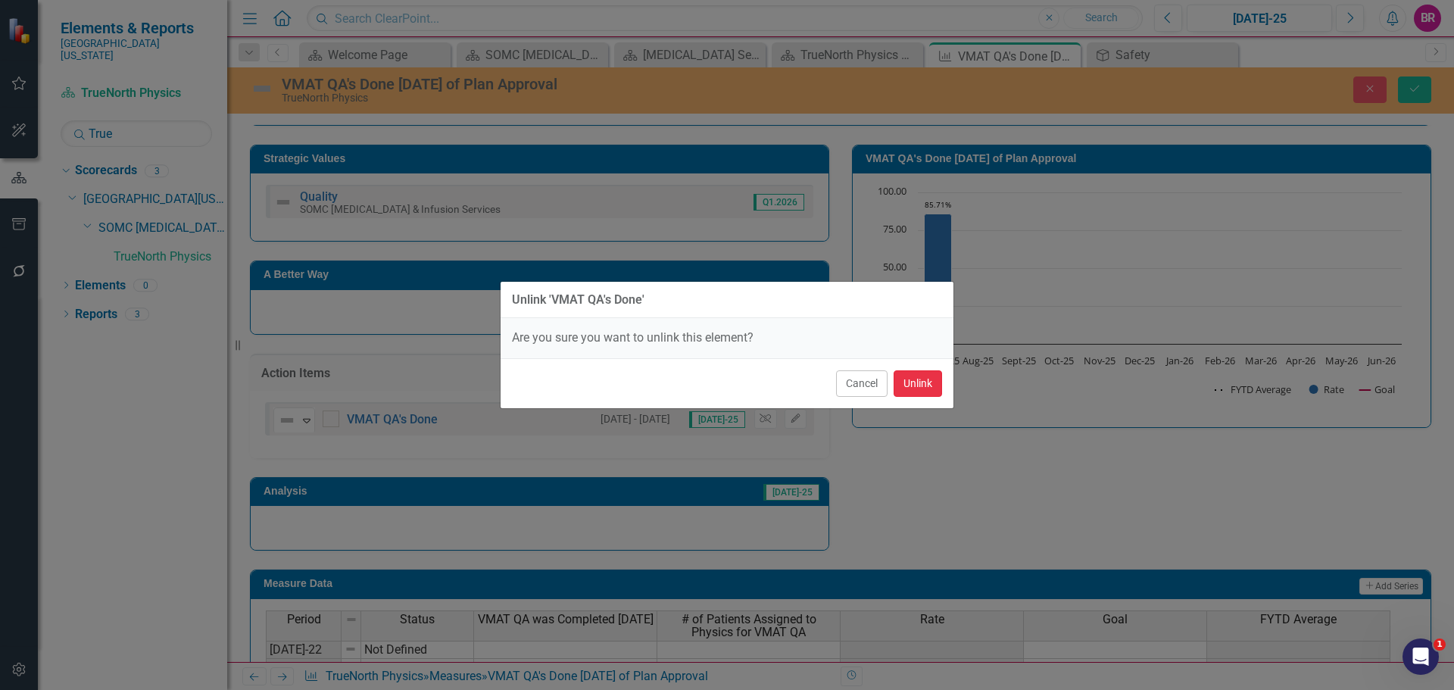
click at [918, 385] on button "Unlink" at bounding box center [917, 383] width 48 height 27
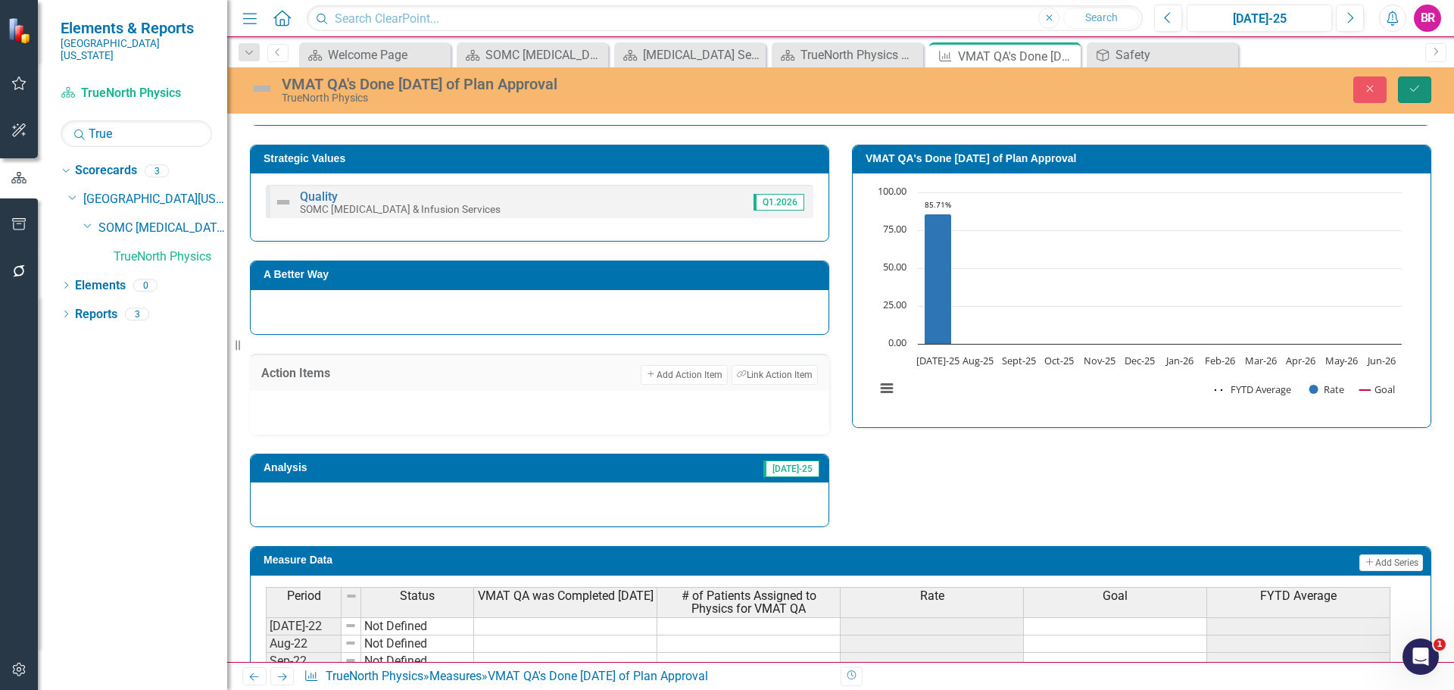
click at [1418, 95] on button "Save" at bounding box center [1414, 89] width 33 height 27
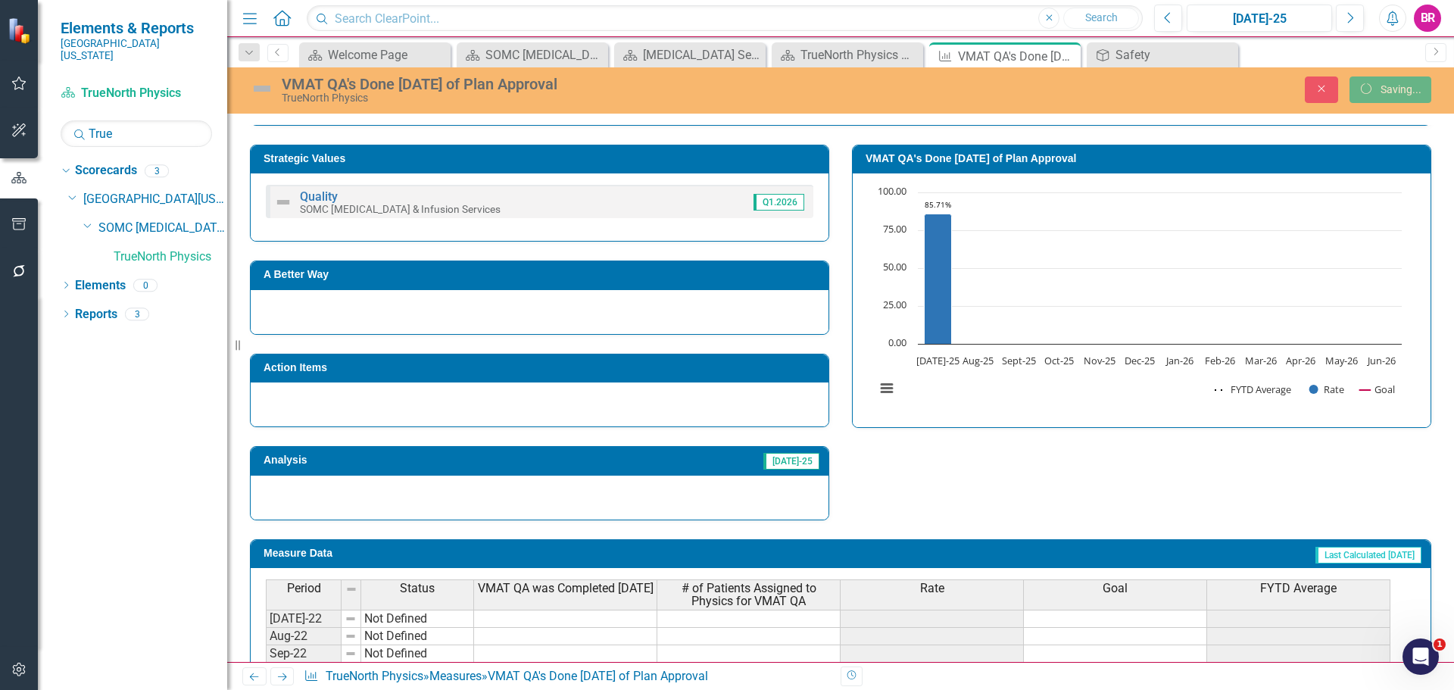
click at [281, 682] on link "Next" at bounding box center [282, 676] width 24 height 18
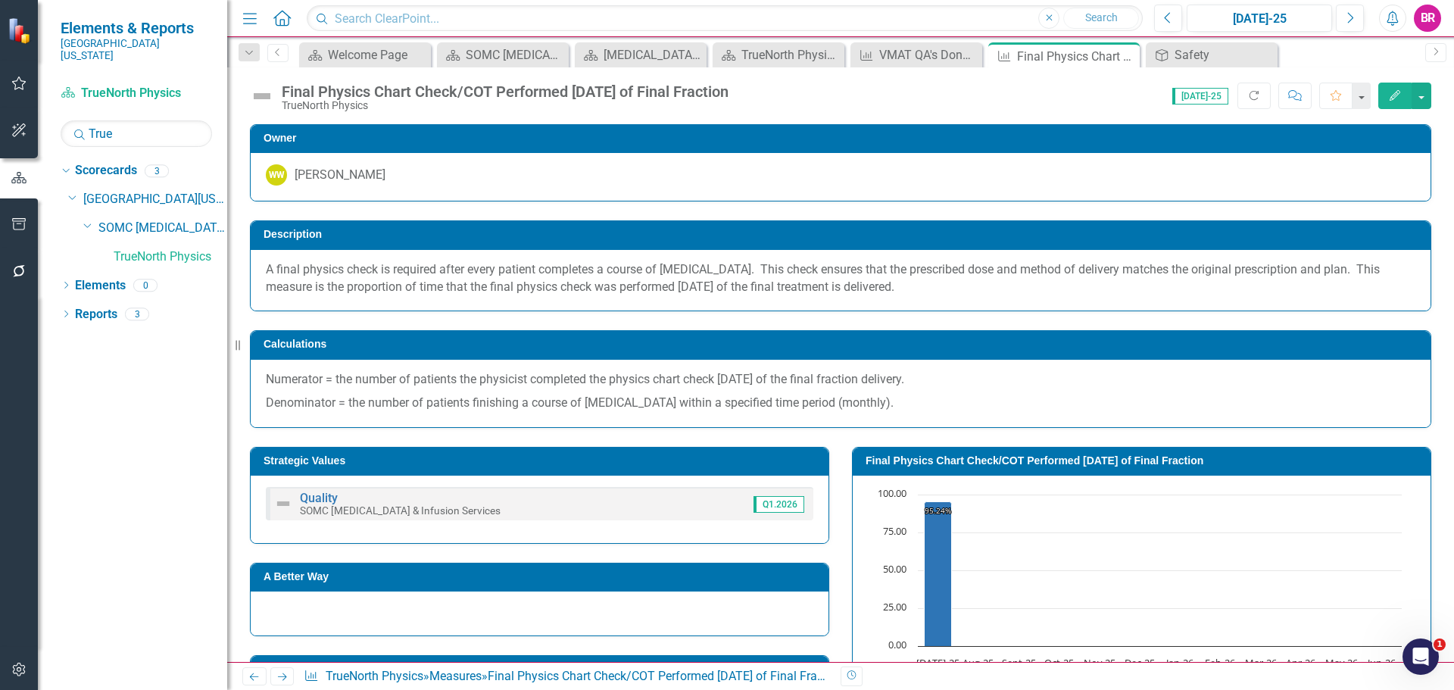
scroll to position [227, 0]
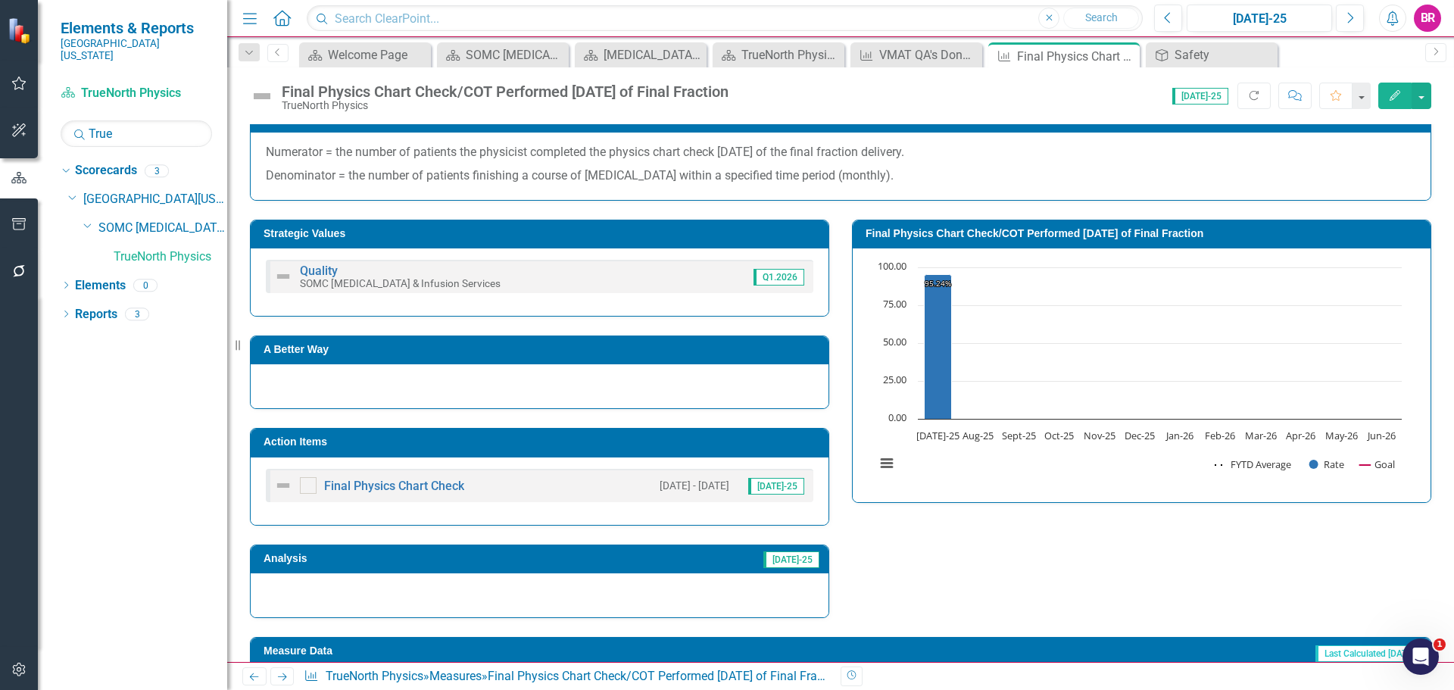
click at [701, 447] on h3 "Action Items" at bounding box center [541, 441] width 557 height 11
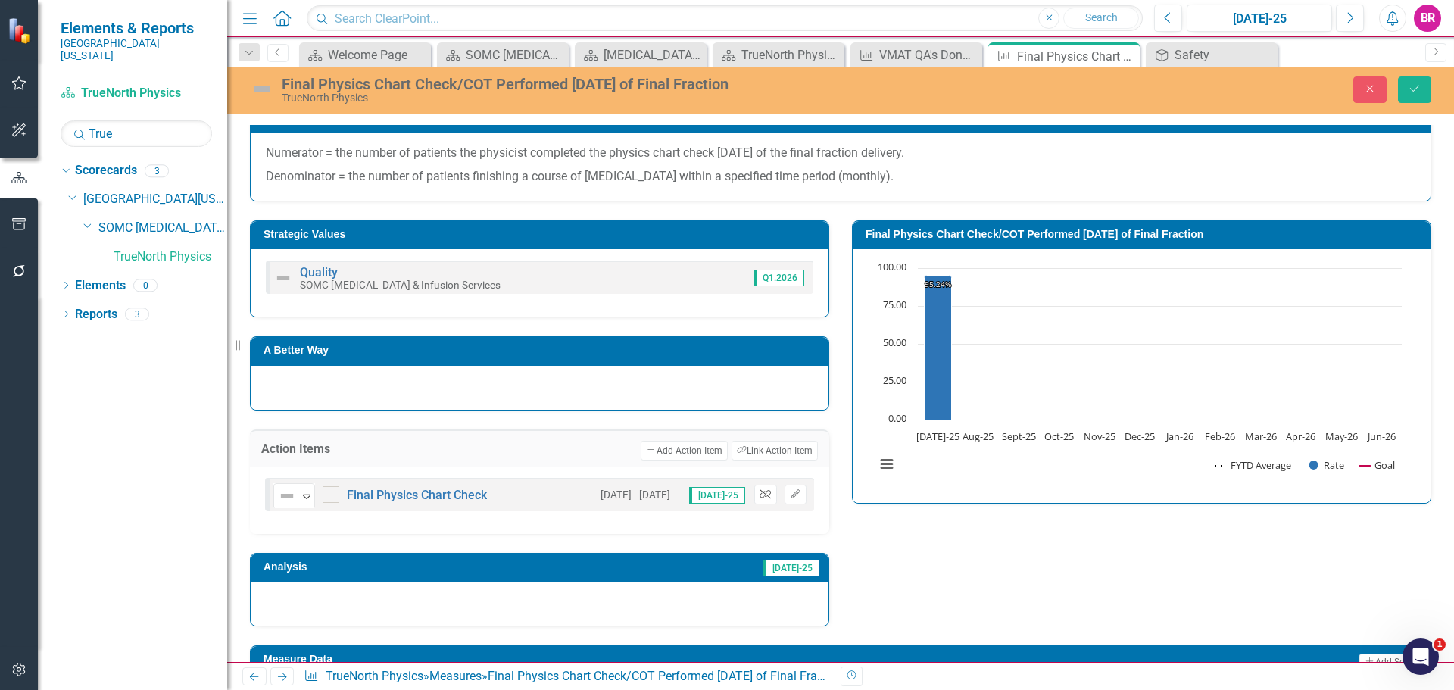
click at [759, 494] on icon "Unlink" at bounding box center [764, 494] width 11 height 9
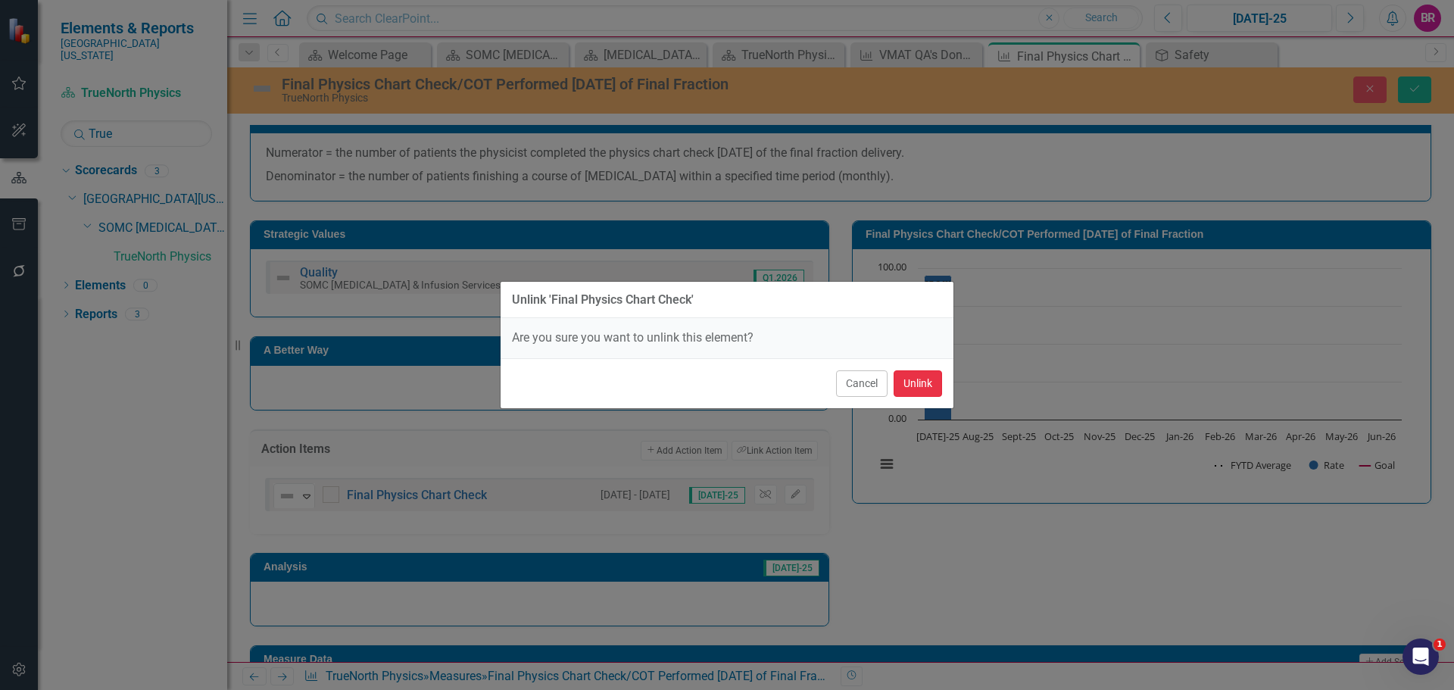
click at [930, 381] on button "Unlink" at bounding box center [917, 383] width 48 height 27
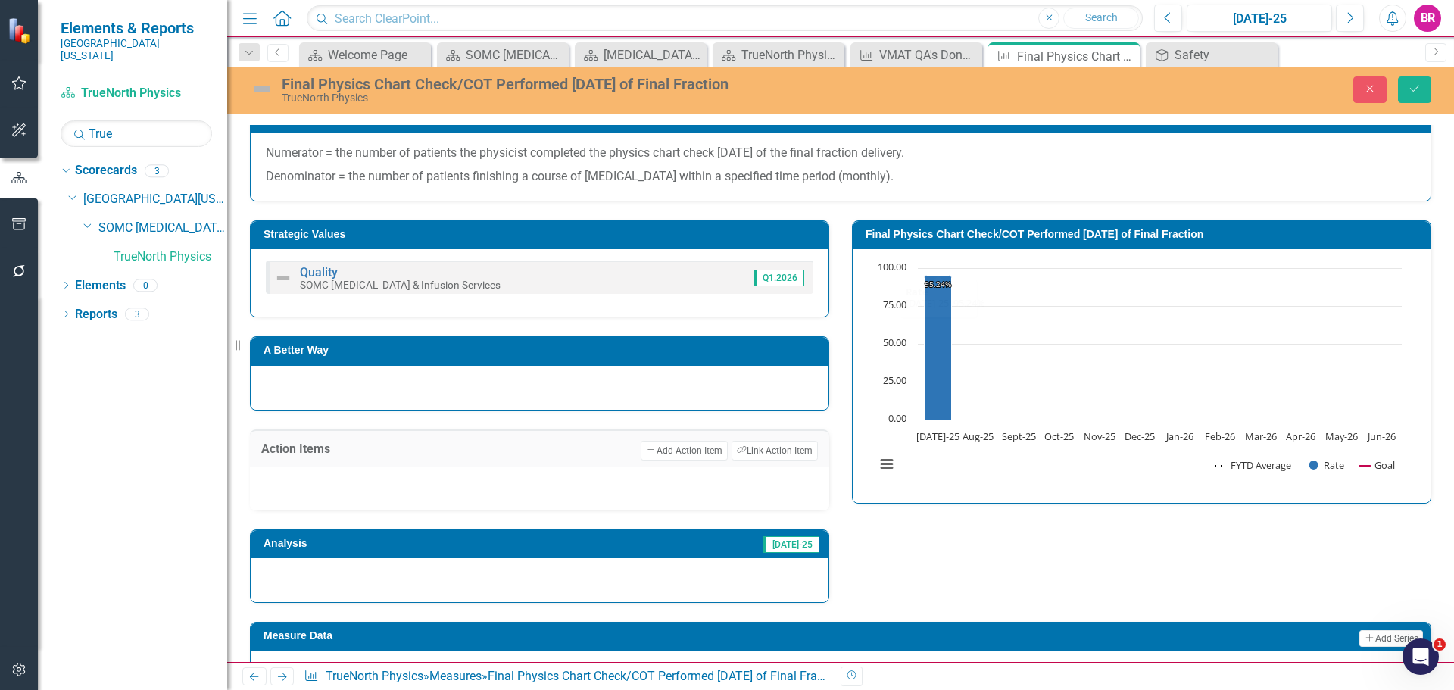
click at [1434, 77] on div "Close Save" at bounding box center [1198, 89] width 488 height 27
click at [1408, 88] on icon "Save" at bounding box center [1415, 88] width 14 height 11
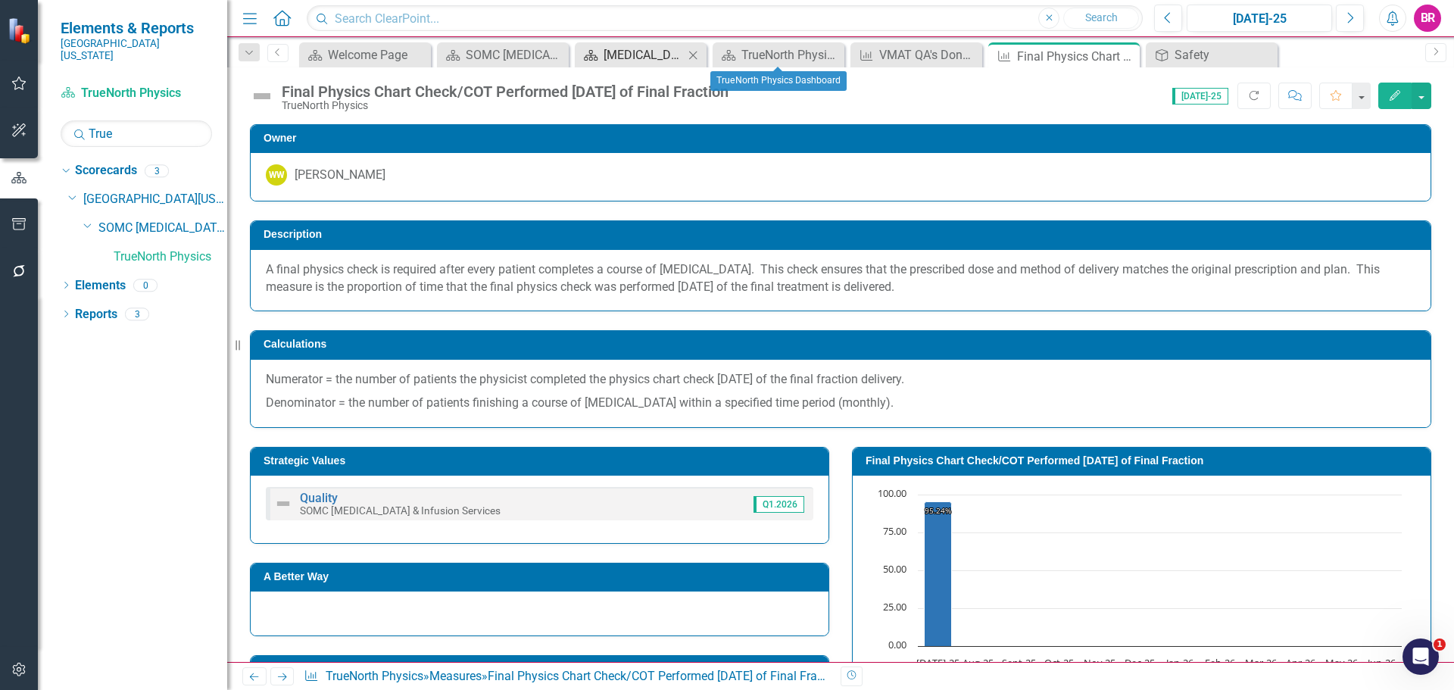
click at [648, 50] on div "[MEDICAL_DATA] Services and Infusion Dashboard" at bounding box center [643, 54] width 80 height 19
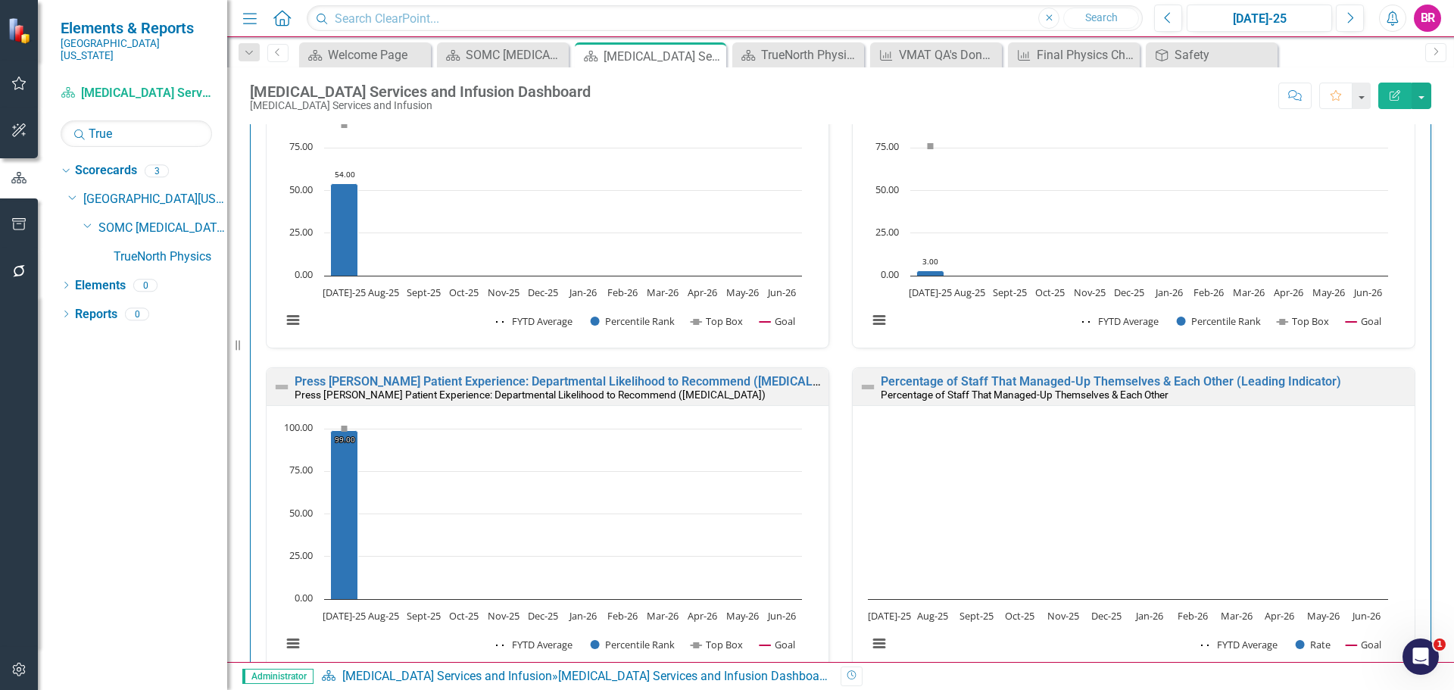
scroll to position [2271, 0]
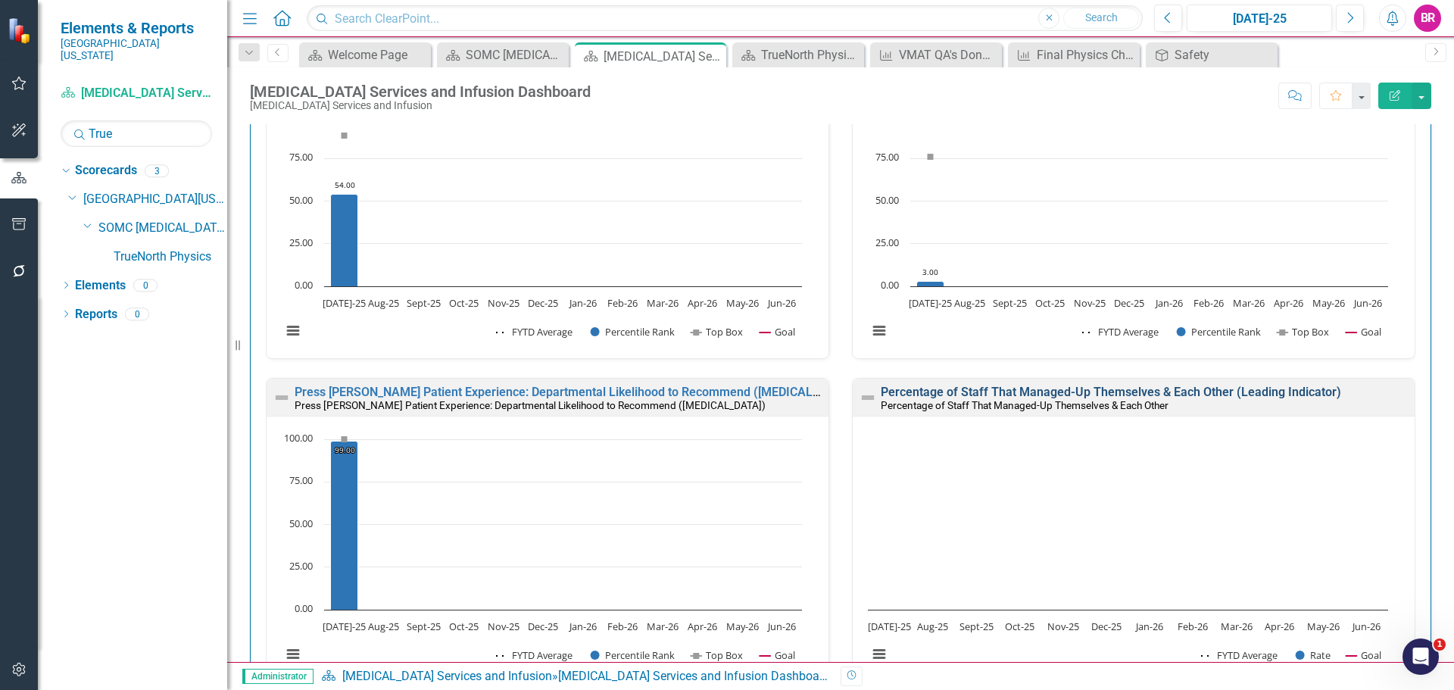
click at [998, 394] on link "Percentage of Staff That Managed-Up Themselves & Each Other (Leading Indicator)" at bounding box center [1111, 392] width 460 height 14
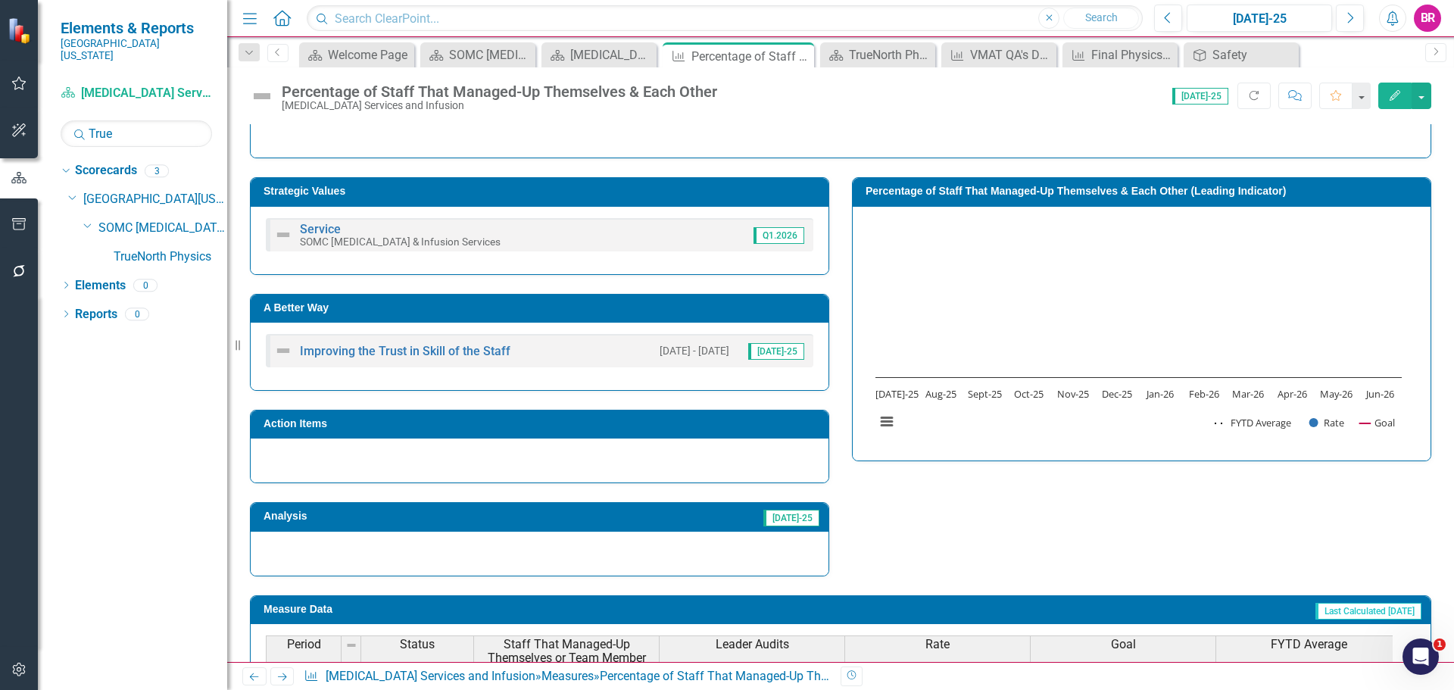
scroll to position [227, 0]
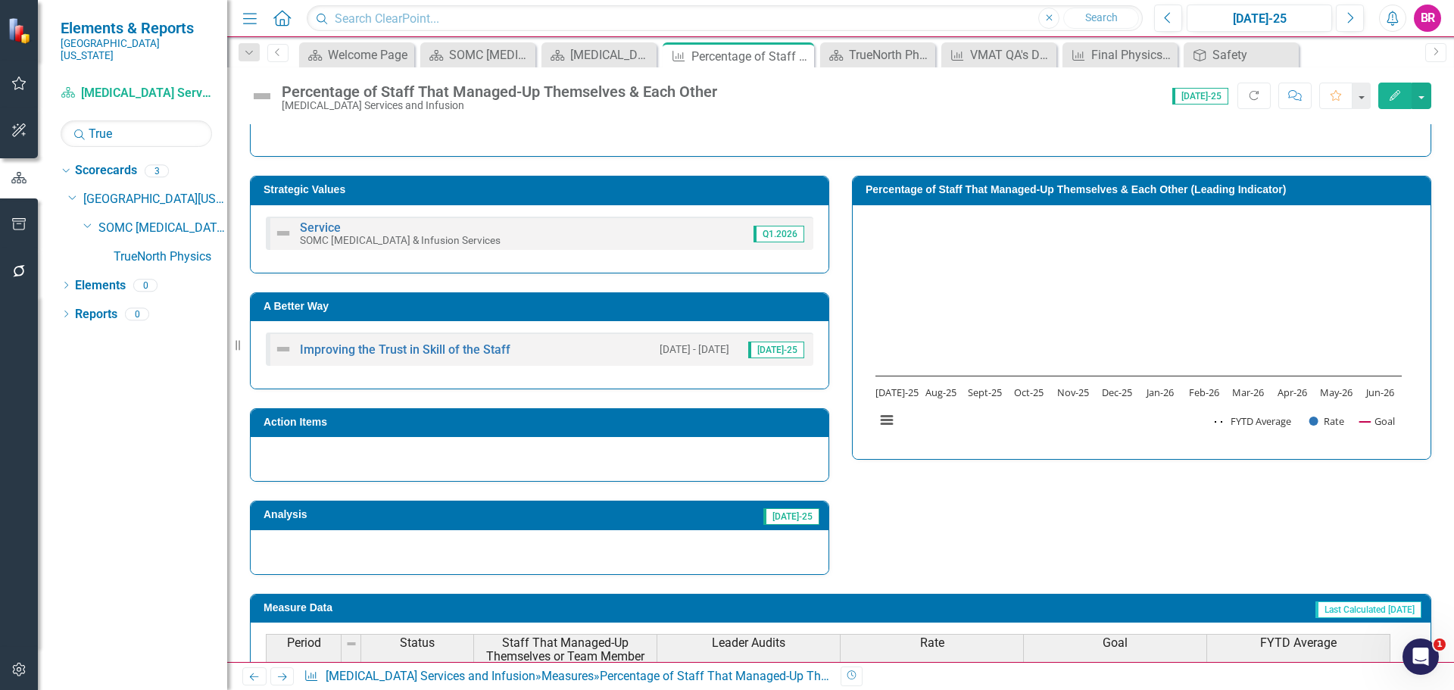
click at [529, 305] on h3 "A Better Way" at bounding box center [541, 306] width 557 height 11
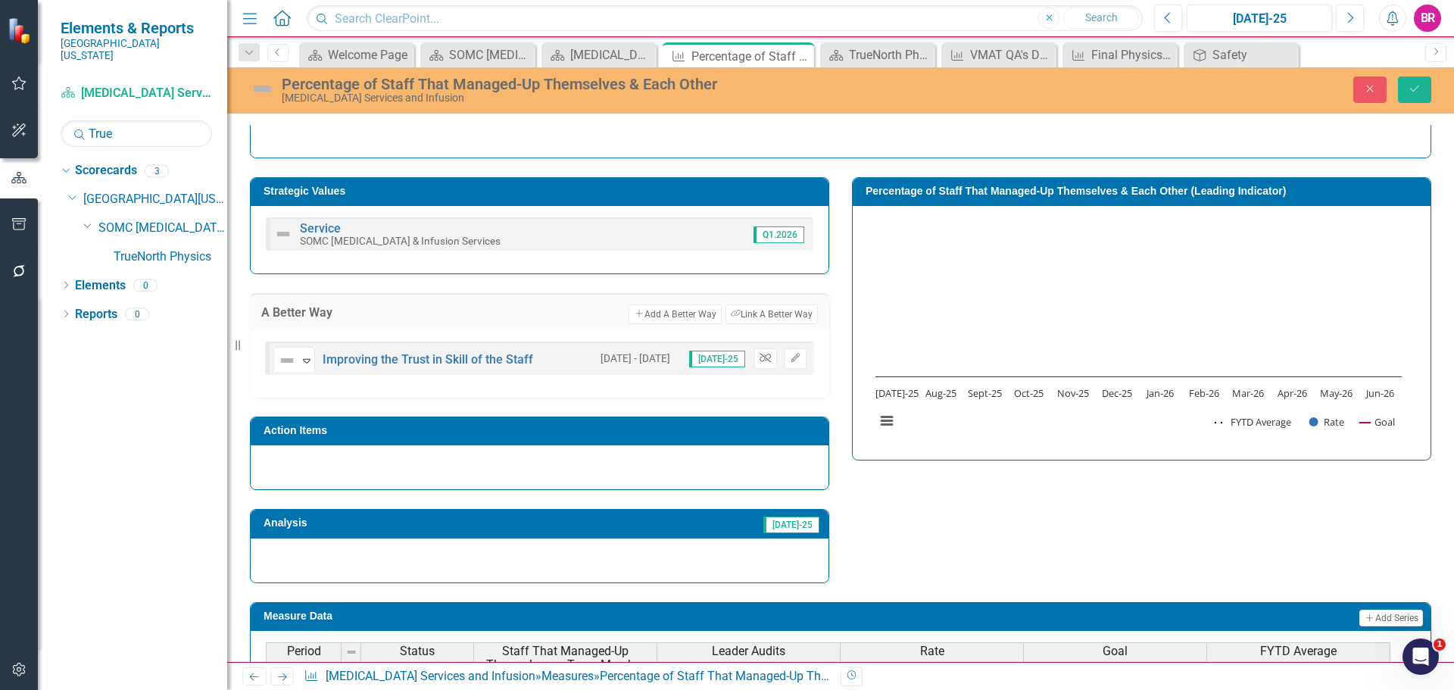
click at [760, 358] on icon "button" at bounding box center [764, 357] width 11 height 9
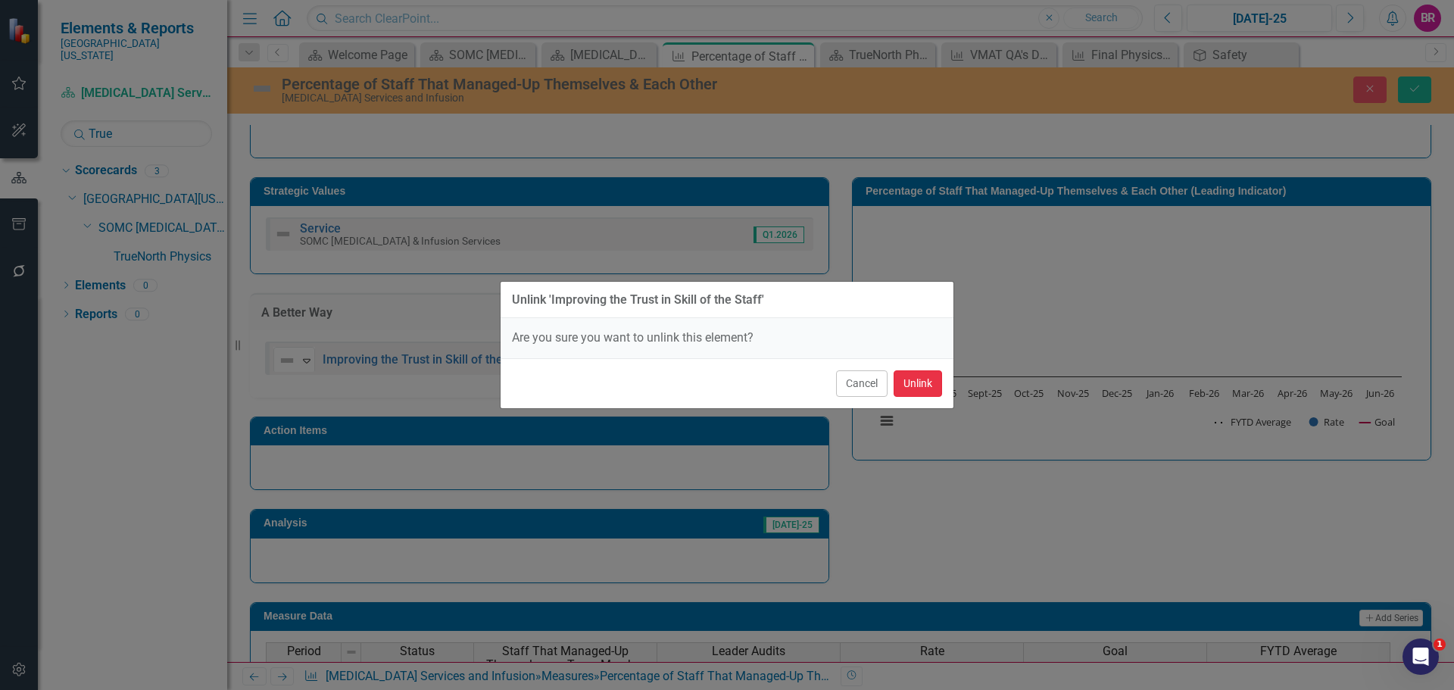
click at [916, 379] on button "Unlink" at bounding box center [917, 383] width 48 height 27
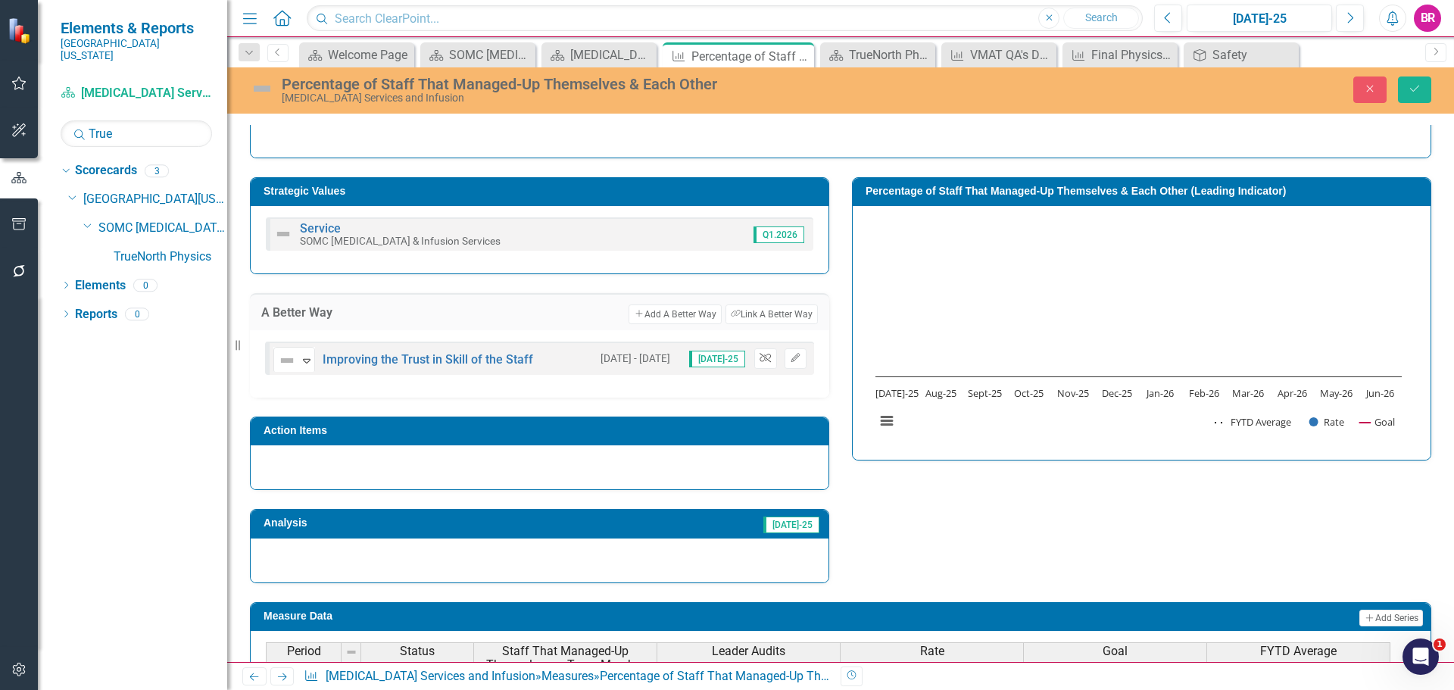
click at [759, 356] on icon "Unlink" at bounding box center [764, 358] width 11 height 9
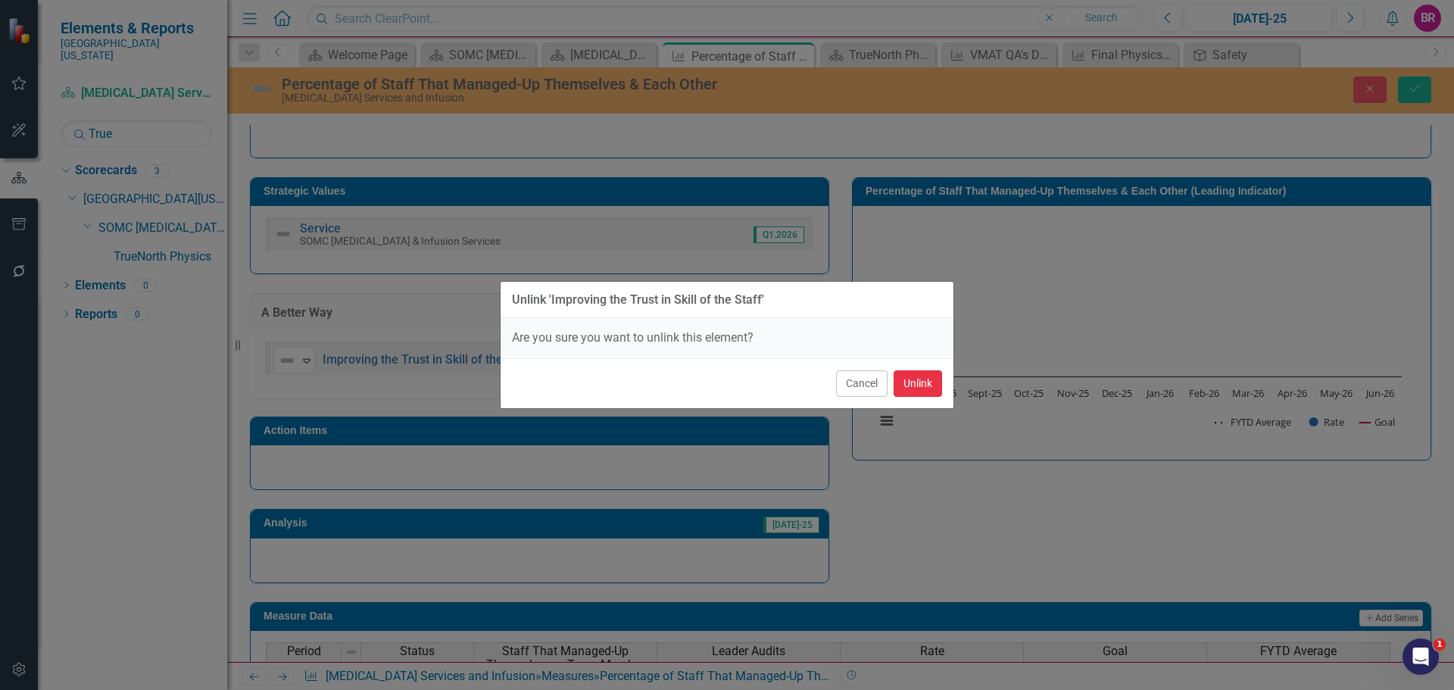
click at [916, 384] on button "Unlink" at bounding box center [917, 383] width 48 height 27
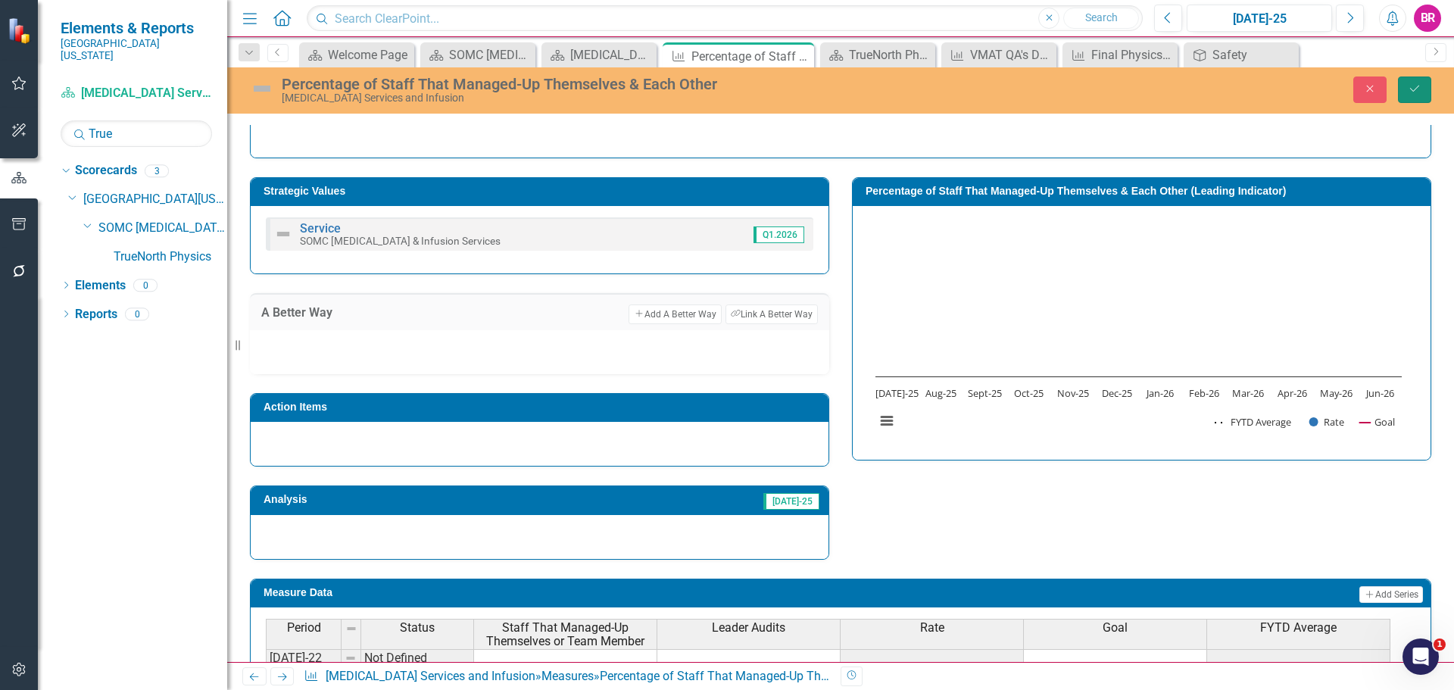
click at [1425, 87] on button "Save" at bounding box center [1414, 89] width 33 height 27
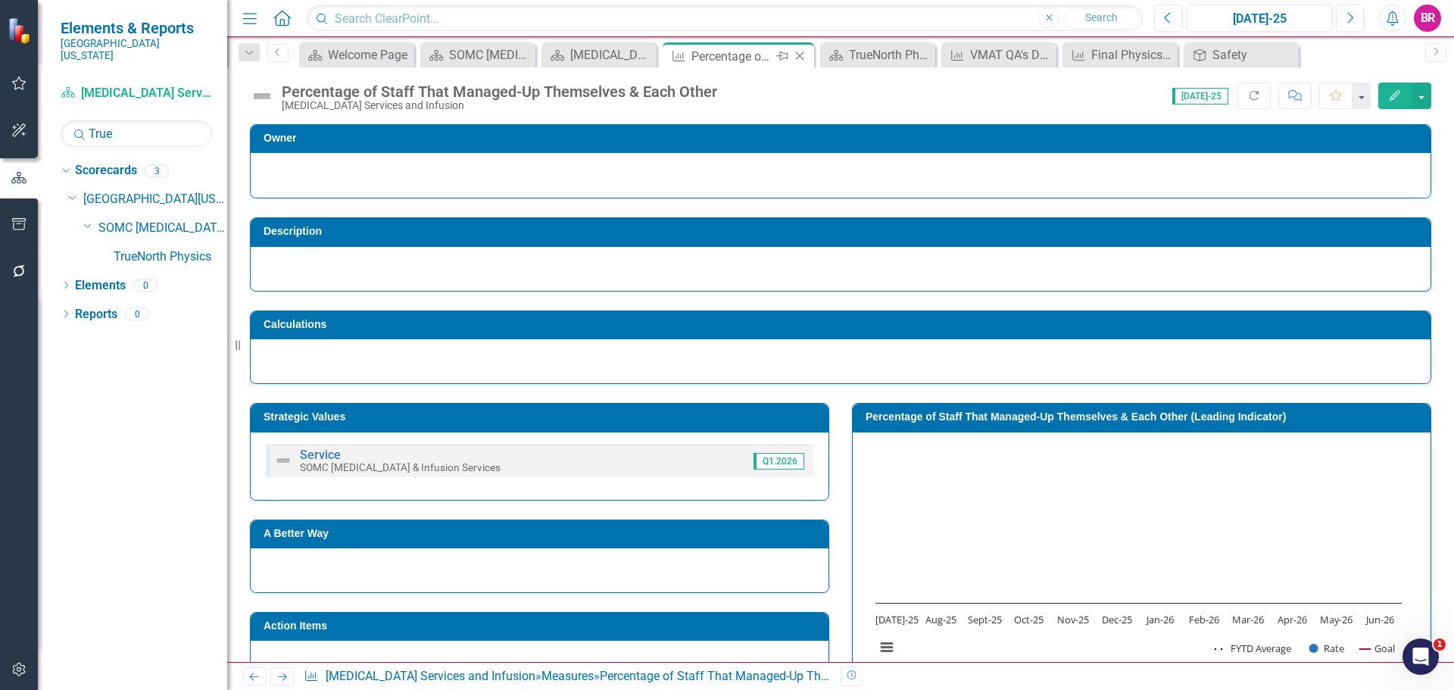
click at [797, 54] on icon at bounding box center [800, 56] width 8 height 8
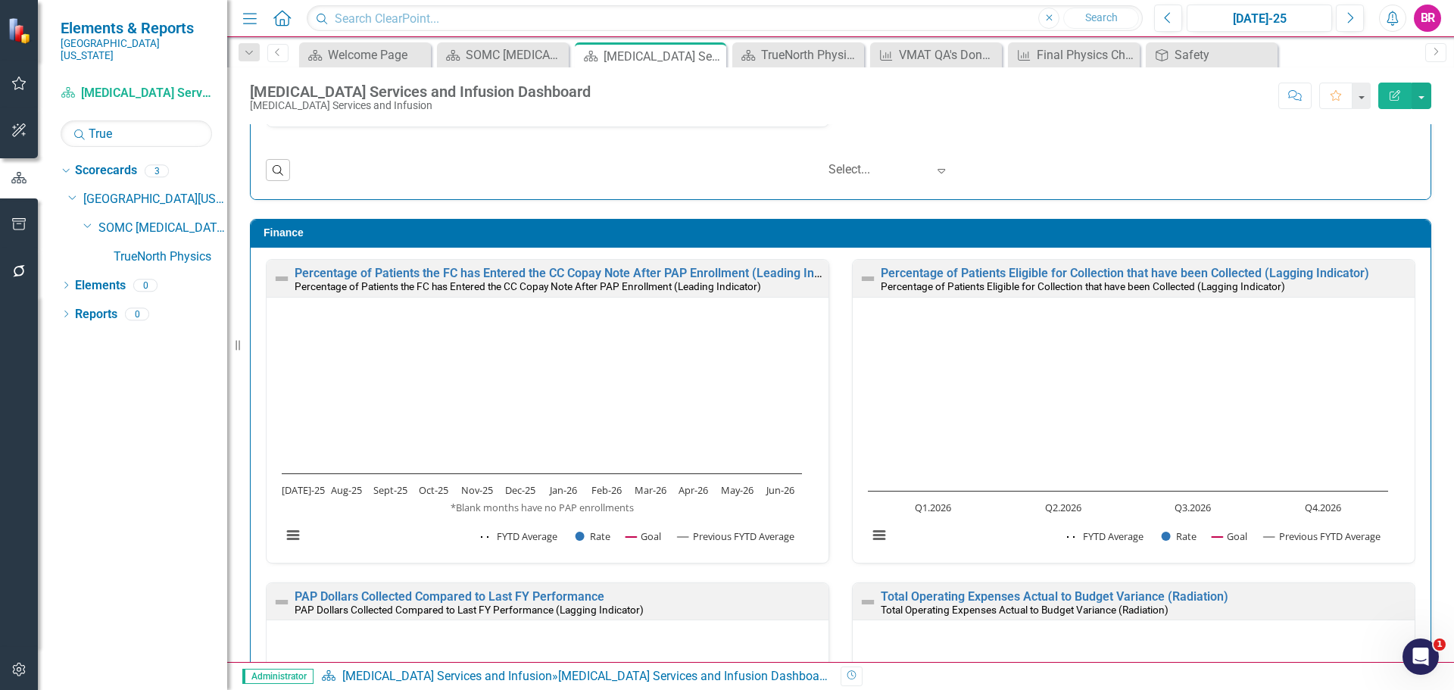
scroll to position [3256, 0]
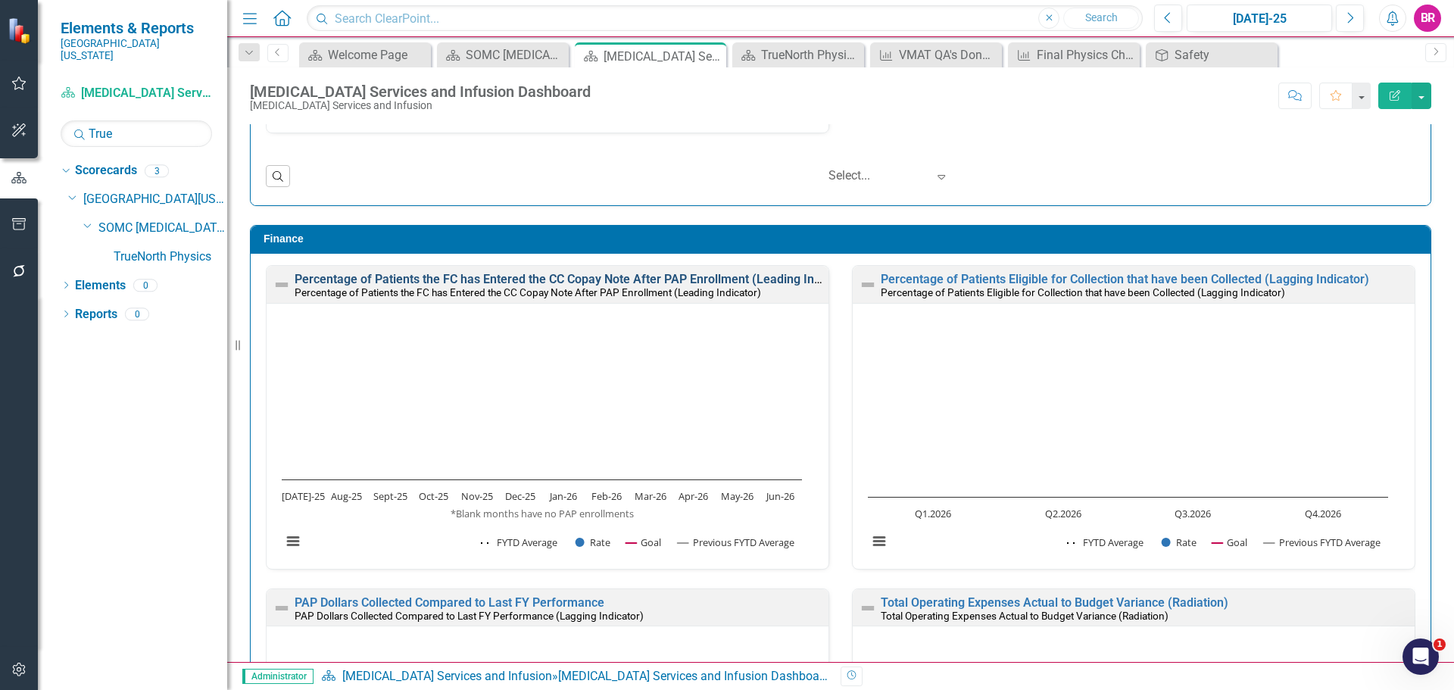
click at [783, 279] on link "Percentage of Patients the FC has Entered the CC Copay Note After PAP Enrollmen…" at bounding box center [576, 279] width 562 height 14
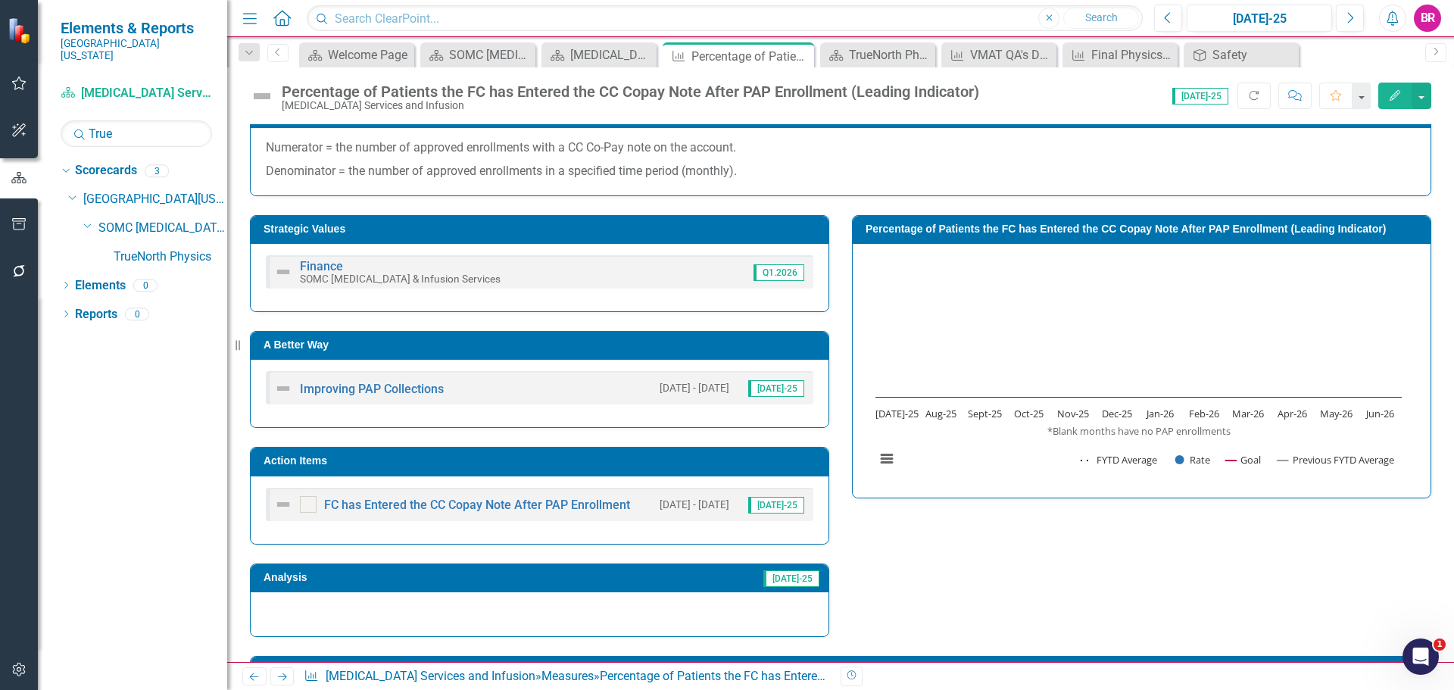
scroll to position [227, 0]
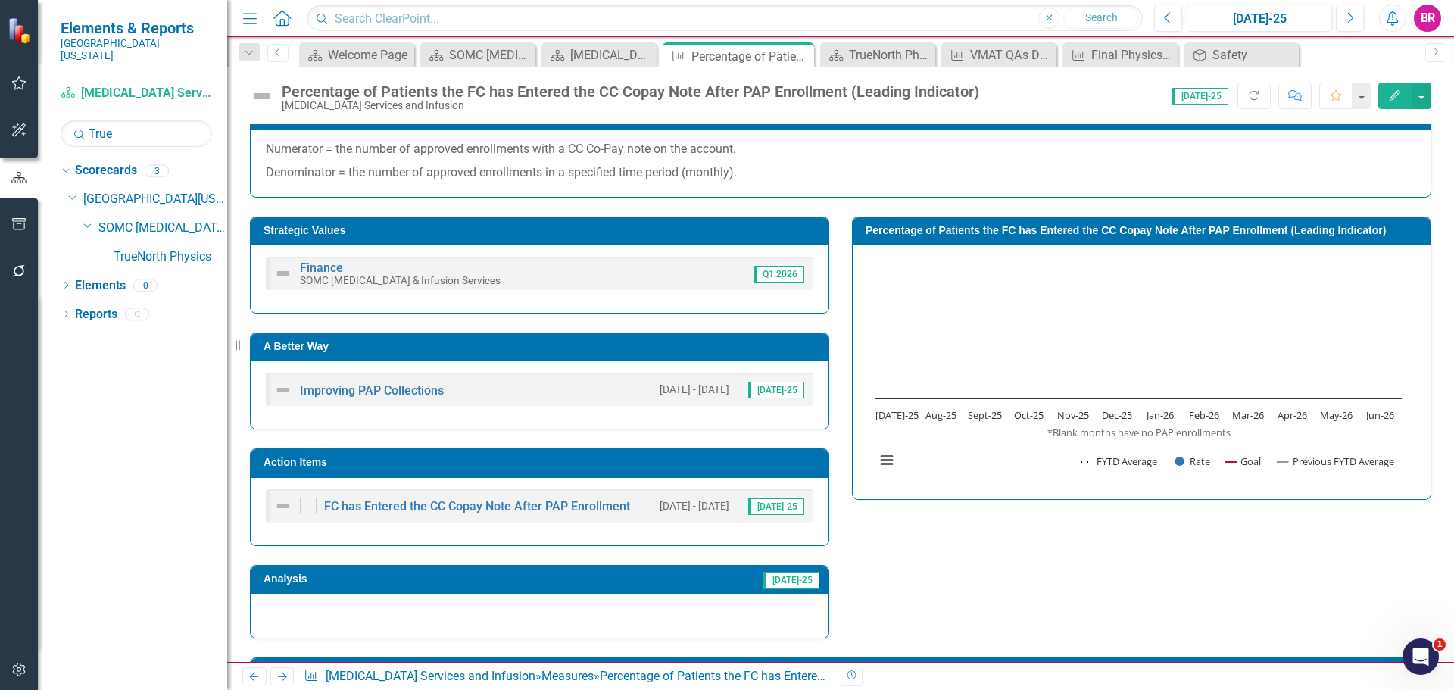
click at [722, 351] on h3 "A Better Way" at bounding box center [541, 346] width 557 height 11
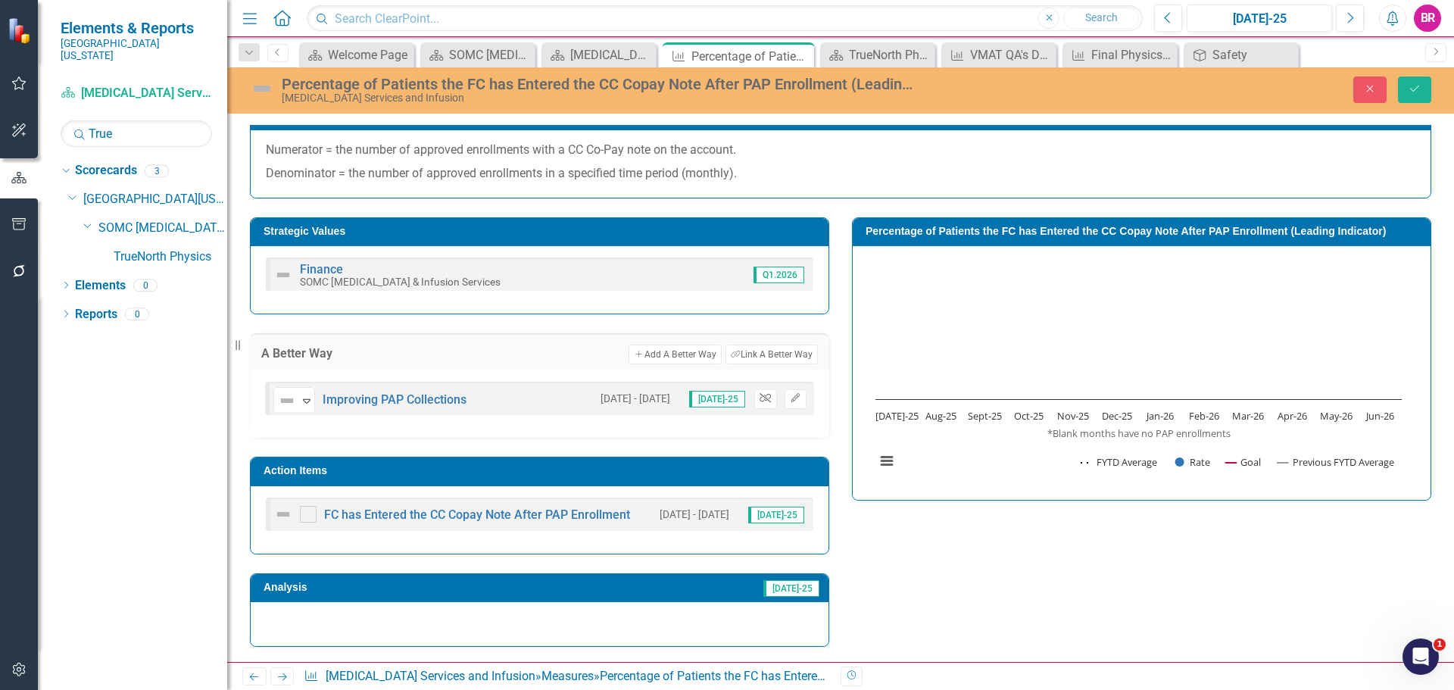
click at [759, 397] on icon "button" at bounding box center [764, 398] width 11 height 9
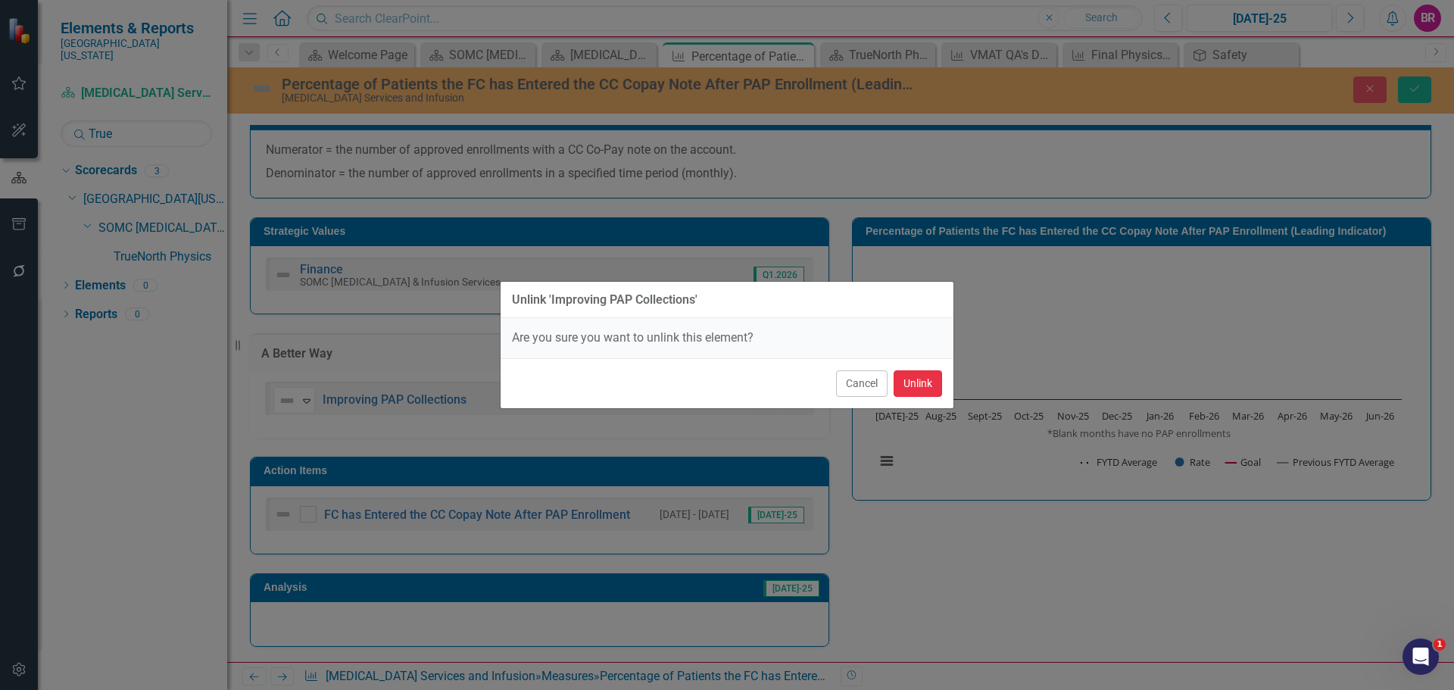
click at [899, 376] on button "Unlink" at bounding box center [917, 383] width 48 height 27
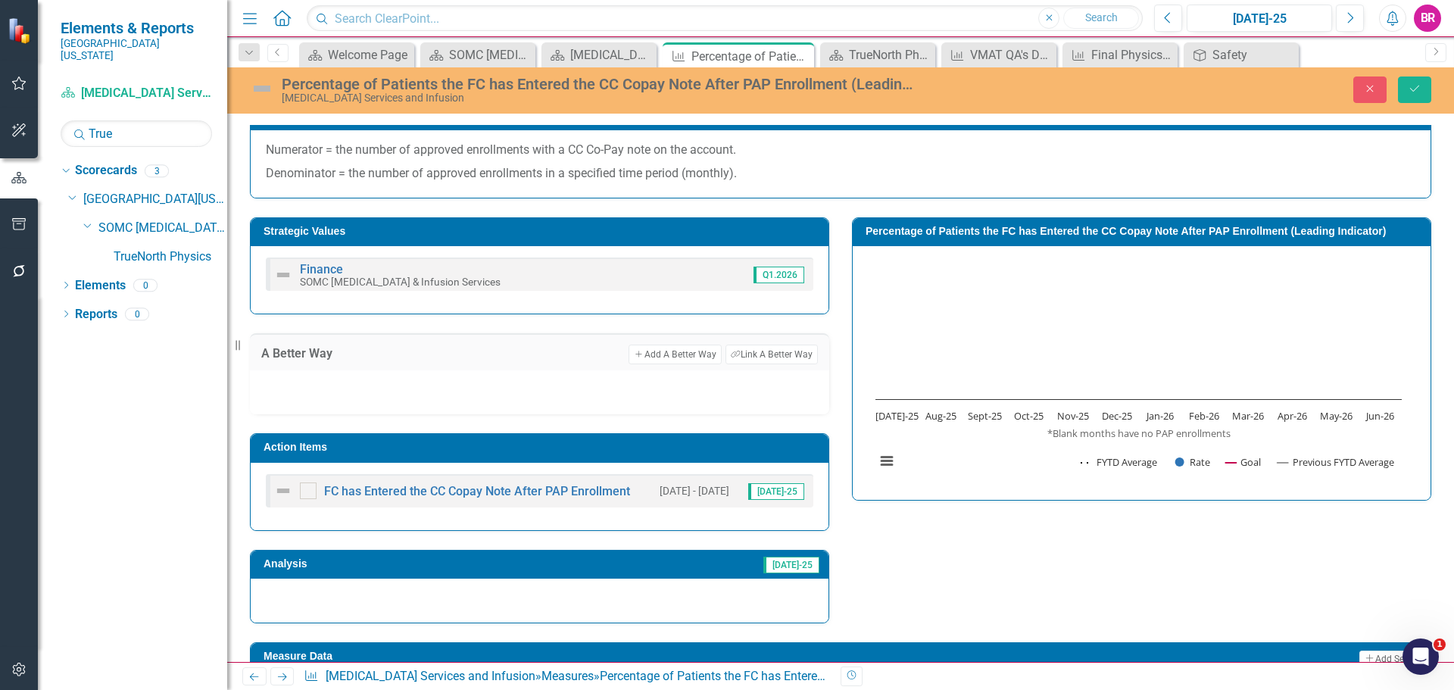
click at [706, 449] on h3 "Action Items" at bounding box center [541, 446] width 557 height 11
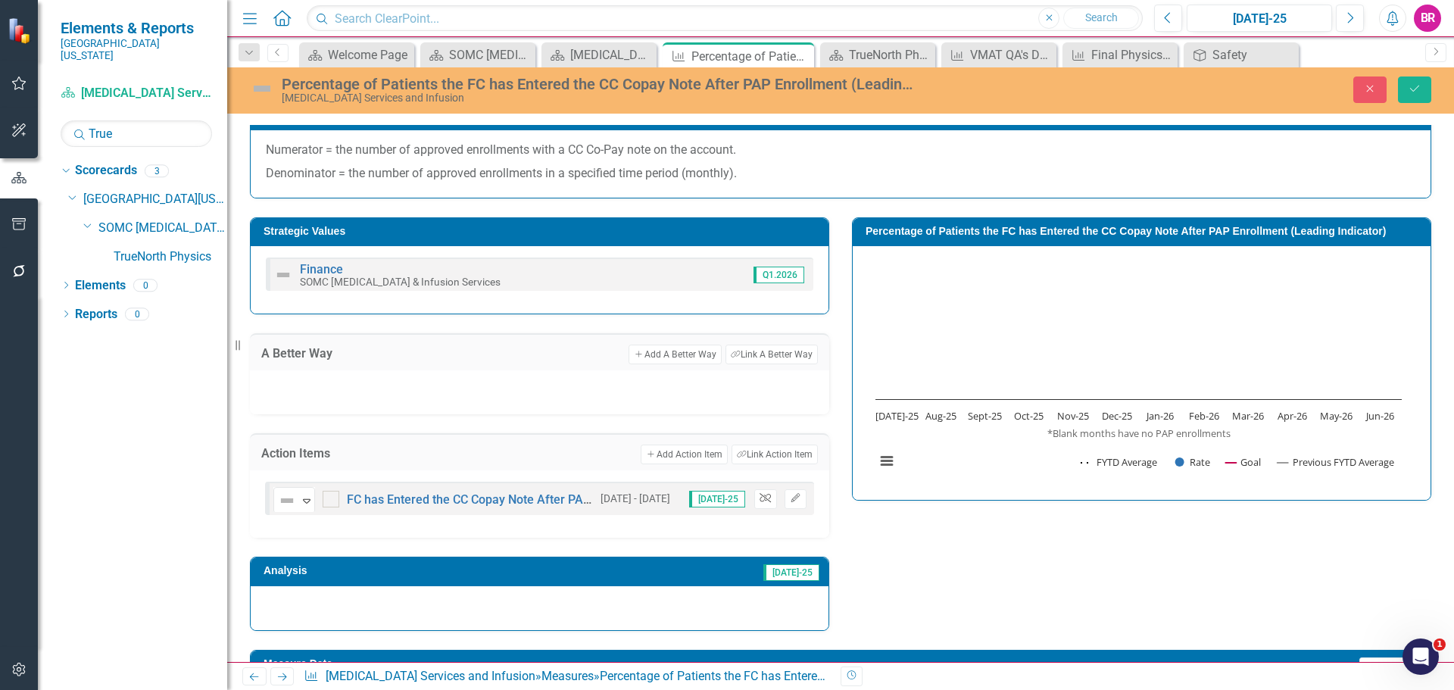
click at [761, 503] on icon "Unlink" at bounding box center [764, 498] width 11 height 9
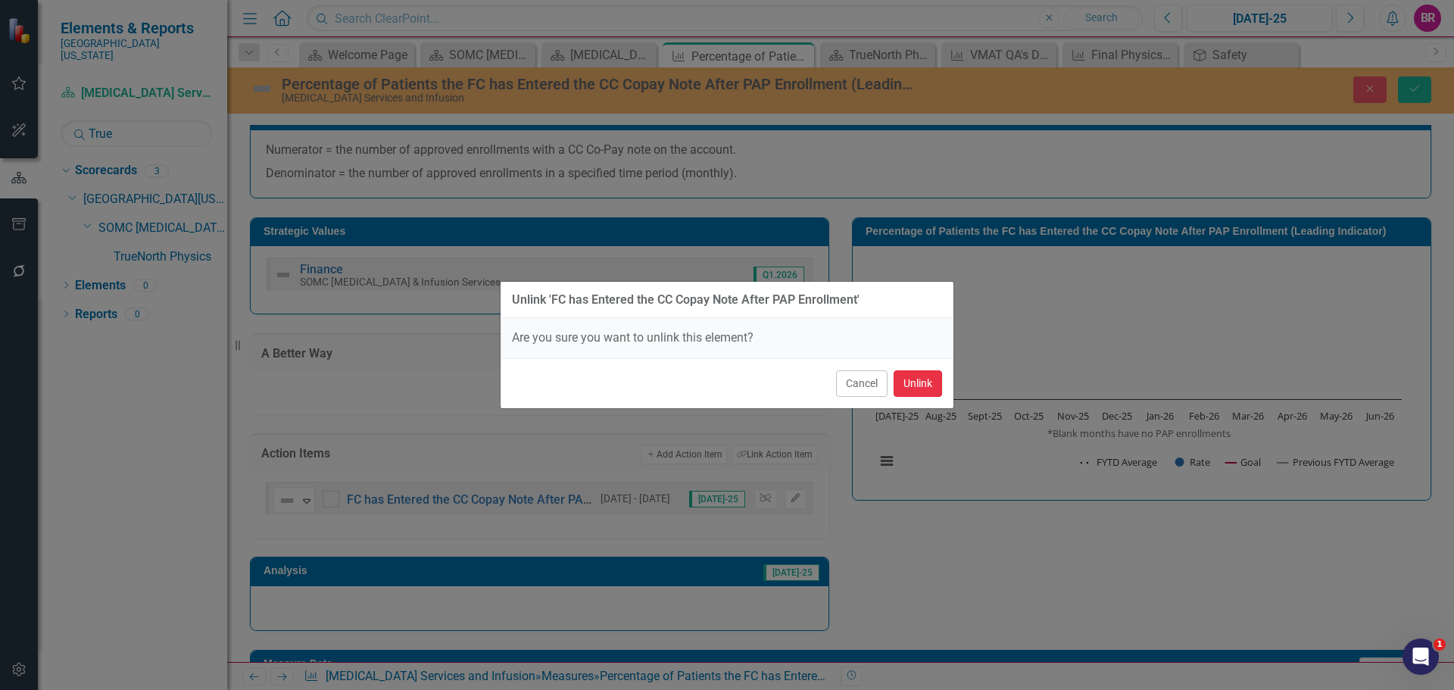
click at [923, 392] on button "Unlink" at bounding box center [917, 383] width 48 height 27
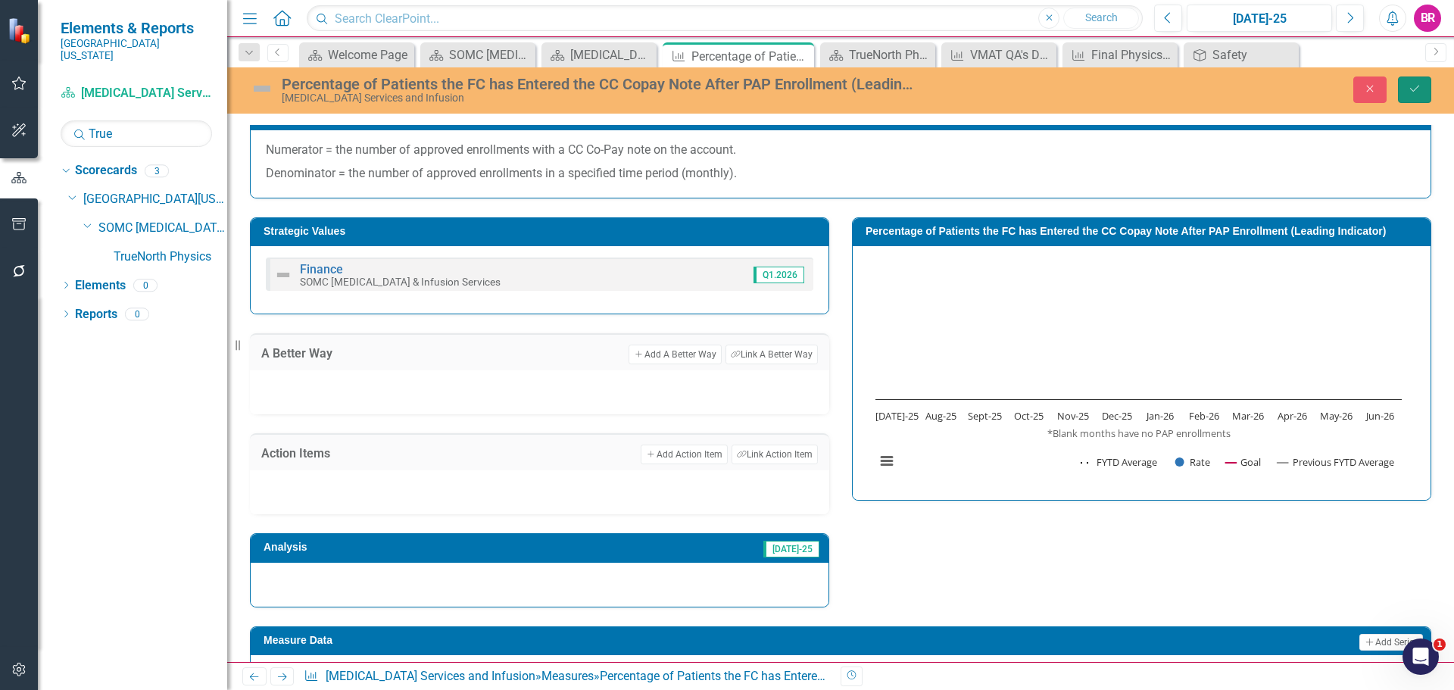
drag, startPoint x: 1419, startPoint y: 89, endPoint x: 1226, endPoint y: 236, distance: 243.1
click at [1418, 89] on icon "Save" at bounding box center [1415, 88] width 14 height 11
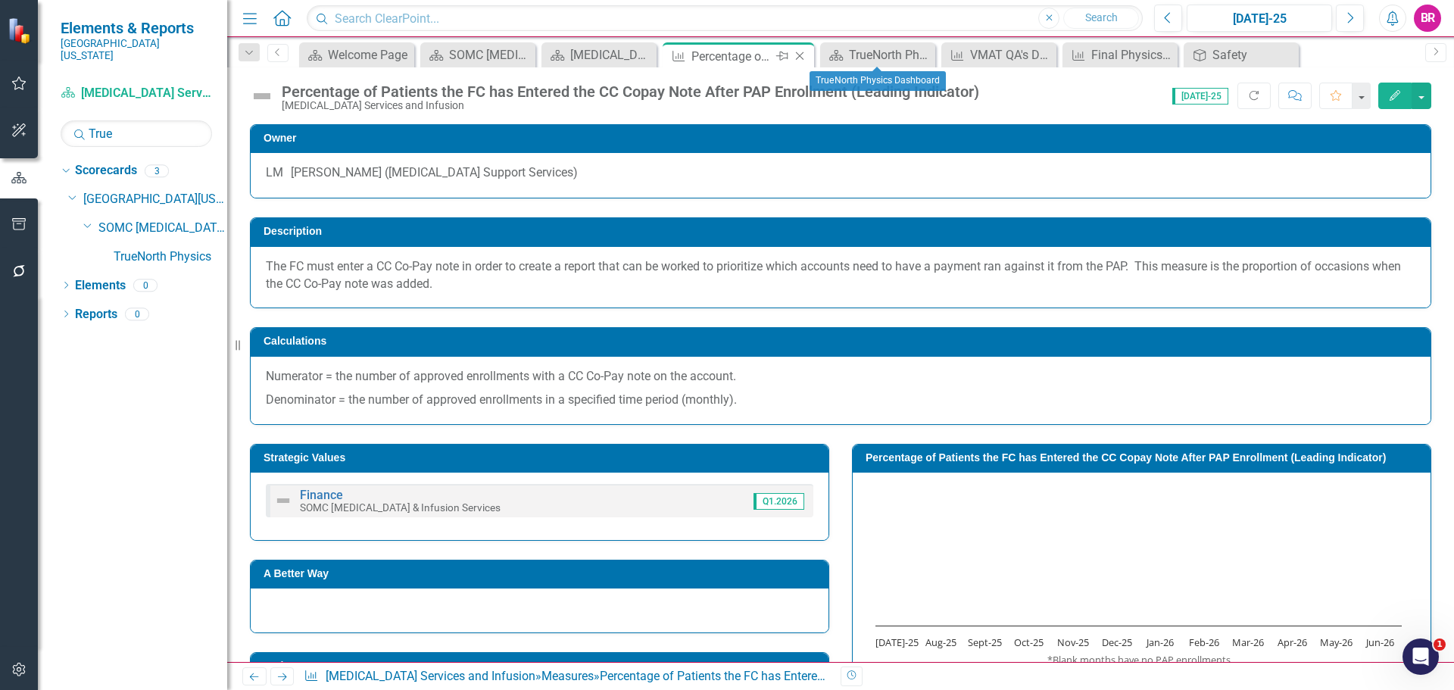
click at [802, 55] on icon "Close" at bounding box center [799, 56] width 15 height 12
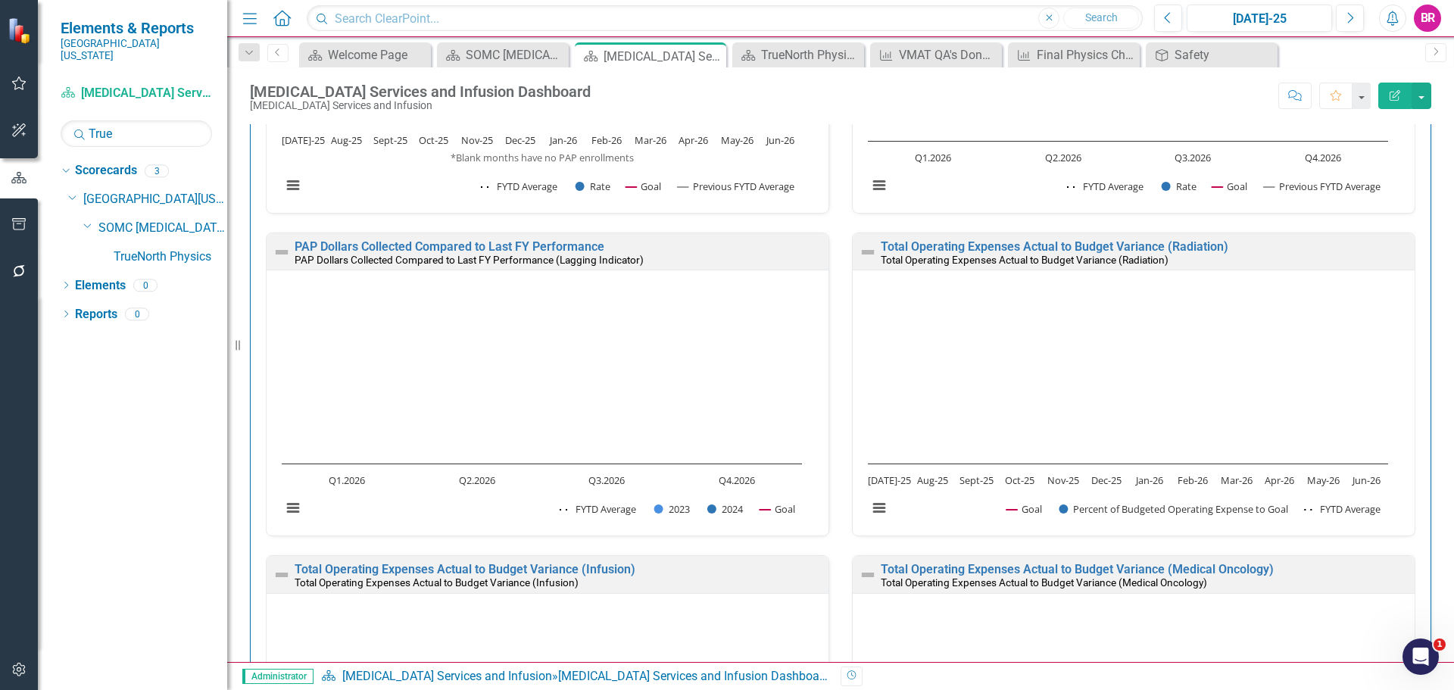
scroll to position [3634, 0]
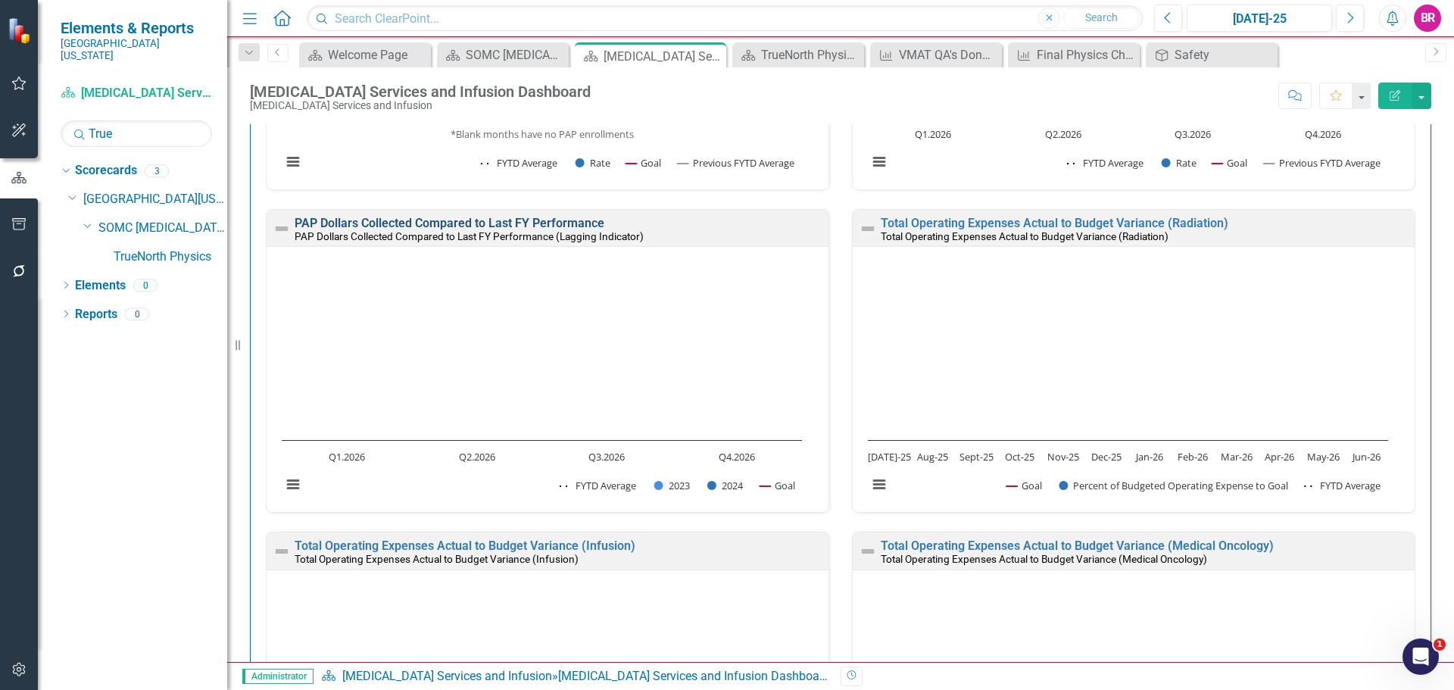
click at [520, 219] on link "PAP Dollars Collected Compared to Last FY Performance" at bounding box center [450, 223] width 310 height 14
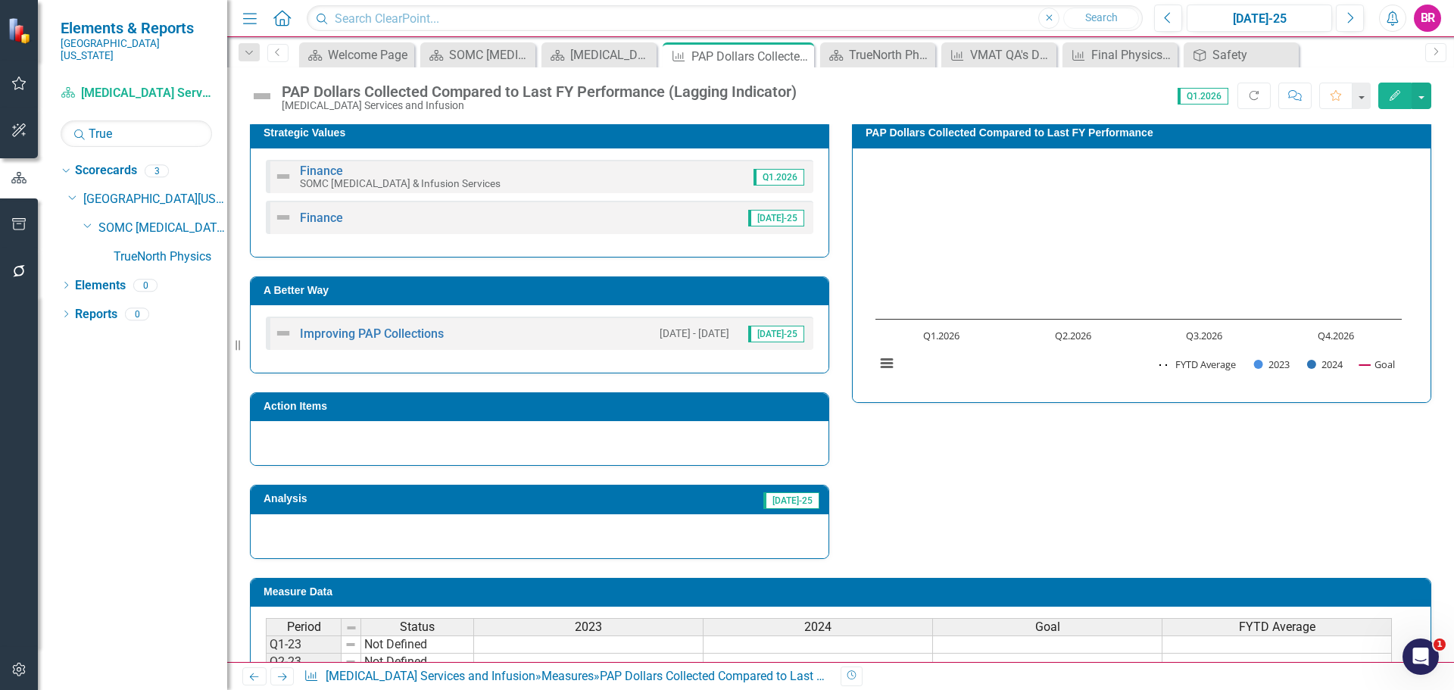
scroll to position [227, 0]
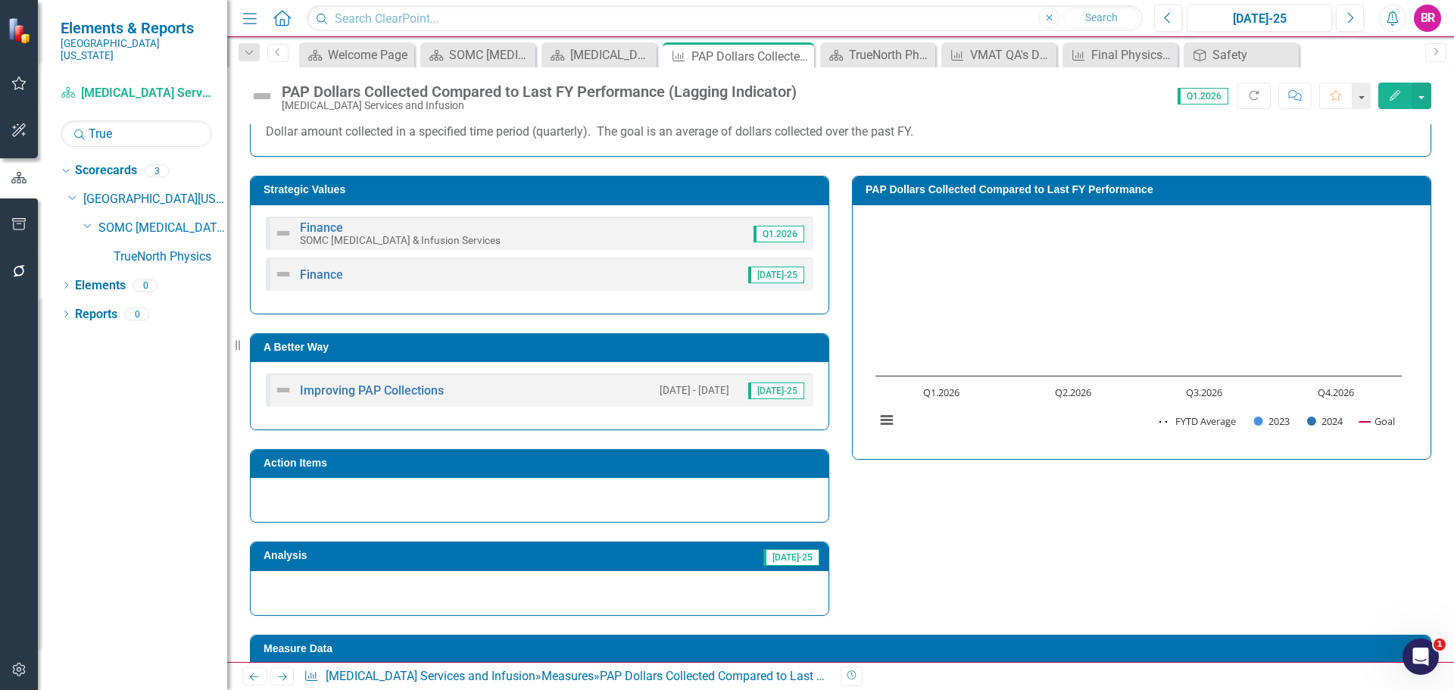
click at [578, 353] on h3 "A Better Way" at bounding box center [541, 346] width 557 height 11
drag, startPoint x: 578, startPoint y: 354, endPoint x: 599, endPoint y: 358, distance: 20.8
click at [578, 353] on h3 "A Better Way" at bounding box center [541, 346] width 557 height 11
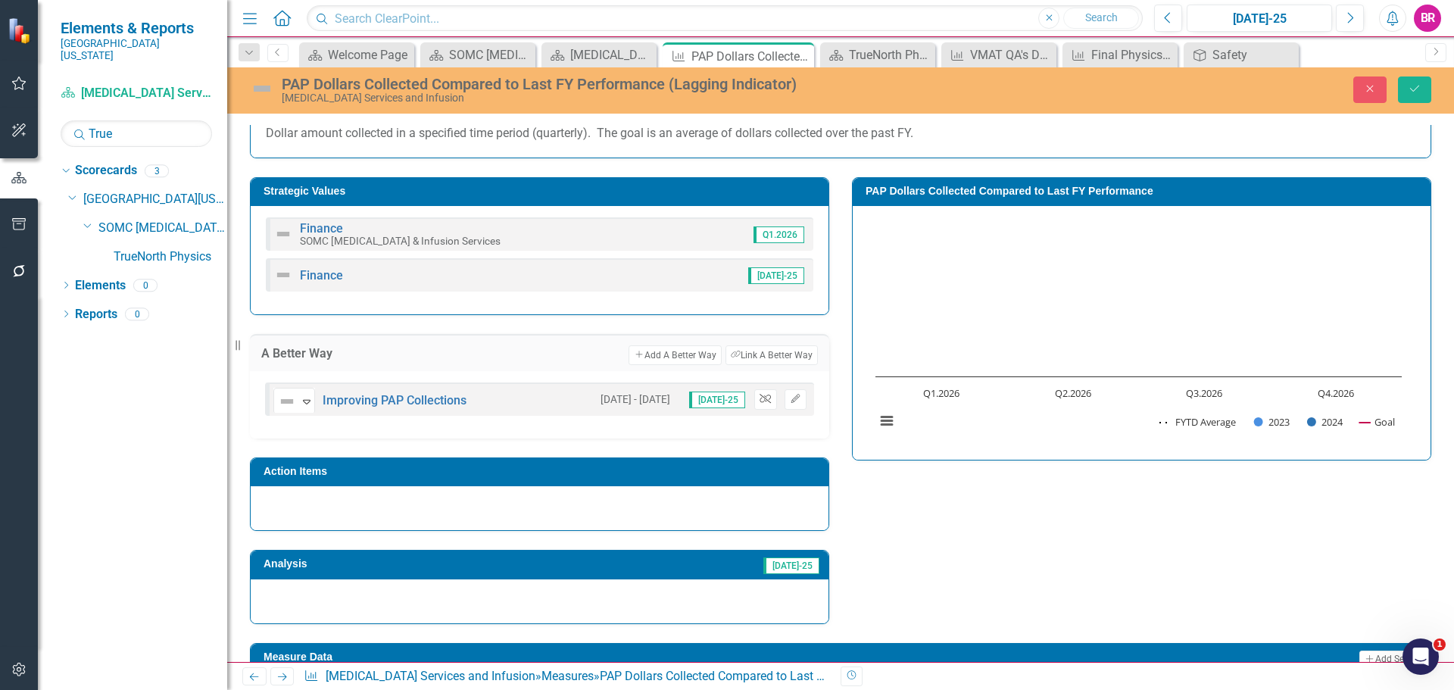
click at [759, 401] on icon "Unlink" at bounding box center [764, 398] width 11 height 9
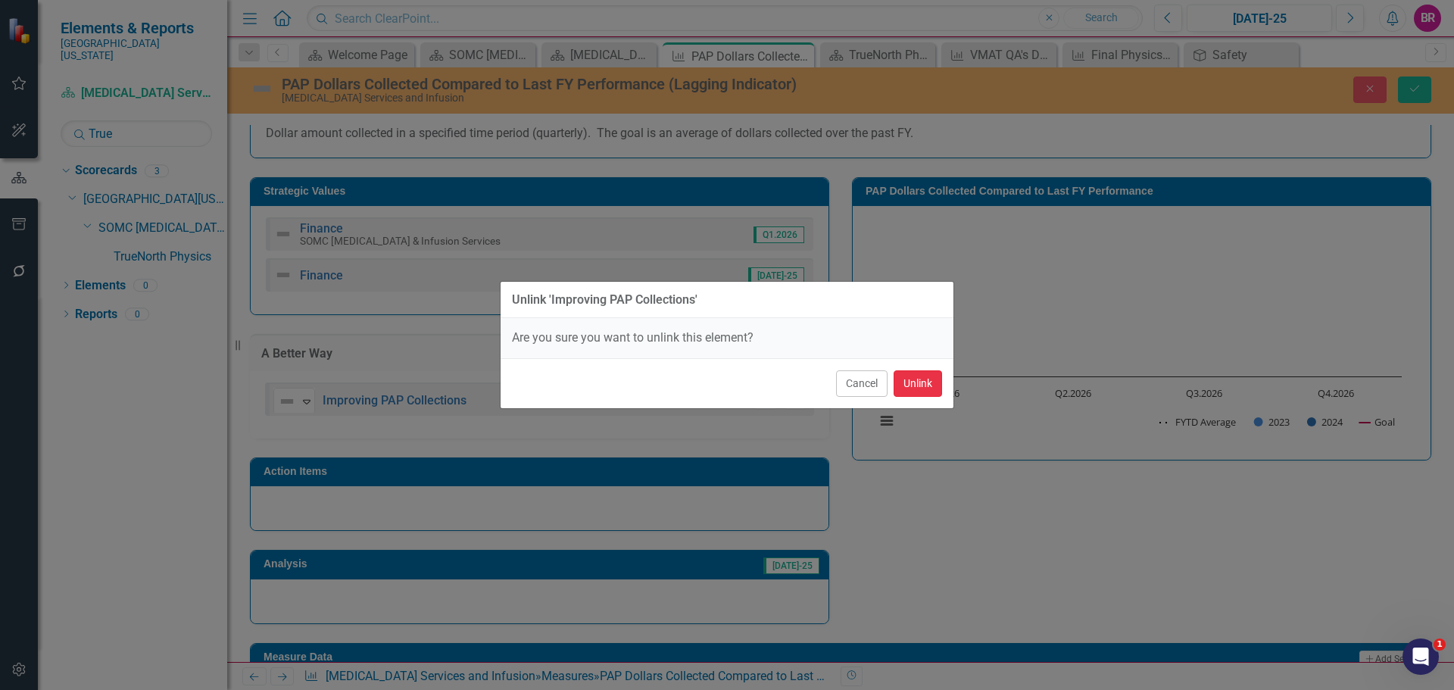
click at [921, 382] on button "Unlink" at bounding box center [917, 383] width 48 height 27
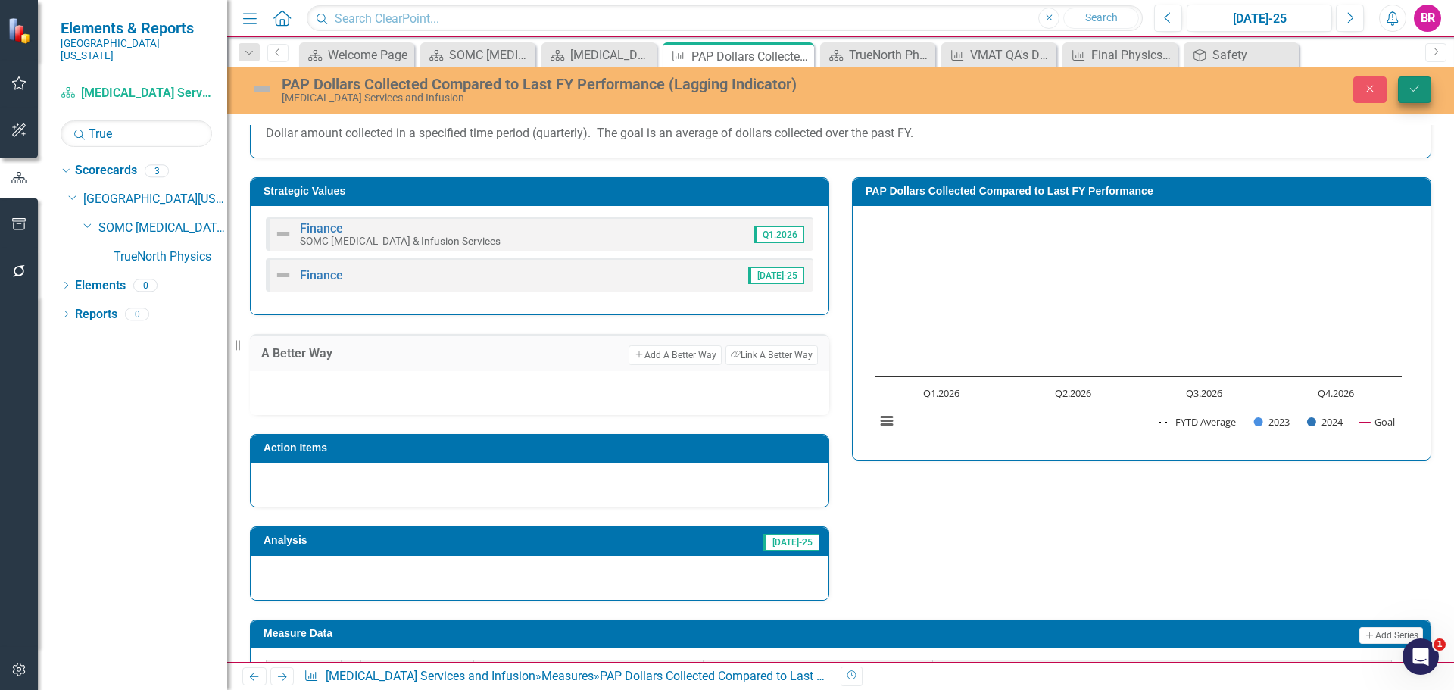
drag, startPoint x: 1391, startPoint y: 88, endPoint x: 1415, endPoint y: 92, distance: 24.7
click at [1395, 87] on div "Close Save" at bounding box center [1198, 89] width 488 height 27
click at [1415, 92] on icon "Save" at bounding box center [1415, 88] width 14 height 11
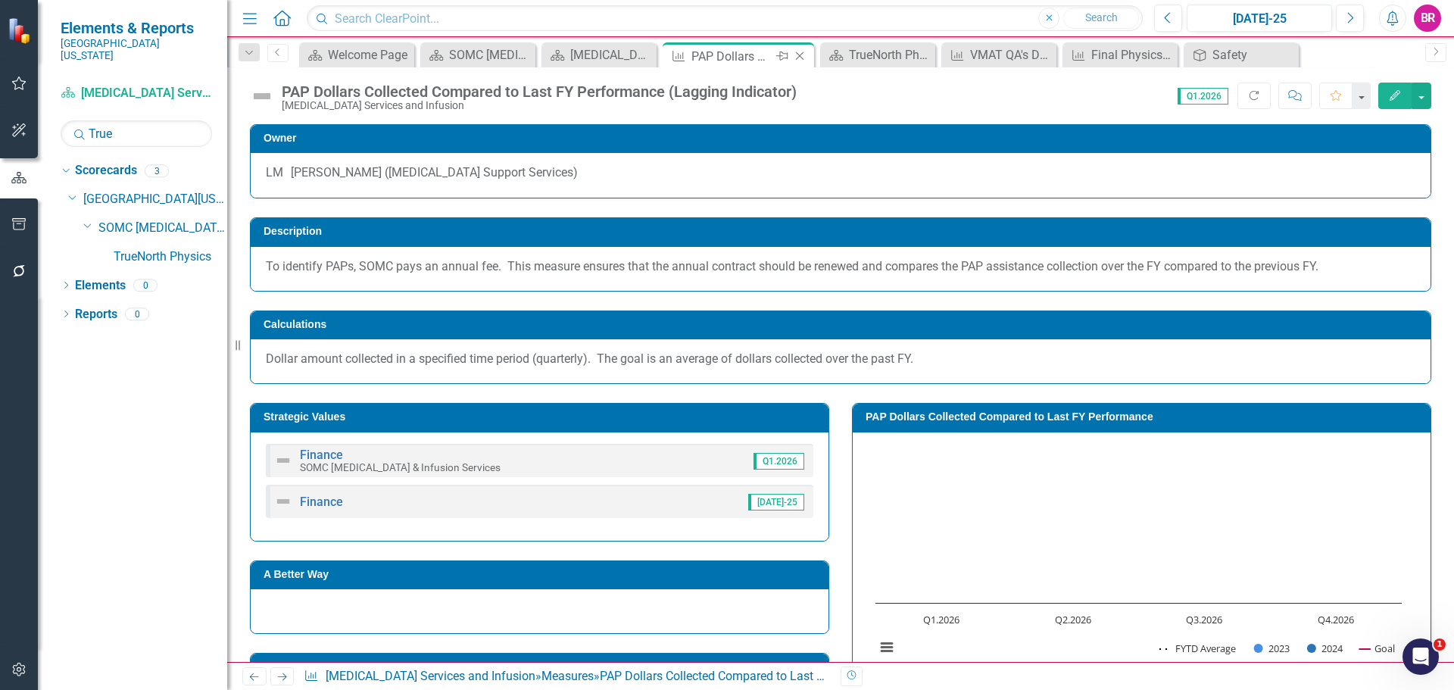
click at [798, 58] on icon at bounding box center [800, 56] width 8 height 8
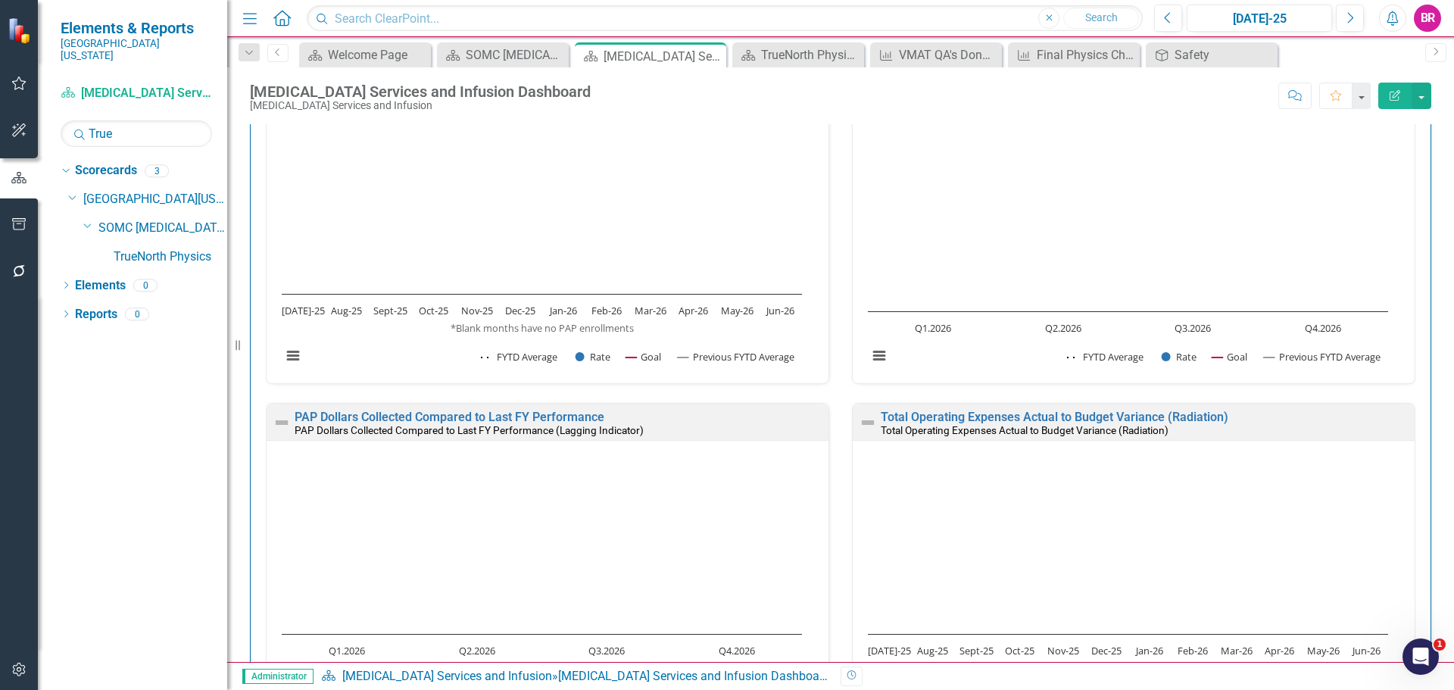
scroll to position [3387, 0]
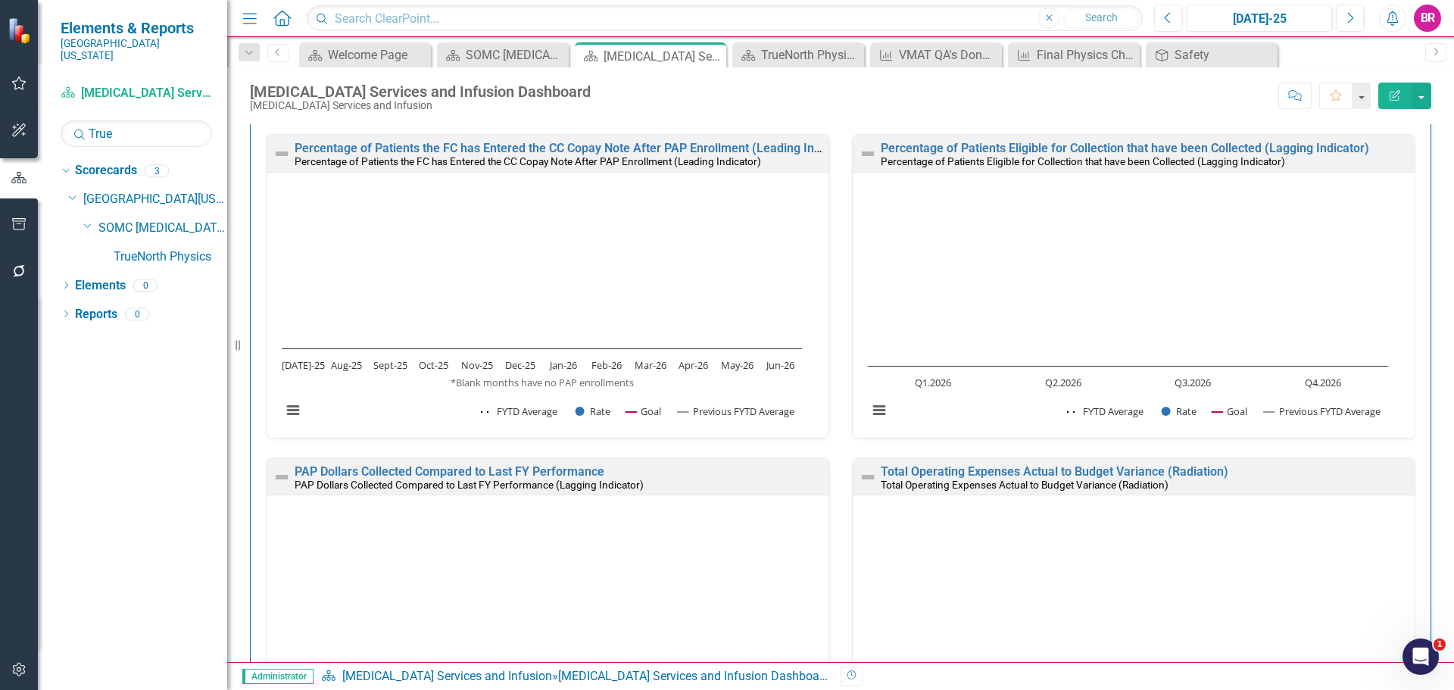
click at [1062, 142] on div "Percentage of Patients Eligible for Collection that have been Collected (Laggin…" at bounding box center [1134, 153] width 562 height 37
click at [943, 147] on link "Percentage of Patients Eligible for Collection that have been Collected (Laggin…" at bounding box center [1125, 148] width 488 height 14
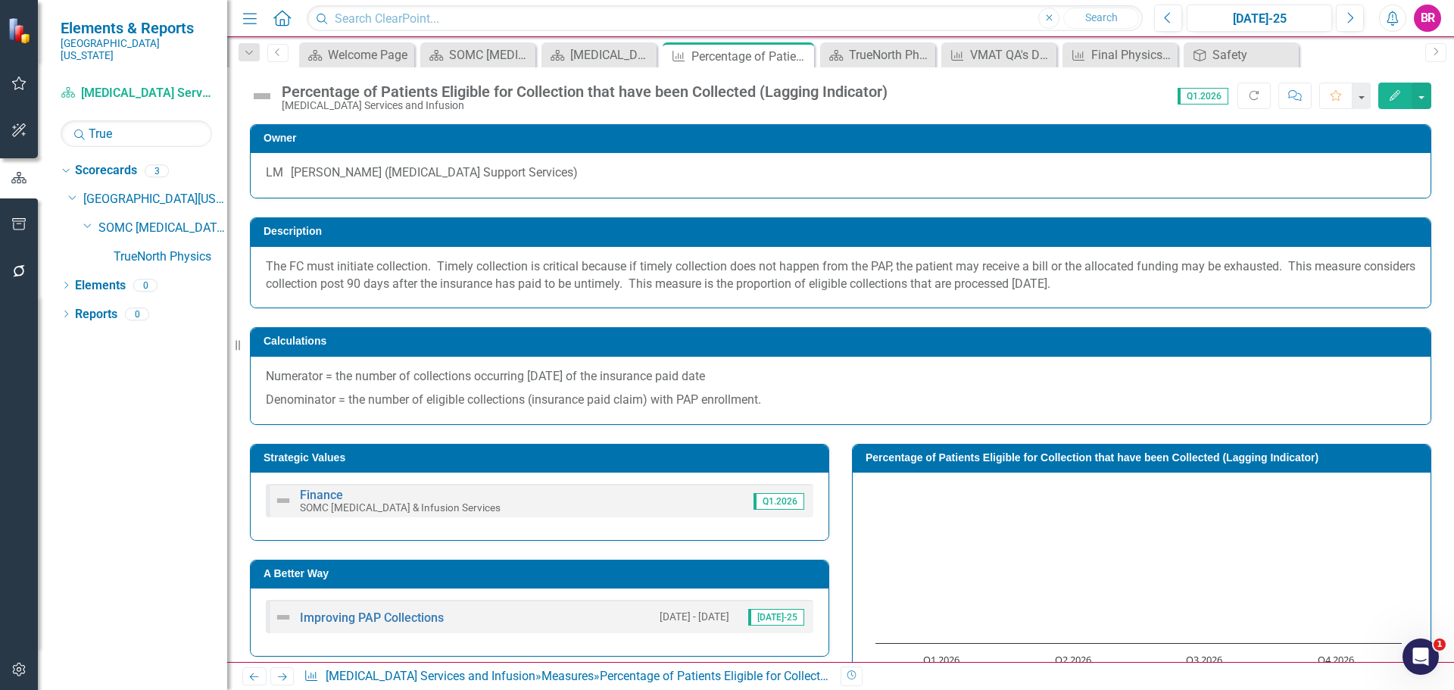
scroll to position [379, 0]
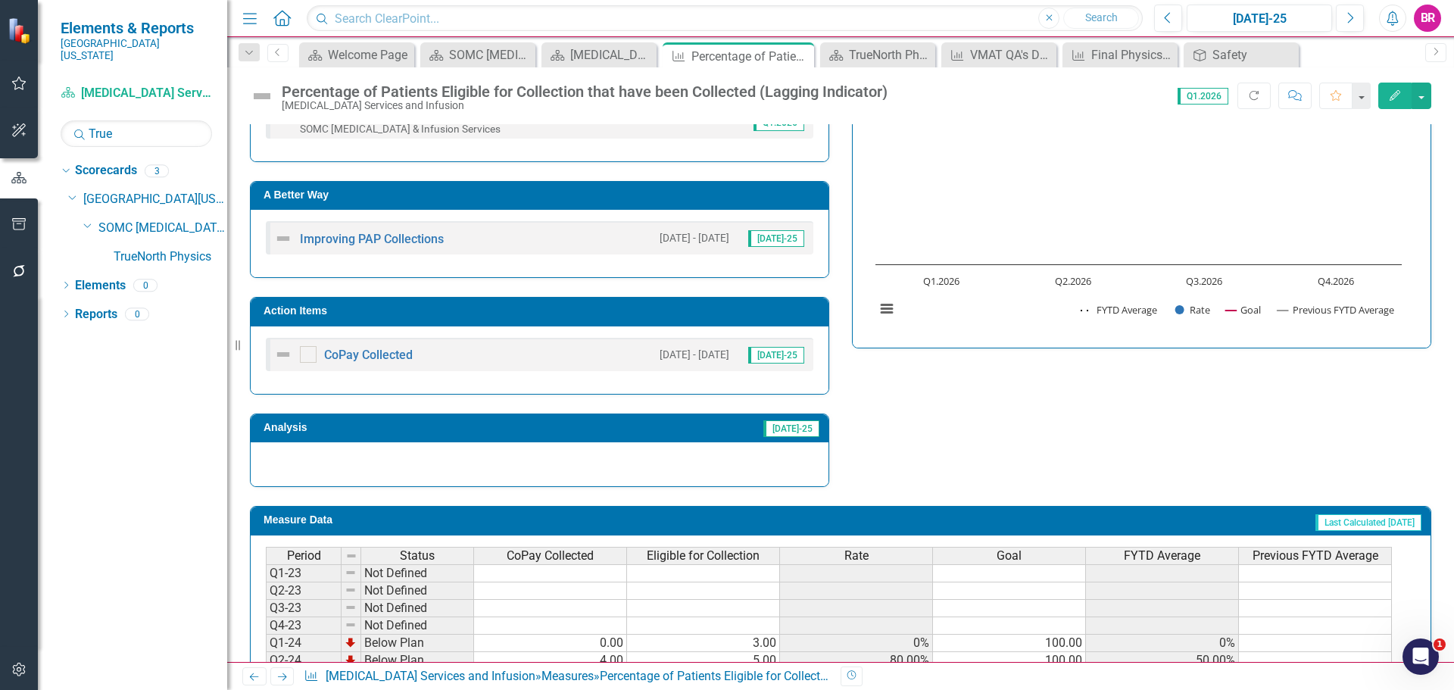
click at [578, 200] on h3 "A Better Way" at bounding box center [541, 194] width 557 height 11
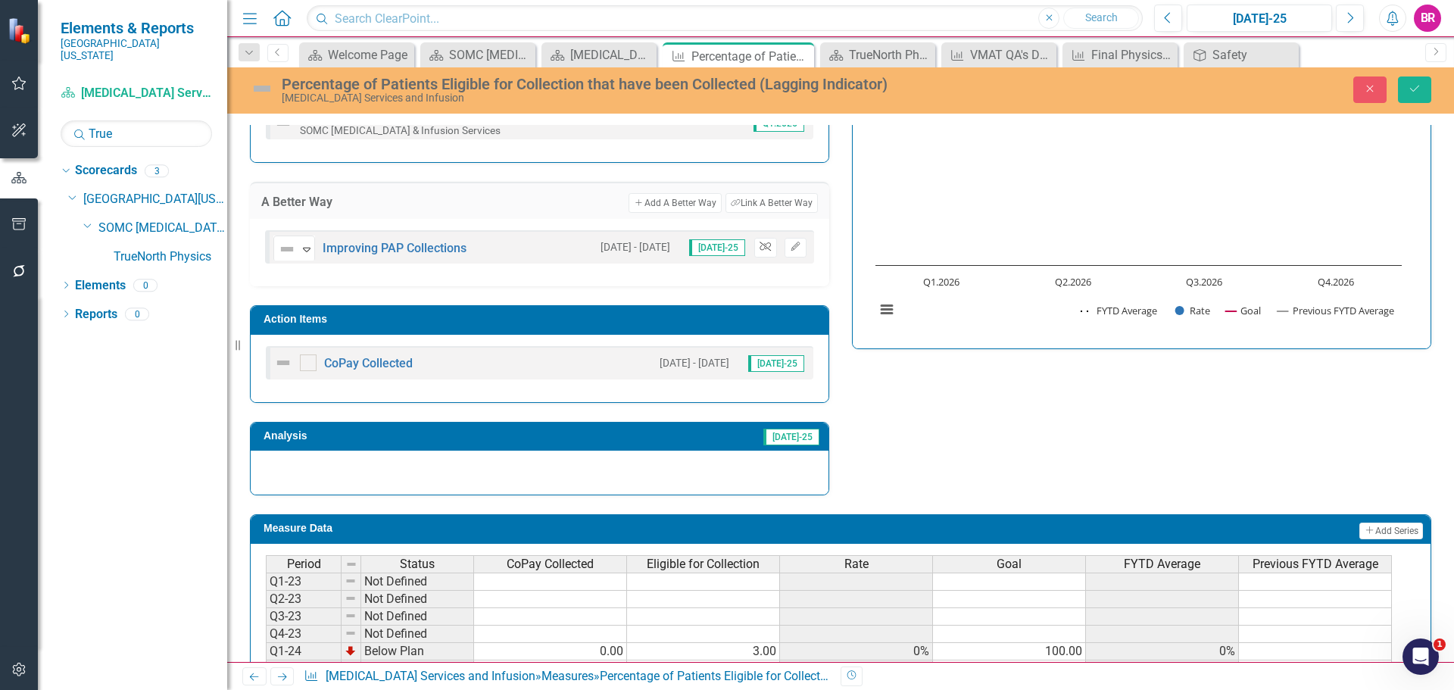
click at [762, 248] on icon "Unlink" at bounding box center [764, 246] width 11 height 9
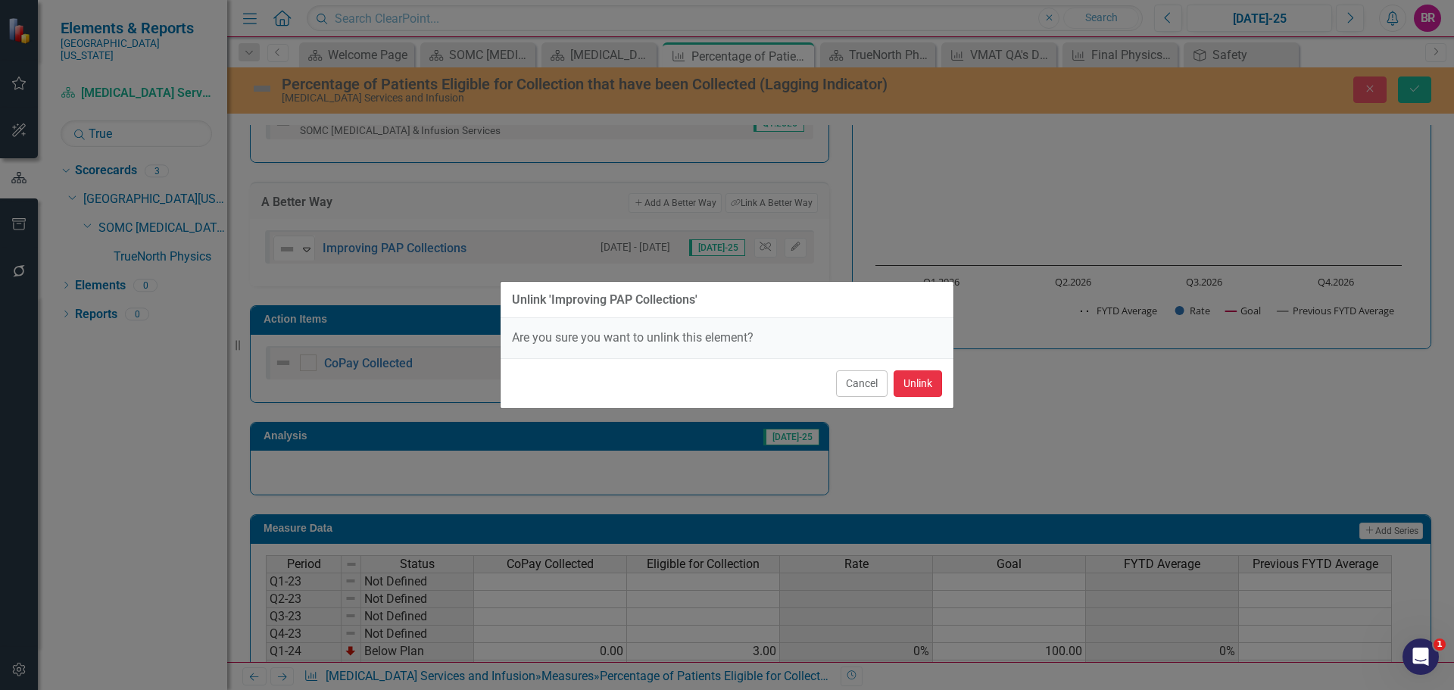
click at [918, 377] on button "Unlink" at bounding box center [917, 383] width 48 height 27
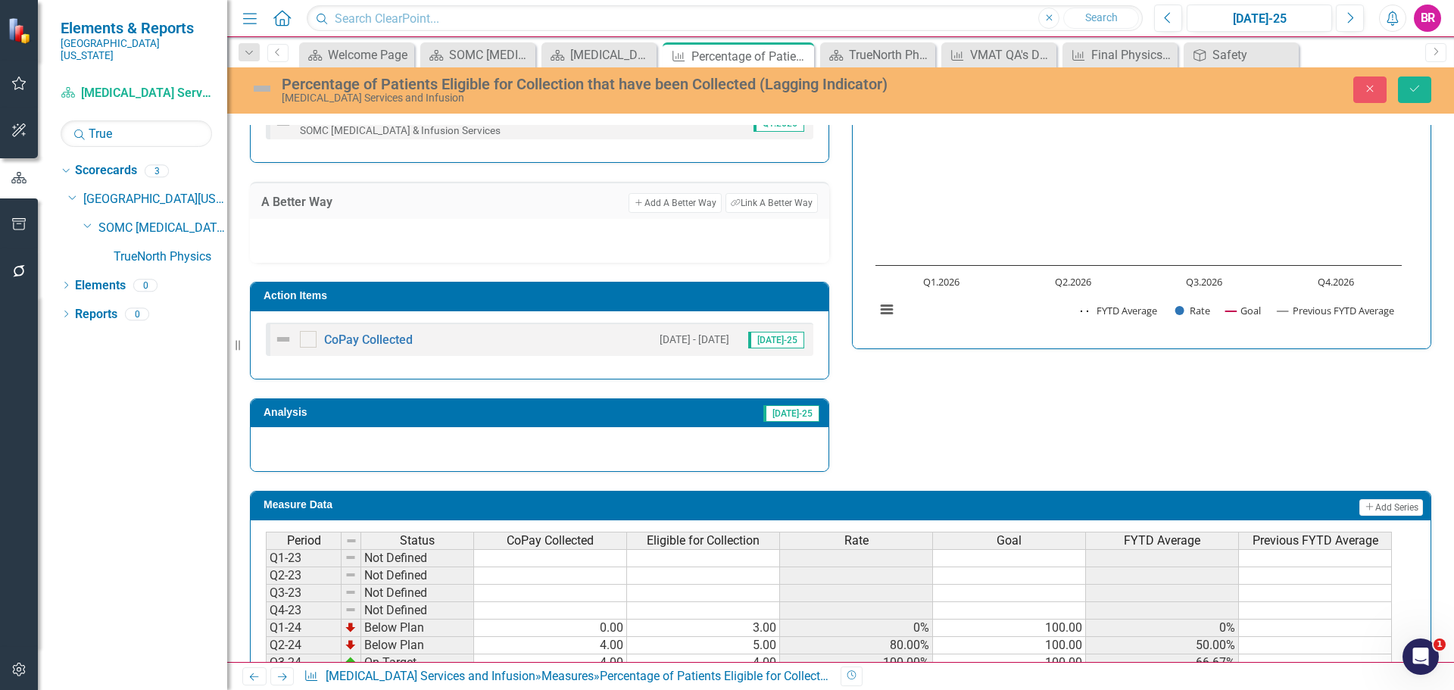
click at [696, 298] on h3 "Action Items" at bounding box center [541, 295] width 557 height 11
click at [697, 297] on h3 "Action Items" at bounding box center [541, 295] width 557 height 11
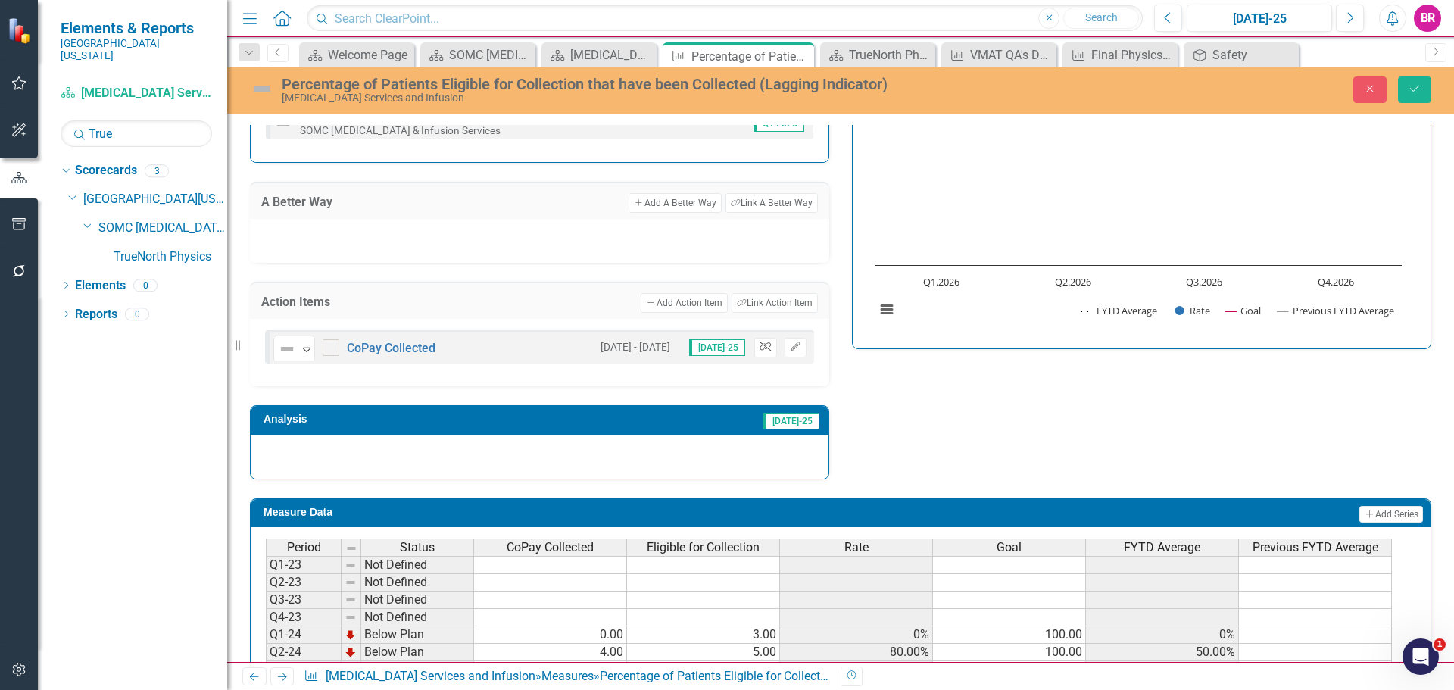
click at [756, 357] on button "Unlink" at bounding box center [765, 348] width 22 height 20
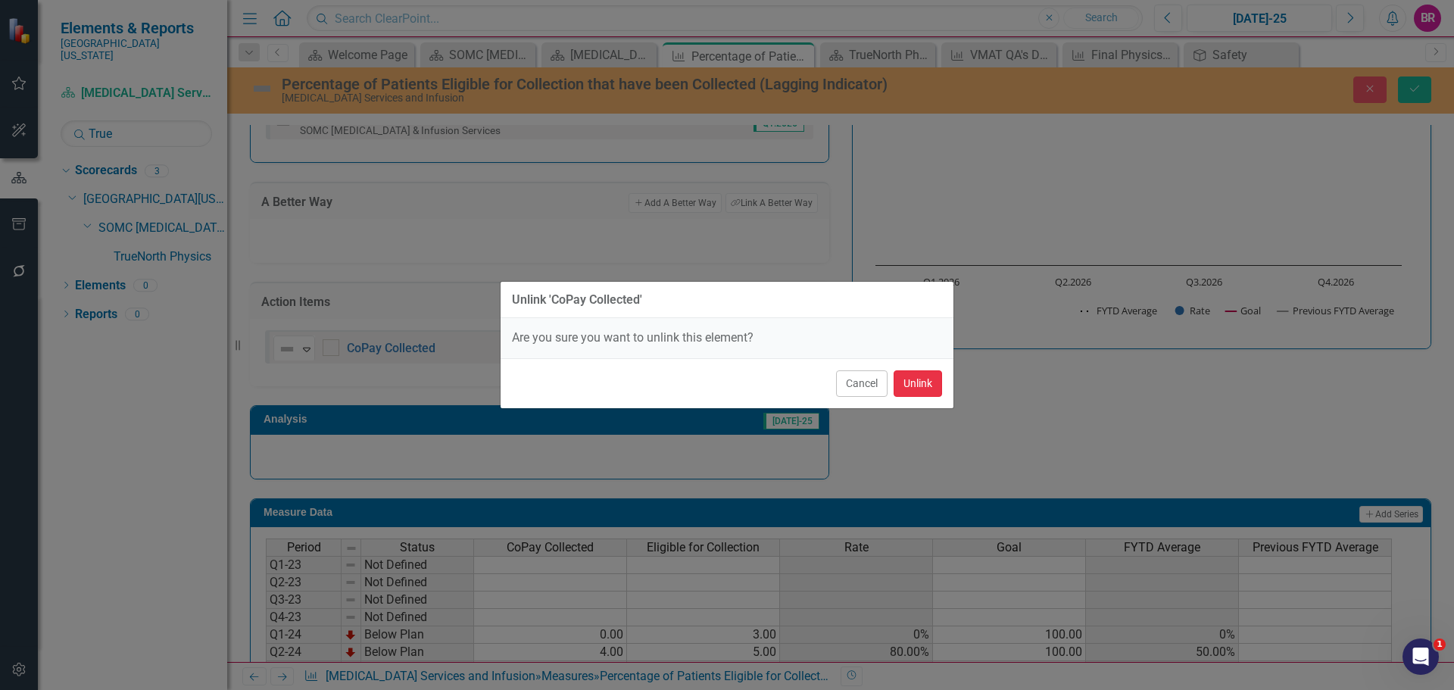
click at [922, 384] on button "Unlink" at bounding box center [917, 383] width 48 height 27
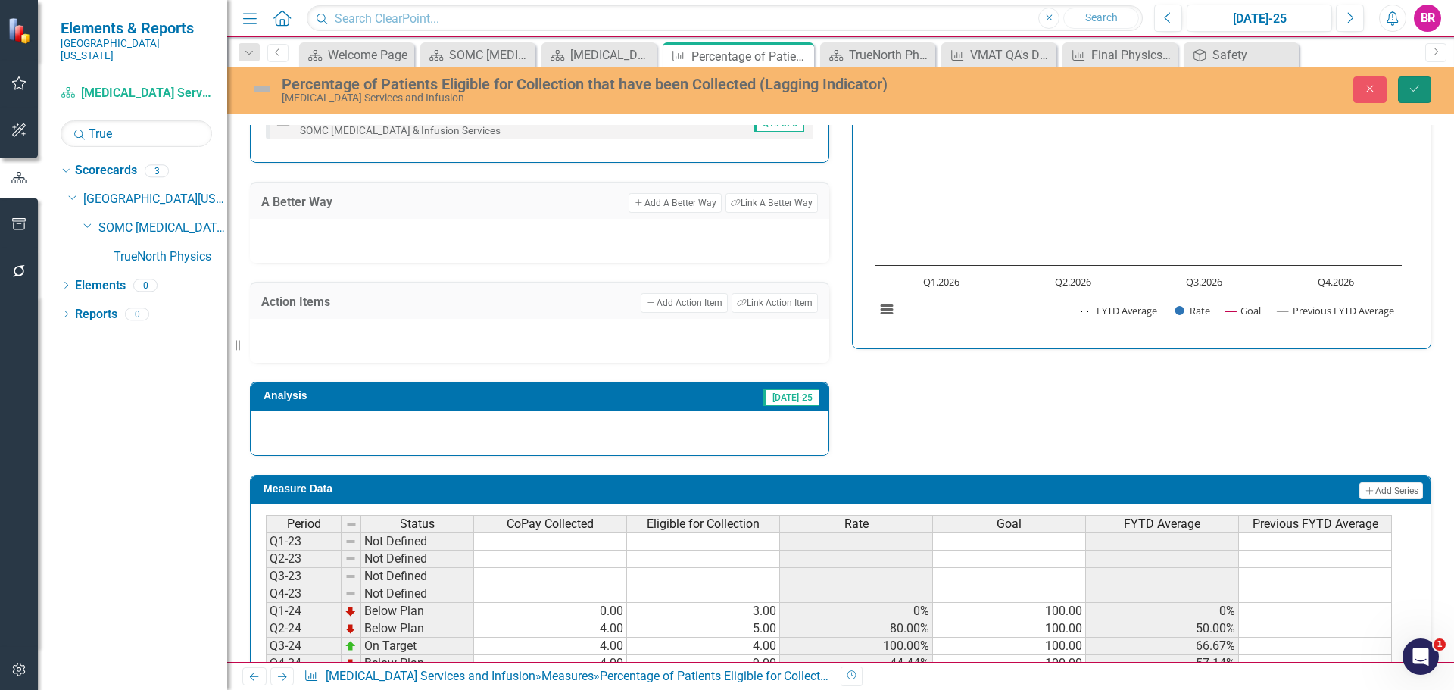
click at [1415, 86] on icon "Save" at bounding box center [1415, 88] width 14 height 11
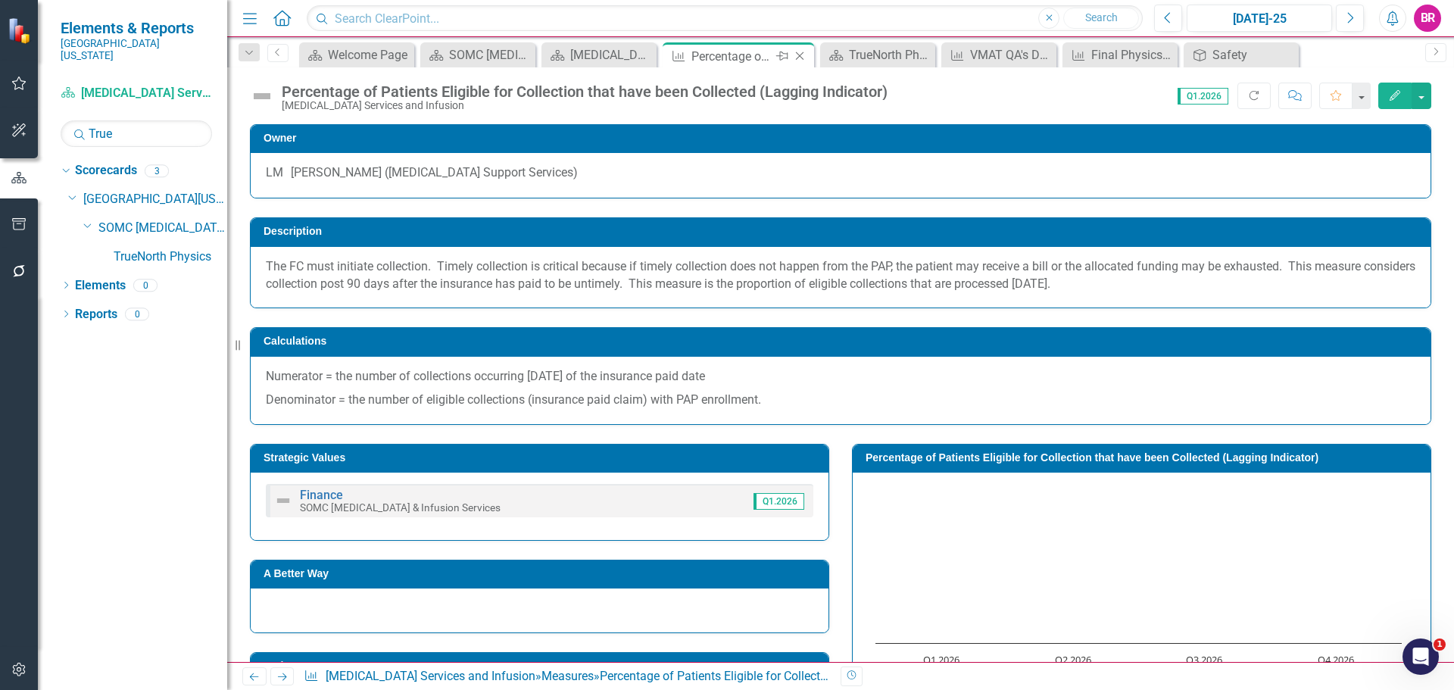
click at [797, 59] on icon at bounding box center [800, 56] width 8 height 8
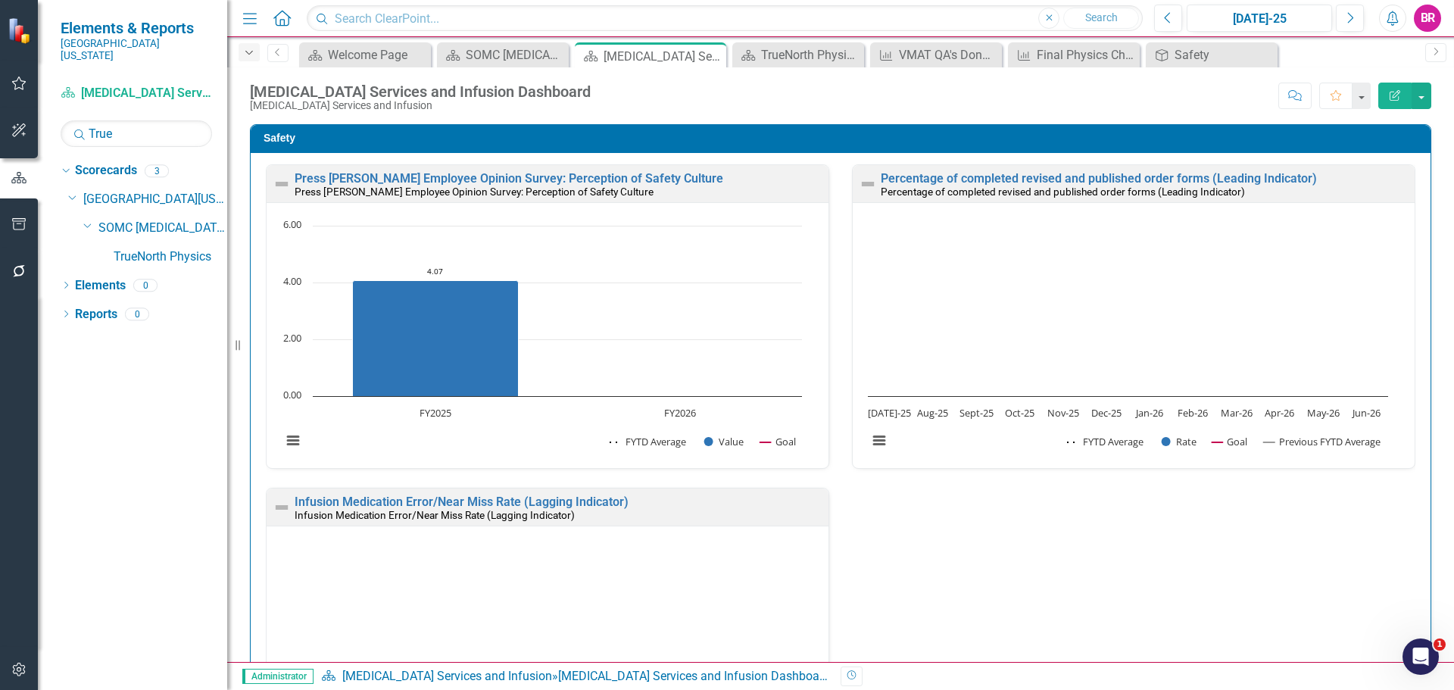
click at [249, 53] on icon "Dropdown" at bounding box center [249, 53] width 14 height 11
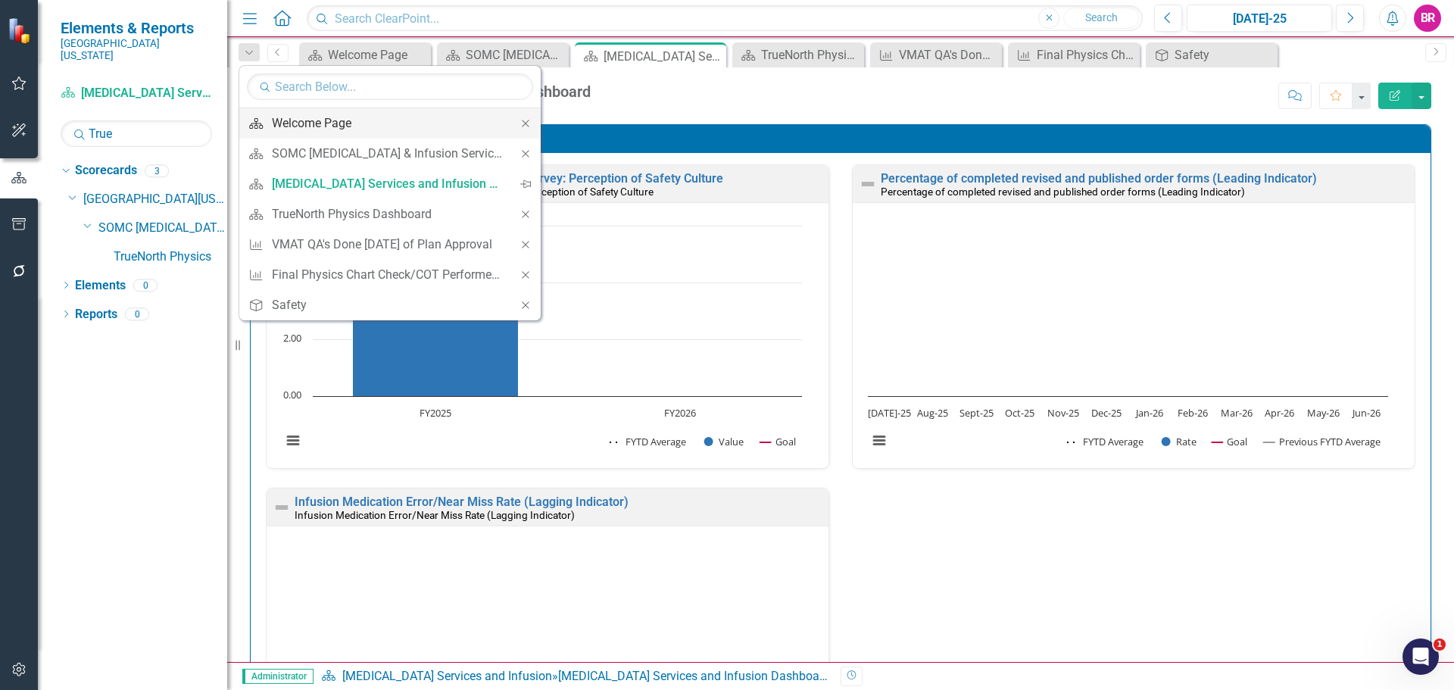
click at [366, 122] on div "Welcome Page" at bounding box center [387, 123] width 231 height 19
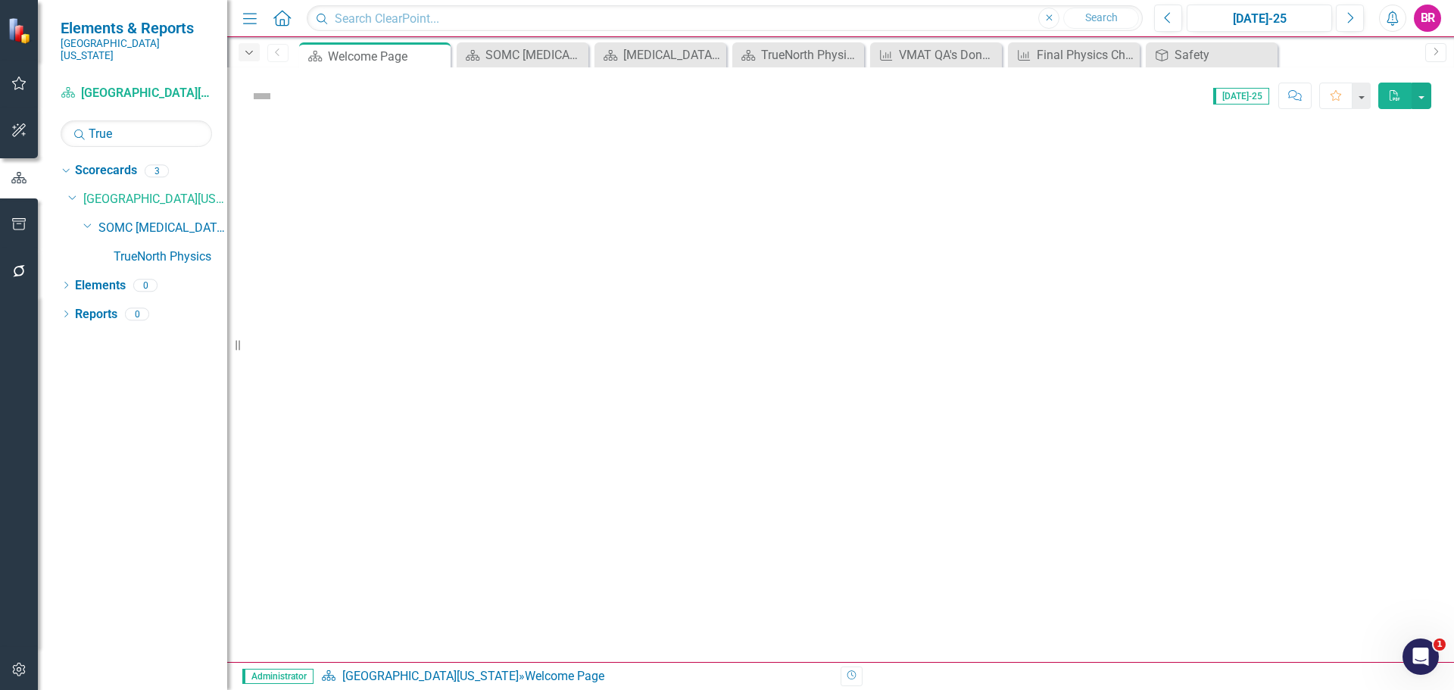
click at [254, 52] on icon "Dropdown" at bounding box center [249, 53] width 14 height 11
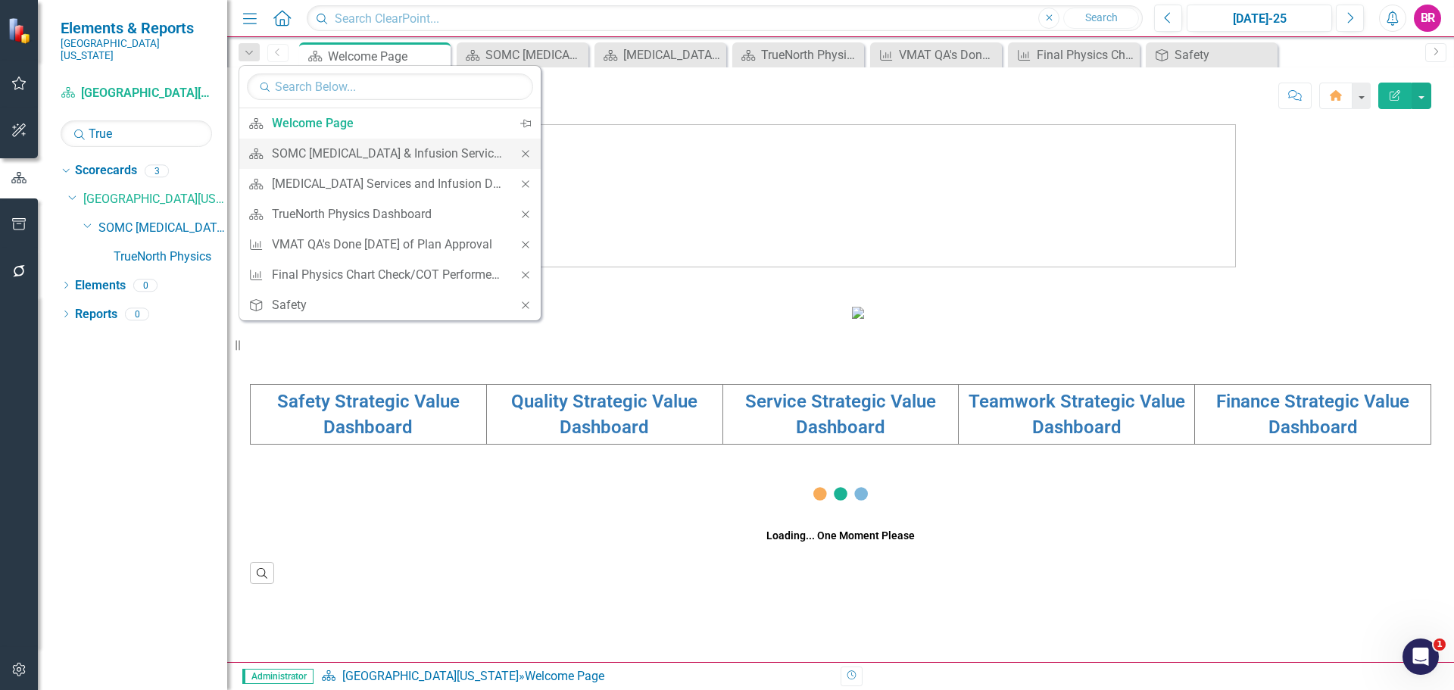
click at [521, 154] on icon "Close" at bounding box center [526, 153] width 14 height 11
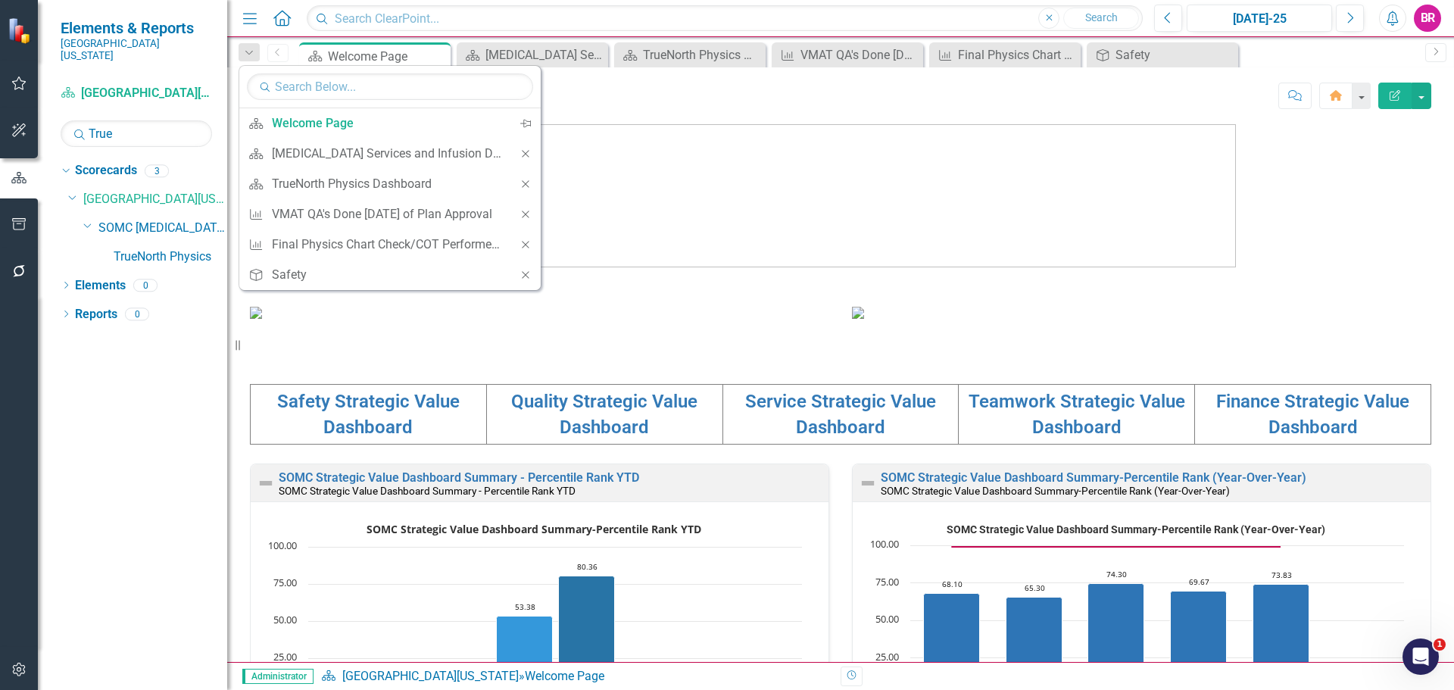
click at [521, 154] on icon "Close" at bounding box center [526, 153] width 14 height 11
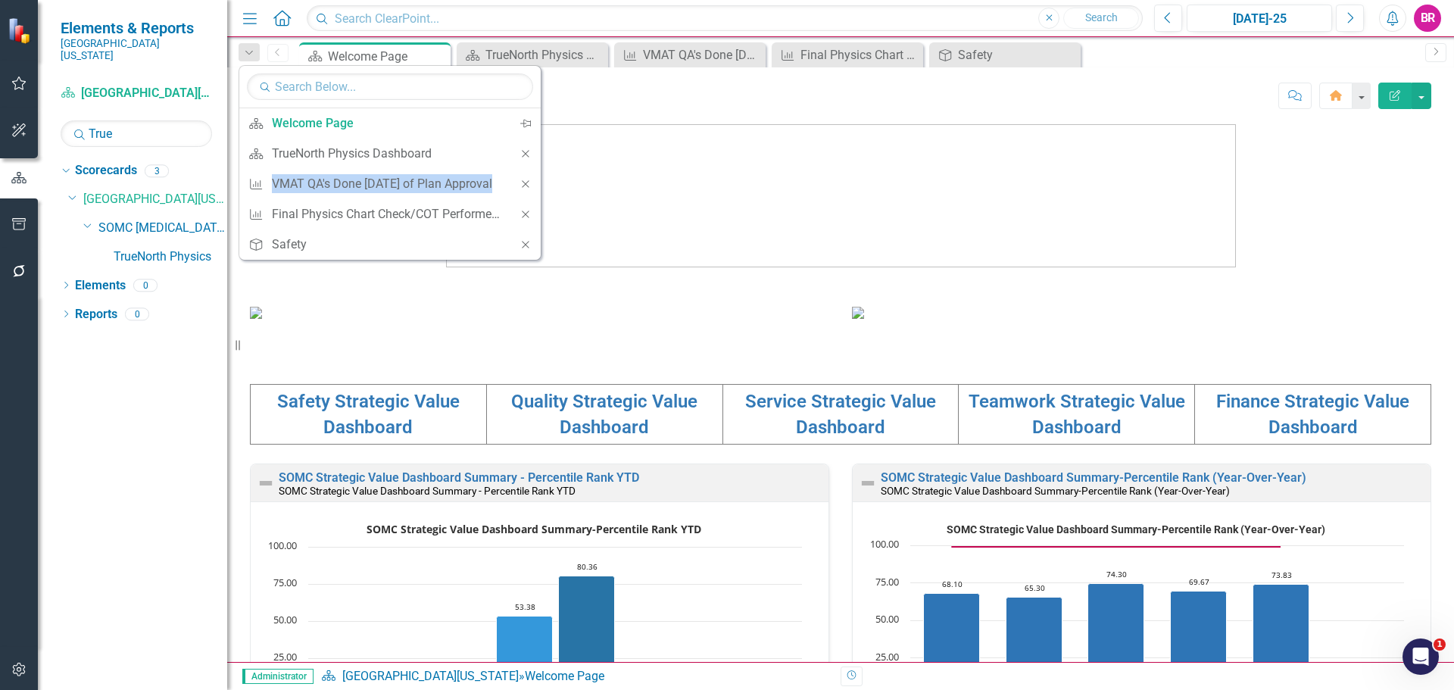
click at [521, 154] on icon "Close" at bounding box center [526, 153] width 14 height 11
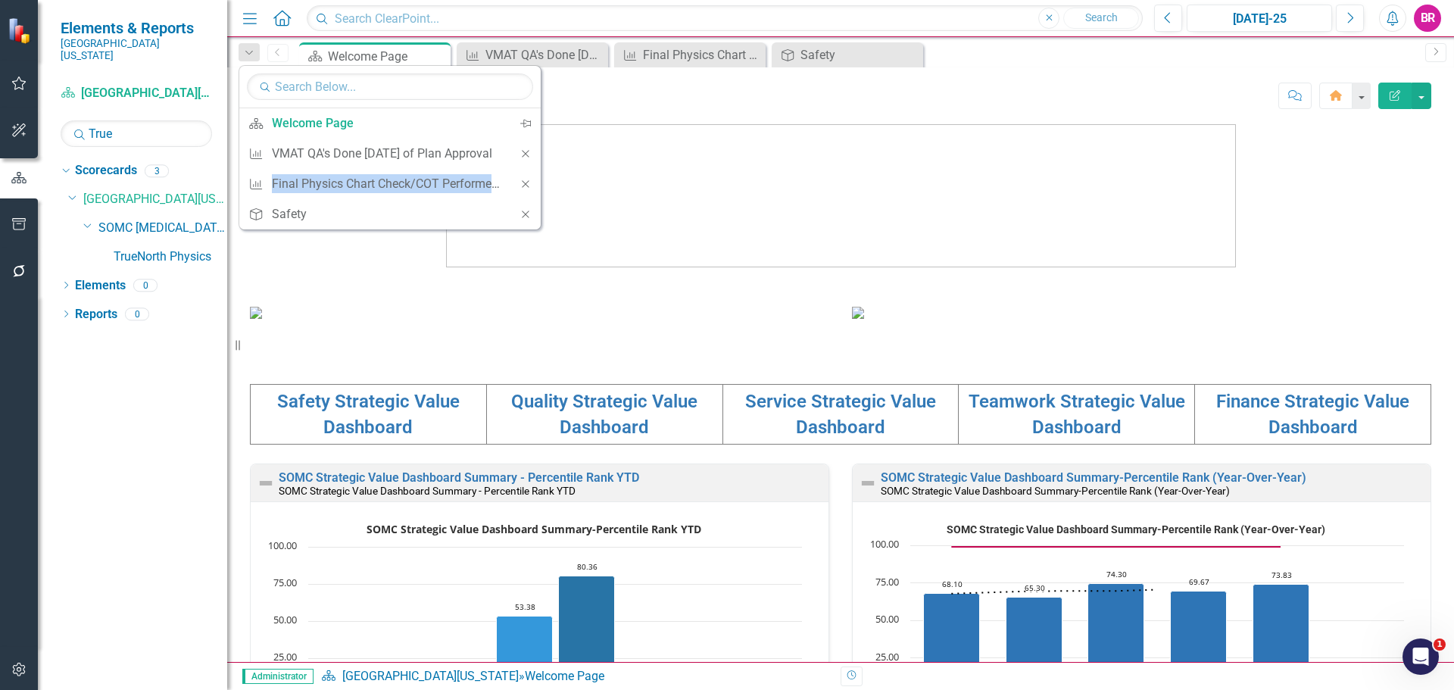
click at [521, 154] on icon "Close" at bounding box center [526, 153] width 14 height 11
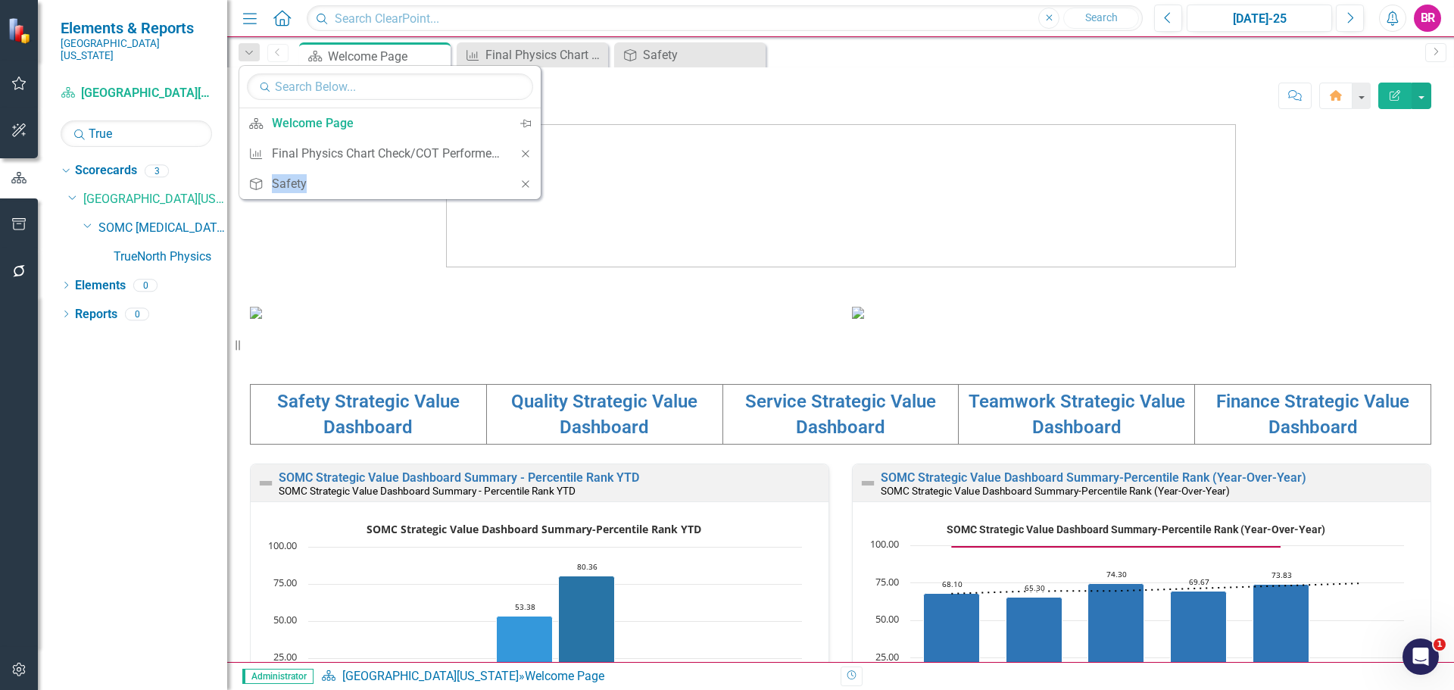
click at [521, 154] on icon "Close" at bounding box center [526, 153] width 14 height 11
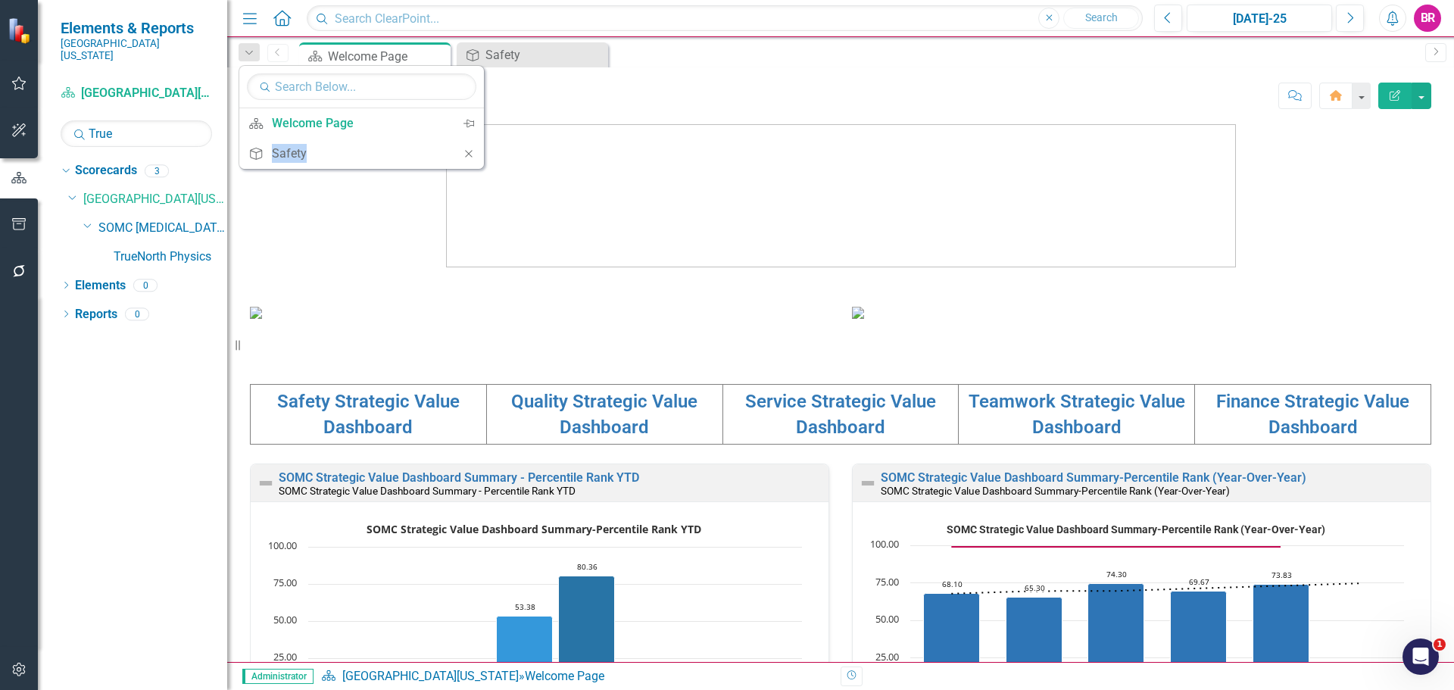
click at [521, 154] on img at bounding box center [841, 195] width 790 height 143
click at [246, 52] on icon "Dropdown" at bounding box center [249, 53] width 14 height 11
drag, startPoint x: 463, startPoint y: 152, endPoint x: 417, endPoint y: 133, distance: 50.2
click at [463, 153] on icon "Close" at bounding box center [469, 153] width 14 height 11
click at [569, 147] on img at bounding box center [841, 195] width 790 height 143
